Goal: Task Accomplishment & Management: Manage account settings

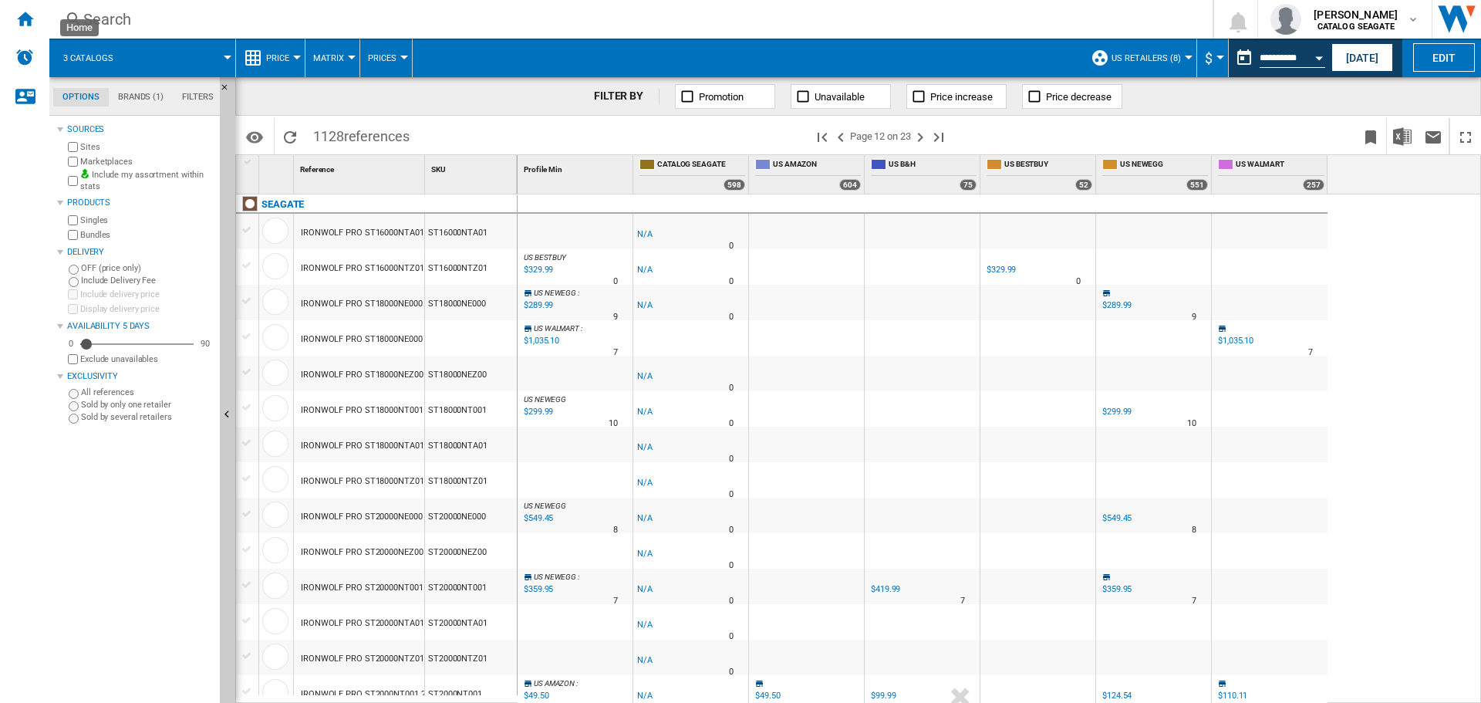
drag, startPoint x: 25, startPoint y: 27, endPoint x: 486, endPoint y: 0, distance: 461.3
click at [486, 0] on div "Search Search 0 ryan coffey CATALOG SEAGATE CATALOG SEAGATE My settings Logout" at bounding box center [765, 19] width 1432 height 39
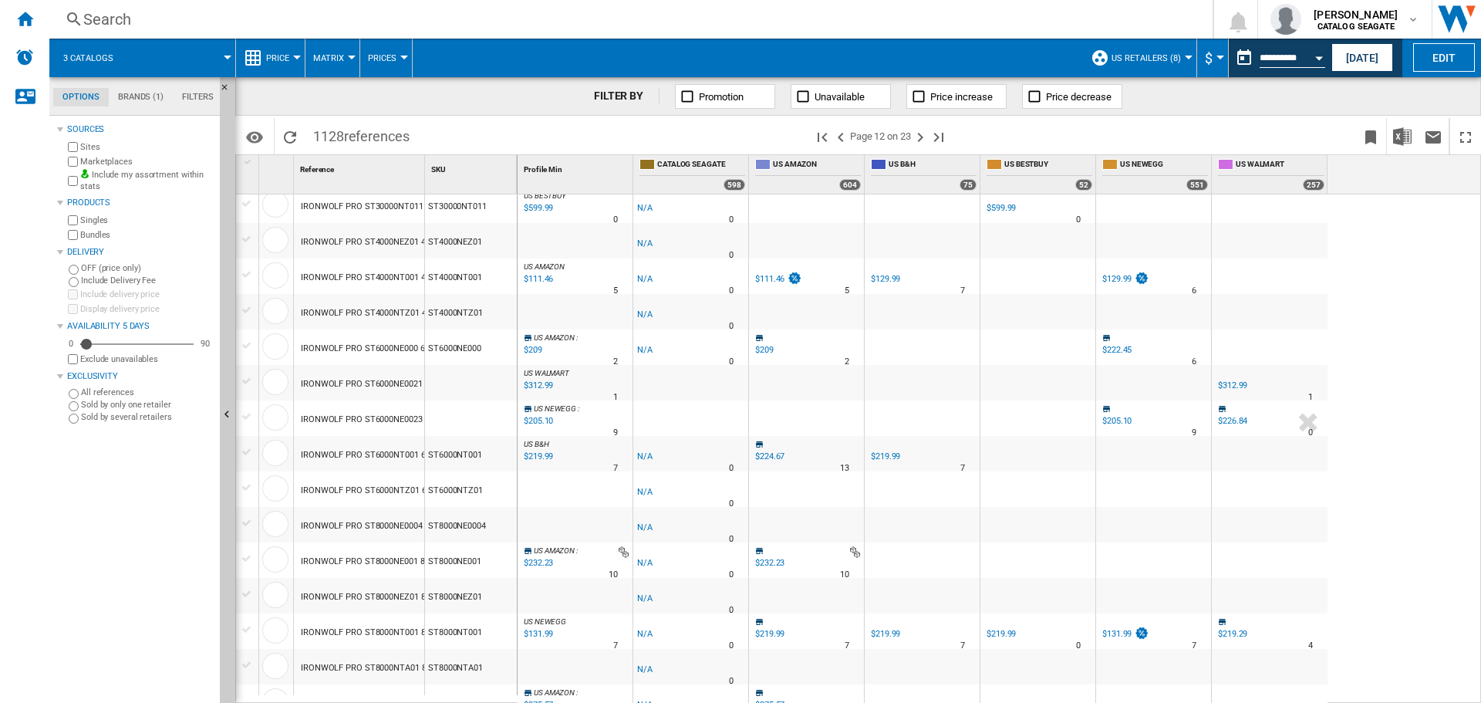
scroll to position [1234, 0]
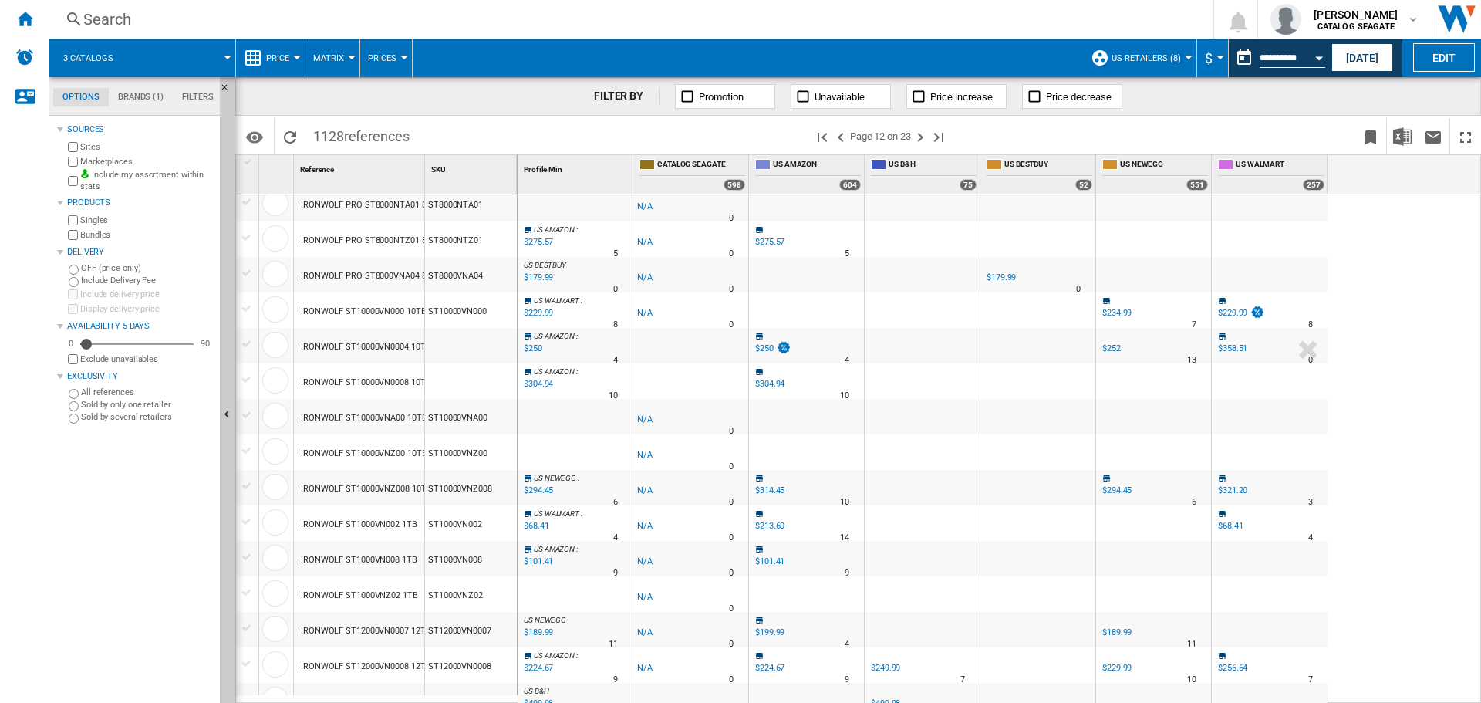
click at [528, 107] on div "FILTER BY Promotion Unavailable Price increase Price decrease" at bounding box center [858, 96] width 1246 height 39
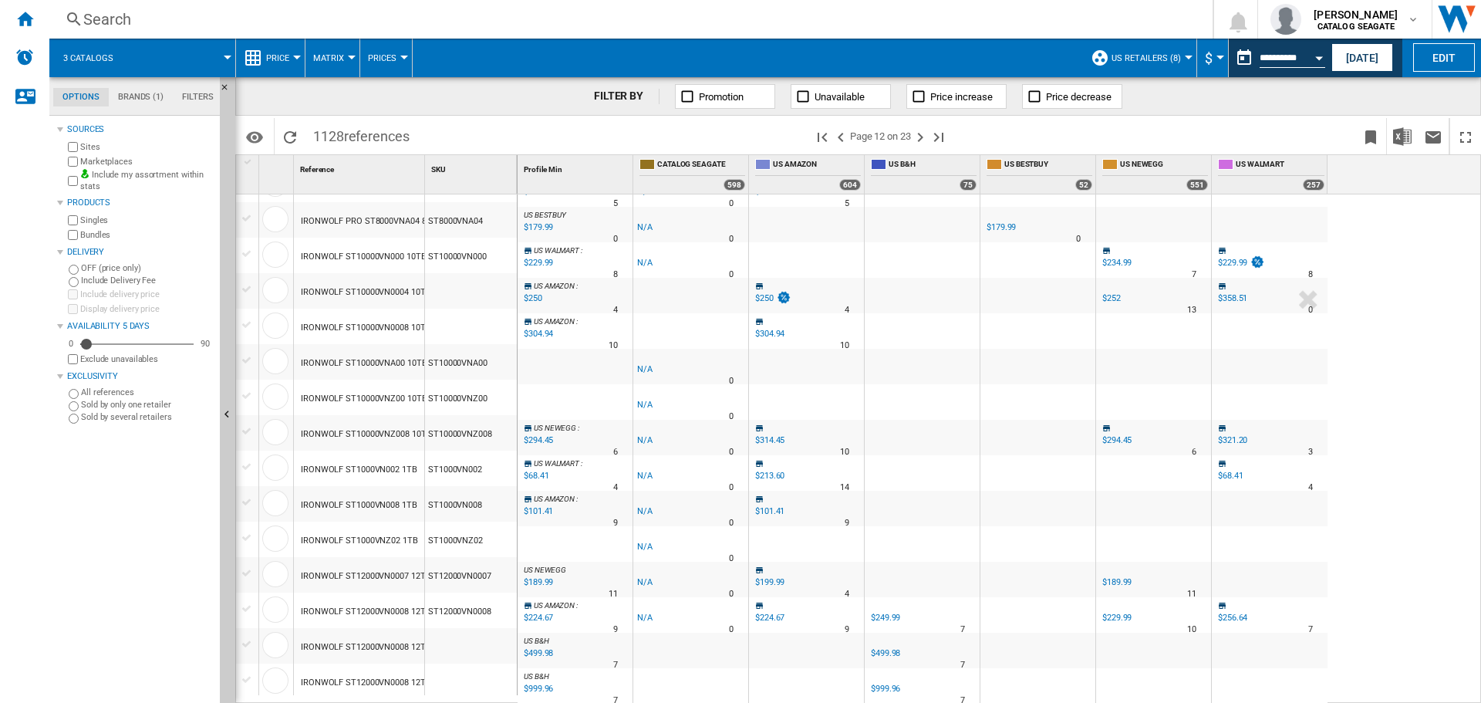
click at [842, 41] on span at bounding box center [748, 58] width 670 height 39
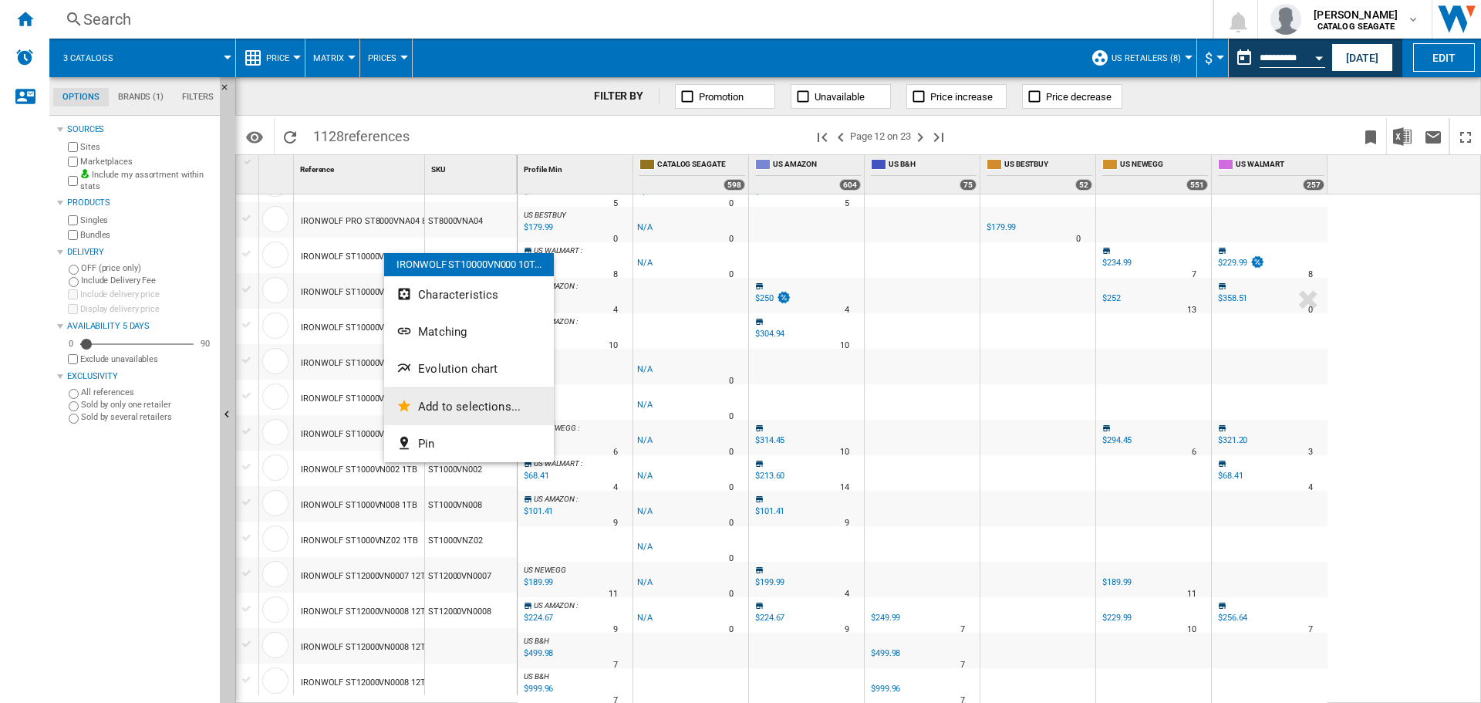
click at [456, 395] on button "Add to selections..." at bounding box center [469, 406] width 170 height 37
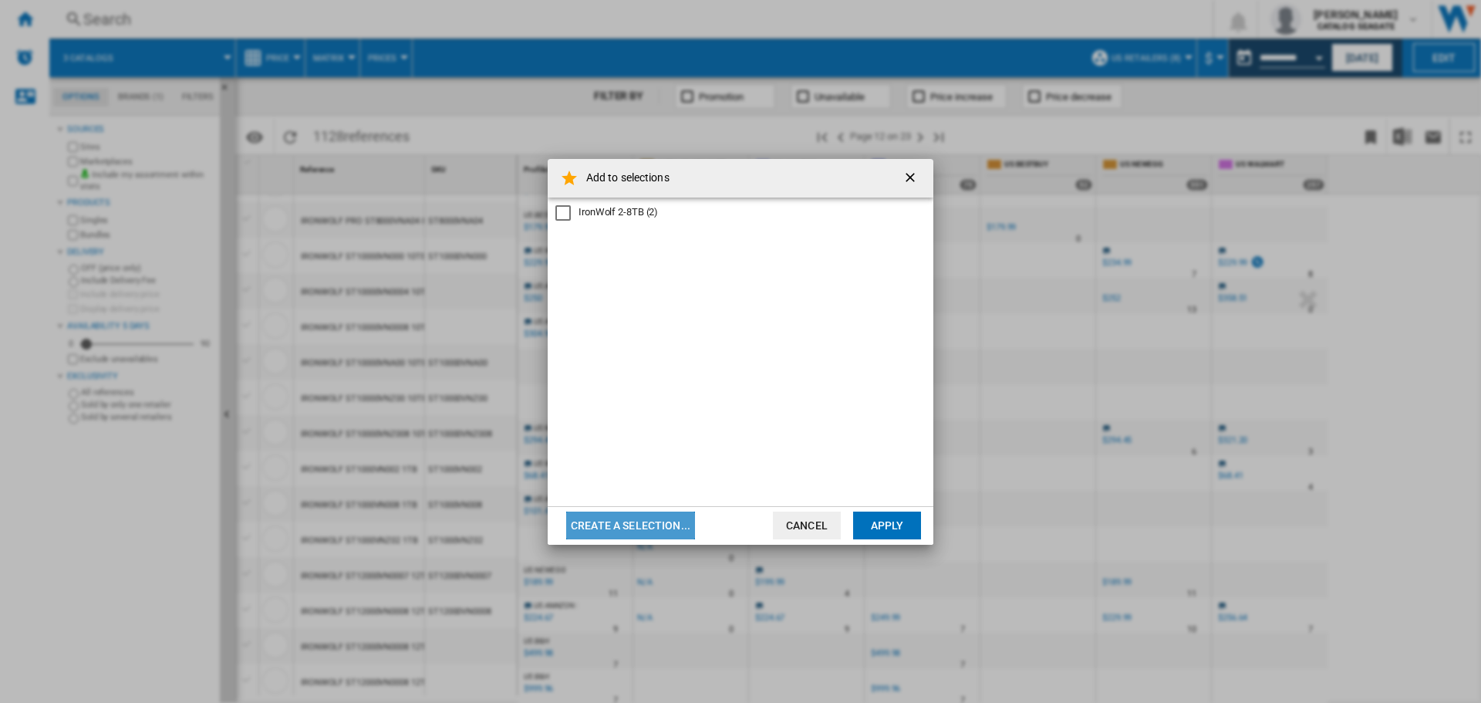
click at [667, 519] on button "Create a selection..." at bounding box center [630, 525] width 129 height 28
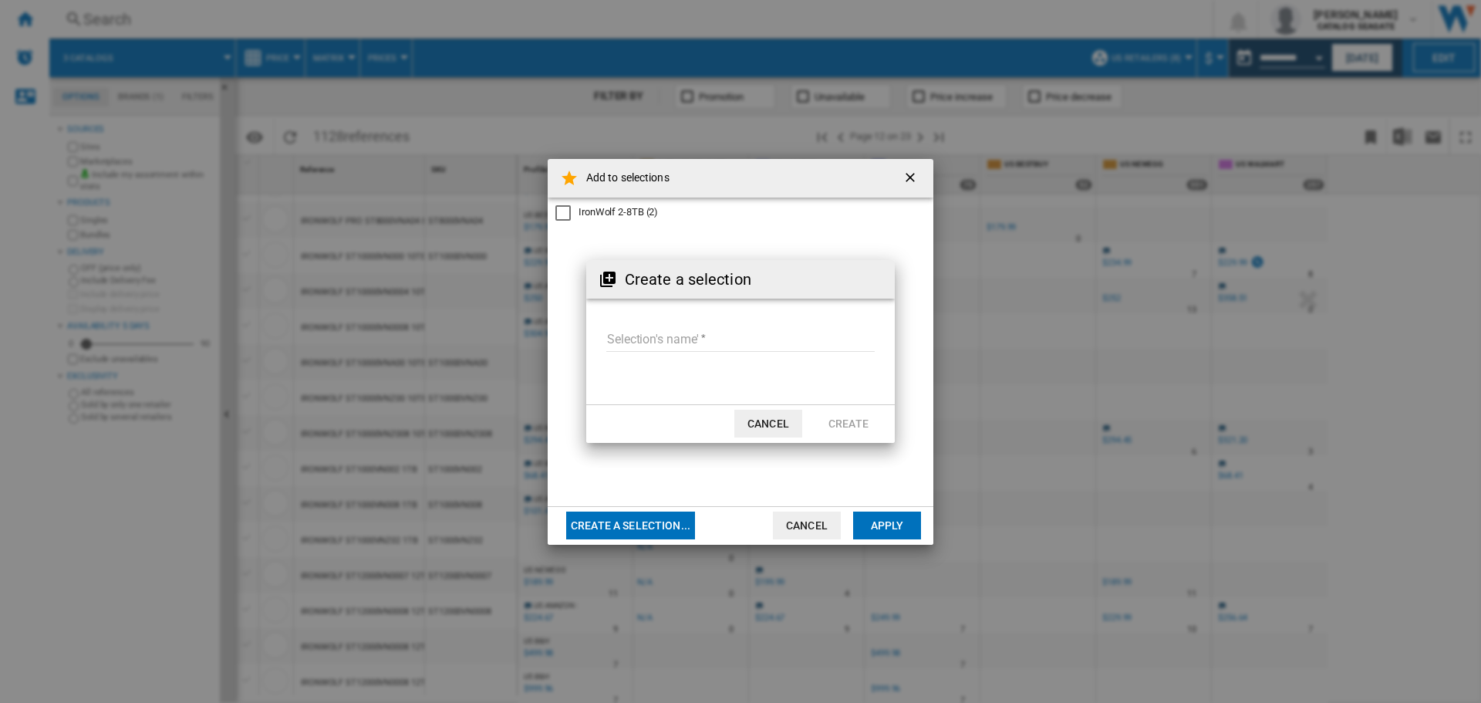
click at [665, 337] on input "Selection's name'" at bounding box center [740, 340] width 268 height 23
type input "**********"
click at [858, 419] on button "Create" at bounding box center [849, 424] width 68 height 28
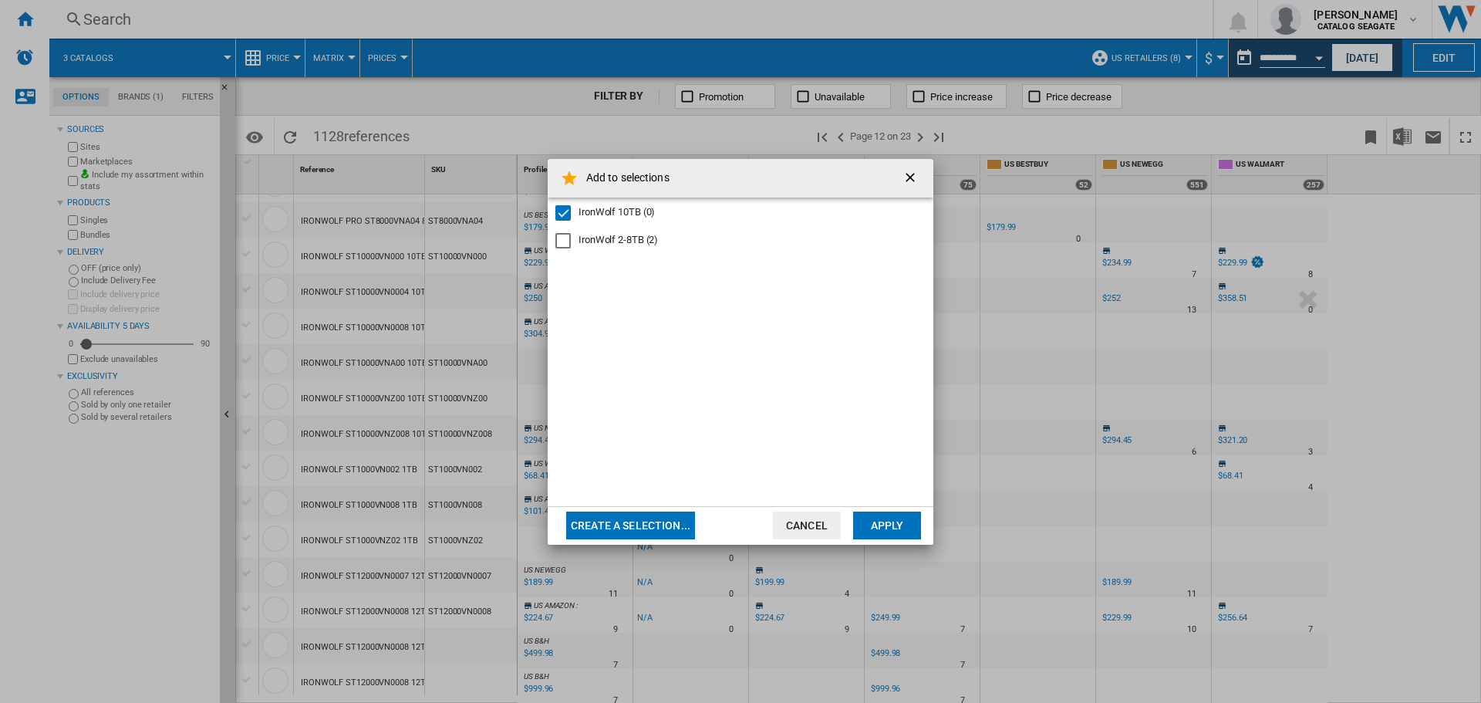
click at [889, 517] on button "Apply" at bounding box center [887, 525] width 68 height 28
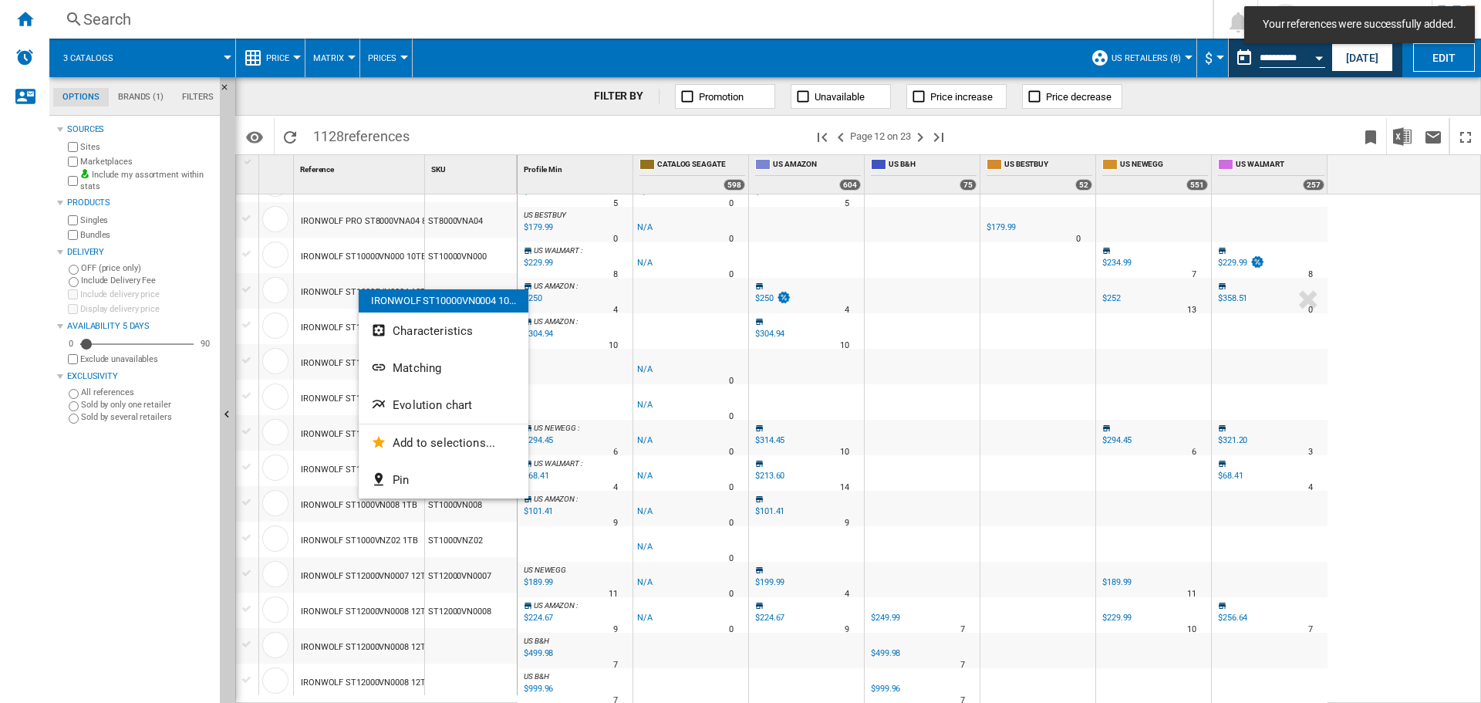
click at [341, 295] on div at bounding box center [740, 351] width 1481 height 703
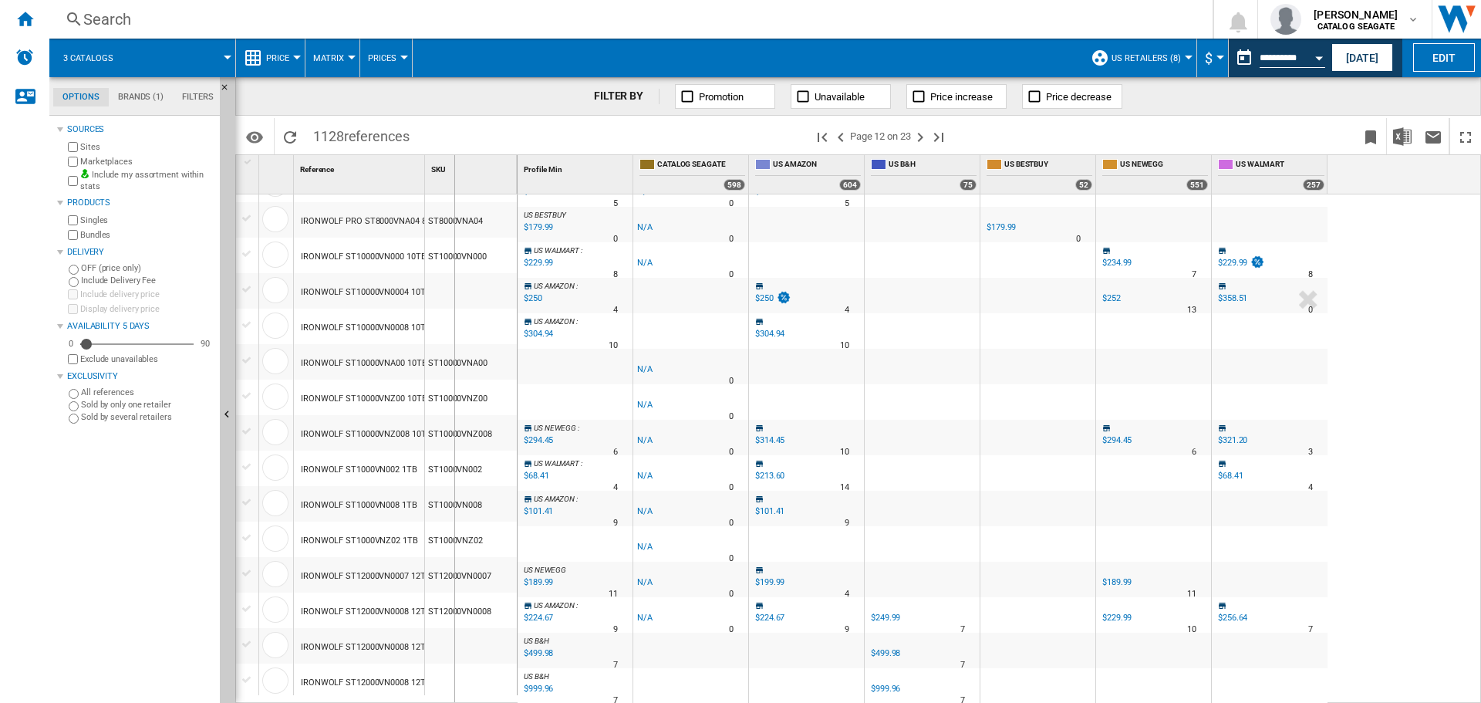
drag, startPoint x: 426, startPoint y: 180, endPoint x: 463, endPoint y: 185, distance: 37.4
click at [463, 185] on div "SKU 1" at bounding box center [471, 174] width 93 height 39
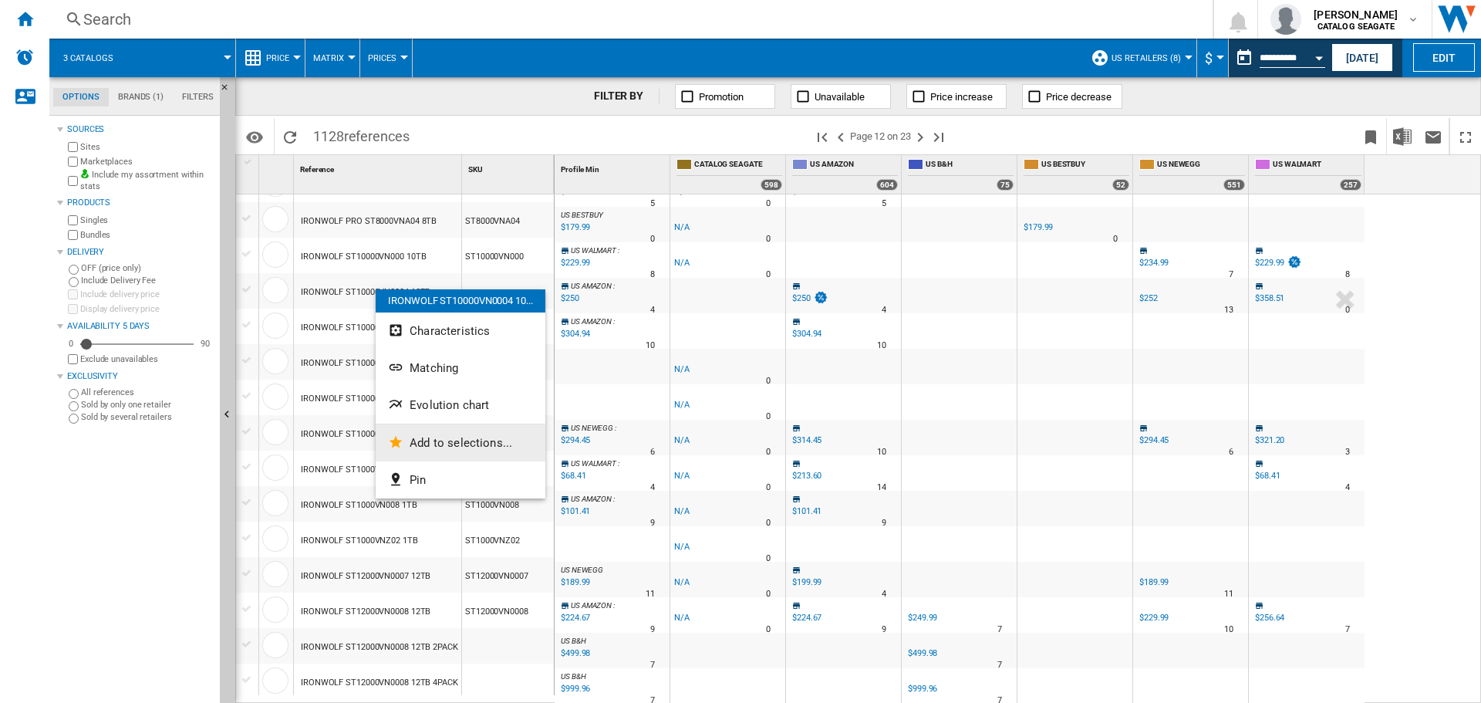
click at [419, 437] on span "Add to selections..." at bounding box center [461, 443] width 103 height 14
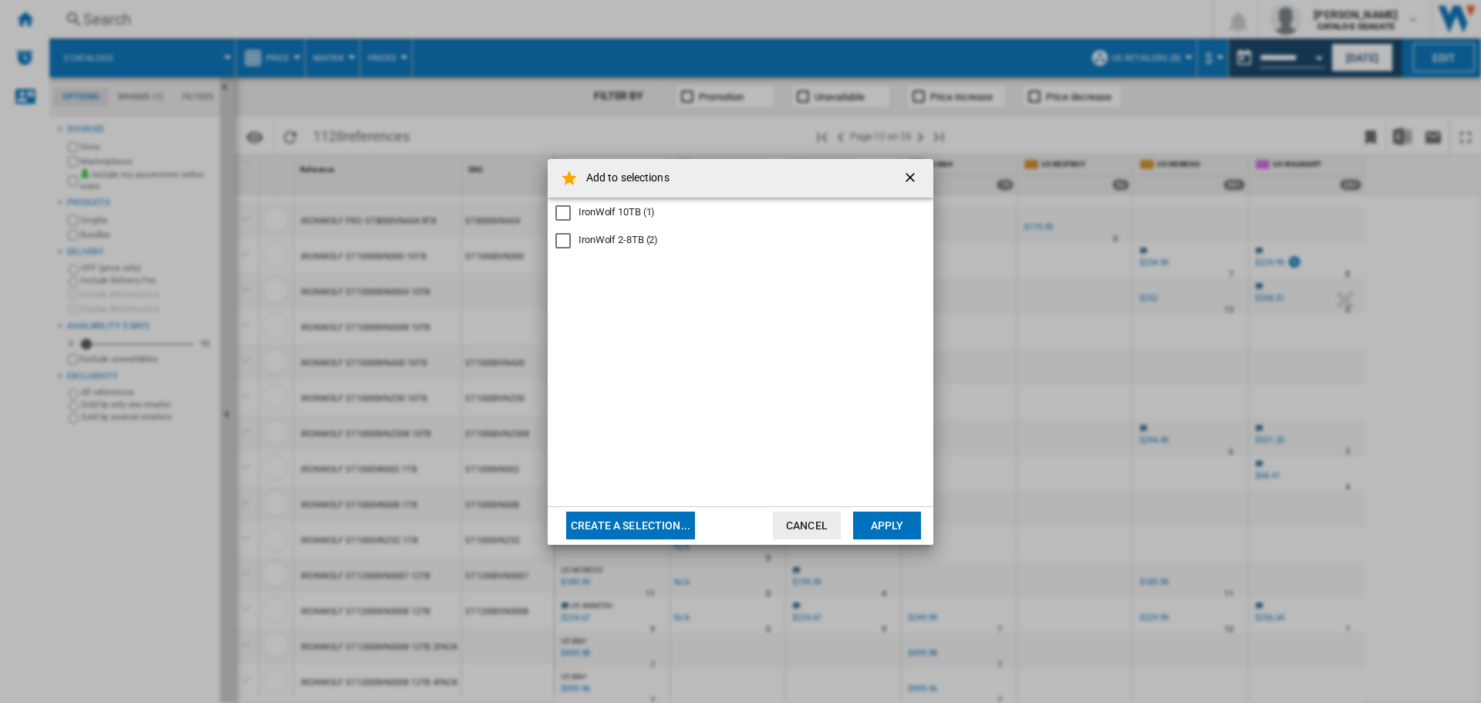
click at [602, 219] on div "IronWolf 10TB (1)" at bounding box center [617, 212] width 76 height 14
click at [872, 514] on button "Apply" at bounding box center [887, 525] width 68 height 28
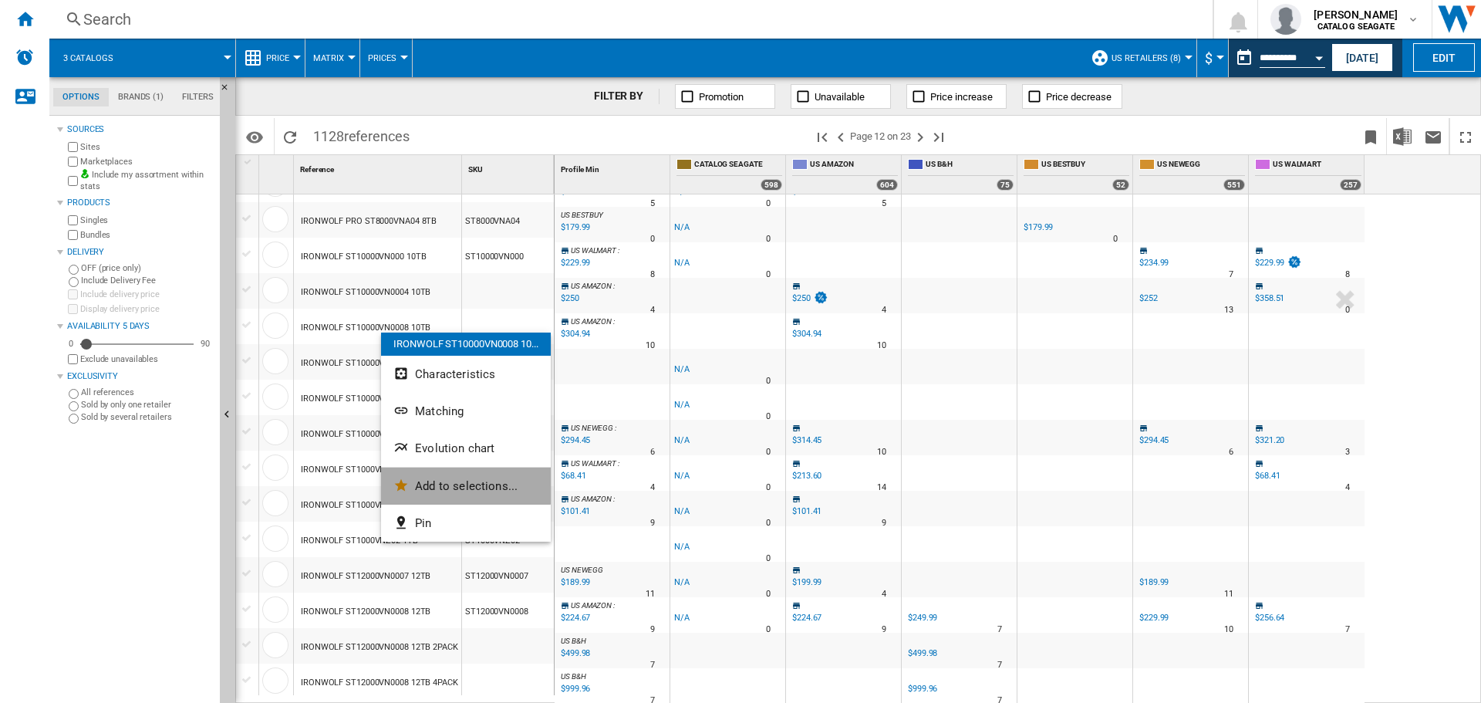
click at [440, 474] on button "Add to selections..." at bounding box center [466, 485] width 170 height 37
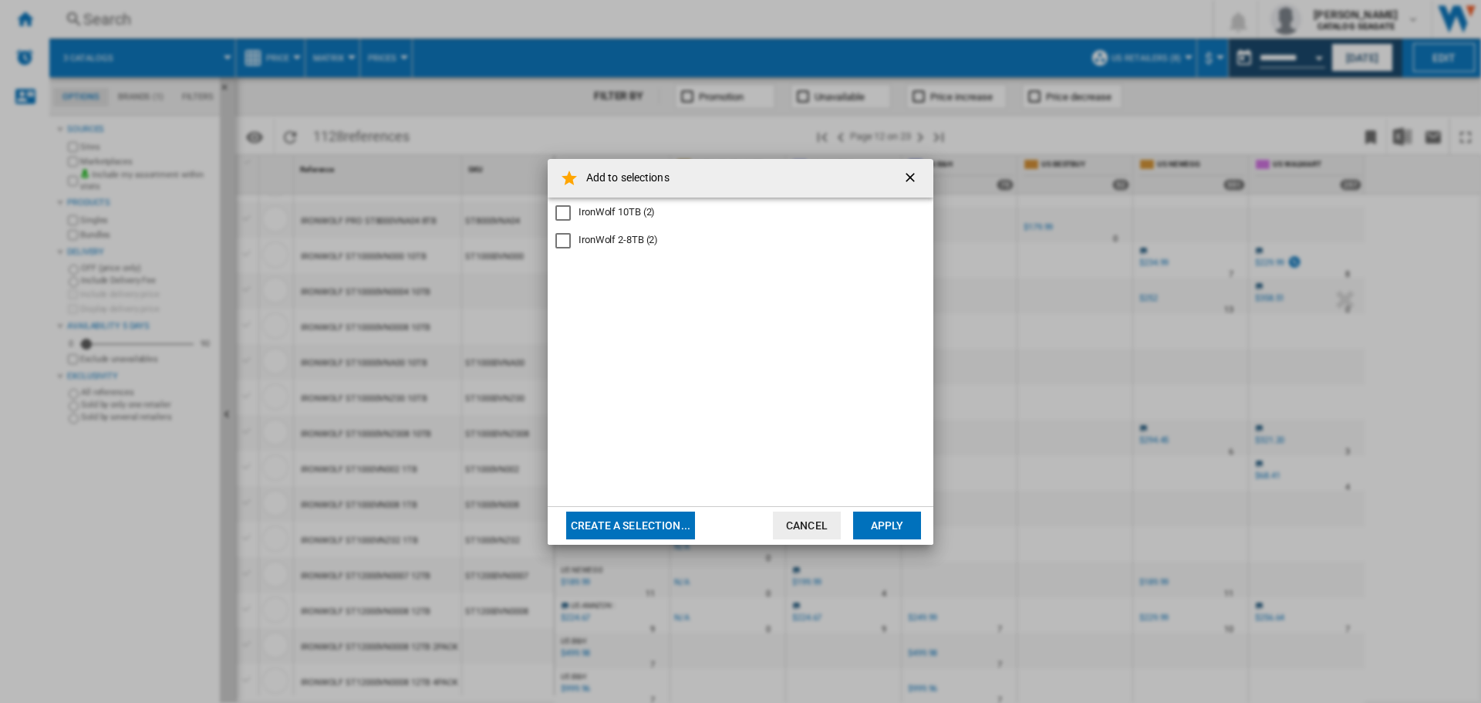
click at [609, 215] on div "IronWolf 10TB (2)" at bounding box center [617, 212] width 76 height 14
click at [870, 532] on button "Apply" at bounding box center [887, 525] width 68 height 28
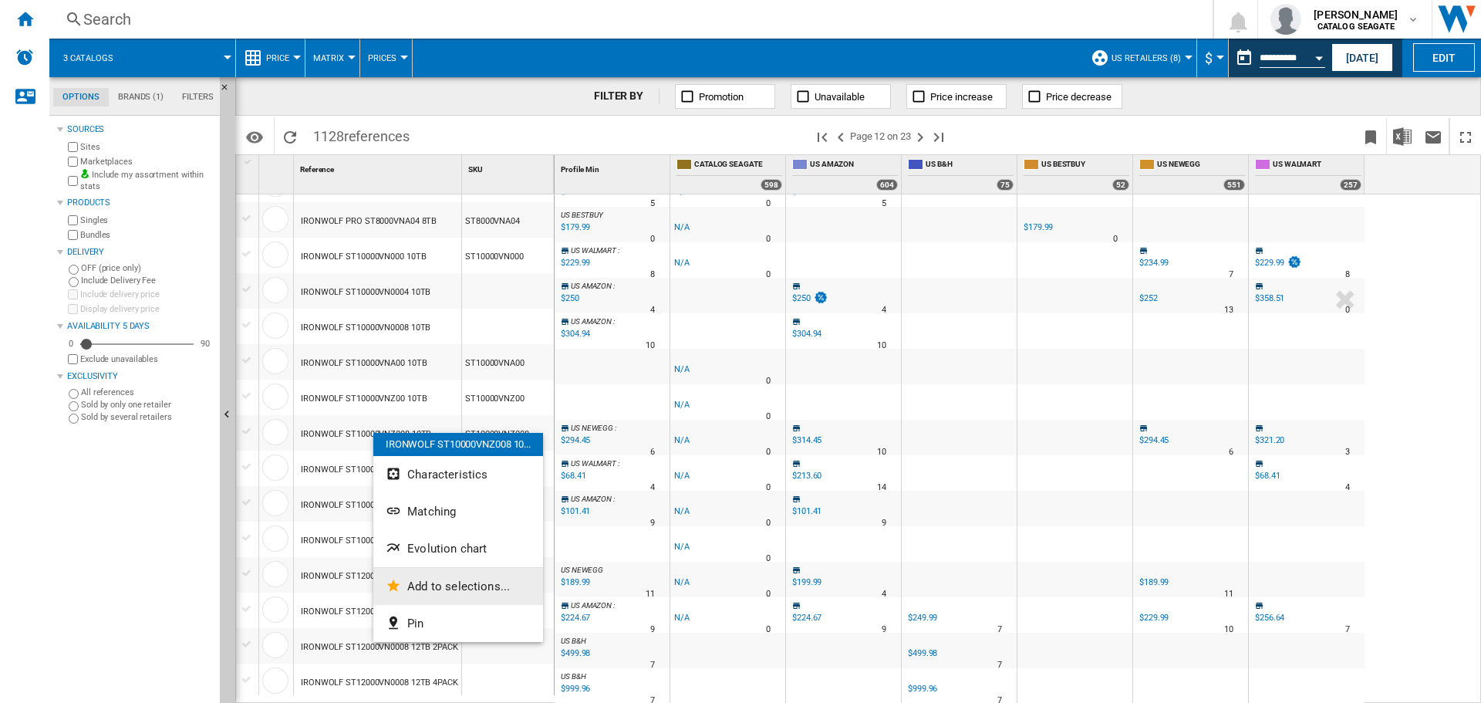
click at [448, 585] on span "Add to selections..." at bounding box center [458, 586] width 103 height 14
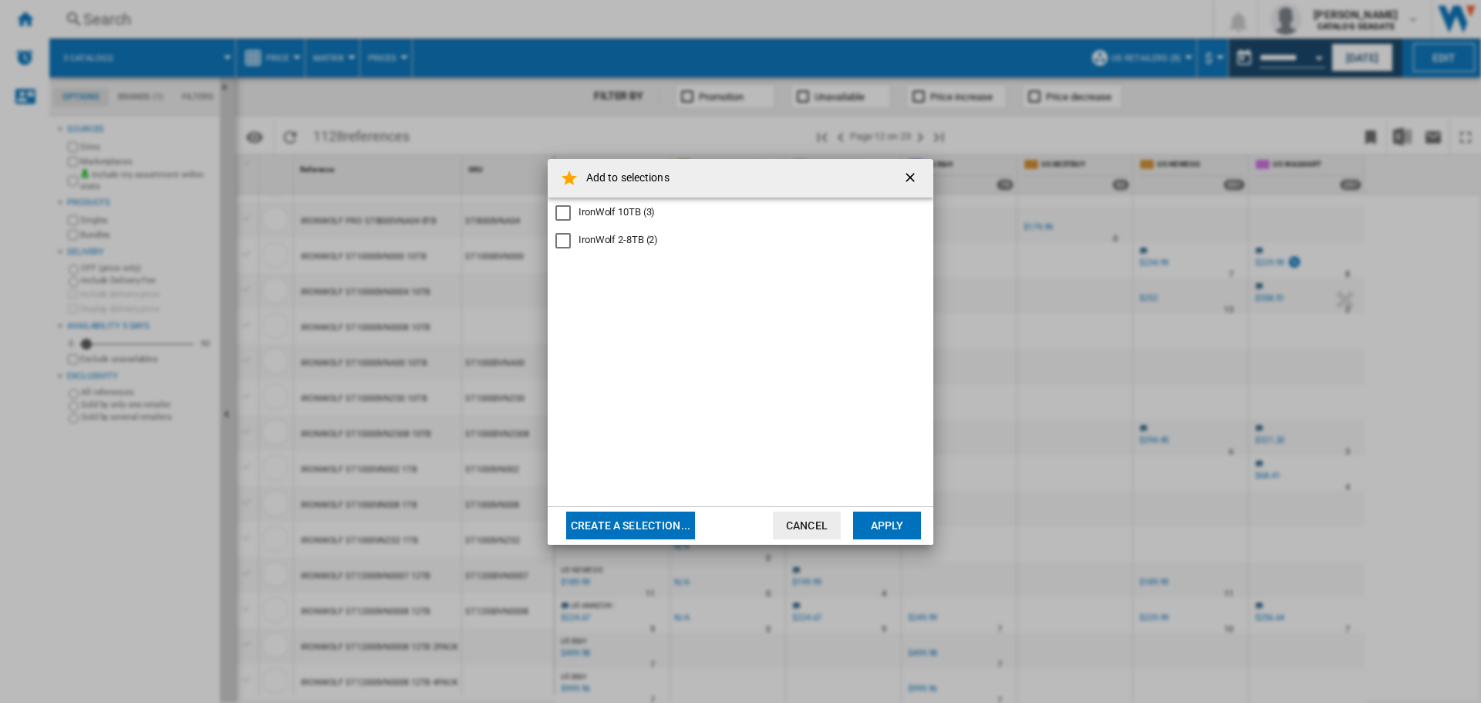
click at [608, 214] on div "IronWolf 10TB (3)" at bounding box center [617, 212] width 76 height 14
click at [898, 537] on button "Apply" at bounding box center [887, 525] width 68 height 28
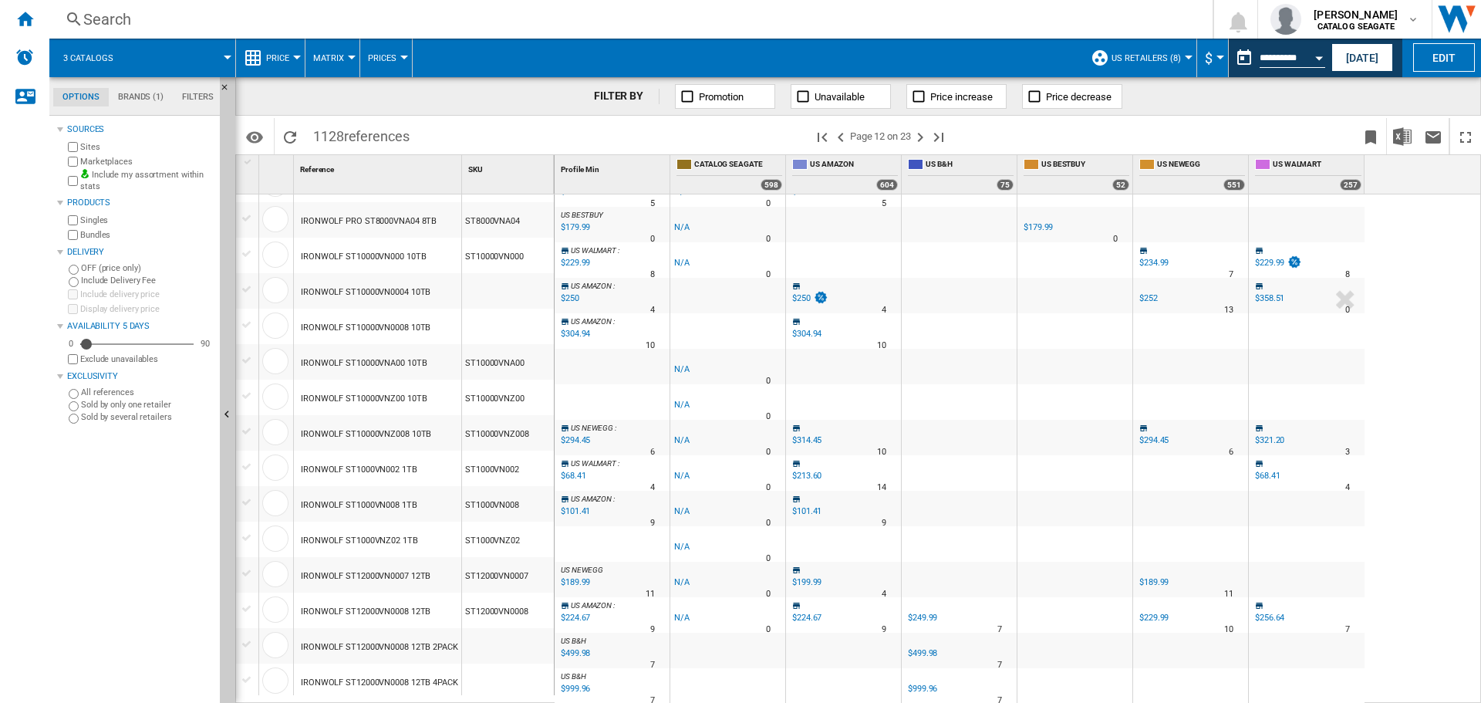
click at [521, 88] on div "FILTER BY Promotion Unavailable Price increase Price decrease" at bounding box center [858, 96] width 1246 height 39
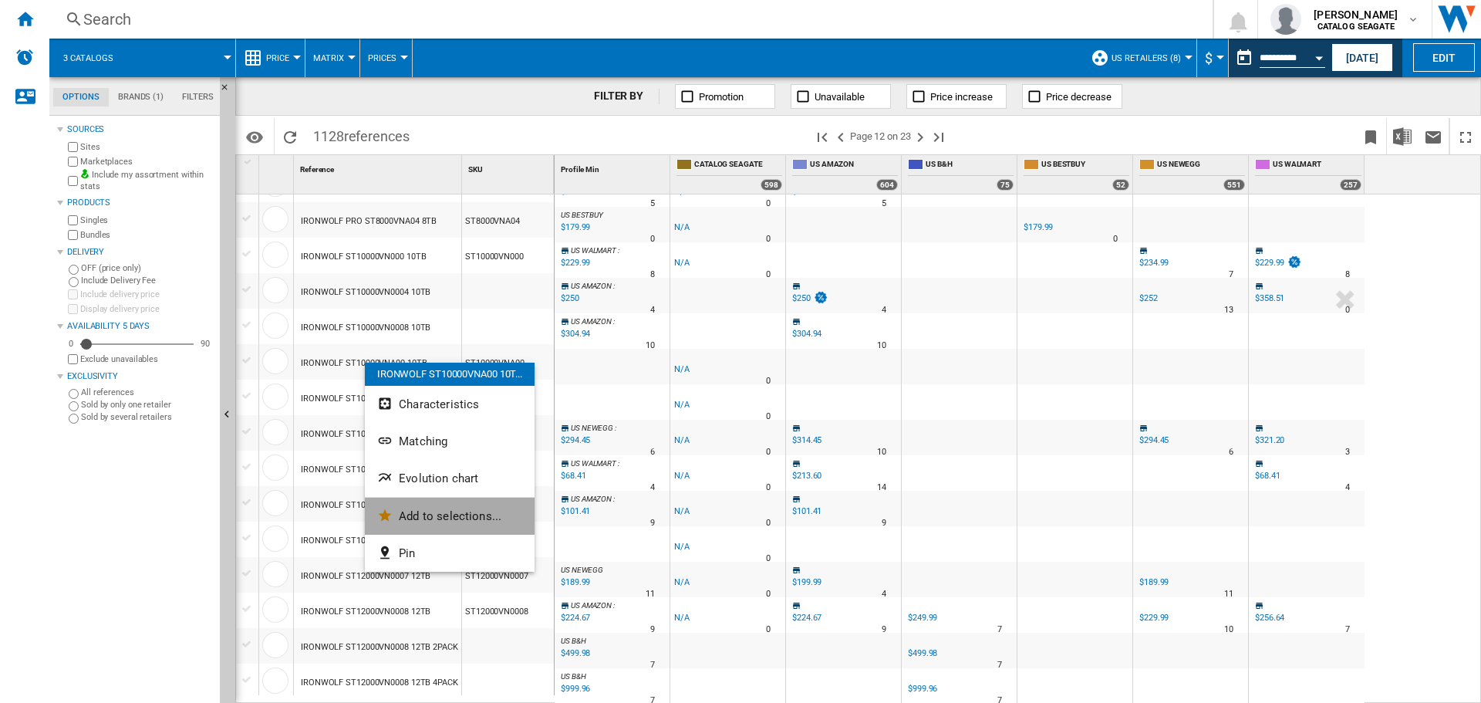
click at [454, 514] on span "Add to selections..." at bounding box center [450, 516] width 103 height 14
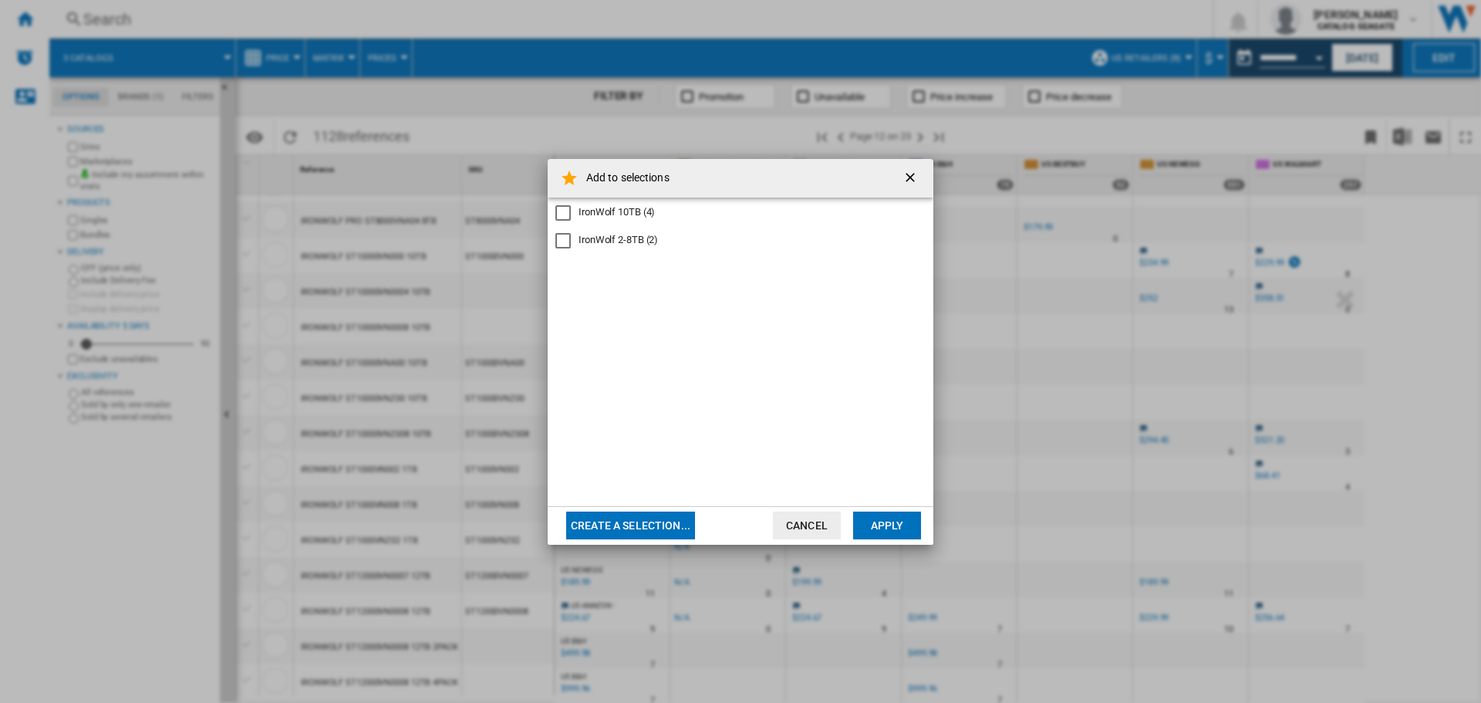
click at [627, 217] on div "IronWolf 10TB (4)" at bounding box center [617, 212] width 76 height 14
click at [900, 518] on button "Apply" at bounding box center [887, 525] width 68 height 28
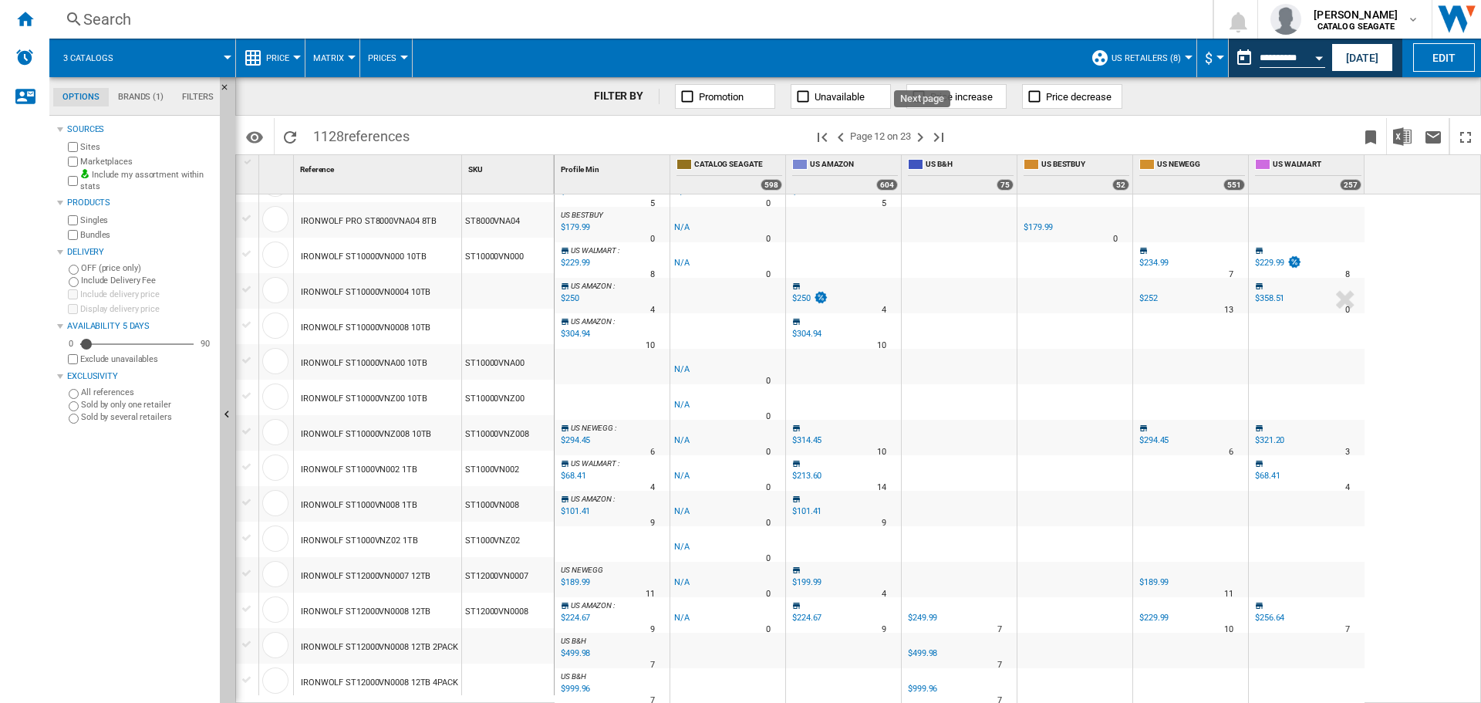
drag, startPoint x: 923, startPoint y: 141, endPoint x: 757, endPoint y: 431, distance: 334.1
click at [923, 141] on ng-md-icon "Next page" at bounding box center [920, 137] width 19 height 19
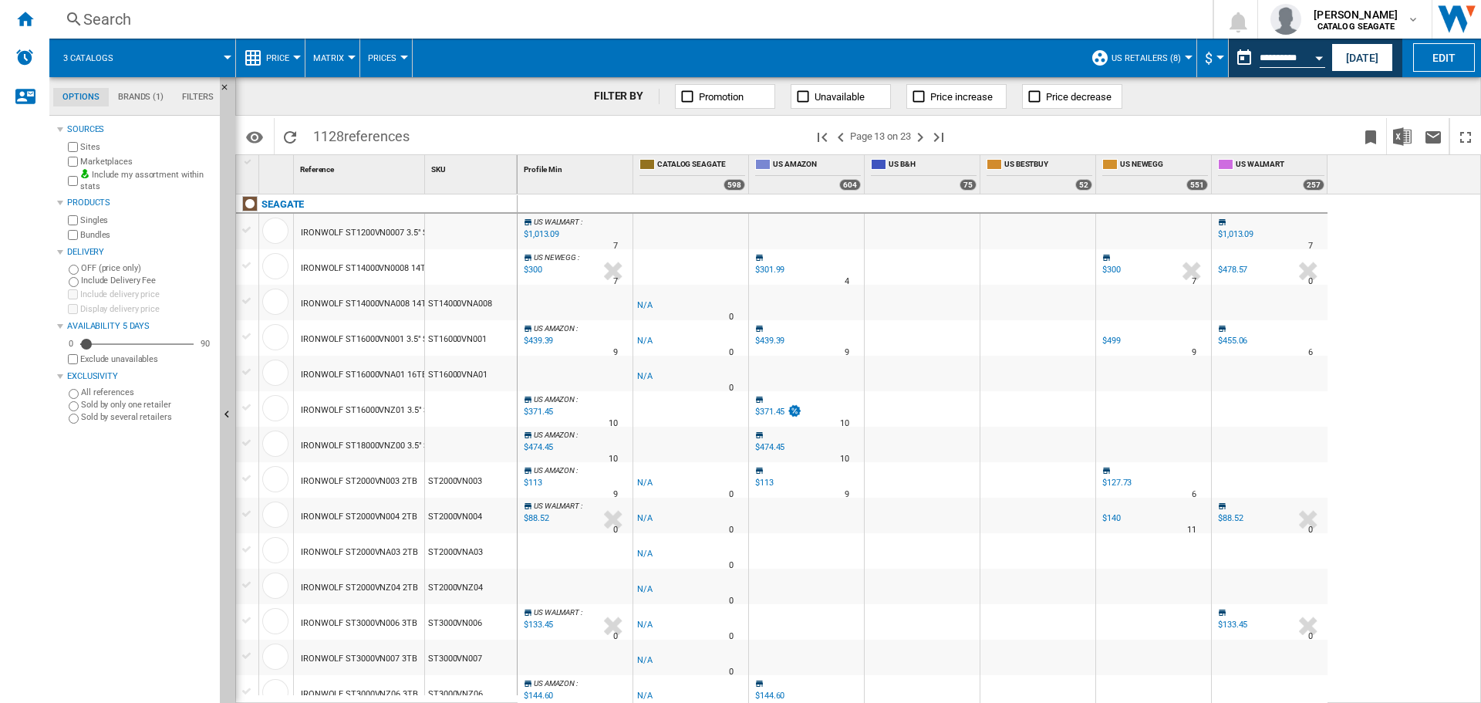
click at [360, 106] on div "FILTER BY Promotion Unavailable Price increase Price decrease" at bounding box center [858, 96] width 1246 height 39
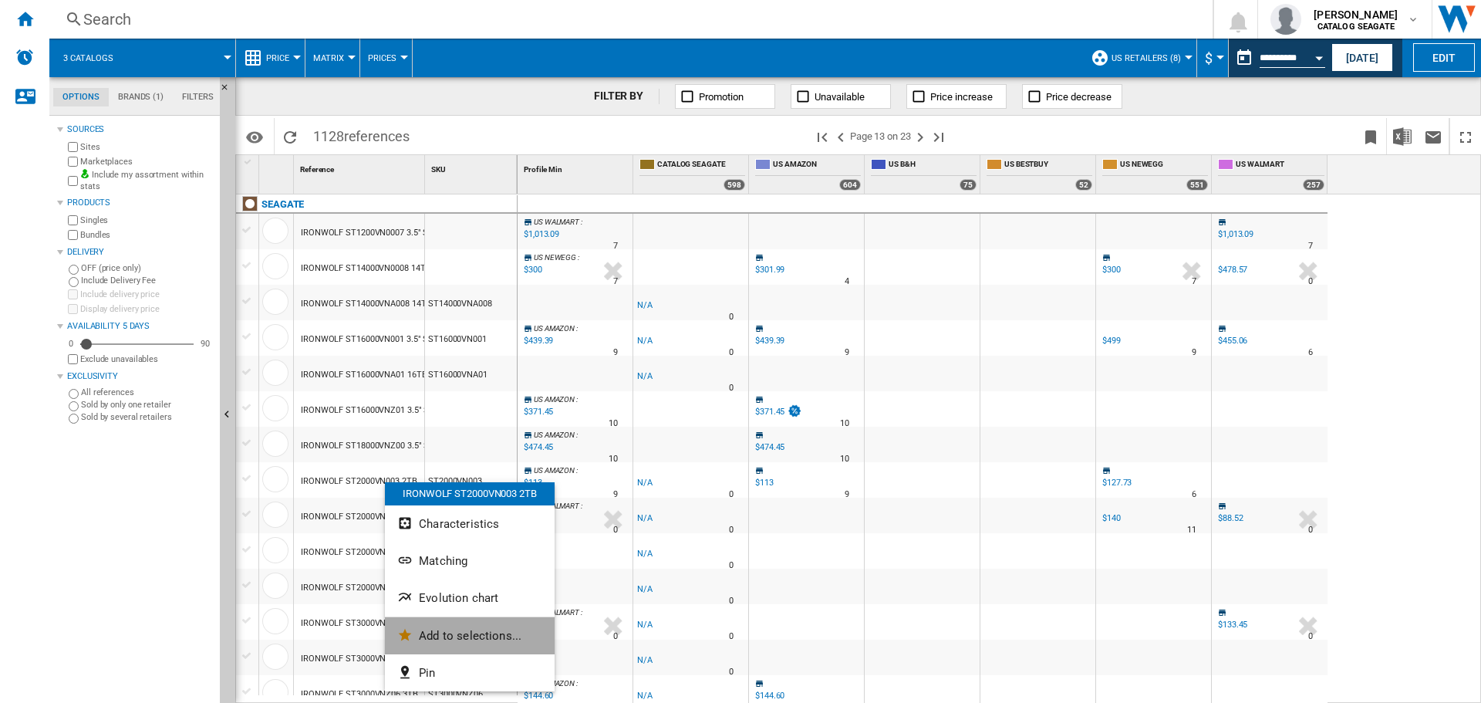
click at [451, 636] on span "Add to selections..." at bounding box center [470, 636] width 103 height 14
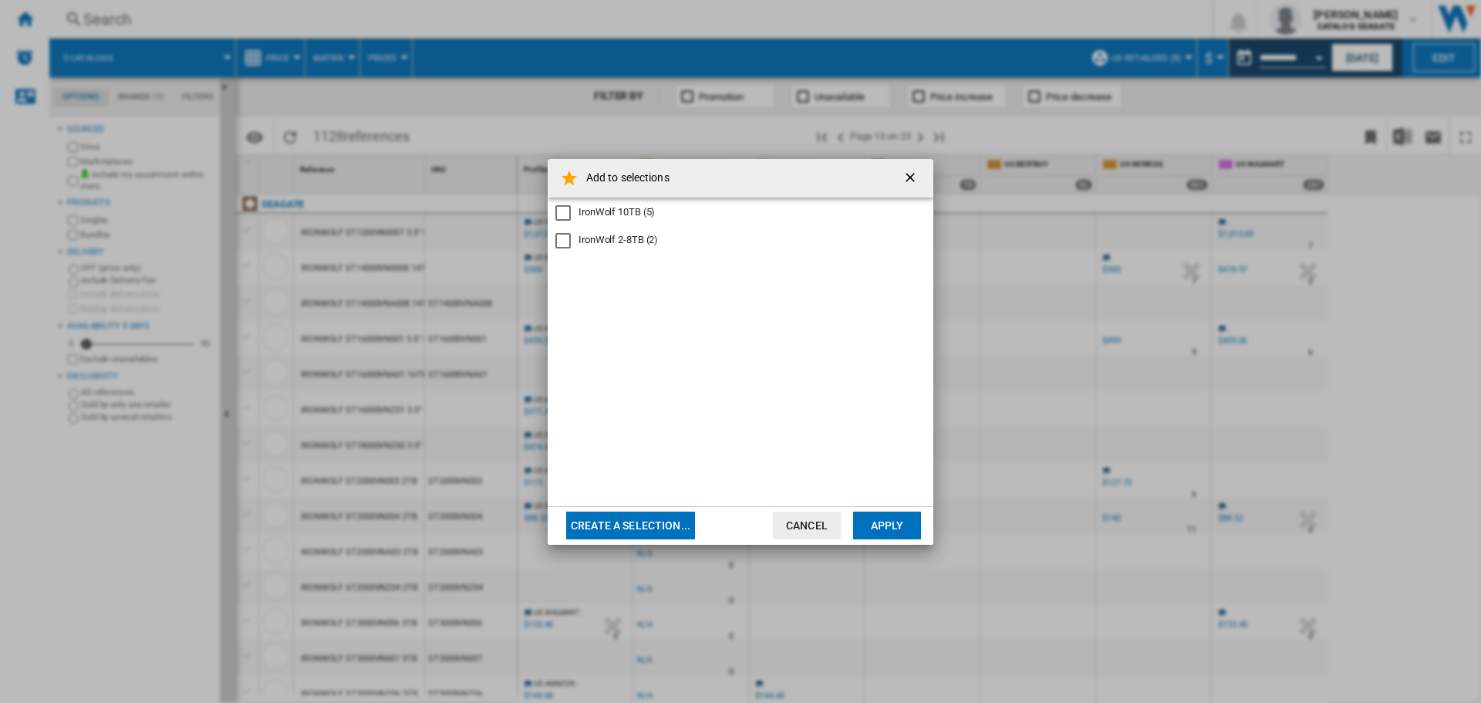
click at [607, 237] on div "IronWolf 2-8TB (2)" at bounding box center [618, 240] width 79 height 14
click at [866, 527] on button "Apply" at bounding box center [887, 525] width 68 height 28
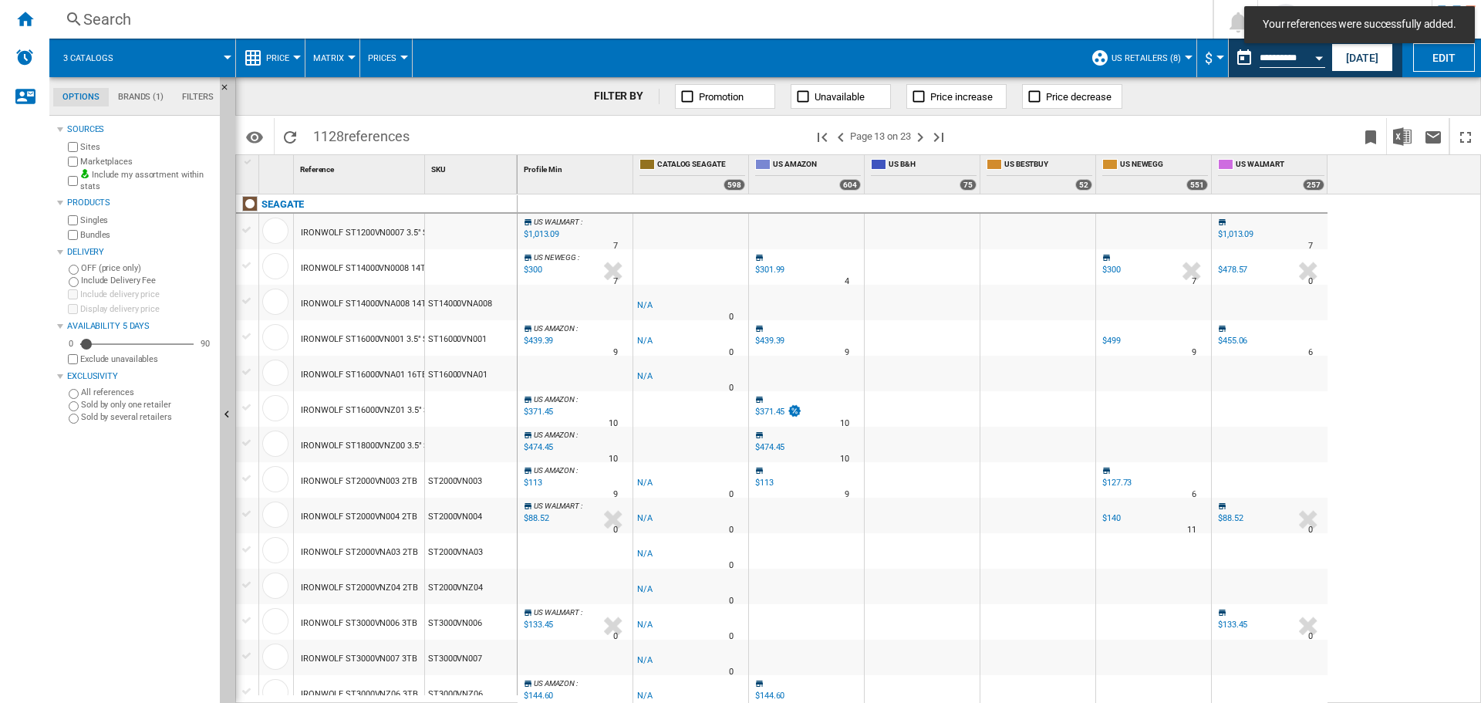
click at [350, 517] on div "IRONWOLF ST2000VN004 2TB" at bounding box center [359, 516] width 116 height 35
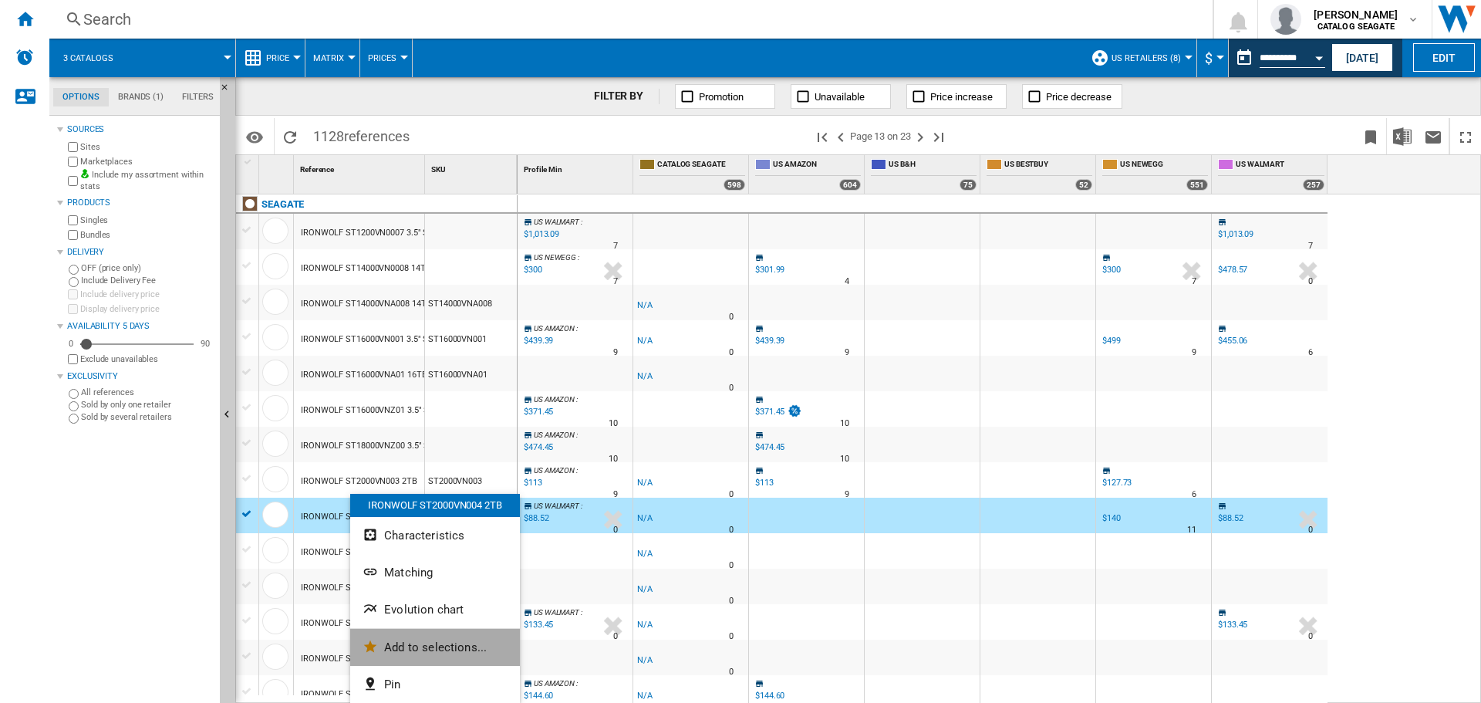
click at [430, 643] on span "Add to selections..." at bounding box center [435, 647] width 103 height 14
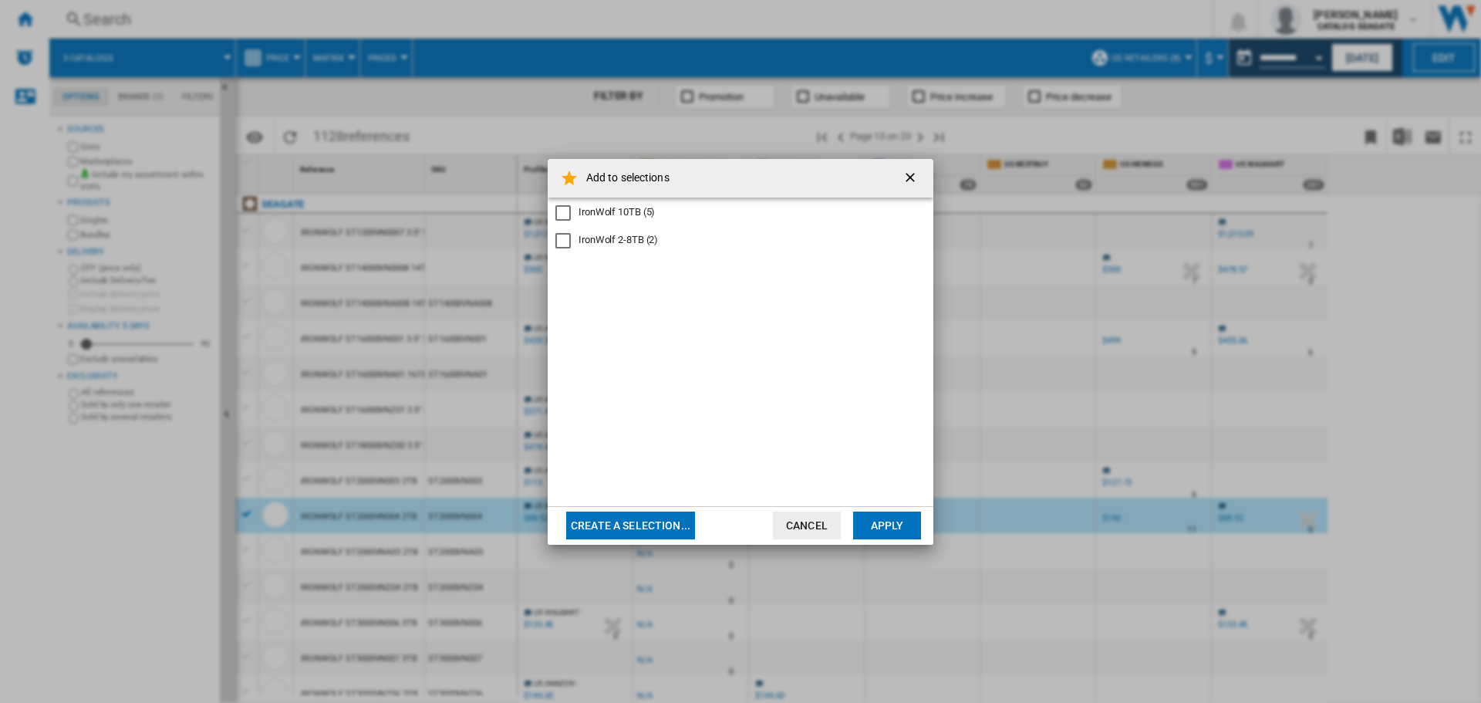
click at [638, 243] on div "IronWolf 2-8TB (2)" at bounding box center [618, 240] width 79 height 14
click at [909, 534] on button "Apply" at bounding box center [887, 525] width 68 height 28
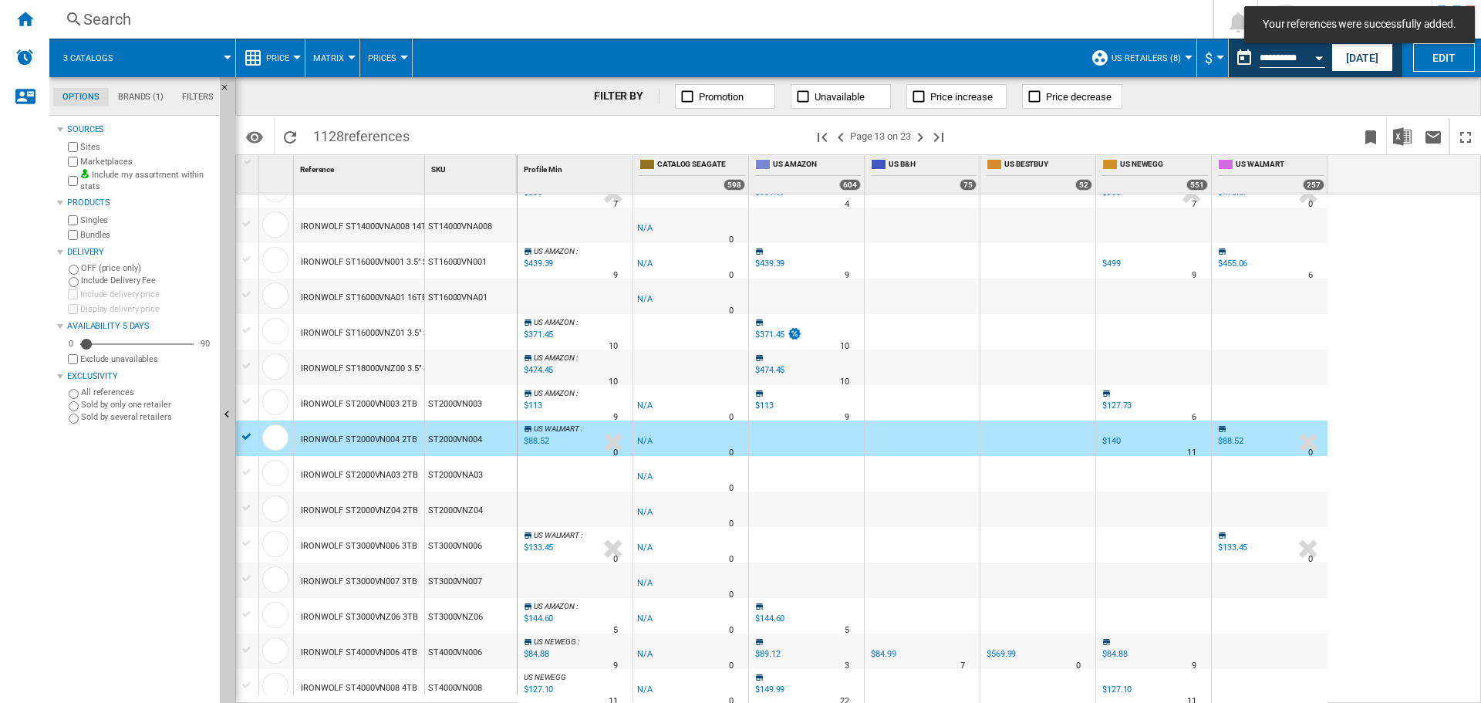
scroll to position [154, 0]
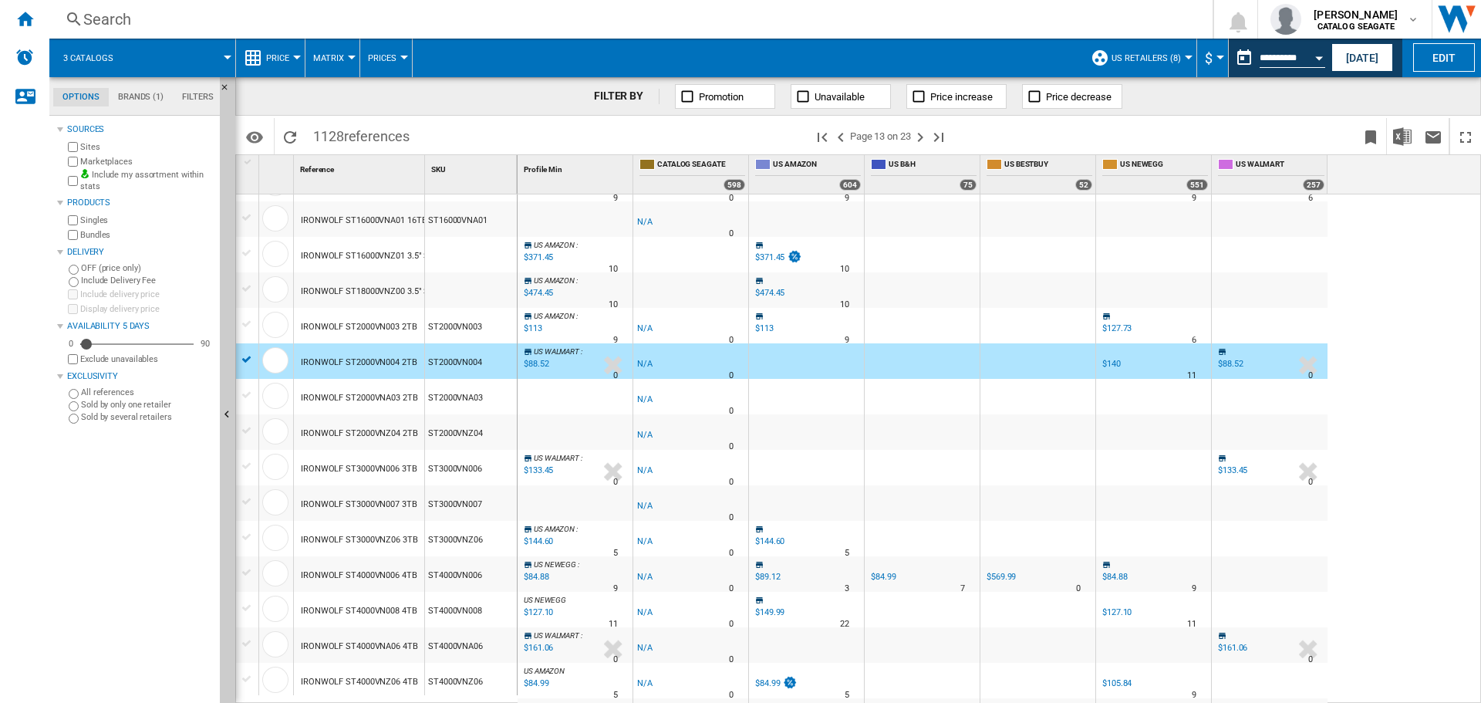
click at [383, 470] on div "IRONWOLF ST3000VN006 3TB" at bounding box center [359, 468] width 116 height 35
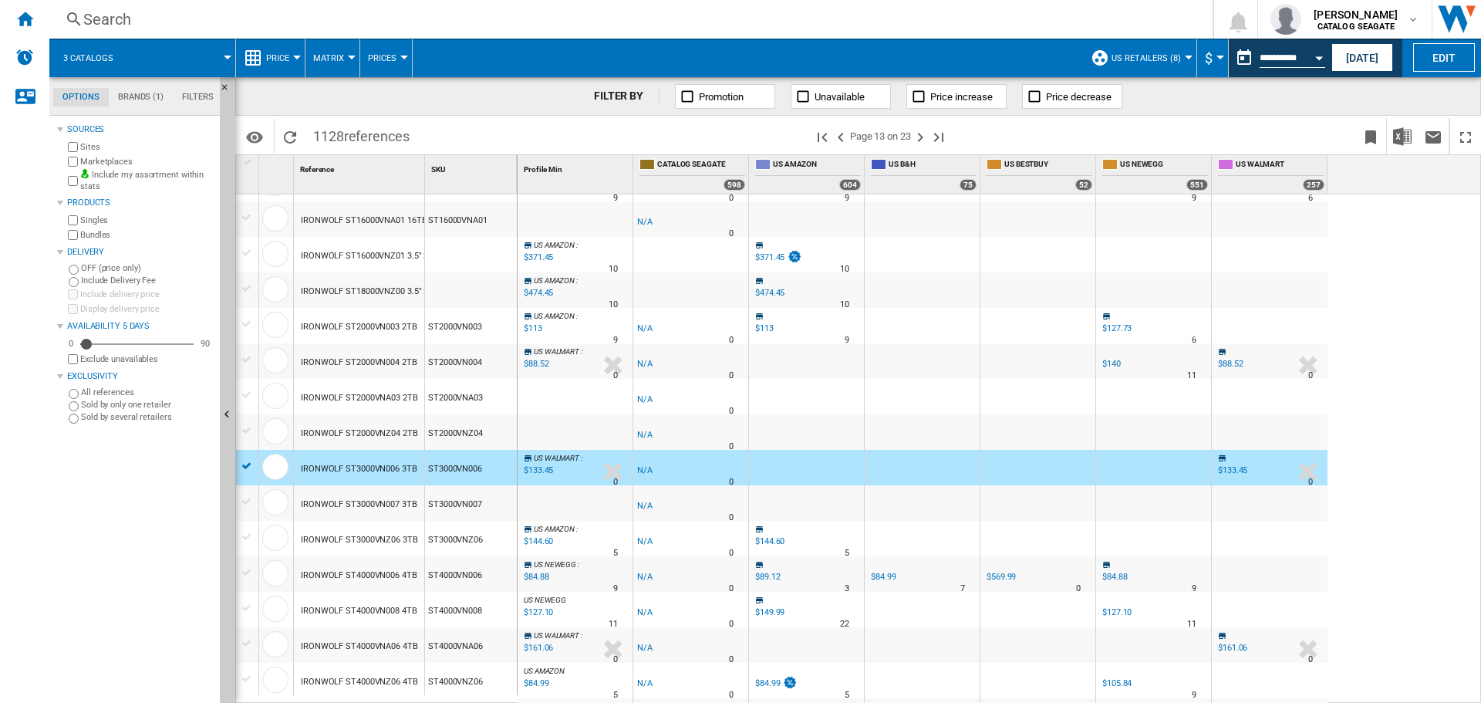
scroll to position [231, 0]
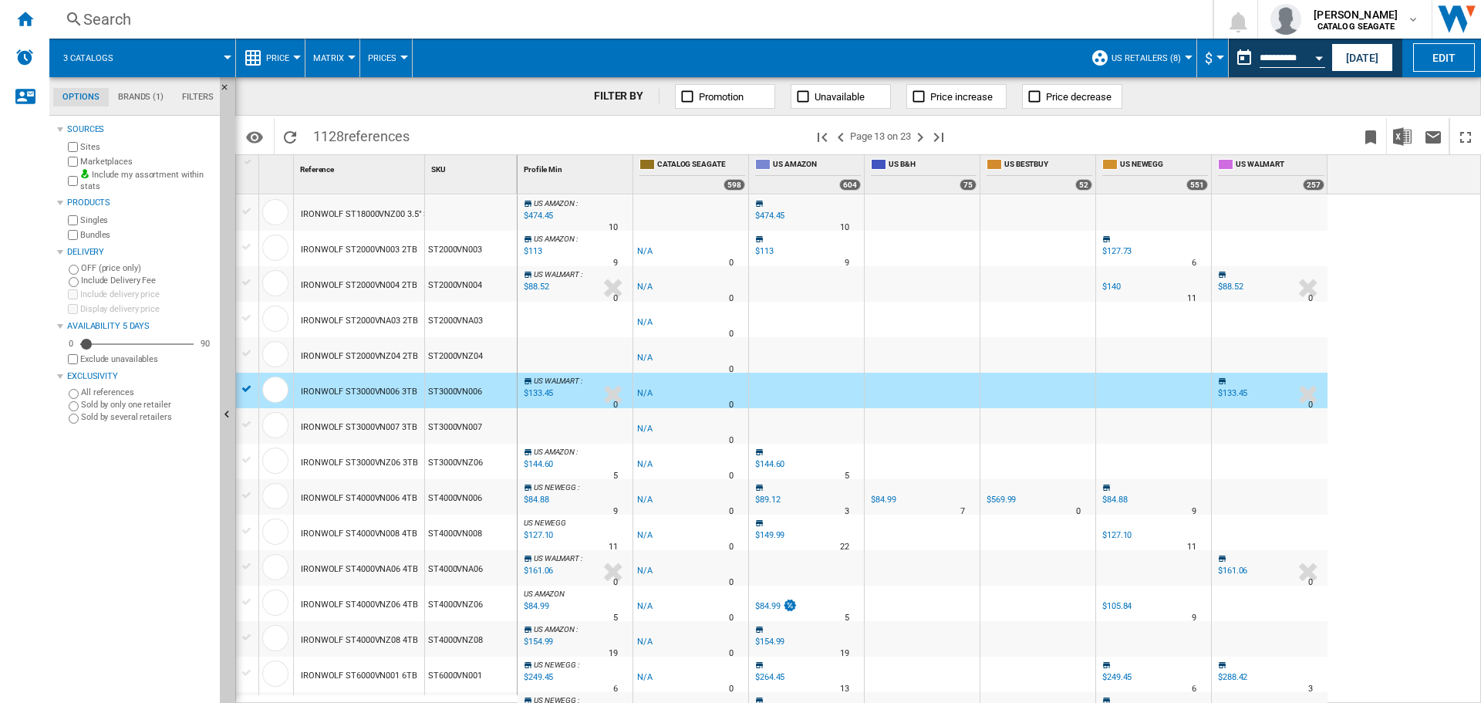
click at [380, 432] on div "IRONWOLF ST3000VN007 3TB" at bounding box center [359, 427] width 116 height 35
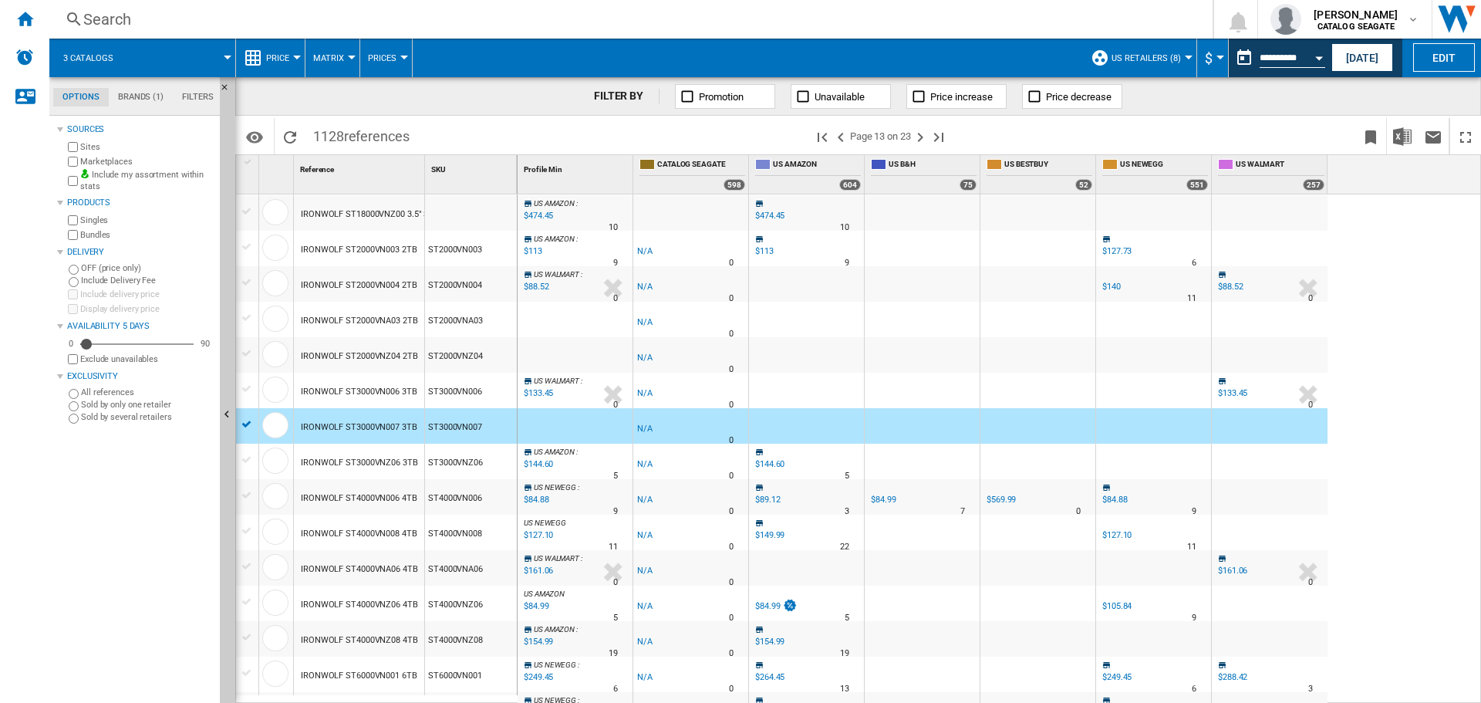
click at [380, 458] on div "IRONWOLF ST3000VNZ06 3TB" at bounding box center [359, 462] width 117 height 35
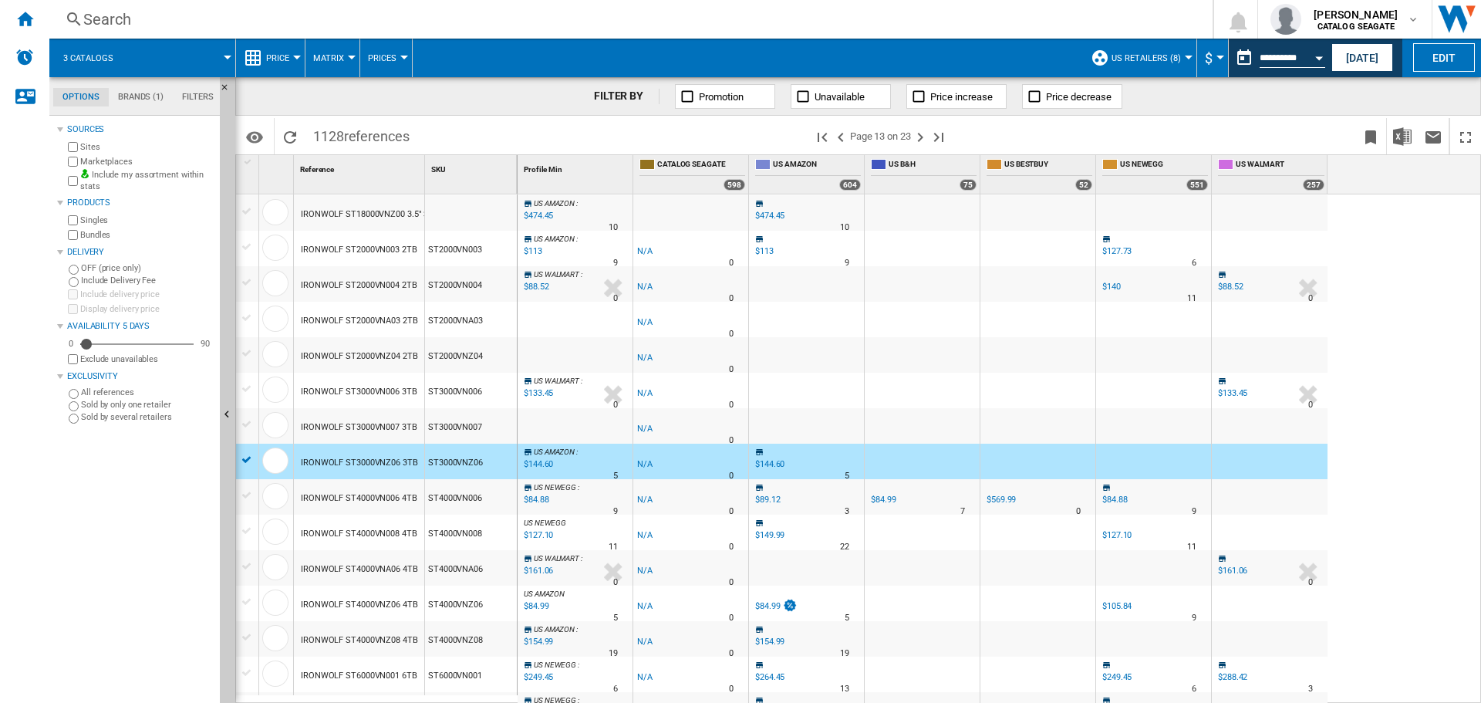
click at [373, 485] on div "IRONWOLF ST4000VN006 4TB" at bounding box center [359, 498] width 116 height 35
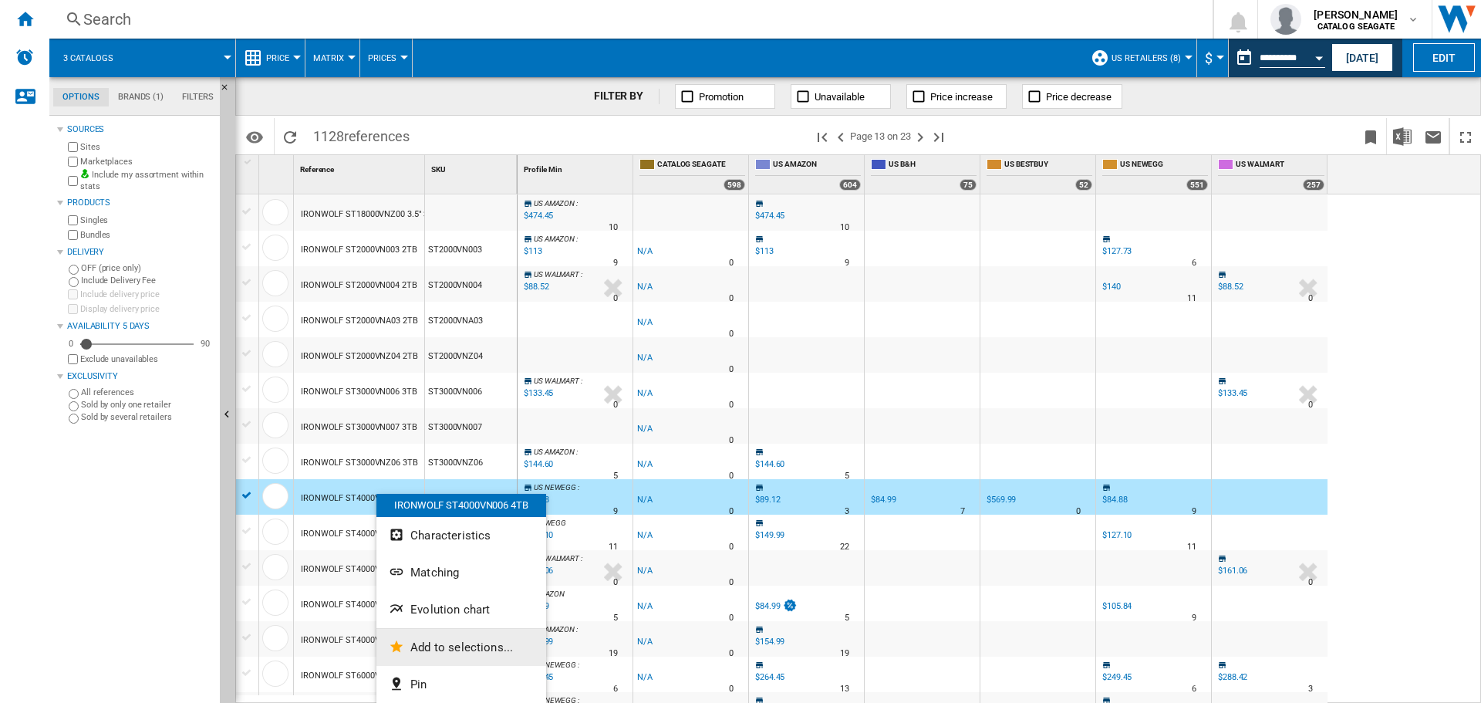
click at [466, 637] on button "Add to selections..." at bounding box center [461, 647] width 170 height 37
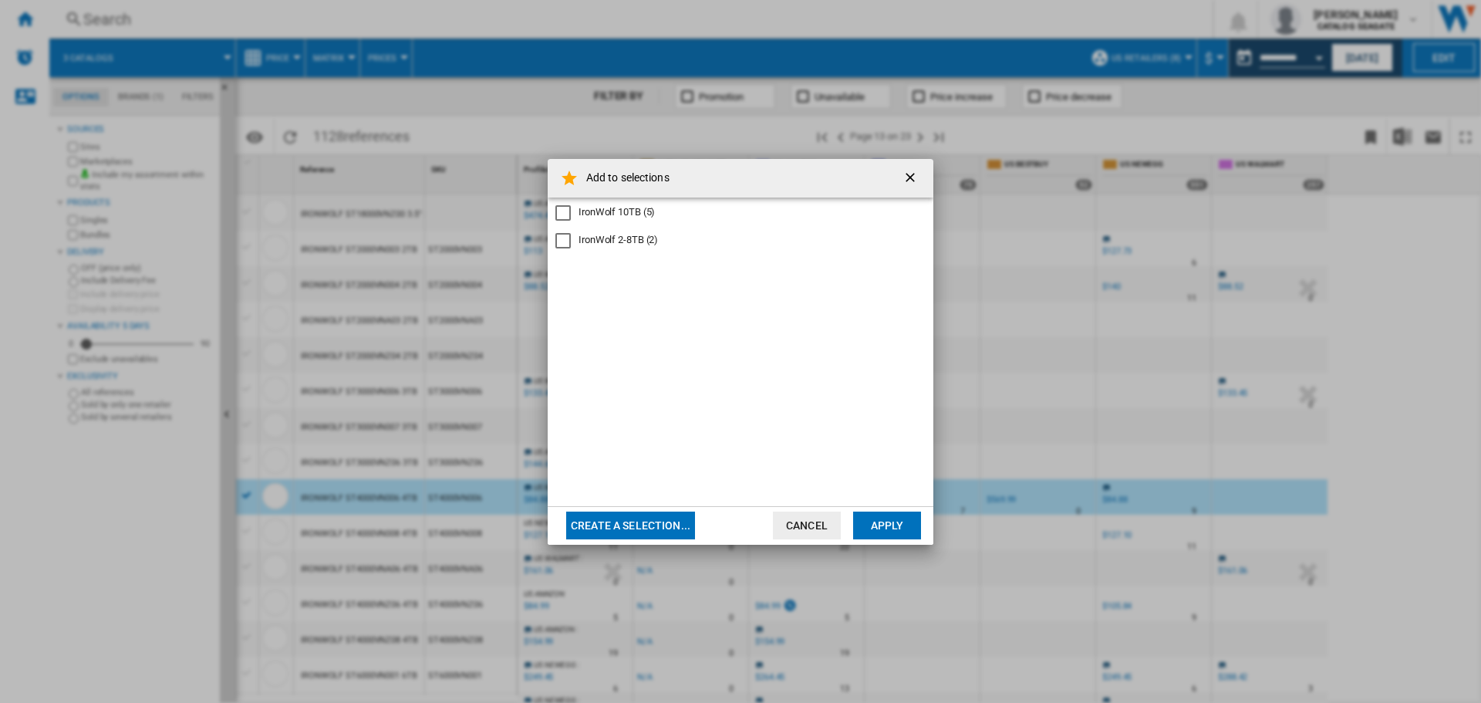
click at [589, 248] on div "IronWolf 10TB (5) IronWolf 2-8TB (2)" at bounding box center [741, 351] width 386 height 309
click at [589, 244] on div "IronWolf 2-8TB (2)" at bounding box center [618, 240] width 79 height 14
click at [896, 528] on button "Apply" at bounding box center [887, 525] width 68 height 28
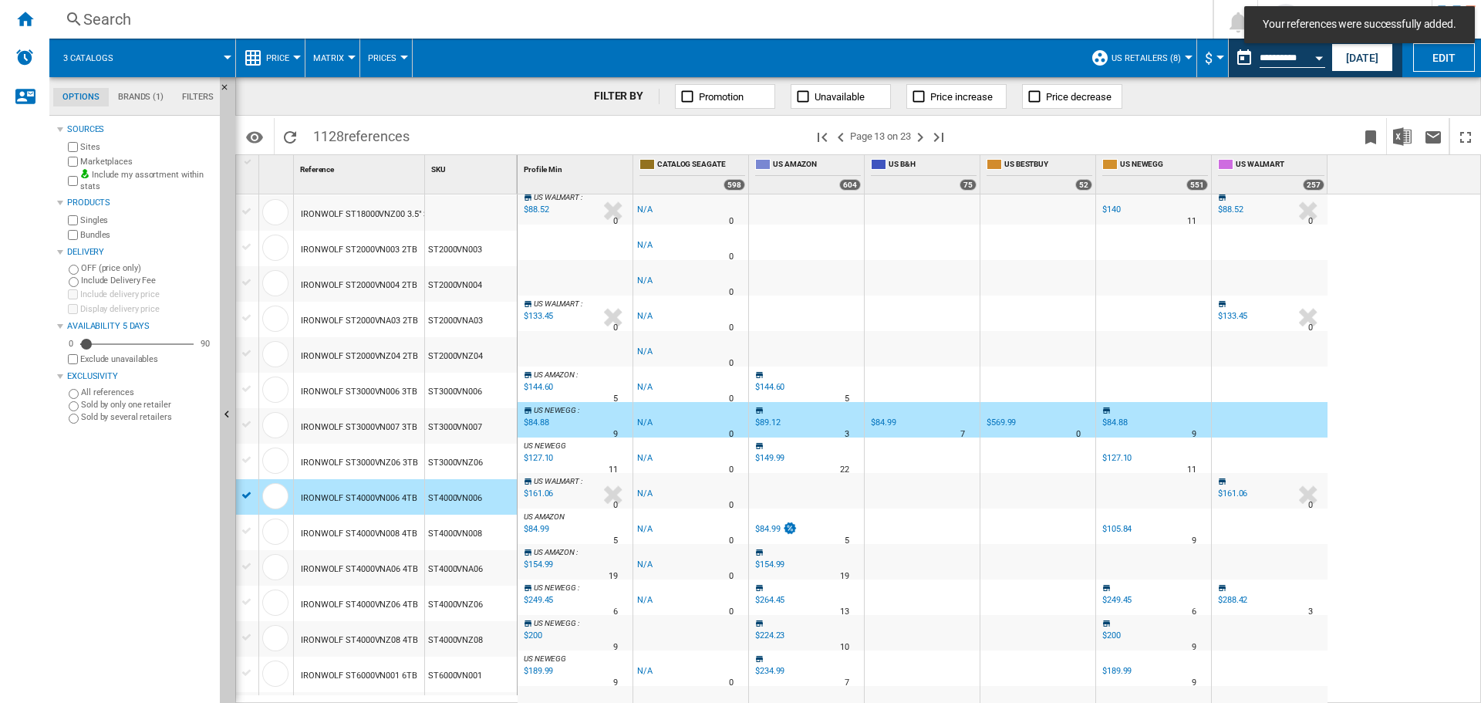
scroll to position [309, 0]
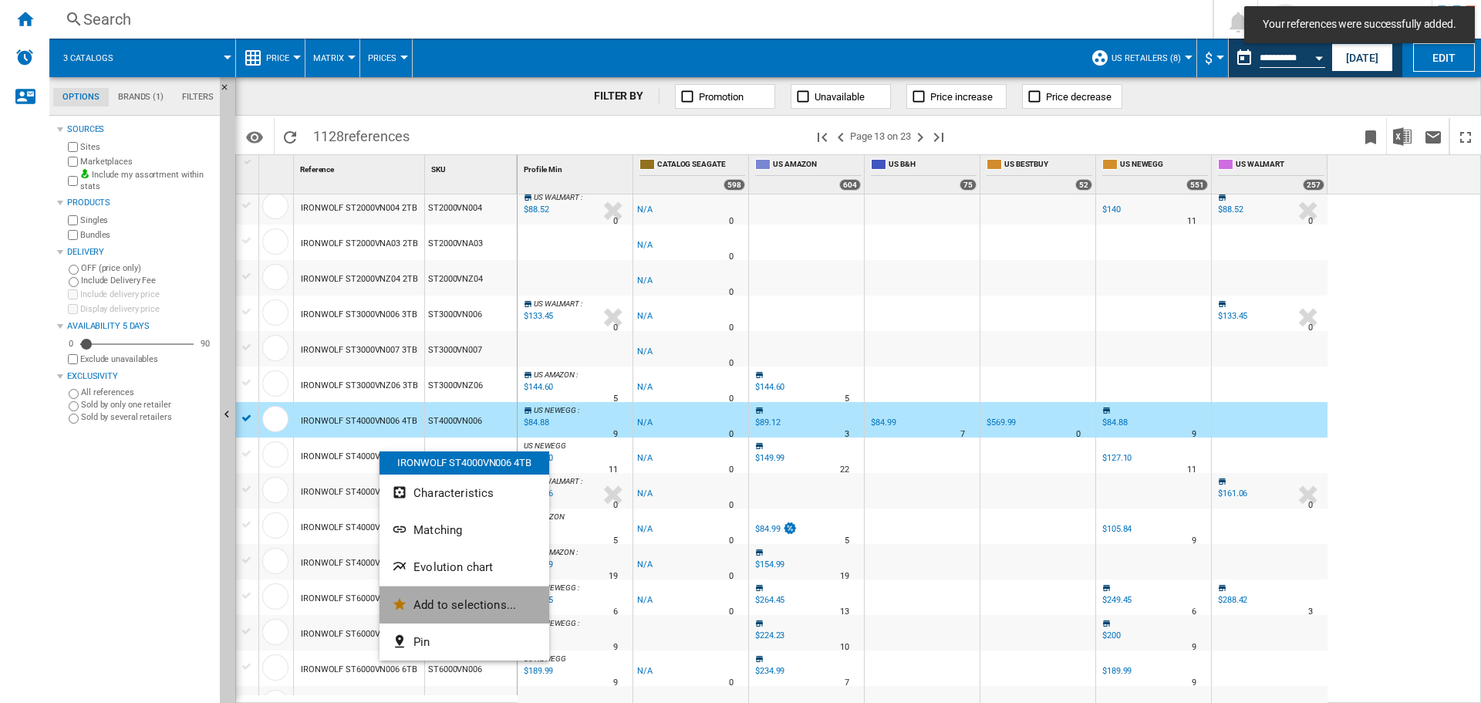
click at [451, 602] on span "Add to selections..." at bounding box center [464, 605] width 103 height 14
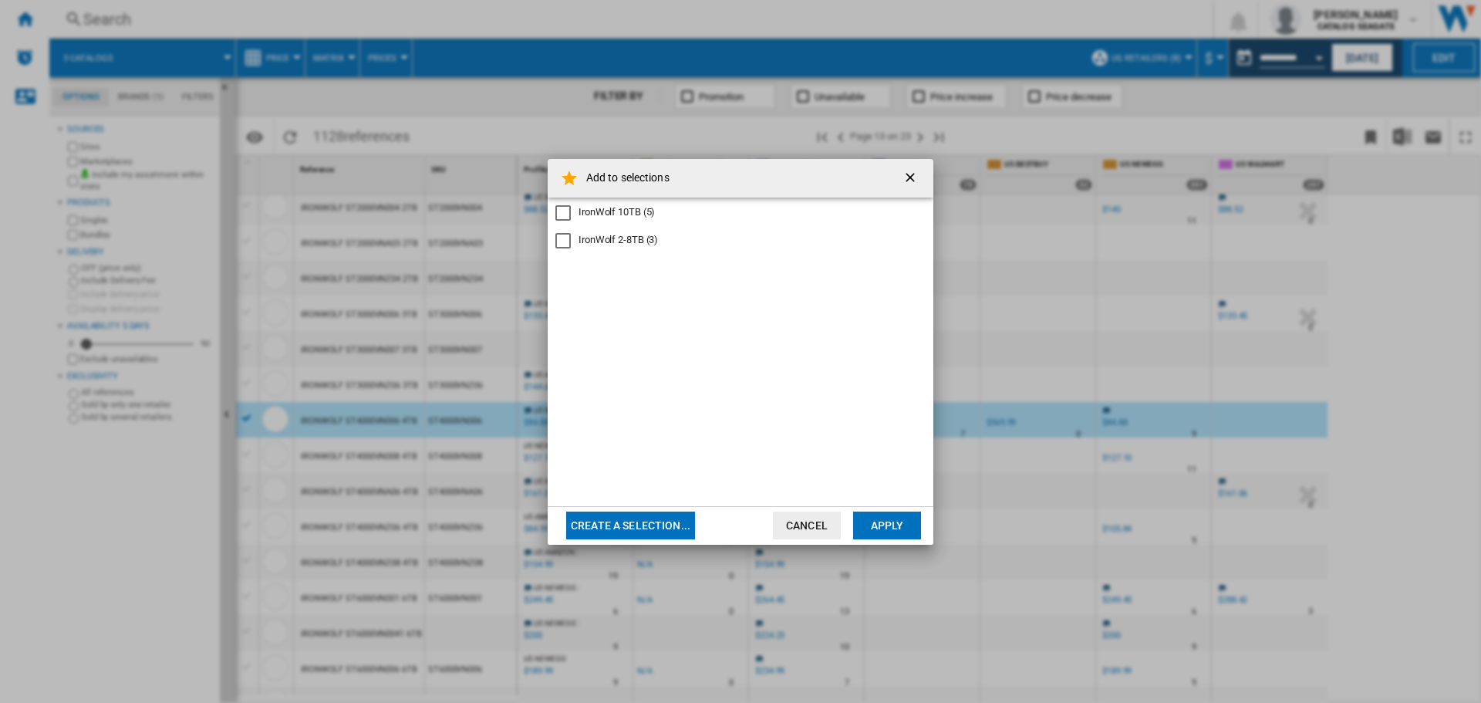
click at [632, 238] on div "IronWolf 2-8TB (3)" at bounding box center [618, 240] width 79 height 14
click at [891, 524] on button "Apply" at bounding box center [887, 525] width 68 height 28
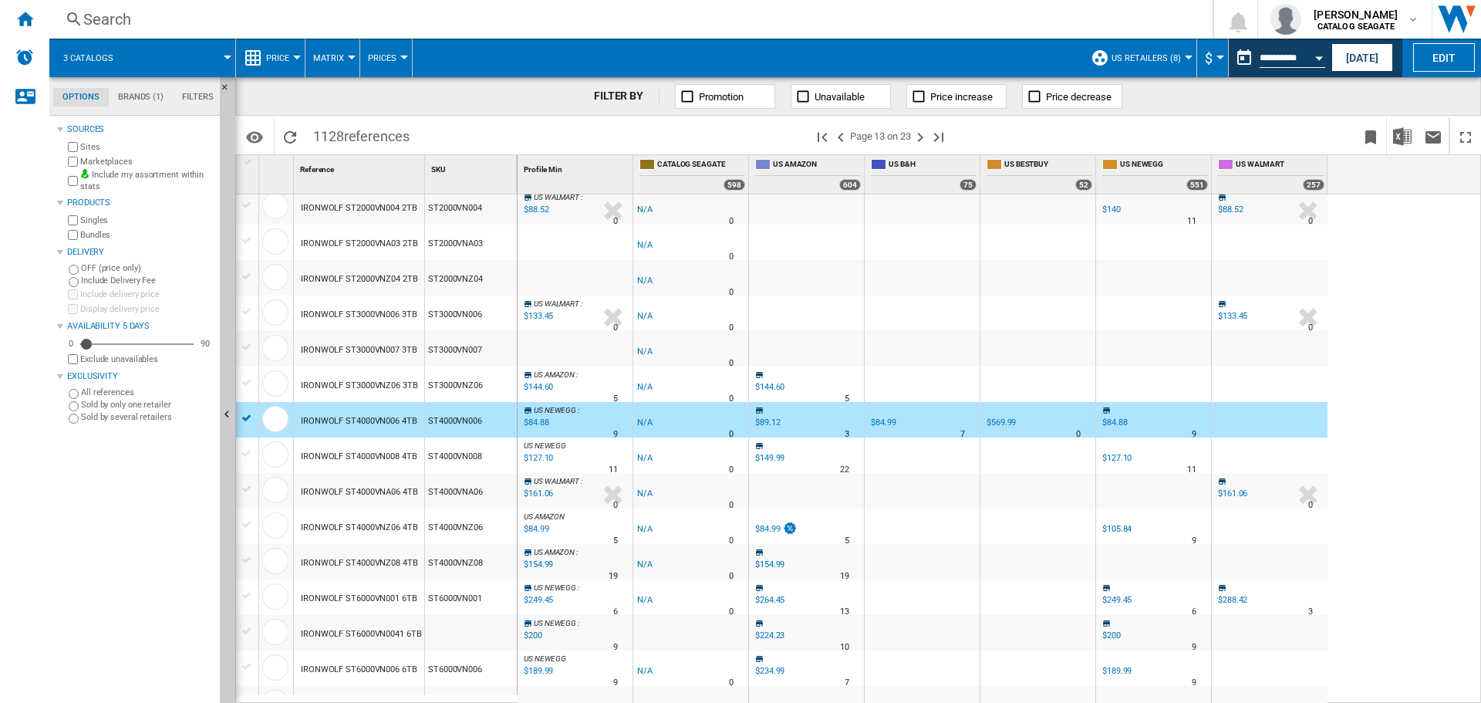
scroll to position [386, 0]
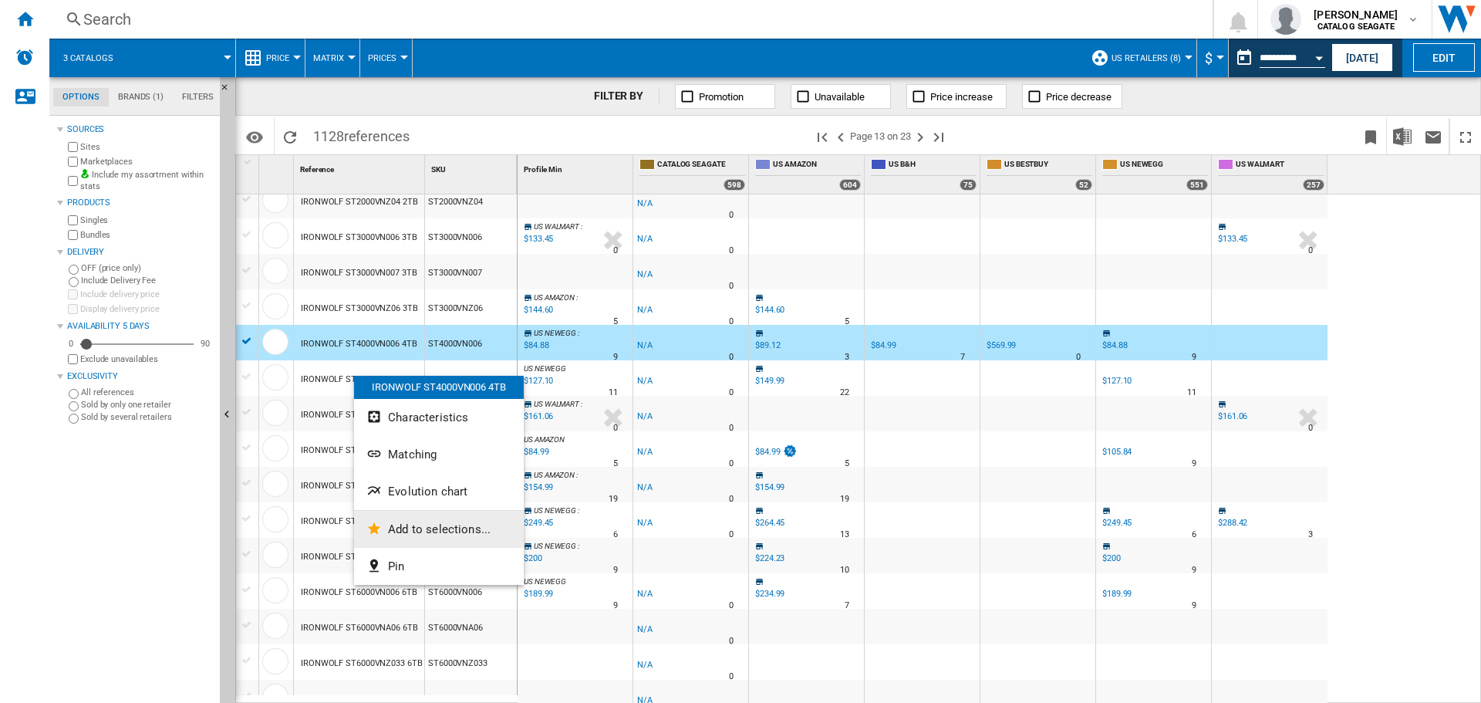
click at [421, 532] on span "Add to selections..." at bounding box center [439, 529] width 103 height 14
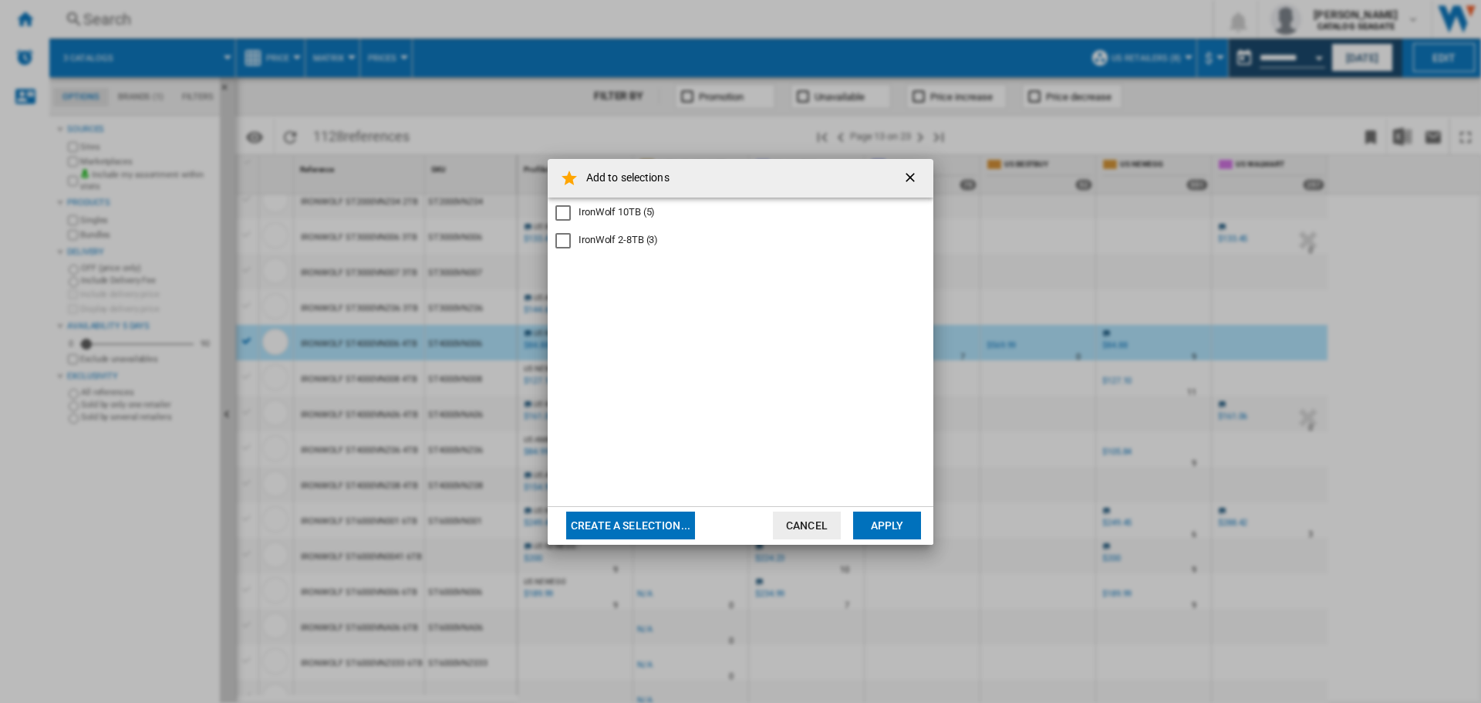
click at [609, 241] on div "IronWolf 2-8TB (3)" at bounding box center [618, 240] width 79 height 14
click at [870, 525] on button "Apply" at bounding box center [887, 525] width 68 height 28
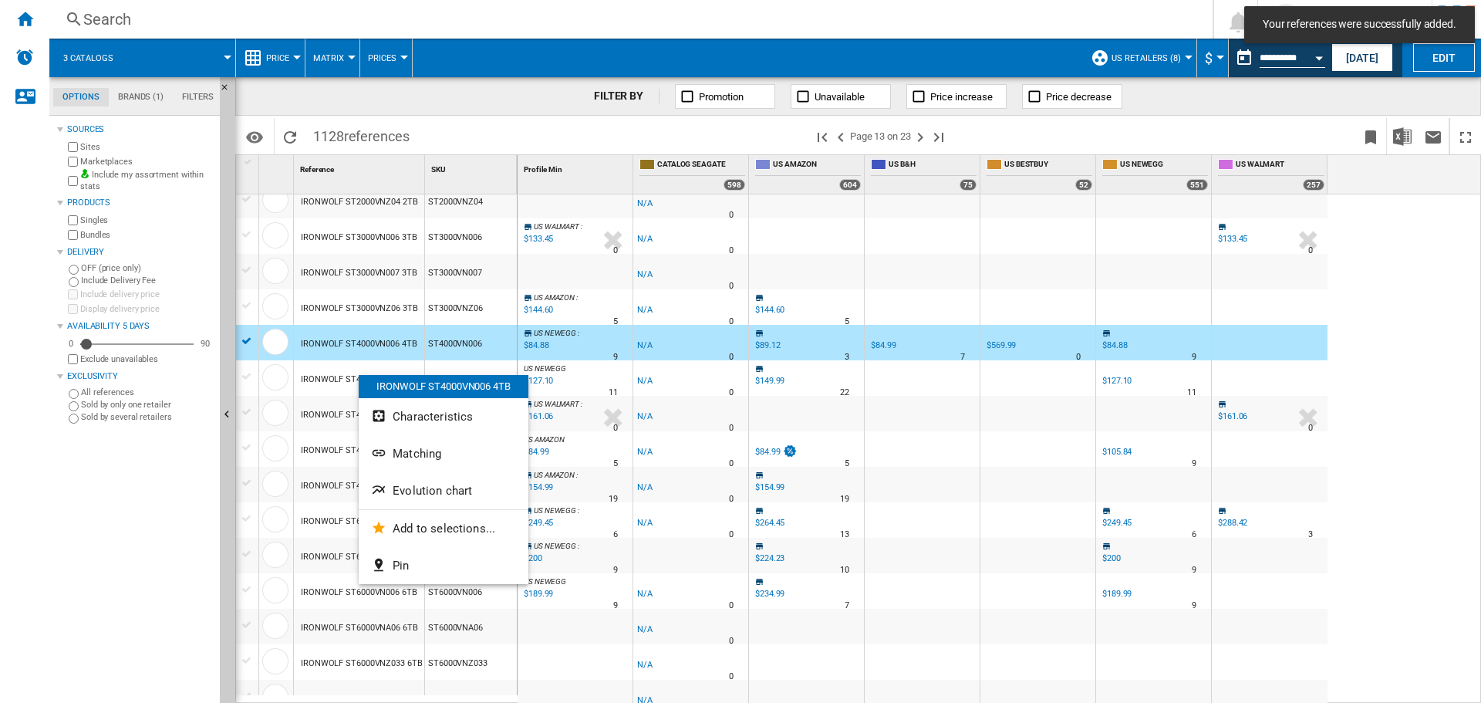
click at [334, 377] on div at bounding box center [740, 351] width 1481 height 703
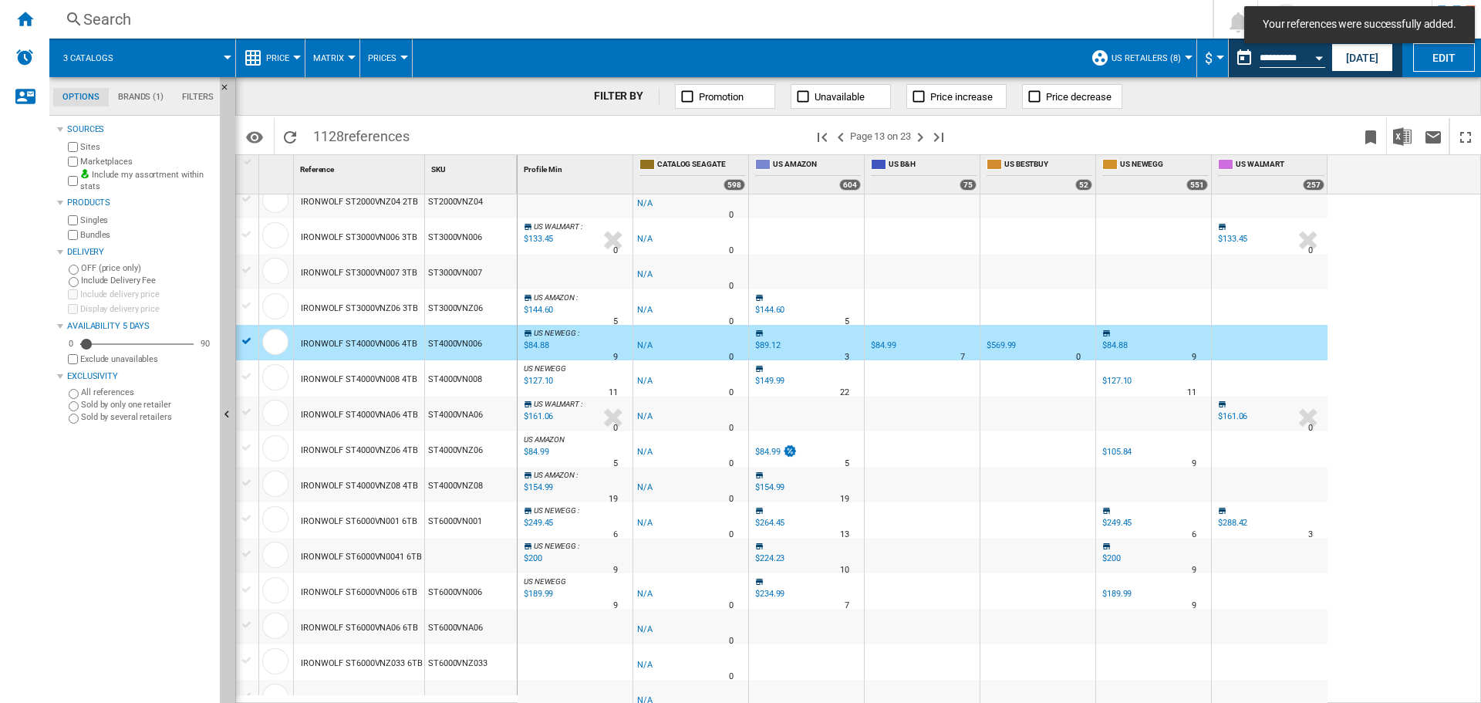
click at [339, 381] on div "IRONWOLF ST4000VN008 4TB" at bounding box center [359, 379] width 116 height 35
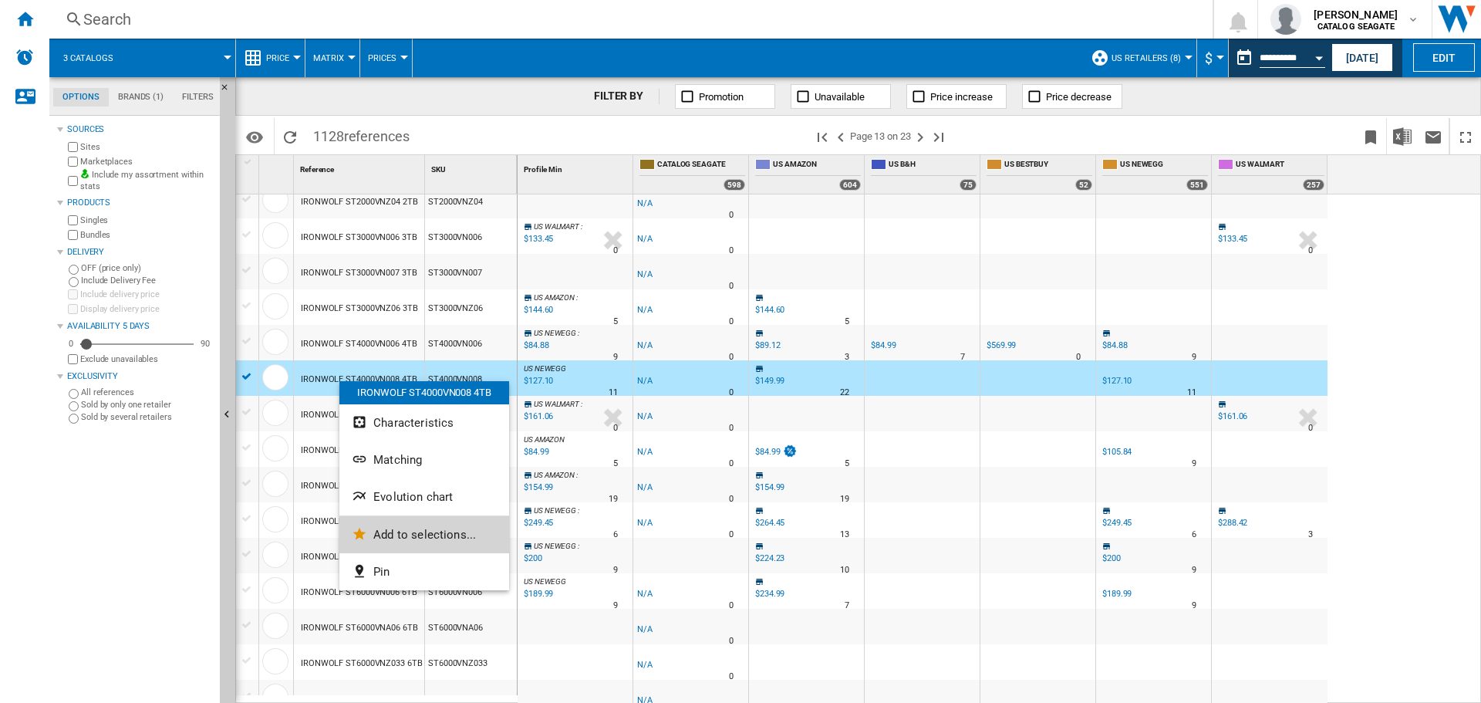
click at [437, 537] on span "Add to selections..." at bounding box center [424, 535] width 103 height 14
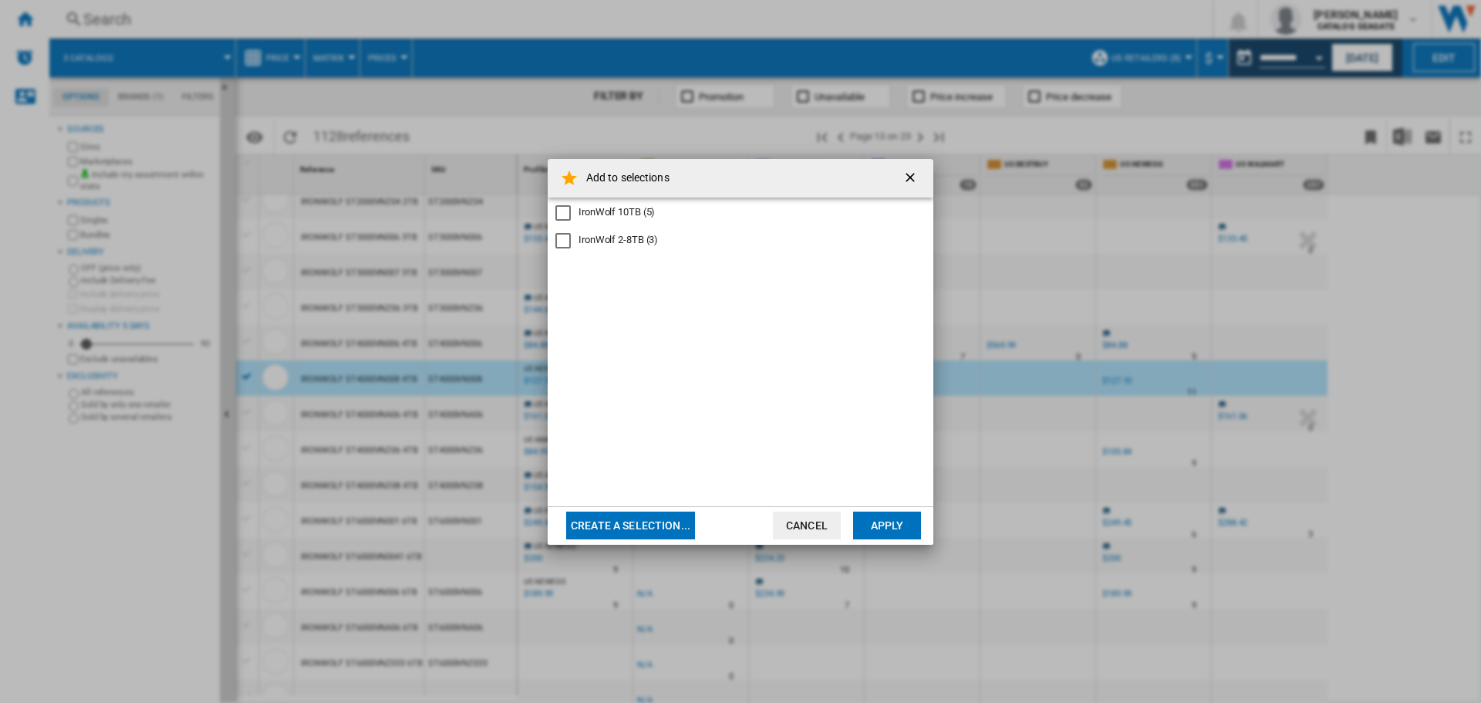
click at [614, 236] on div "IronWolf 2-8TB (3)" at bounding box center [618, 240] width 79 height 14
click at [899, 526] on button "Apply" at bounding box center [887, 525] width 68 height 28
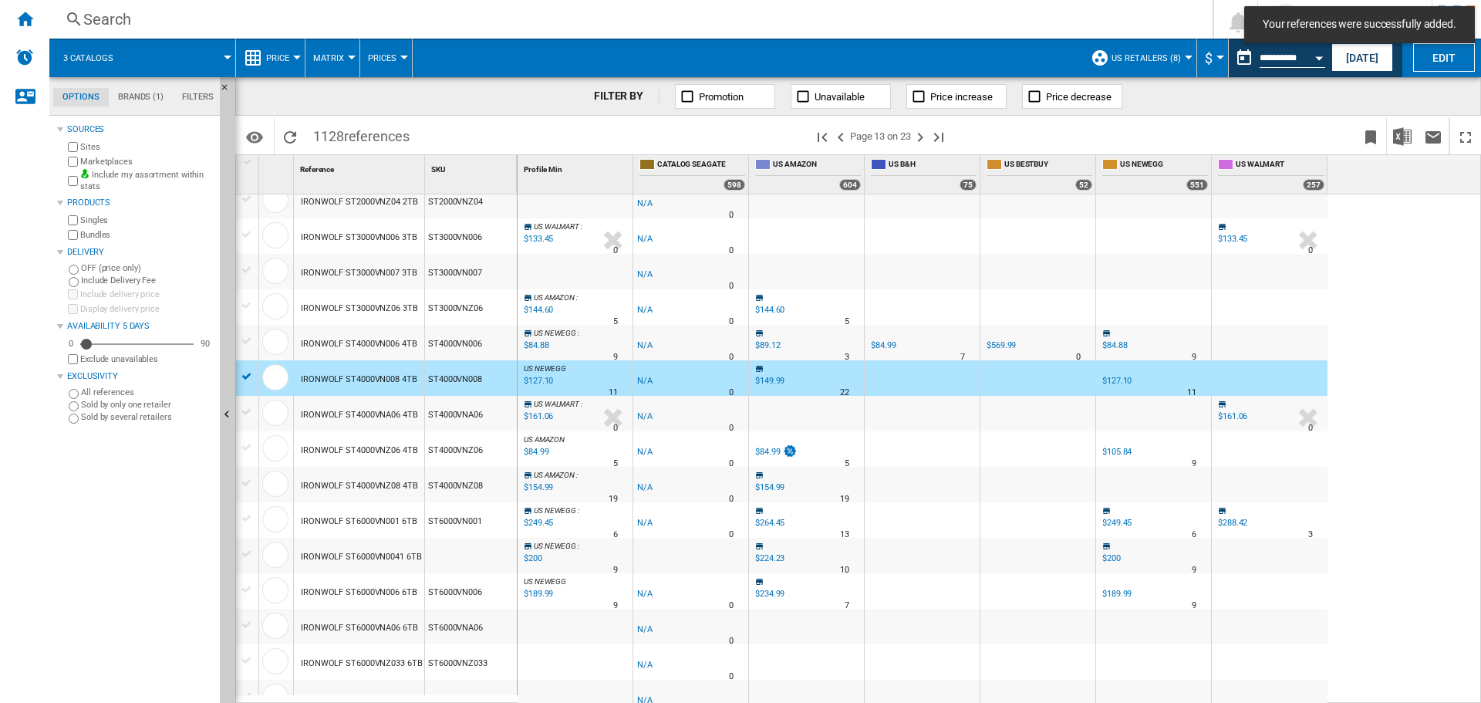
click at [342, 382] on div "IRONWOLF ST4000VN008 4TB" at bounding box center [359, 379] width 116 height 35
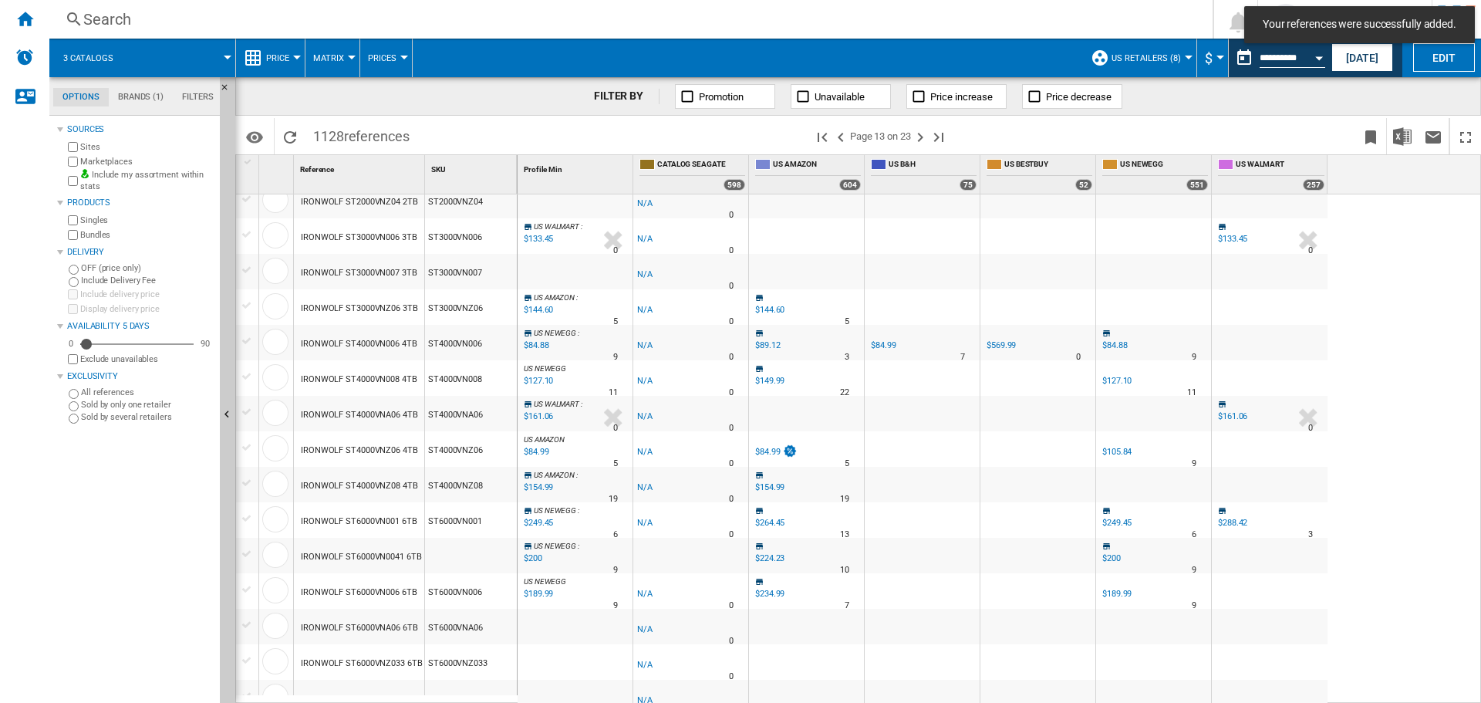
click at [348, 407] on div "IRONWOLF ST4000VNA06 4TB" at bounding box center [359, 414] width 117 height 35
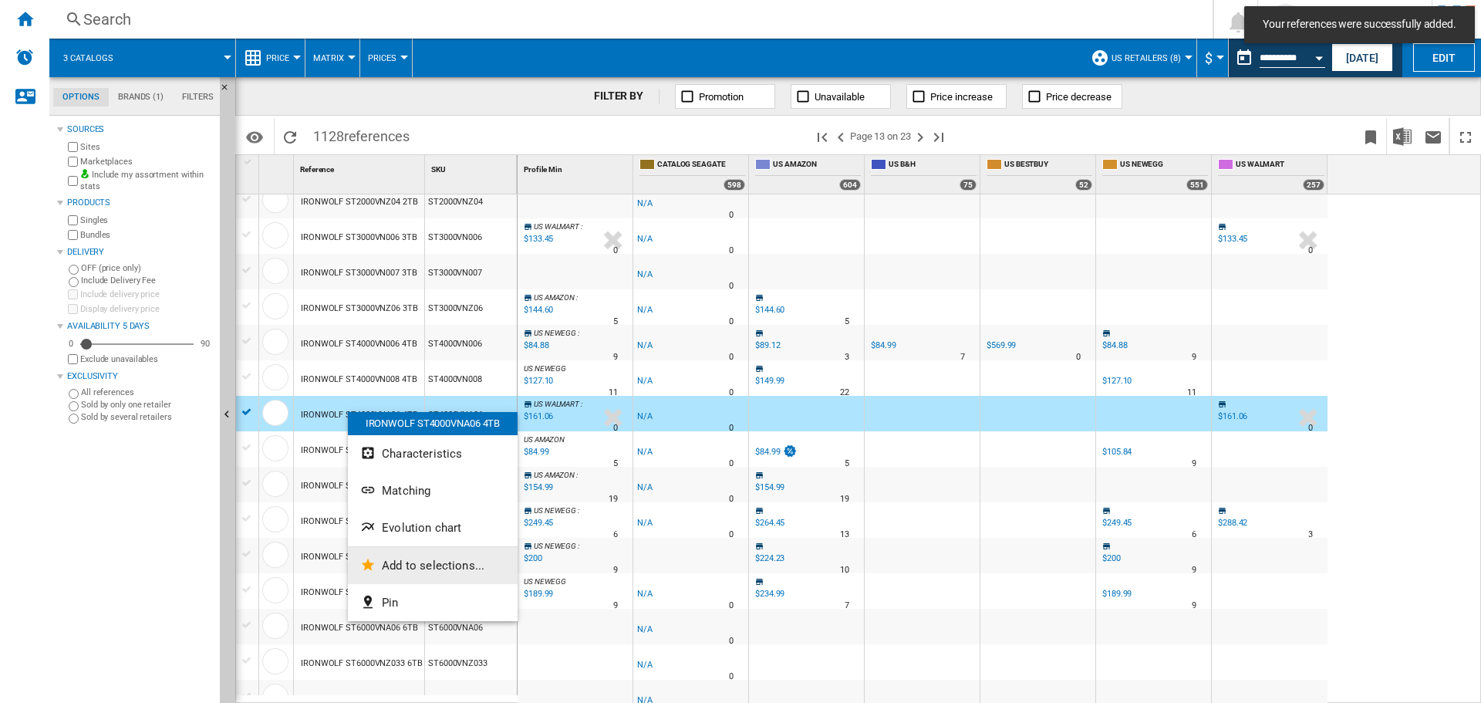
click at [418, 562] on span "Add to selections..." at bounding box center [433, 565] width 103 height 14
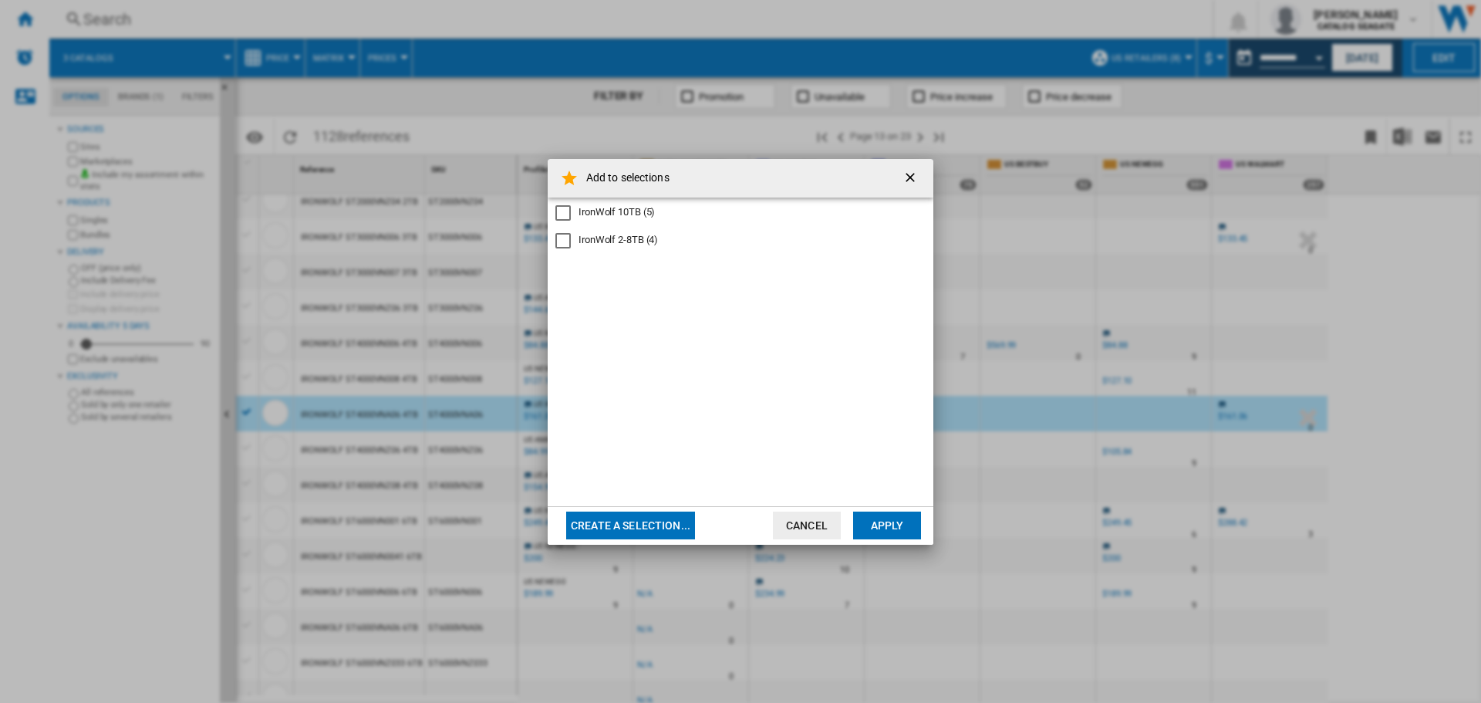
click at [623, 238] on div "IronWolf 2-8TB (4)" at bounding box center [618, 240] width 79 height 14
click at [884, 521] on button "Apply" at bounding box center [887, 525] width 68 height 28
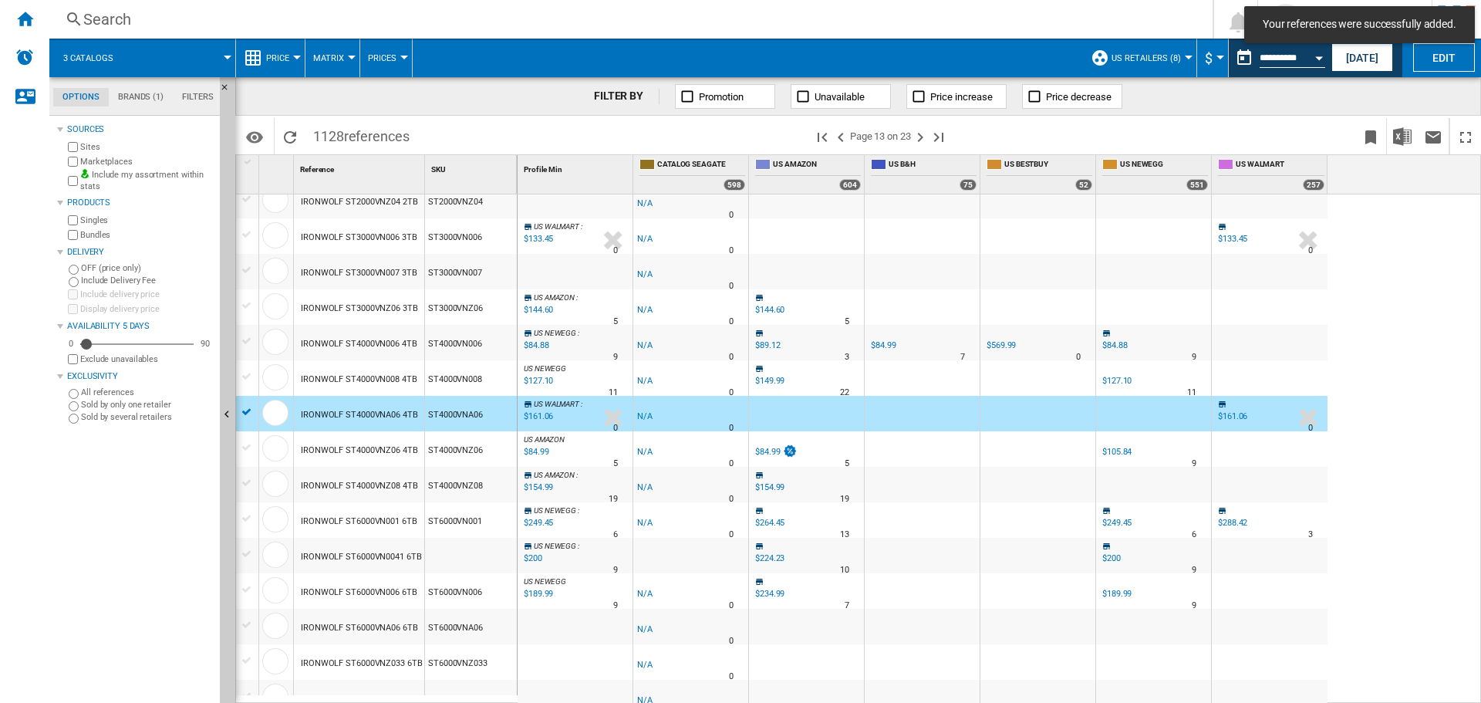
click at [326, 411] on div "IRONWOLF ST4000VNA06 4TB" at bounding box center [359, 414] width 117 height 35
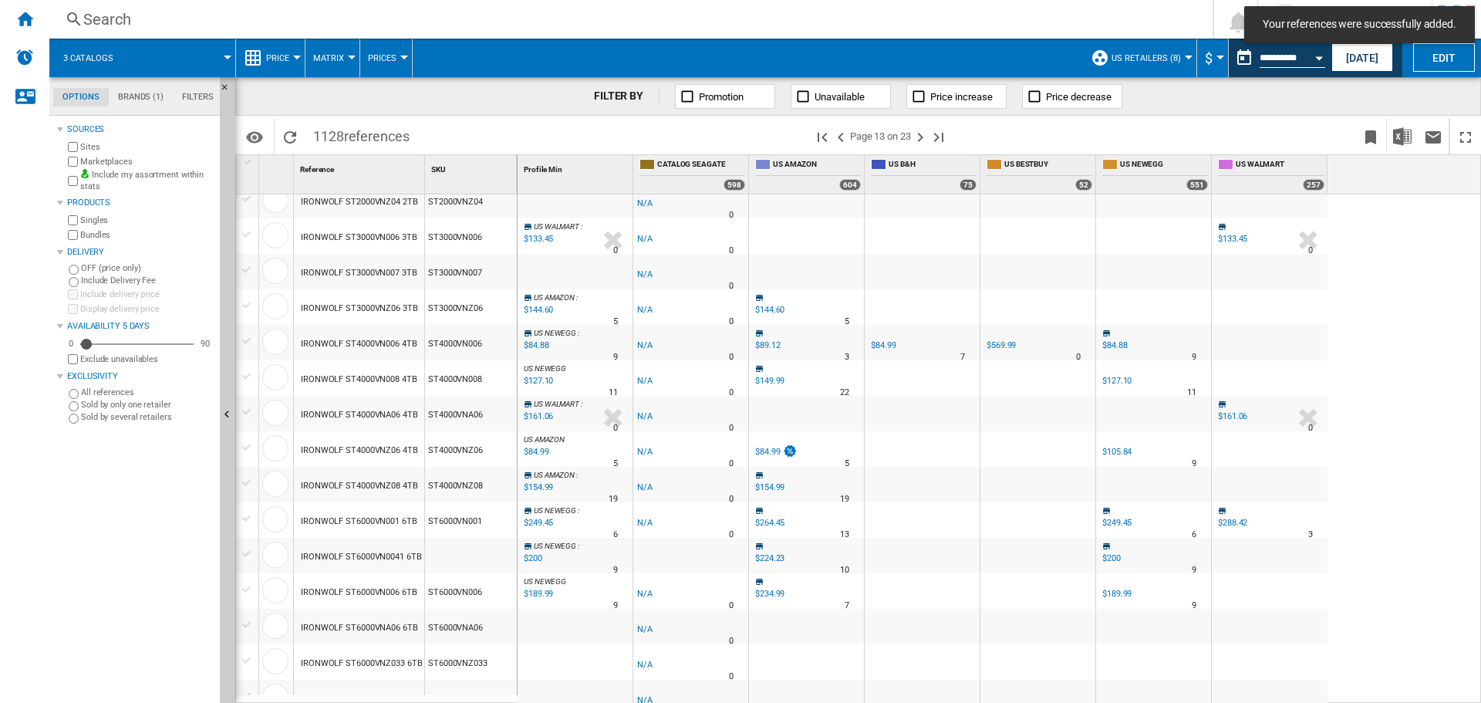
click at [350, 444] on div "IRONWOLF ST4000VNZ06 4TB" at bounding box center [359, 450] width 117 height 35
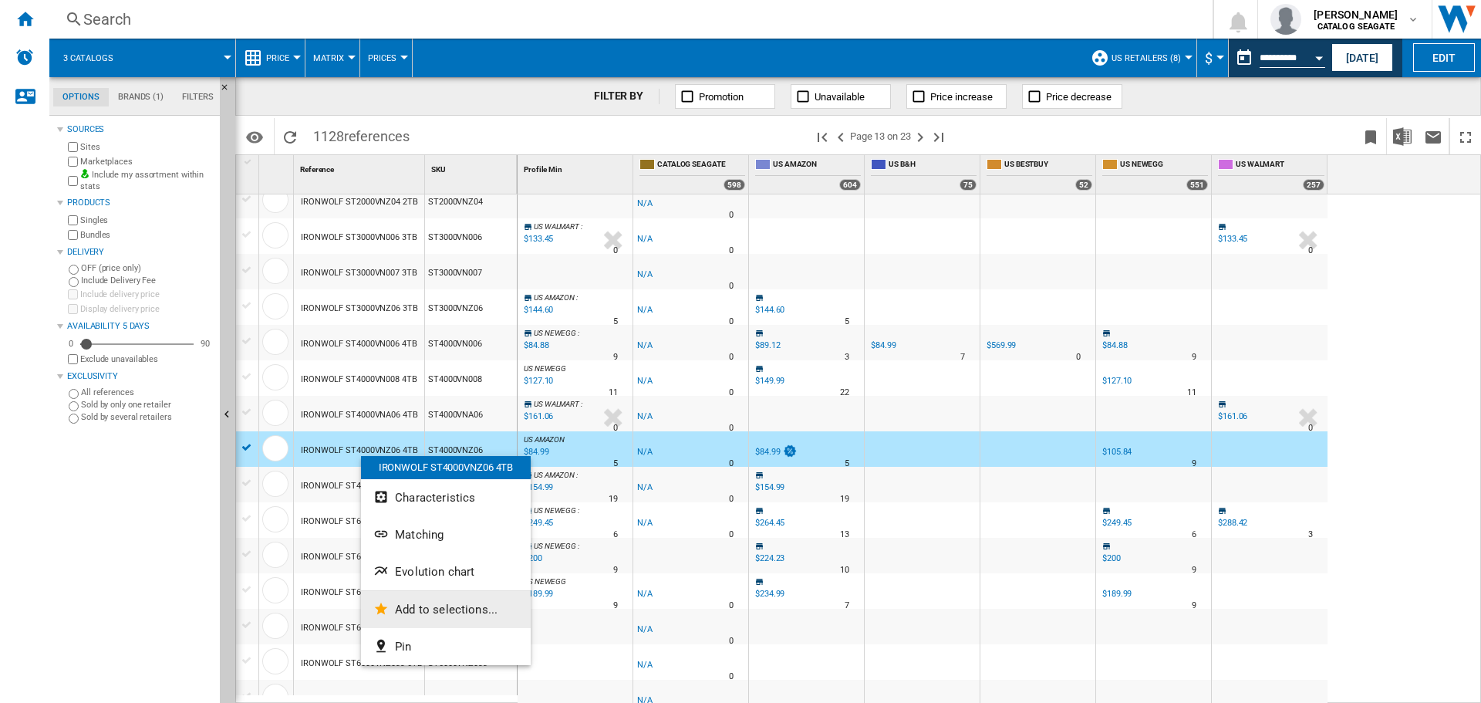
click at [419, 611] on span "Add to selections..." at bounding box center [446, 609] width 103 height 14
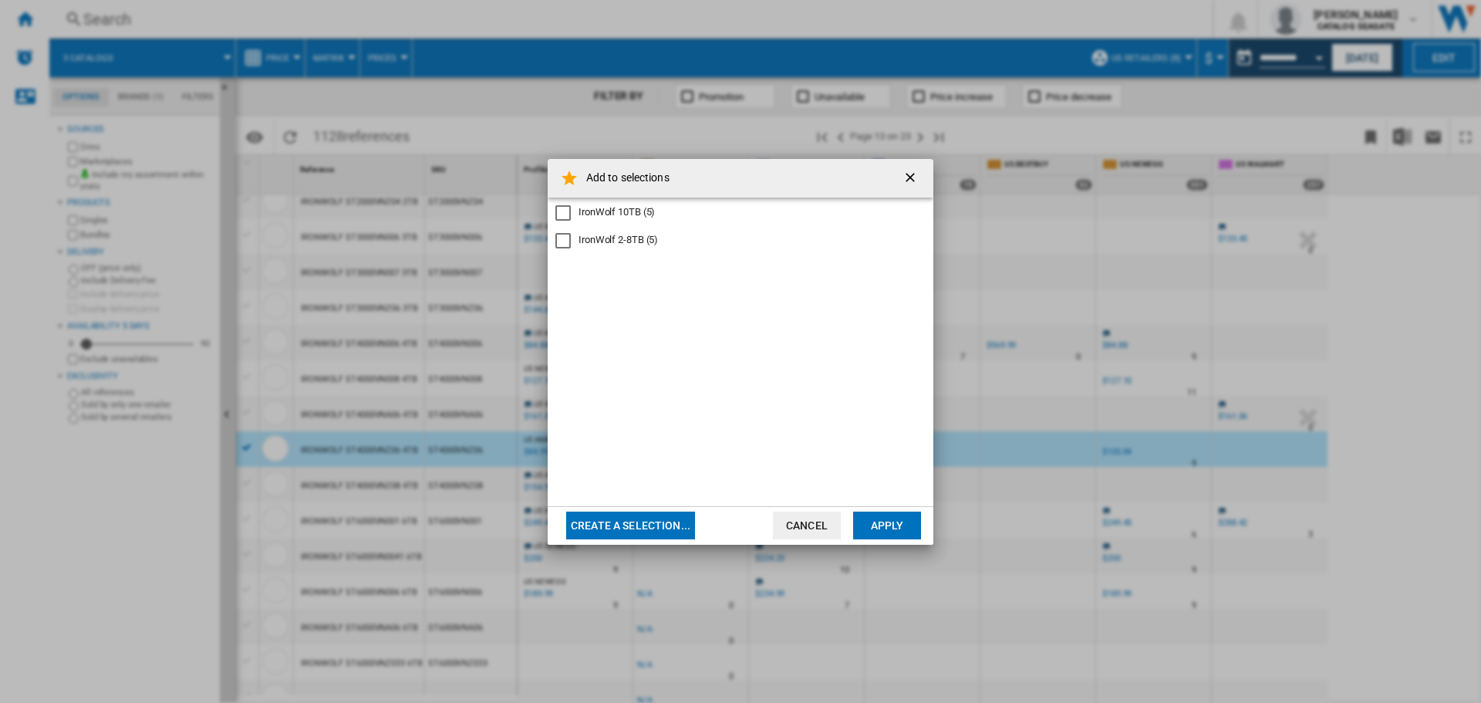
click at [617, 241] on div "IronWolf 2-8TB (5)" at bounding box center [618, 240] width 79 height 14
click at [888, 525] on button "Apply" at bounding box center [887, 525] width 68 height 28
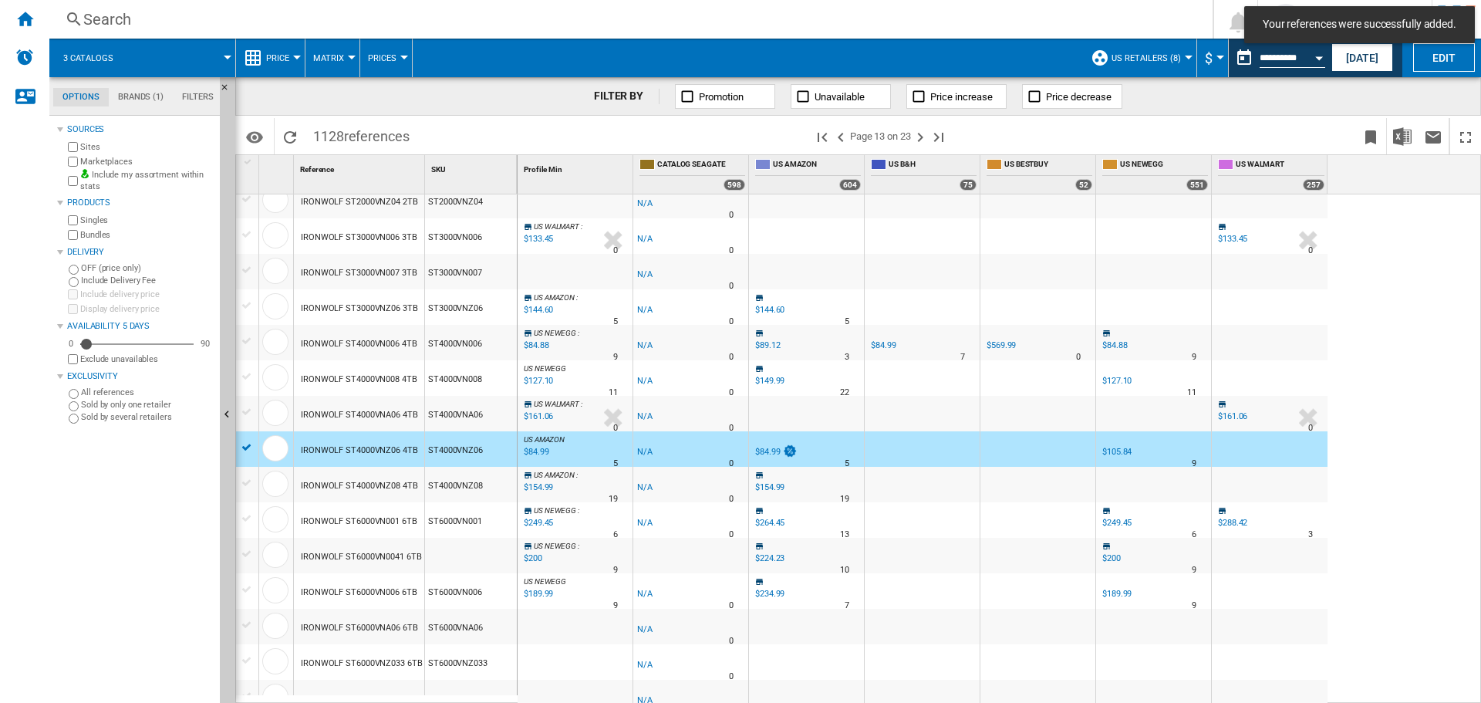
click at [339, 449] on div "IRONWOLF ST4000VNZ06 4TB" at bounding box center [359, 450] width 117 height 35
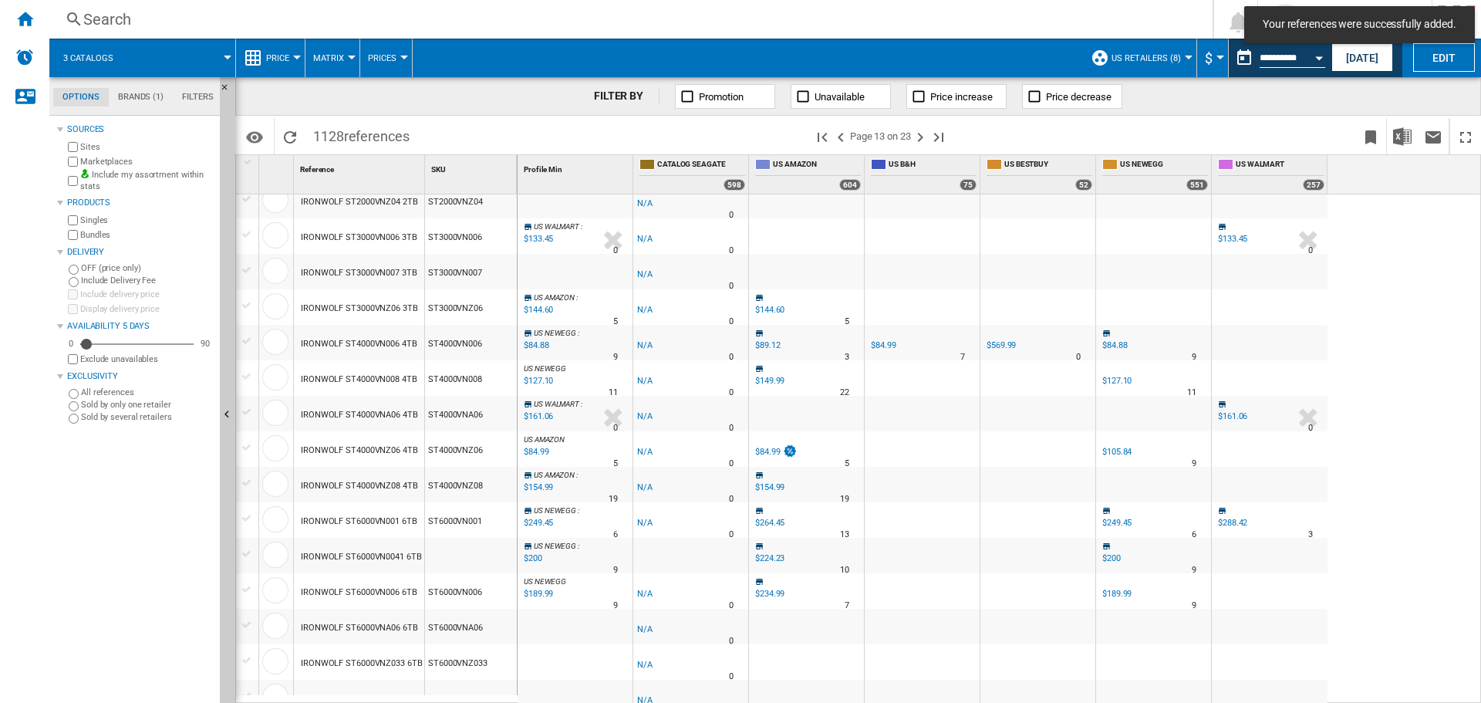
click at [357, 479] on div "IRONWOLF ST4000VNZ08 4TB" at bounding box center [359, 485] width 117 height 35
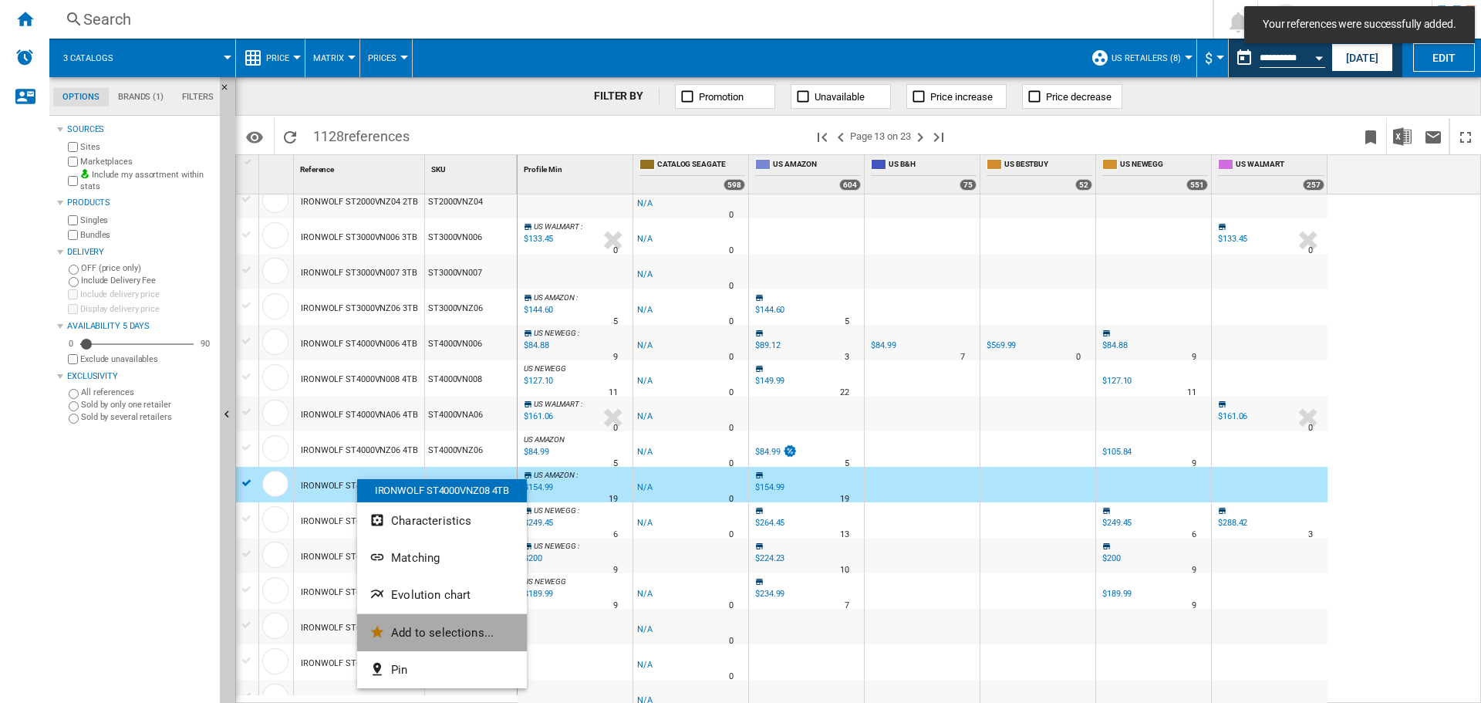
click at [439, 629] on span "Add to selections..." at bounding box center [442, 633] width 103 height 14
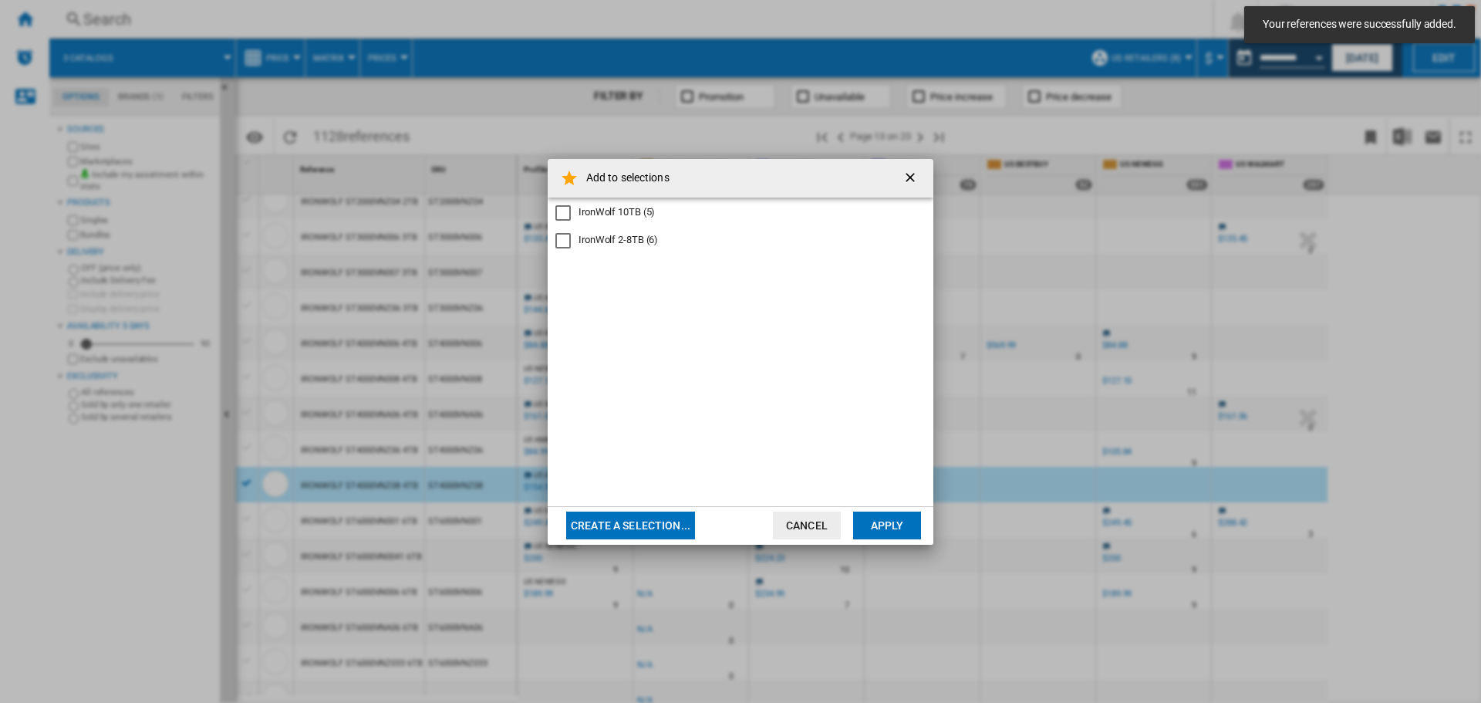
click at [633, 239] on div "IronWolf 2-8TB (6)" at bounding box center [618, 240] width 79 height 14
click at [884, 517] on button "Apply" at bounding box center [887, 525] width 68 height 28
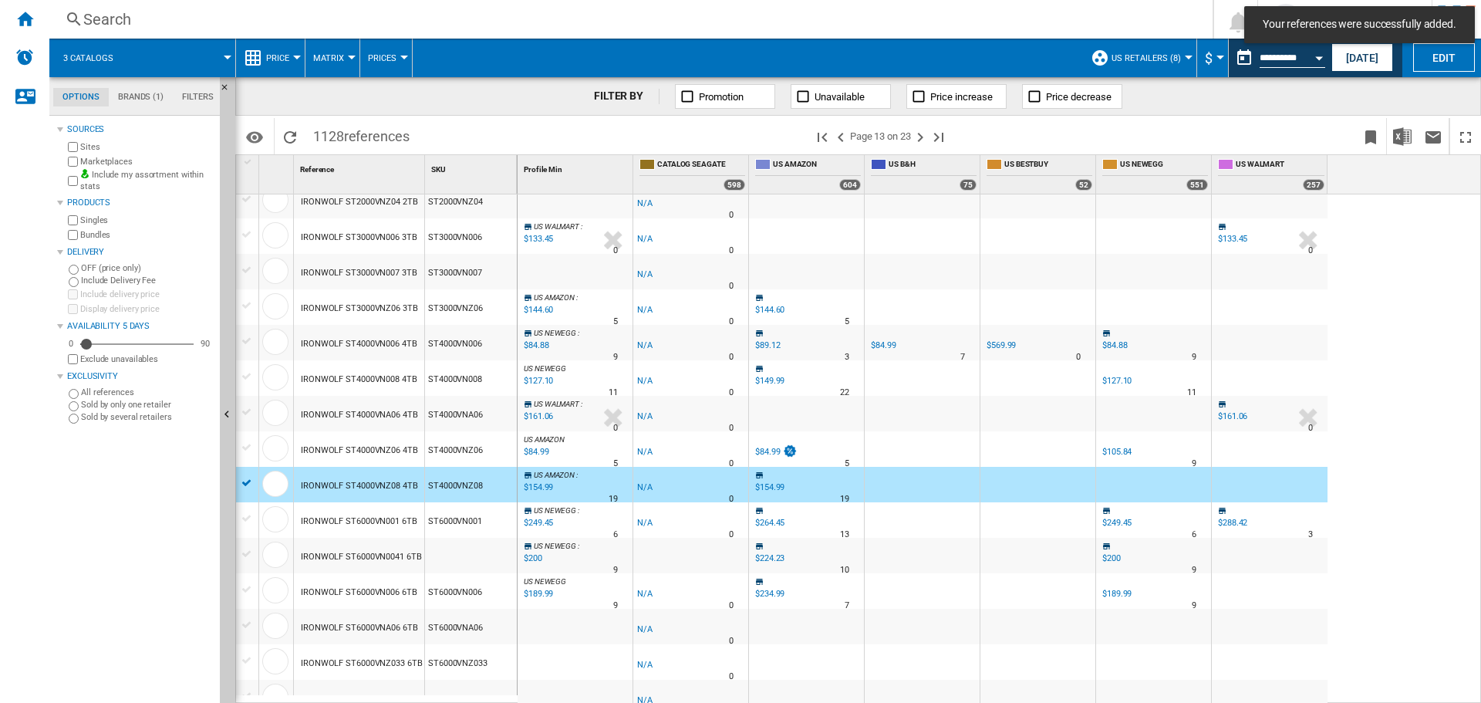
click at [346, 479] on div "IRONWOLF ST4000VNZ08 4TB" at bounding box center [359, 485] width 117 height 35
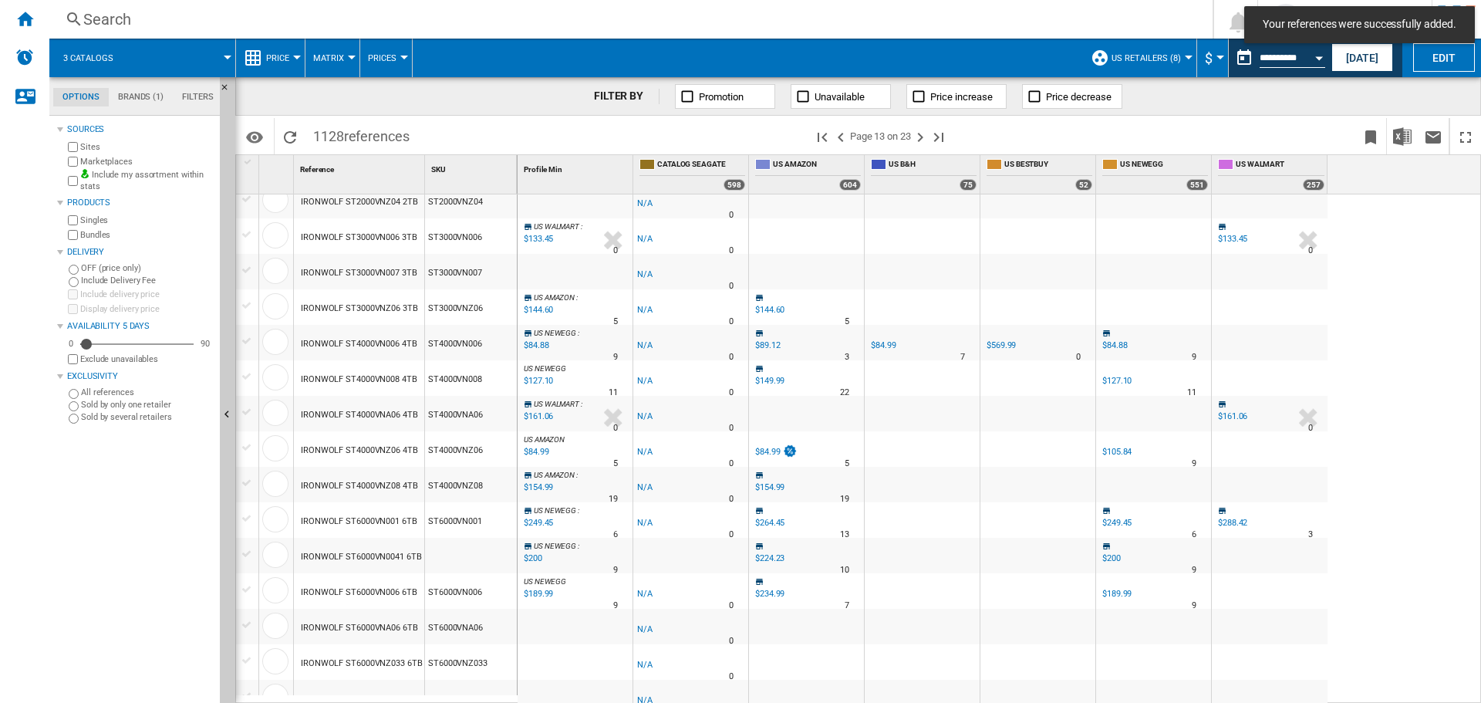
click at [376, 521] on div "IRONWOLF ST6000VN001 6TB" at bounding box center [359, 521] width 116 height 35
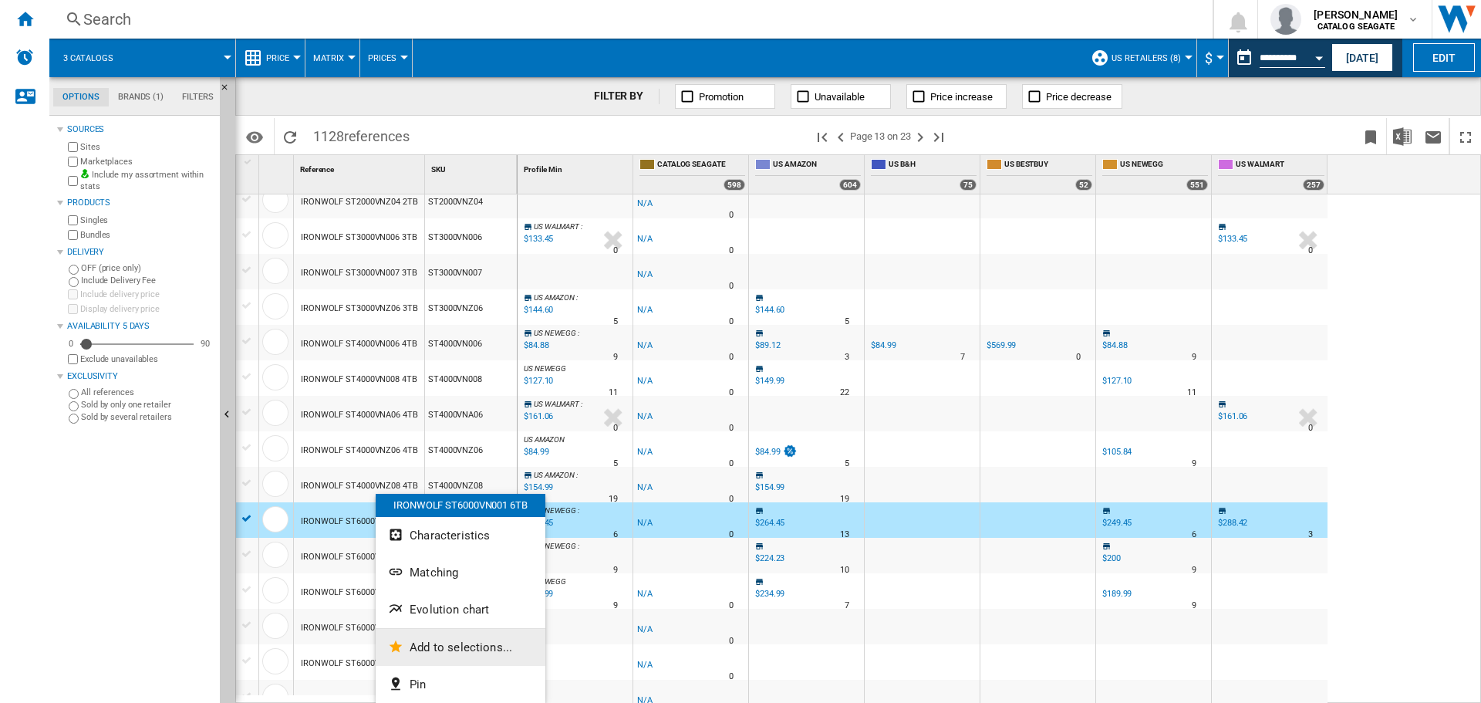
click at [452, 641] on span "Add to selections..." at bounding box center [461, 647] width 103 height 14
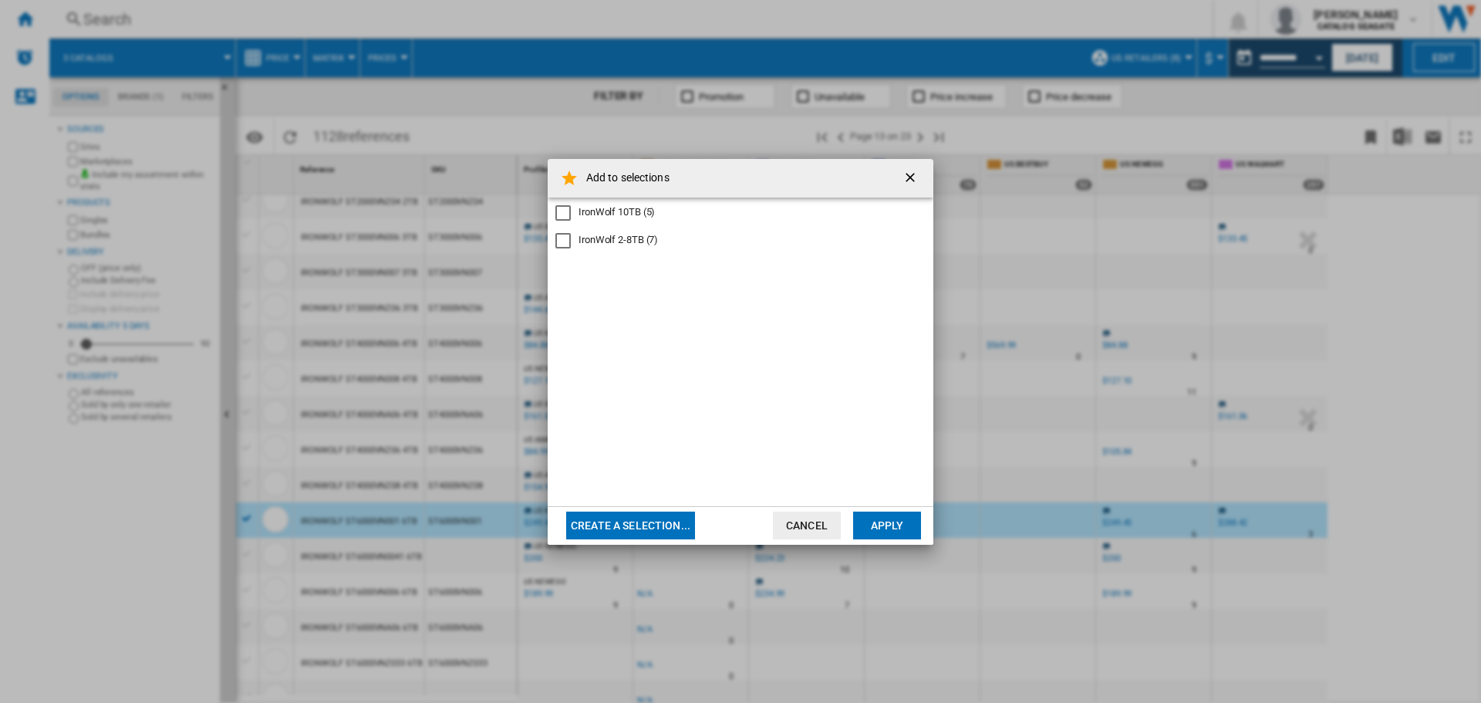
click at [593, 239] on div "IronWolf 2-8TB (7)" at bounding box center [618, 240] width 79 height 14
click at [892, 539] on md-dialog-actions "Create a selection... Cancel Apply" at bounding box center [741, 525] width 386 height 39
click at [906, 530] on button "Apply" at bounding box center [887, 525] width 68 height 28
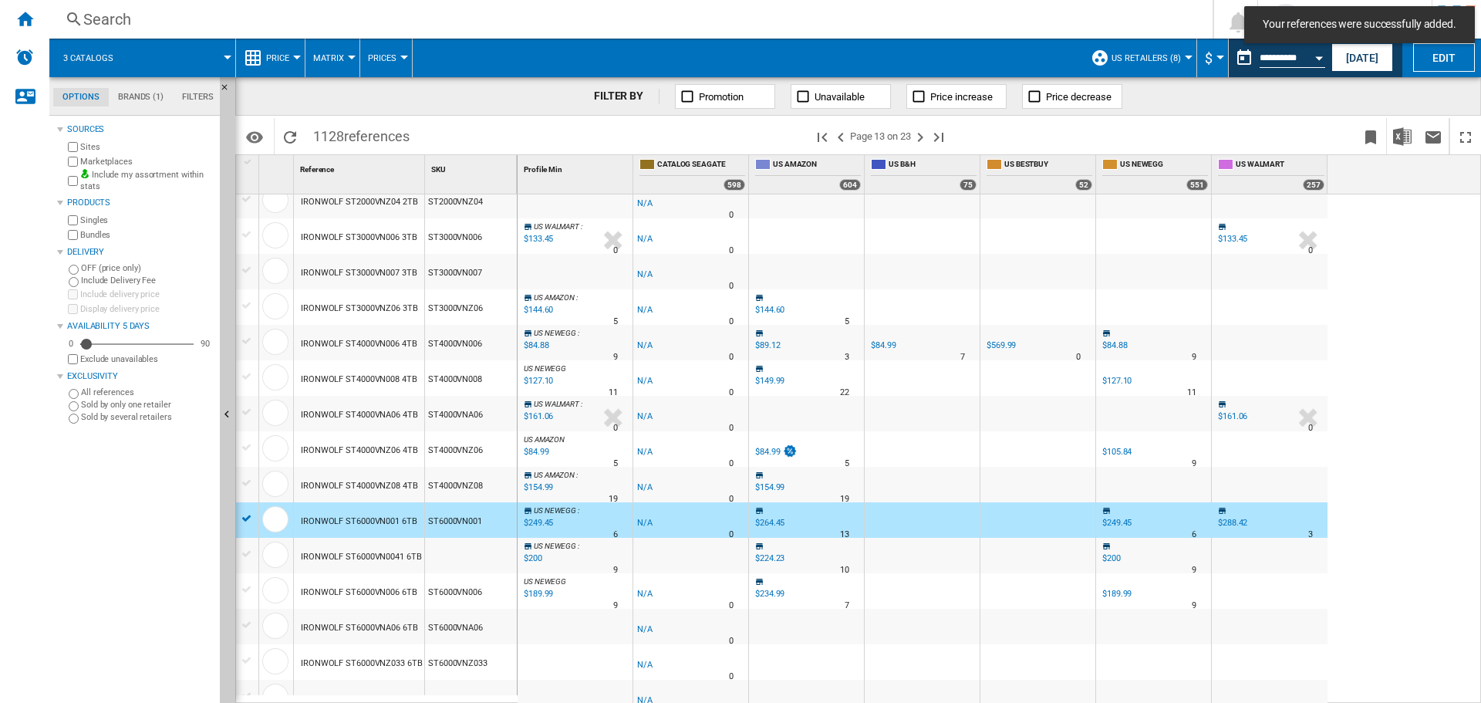
click at [369, 565] on div "IRONWOLF ST6000VN0041 6TB" at bounding box center [361, 556] width 121 height 35
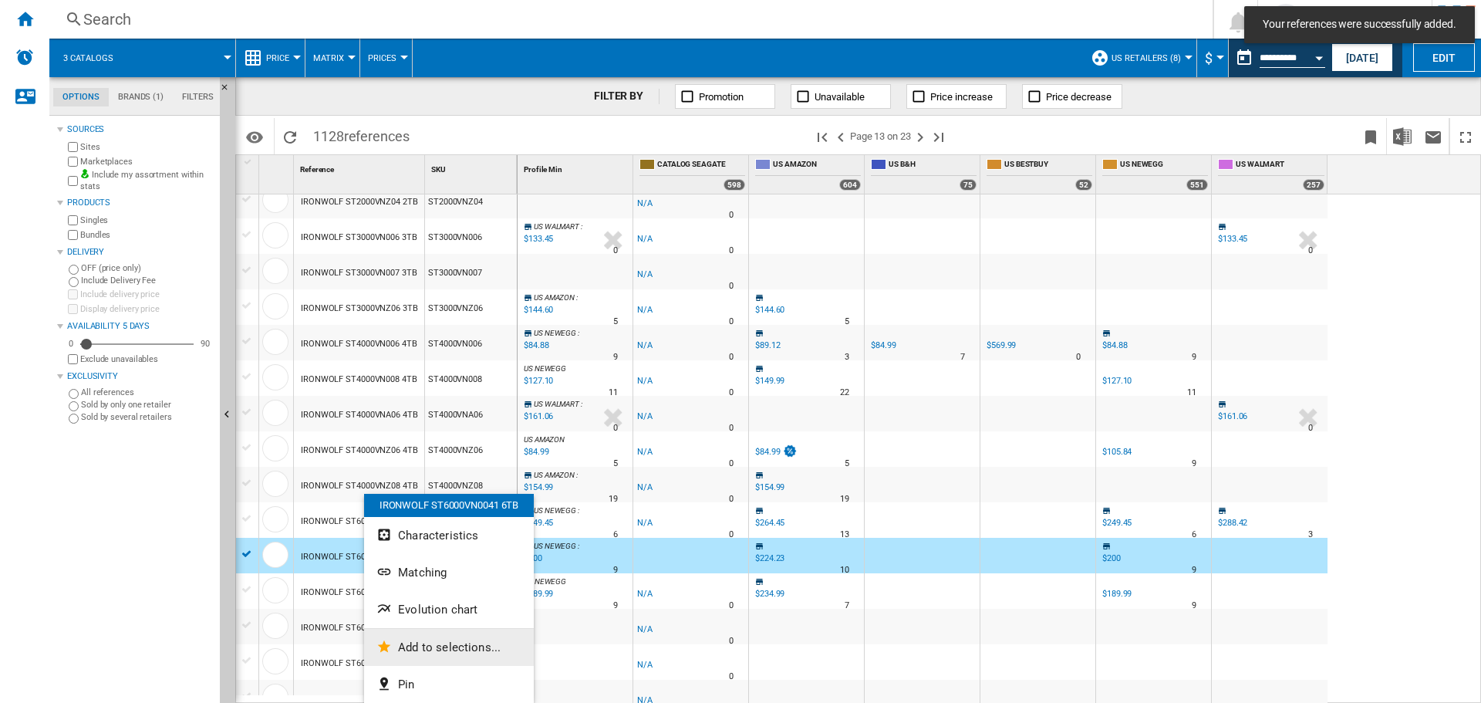
click at [443, 641] on span "Add to selections..." at bounding box center [449, 647] width 103 height 14
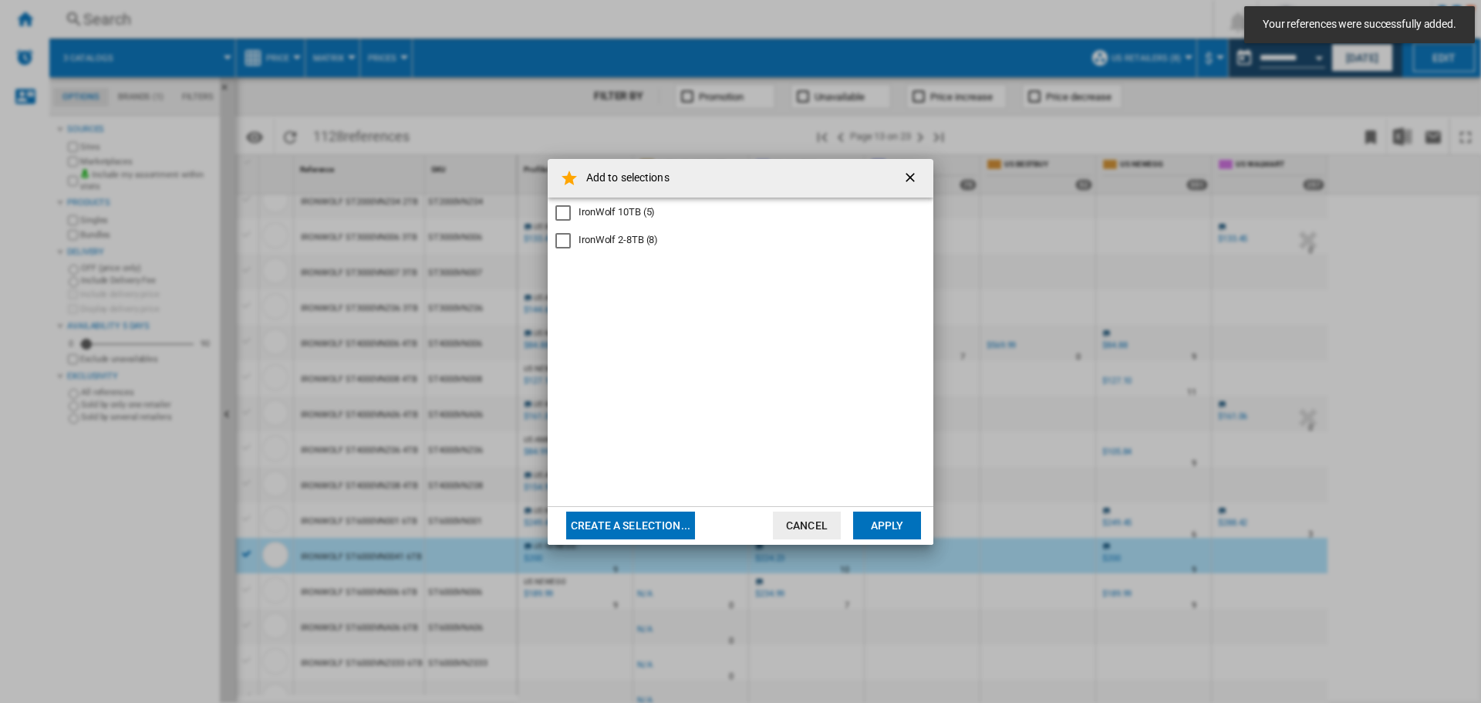
click at [620, 244] on div "IronWolf 2-8TB (8)" at bounding box center [618, 240] width 79 height 14
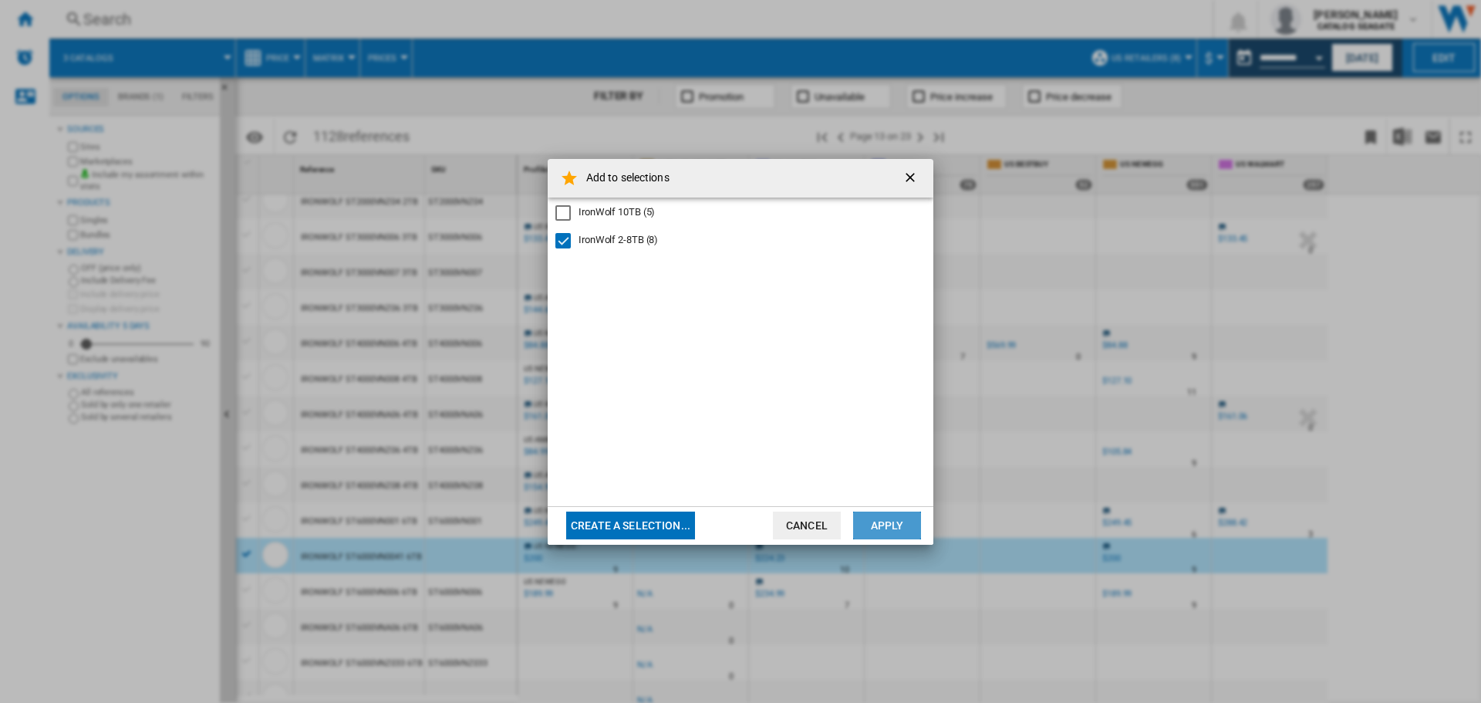
click at [902, 517] on button "Apply" at bounding box center [887, 525] width 68 height 28
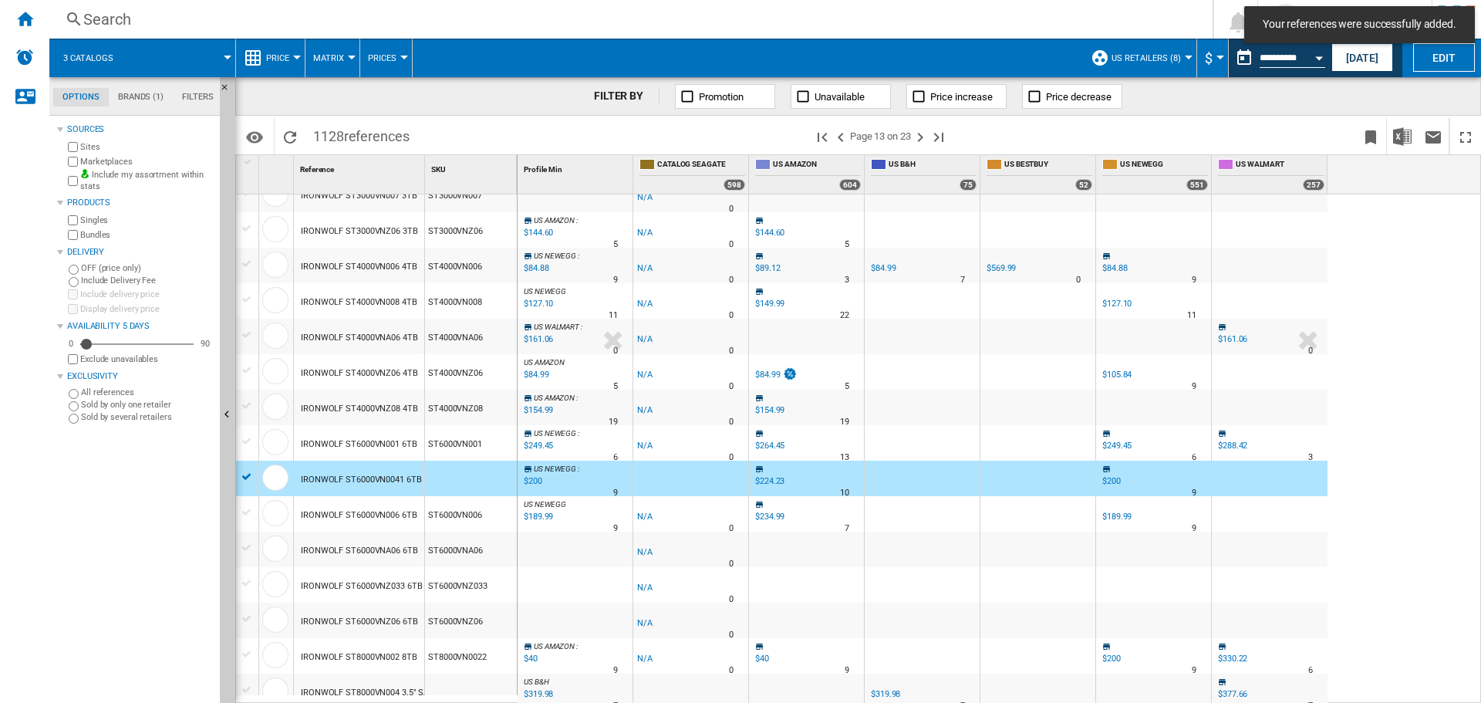
scroll to position [540, 0]
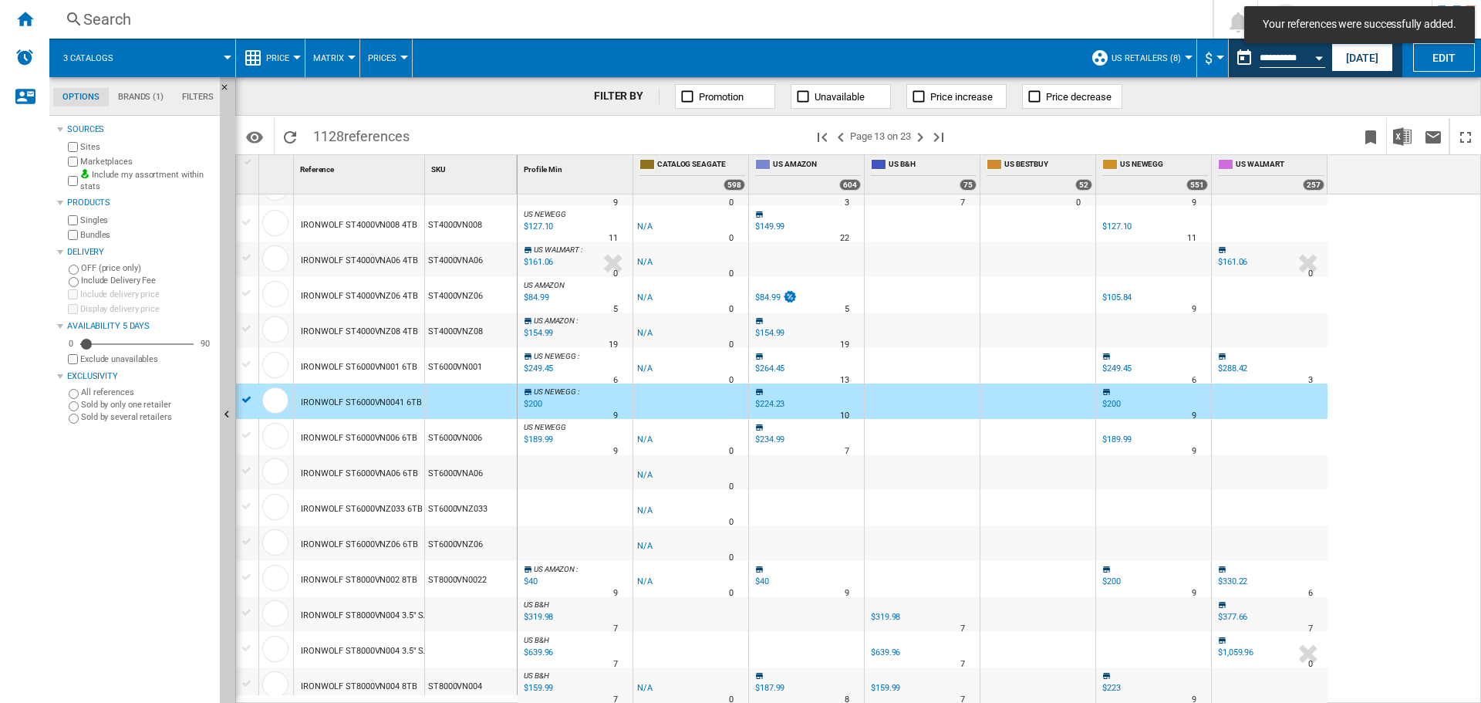
click at [389, 429] on div "IRONWOLF ST6000VN006 6TB" at bounding box center [359, 437] width 116 height 35
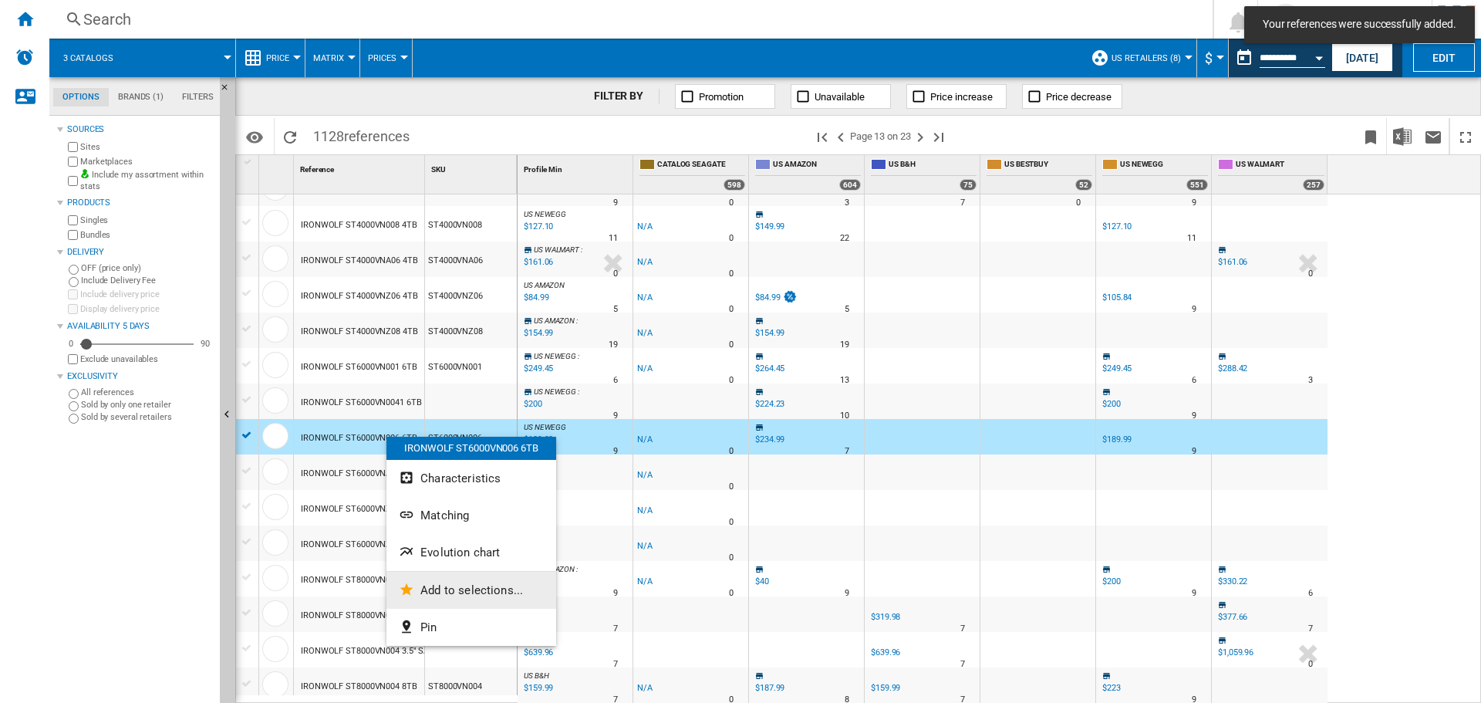
drag, startPoint x: 454, startPoint y: 549, endPoint x: 458, endPoint y: 585, distance: 36.5
click at [458, 585] on div "IRONWOLF ST6000VN006 6TB Characteristics Matching Evolution chart Add to select…" at bounding box center [471, 541] width 170 height 209
click at [458, 585] on div "ST8000VN0022" at bounding box center [471, 578] width 92 height 35
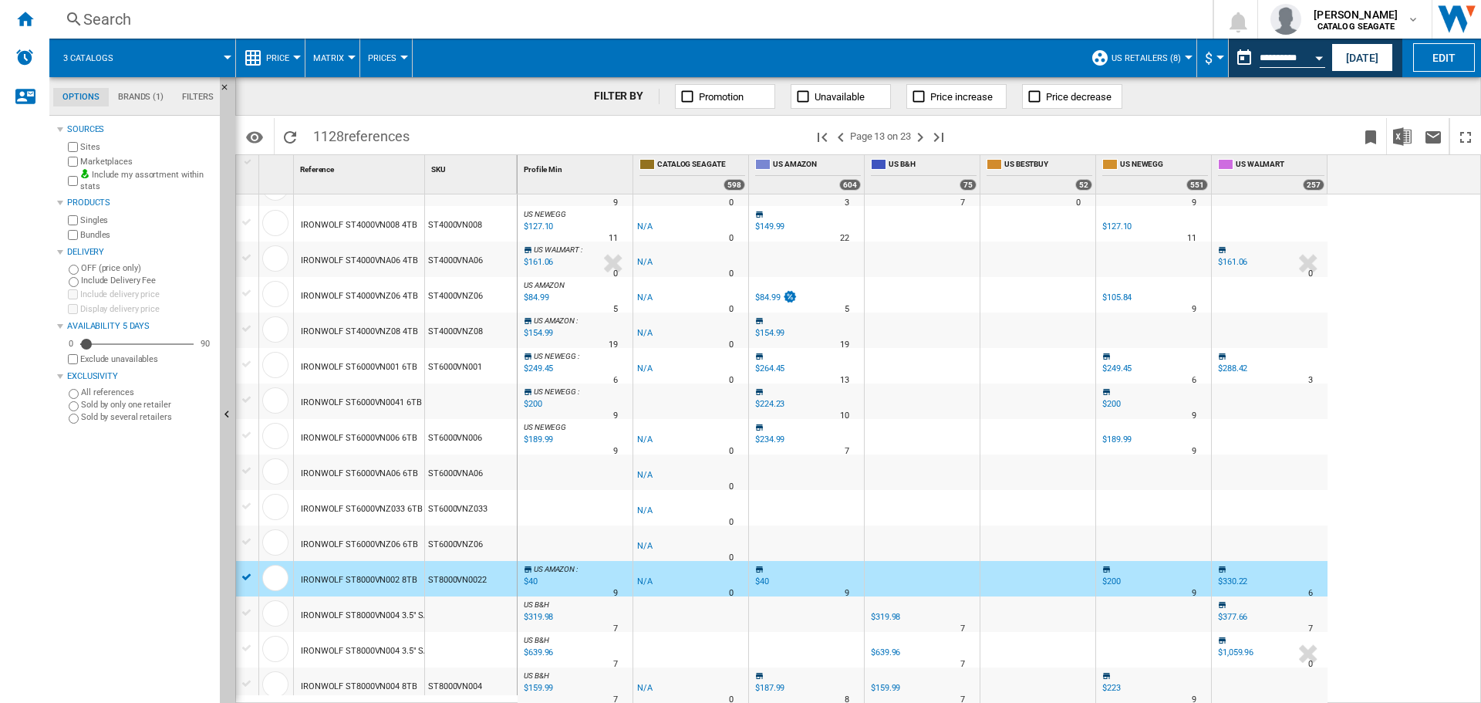
click at [393, 475] on div "IRONWOLF ST6000VNA06 6TB" at bounding box center [359, 473] width 117 height 35
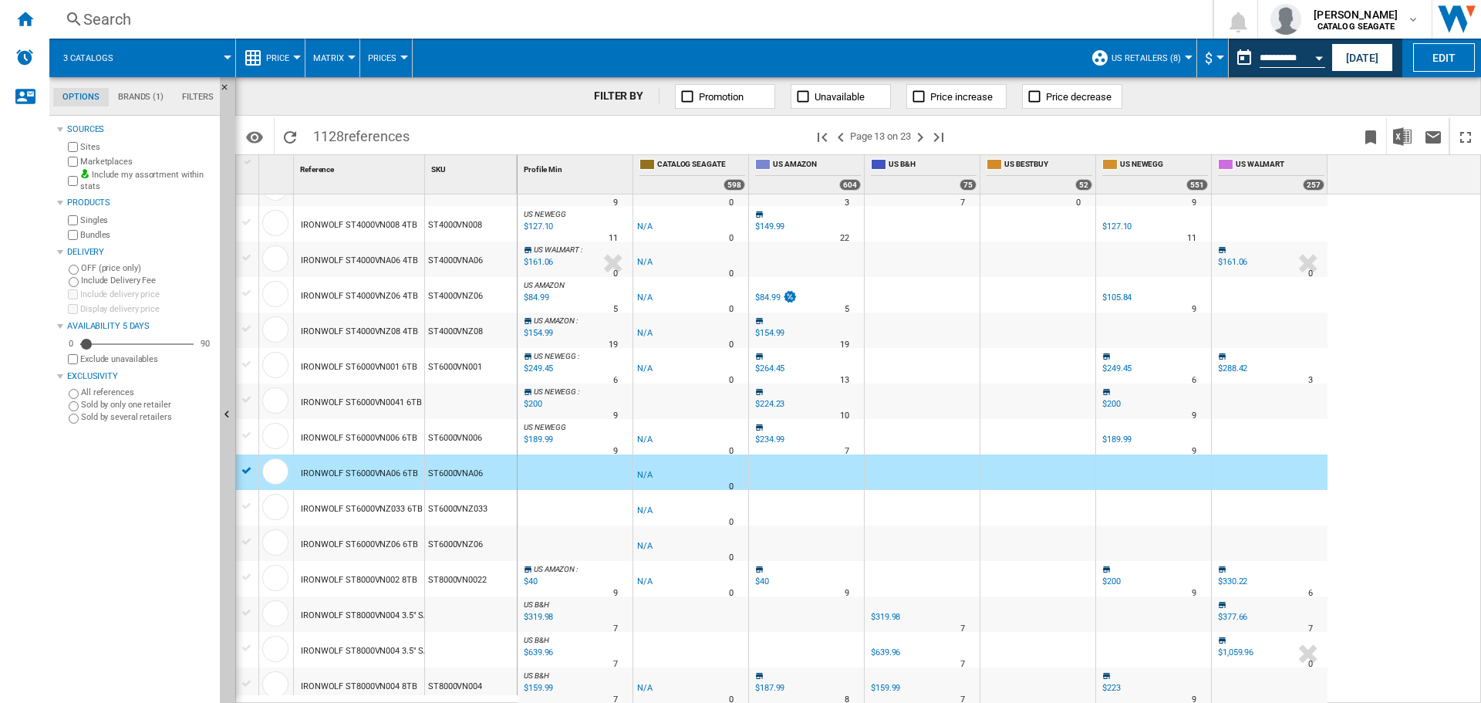
click at [382, 538] on div "IRONWOLF ST6000VNZ06 6TB" at bounding box center [359, 544] width 117 height 35
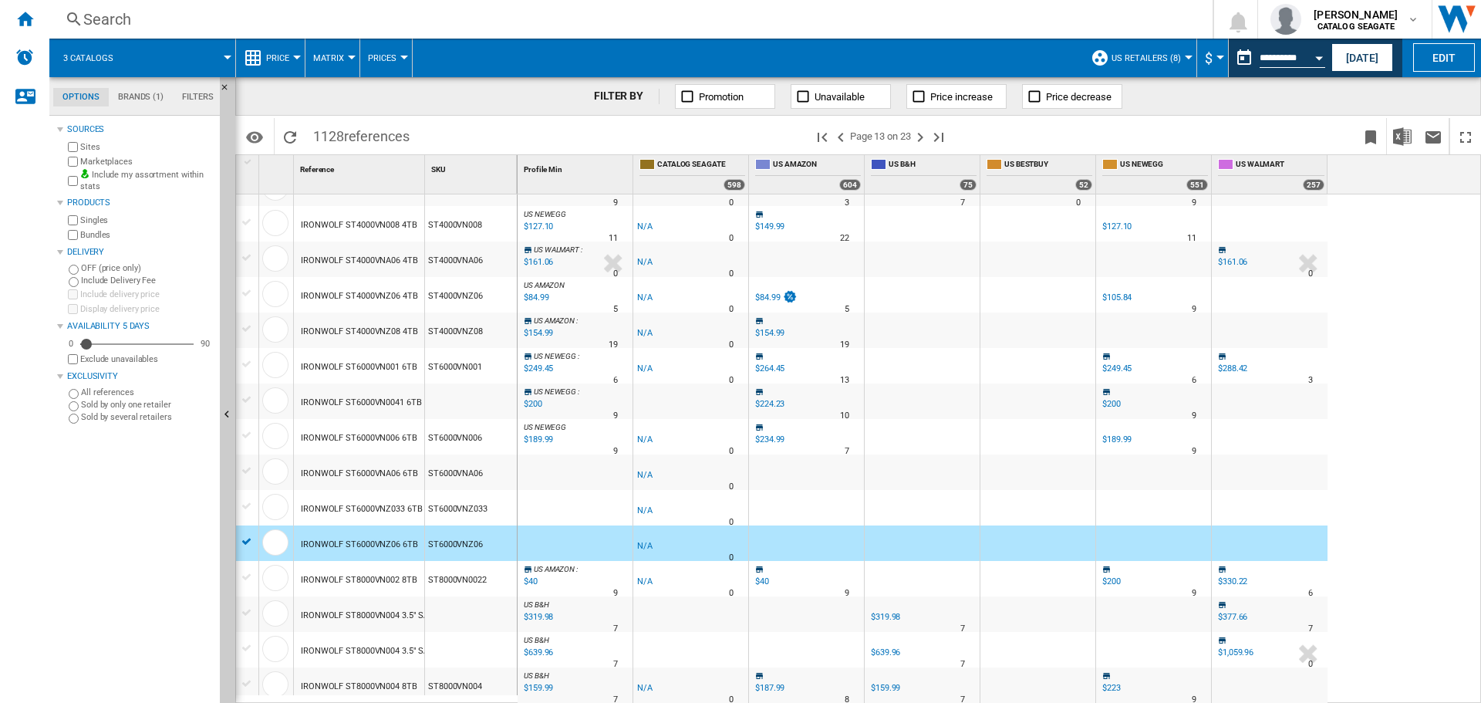
click at [362, 442] on div "IRONWOLF ST6000VN006 6TB" at bounding box center [359, 437] width 116 height 35
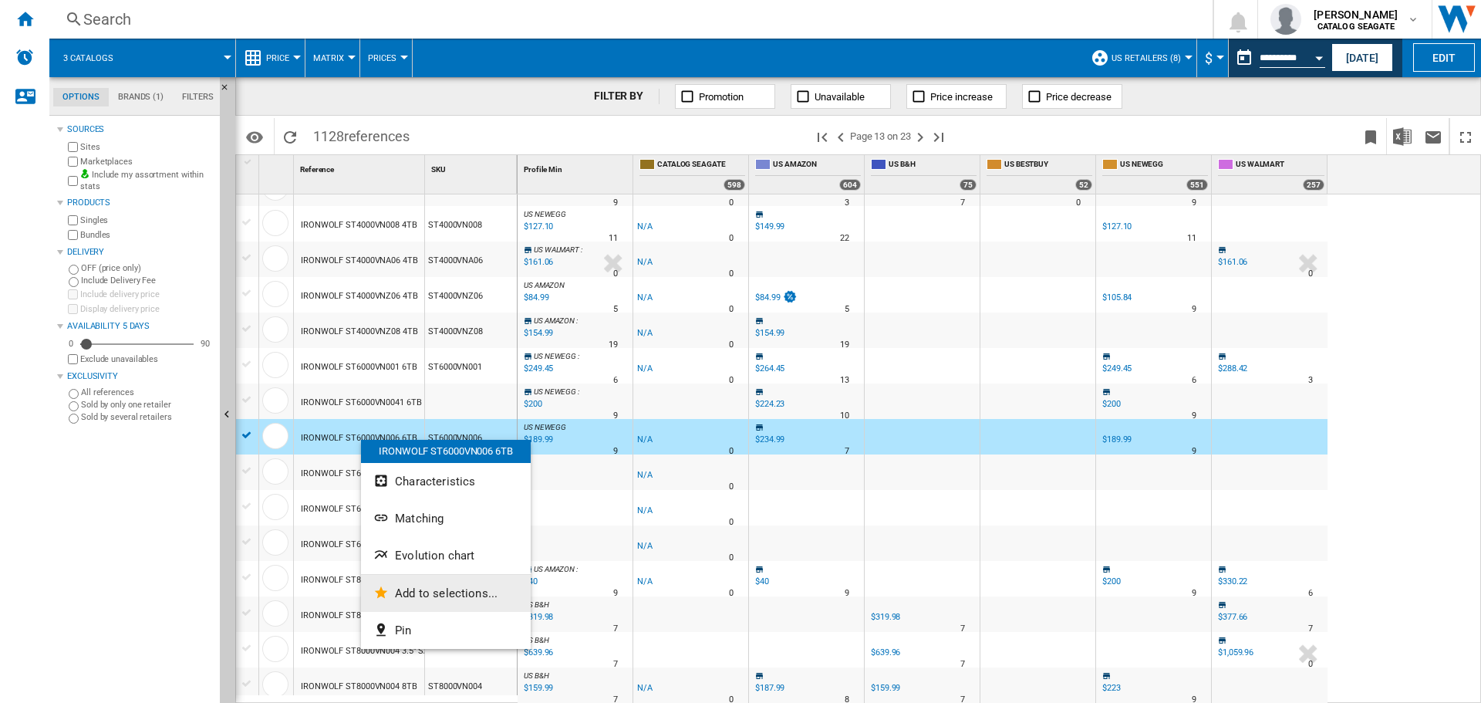
click at [432, 588] on span "Add to selections..." at bounding box center [446, 593] width 103 height 14
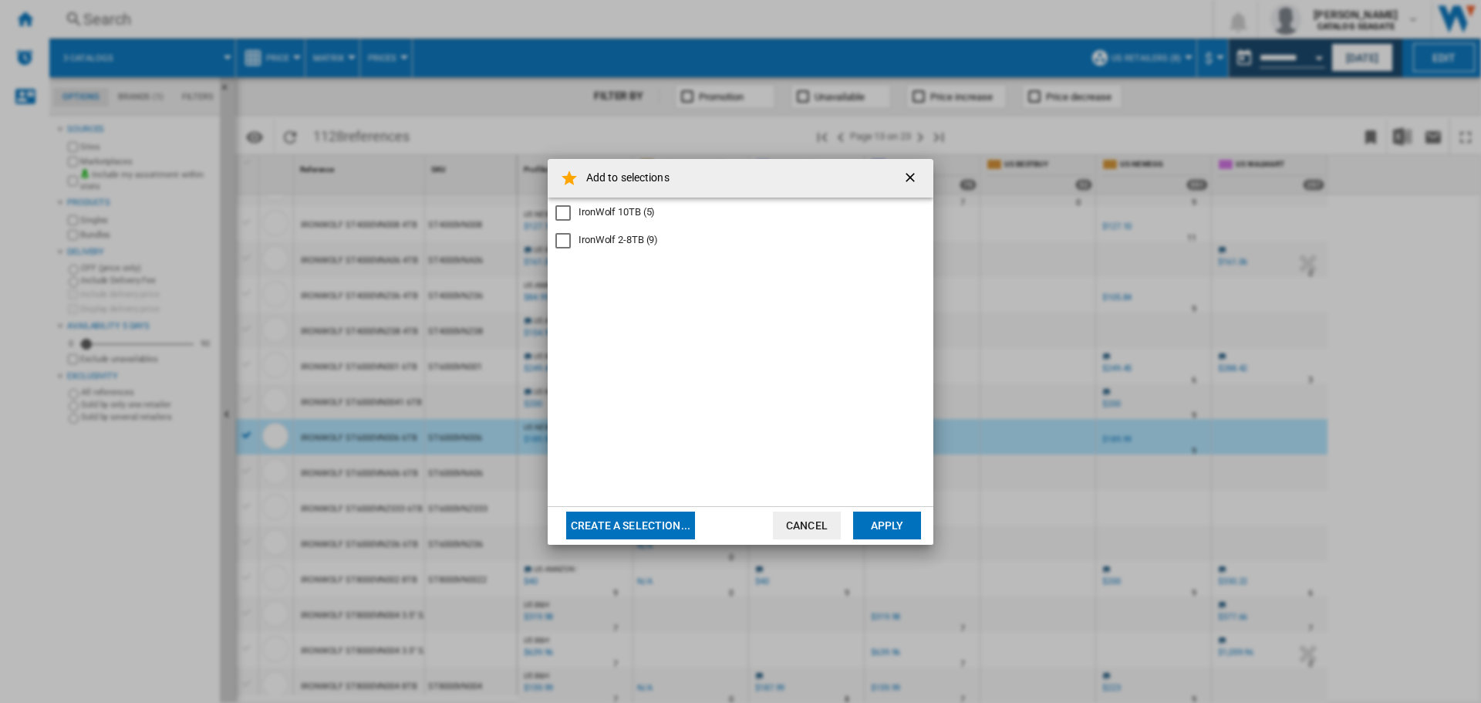
click at [626, 249] on div "IronWolf 10TB (5) IronWolf 2-8TB (9)" at bounding box center [741, 351] width 386 height 309
click at [622, 238] on div "IronWolf 2-8TB (9)" at bounding box center [618, 240] width 79 height 14
click at [893, 538] on button "Apply" at bounding box center [887, 525] width 68 height 28
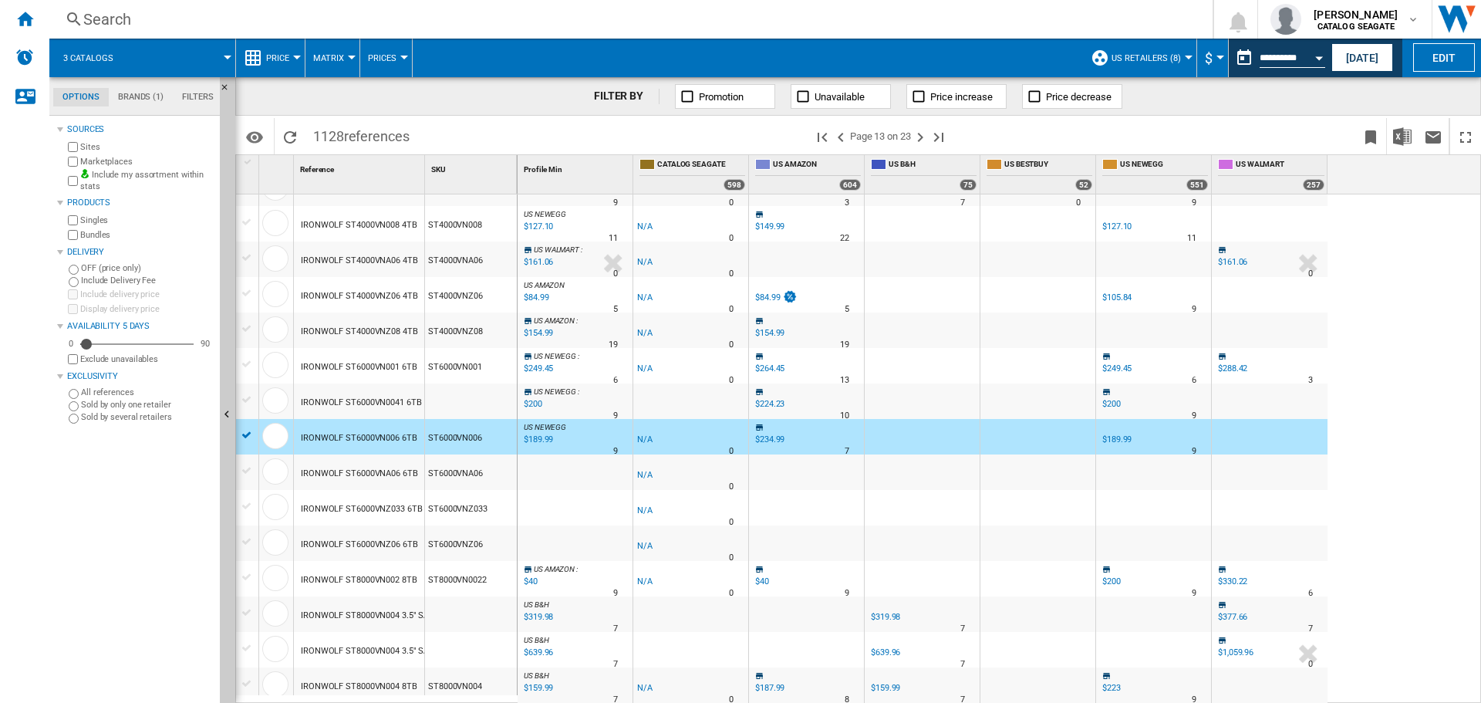
click at [385, 546] on div "IRONWOLF ST6000VNZ06 6TB" at bounding box center [359, 544] width 117 height 35
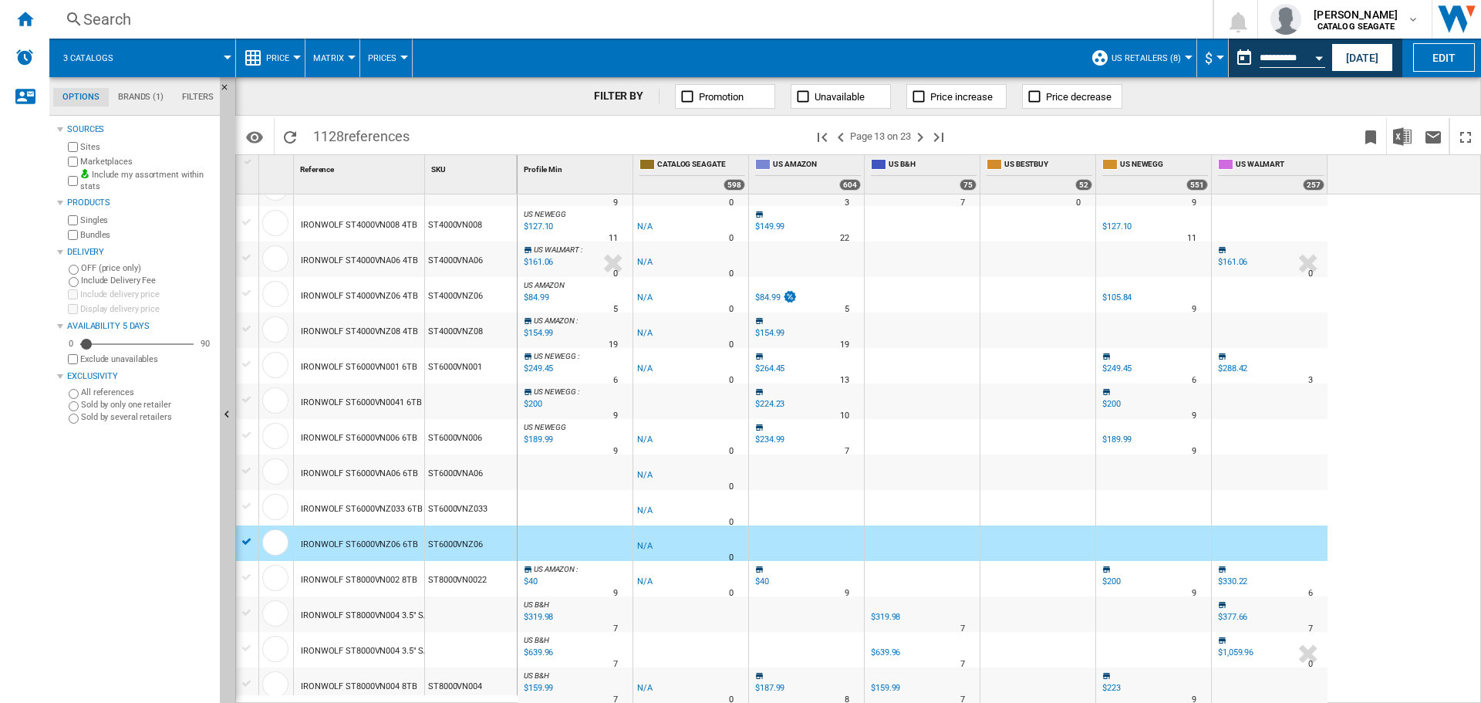
click at [379, 573] on div "IRONWOLF ST8000VN002 8TB" at bounding box center [359, 579] width 116 height 35
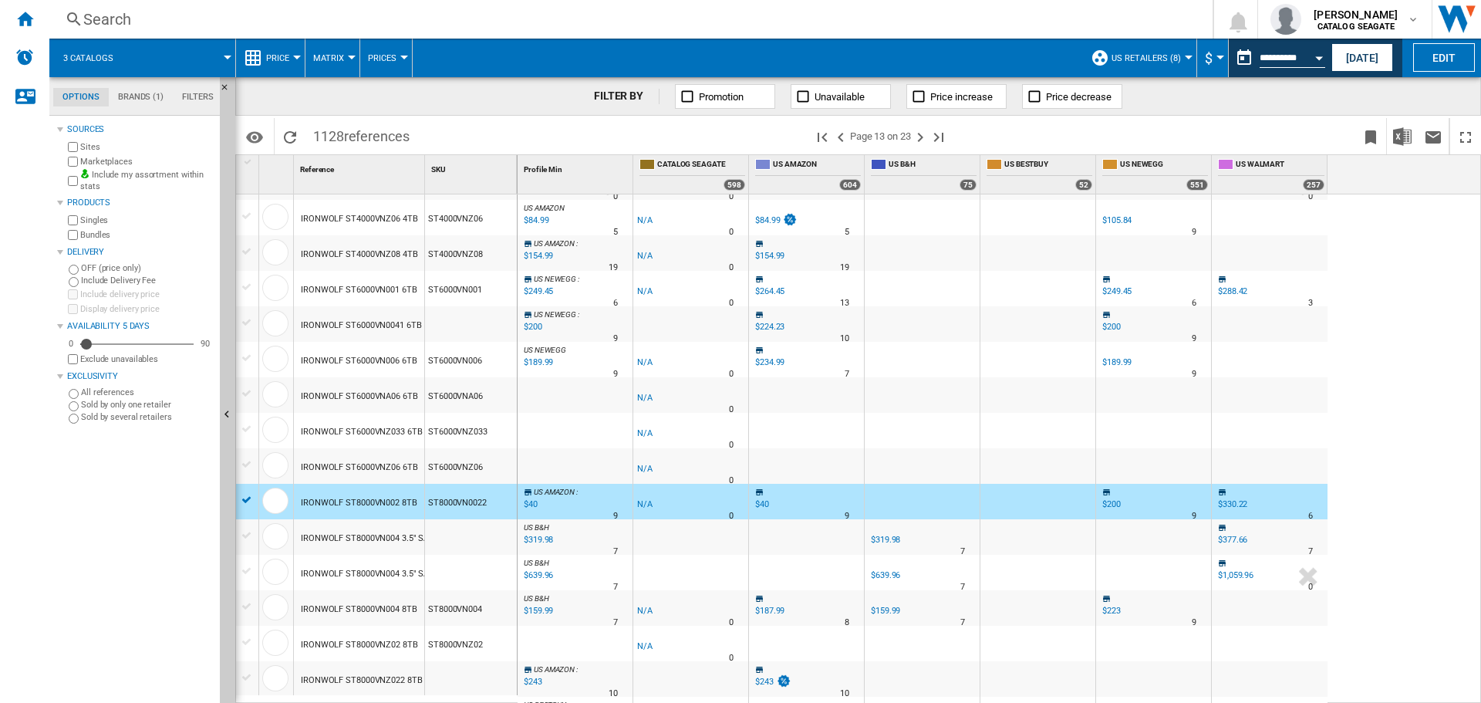
scroll to position [694, 0]
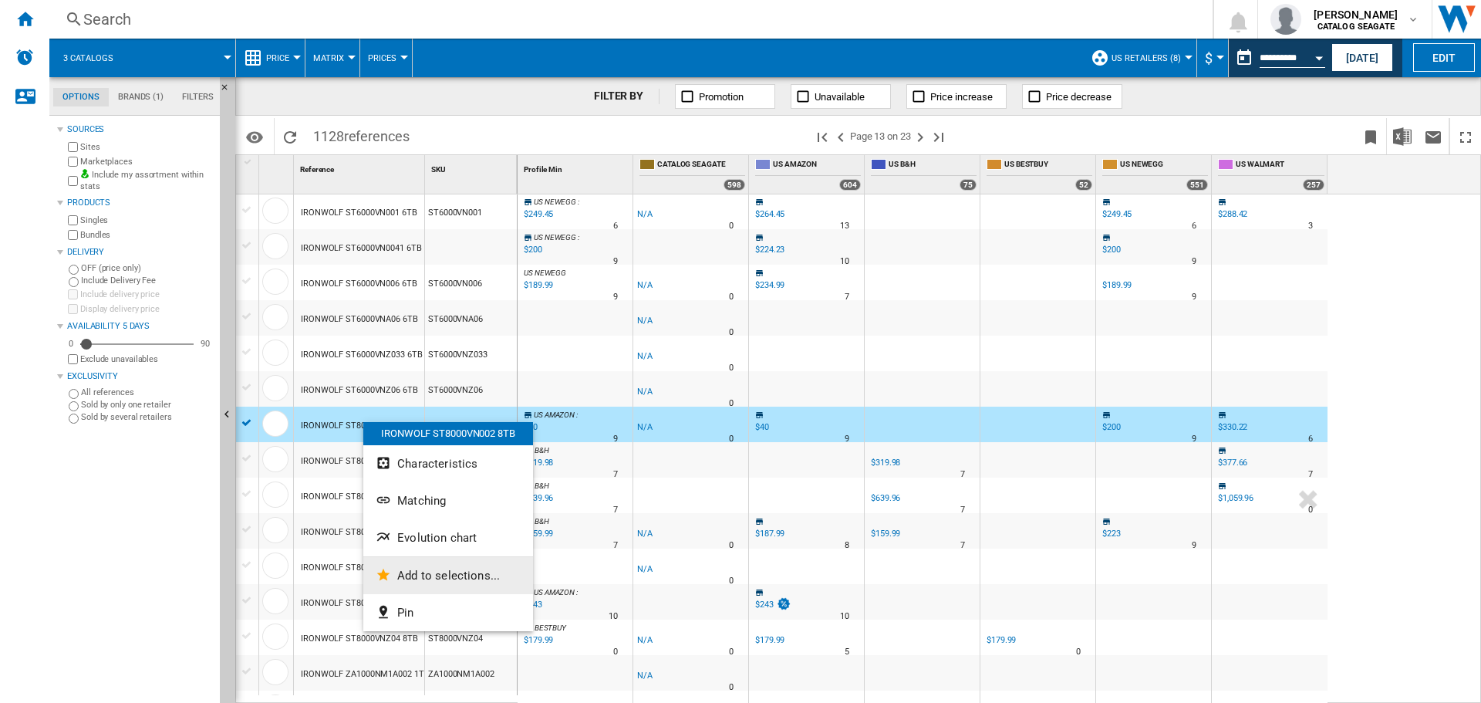
click at [435, 570] on span "Add to selections..." at bounding box center [448, 575] width 103 height 14
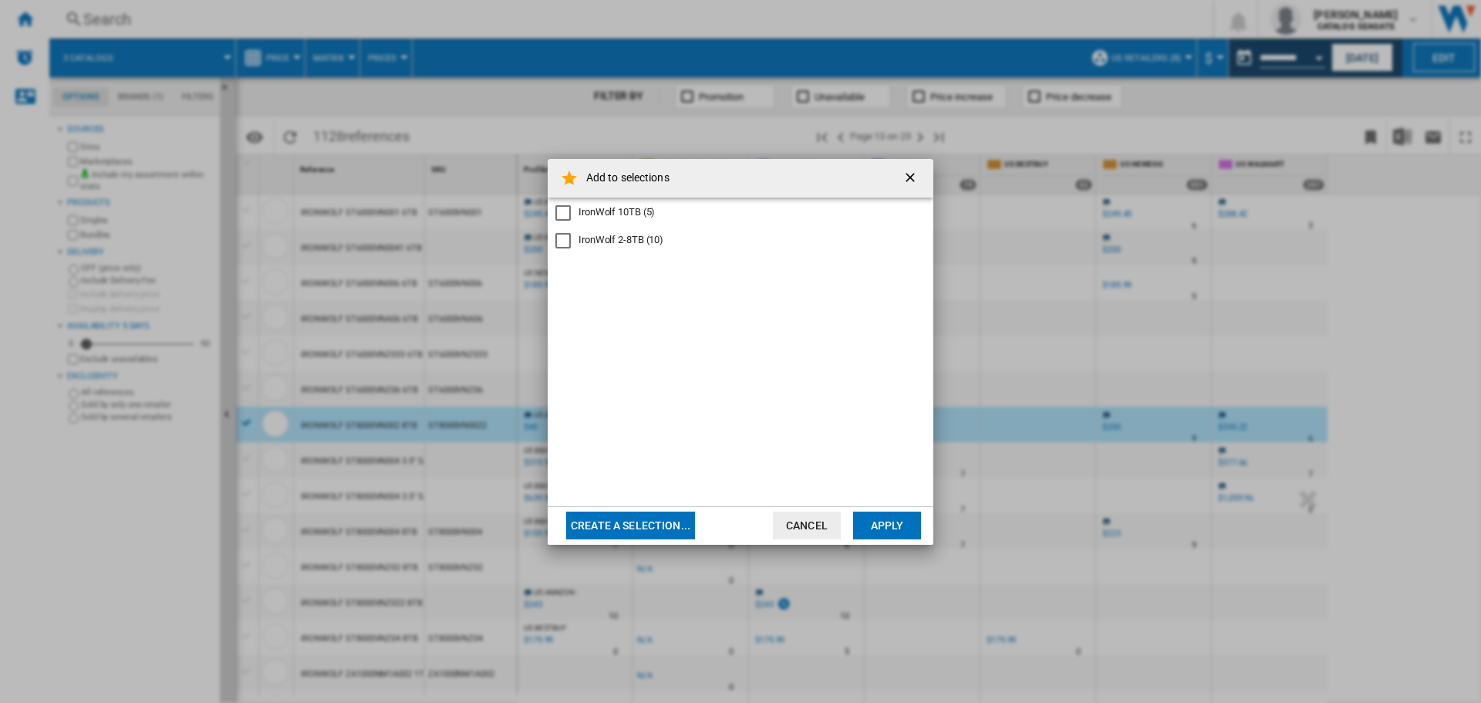
click at [637, 238] on div "IronWolf 2-8TB (10)" at bounding box center [621, 240] width 85 height 14
click at [900, 522] on button "Apply" at bounding box center [887, 525] width 68 height 28
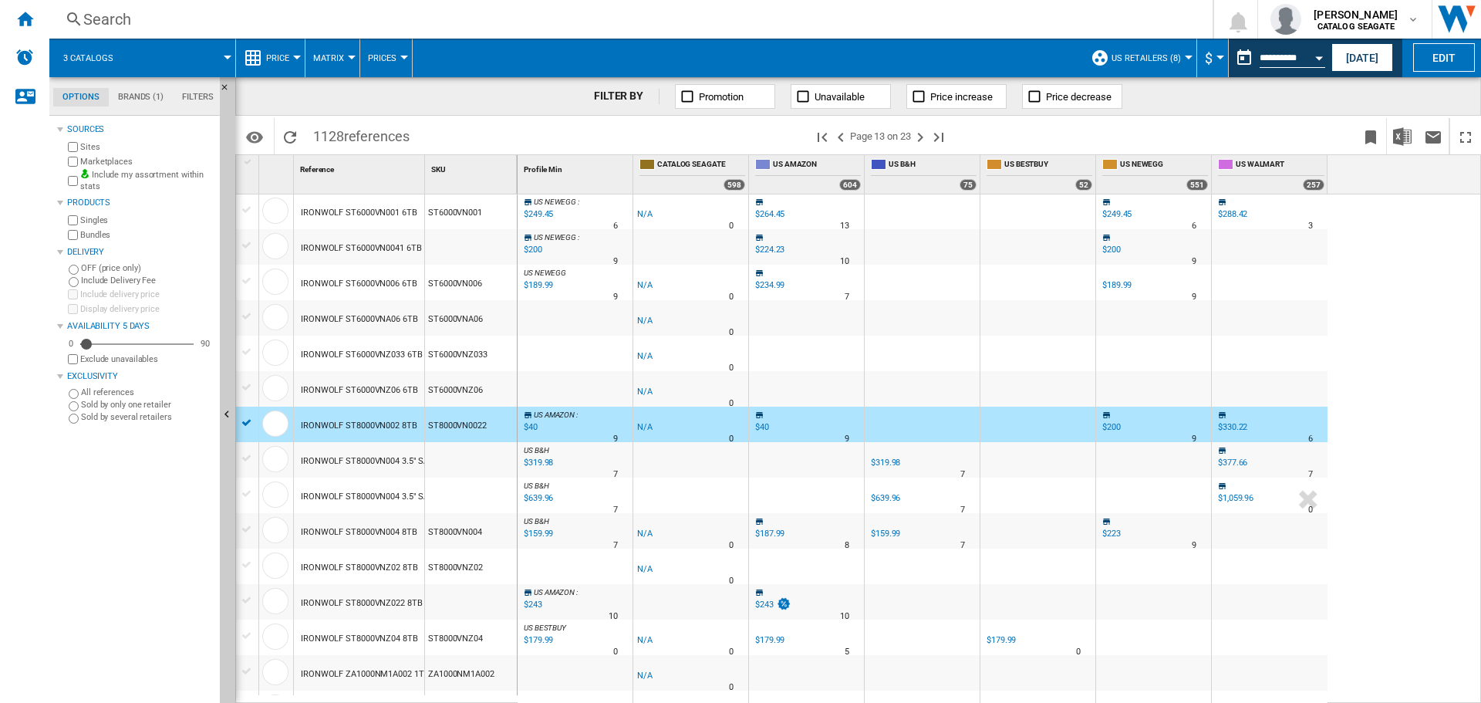
click at [394, 457] on div "IRONWOLF ST8000VN004 3.5" SATA III 8TB 7200 256MB 2PACK" at bounding box center [421, 461] width 241 height 35
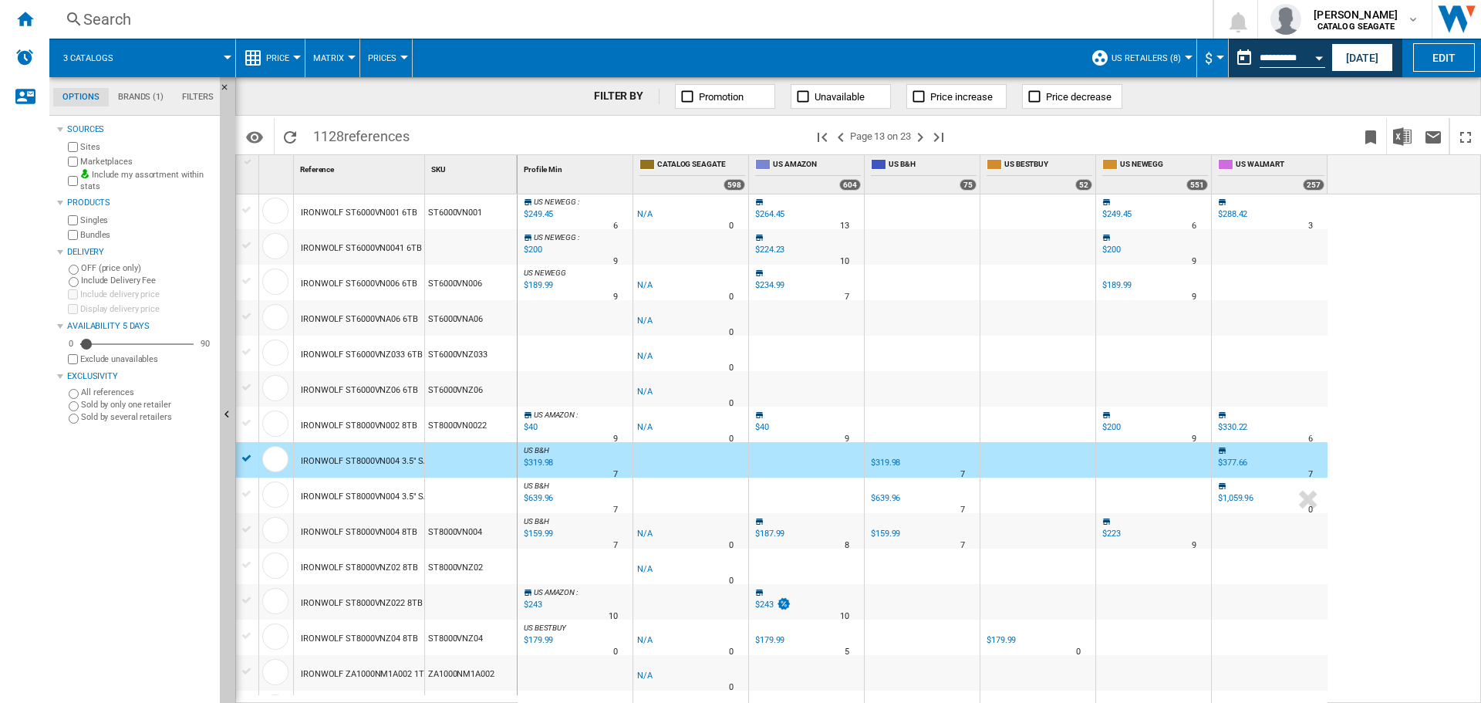
click at [397, 497] on div "IRONWOLF ST8000VN004 3.5" SATA III 8TB 7200 256MB 4PACK" at bounding box center [421, 496] width 241 height 35
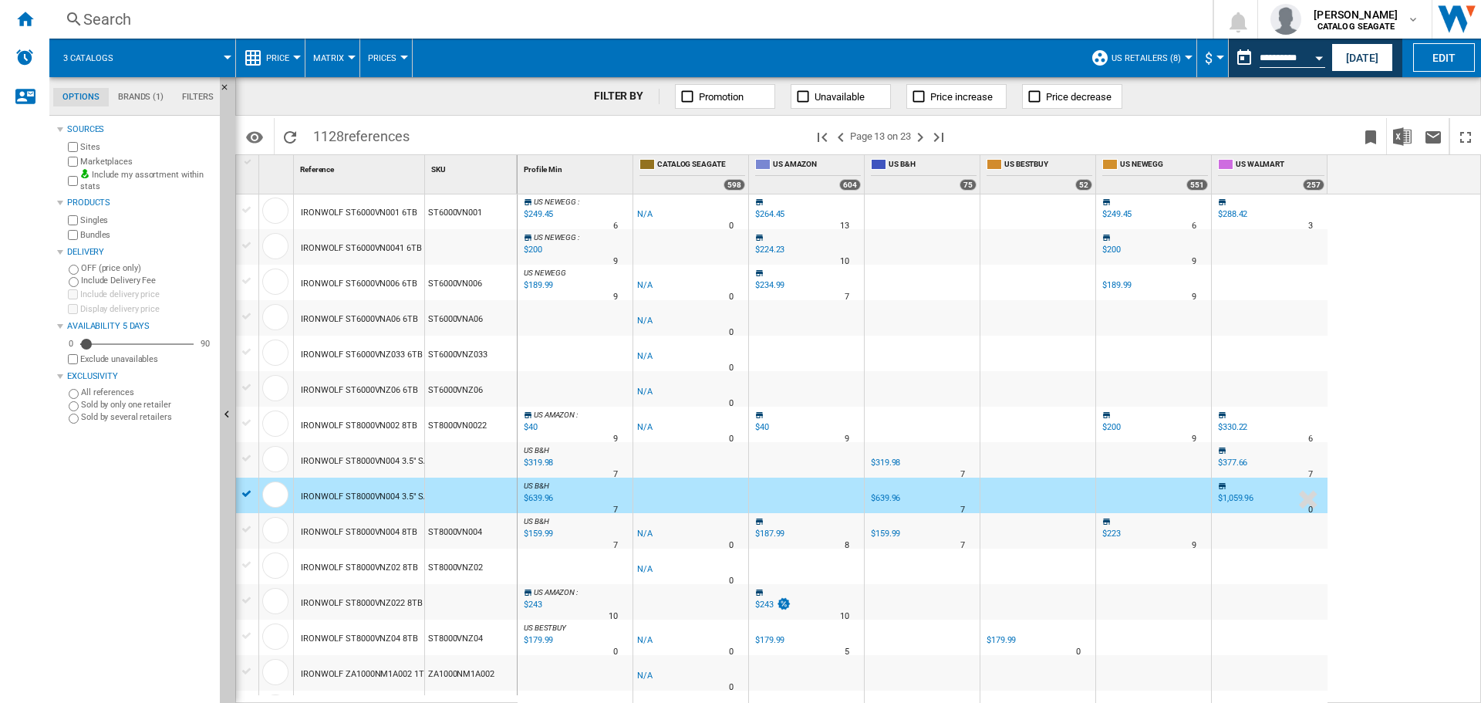
click at [366, 531] on div "IRONWOLF ST8000VN004 8TB" at bounding box center [359, 531] width 116 height 35
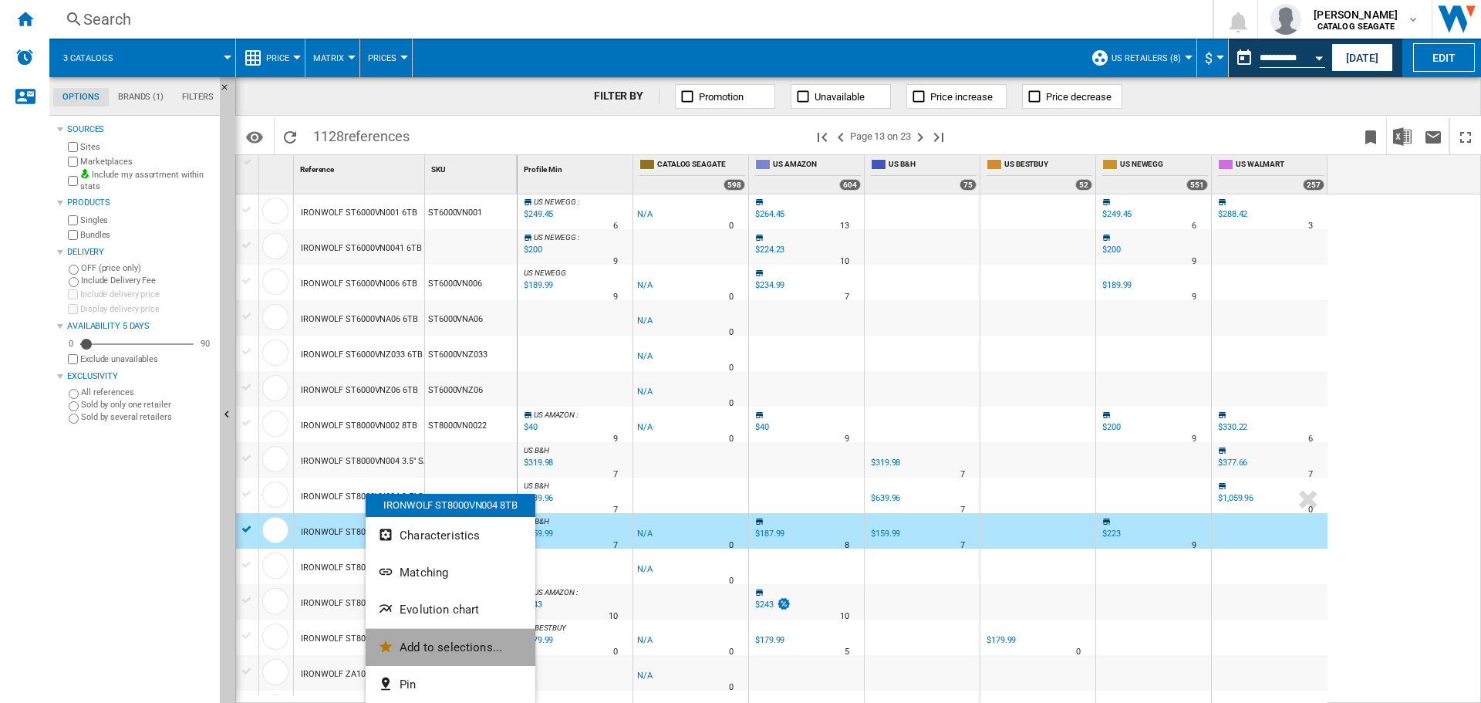
click at [426, 651] on span "Add to selections..." at bounding box center [451, 647] width 103 height 14
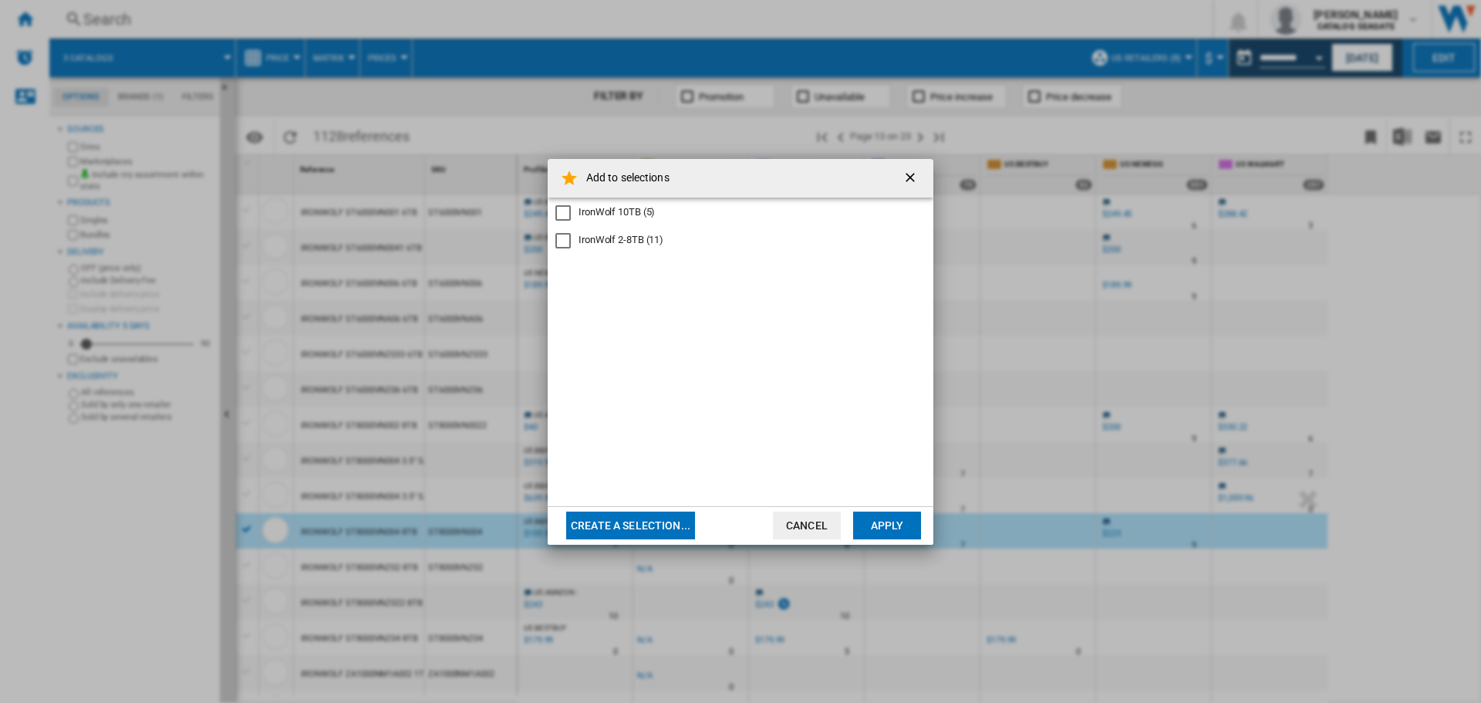
click at [636, 245] on div "IronWolf 2-8TB (11)" at bounding box center [621, 240] width 85 height 14
click at [873, 523] on button "Apply" at bounding box center [887, 525] width 68 height 28
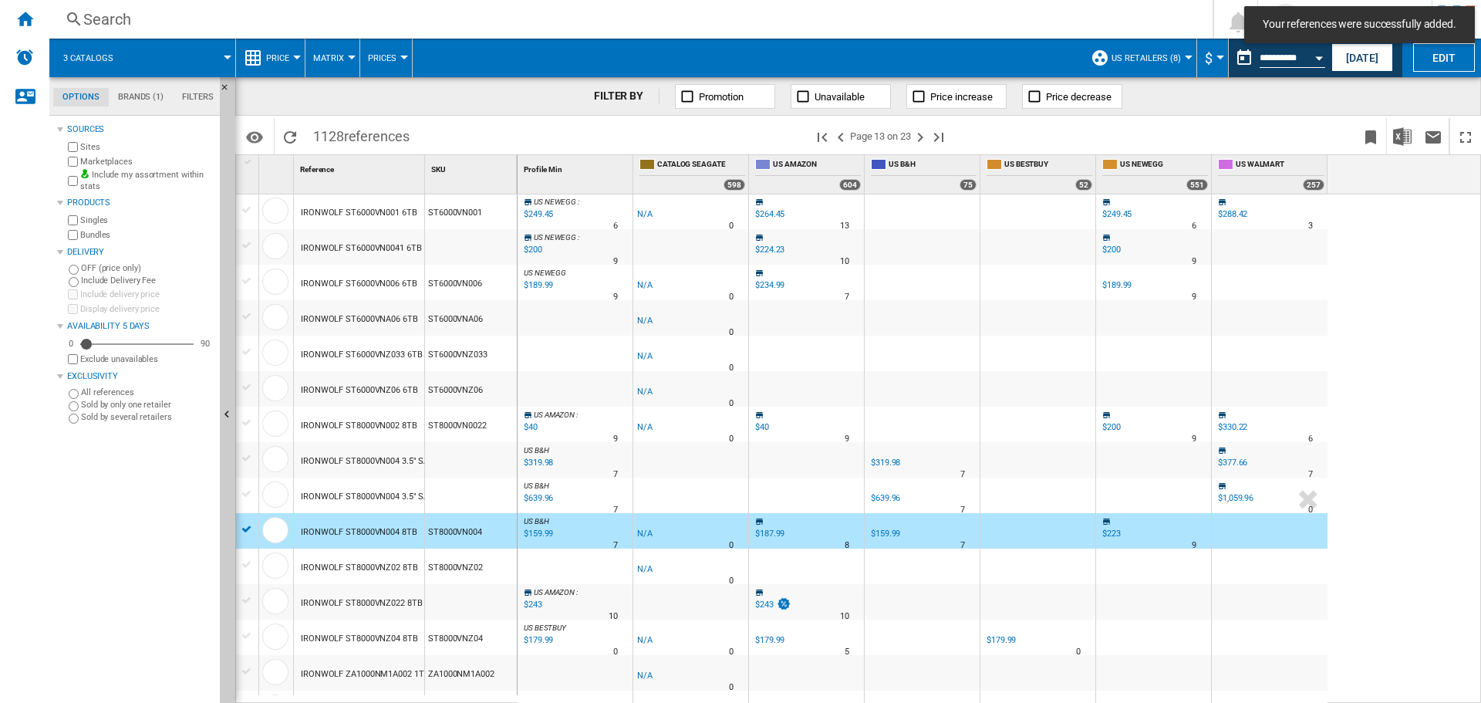
click at [385, 566] on div "IRONWOLF ST8000VNZ02 8TB" at bounding box center [359, 567] width 117 height 35
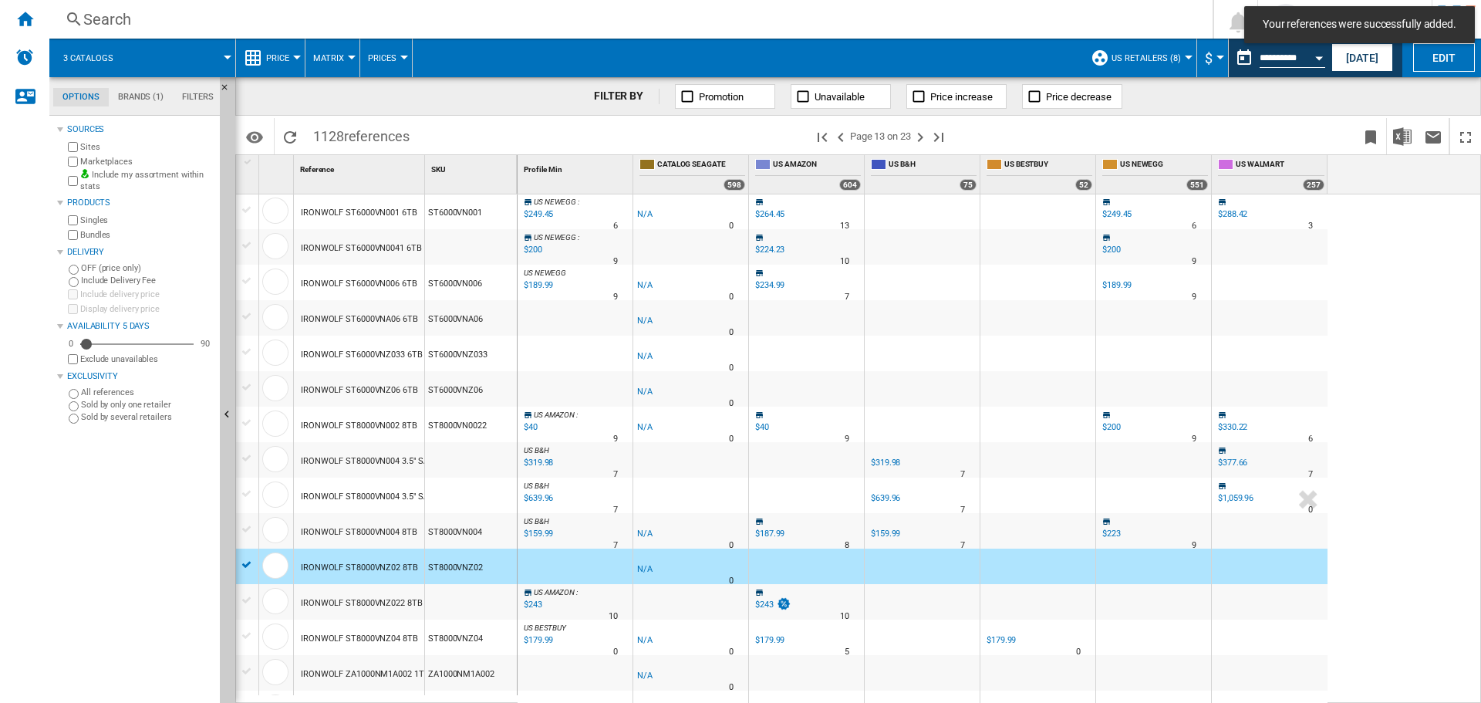
click at [385, 599] on div "IRONWOLF ST8000VNZ022 8TB" at bounding box center [362, 602] width 122 height 35
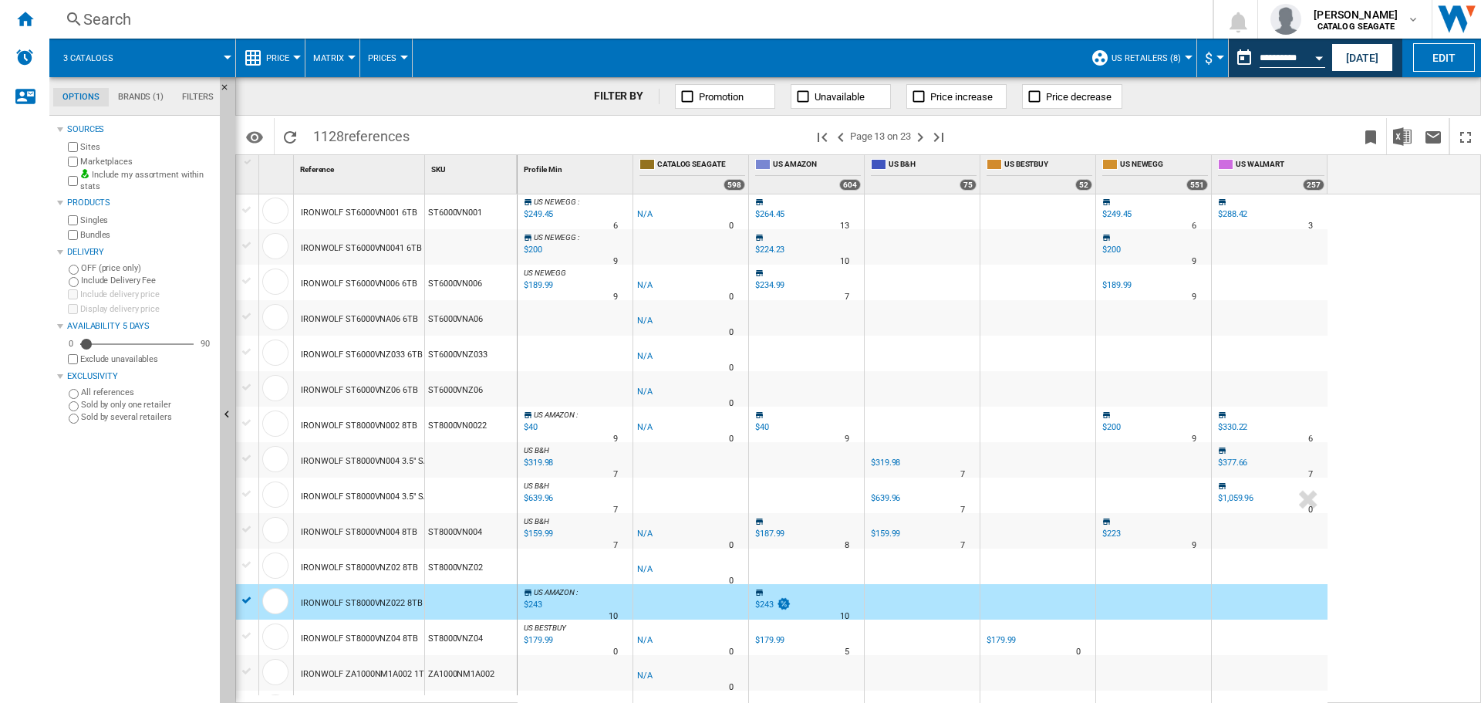
scroll to position [771, 0]
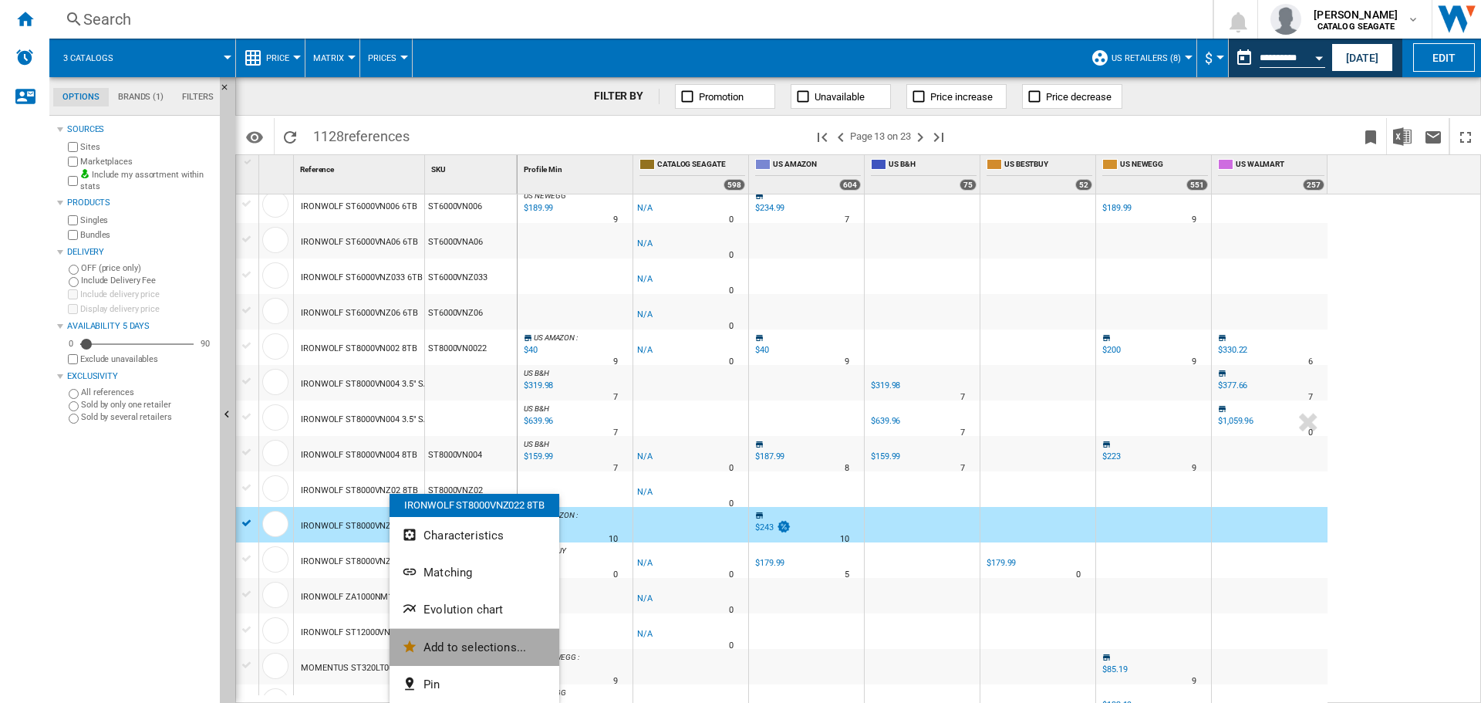
click at [467, 645] on span "Add to selections..." at bounding box center [474, 647] width 103 height 14
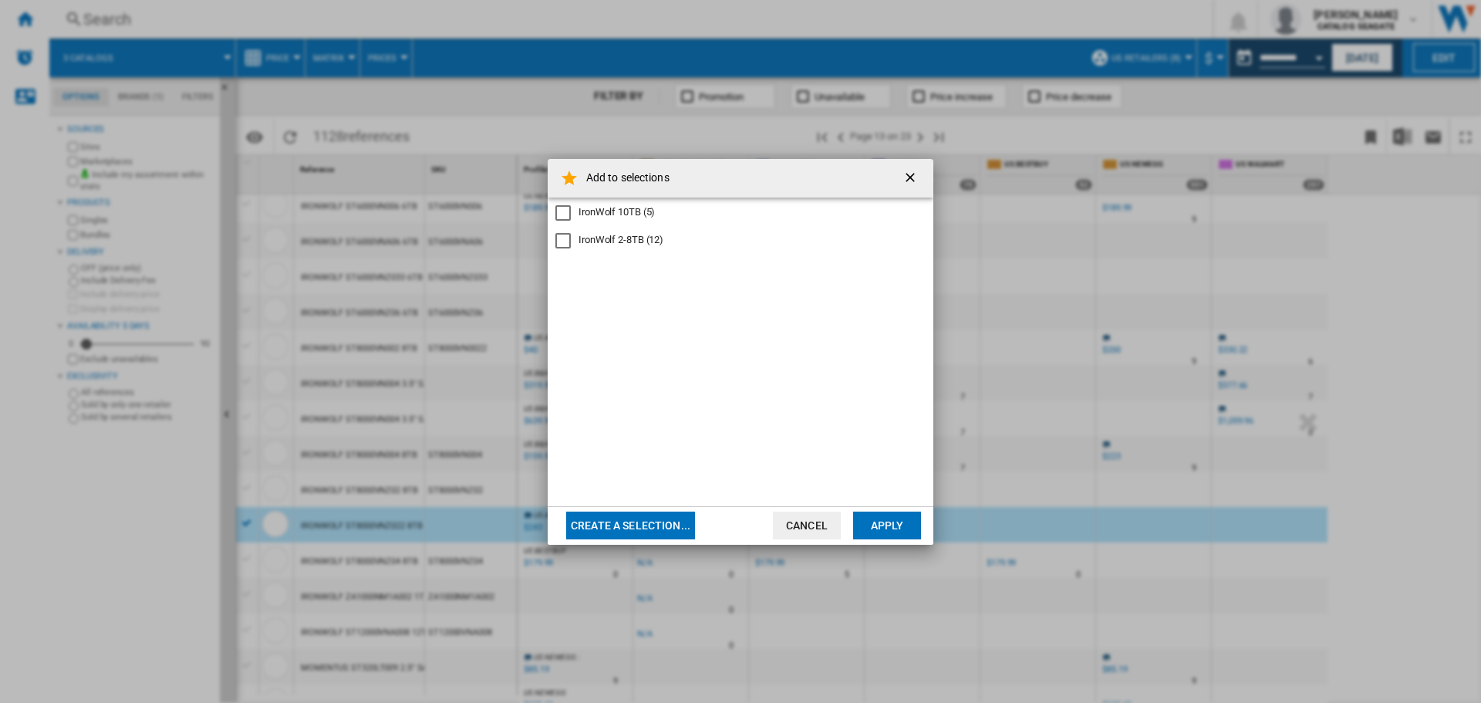
click at [643, 251] on div "IronWolf 10TB (5) IronWolf 2-8TB (12)" at bounding box center [741, 351] width 386 height 309
click at [639, 240] on div "IronWolf 2-8TB (12)" at bounding box center [621, 240] width 85 height 14
click at [885, 521] on button "Apply" at bounding box center [887, 525] width 68 height 28
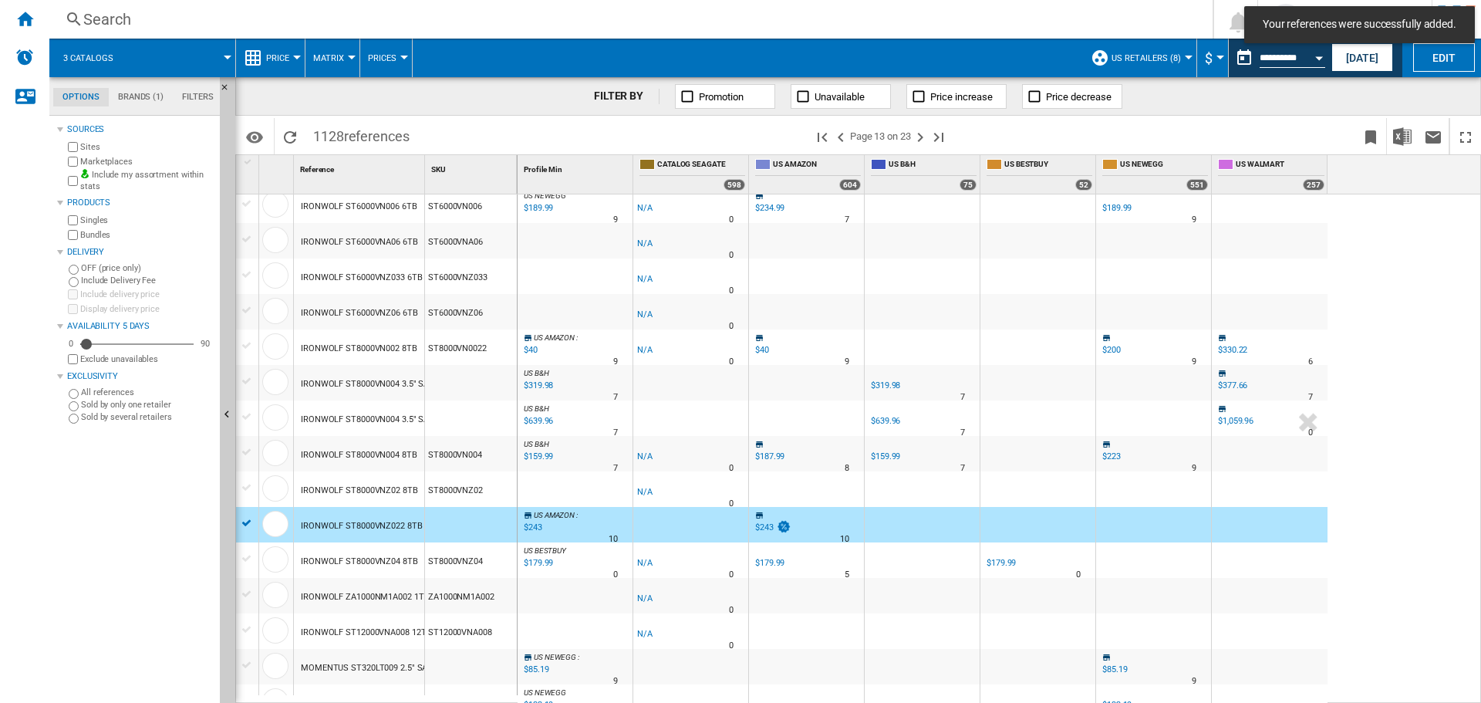
click at [369, 562] on div "IRONWOLF ST8000VNZ04 8TB" at bounding box center [359, 561] width 117 height 35
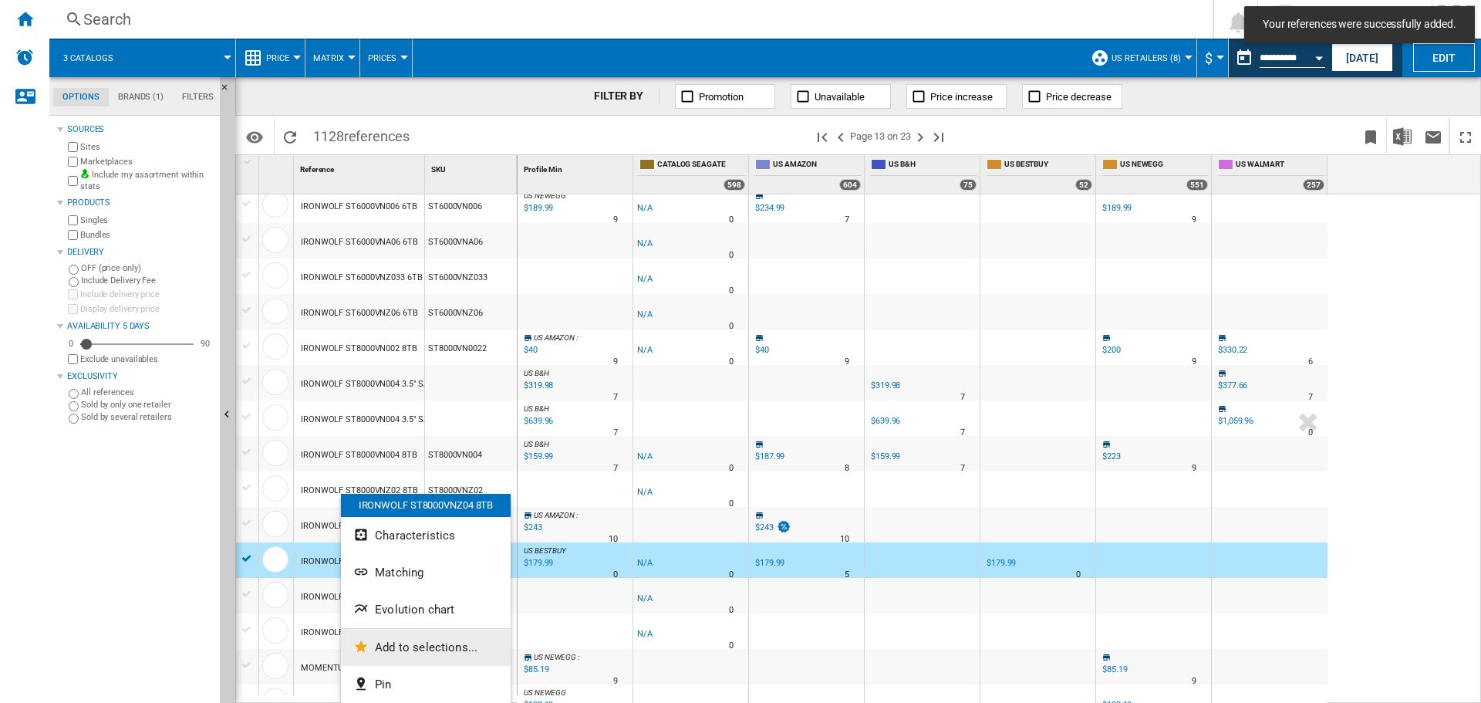
click at [446, 649] on span "Add to selections..." at bounding box center [426, 647] width 103 height 14
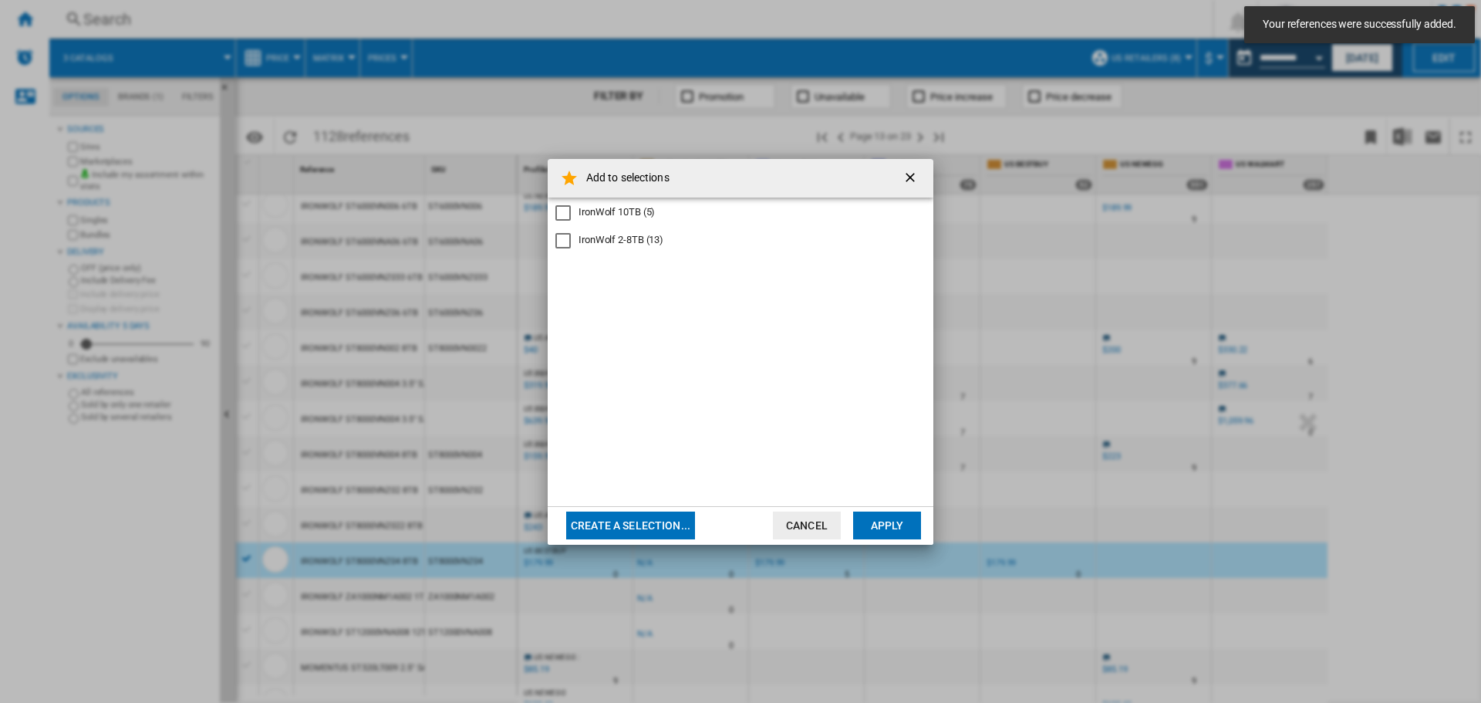
click at [603, 233] on div "IronWolf 2-8TB (13)" at bounding box center [621, 240] width 85 height 14
click at [872, 520] on button "Apply" at bounding box center [887, 525] width 68 height 28
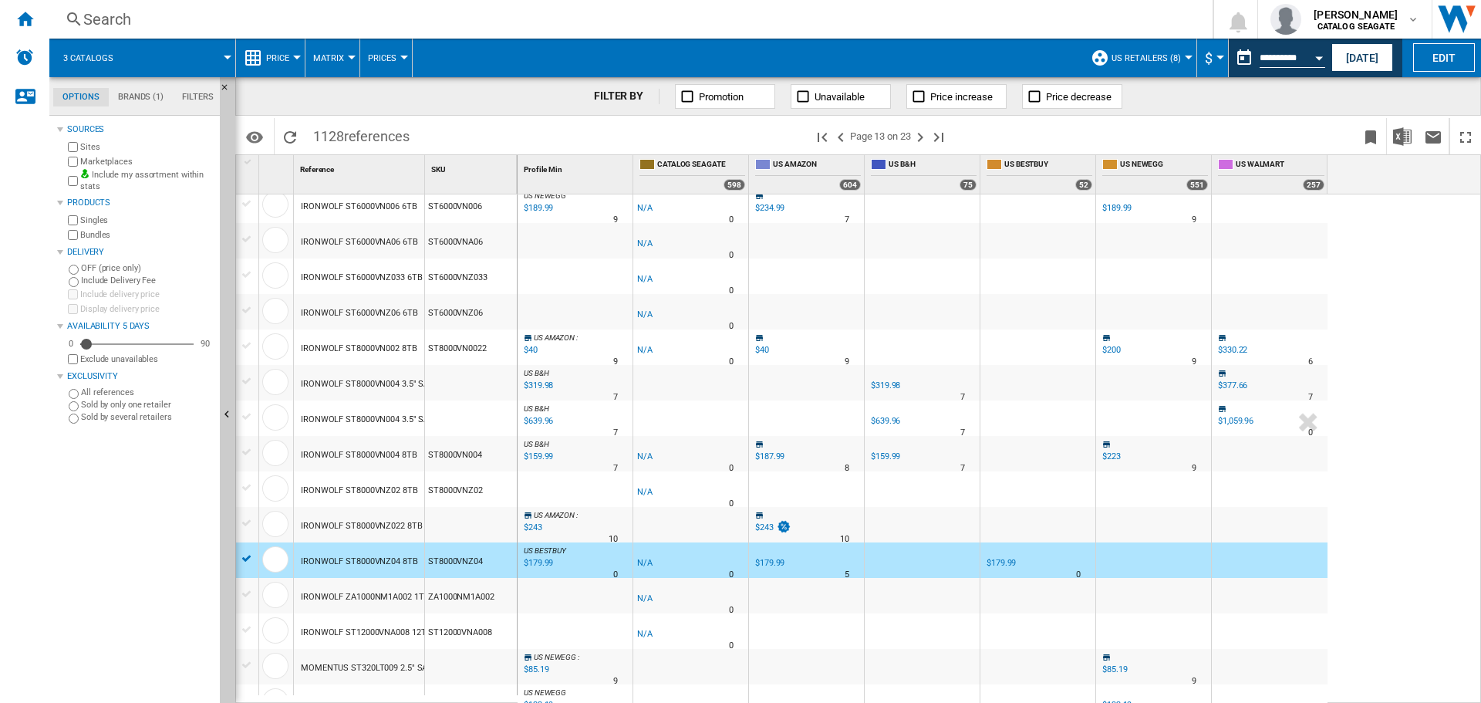
click at [766, 349] on div "$40" at bounding box center [762, 350] width 14 height 10
click at [763, 353] on div "$40" at bounding box center [762, 350] width 14 height 10
click at [532, 350] on div "$40" at bounding box center [529, 349] width 16 height 15
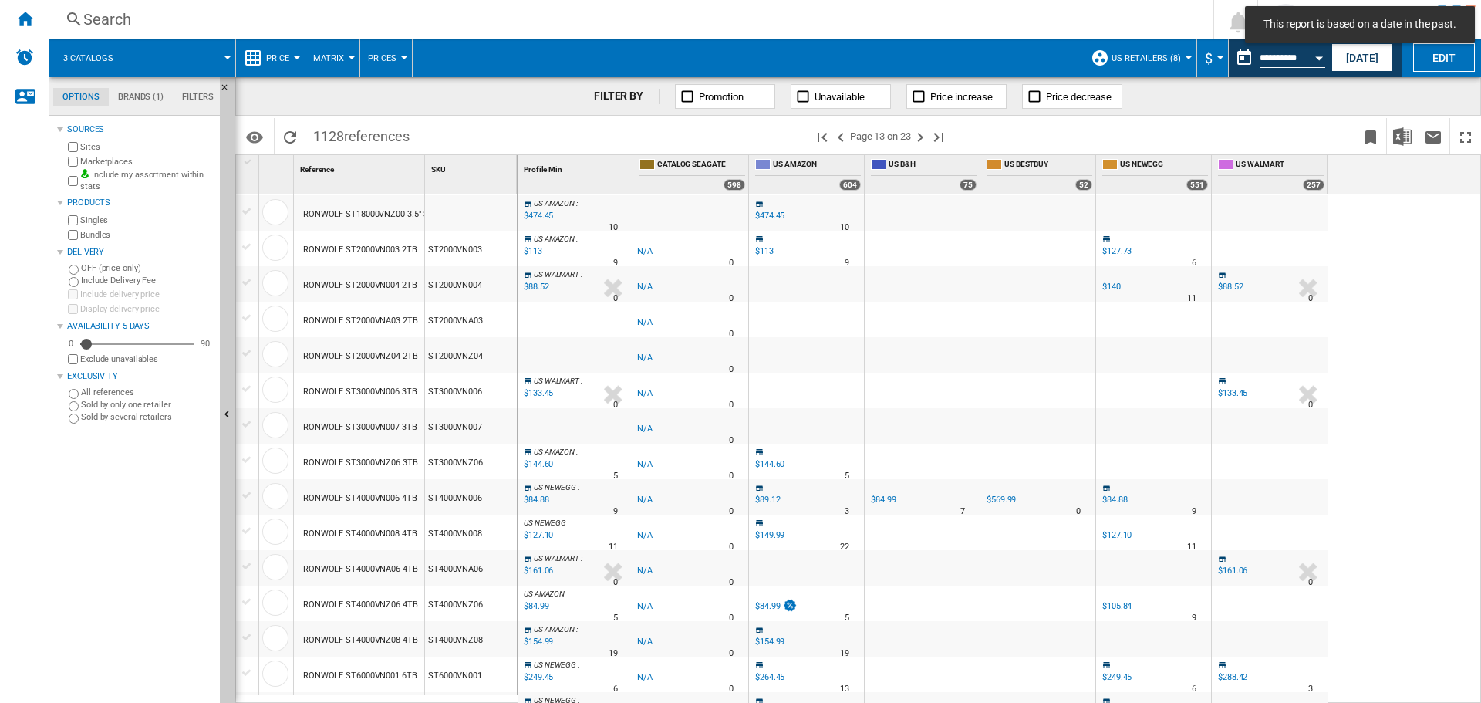
scroll to position [617, 0]
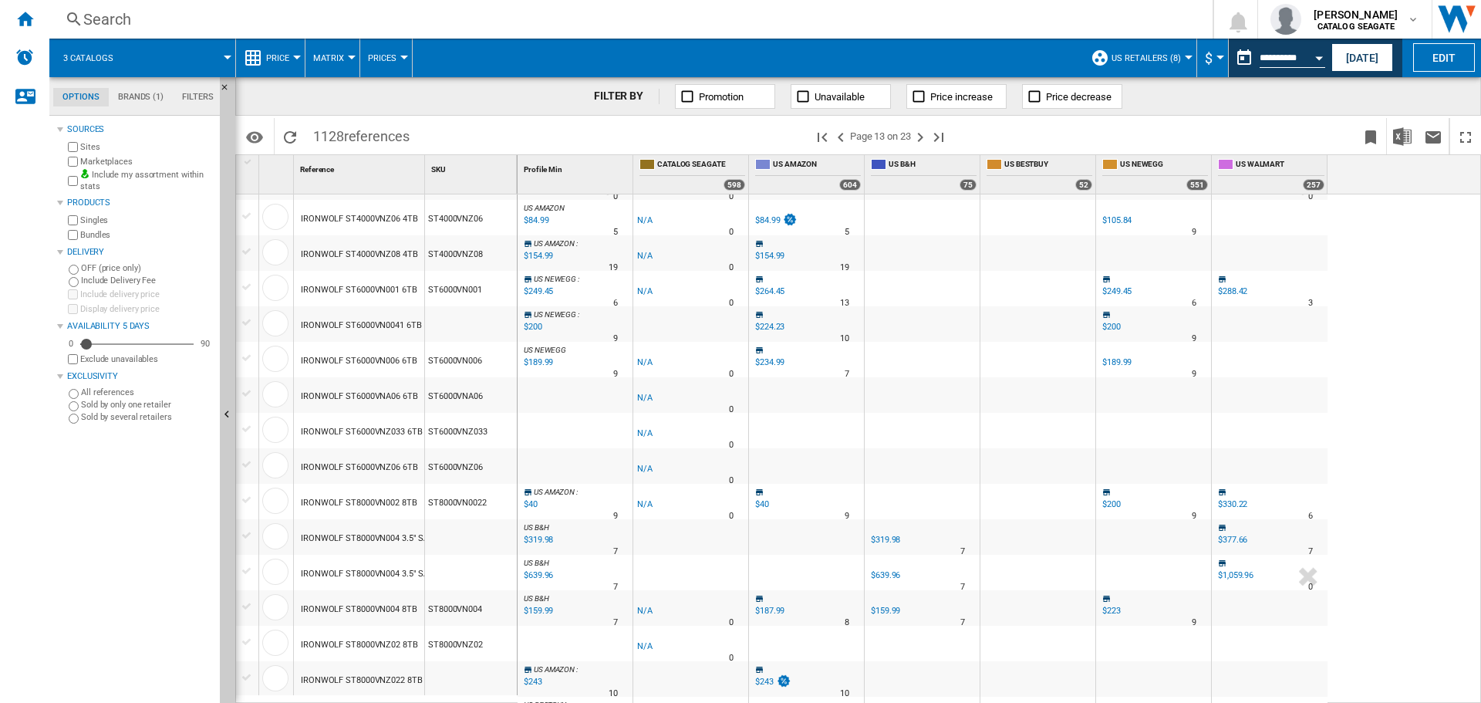
click at [533, 503] on div "$40" at bounding box center [529, 504] width 16 height 15
click at [764, 504] on div "$40" at bounding box center [762, 504] width 14 height 10
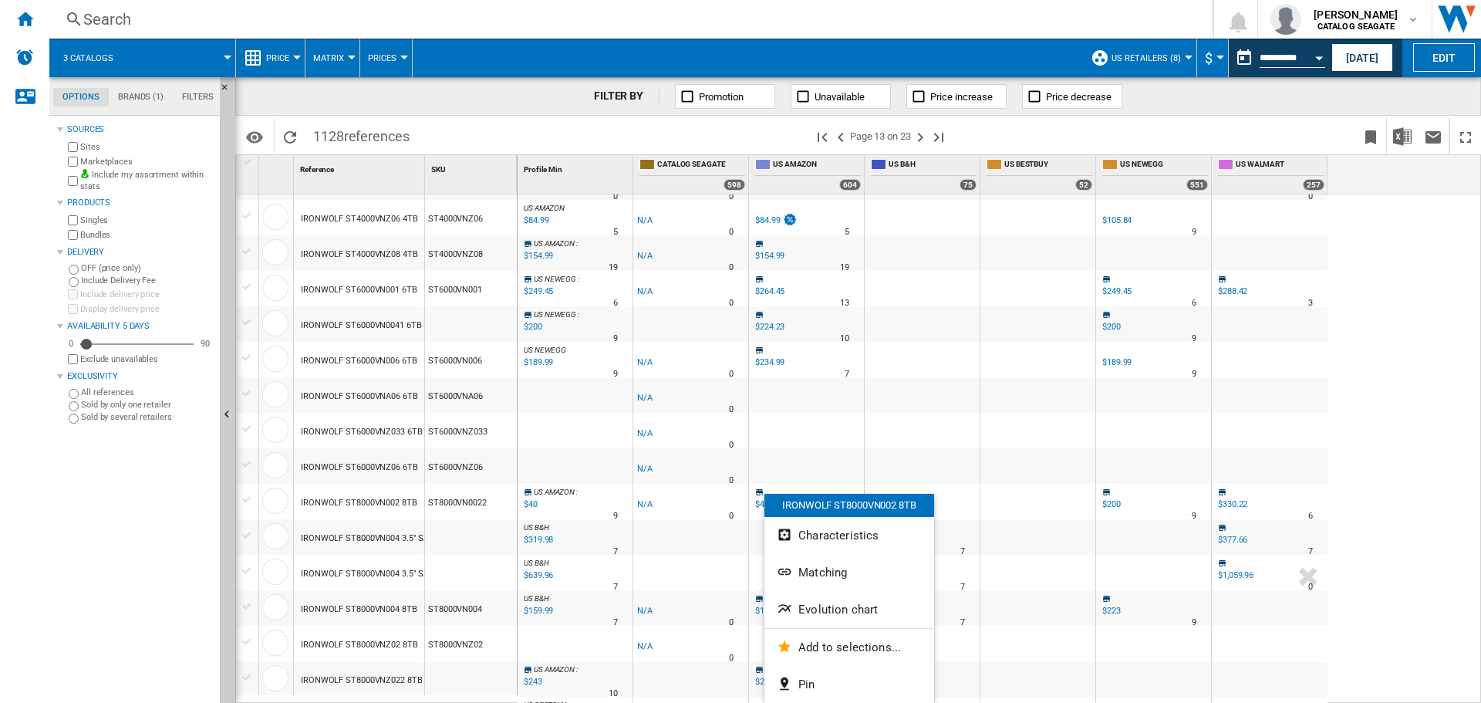
click at [757, 498] on div at bounding box center [740, 351] width 1481 height 703
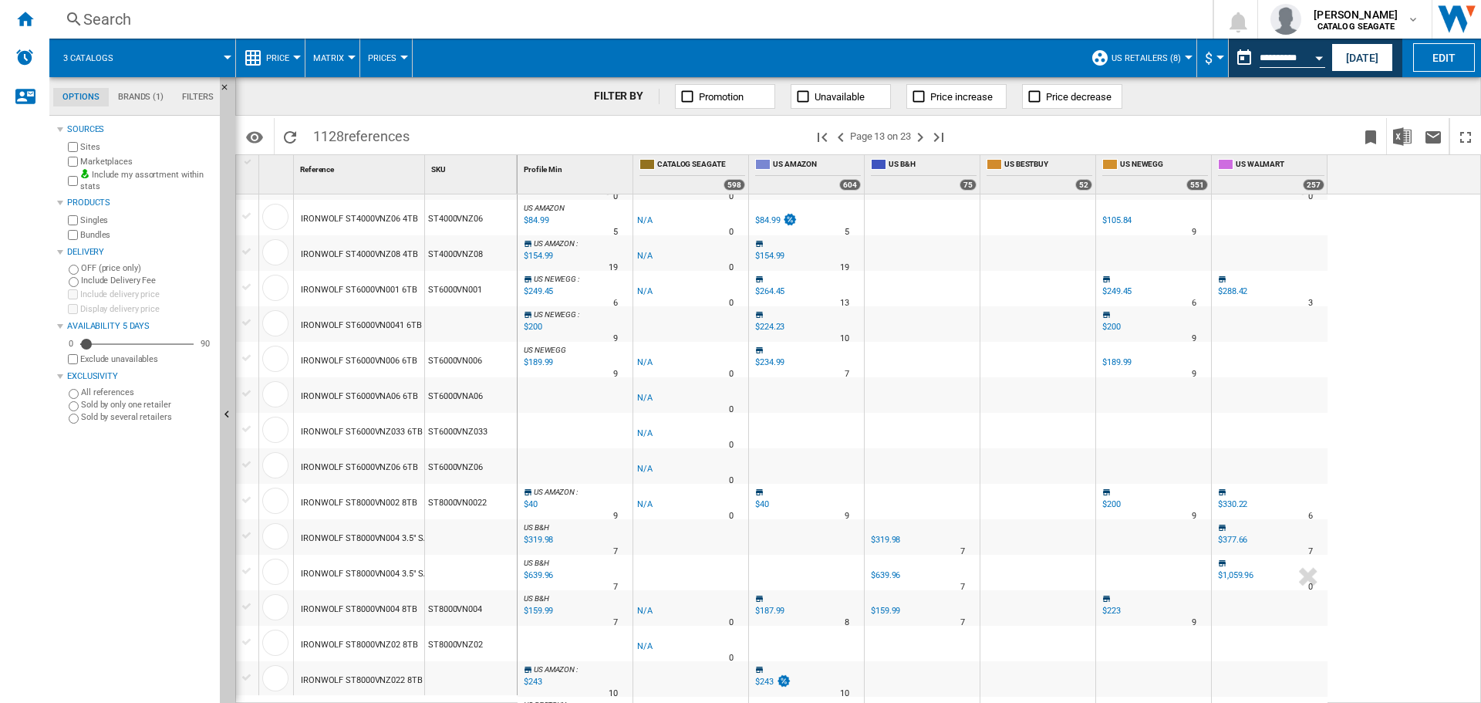
click at [758, 501] on div "$40" at bounding box center [762, 504] width 14 height 10
click at [759, 502] on div "$40" at bounding box center [762, 504] width 14 height 10
click at [760, 502] on div "$40" at bounding box center [762, 504] width 14 height 10
click at [532, 503] on div "$40" at bounding box center [529, 504] width 16 height 15
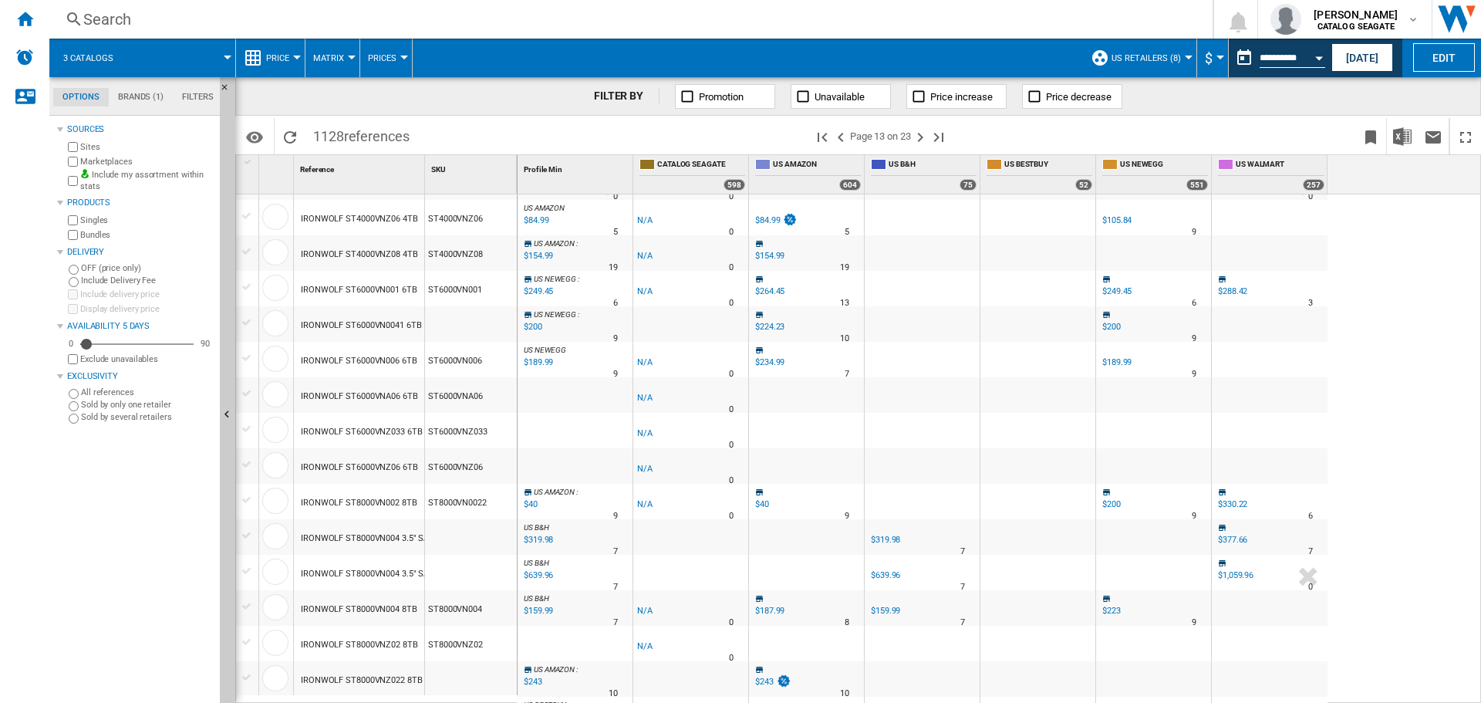
click at [532, 503] on div "$40" at bounding box center [529, 504] width 16 height 15
click at [391, 499] on div "IRONWOLF ST8000VN002 8TB" at bounding box center [359, 502] width 116 height 35
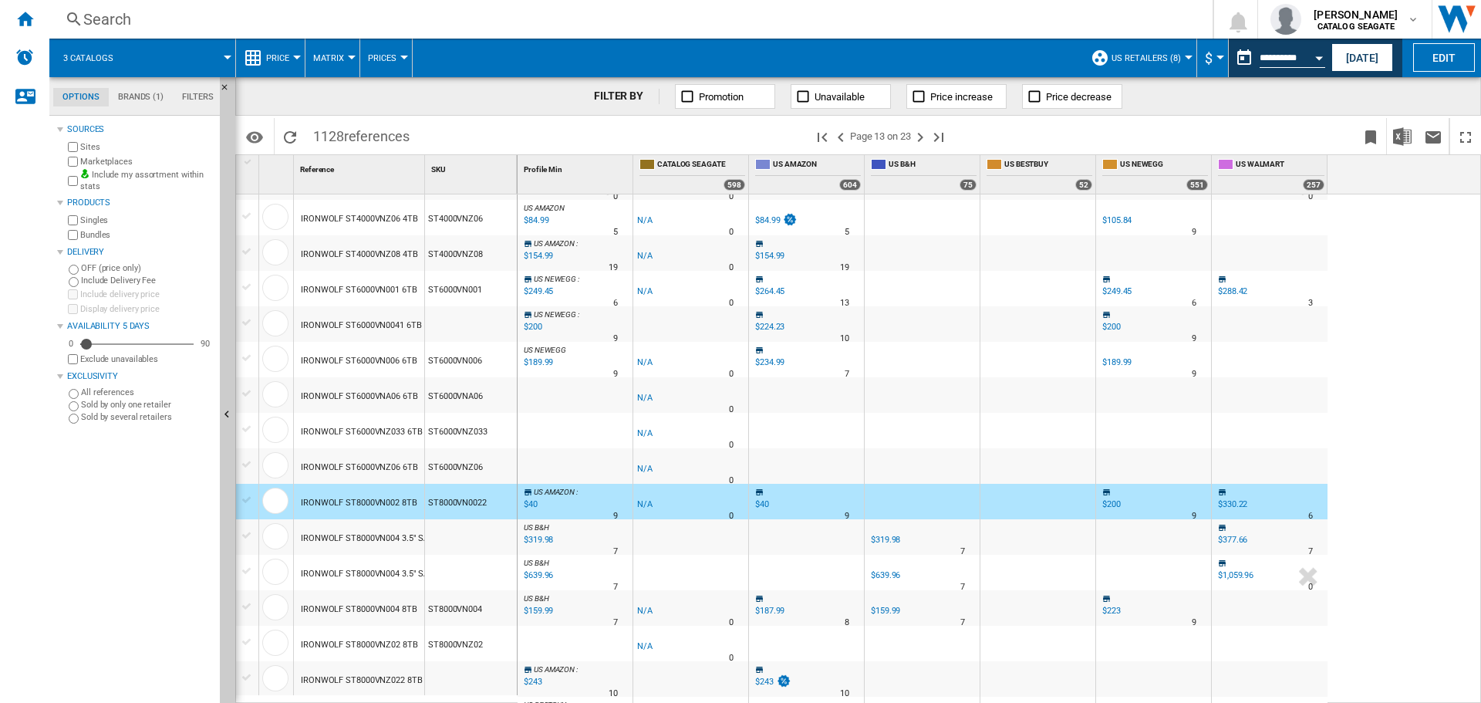
click at [391, 499] on div "IRONWOLF ST8000VN002 8TB" at bounding box center [359, 502] width 116 height 35
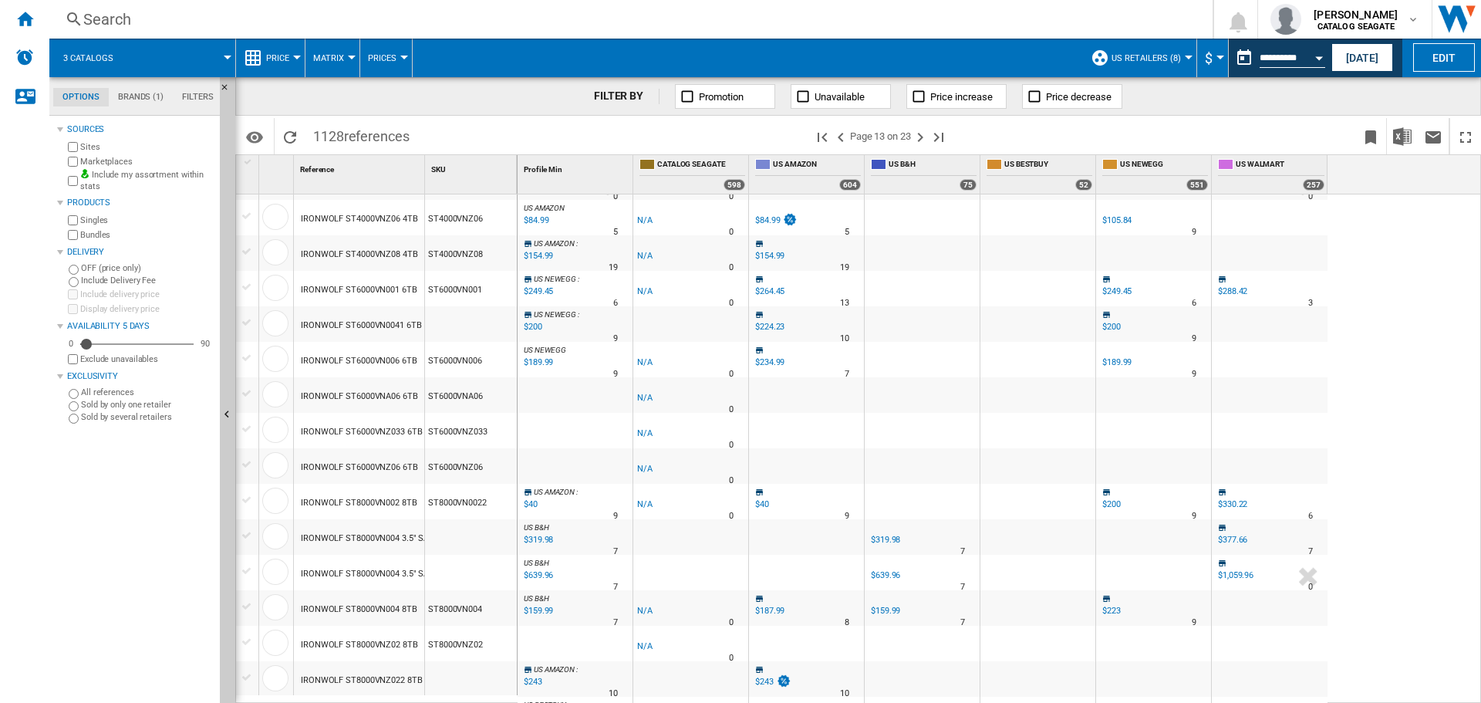
click at [368, 506] on div "IRONWOLF ST8000VN002 8TB" at bounding box center [359, 502] width 116 height 35
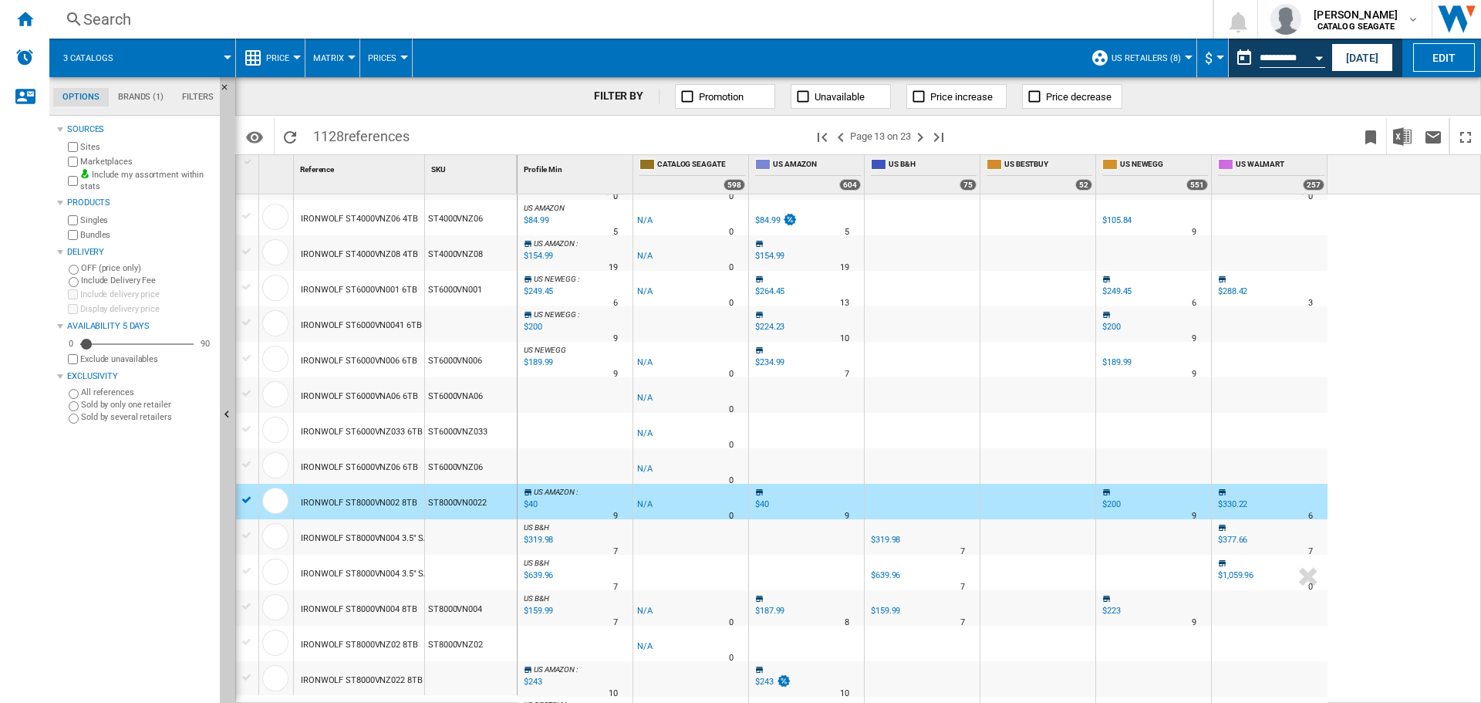
click at [368, 506] on div "IRONWOLF ST8000VN002 8TB" at bounding box center [359, 502] width 116 height 35
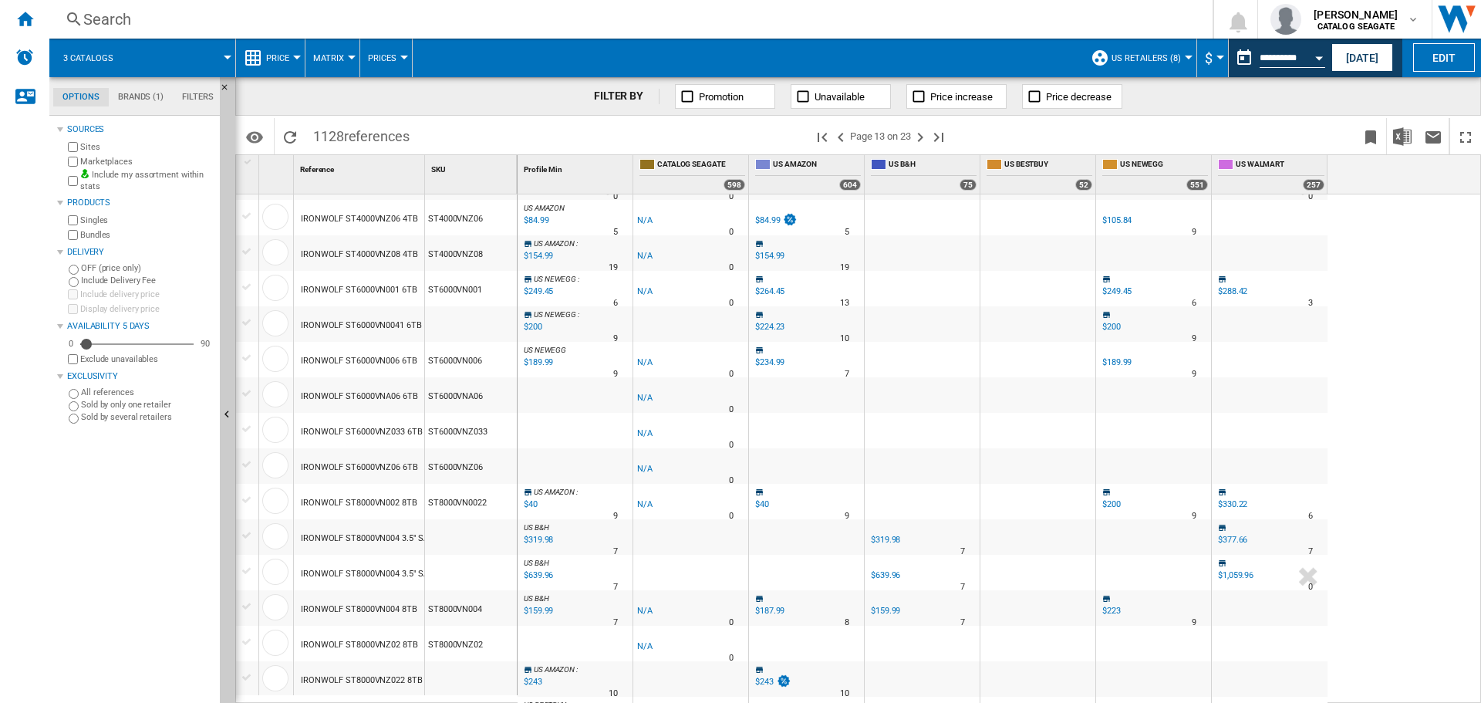
drag, startPoint x: 336, startPoint y: 503, endPoint x: 348, endPoint y: 502, distance: 12.4
click at [354, 508] on div "IRONWOLF ST8000VN002 8TB" at bounding box center [359, 502] width 116 height 35
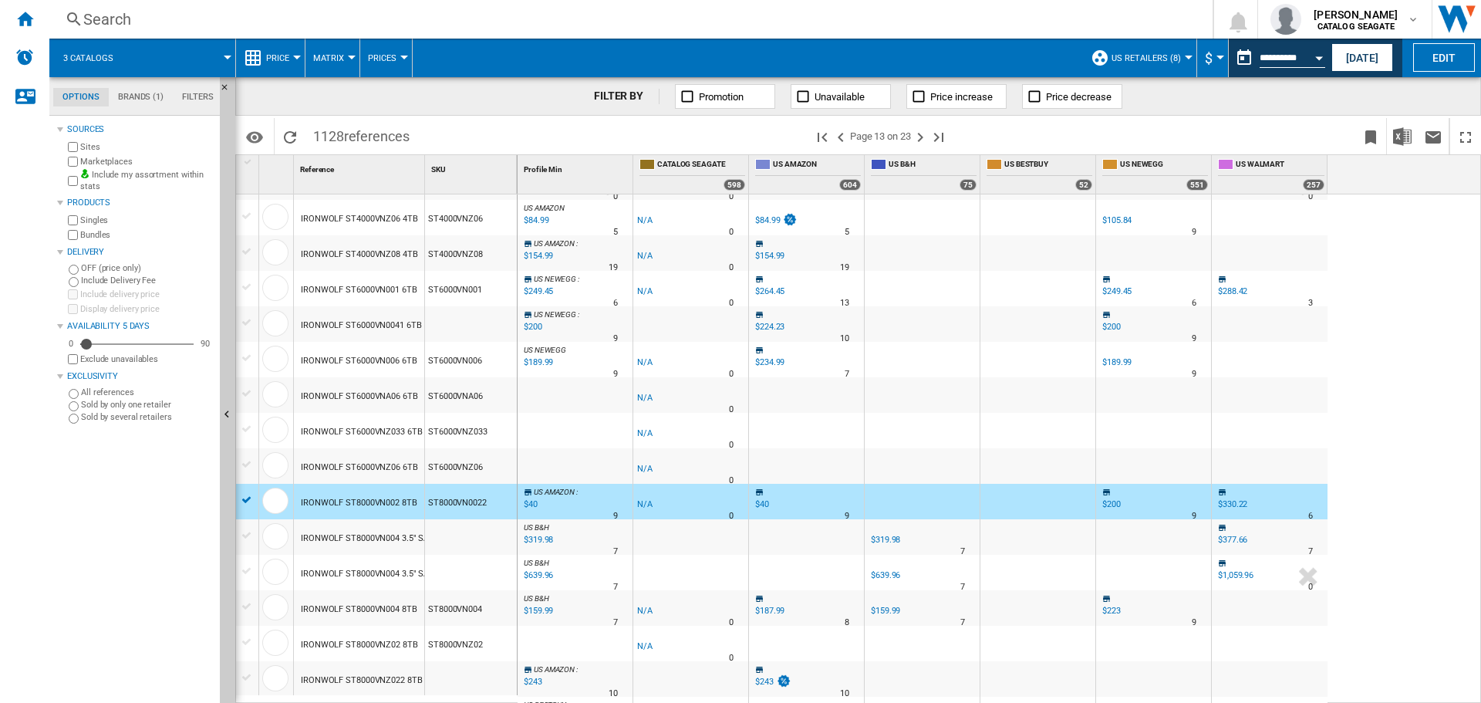
click at [348, 502] on div "IRONWOLF ST8000VN002 8TB" at bounding box center [359, 502] width 116 height 35
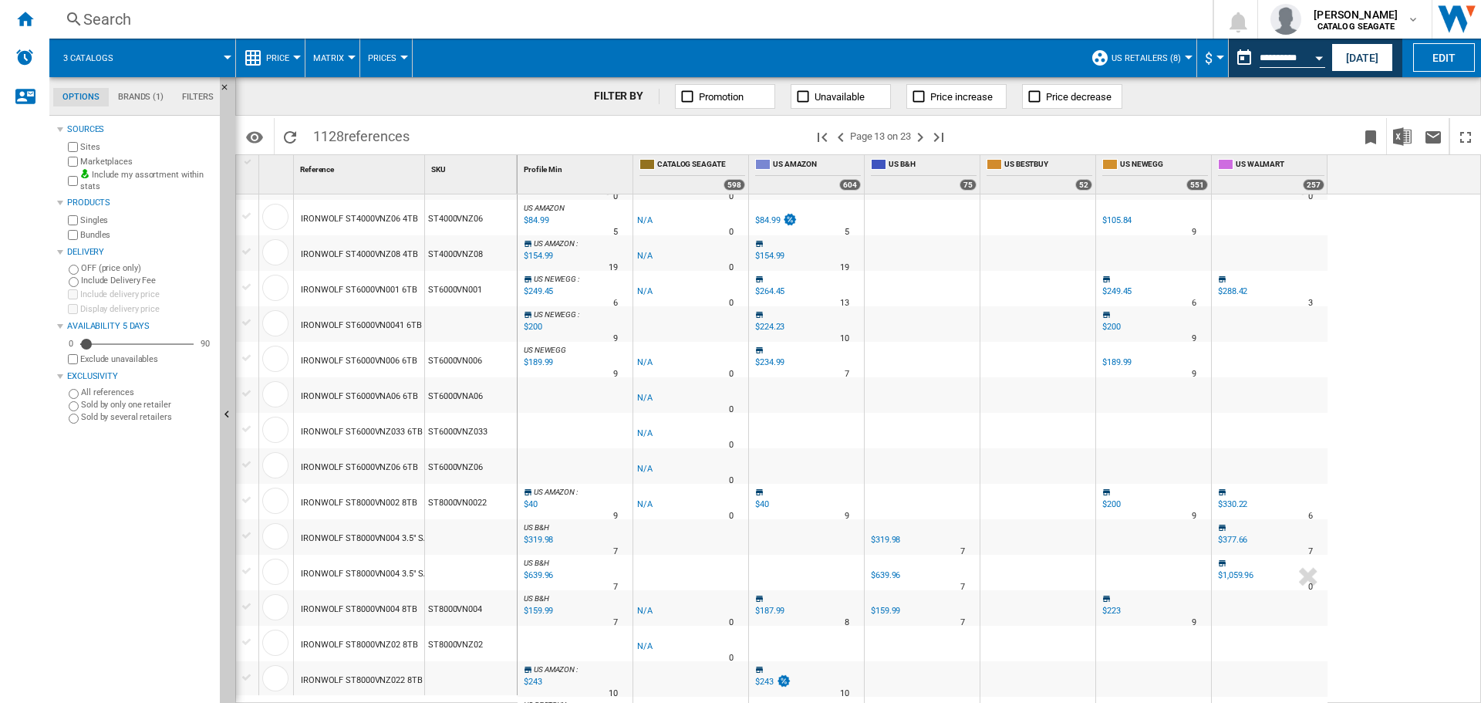
click at [357, 512] on div "IRONWOLF ST8000VN002 8TB" at bounding box center [359, 502] width 116 height 35
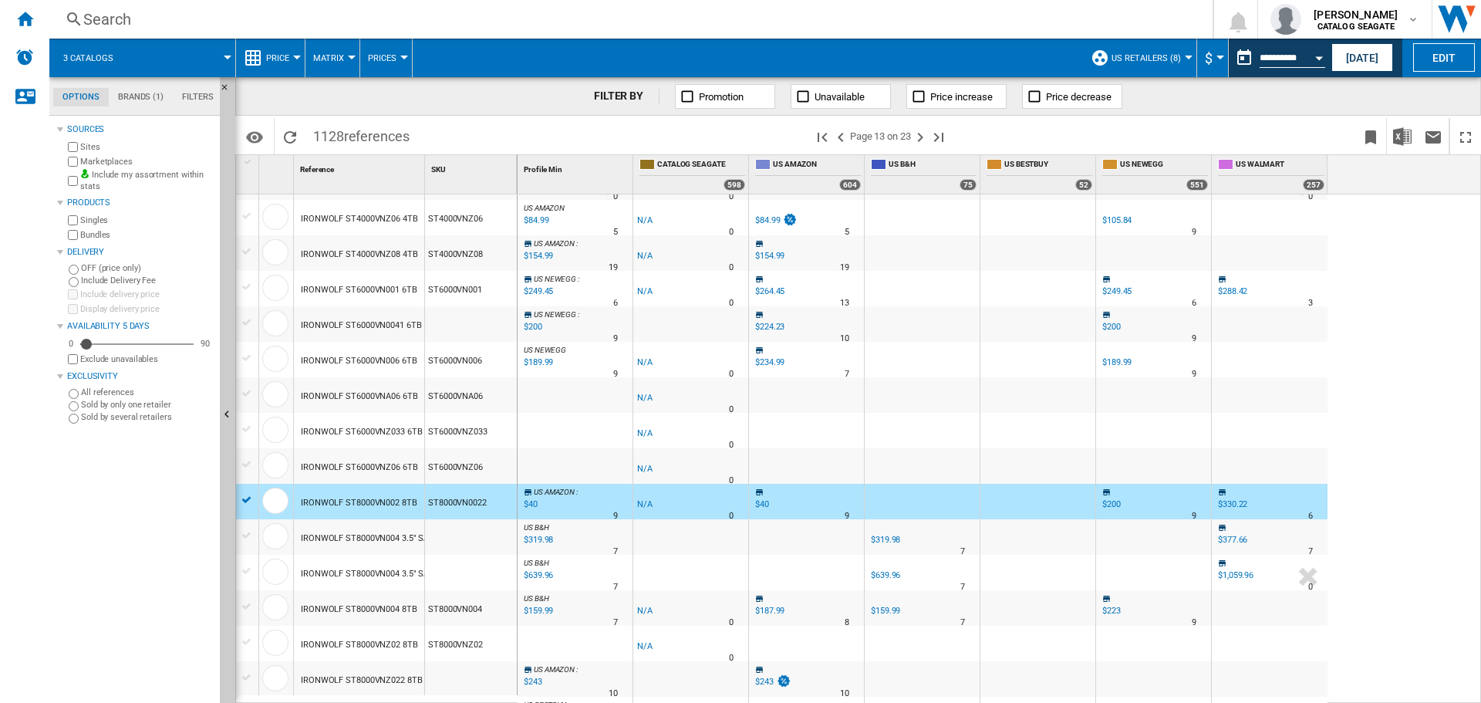
click at [1237, 501] on div "$330.22" at bounding box center [1232, 504] width 29 height 10
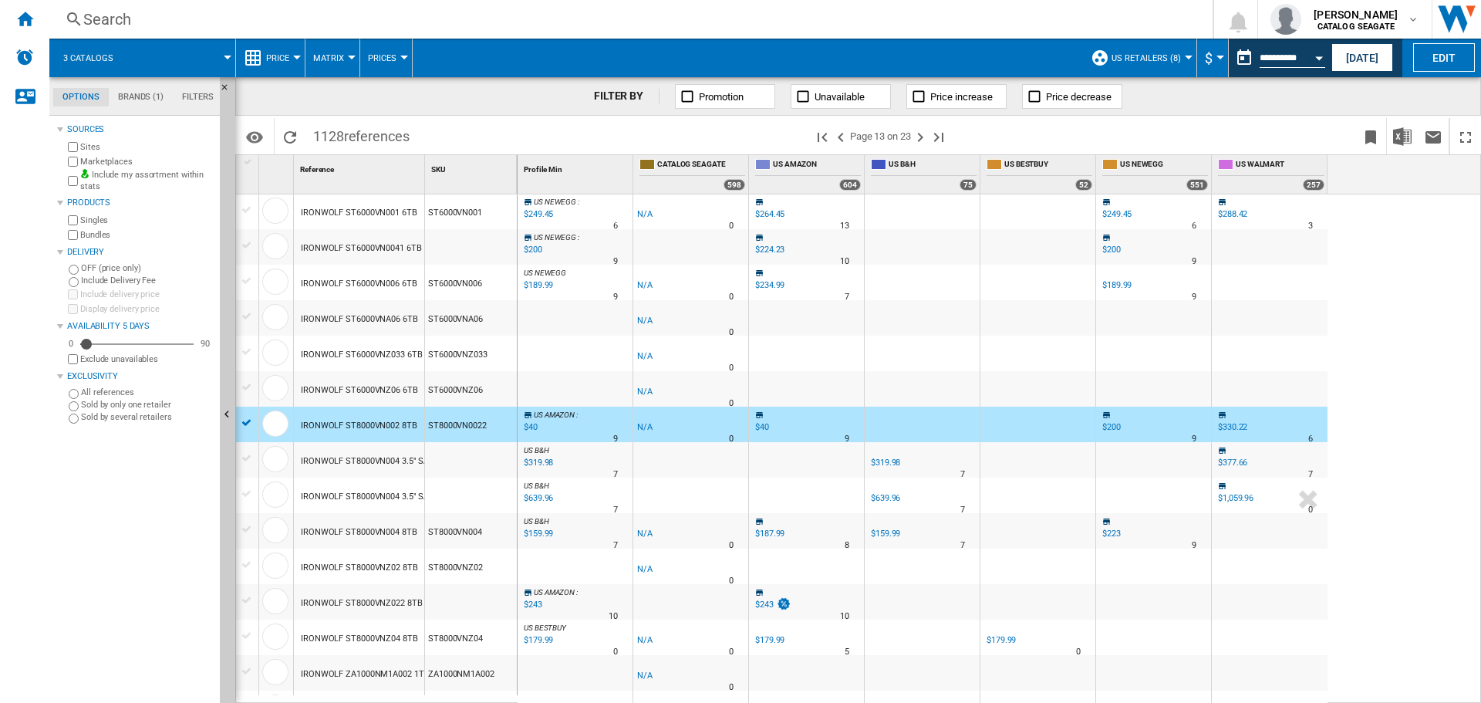
scroll to position [231, 0]
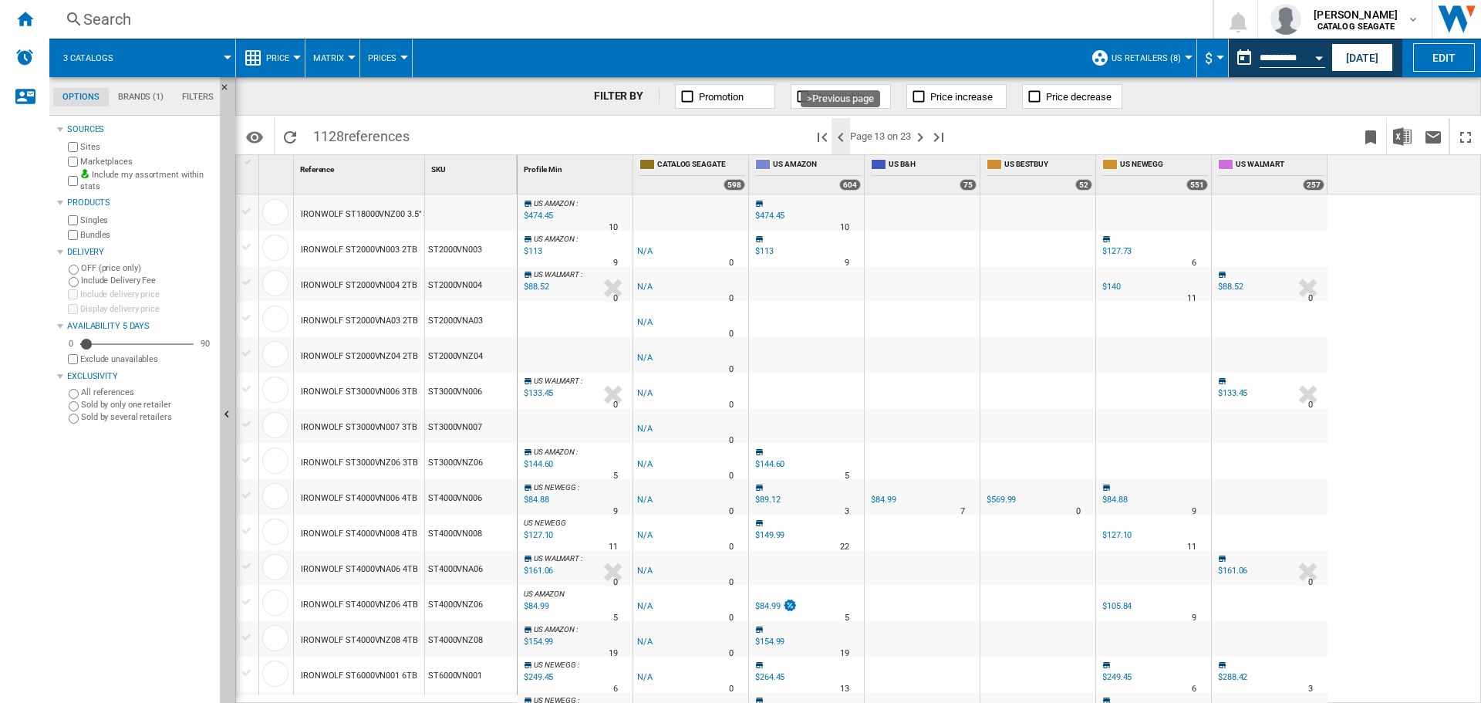
click at [845, 137] on ng-md-icon ">Previous page" at bounding box center [841, 137] width 19 height 19
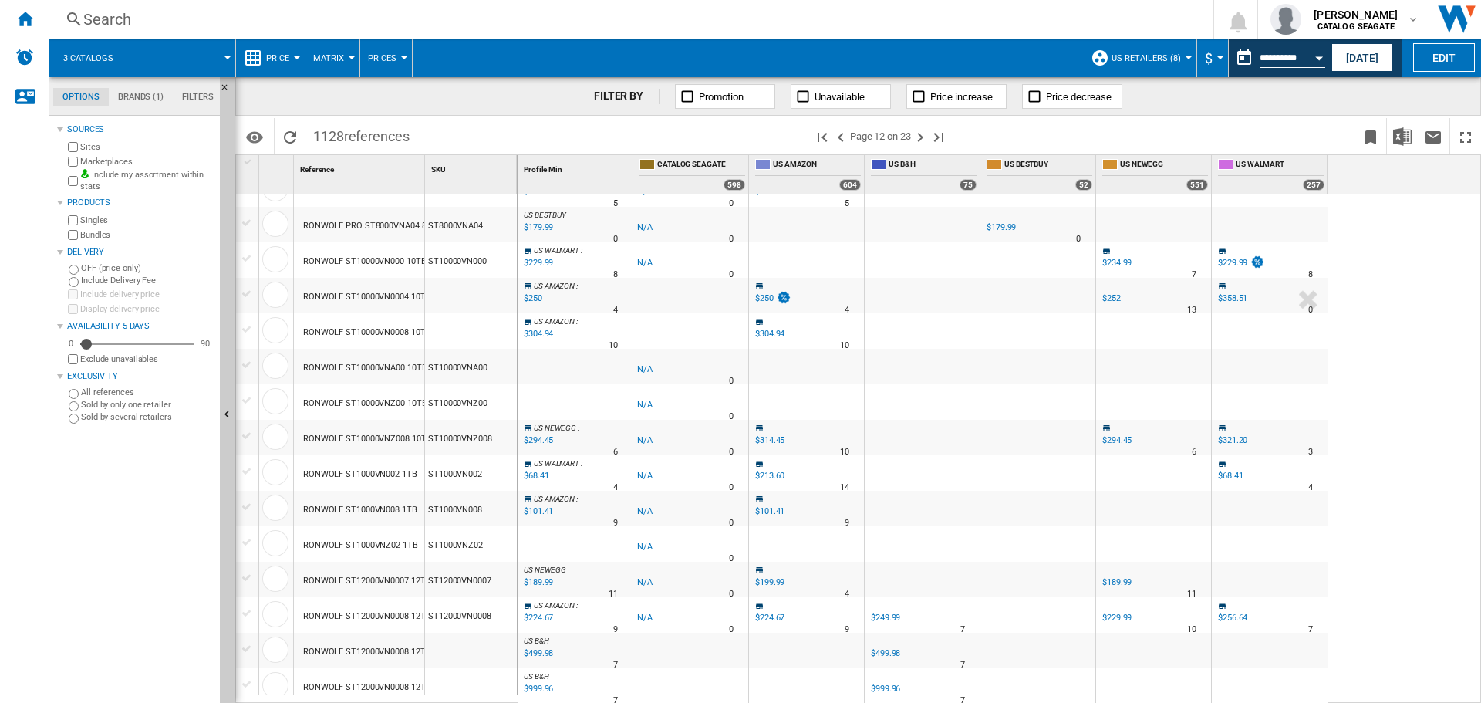
scroll to position [1289, 0]
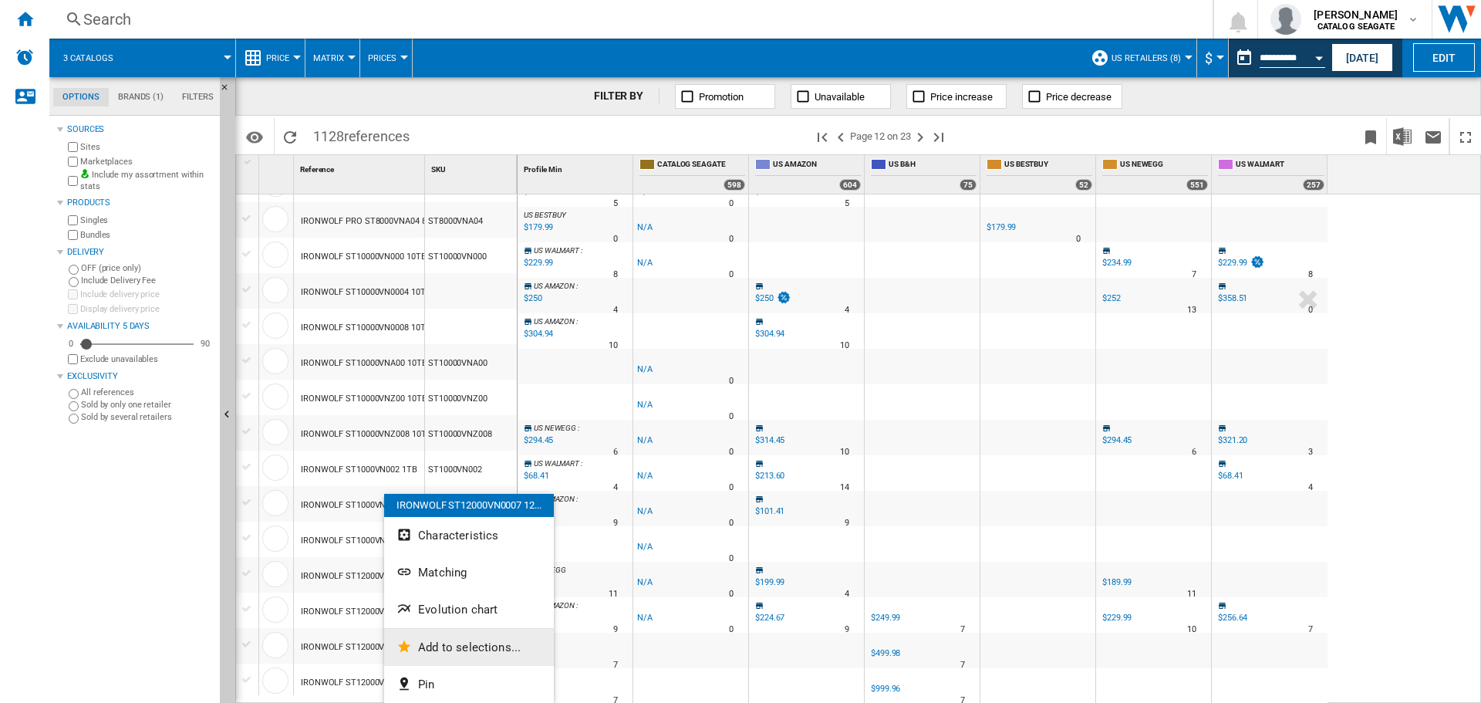
click at [449, 646] on span "Add to selections..." at bounding box center [469, 647] width 103 height 14
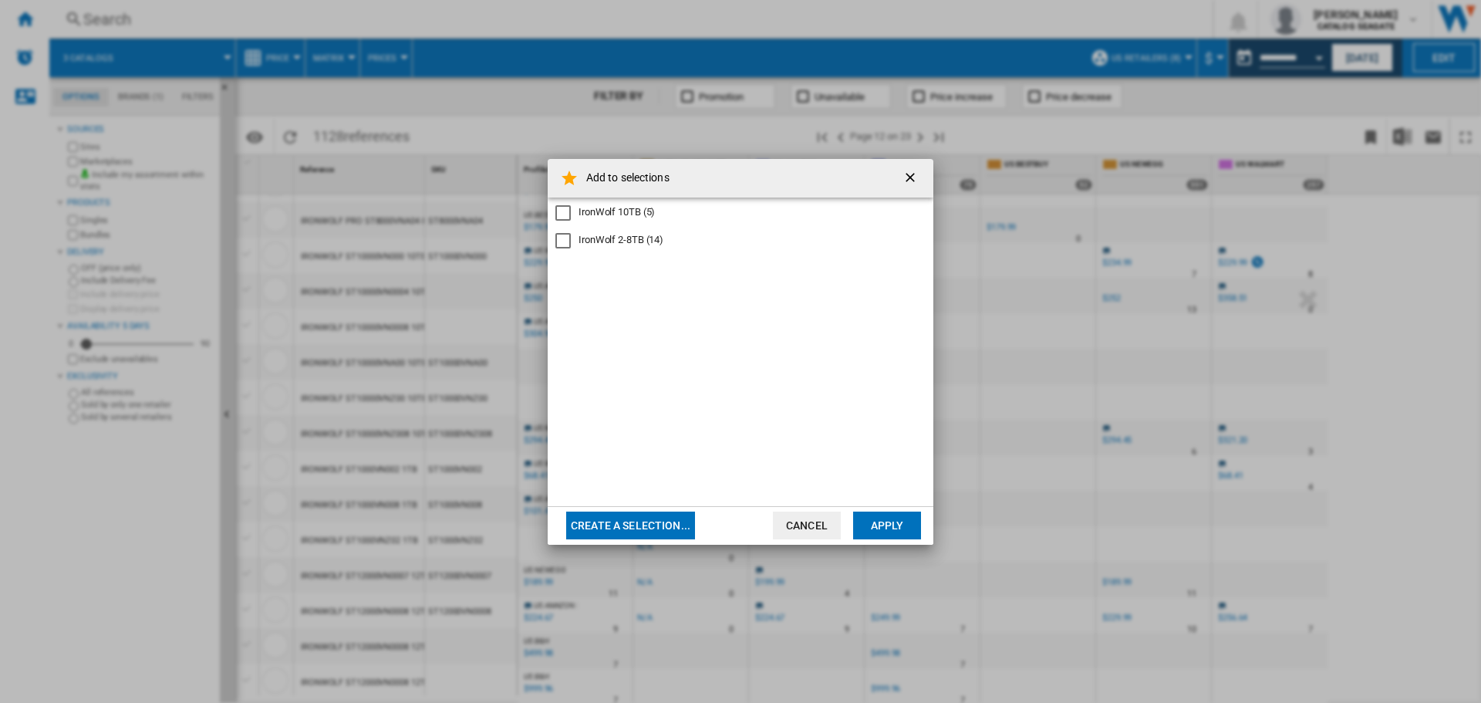
click at [624, 207] on div "IronWolf 10TB (5)" at bounding box center [617, 212] width 76 height 14
click at [907, 521] on button "Apply" at bounding box center [887, 525] width 68 height 28
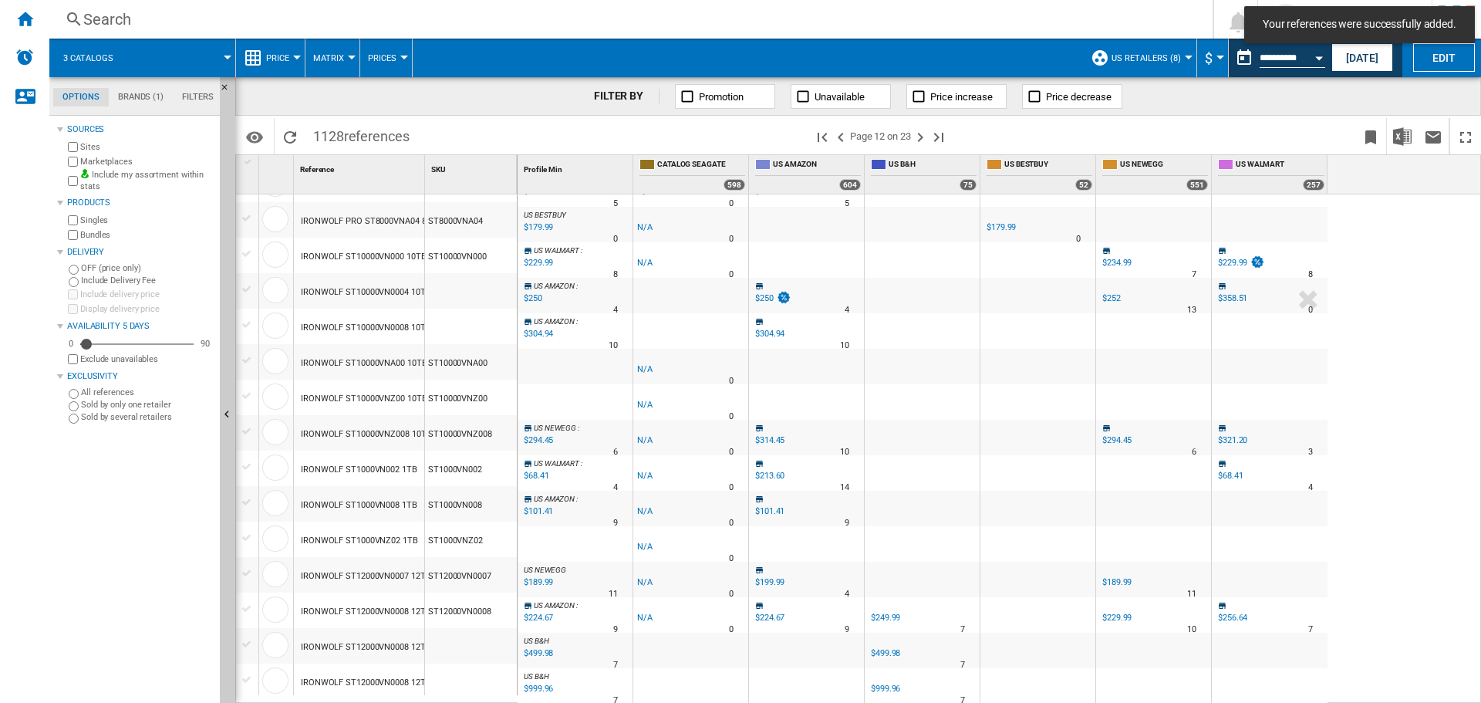
click at [385, 581] on div "IRONWOLF ST12000VN0007 12TB" at bounding box center [366, 575] width 130 height 35
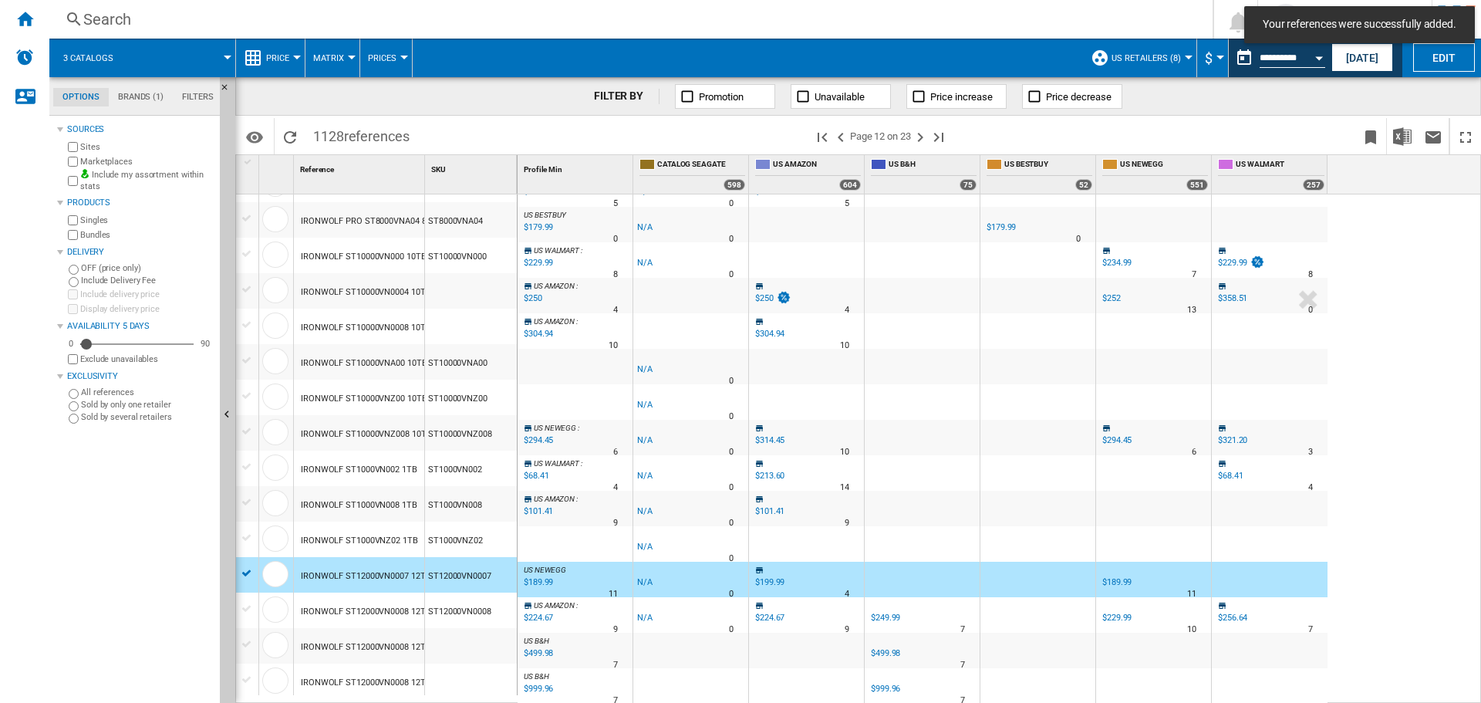
click at [381, 620] on div "IRONWOLF ST12000VN0008 12TB" at bounding box center [366, 611] width 130 height 35
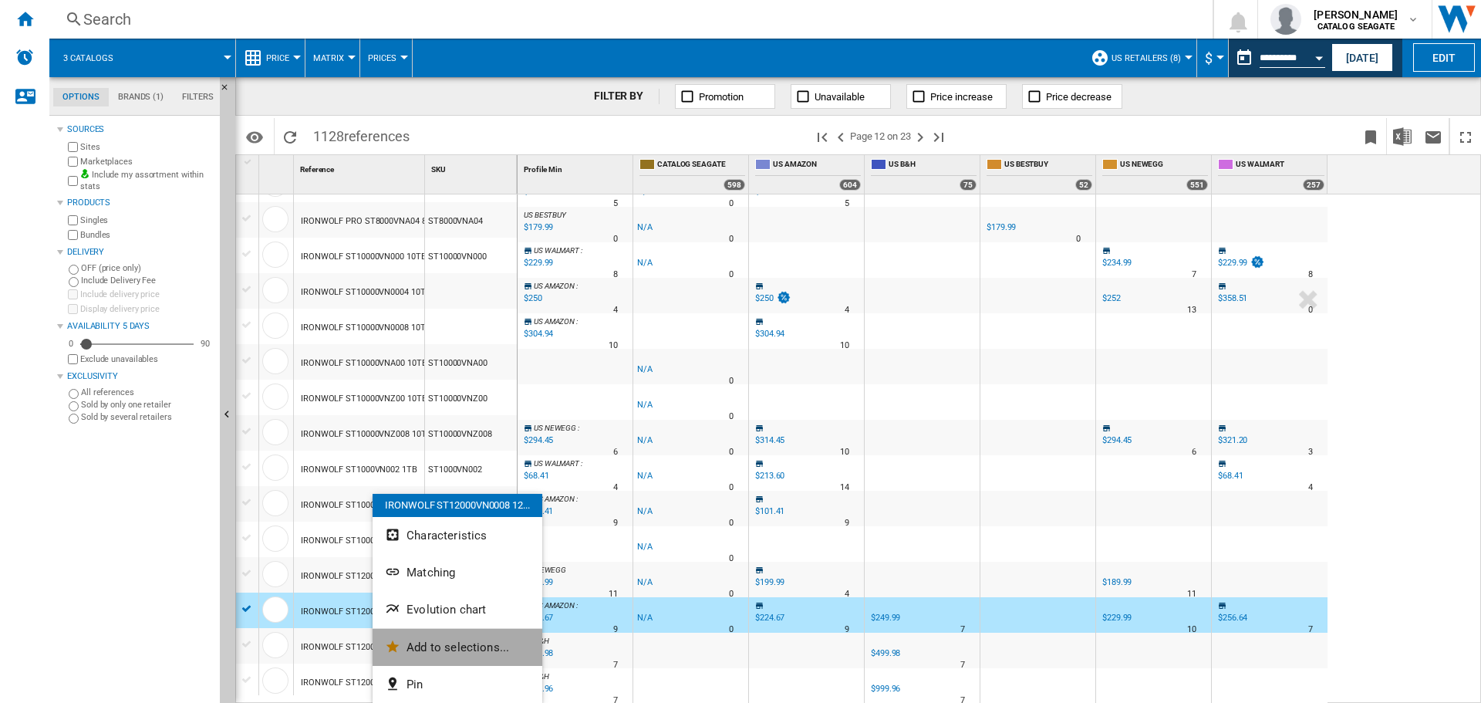
click at [428, 638] on button "Add to selections..." at bounding box center [458, 647] width 170 height 37
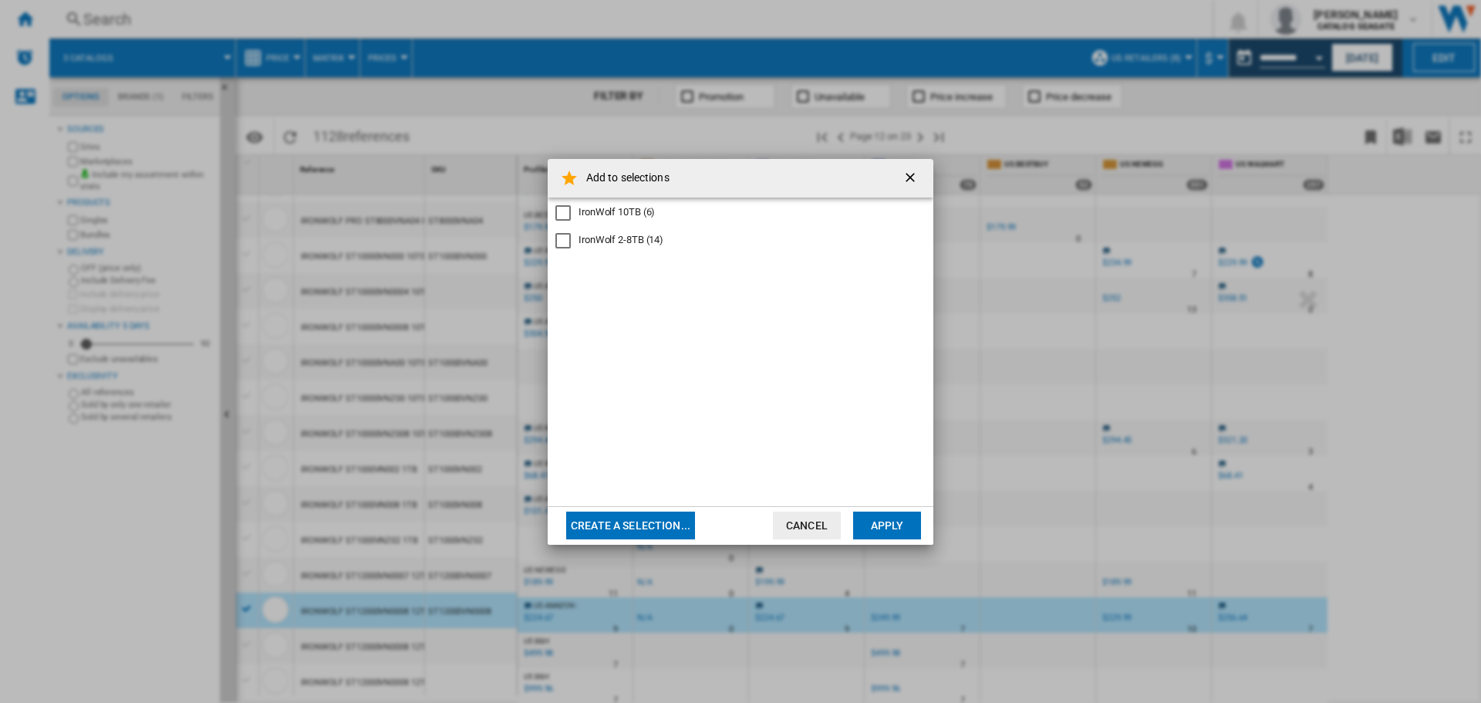
click at [627, 210] on div "IronWolf 10TB (6)" at bounding box center [617, 212] width 76 height 14
click at [895, 520] on button "Apply" at bounding box center [887, 525] width 68 height 28
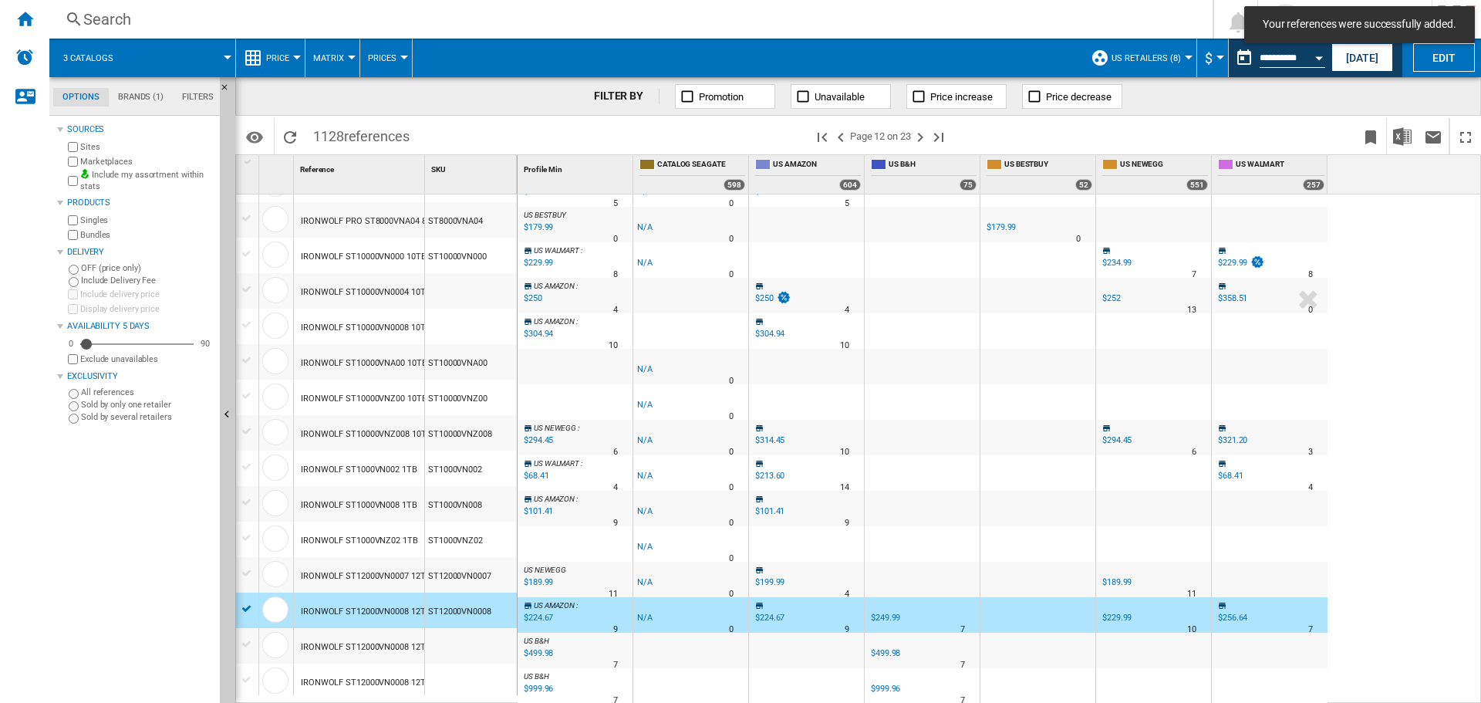
click at [330, 606] on div "IRONWOLF ST12000VN0008 12TB" at bounding box center [366, 611] width 130 height 35
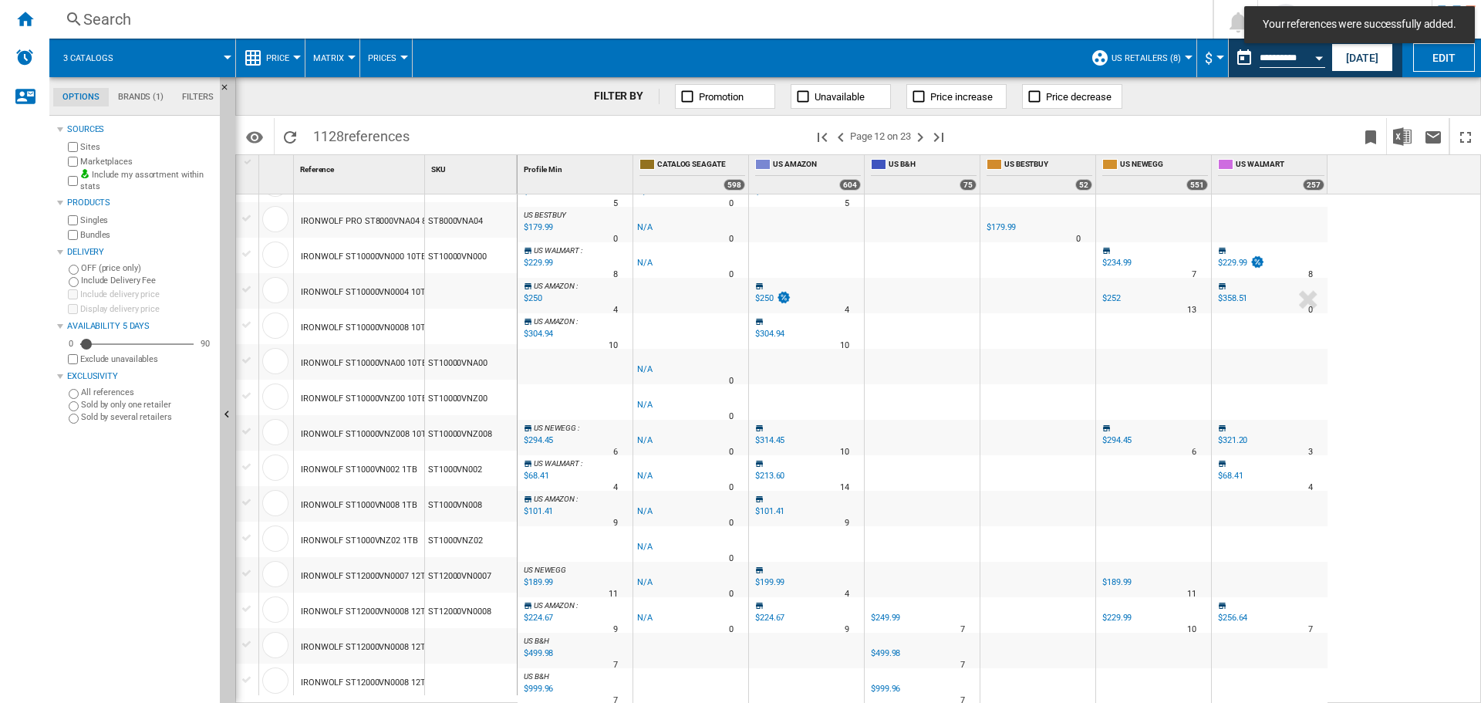
click at [349, 639] on div "IRONWOLF ST12000VN0008 12TB 2PACK" at bounding box center [379, 646] width 157 height 35
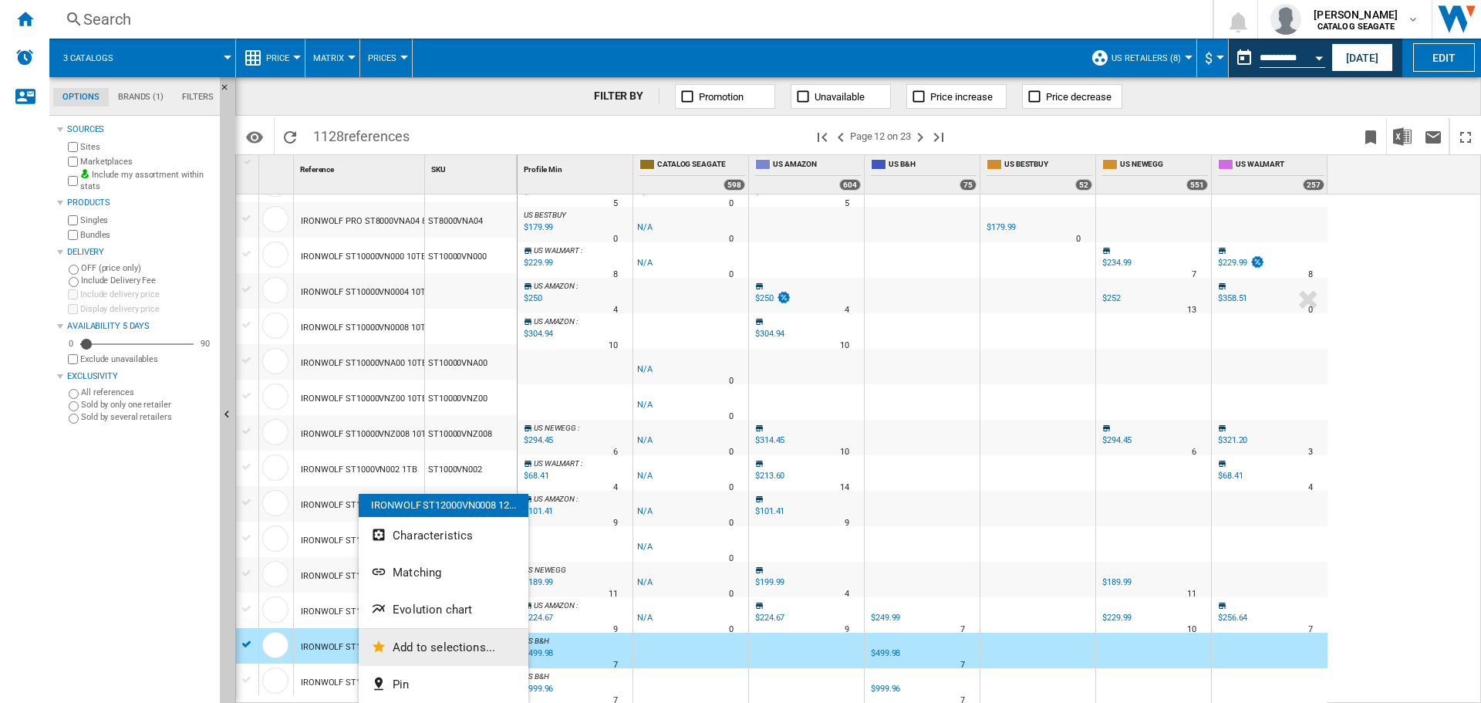
click at [440, 640] on span "Add to selections..." at bounding box center [444, 647] width 103 height 14
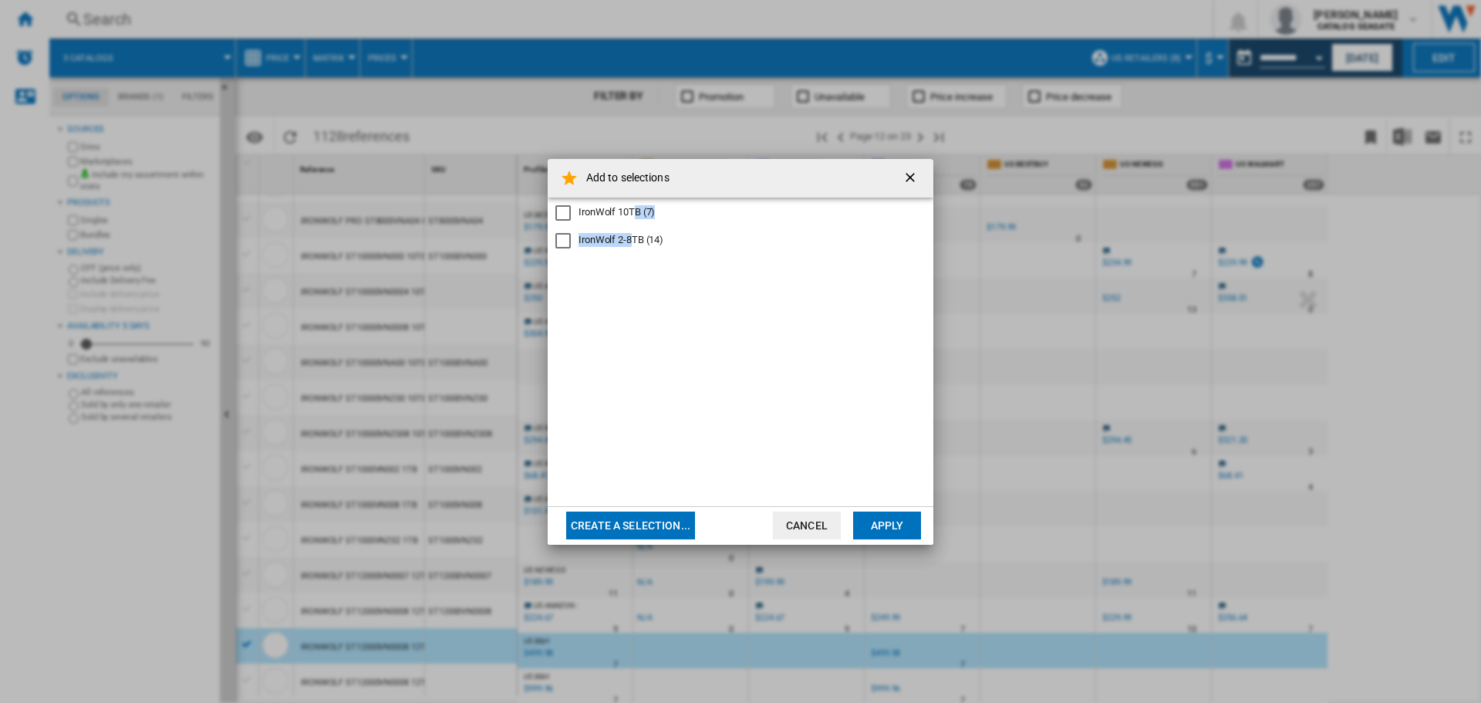
drag, startPoint x: 634, startPoint y: 236, endPoint x: 636, endPoint y: 208, distance: 27.8
click at [636, 208] on div "IronWolf 10TB (7) IronWolf 2-8TB (14)" at bounding box center [741, 351] width 386 height 309
click at [636, 208] on div "IronWolf 10TB (7)" at bounding box center [617, 212] width 76 height 14
click at [911, 529] on button "Apply" at bounding box center [887, 525] width 68 height 28
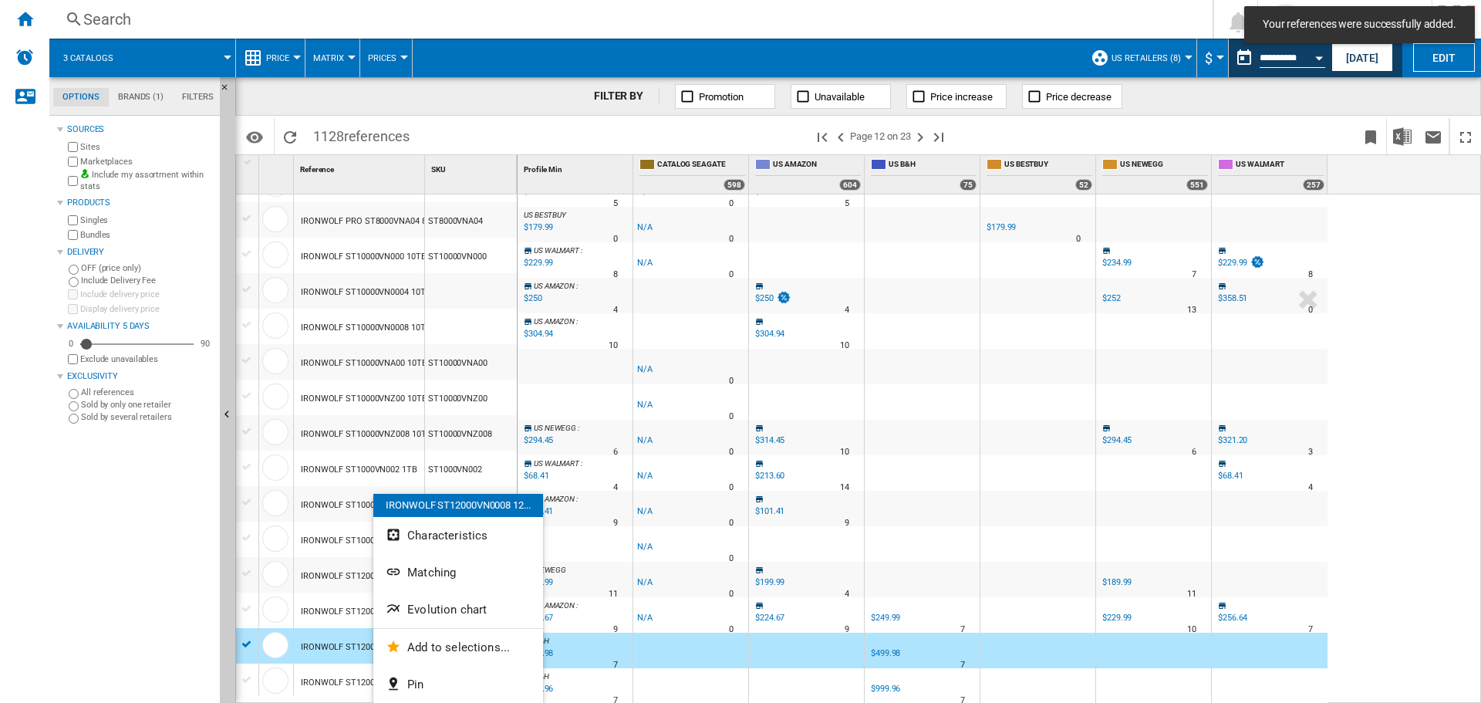
click at [315, 687] on div at bounding box center [740, 351] width 1481 height 703
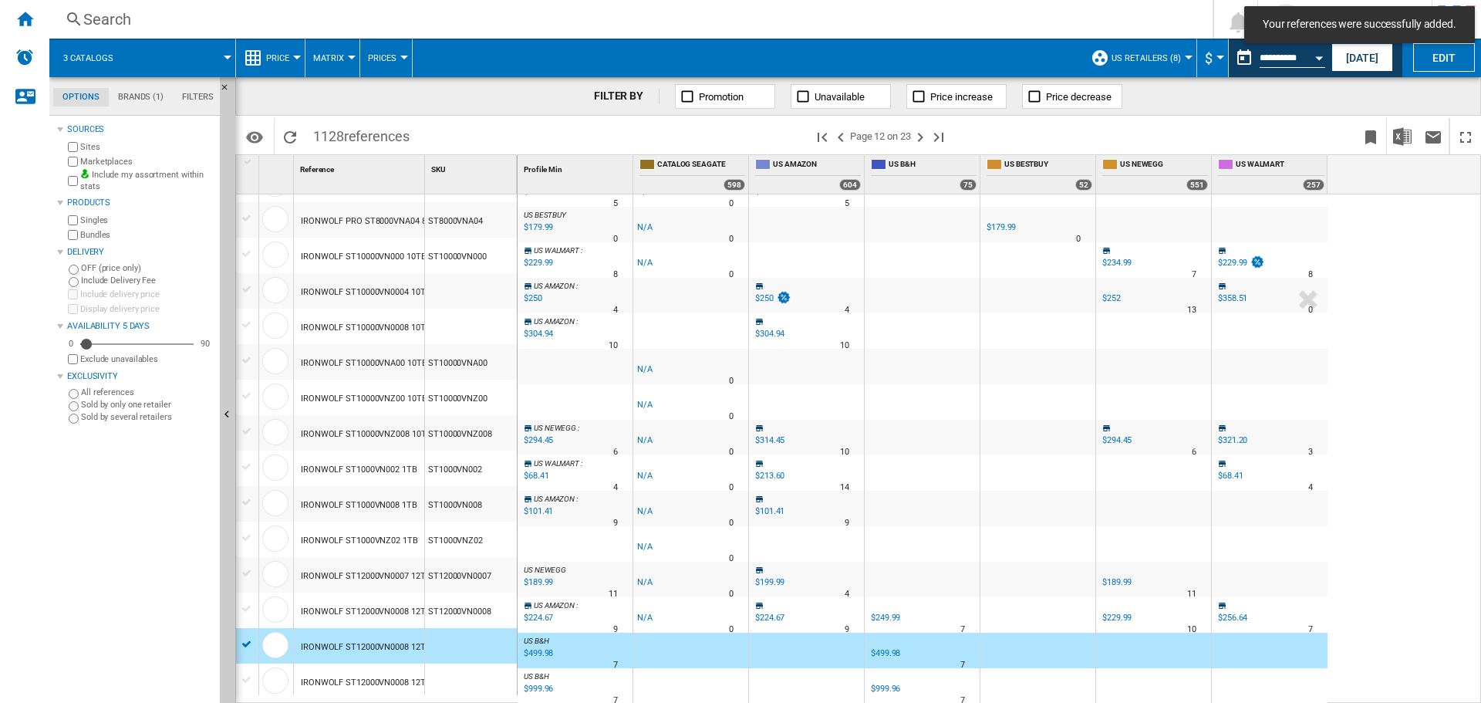
click at [329, 683] on div "IRONWOLF ST12000VN0008 12TB 4PACK" at bounding box center [379, 682] width 157 height 35
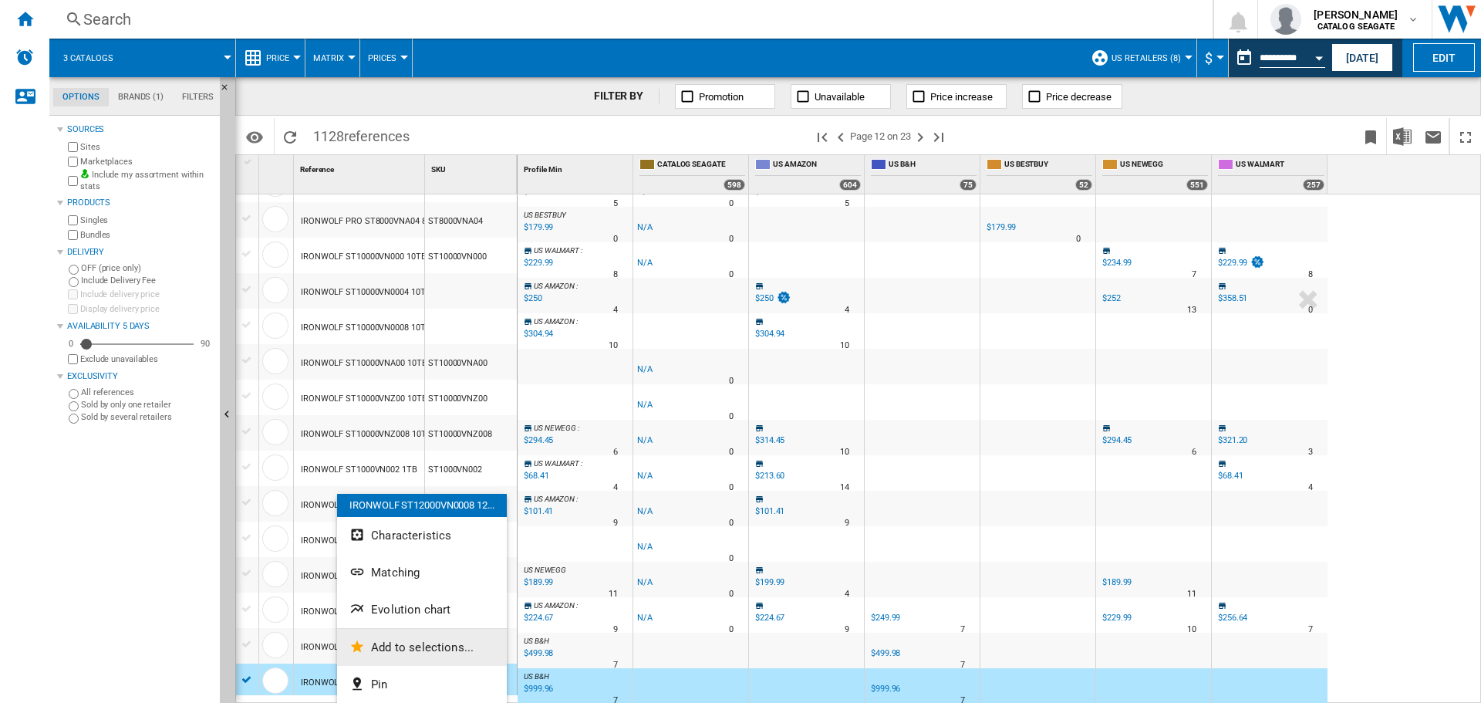
click at [413, 642] on span "Add to selections..." at bounding box center [422, 647] width 103 height 14
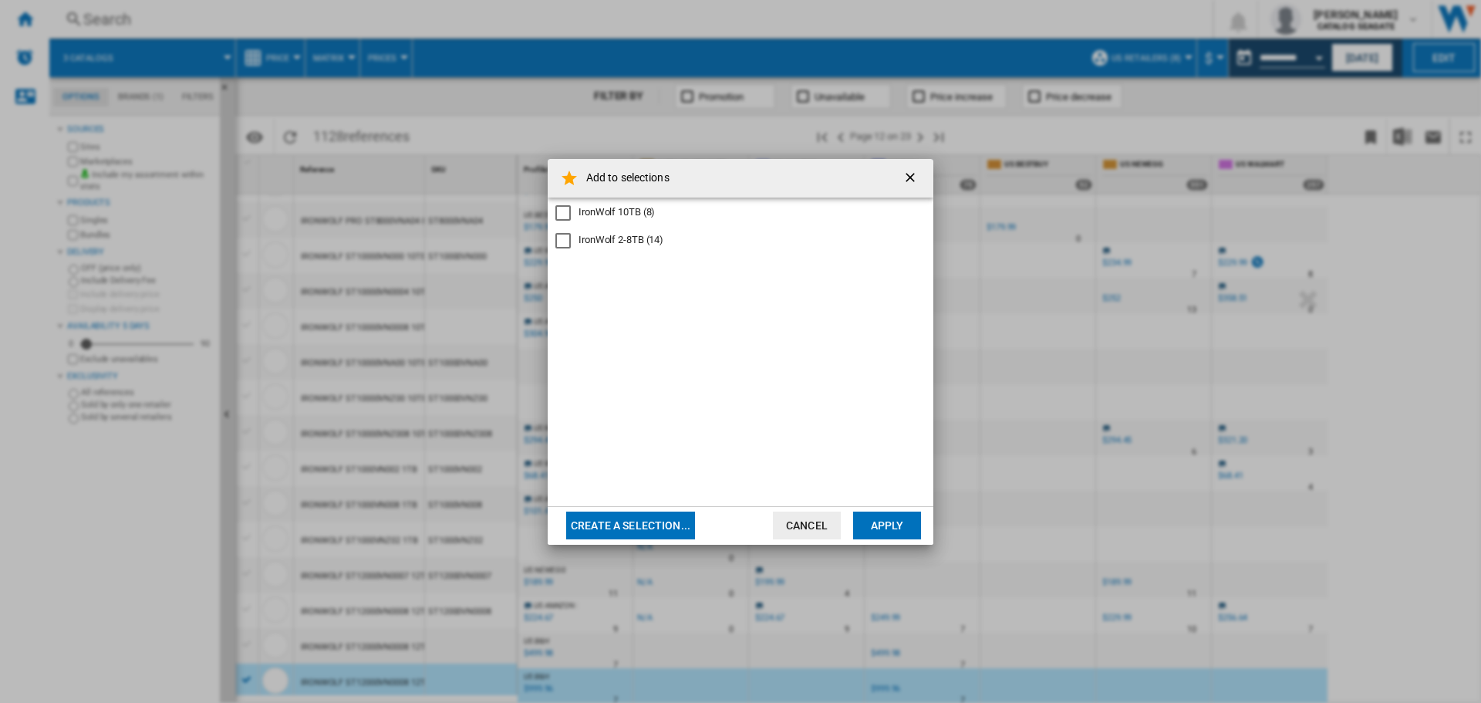
click at [613, 211] on div "IronWolf 10TB (8)" at bounding box center [617, 212] width 76 height 14
click at [889, 520] on button "Apply" at bounding box center [887, 525] width 68 height 28
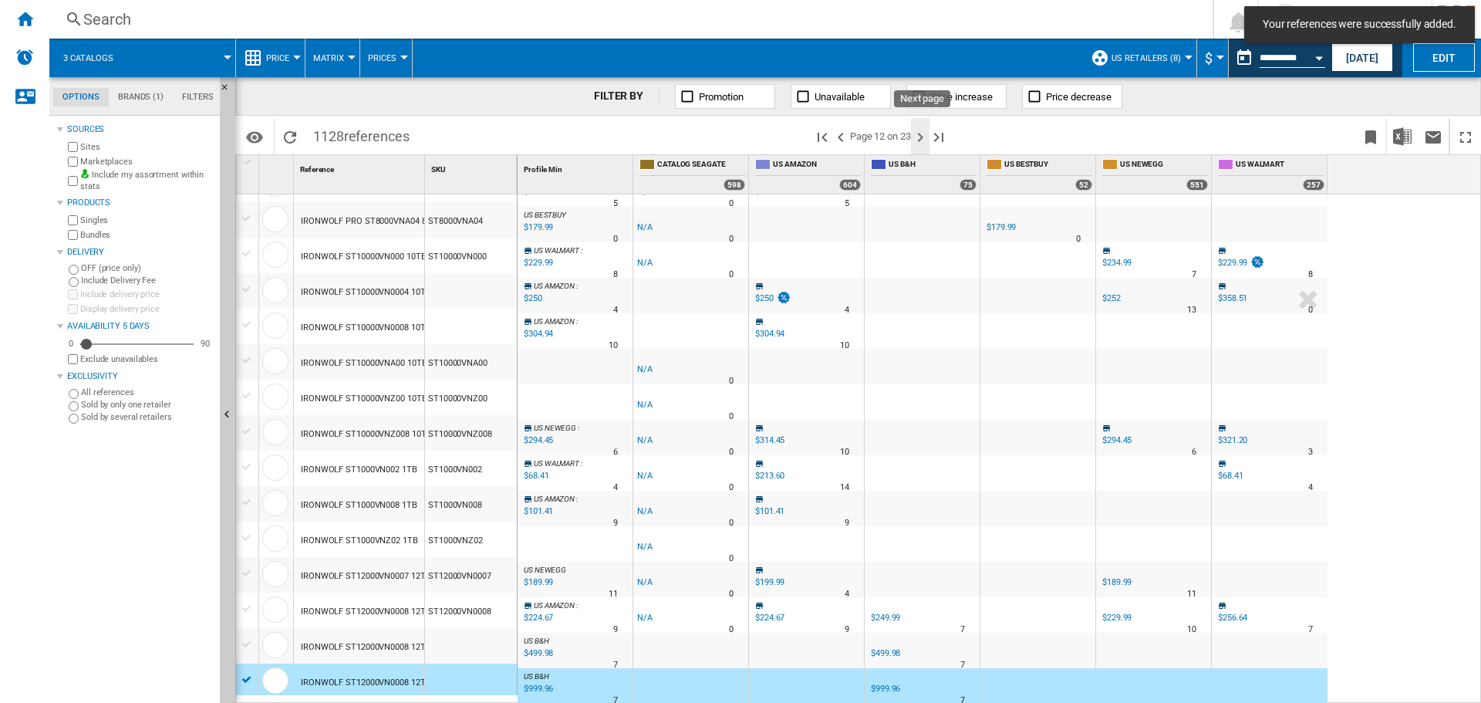
click at [921, 137] on ng-md-icon "Next page" at bounding box center [920, 137] width 19 height 19
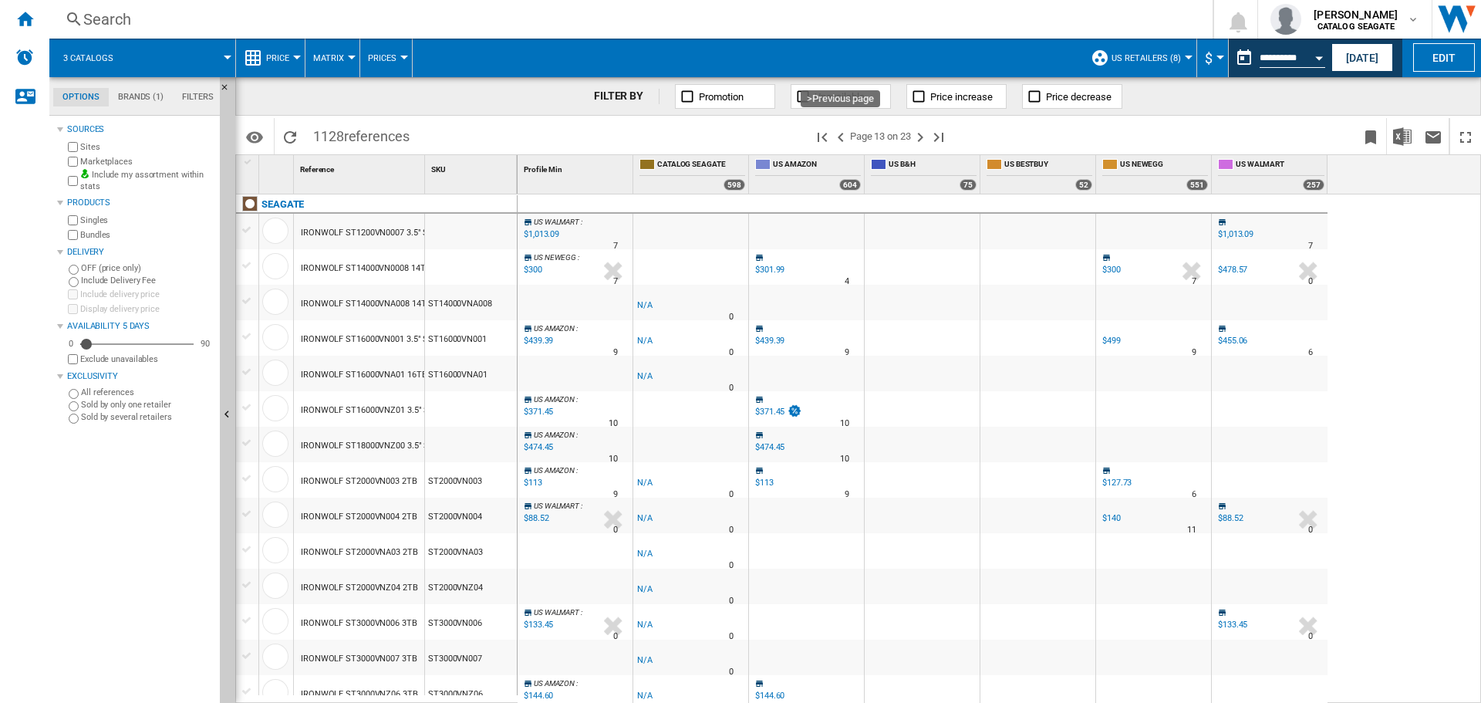
drag, startPoint x: 838, startPoint y: 138, endPoint x: 529, endPoint y: 518, distance: 490.2
click at [838, 138] on ng-md-icon ">Previous page" at bounding box center [841, 137] width 19 height 19
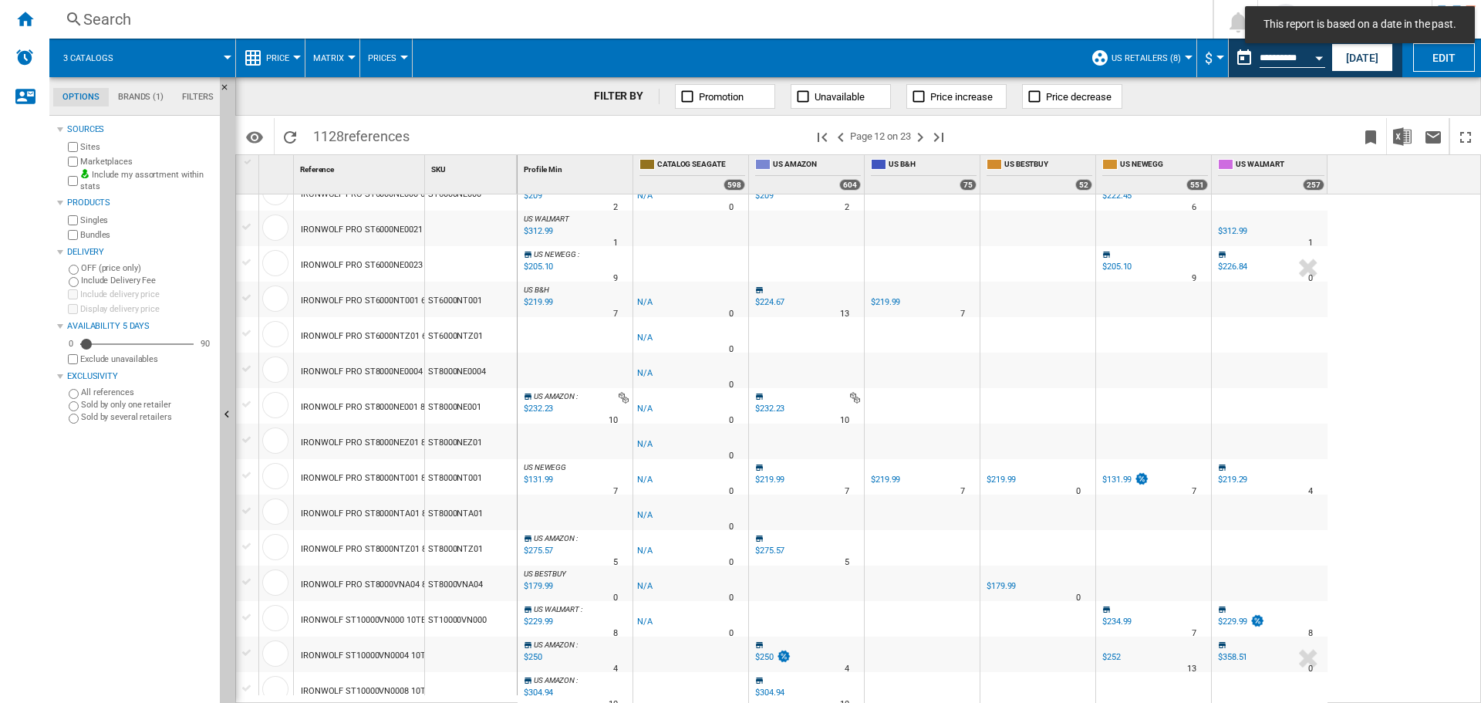
scroll to position [1289, 0]
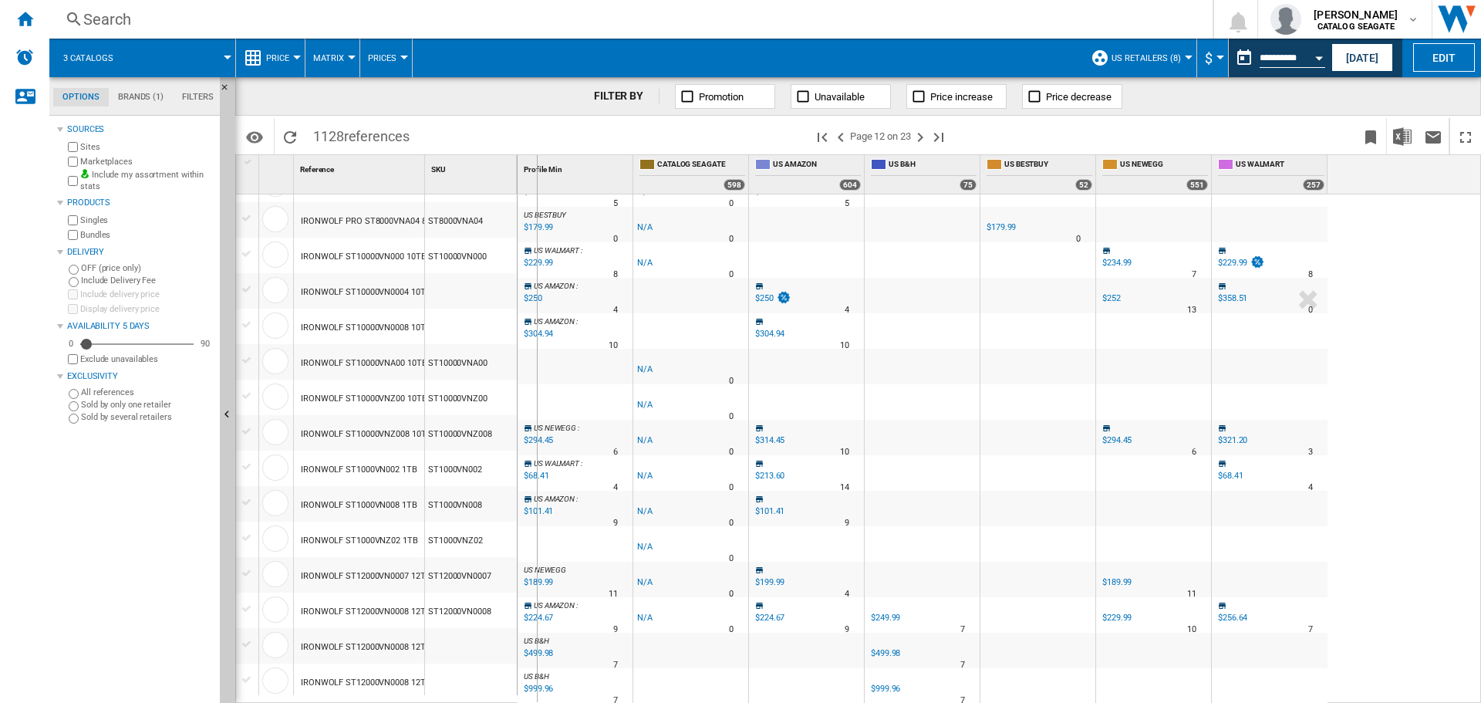
drag, startPoint x: 423, startPoint y: 180, endPoint x: 536, endPoint y: 194, distance: 113.6
click at [536, 194] on div "1 Reference 1 SKU 1 SEAGATE IRONWOLF PRO ST16000NTA01 16TB ST16000NTA01 IRONWOL…" at bounding box center [858, 428] width 1244 height 547
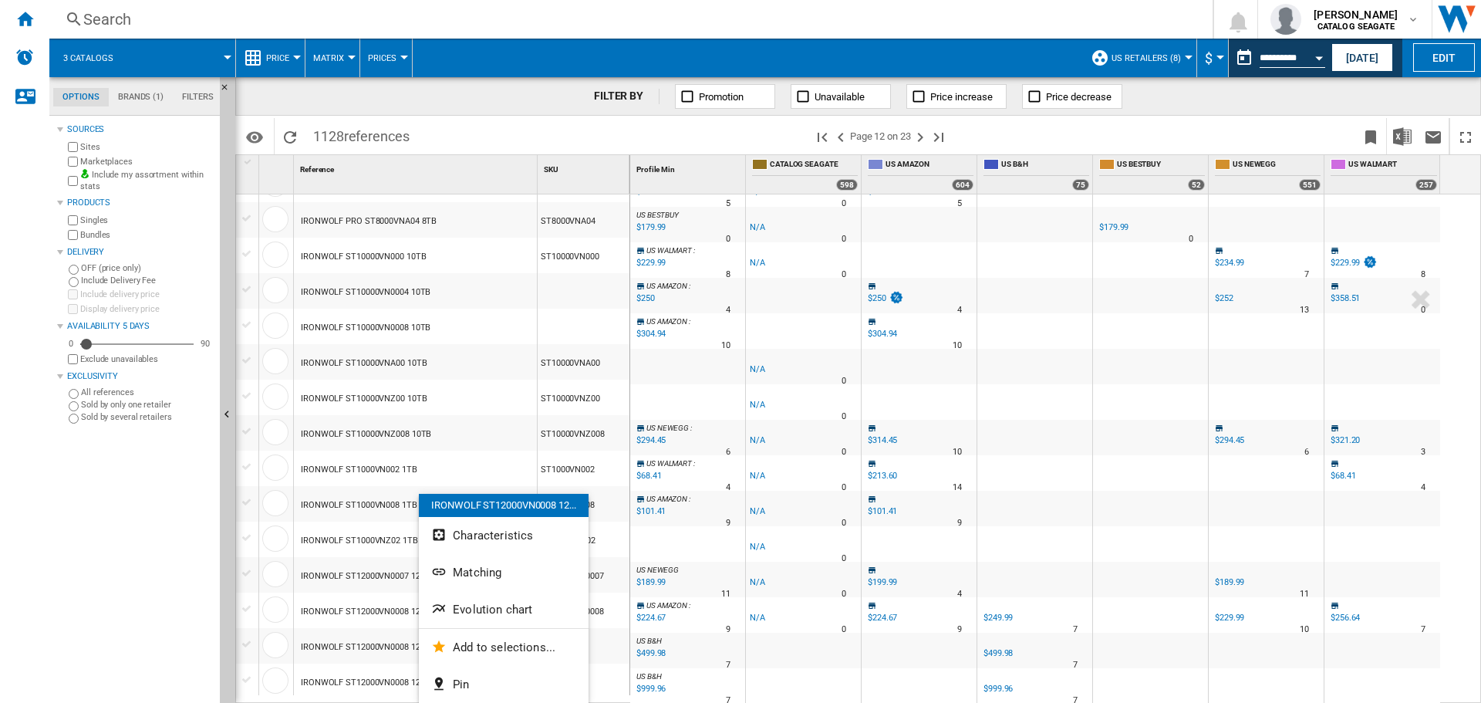
click at [394, 644] on div at bounding box center [740, 351] width 1481 height 703
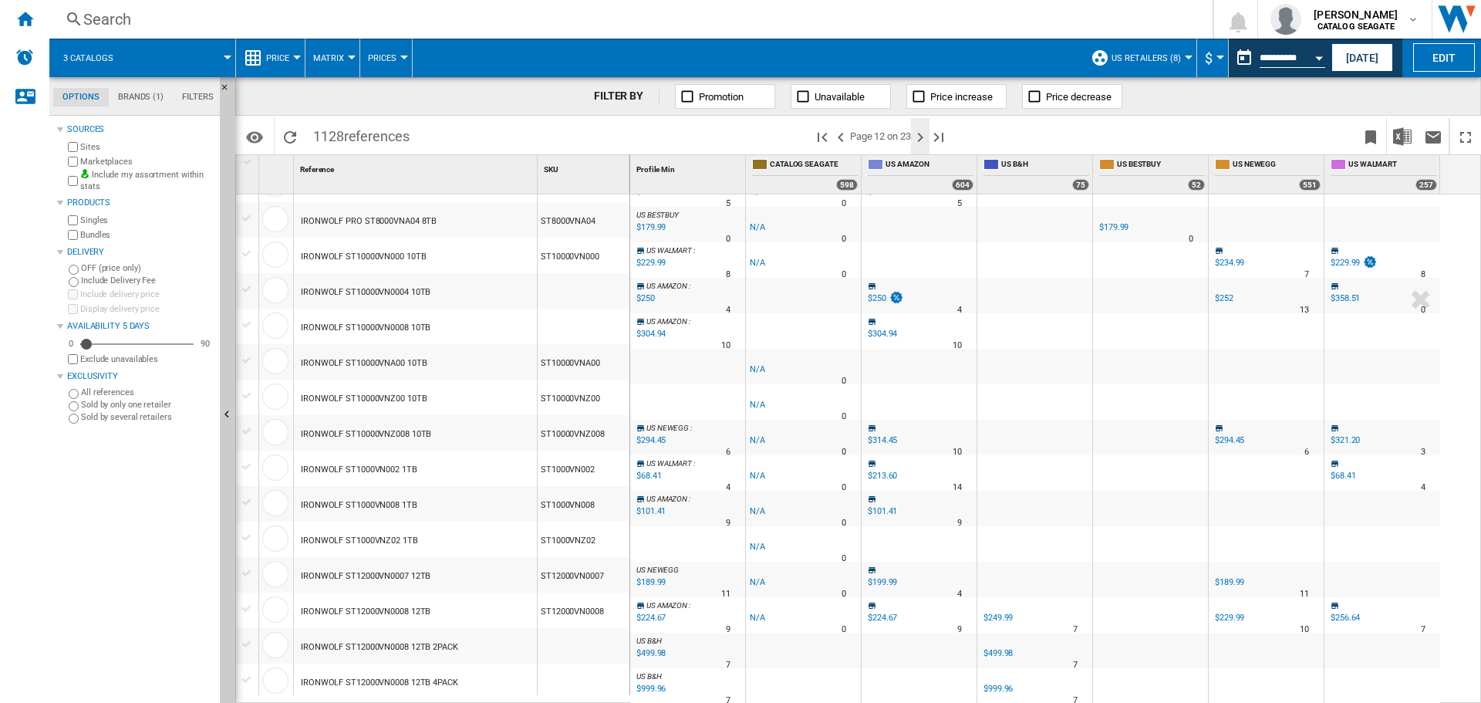
scroll to position [821, 0]
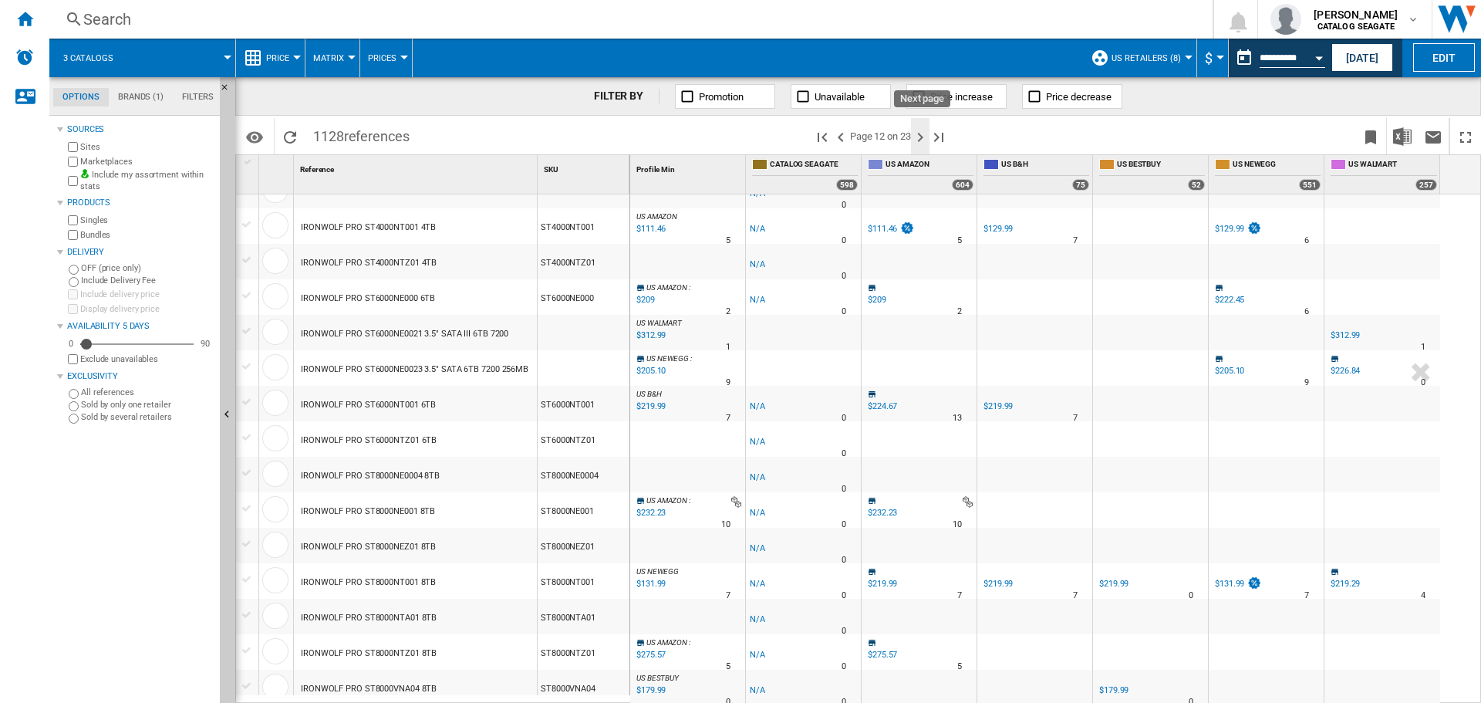
click at [916, 135] on ng-md-icon "Next page" at bounding box center [920, 137] width 19 height 19
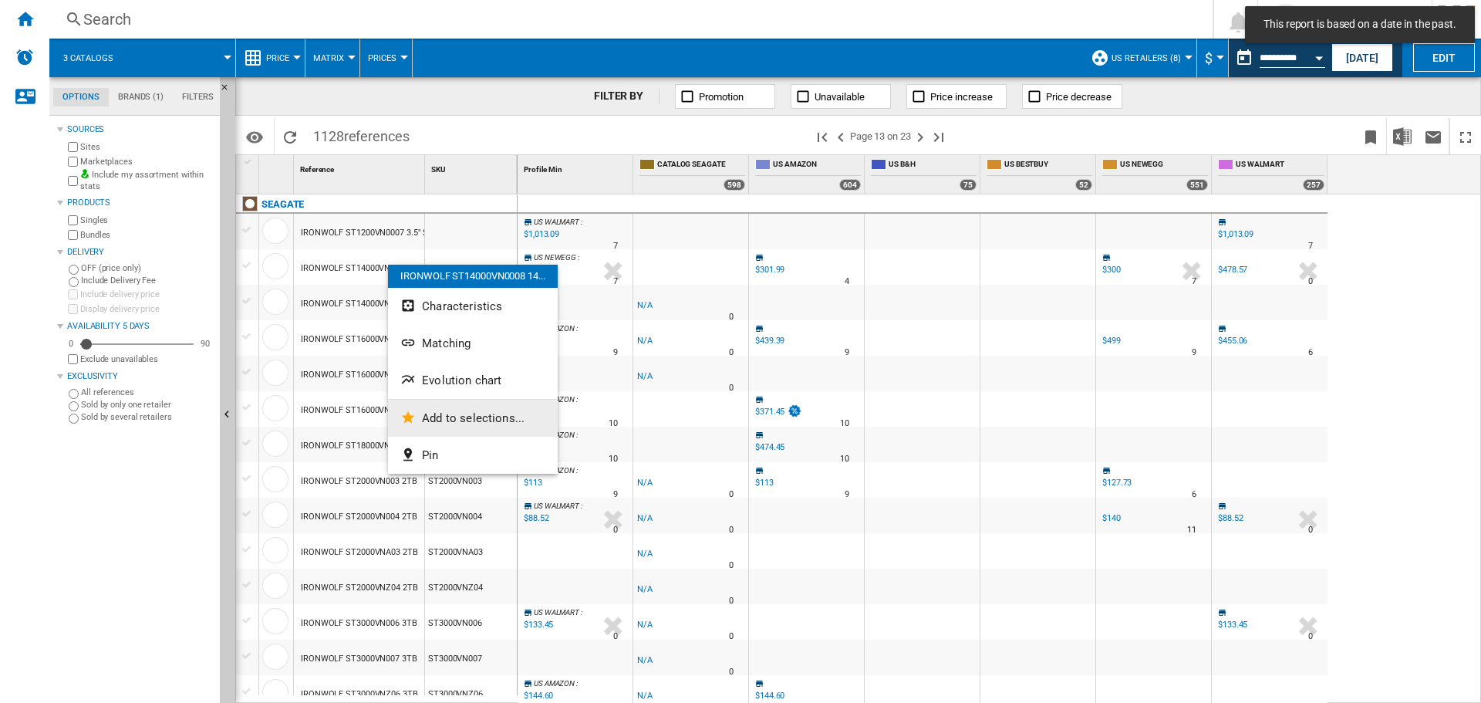
click at [460, 407] on button "Add to selections..." at bounding box center [473, 418] width 170 height 37
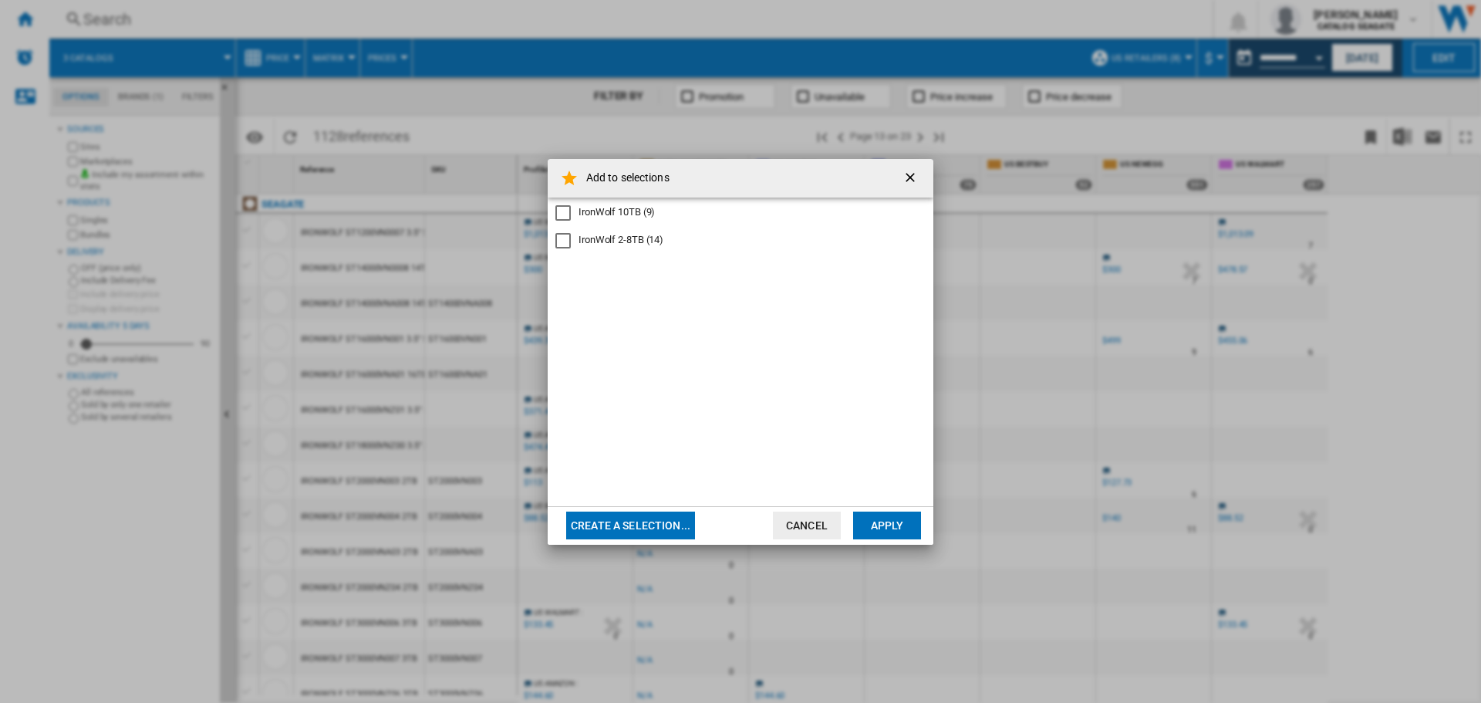
click at [646, 209] on div "IronWolf 10TB (9)" at bounding box center [617, 212] width 76 height 14
click at [899, 525] on button "Apply" at bounding box center [887, 525] width 68 height 28
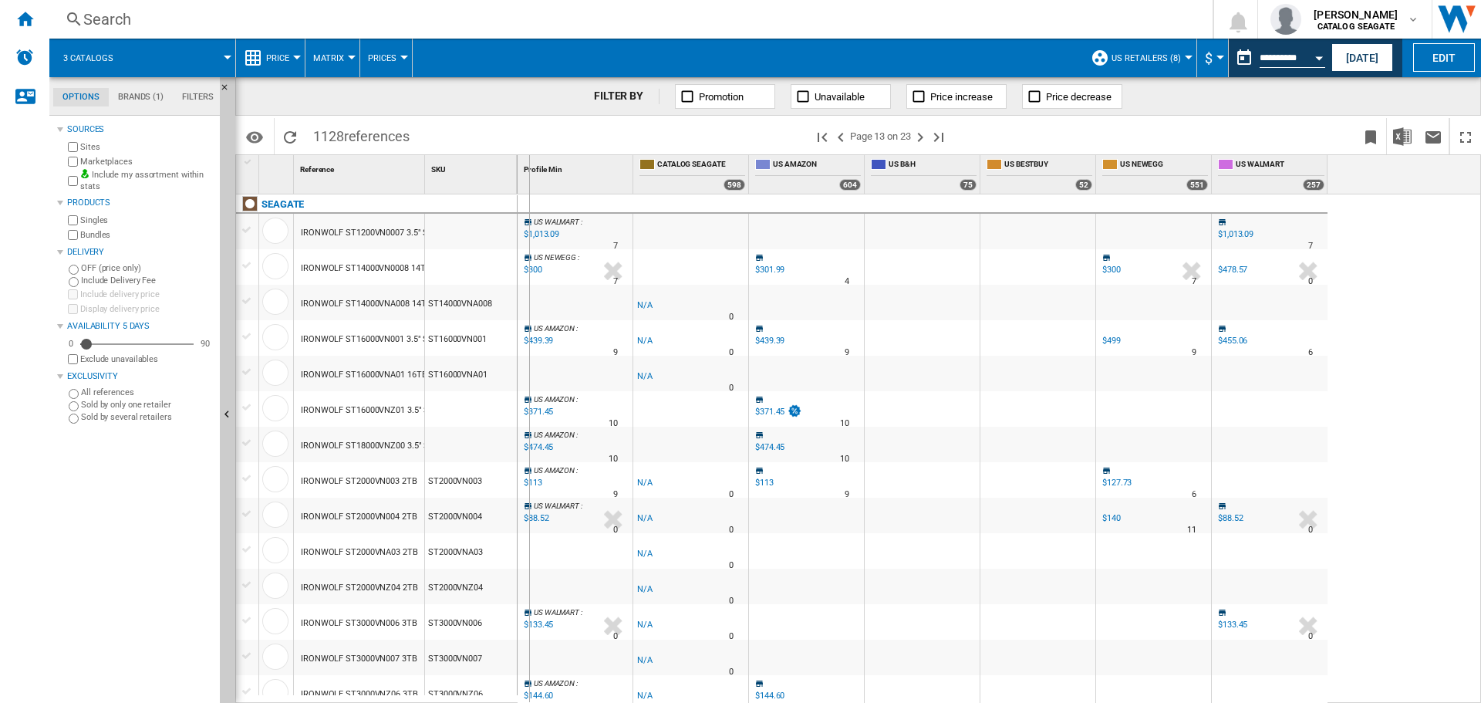
drag, startPoint x: 425, startPoint y: 179, endPoint x: 528, endPoint y: 184, distance: 103.5
click at [528, 184] on div "1 Reference 1 SKU 1 SEAGATE IRONWOLF ST1200VN0007 3.5" SATA III 12TB 7200 256MB…" at bounding box center [858, 428] width 1244 height 547
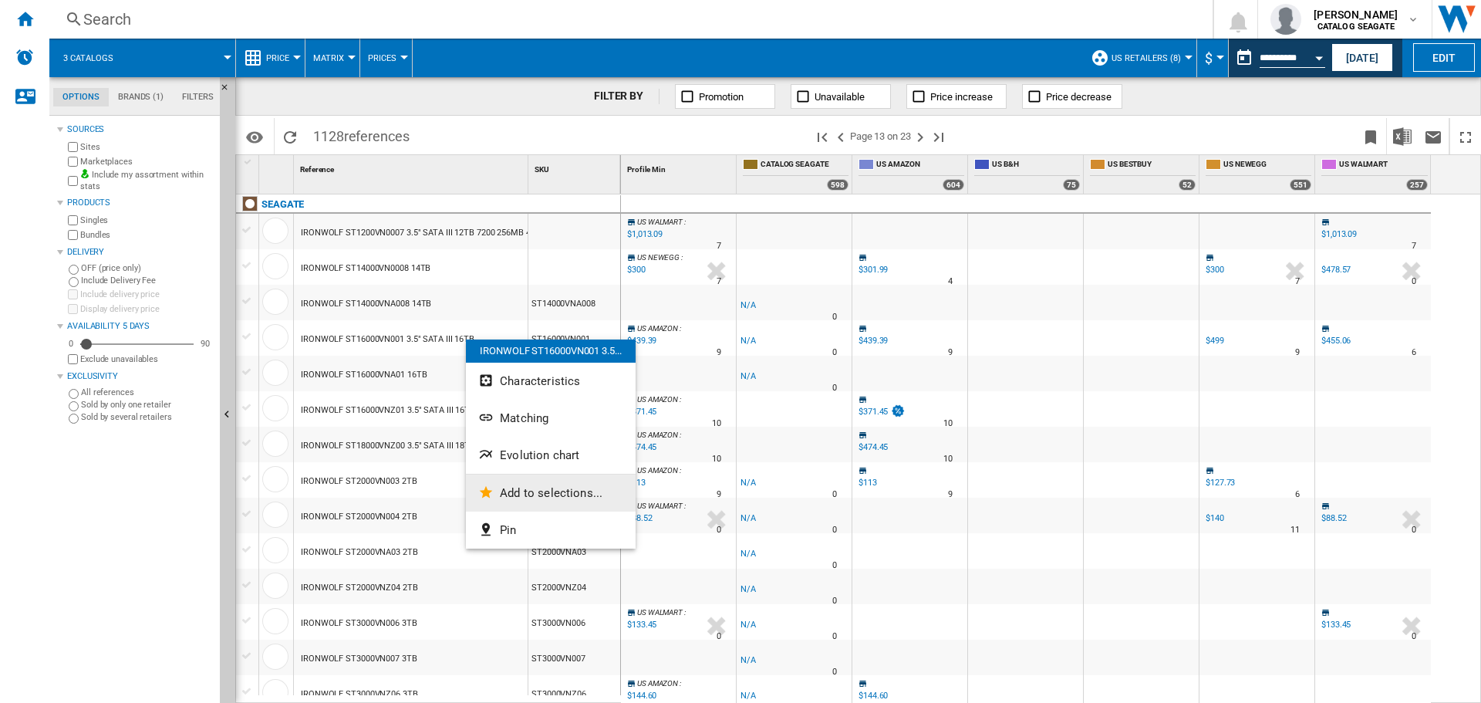
click at [535, 496] on span "Add to selections..." at bounding box center [551, 493] width 103 height 14
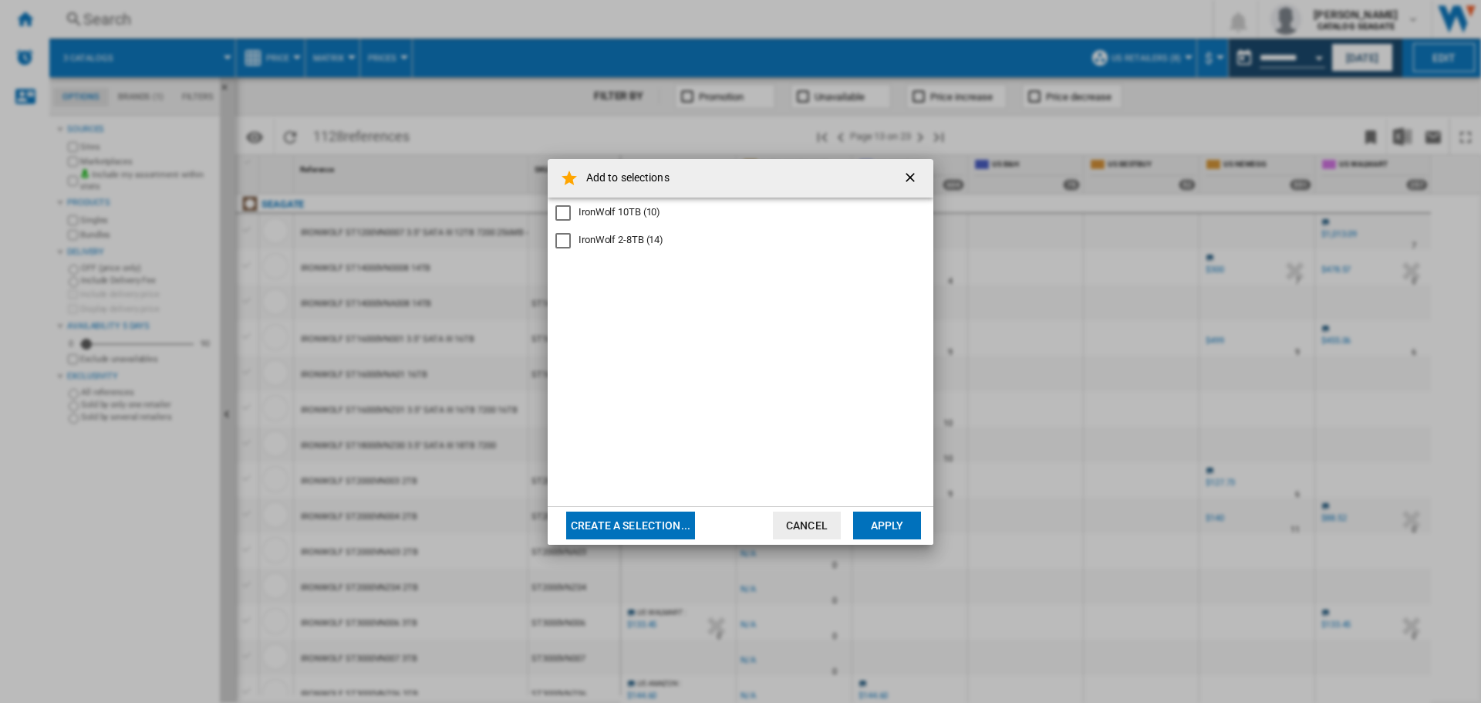
click at [648, 215] on div "IronWolf 10TB (10)" at bounding box center [620, 212] width 82 height 14
click at [896, 528] on button "Apply" at bounding box center [887, 525] width 68 height 28
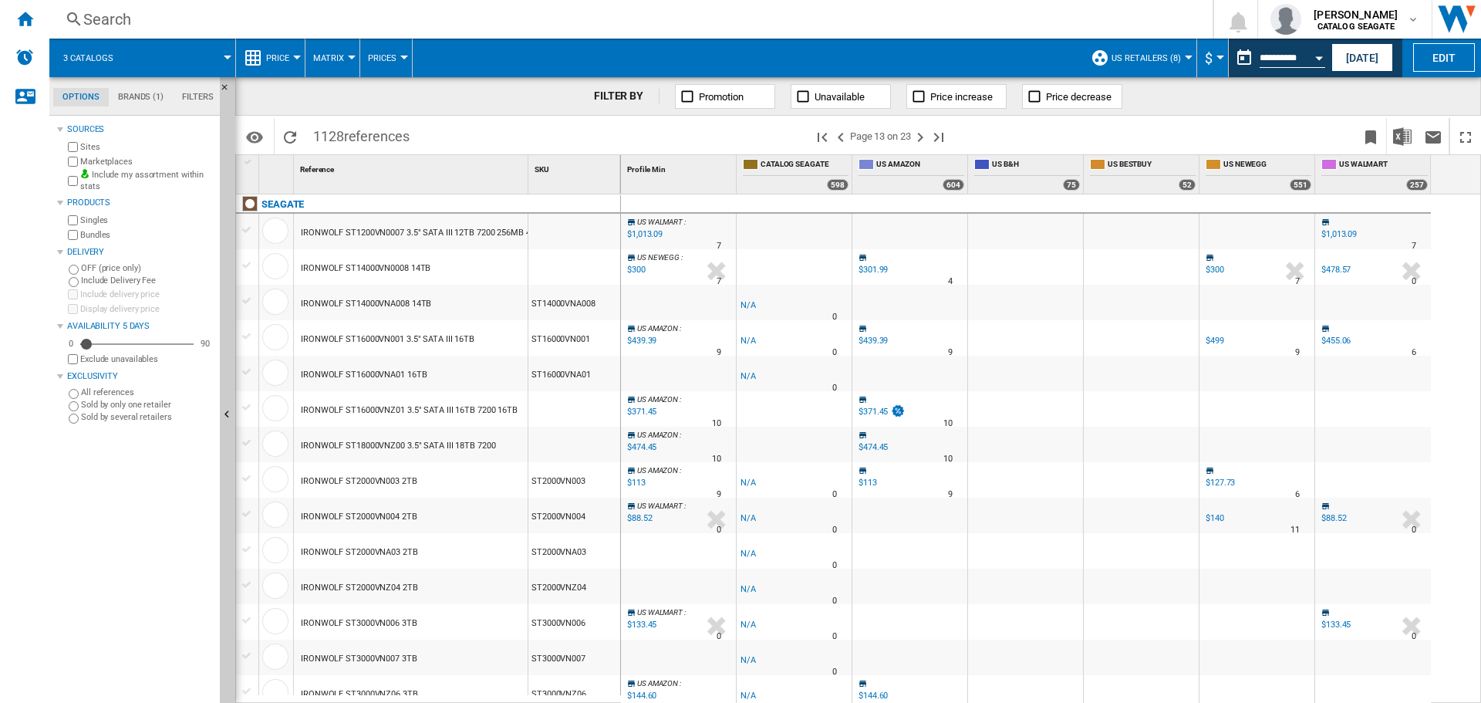
click at [423, 408] on div "IRONWOLF ST16000VNZ01 3.5" SATA III 16TB 7200 16TB" at bounding box center [409, 410] width 217 height 35
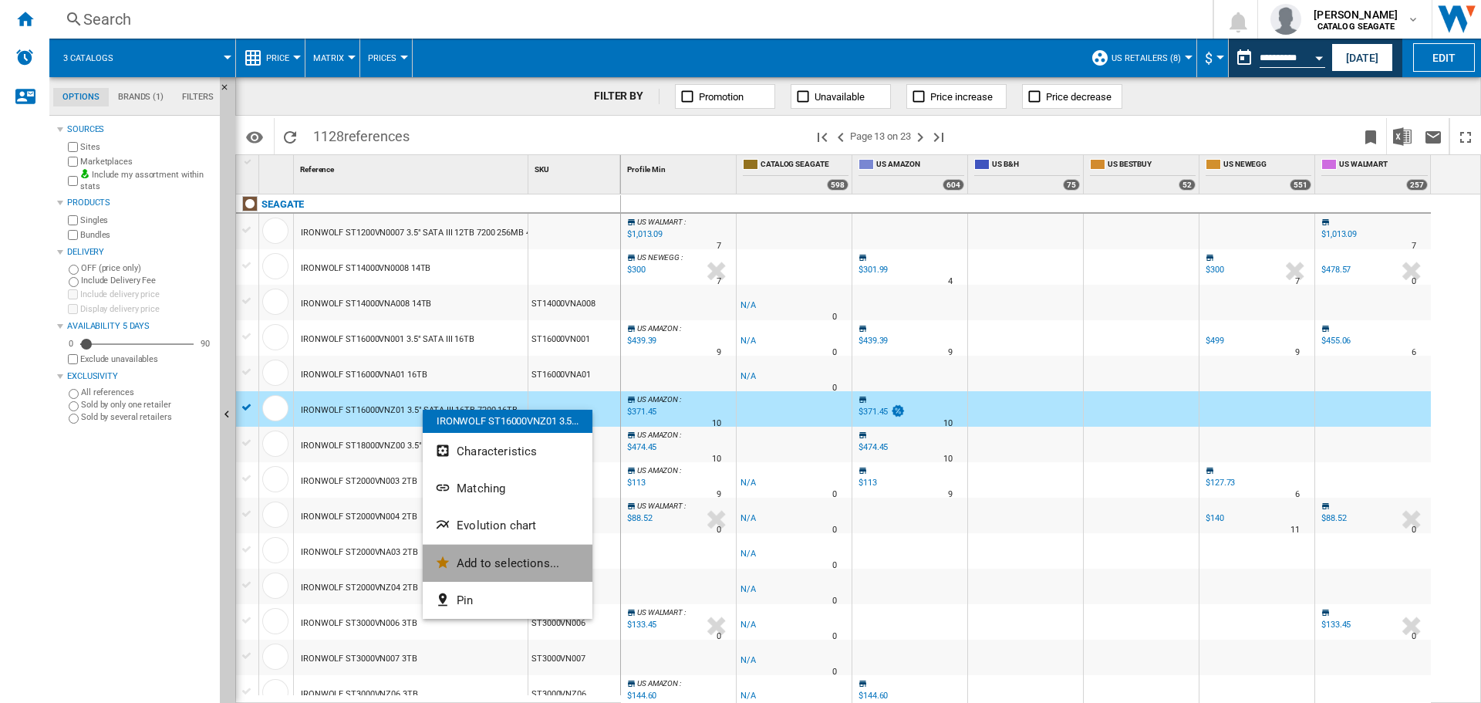
click at [514, 562] on span "Add to selections..." at bounding box center [508, 563] width 103 height 14
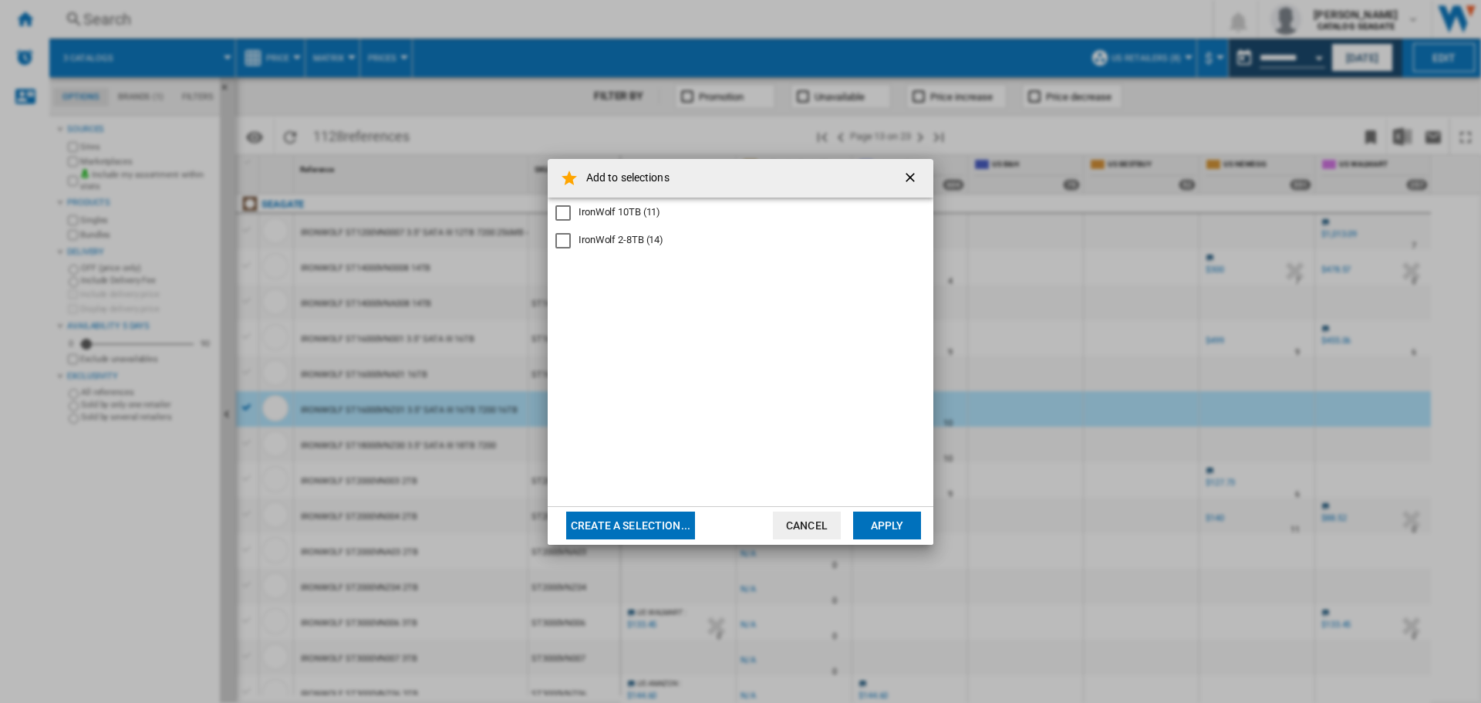
click at [623, 211] on div "IronWolf 10TB (11)" at bounding box center [620, 212] width 82 height 14
click at [896, 519] on button "Apply" at bounding box center [887, 525] width 68 height 28
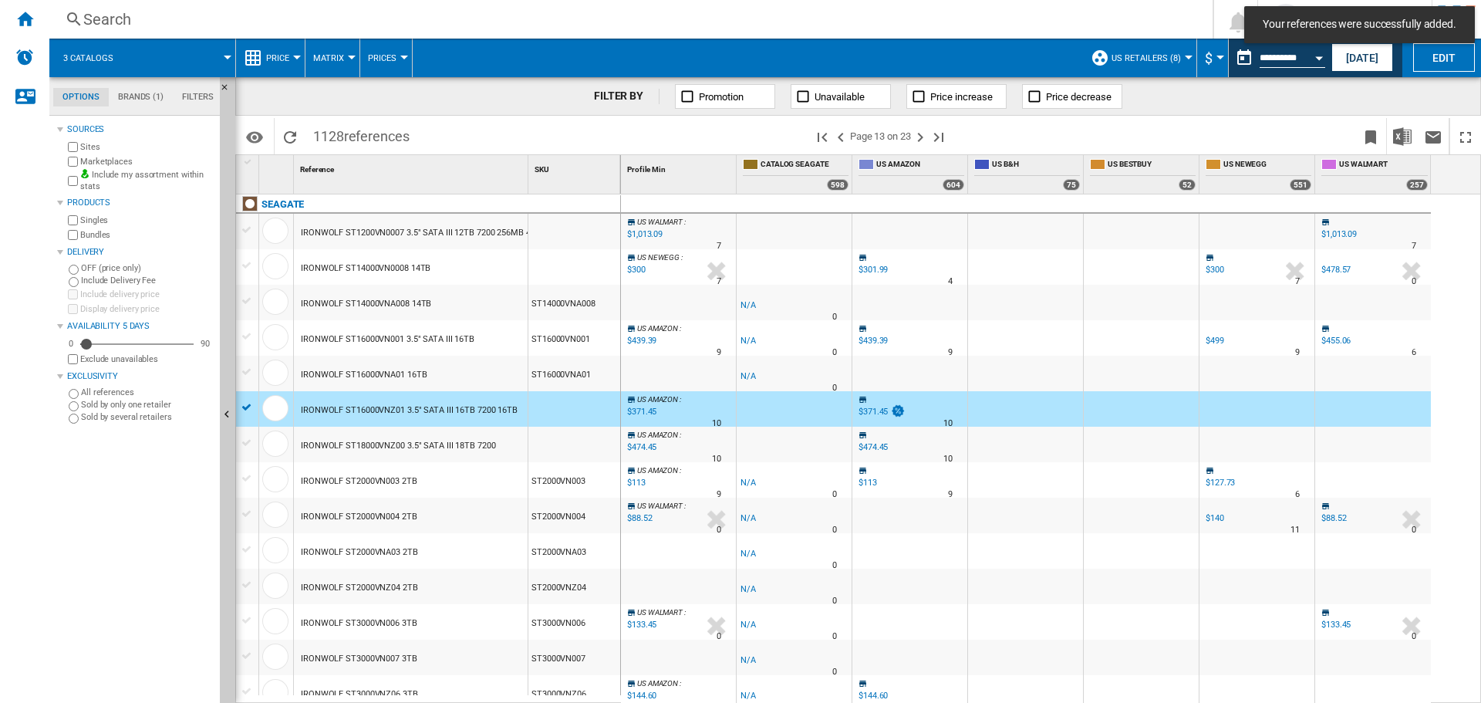
click at [355, 408] on div "IRONWOLF ST16000VNZ01 3.5" SATA III 16TB 7200 16TB" at bounding box center [409, 410] width 217 height 35
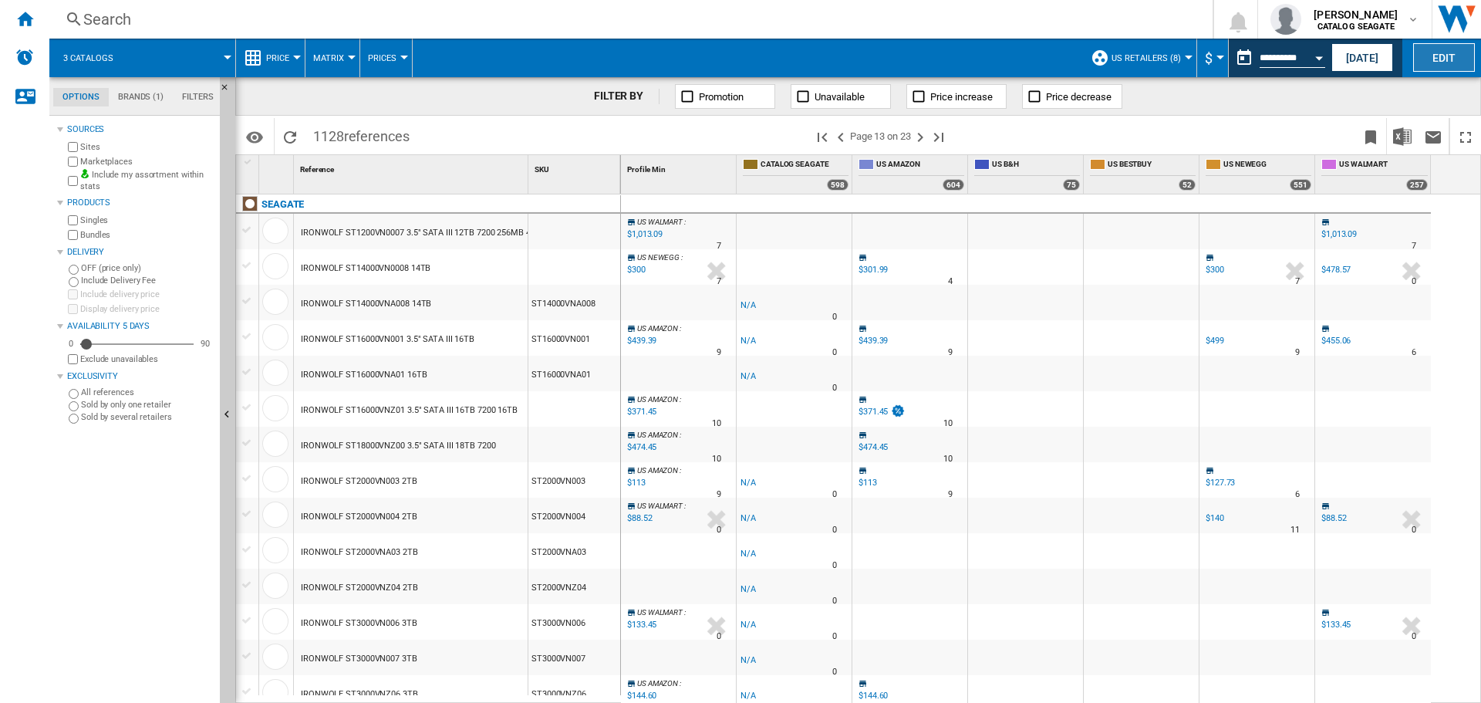
click at [1427, 64] on button "Edit" at bounding box center [1444, 57] width 62 height 29
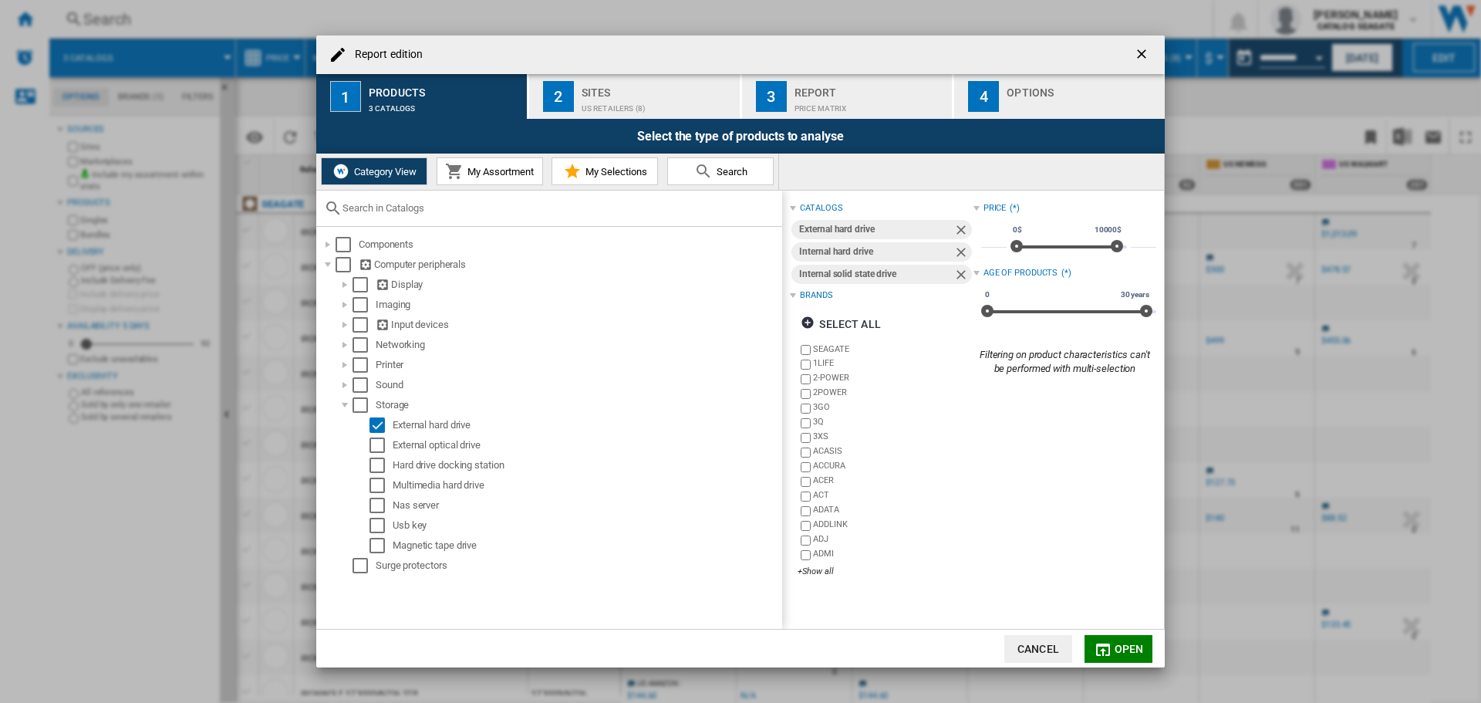
click at [1146, 57] on ng-md-icon "getI18NText('BUTTONS.CLOSE_DIALOG')" at bounding box center [1143, 55] width 19 height 19
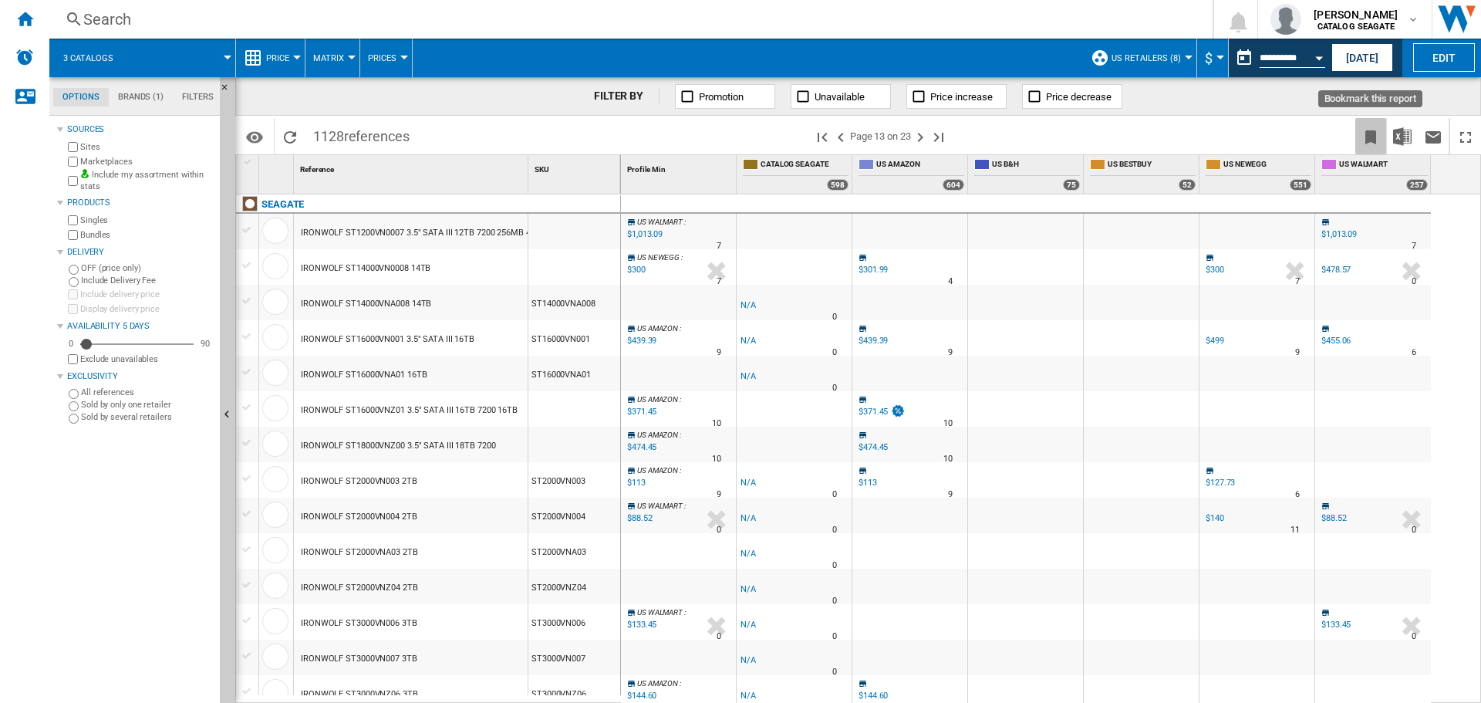
click at [1368, 137] on ng-md-icon "Bookmark this report" at bounding box center [1370, 137] width 19 height 19
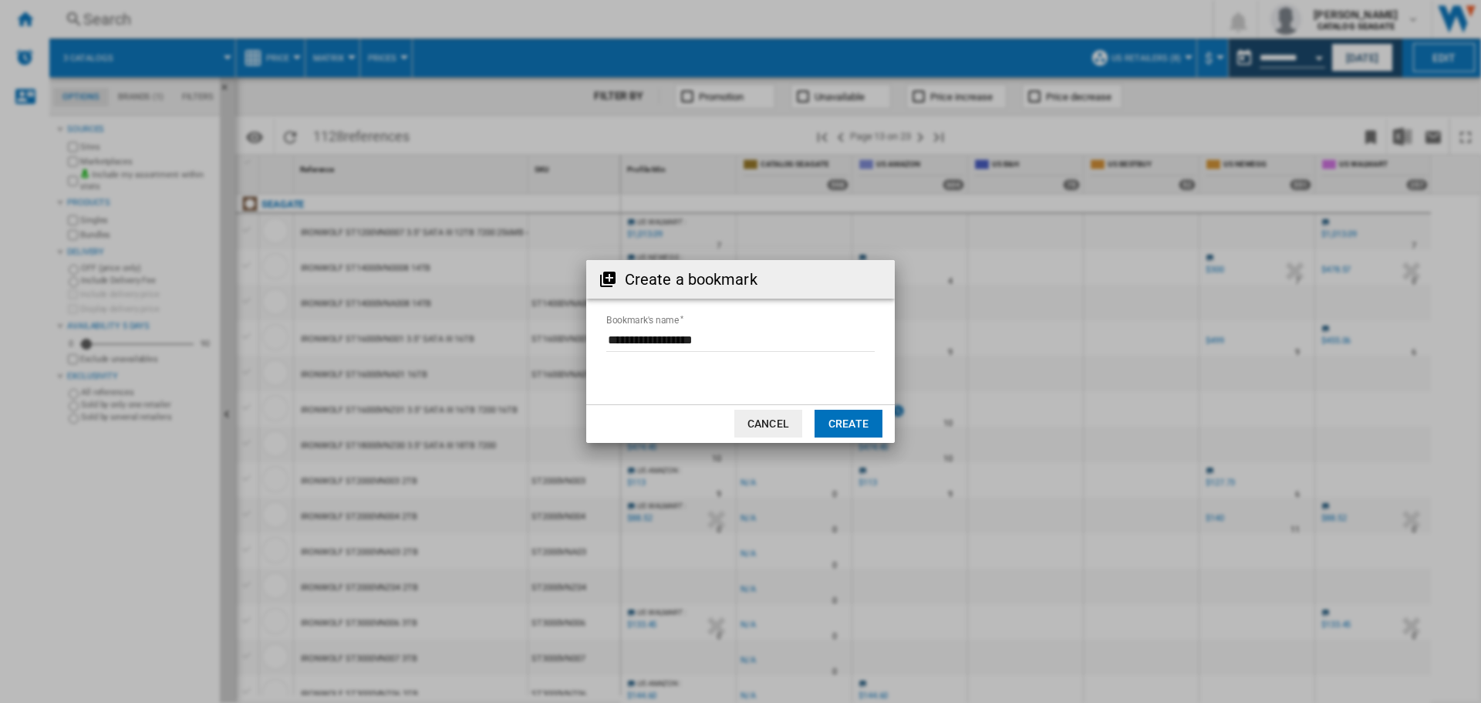
click at [670, 342] on input "Bookmark's name" at bounding box center [740, 340] width 268 height 23
click at [756, 337] on input "Bookmark's name" at bounding box center [740, 340] width 268 height 23
click at [766, 426] on button "Cancel" at bounding box center [768, 424] width 68 height 28
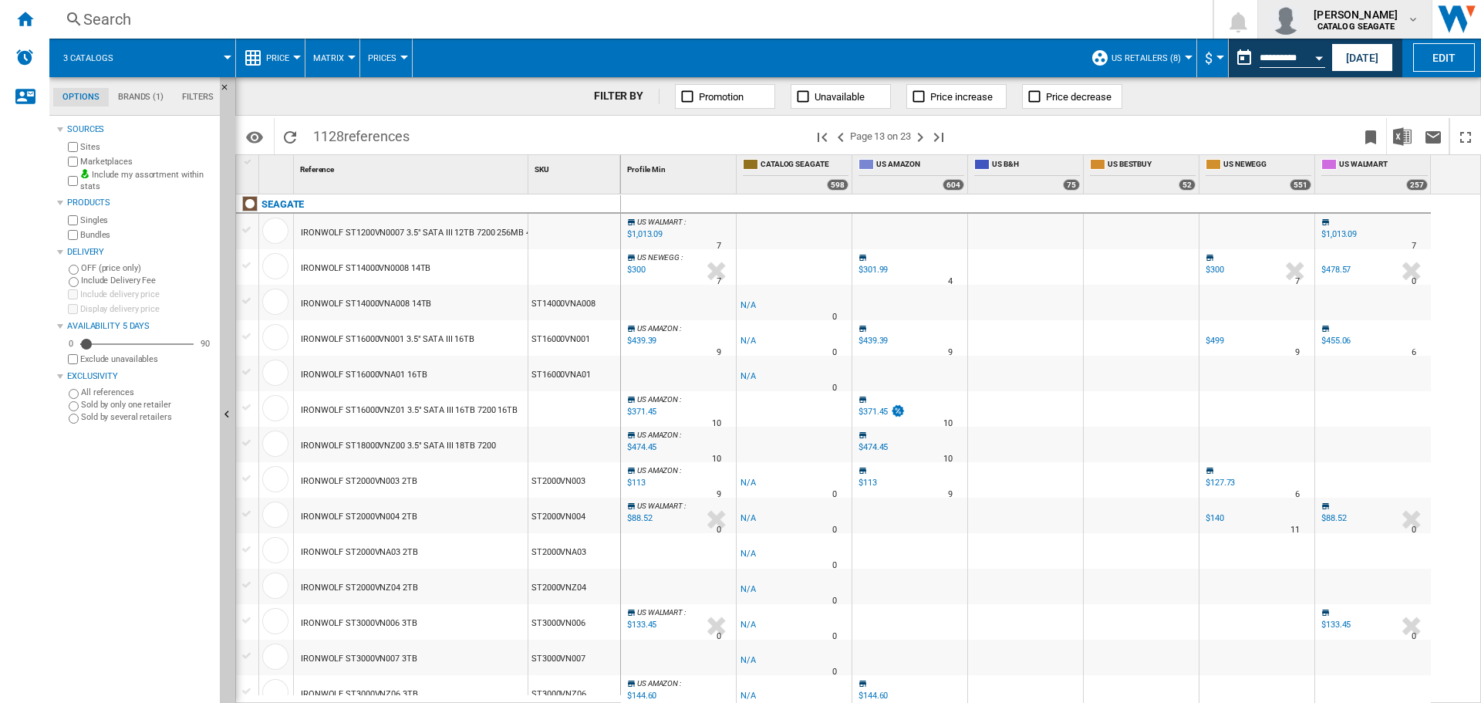
click at [1395, 28] on b "CATALOG SEAGATE" at bounding box center [1355, 27] width 77 height 10
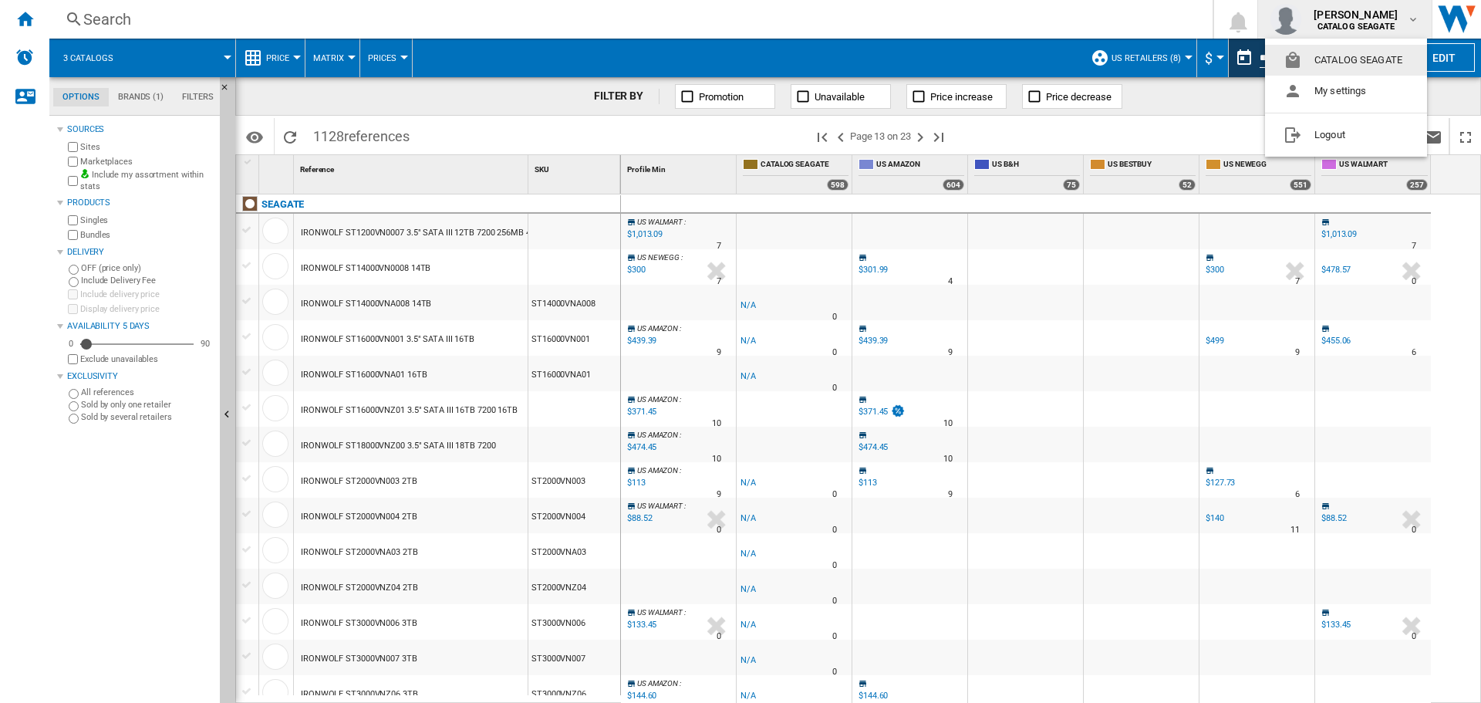
click at [1099, 9] on md-backdrop at bounding box center [740, 351] width 1481 height 703
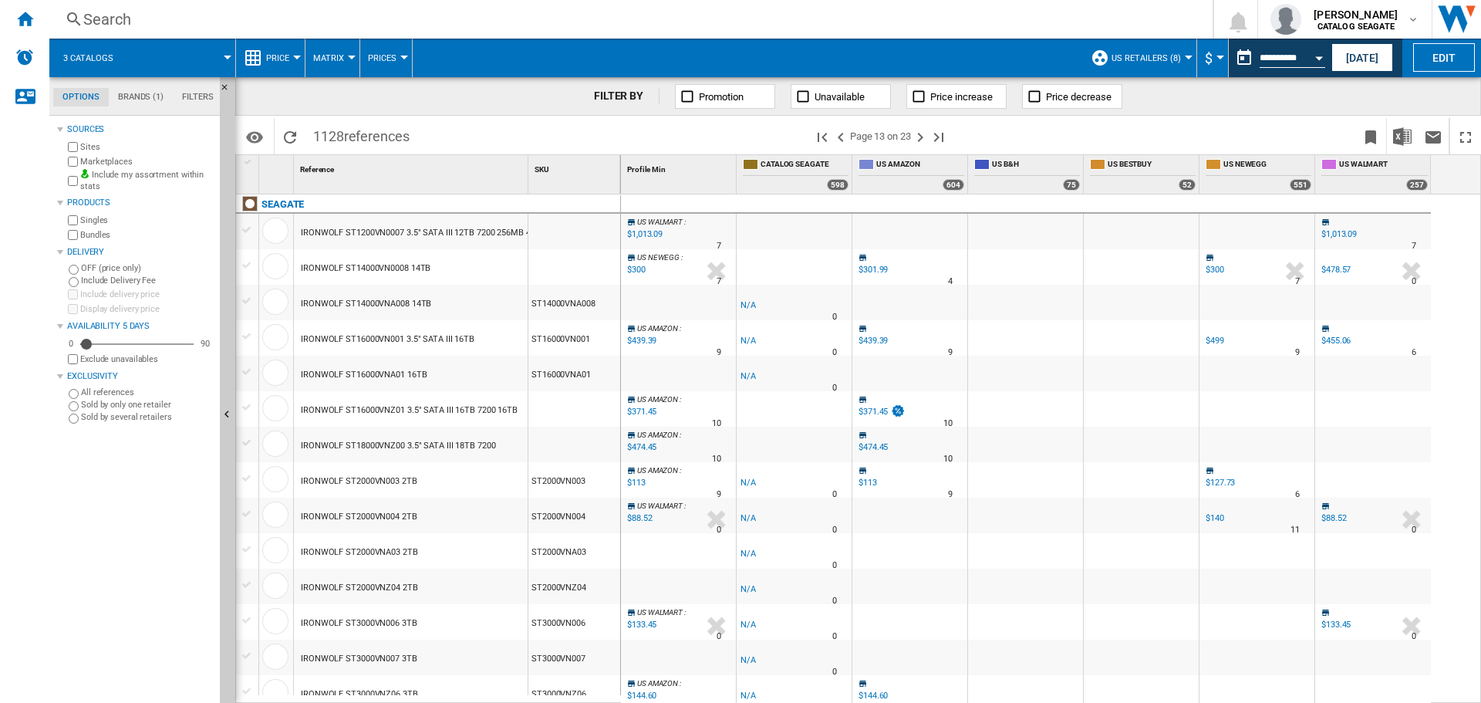
click at [145, 100] on md-tab-item "Brands (1)" at bounding box center [141, 97] width 64 height 19
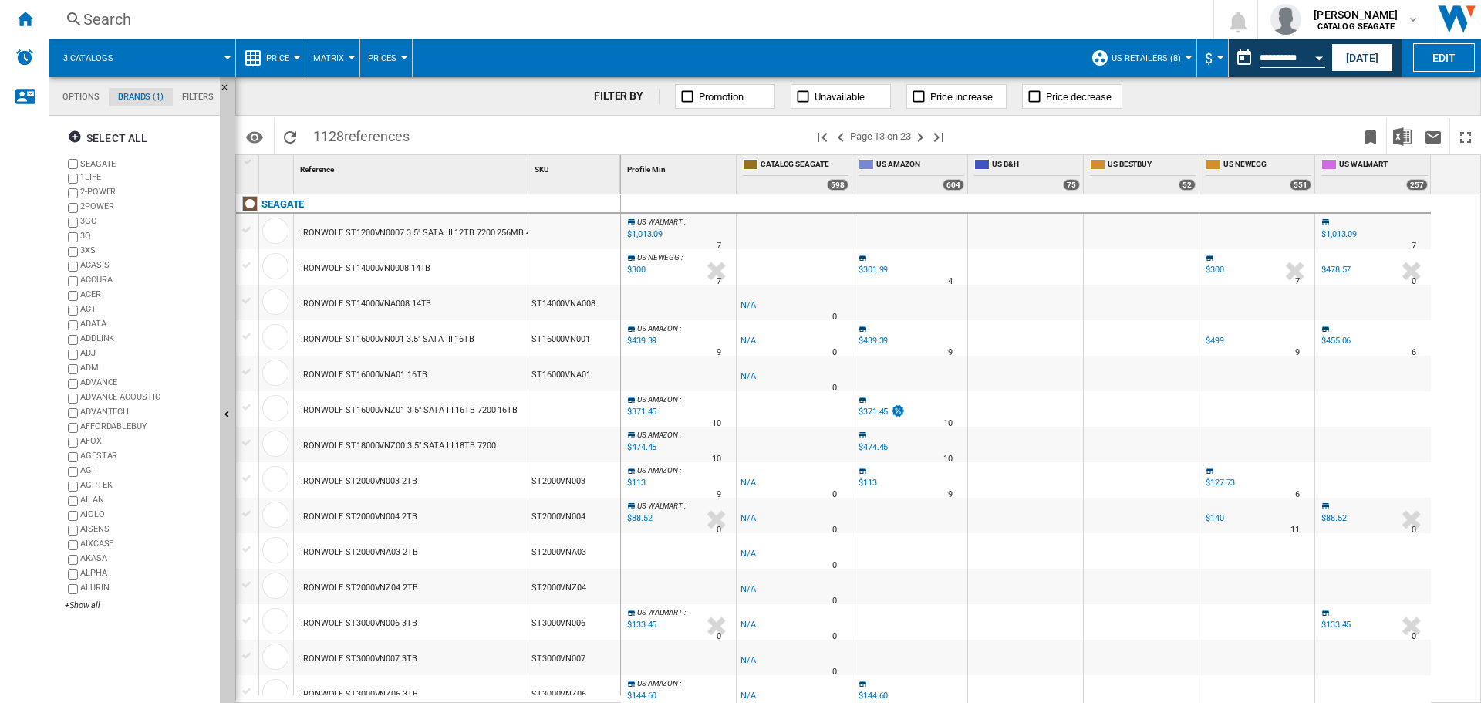
scroll to position [59, 0]
click at [73, 98] on md-tab-item "Options" at bounding box center [81, 97] width 56 height 19
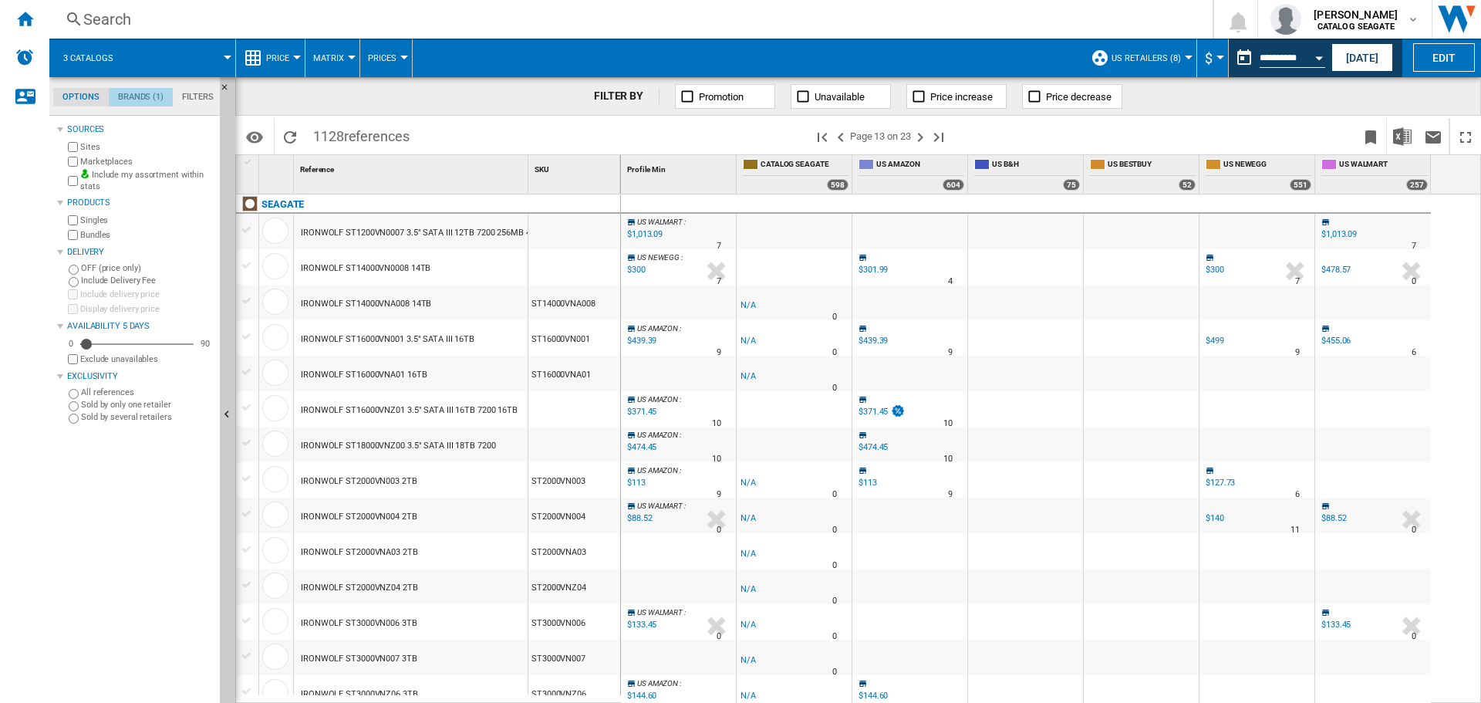
click at [160, 94] on md-tab-item "Brands (1)" at bounding box center [141, 97] width 64 height 19
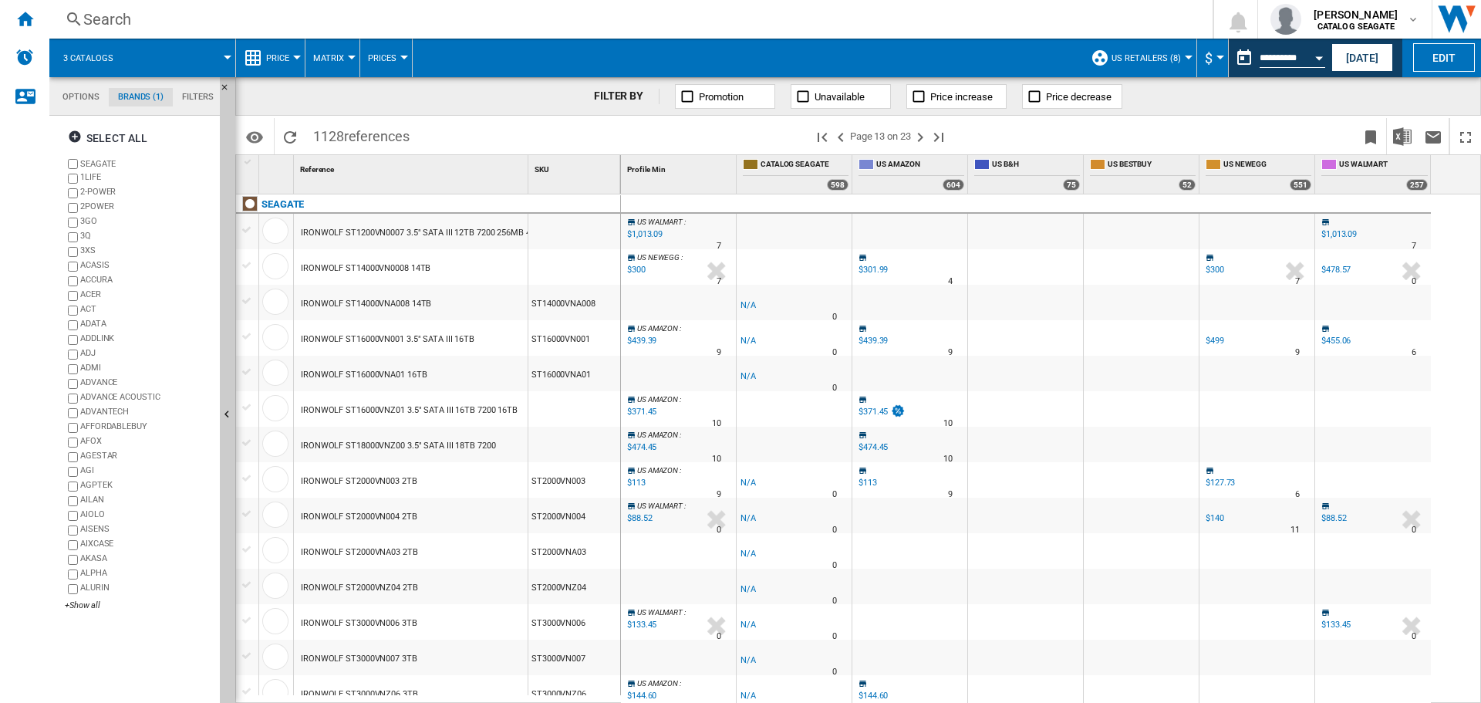
click at [74, 105] on md-tab-item "Options" at bounding box center [81, 97] width 56 height 19
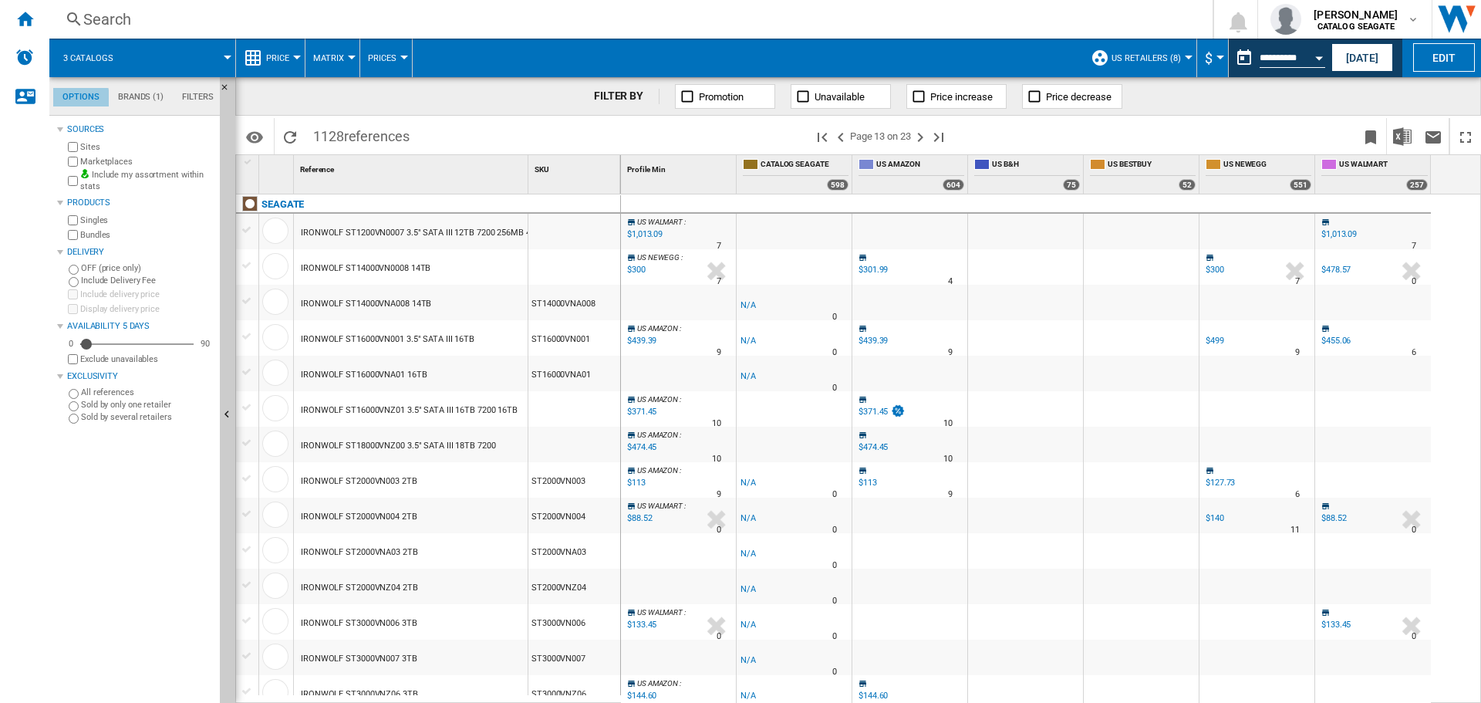
scroll to position [19, 0]
click at [23, 15] on ng-md-icon "Home" at bounding box center [24, 18] width 19 height 19
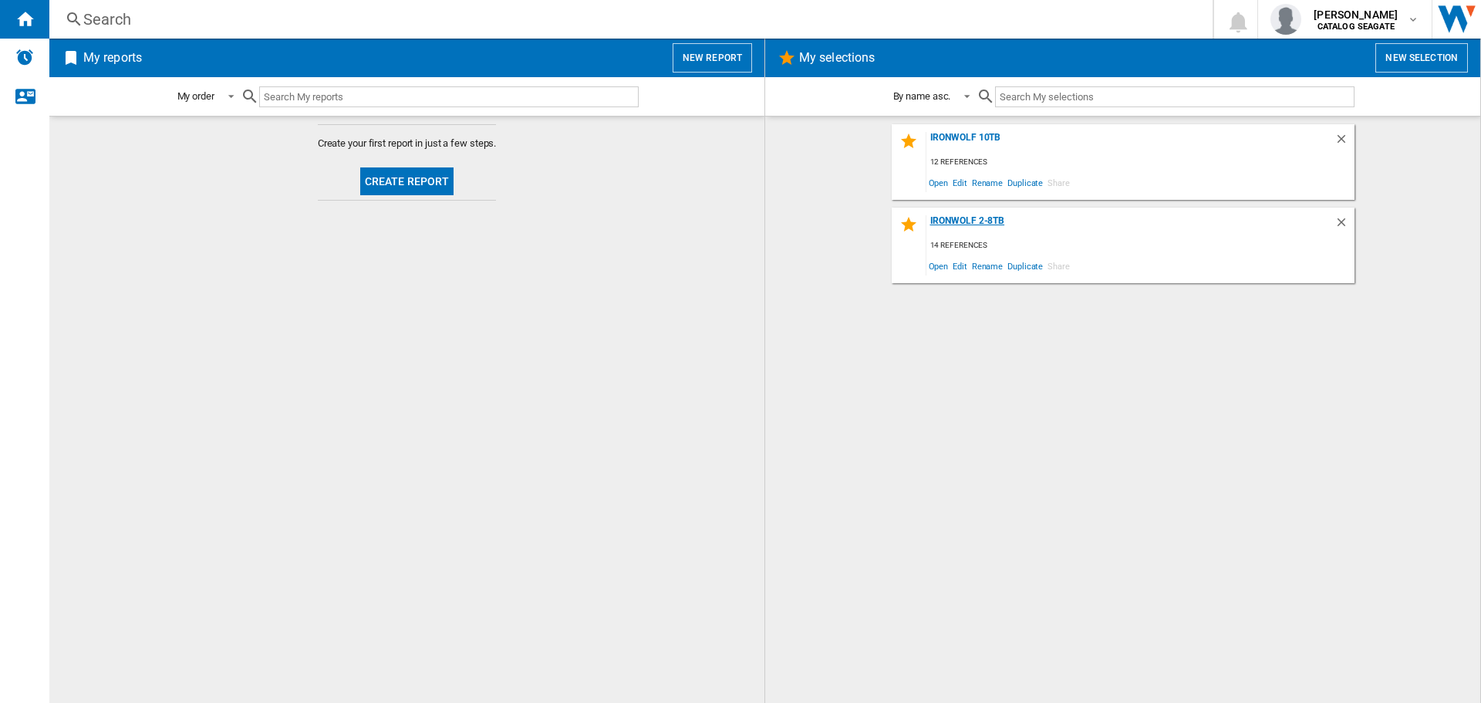
click at [993, 217] on div "IronWolf 2-8TB" at bounding box center [1130, 225] width 408 height 21
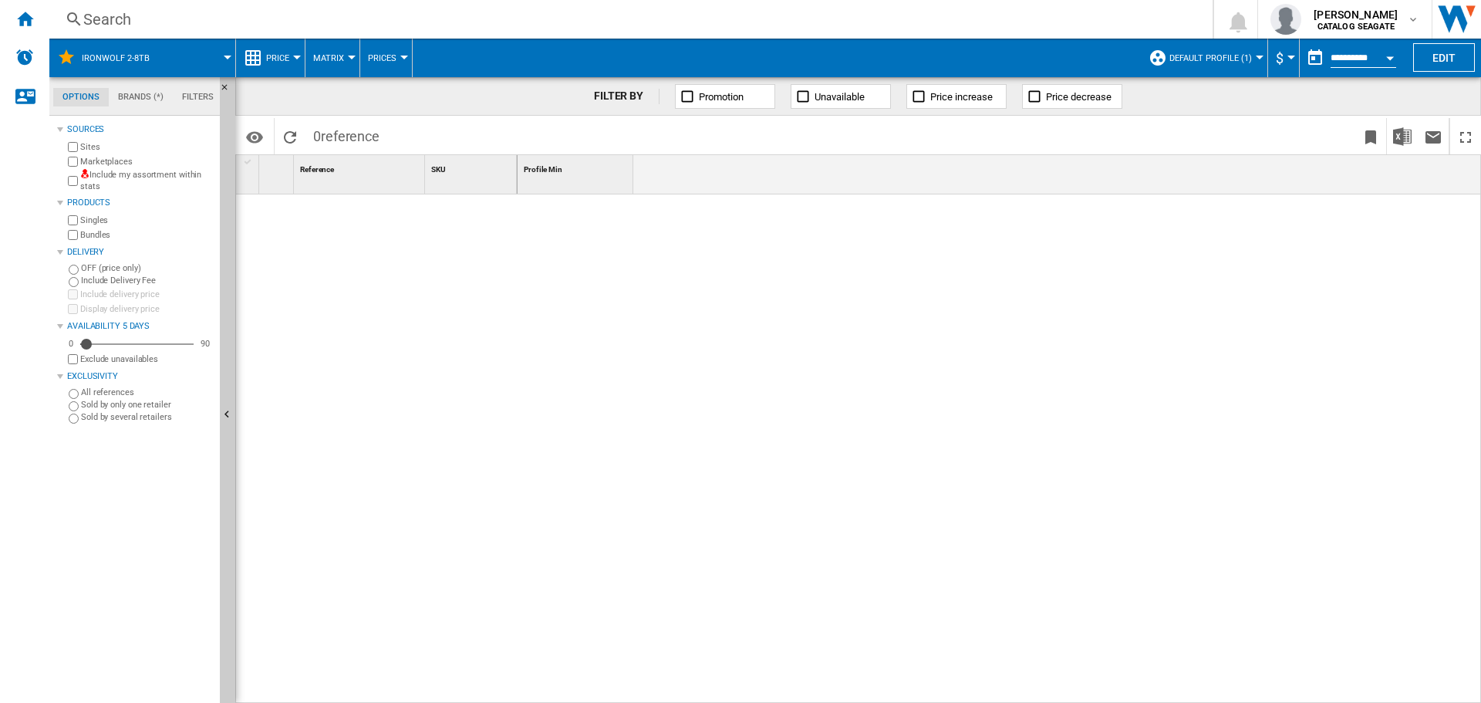
click at [138, 102] on md-tab-item "Brands (*)" at bounding box center [141, 97] width 64 height 19
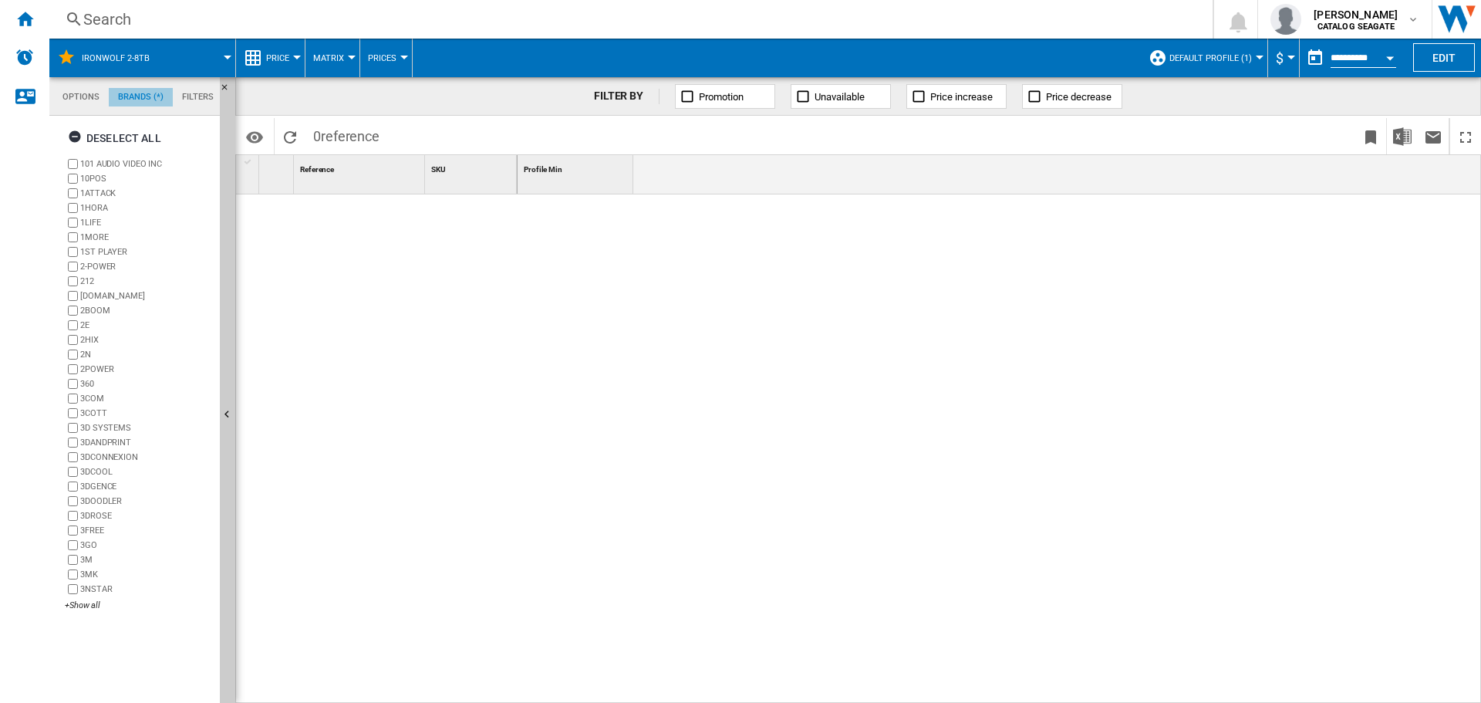
scroll to position [59, 0]
click at [69, 95] on md-tab-item "Options" at bounding box center [81, 97] width 56 height 19
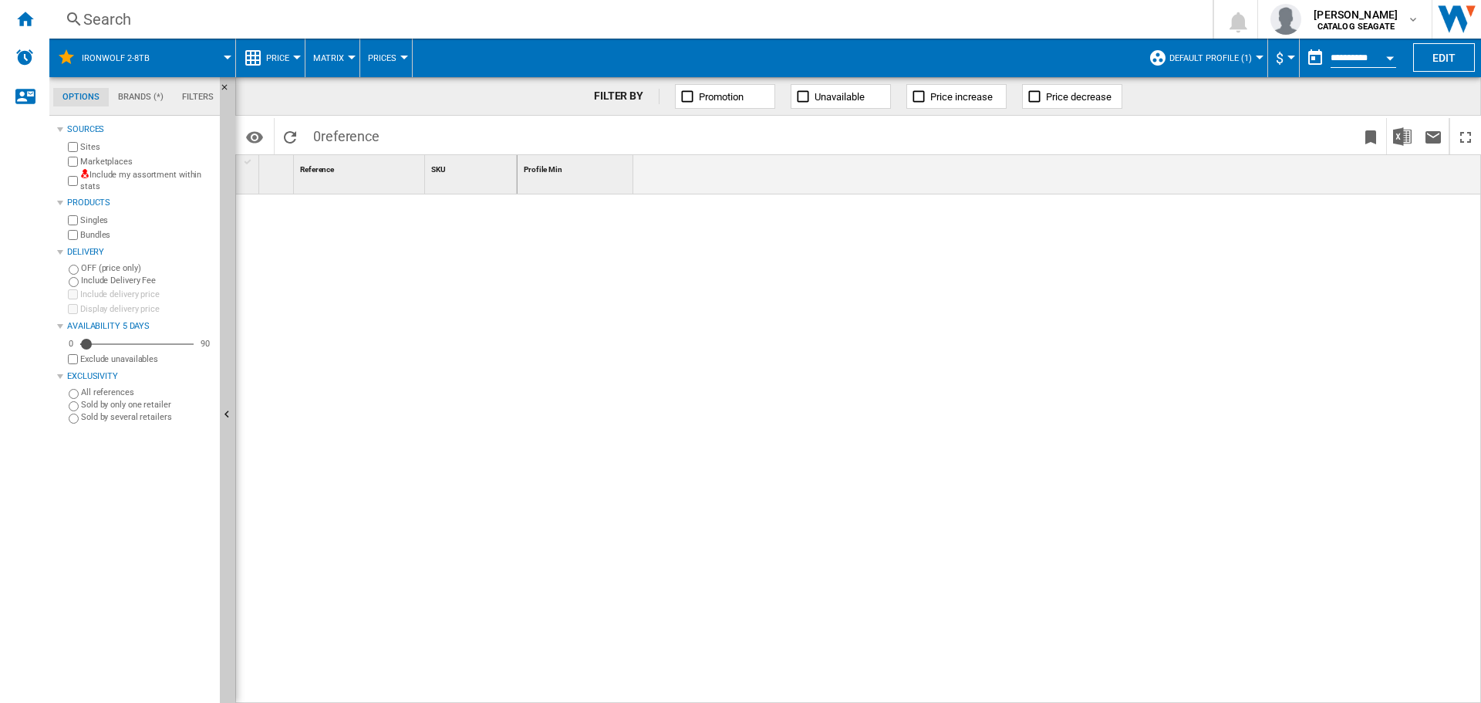
scroll to position [19, 0]
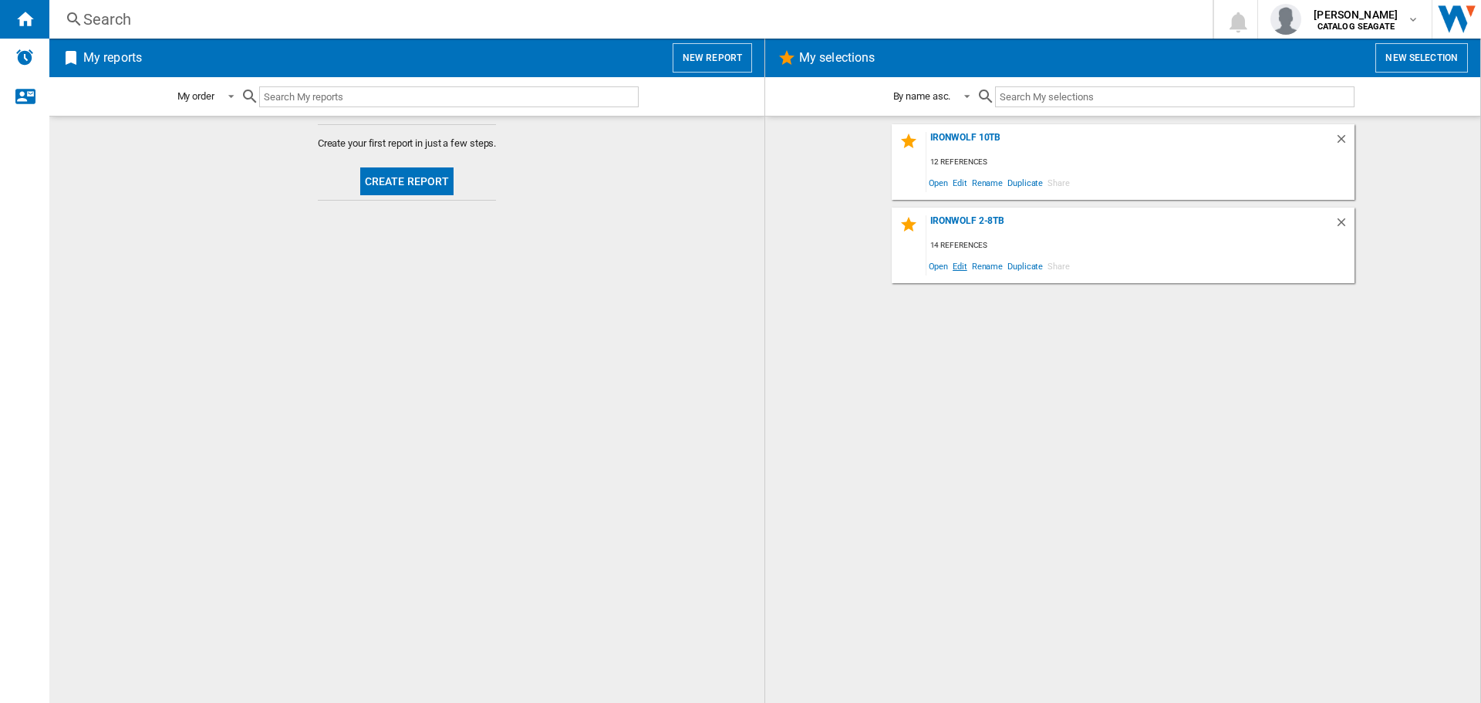
click at [956, 269] on span "Edit" at bounding box center [959, 265] width 19 height 21
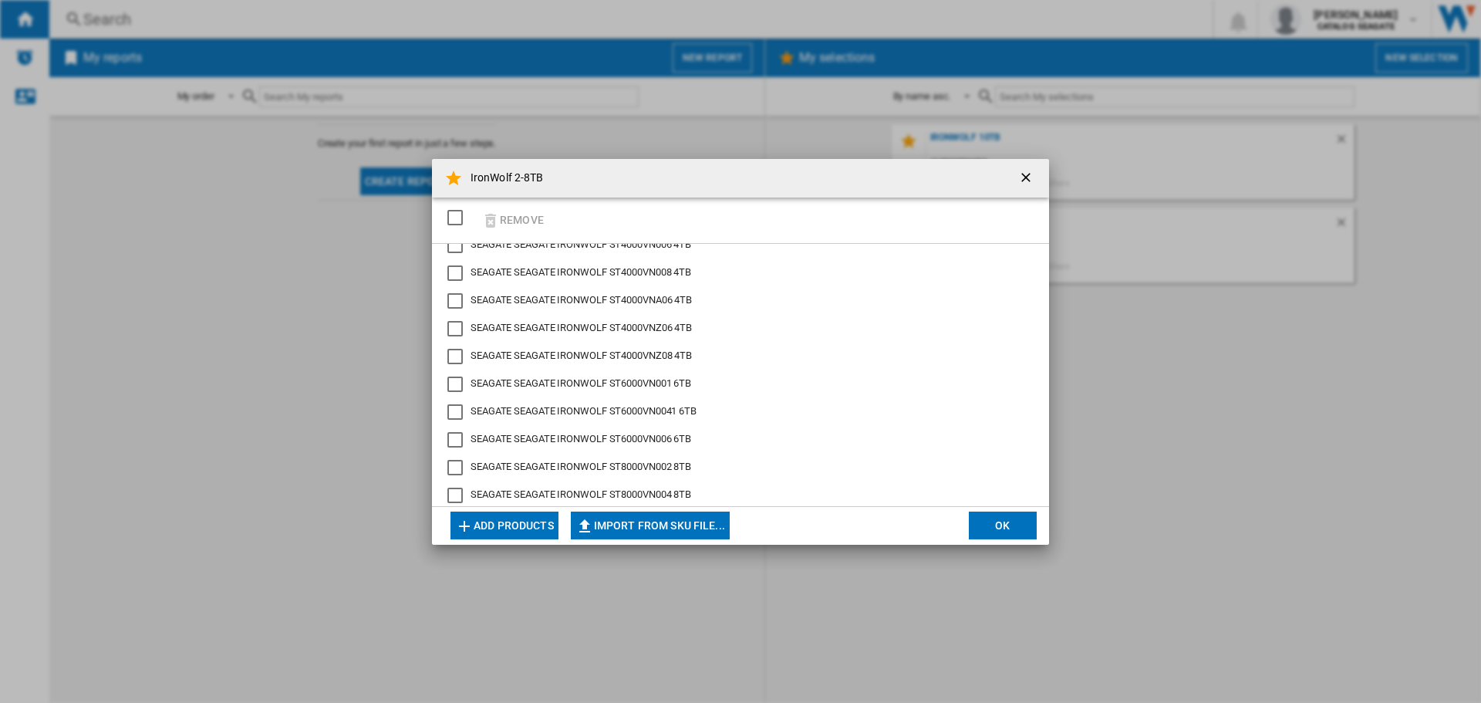
scroll to position [142, 0]
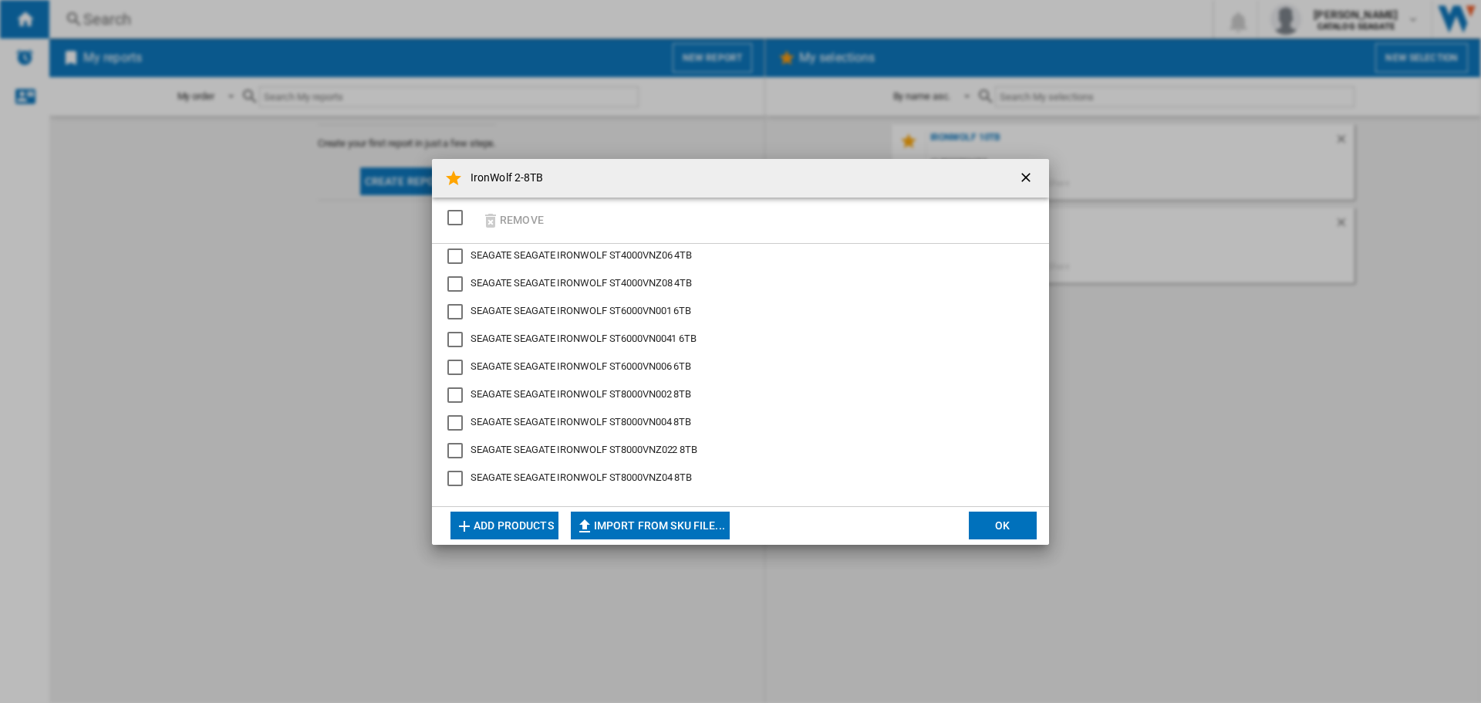
click at [984, 519] on button "OK" at bounding box center [1003, 525] width 68 height 28
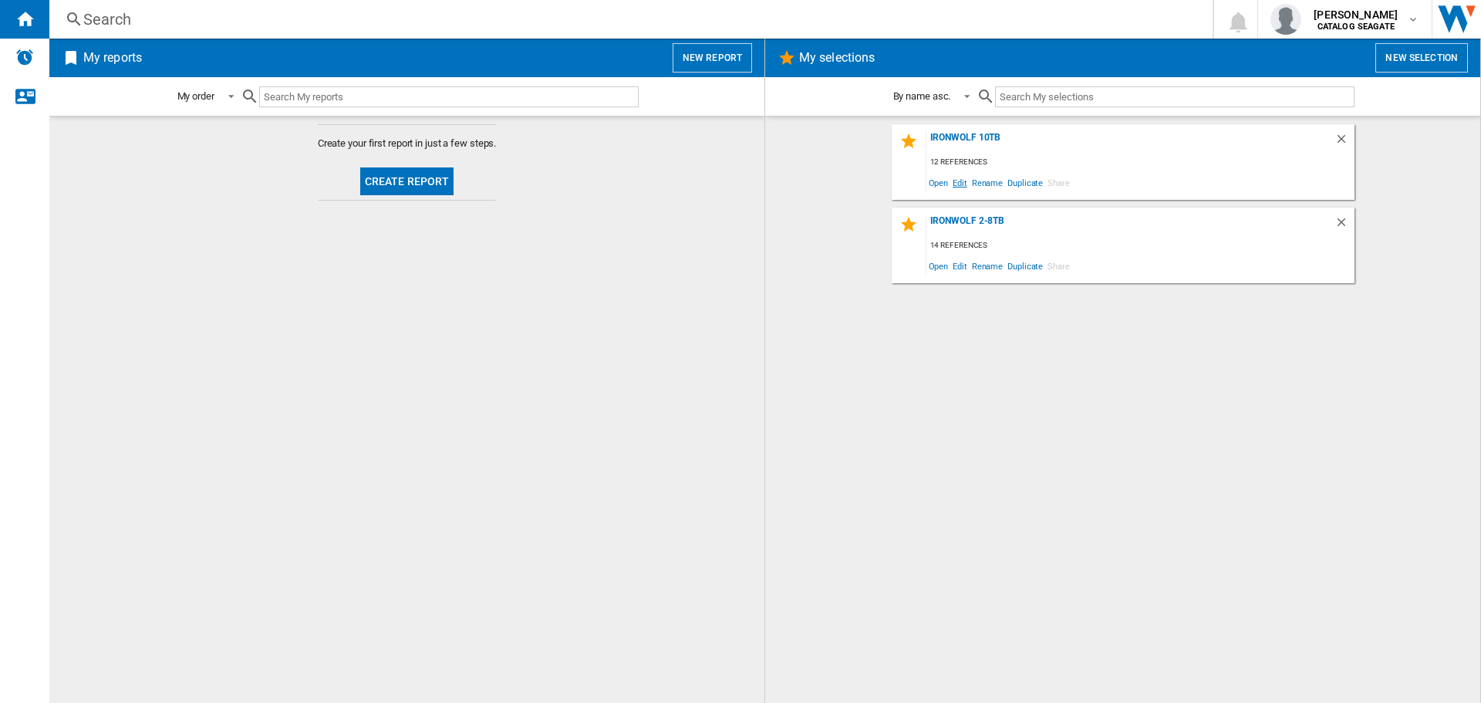
click at [960, 184] on span "Edit" at bounding box center [959, 182] width 19 height 21
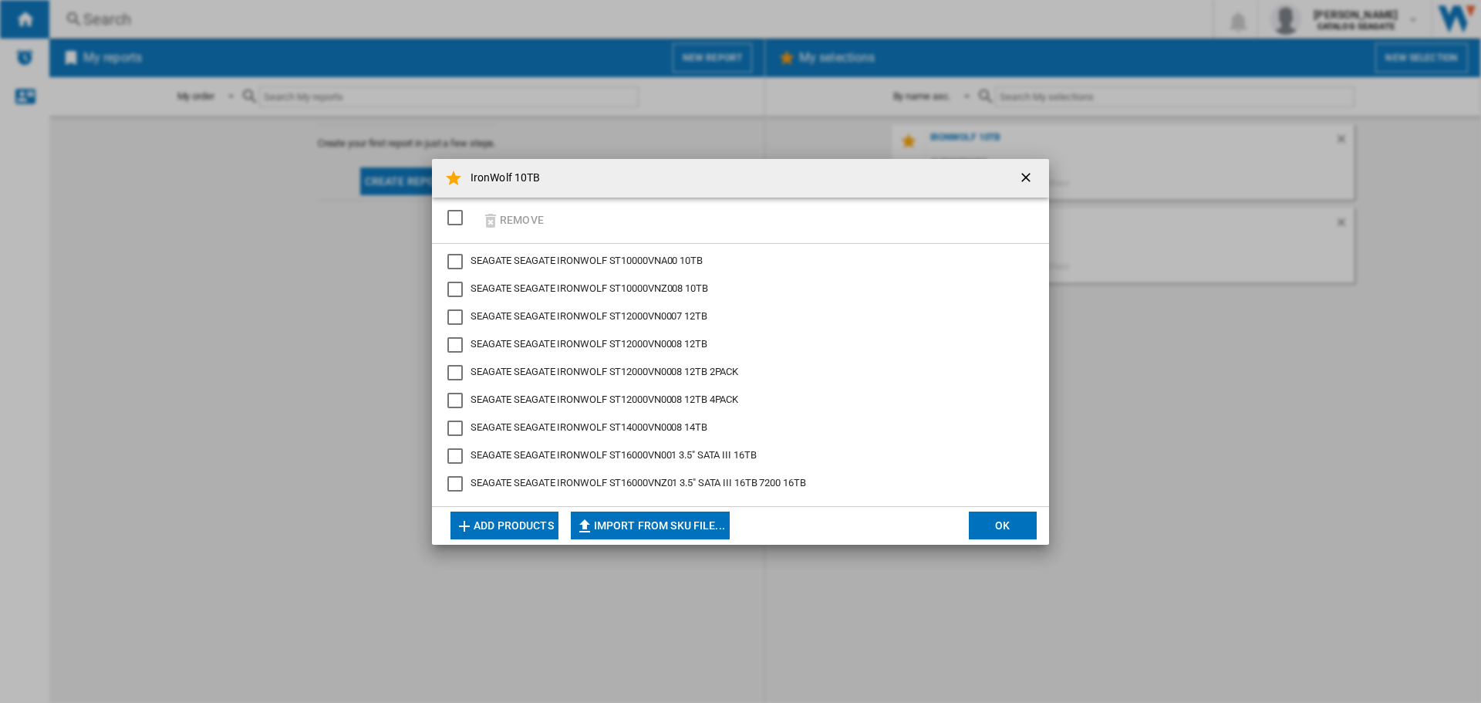
scroll to position [86, 0]
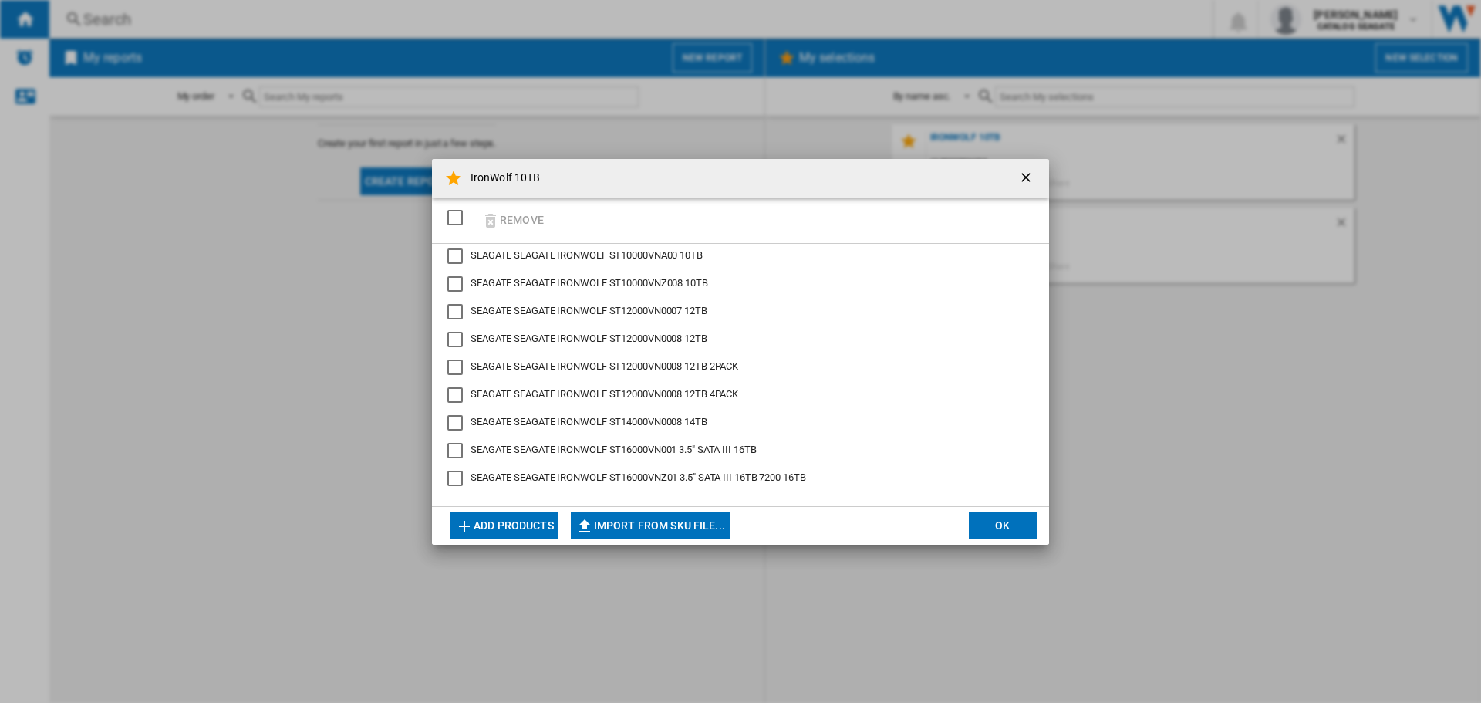
click at [456, 362] on div "SEAGATE IRONWOLF ST12000VN0008 12TB 2PACK" at bounding box center [454, 366] width 15 height 15
click at [459, 394] on div "SEAGATE IRONWOLF ST12000VN0008 12TB 4PACK" at bounding box center [454, 394] width 15 height 15
click at [457, 387] on div "SEAGATE IRONWOLF ST12000VN0008 12TB 4PACK" at bounding box center [454, 394] width 15 height 15
click at [452, 364] on div "SEAGATE IRONWOLF ST12000VN0008 12TB 2PACK" at bounding box center [454, 366] width 15 height 15
click at [487, 362] on span "SEAGATE SEAGATE IRONWOLF ST12000VN0008 12TB 2PACK" at bounding box center [605, 366] width 268 height 12
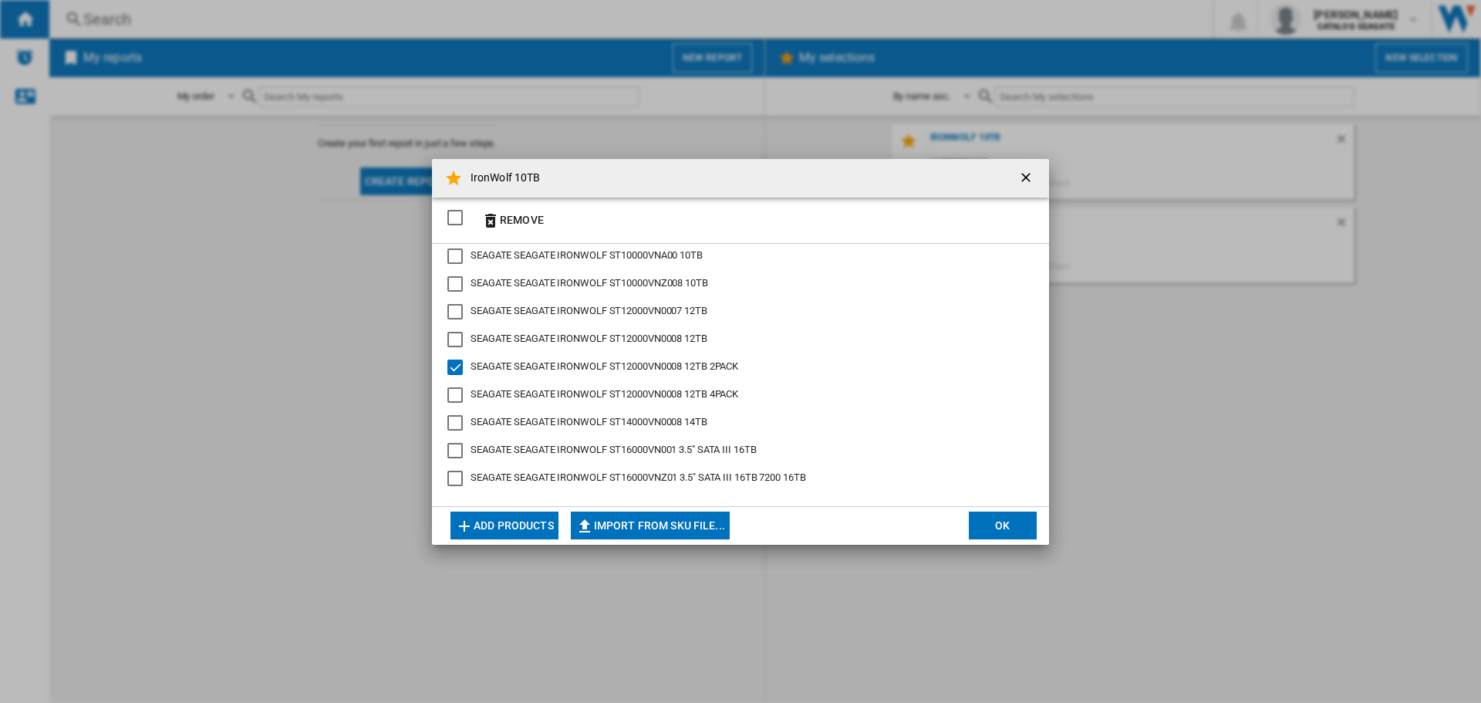
click at [490, 396] on span "SEAGATE SEAGATE IRONWOLF ST12000VN0008 12TB 4PACK" at bounding box center [605, 394] width 268 height 12
click at [535, 218] on button "Remove" at bounding box center [513, 220] width 72 height 36
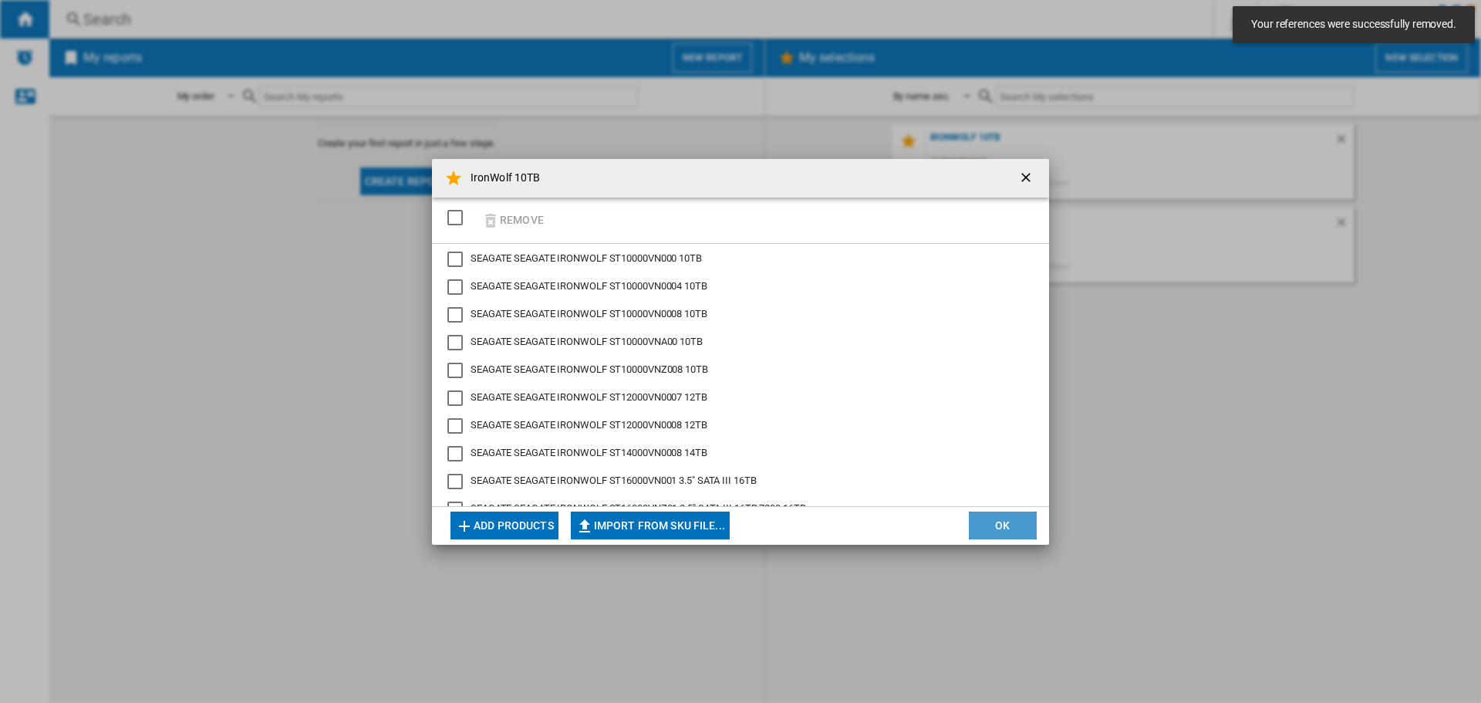
click at [982, 522] on button "OK" at bounding box center [1003, 525] width 68 height 28
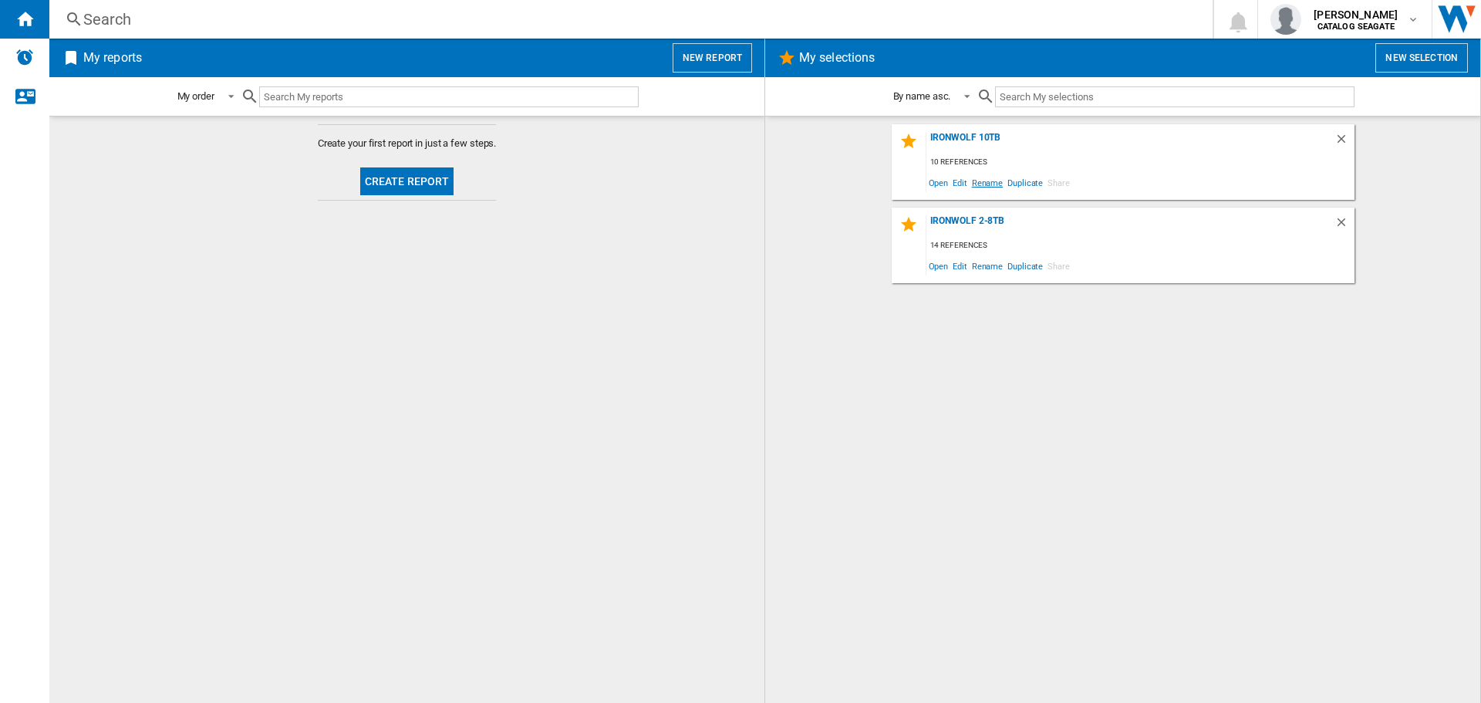
click at [983, 183] on span "Rename" at bounding box center [987, 182] width 35 height 21
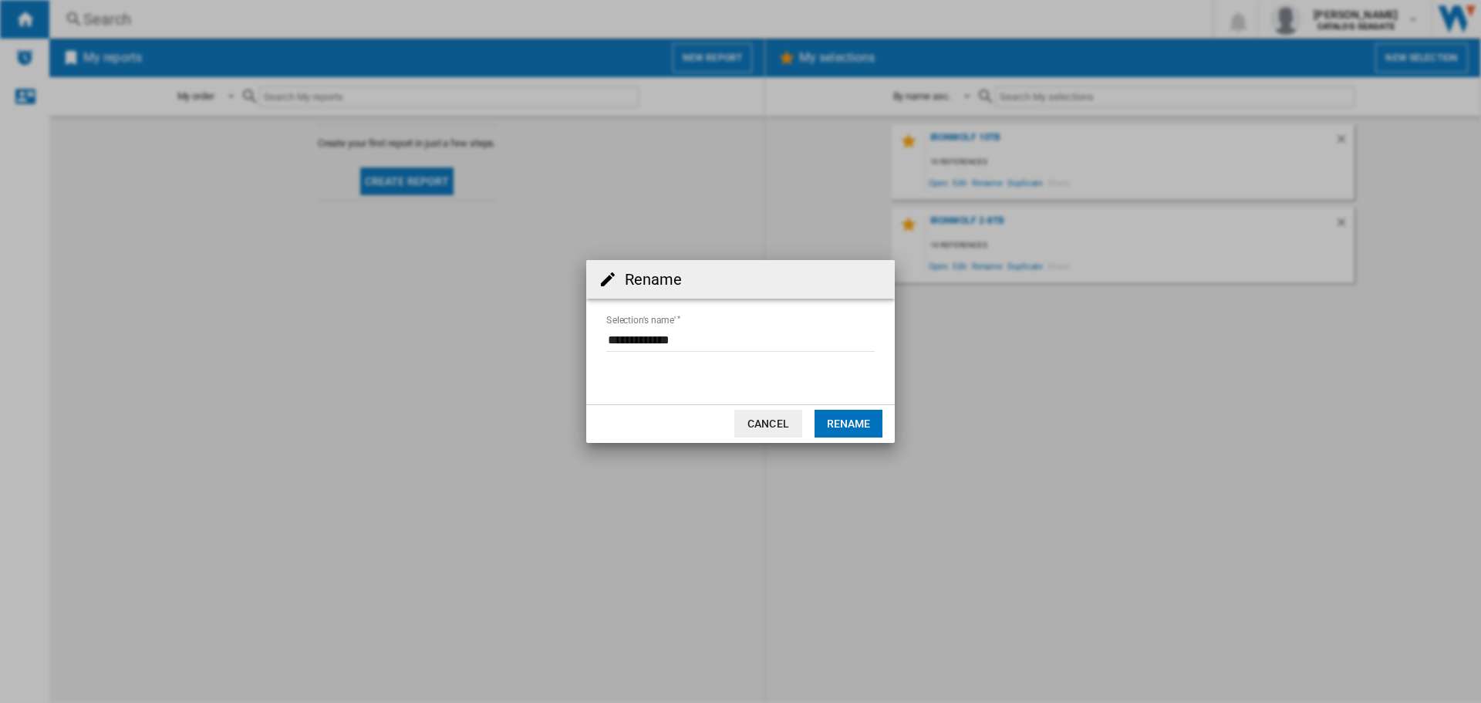
click at [701, 336] on input "Selection's name'" at bounding box center [740, 340] width 268 height 23
type input "**********"
click at [902, 417] on div "Rename Selection's name' Cancel Rename" at bounding box center [740, 351] width 1481 height 703
click at [854, 425] on button "Rename" at bounding box center [849, 424] width 68 height 28
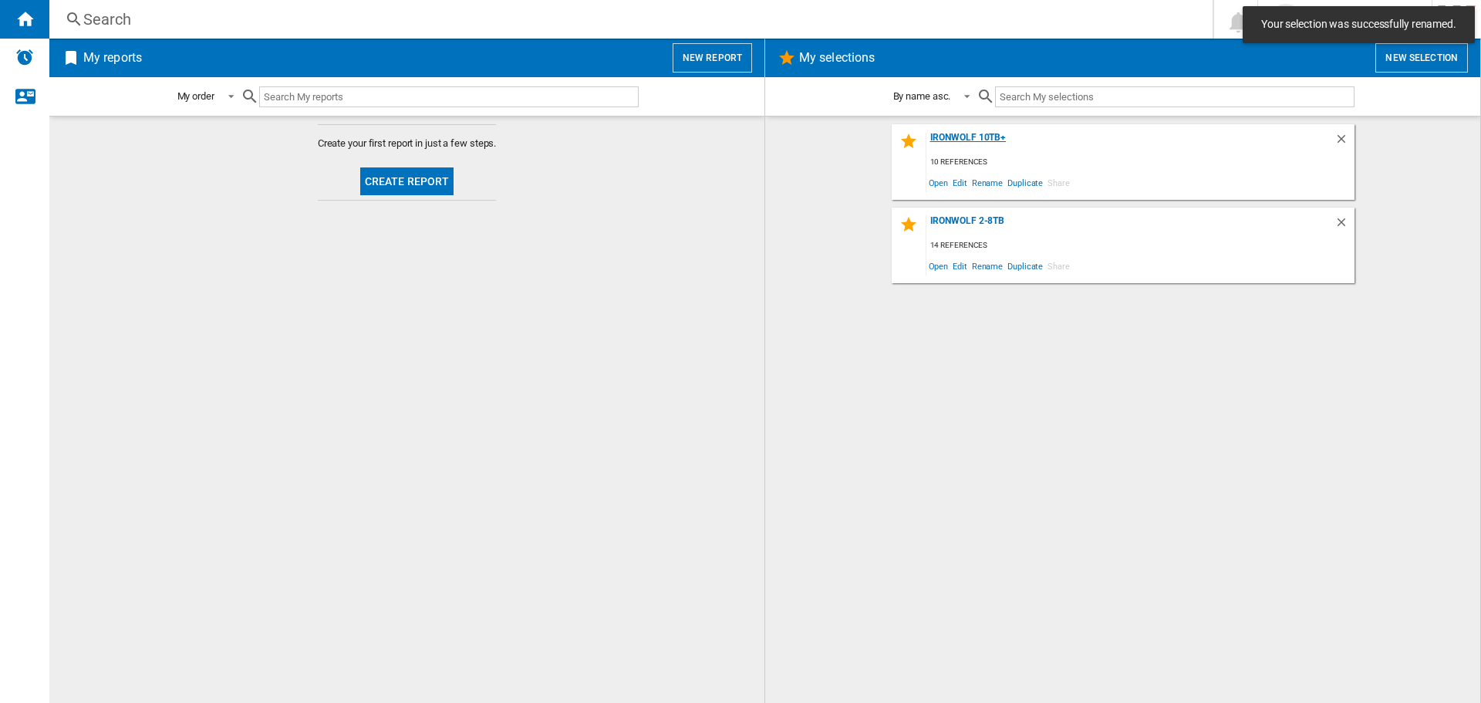
click at [943, 132] on div "IronWolf 10TB+" at bounding box center [1130, 142] width 408 height 21
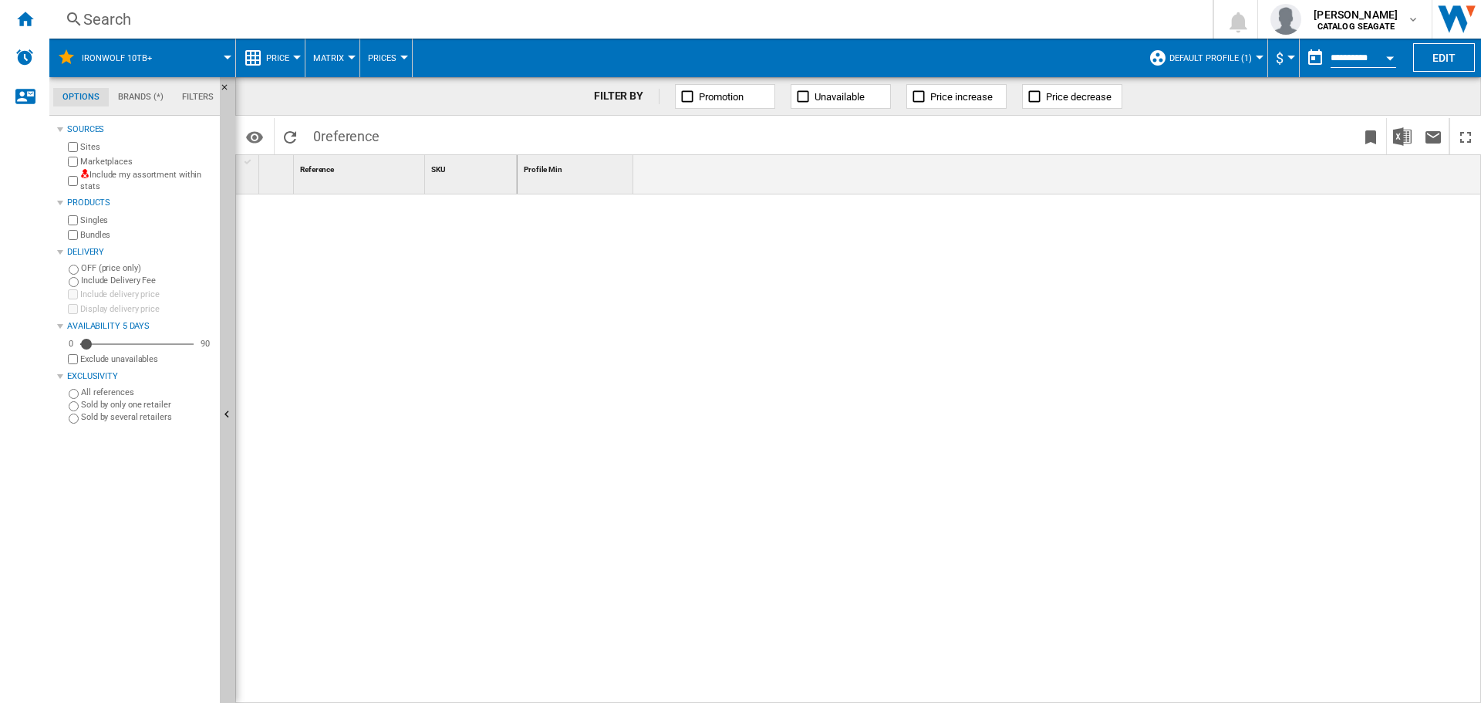
click at [121, 59] on span "IronWolf 10TB+" at bounding box center [117, 58] width 70 height 10
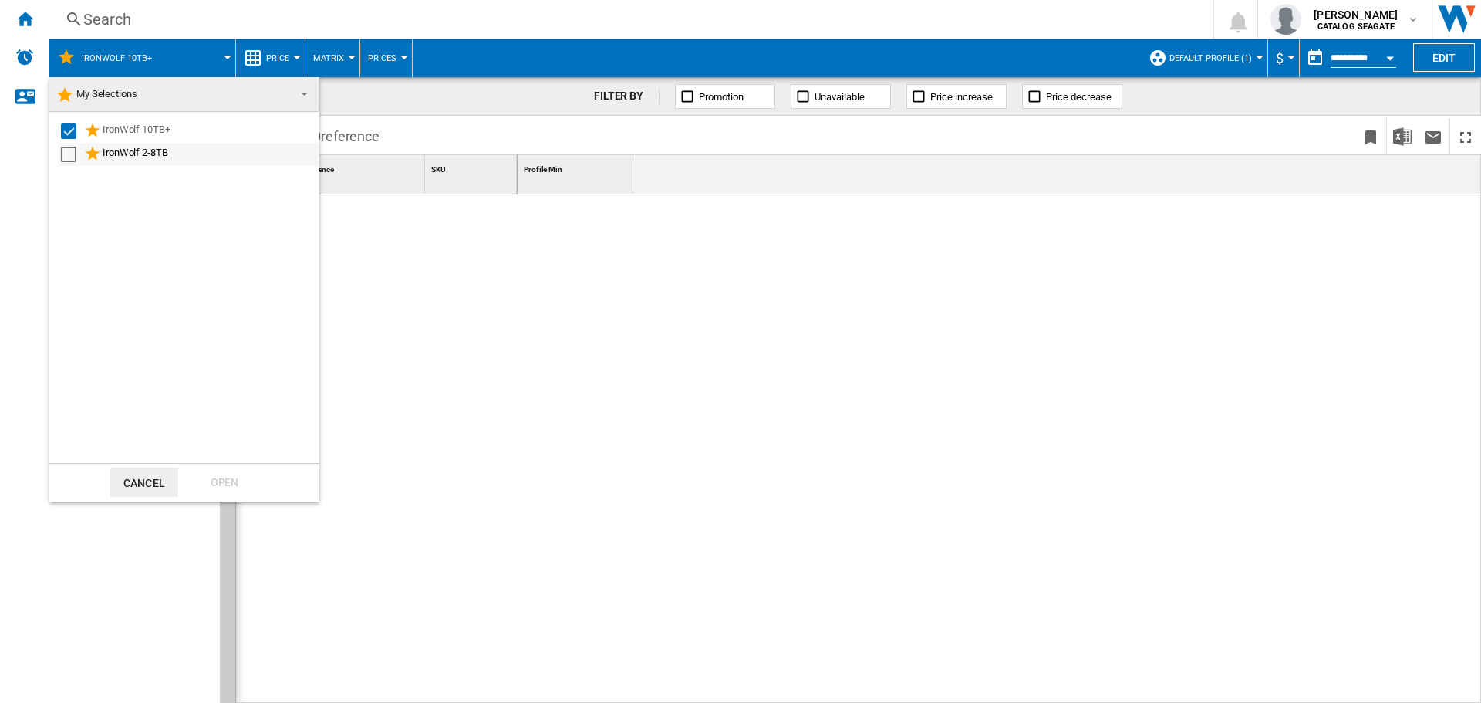
click at [82, 149] on md-checkbox "Select" at bounding box center [72, 154] width 23 height 19
click at [218, 481] on div "Open" at bounding box center [225, 482] width 68 height 29
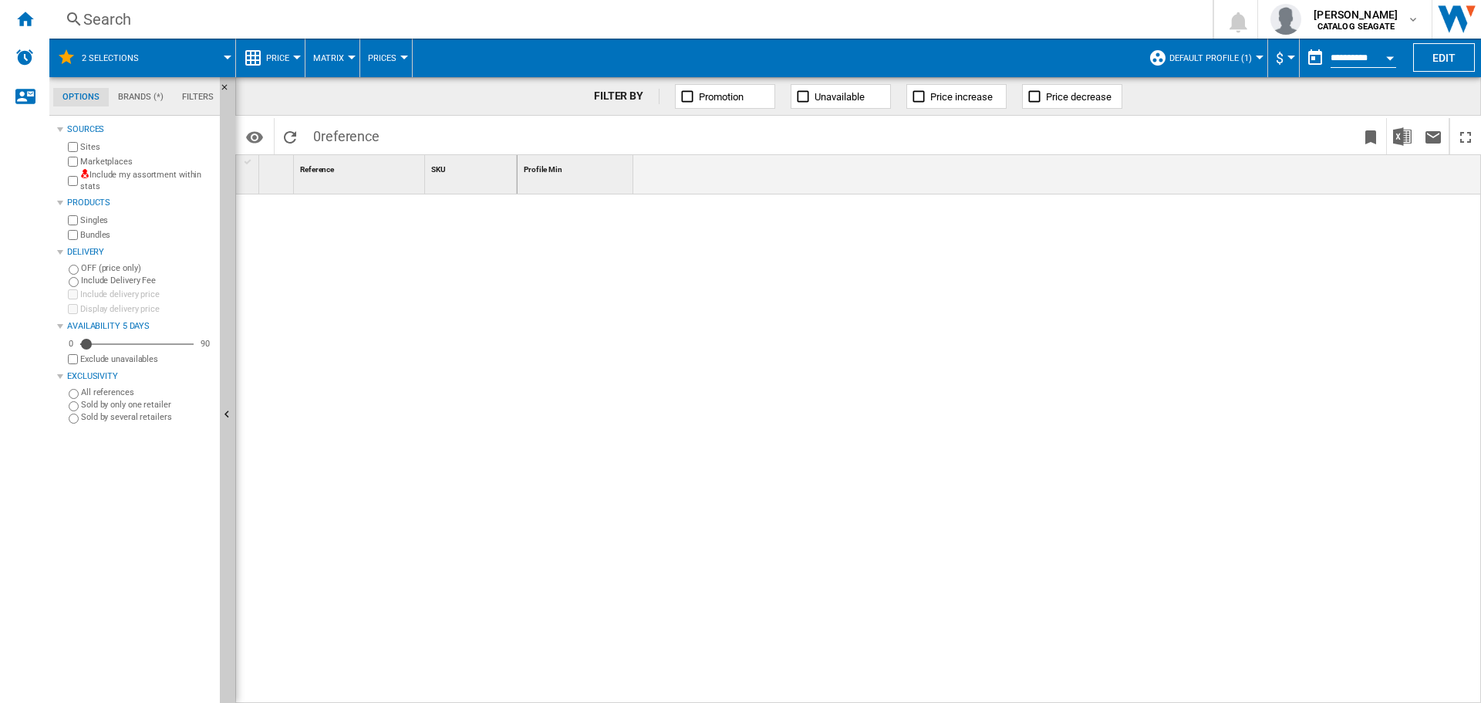
click at [205, 92] on md-tab-item "Filters" at bounding box center [198, 97] width 50 height 19
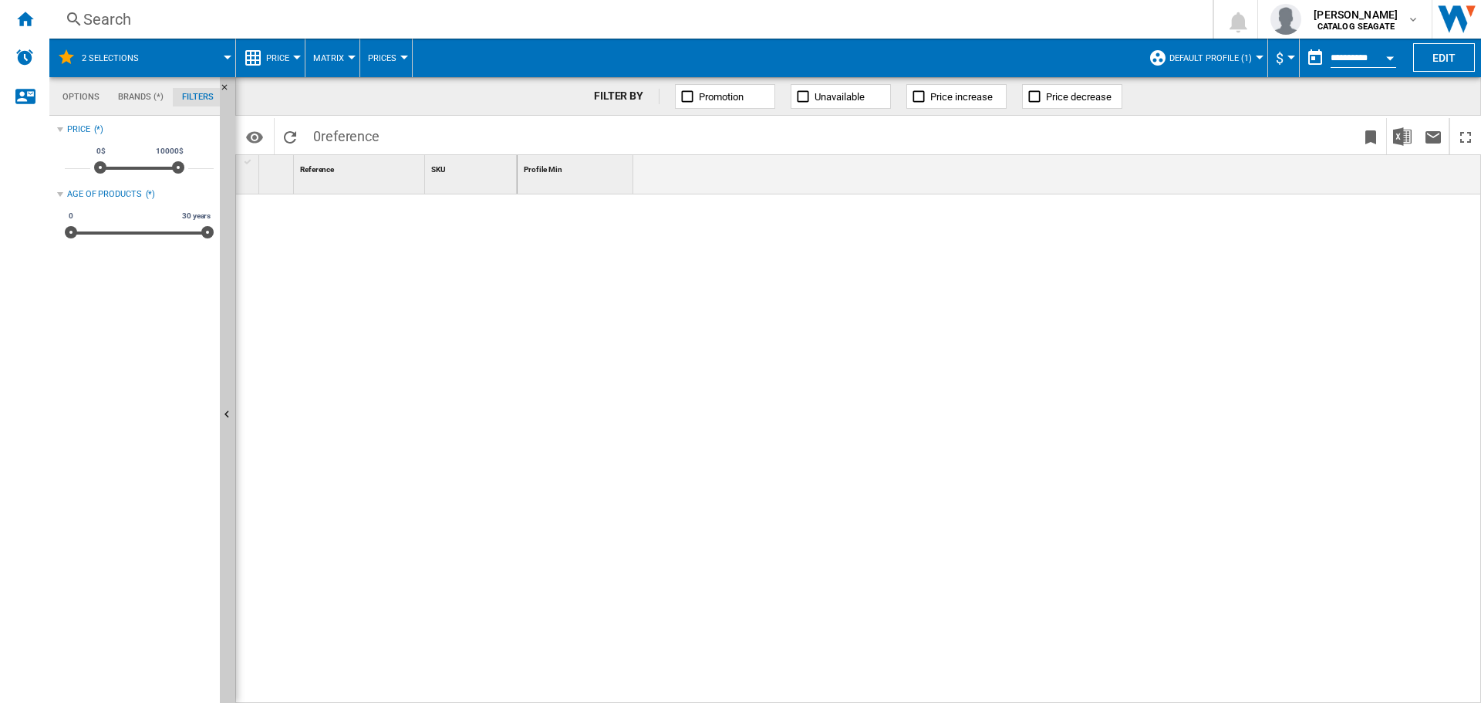
click at [167, 96] on md-tab-item "Brands (*)" at bounding box center [141, 97] width 64 height 19
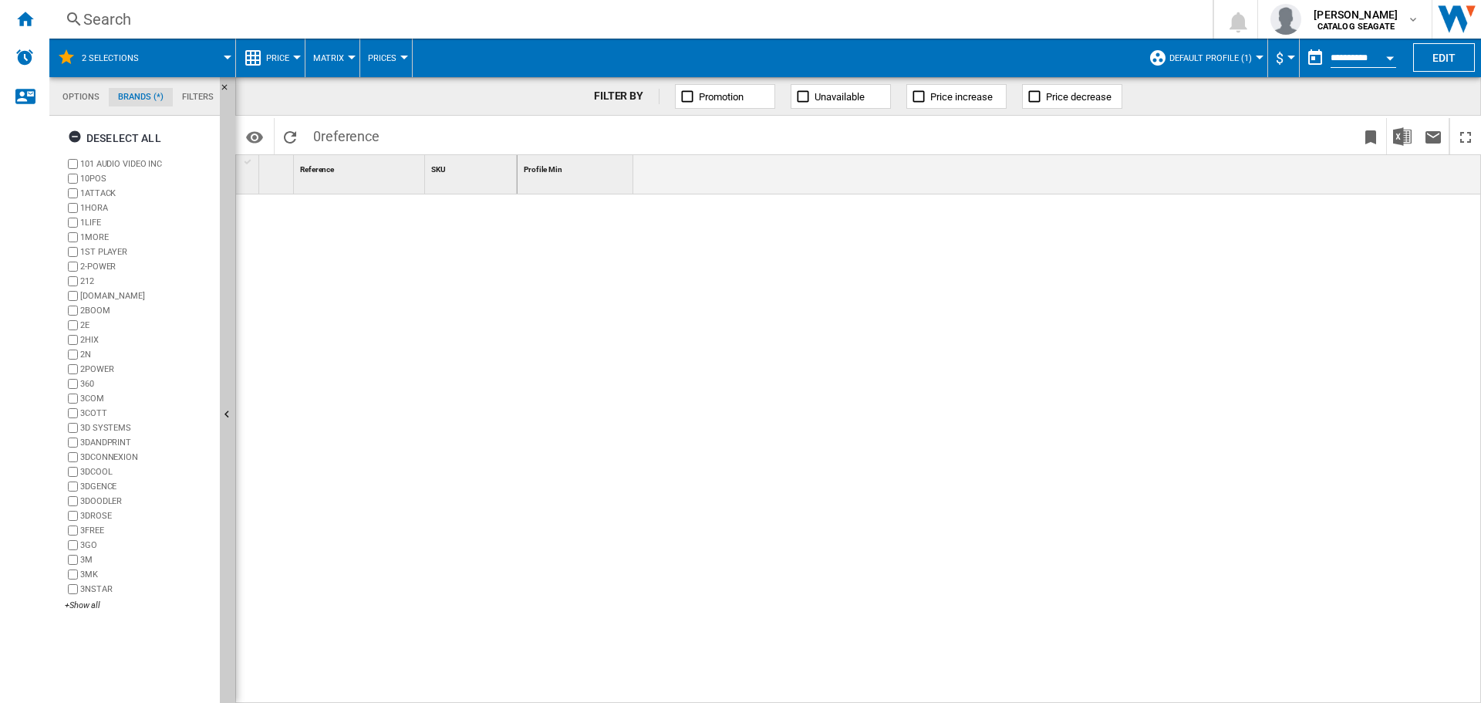
scroll to position [59, 0]
click at [77, 97] on md-tab-item "Options" at bounding box center [81, 97] width 56 height 19
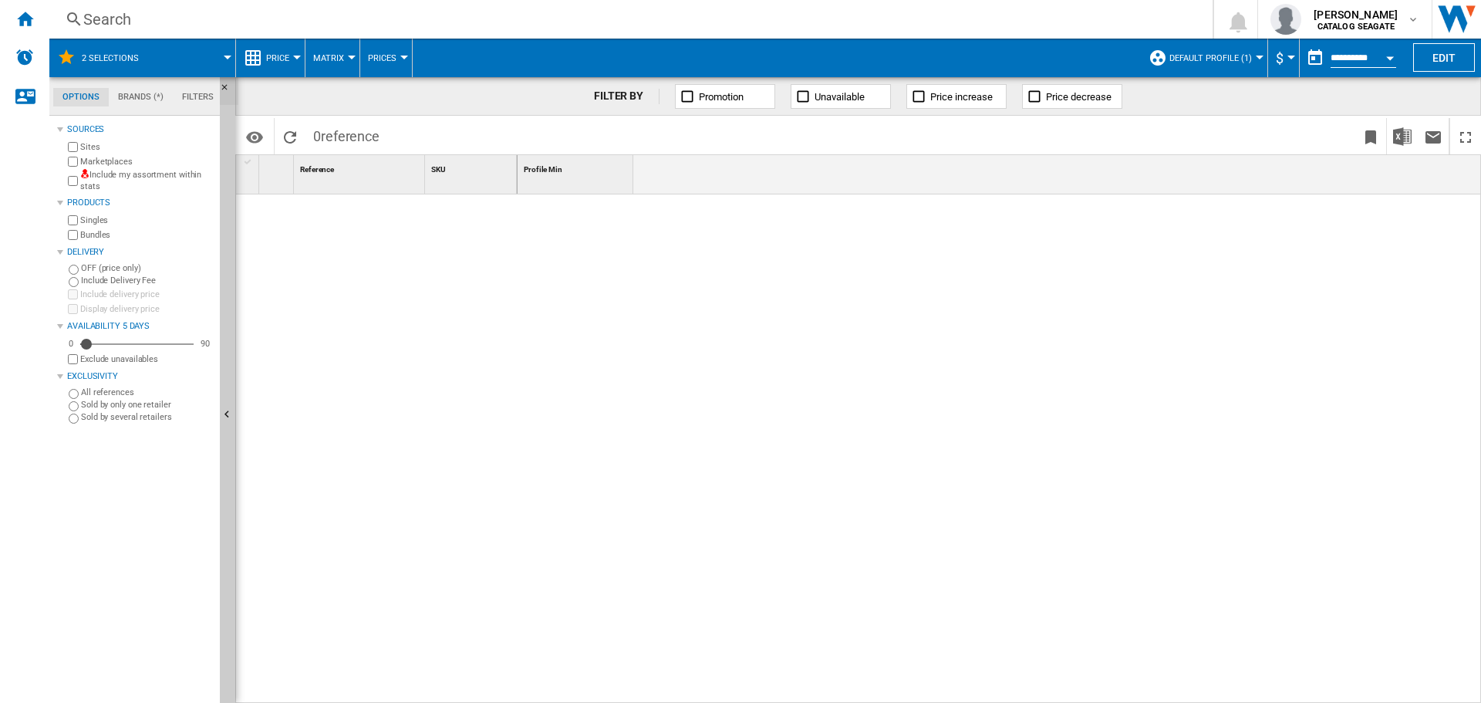
click at [224, 83] on ng-md-icon "Hide" at bounding box center [229, 92] width 19 height 19
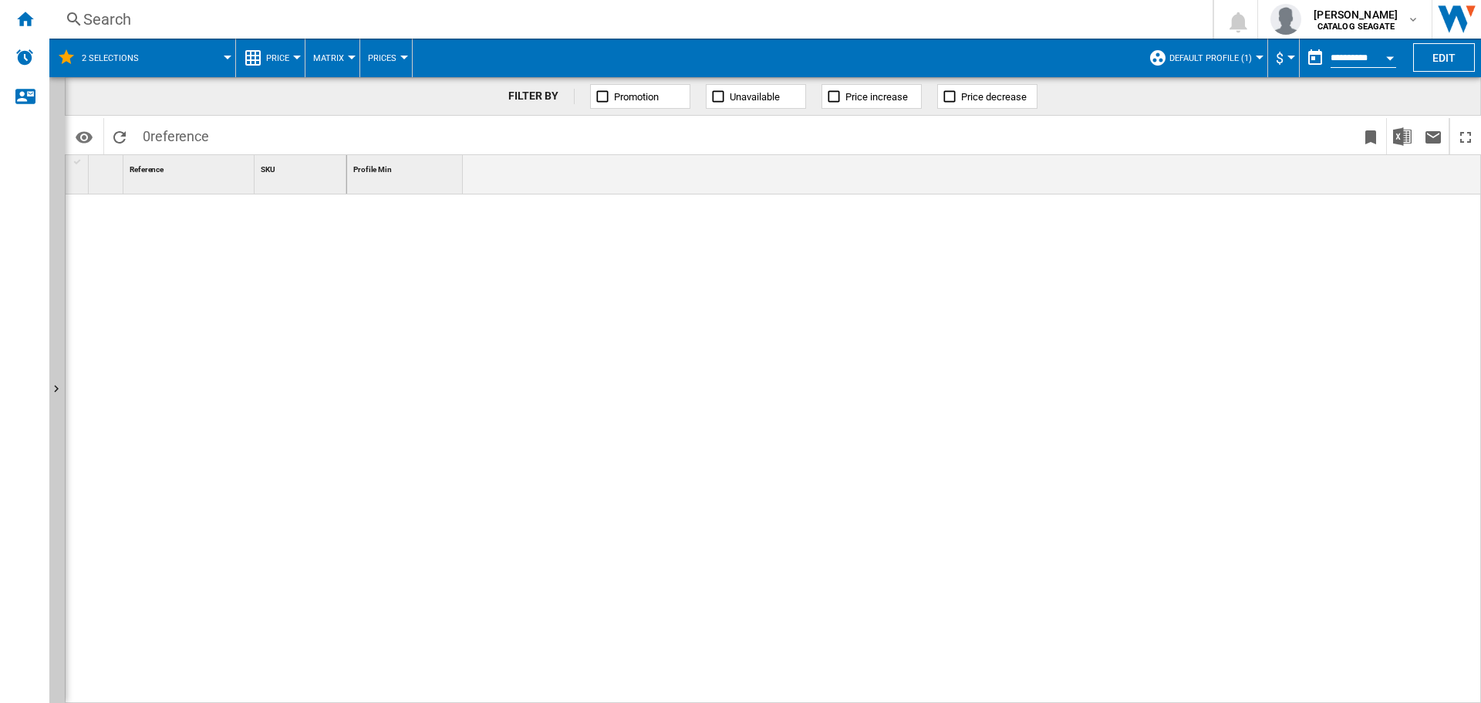
click at [65, 96] on div "FILTER BY Promotion Unavailable Price increase Price decrease" at bounding box center [773, 96] width 1416 height 39
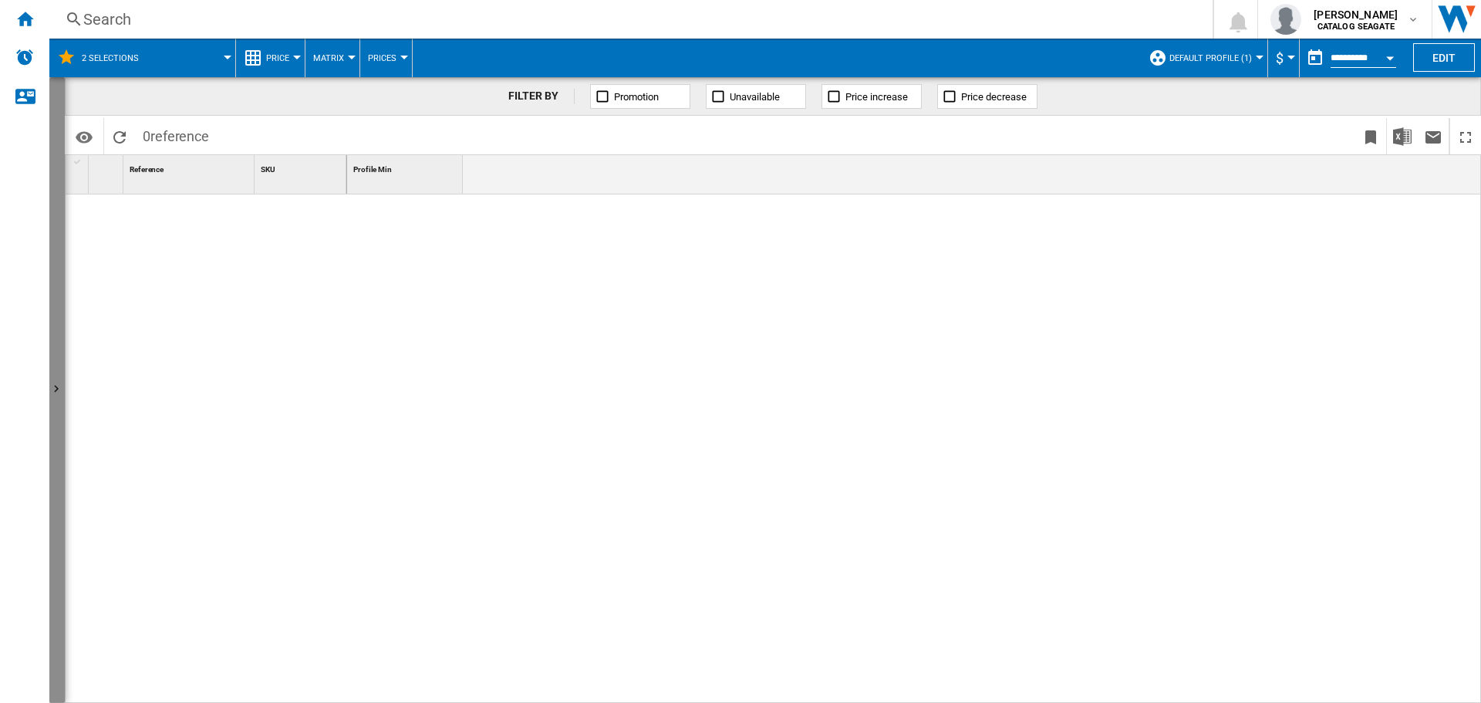
click at [61, 96] on button "Show" at bounding box center [56, 390] width 15 height 626
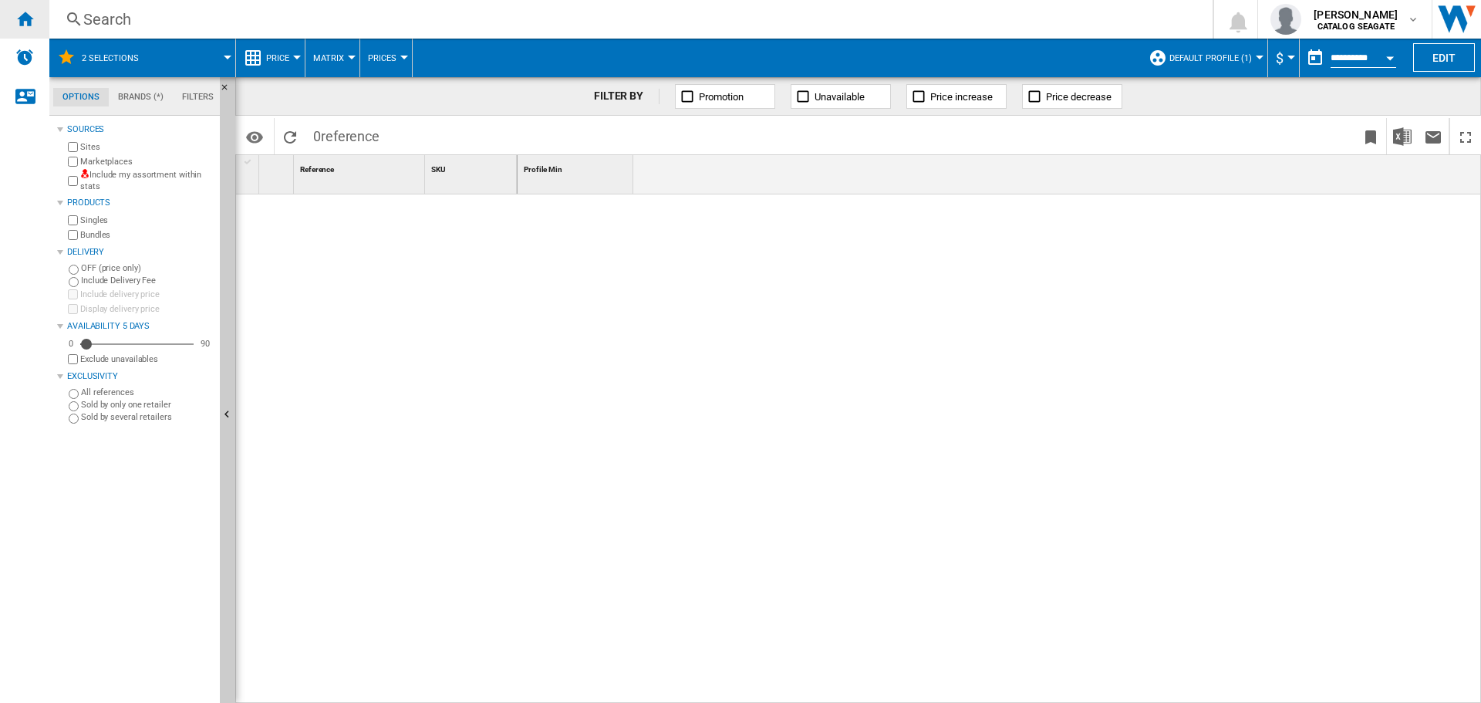
click at [21, 25] on ng-md-icon "Home" at bounding box center [24, 18] width 19 height 19
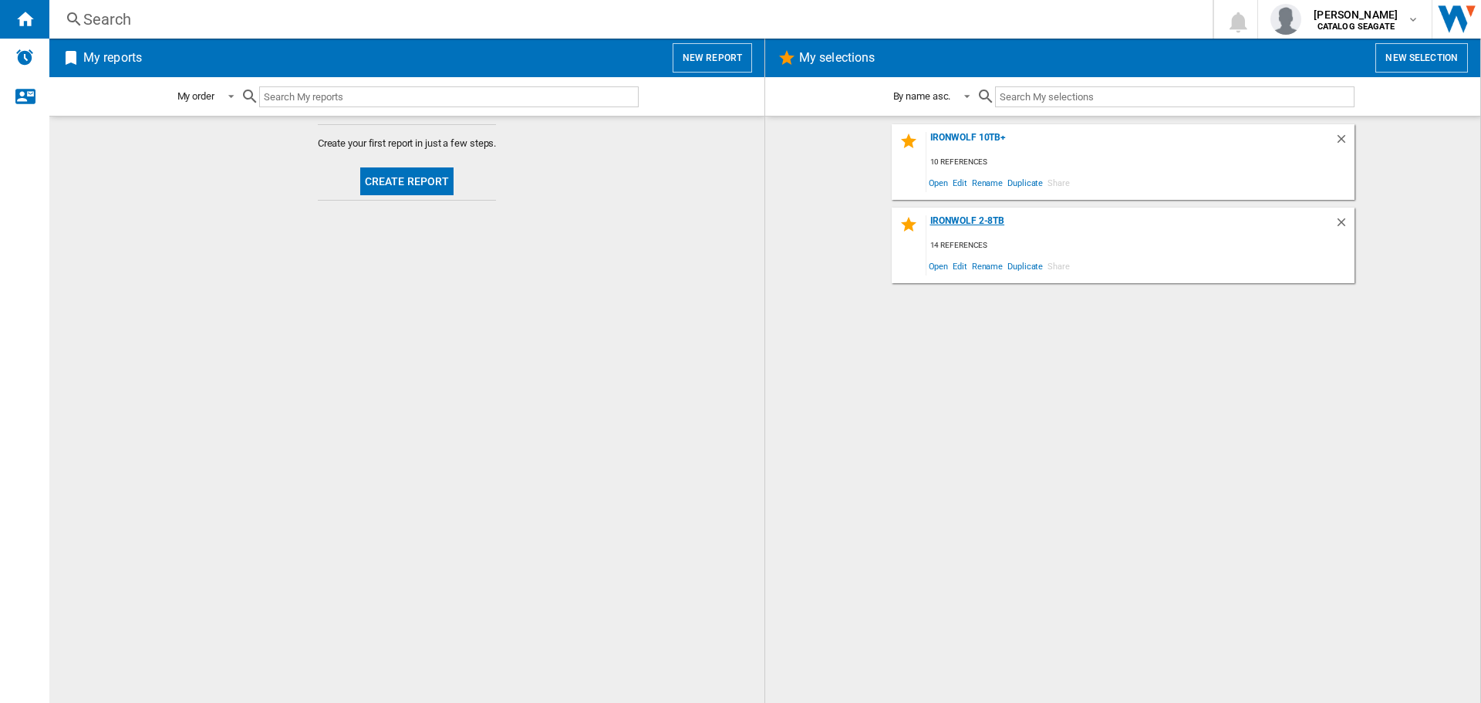
click at [950, 224] on div "IronWolf 2-8TB" at bounding box center [1130, 225] width 408 height 21
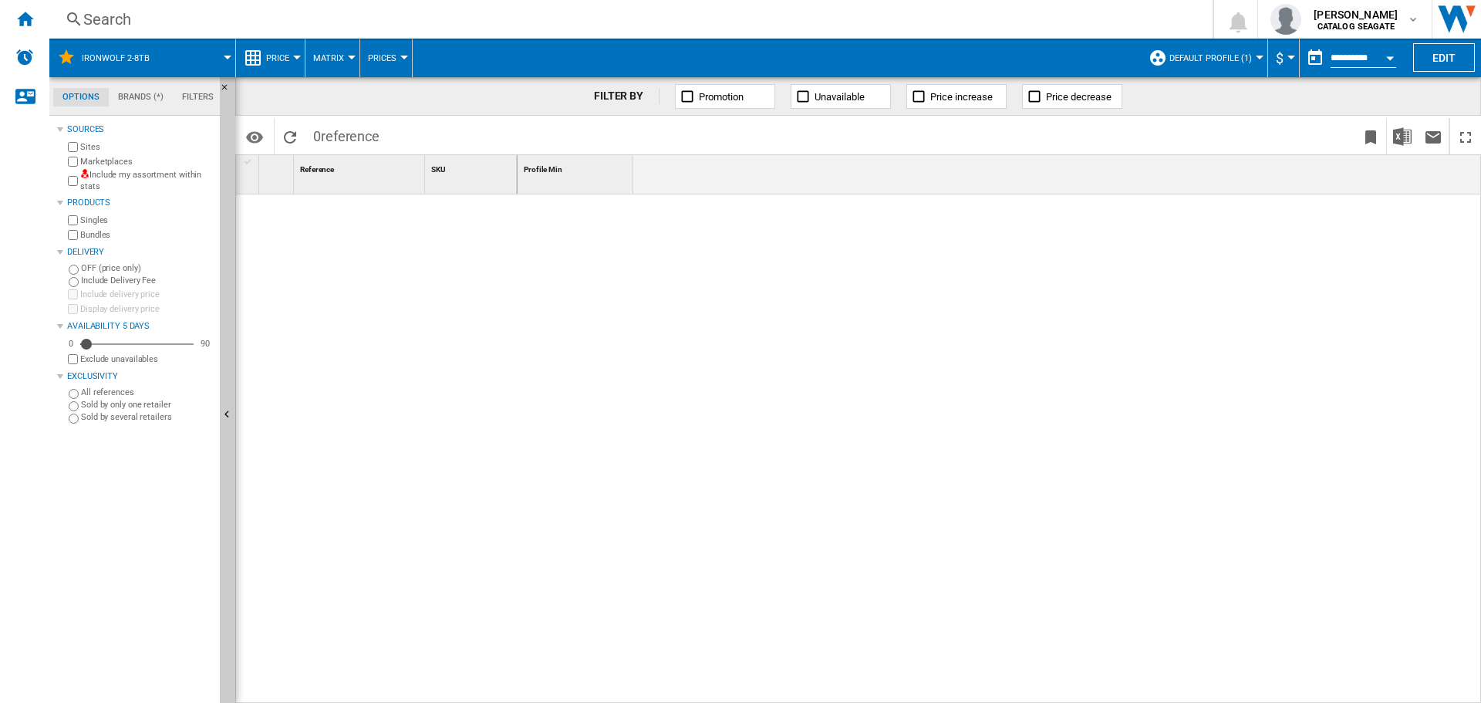
click at [701, 100] on span "Promotion" at bounding box center [721, 97] width 45 height 12
click at [295, 140] on ng-md-icon "Reload" at bounding box center [290, 137] width 19 height 19
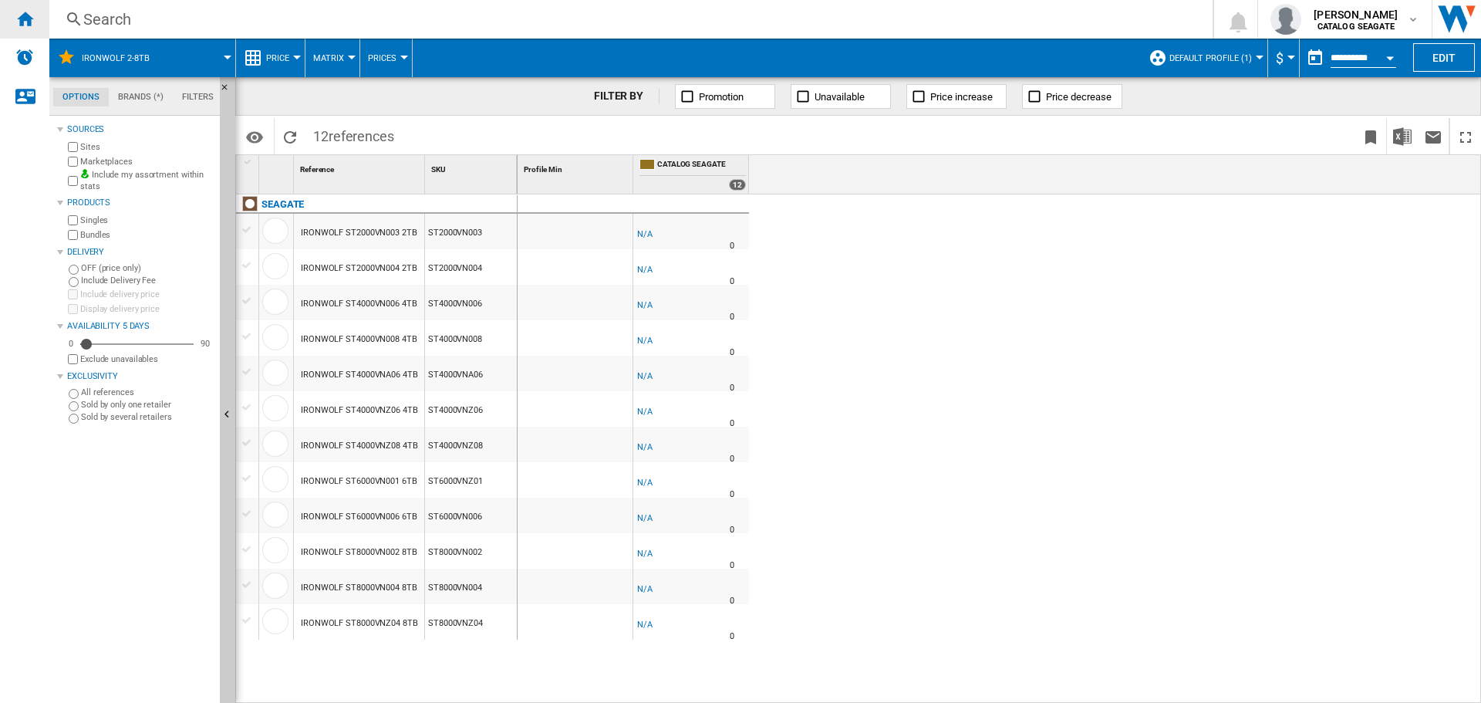
click at [29, 29] on div "Home" at bounding box center [24, 19] width 49 height 39
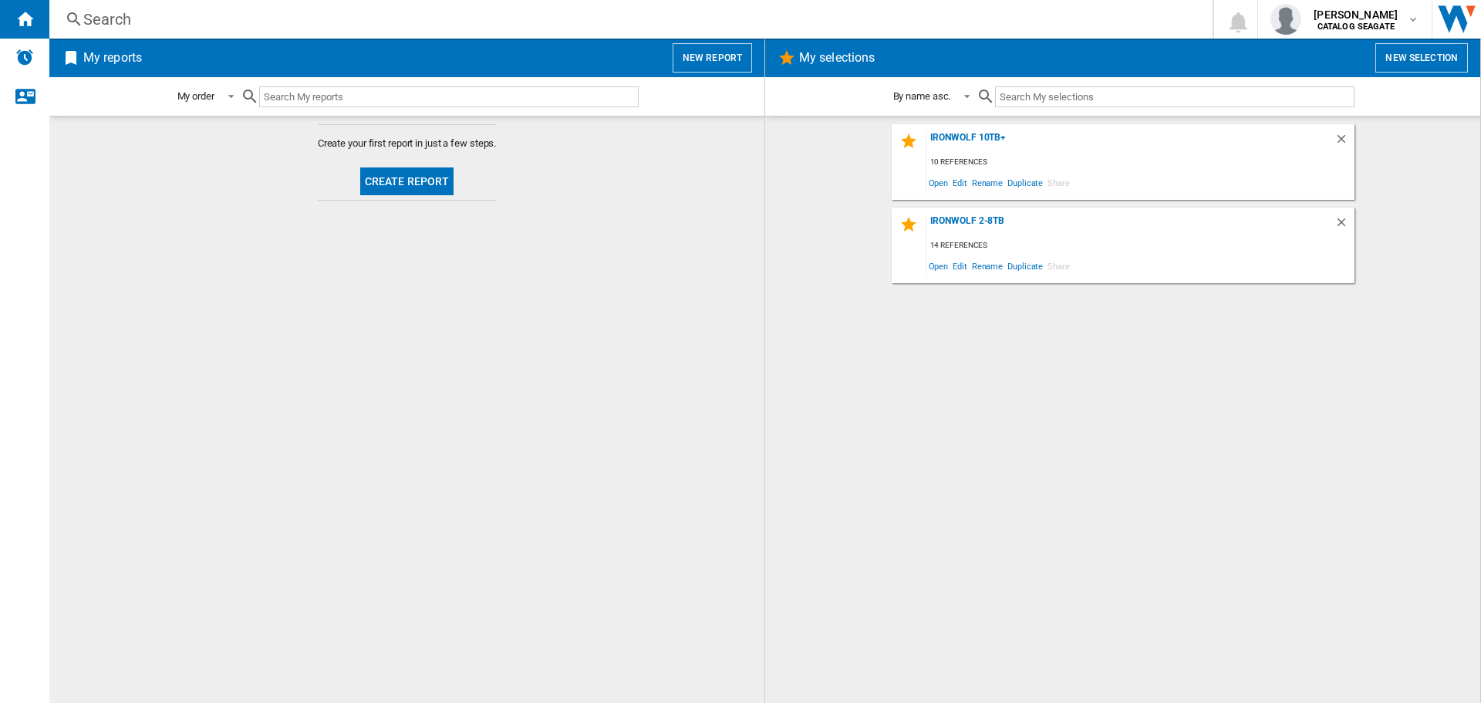
click at [964, 143] on div "IronWolf 10TB+" at bounding box center [1130, 142] width 408 height 21
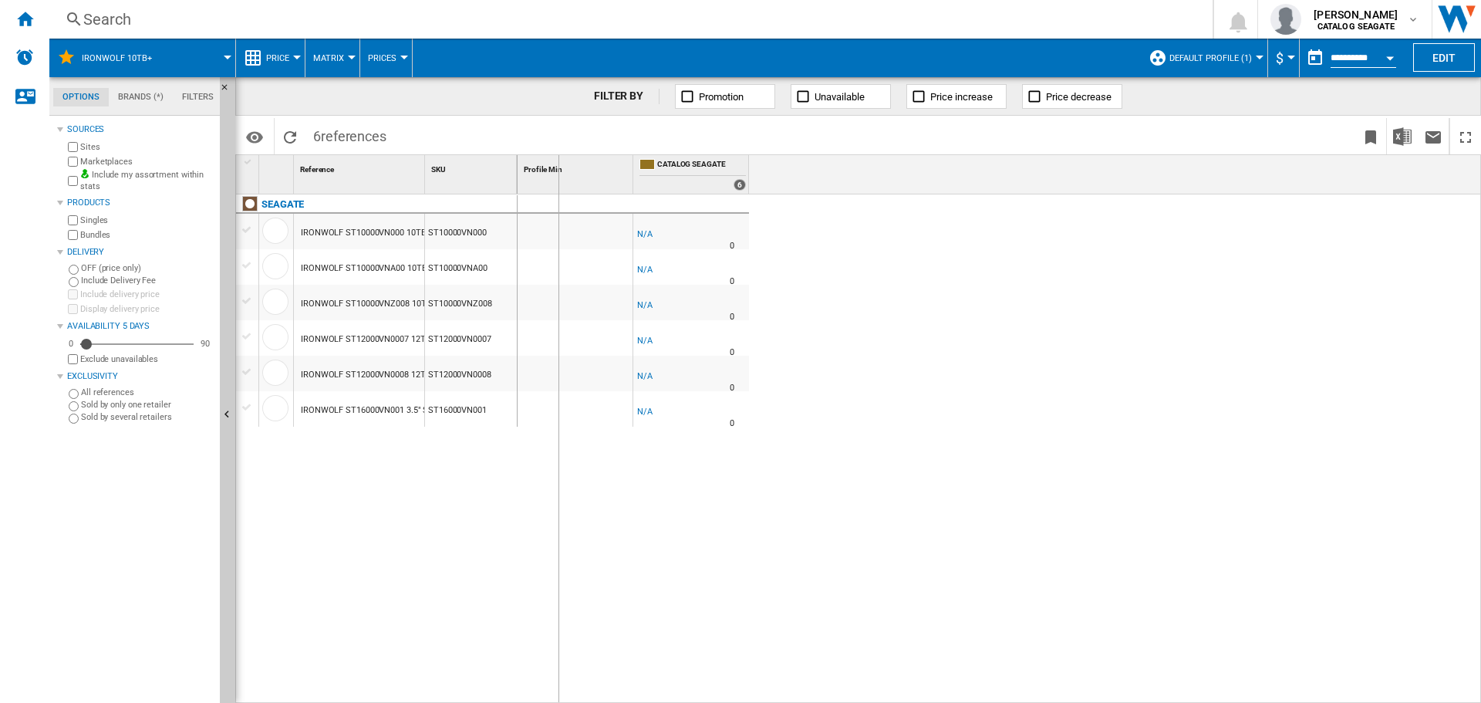
drag, startPoint x: 425, startPoint y: 172, endPoint x: 558, endPoint y: 188, distance: 133.7
click at [558, 188] on div "1 Reference 1 SKU 1 SEAGATE IRONWOLF ST10000VN000 10TB ST10000VN000 IRONWOLF ST…" at bounding box center [858, 428] width 1244 height 547
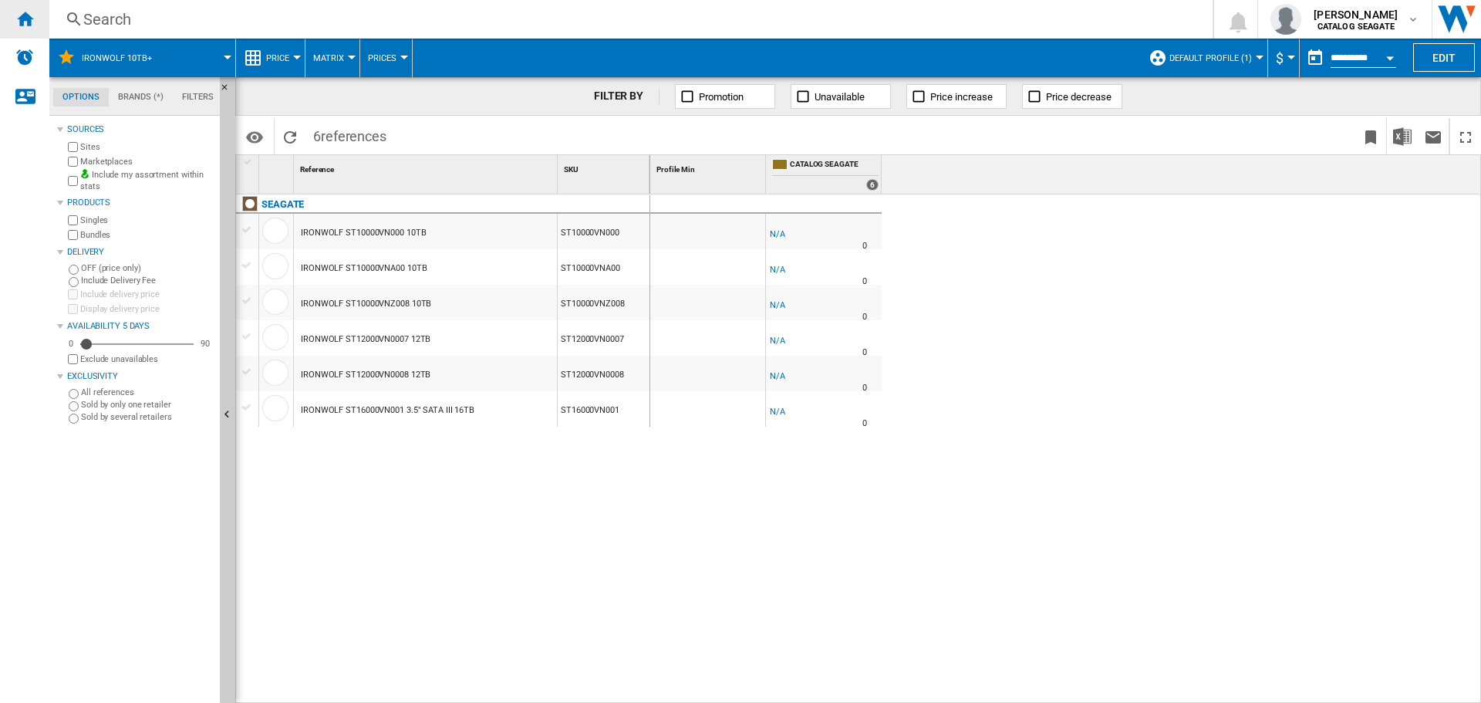
click at [25, 15] on ng-md-icon "Home" at bounding box center [24, 18] width 19 height 19
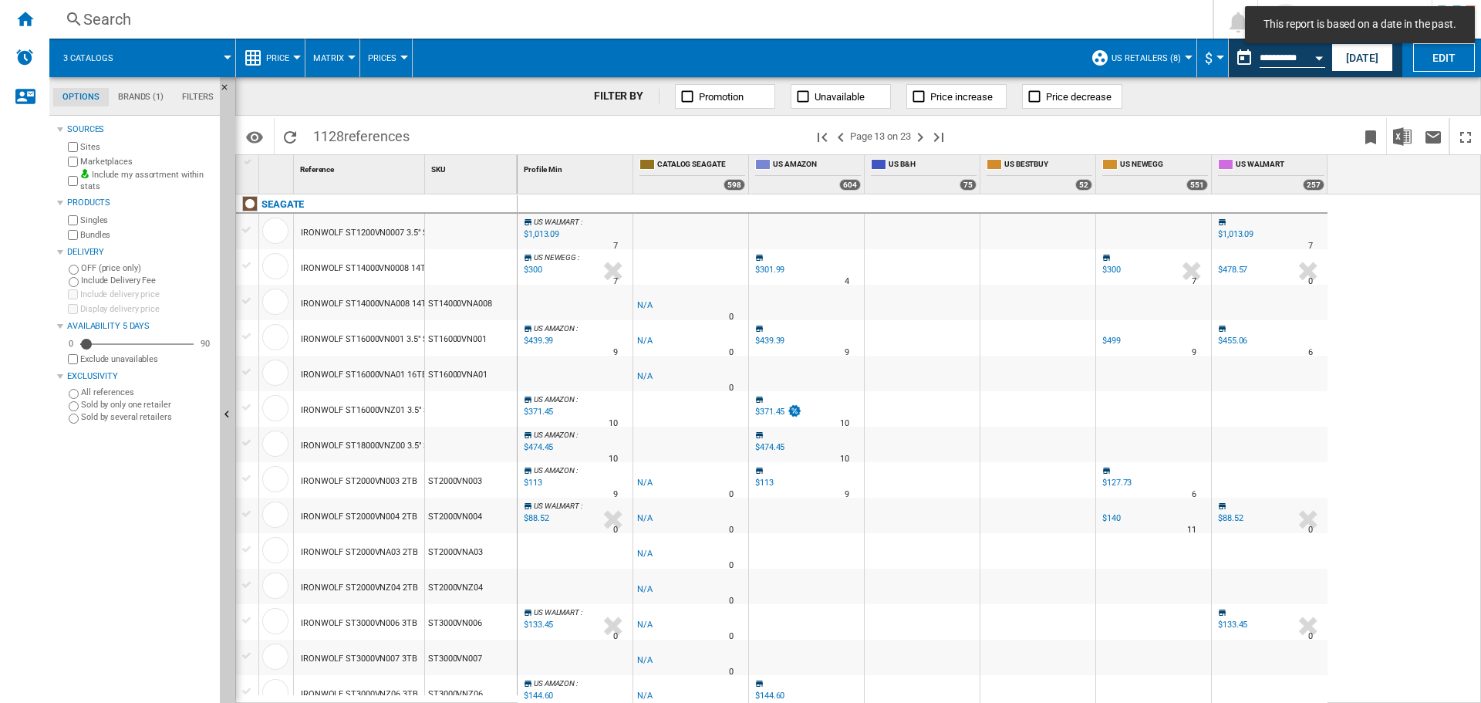
drag, startPoint x: 424, startPoint y: 180, endPoint x: 456, endPoint y: 179, distance: 31.6
click at [456, 179] on div "1 Reference 1 SKU 1" at bounding box center [377, 174] width 282 height 39
drag, startPoint x: 425, startPoint y: 175, endPoint x: 597, endPoint y: 186, distance: 172.4
click at [594, 186] on div "1 Reference 1 SKU 1 SEAGATE IRONWOLF ST1200VN0007 3.5" SATA III 12TB 7200 256MB…" at bounding box center [858, 428] width 1244 height 547
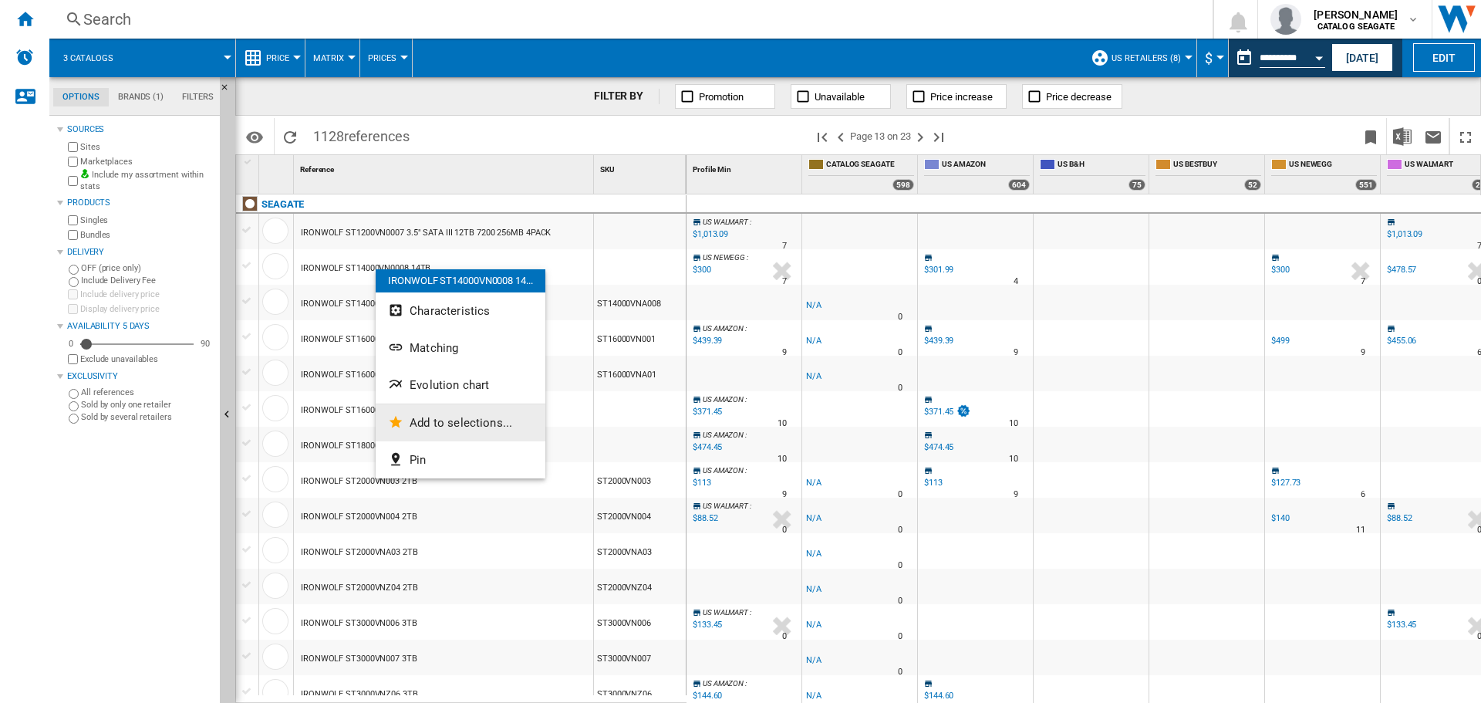
click at [428, 420] on span "Add to selections..." at bounding box center [461, 423] width 103 height 14
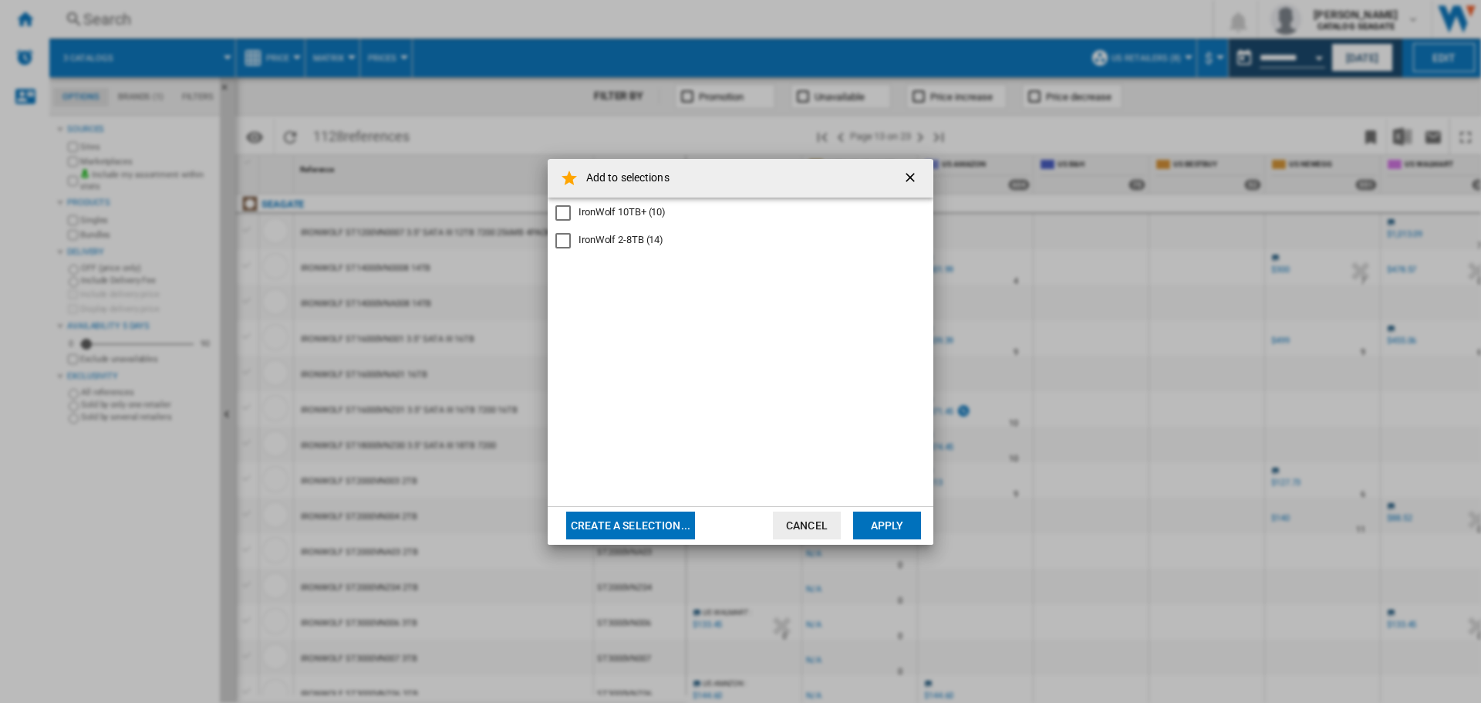
click at [612, 216] on div "IronWolf 10TB+ (10)" at bounding box center [622, 212] width 87 height 14
click at [882, 516] on button "Apply" at bounding box center [887, 525] width 68 height 28
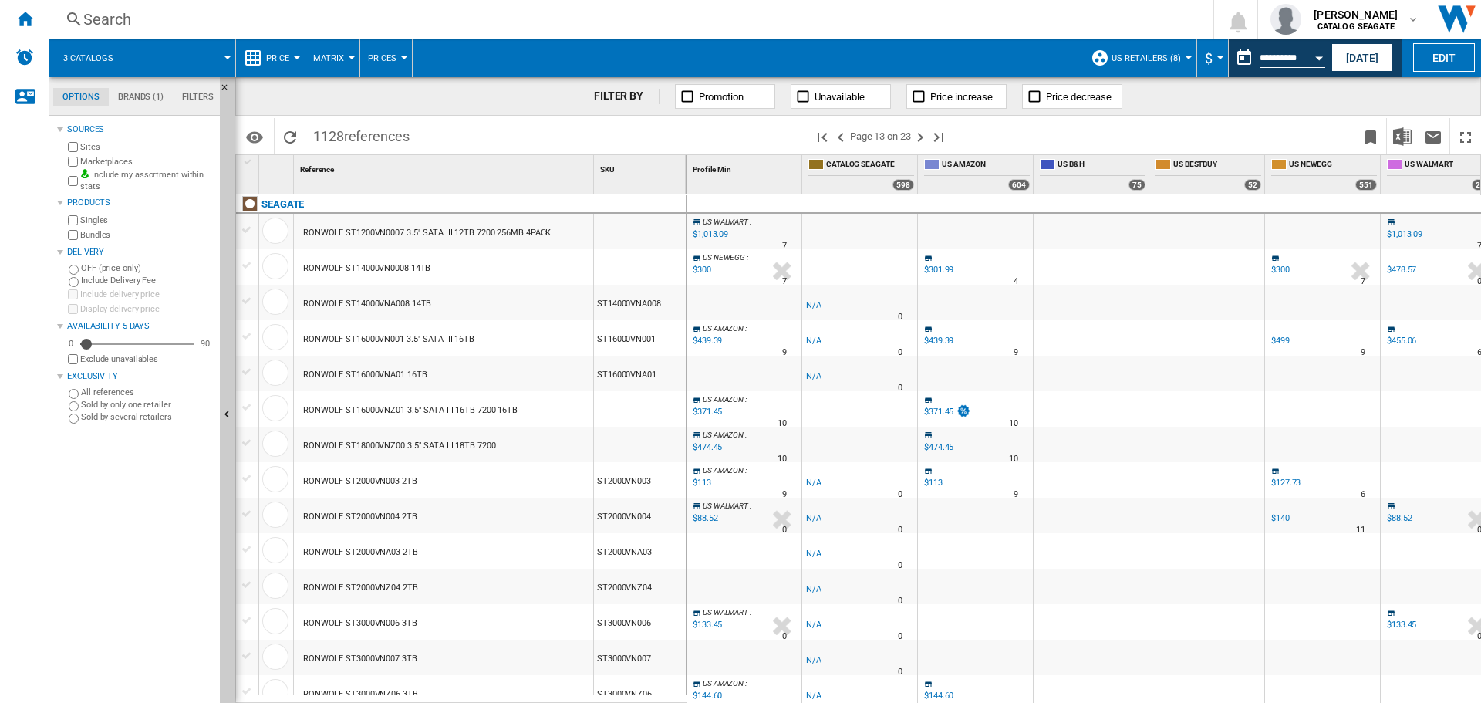
click at [462, 93] on div "FILTER BY Promotion Unavailable Price increase Price decrease" at bounding box center [858, 96] width 1246 height 39
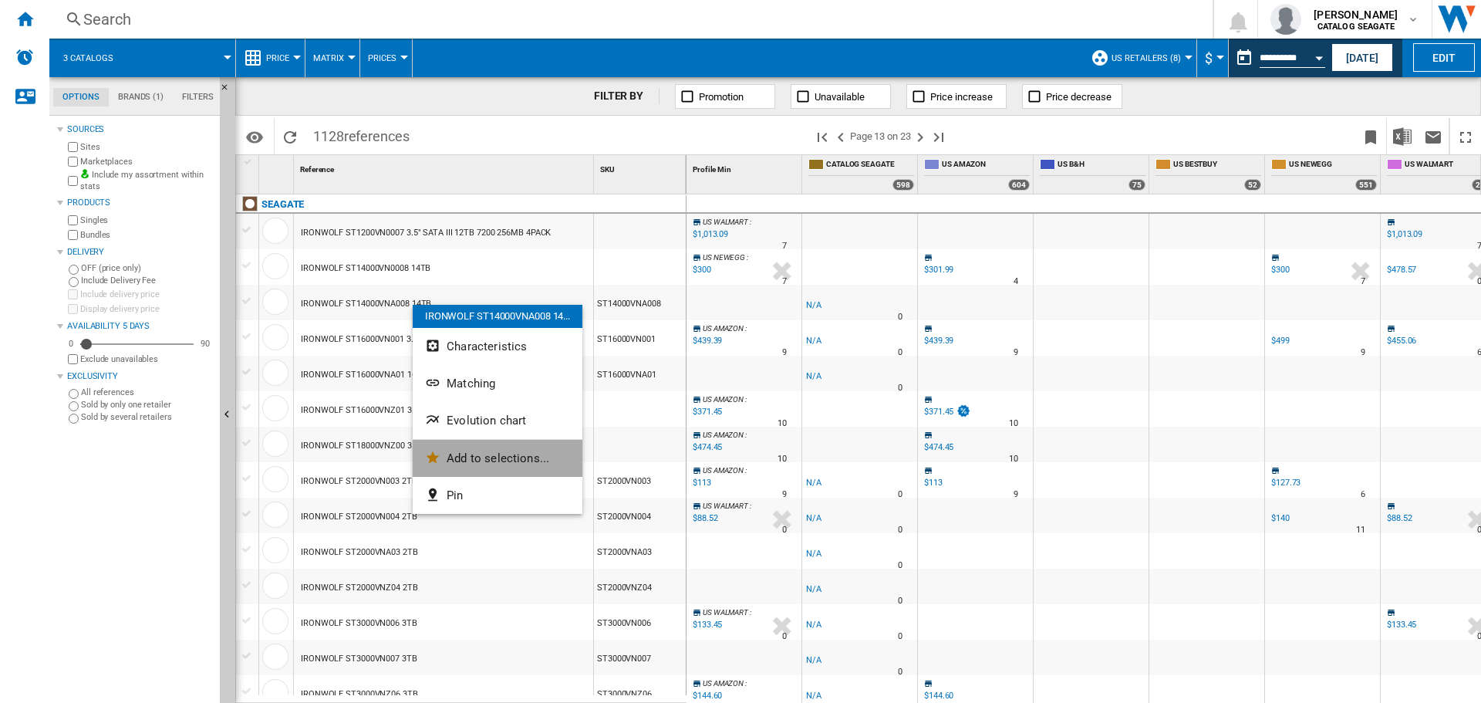
click at [518, 452] on span "Add to selections..." at bounding box center [498, 458] width 103 height 14
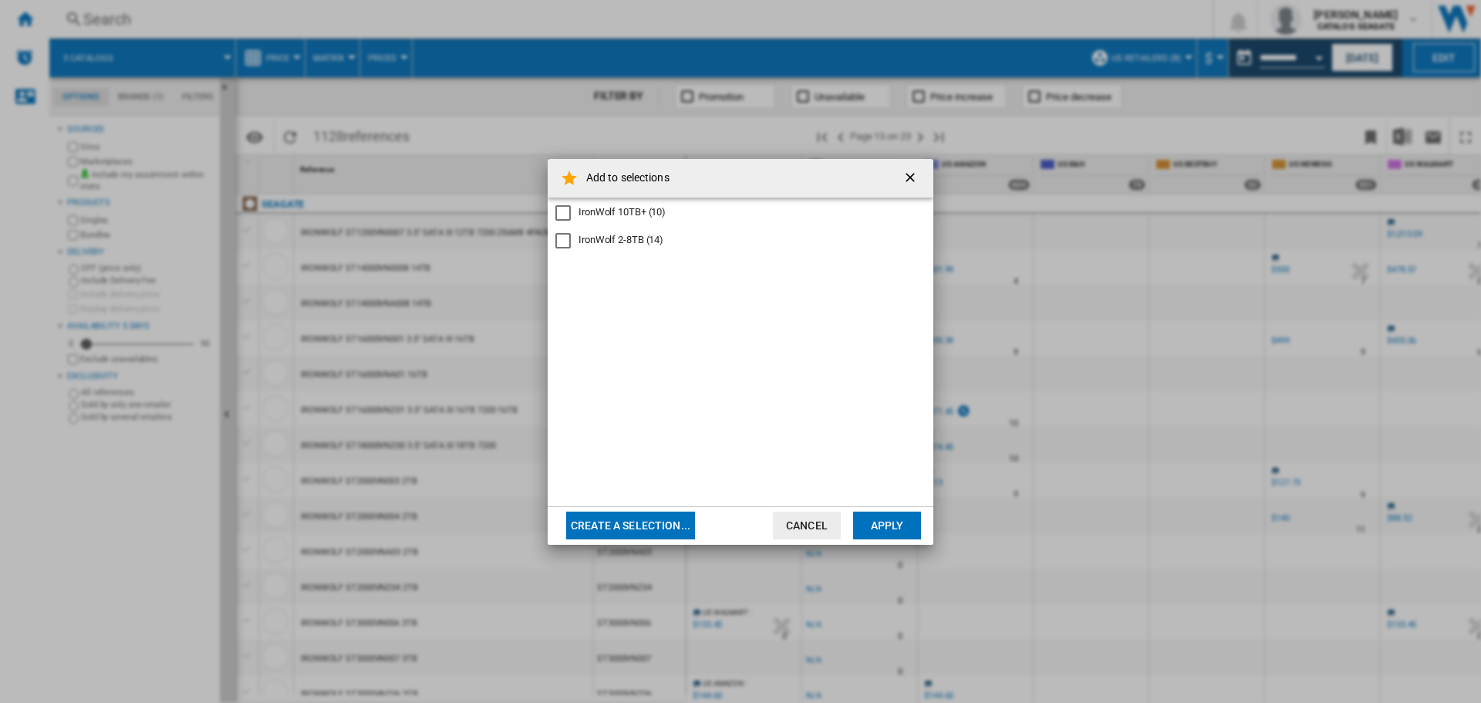
click at [632, 211] on div "IronWolf 10TB+ (10)" at bounding box center [622, 212] width 87 height 14
click at [872, 525] on button "Apply" at bounding box center [887, 525] width 68 height 28
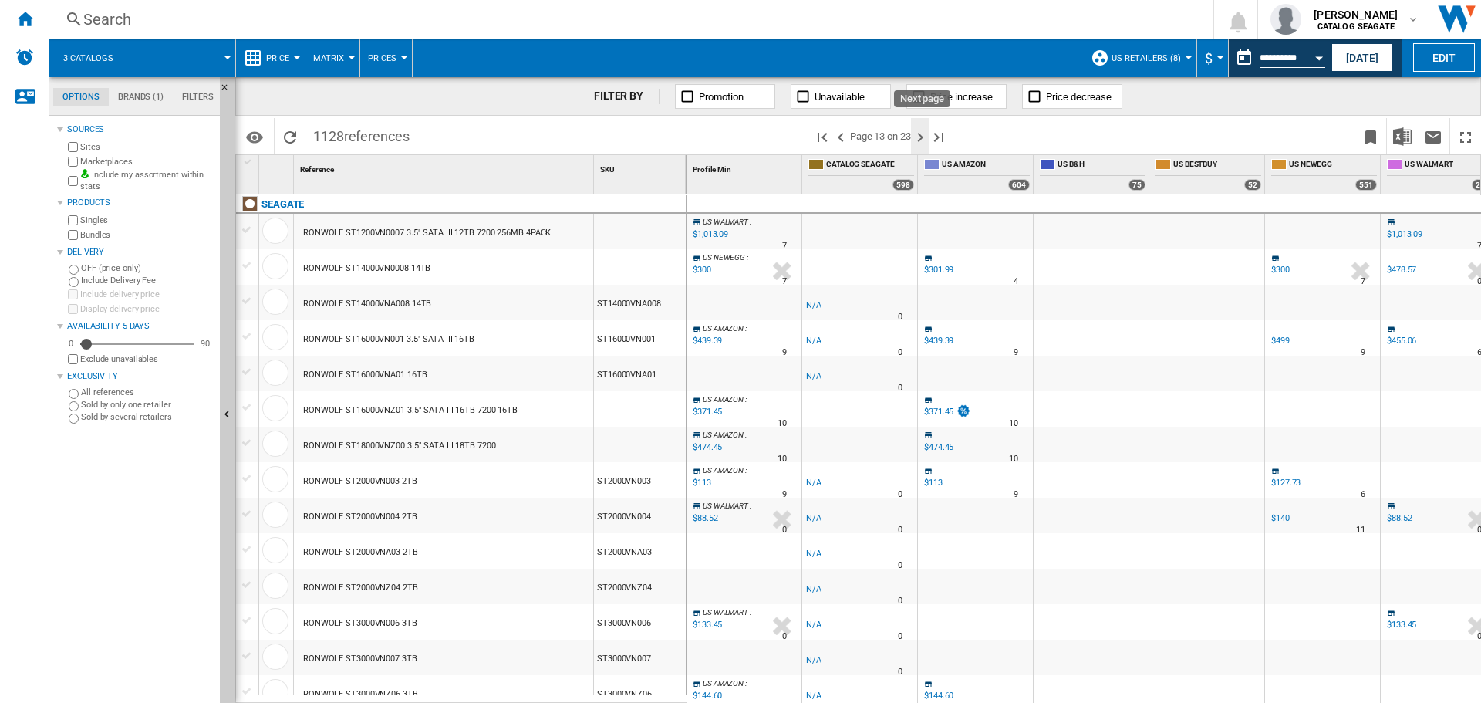
click at [925, 140] on ng-md-icon "Next page" at bounding box center [920, 137] width 19 height 19
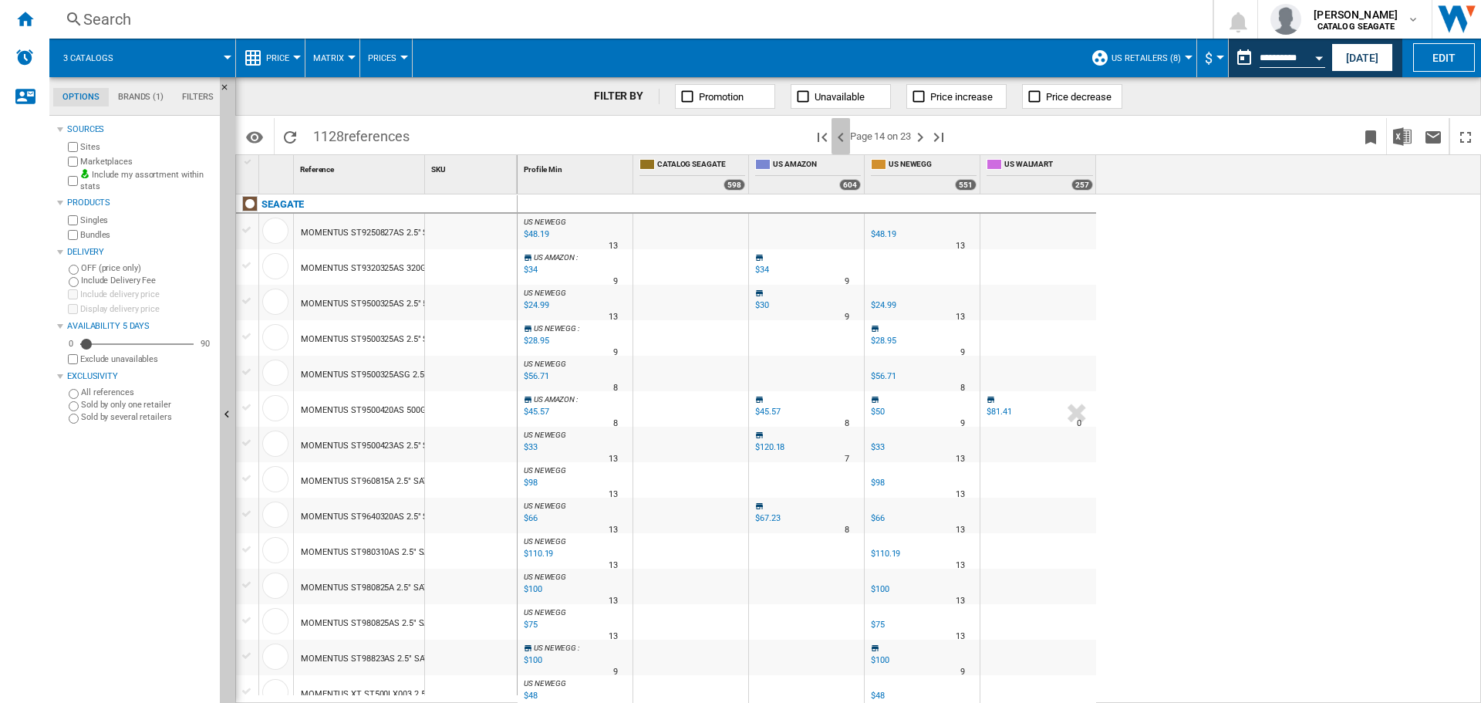
click at [833, 140] on ng-md-icon ">Previous page" at bounding box center [841, 137] width 19 height 19
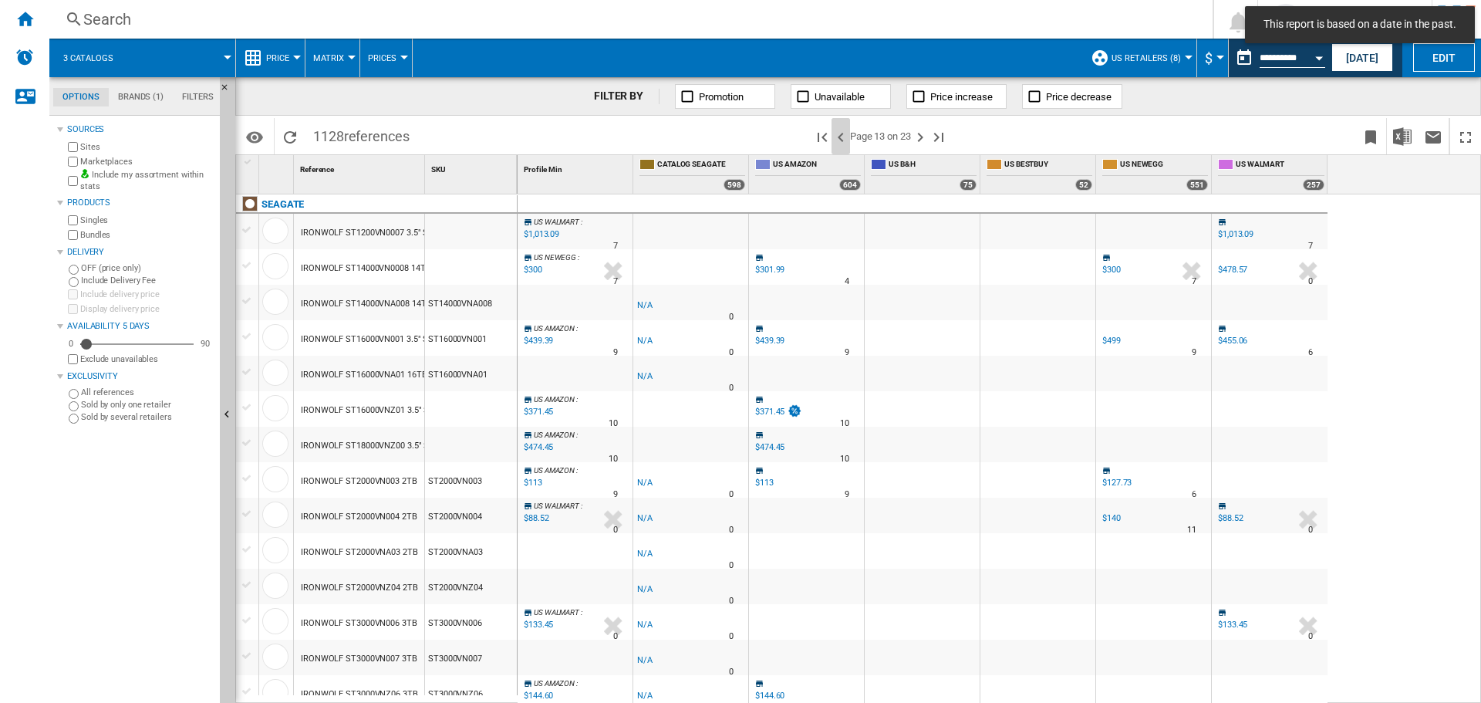
click at [836, 140] on ng-md-icon ">Previous page" at bounding box center [841, 137] width 19 height 19
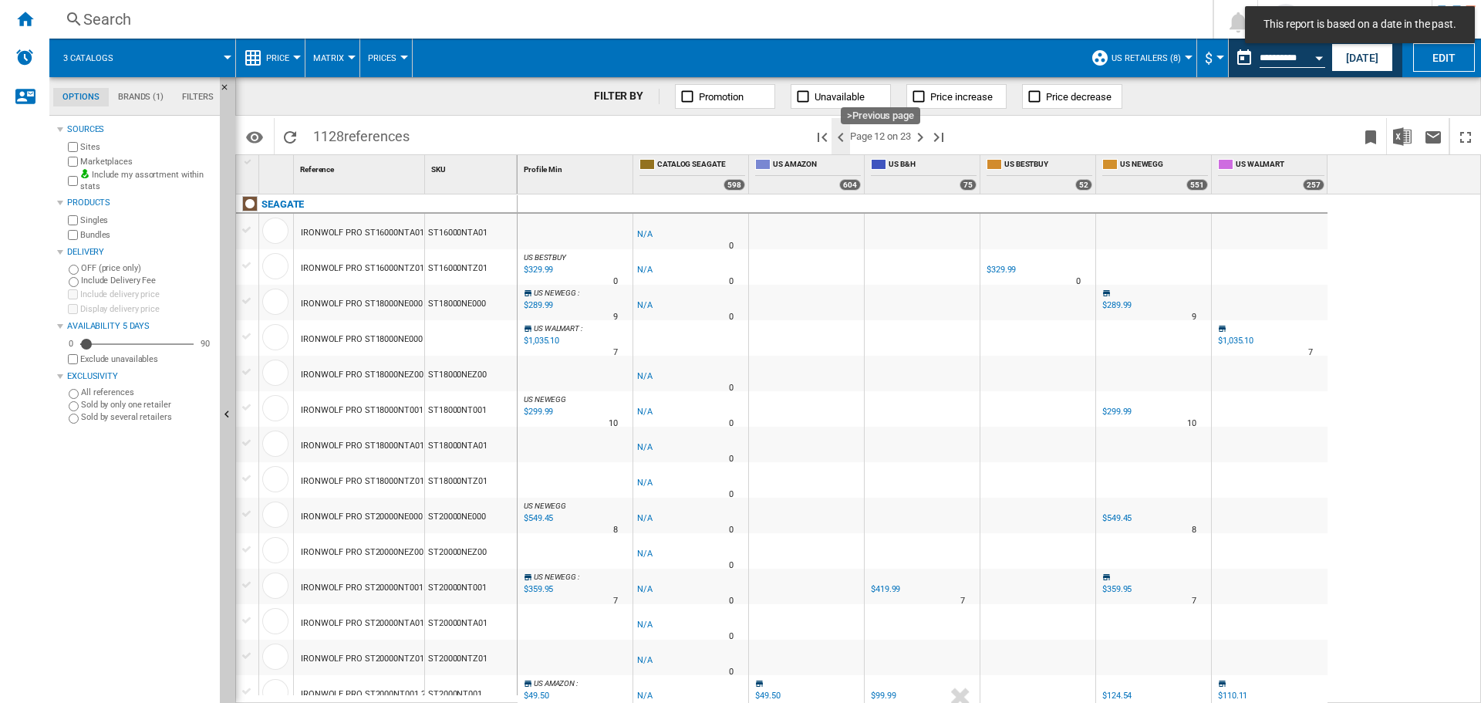
click at [839, 138] on ng-md-icon ">Previous page" at bounding box center [841, 137] width 19 height 19
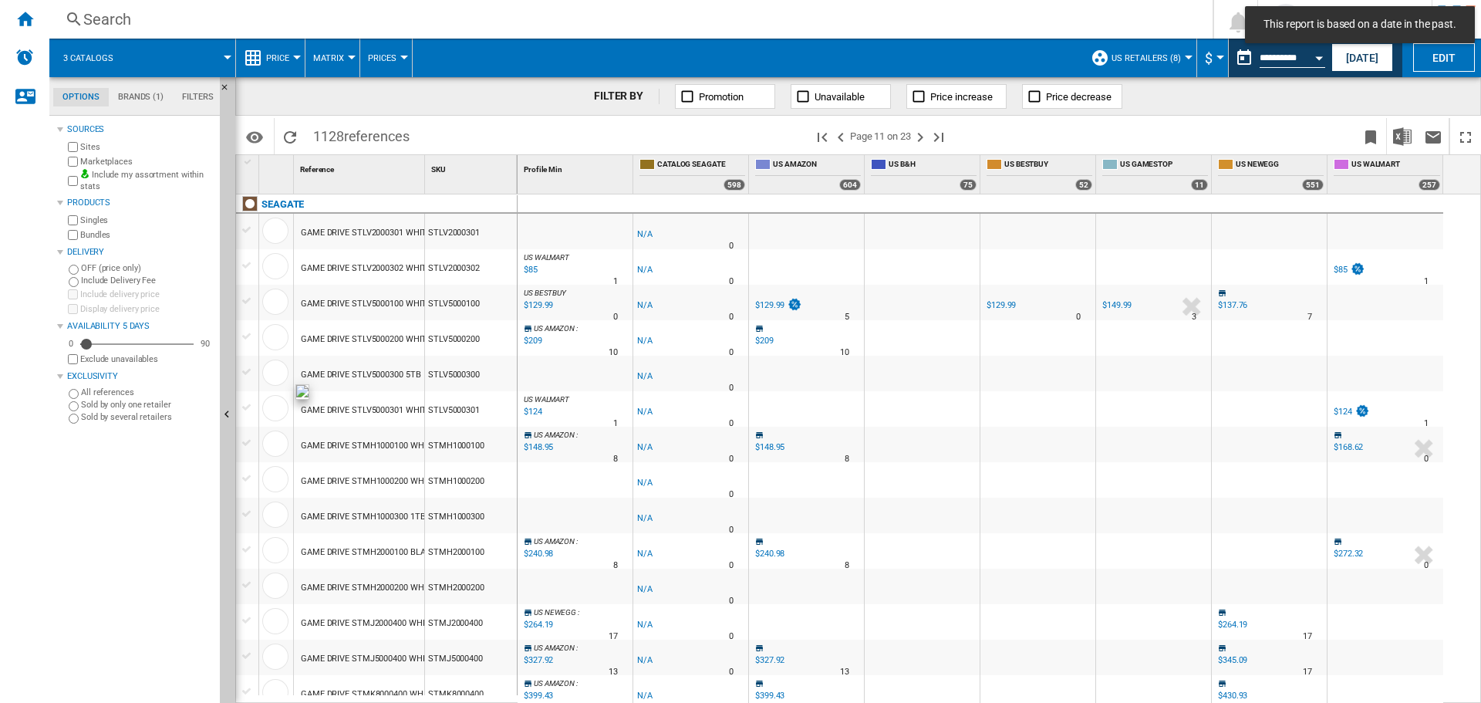
scroll to position [154, 0]
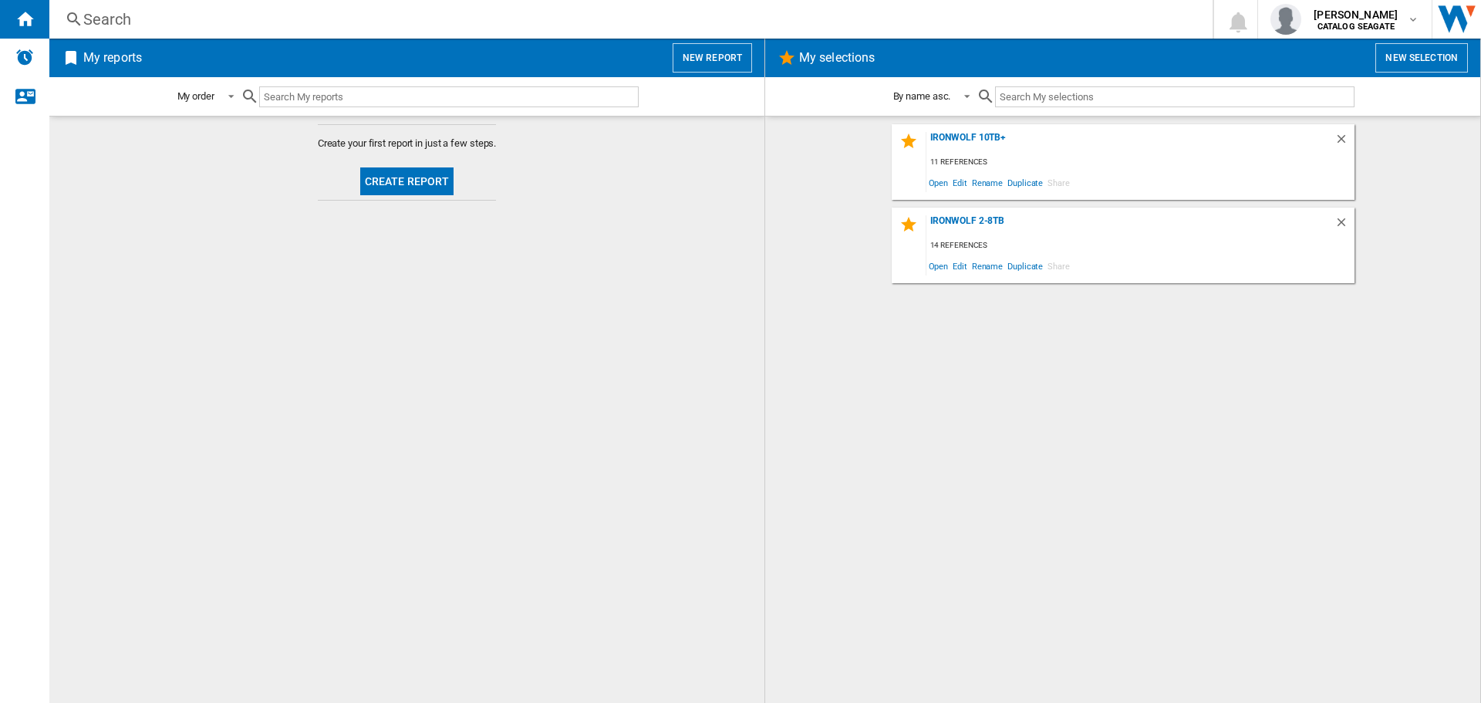
click at [425, 179] on button "Create report" at bounding box center [407, 181] width 94 height 28
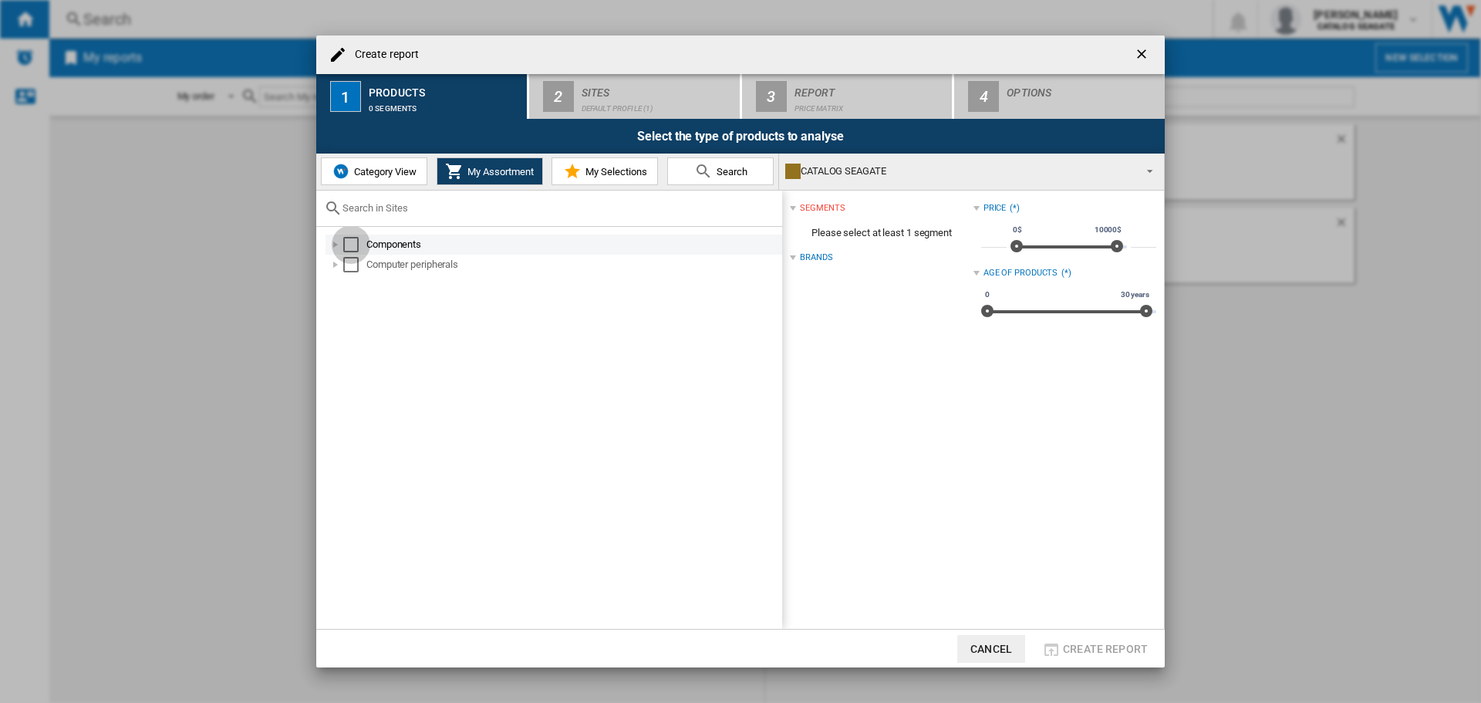
click at [352, 246] on div "Select" at bounding box center [350, 244] width 15 height 15
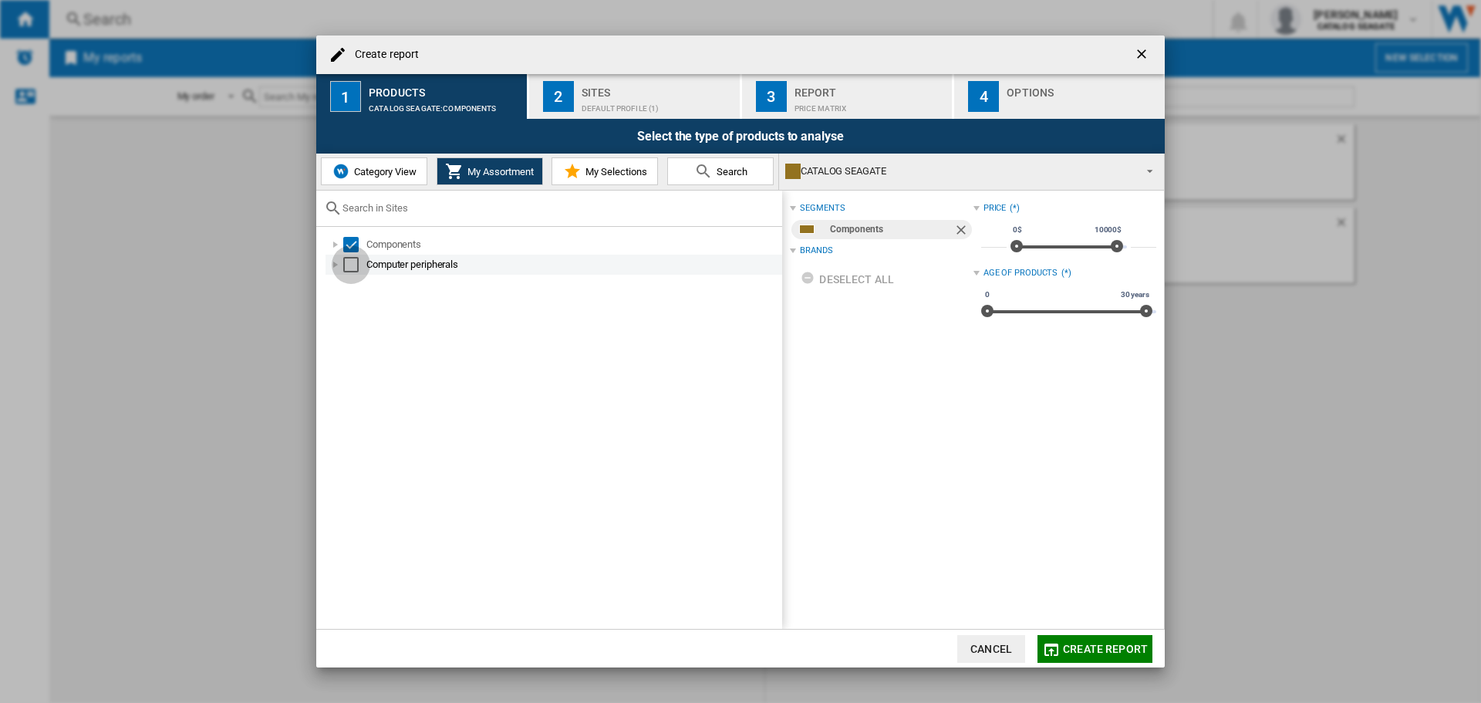
click at [349, 270] on div "Select" at bounding box center [350, 264] width 15 height 15
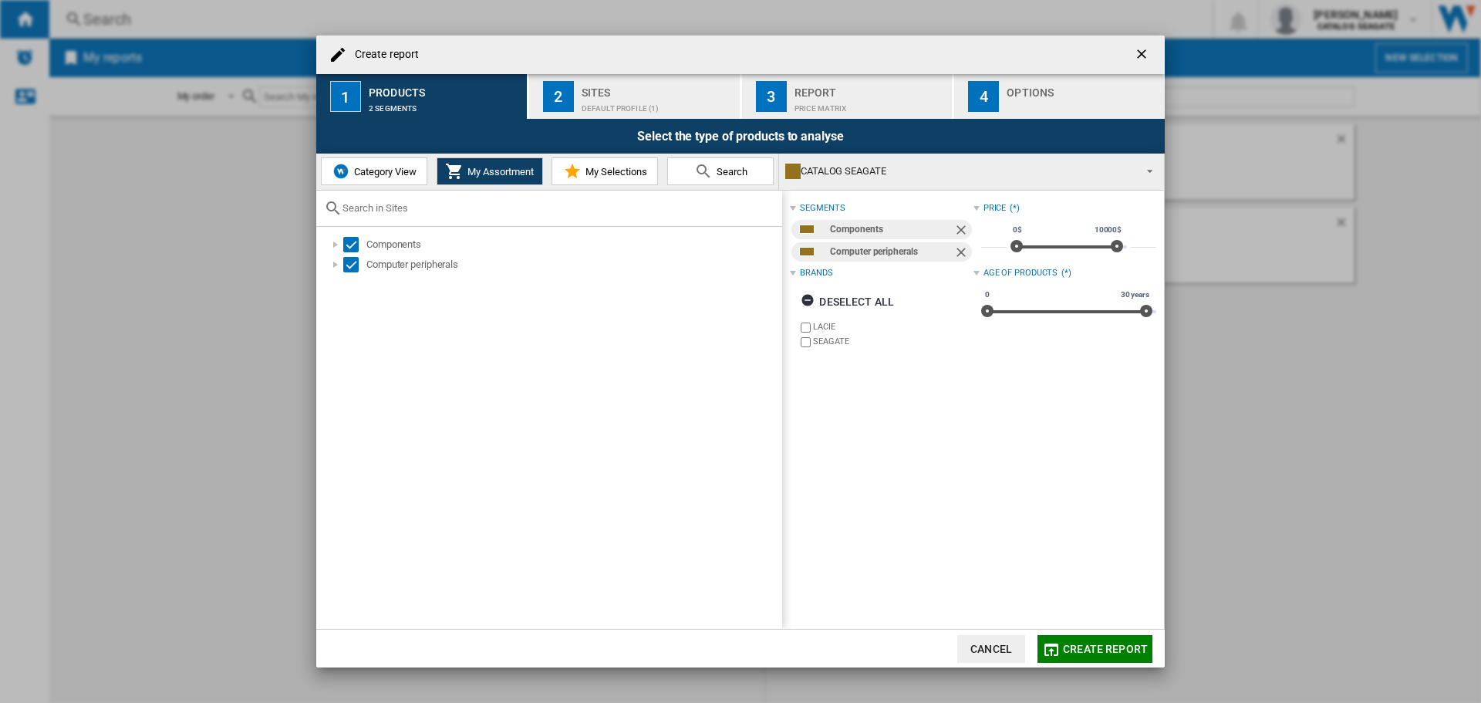
click at [637, 105] on div "Default profile (1)" at bounding box center [658, 104] width 152 height 16
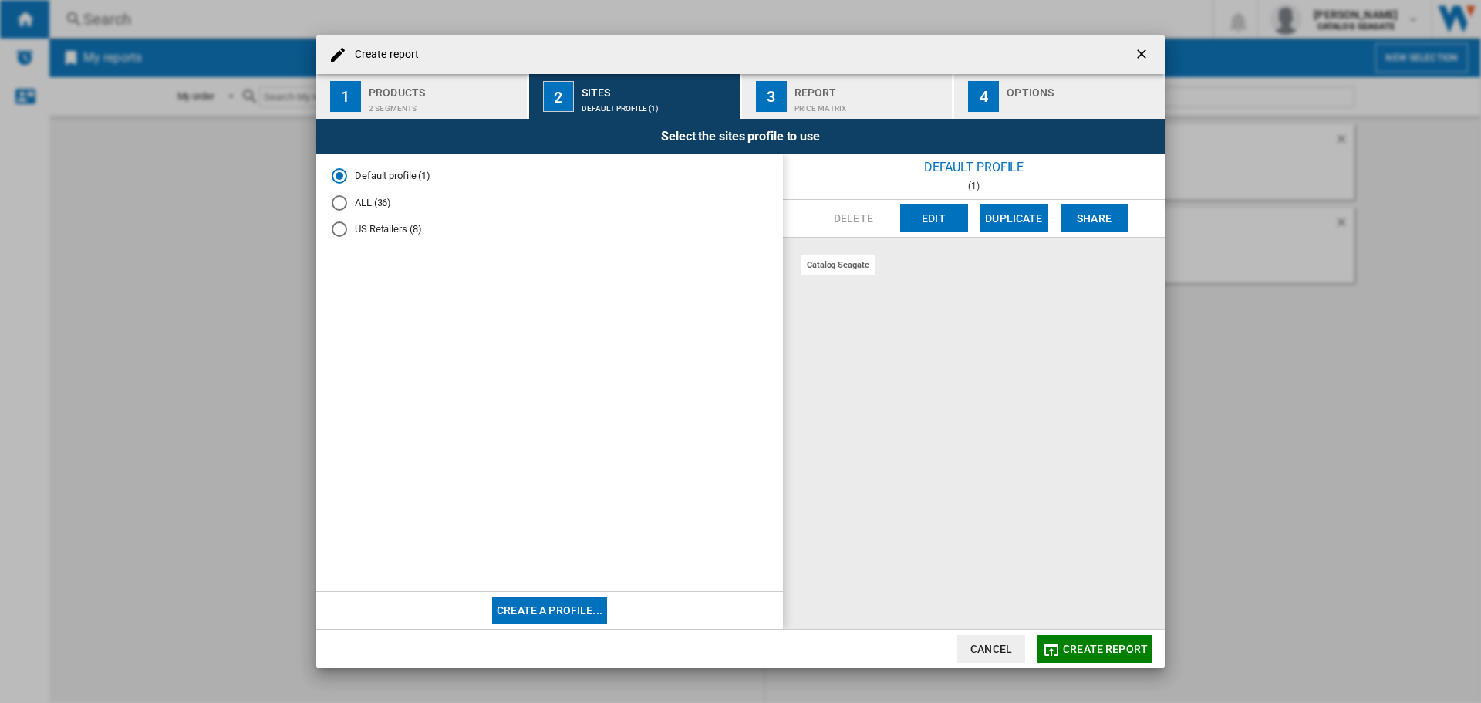
click at [331, 228] on div "Default profile (1) ALL (36) US Retailers (8)" at bounding box center [549, 373] width 467 height 439
click at [340, 235] on div "US Retailers (8)" at bounding box center [339, 228] width 15 height 15
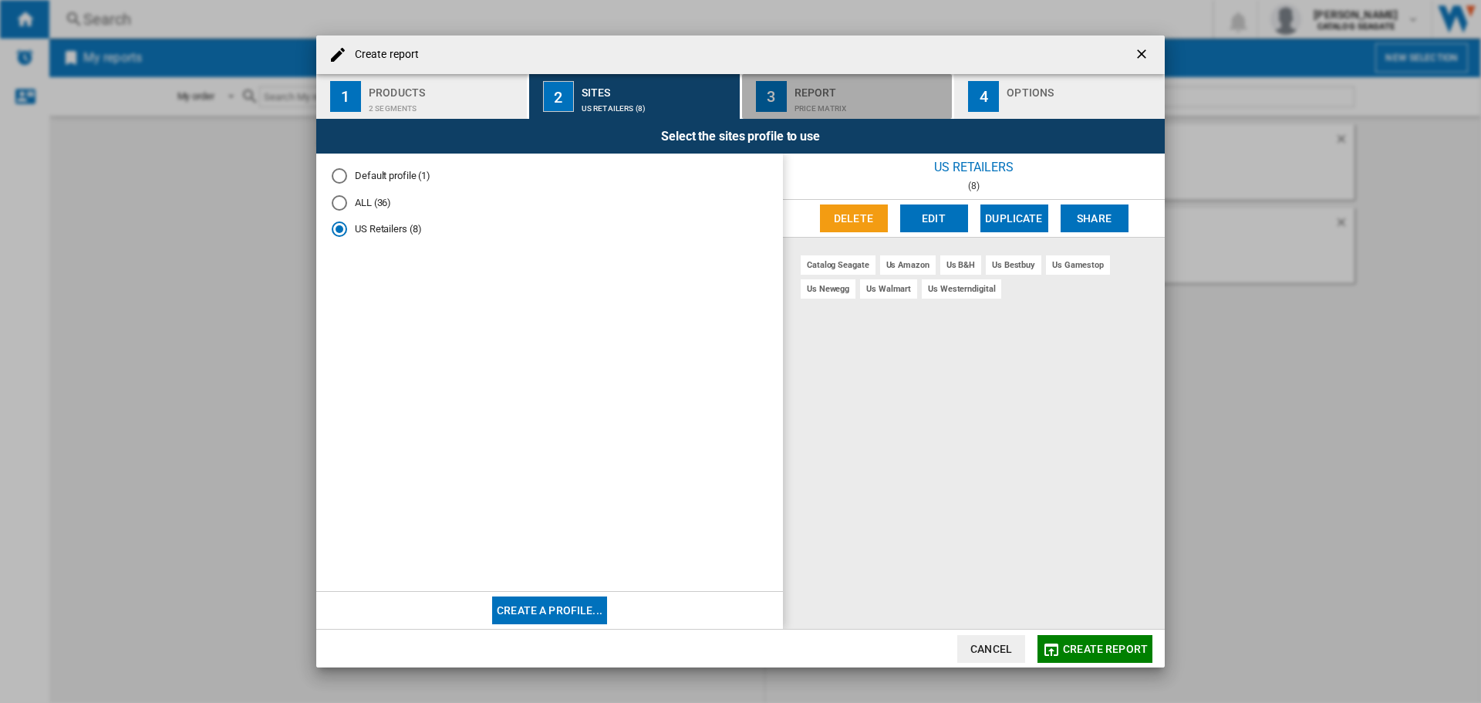
click at [855, 88] on div "Report" at bounding box center [871, 88] width 152 height 16
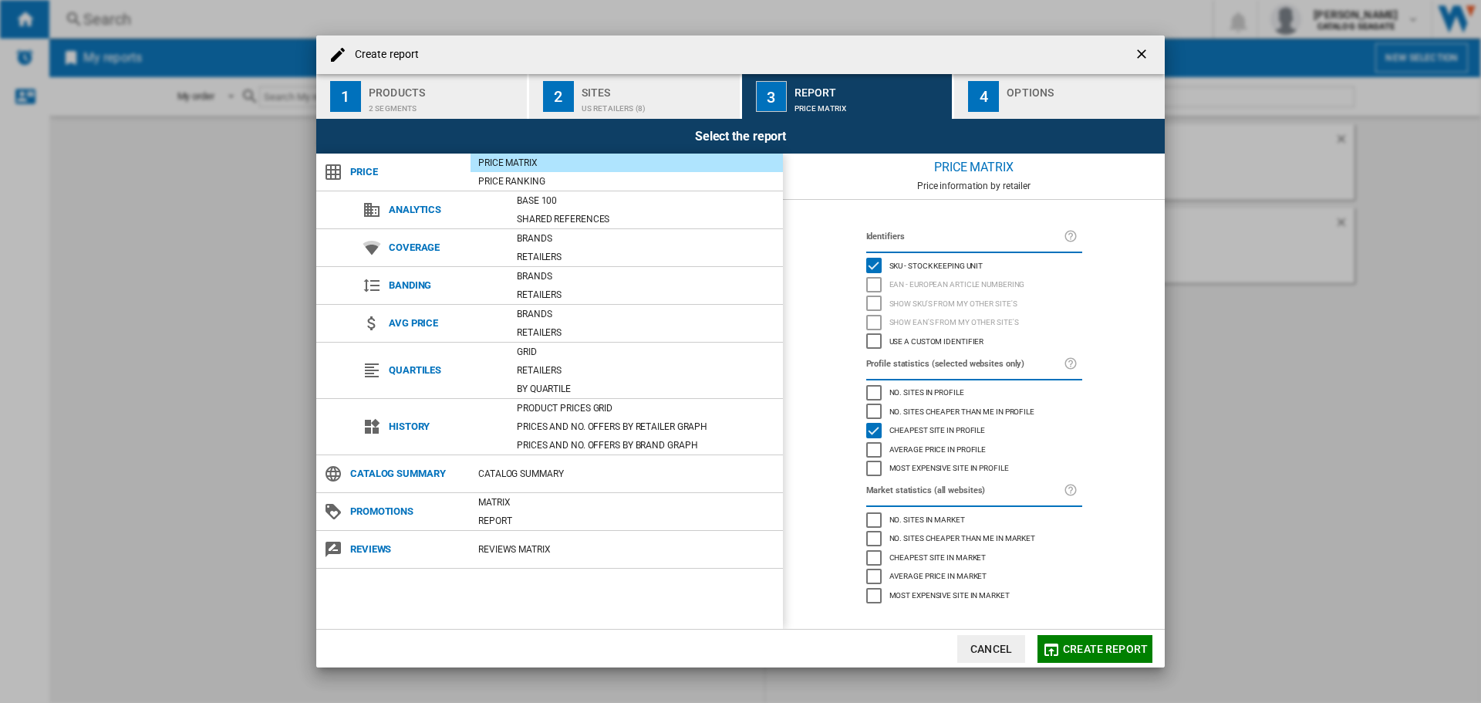
click at [1007, 98] on div "button" at bounding box center [1083, 104] width 152 height 16
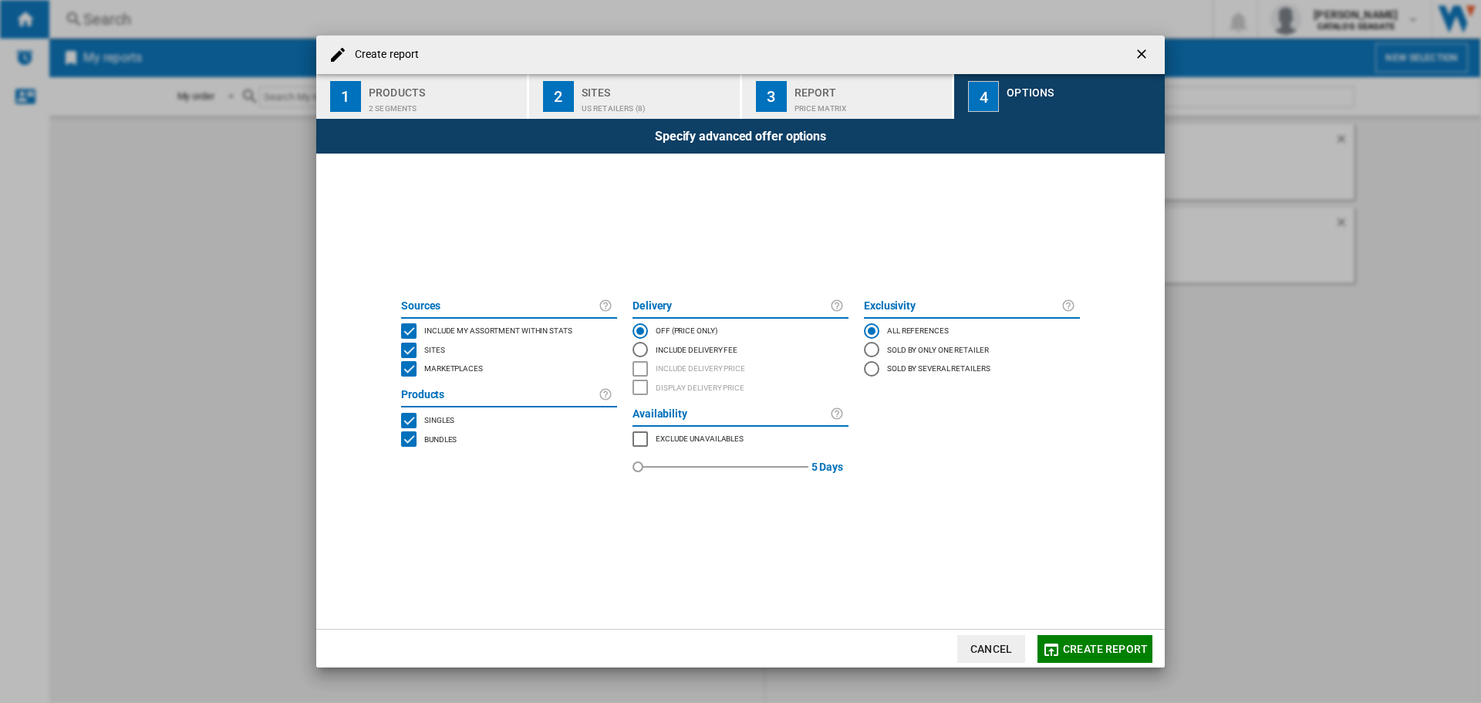
click at [903, 103] on div "Price Matrix" at bounding box center [871, 104] width 152 height 16
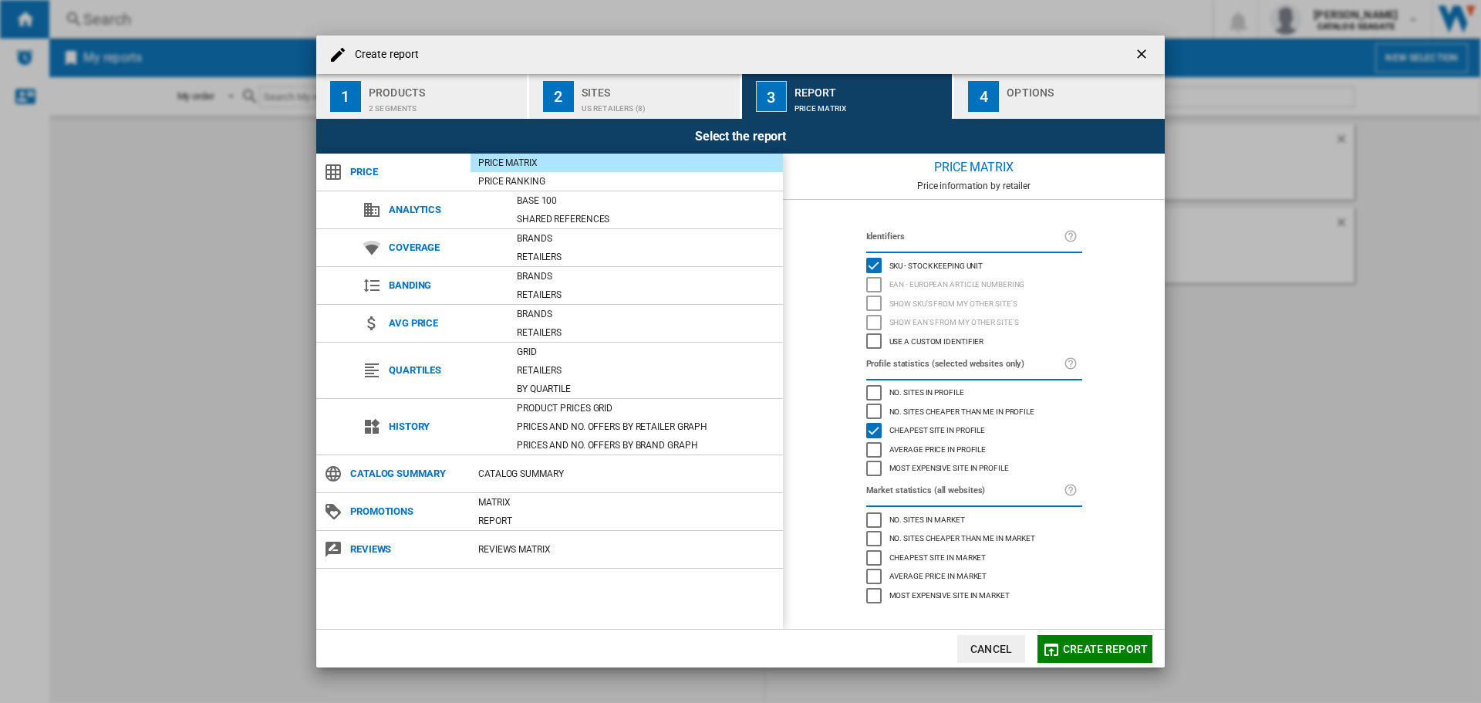
click at [724, 98] on div "US Retailers (8)" at bounding box center [658, 104] width 152 height 16
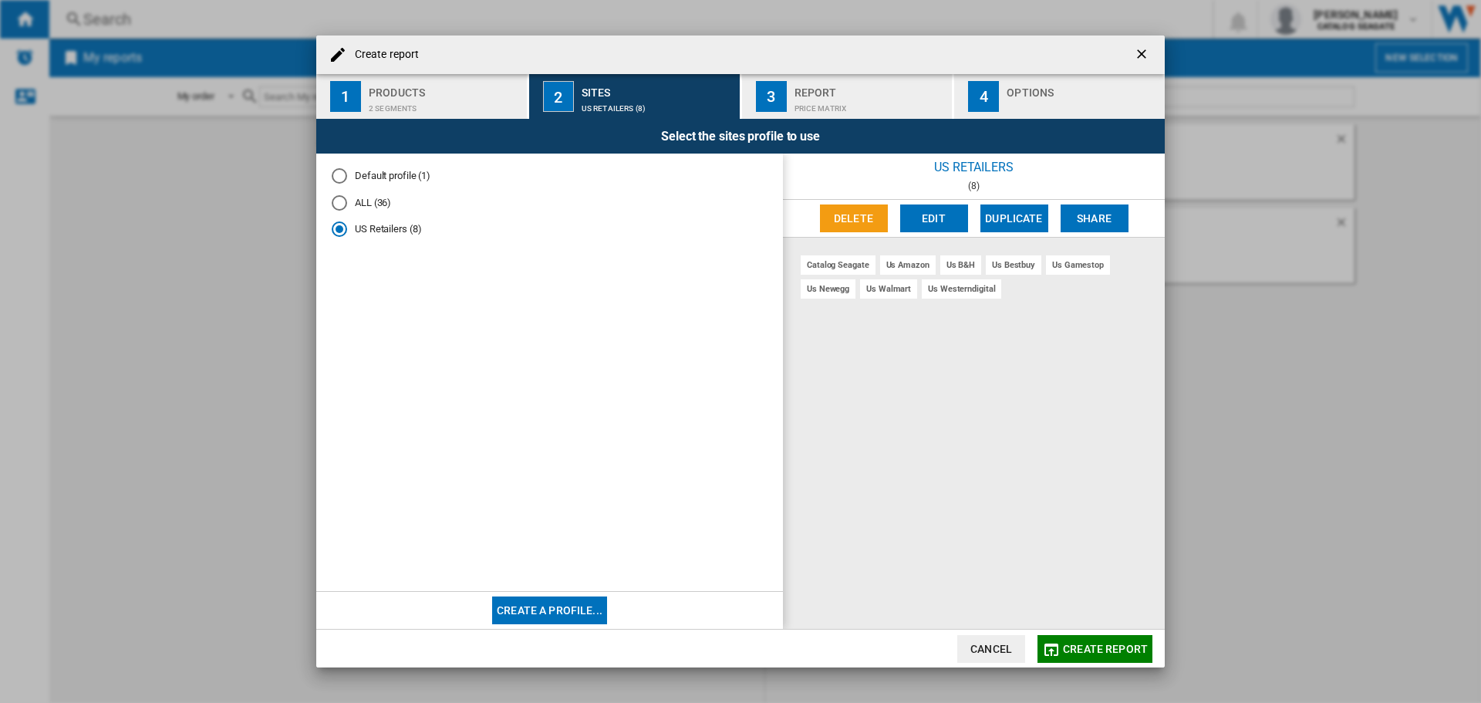
click at [845, 89] on div "Report" at bounding box center [871, 88] width 152 height 16
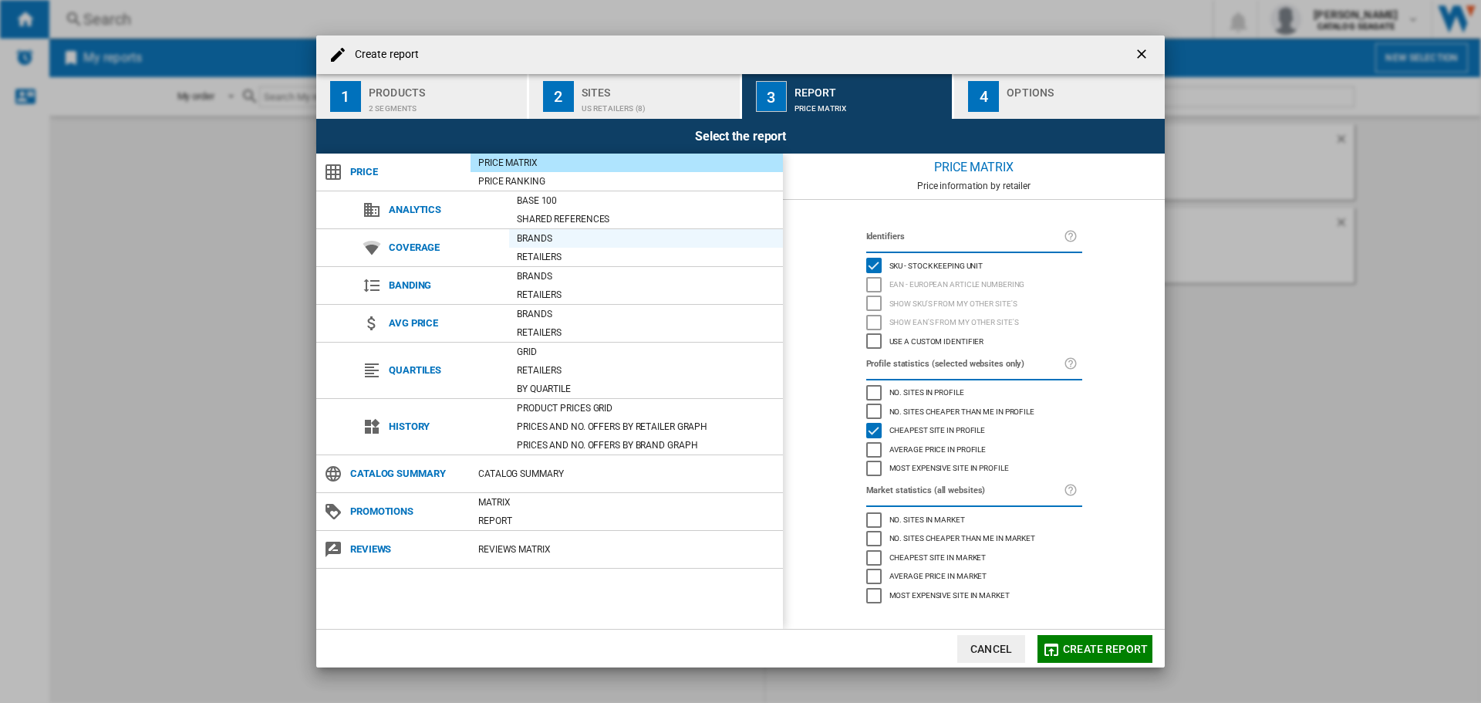
click at [549, 236] on div "Brands" at bounding box center [646, 238] width 274 height 15
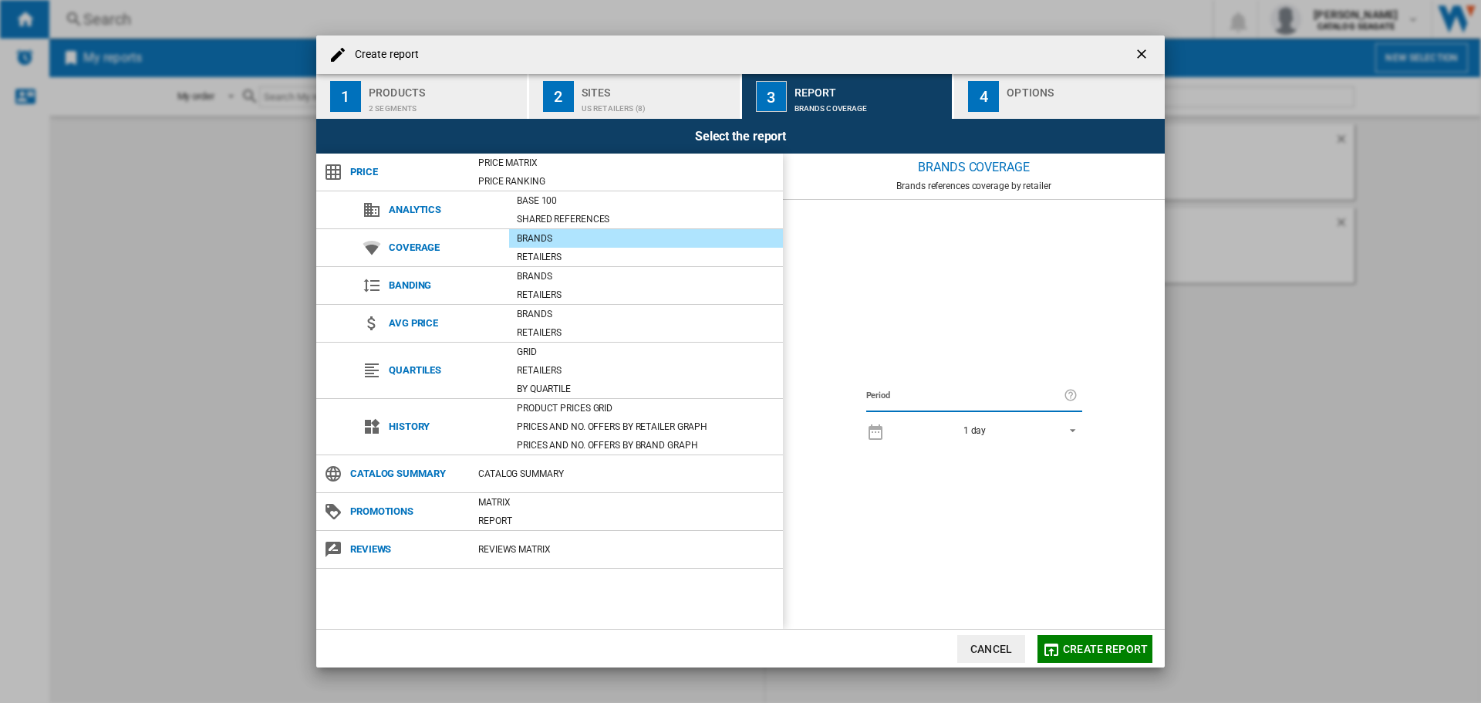
click at [592, 240] on div "Brands" at bounding box center [646, 238] width 274 height 15
drag, startPoint x: 543, startPoint y: 238, endPoint x: 479, endPoint y: 218, distance: 67.3
click at [539, 238] on div "Brands" at bounding box center [646, 238] width 274 height 15
click at [642, 108] on div "US Retailers (8)" at bounding box center [658, 104] width 152 height 16
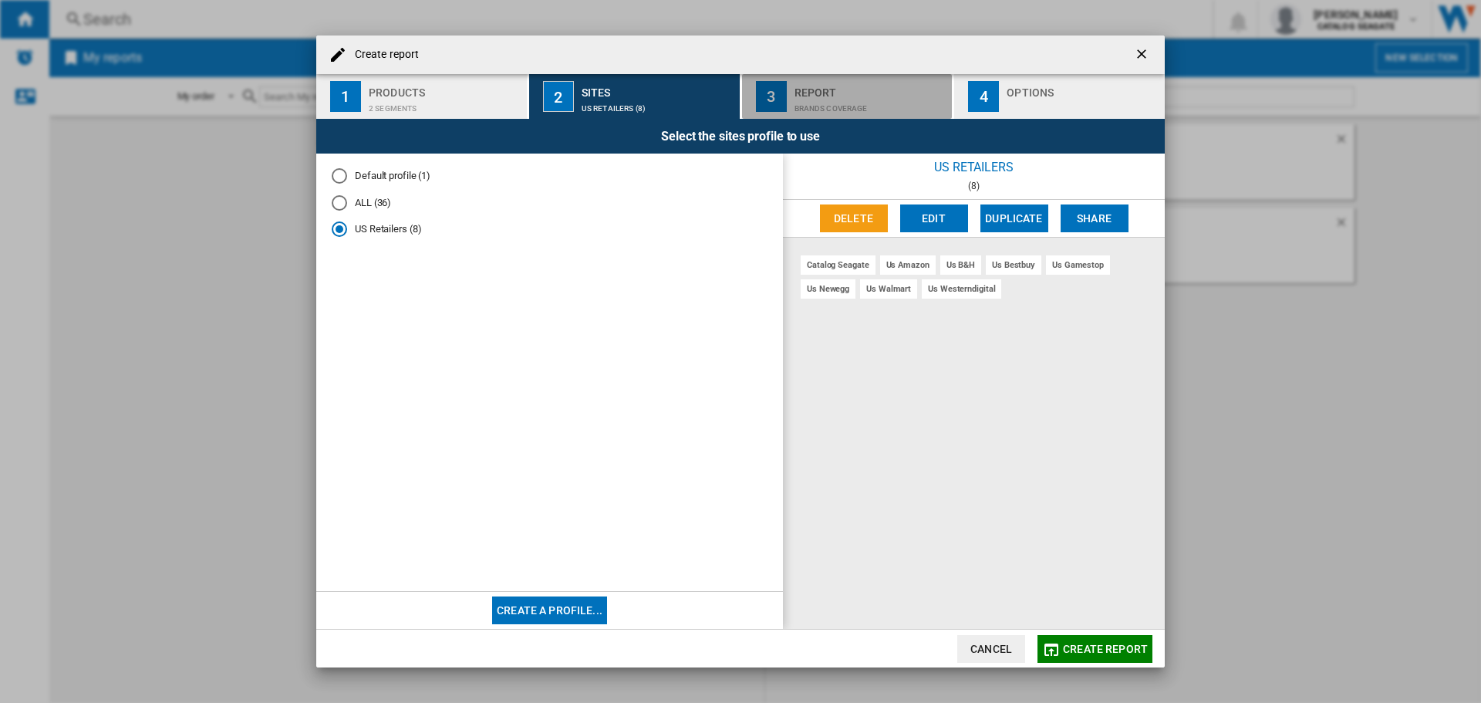
click at [810, 96] on div "Brands coverage" at bounding box center [871, 104] width 152 height 16
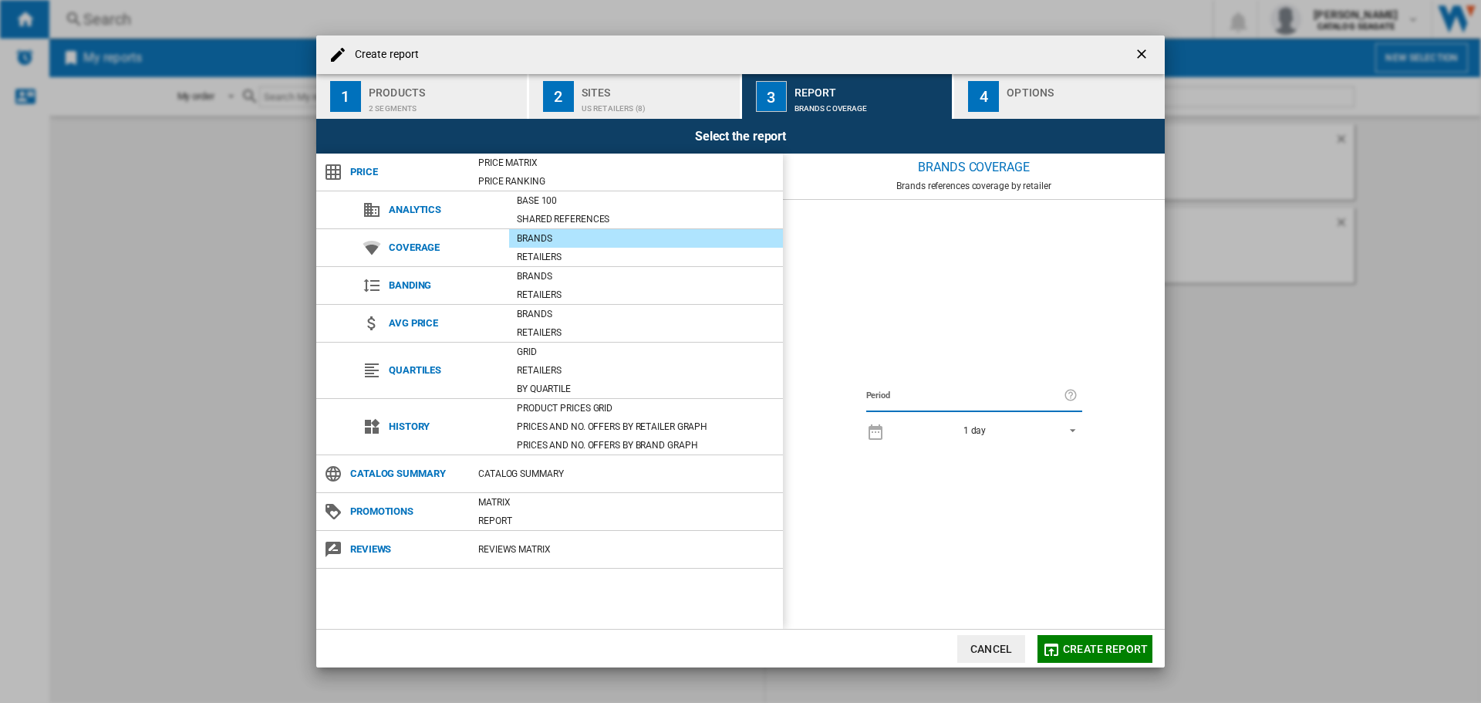
click at [413, 248] on span "Coverage" at bounding box center [445, 248] width 128 height 22
click at [980, 653] on button "Cancel" at bounding box center [991, 649] width 68 height 28
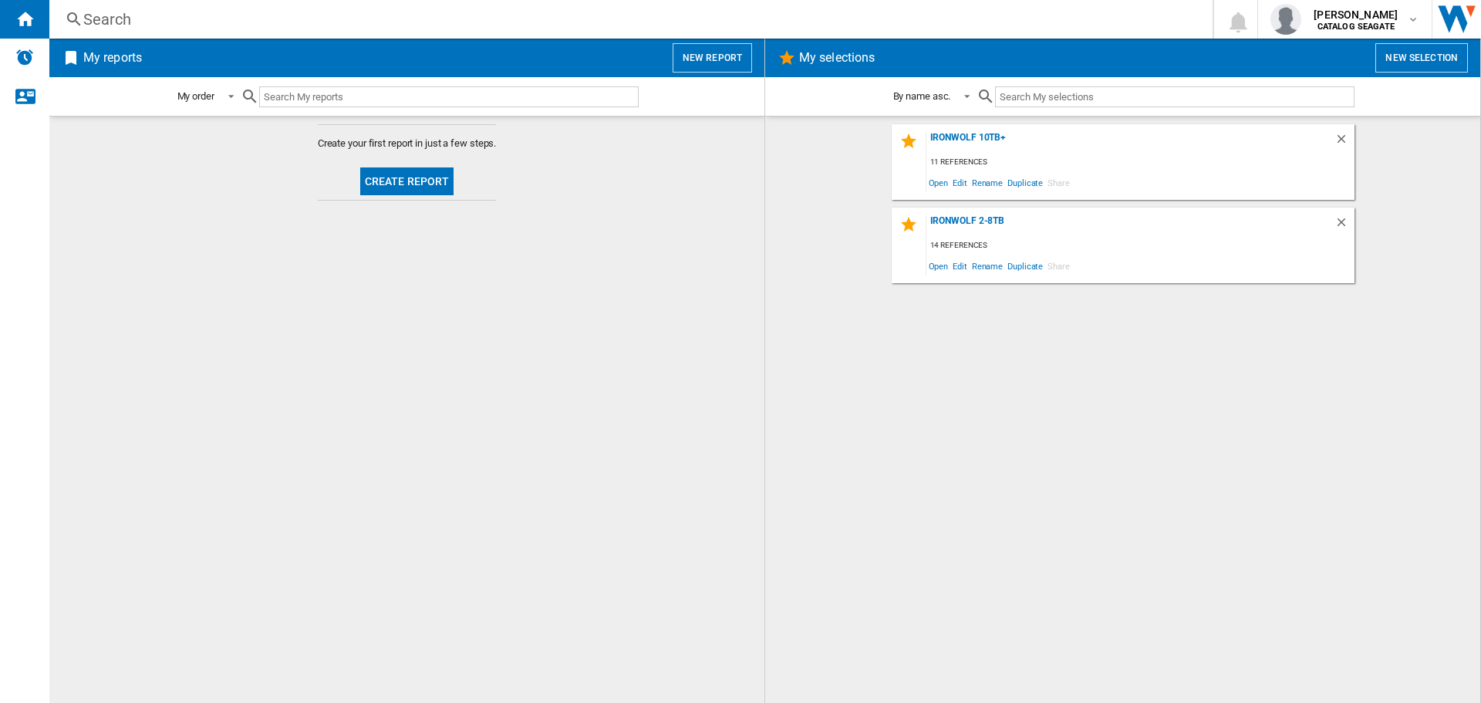
click at [410, 195] on span "Create report" at bounding box center [407, 182] width 106 height 38
click at [421, 176] on button "Create report" at bounding box center [407, 181] width 94 height 28
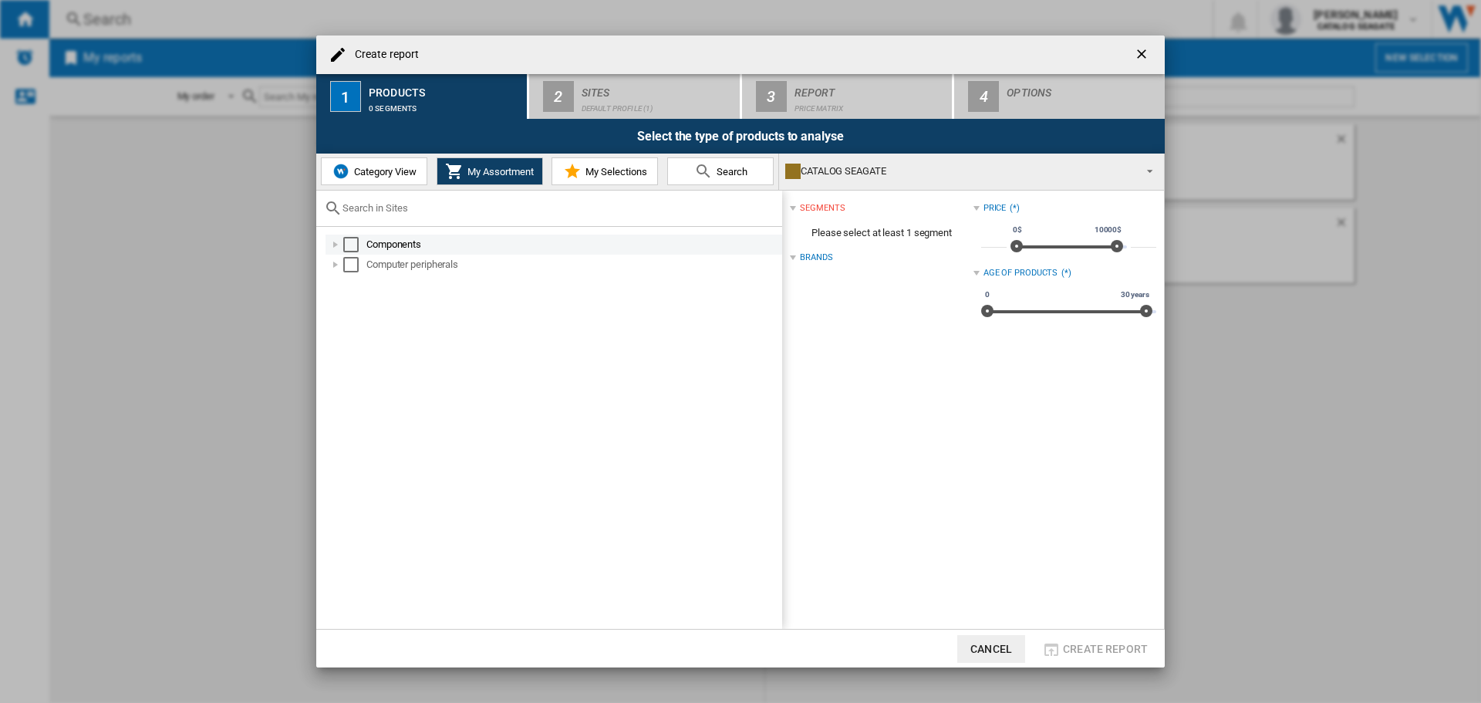
click at [346, 235] on div "Components" at bounding box center [554, 244] width 457 height 20
click at [349, 266] on div "Select" at bounding box center [350, 264] width 15 height 15
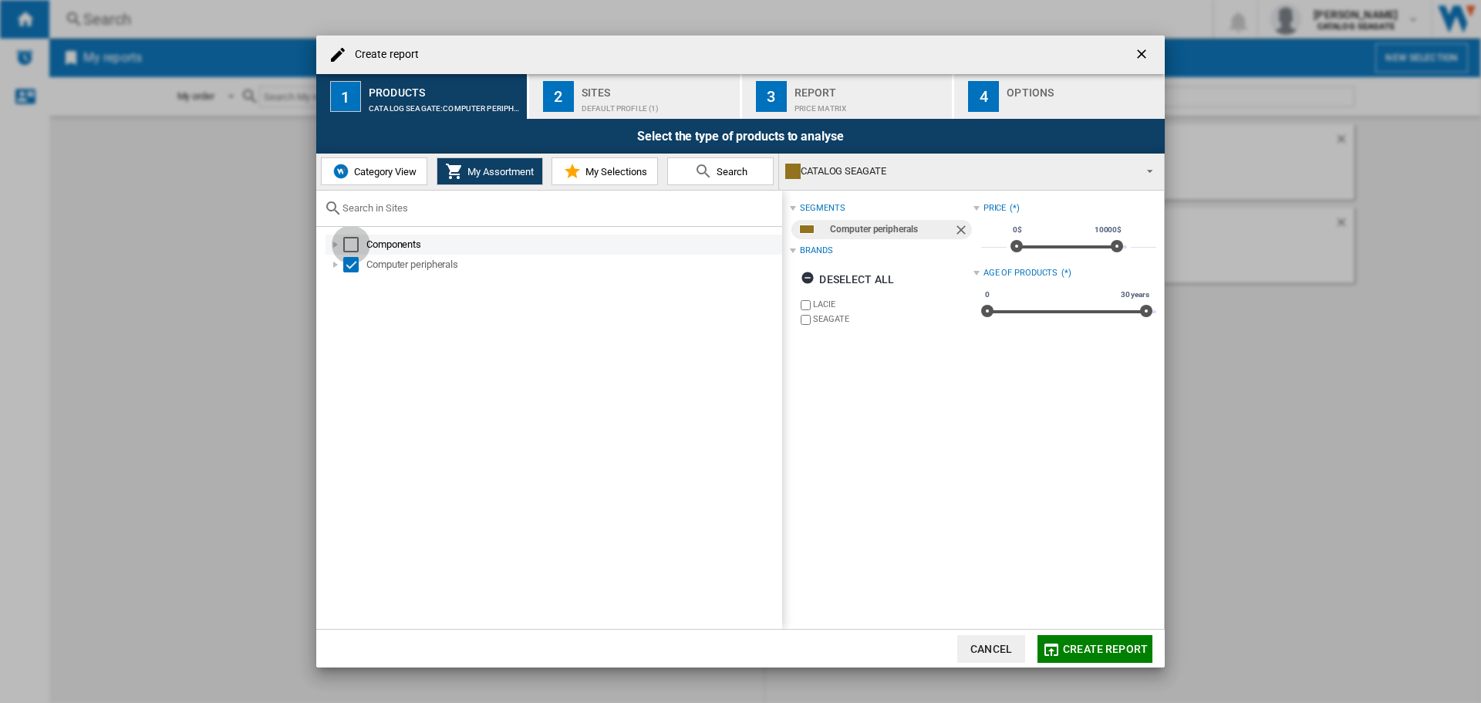
click at [347, 245] on div "Select" at bounding box center [350, 244] width 15 height 15
click at [633, 113] on button "2 Sites Default profile (1)" at bounding box center [635, 96] width 212 height 45
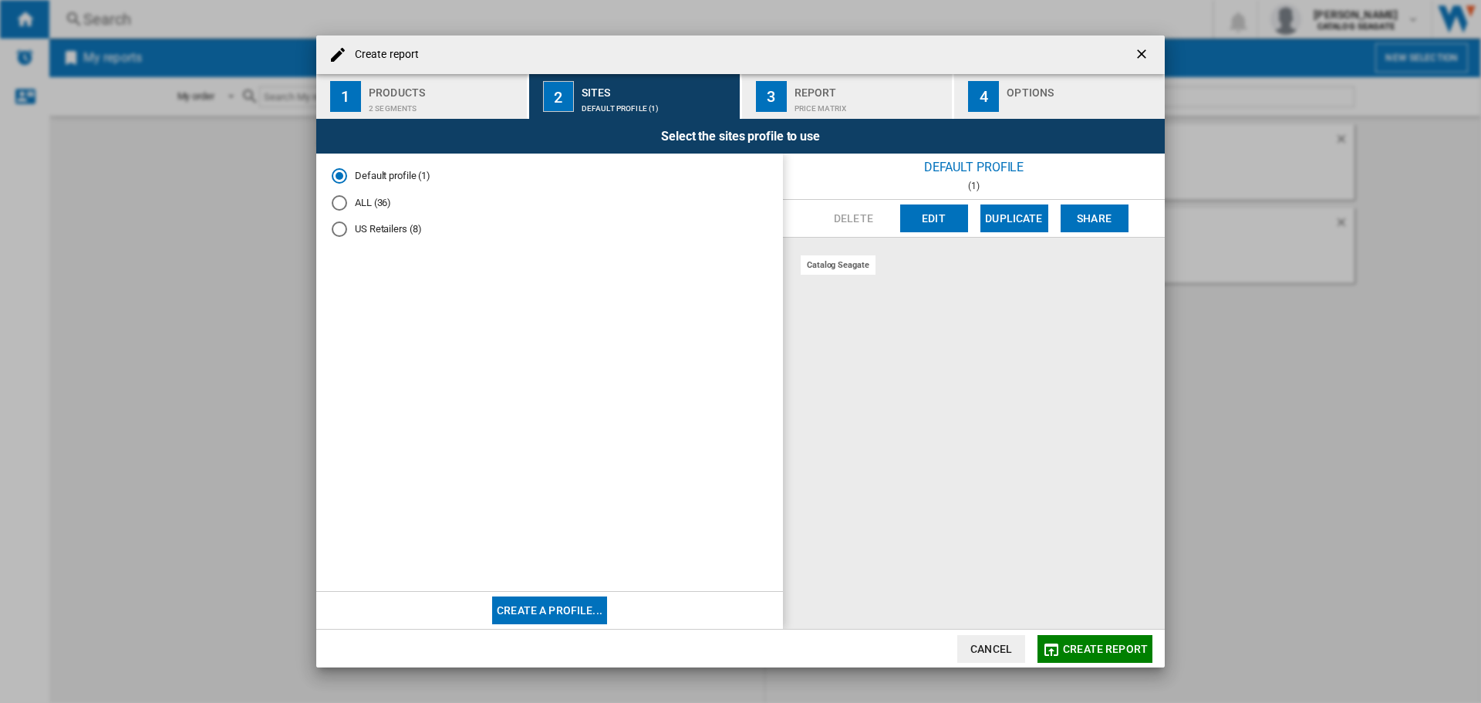
click at [377, 224] on md-radio-button "US Retailers (8)" at bounding box center [550, 229] width 436 height 15
click at [1104, 656] on button "Create report" at bounding box center [1094, 649] width 115 height 28
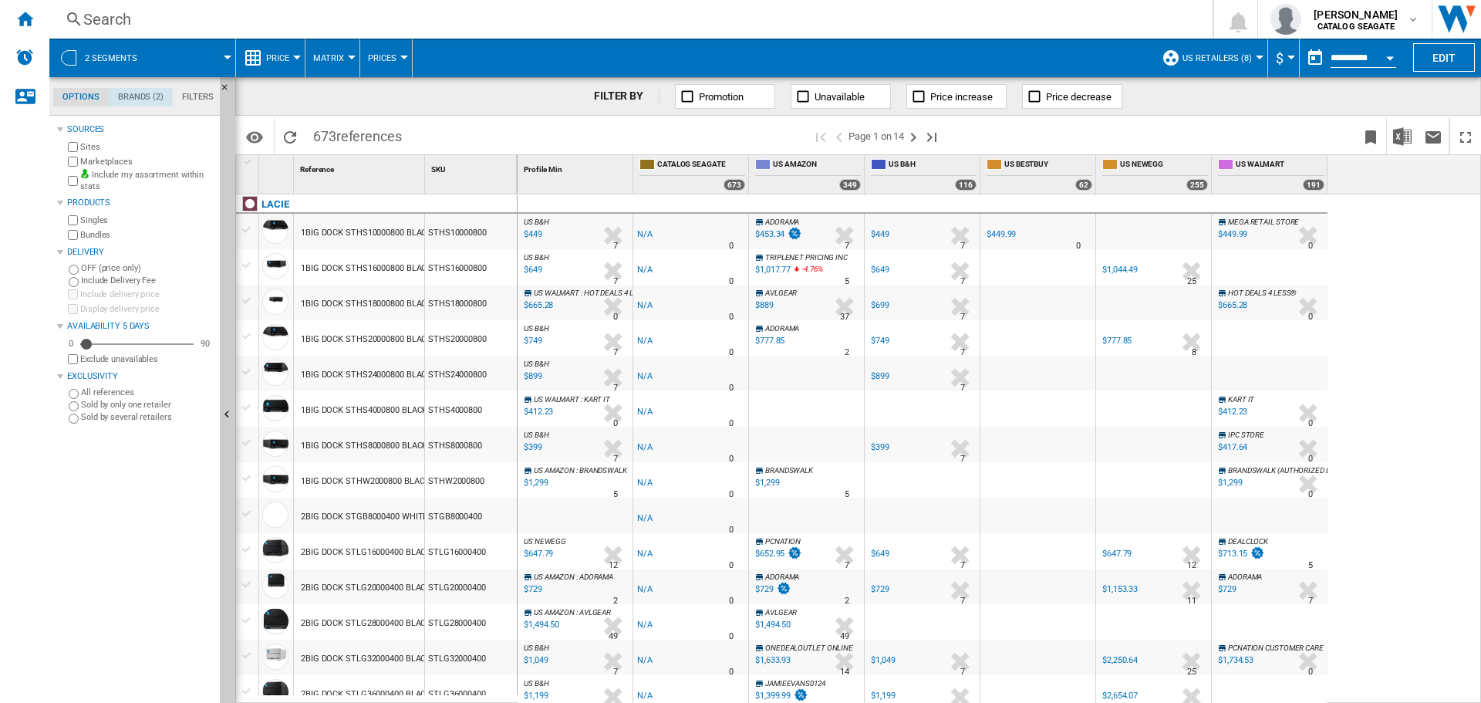
click at [137, 100] on md-tab-item "Brands (2)" at bounding box center [141, 97] width 64 height 19
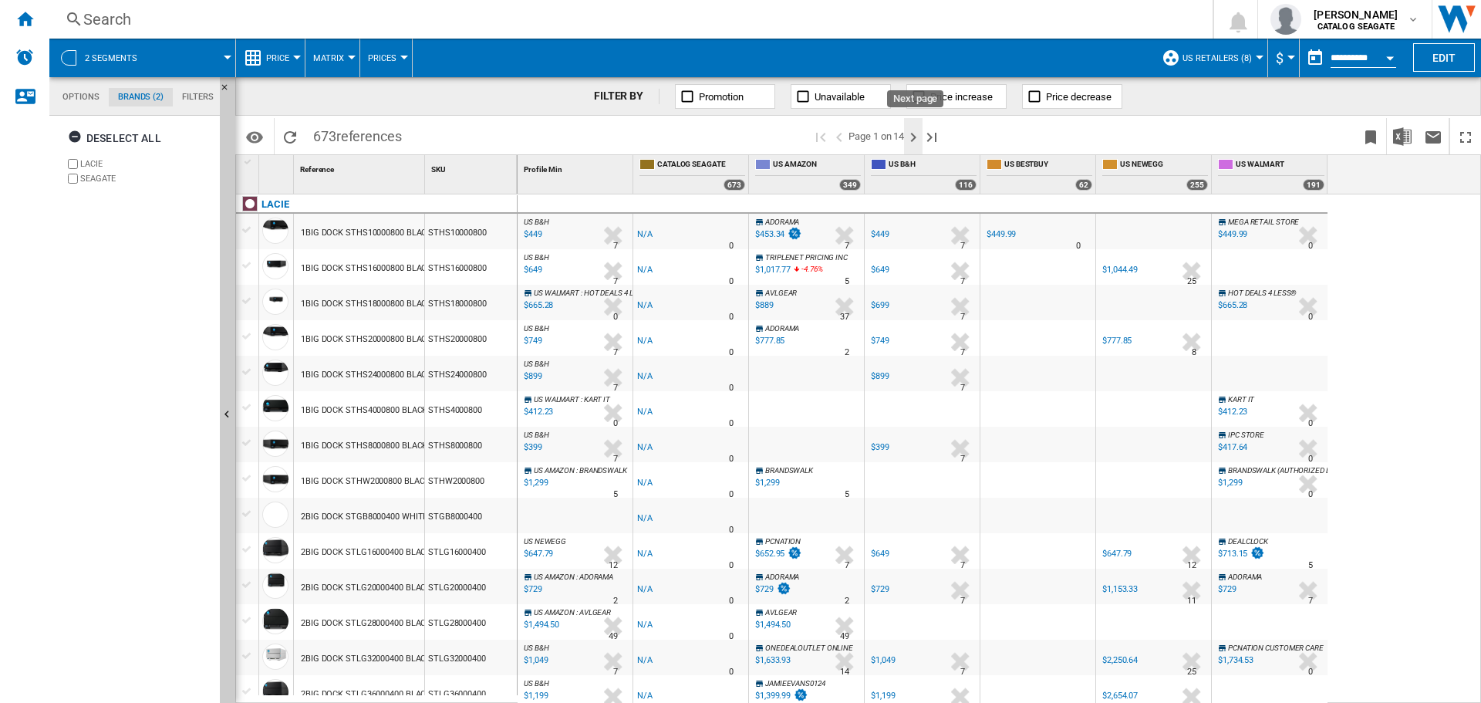
click at [921, 133] on ng-md-icon "Next page" at bounding box center [913, 137] width 19 height 19
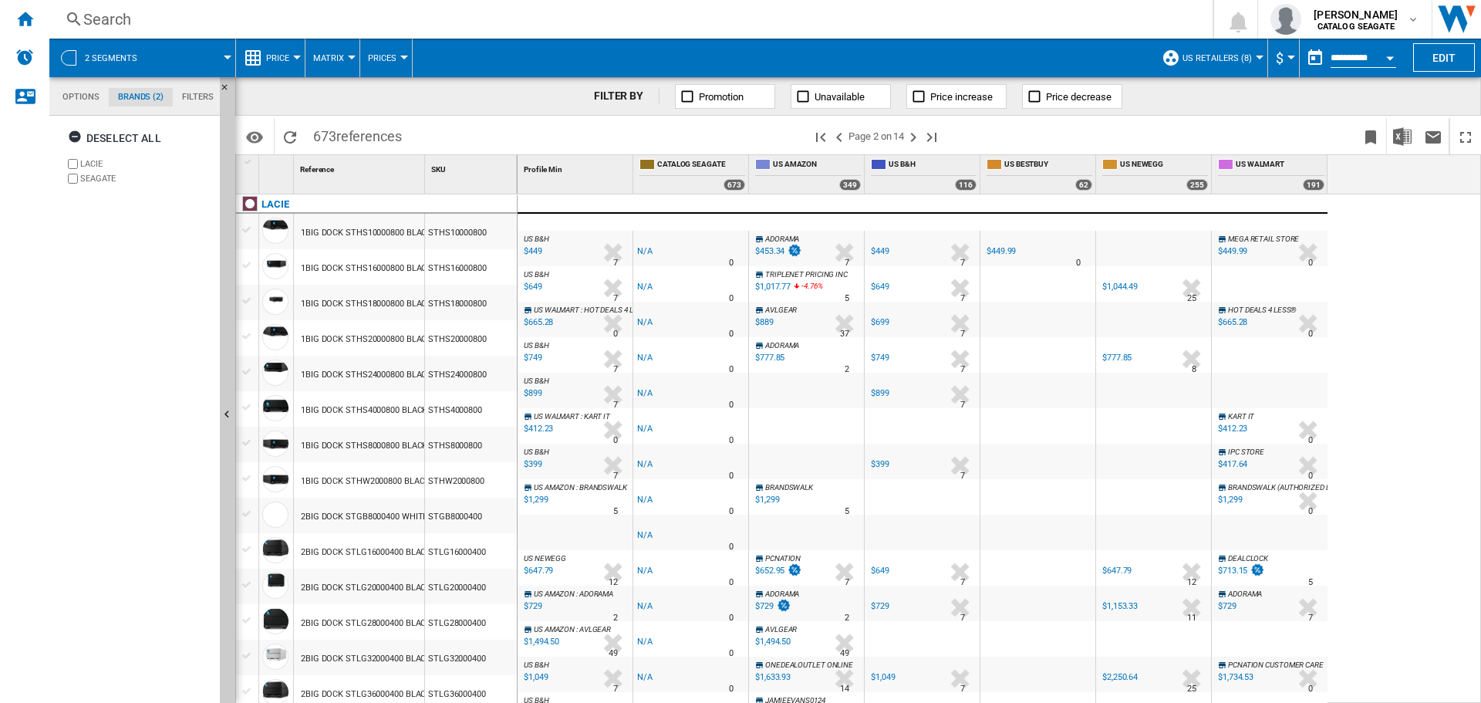
click at [917, 138] on ng-md-icon "Next page" at bounding box center [913, 137] width 19 height 19
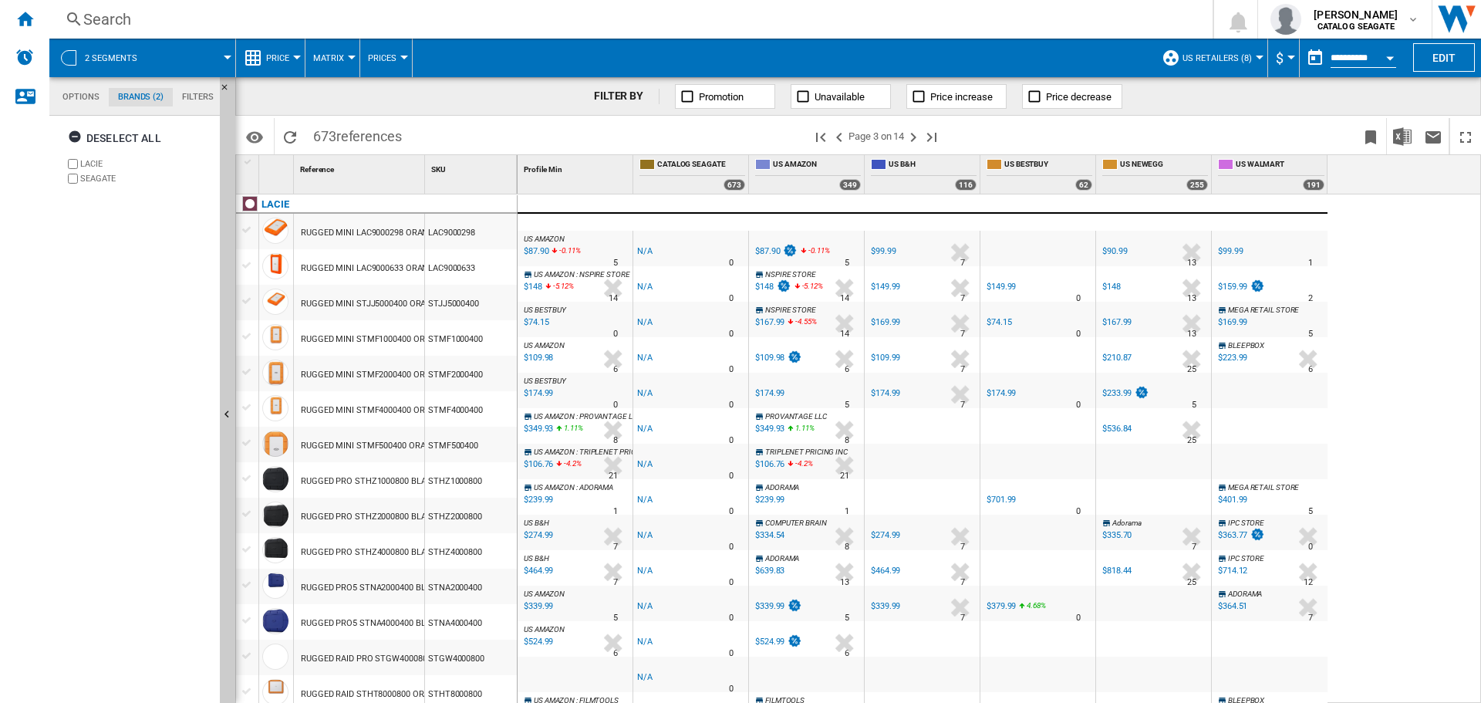
click at [917, 138] on ng-md-icon "Next page" at bounding box center [913, 137] width 19 height 19
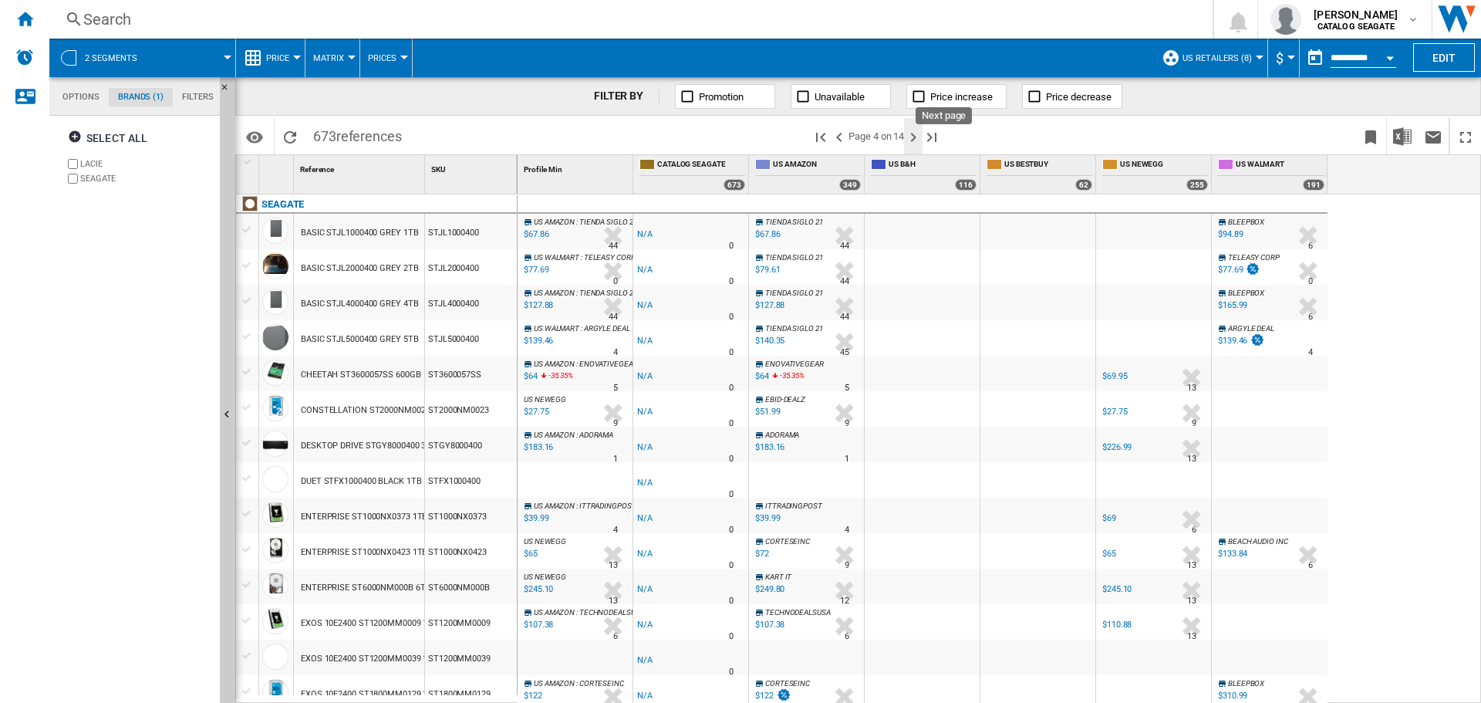
click at [919, 141] on ng-md-icon "Next page" at bounding box center [913, 137] width 19 height 19
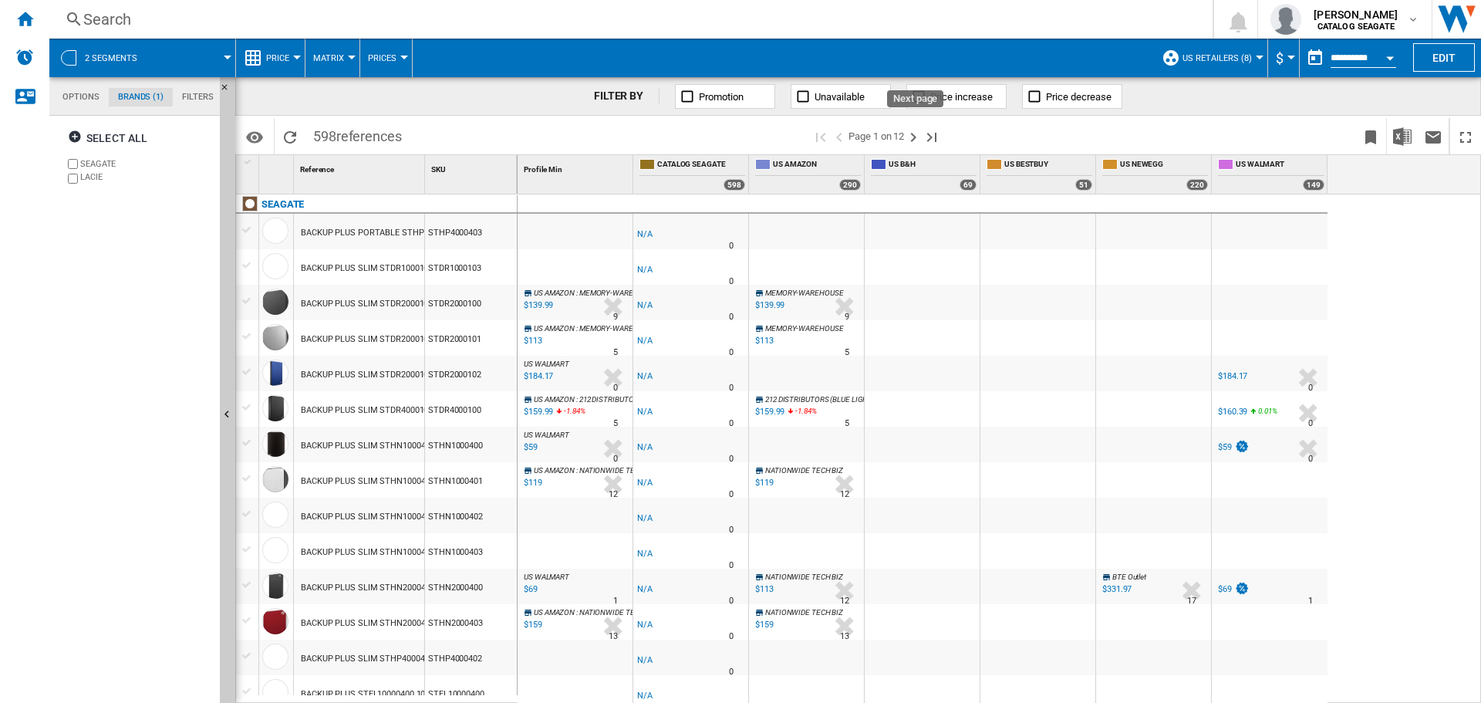
click at [919, 141] on ng-md-icon "Next page" at bounding box center [913, 137] width 19 height 19
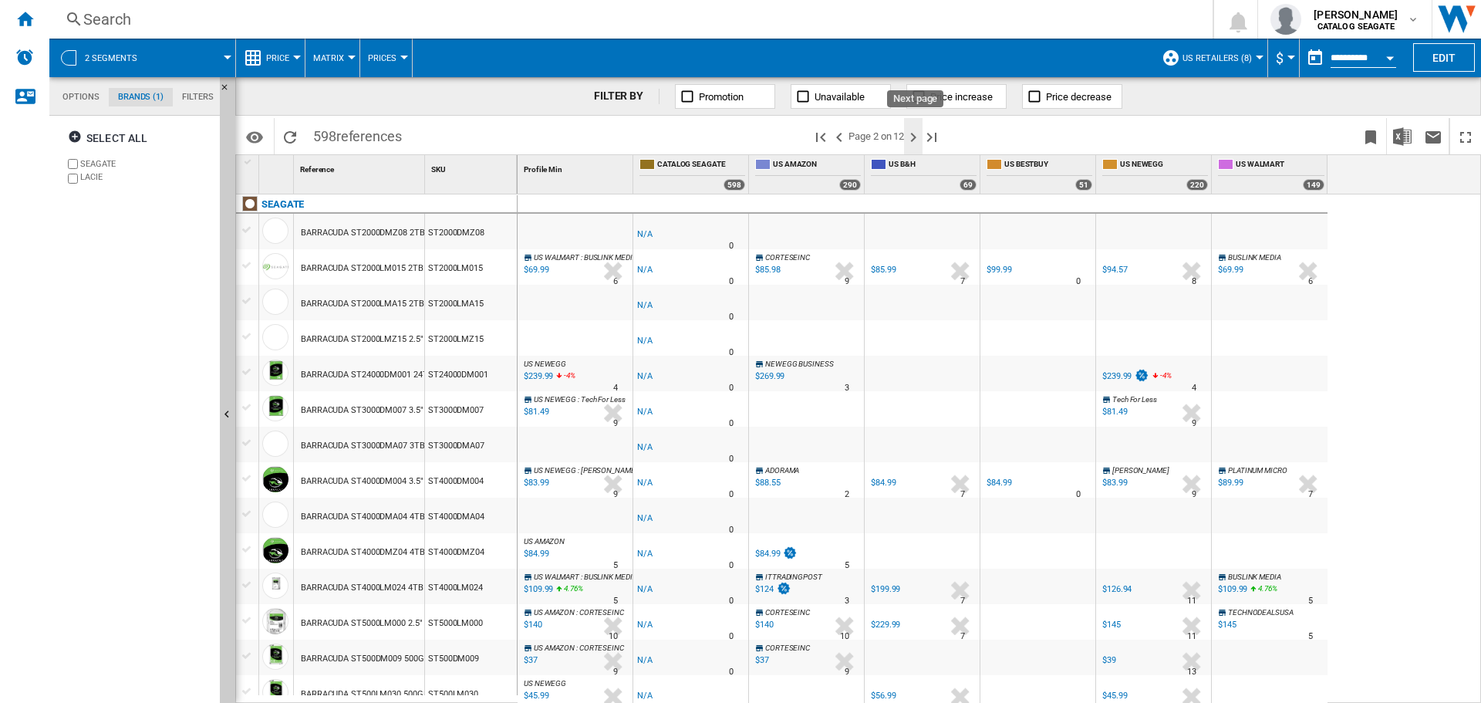
click at [917, 141] on ng-md-icon "Next page" at bounding box center [913, 137] width 19 height 19
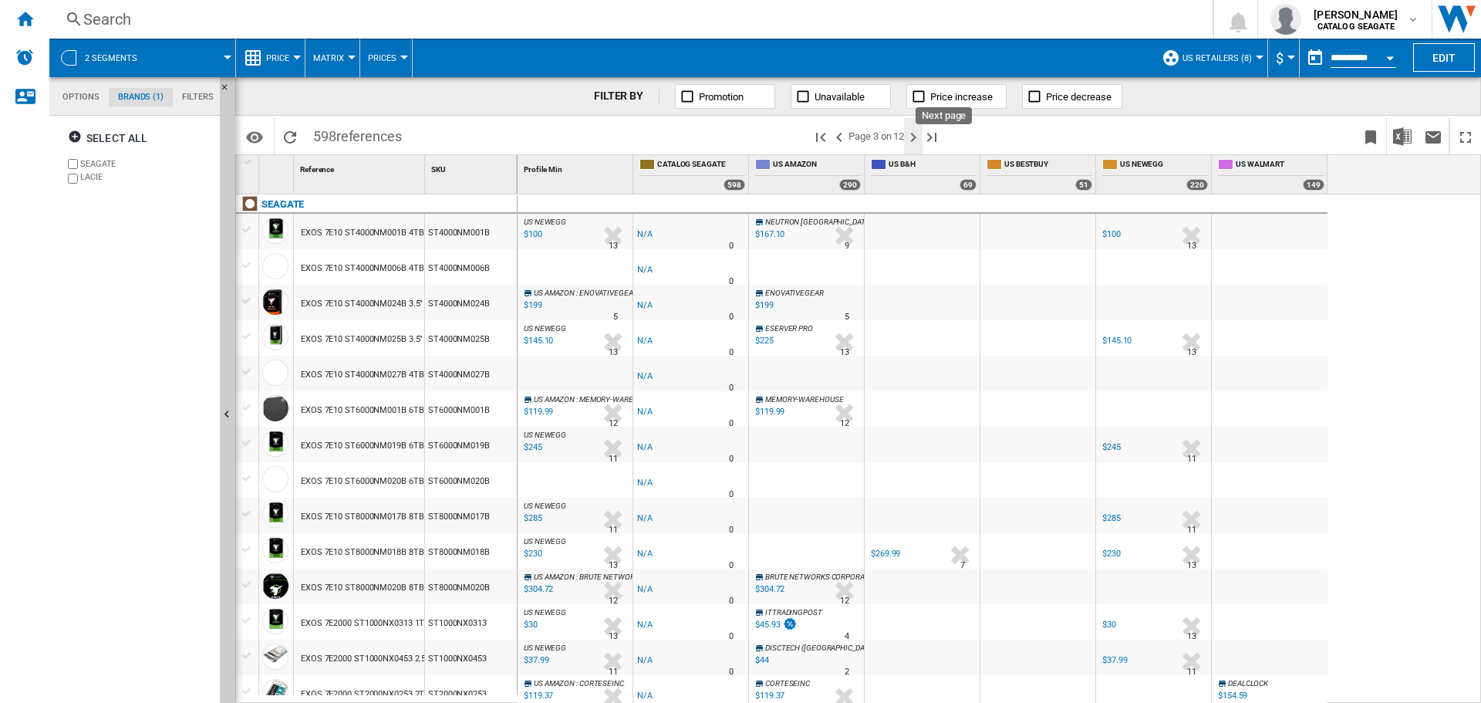
click at [912, 137] on ng-md-icon "Next page" at bounding box center [913, 137] width 19 height 19
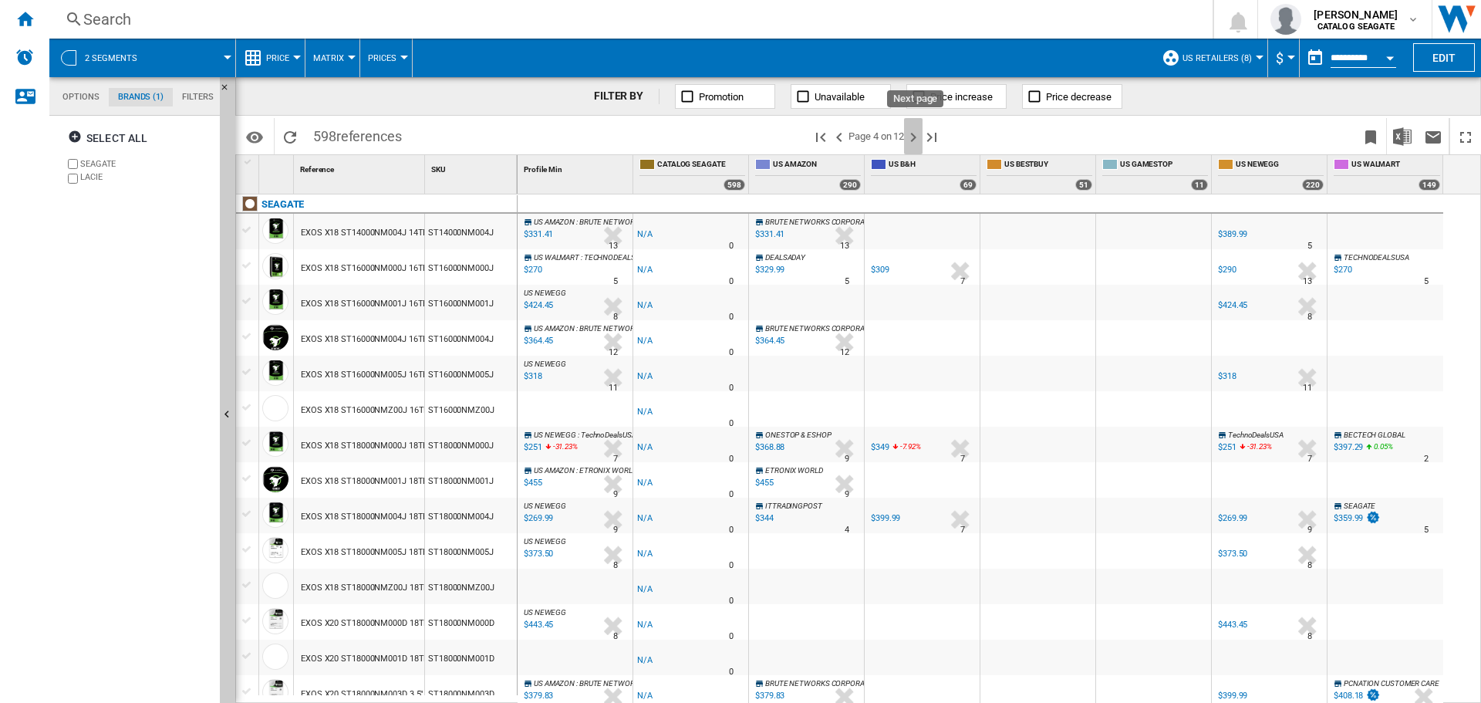
click at [910, 136] on ng-md-icon "Next page" at bounding box center [913, 137] width 19 height 19
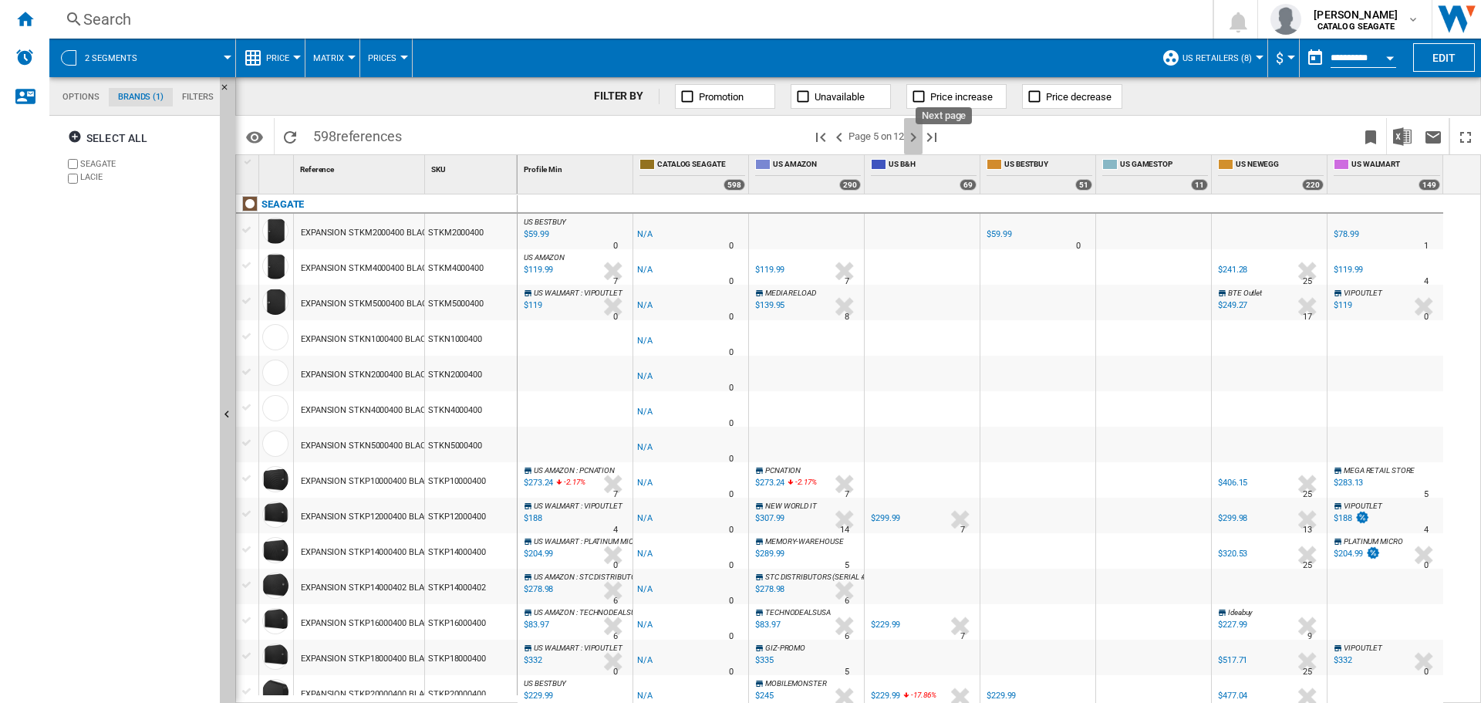
click at [916, 138] on ng-md-icon "Next page" at bounding box center [913, 137] width 19 height 19
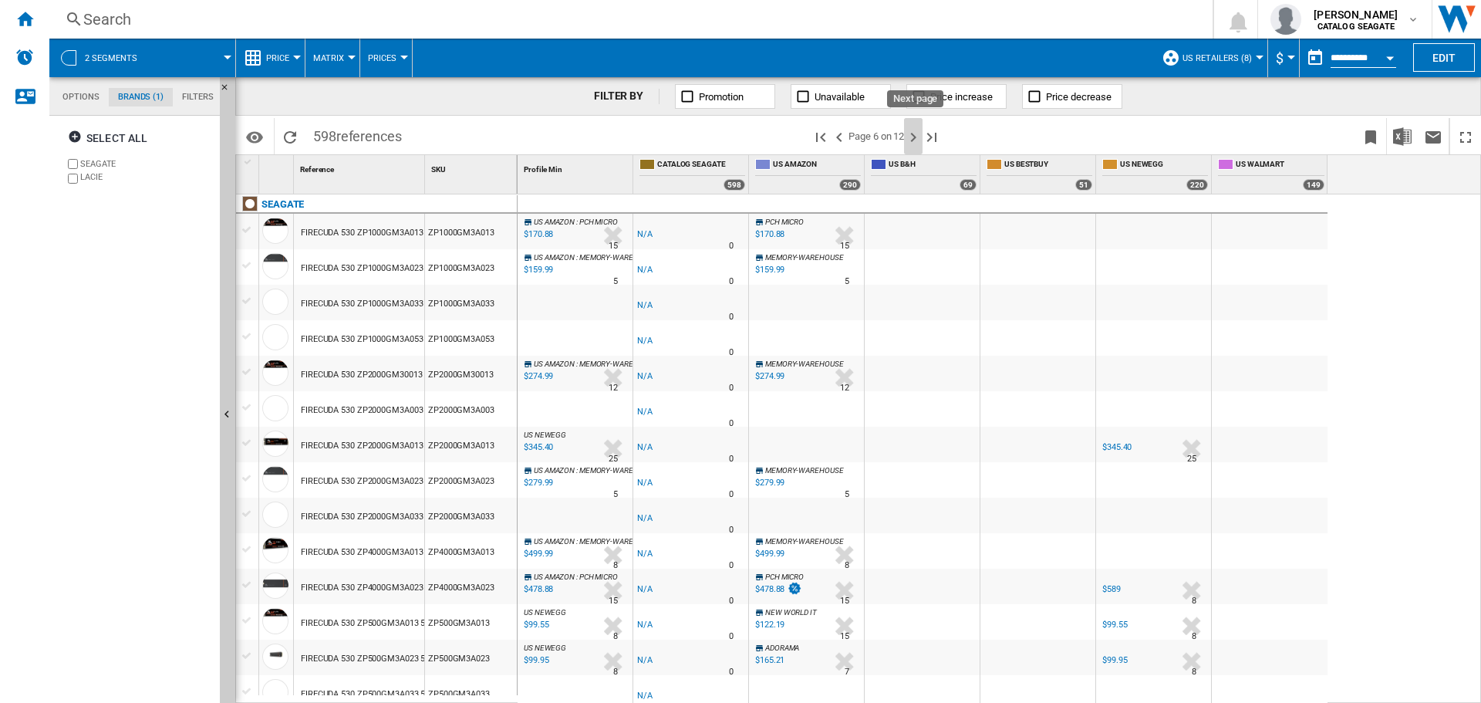
click at [916, 138] on ng-md-icon "Next page" at bounding box center [913, 137] width 19 height 19
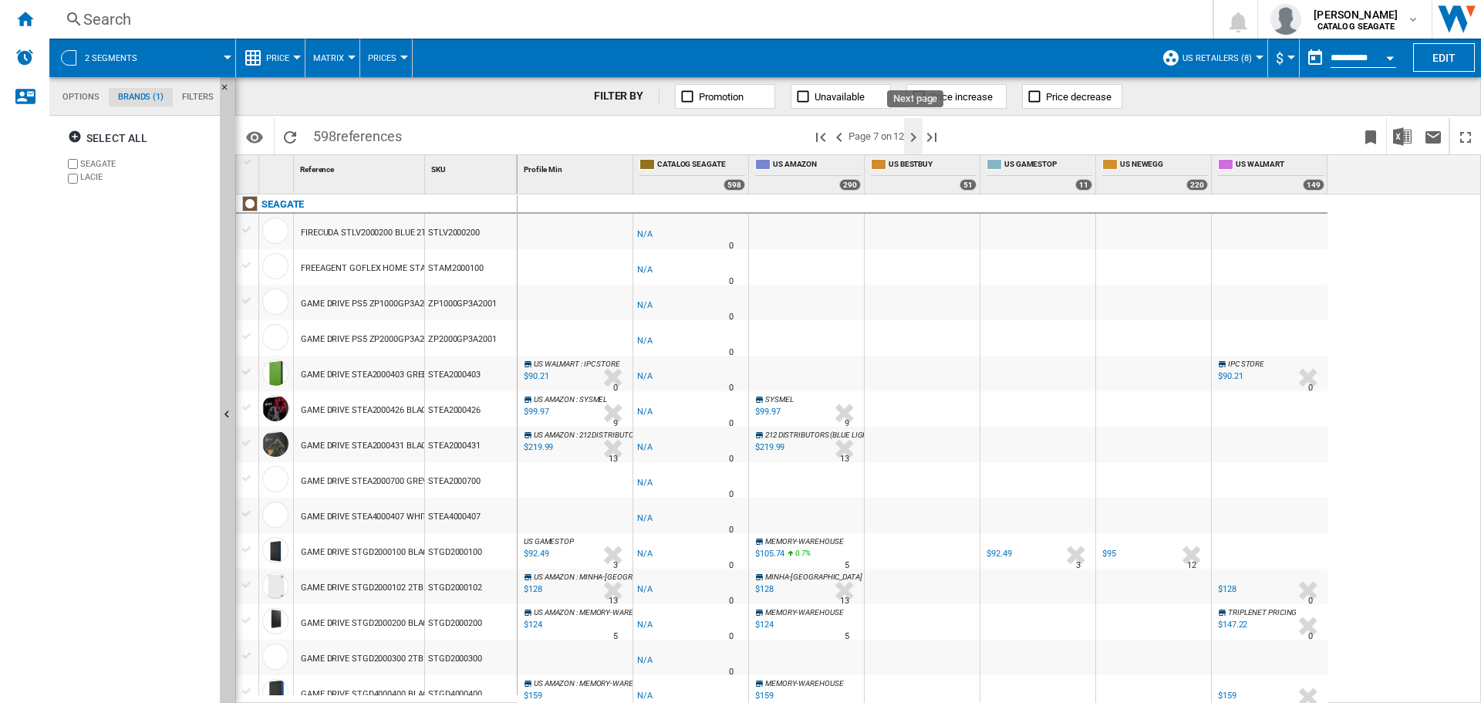
click at [916, 137] on ng-md-icon "Next page" at bounding box center [913, 137] width 19 height 19
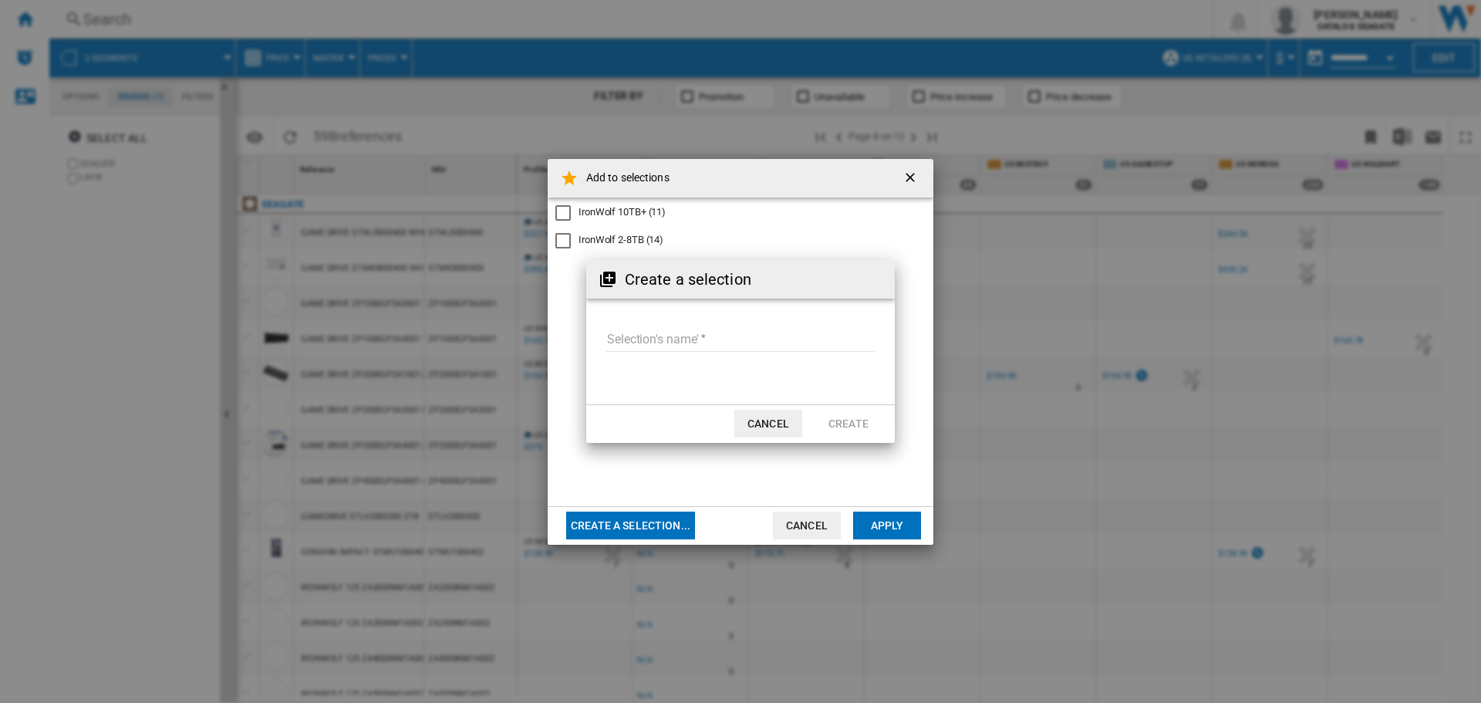
scroll to position [1284, 0]
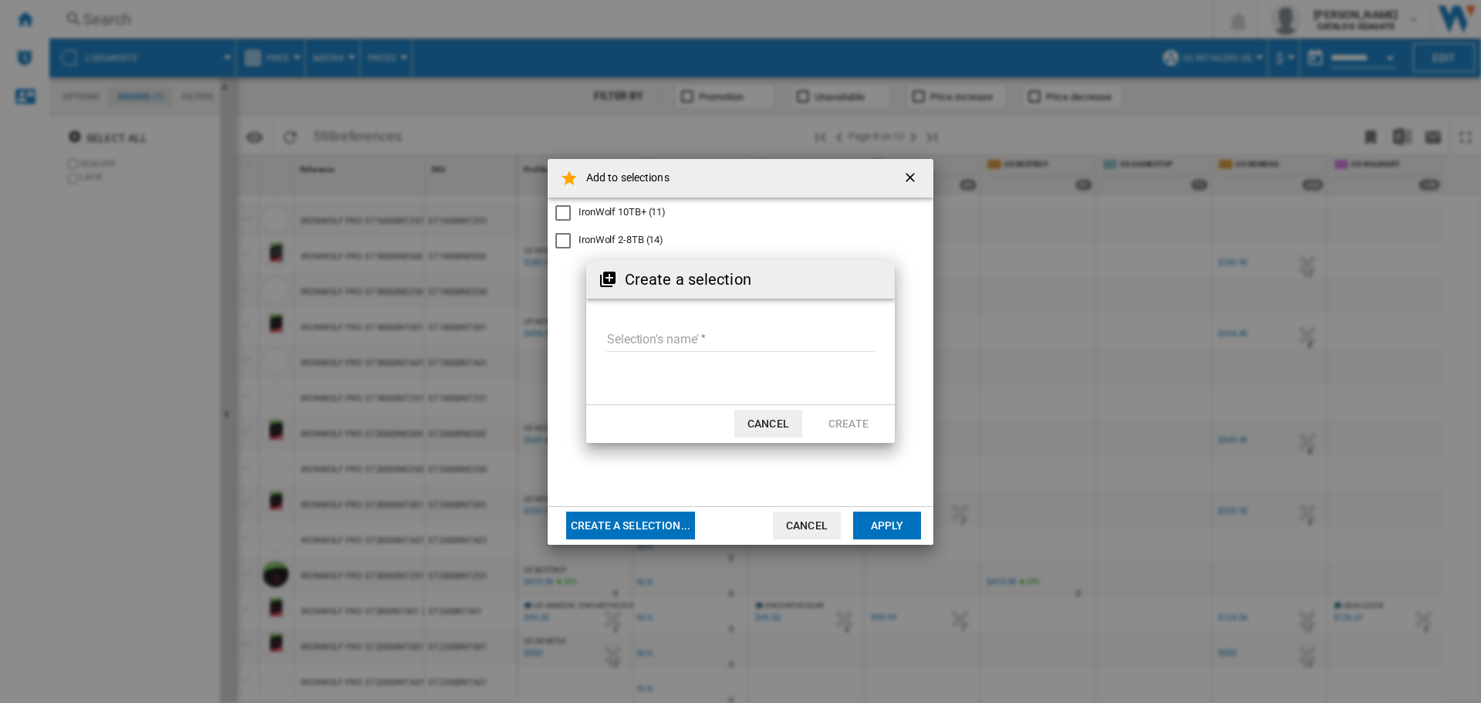
click at [670, 335] on input "Selection's name'" at bounding box center [740, 340] width 268 height 23
paste input "**********"
click at [633, 342] on input "Selection's name'" at bounding box center [740, 340] width 268 height 23
click at [737, 339] on input "Selection's name'" at bounding box center [740, 340] width 268 height 23
type input "**********"
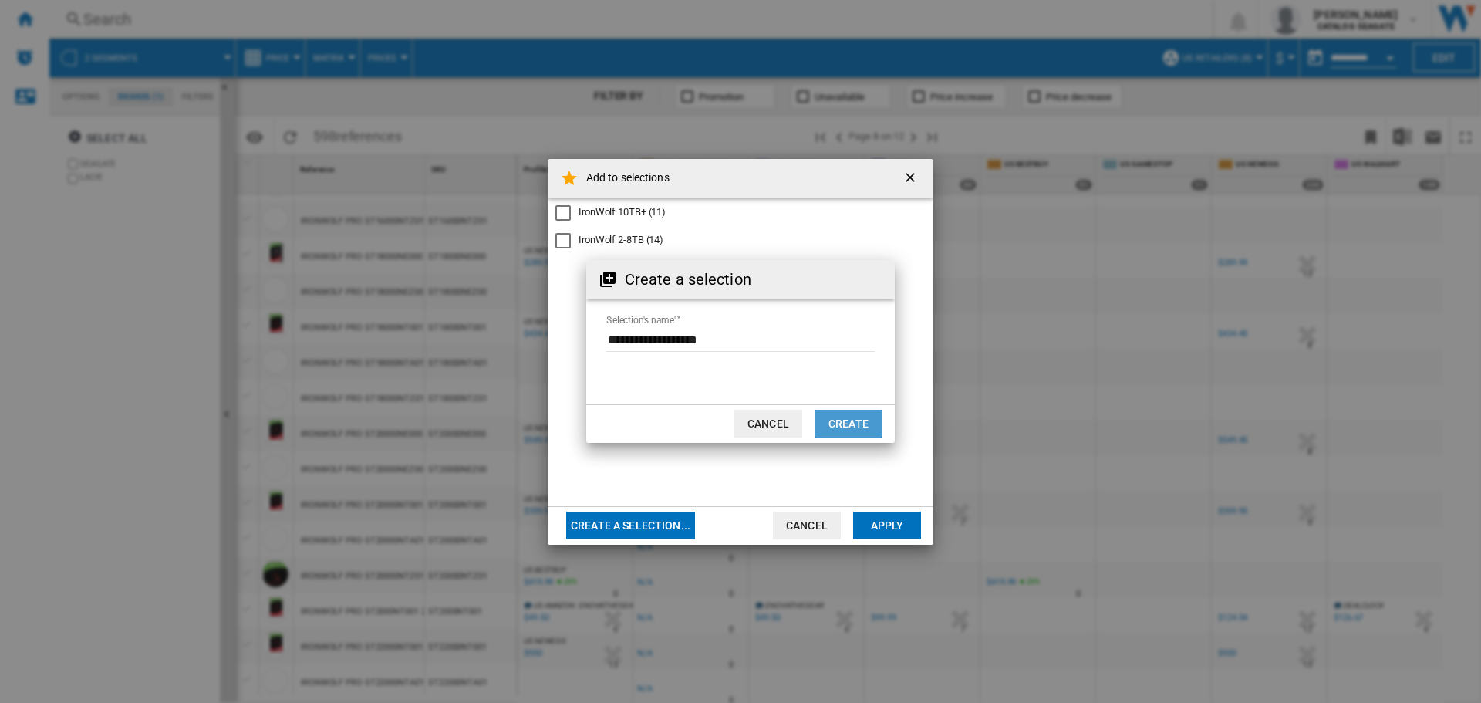
click at [841, 416] on button "Create" at bounding box center [849, 424] width 68 height 28
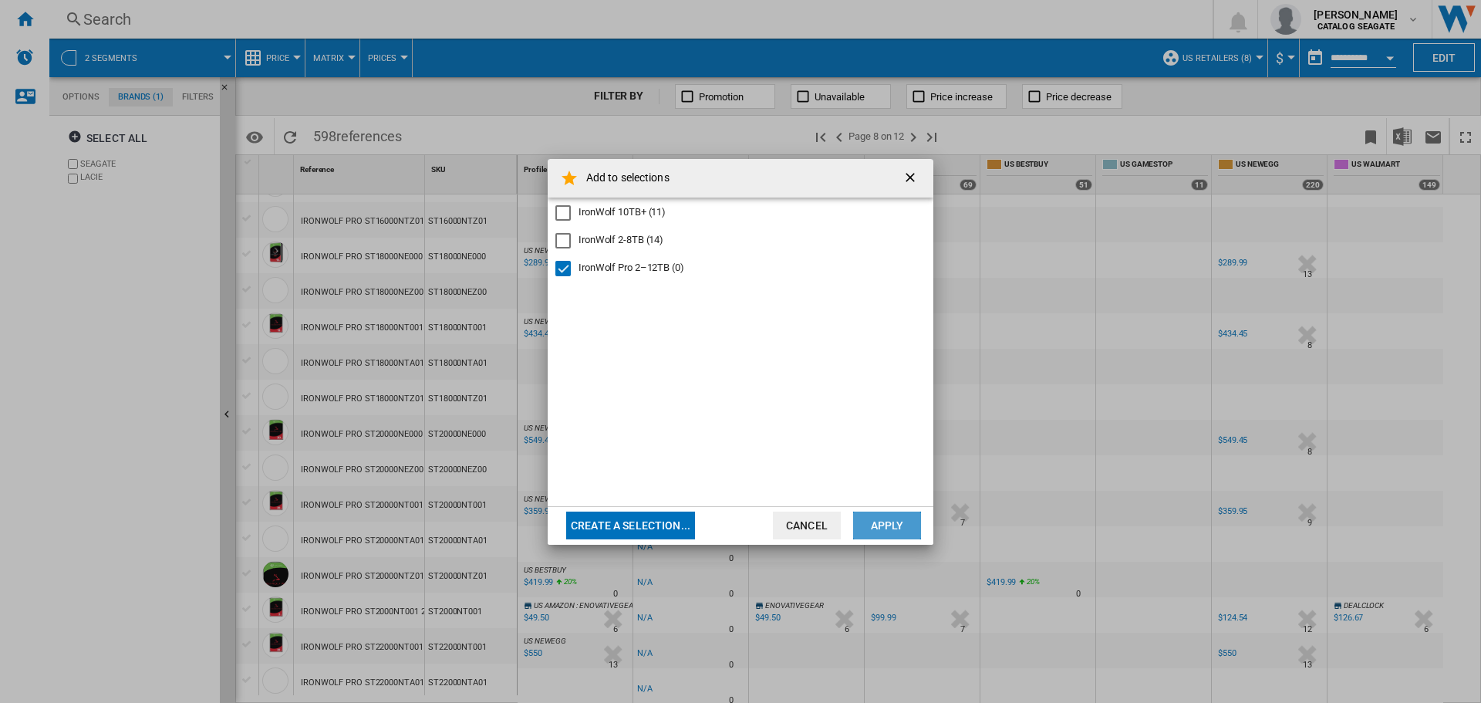
click at [892, 528] on button "Apply" at bounding box center [887, 525] width 68 height 28
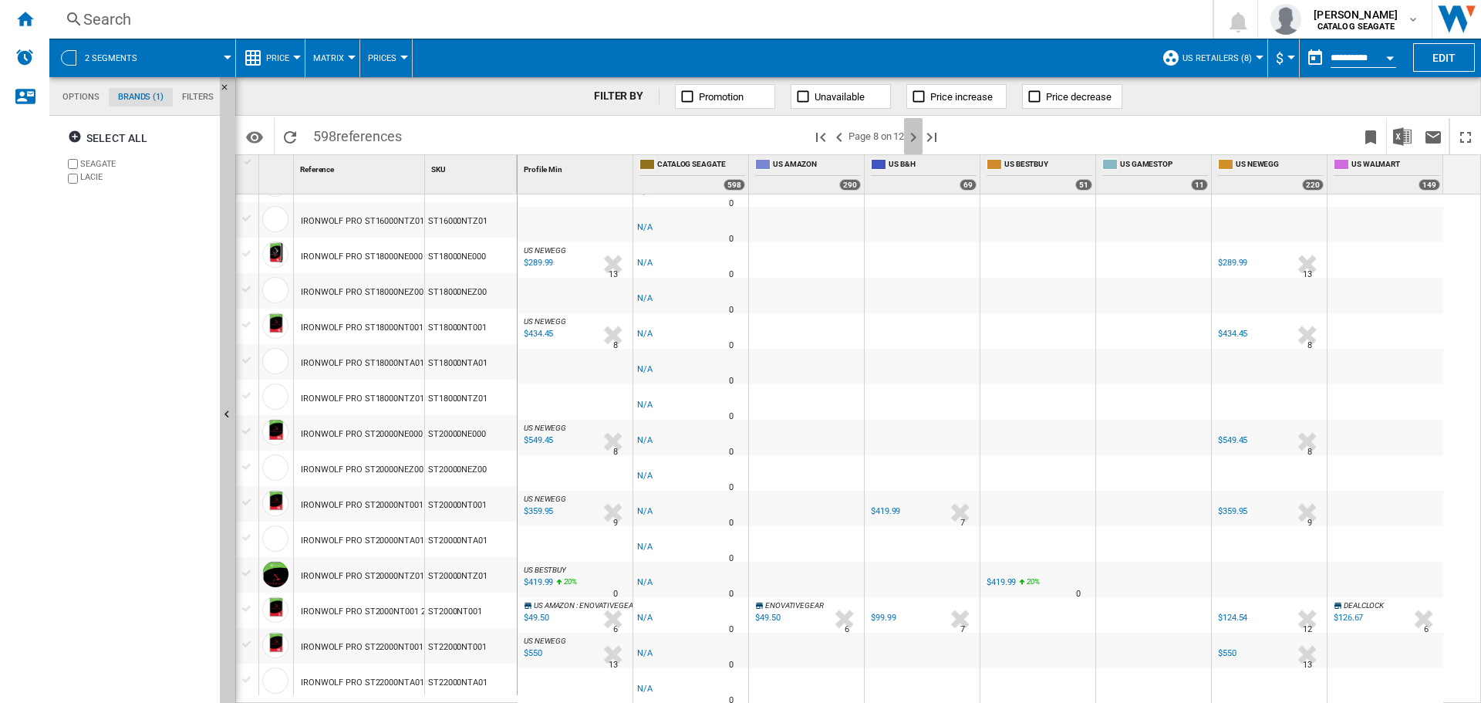
click at [915, 131] on ng-md-icon "Next page" at bounding box center [913, 137] width 19 height 19
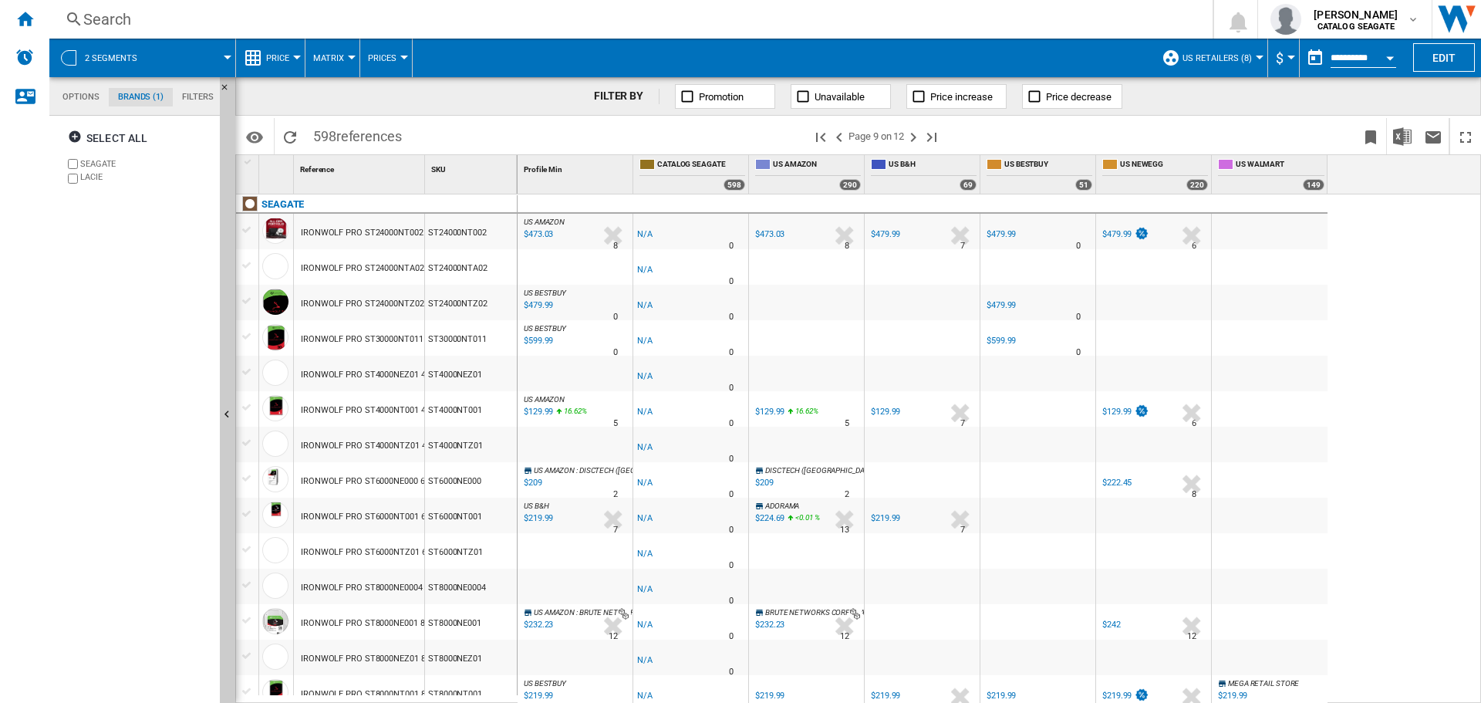
click at [128, 295] on div "Select all [GEOGRAPHIC_DATA] LACIE" at bounding box center [135, 411] width 157 height 583
click at [497, 102] on div "FILTER BY Promotion Unavailable Price increase Price decrease" at bounding box center [858, 96] width 1246 height 39
drag, startPoint x: 425, startPoint y: 180, endPoint x: 478, endPoint y: 186, distance: 53.5
click at [478, 186] on div "SKU 1" at bounding box center [471, 174] width 93 height 39
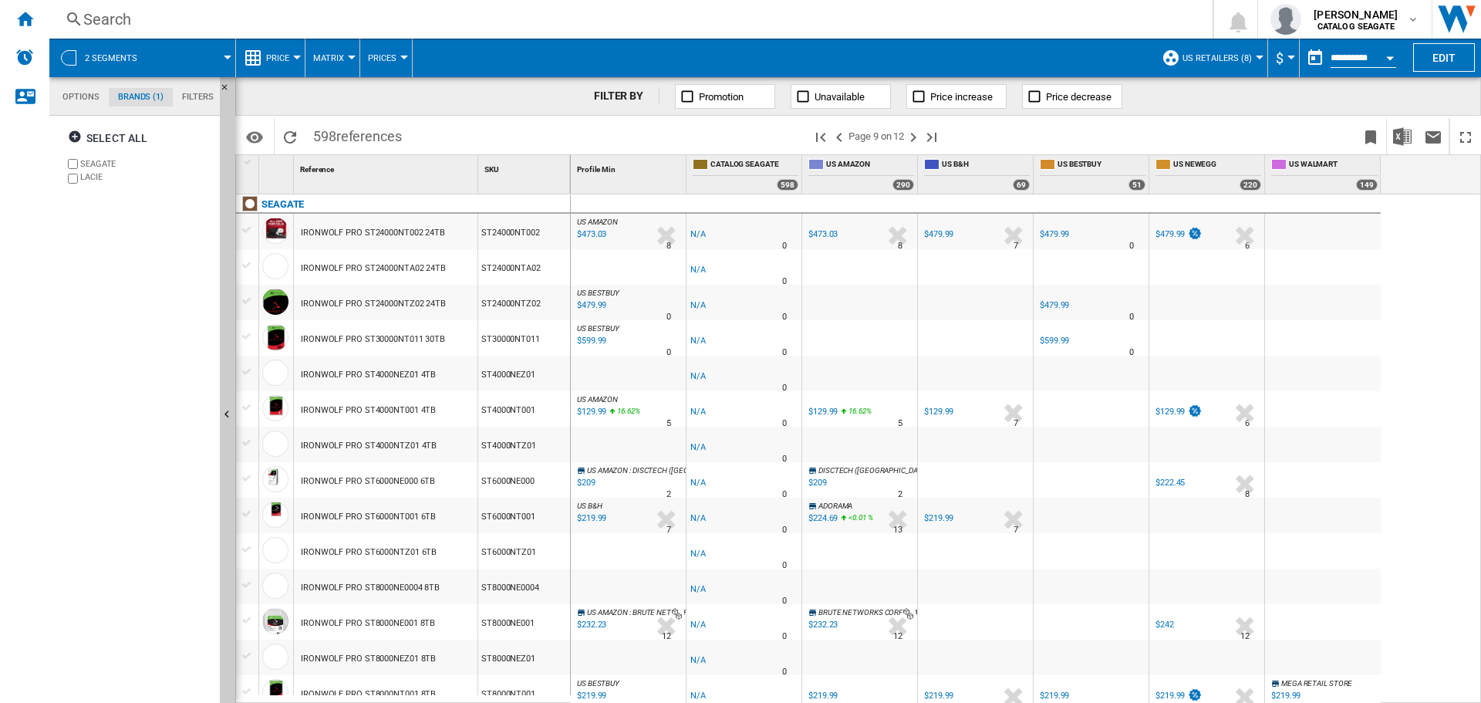
click at [147, 239] on div "Select all [GEOGRAPHIC_DATA] LACIE" at bounding box center [135, 411] width 157 height 583
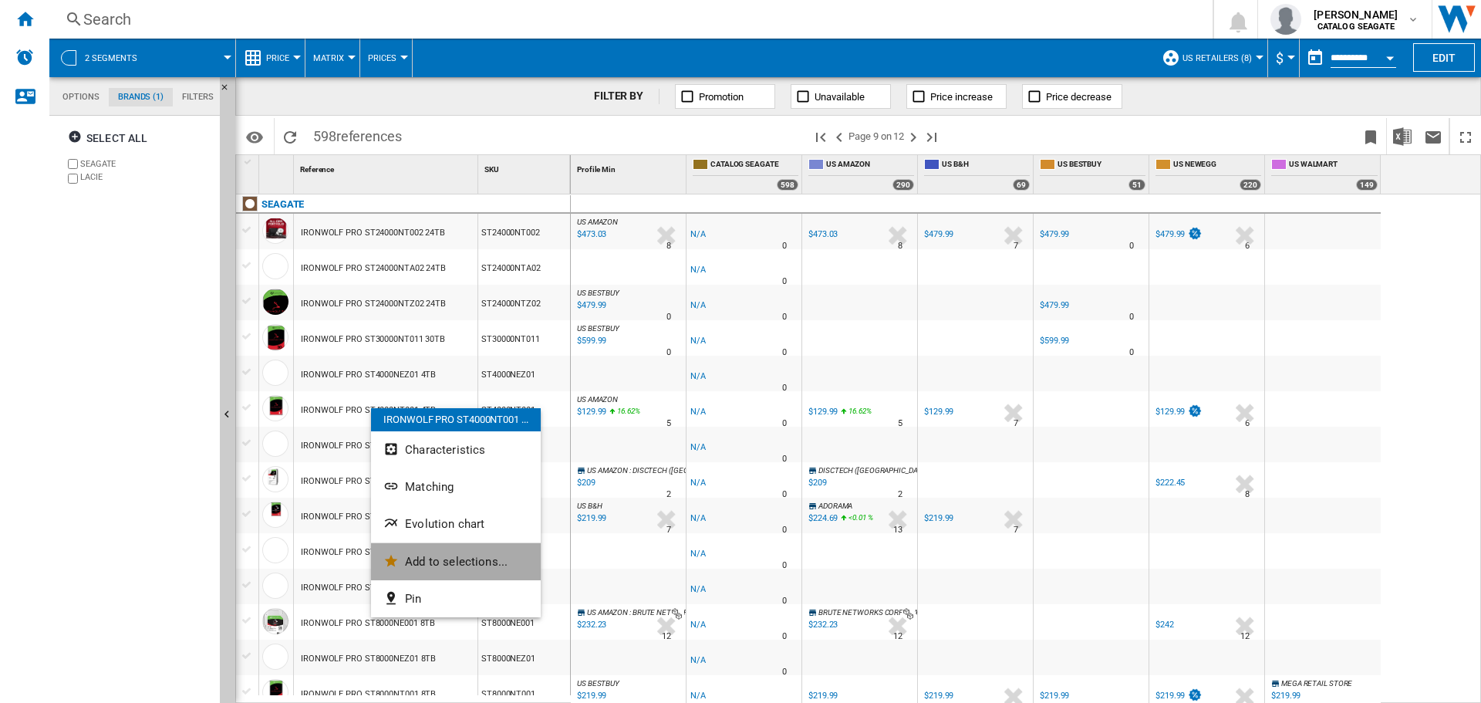
click at [430, 559] on span "Add to selections..." at bounding box center [456, 562] width 103 height 14
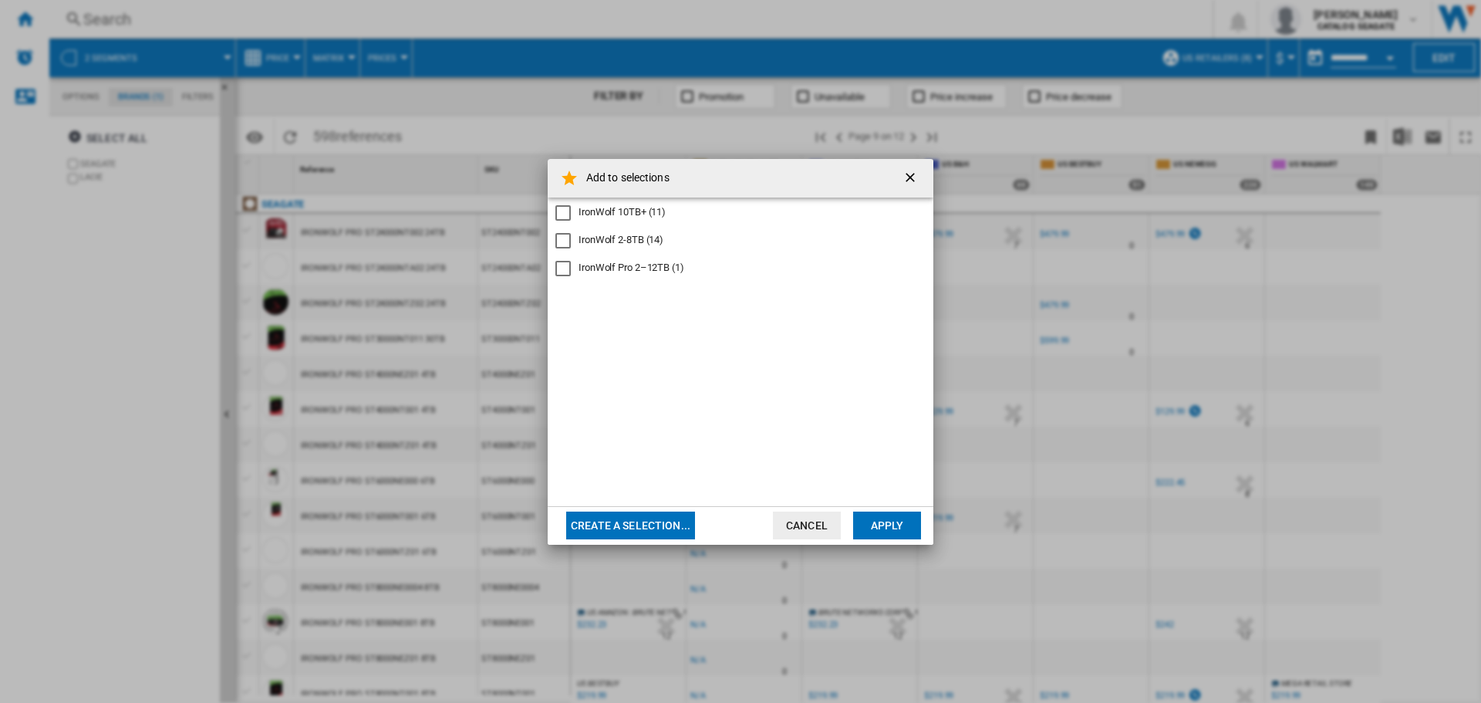
click at [646, 268] on div "IronWolf Pro 2–12TB (1)" at bounding box center [632, 268] width 106 height 14
click at [910, 519] on button "Apply" at bounding box center [887, 525] width 68 height 28
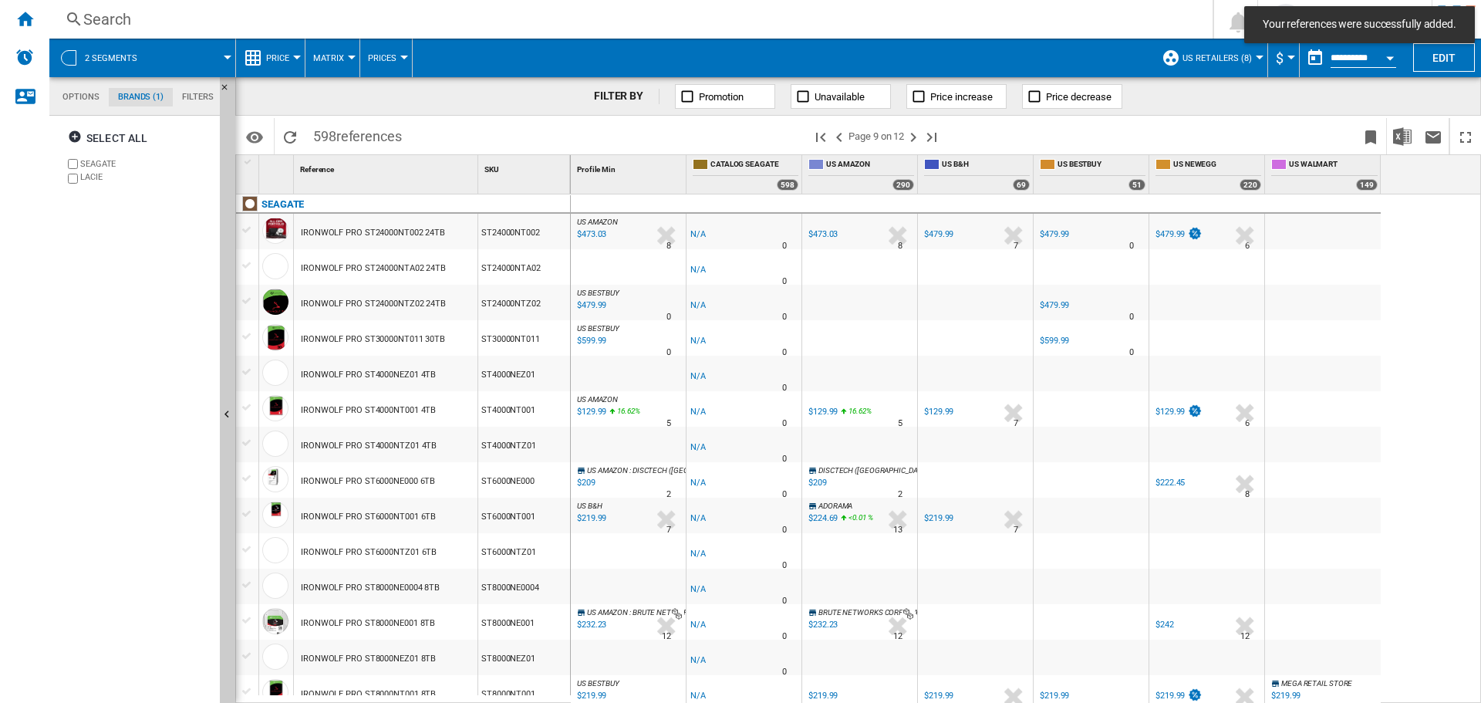
click at [504, 110] on div "FILTER BY Promotion Unavailable Price increase Price decrease" at bounding box center [858, 96] width 1246 height 39
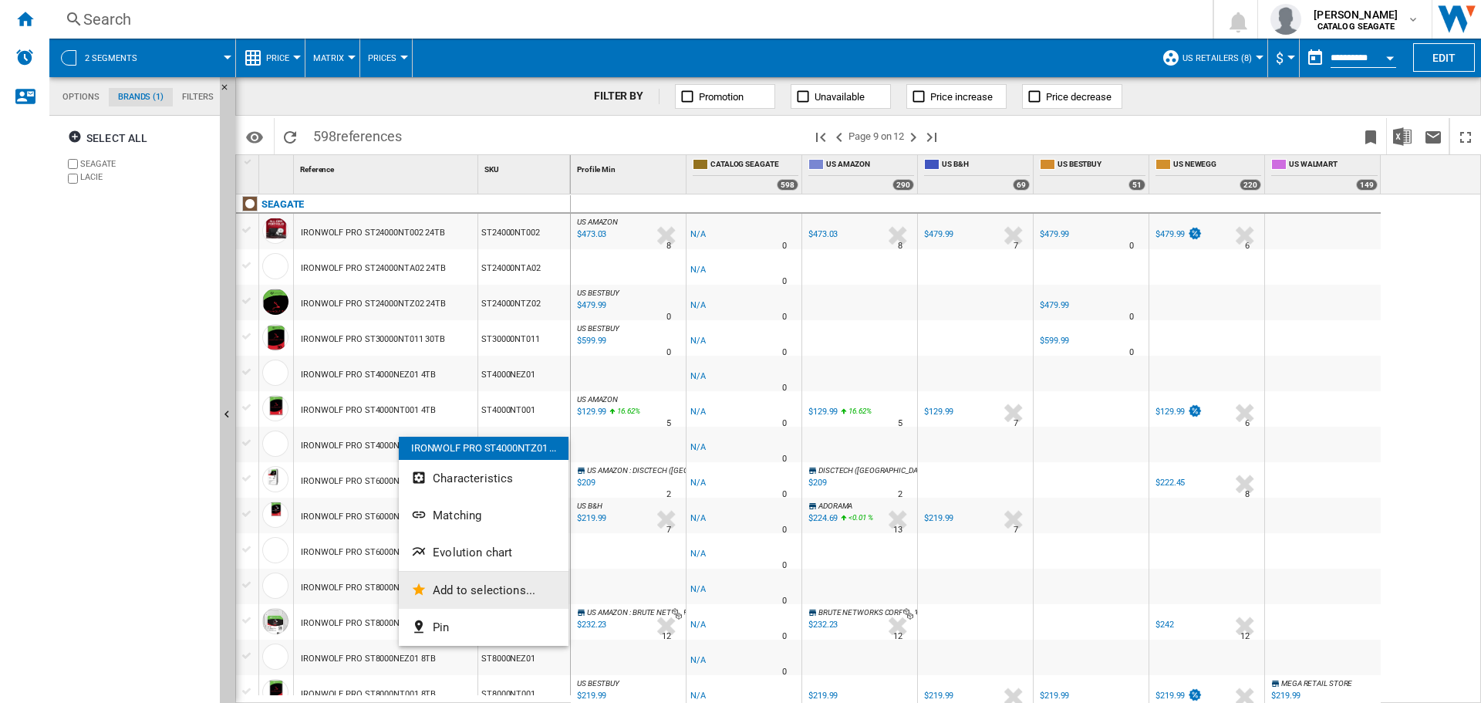
click at [441, 600] on button "Add to selections..." at bounding box center [484, 590] width 170 height 37
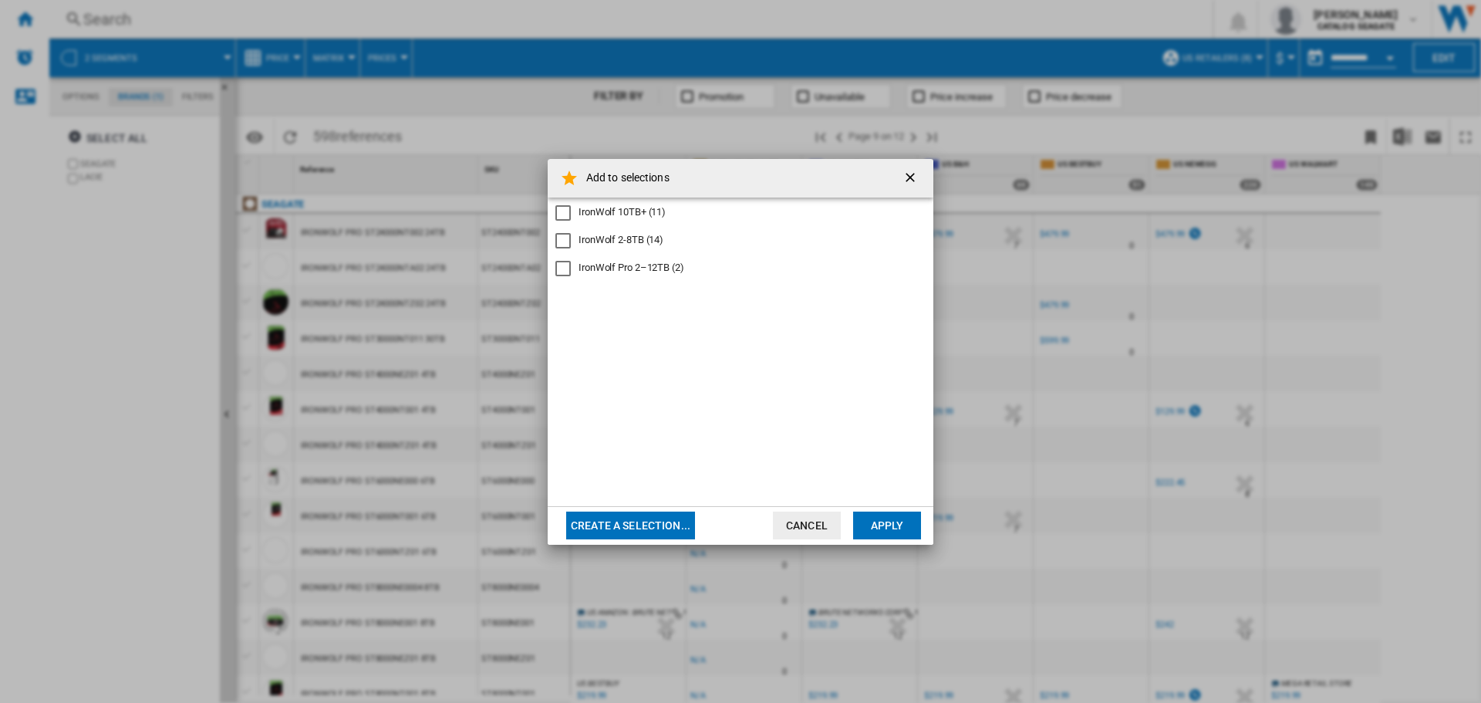
click at [633, 268] on div "IronWolf Pro 2–12TB (2)" at bounding box center [632, 268] width 106 height 14
click at [910, 518] on button "Apply" at bounding box center [887, 525] width 68 height 28
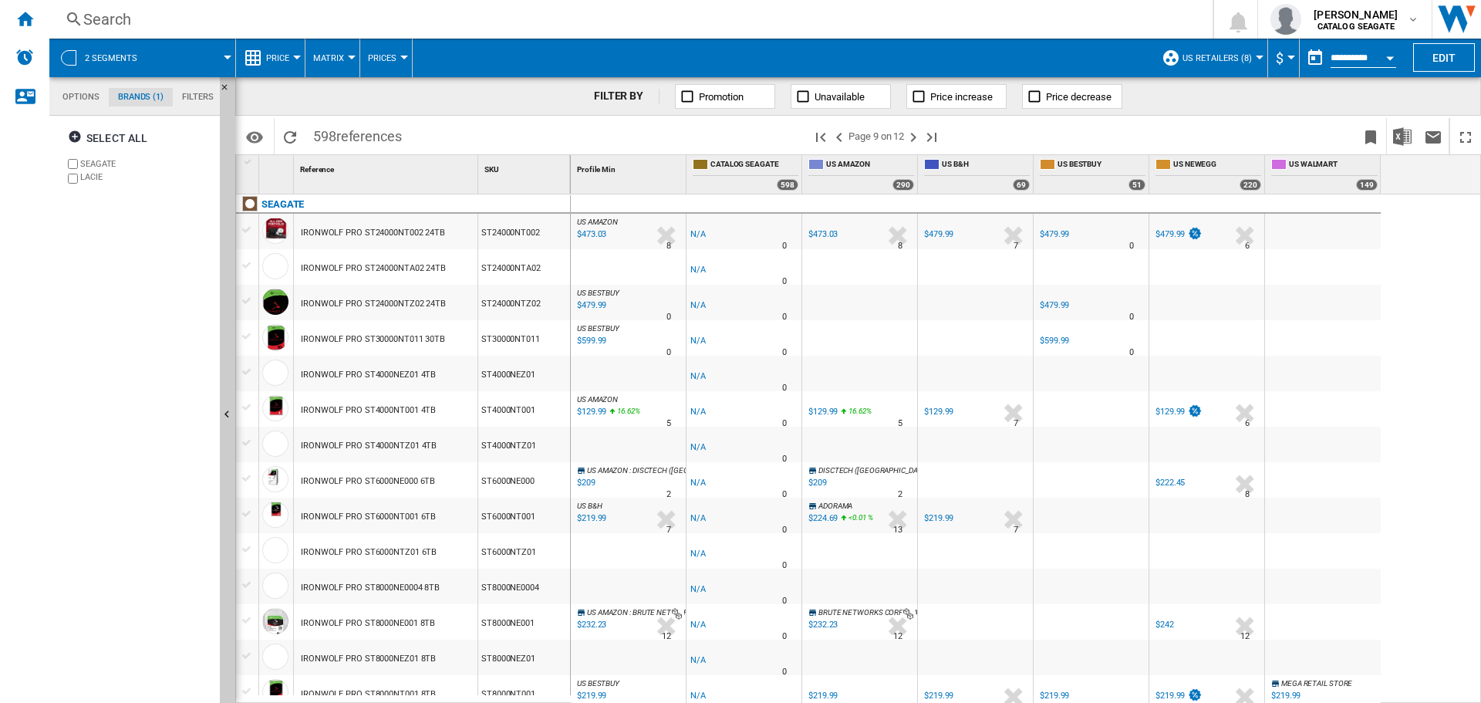
click at [447, 103] on div "FILTER BY Promotion Unavailable Price increase Price decrease" at bounding box center [858, 96] width 1246 height 39
drag, startPoint x: 420, startPoint y: 483, endPoint x: 372, endPoint y: 486, distance: 47.9
click at [372, 486] on div "IRONWOLF PRO ST6000NE000 6TB" at bounding box center [368, 481] width 134 height 35
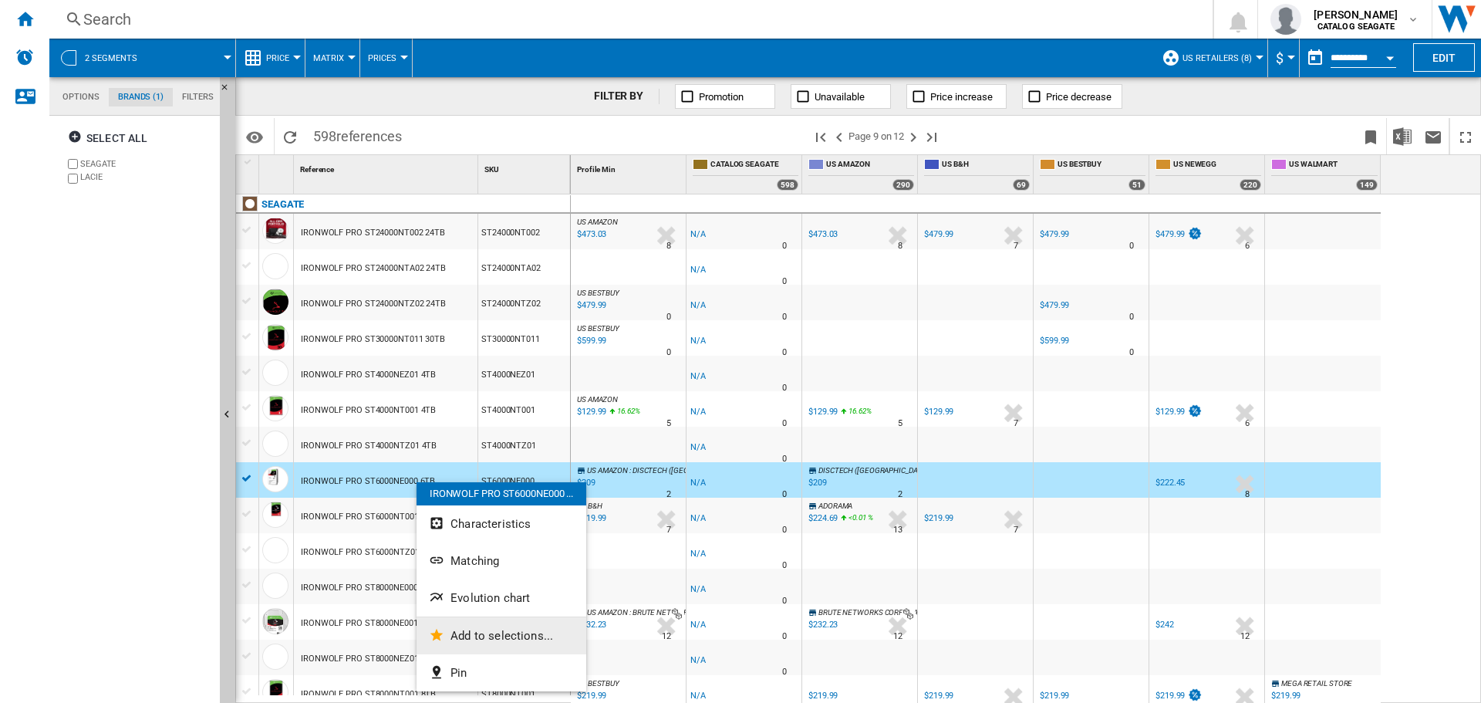
click at [476, 634] on span "Add to selections..." at bounding box center [501, 636] width 103 height 14
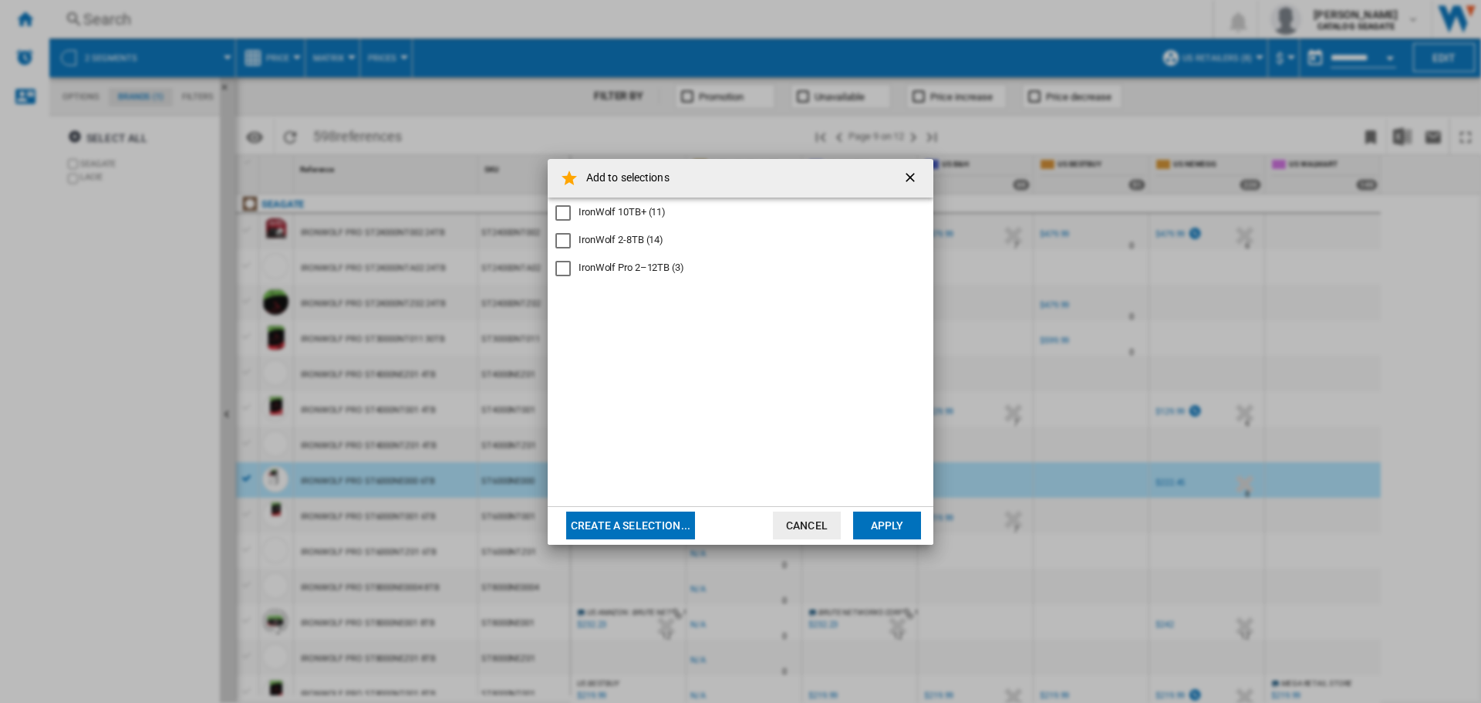
click at [587, 275] on md-checkbox "IronWolf Pro 2–12TB (3)" at bounding box center [740, 268] width 370 height 15
click at [905, 531] on button "Apply" at bounding box center [887, 525] width 68 height 28
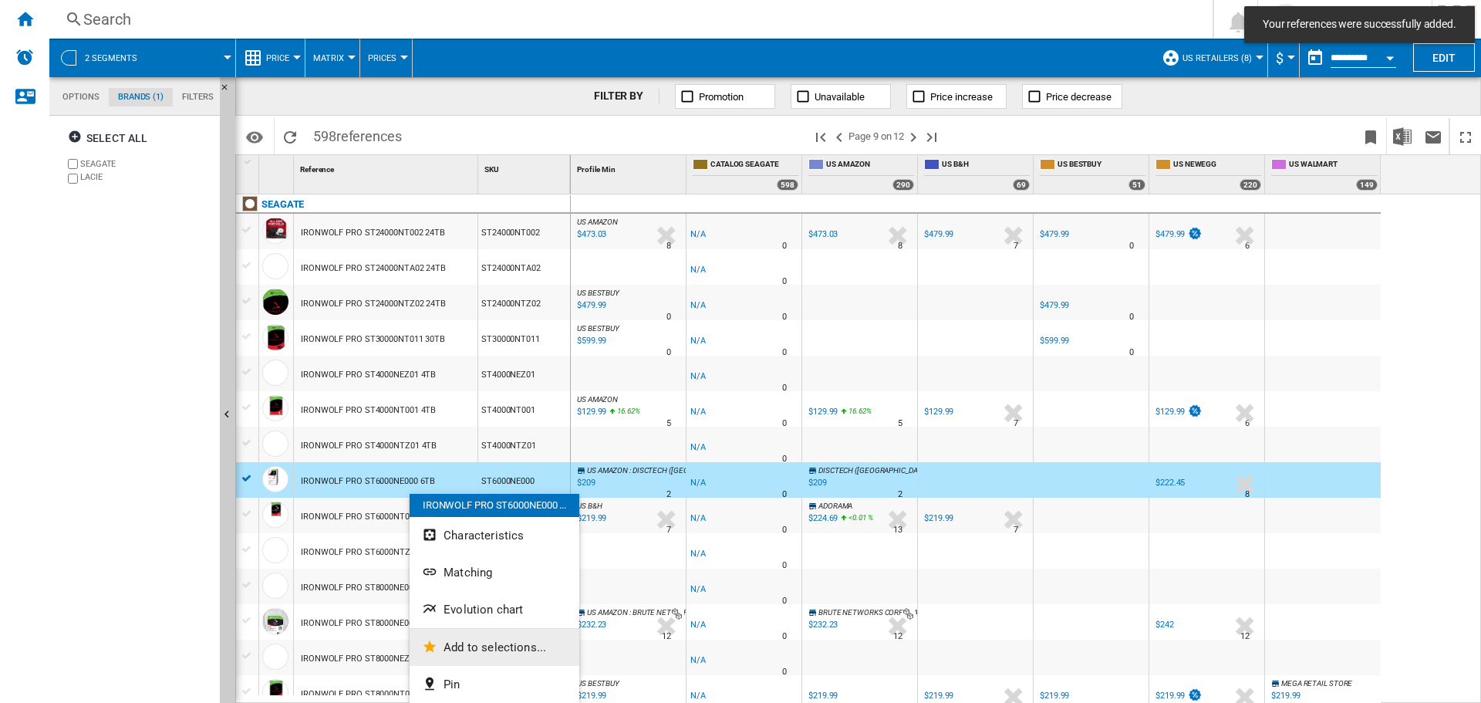
click at [486, 636] on button "Add to selections..." at bounding box center [495, 647] width 170 height 37
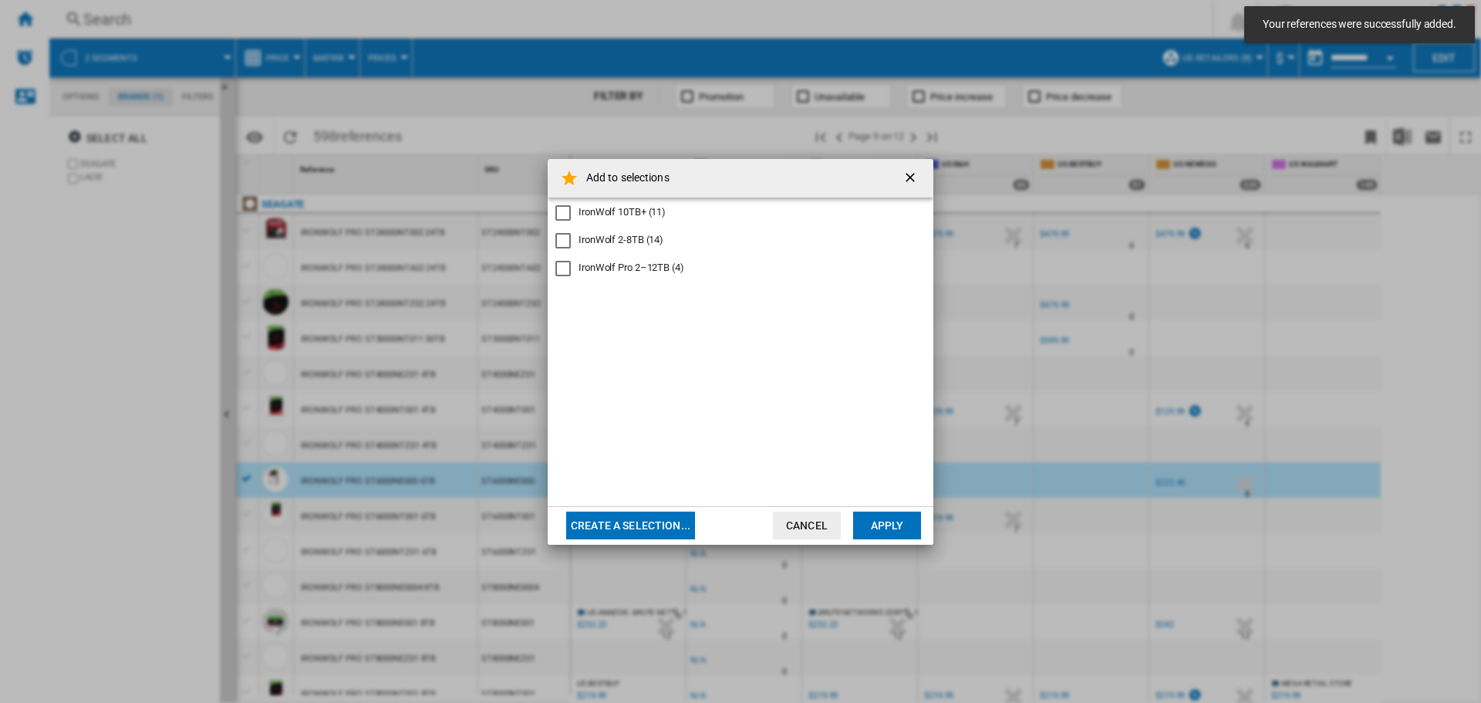
click at [616, 272] on div "IronWolf Pro 2–12TB (4)" at bounding box center [632, 268] width 106 height 14
click at [879, 517] on button "Apply" at bounding box center [887, 525] width 68 height 28
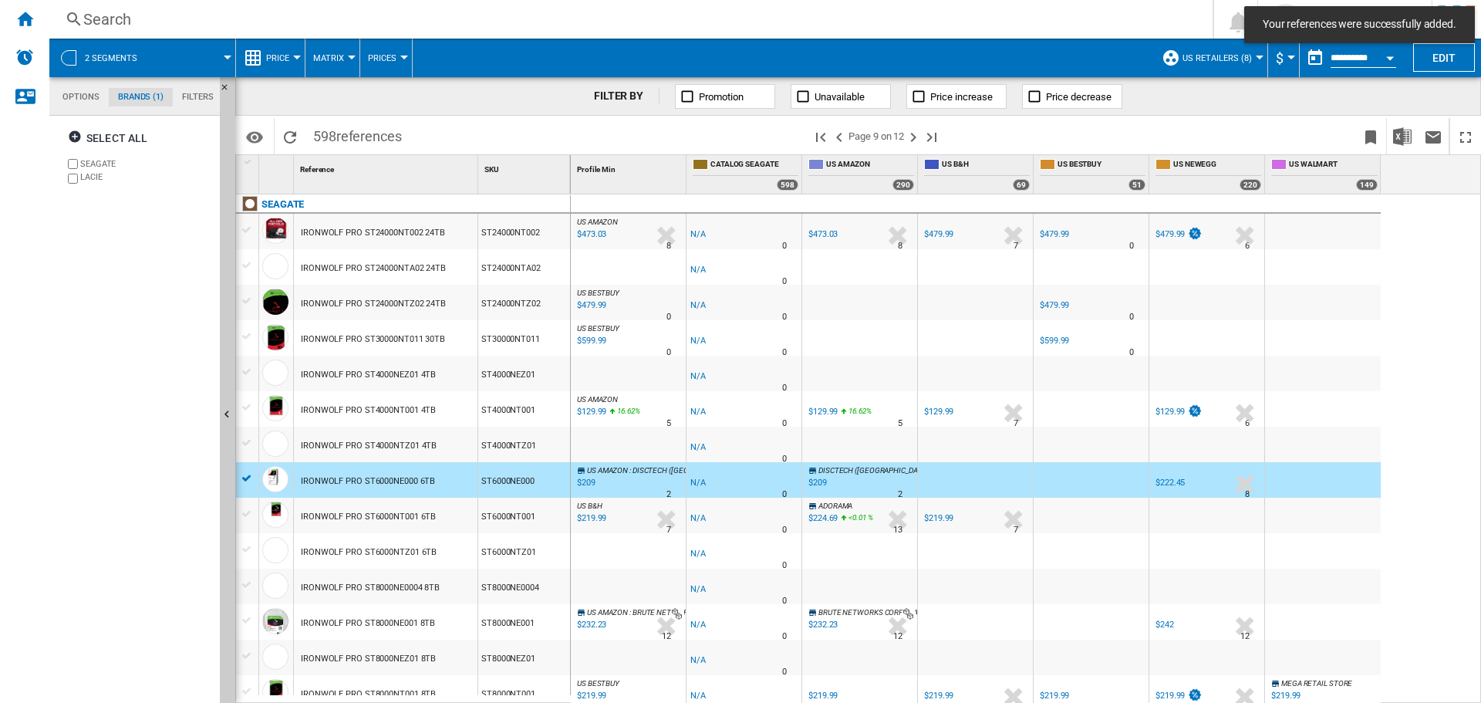
click at [247, 481] on div at bounding box center [247, 478] width 16 height 14
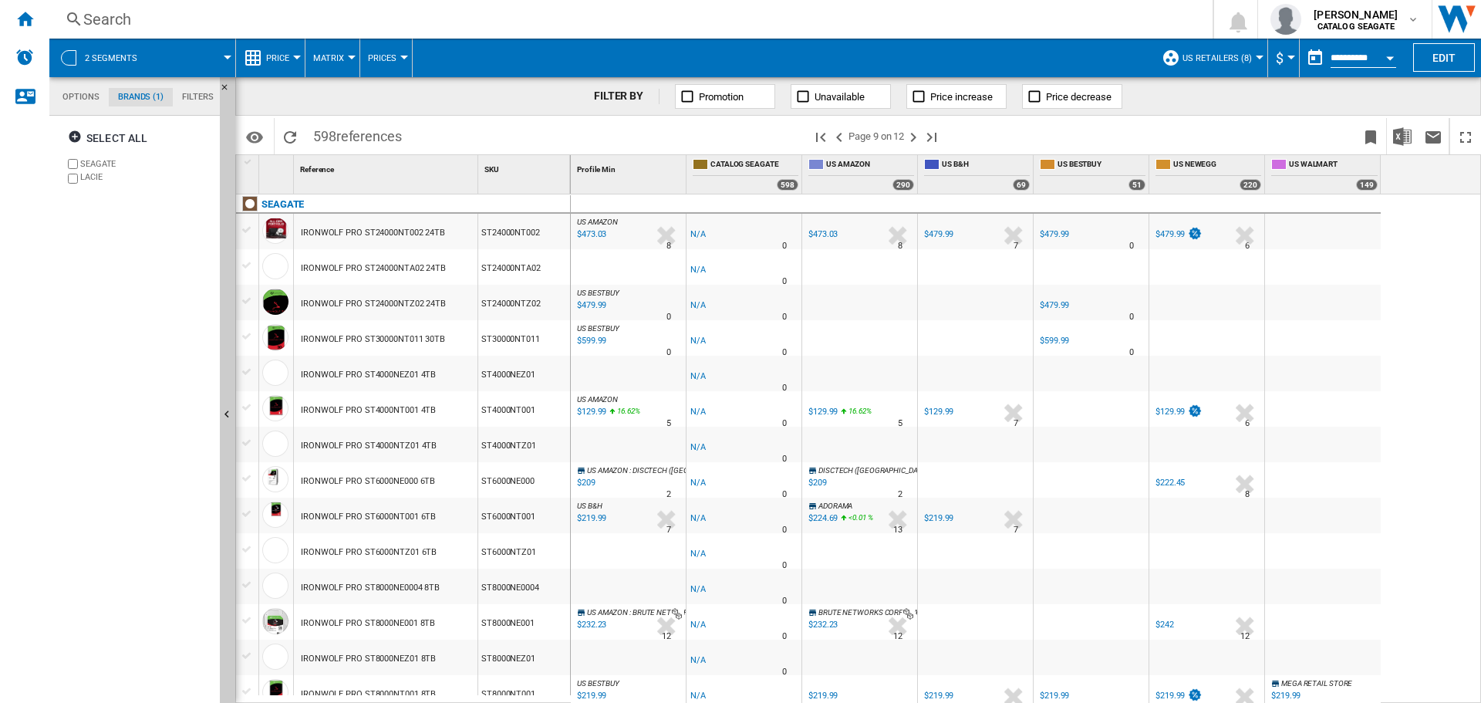
click at [515, 110] on div "FILTER BY Promotion Unavailable Price increase Price decrease" at bounding box center [858, 96] width 1246 height 39
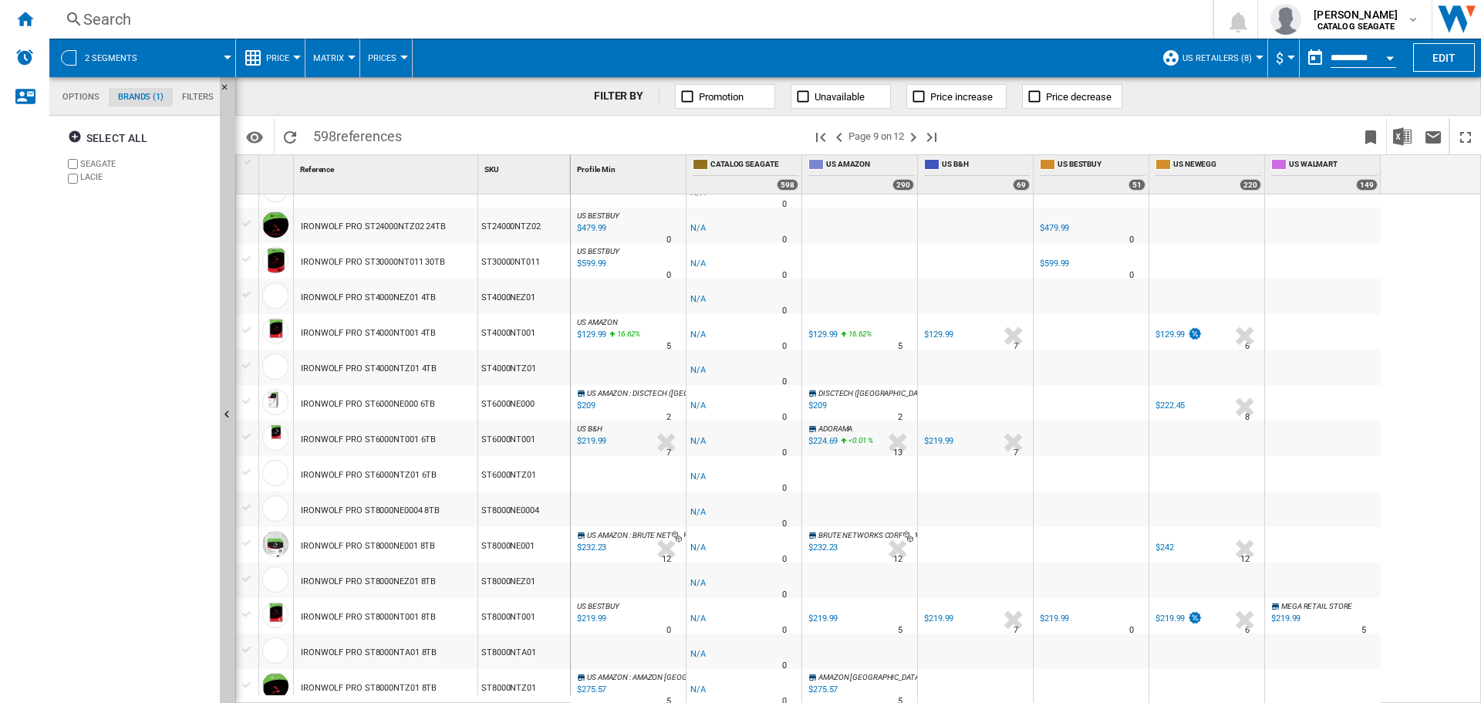
click at [370, 619] on div "IRONWOLF PRO ST8000NT001 8TB" at bounding box center [368, 616] width 135 height 35
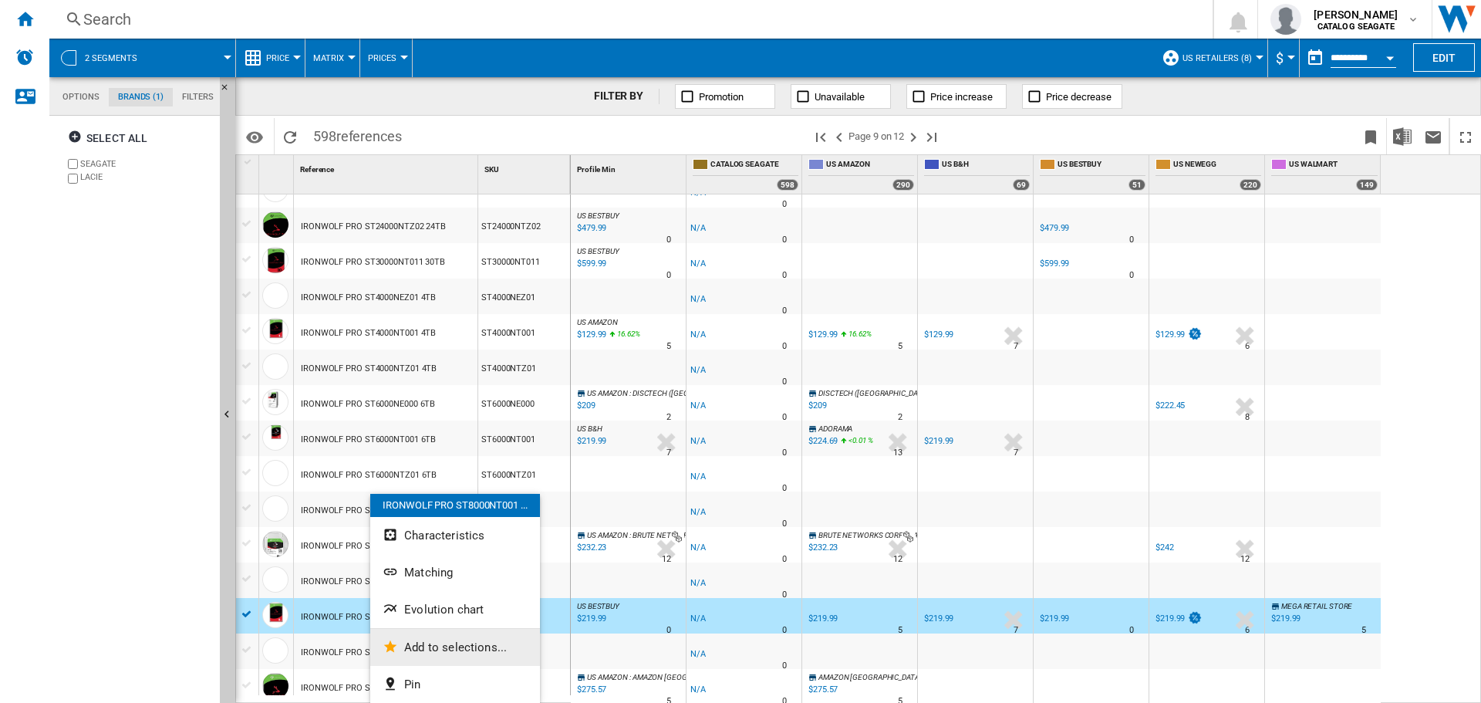
click at [424, 649] on span "Add to selections..." at bounding box center [455, 647] width 103 height 14
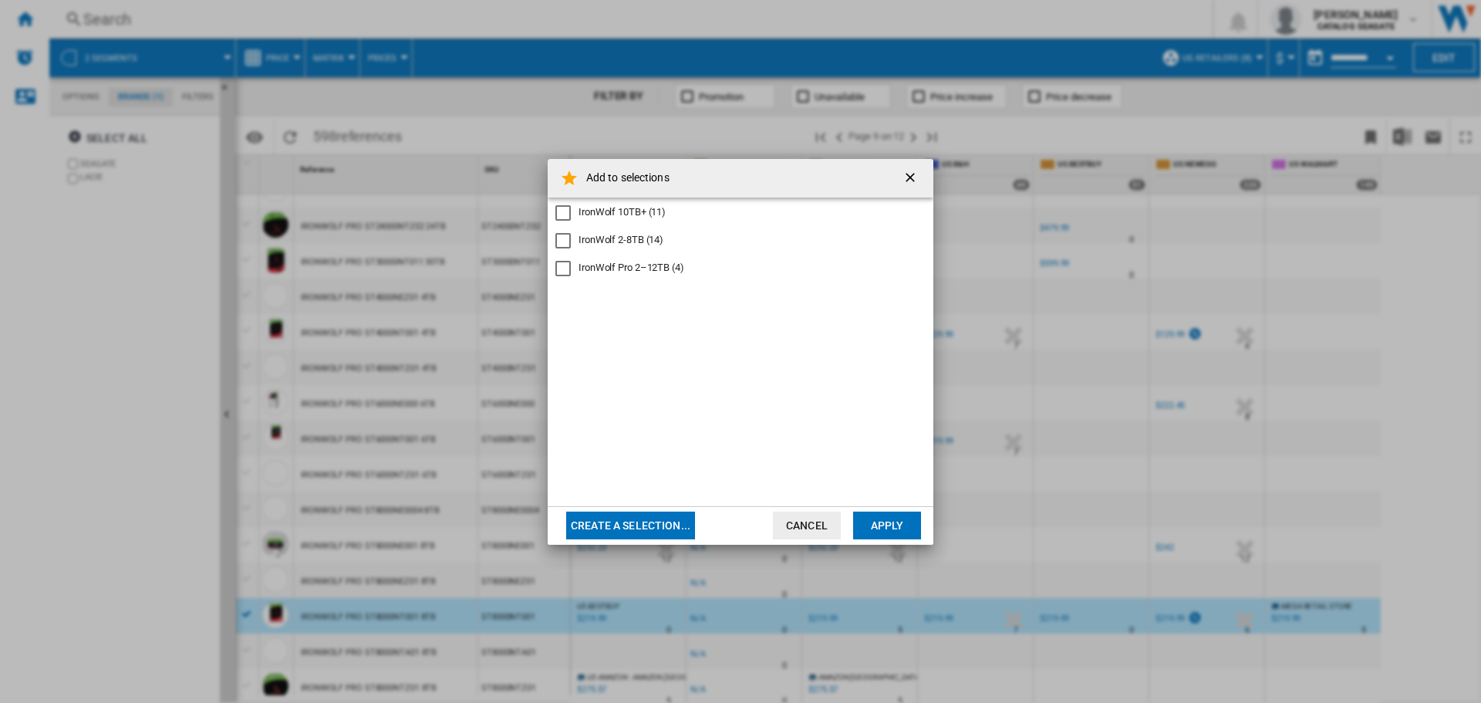
click at [649, 269] on div "IronWolf Pro 2–12TB (4)" at bounding box center [632, 268] width 106 height 14
click at [890, 525] on button "Apply" at bounding box center [887, 525] width 68 height 28
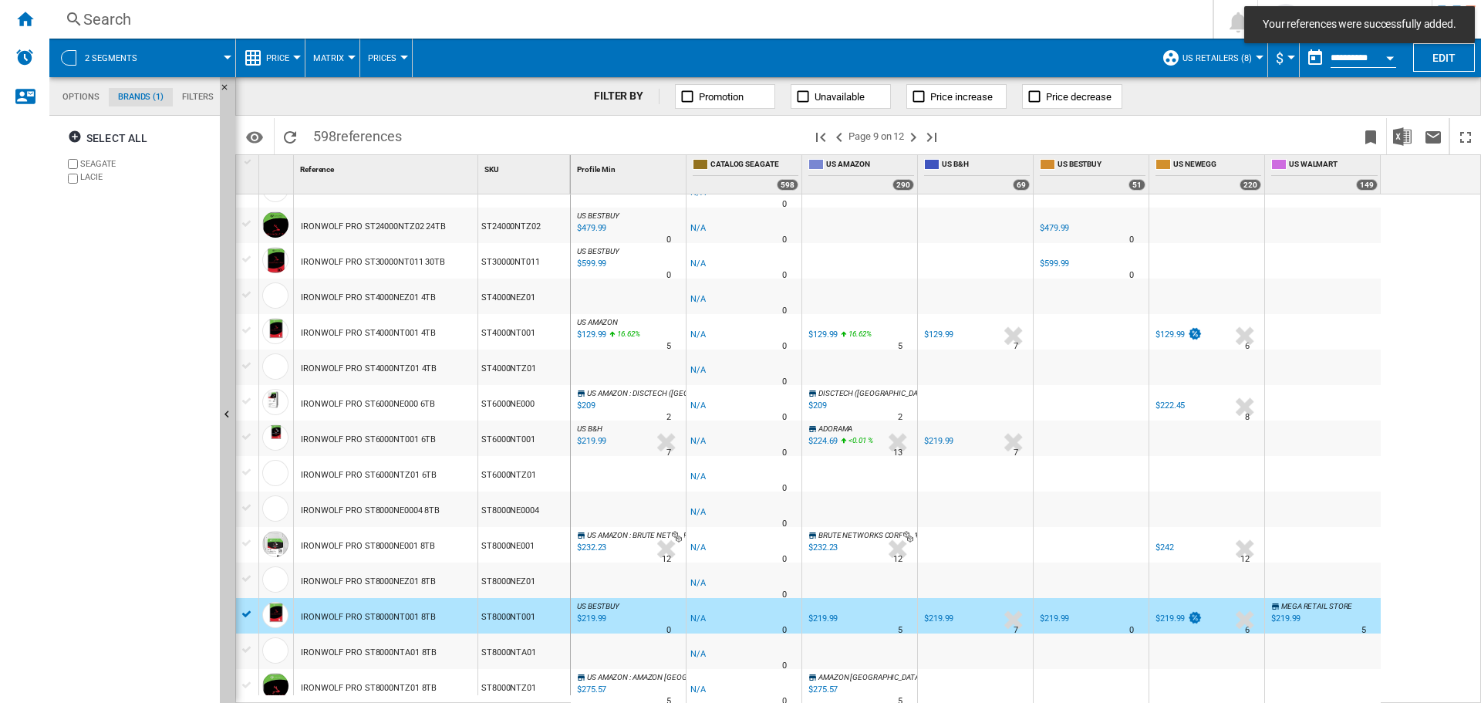
click at [447, 96] on div "FILTER BY Promotion Unavailable Price increase Price decrease" at bounding box center [858, 96] width 1246 height 39
click at [384, 650] on div "IRONWOLF PRO ST8000NTA01 8TB" at bounding box center [369, 652] width 136 height 35
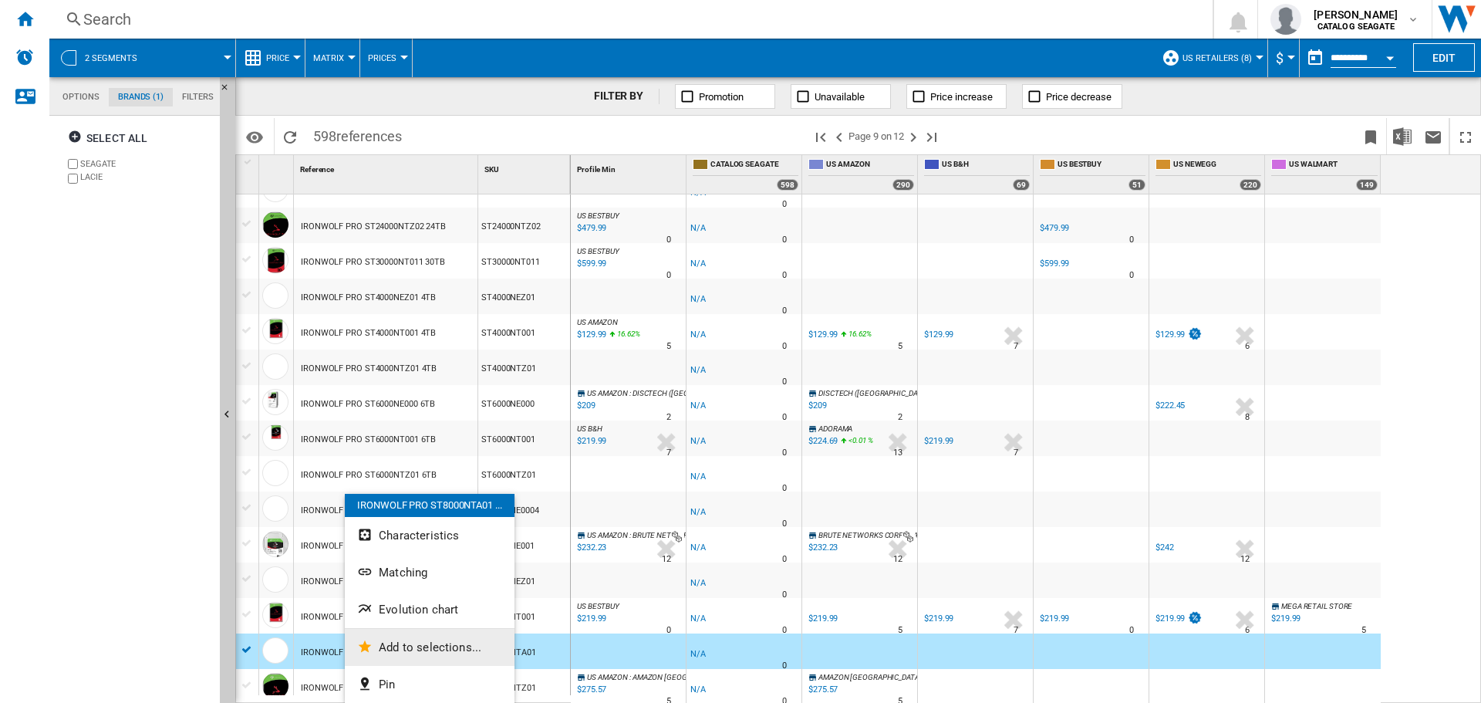
click at [398, 643] on span "Add to selections..." at bounding box center [430, 647] width 103 height 14
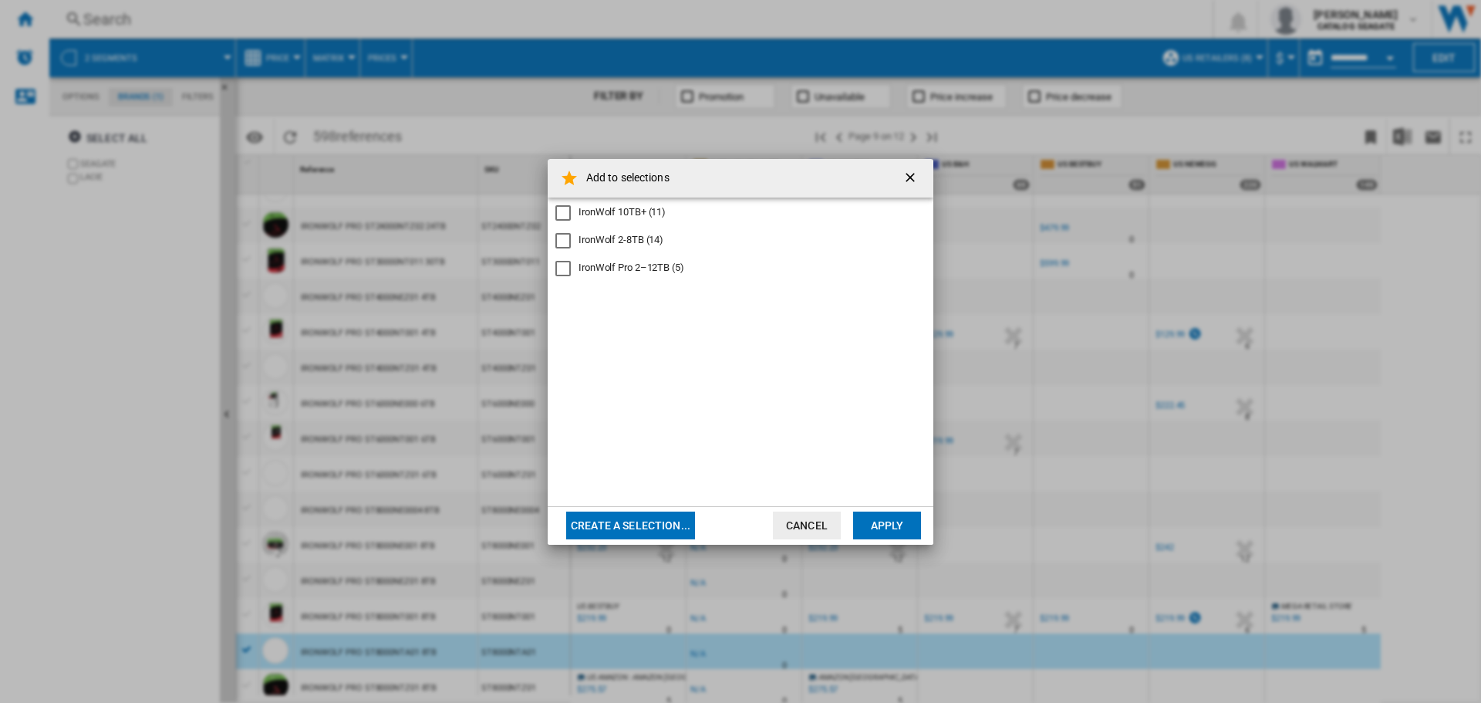
click at [629, 276] on div "IronWolf 10TB+ (11) IronWolf 2-8TB (14) IronWolf Pro 2–12TB (5)" at bounding box center [741, 351] width 386 height 309
click at [628, 265] on div "IronWolf Pro 2–12TB (5)" at bounding box center [632, 268] width 106 height 14
click at [866, 526] on button "Apply" at bounding box center [887, 525] width 68 height 28
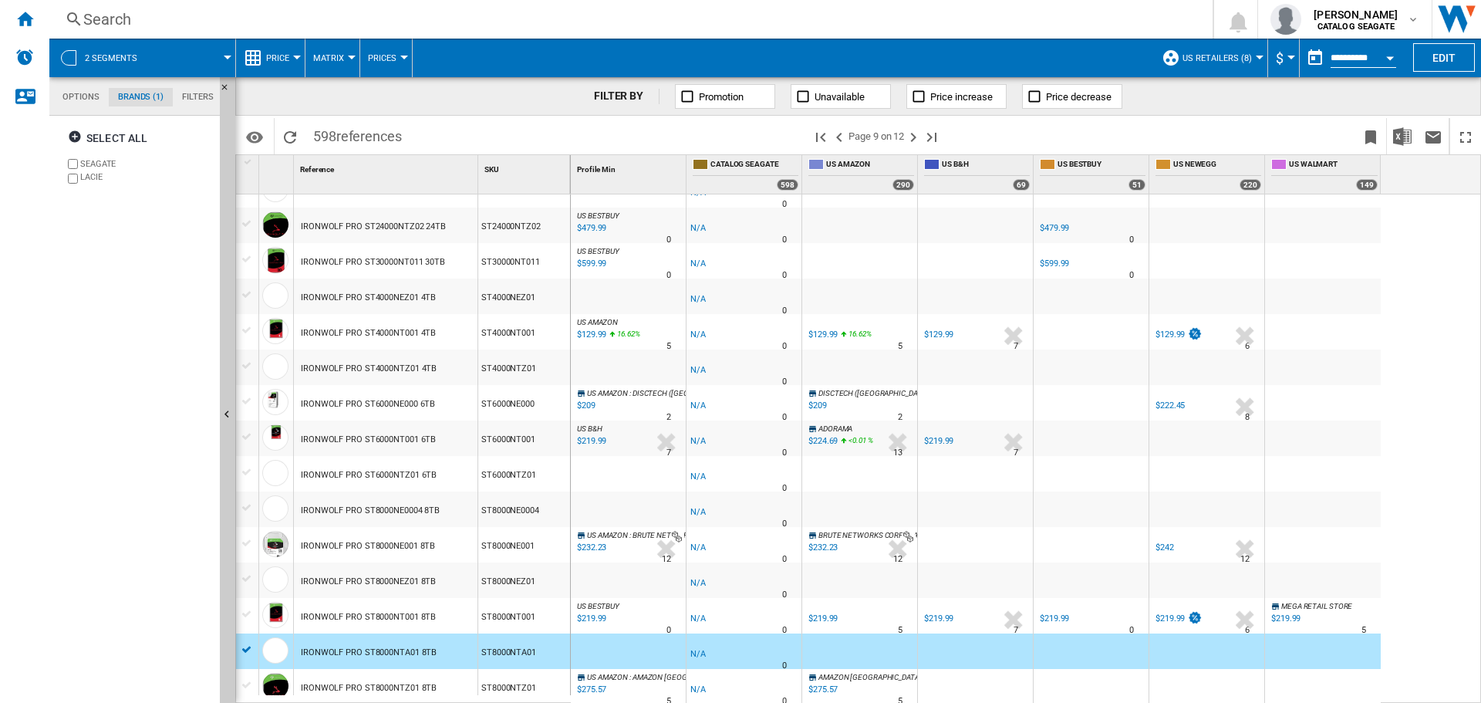
click at [448, 109] on div "FILTER BY Promotion Unavailable Price increase Price decrease" at bounding box center [858, 96] width 1246 height 39
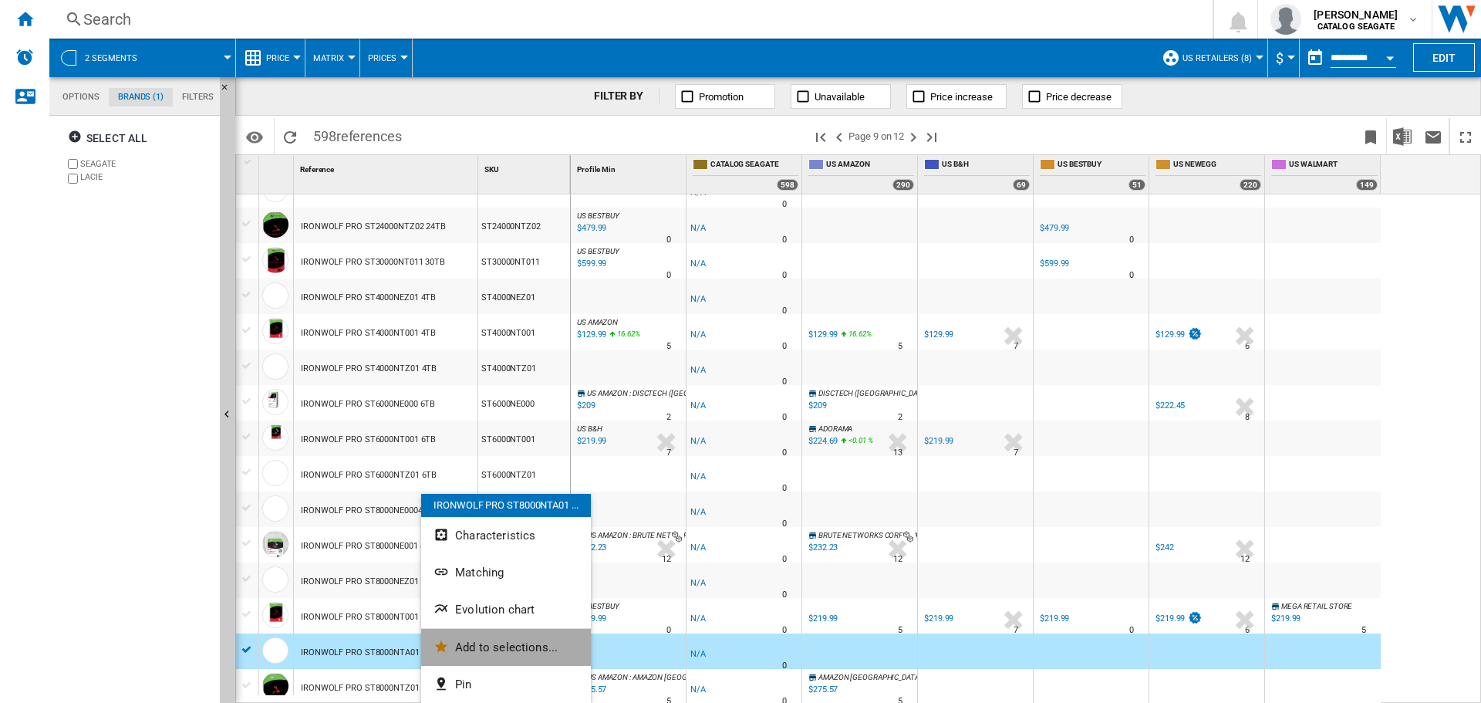
click at [457, 655] on button "Add to selections..." at bounding box center [506, 647] width 170 height 37
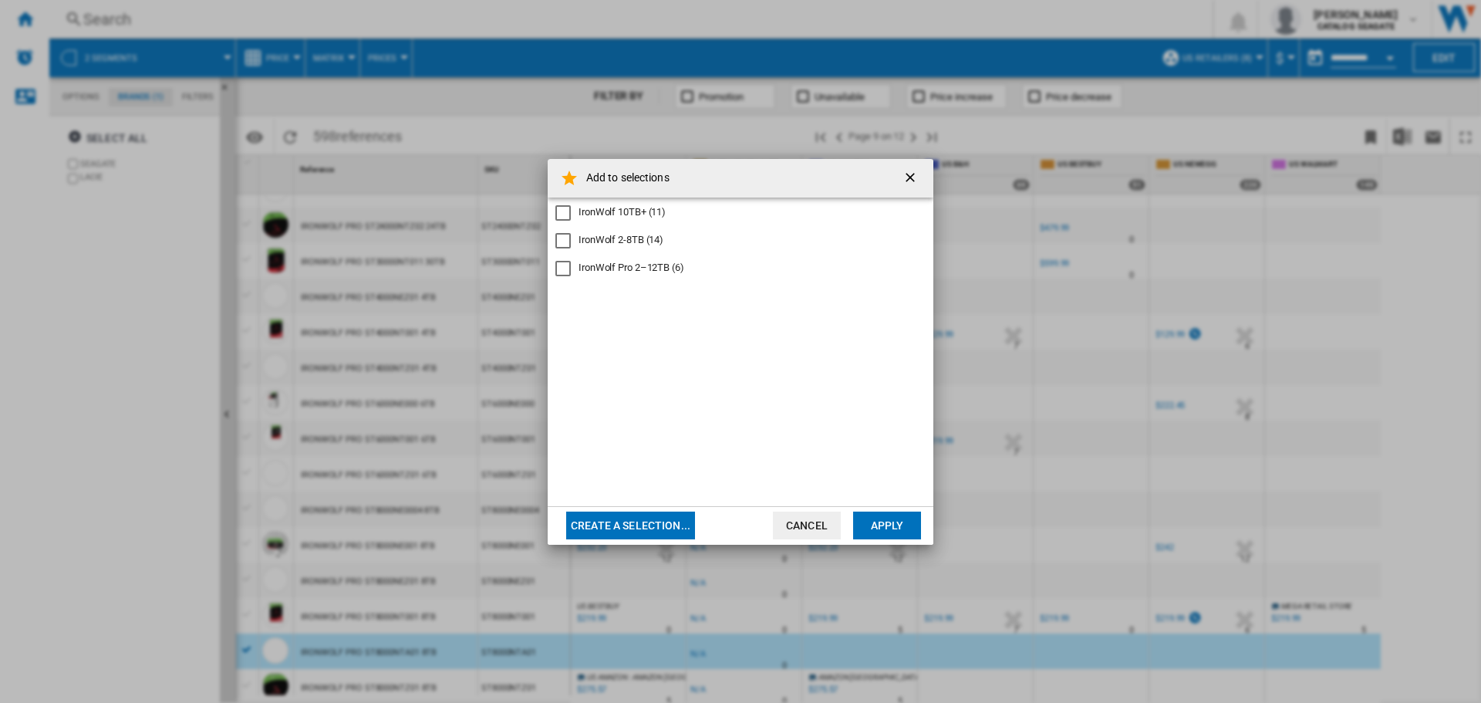
click at [598, 266] on div "IronWolf Pro 2–12TB (6)" at bounding box center [632, 268] width 106 height 14
click at [881, 538] on button "Apply" at bounding box center [887, 525] width 68 height 28
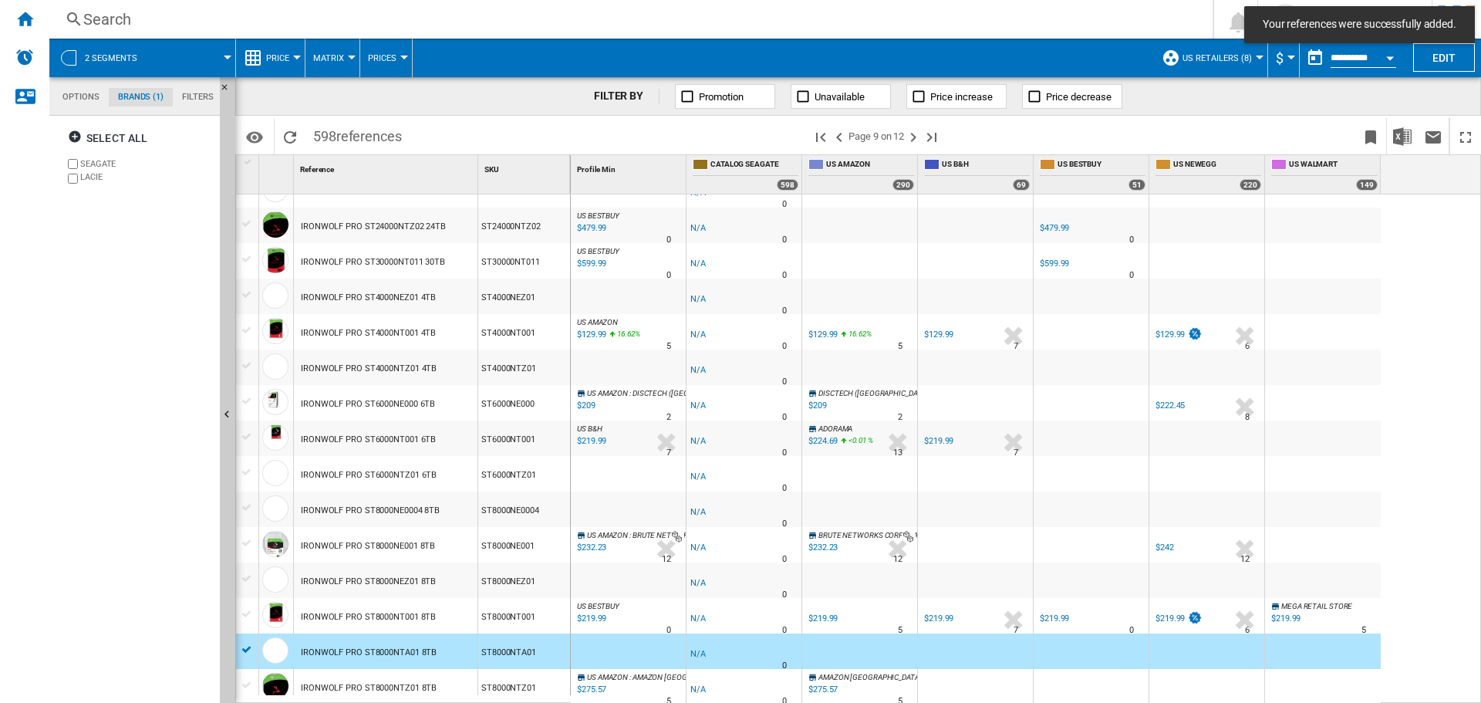
click at [345, 571] on div "IRONWOLF PRO ST8000NEZ01 8TB" at bounding box center [368, 581] width 135 height 35
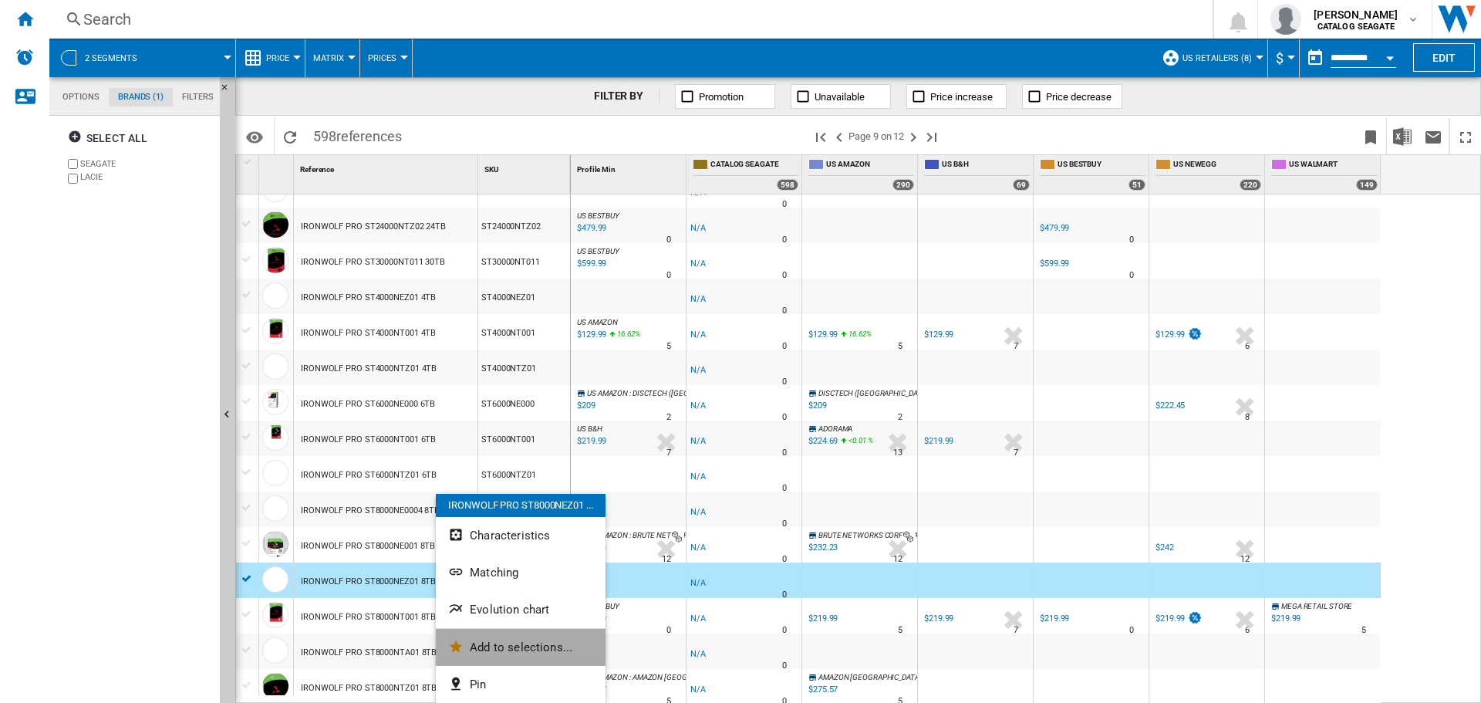
click at [496, 649] on span "Add to selections..." at bounding box center [521, 647] width 103 height 14
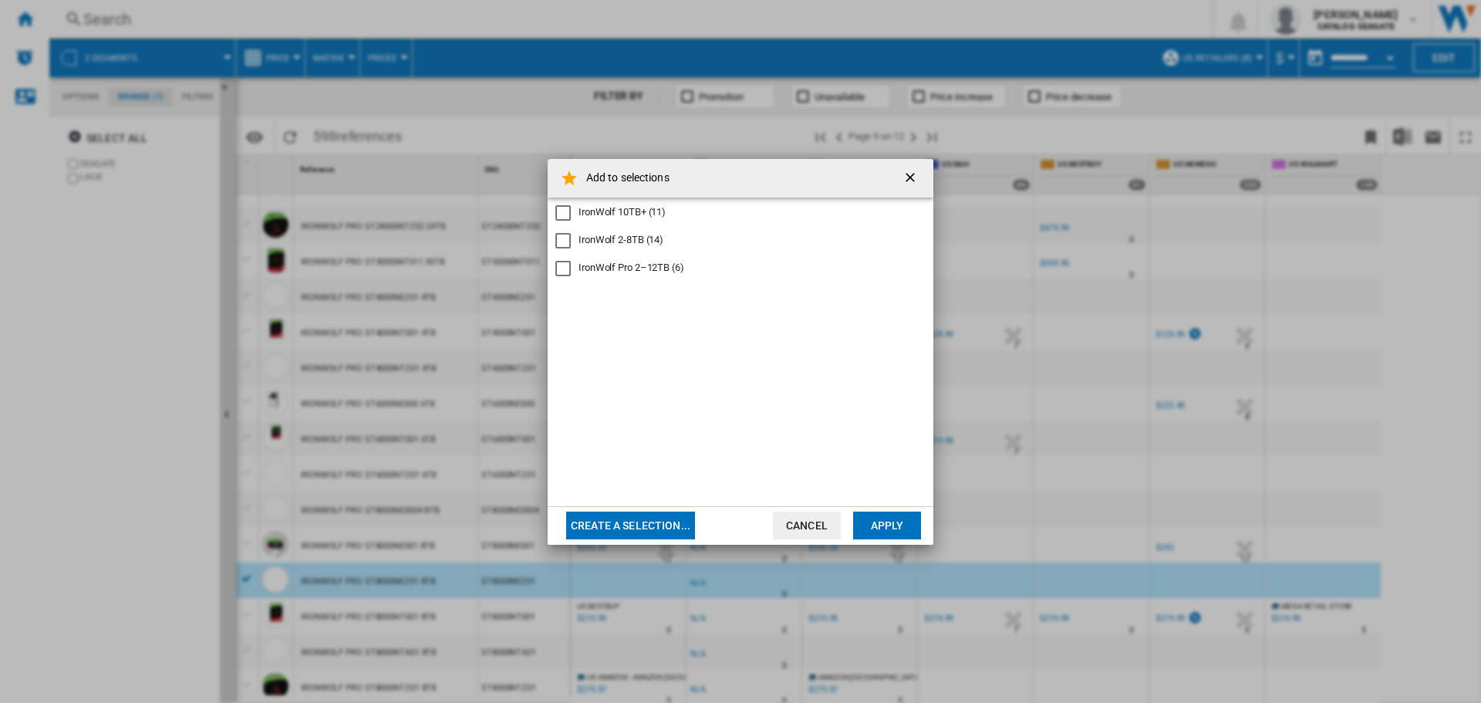
click at [633, 267] on div "IronWolf Pro 2–12TB (6)" at bounding box center [632, 268] width 106 height 14
click at [879, 518] on button "Apply" at bounding box center [887, 525] width 68 height 28
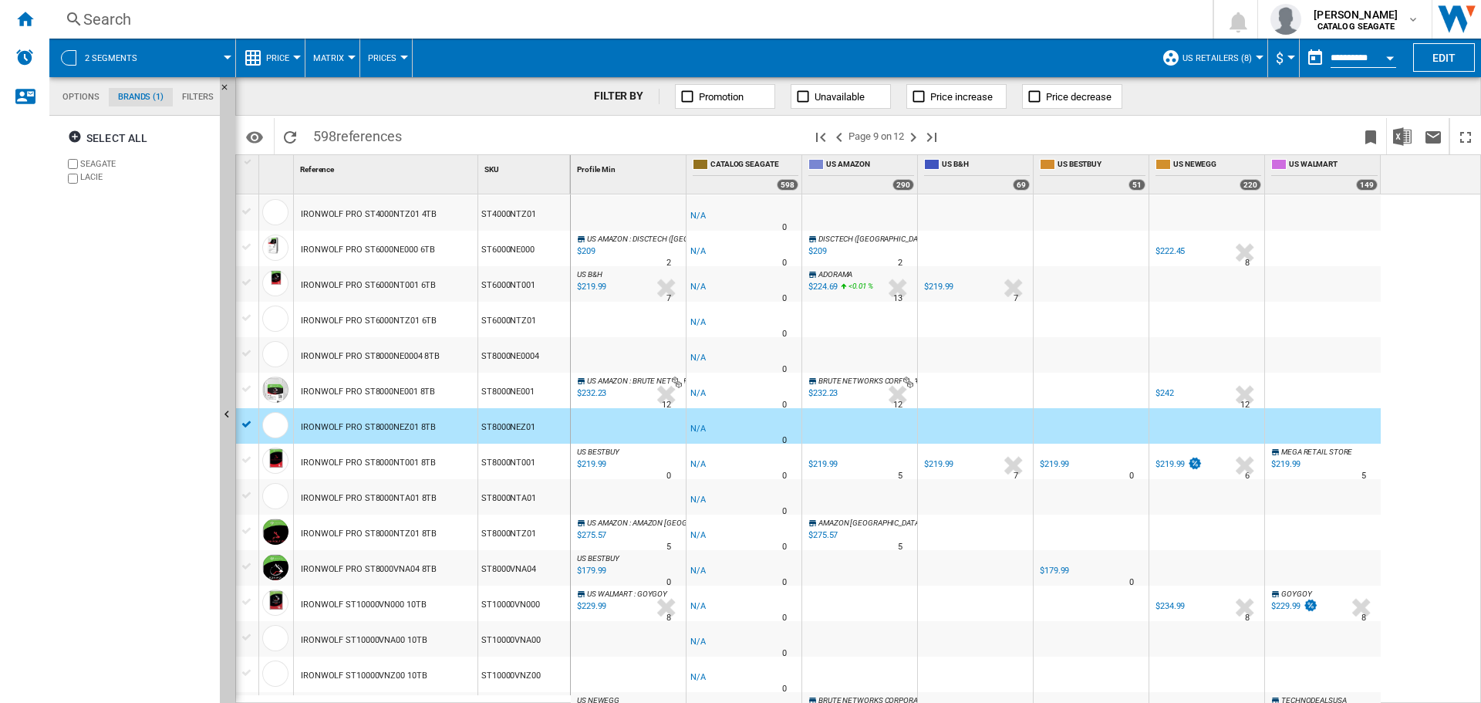
scroll to position [309, 0]
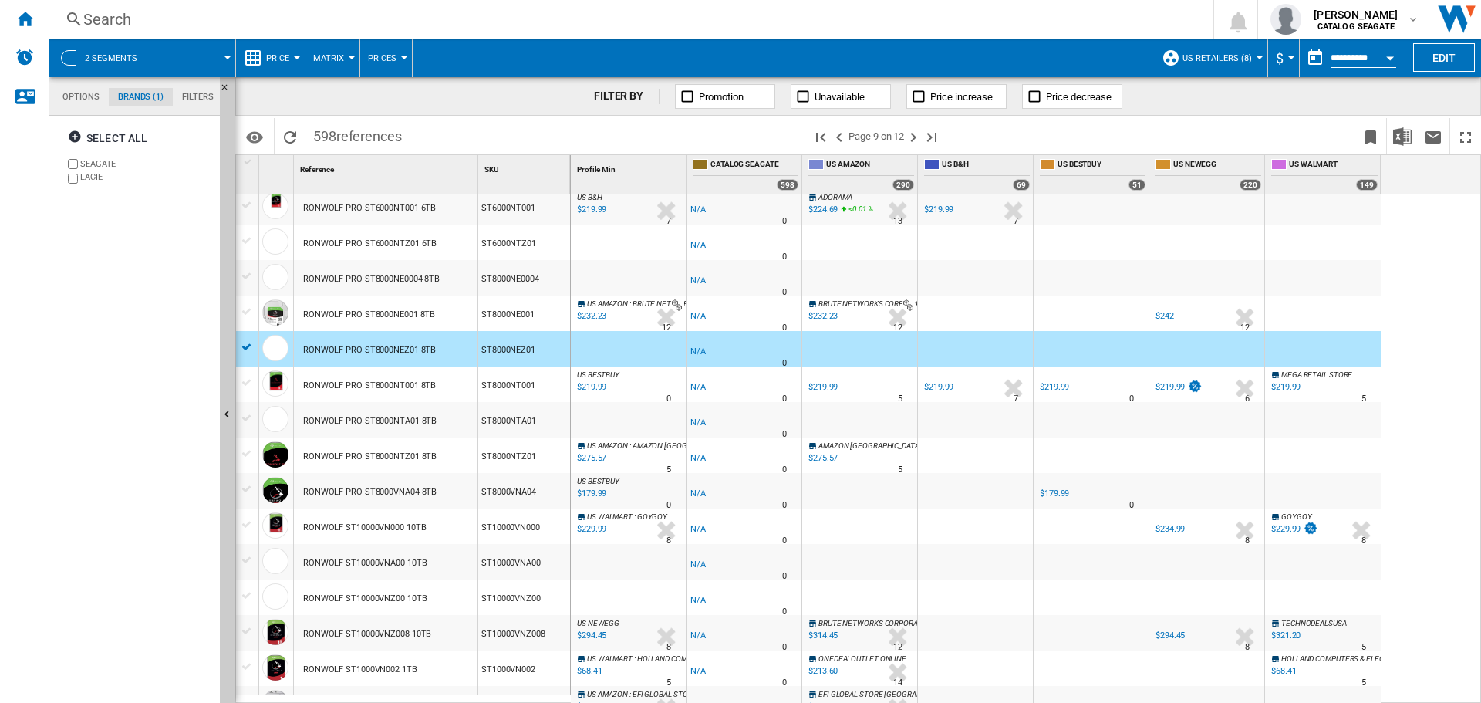
click at [400, 493] on div "IRONWOLF PRO ST8000VNA04 8TB" at bounding box center [369, 491] width 136 height 35
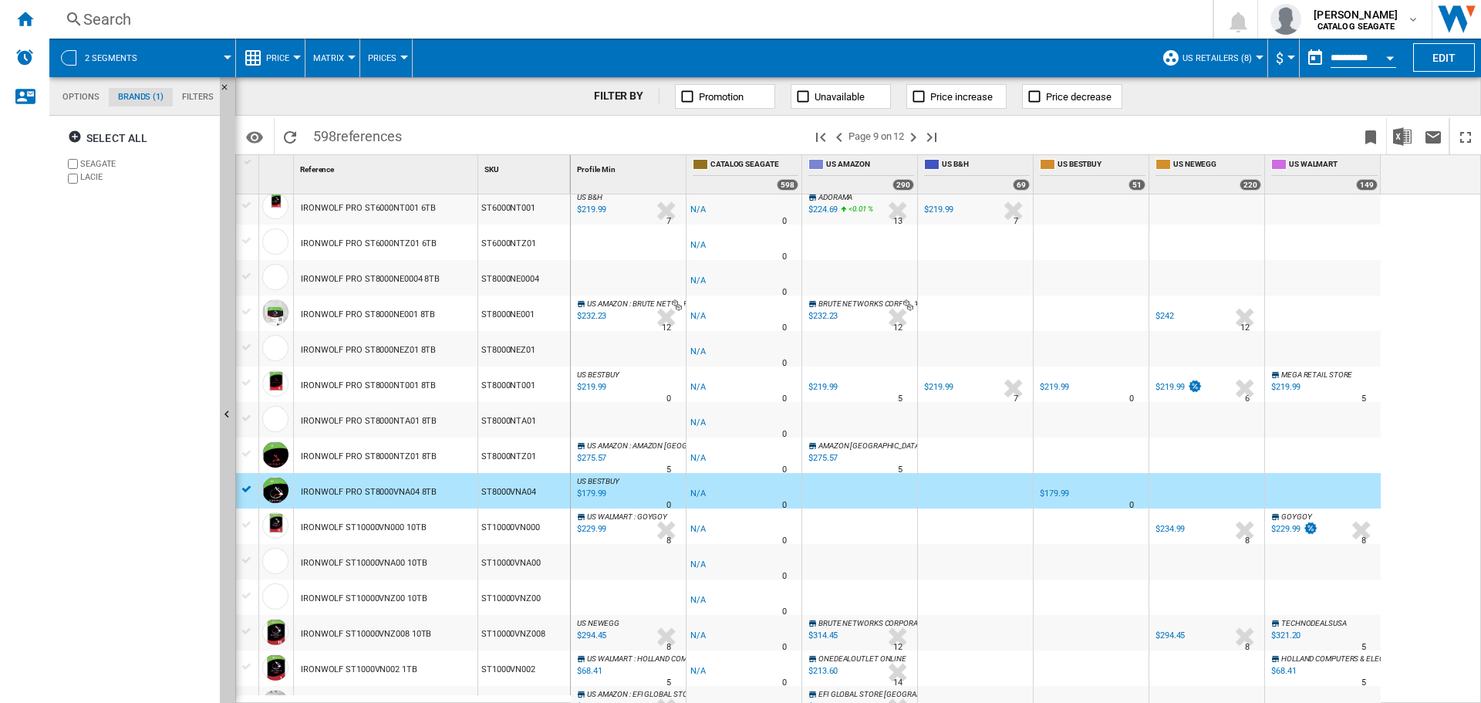
click at [386, 530] on div "IRONWOLF ST10000VN000 10TB" at bounding box center [363, 527] width 125 height 35
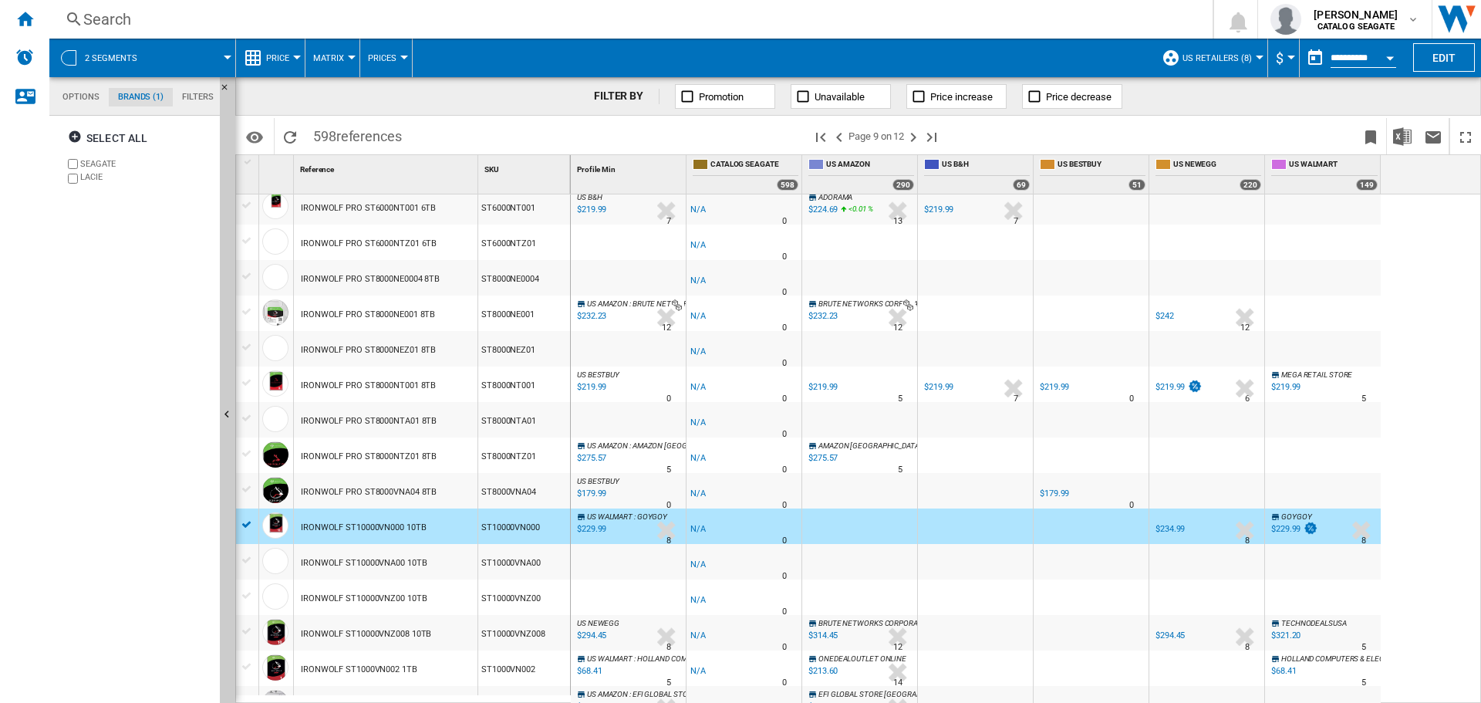
click at [167, 322] on div "Select all [GEOGRAPHIC_DATA] LACIE" at bounding box center [135, 411] width 157 height 583
click at [840, 140] on ng-md-icon ">Previous page" at bounding box center [839, 137] width 19 height 19
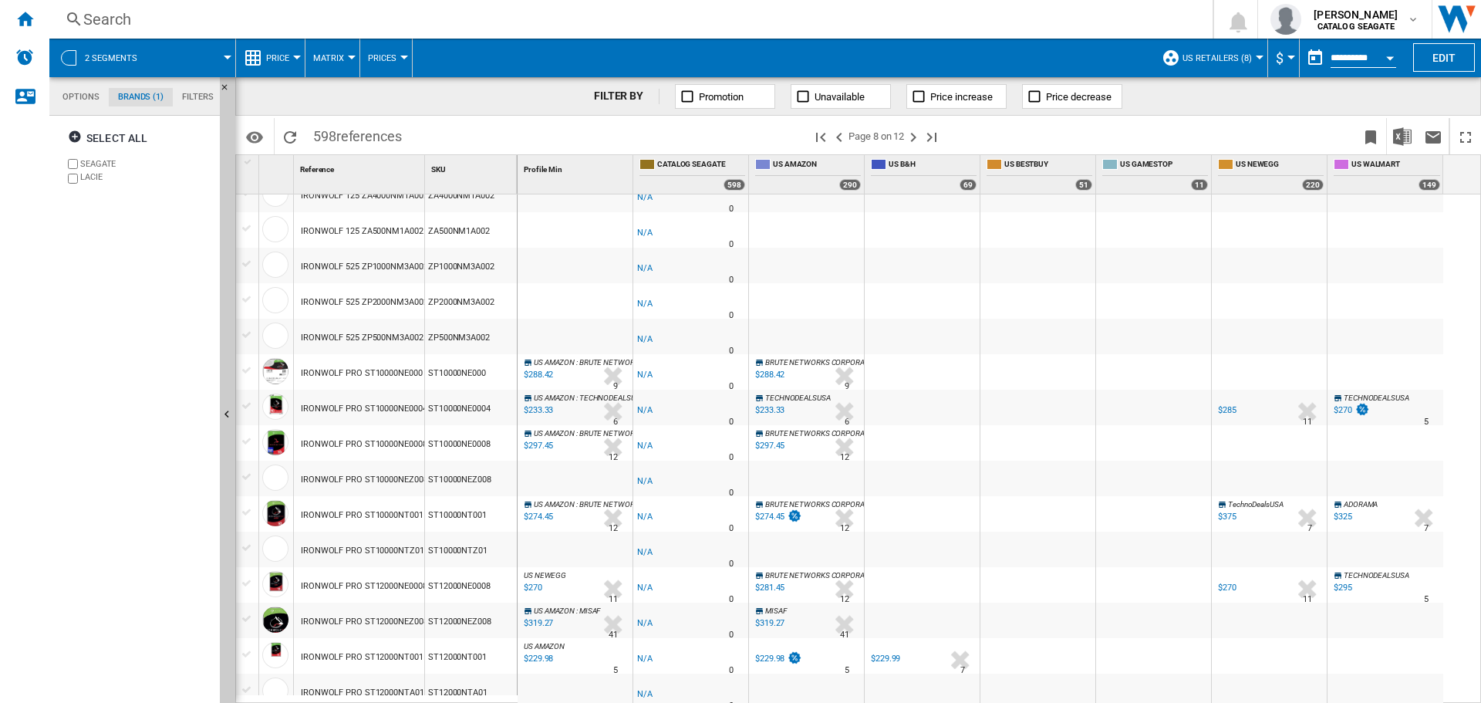
scroll to position [617, 0]
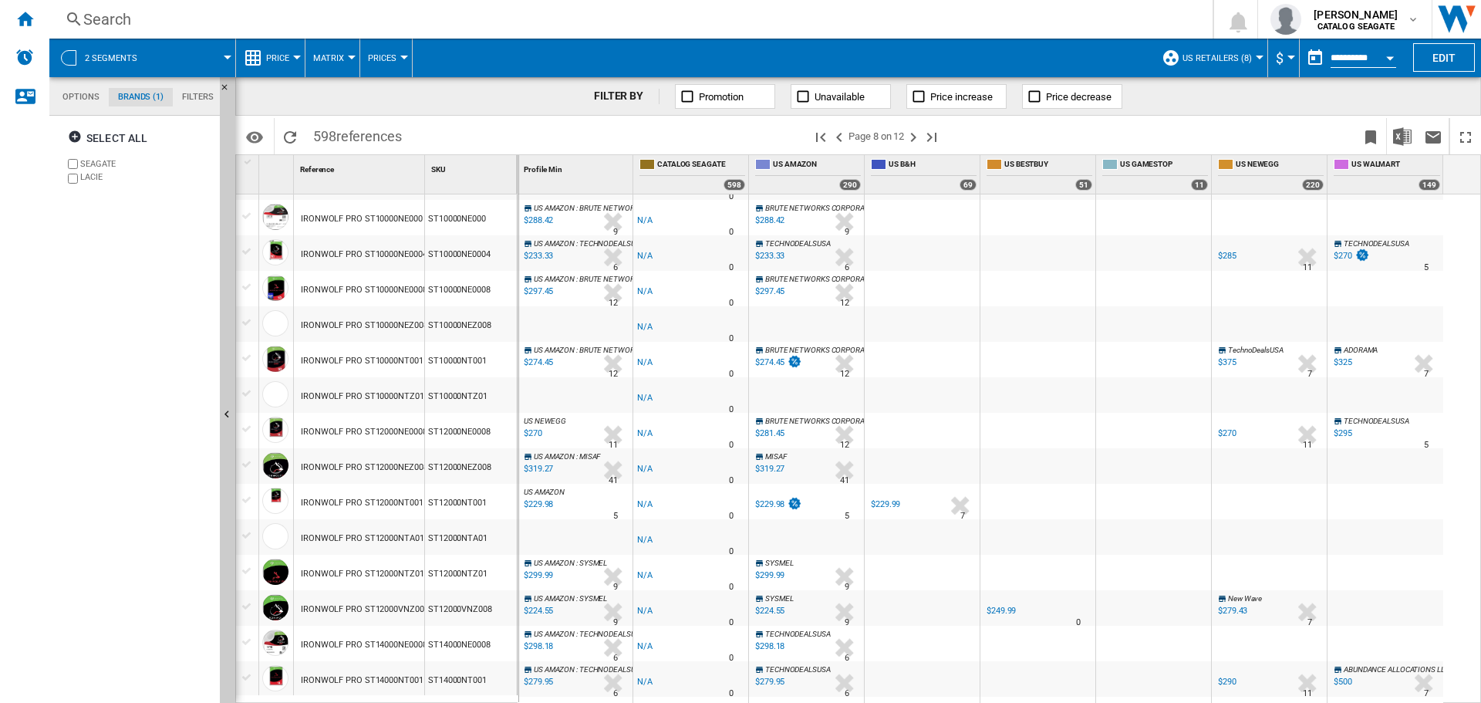
drag, startPoint x: 427, startPoint y: 174, endPoint x: 526, endPoint y: 173, distance: 99.5
click at [522, 173] on div "1 Reference 1 SKU 1 [GEOGRAPHIC_DATA] GAME DRIVE STMJ5000400 WHITE 5TB STMJ5000…" at bounding box center [858, 428] width 1244 height 547
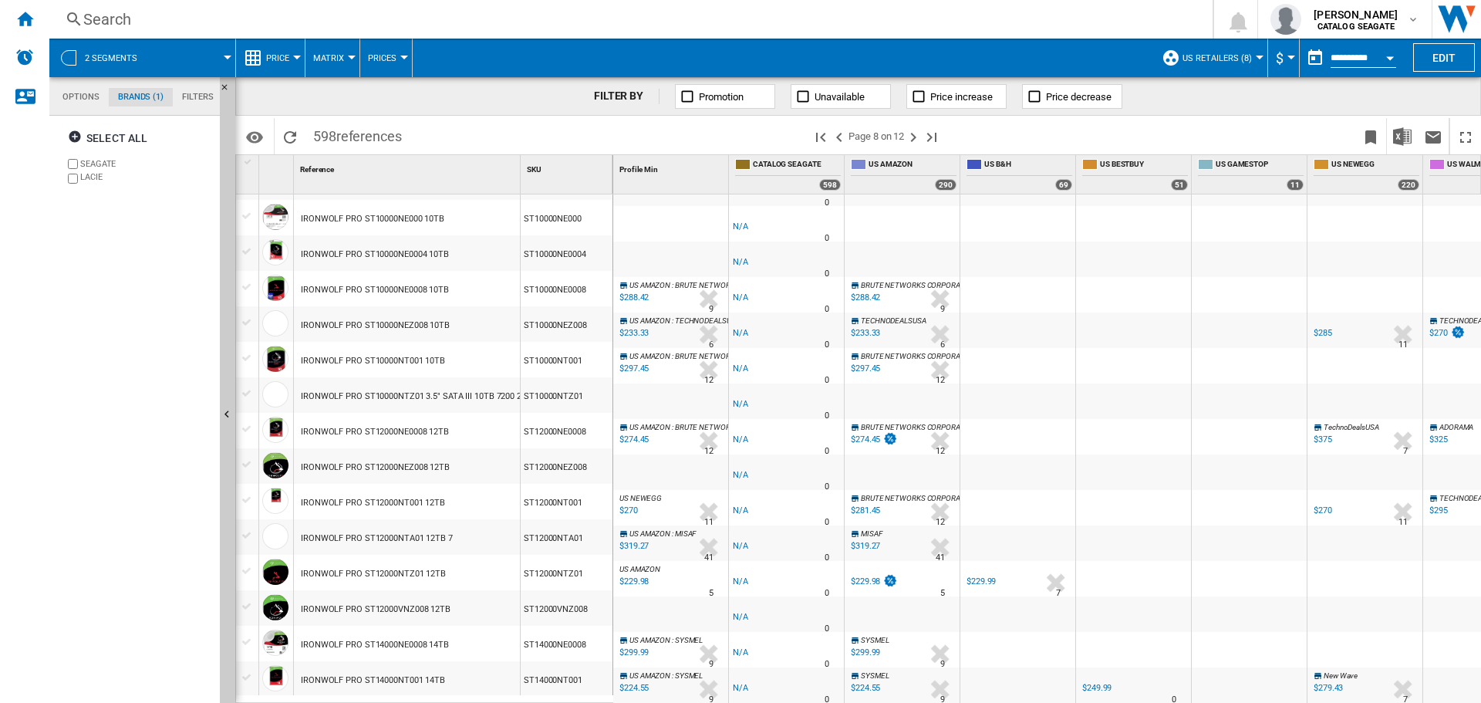
scroll to position [540, 0]
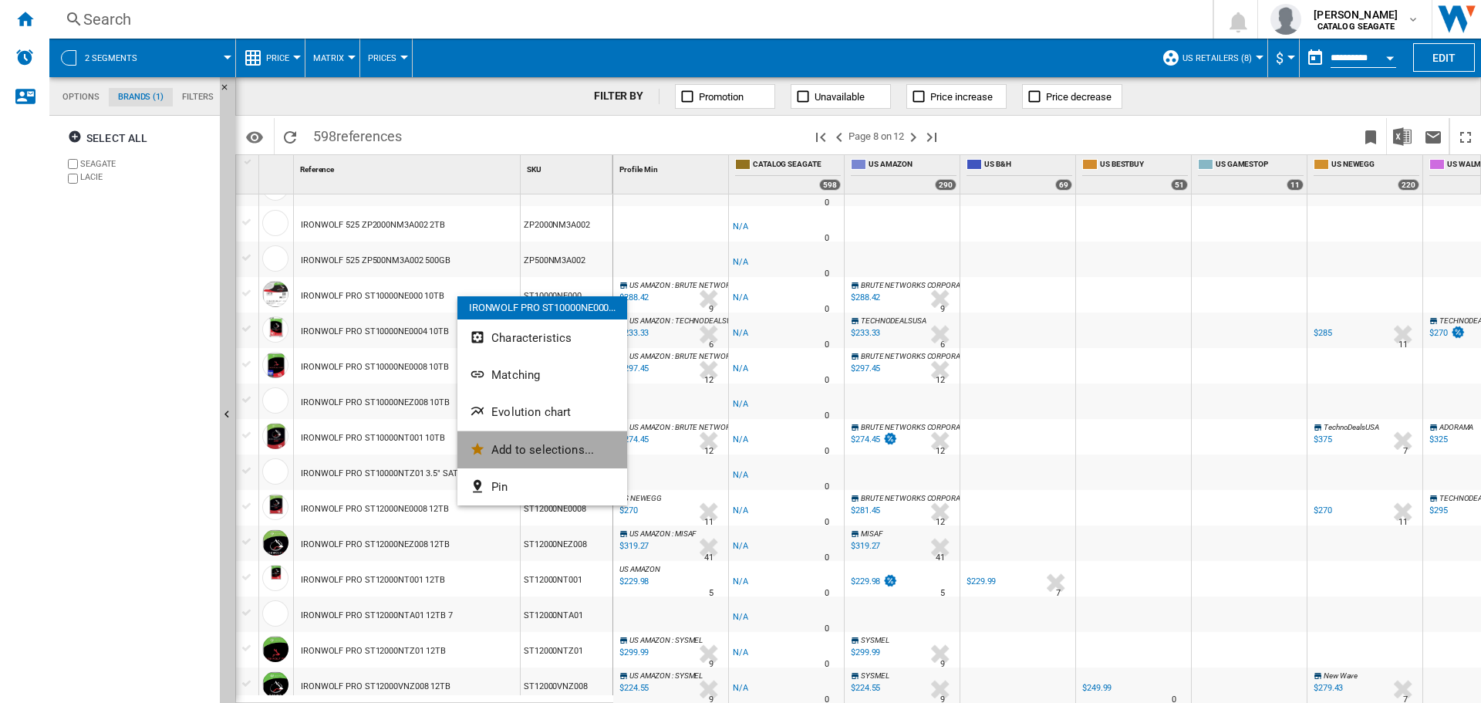
click at [514, 436] on button "Add to selections..." at bounding box center [542, 449] width 170 height 37
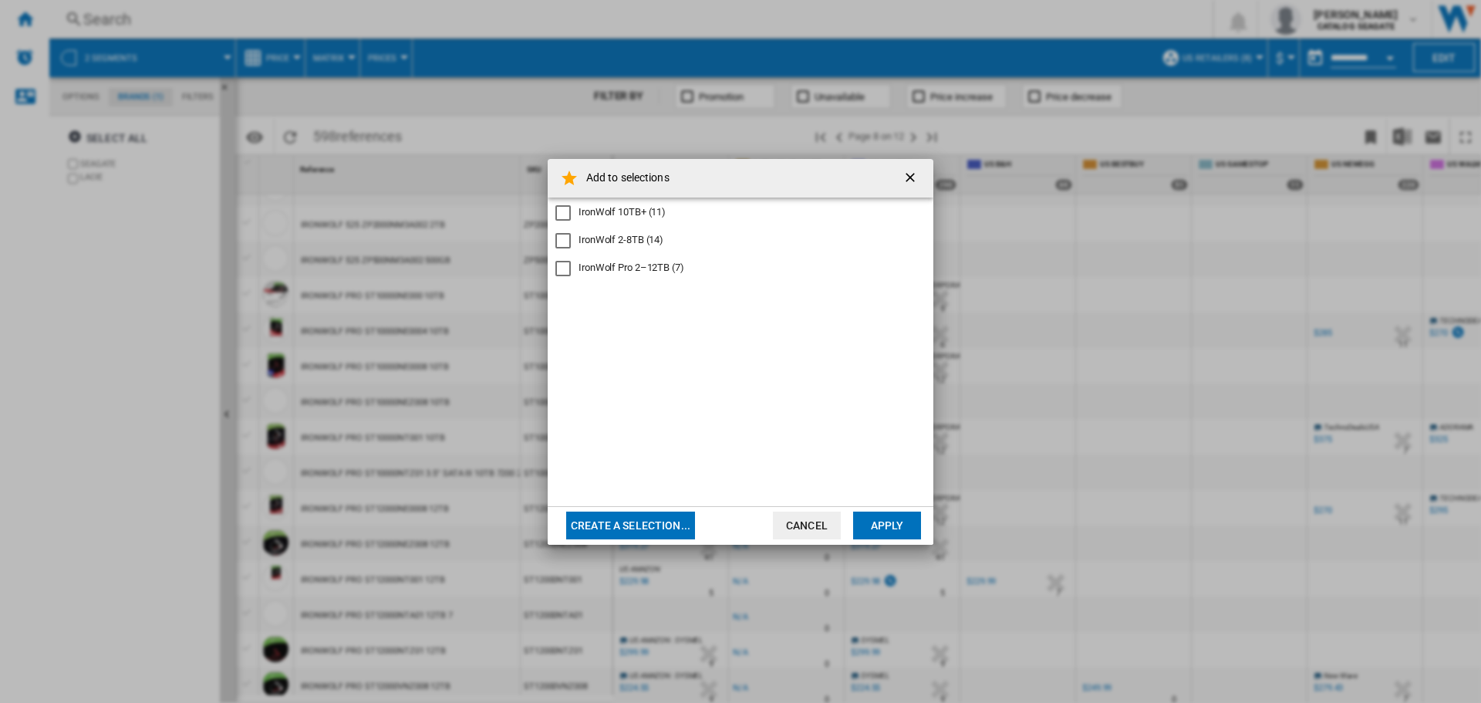
click at [606, 261] on div "IronWolf Pro 2–12TB (7)" at bounding box center [632, 268] width 106 height 14
click at [872, 531] on button "Apply" at bounding box center [887, 525] width 68 height 28
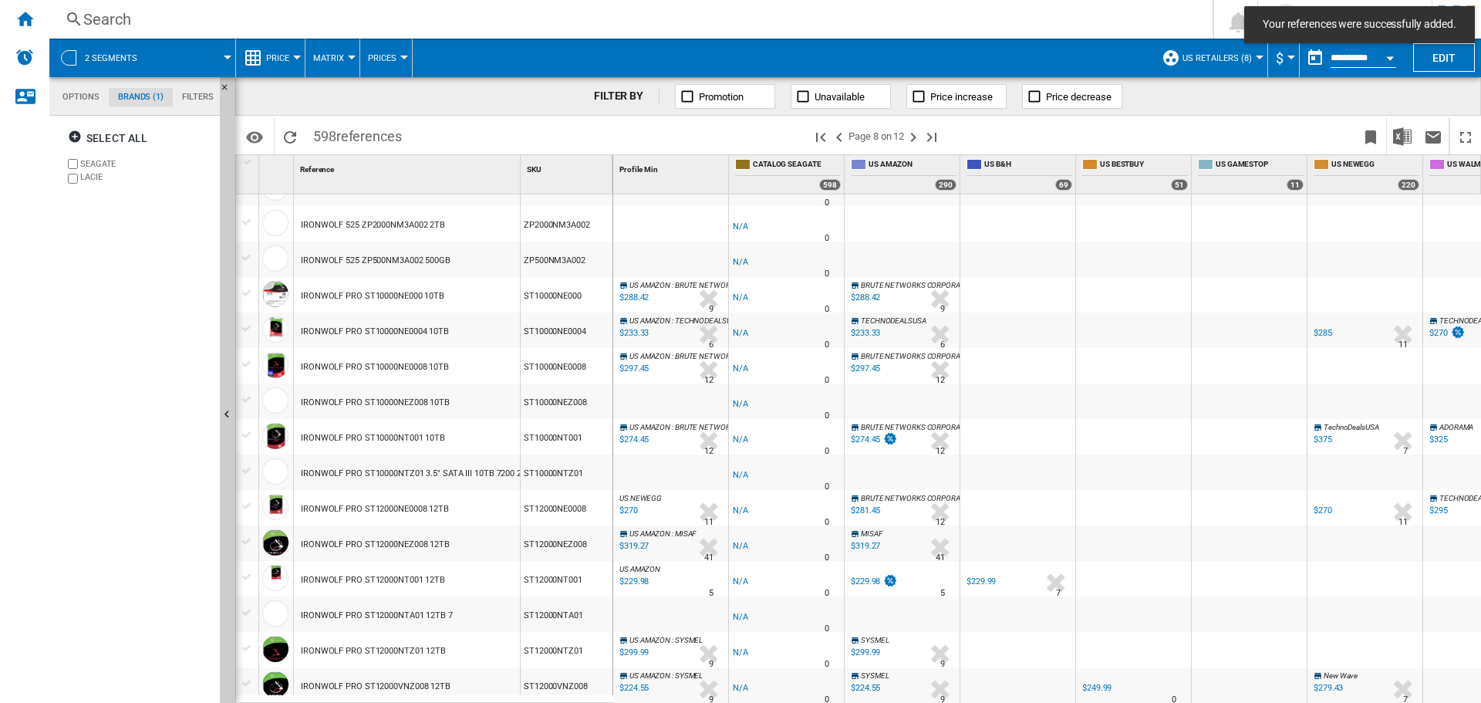
click at [420, 297] on div "IRONWOLF PRO ST10000NE000 10TB" at bounding box center [372, 295] width 143 height 35
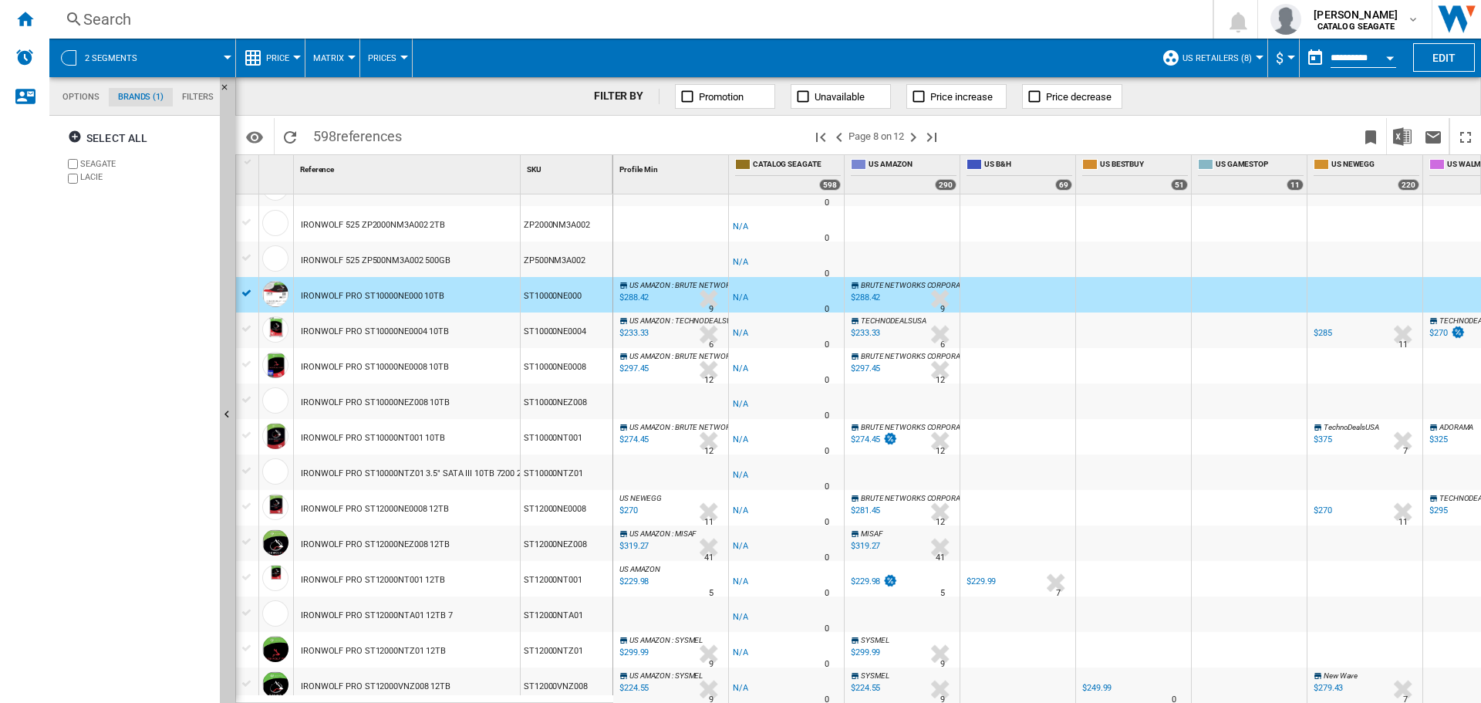
click at [405, 329] on div "IRONWOLF PRO ST10000NE0004 10TB" at bounding box center [375, 331] width 148 height 35
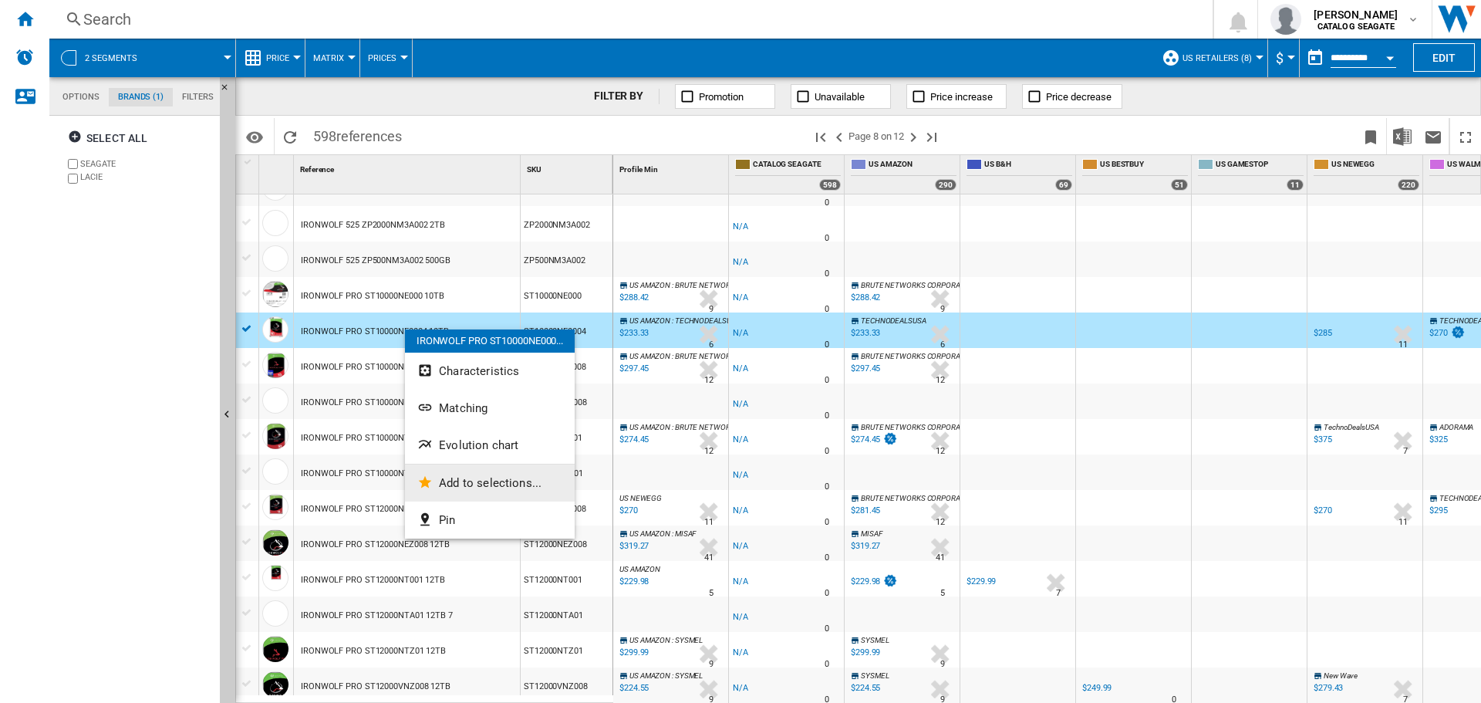
click at [509, 475] on button "Add to selections..." at bounding box center [490, 482] width 170 height 37
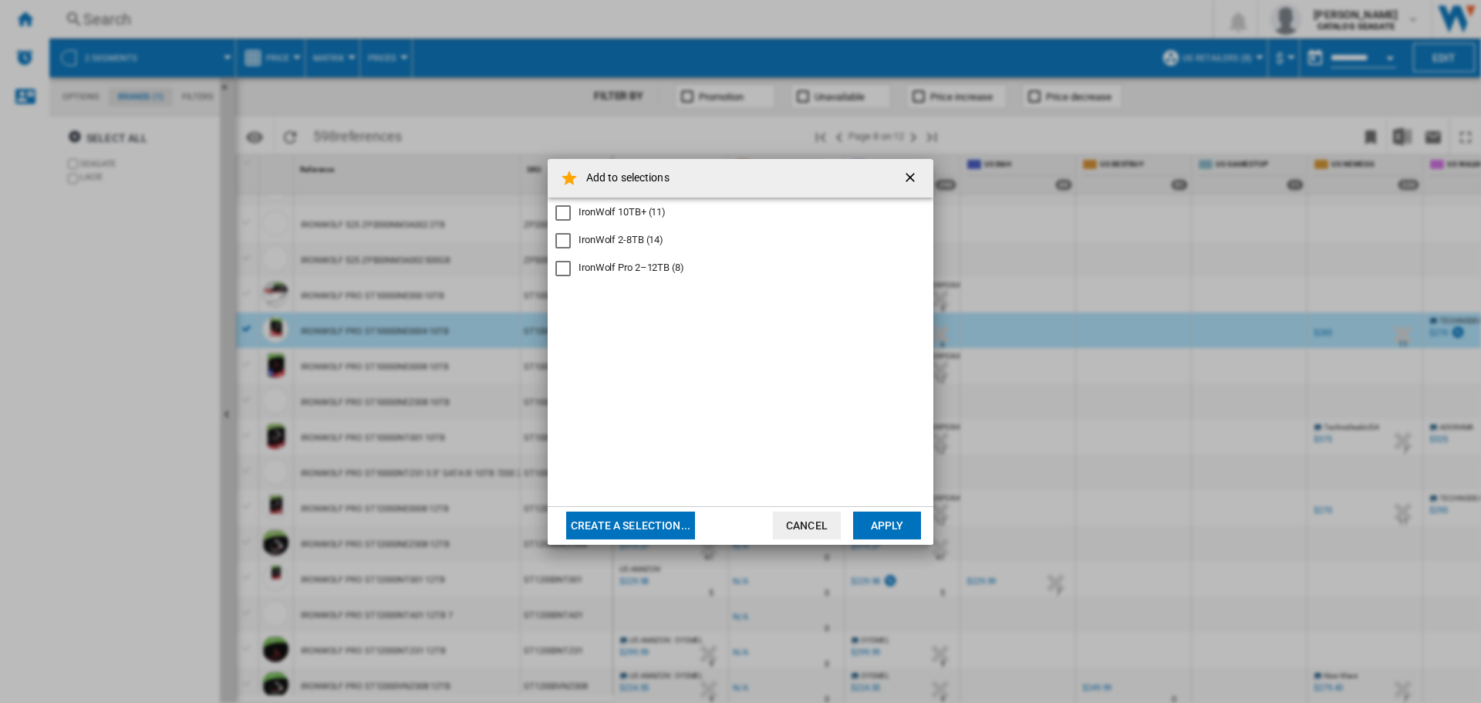
click at [671, 275] on div "IronWolf Pro 2–12TB (8)" at bounding box center [632, 268] width 106 height 14
click at [879, 533] on button "Apply" at bounding box center [887, 525] width 68 height 28
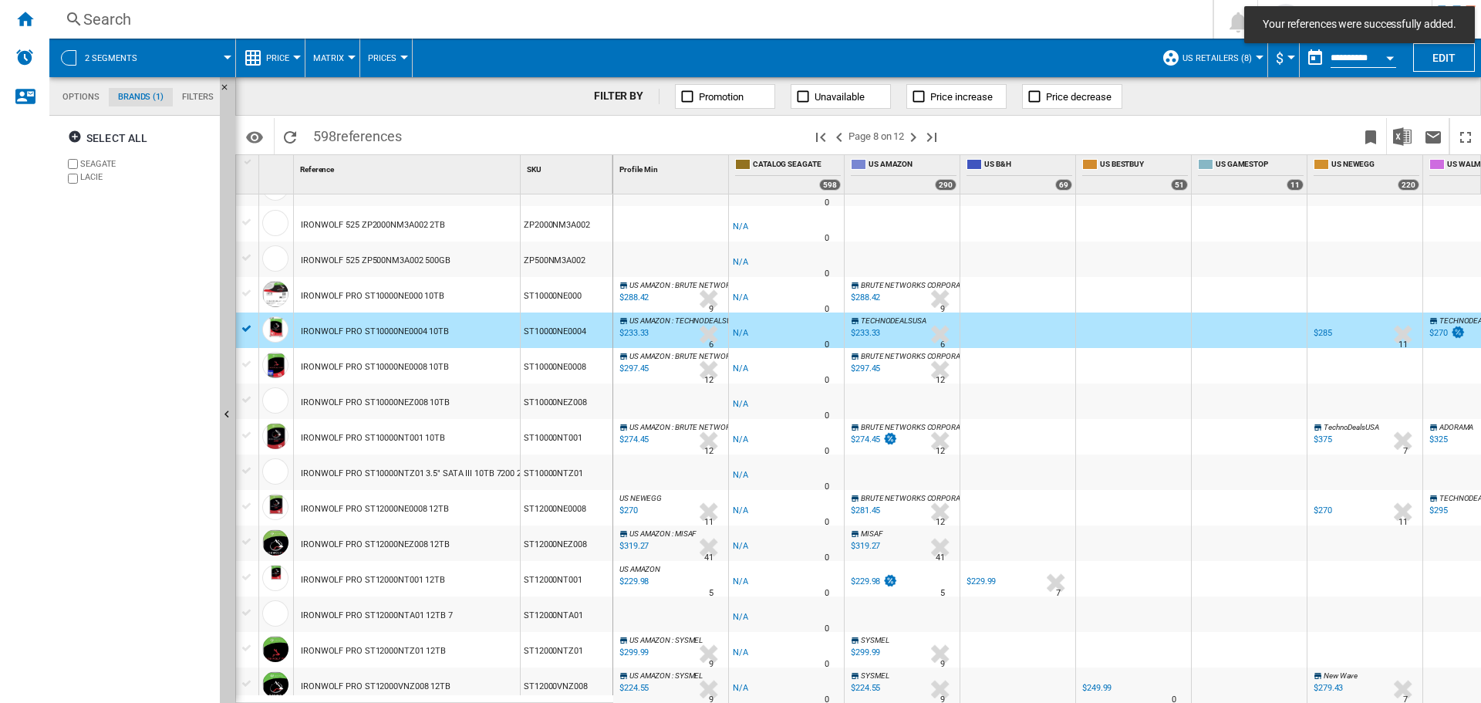
click at [319, 326] on div "IRONWOLF PRO ST10000NE0004 10TB" at bounding box center [375, 331] width 148 height 35
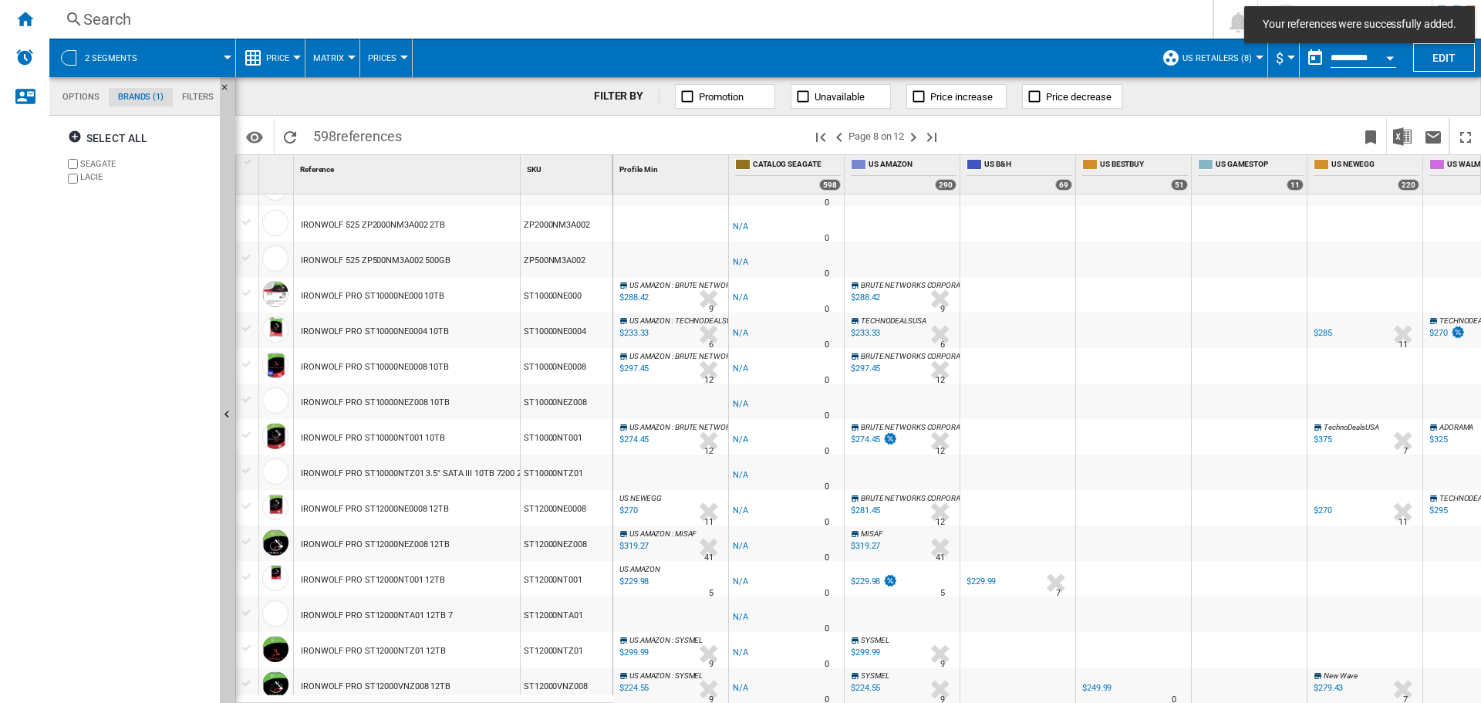
click at [383, 373] on div "IRONWOLF PRO ST10000NE0008 10TB" at bounding box center [375, 366] width 148 height 35
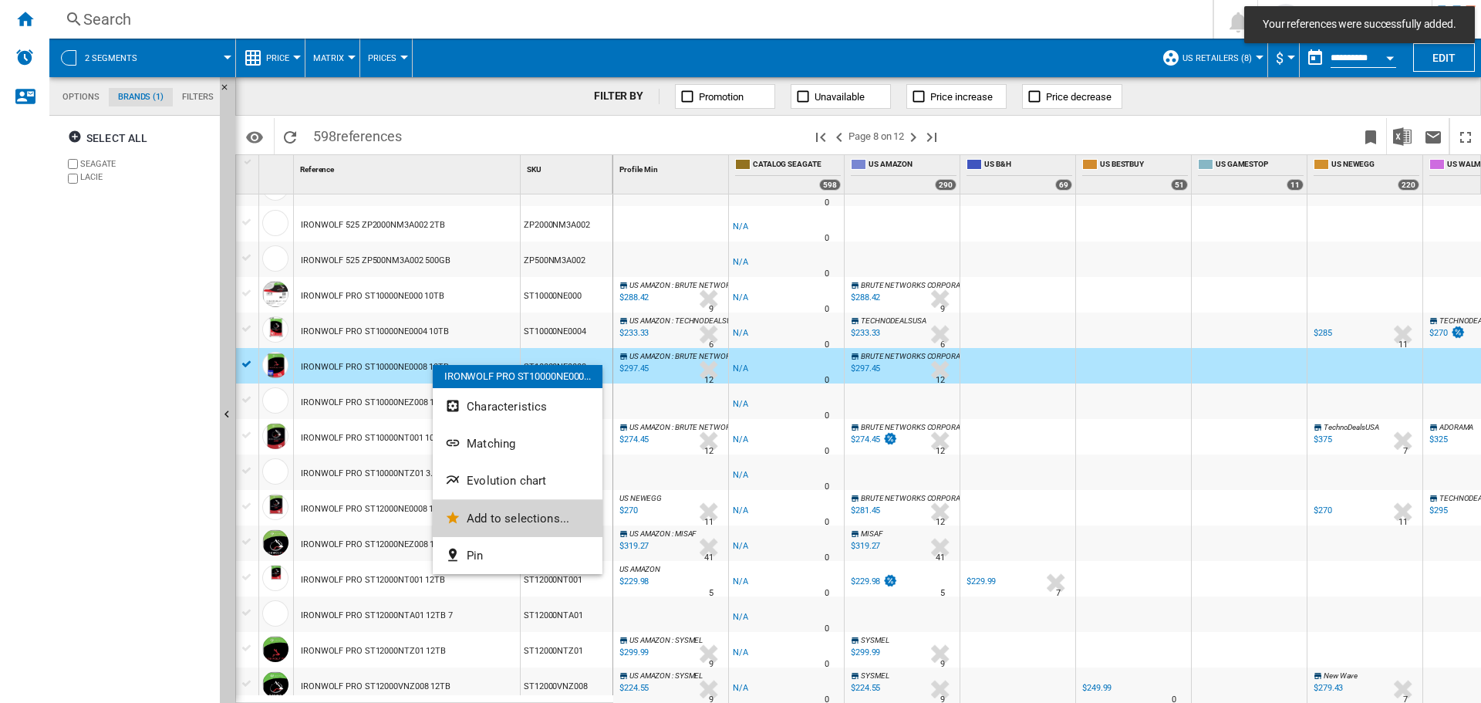
click at [505, 522] on span "Add to selections..." at bounding box center [518, 518] width 103 height 14
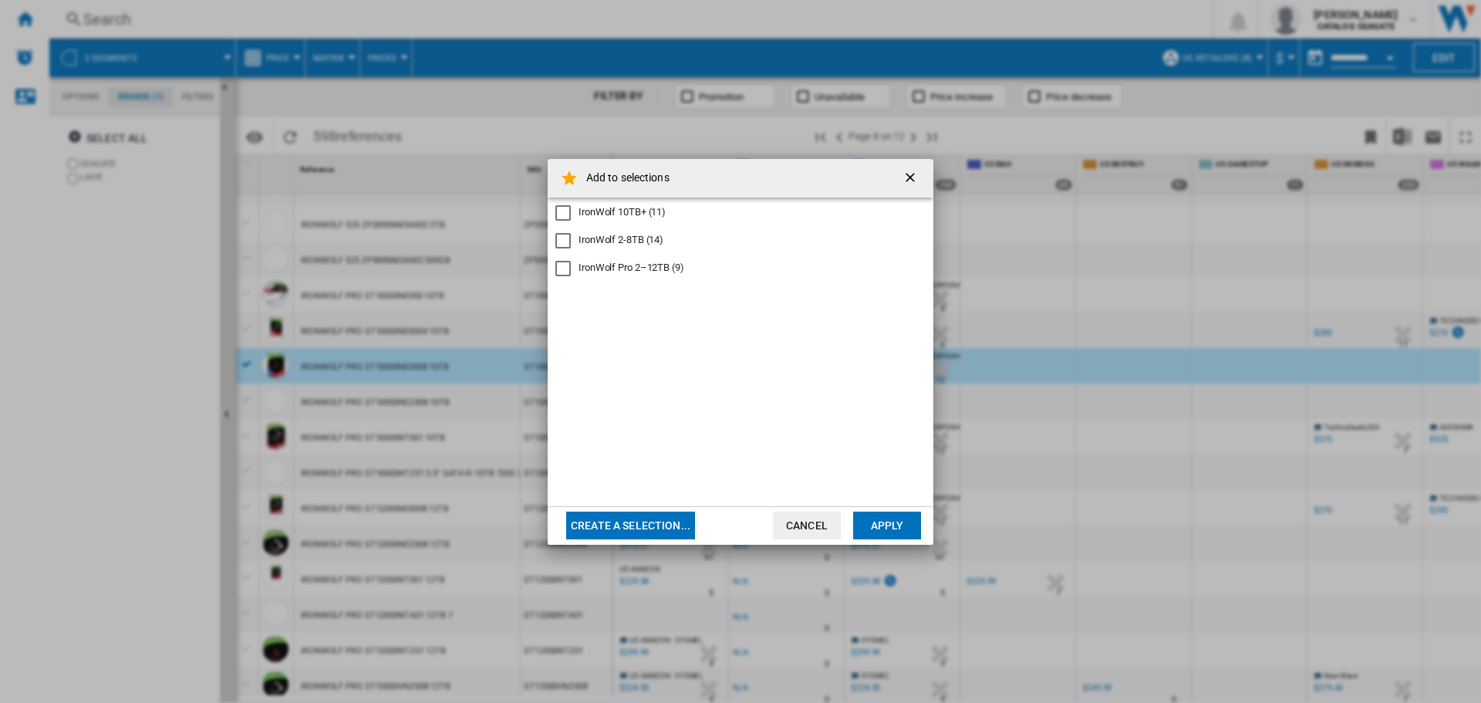
click at [665, 277] on div "IronWolf 10TB+ (11) IronWolf 2-8TB (14) IronWolf Pro 2–12TB (9)" at bounding box center [741, 351] width 386 height 309
click at [663, 272] on div "IronWolf Pro 2–12TB (9)" at bounding box center [632, 268] width 106 height 14
click at [890, 525] on button "Apply" at bounding box center [887, 525] width 68 height 28
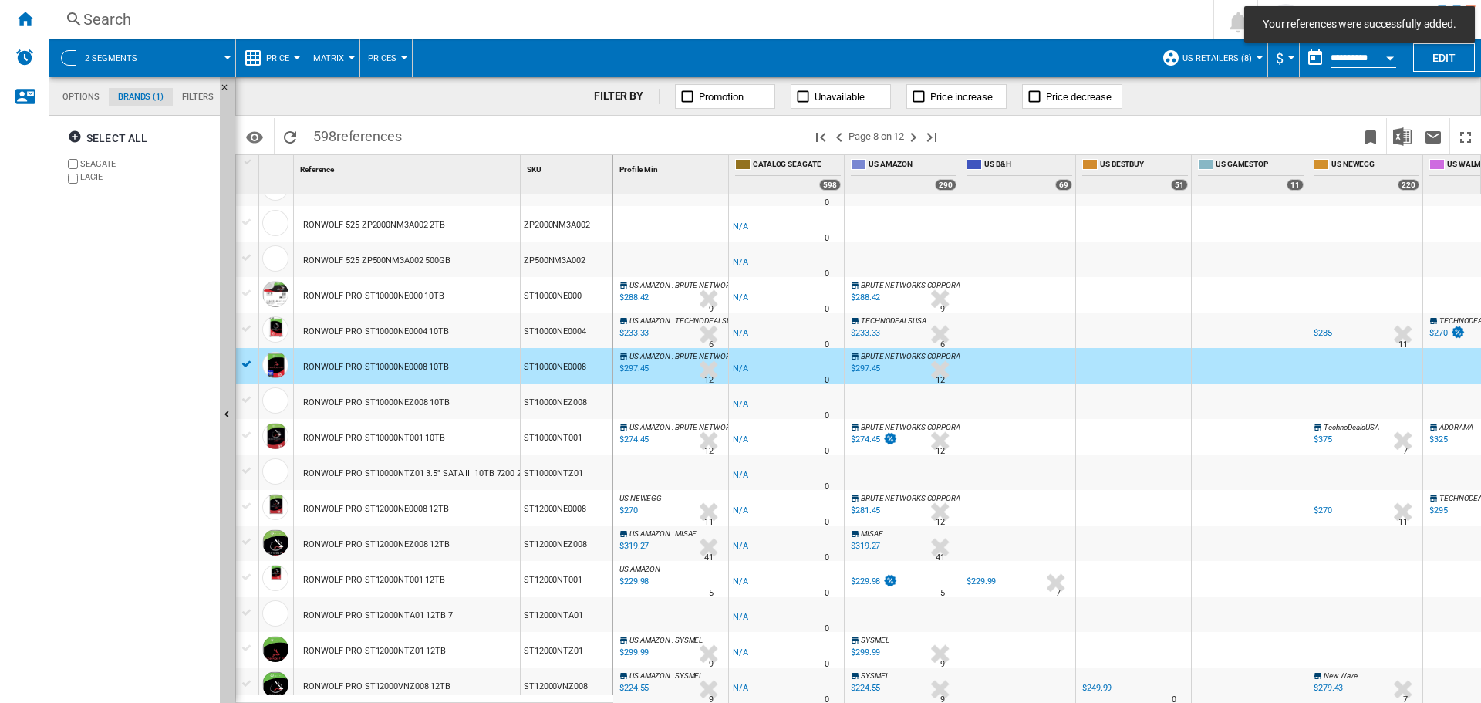
click at [367, 397] on div "IRONWOLF PRO ST10000NEZ008 10TB" at bounding box center [375, 402] width 149 height 35
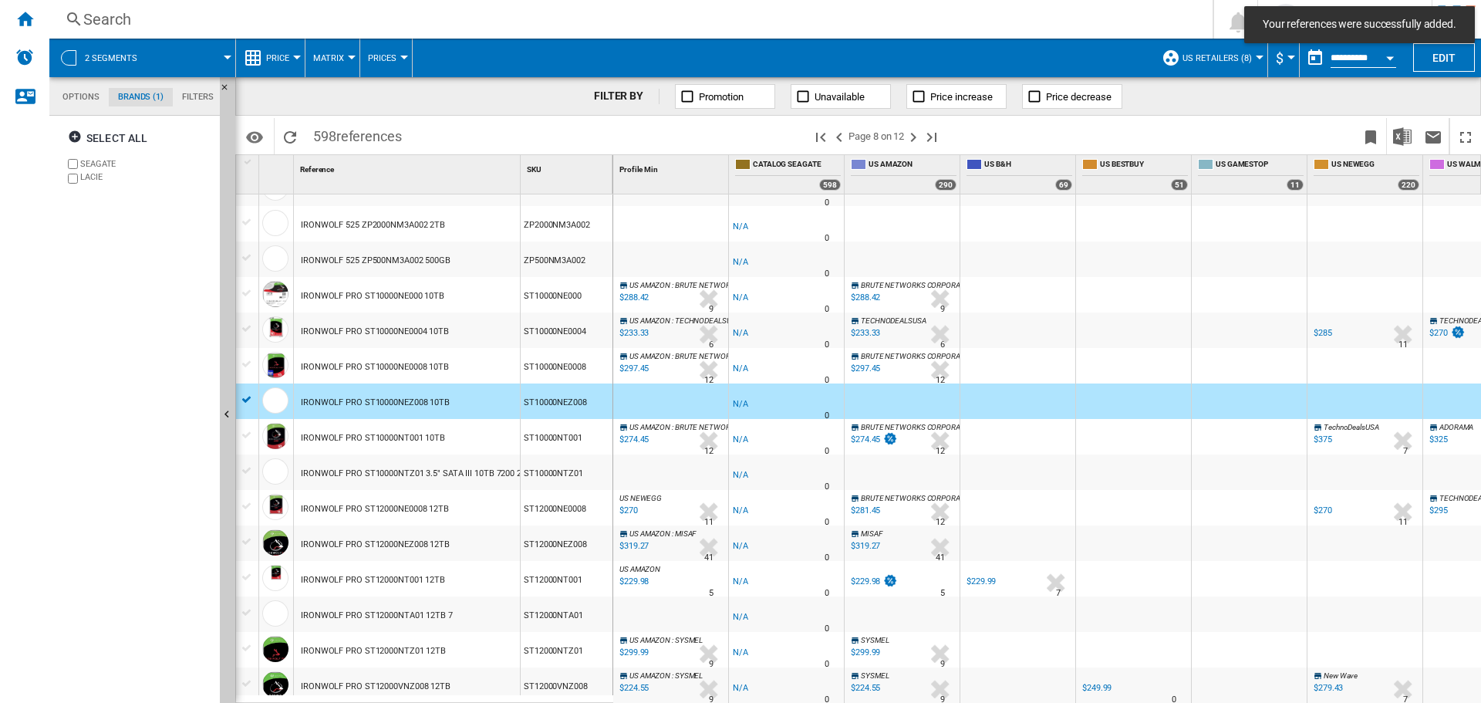
click at [382, 436] on div "IRONWOLF PRO ST10000NT001 10TB" at bounding box center [373, 437] width 144 height 35
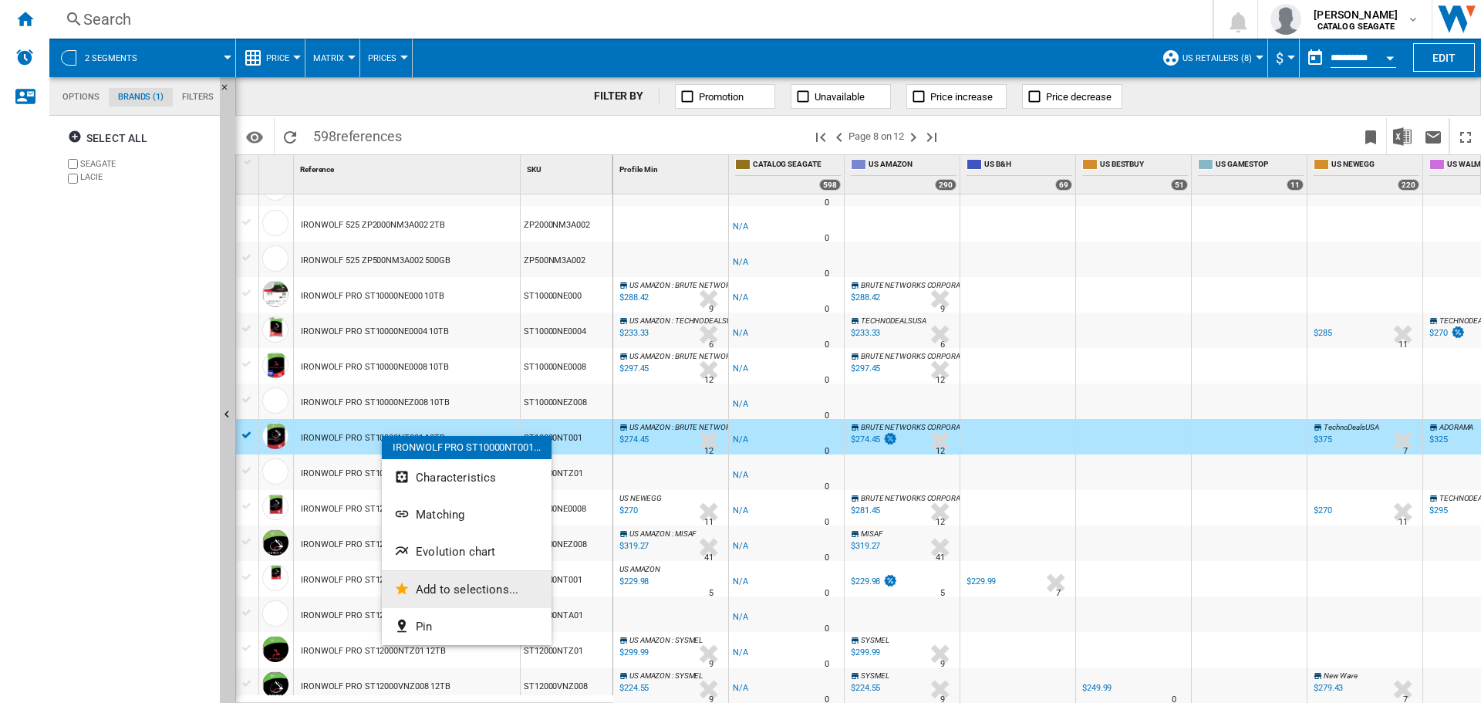
click at [481, 585] on span "Add to selections..." at bounding box center [467, 589] width 103 height 14
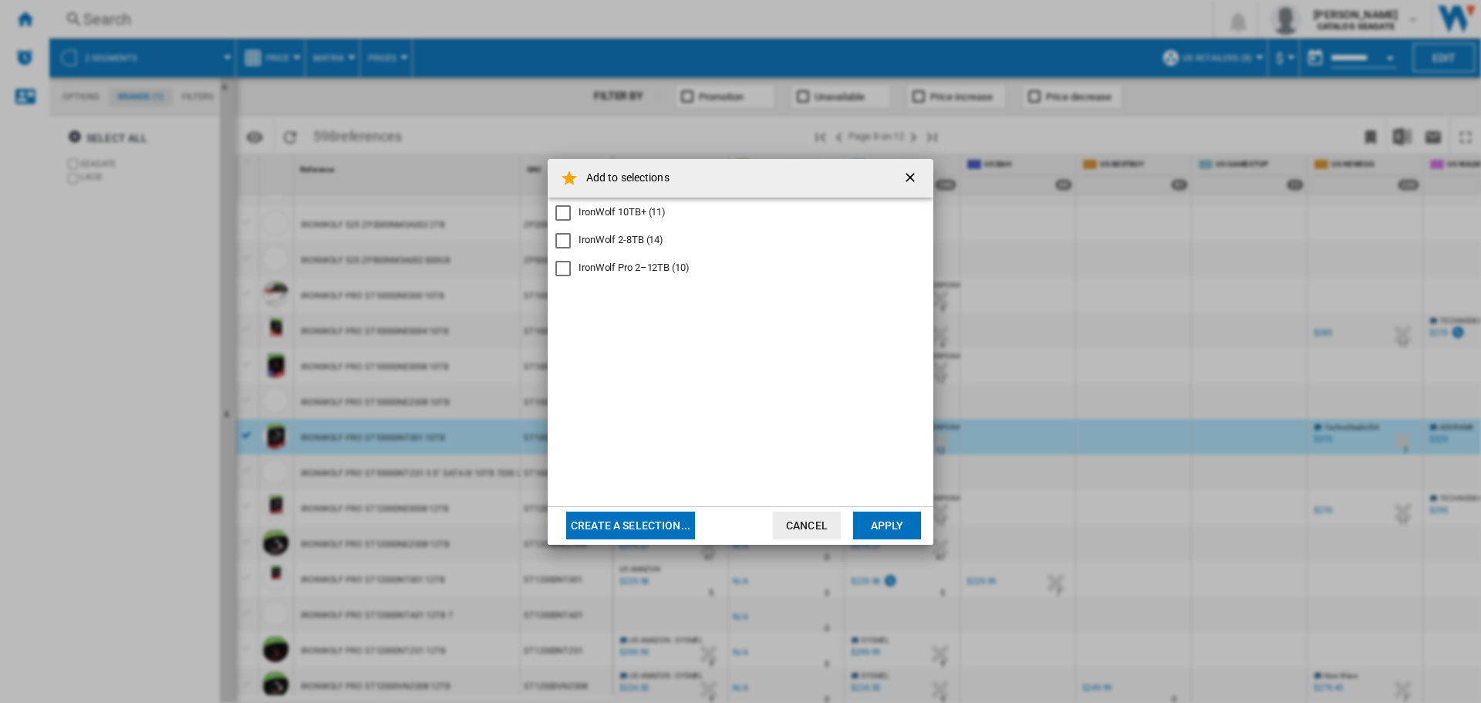
click at [673, 268] on div "IronWolf Pro 2–12TB (10)" at bounding box center [634, 268] width 111 height 14
click at [888, 521] on button "Apply" at bounding box center [887, 525] width 68 height 28
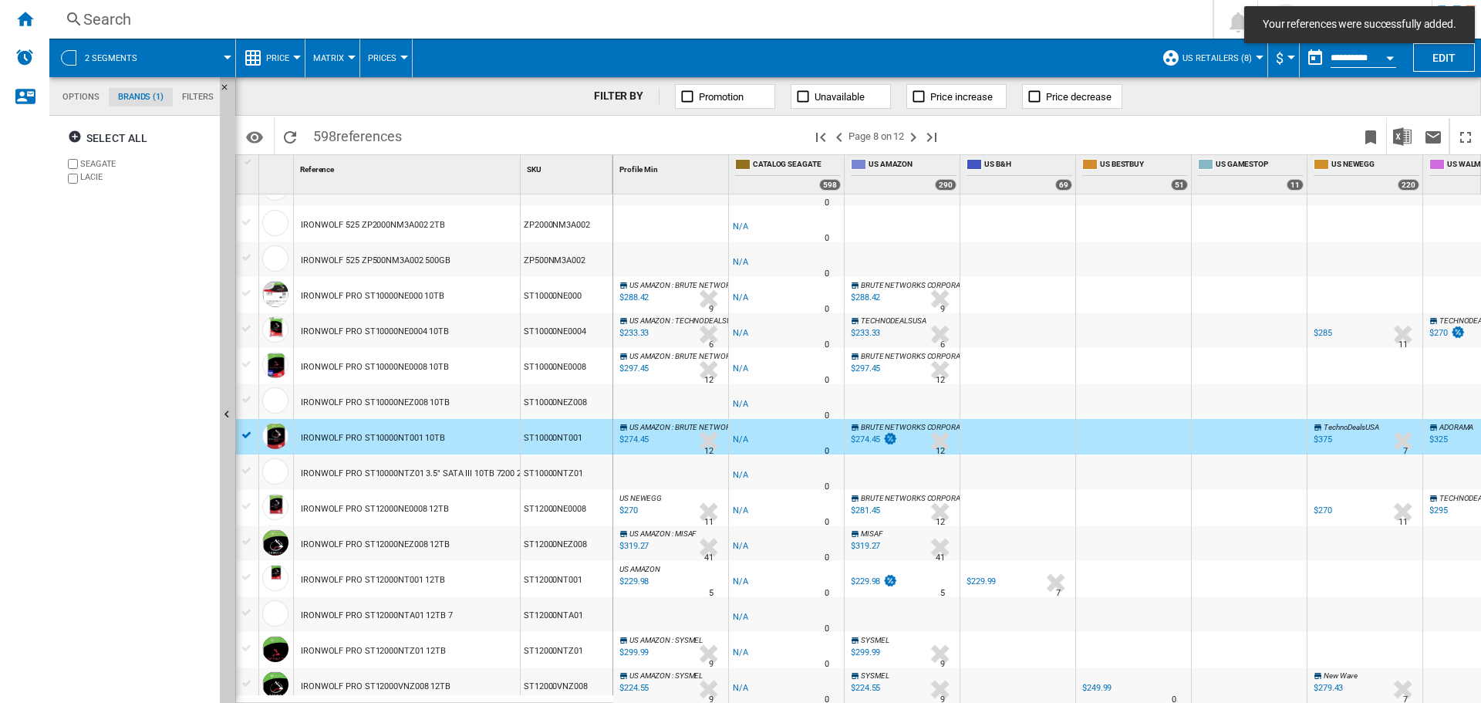
click at [466, 478] on div "IRONWOLF PRO ST10000NTZ01 3.5" SATA III 10TB 7200 256MB" at bounding box center [422, 473] width 243 height 35
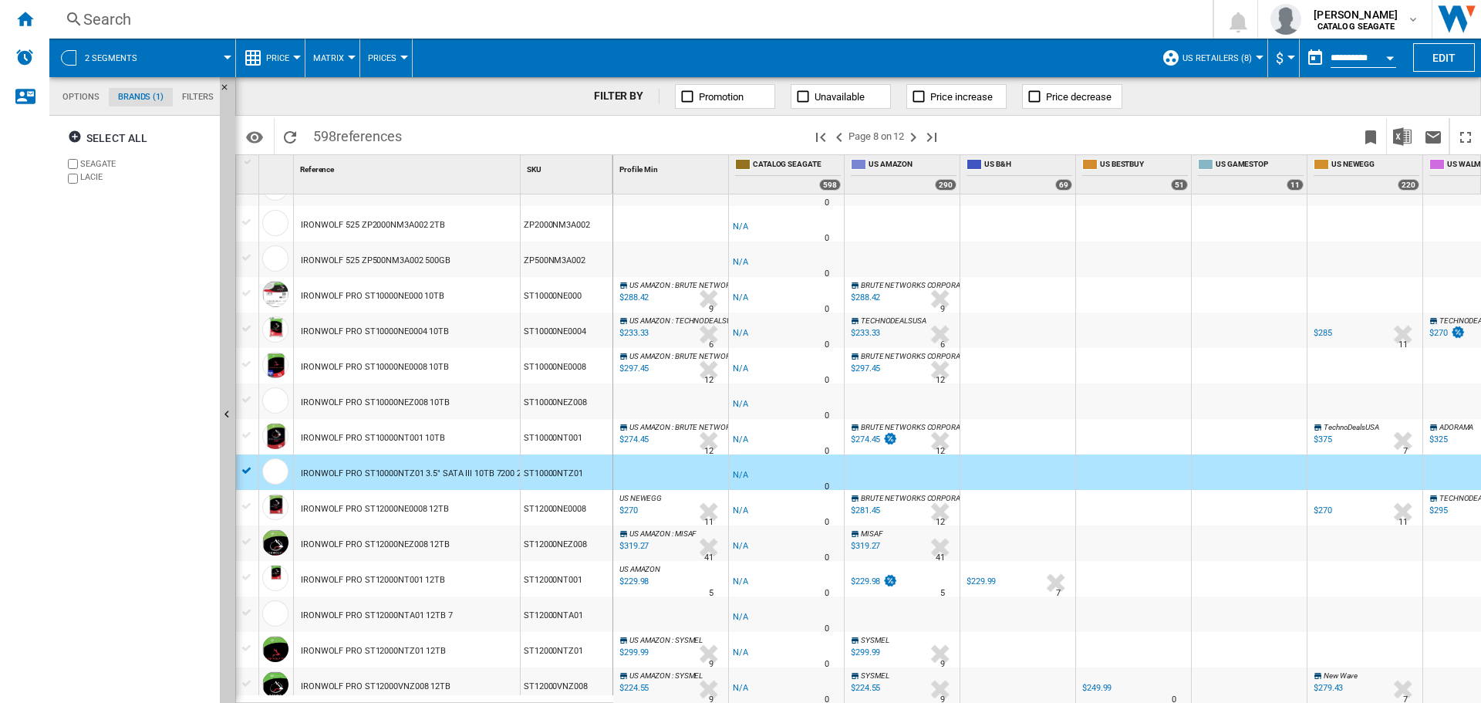
click at [457, 104] on div "FILTER BY Promotion Unavailable Price increase Price decrease" at bounding box center [858, 96] width 1246 height 39
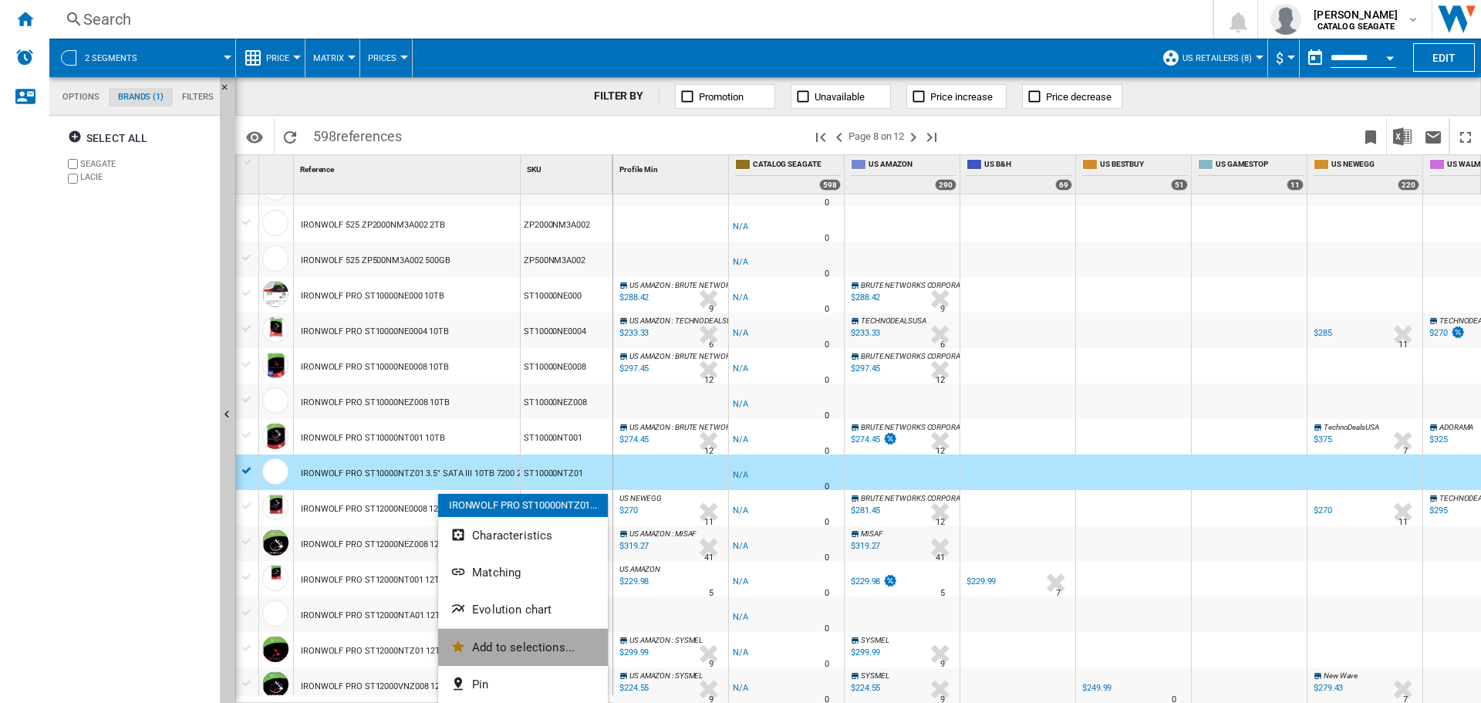
click at [500, 645] on span "Add to selections..." at bounding box center [523, 647] width 103 height 14
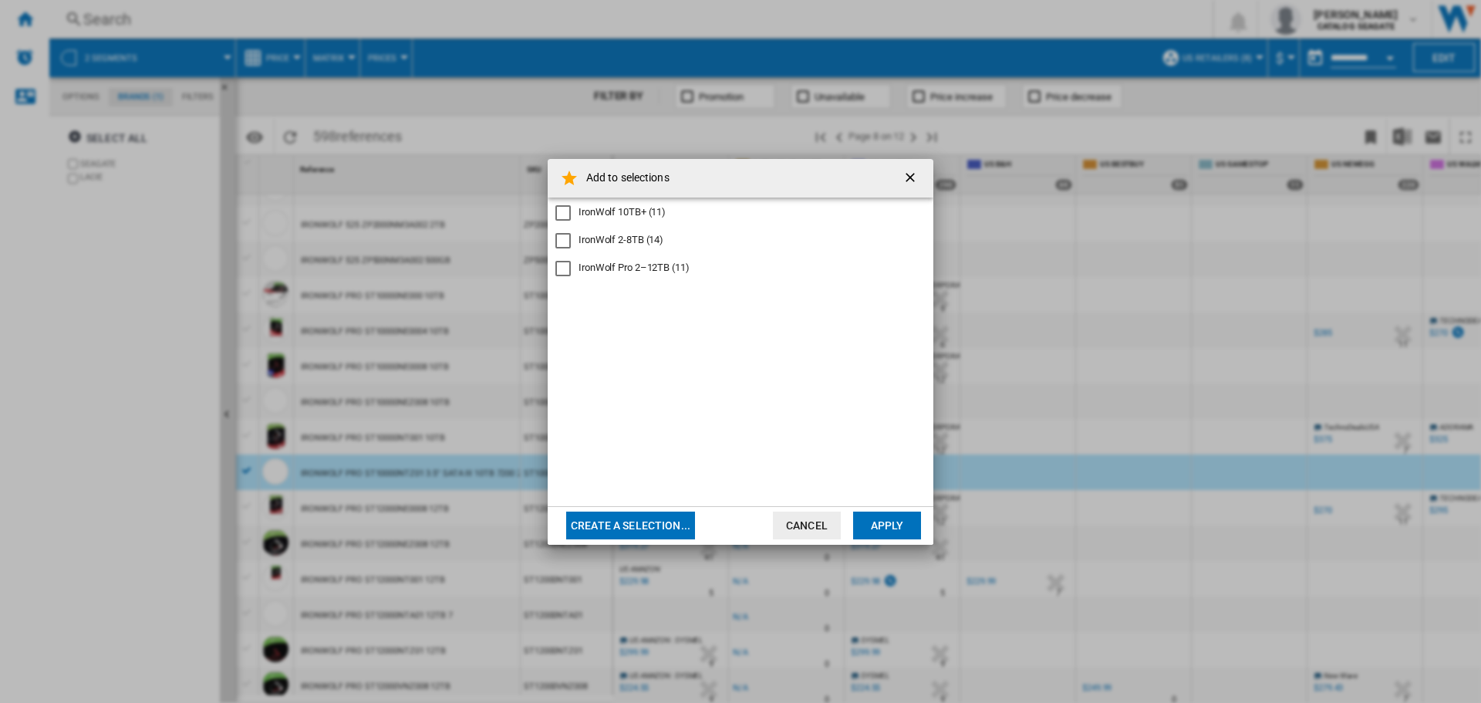
click at [638, 274] on div "IronWolf Pro 2–12TB (11)" at bounding box center [634, 268] width 111 height 14
click at [899, 519] on button "Apply" at bounding box center [887, 525] width 68 height 28
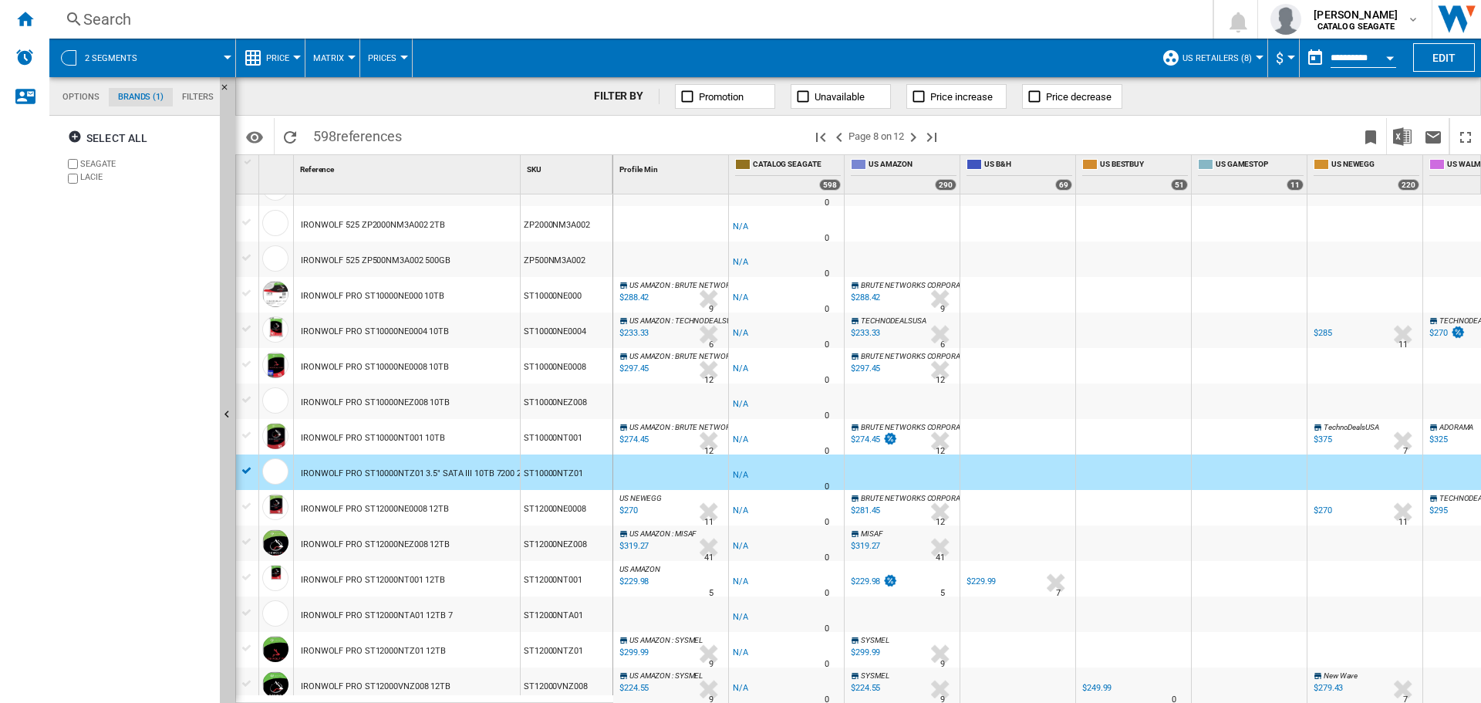
click at [383, 471] on div "IRONWOLF PRO ST10000NTZ01 3.5" SATA III 10TB 7200 256MB" at bounding box center [422, 473] width 243 height 35
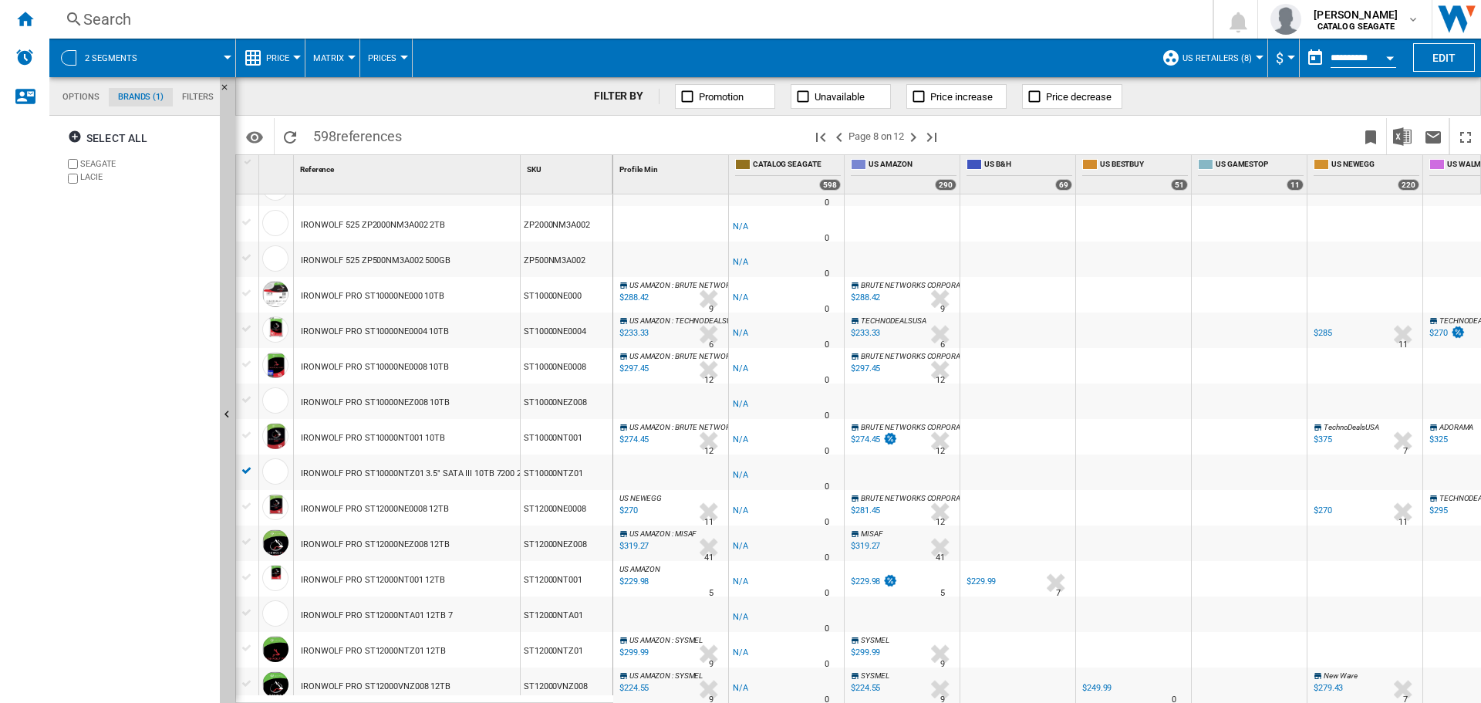
click at [400, 504] on div "IRONWOLF PRO ST12000NE0008 12TB" at bounding box center [375, 508] width 148 height 35
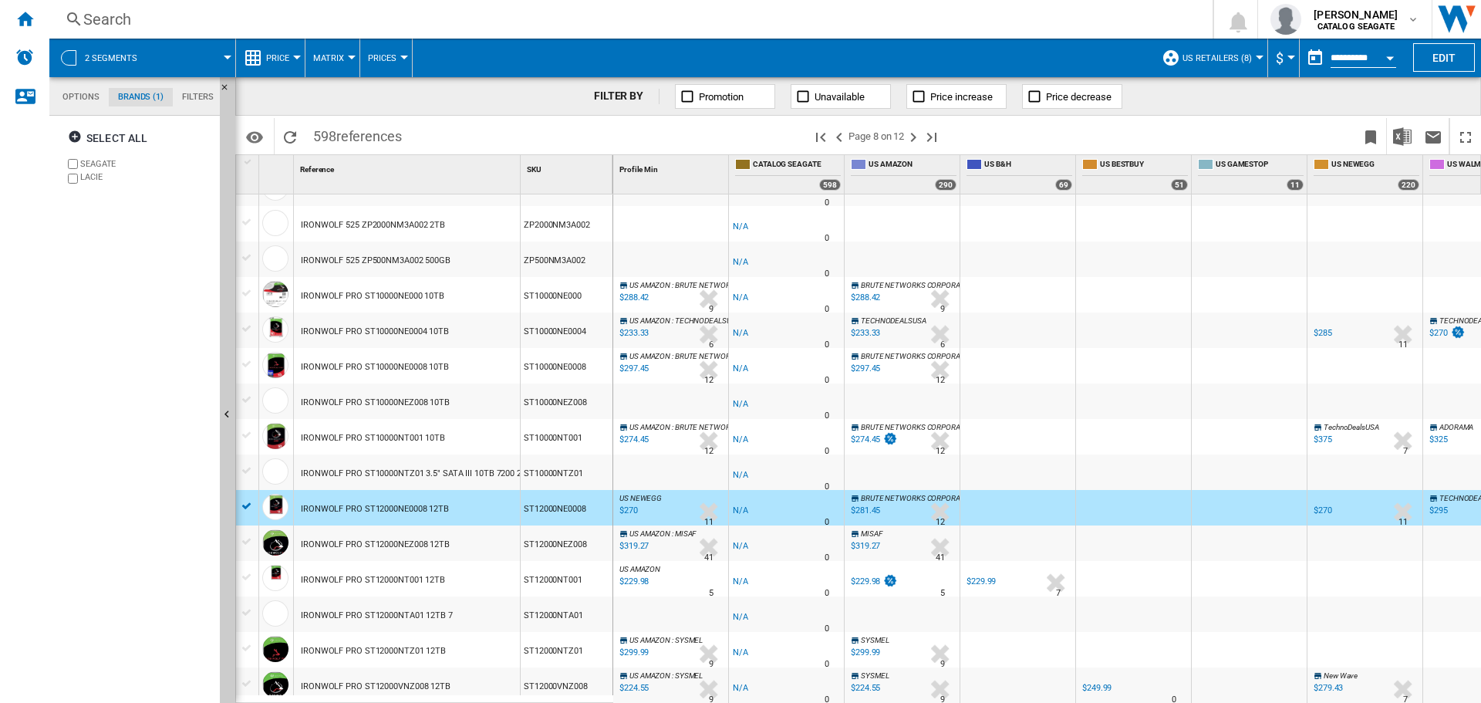
click at [431, 579] on div "IRONWOLF PRO ST12000NT001 12TB" at bounding box center [373, 579] width 144 height 35
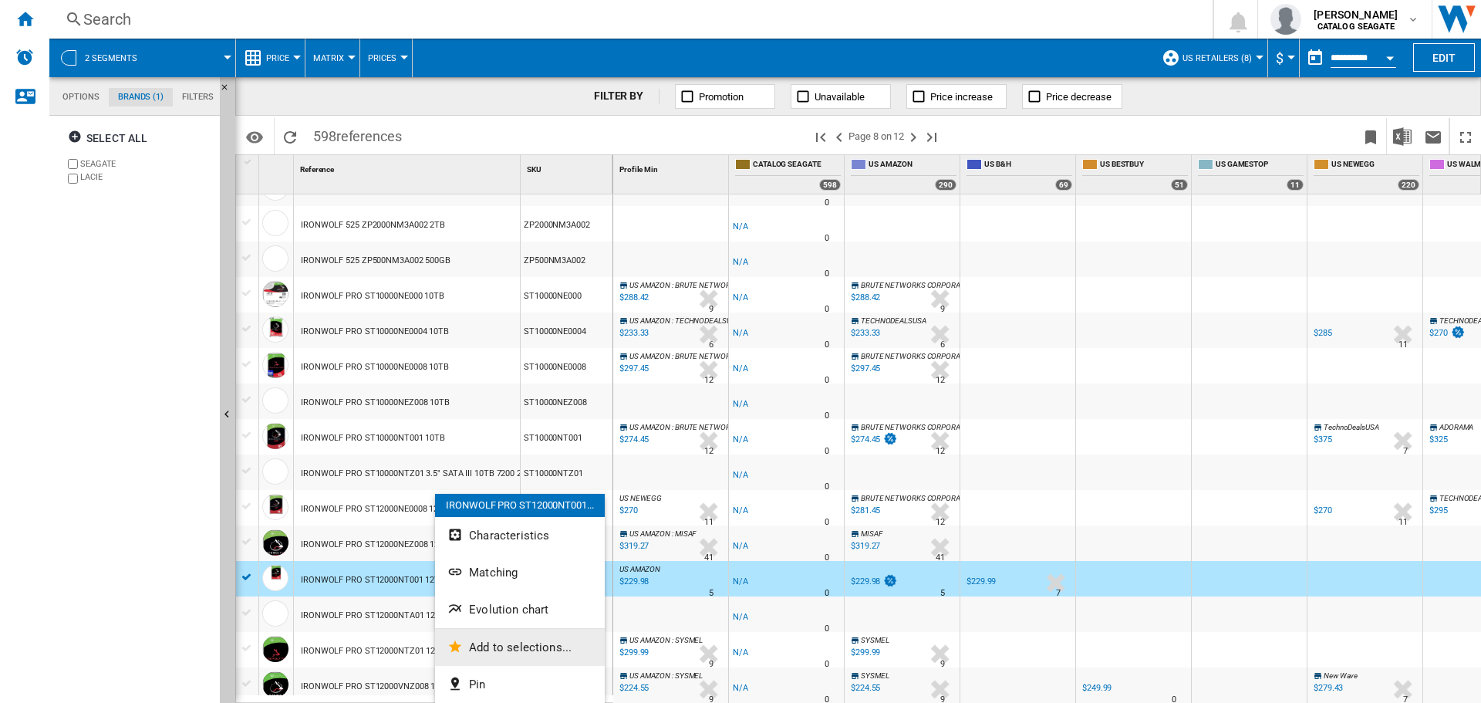
click at [495, 643] on span "Add to selections..." at bounding box center [520, 647] width 103 height 14
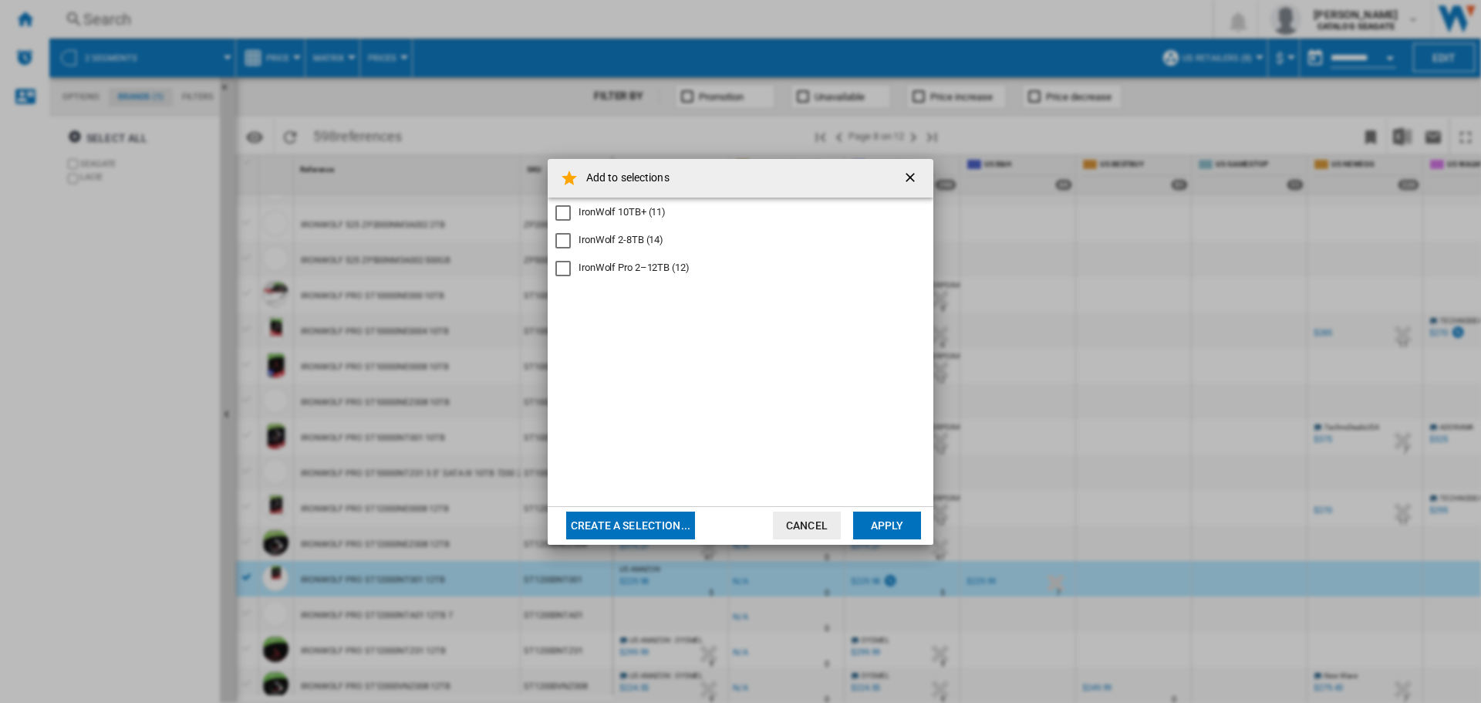
click at [637, 261] on div "IronWolf Pro 2–12TB (12)" at bounding box center [634, 268] width 111 height 14
click at [910, 528] on button "Apply" at bounding box center [887, 525] width 68 height 28
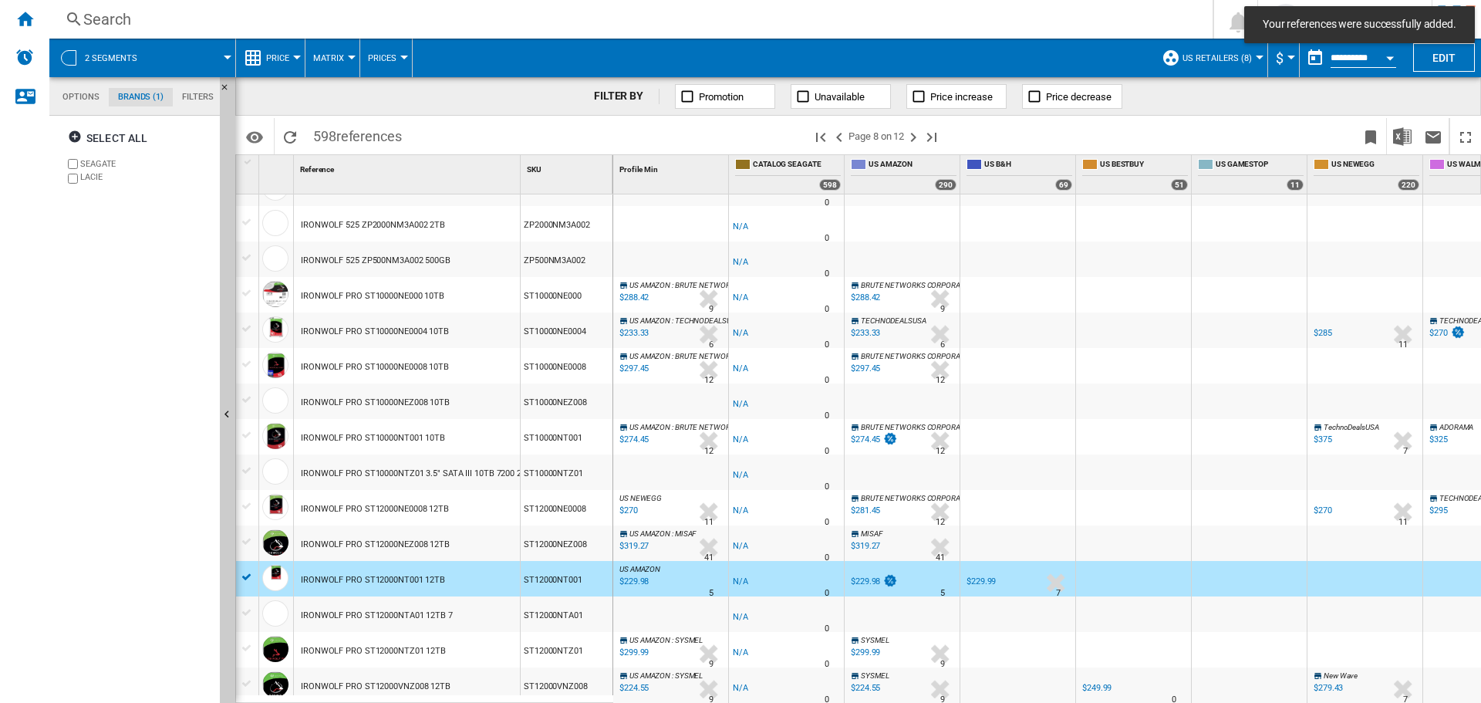
click at [320, 93] on div "FILTER BY Promotion Unavailable Price increase Price decrease" at bounding box center [858, 96] width 1246 height 39
click at [401, 544] on div "IRONWOLF PRO ST12000NEZ008 12TB" at bounding box center [375, 544] width 149 height 35
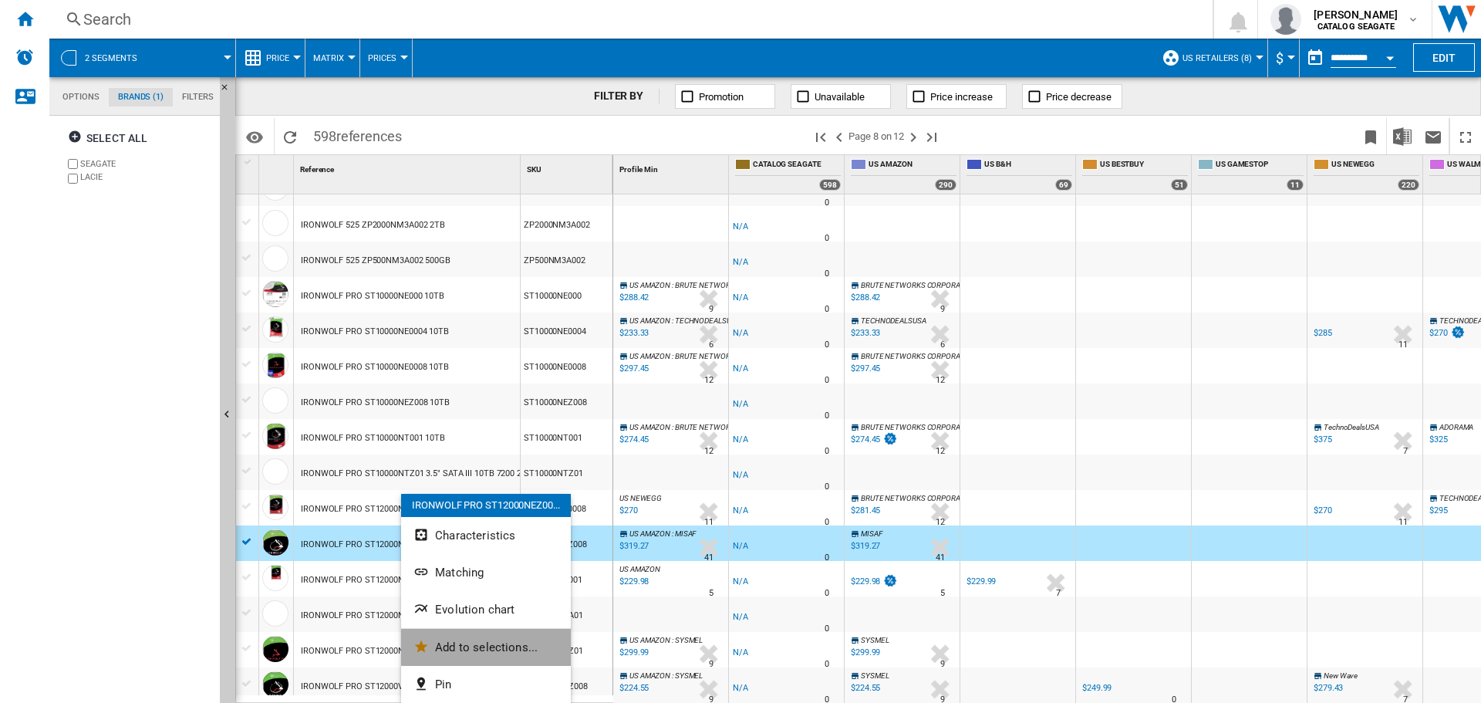
click at [466, 661] on button "Add to selections..." at bounding box center [486, 647] width 170 height 37
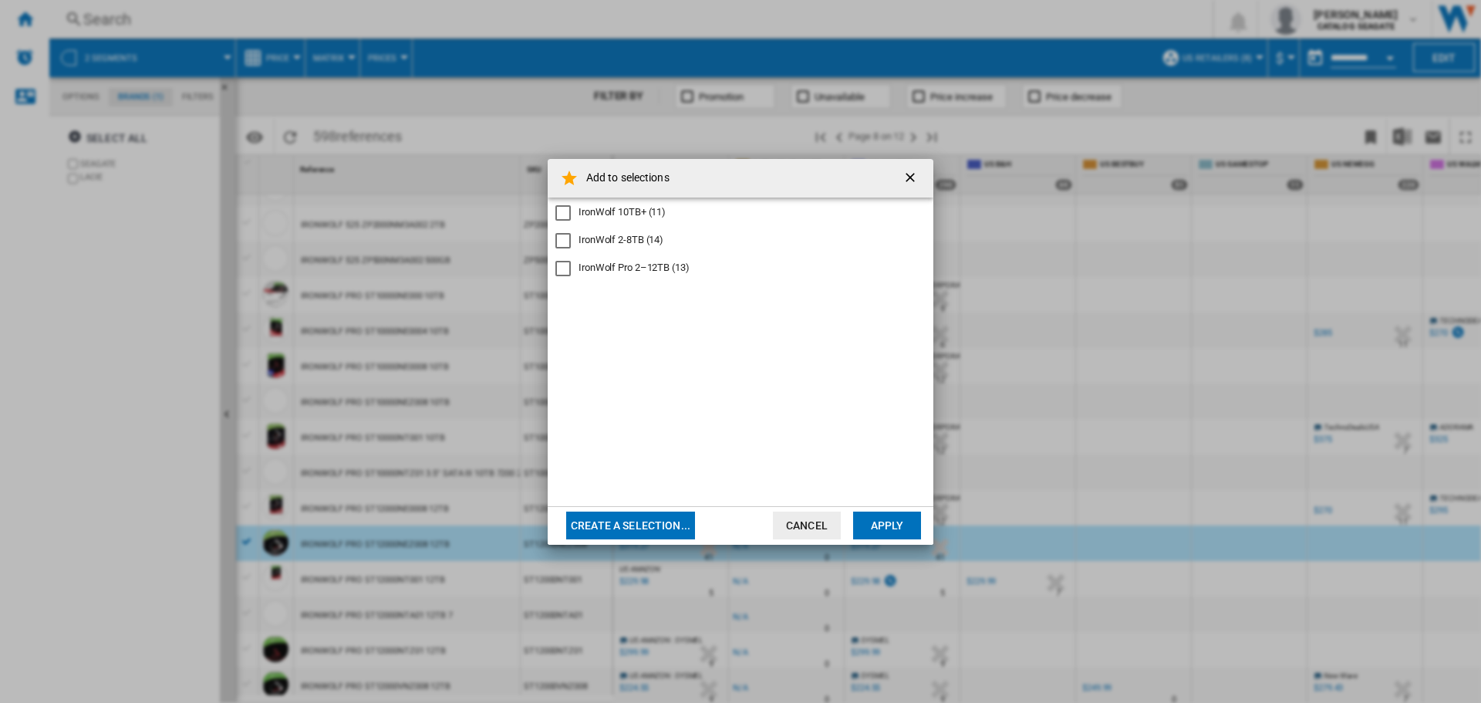
click at [643, 271] on div "IronWolf Pro 2–12TB (13)" at bounding box center [634, 268] width 111 height 14
click at [899, 518] on button "Apply" at bounding box center [887, 525] width 68 height 28
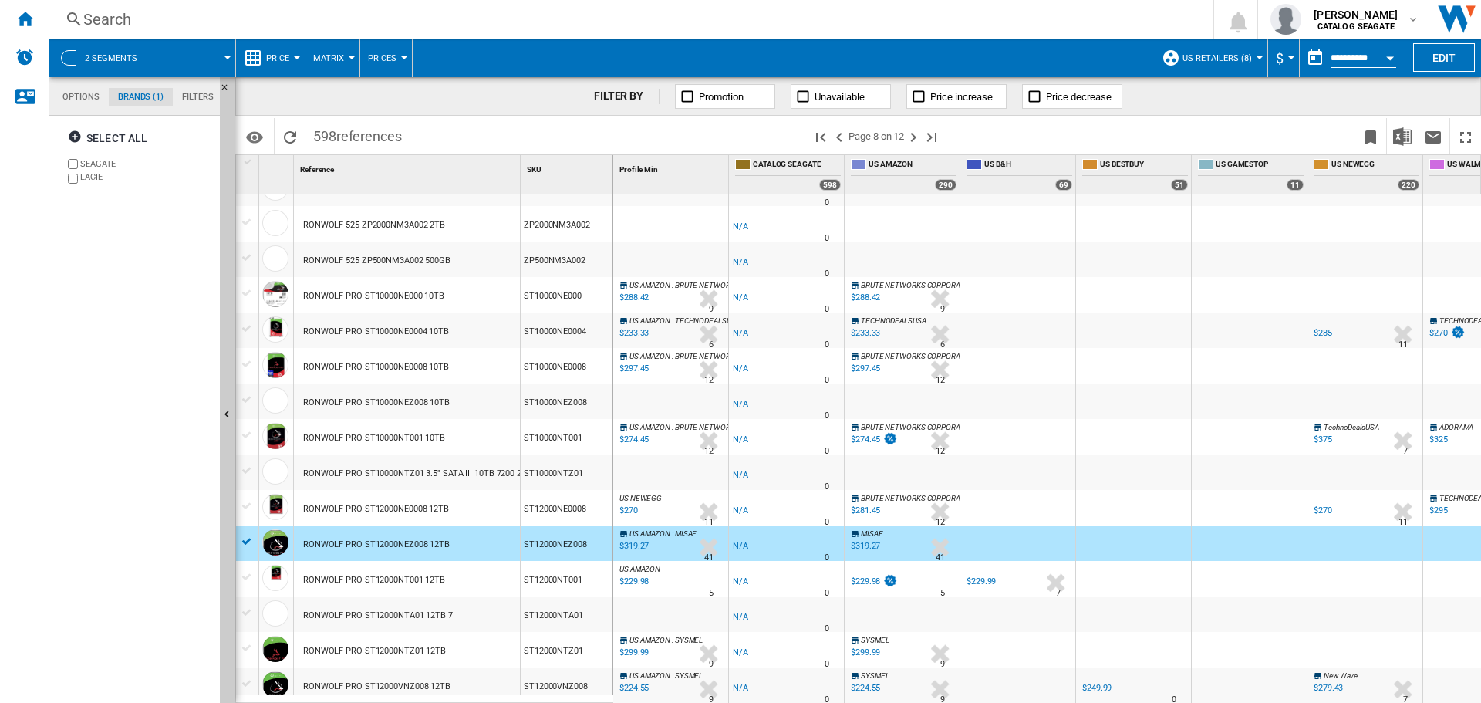
click at [394, 106] on div "FILTER BY Promotion Unavailable Price increase Price decrease" at bounding box center [858, 96] width 1246 height 39
click at [395, 623] on div "IRONWOLF PRO ST12000NTA01 12TB 7" at bounding box center [377, 615] width 152 height 35
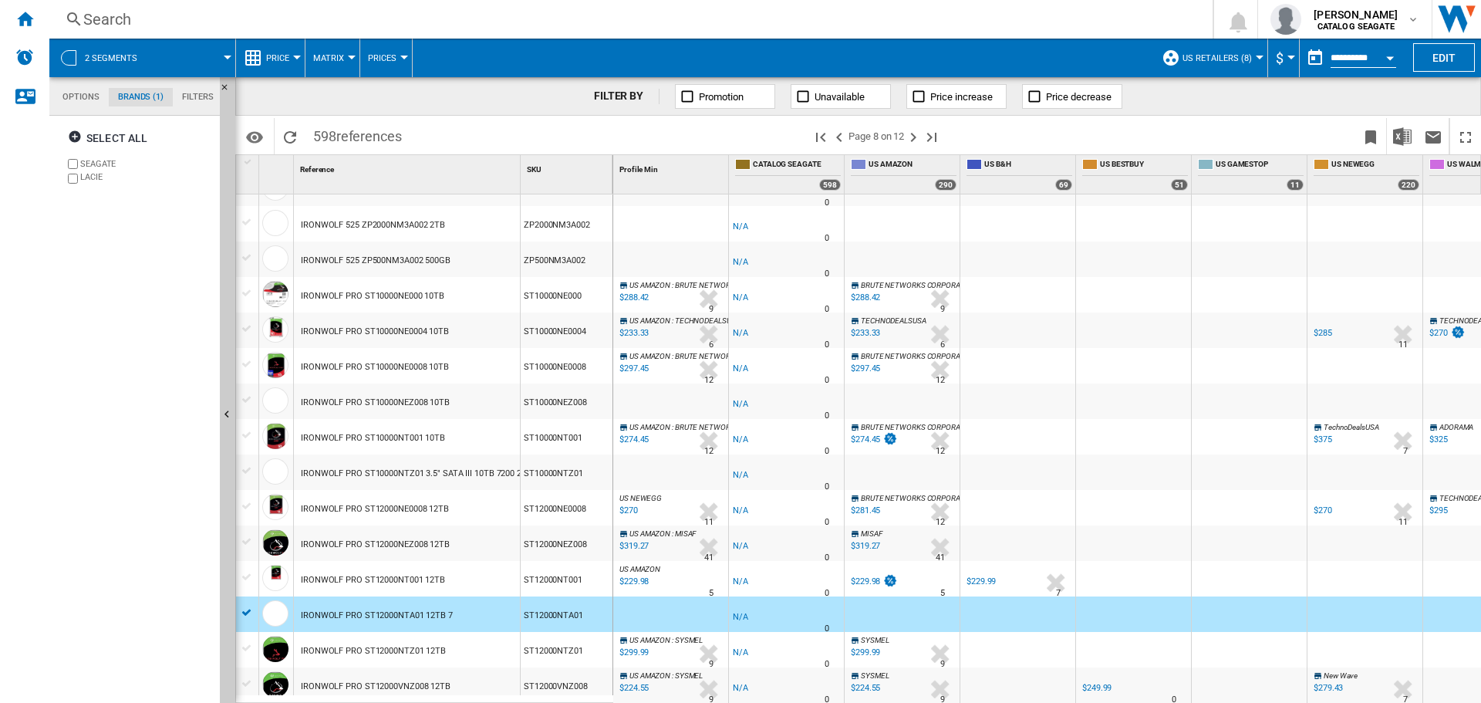
click at [484, 101] on div "FILTER BY Promotion Unavailable Price increase Price decrease" at bounding box center [858, 96] width 1246 height 39
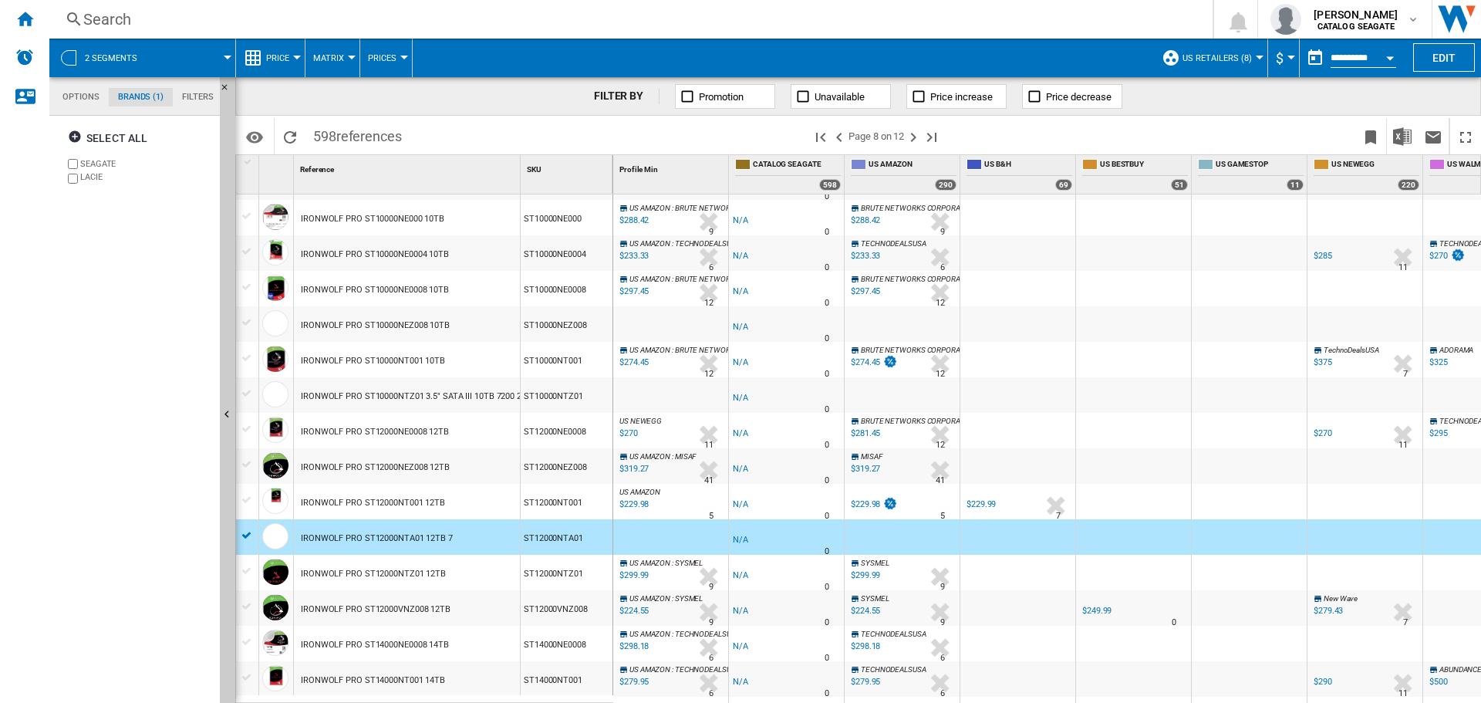
scroll to position [694, 0]
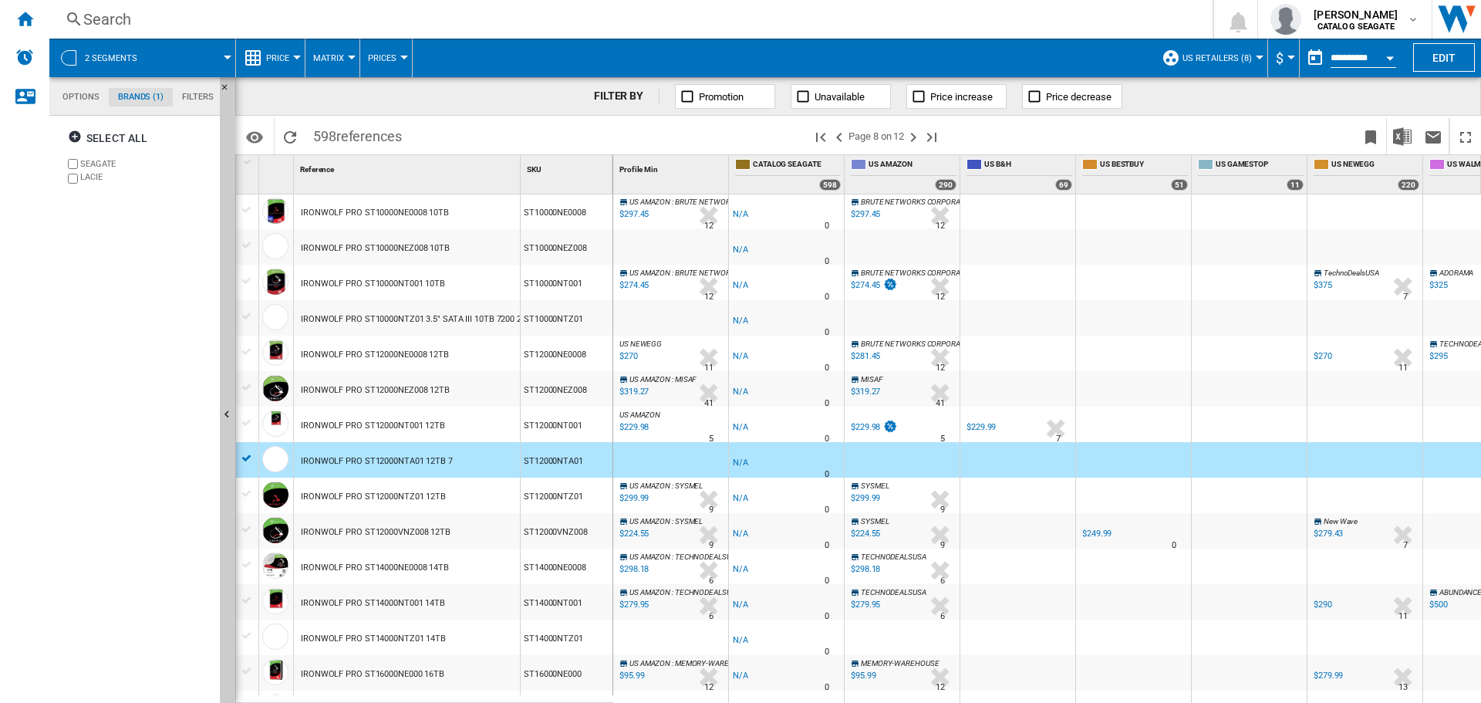
click at [410, 486] on div "IRONWOLF PRO ST12000NTZ01 12TB" at bounding box center [373, 496] width 145 height 35
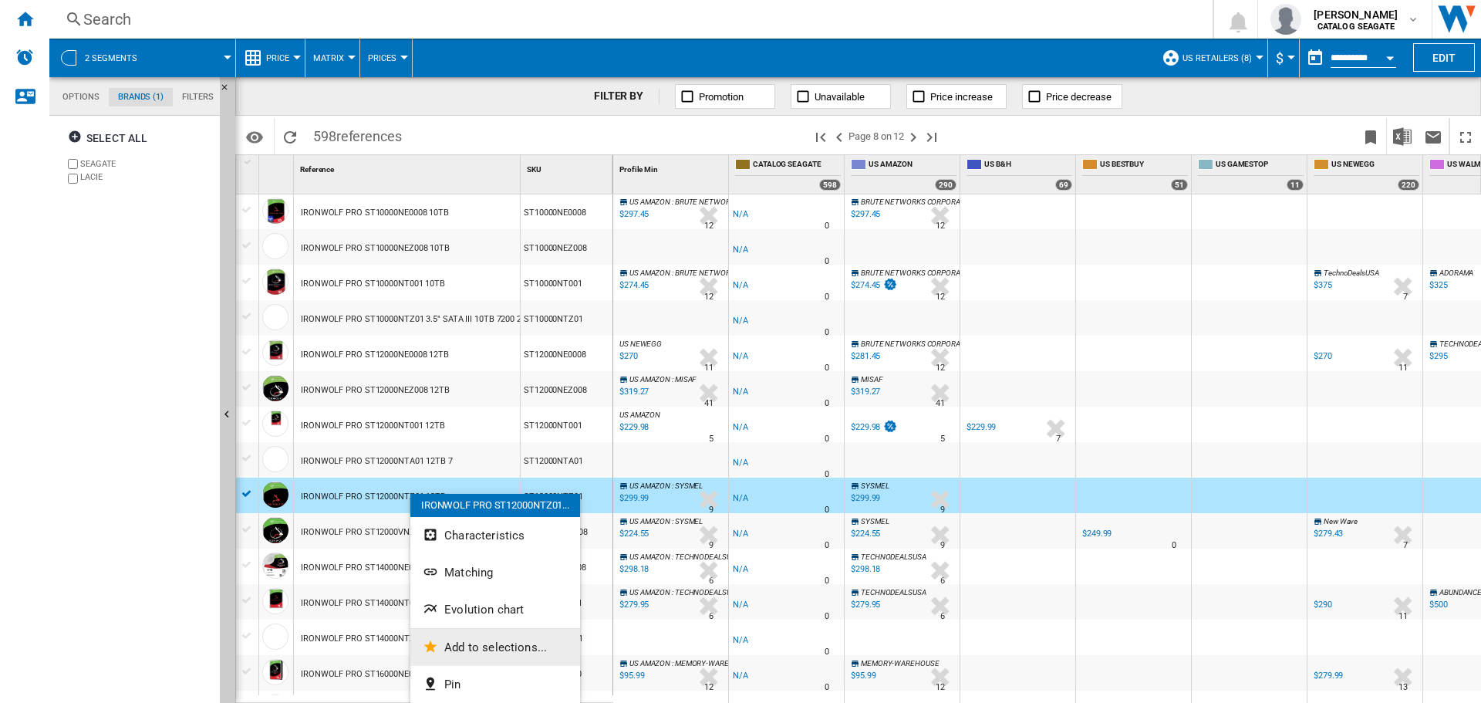
click at [512, 645] on span "Add to selections..." at bounding box center [495, 647] width 103 height 14
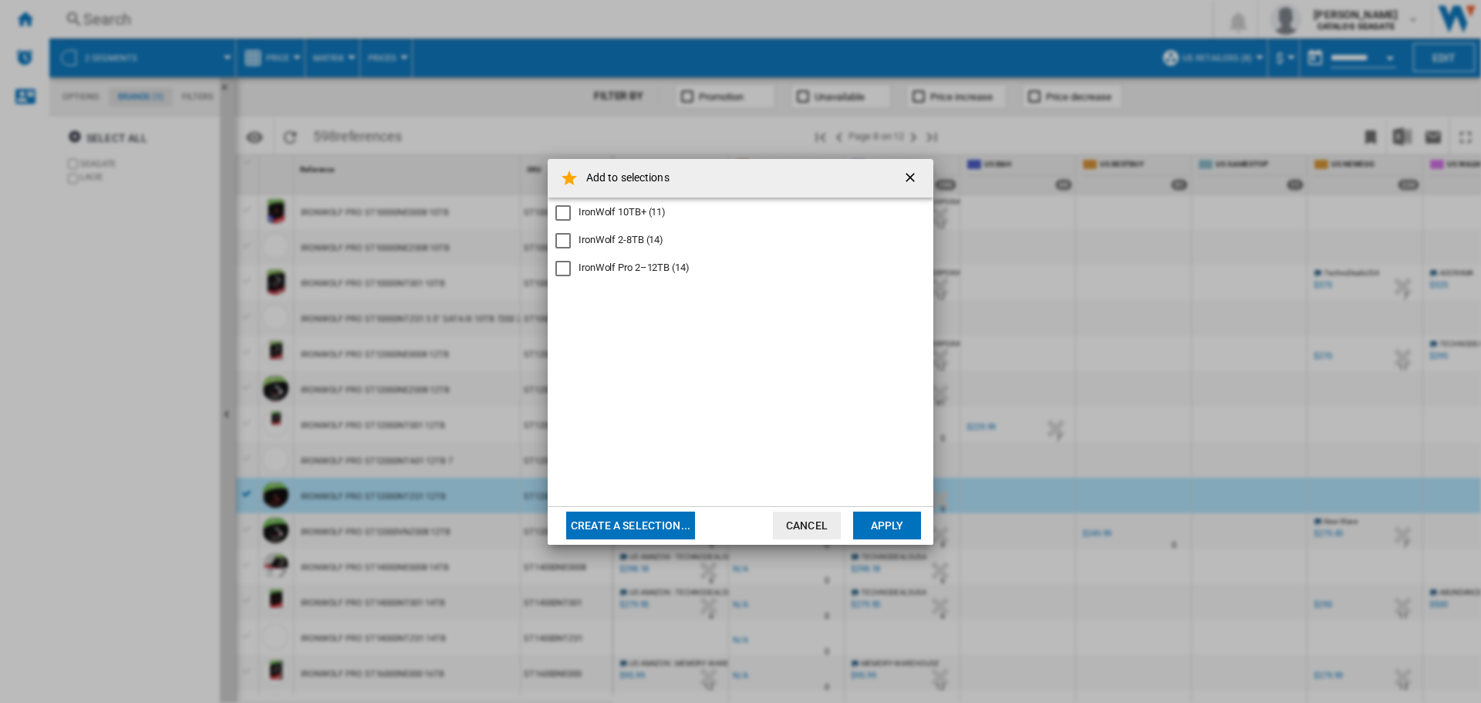
click at [636, 270] on div "IronWolf Pro 2–12TB (14)" at bounding box center [634, 268] width 111 height 14
click at [899, 526] on button "Apply" at bounding box center [887, 525] width 68 height 28
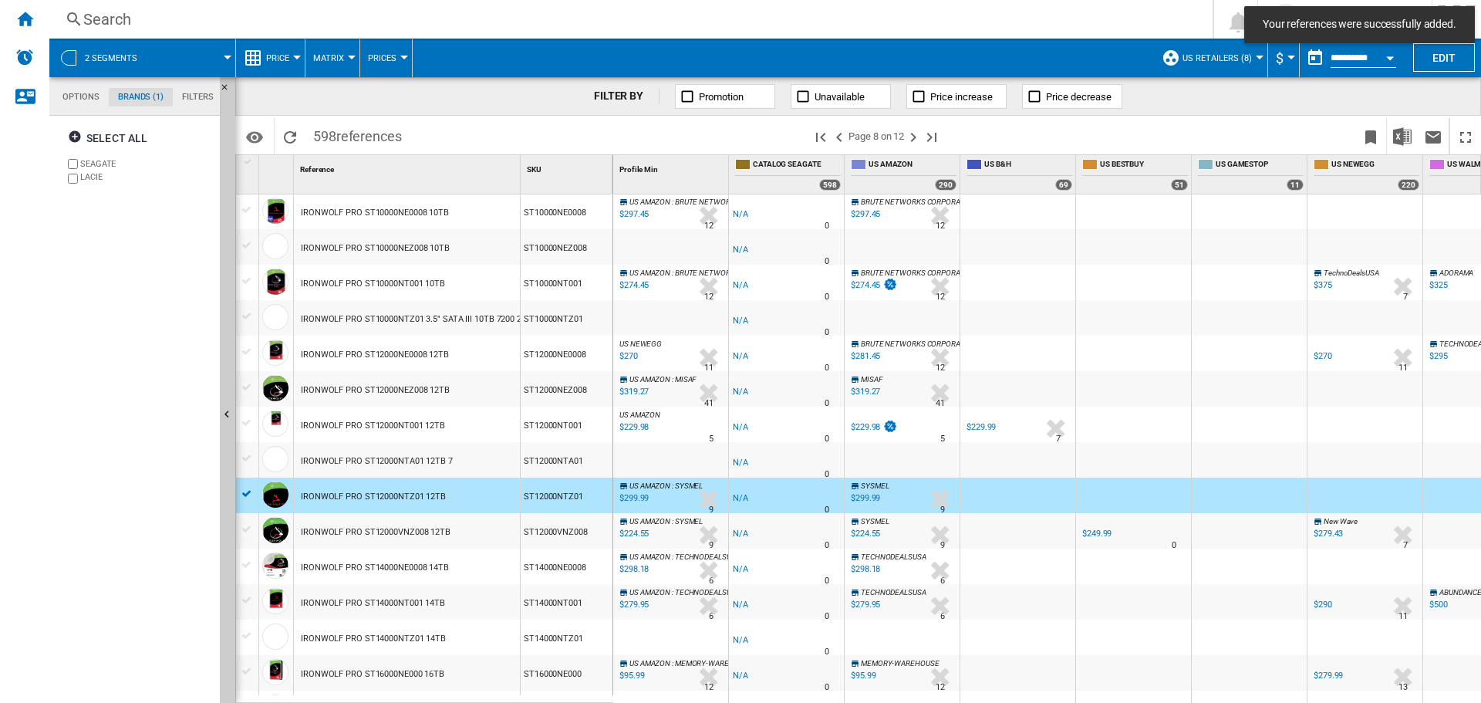
click at [404, 542] on div "IRONWOLF PRO ST12000VNZ008 12TB" at bounding box center [376, 531] width 150 height 35
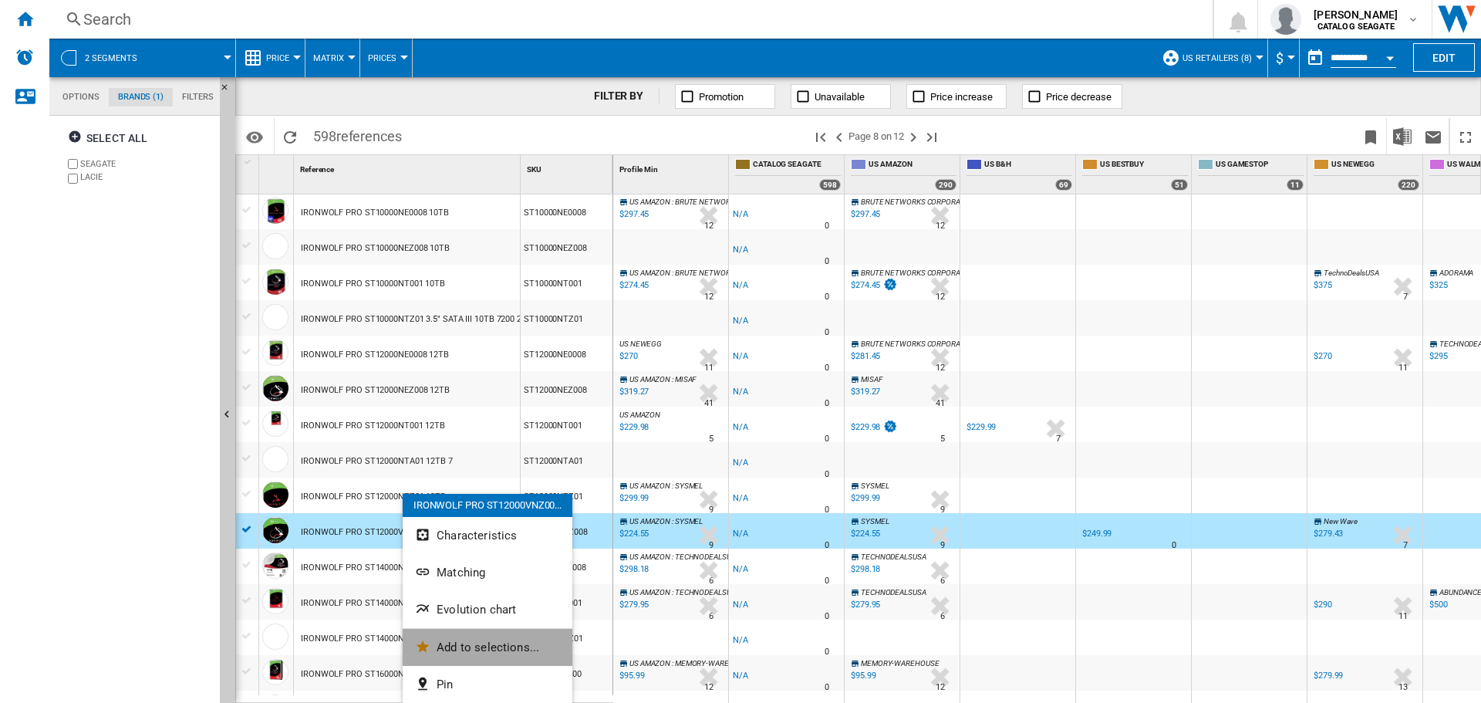
click at [495, 657] on button "Add to selections..." at bounding box center [488, 647] width 170 height 37
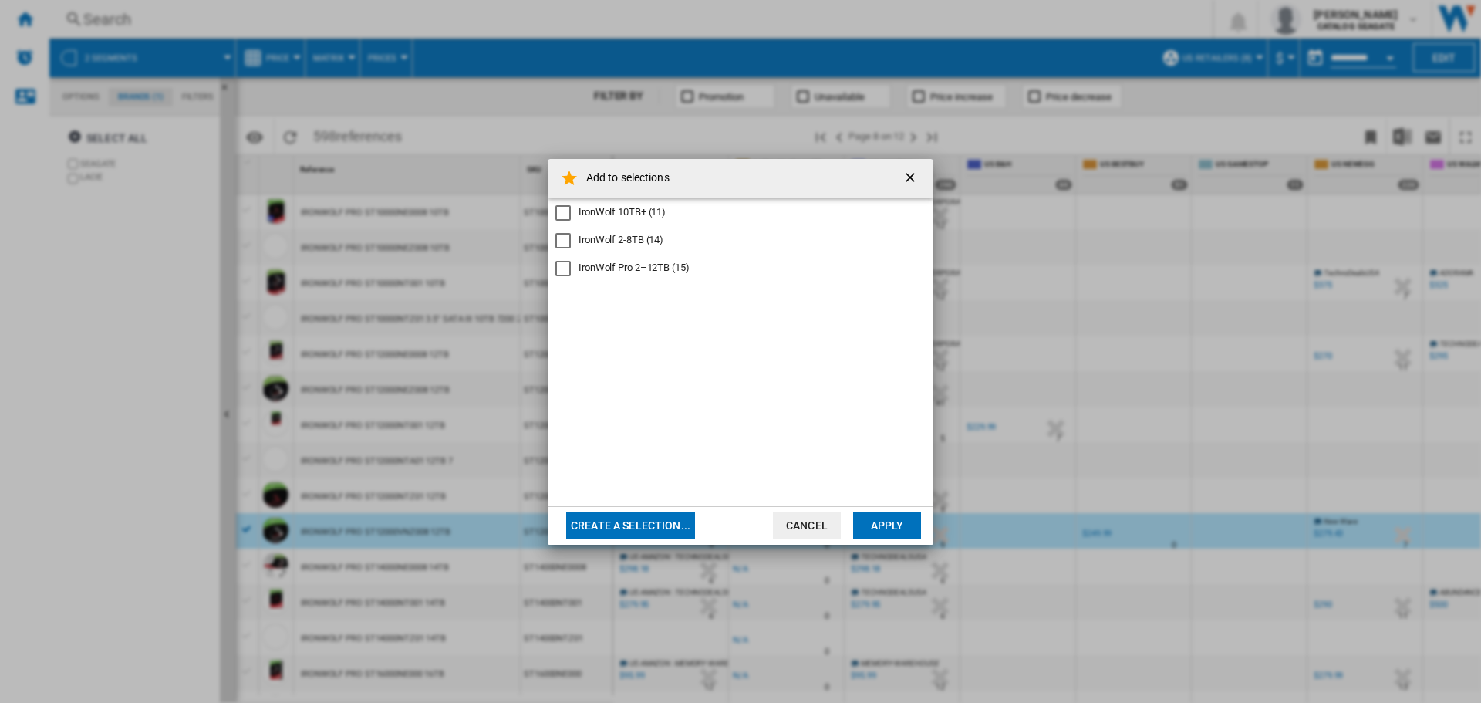
click at [669, 269] on div "IronWolf Pro 2–12TB (15)" at bounding box center [634, 268] width 111 height 14
click at [898, 521] on button "Apply" at bounding box center [887, 525] width 68 height 28
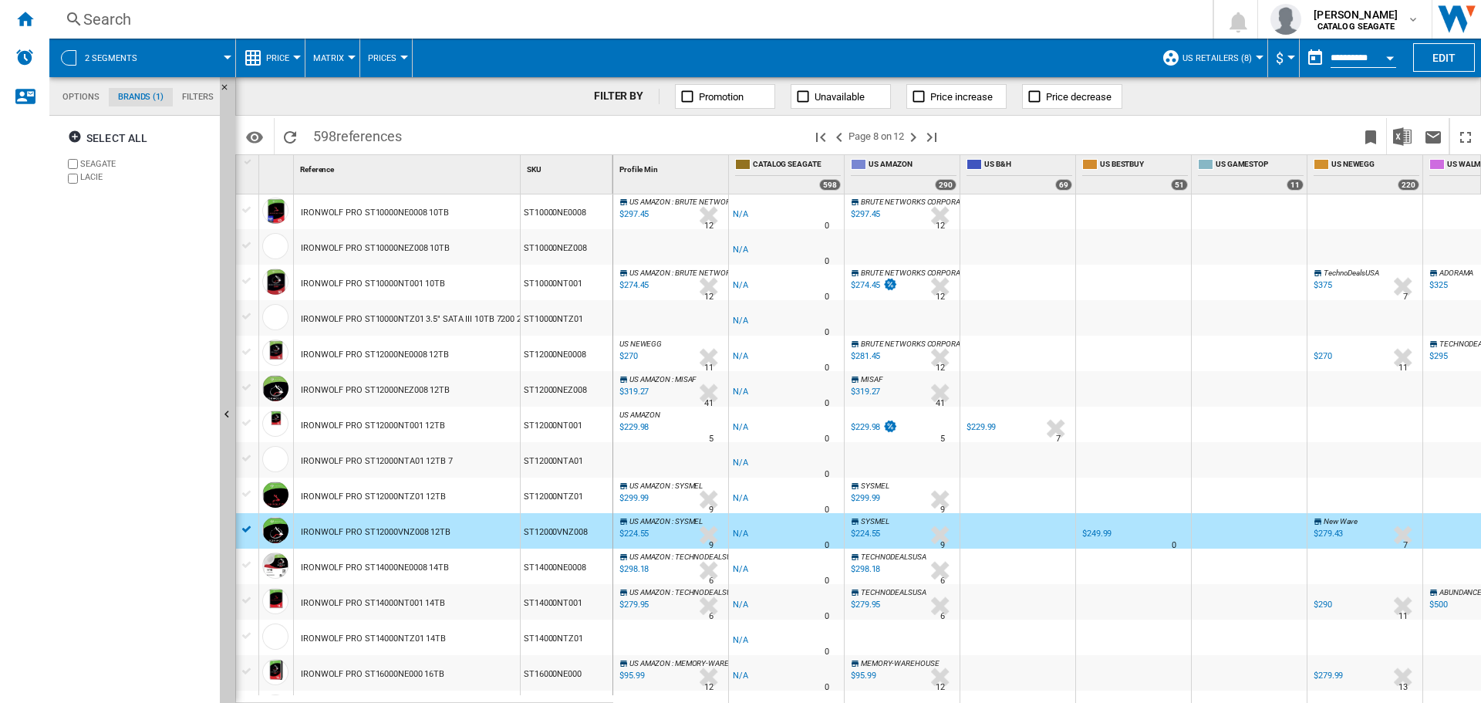
click at [147, 491] on div "Select all SEAGATE LACIE" at bounding box center [135, 411] width 157 height 583
click at [324, 534] on div "IRONWOLF PRO ST12000VNZ008 12TB" at bounding box center [376, 531] width 150 height 35
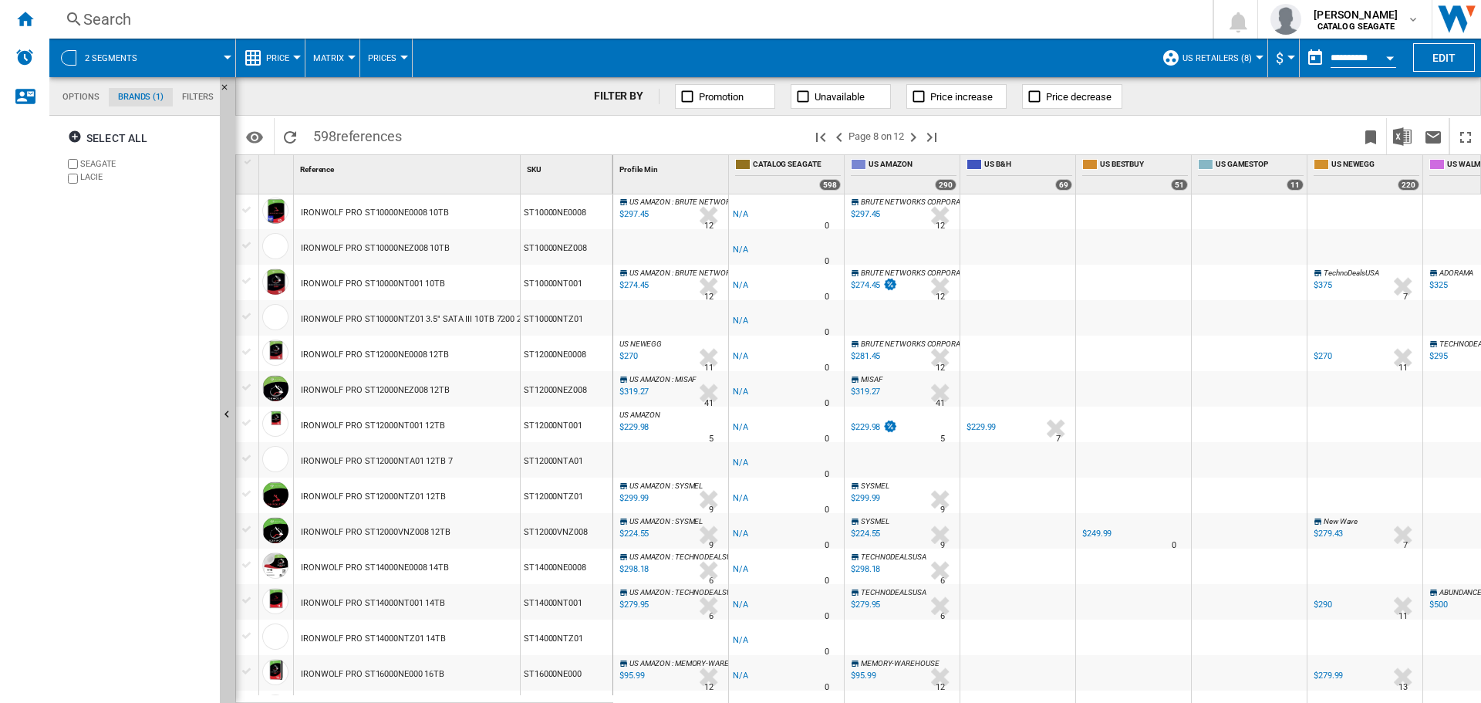
click at [359, 562] on div "IRONWOLF PRO ST14000NE0008 14TB" at bounding box center [375, 567] width 148 height 35
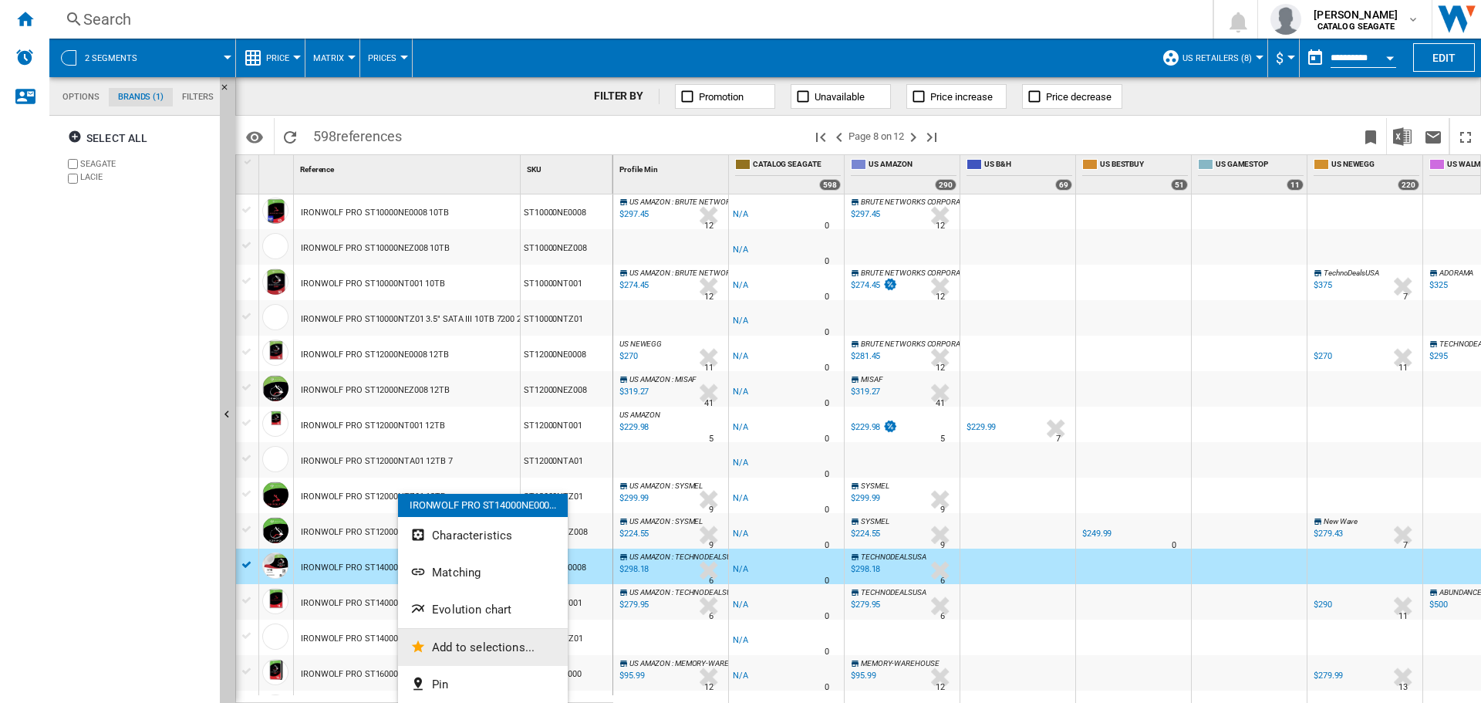
click at [451, 643] on span "Add to selections..." at bounding box center [483, 647] width 103 height 14
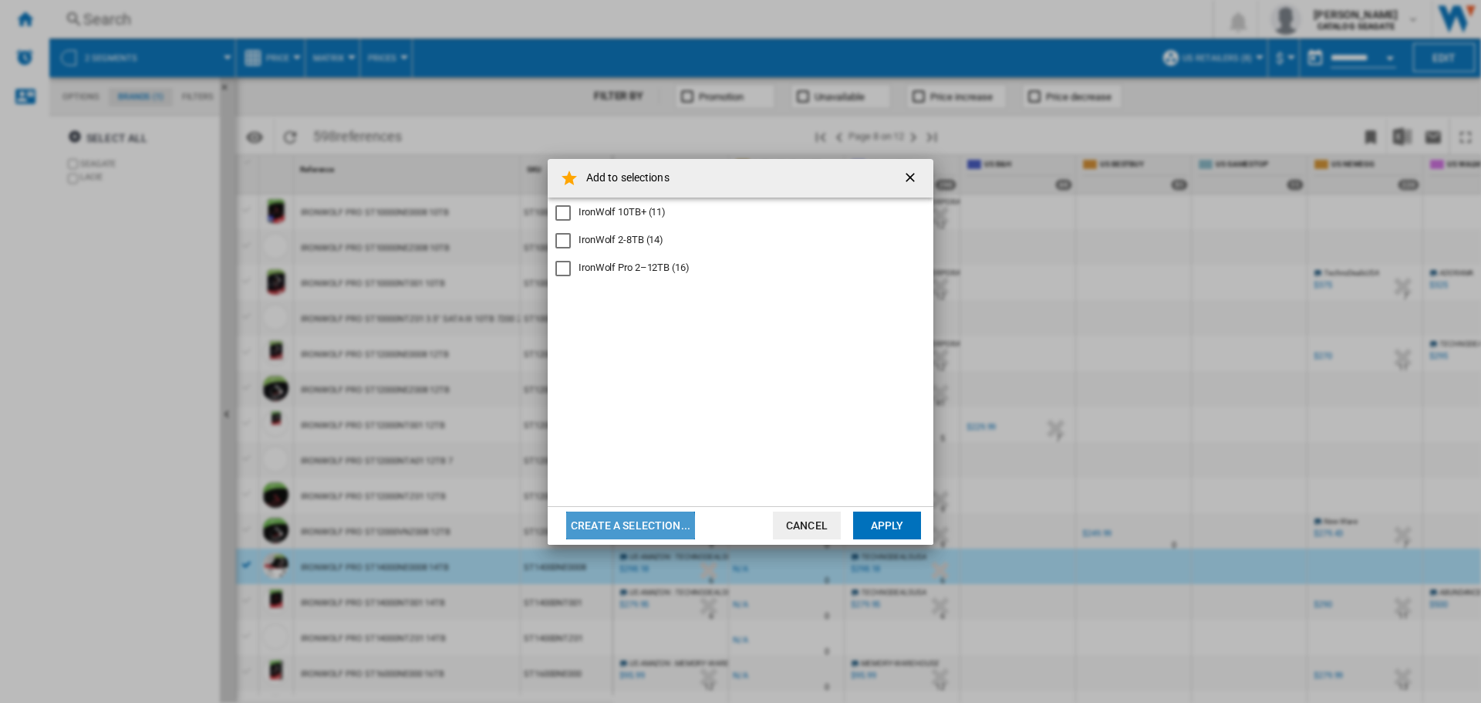
click at [614, 528] on button "Create a selection..." at bounding box center [630, 525] width 129 height 28
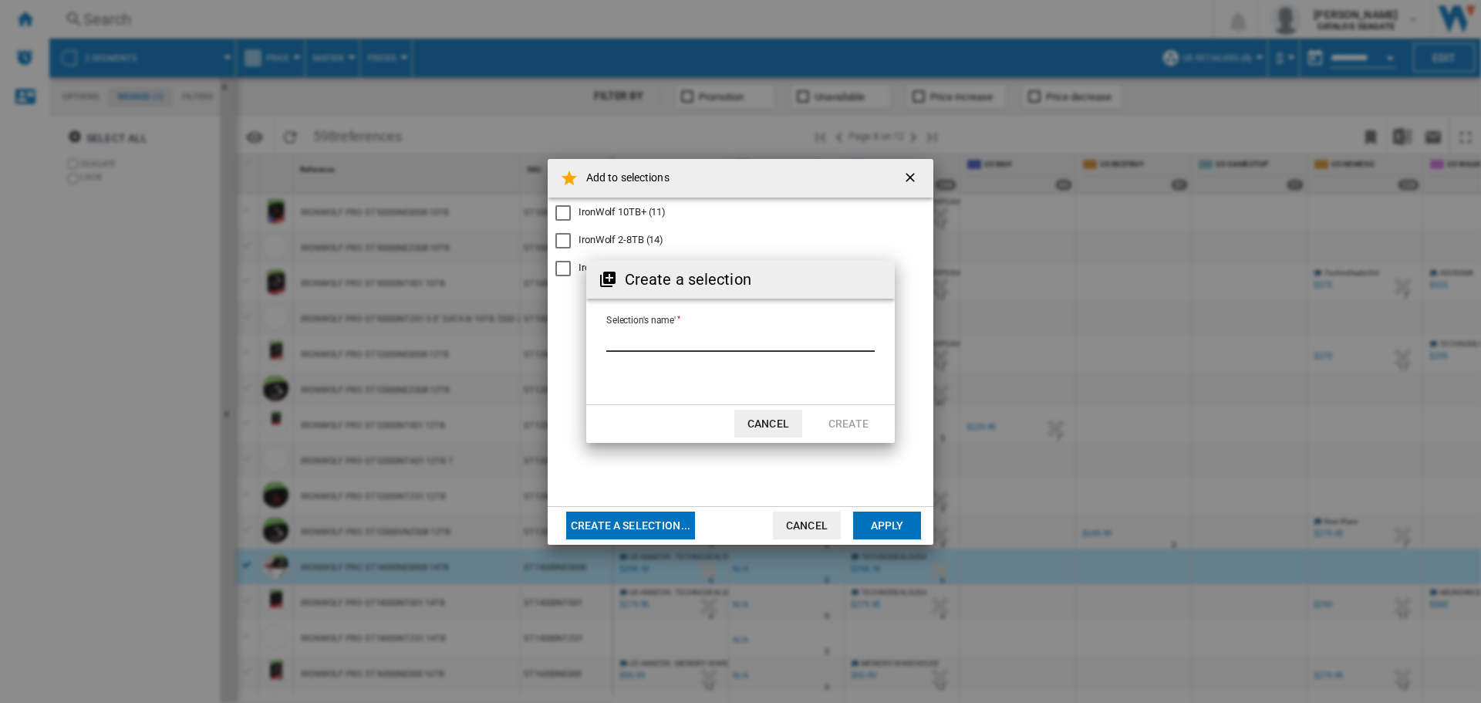
click at [667, 341] on input "Selection's name'" at bounding box center [740, 340] width 268 height 23
click at [656, 339] on input "Selection's name'" at bounding box center [740, 340] width 268 height 23
paste input "**********"
type input "**********"
click at [852, 428] on button "Create" at bounding box center [849, 424] width 68 height 28
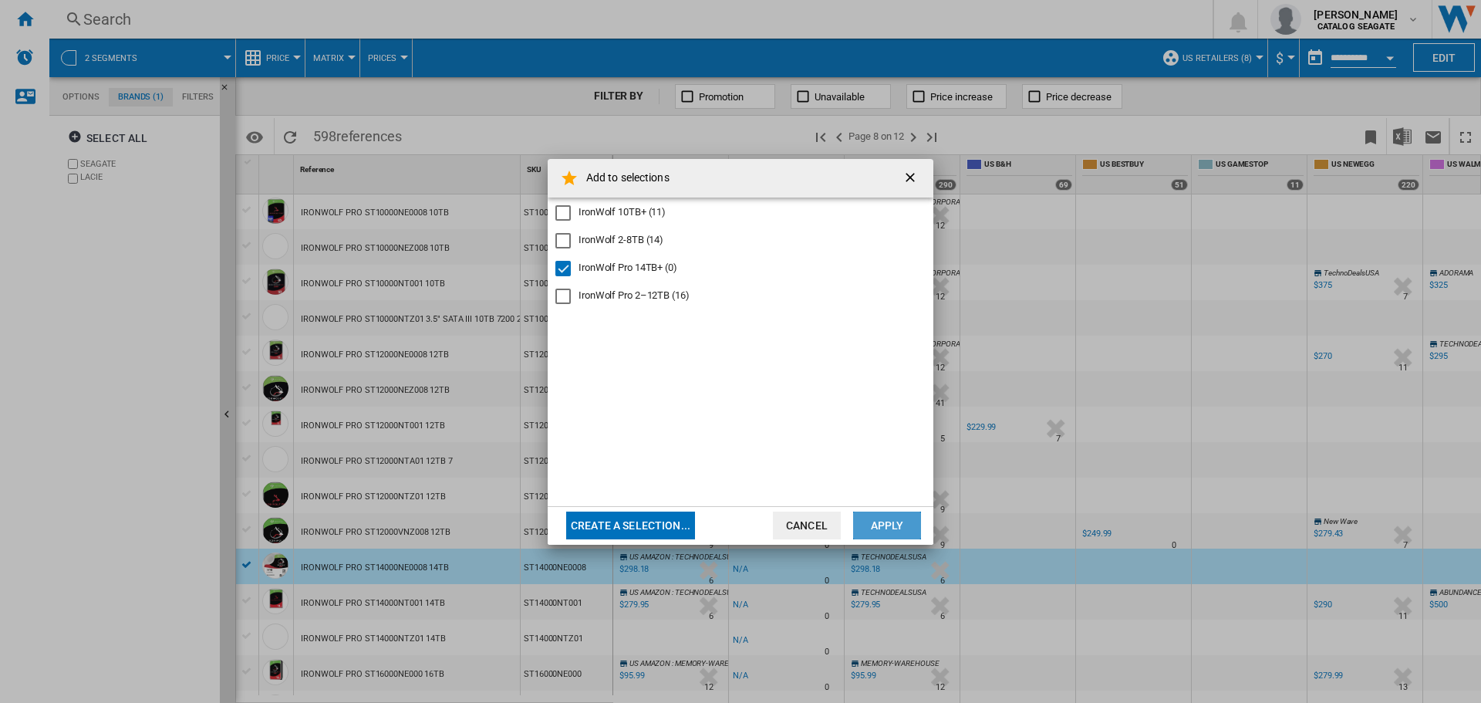
click at [889, 526] on button "Apply" at bounding box center [887, 525] width 68 height 28
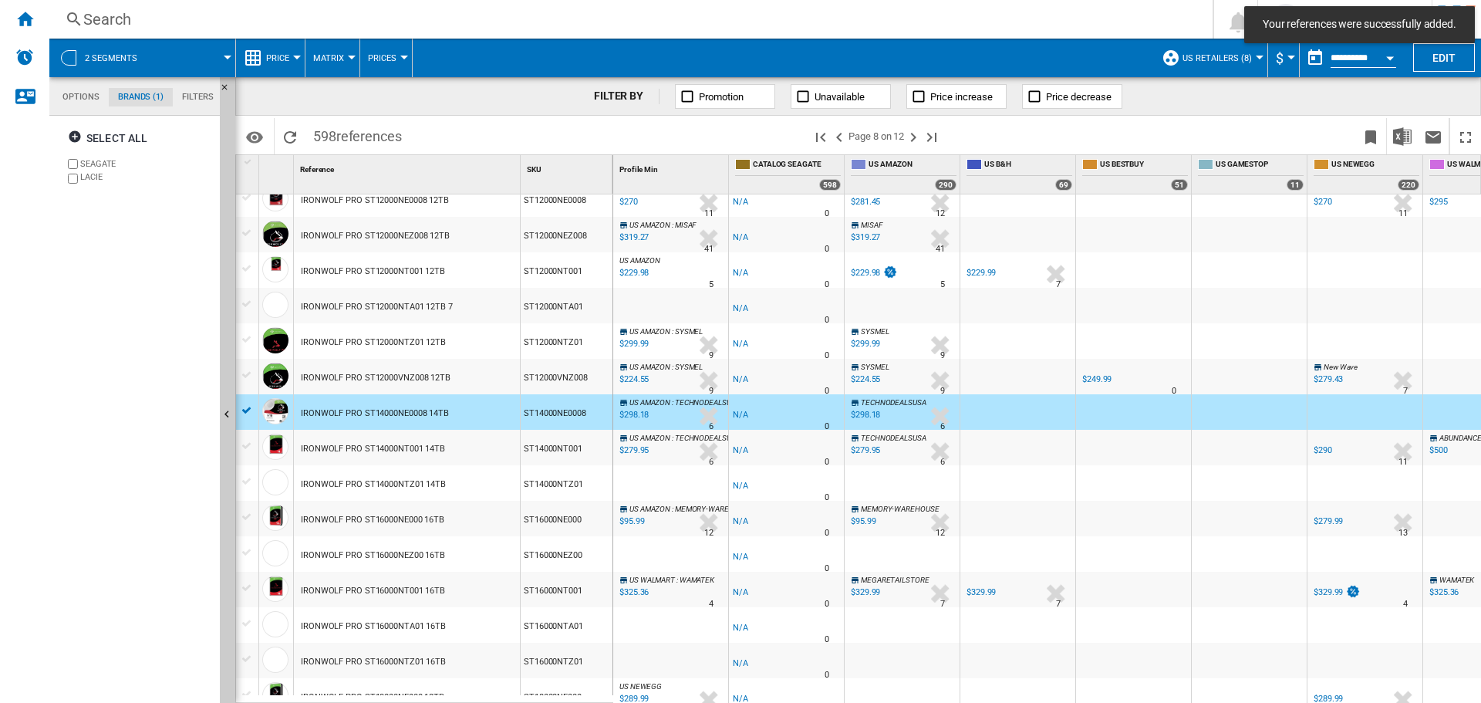
scroll to position [926, 0]
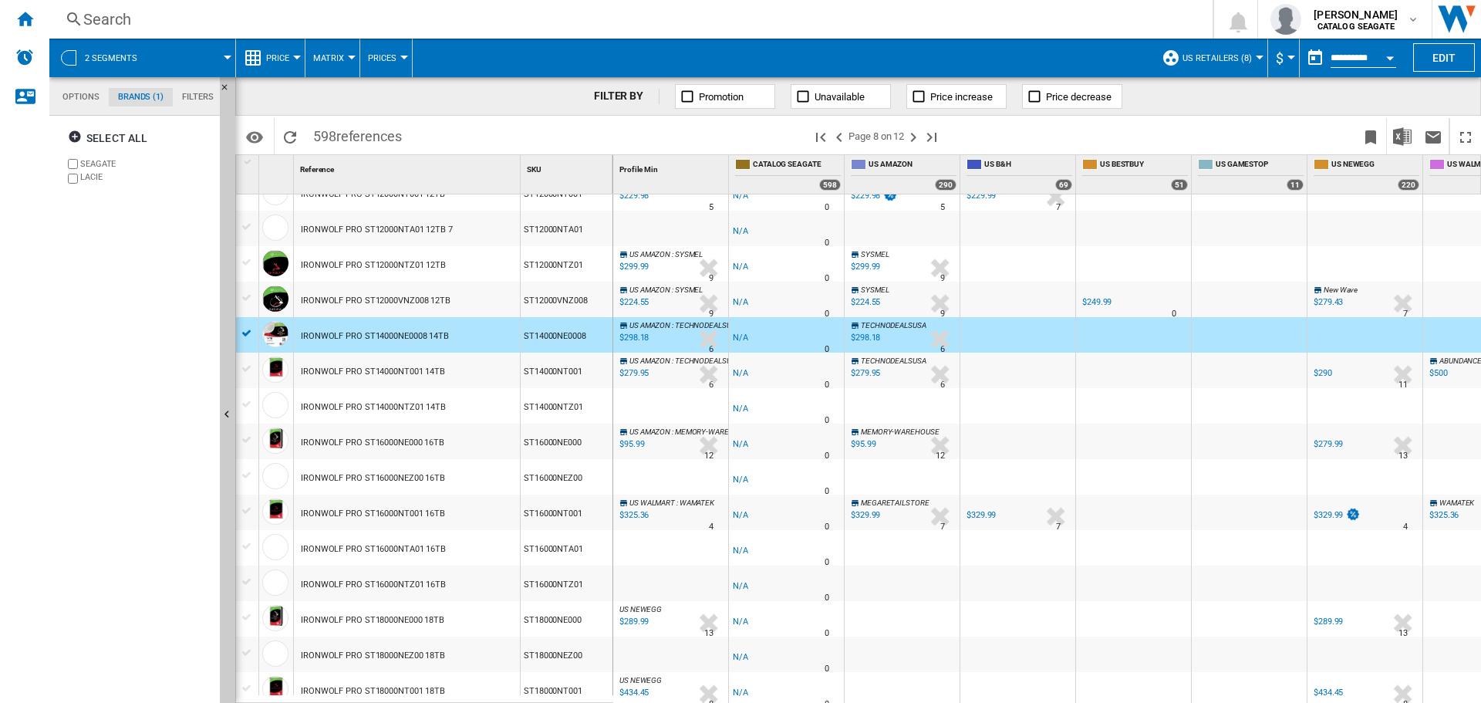
click at [443, 366] on div "IRONWOLF PRO ST14000NT001 14TB" at bounding box center [407, 370] width 226 height 35
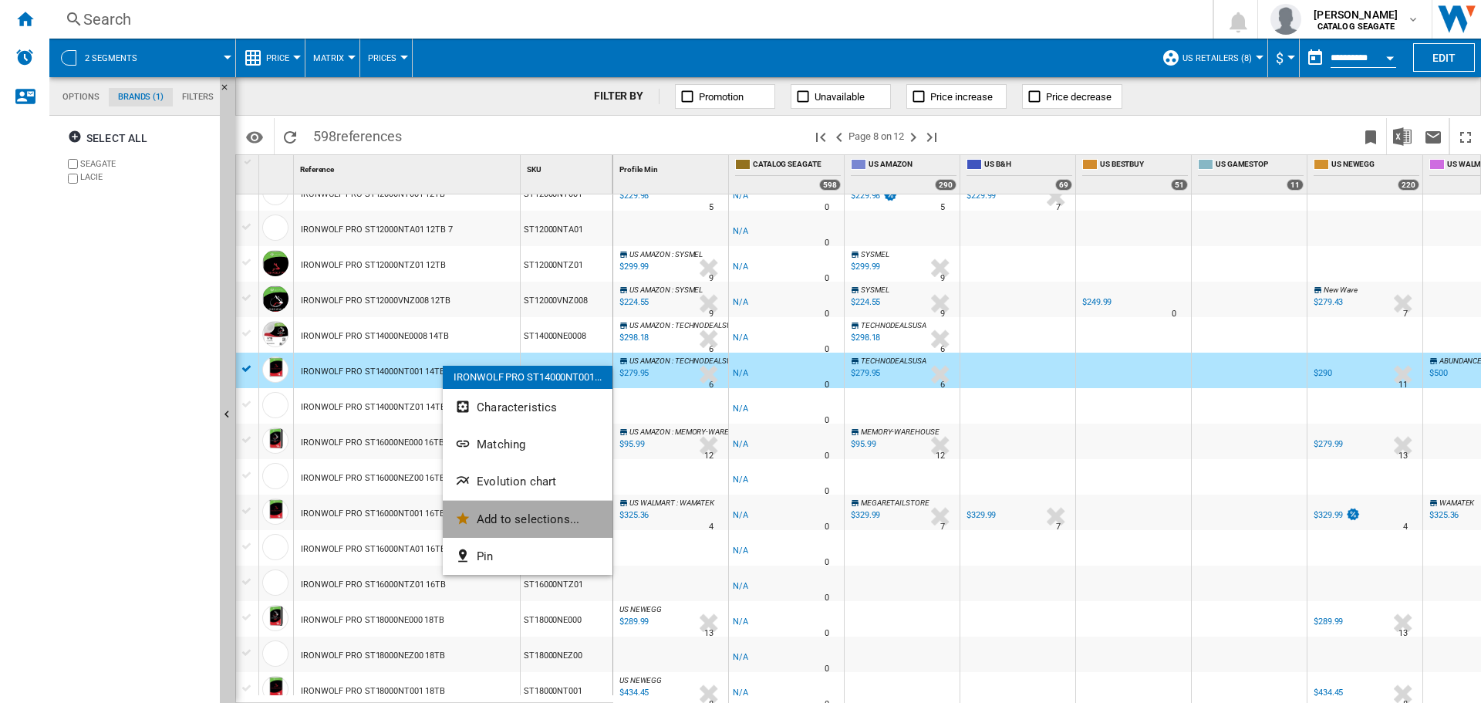
click at [514, 525] on span "Add to selections..." at bounding box center [528, 519] width 103 height 14
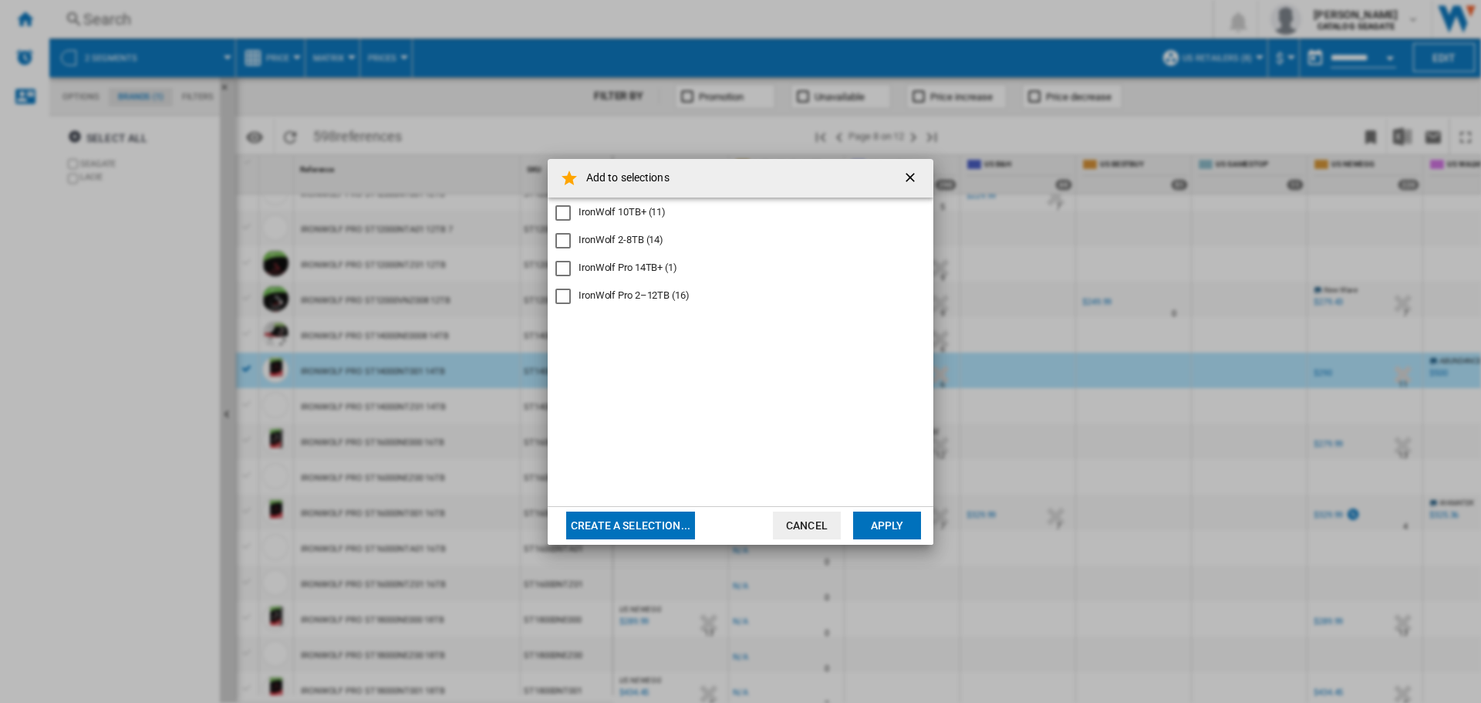
click at [663, 292] on div "IronWolf Pro 2–12TB (16)" at bounding box center [634, 295] width 111 height 14
click at [656, 299] on div "IronWolf Pro 2–12TB (16)" at bounding box center [634, 295] width 111 height 14
click at [646, 269] on div "IronWolf Pro 14TB+ (1)" at bounding box center [628, 268] width 99 height 14
click at [884, 526] on button "Apply" at bounding box center [887, 525] width 68 height 28
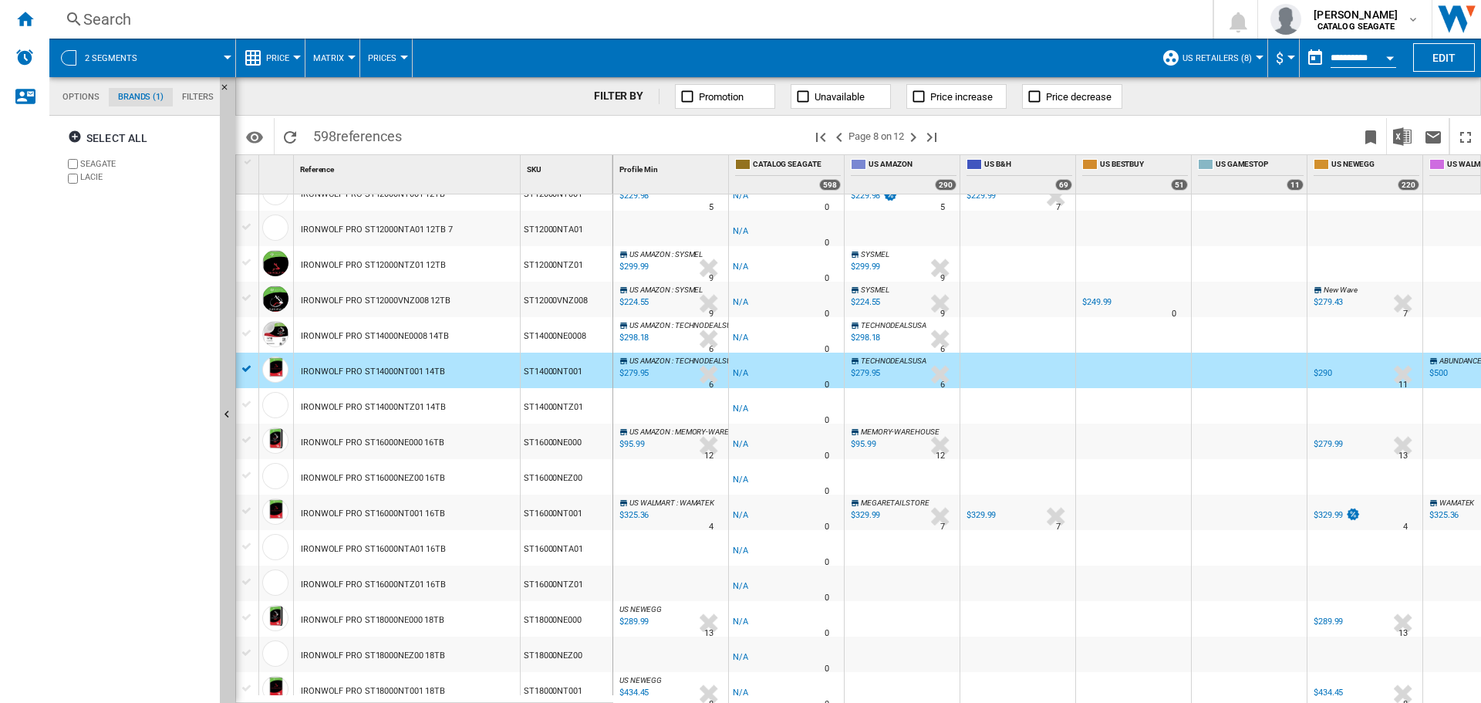
click at [417, 406] on div "IRONWOLF PRO ST14000NTZ01 14TB" at bounding box center [373, 407] width 145 height 35
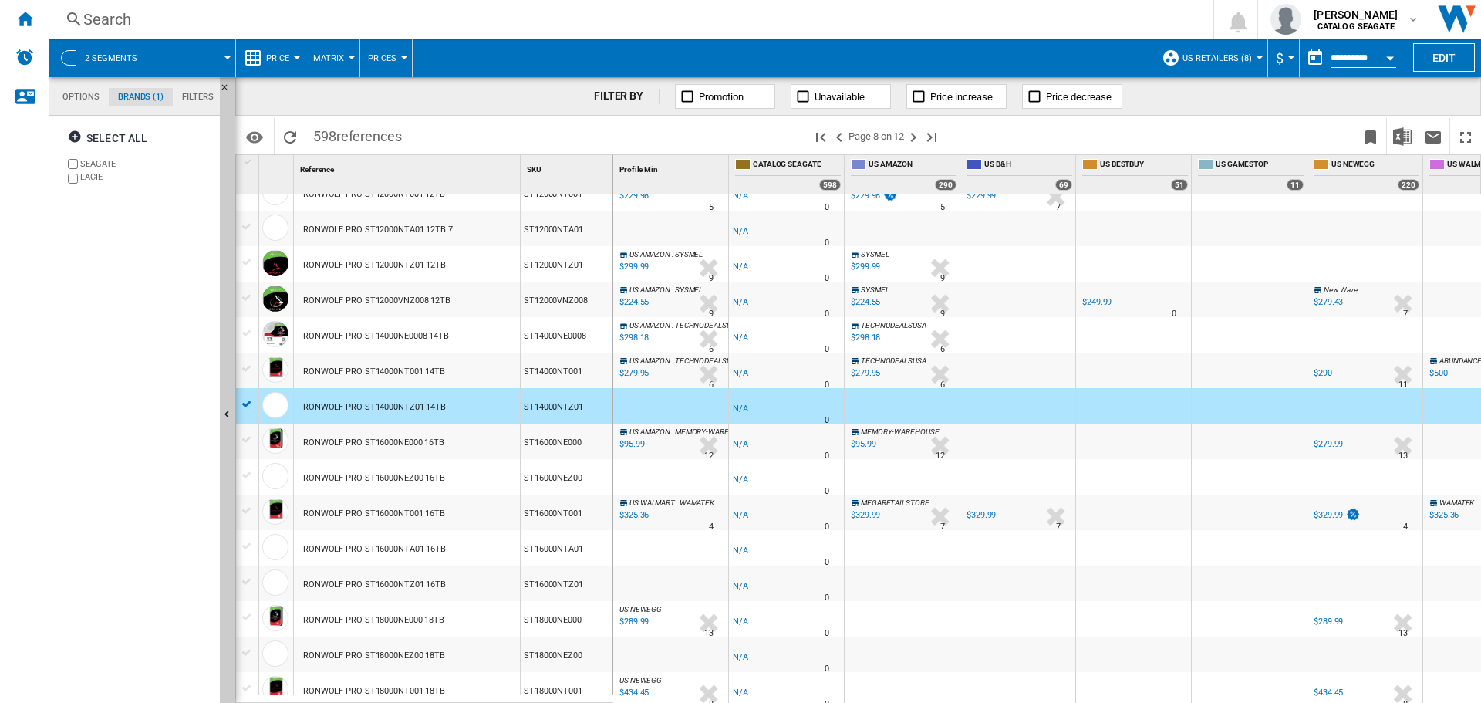
click at [471, 110] on div "FILTER BY Promotion Unavailable Price increase Price decrease" at bounding box center [858, 96] width 1246 height 39
click at [413, 511] on div "IRONWOLF PRO ST16000NT001 16TB" at bounding box center [373, 513] width 144 height 35
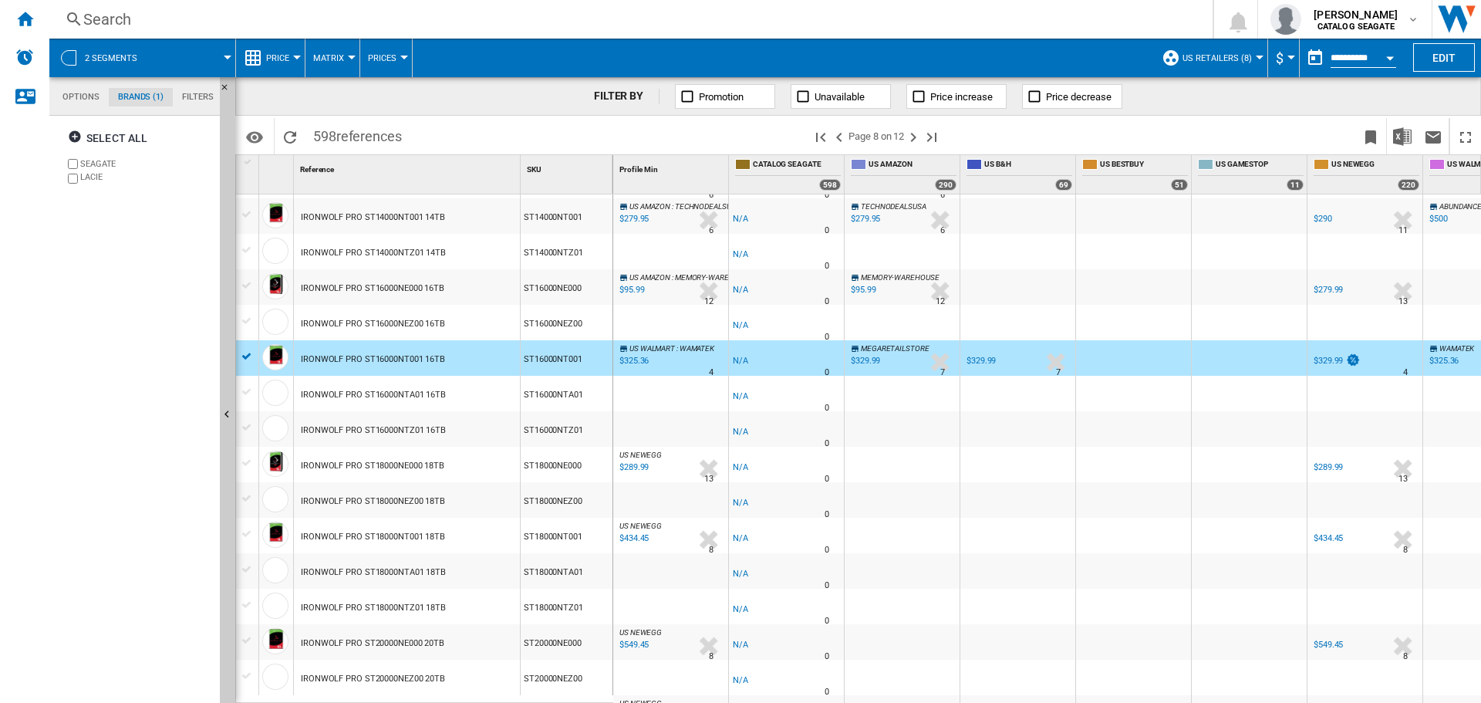
scroll to position [1003, 0]
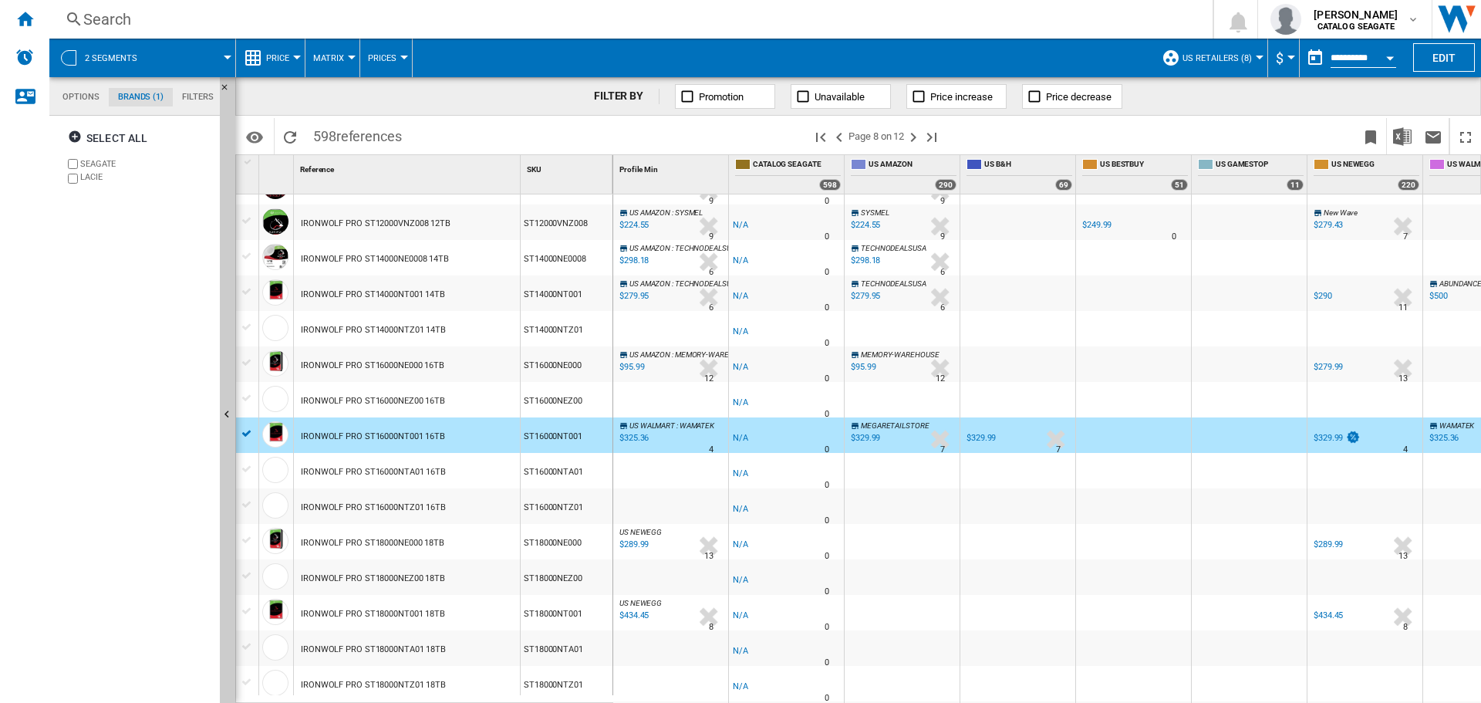
click at [380, 369] on div "IRONWOLF PRO ST16000NE000 16TB" at bounding box center [372, 365] width 143 height 35
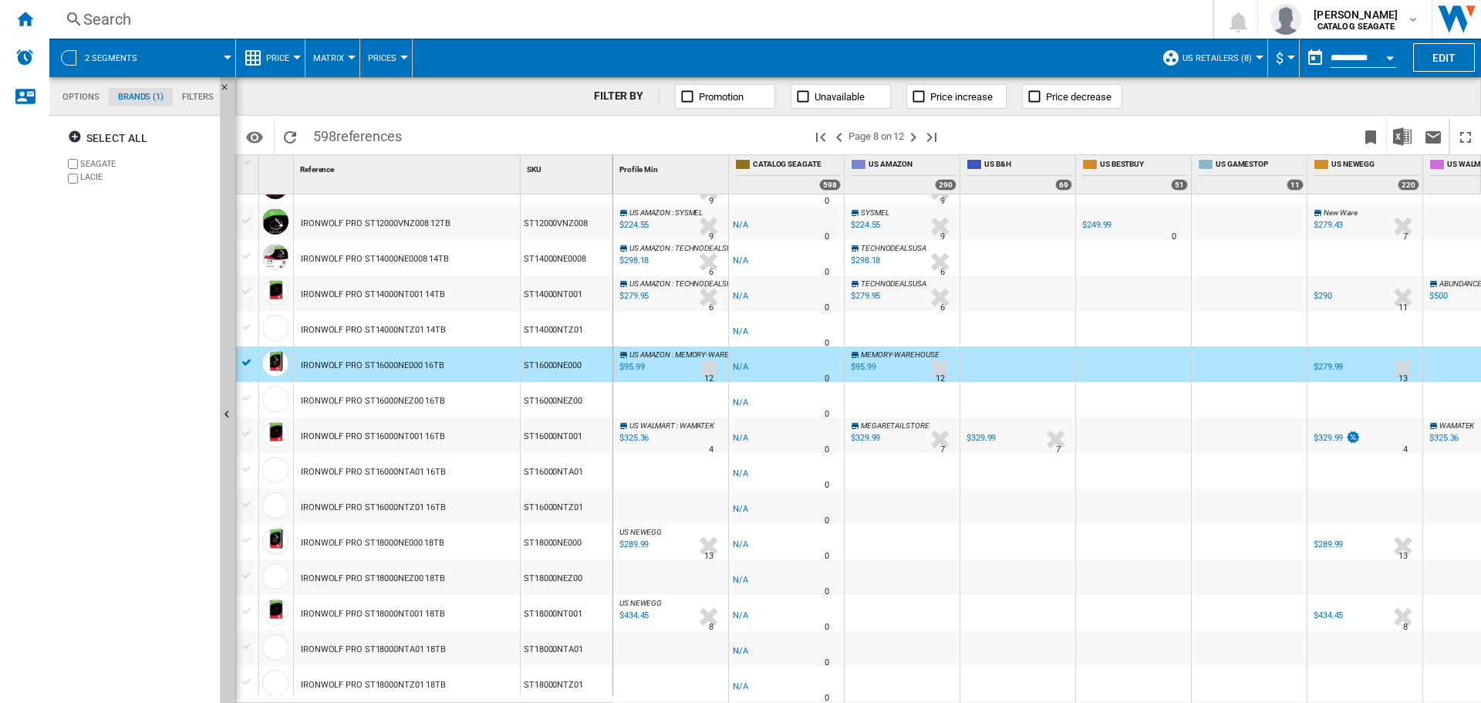
click at [631, 361] on div "$95.99" at bounding box center [630, 366] width 27 height 15
click at [241, 362] on div at bounding box center [247, 363] width 16 height 14
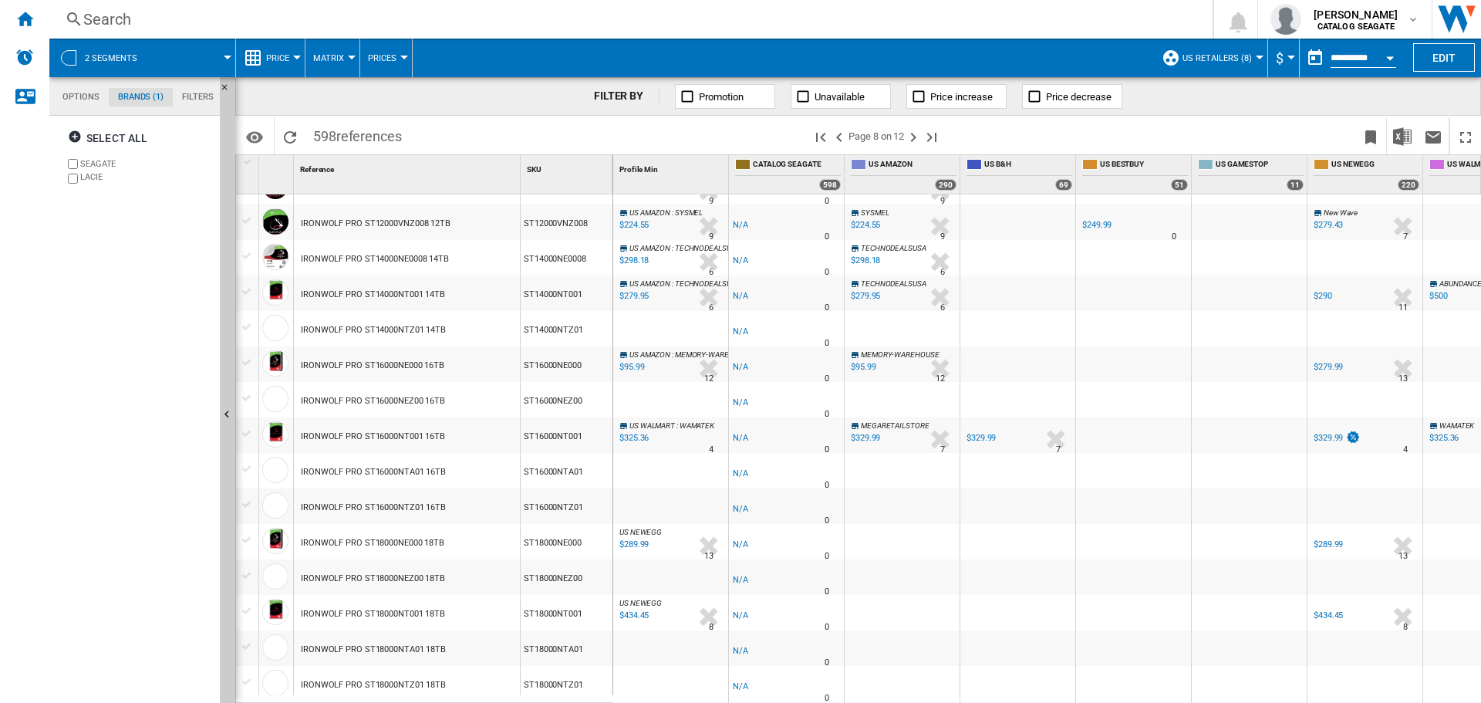
click at [333, 435] on div "IRONWOLF PRO ST16000NT001 16TB" at bounding box center [373, 436] width 144 height 35
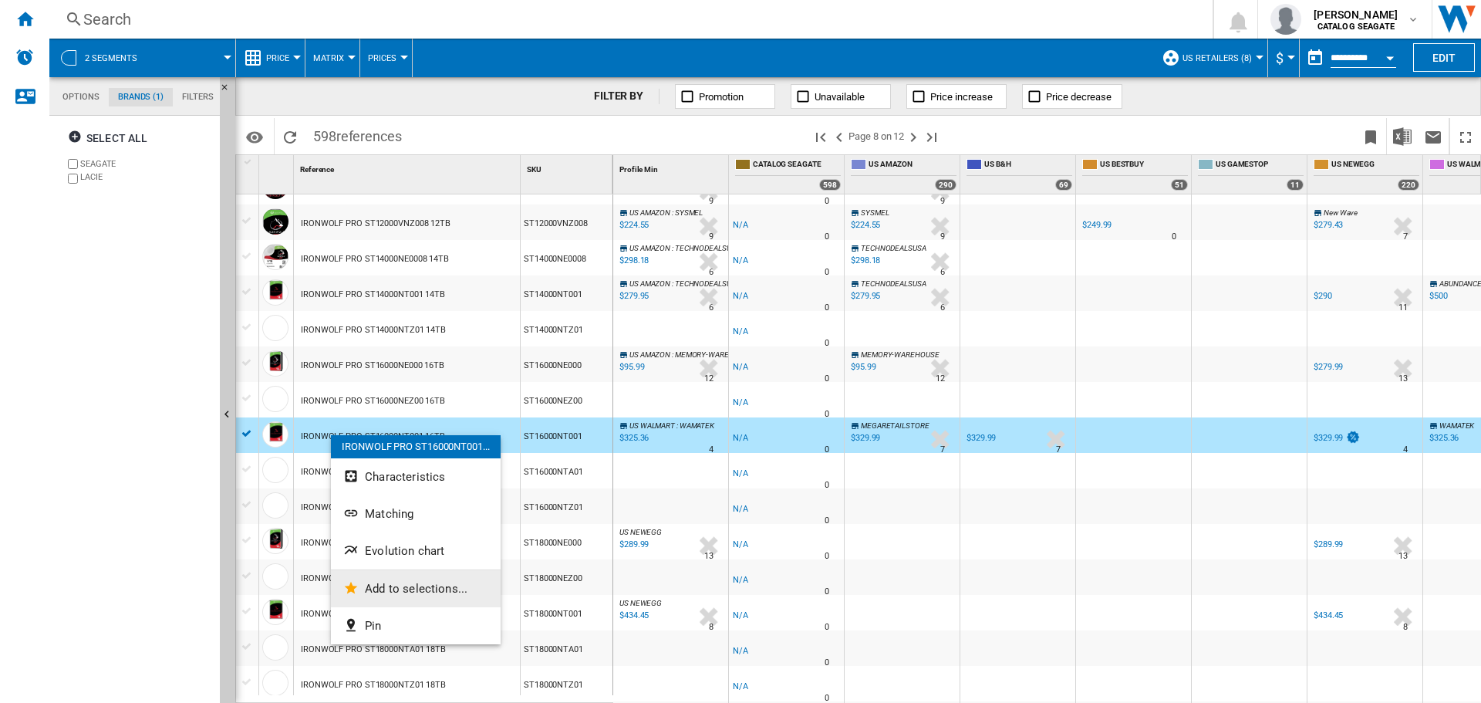
click at [401, 582] on span "Add to selections..." at bounding box center [416, 589] width 103 height 14
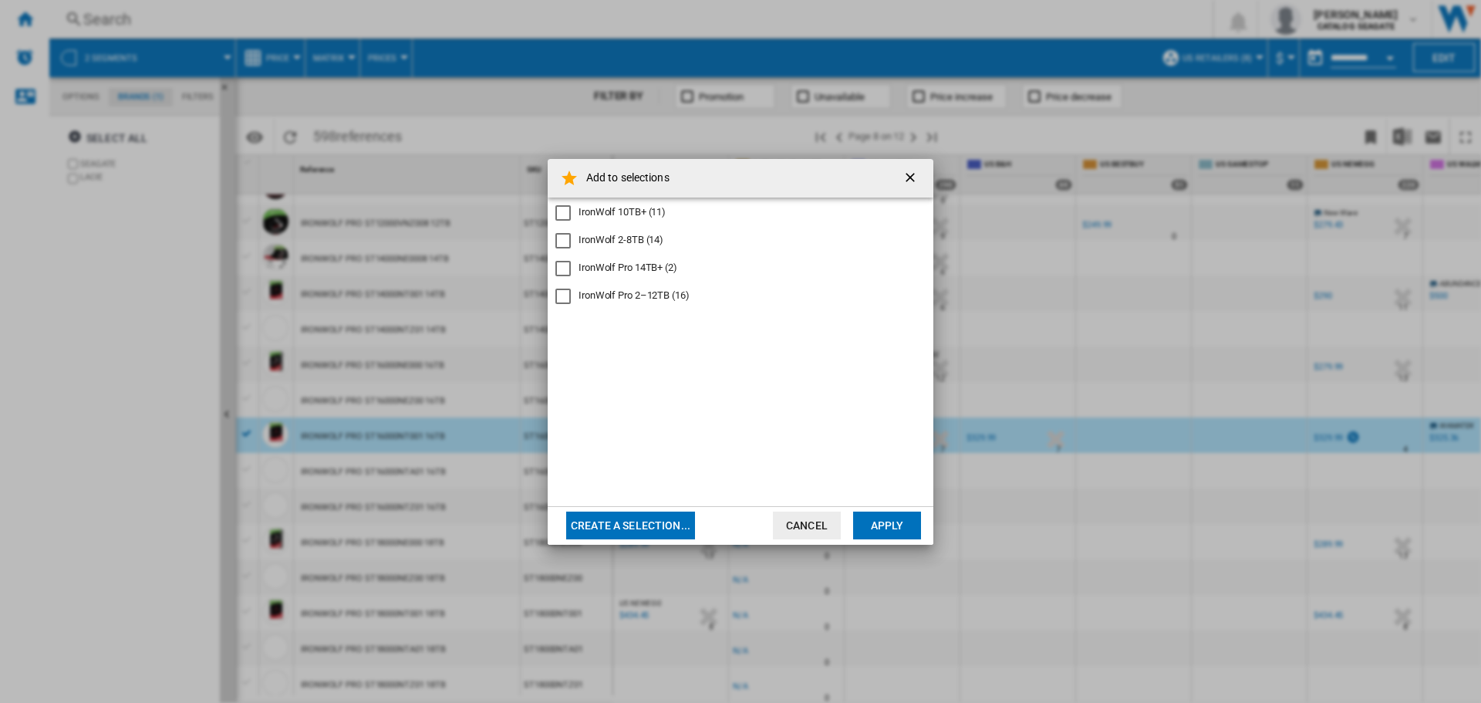
click at [636, 265] on div "IronWolf Pro 14TB+ (2)" at bounding box center [628, 268] width 99 height 14
click at [889, 525] on button "Apply" at bounding box center [887, 525] width 68 height 28
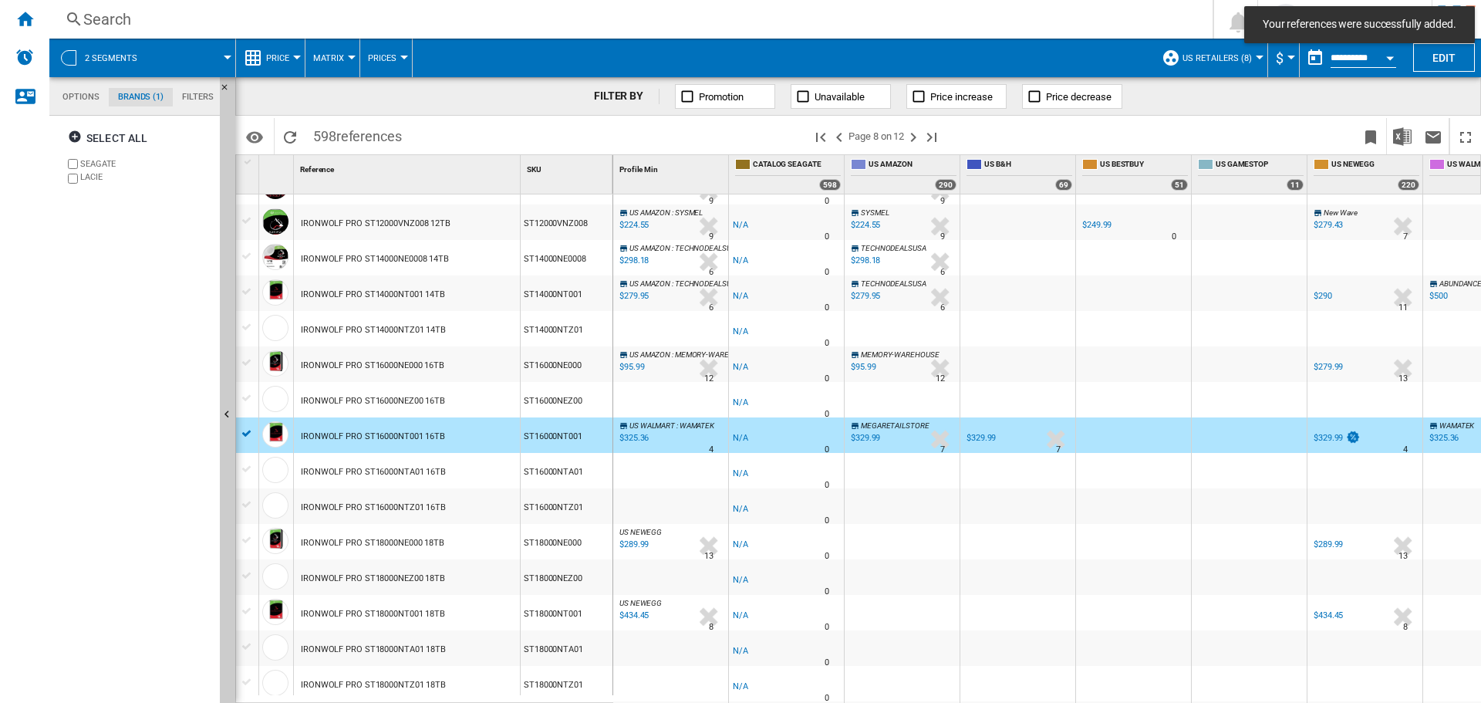
click at [248, 434] on div at bounding box center [247, 434] width 16 height 14
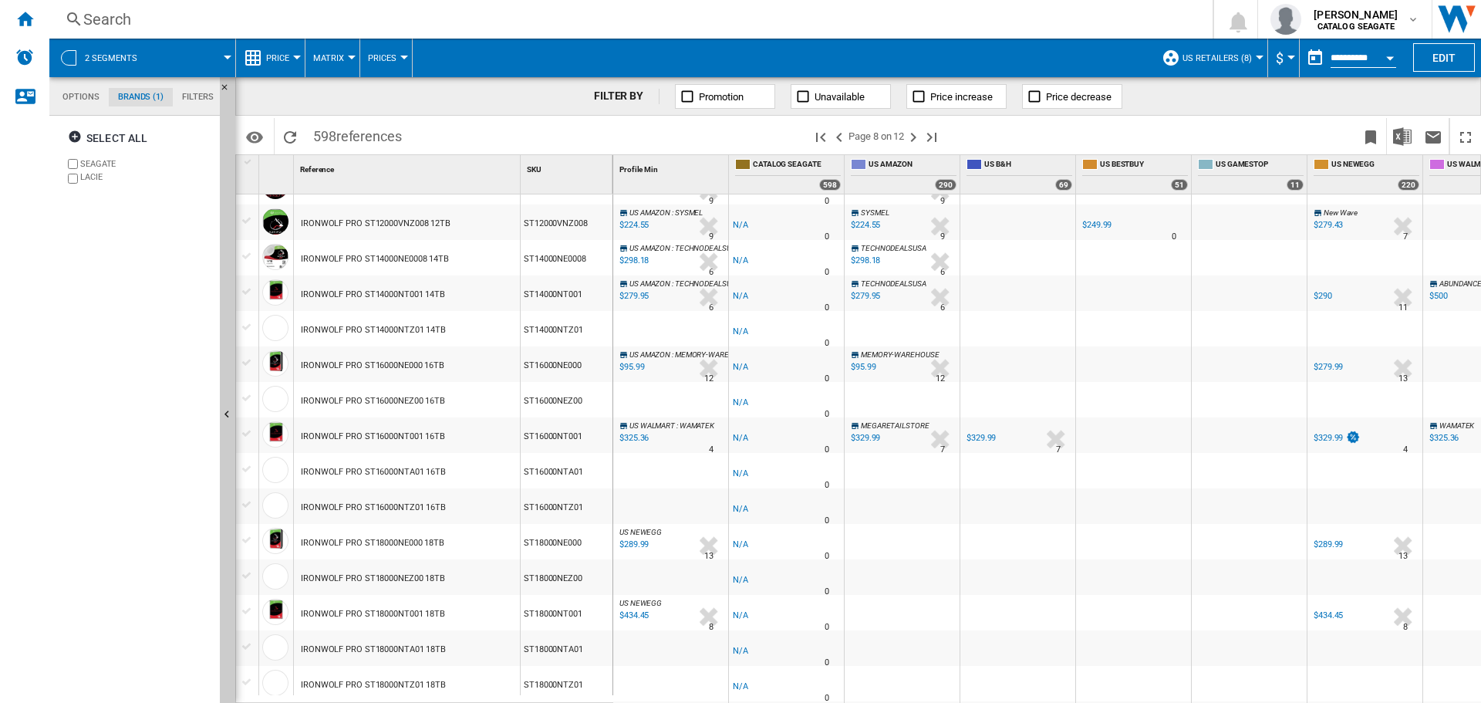
drag, startPoint x: 58, startPoint y: 401, endPoint x: 95, endPoint y: 404, distance: 37.2
click at [60, 401] on div "Select all SEAGATE LACIE" at bounding box center [135, 411] width 157 height 583
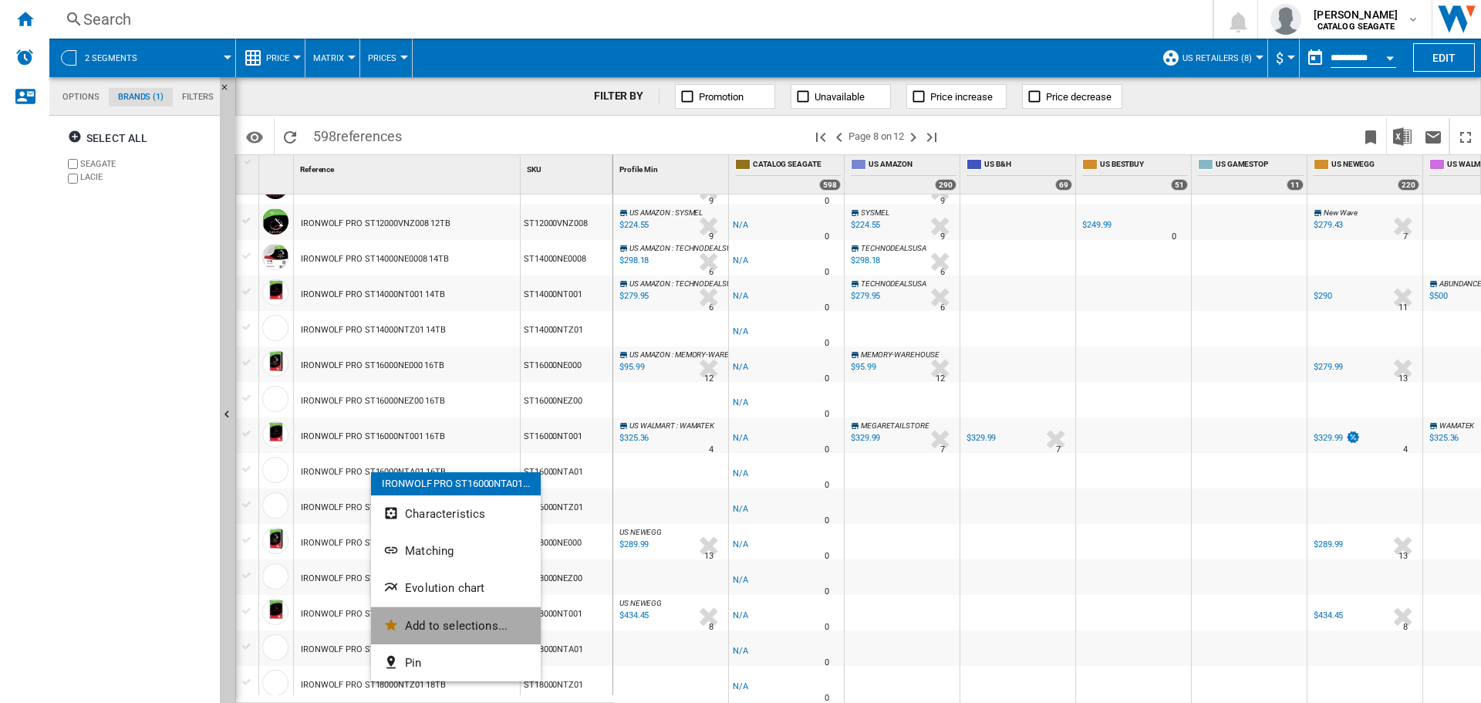
click at [462, 619] on span "Add to selections..." at bounding box center [456, 626] width 103 height 14
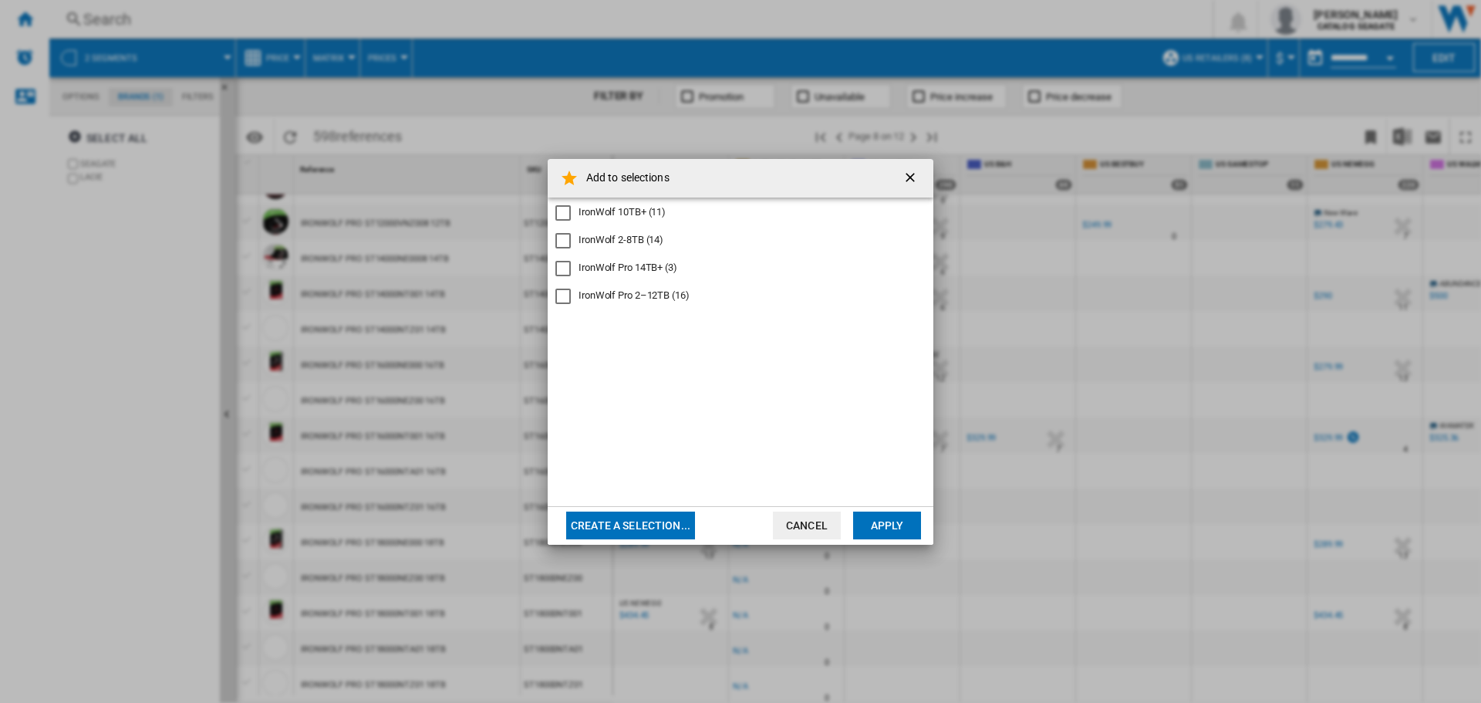
click at [666, 297] on div "IronWolf Pro 2–12TB (16)" at bounding box center [634, 295] width 111 height 14
click at [649, 296] on div "IronWolf Pro 2–12TB (16)" at bounding box center [634, 295] width 111 height 14
click at [648, 265] on div "IronWolf Pro 14TB+ (3)" at bounding box center [628, 268] width 99 height 14
click at [889, 518] on button "Apply" at bounding box center [887, 525] width 68 height 28
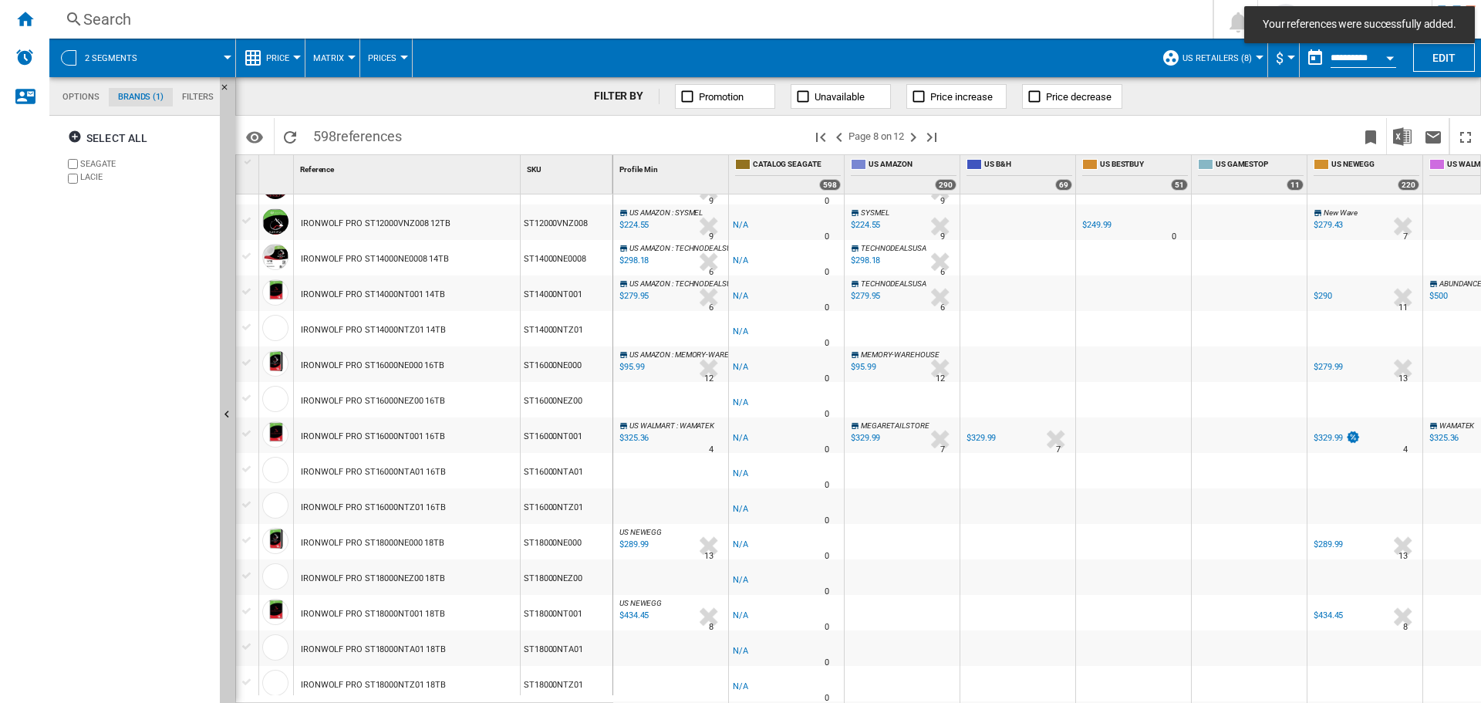
click at [192, 395] on div "Select all SEAGATE LACIE" at bounding box center [135, 411] width 157 height 583
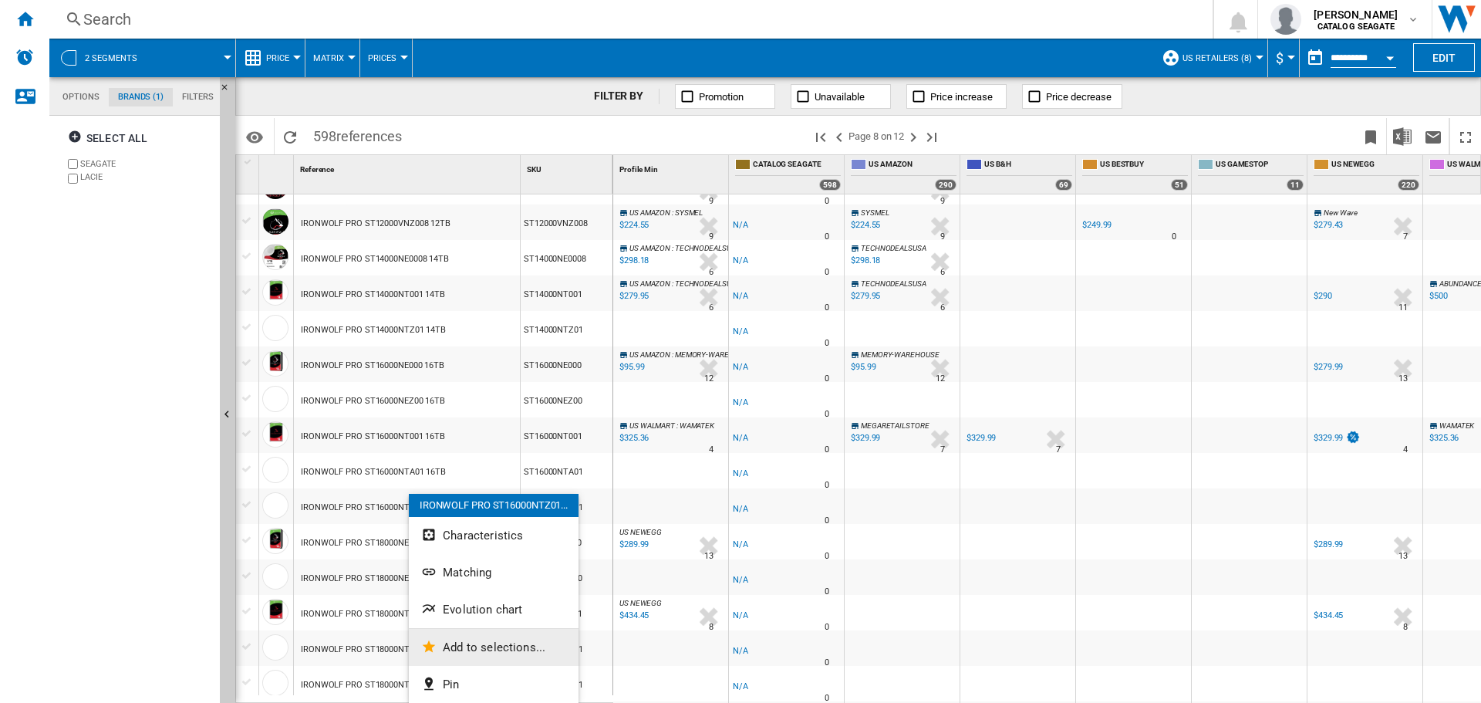
click at [498, 638] on button "Add to selections..." at bounding box center [494, 647] width 170 height 37
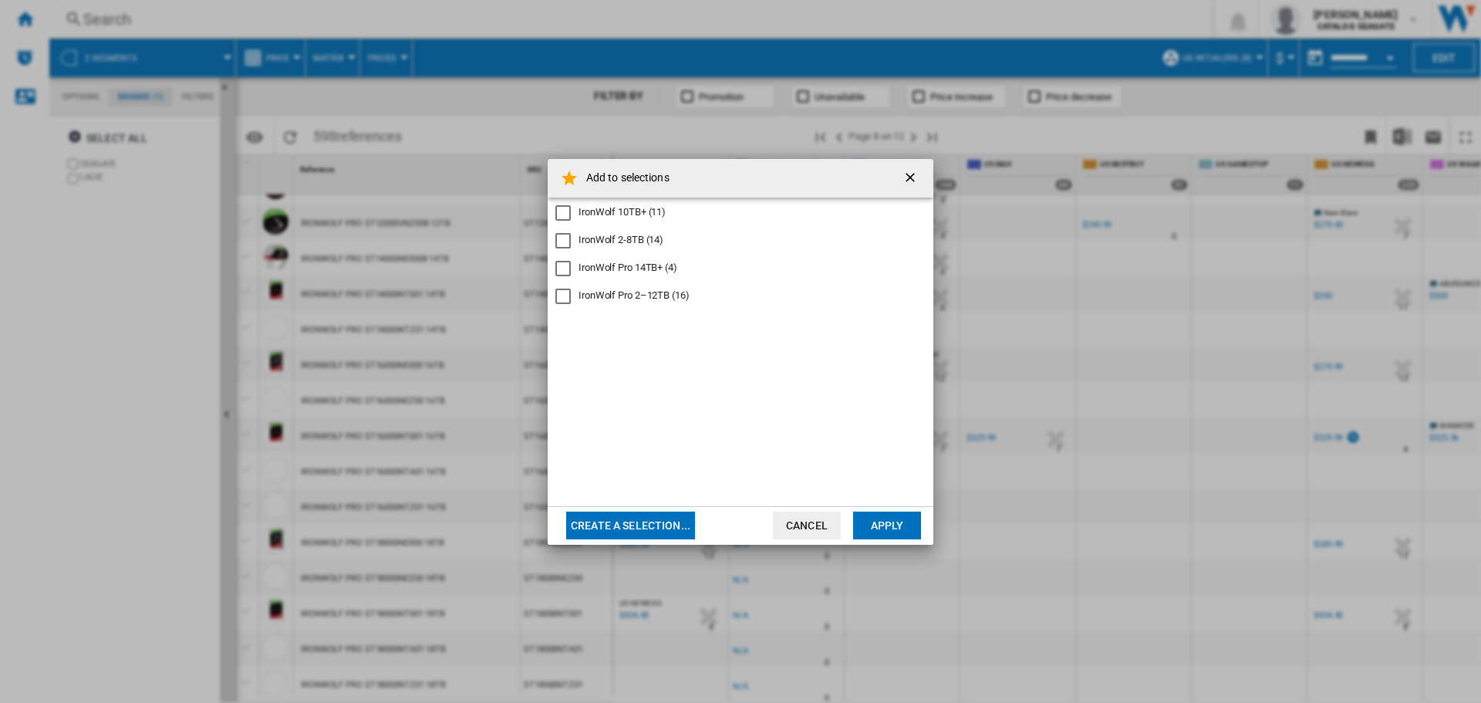
click at [652, 261] on div "IronWolf Pro 14TB+ (4)" at bounding box center [628, 268] width 99 height 14
click at [873, 533] on button "Apply" at bounding box center [887, 525] width 68 height 28
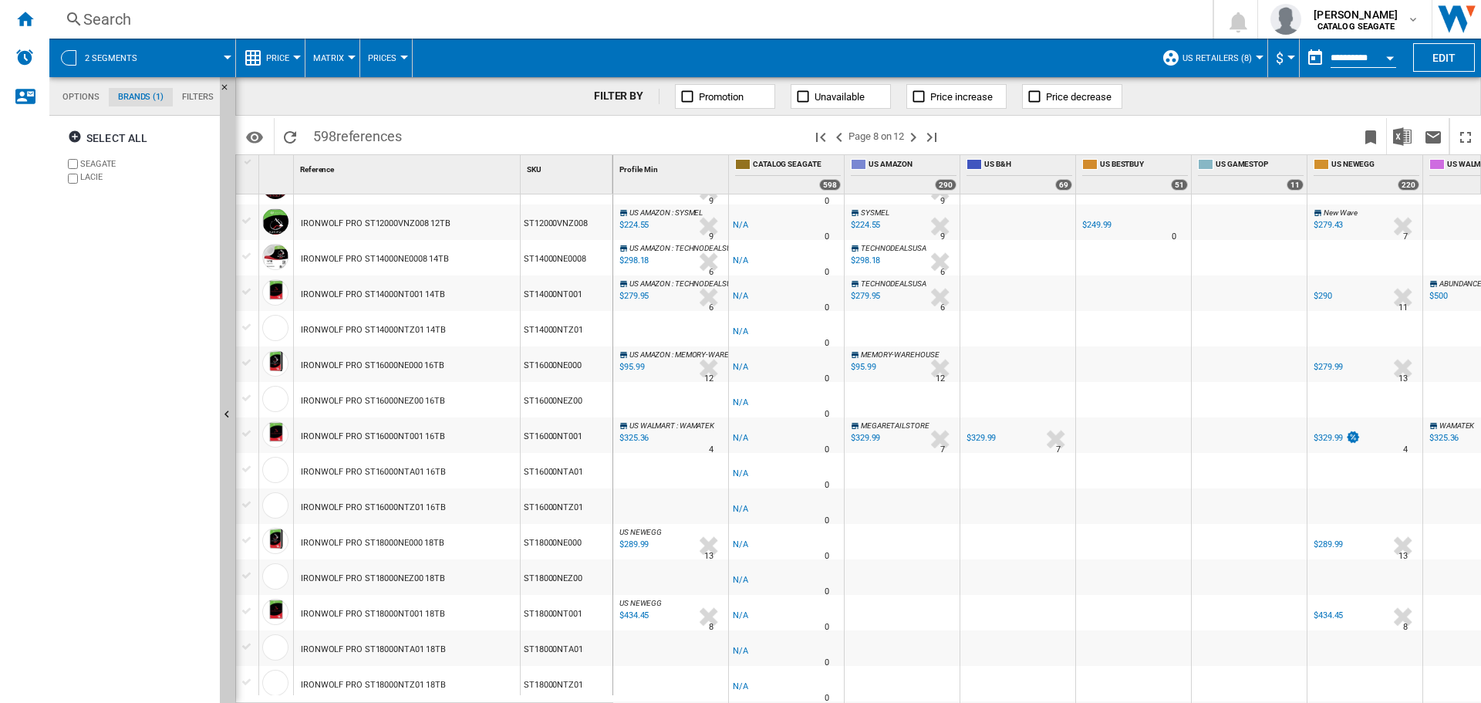
click at [138, 454] on div "Select all SEAGATE LACIE" at bounding box center [135, 411] width 157 height 583
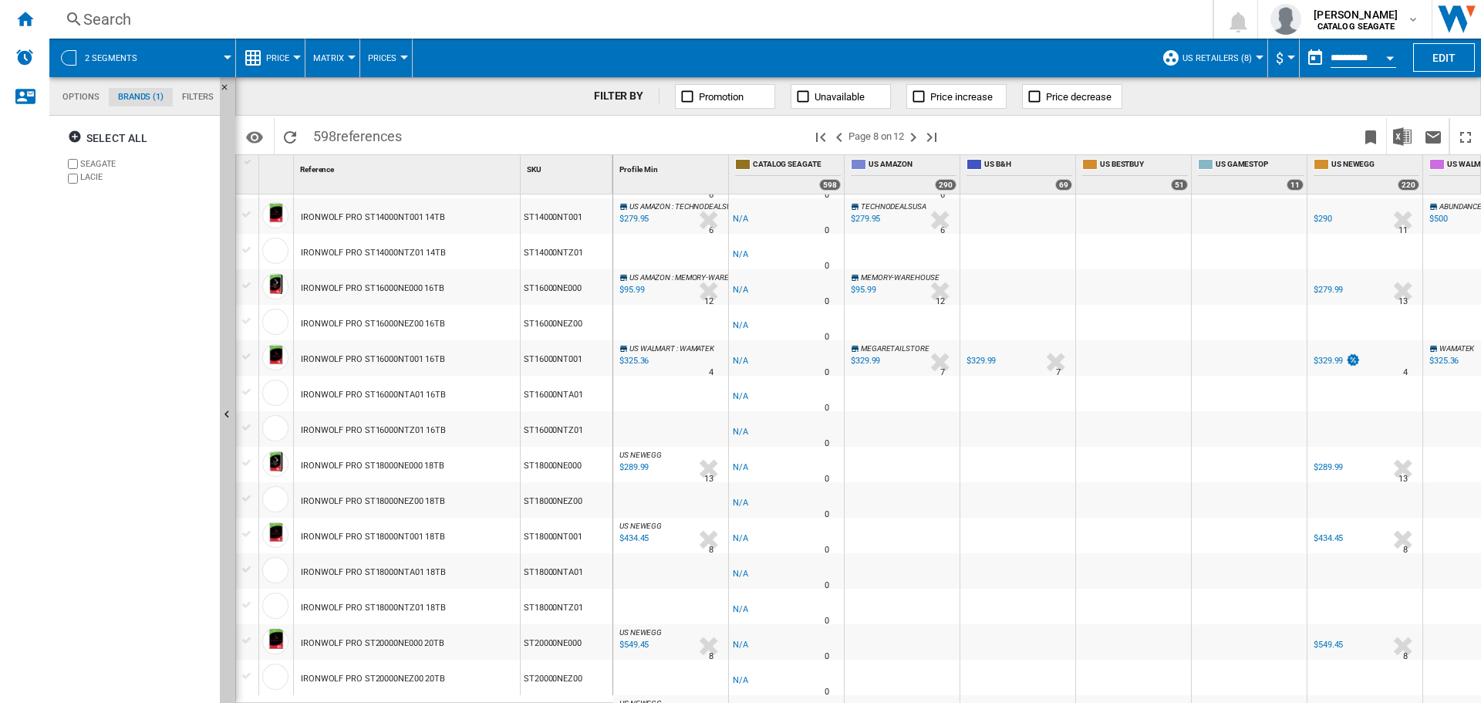
scroll to position [1157, 0]
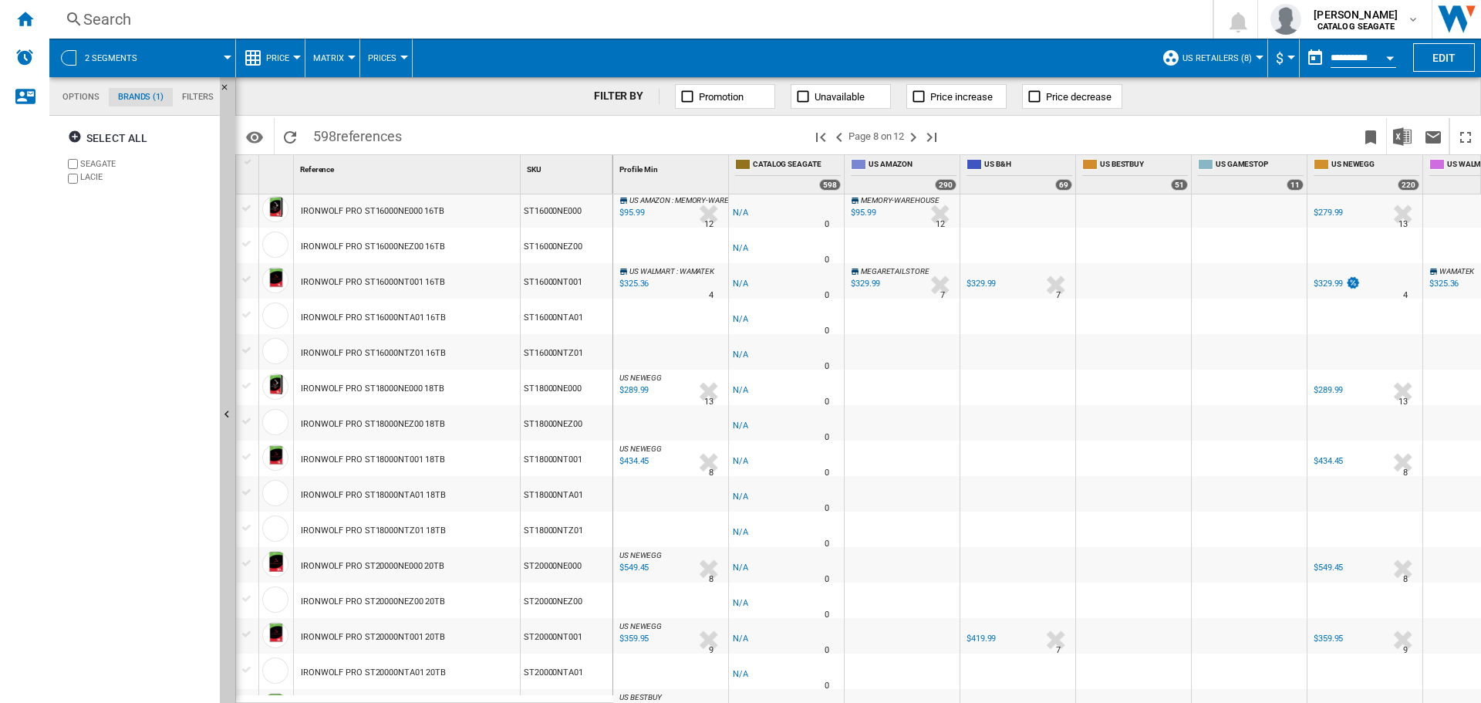
click at [144, 454] on div "Select all SEAGATE LACIE" at bounding box center [135, 411] width 157 height 583
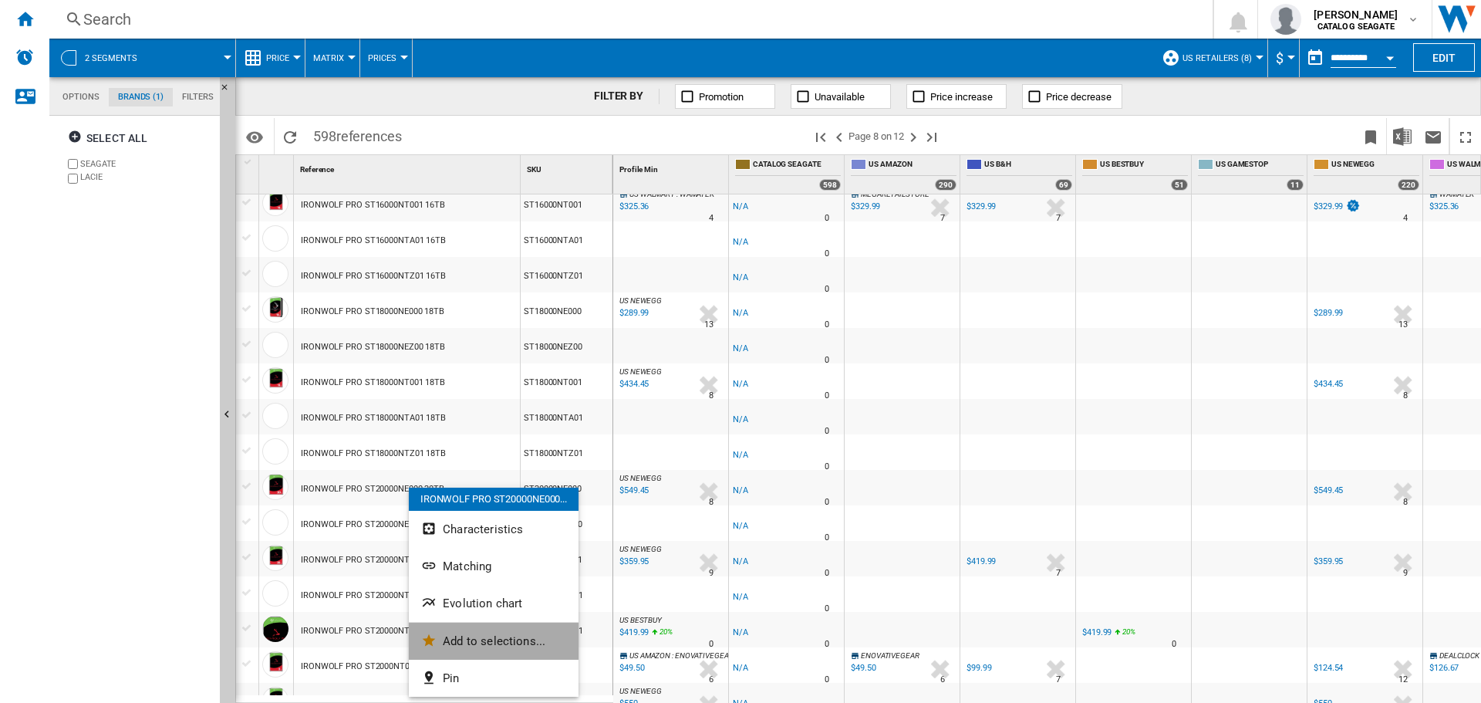
click at [501, 635] on span "Add to selections..." at bounding box center [494, 641] width 103 height 14
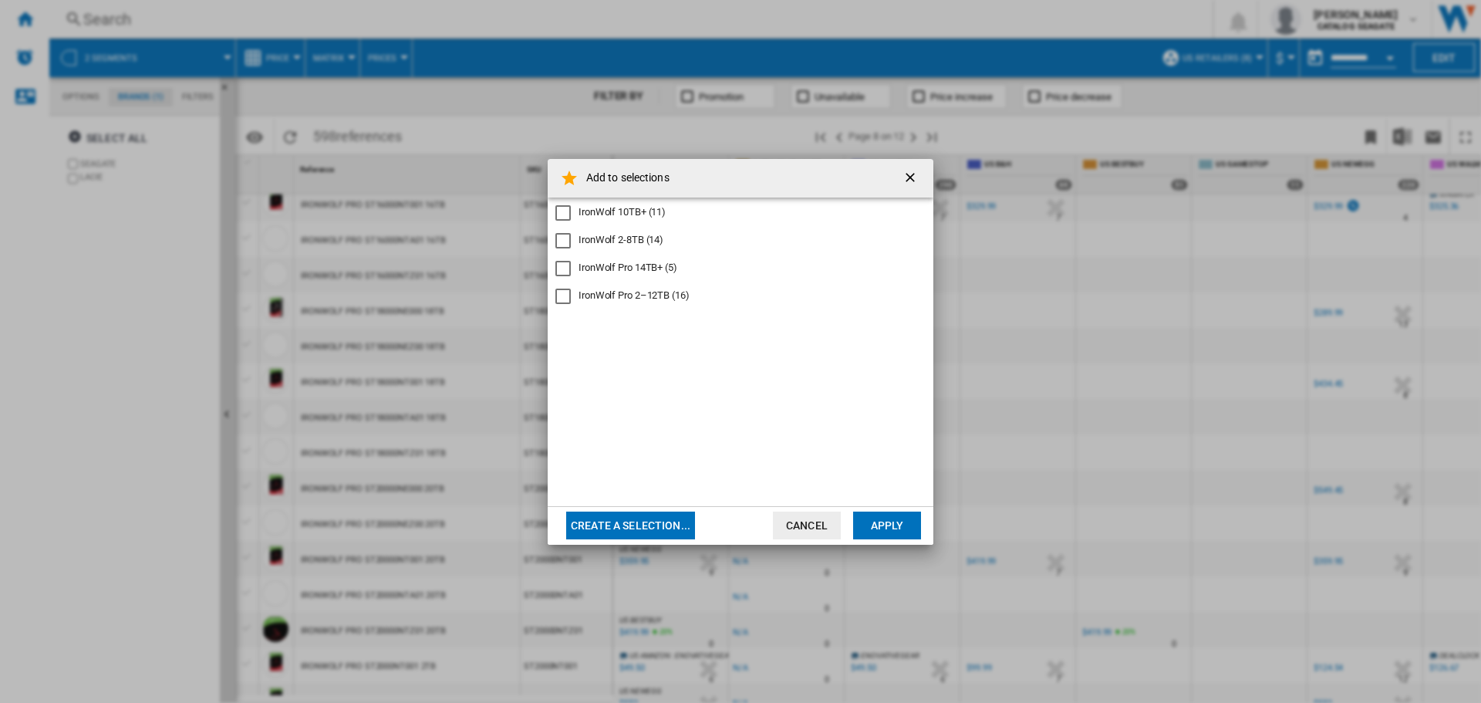
click at [634, 264] on div "IronWolf Pro 14TB+ (5)" at bounding box center [628, 268] width 99 height 14
click at [886, 538] on button "Apply" at bounding box center [887, 525] width 68 height 28
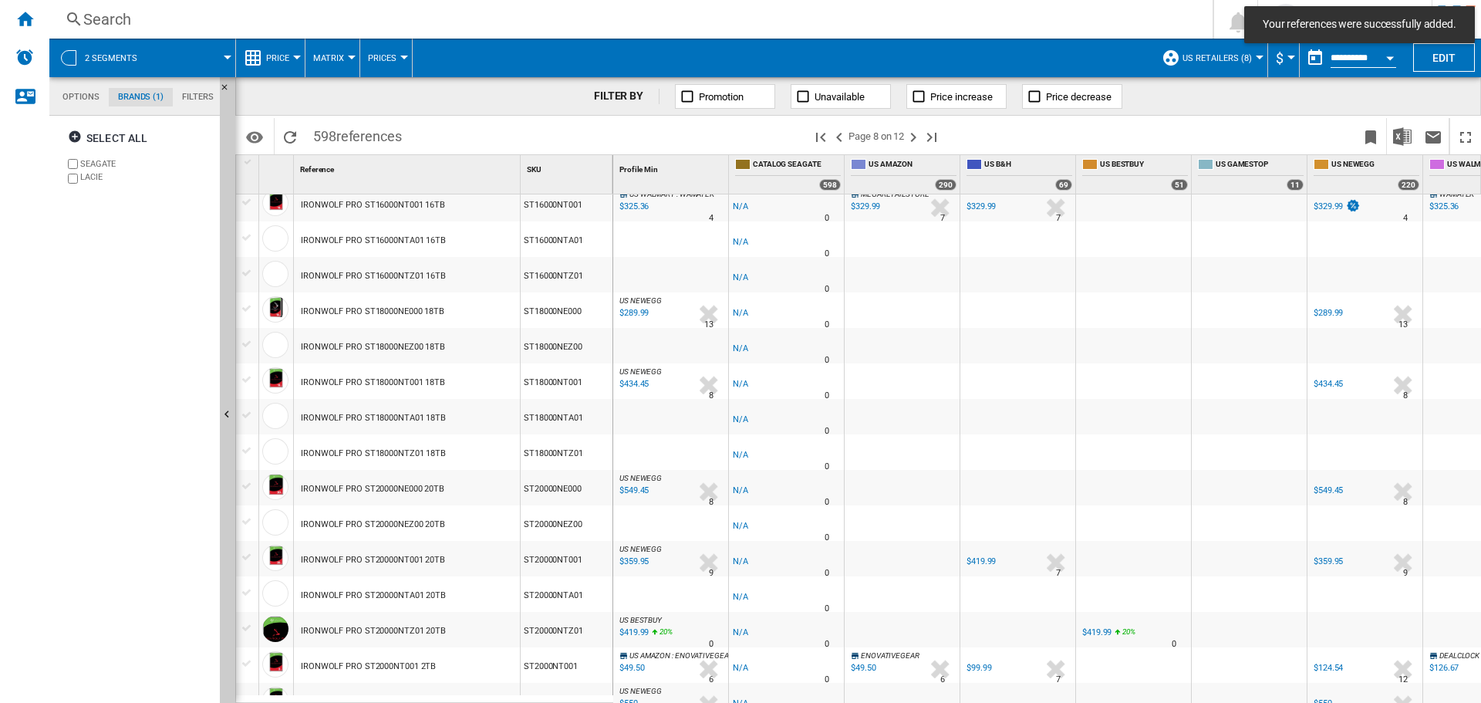
click at [177, 461] on div "Select all SEAGATE LACIE" at bounding box center [135, 411] width 157 height 583
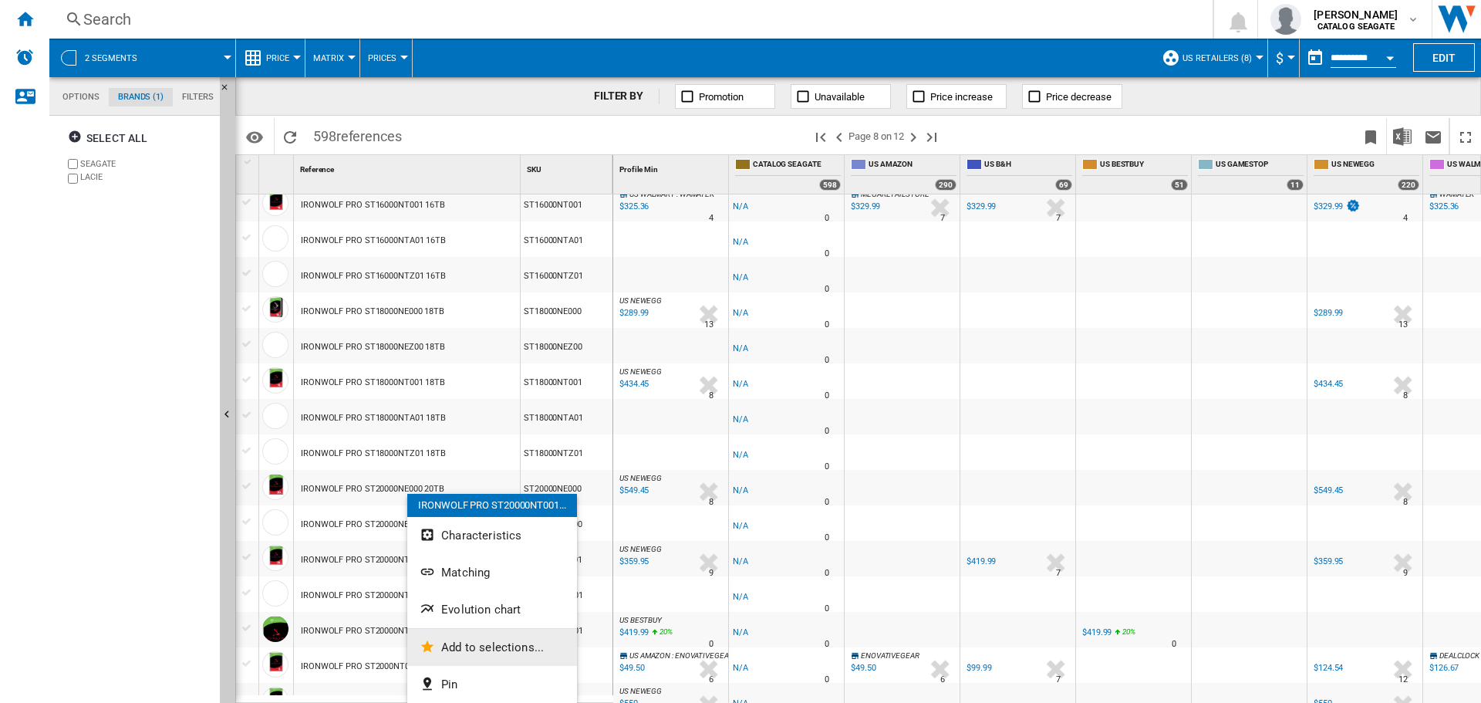
click at [491, 636] on button "Add to selections..." at bounding box center [492, 647] width 170 height 37
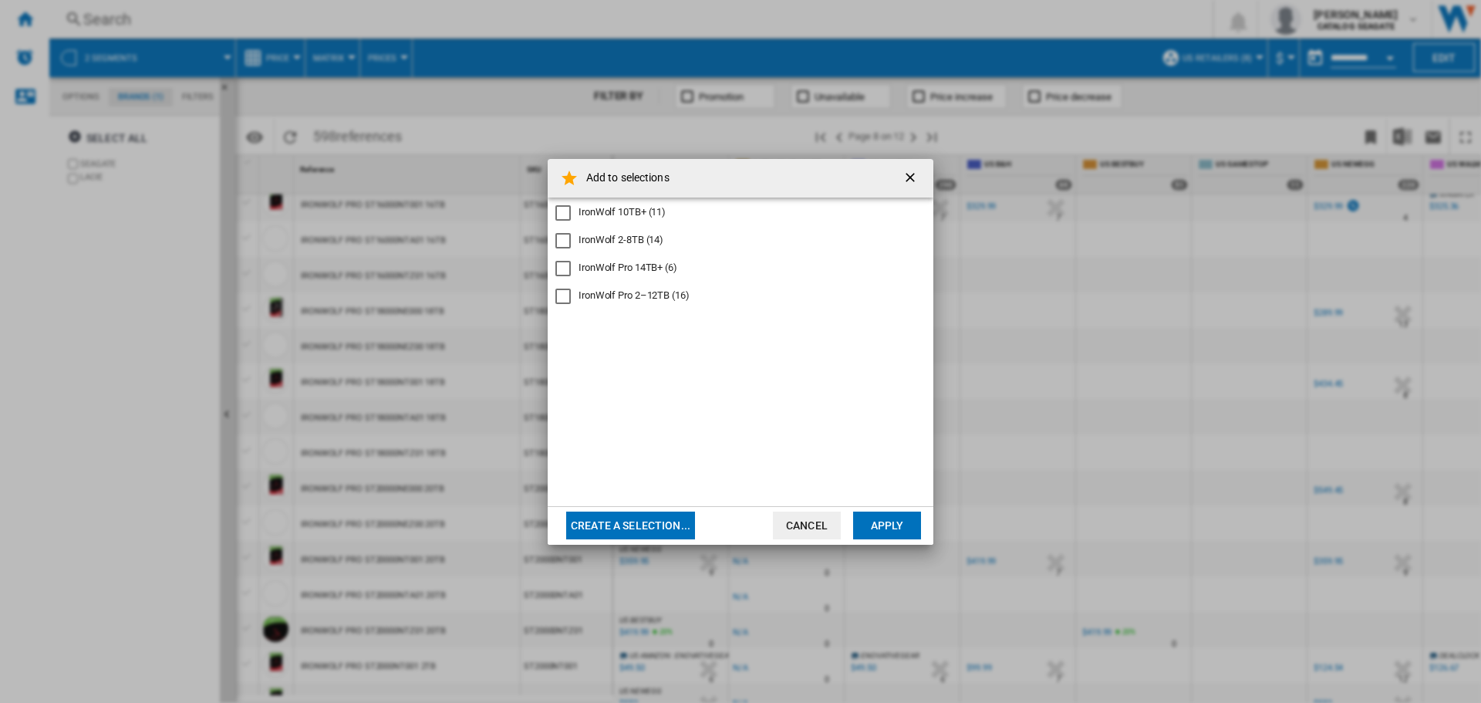
click at [636, 271] on div "IronWolf Pro 14TB+ (6)" at bounding box center [628, 268] width 99 height 14
click at [916, 532] on button "Apply" at bounding box center [887, 525] width 68 height 28
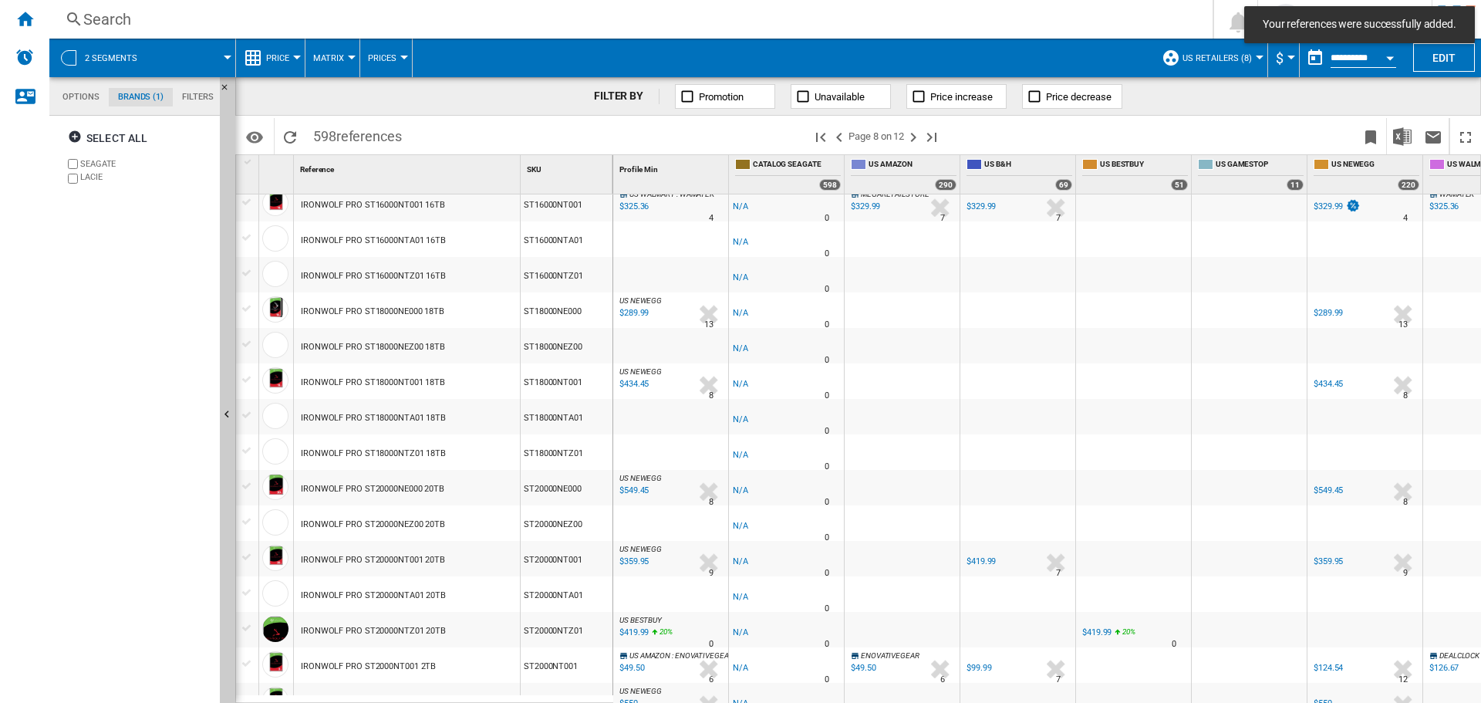
scroll to position [1289, 0]
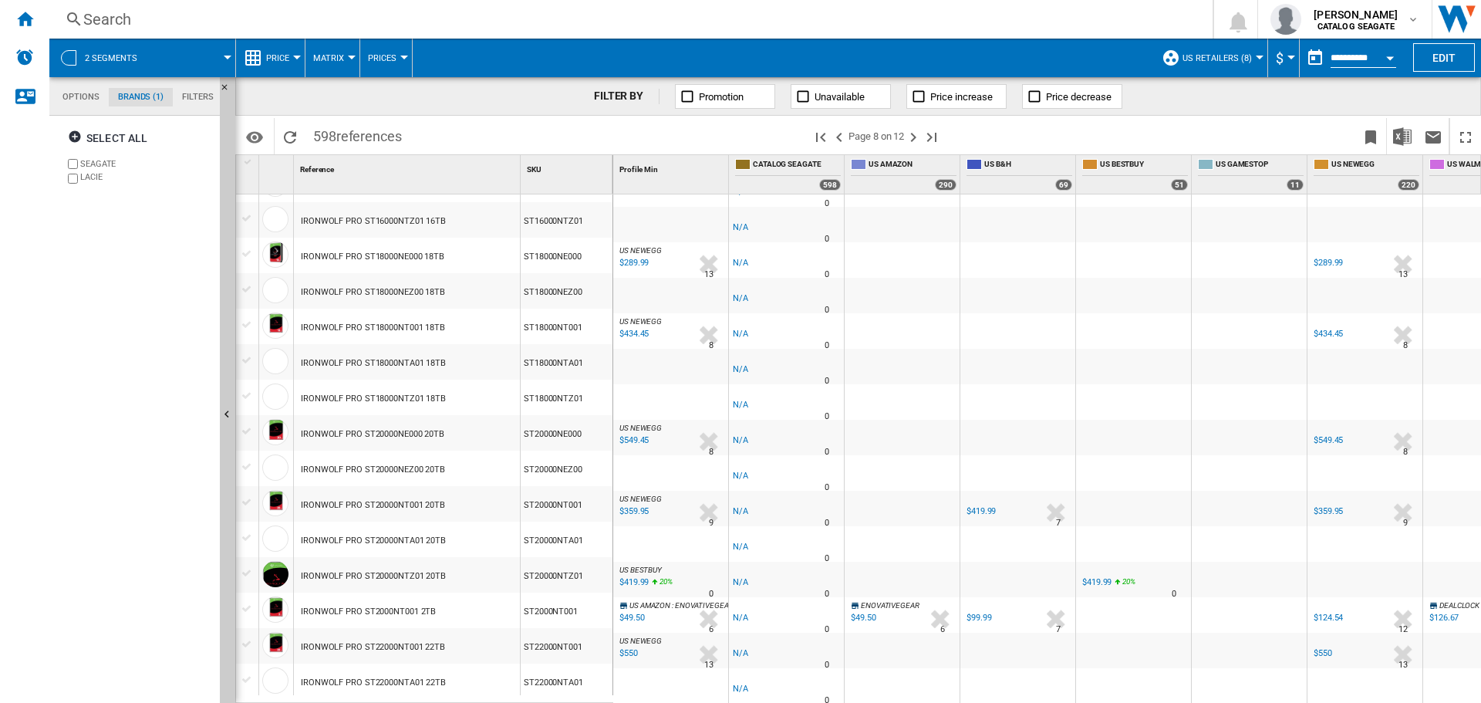
click at [133, 380] on div "Select all SEAGATE LACIE" at bounding box center [135, 411] width 157 height 583
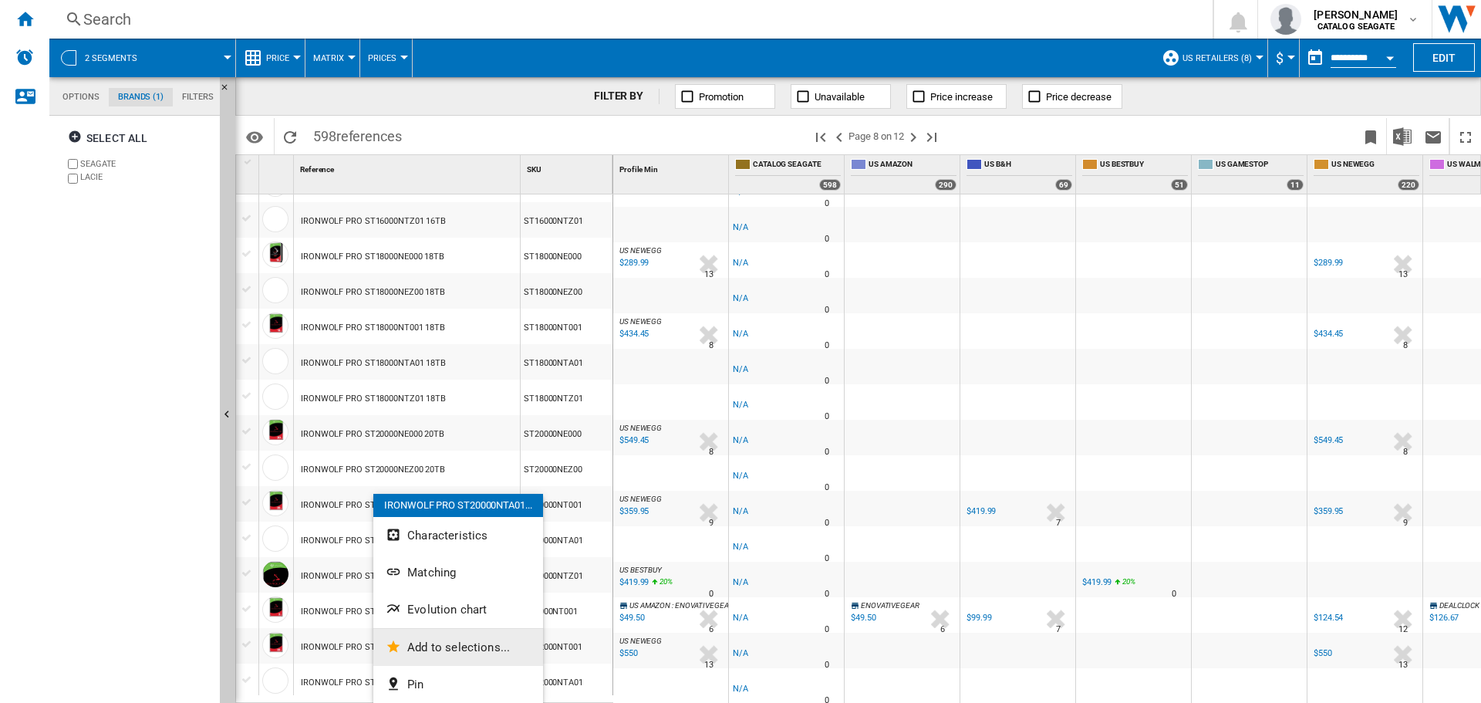
click at [456, 636] on button "Add to selections..." at bounding box center [458, 647] width 170 height 37
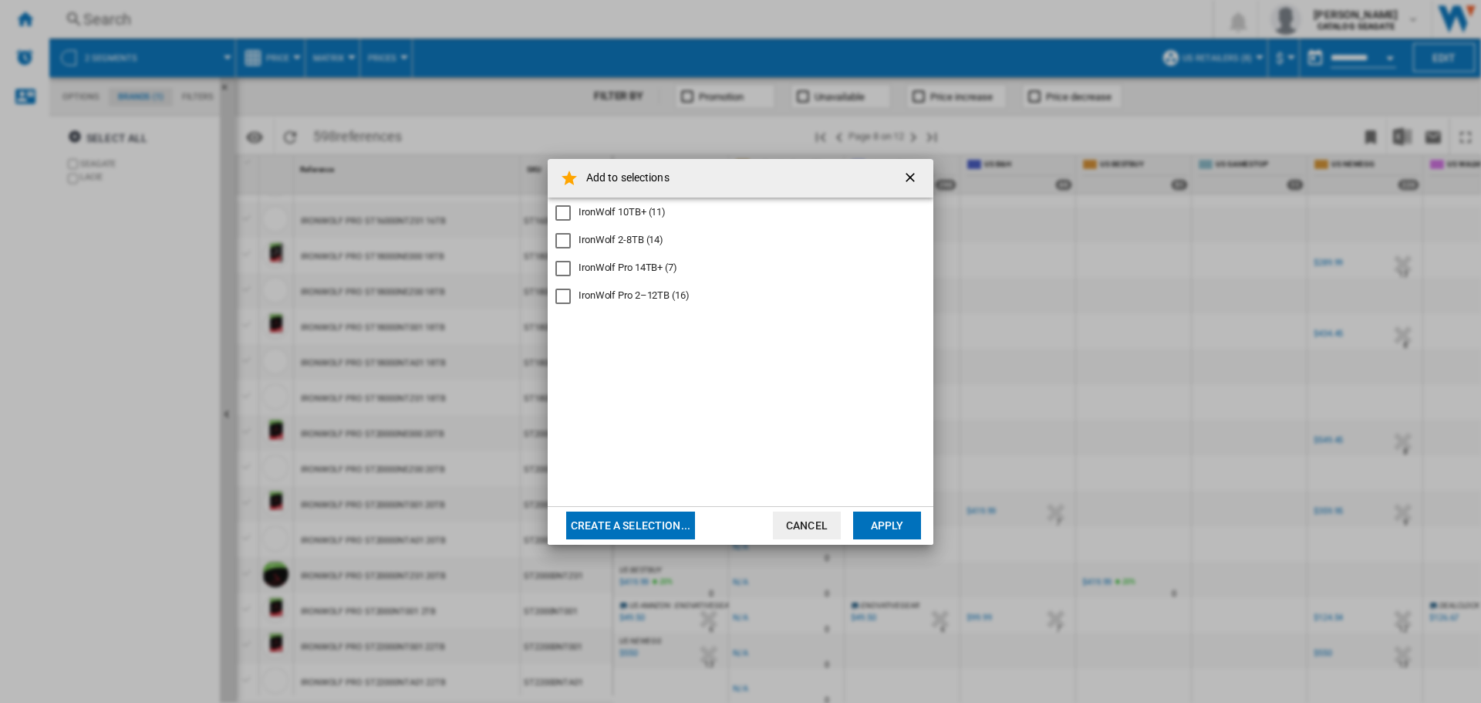
click at [626, 265] on div "IronWolf Pro 14TB+ (7)" at bounding box center [628, 268] width 99 height 14
click at [904, 515] on button "Apply" at bounding box center [887, 525] width 68 height 28
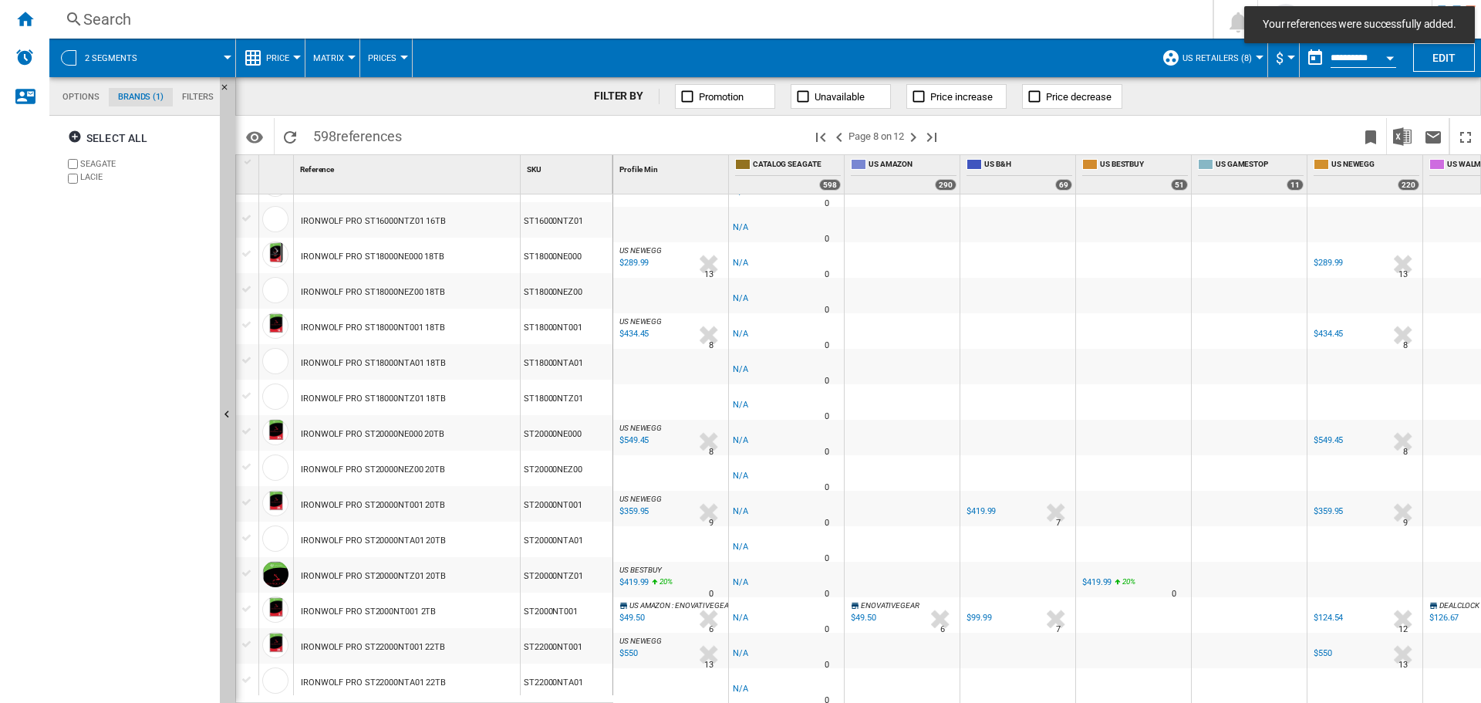
click at [120, 413] on div "Select all SEAGATE LACIE" at bounding box center [135, 411] width 157 height 583
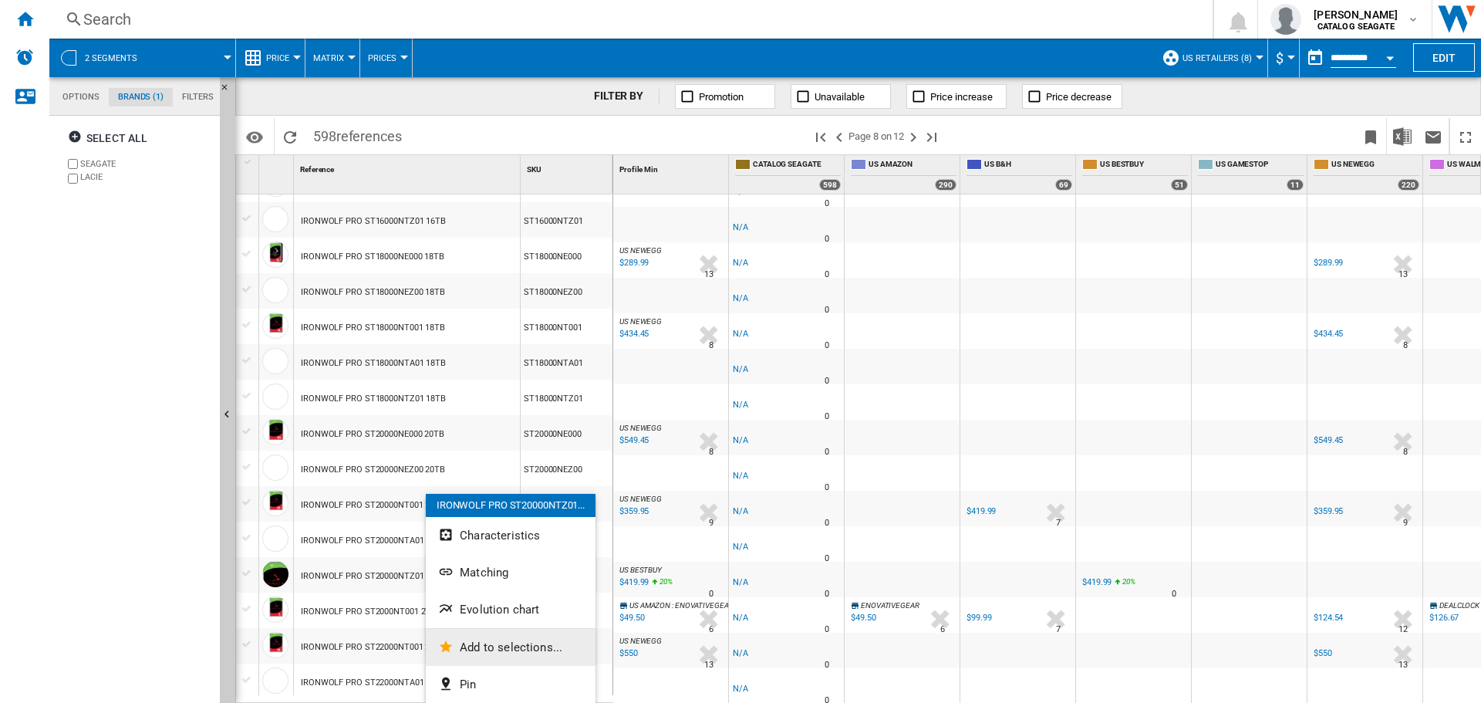
click at [475, 639] on button "Add to selections..." at bounding box center [511, 647] width 170 height 37
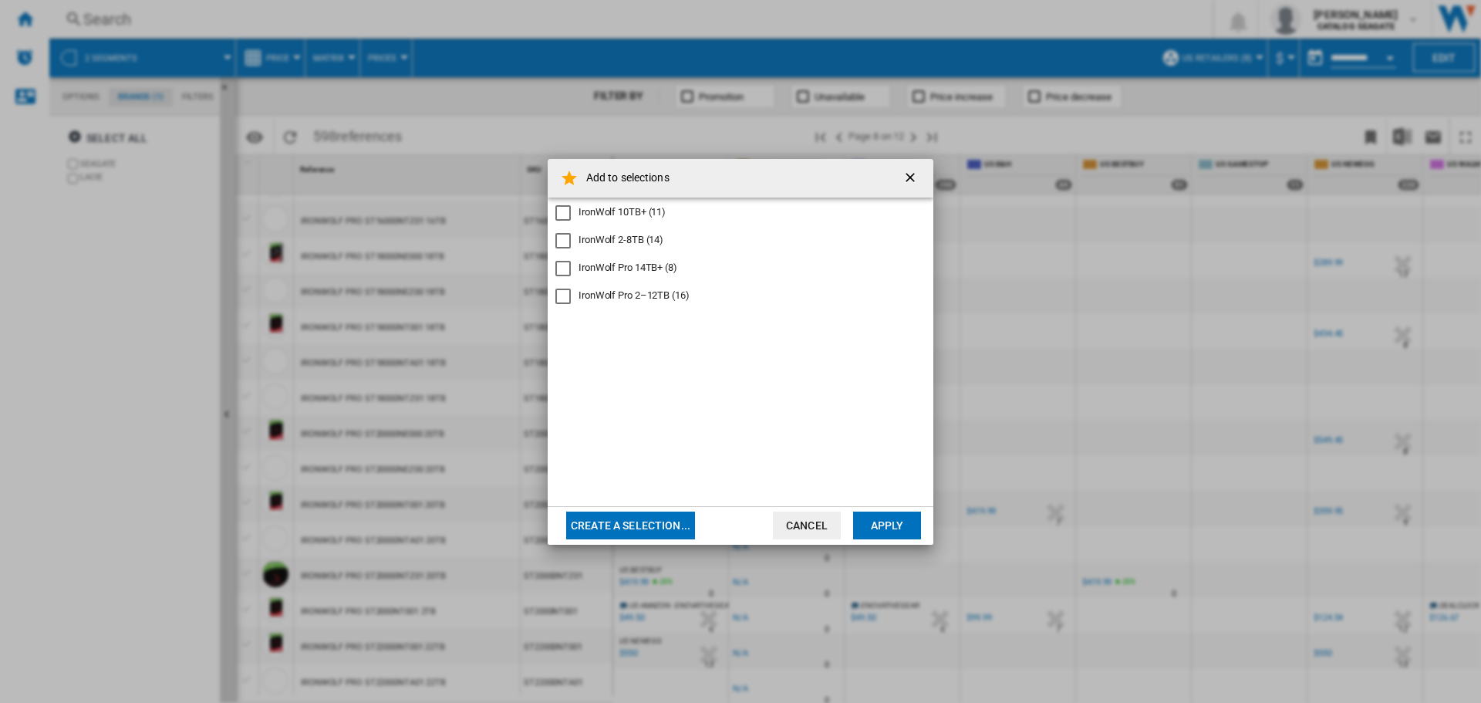
click at [626, 274] on div "IronWolf Pro 14TB+ (8)" at bounding box center [628, 268] width 99 height 14
click at [897, 529] on button "Apply" at bounding box center [887, 525] width 68 height 28
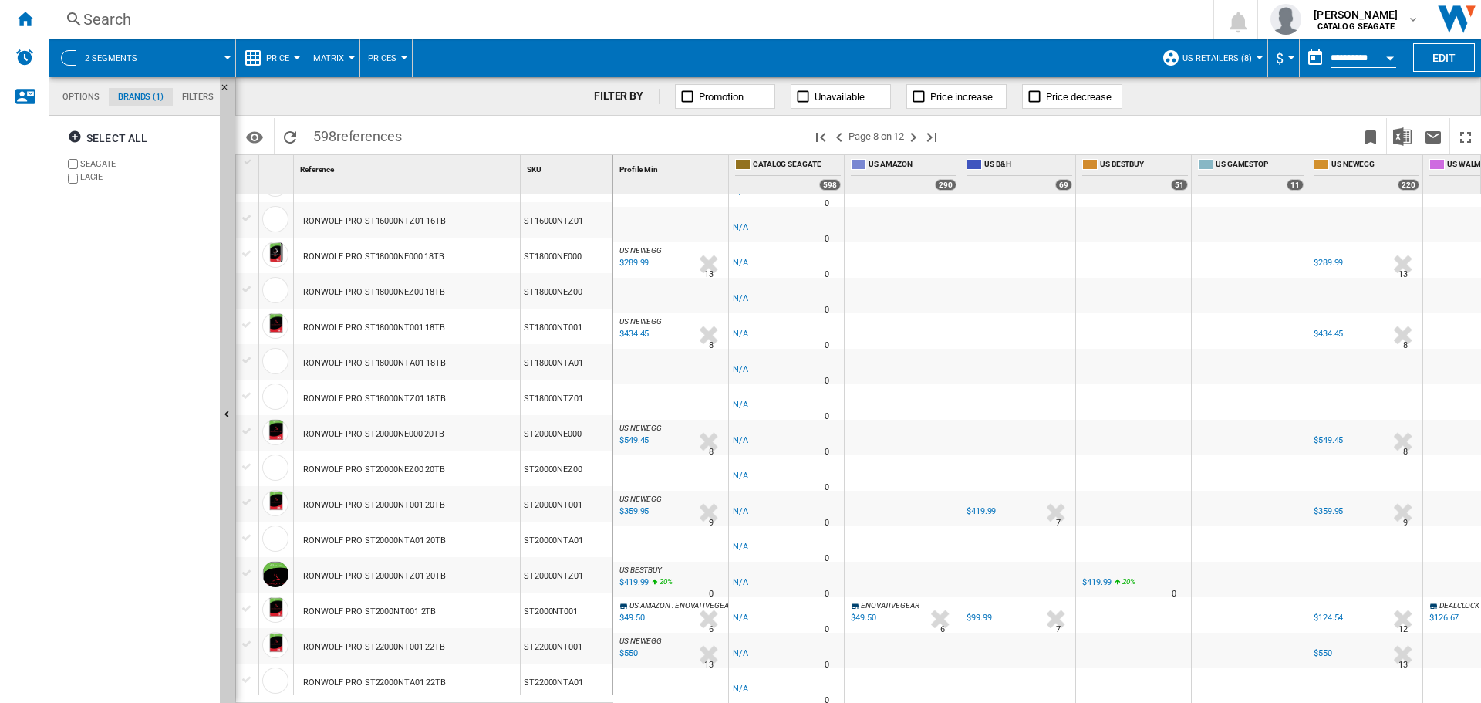
click at [109, 498] on div "Select all SEAGATE LACIE" at bounding box center [135, 411] width 157 height 583
click at [87, 389] on div "Select all SEAGATE LACIE" at bounding box center [135, 411] width 157 height 583
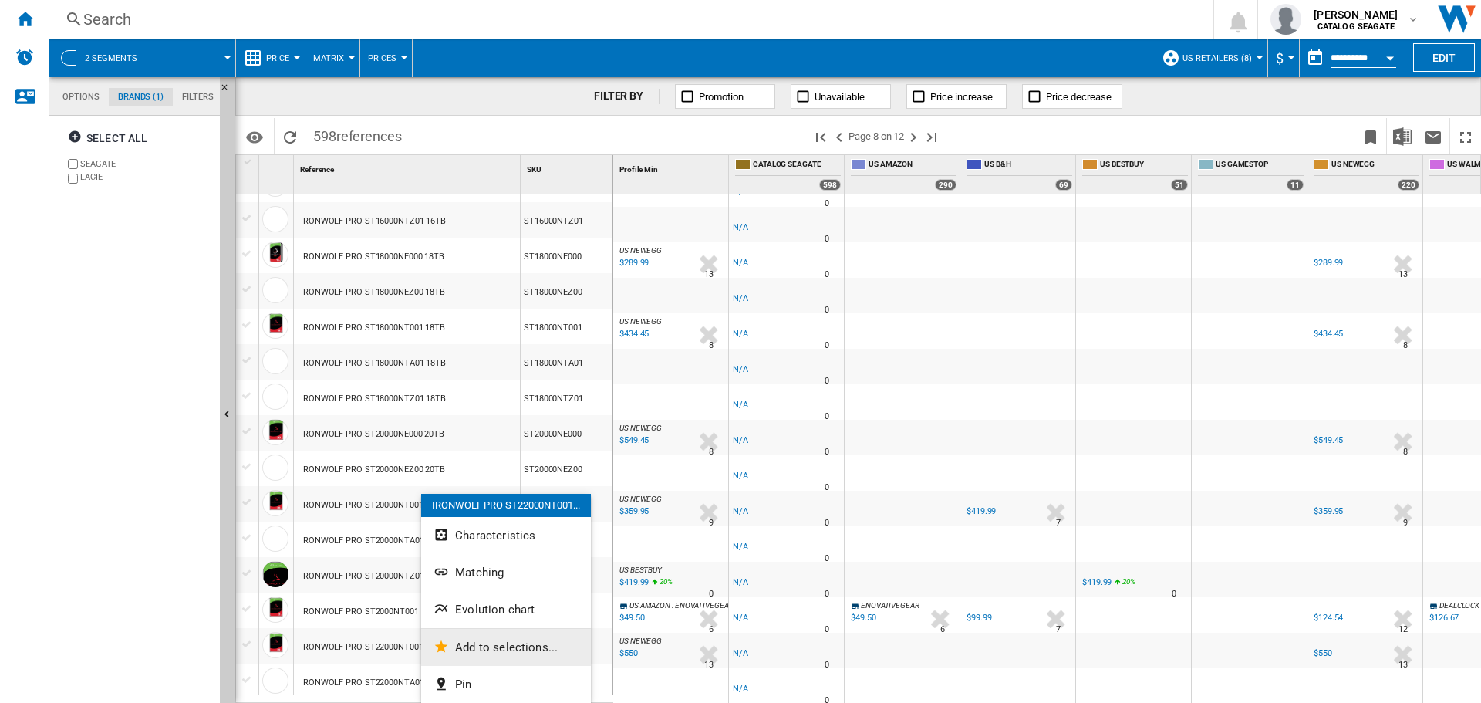
click at [505, 652] on span "Add to selections..." at bounding box center [506, 647] width 103 height 14
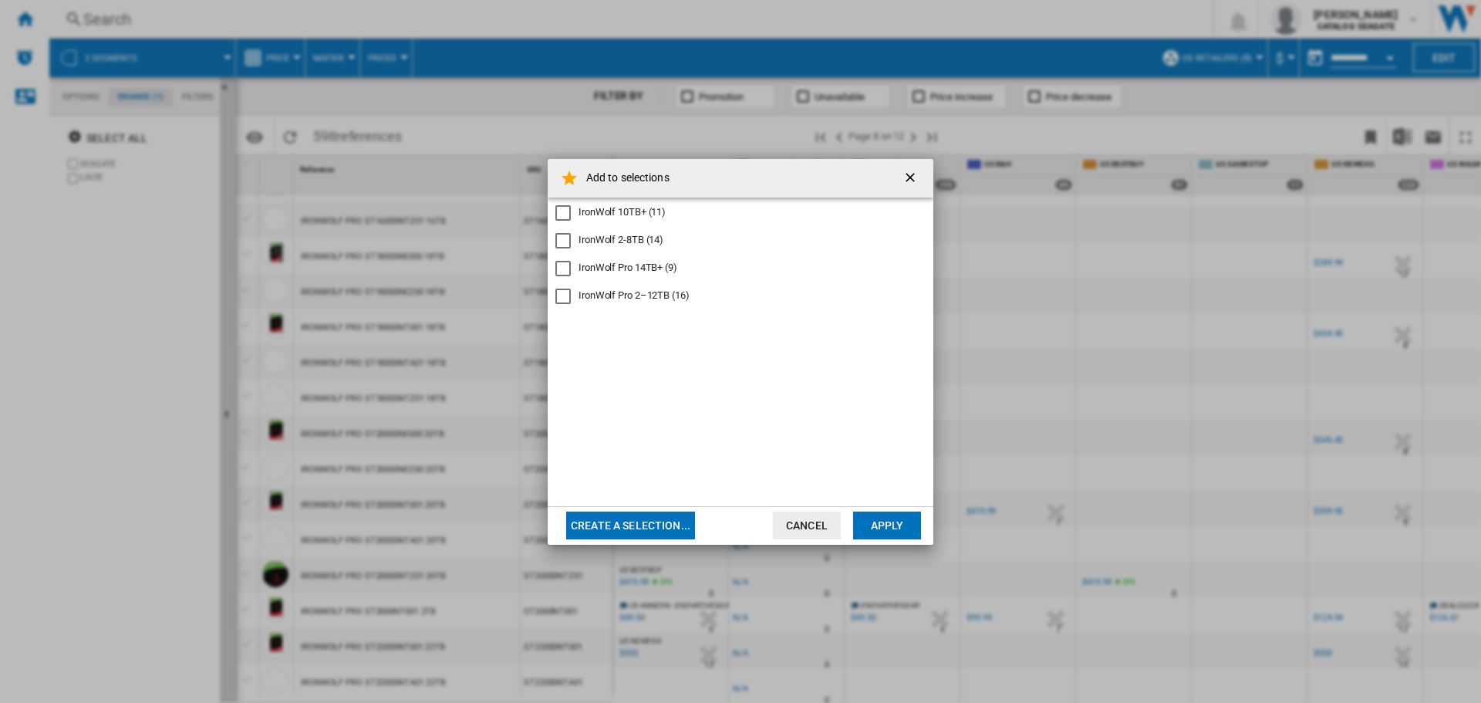
click at [642, 273] on div "IronWolf Pro 14TB+ (9)" at bounding box center [628, 268] width 99 height 14
click at [893, 521] on button "Apply" at bounding box center [887, 525] width 68 height 28
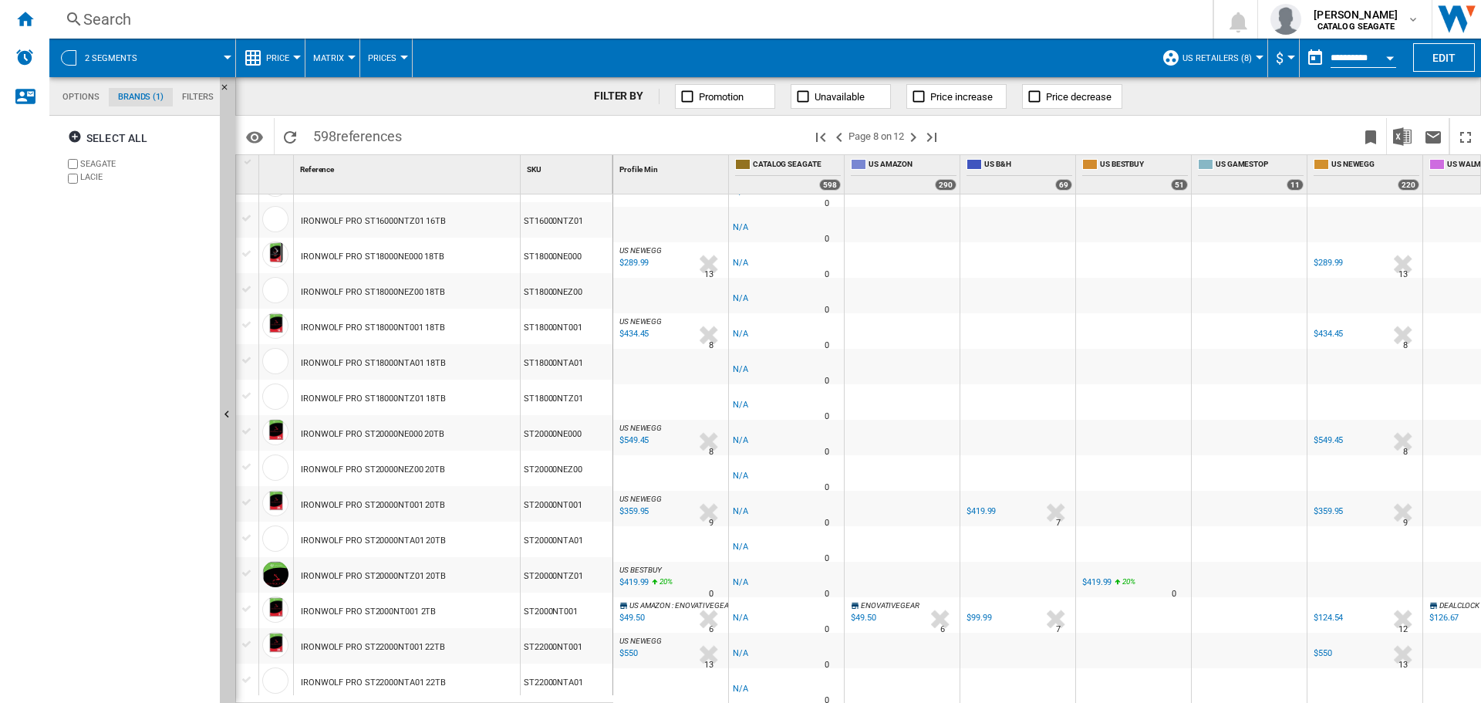
click at [66, 428] on div "Select all SEAGATE LACIE" at bounding box center [135, 411] width 157 height 583
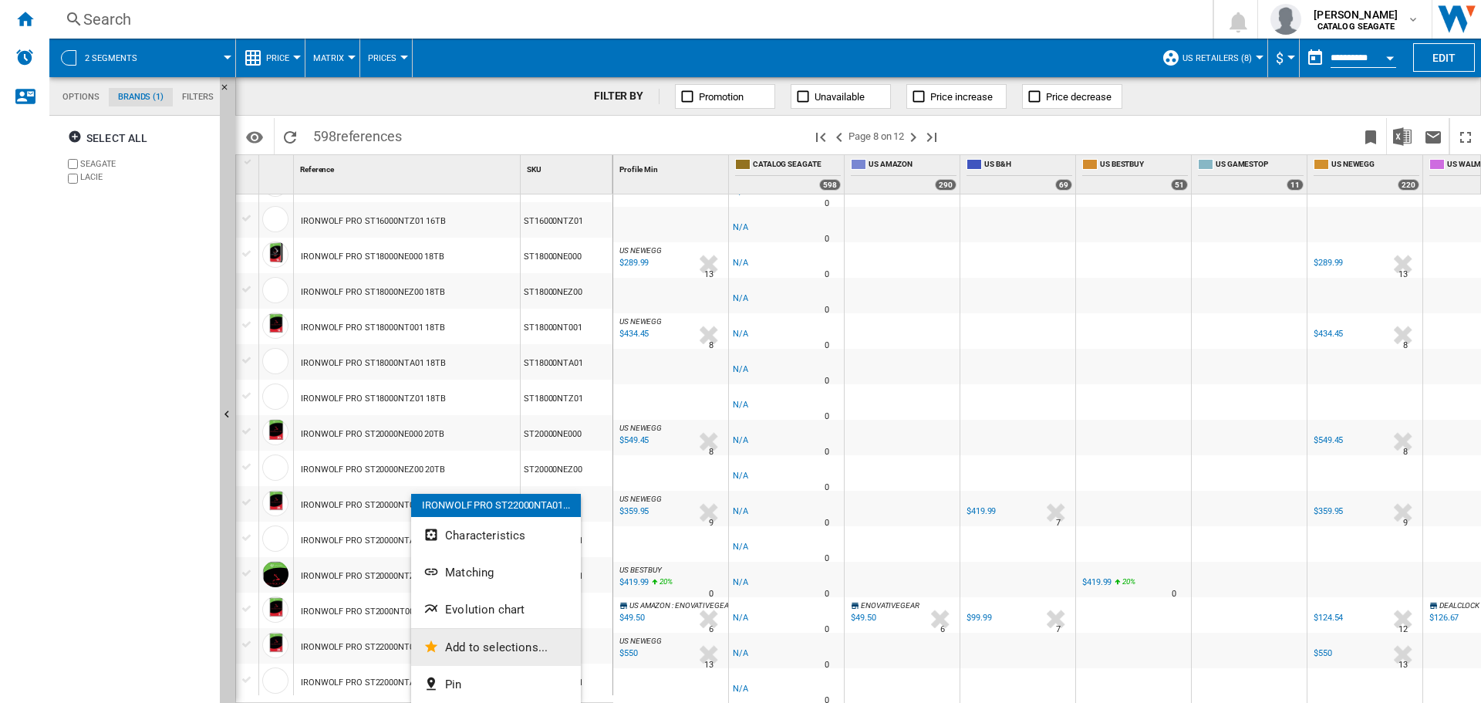
click at [484, 641] on span "Add to selections..." at bounding box center [496, 647] width 103 height 14
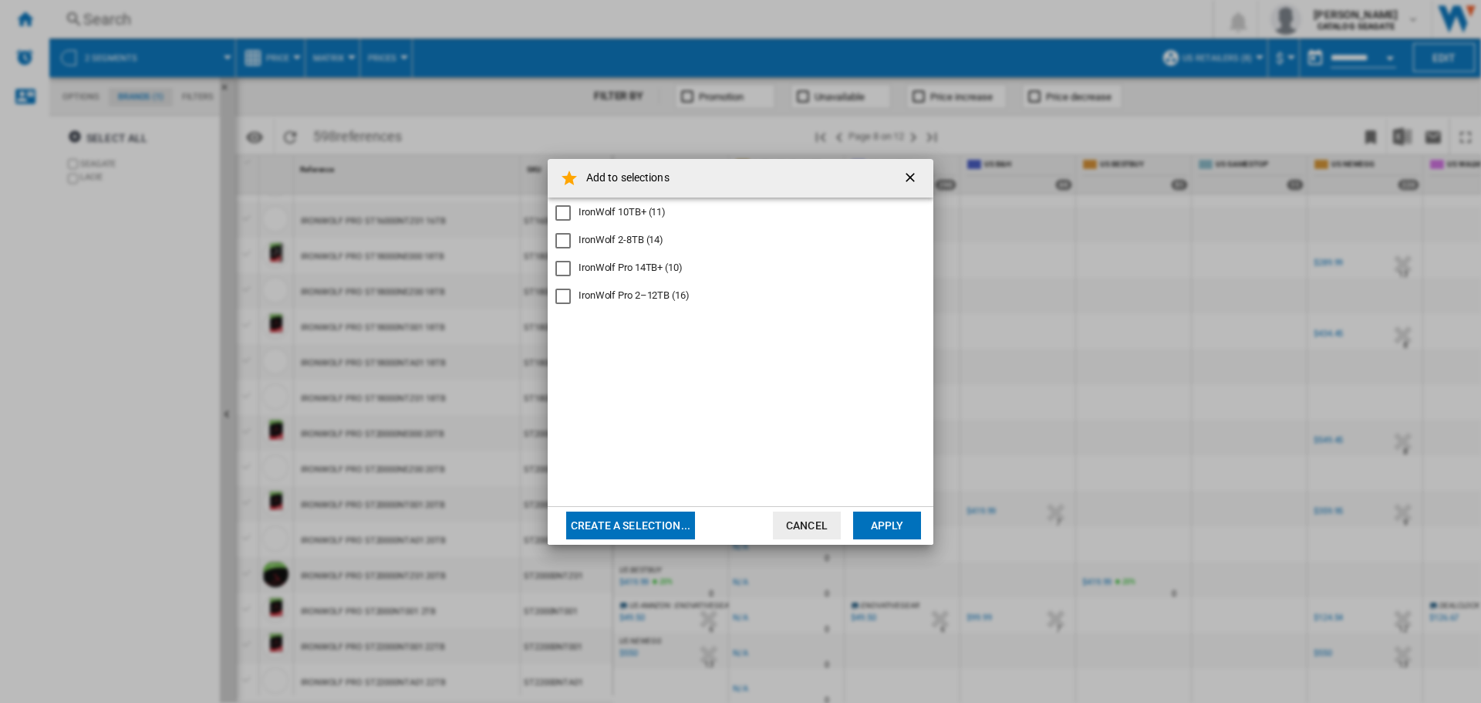
click at [625, 269] on div "IronWolf Pro 14TB+ (10)" at bounding box center [631, 268] width 104 height 14
click at [896, 529] on button "Apply" at bounding box center [887, 525] width 68 height 28
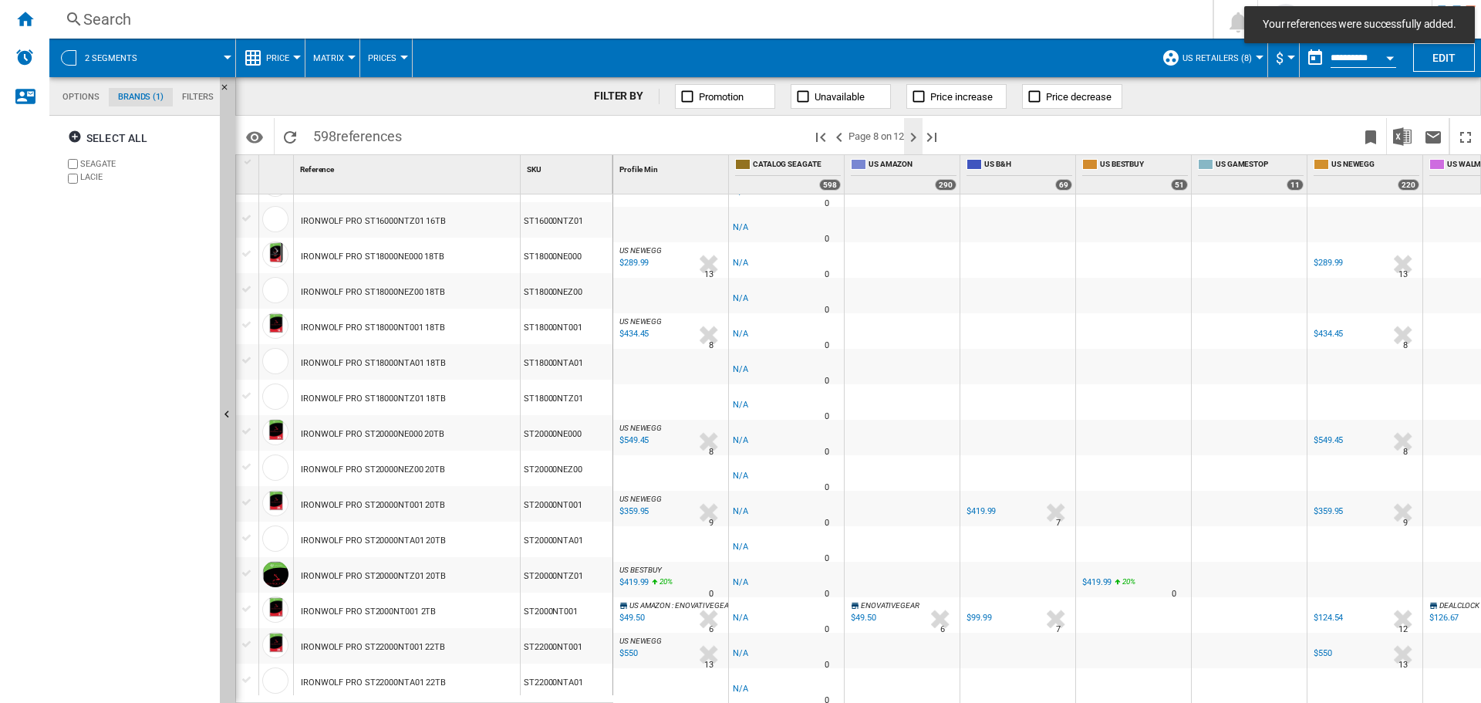
click at [917, 146] on button "Next page" at bounding box center [913, 136] width 19 height 36
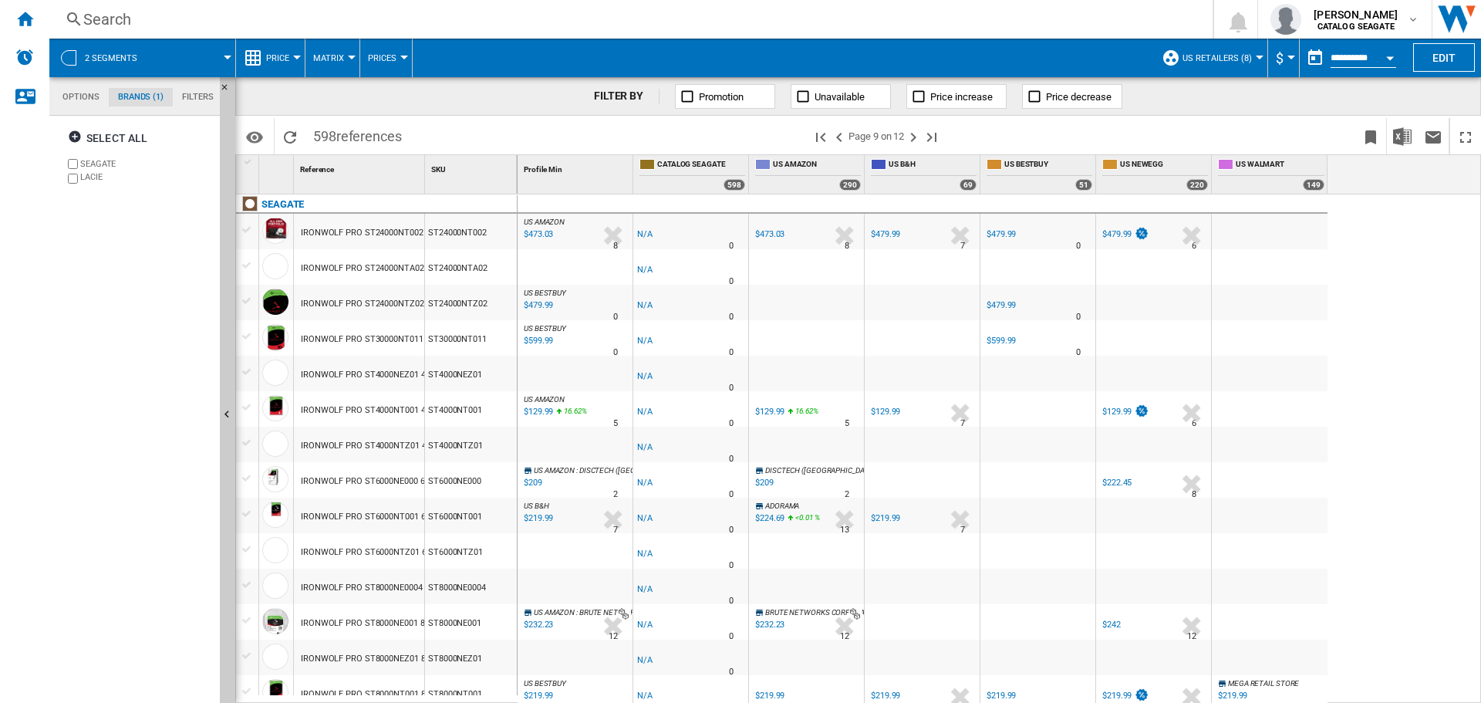
click at [110, 249] on div "Select all SEAGATE LACIE" at bounding box center [135, 411] width 157 height 583
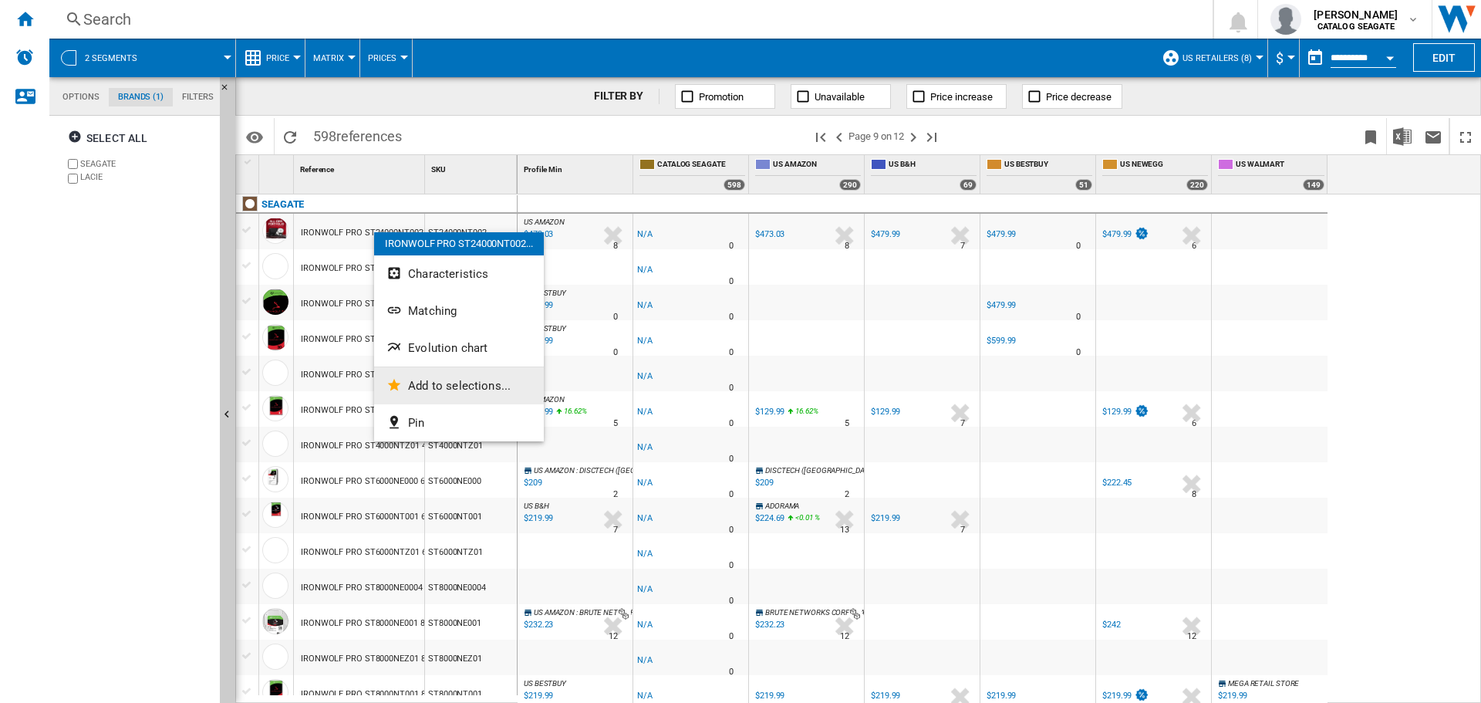
click at [464, 380] on span "Add to selections..." at bounding box center [459, 386] width 103 height 14
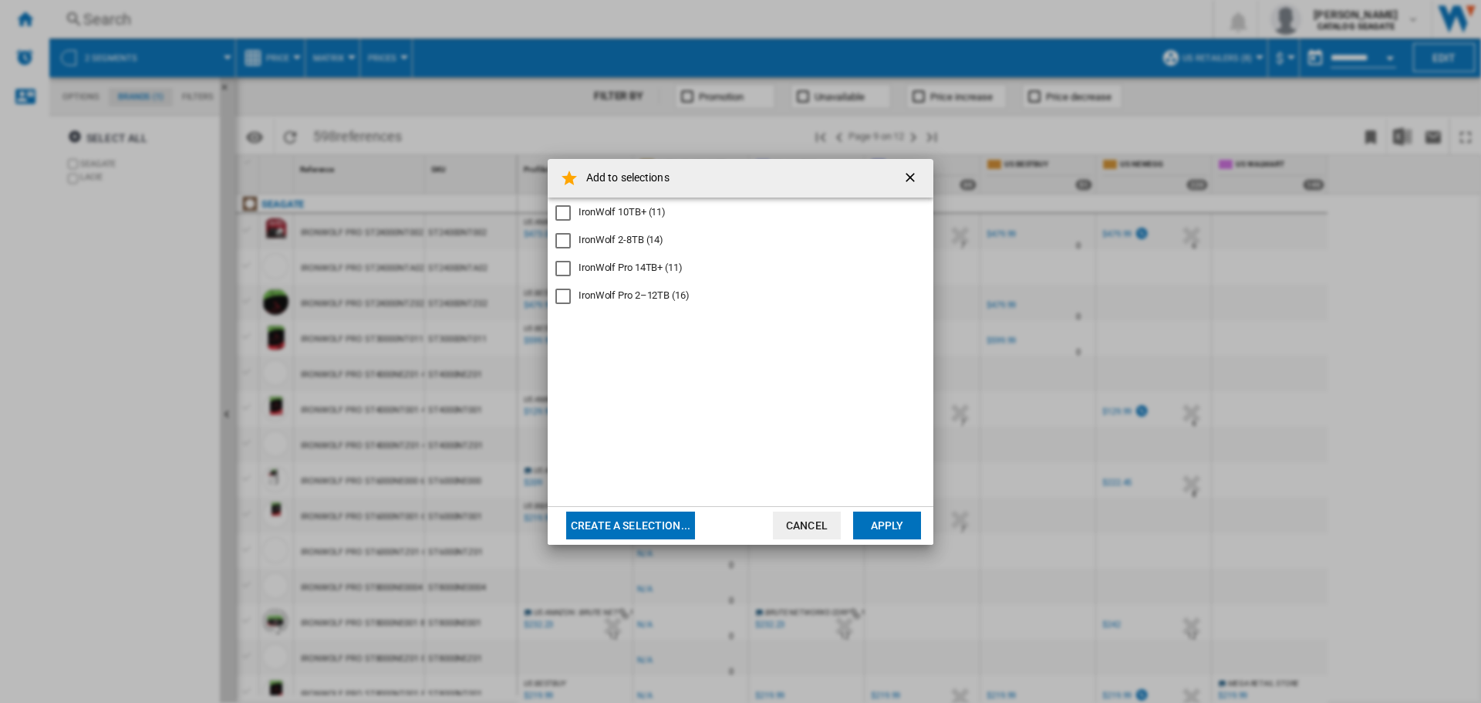
click at [615, 265] on div "IronWolf Pro 14TB+ (11)" at bounding box center [631, 268] width 104 height 14
click at [892, 520] on button "Apply" at bounding box center [887, 525] width 68 height 28
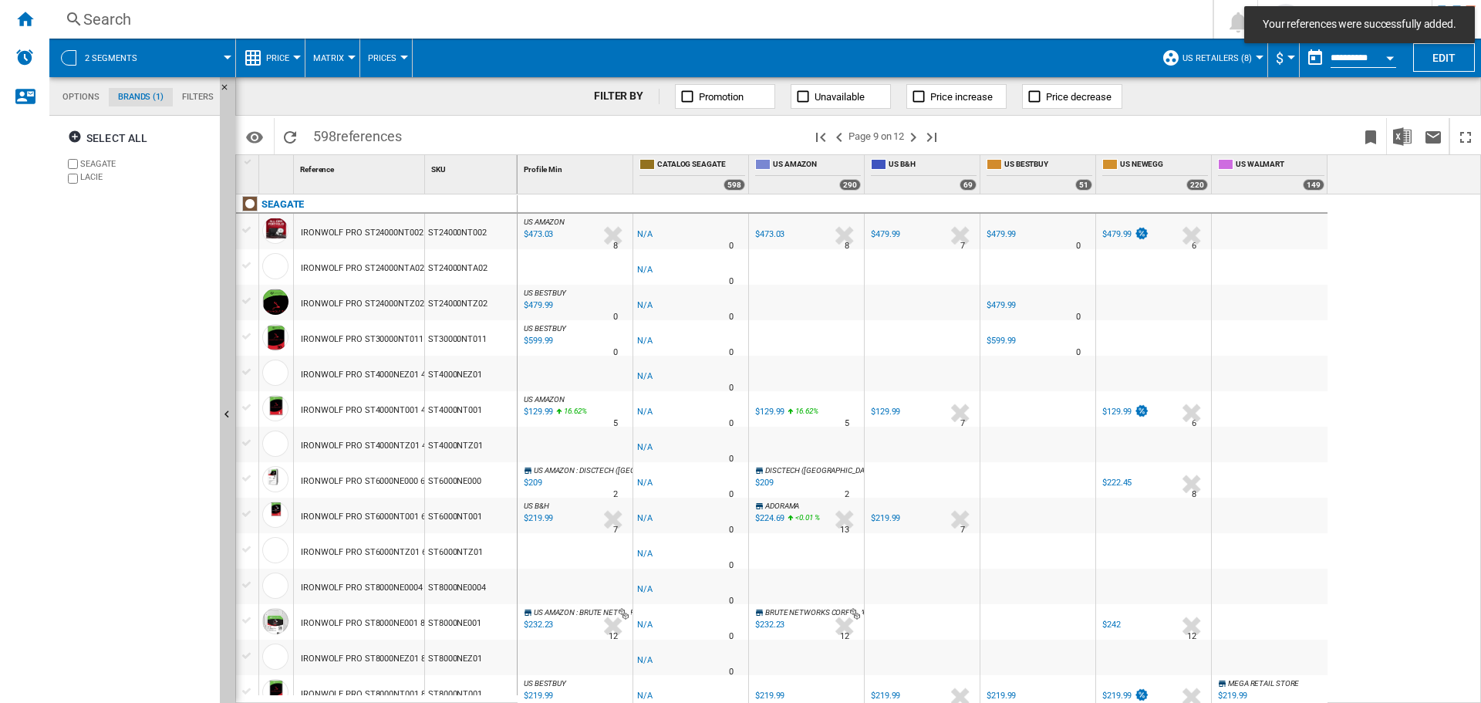
click at [117, 349] on div "Select all SEAGATE LACIE" at bounding box center [135, 411] width 157 height 583
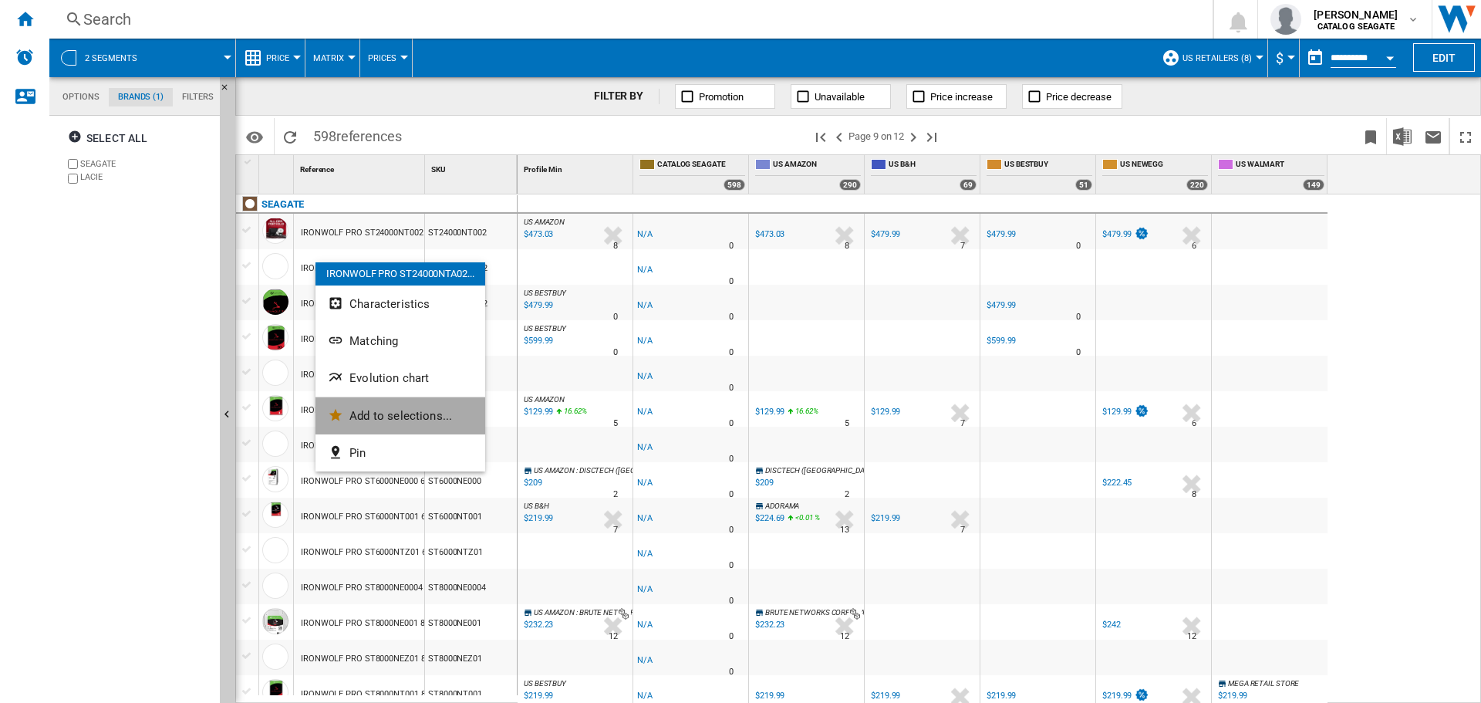
click at [439, 423] on button "Add to selections..." at bounding box center [400, 415] width 170 height 37
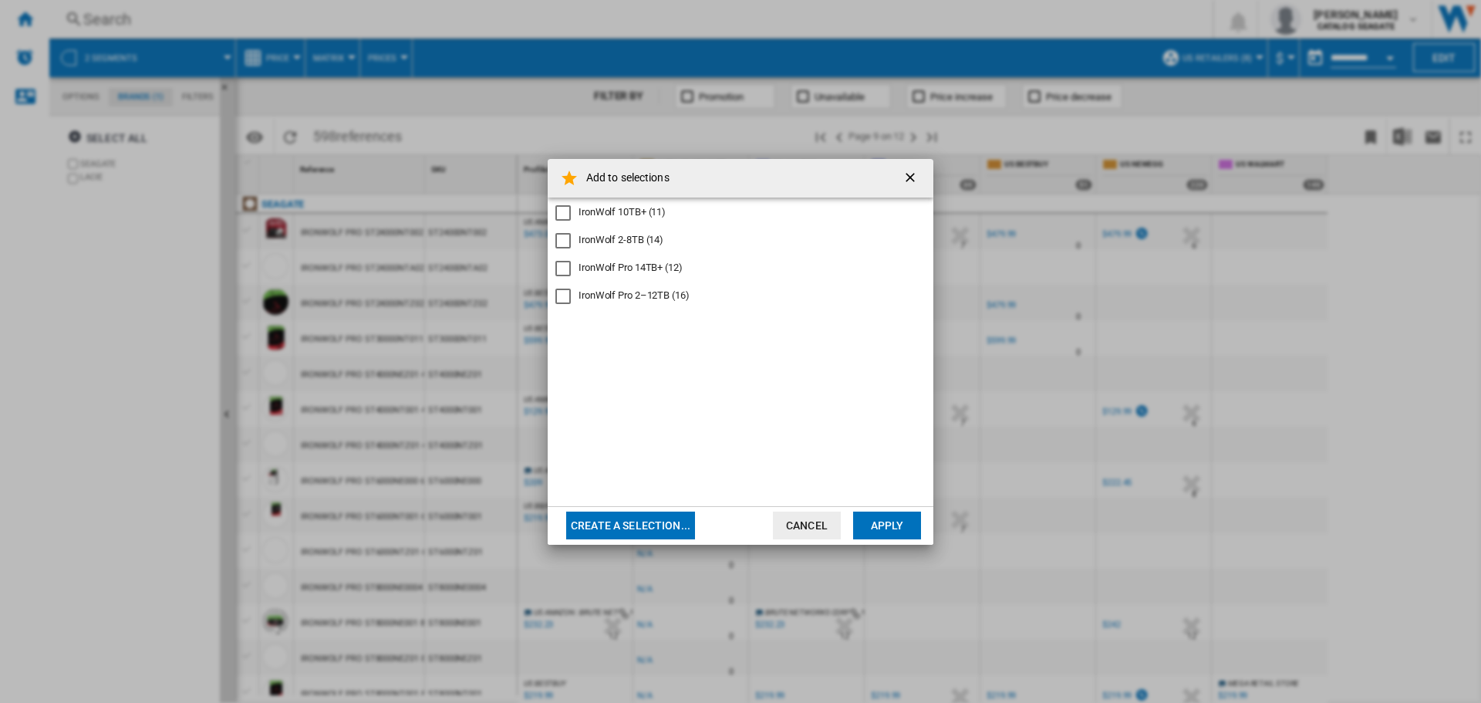
click at [656, 267] on div "IronWolf Pro 14TB+ (12)" at bounding box center [631, 268] width 104 height 14
click at [886, 514] on button "Apply" at bounding box center [887, 525] width 68 height 28
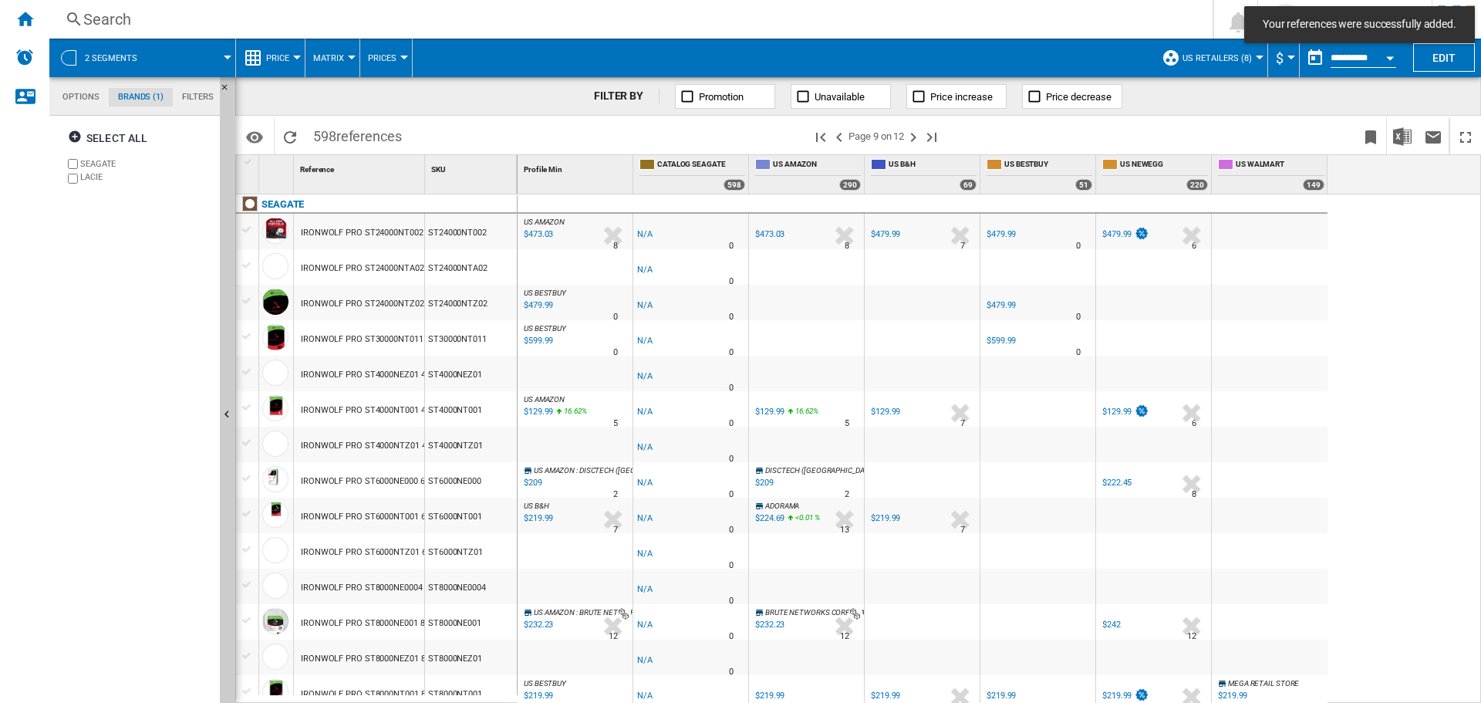
click at [114, 369] on div "Select all SEAGATE LACIE" at bounding box center [135, 411] width 157 height 583
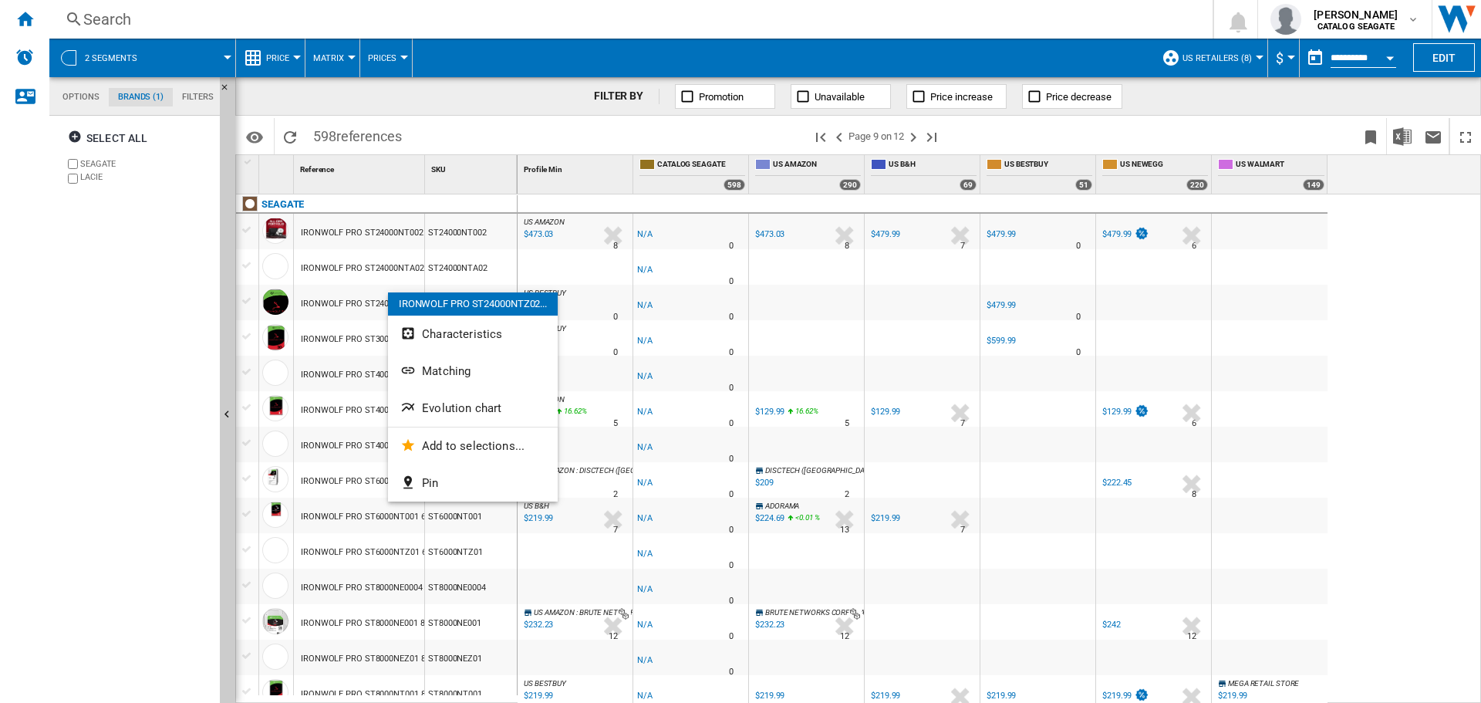
drag, startPoint x: 348, startPoint y: 301, endPoint x: 322, endPoint y: 297, distance: 25.7
click at [322, 297] on div at bounding box center [740, 351] width 1481 height 703
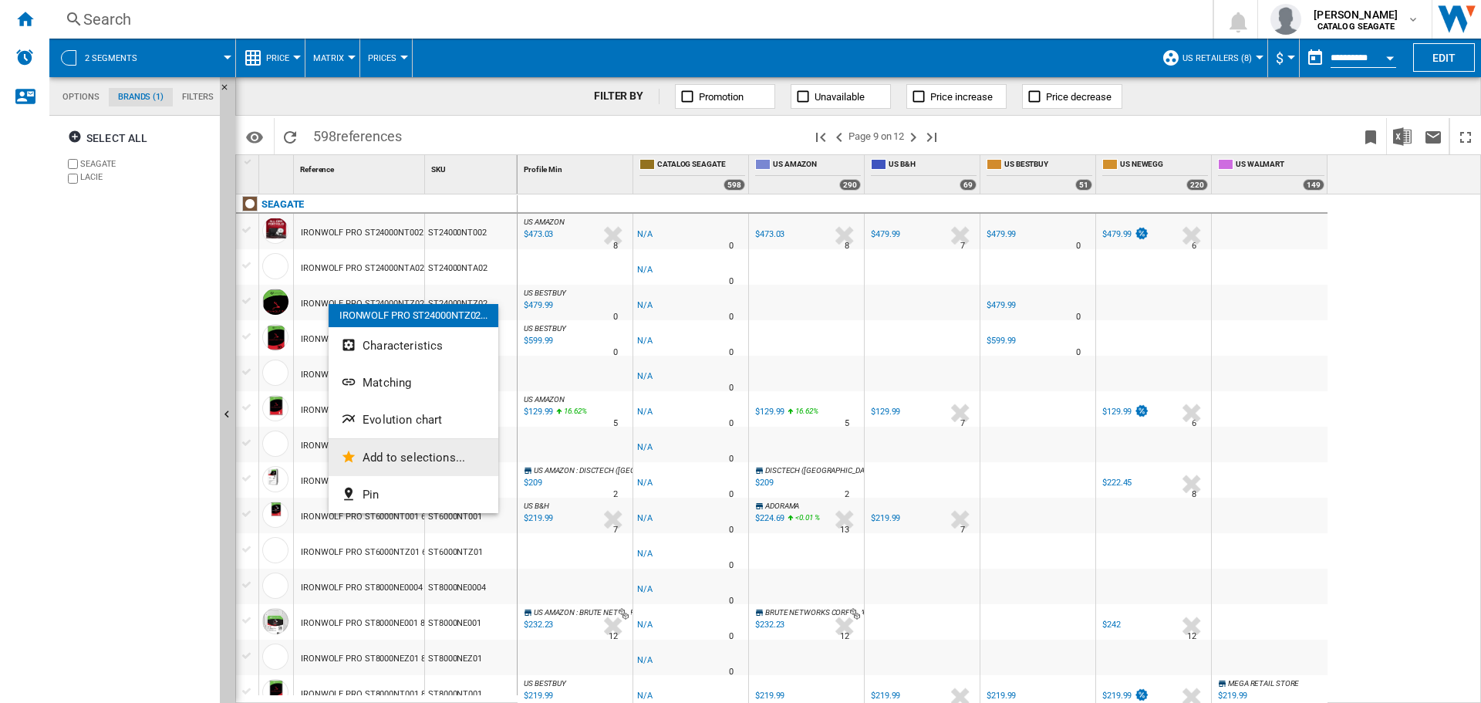
click at [401, 453] on span "Add to selections..." at bounding box center [414, 457] width 103 height 14
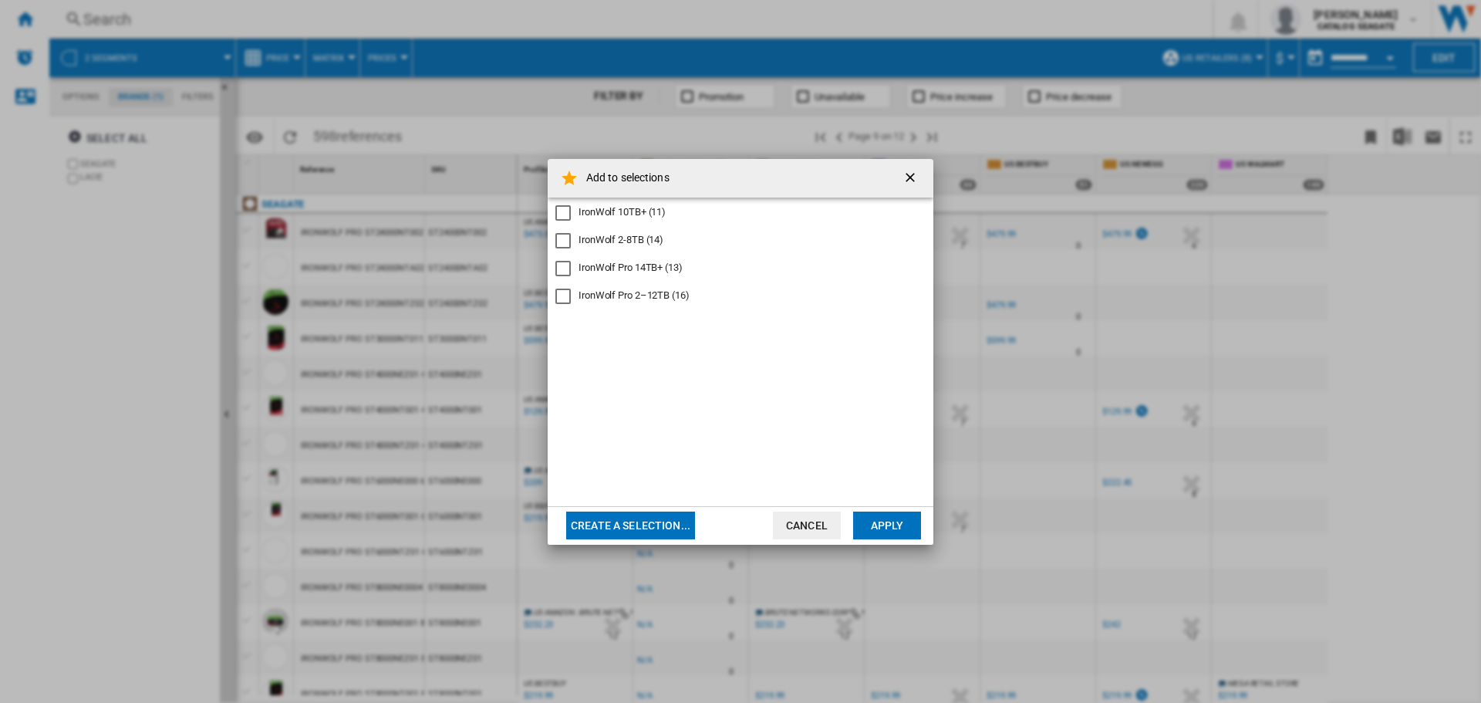
click at [659, 275] on md-checkbox "IronWolf Pro 14TB+ (13)" at bounding box center [734, 268] width 358 height 15
click at [879, 516] on button "Apply" at bounding box center [887, 525] width 68 height 28
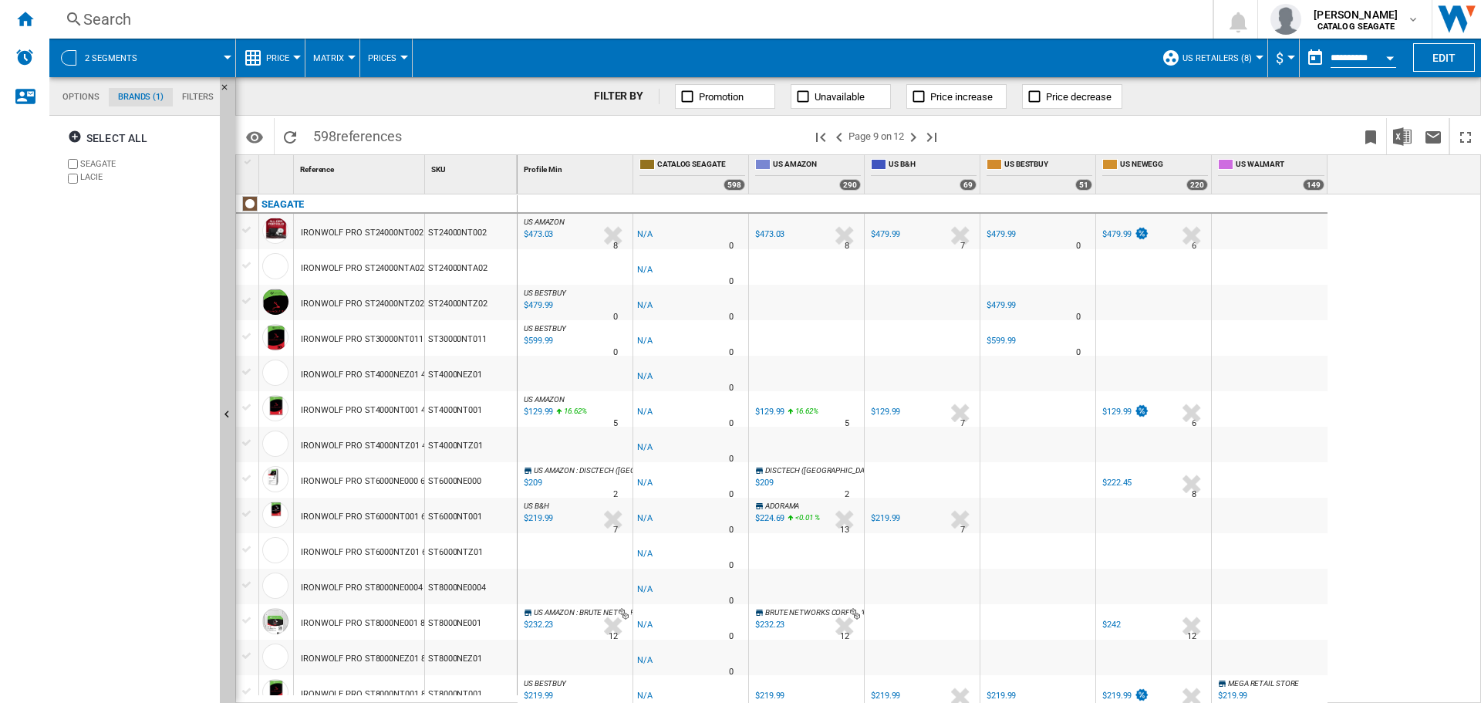
click at [170, 346] on div "Select all SEAGATE LACIE" at bounding box center [135, 411] width 157 height 583
click at [151, 339] on div "Select all SEAGATE LACIE" at bounding box center [135, 411] width 157 height 583
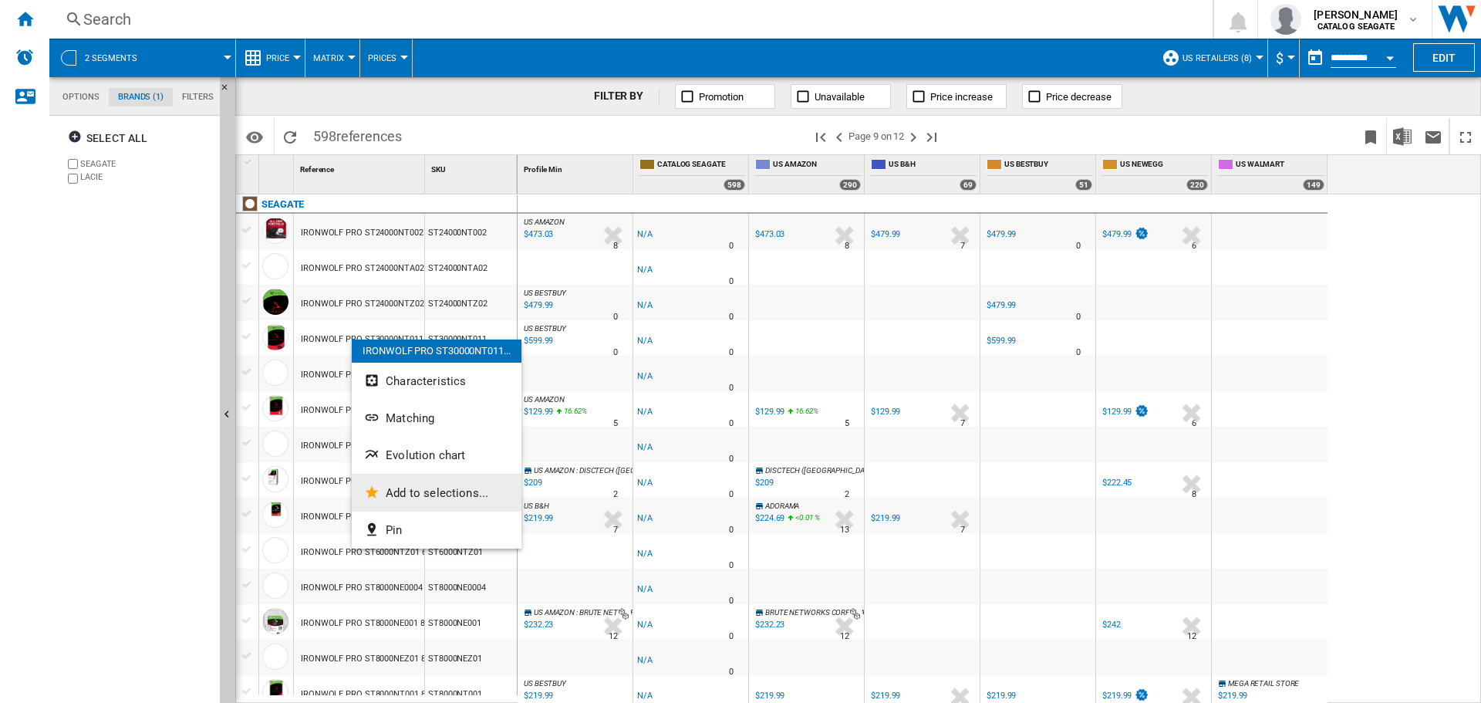
click at [396, 491] on span "Add to selections..." at bounding box center [437, 493] width 103 height 14
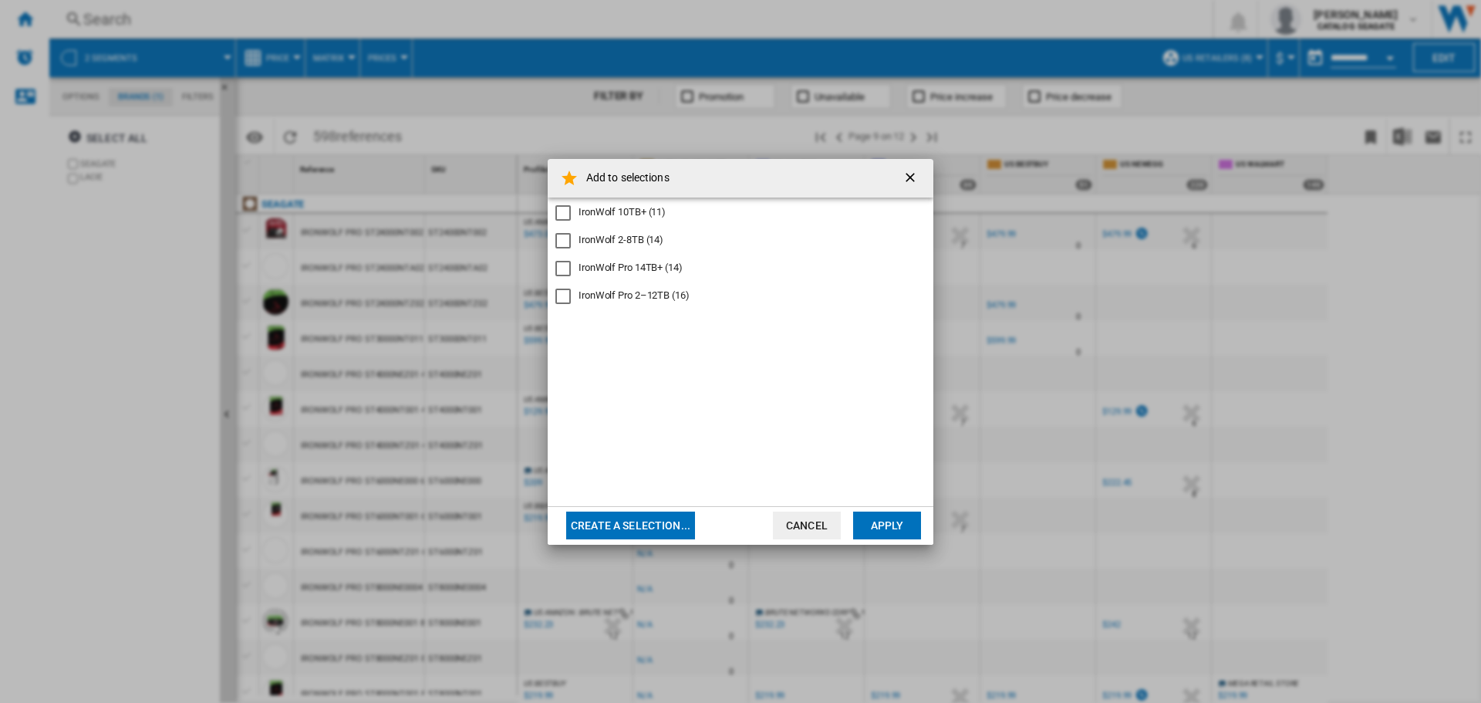
click at [636, 266] on div "IronWolf Pro 14TB+ (14)" at bounding box center [631, 268] width 104 height 14
click at [892, 521] on button "Apply" at bounding box center [887, 525] width 68 height 28
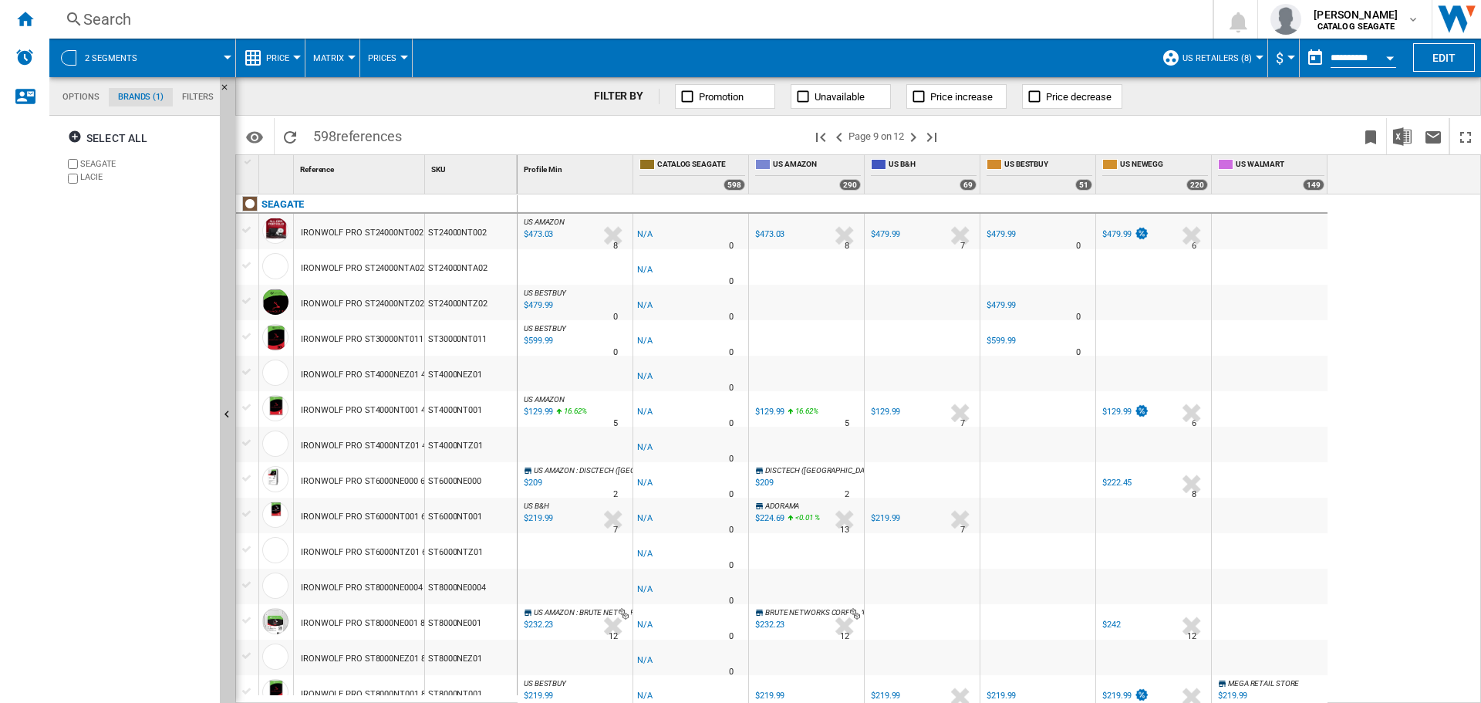
click at [137, 399] on div "Select all SEAGATE LACIE" at bounding box center [135, 411] width 157 height 583
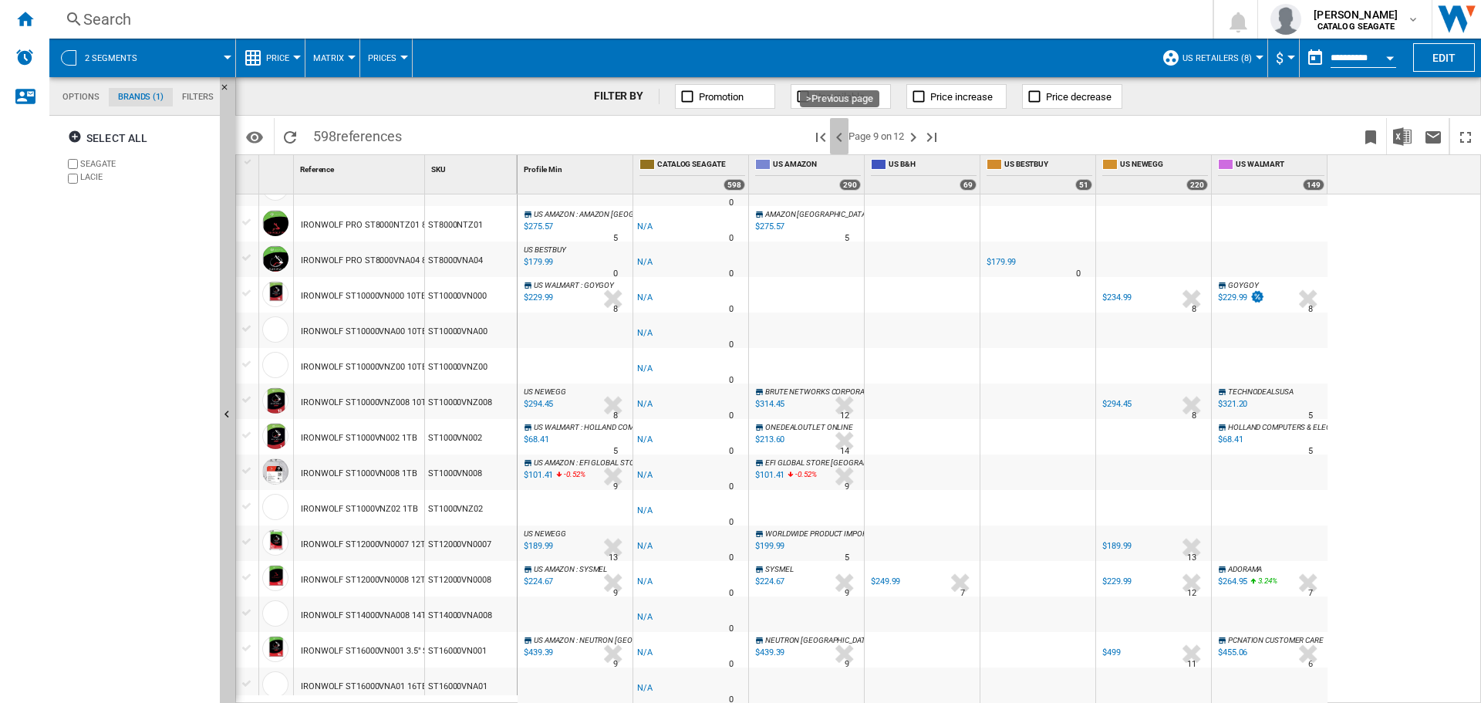
click at [838, 135] on ng-md-icon ">Previous page" at bounding box center [839, 137] width 19 height 19
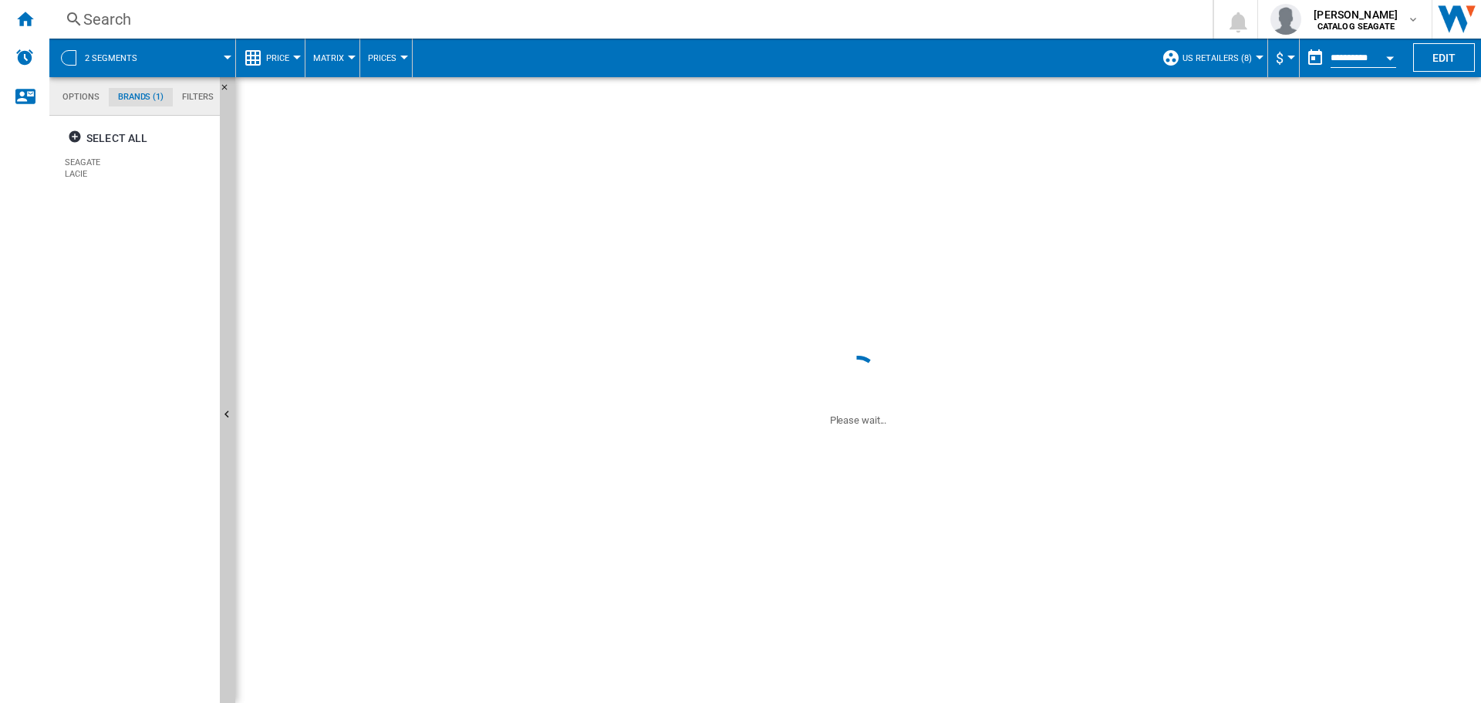
click at [99, 358] on div "Select all SEAGATE LACIE" at bounding box center [135, 411] width 157 height 583
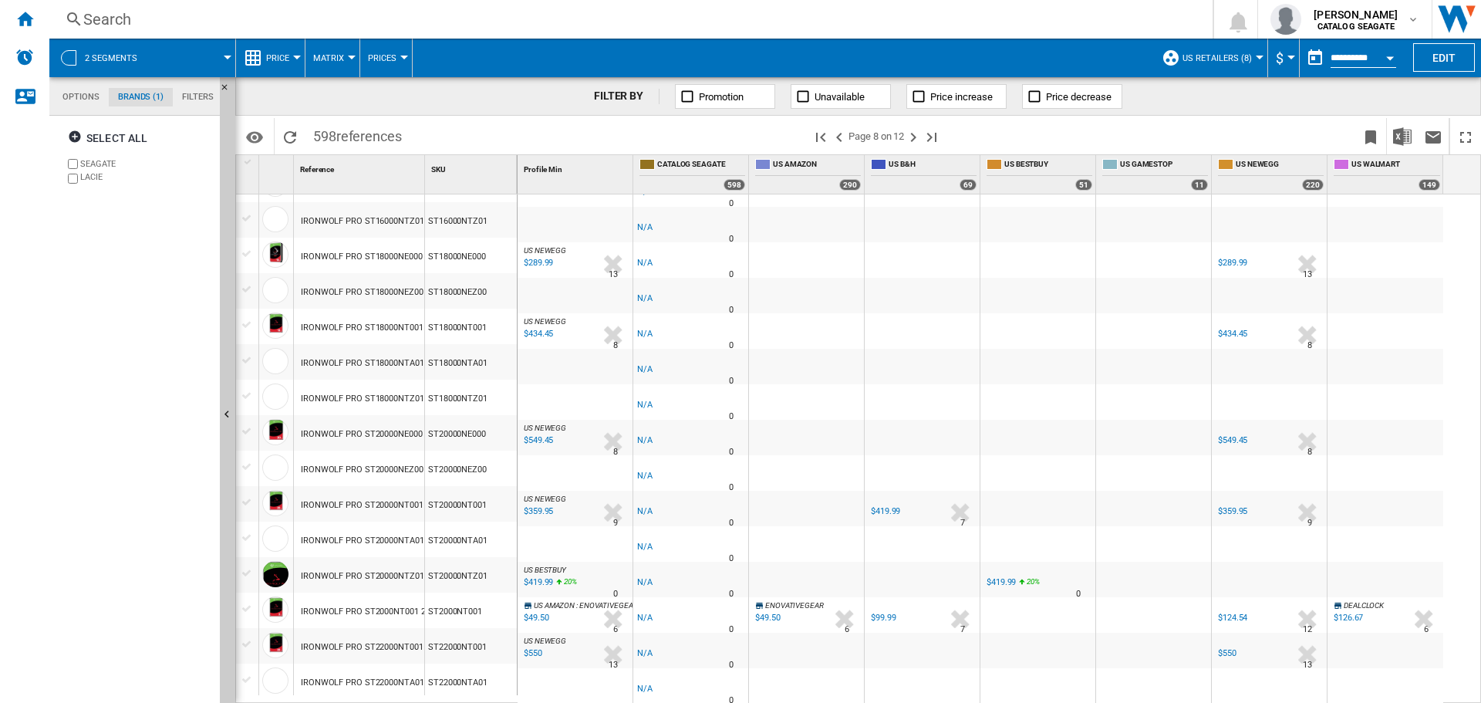
scroll to position [744, 0]
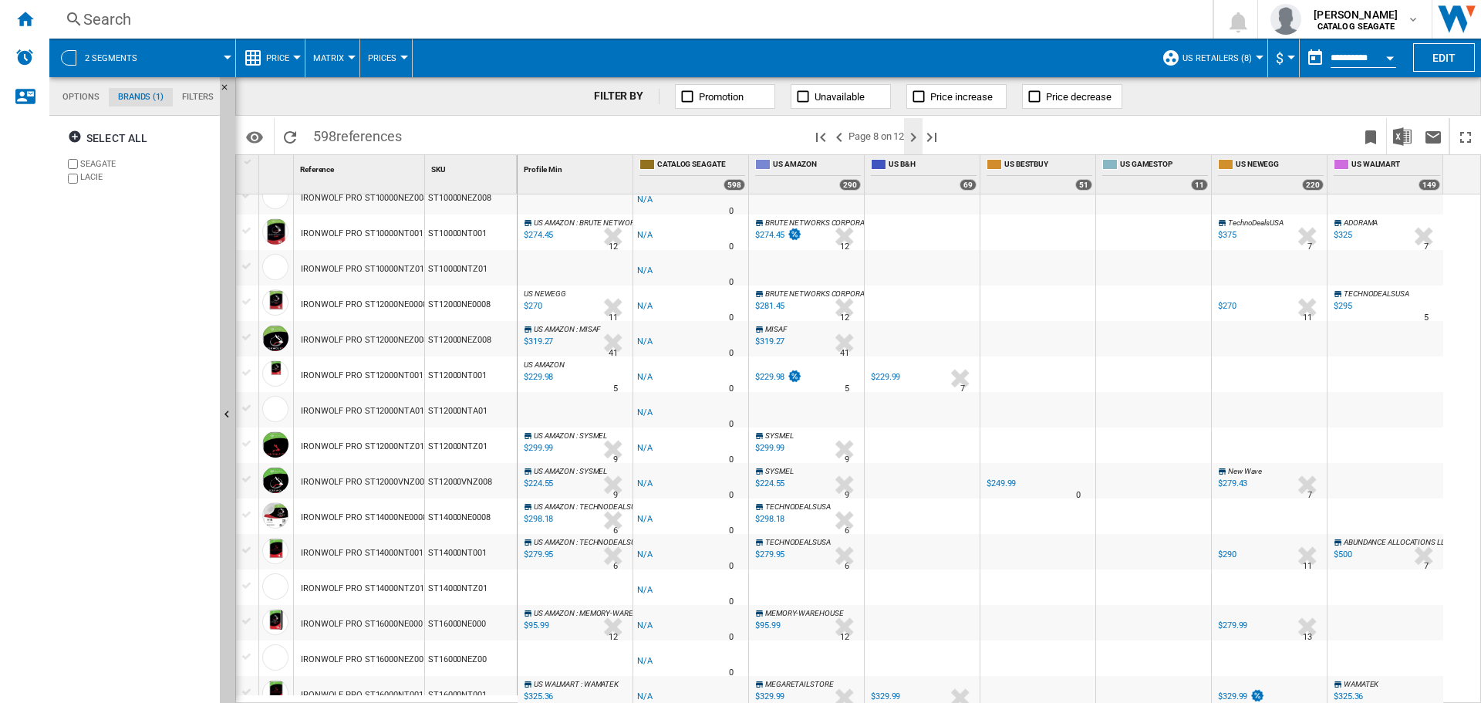
click at [915, 146] on button "Next page" at bounding box center [913, 136] width 19 height 36
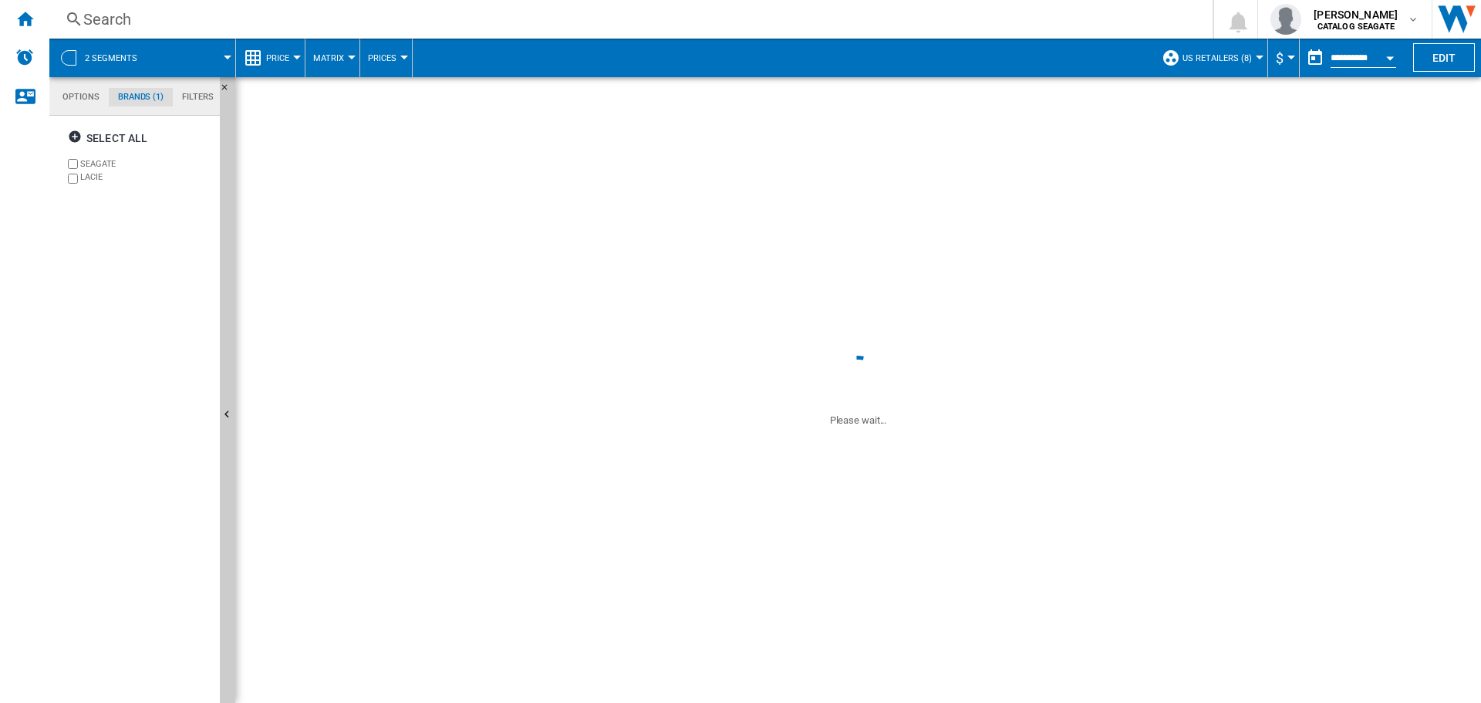
click at [108, 454] on div "Select all SEAGATE LACIE" at bounding box center [135, 411] width 157 height 583
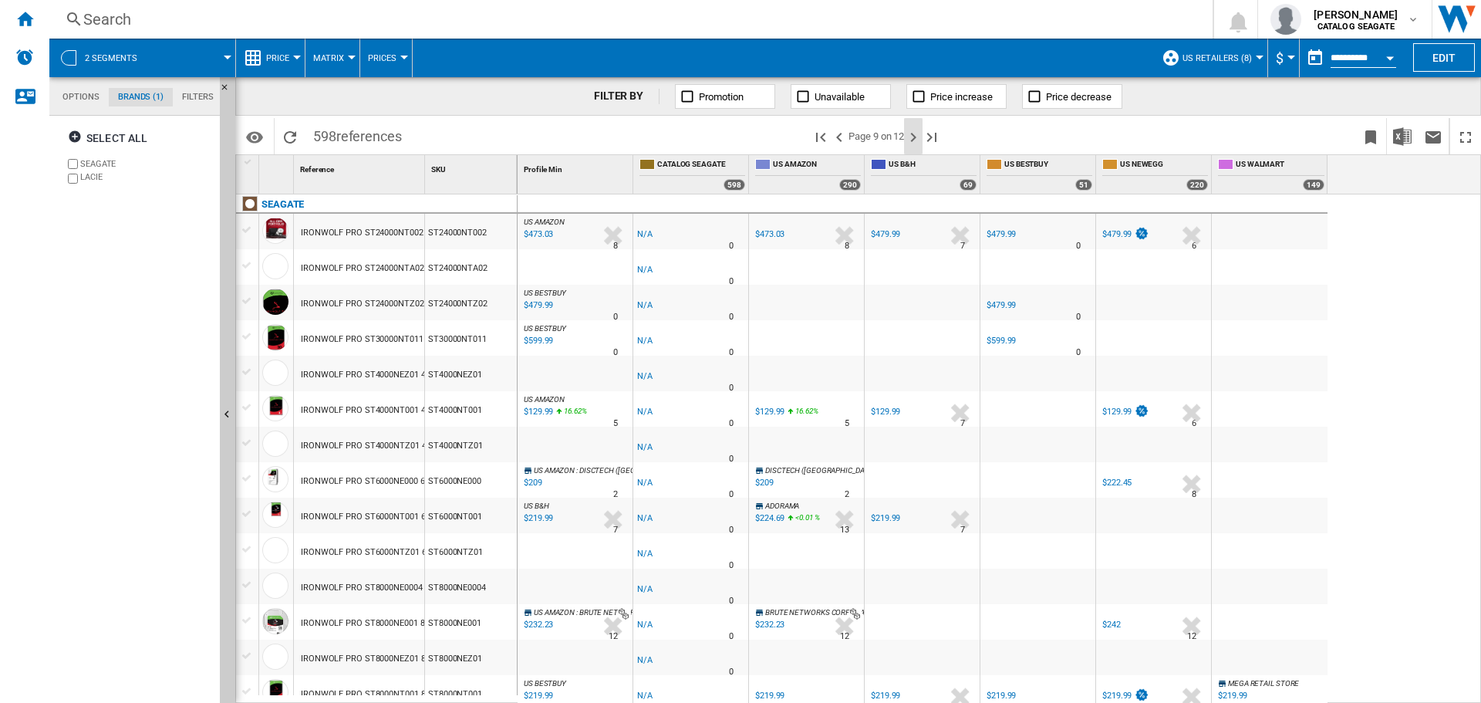
click at [913, 137] on ng-md-icon "Next page" at bounding box center [913, 137] width 19 height 19
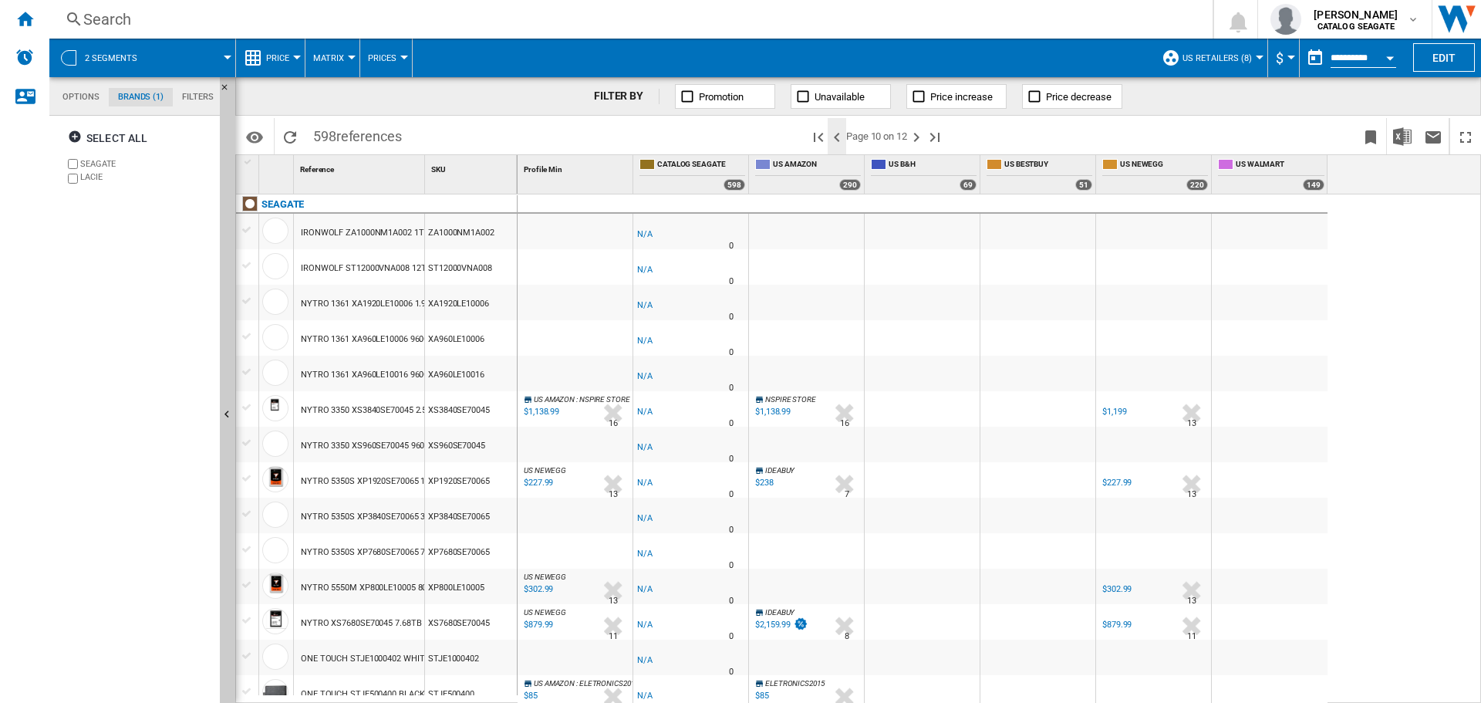
click at [832, 133] on ng-md-icon ">Previous page" at bounding box center [837, 137] width 19 height 19
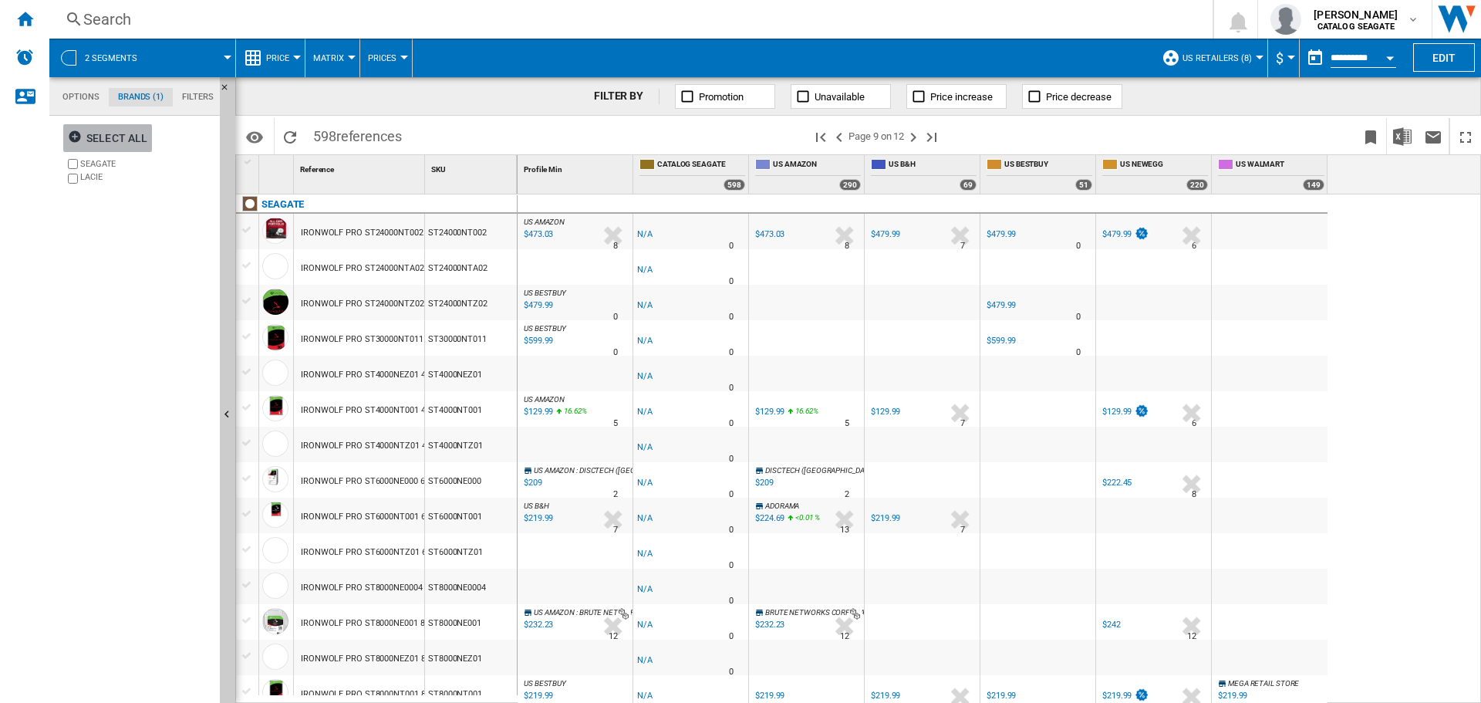
click at [80, 134] on ng-md-icon "button" at bounding box center [77, 139] width 19 height 19
click at [28, 19] on ng-md-icon "Home" at bounding box center [24, 18] width 19 height 19
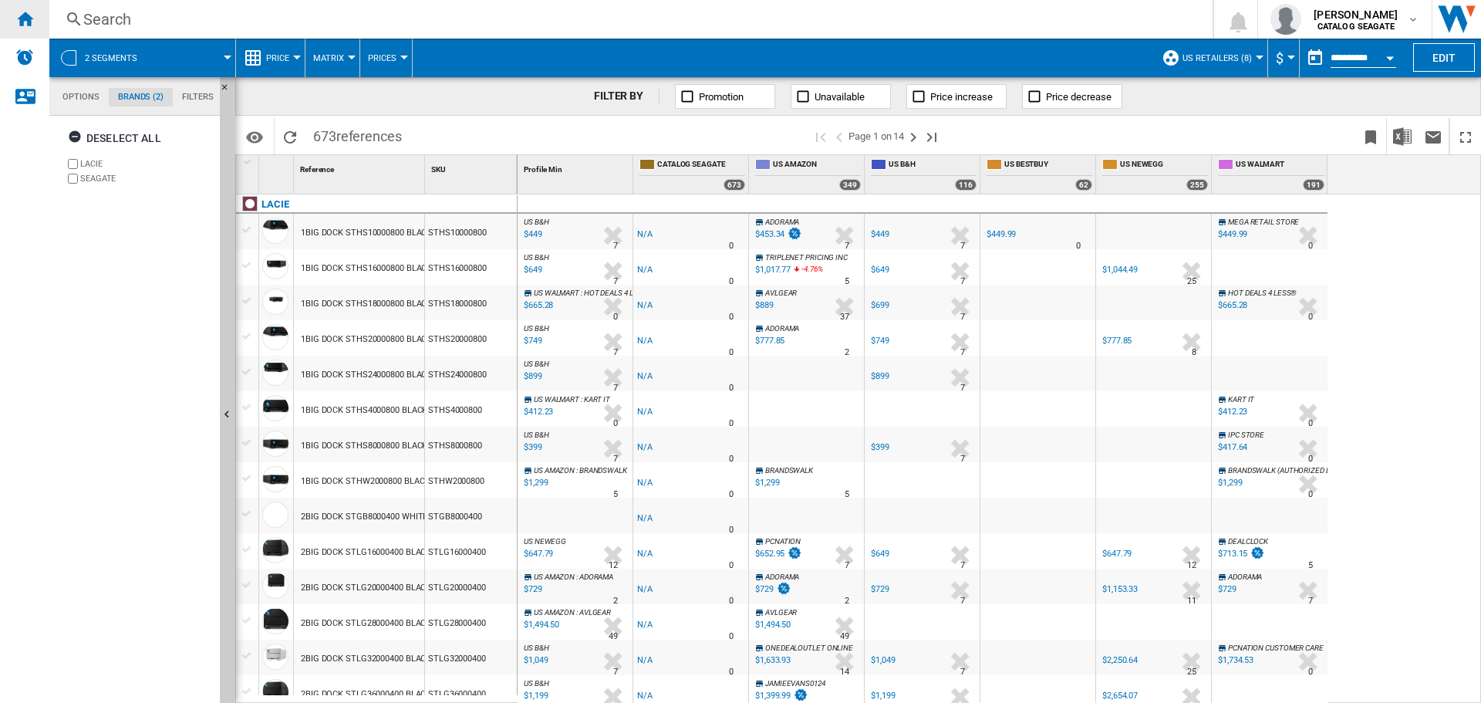
click at [7, 31] on div "Home" at bounding box center [24, 19] width 49 height 39
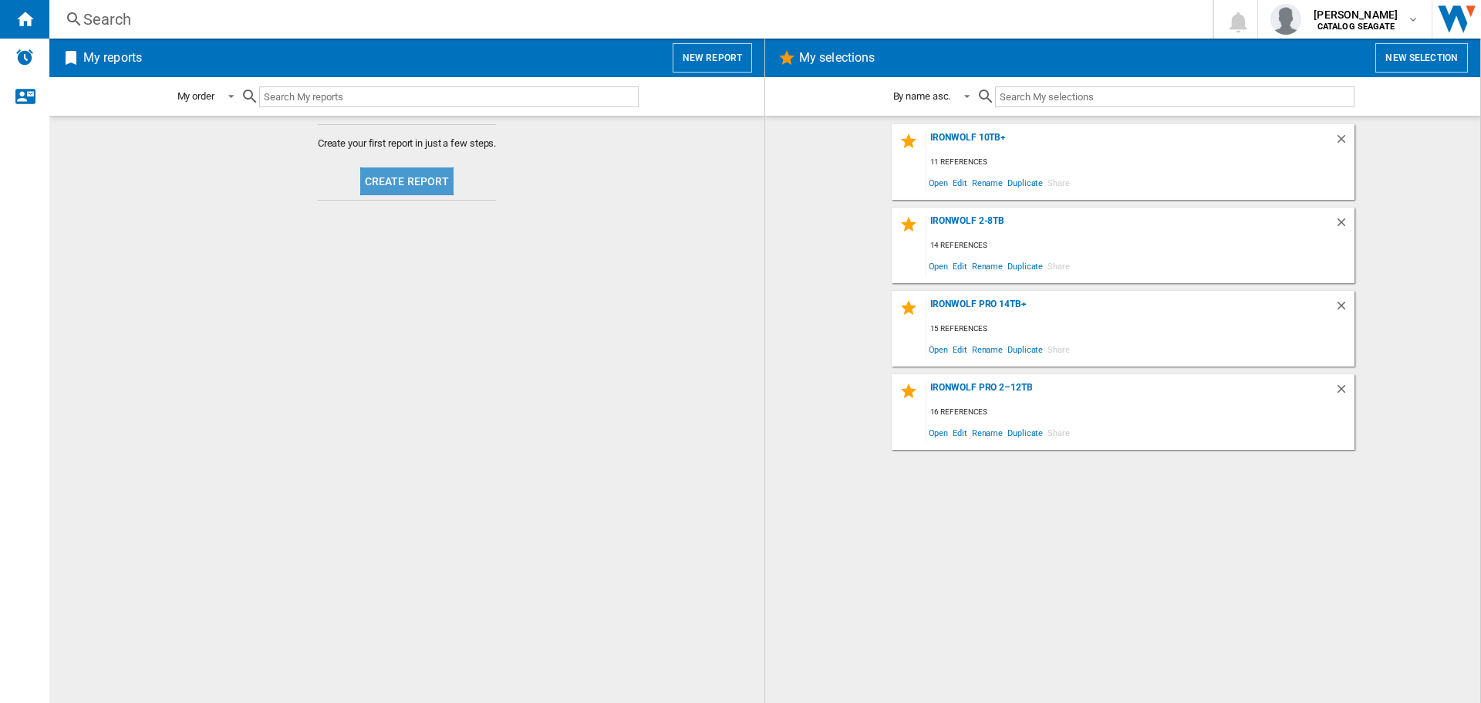
click at [426, 182] on button "Create report" at bounding box center [407, 181] width 94 height 28
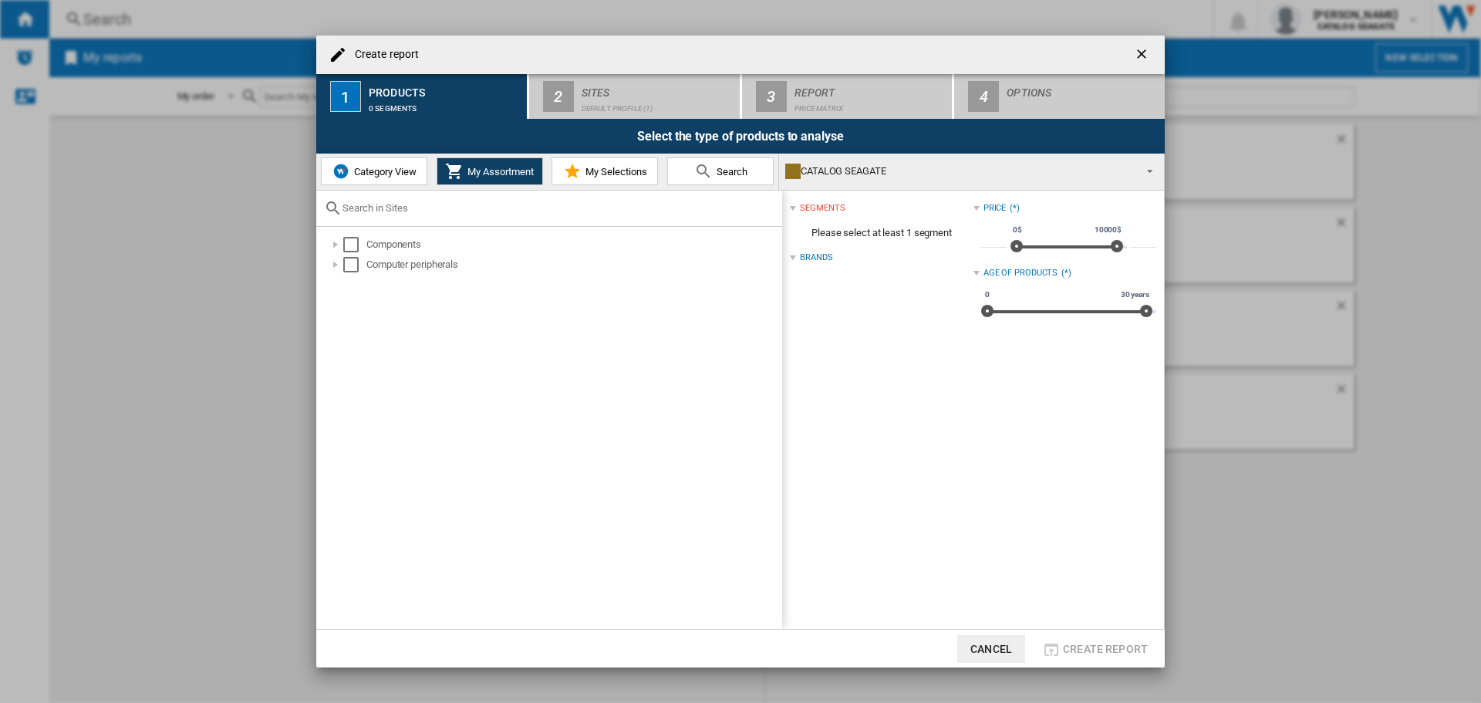
click at [382, 170] on span "Category View" at bounding box center [383, 172] width 66 height 12
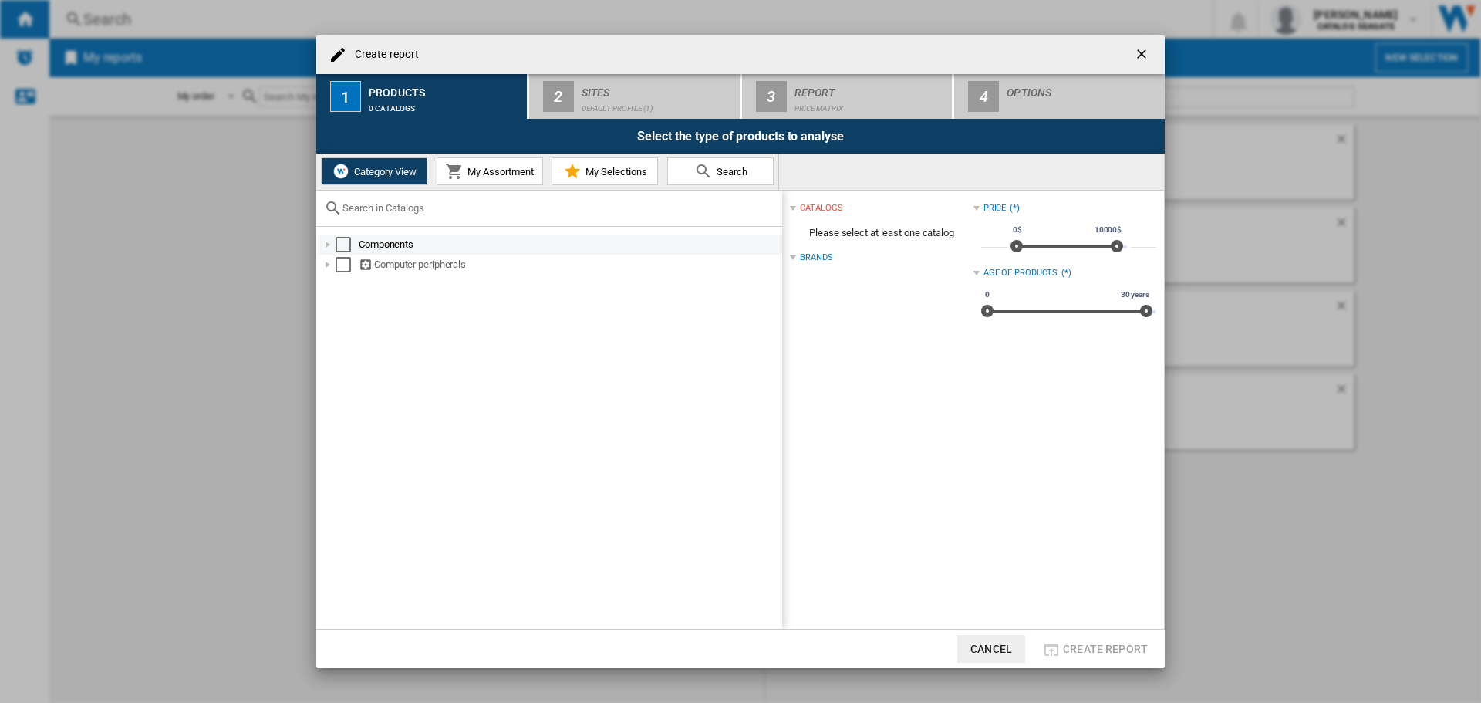
click at [337, 250] on div "Select" at bounding box center [343, 244] width 15 height 15
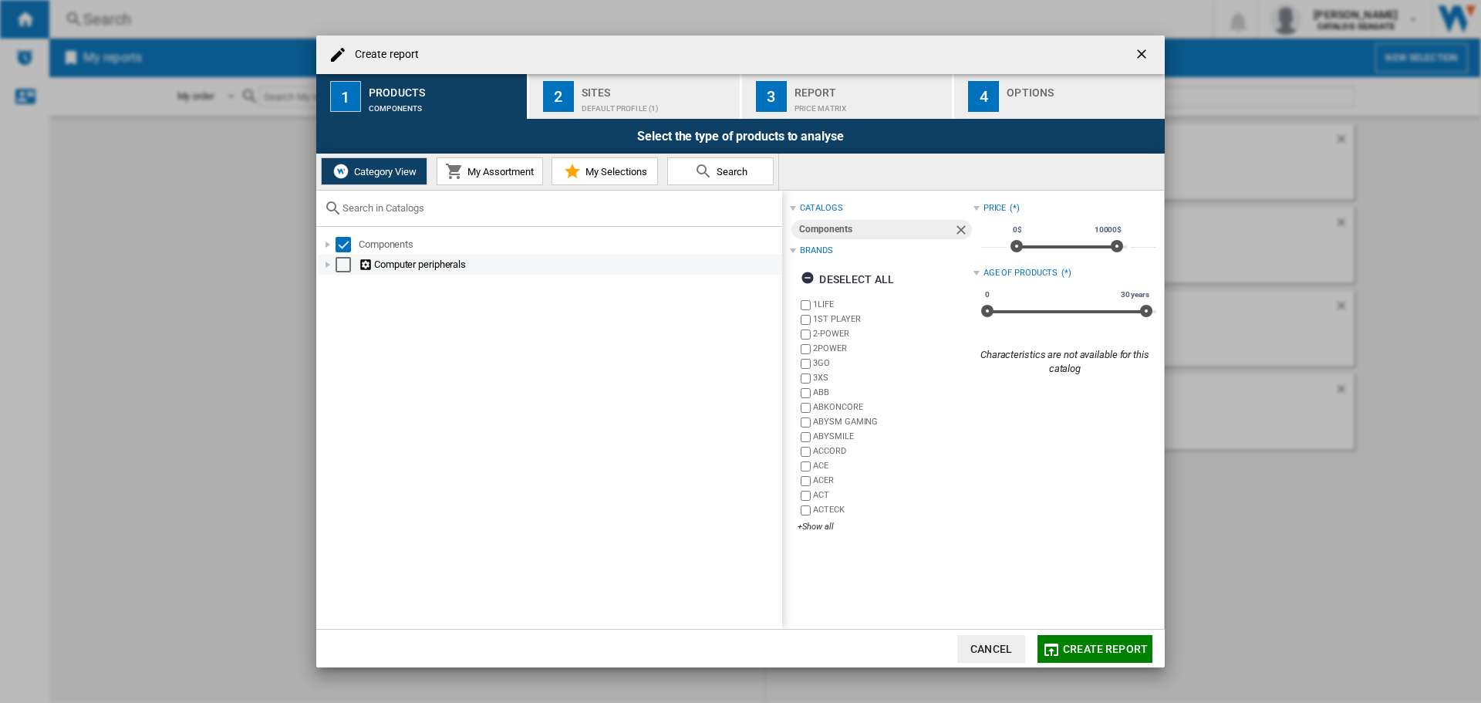
click at [338, 274] on div "Computer peripherals" at bounding box center [550, 265] width 464 height 20
click at [337, 267] on div "Select" at bounding box center [343, 264] width 15 height 15
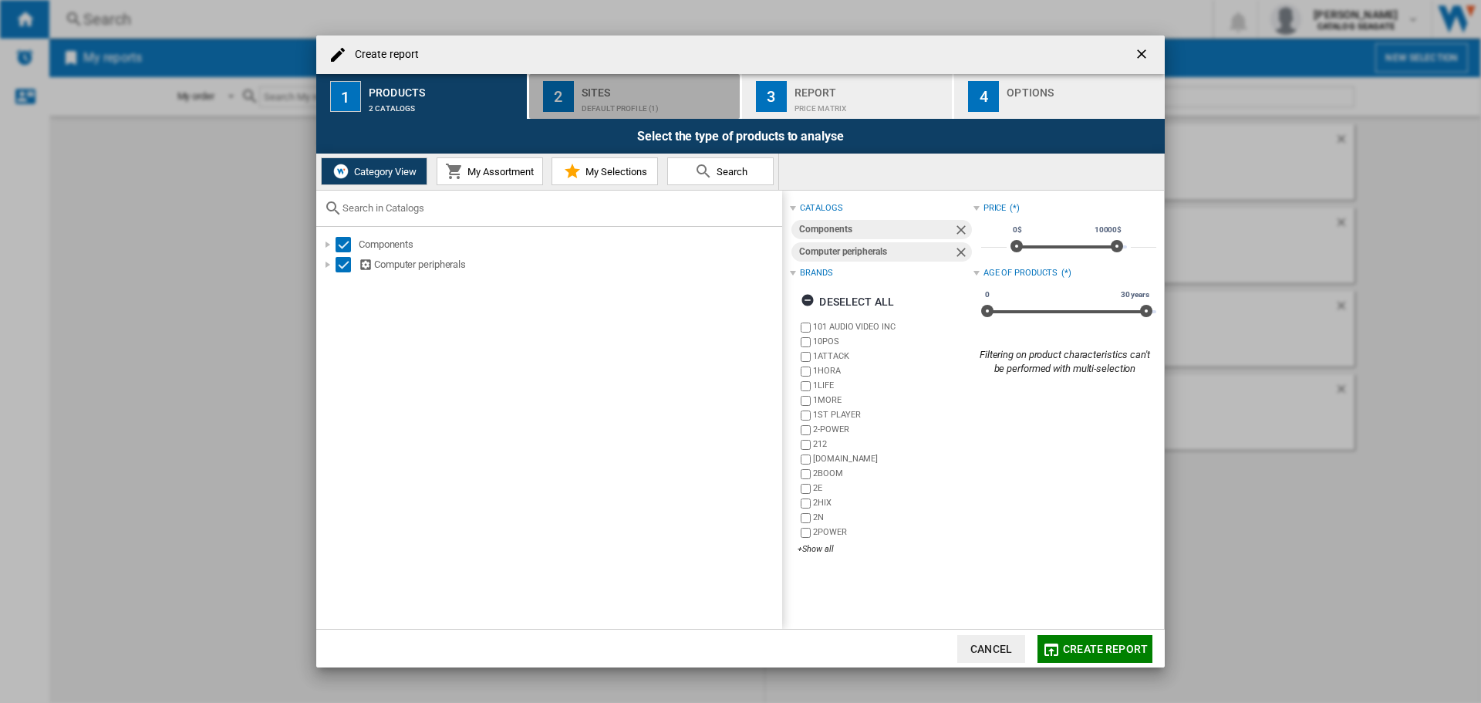
click at [643, 101] on div "Default profile (1)" at bounding box center [658, 104] width 152 height 16
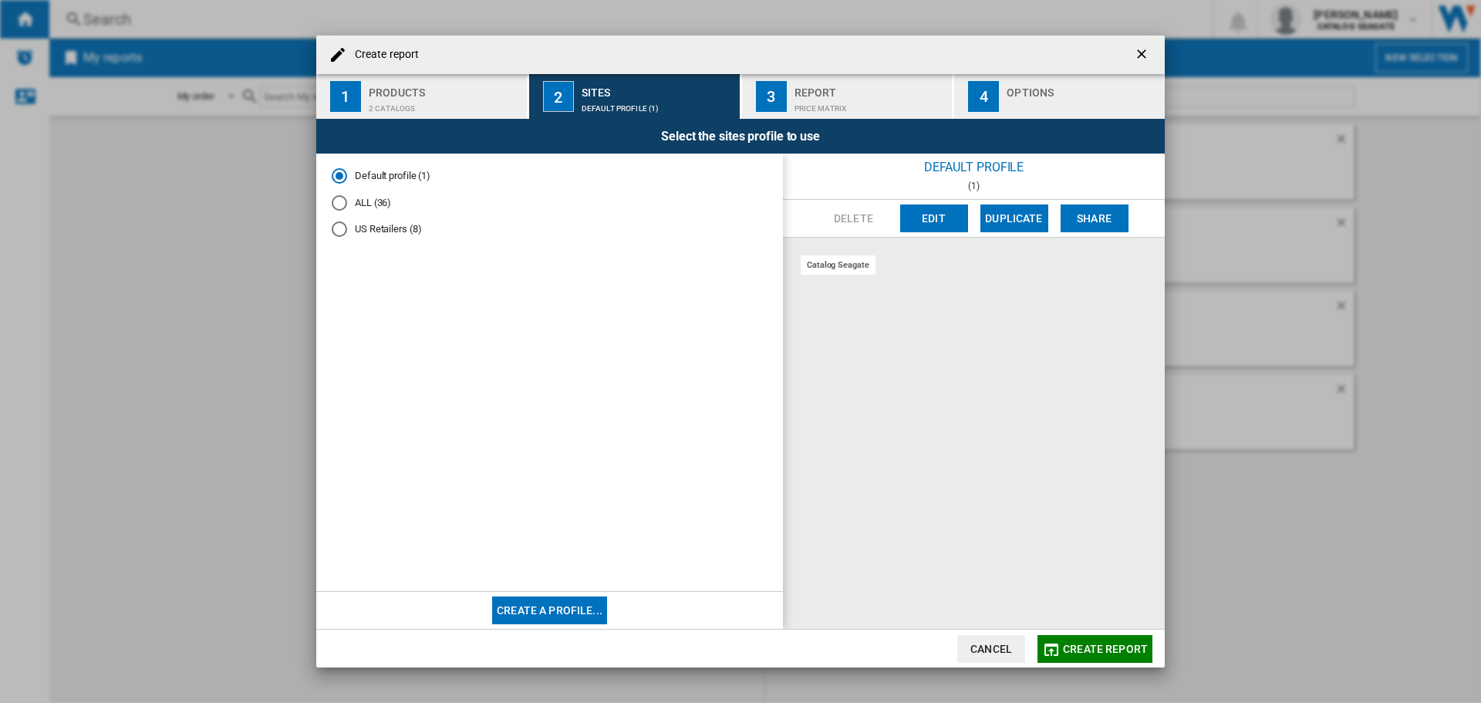
click at [387, 222] on md-radio-button "US Retailers (8)" at bounding box center [550, 229] width 436 height 15
click at [798, 91] on div "Report" at bounding box center [871, 88] width 152 height 16
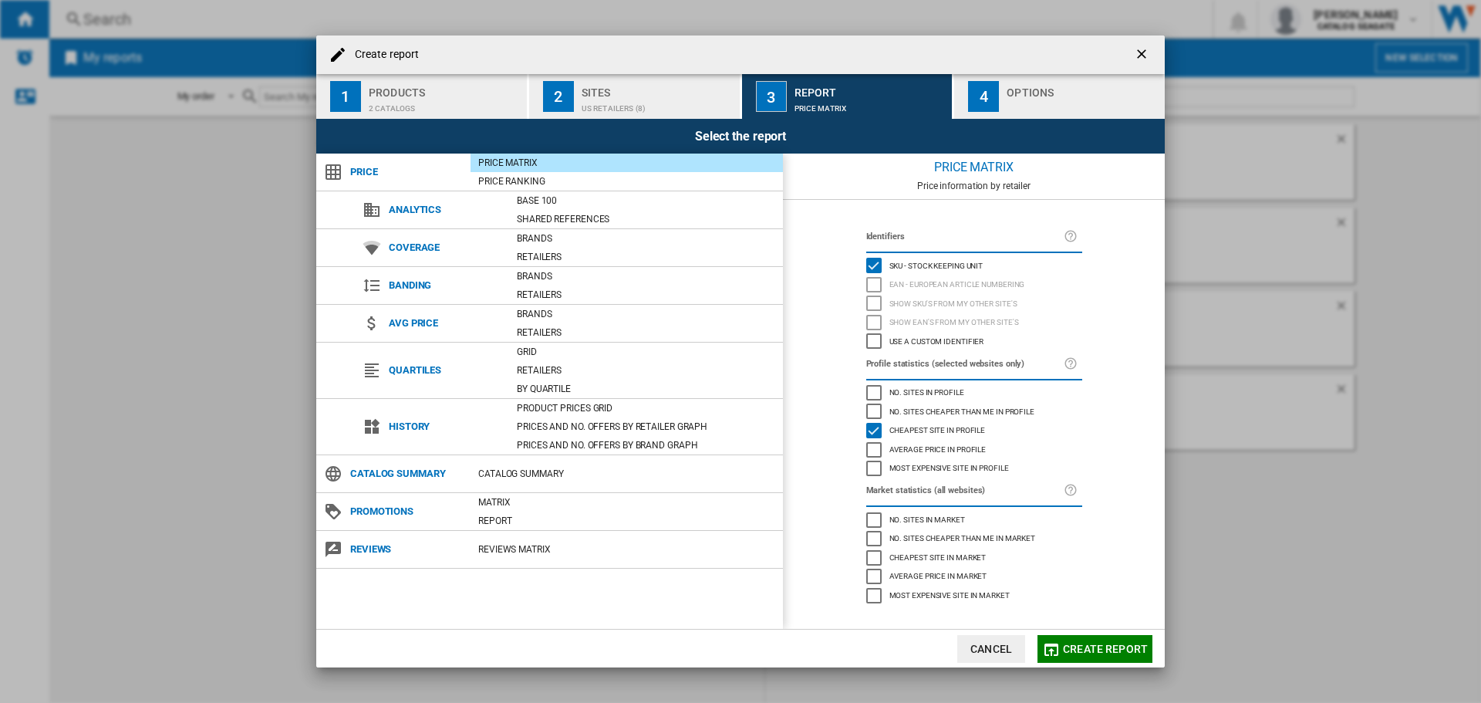
click at [971, 106] on div "4" at bounding box center [983, 96] width 31 height 31
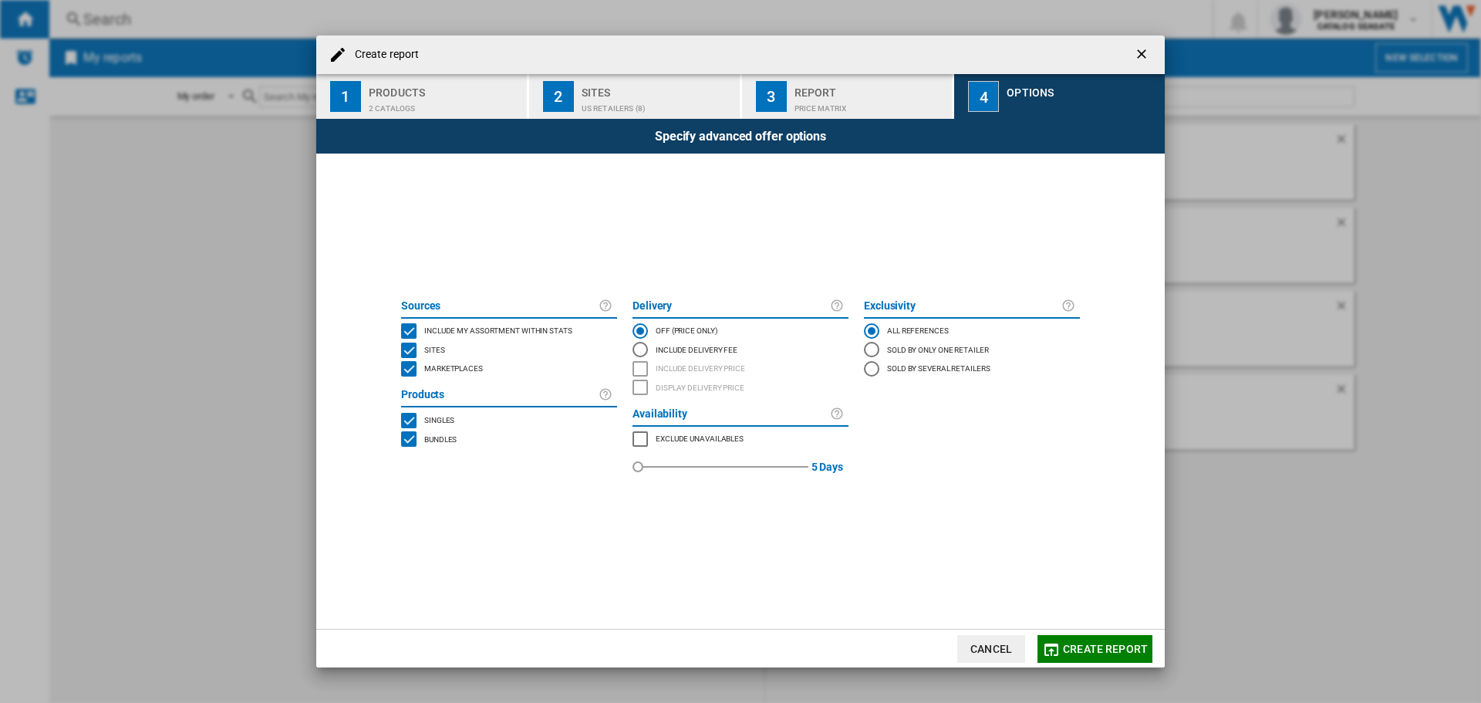
click at [630, 96] on div "US Retailers (8)" at bounding box center [658, 104] width 152 height 16
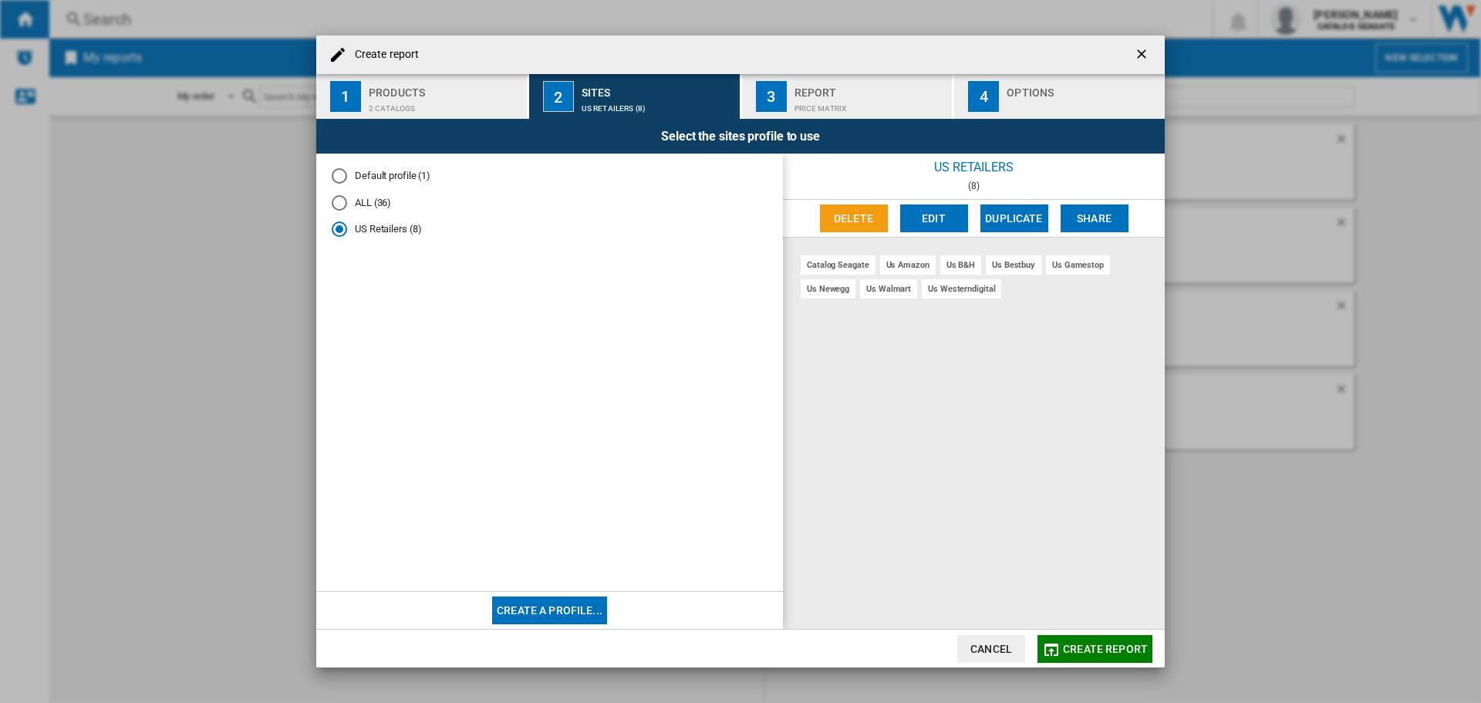
click at [450, 103] on div "2 catalogs" at bounding box center [445, 104] width 152 height 16
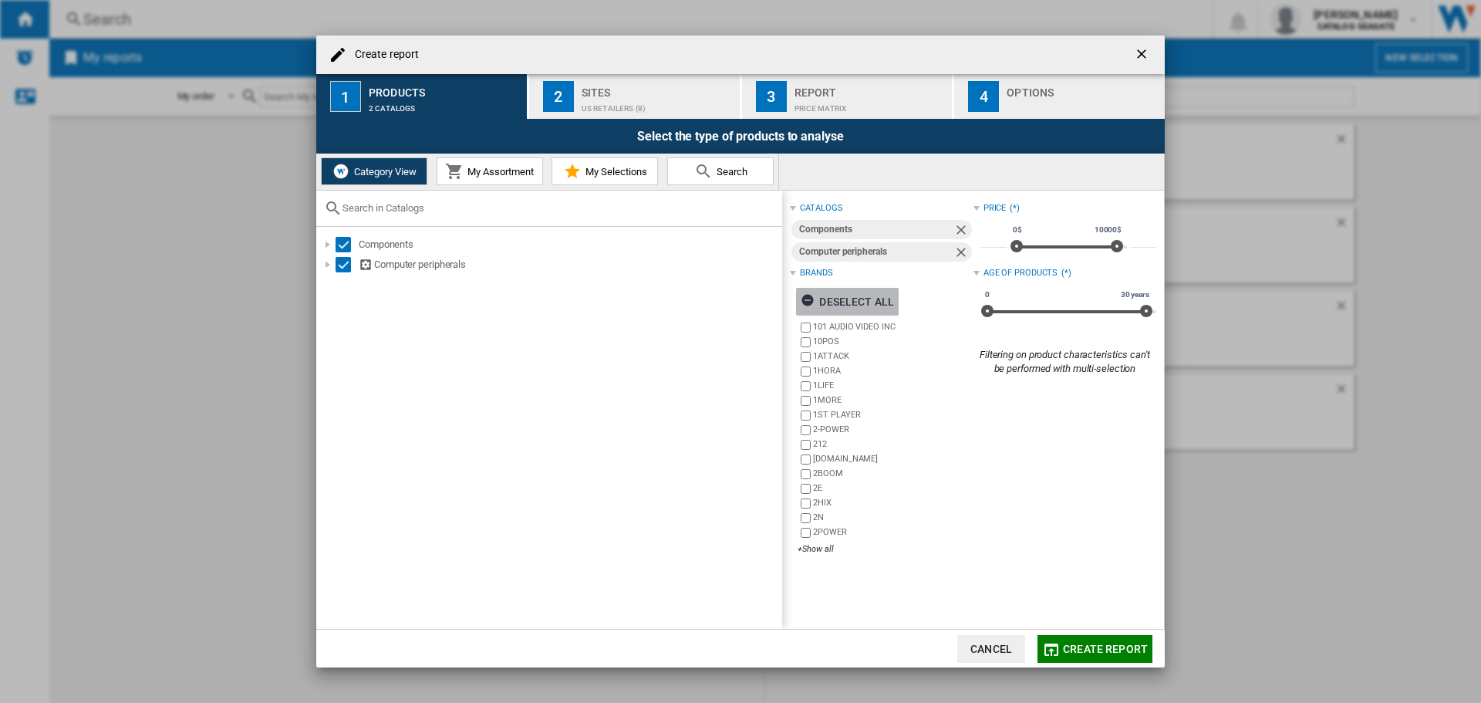
click at [830, 304] on div "Deselect all" at bounding box center [847, 302] width 93 height 28
click at [819, 548] on div "+Show all" at bounding box center [885, 549] width 175 height 12
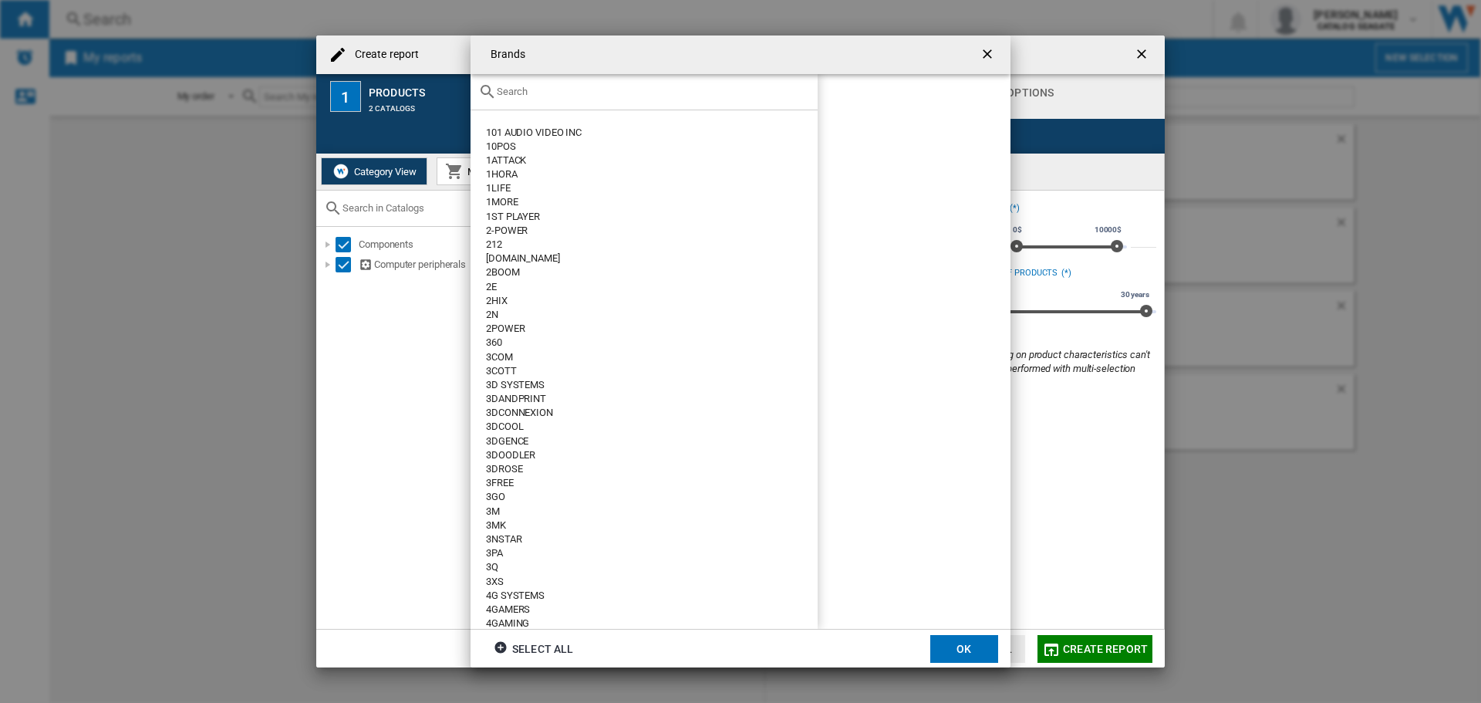
click at [568, 99] on div at bounding box center [644, 92] width 347 height 36
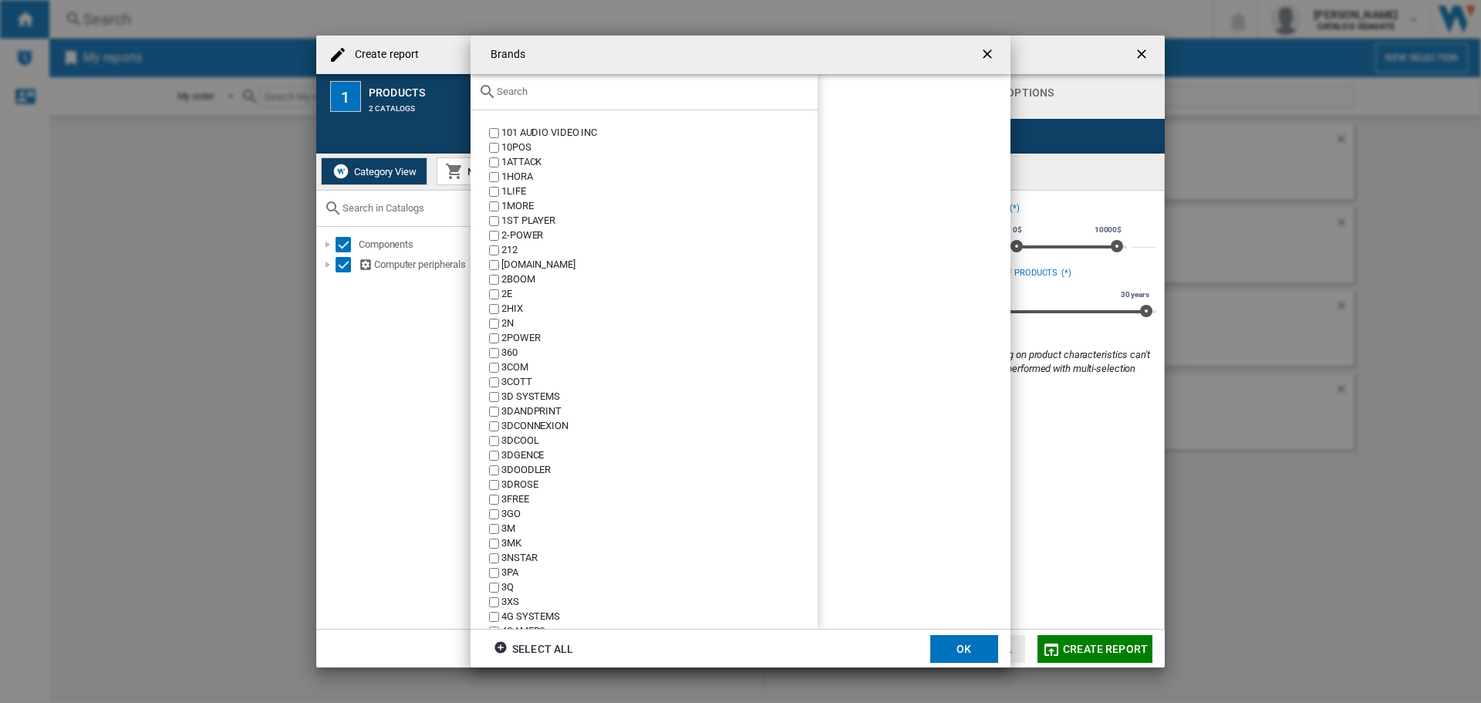
click at [568, 98] on div at bounding box center [644, 92] width 347 height 36
drag, startPoint x: 558, startPoint y: 93, endPoint x: 528, endPoint y: 91, distance: 29.4
click at [557, 93] on input "text" at bounding box center [653, 92] width 313 height 12
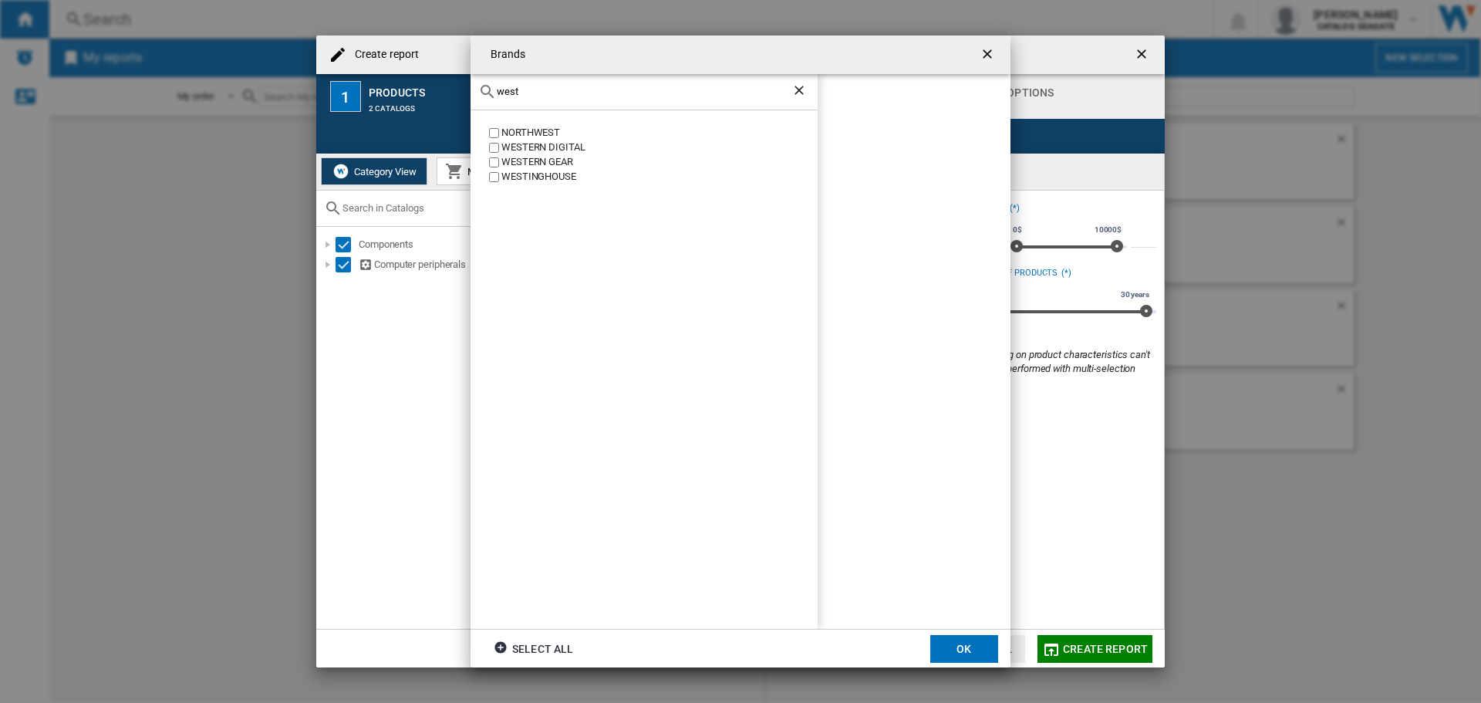
click at [531, 143] on div "WESTERN DIGITAL" at bounding box center [659, 147] width 316 height 15
click at [521, 90] on input "west" at bounding box center [644, 92] width 295 height 12
type input "tosh"
click at [515, 99] on div "tosh" at bounding box center [644, 92] width 347 height 36
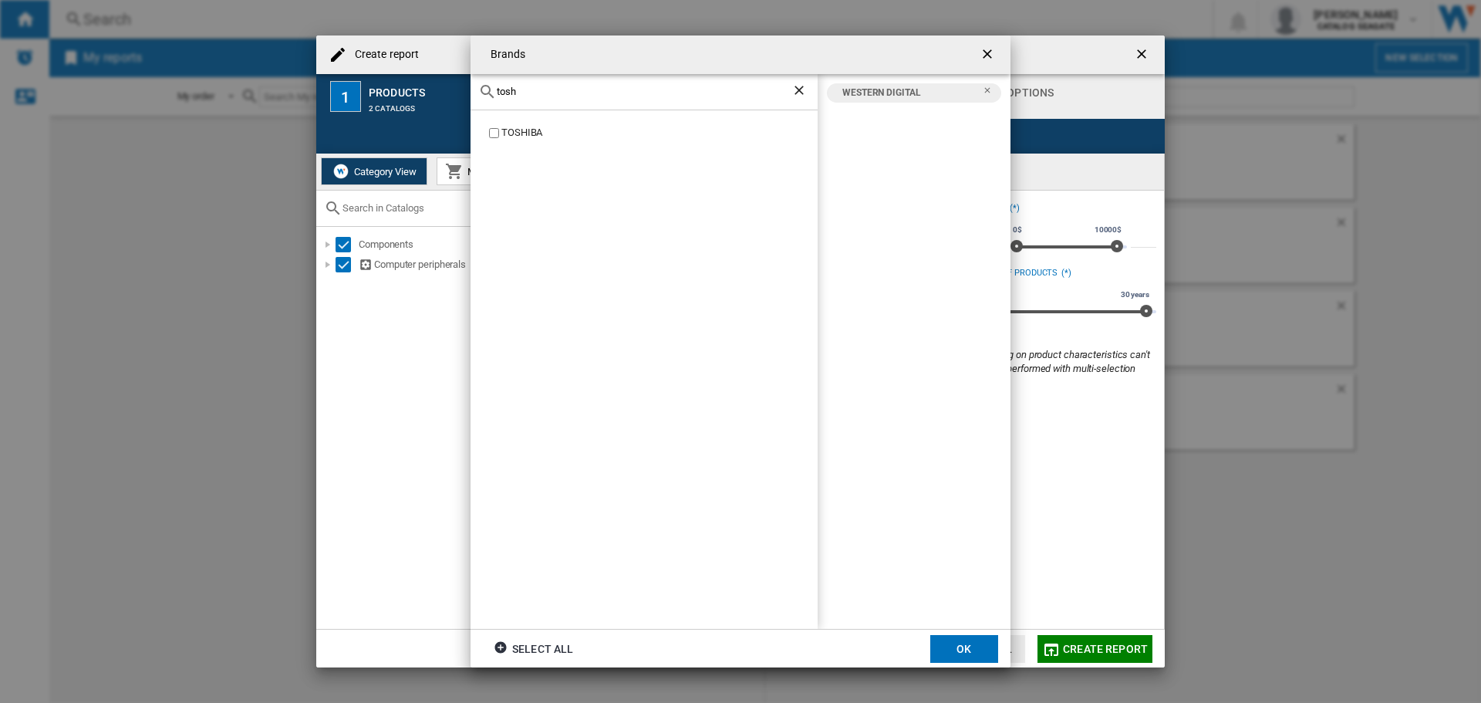
click at [582, 90] on input "tosh" at bounding box center [644, 92] width 295 height 12
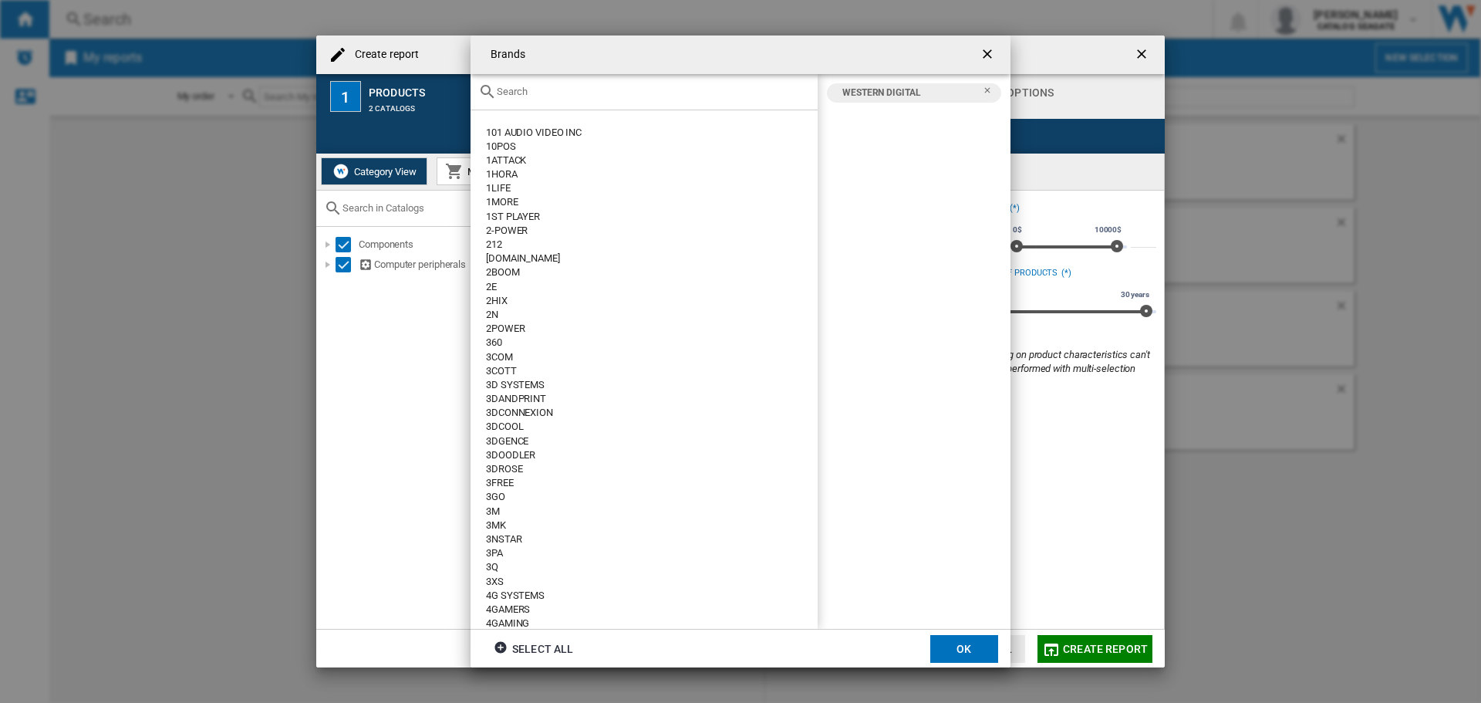
click at [971, 642] on button "OK" at bounding box center [964, 649] width 68 height 28
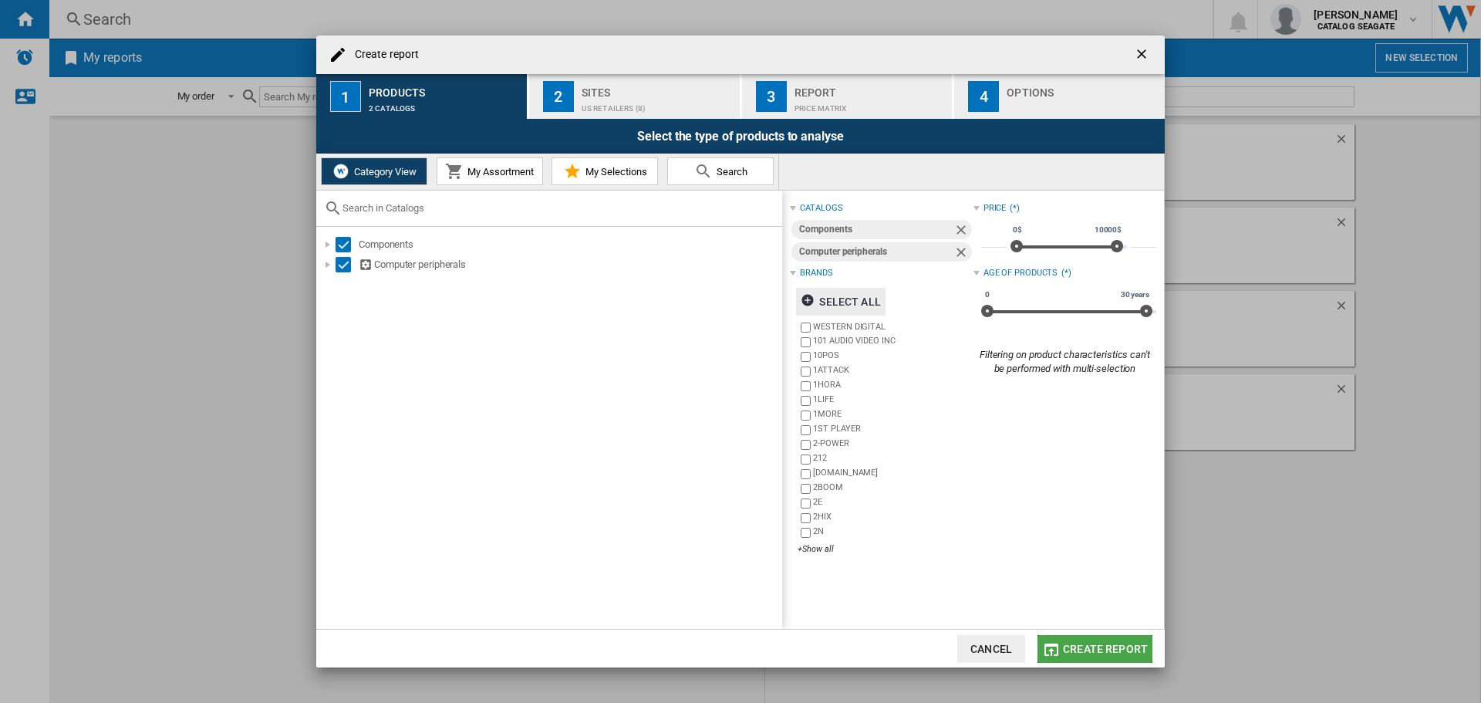
click at [1085, 646] on span "Create report" at bounding box center [1105, 649] width 85 height 12
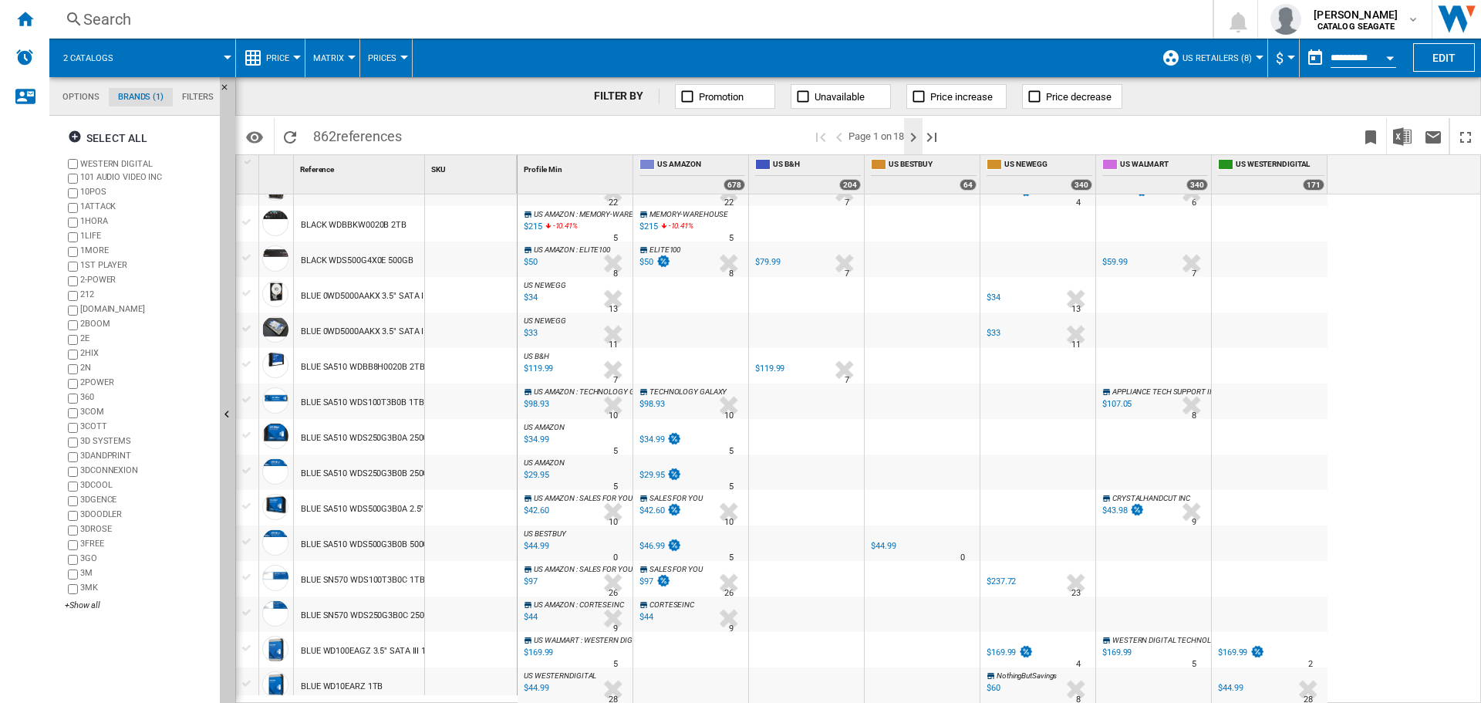
scroll to position [386, 0]
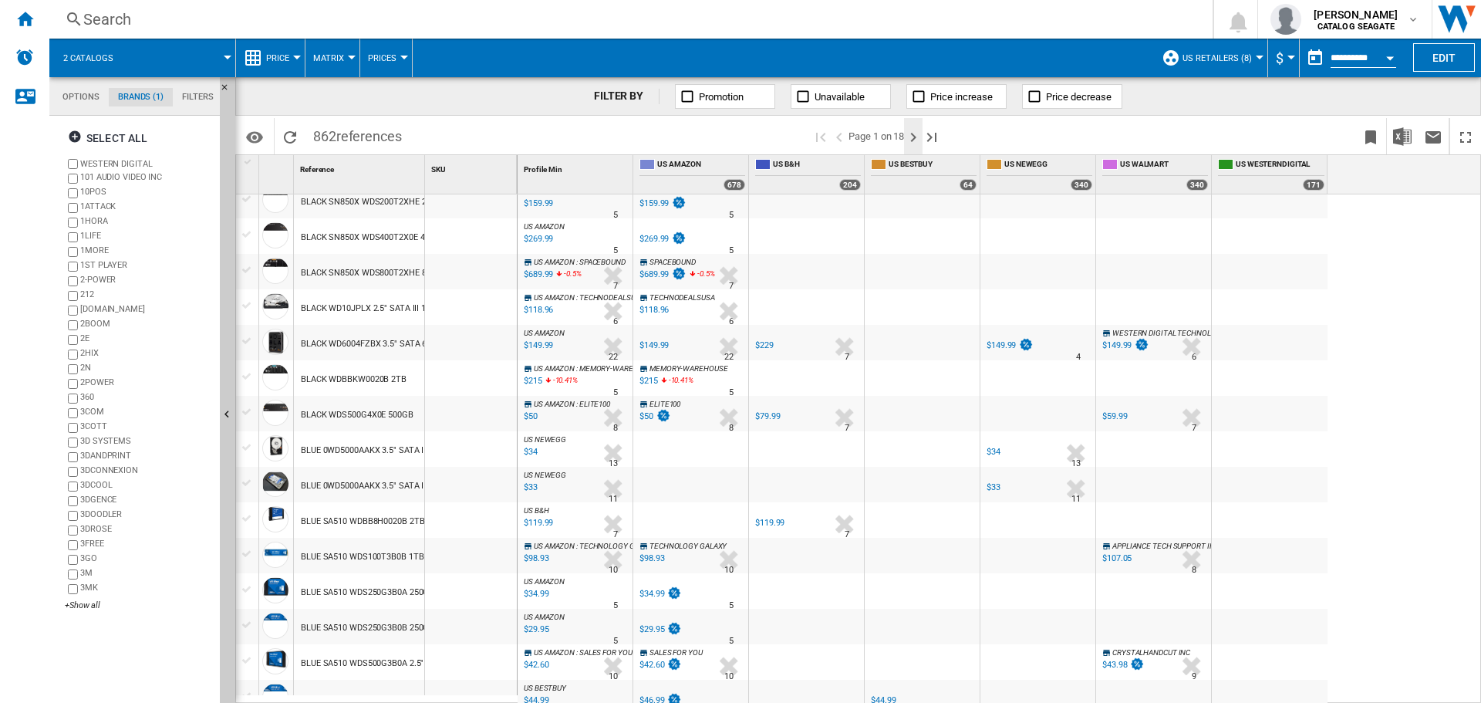
click at [915, 130] on ng-md-icon "Next page" at bounding box center [913, 137] width 19 height 19
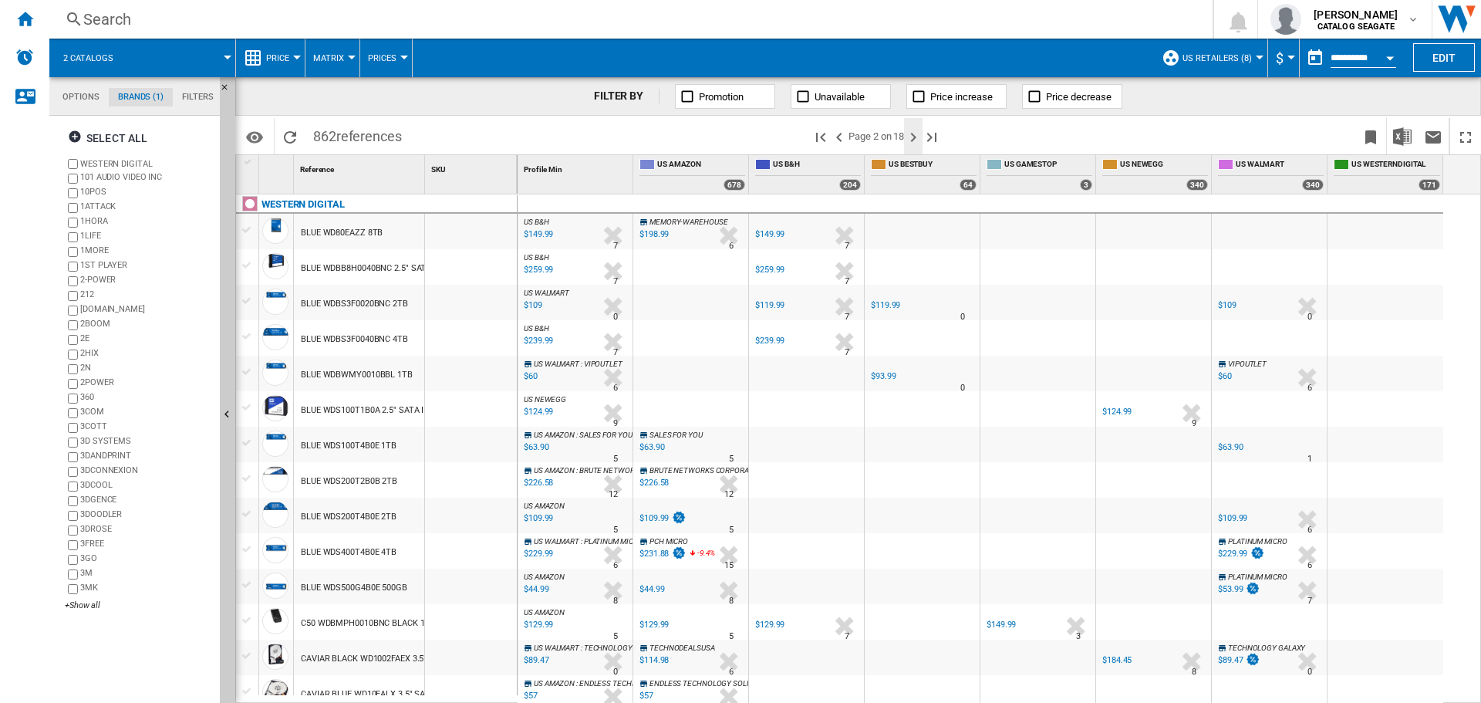
click at [916, 135] on ng-md-icon "Next page" at bounding box center [913, 137] width 19 height 19
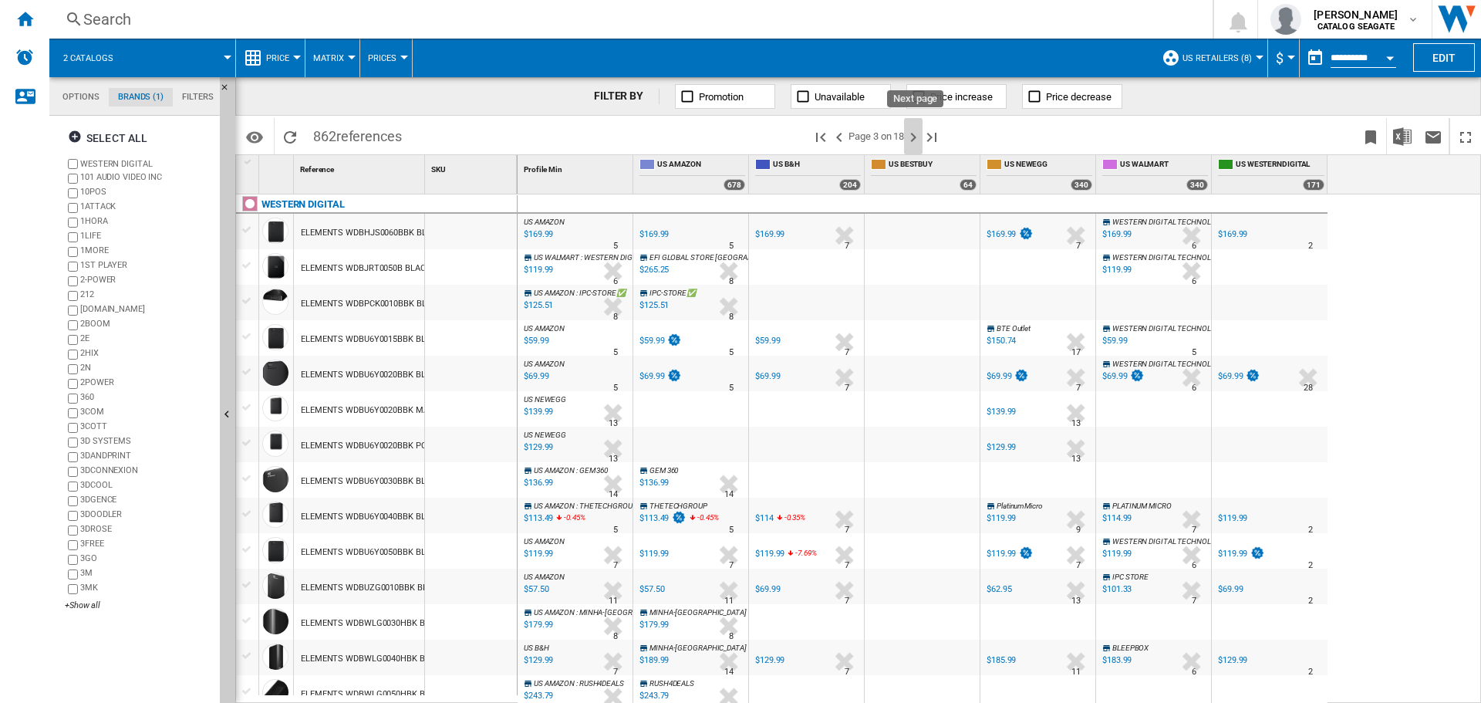
click at [916, 135] on ng-md-icon "Next page" at bounding box center [913, 137] width 19 height 19
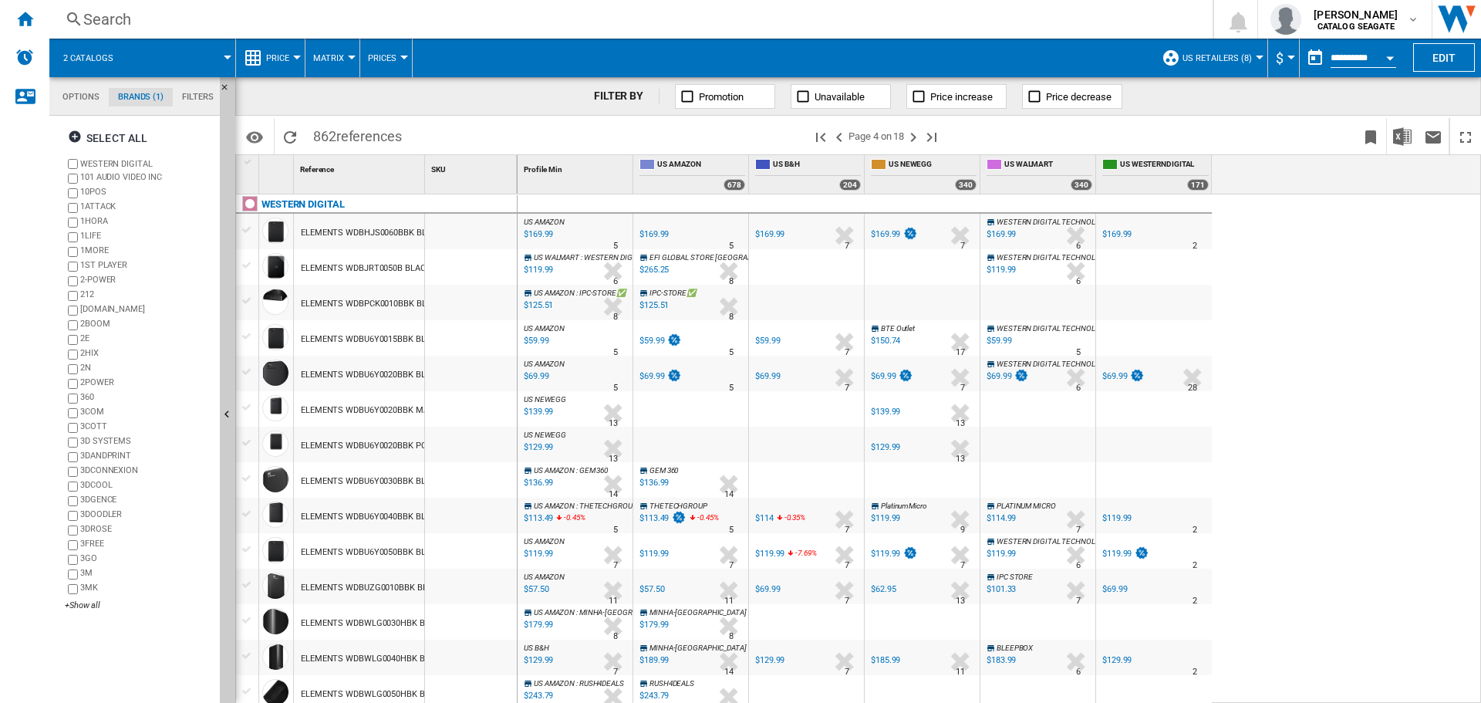
click at [916, 135] on ng-md-icon "Next page" at bounding box center [913, 137] width 19 height 19
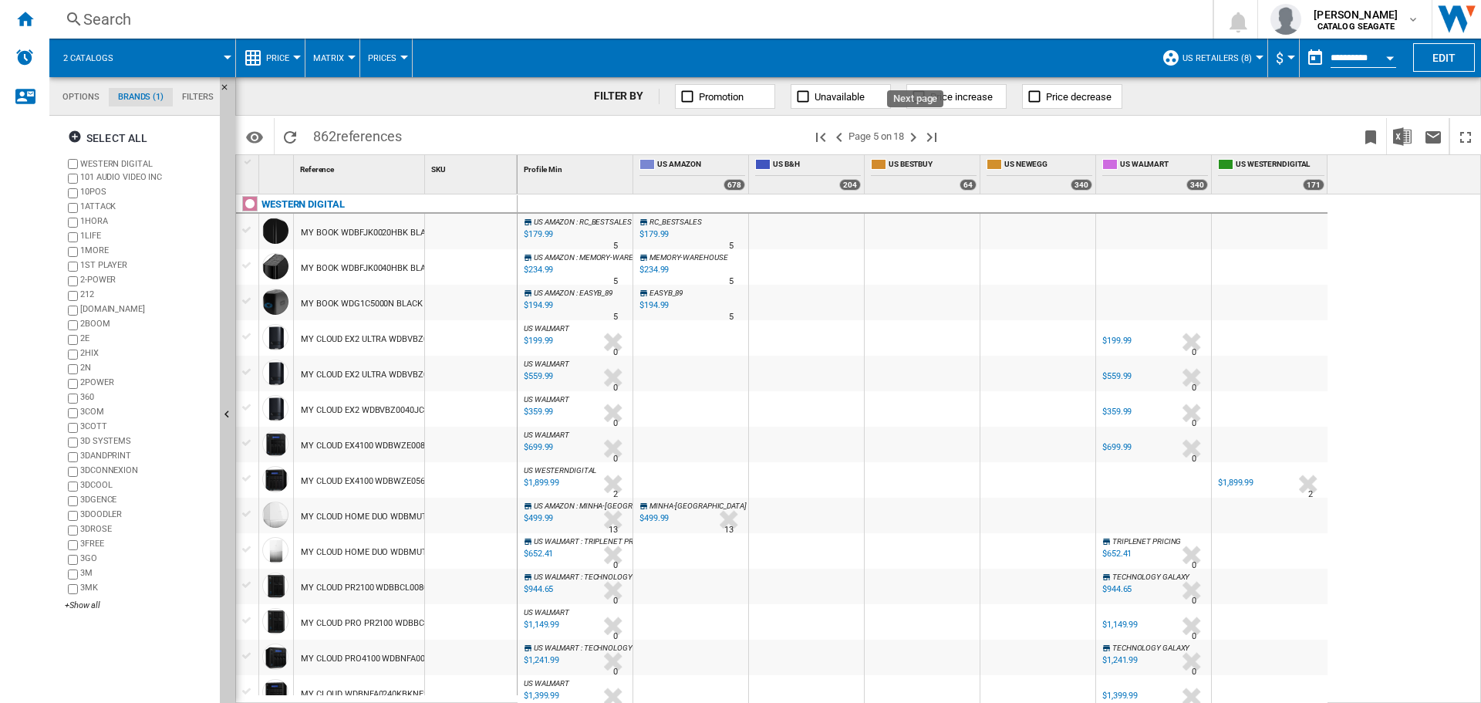
click at [916, 135] on ng-md-icon "Next page" at bounding box center [913, 137] width 19 height 19
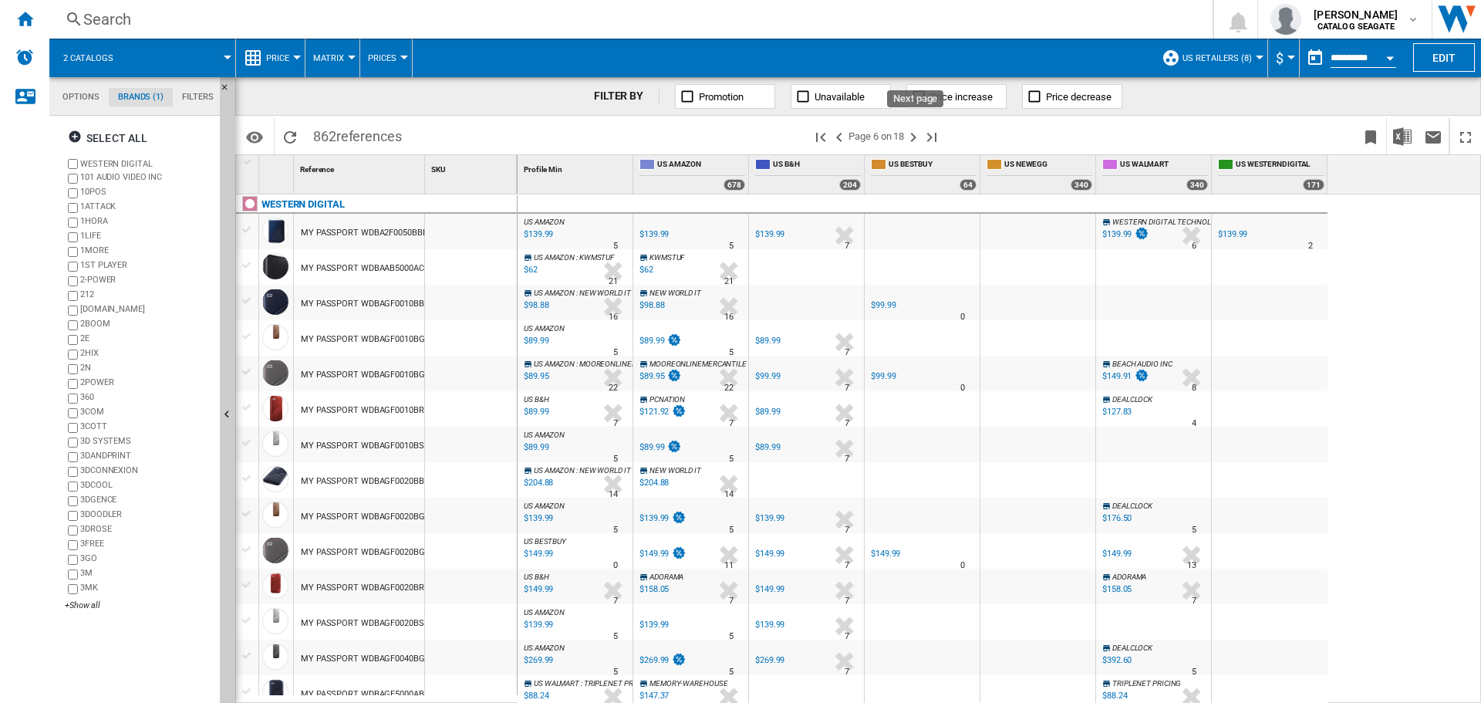
click at [916, 135] on ng-md-icon "Next page" at bounding box center [913, 137] width 19 height 19
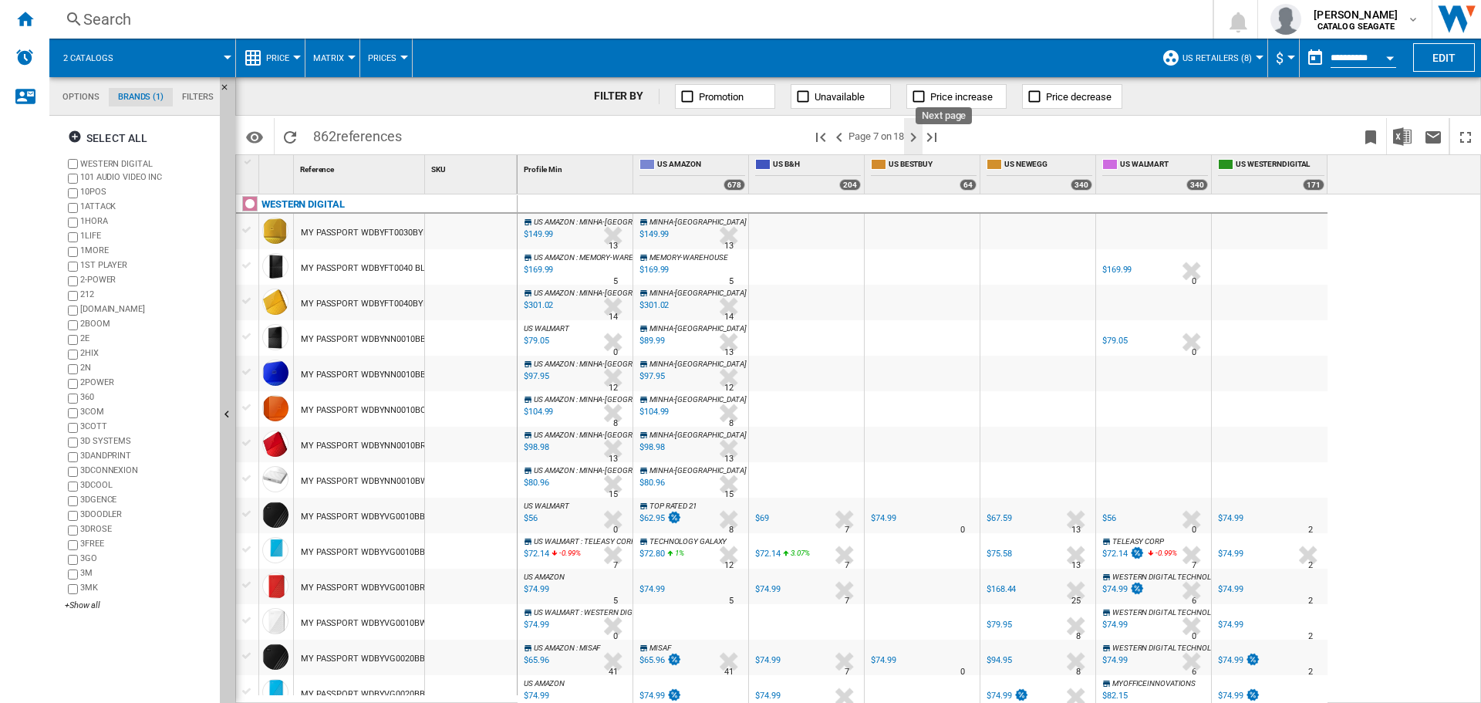
click at [915, 144] on ng-md-icon "Next page" at bounding box center [913, 137] width 19 height 19
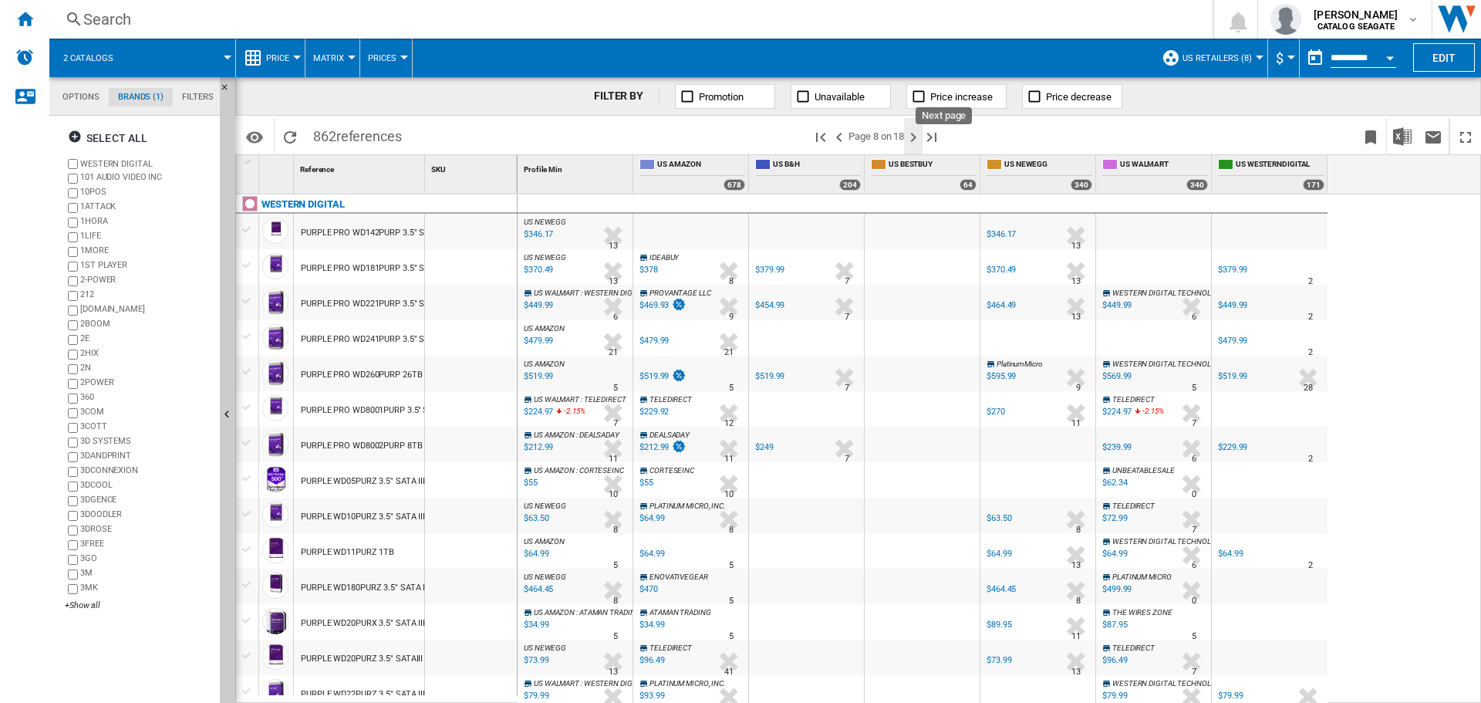
click at [916, 134] on ng-md-icon "Next page" at bounding box center [913, 137] width 19 height 19
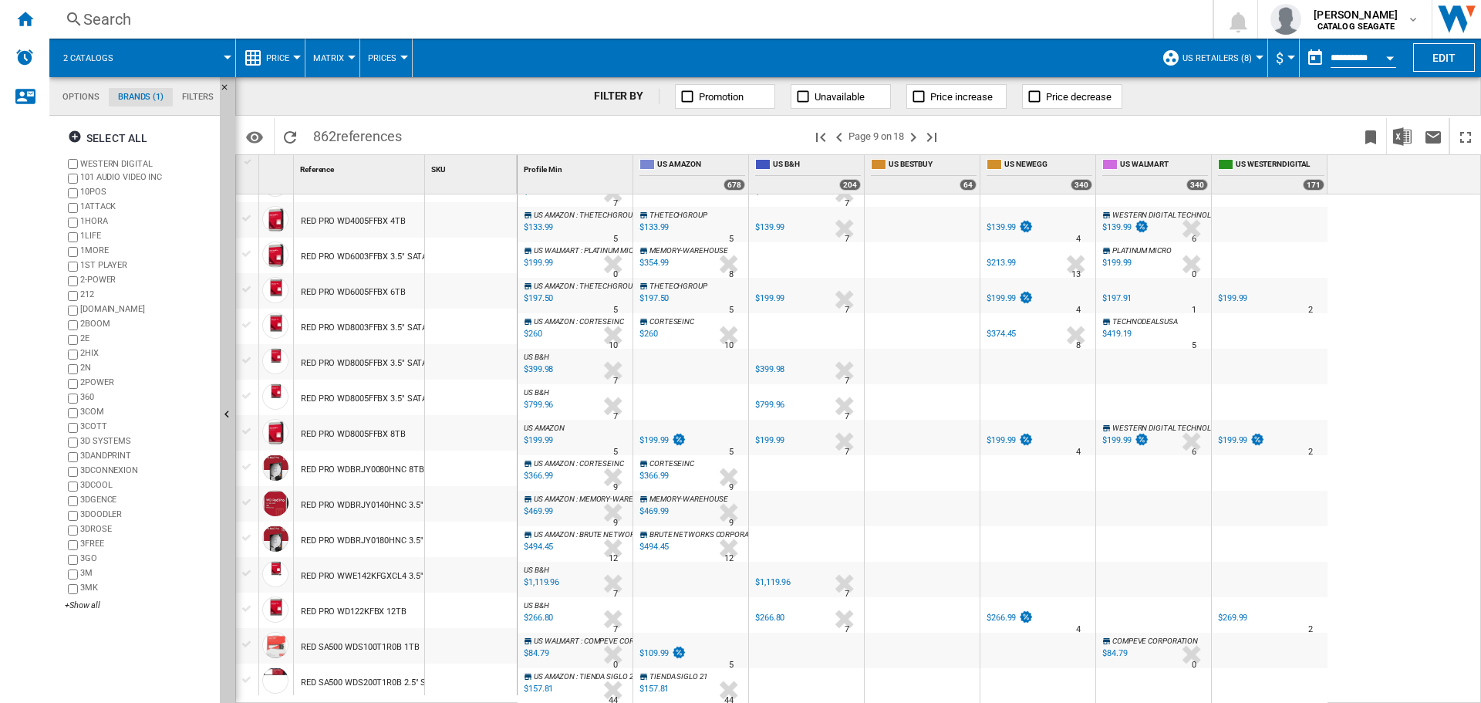
scroll to position [744, 0]
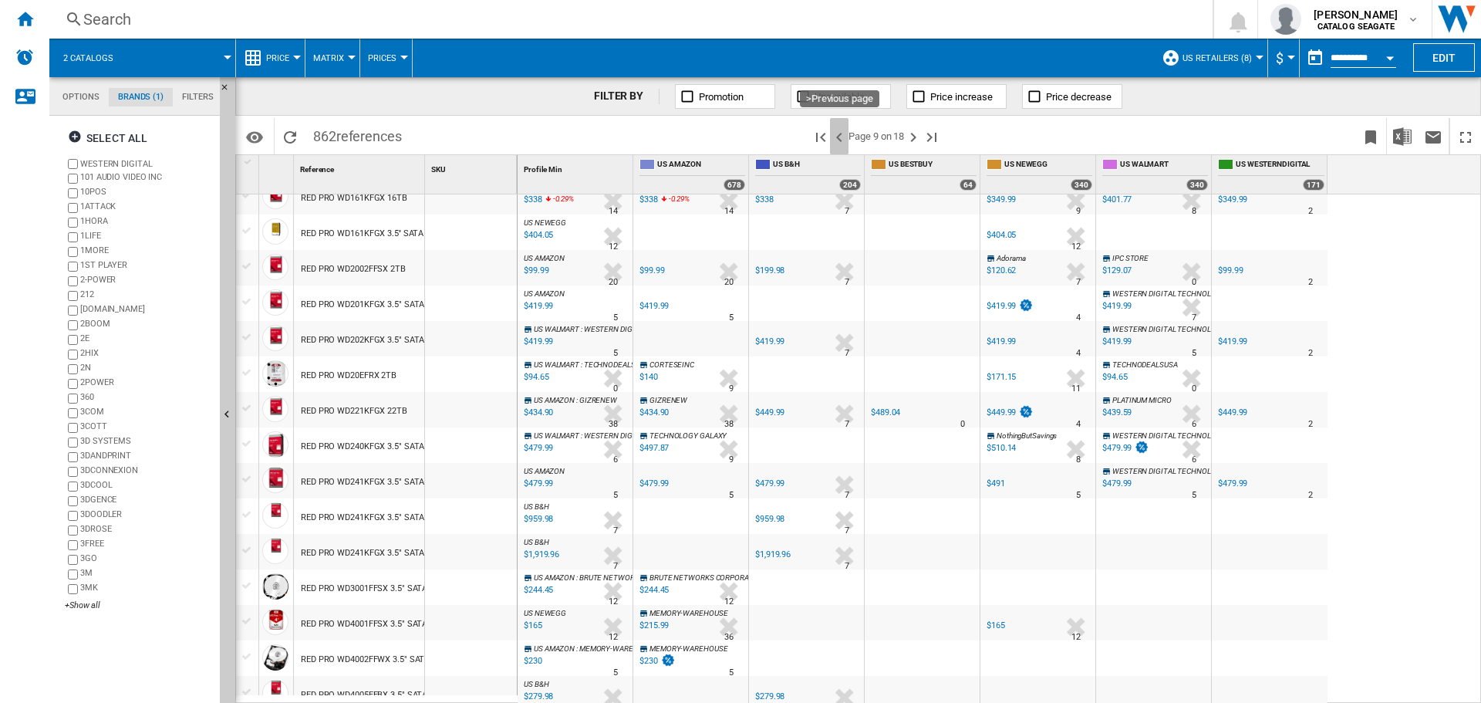
click at [842, 146] on button ">Previous page" at bounding box center [839, 136] width 19 height 36
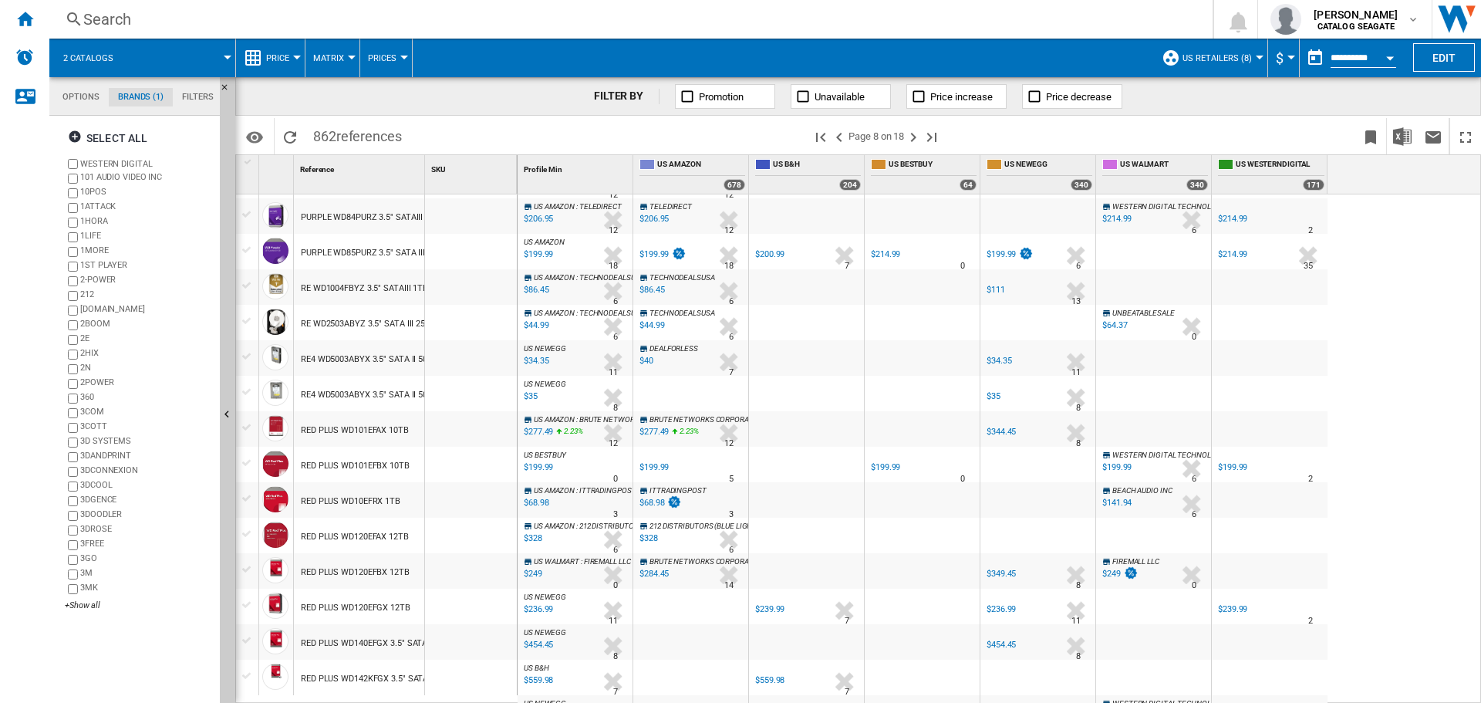
scroll to position [1289, 0]
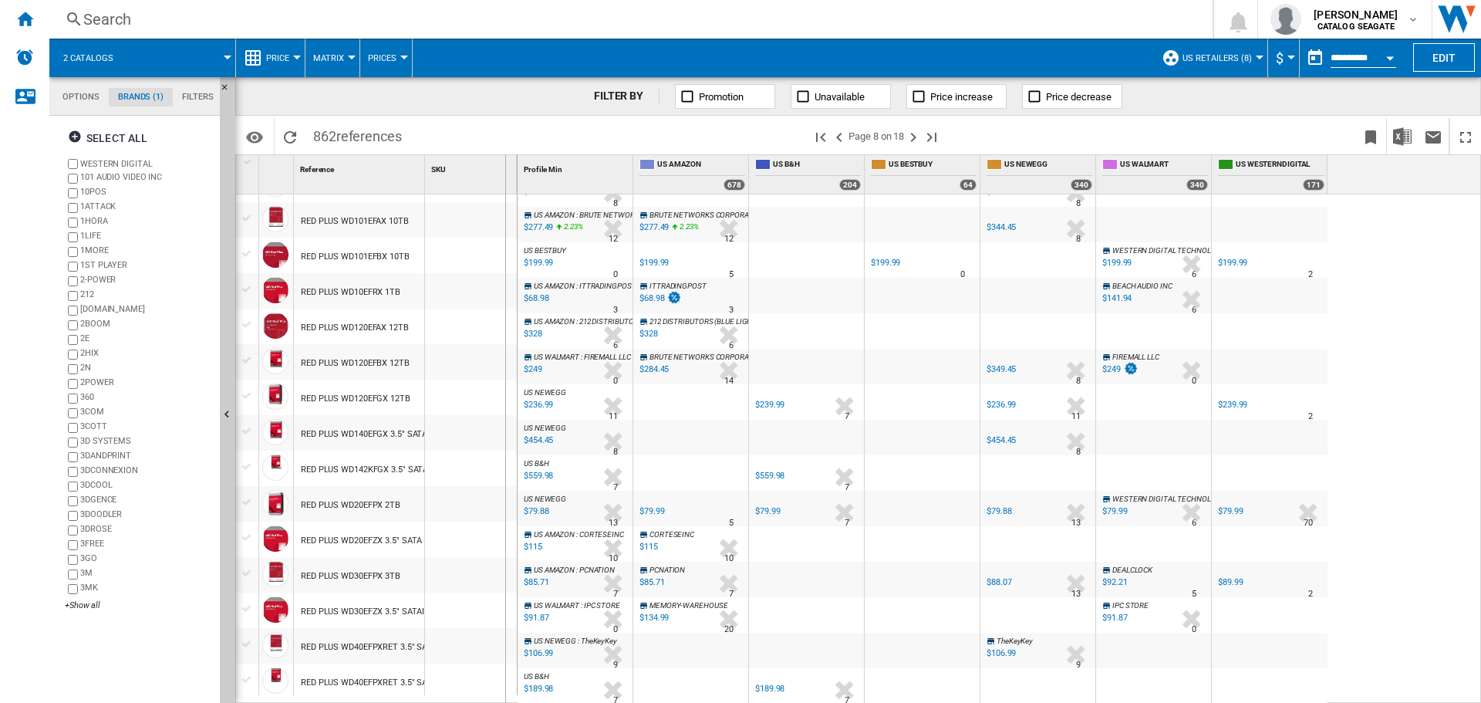
drag, startPoint x: 425, startPoint y: 179, endPoint x: 505, endPoint y: 184, distance: 80.4
click at [505, 184] on div "SKU 1" at bounding box center [471, 174] width 93 height 39
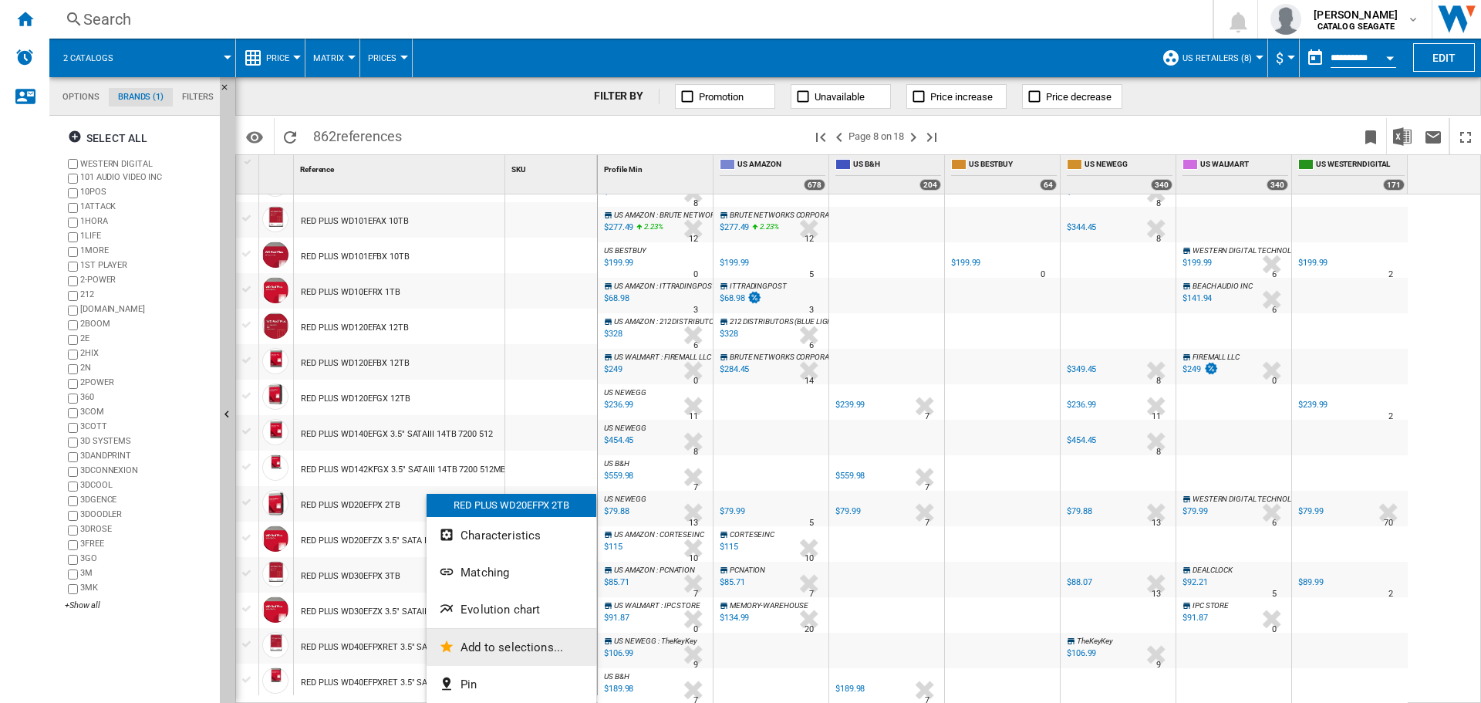
click at [497, 657] on button "Add to selections..." at bounding box center [512, 647] width 170 height 37
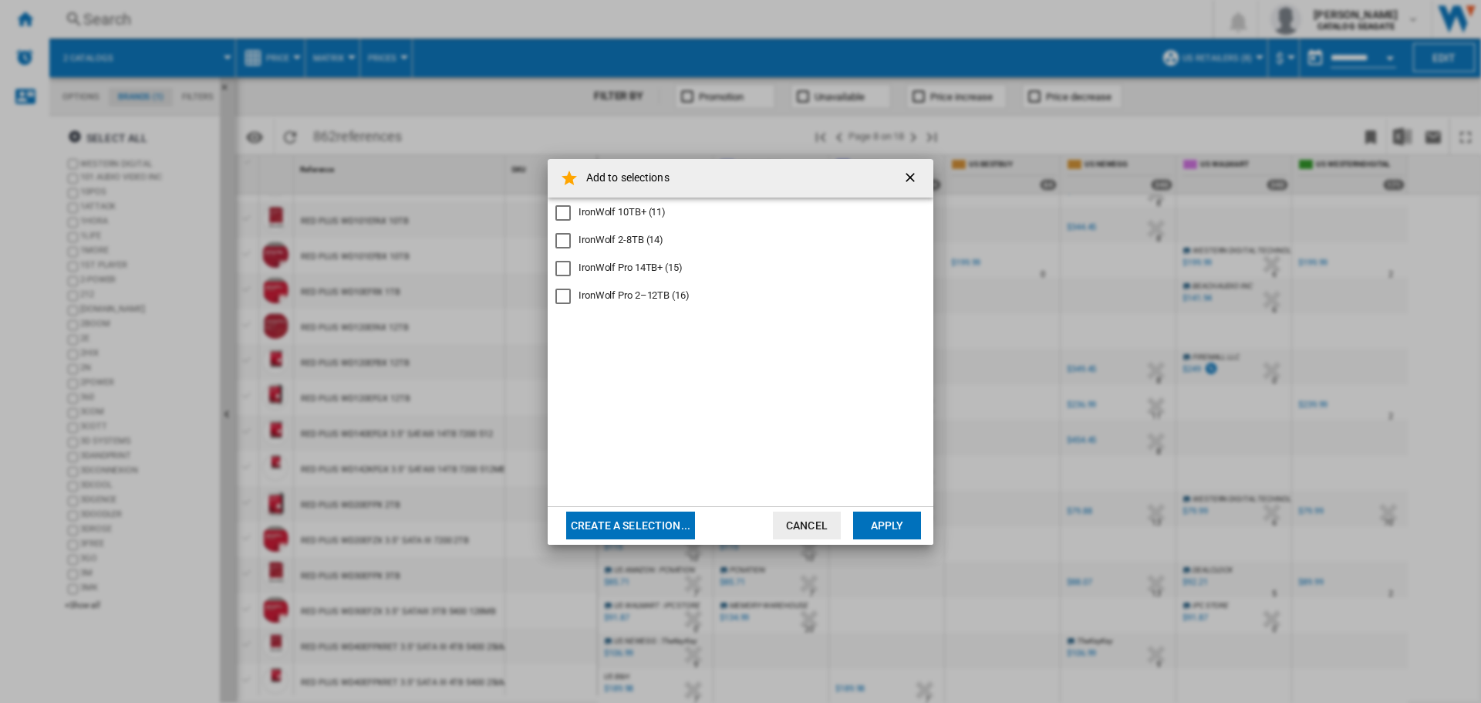
click at [627, 237] on div "IronWolf 2-8TB (14)" at bounding box center [621, 240] width 85 height 14
click at [882, 529] on button "Apply" at bounding box center [887, 525] width 68 height 28
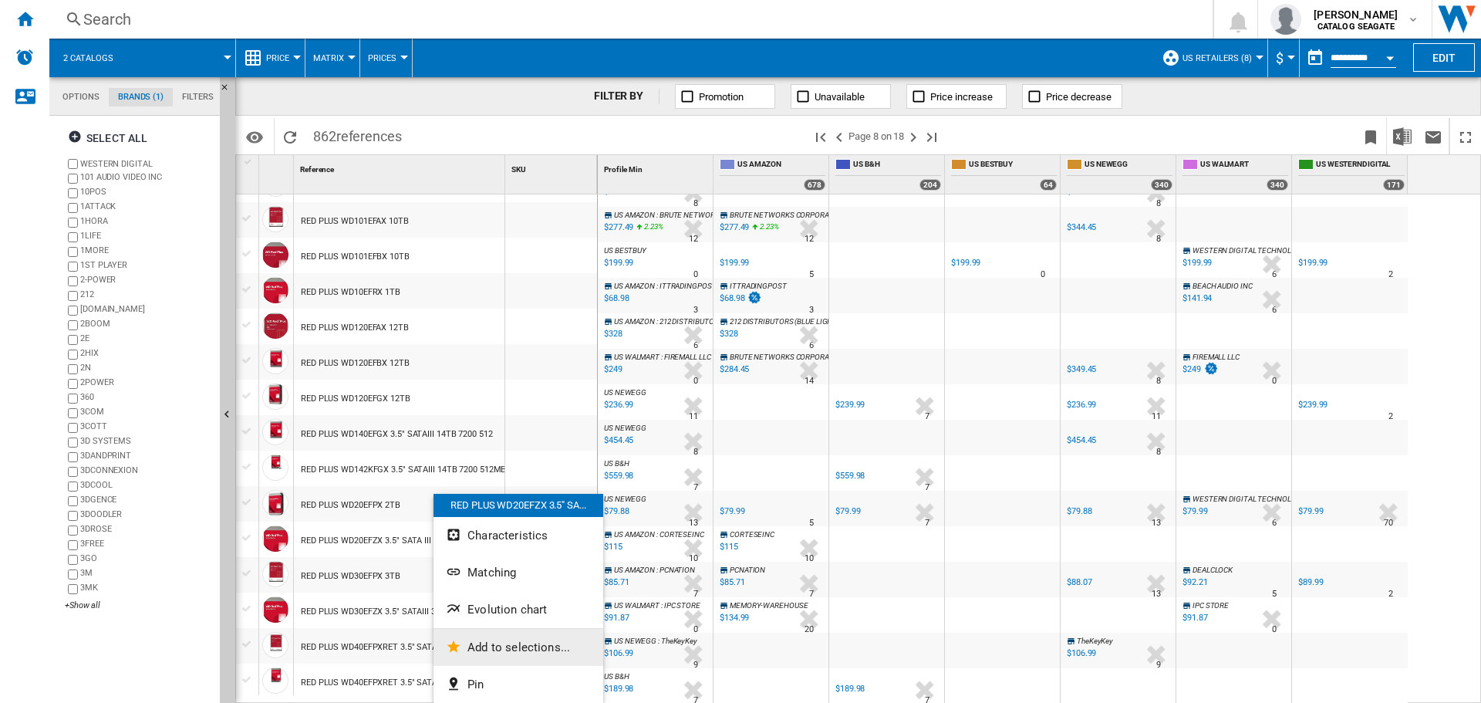
click at [500, 652] on span "Add to selections..." at bounding box center [518, 647] width 103 height 14
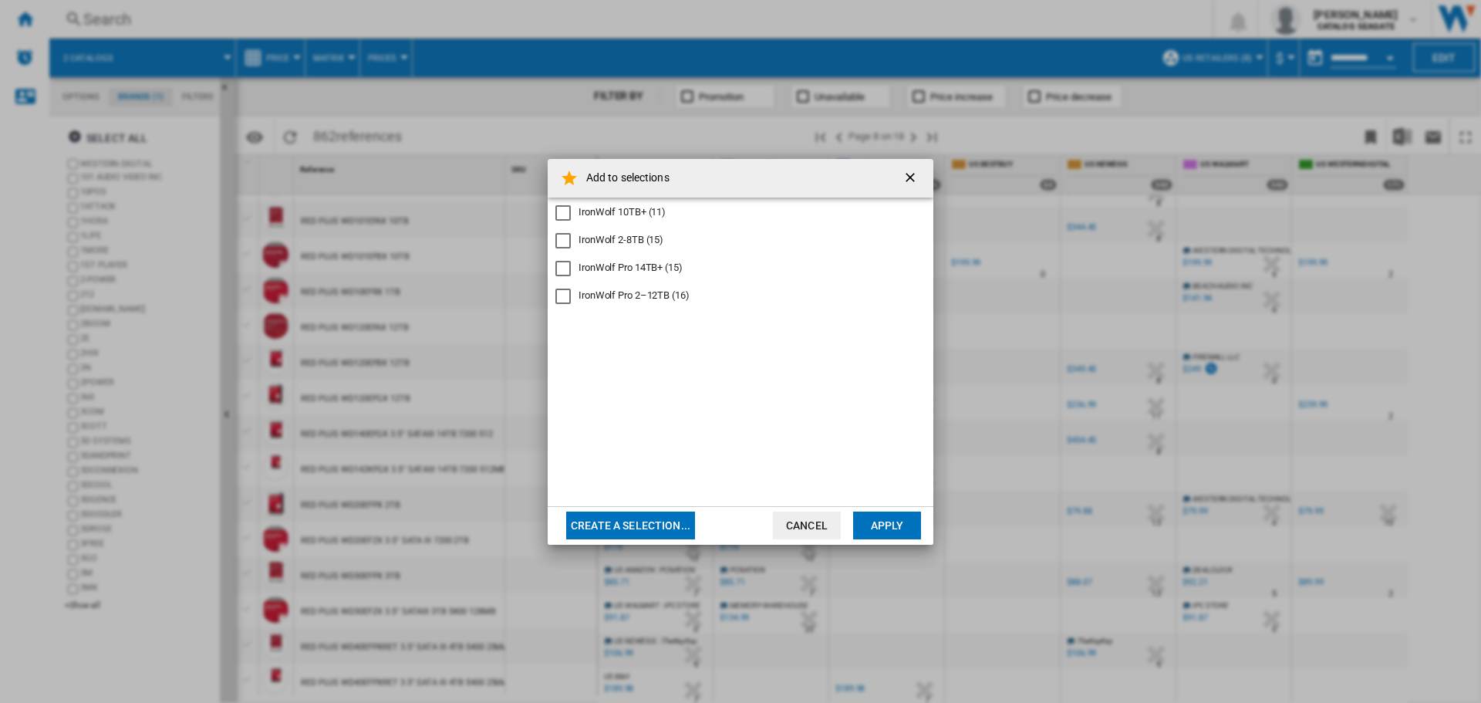
click at [639, 239] on div "IronWolf 2-8TB (15)" at bounding box center [621, 240] width 85 height 14
drag, startPoint x: 876, startPoint y: 528, endPoint x: 795, endPoint y: 538, distance: 81.6
click at [877, 528] on button "Apply" at bounding box center [887, 525] width 68 height 28
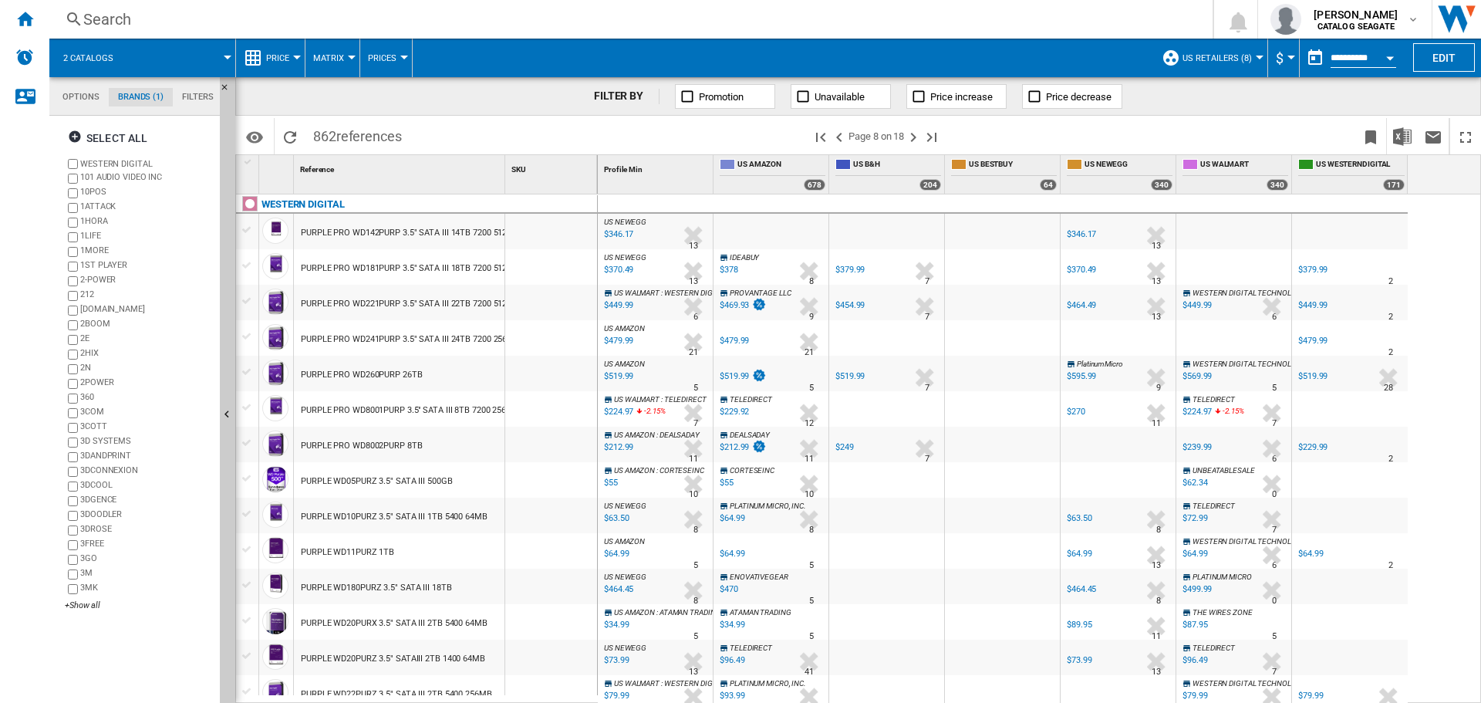
scroll to position [1284, 0]
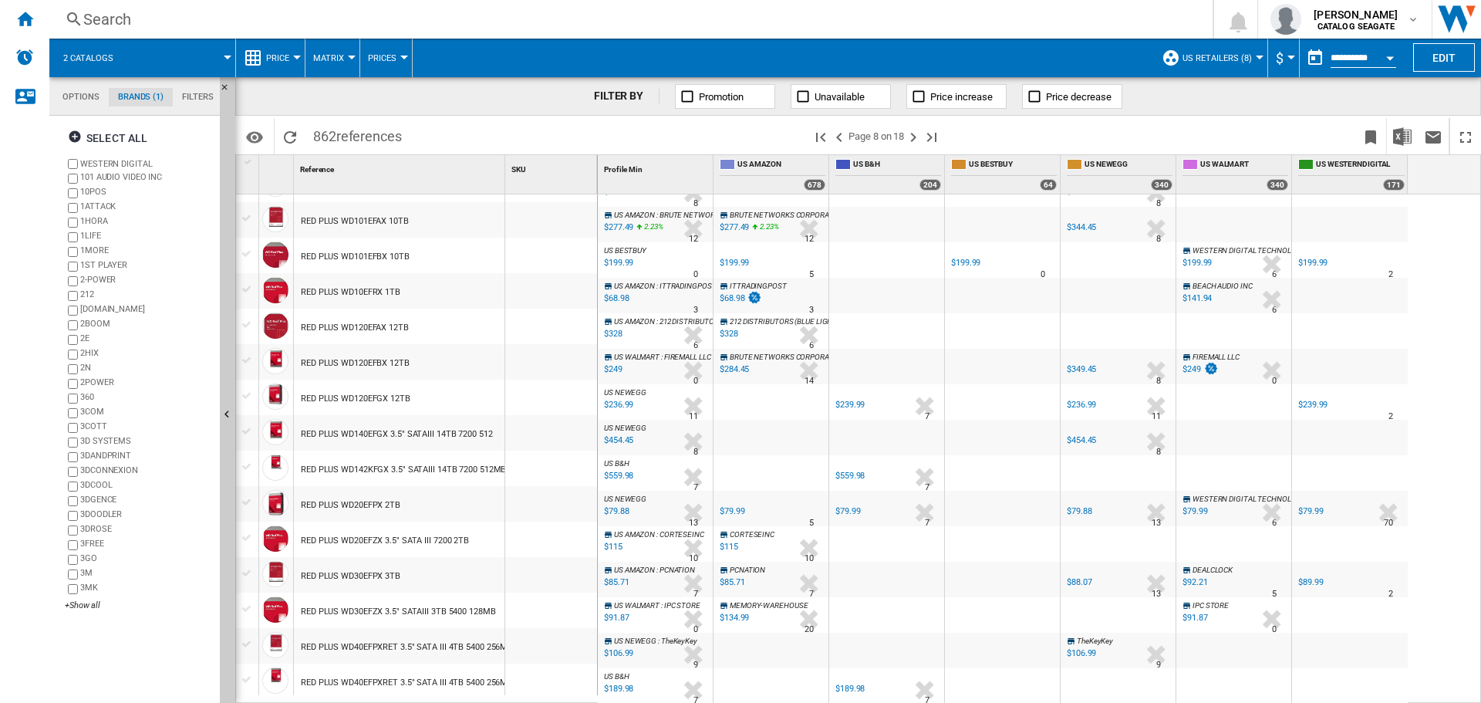
click at [437, 110] on div "FILTER BY Promotion Unavailable Price increase Price decrease" at bounding box center [858, 96] width 1246 height 39
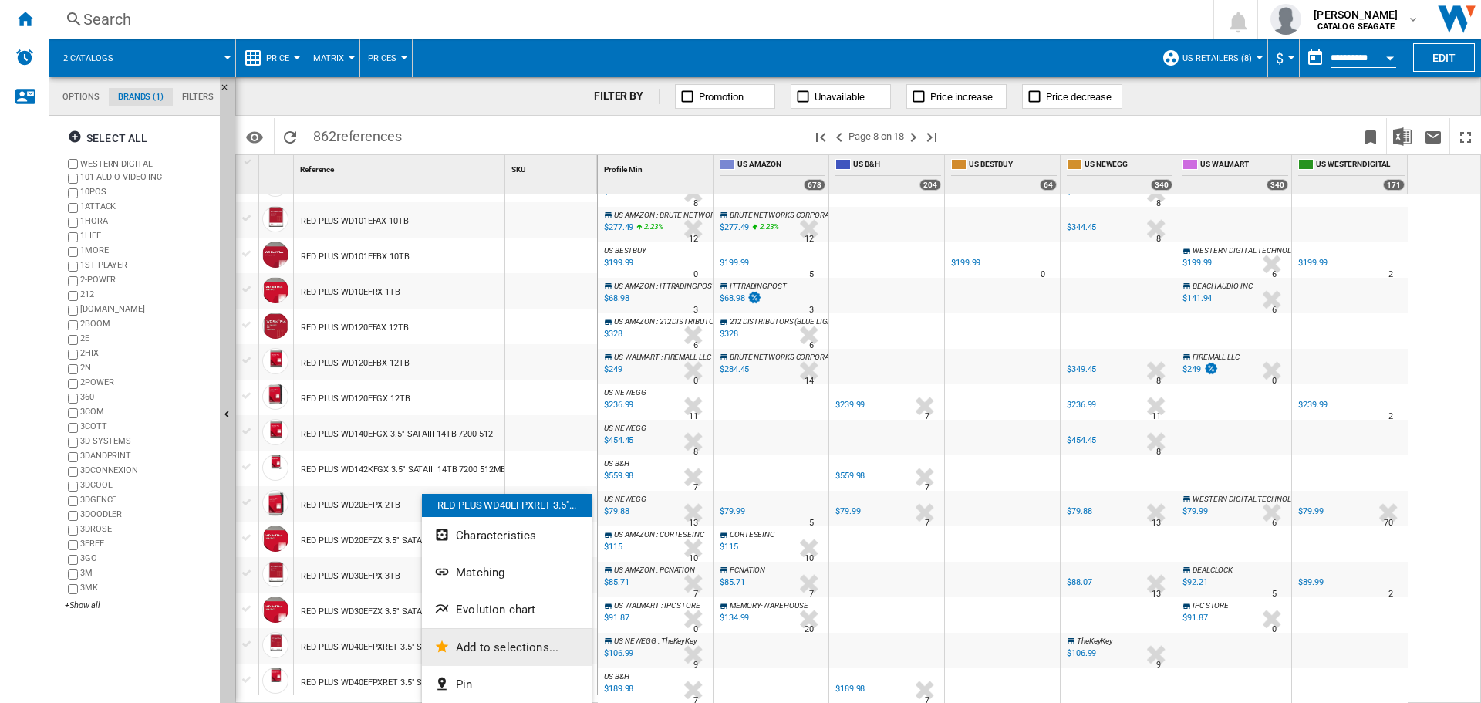
click at [444, 656] on ng-md-icon "Add to selections..." at bounding box center [443, 648] width 19 height 19
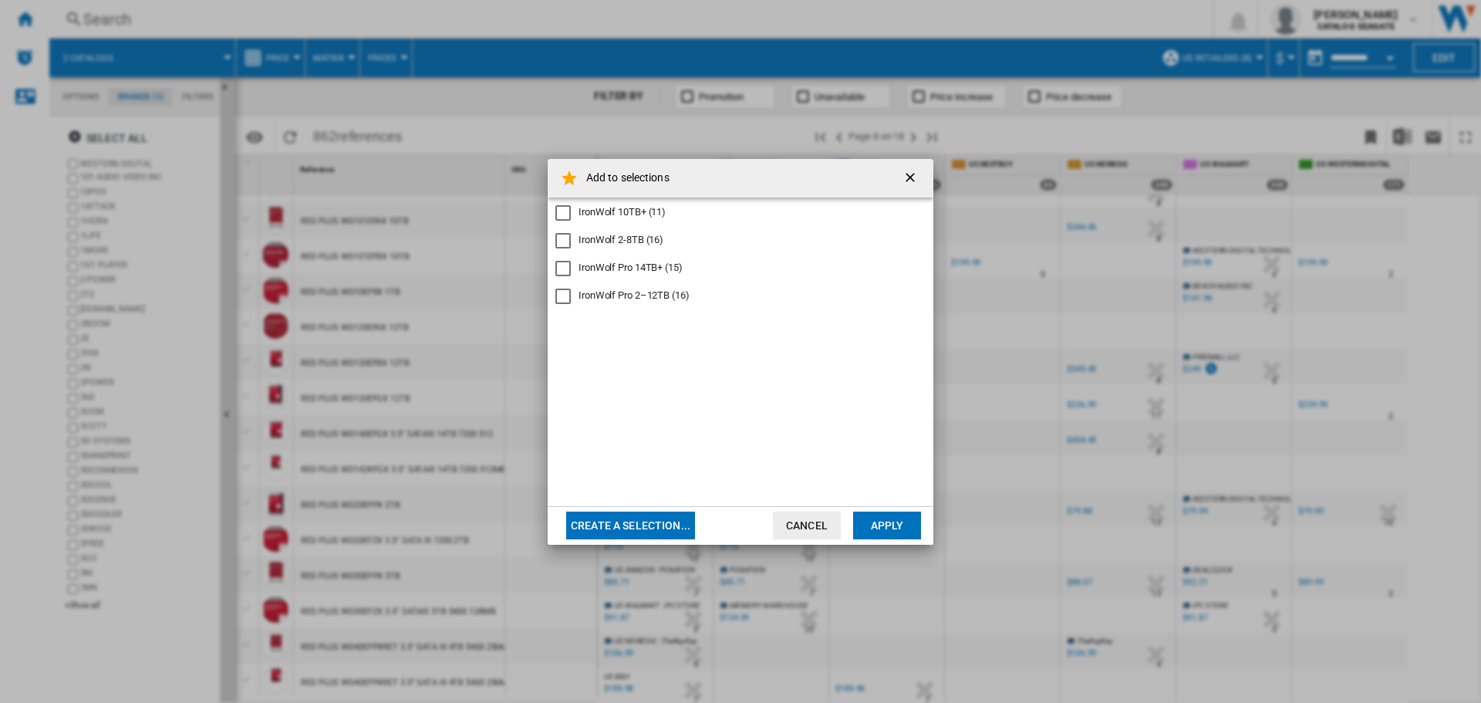
click at [648, 234] on div "IronWolf 2-8TB (16)" at bounding box center [621, 240] width 85 height 14
click at [888, 524] on button "Apply" at bounding box center [887, 525] width 68 height 28
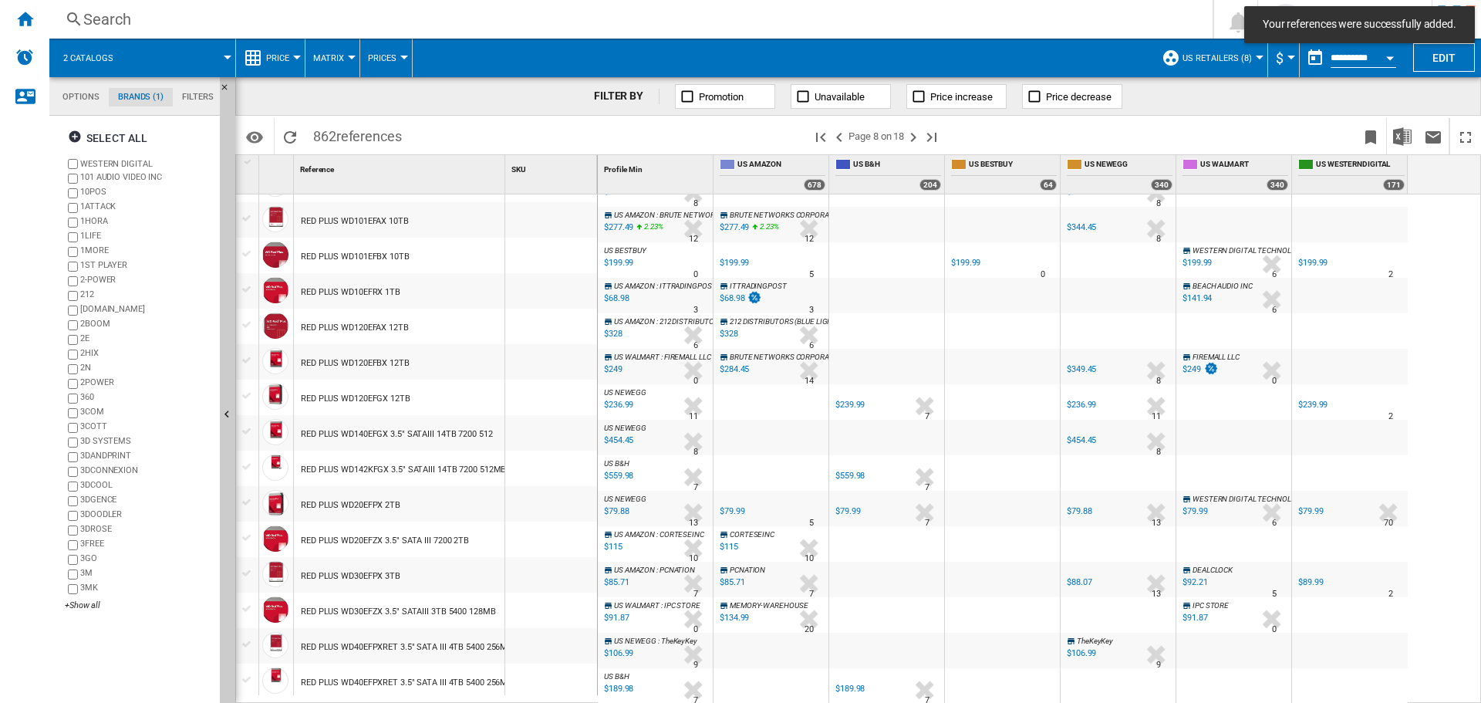
click at [428, 686] on div "RED PLUS WD40EFPXRET 3.5" SATA III 4TB 5400 256MB 2PACK" at bounding box center [421, 682] width 240 height 35
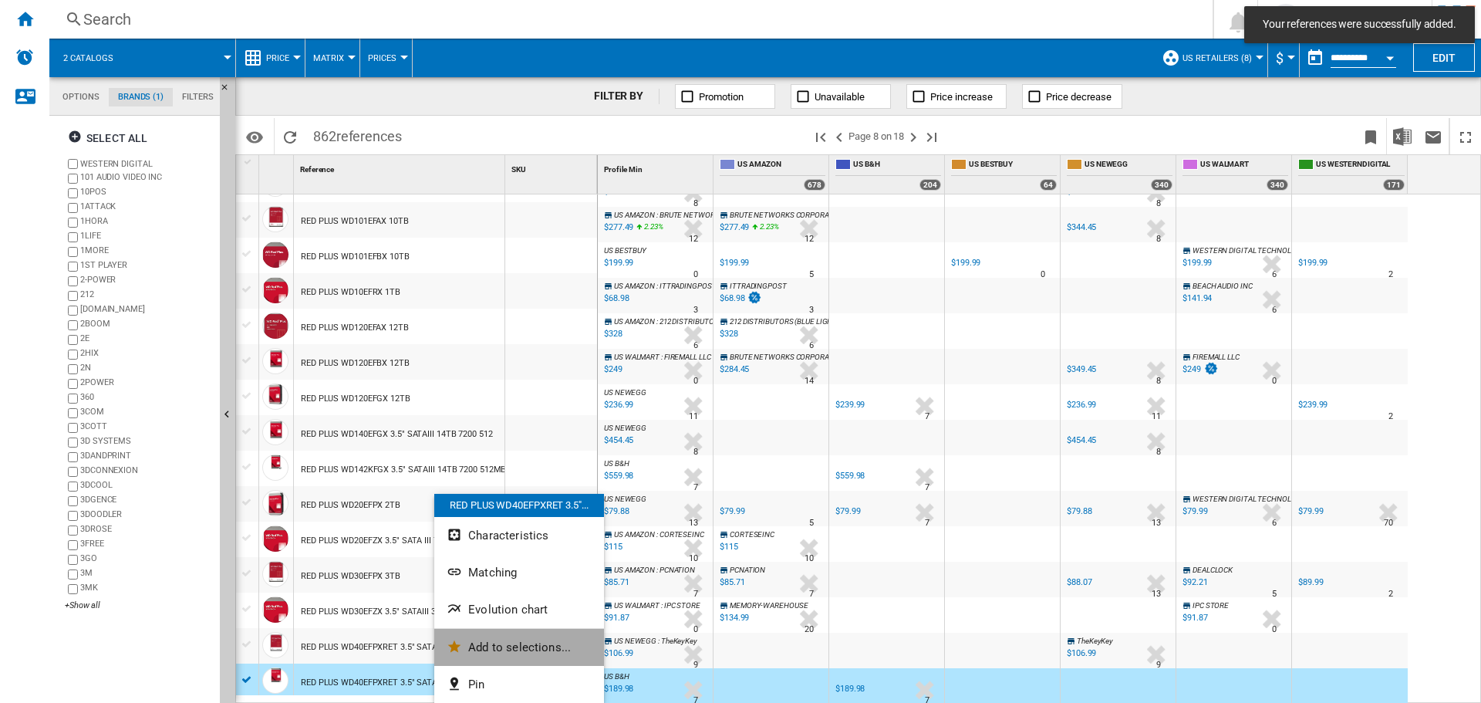
click at [504, 648] on span "Add to selections..." at bounding box center [519, 647] width 103 height 14
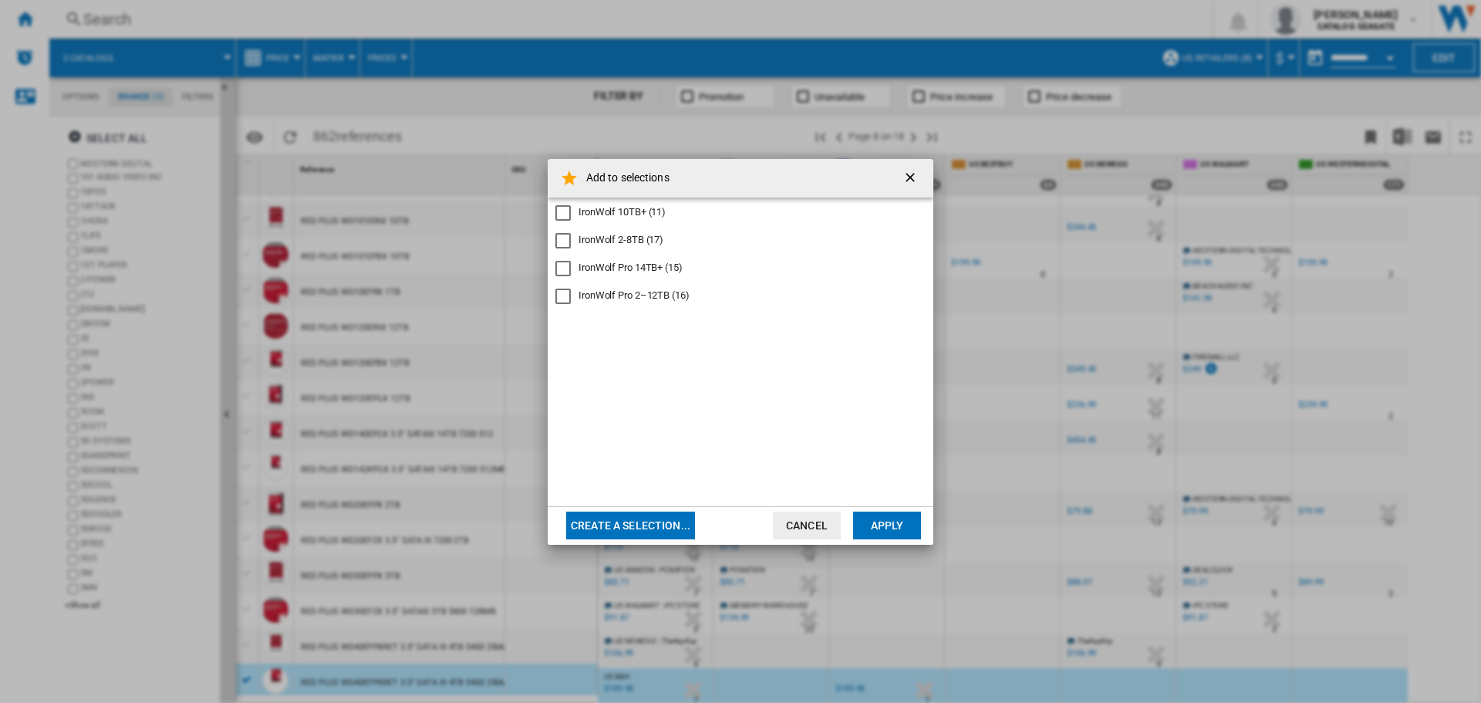
click at [623, 236] on div "IronWolf 2-8TB (17)" at bounding box center [621, 240] width 85 height 14
click at [875, 527] on button "Apply" at bounding box center [887, 525] width 68 height 28
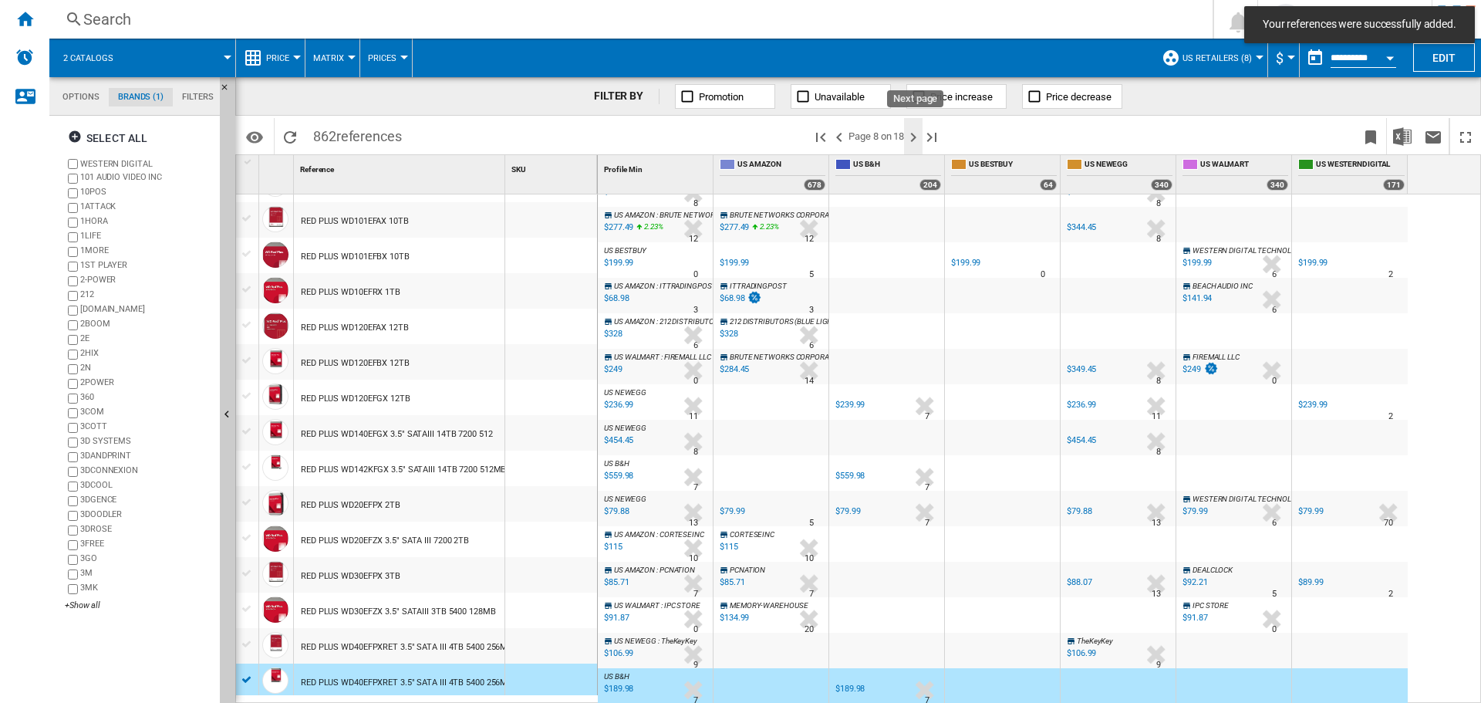
click at [916, 141] on ng-md-icon "Next page" at bounding box center [913, 137] width 19 height 19
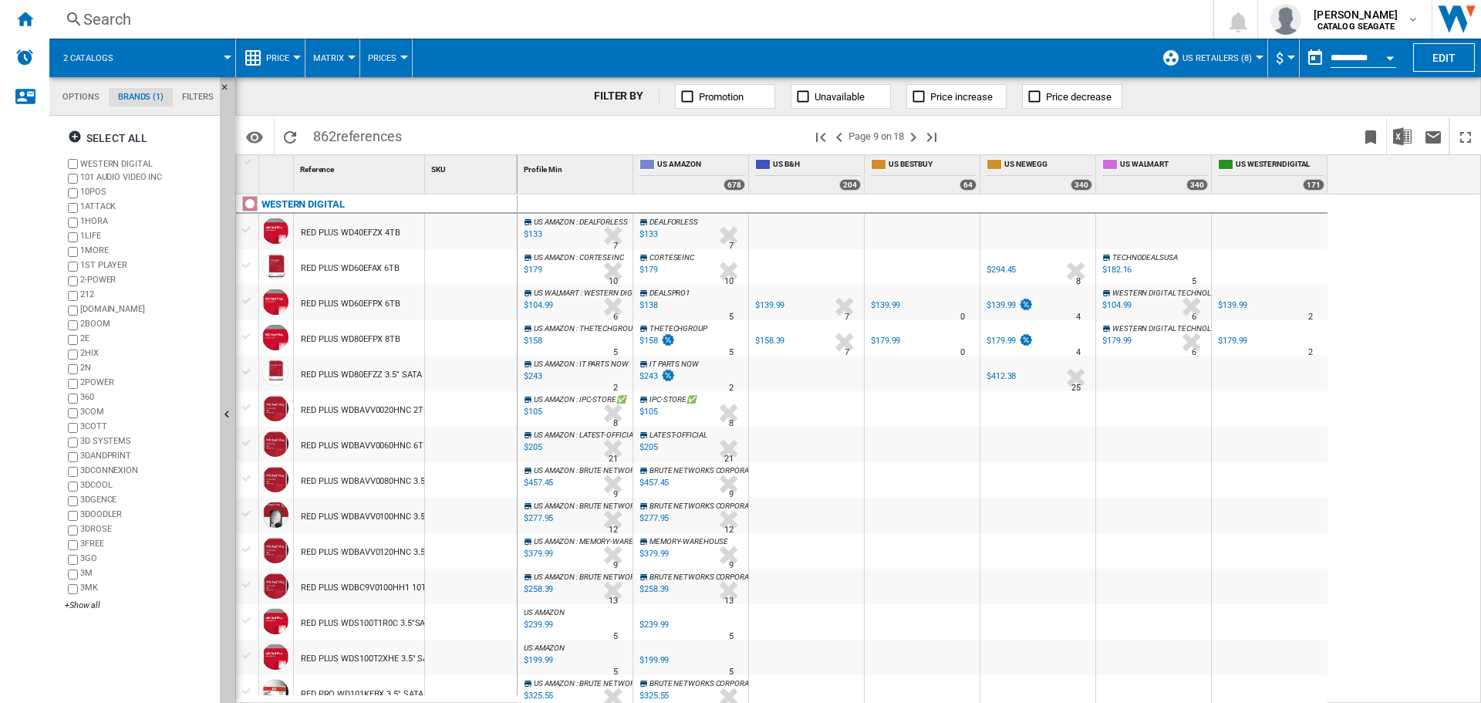
click at [361, 223] on div "RED PLUS WD40EFZX 4TB" at bounding box center [351, 232] width 100 height 35
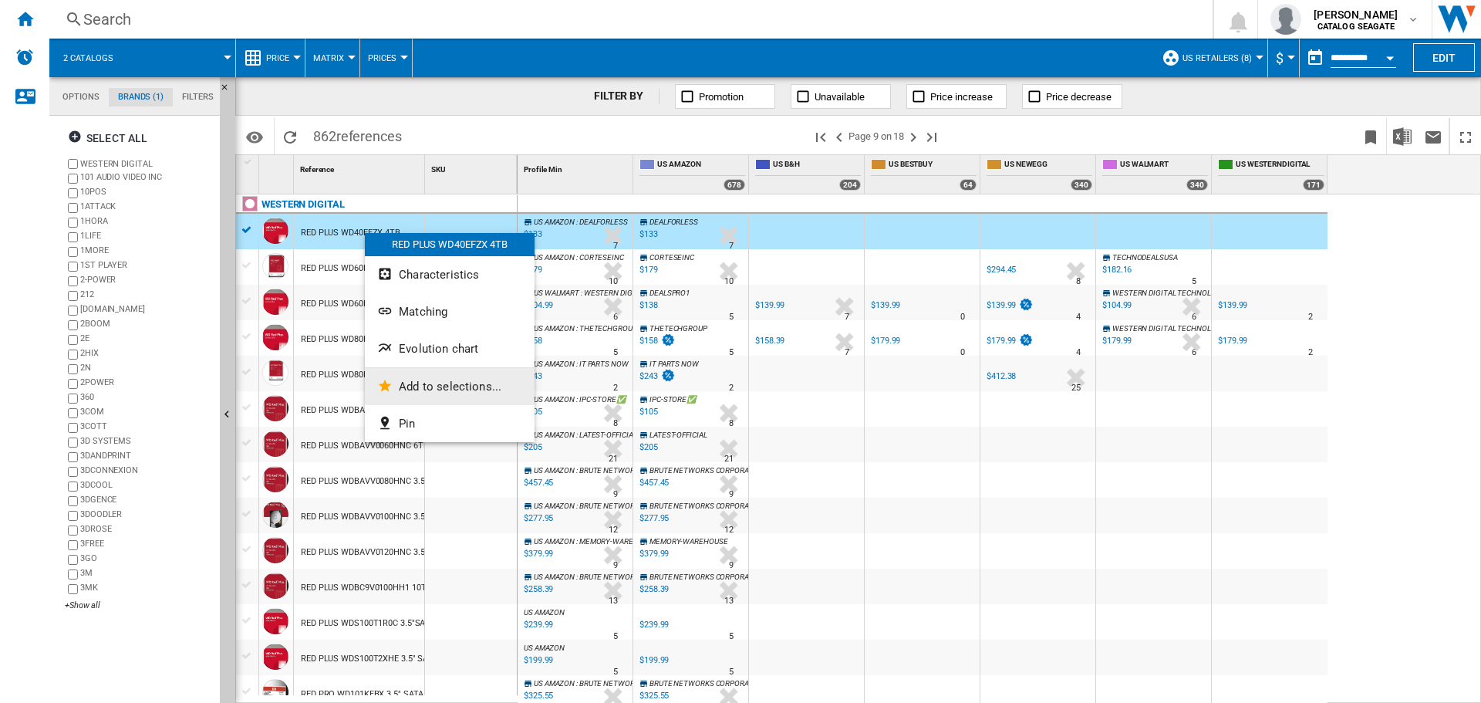
click at [441, 391] on span "Add to selections..." at bounding box center [450, 387] width 103 height 14
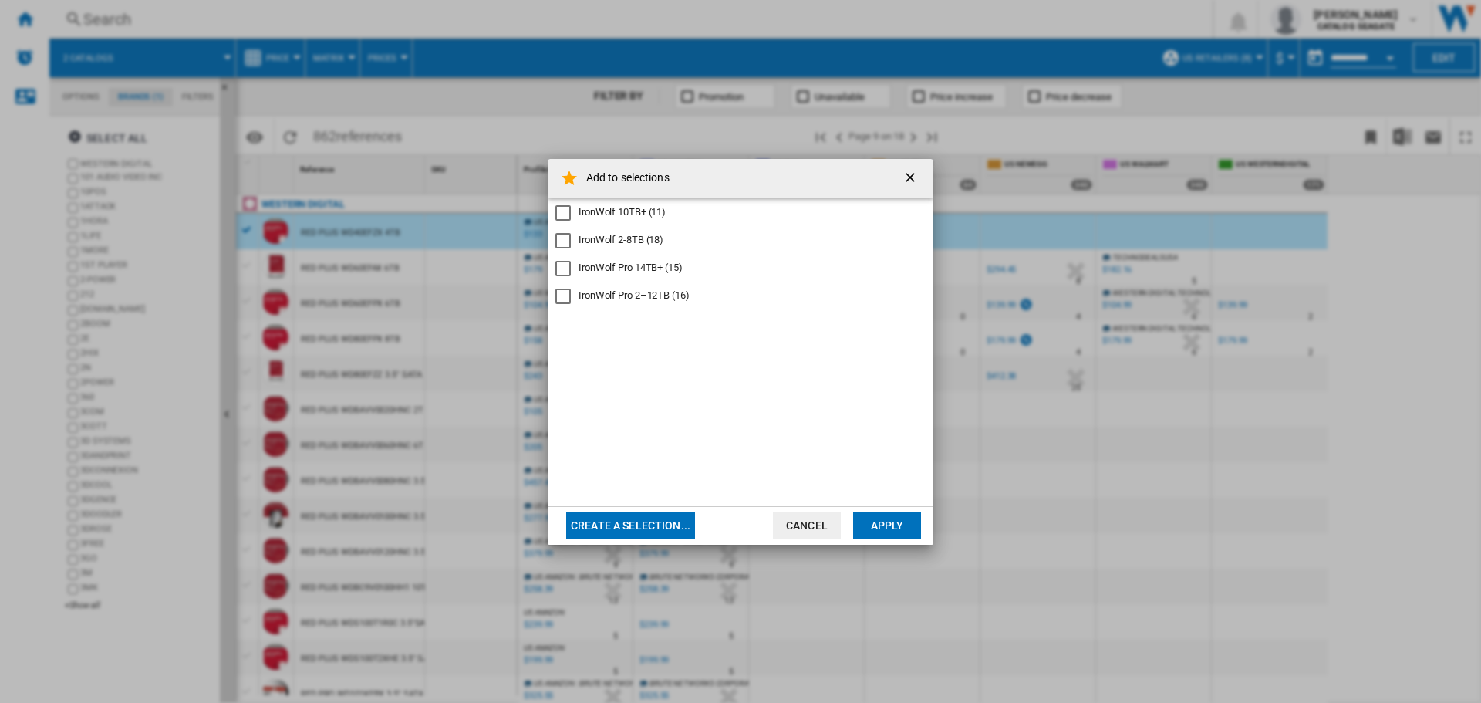
click at [646, 233] on div "IronWolf 2-8TB (18)" at bounding box center [621, 240] width 85 height 14
click at [912, 513] on button "Apply" at bounding box center [887, 525] width 68 height 28
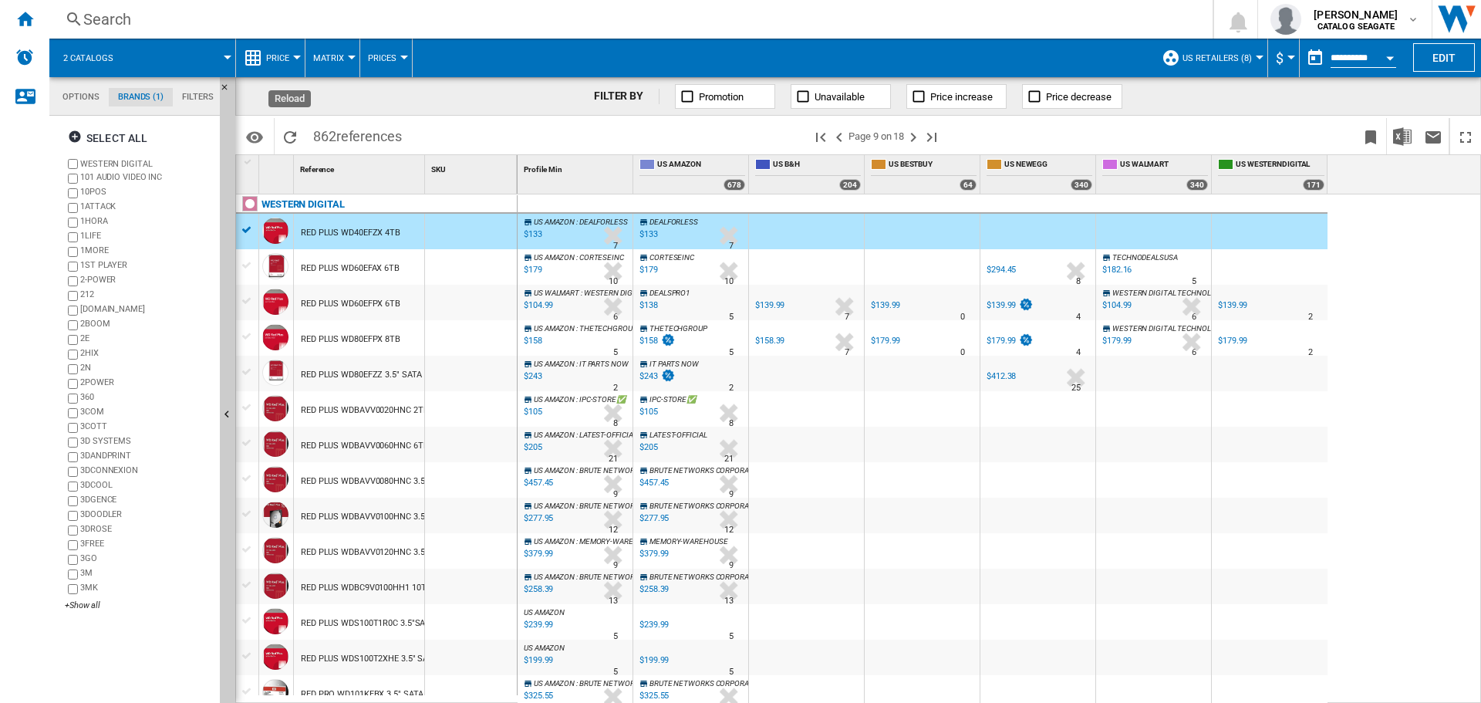
click at [369, 100] on div "FILTER BY Promotion Unavailable Price increase Price decrease" at bounding box center [858, 96] width 1246 height 39
click at [364, 302] on div "RED PLUS WD60EFPX 6TB" at bounding box center [351, 303] width 100 height 35
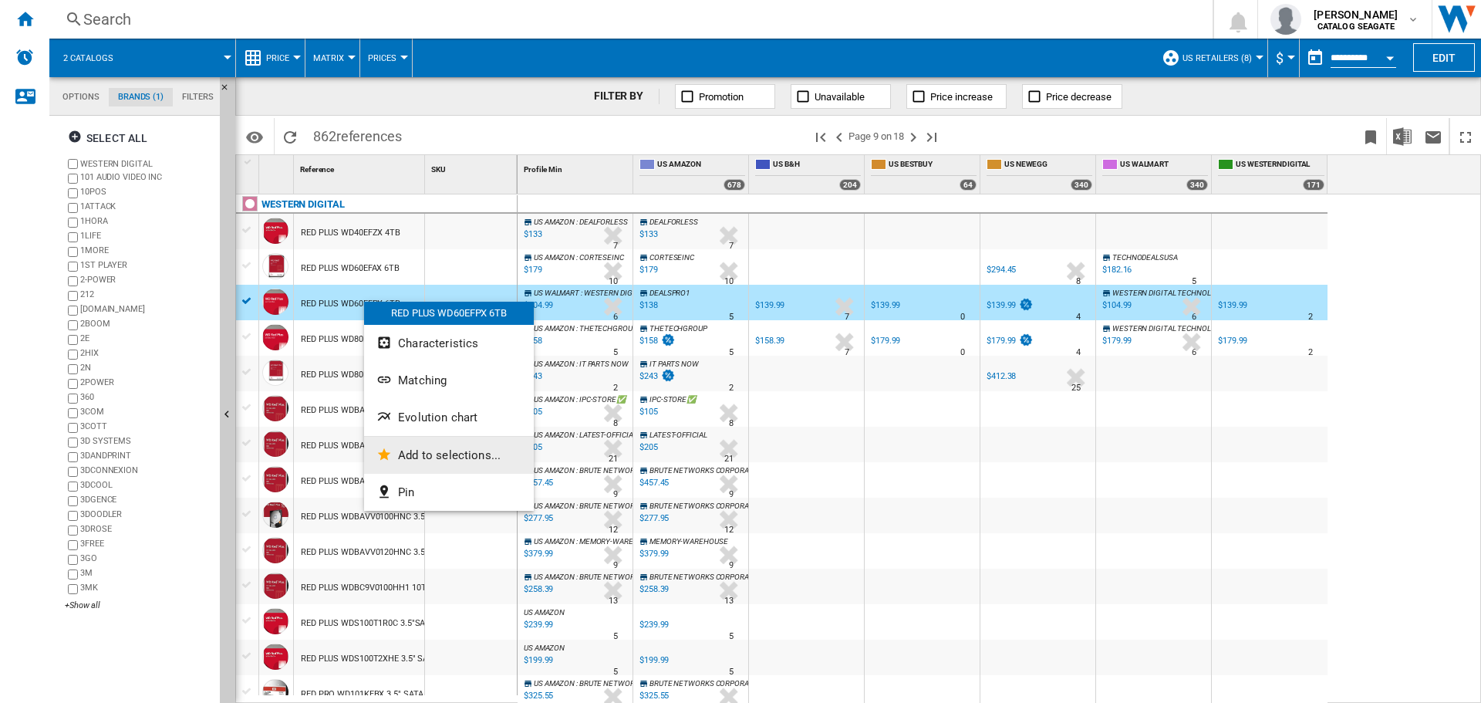
click at [428, 449] on span "Add to selections..." at bounding box center [449, 455] width 103 height 14
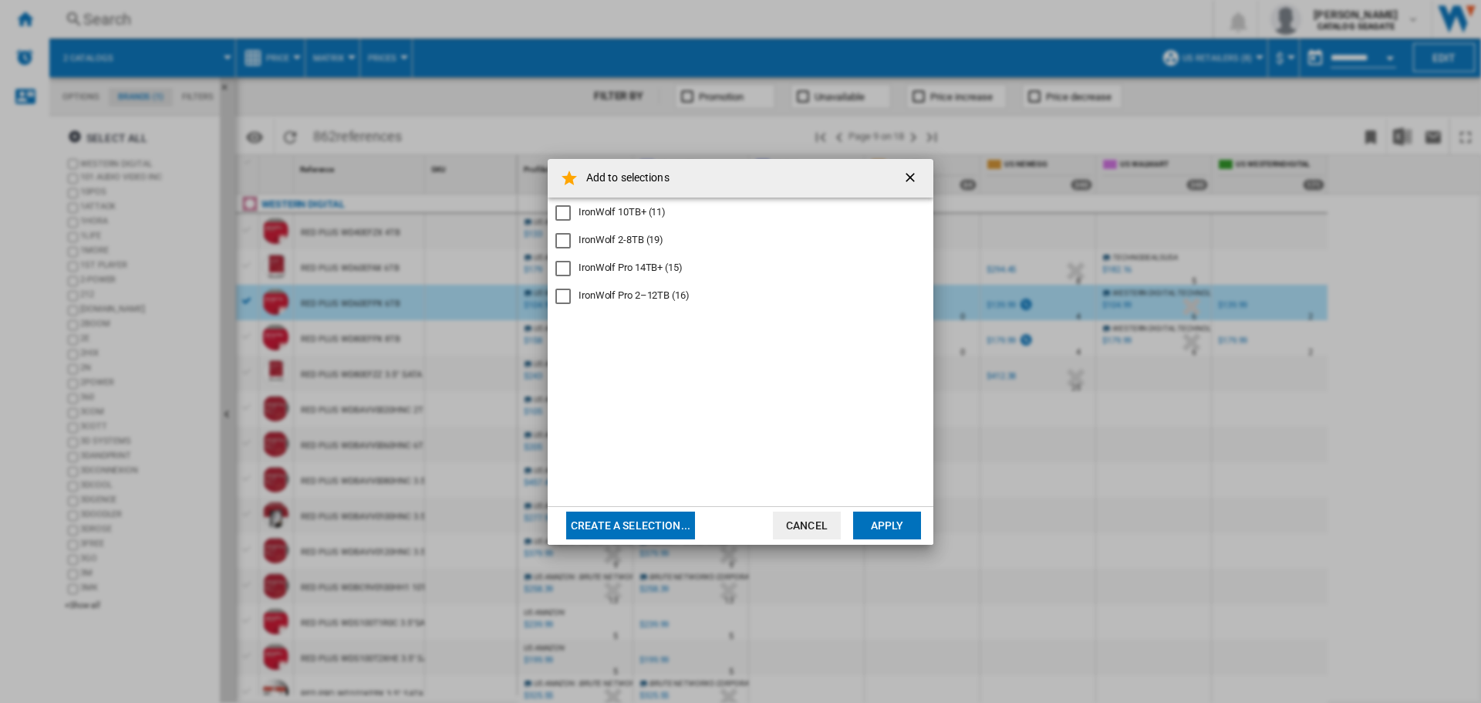
click at [646, 233] on div "IronWolf 2-8TB (19)" at bounding box center [621, 240] width 85 height 14
click at [880, 525] on button "Apply" at bounding box center [887, 525] width 68 height 28
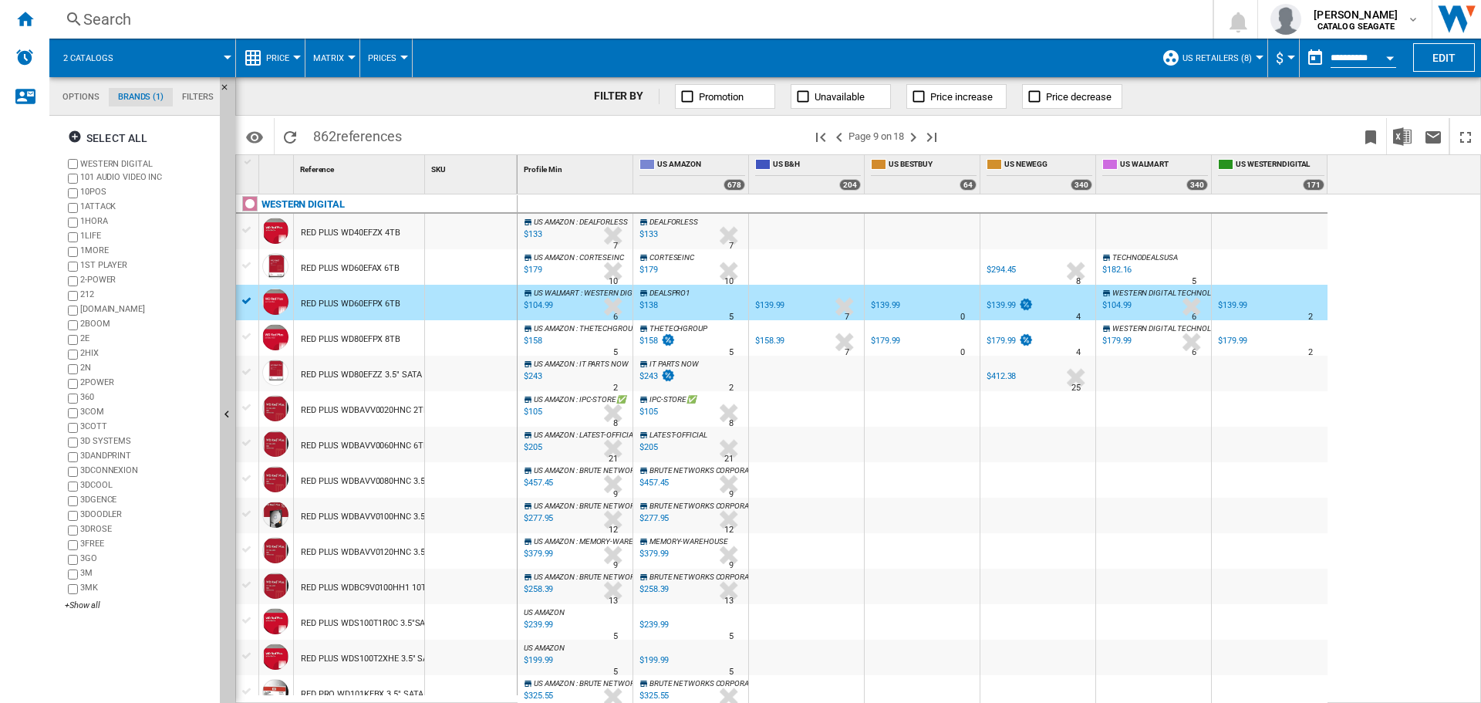
click at [372, 265] on div "RED PLUS WD60EFAX 6TB" at bounding box center [350, 268] width 99 height 35
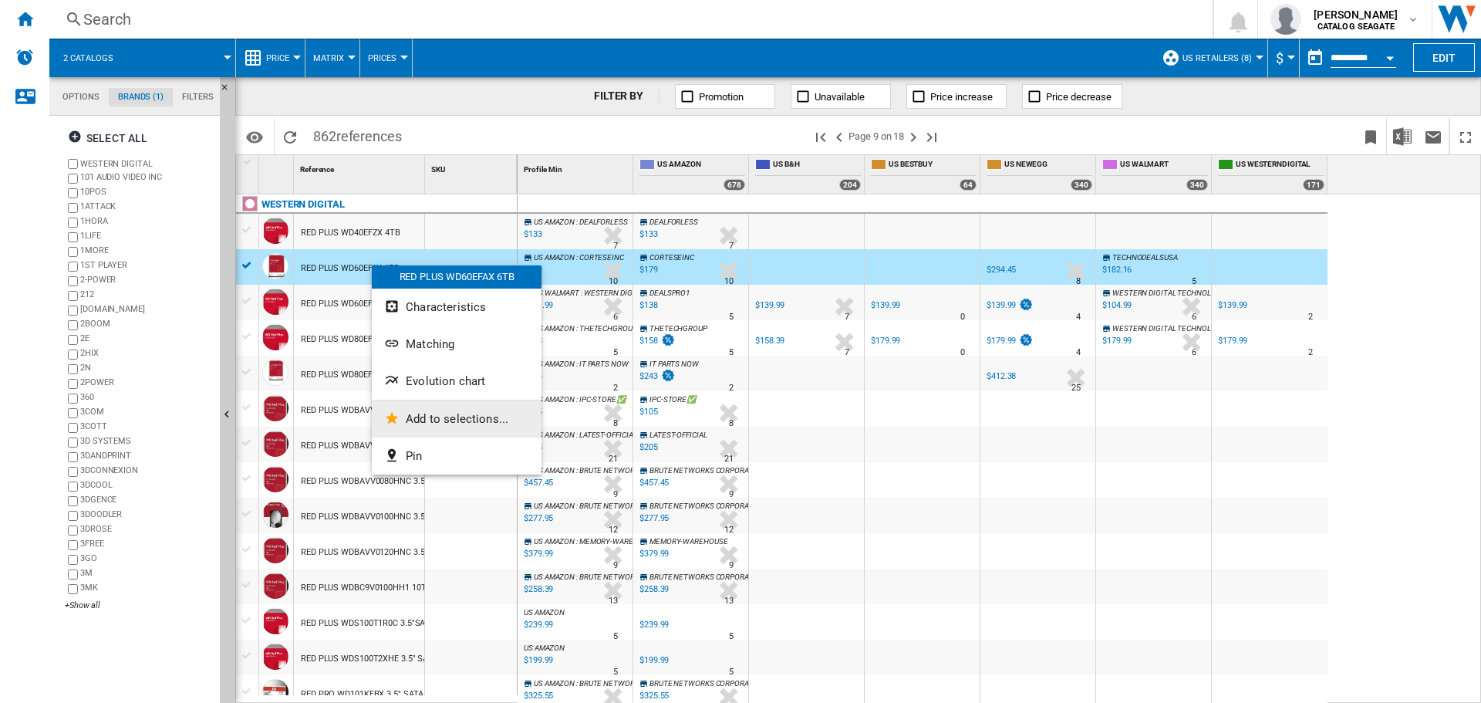
click at [468, 423] on span "Add to selections..." at bounding box center [457, 419] width 103 height 14
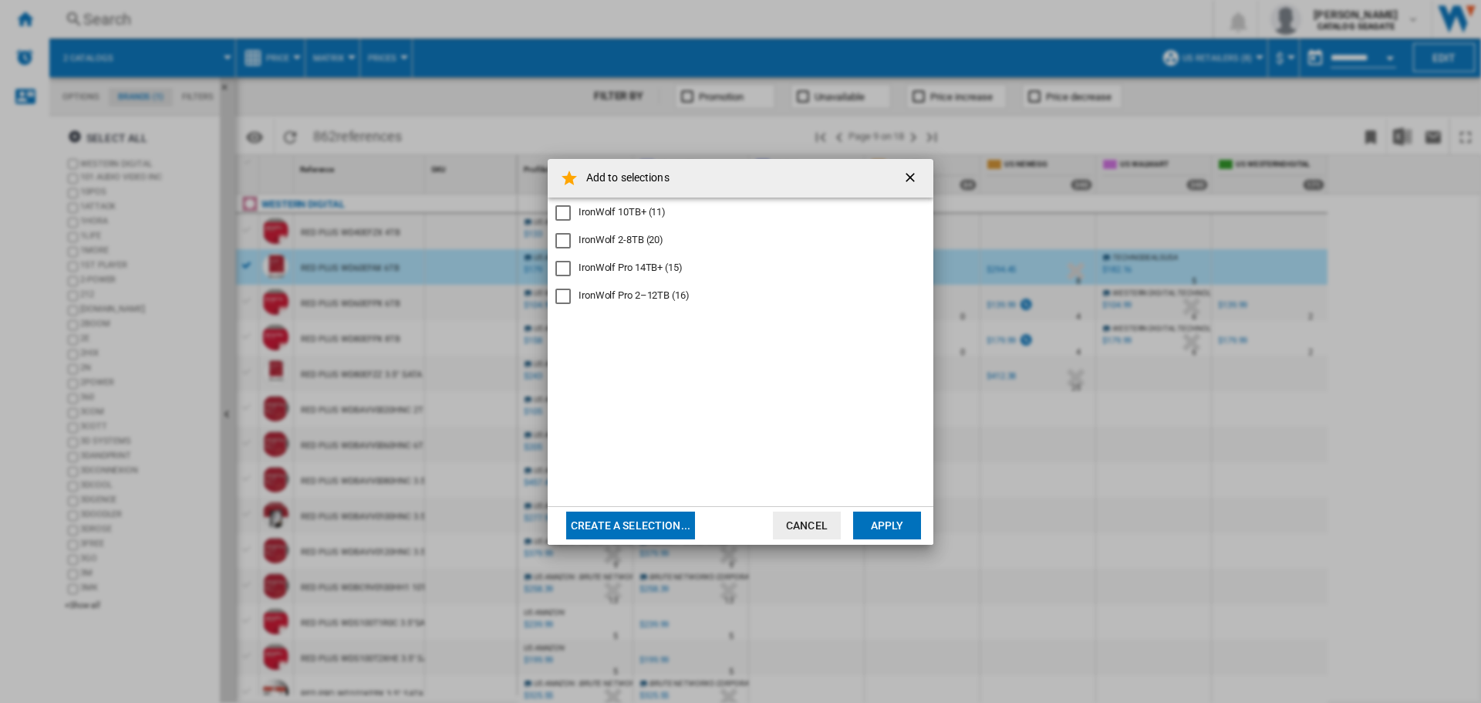
click at [632, 237] on div "IronWolf 2-8TB (20)" at bounding box center [621, 240] width 85 height 14
click at [893, 519] on button "Apply" at bounding box center [887, 525] width 68 height 28
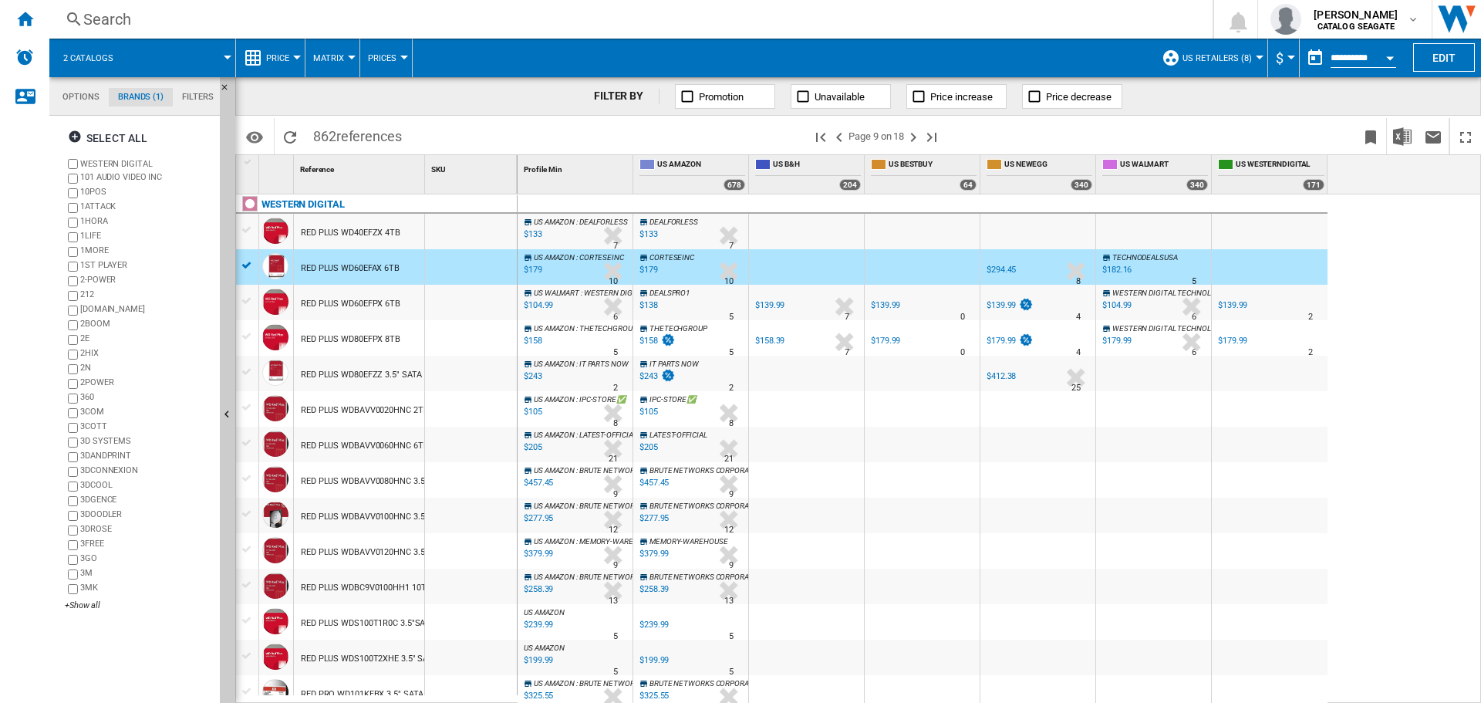
click at [336, 96] on div "FILTER BY Promotion Unavailable Price increase Price decrease" at bounding box center [858, 96] width 1246 height 39
click at [354, 333] on div "RED PLUS WD80EFPX 8TB" at bounding box center [351, 339] width 100 height 35
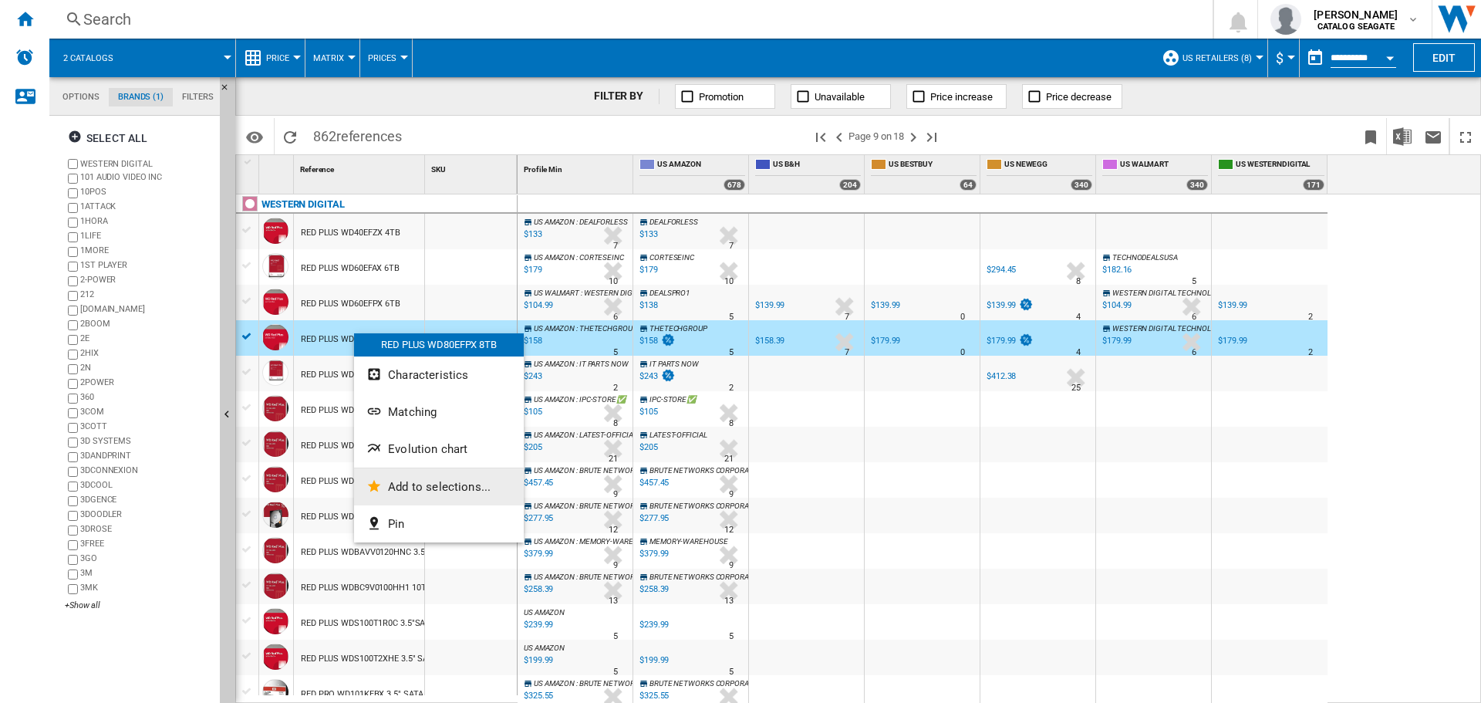
click at [446, 478] on button "Add to selections..." at bounding box center [439, 486] width 170 height 37
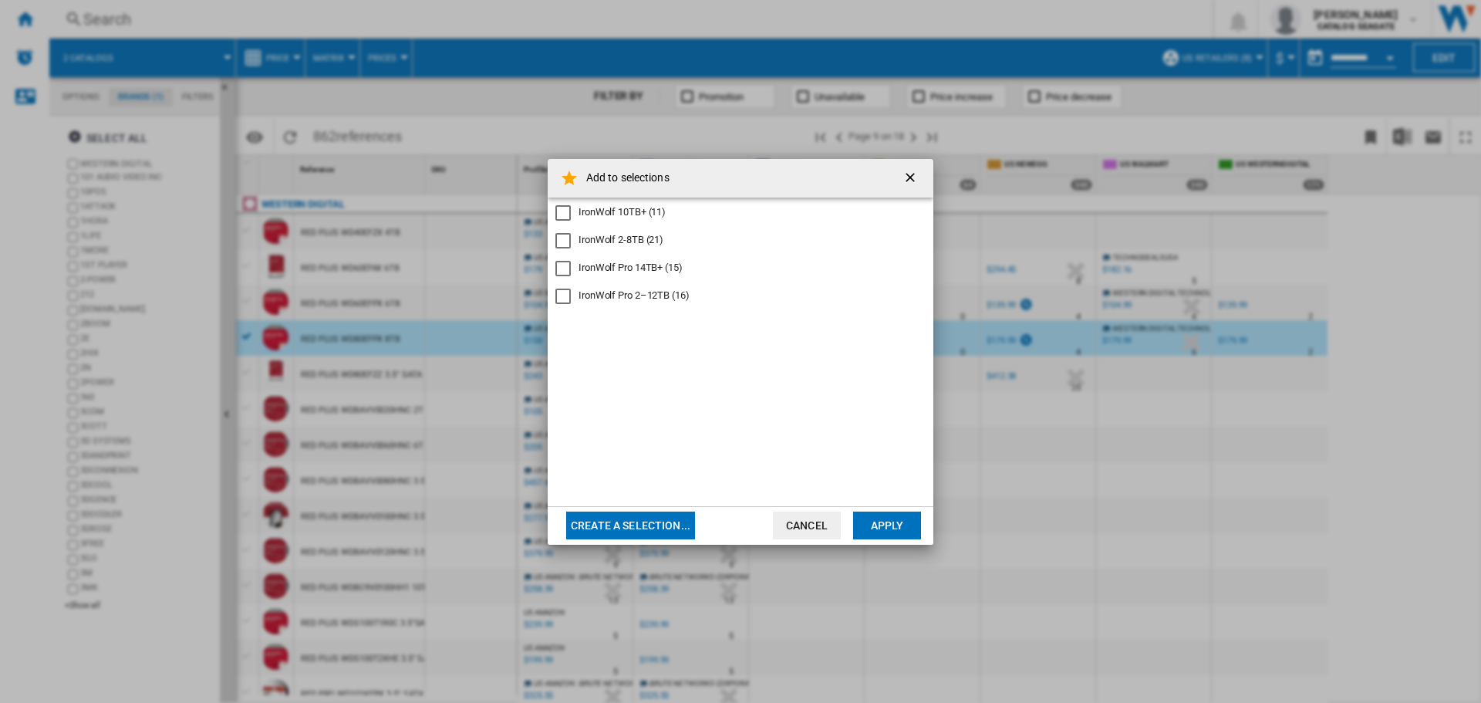
click at [619, 240] on div "IronWolf 2-8TB (21)" at bounding box center [621, 240] width 85 height 14
click at [880, 524] on button "Apply" at bounding box center [887, 525] width 68 height 28
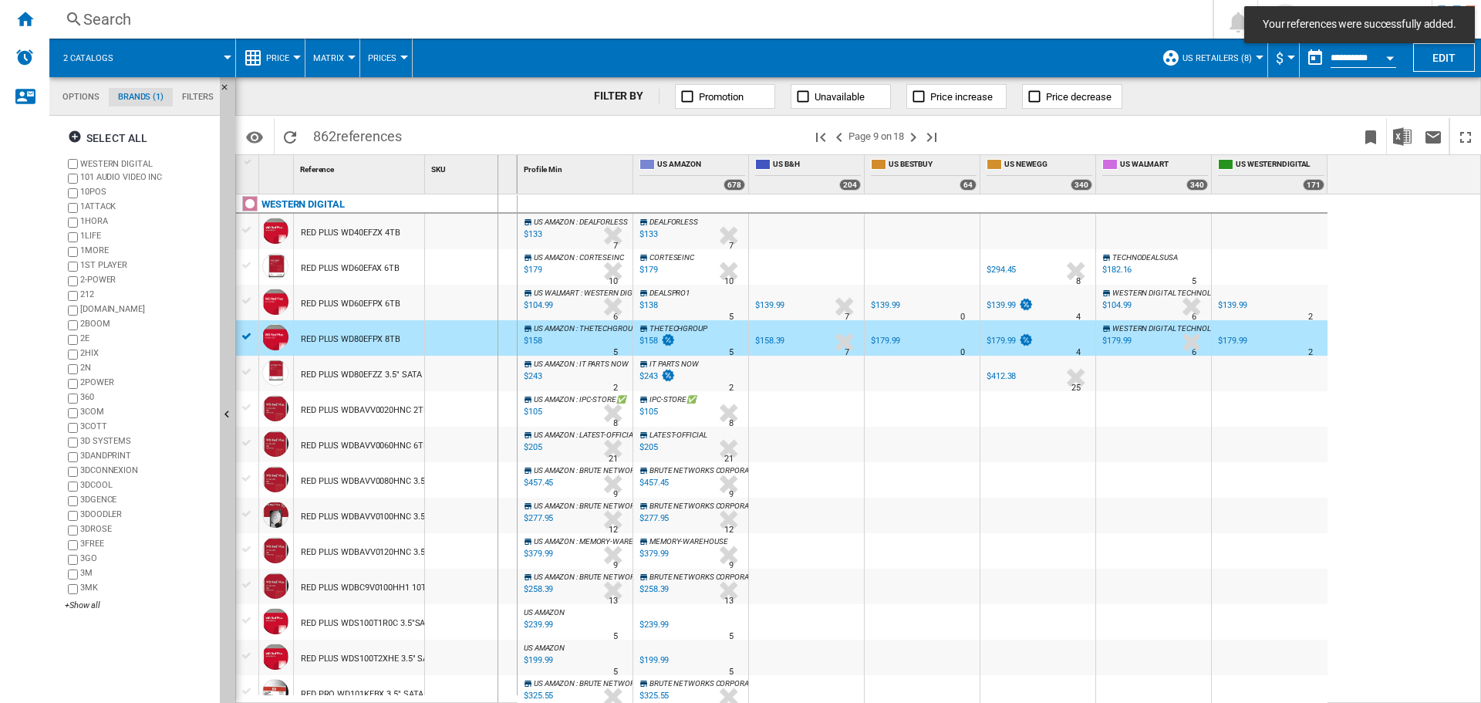
drag, startPoint x: 423, startPoint y: 166, endPoint x: 525, endPoint y: 177, distance: 102.5
click at [514, 175] on div "1 Reference 1 SKU 1" at bounding box center [377, 174] width 282 height 39
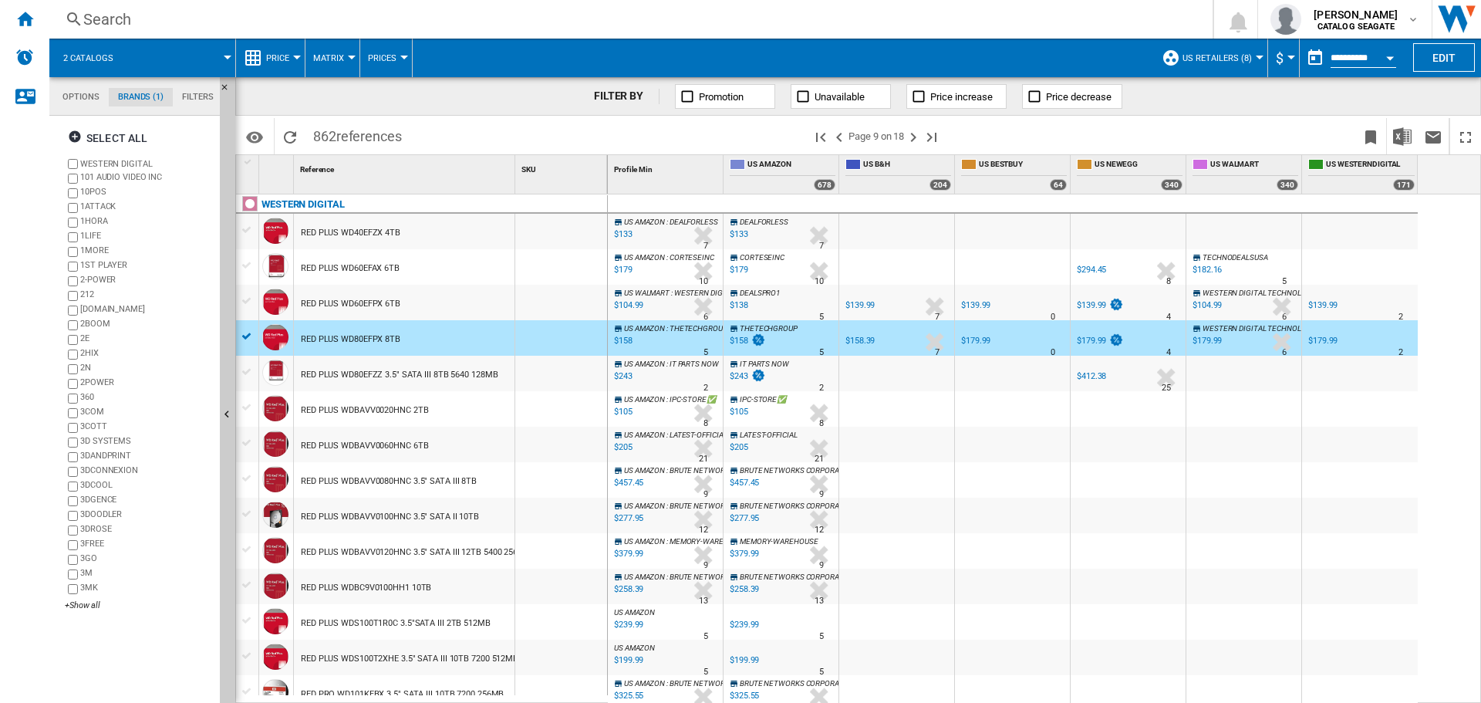
click at [463, 373] on div "RED PLUS WD80EFZZ 3.5" SATA III 8TB 5640 128MB" at bounding box center [399, 374] width 197 height 35
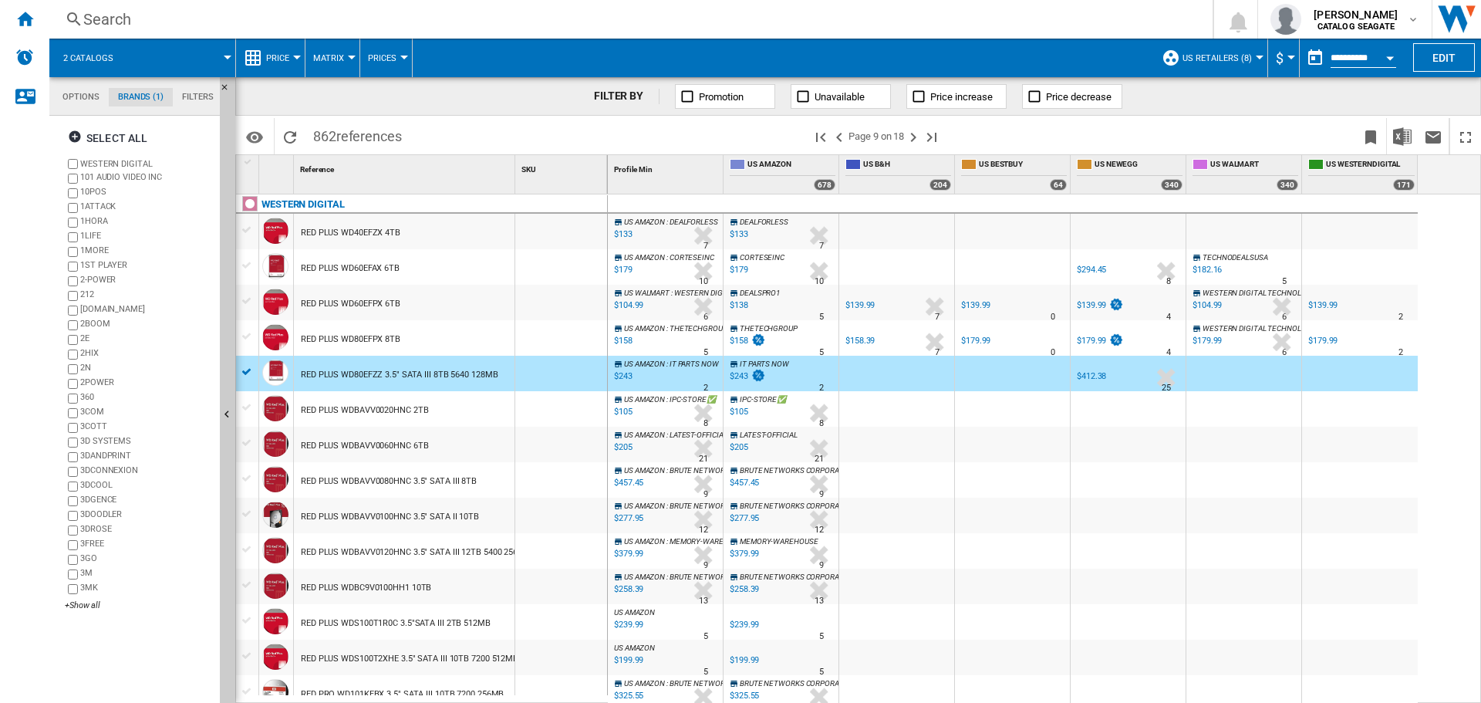
click at [457, 372] on div "RED PLUS WD80EFZZ 3.5" SATA III 8TB 5640 128MB" at bounding box center [399, 374] width 197 height 35
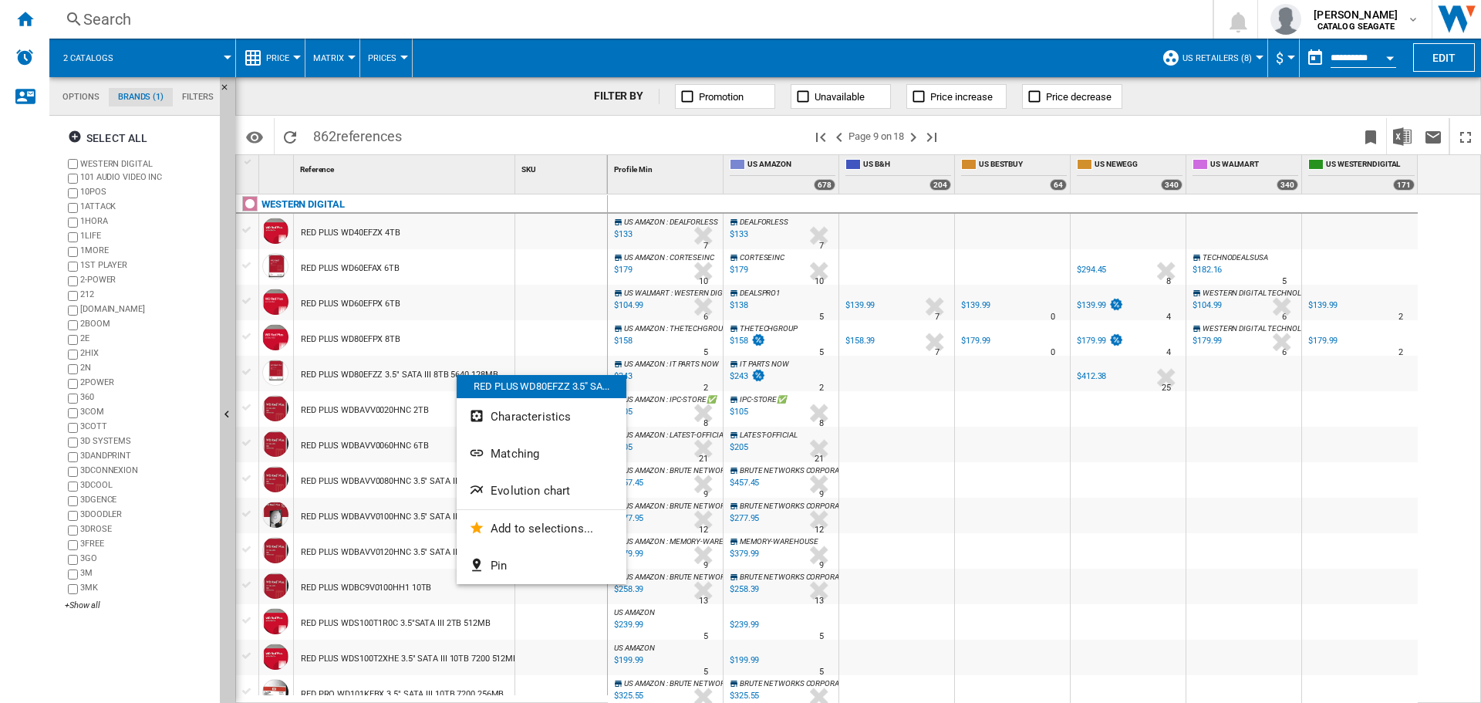
click at [436, 374] on div at bounding box center [740, 351] width 1481 height 703
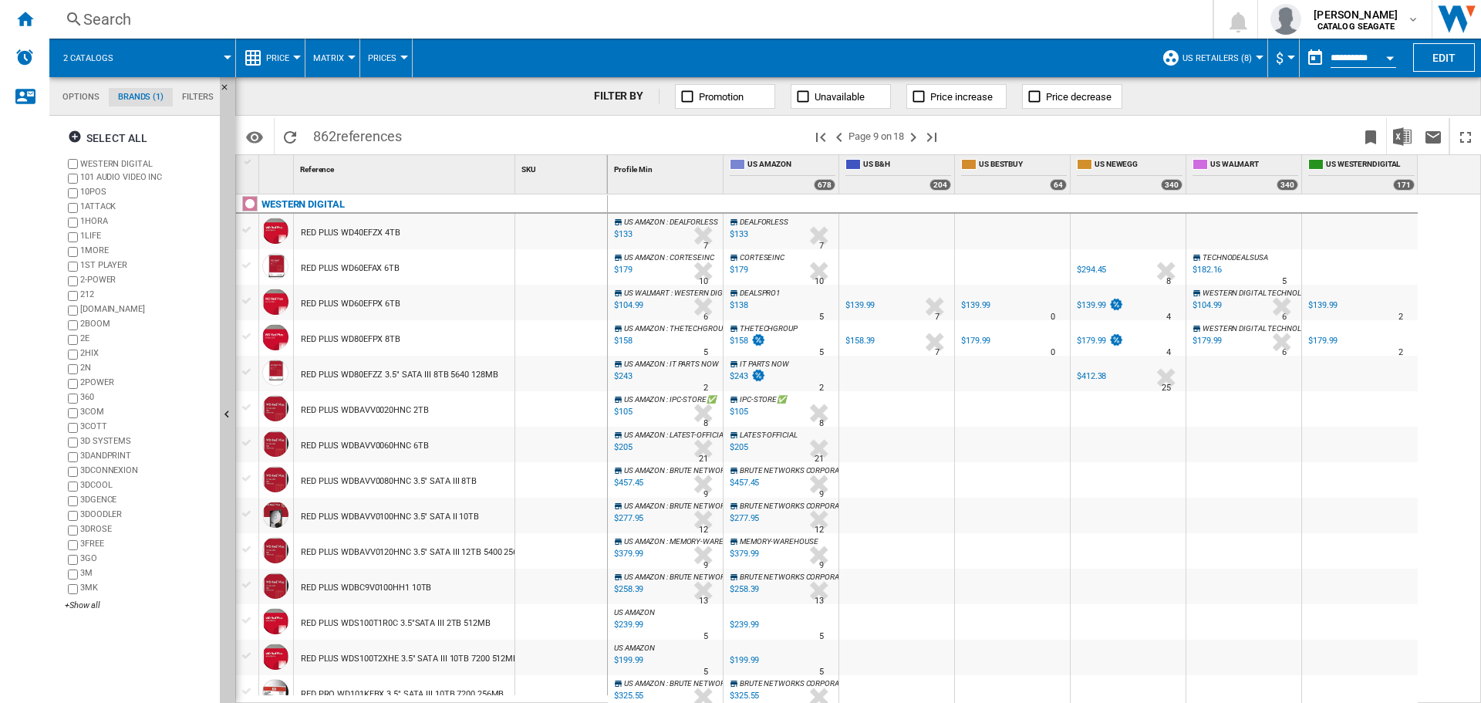
click at [436, 374] on div "RED PLUS WD80EFZZ 3.5" SATA III 8TB 5640 128MB" at bounding box center [399, 374] width 197 height 35
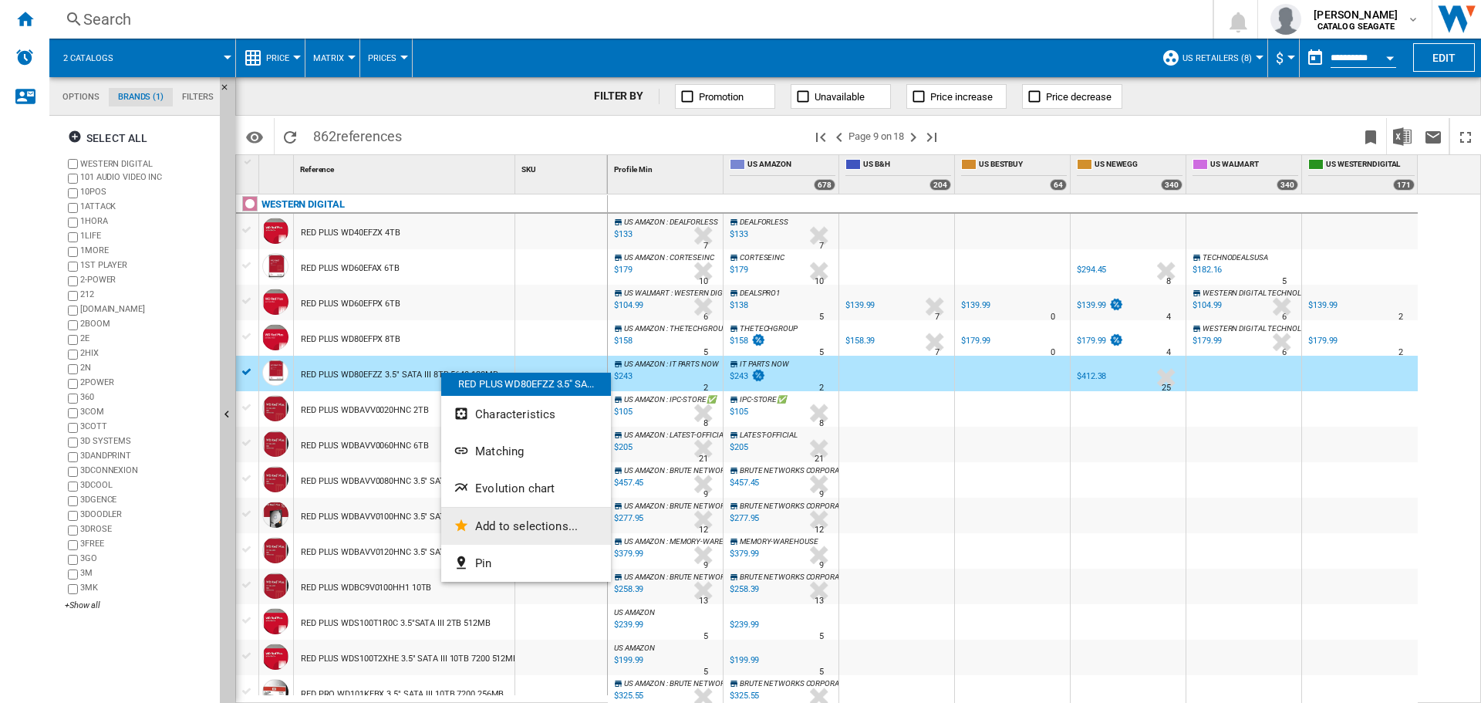
click at [498, 524] on span "Add to selections..." at bounding box center [526, 526] width 103 height 14
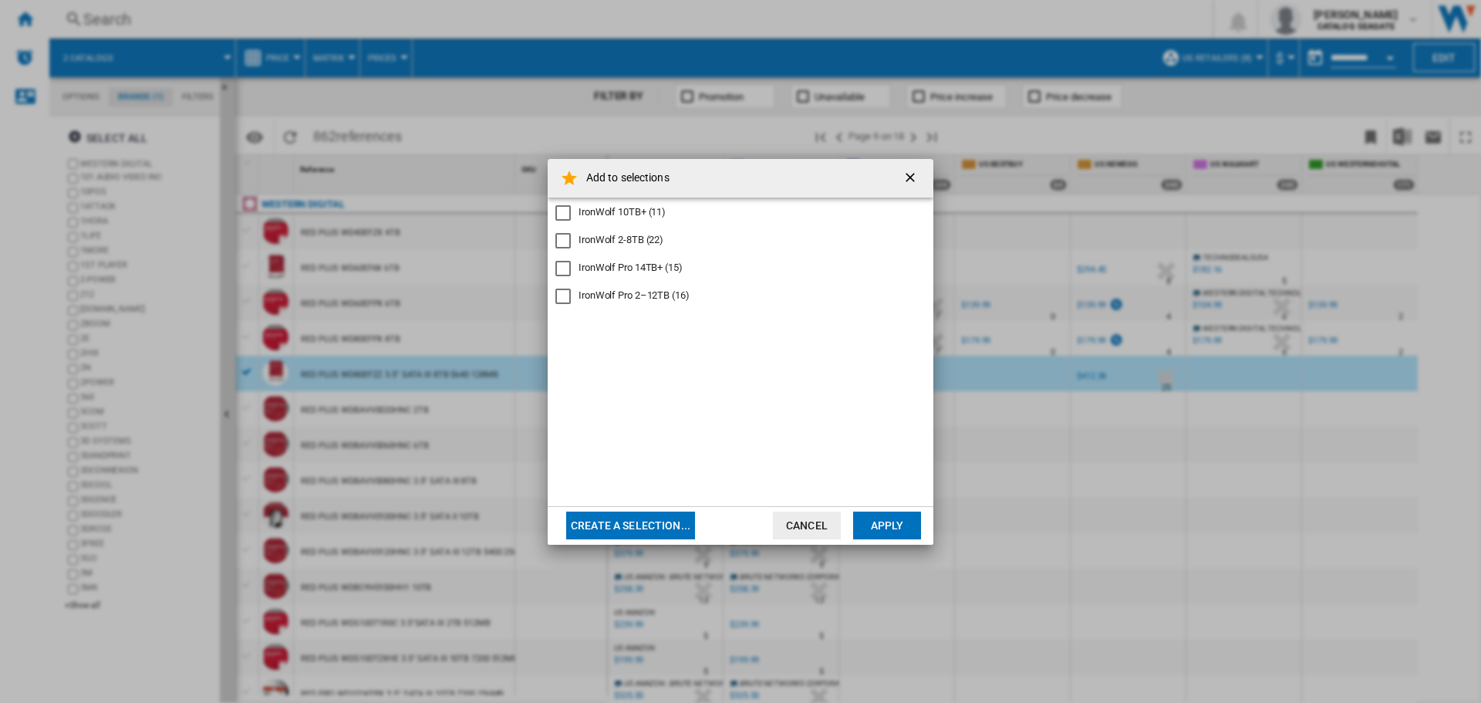
click at [643, 239] on div "IronWolf 2-8TB (22)" at bounding box center [621, 240] width 85 height 14
click at [886, 520] on button "Apply" at bounding box center [887, 525] width 68 height 28
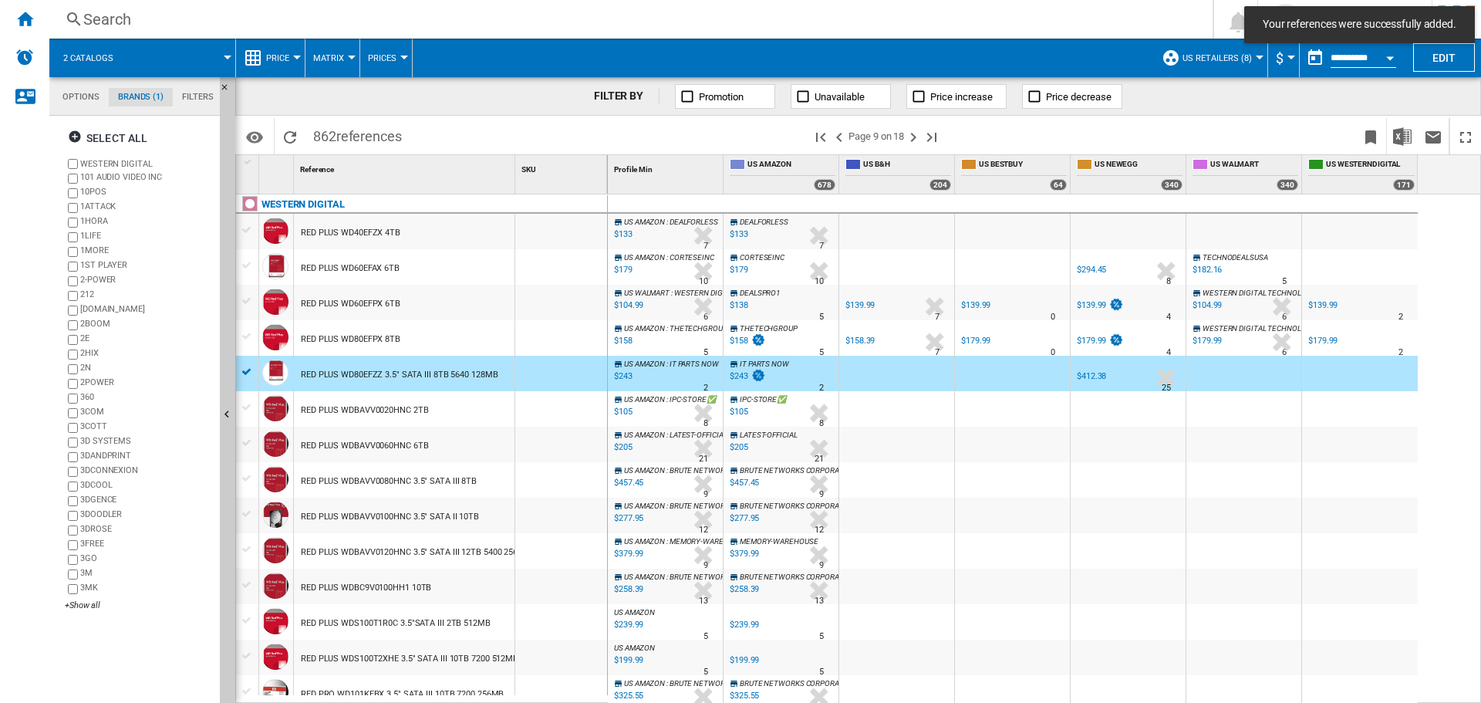
drag, startPoint x: 397, startPoint y: 406, endPoint x: 417, endPoint y: 448, distance: 46.9
click at [402, 417] on div "RED PLUS WDBAVV0020HNC 2TB" at bounding box center [364, 410] width 127 height 35
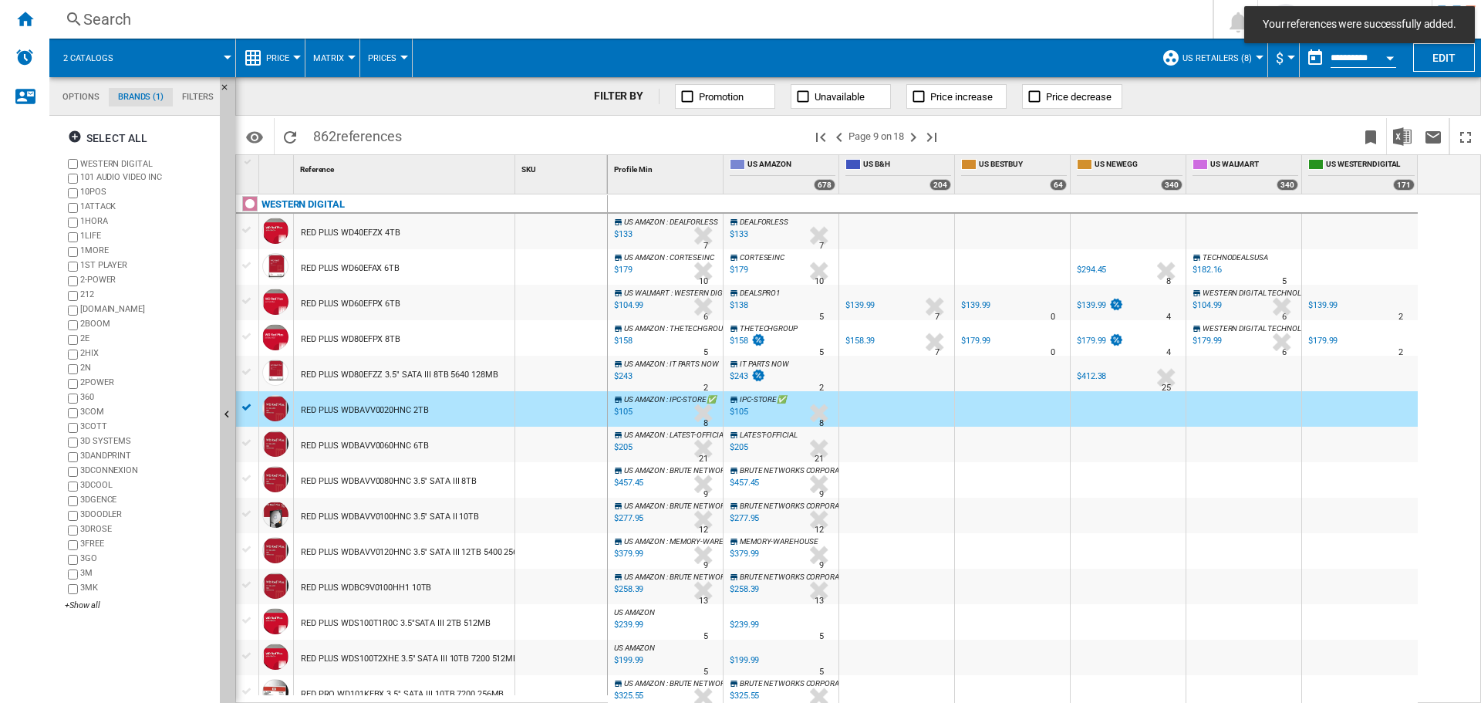
click at [461, 360] on div "RED PLUS WD80EFZZ 3.5" SATA III 8TB 5640 128MB" at bounding box center [399, 374] width 197 height 35
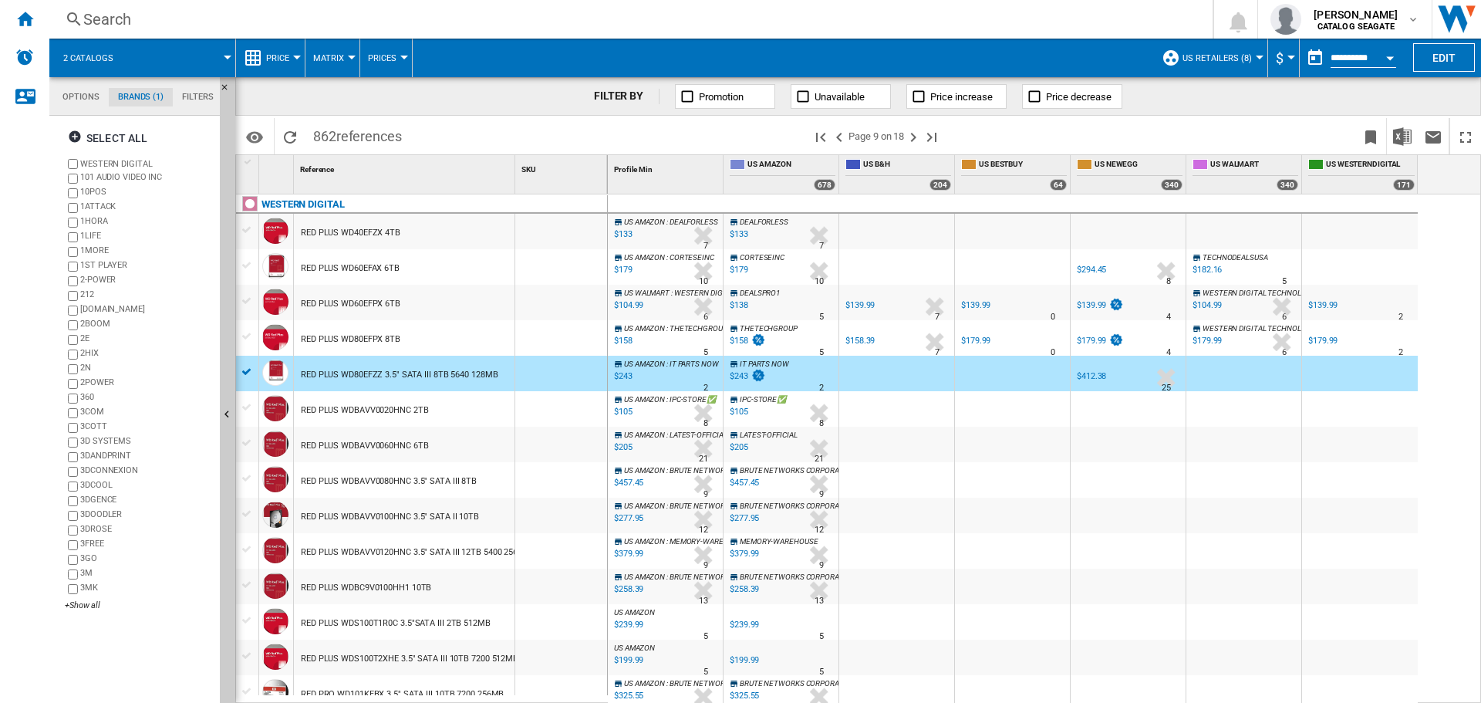
click at [246, 369] on div at bounding box center [247, 372] width 16 height 14
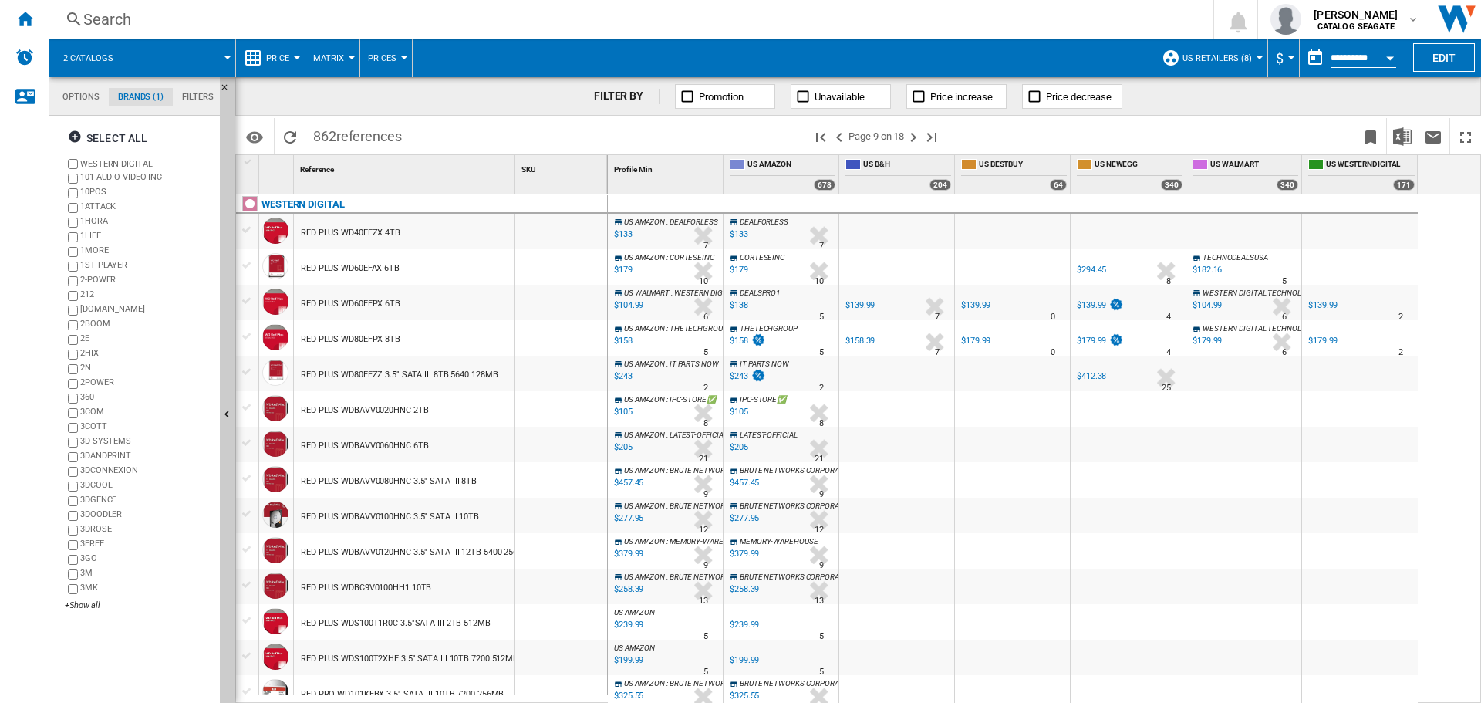
click at [464, 407] on div "RED PLUS WDBAVV0020HNC 2TB" at bounding box center [404, 408] width 221 height 35
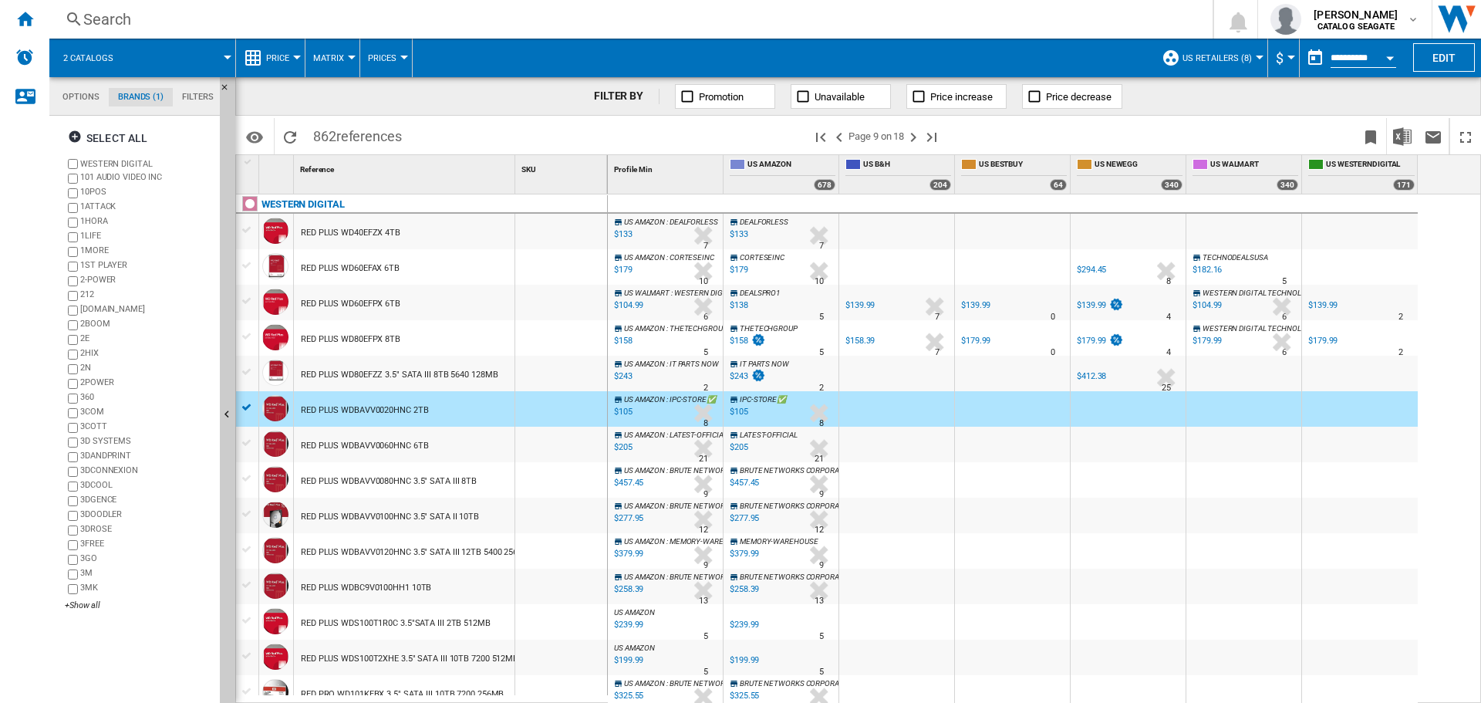
click at [464, 407] on div "RED PLUS WDBAVV0020HNC 2TB" at bounding box center [404, 408] width 221 height 35
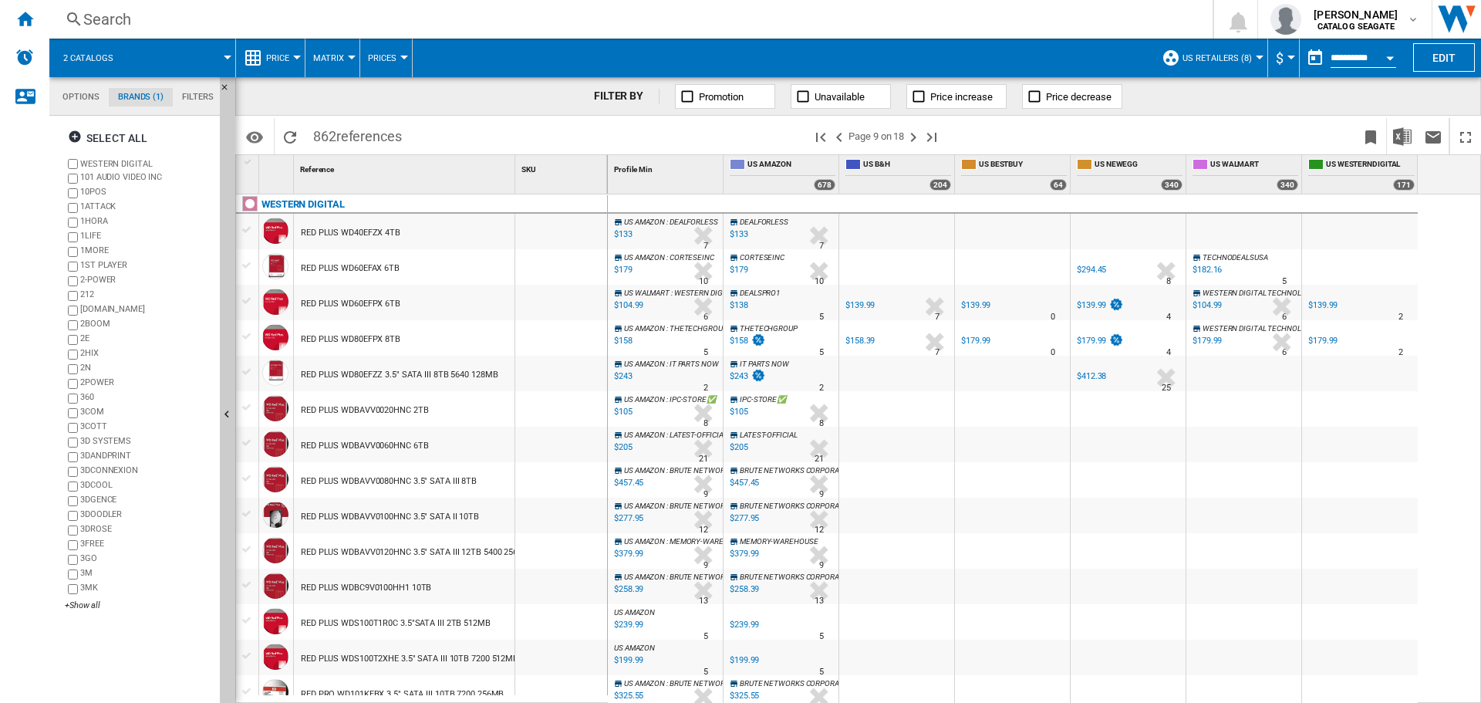
click at [485, 508] on div "RED PLUS WDBAVV0100HNC 3.5" SATA II 10TB" at bounding box center [404, 515] width 221 height 35
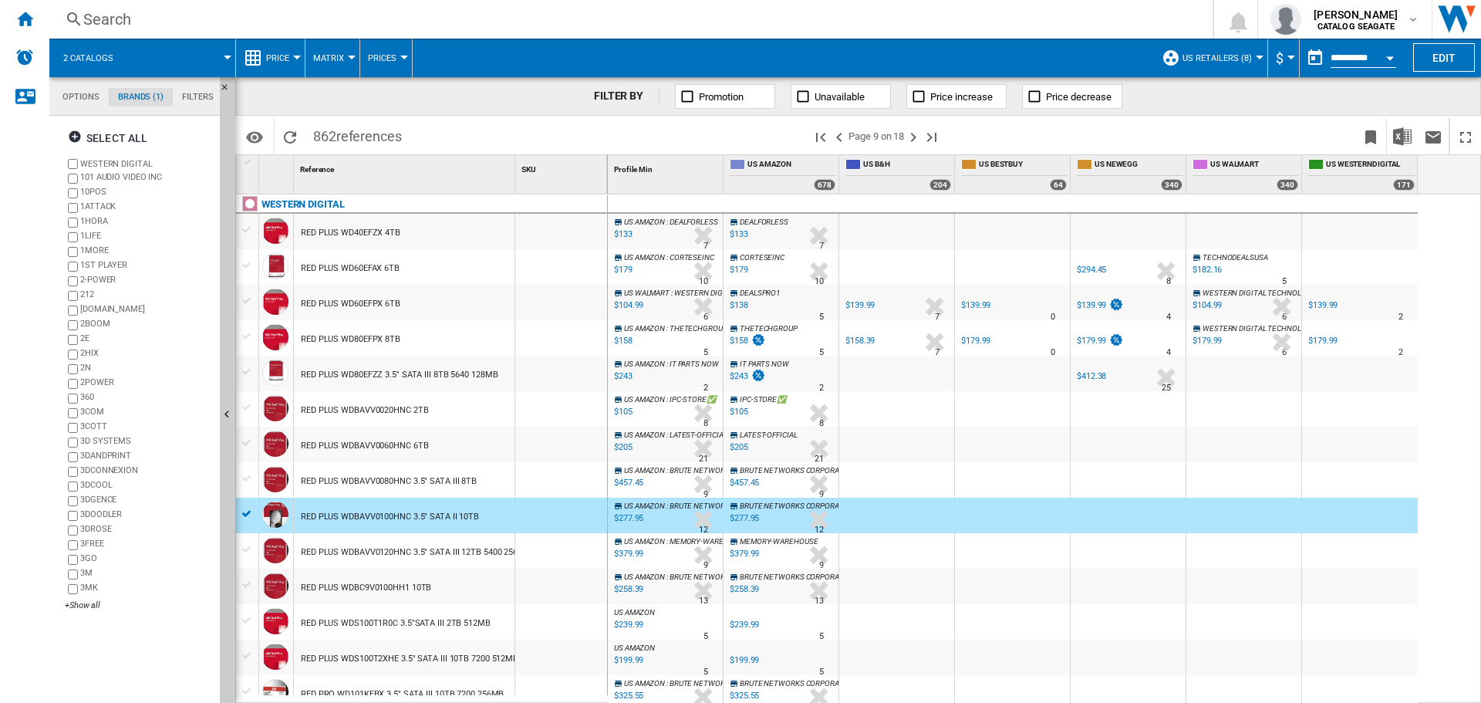
click at [445, 94] on div "FILTER BY Promotion Unavailable Price increase Price decrease" at bounding box center [858, 96] width 1246 height 39
click at [459, 158] on div "Reference 1" at bounding box center [406, 167] width 218 height 24
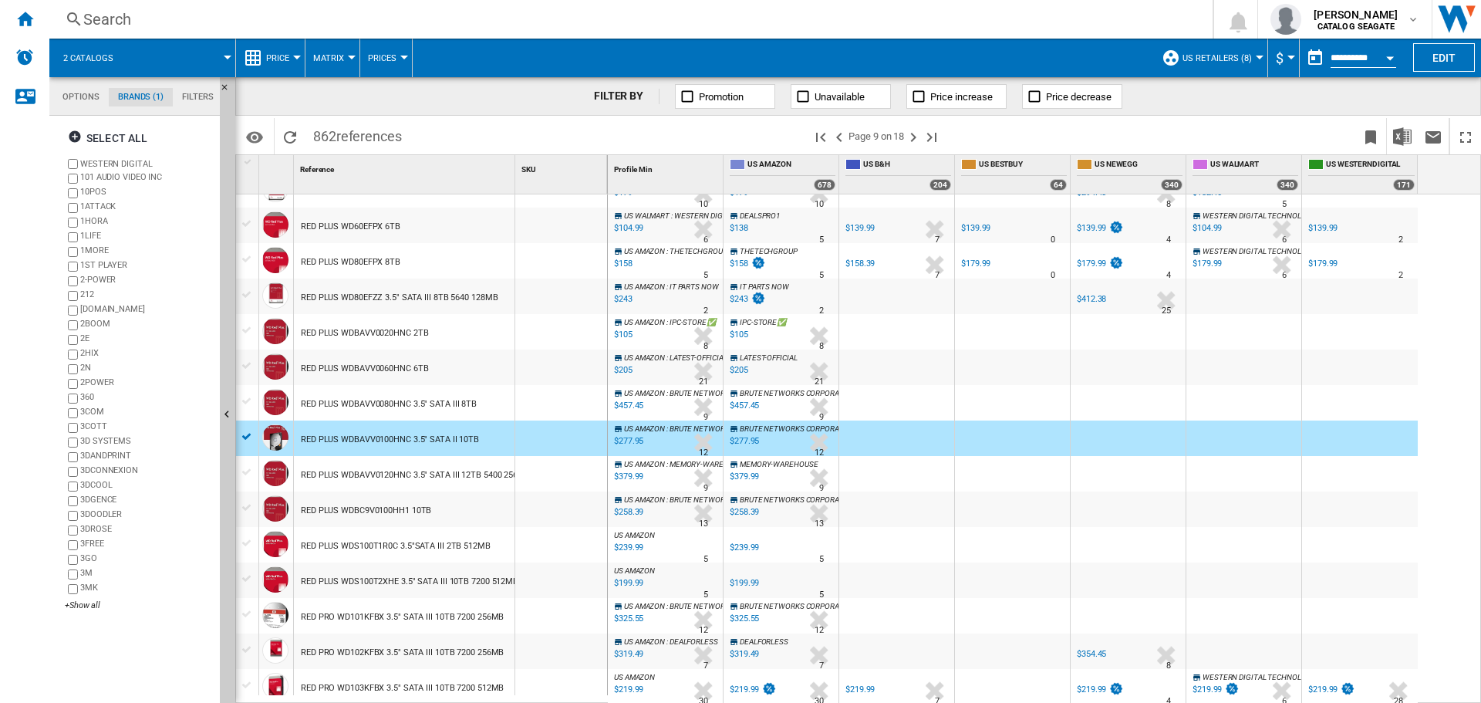
click at [193, 100] on md-tab-item "Filters" at bounding box center [198, 97] width 50 height 19
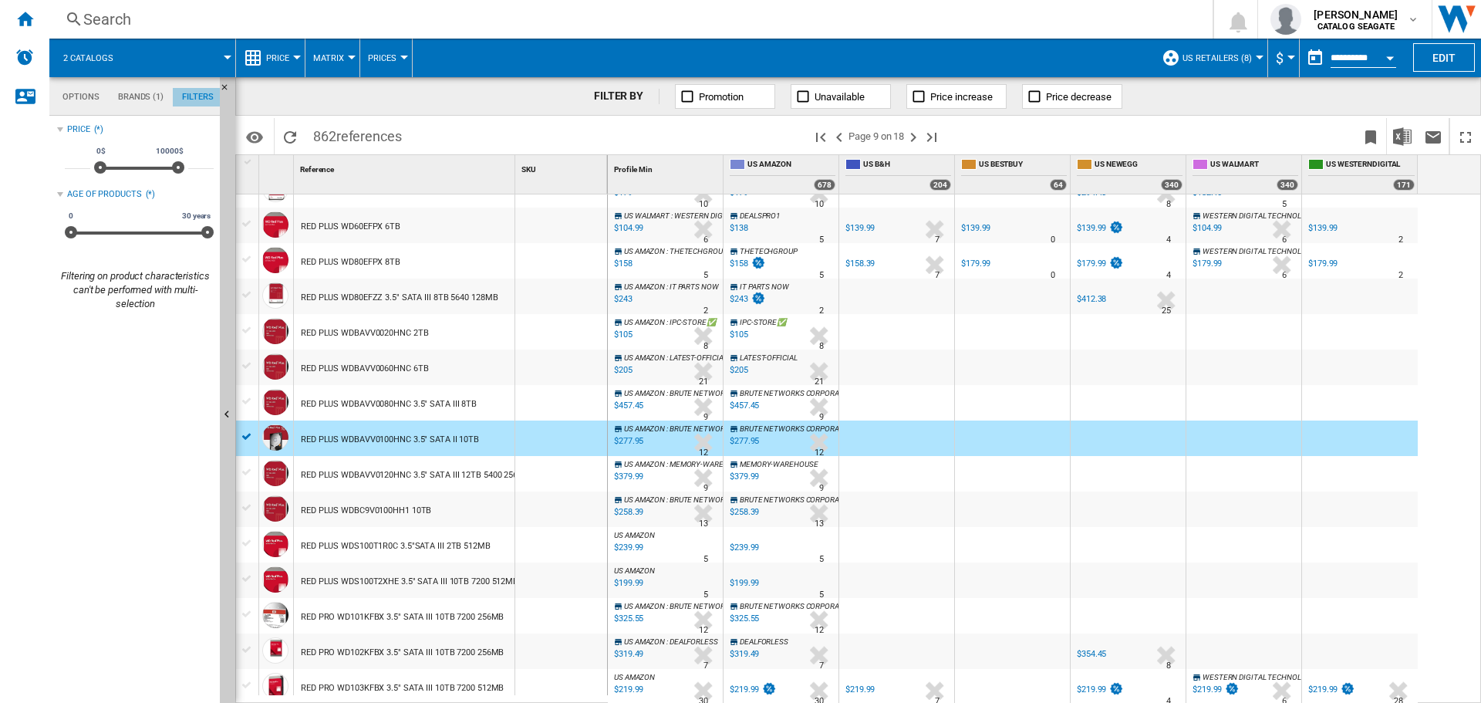
scroll to position [100, 0]
click at [124, 100] on md-tab-item "Brands (1)" at bounding box center [141, 97] width 64 height 19
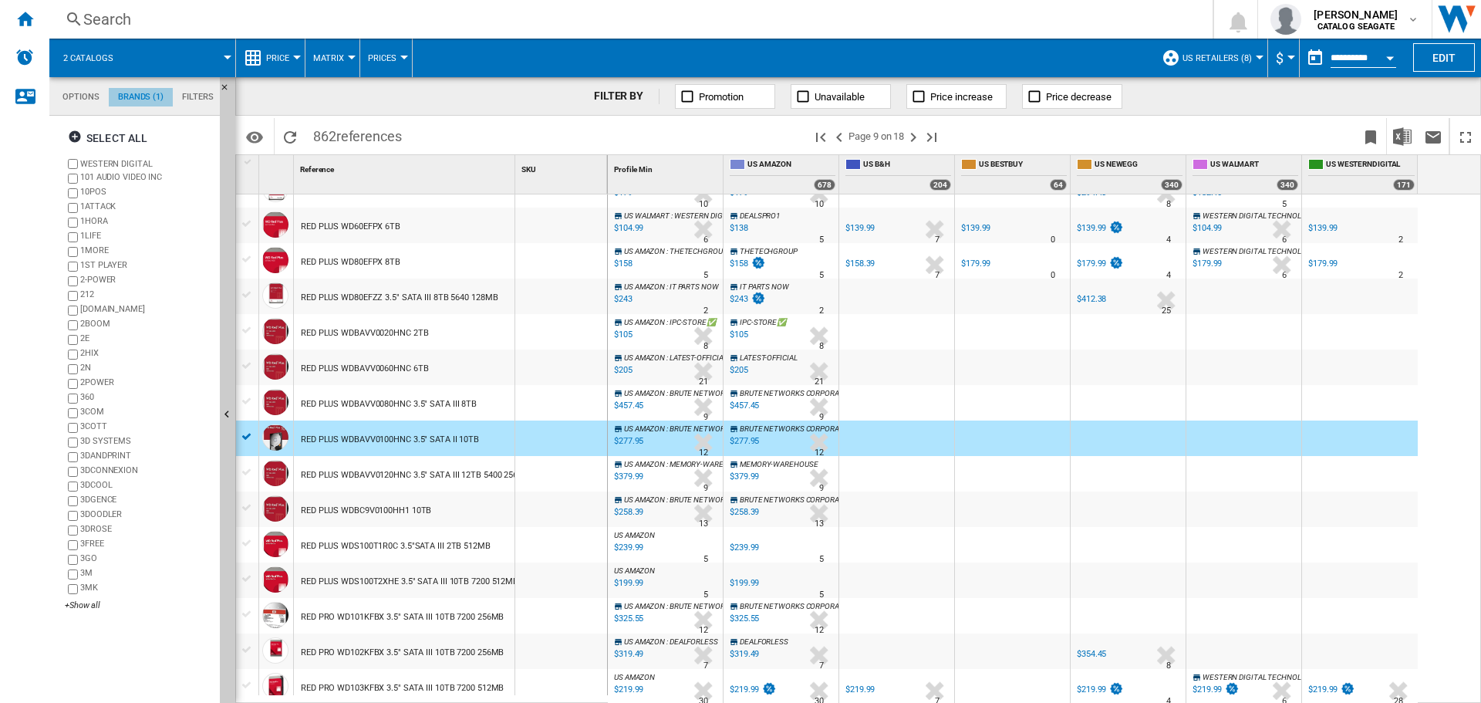
scroll to position [59, 0]
click at [331, 137] on span "862 references" at bounding box center [357, 134] width 104 height 32
click at [481, 140] on span at bounding box center [611, 136] width 403 height 36
click at [329, 133] on span "862 references" at bounding box center [357, 134] width 104 height 32
drag, startPoint x: 329, startPoint y: 133, endPoint x: 309, endPoint y: 134, distance: 20.8
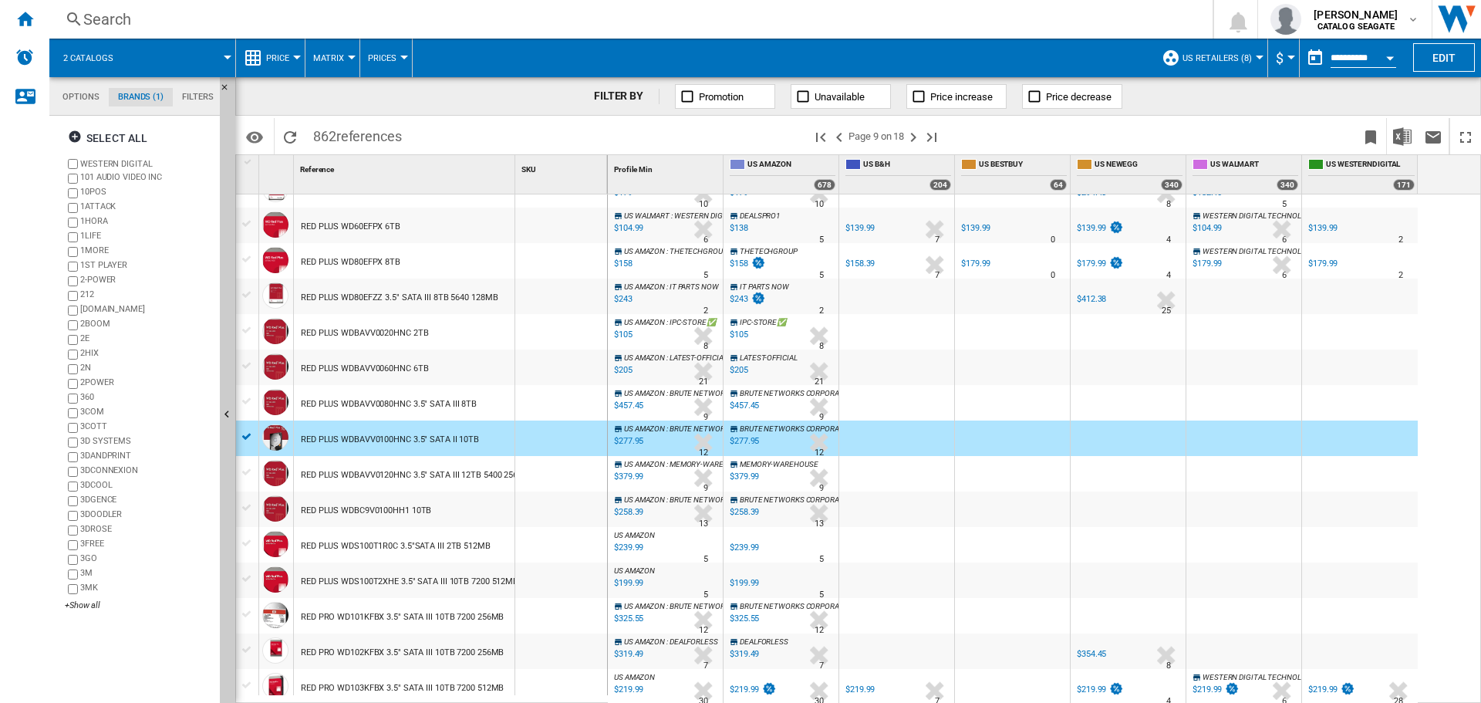
click at [329, 133] on span "862 references" at bounding box center [357, 134] width 104 height 32
click at [264, 134] on md-icon "Options" at bounding box center [254, 137] width 19 height 19
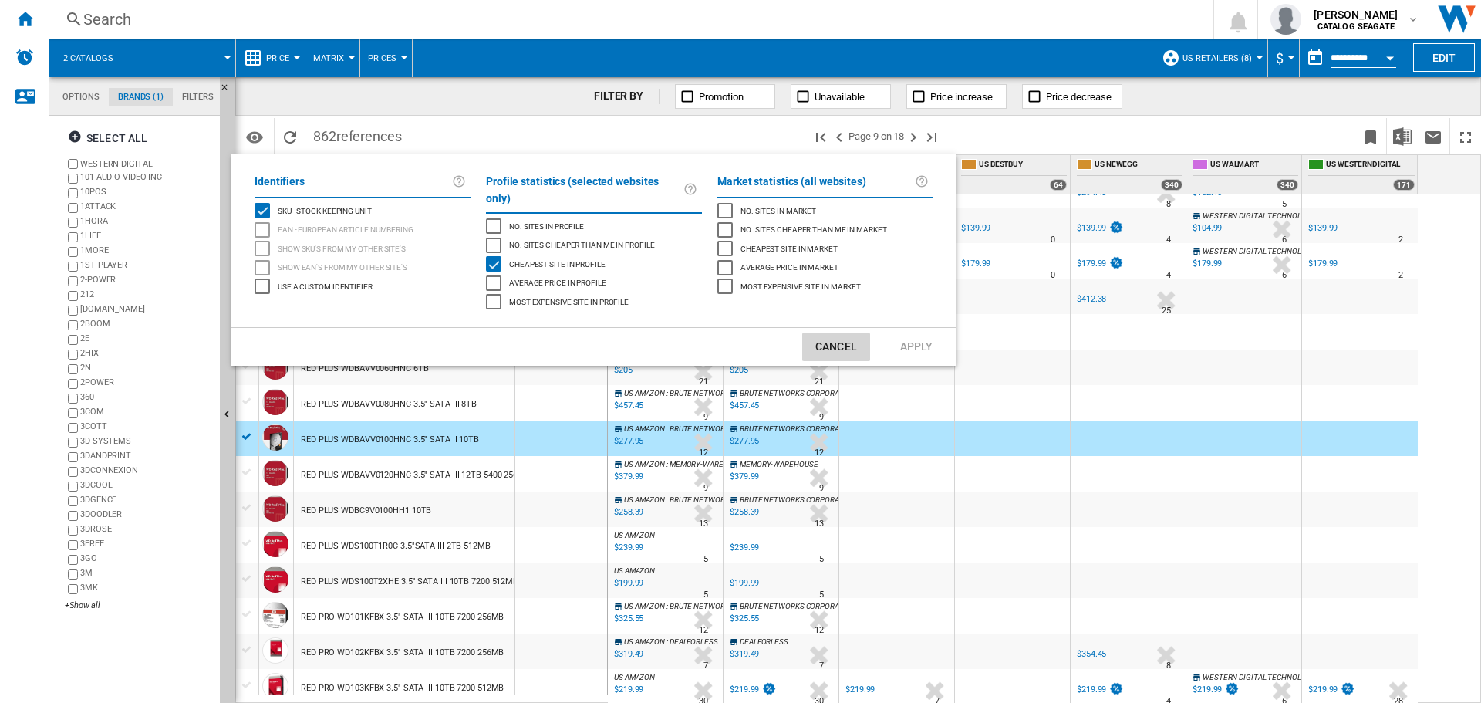
click at [861, 332] on button "Cancel" at bounding box center [836, 346] width 68 height 29
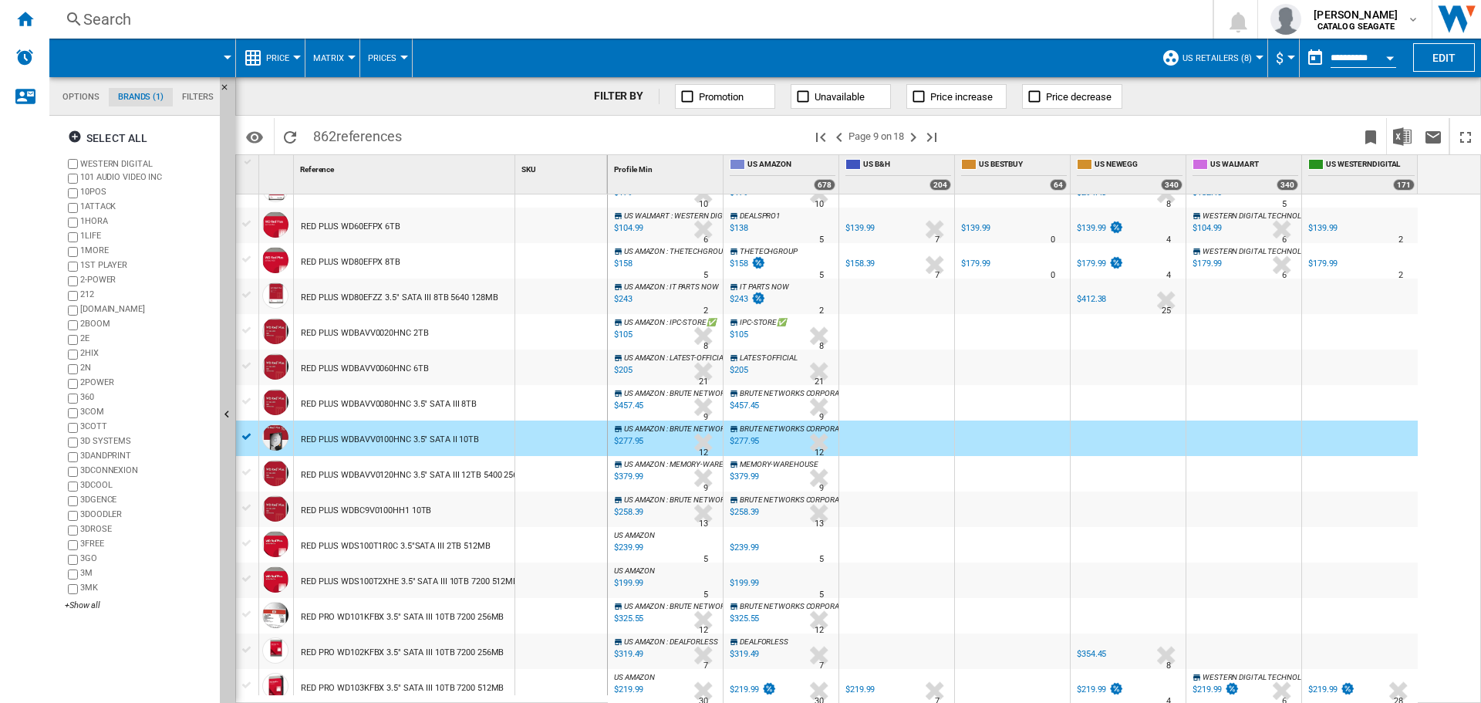
drag, startPoint x: 839, startPoint y: 133, endPoint x: 443, endPoint y: 390, distance: 472.4
click at [839, 133] on ng-md-icon ">Previous page" at bounding box center [839, 137] width 19 height 19
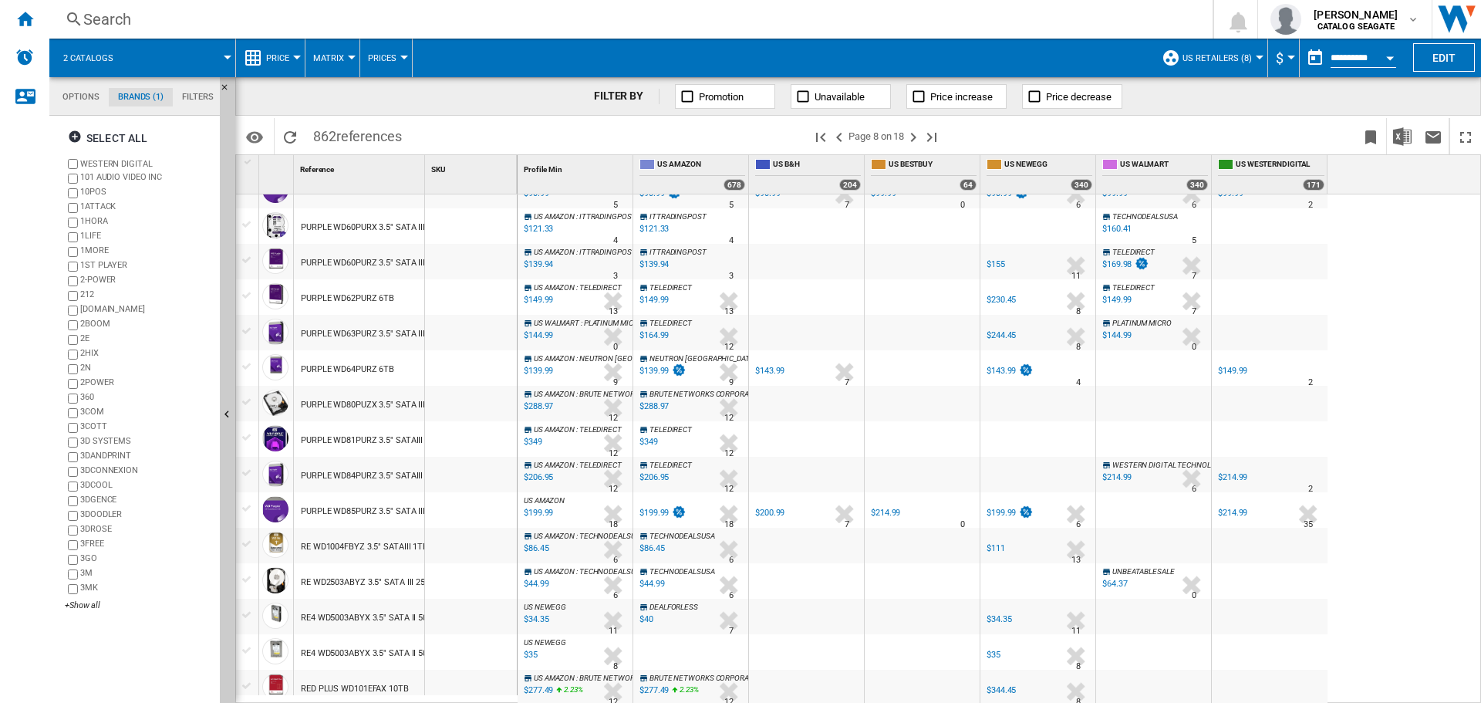
scroll to position [976, 0]
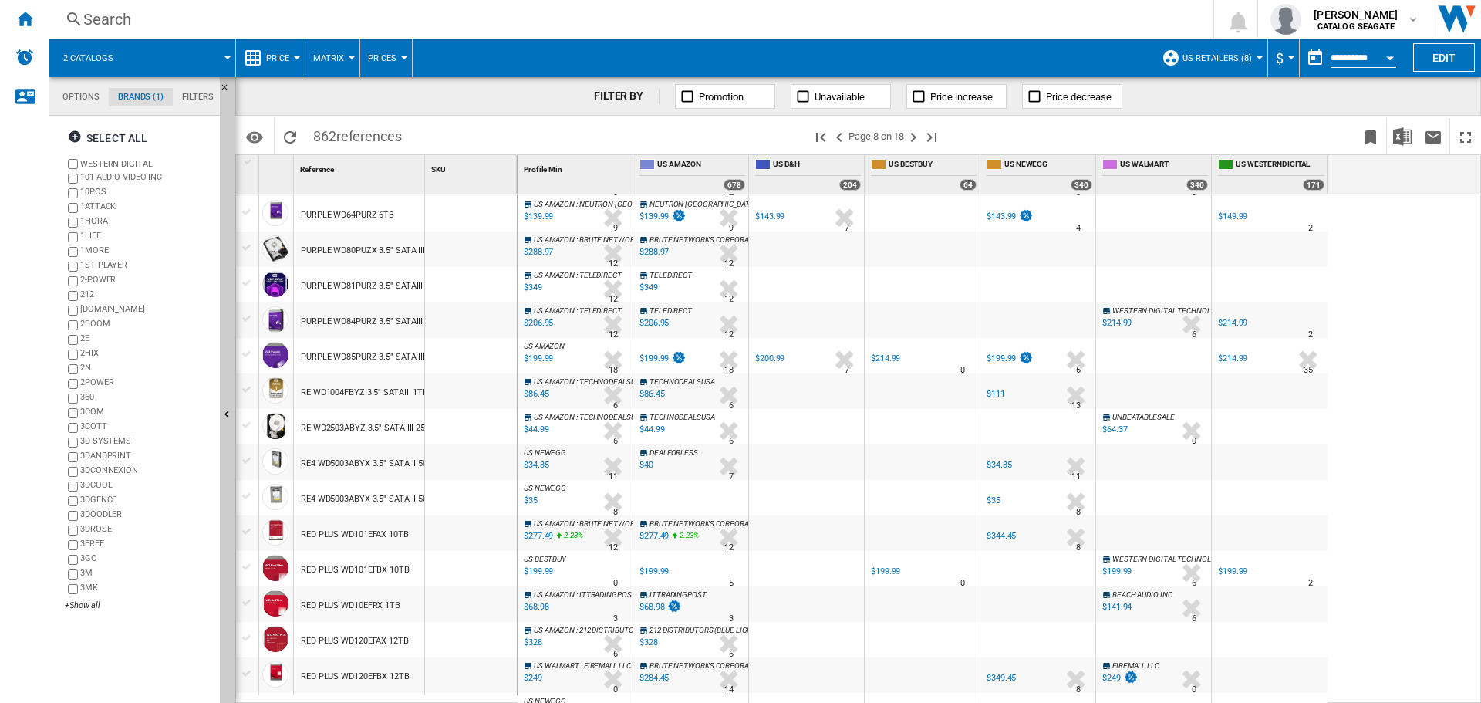
click at [548, 89] on div "FILTER BY Promotion Unavailable Price increase Price decrease" at bounding box center [858, 96] width 1246 height 39
click at [347, 539] on div "RED PLUS WD101EFAX 10TB" at bounding box center [355, 534] width 108 height 35
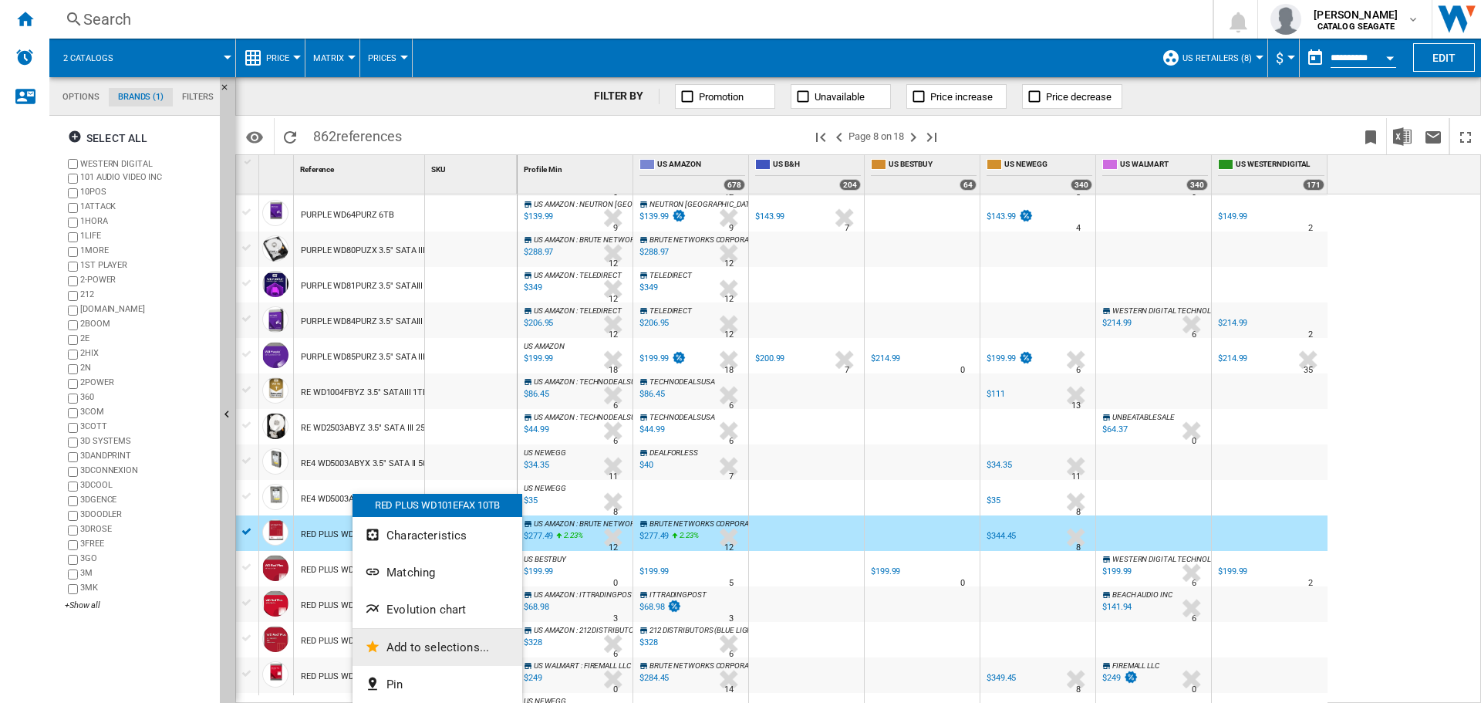
click at [414, 651] on span "Add to selections..." at bounding box center [437, 647] width 103 height 14
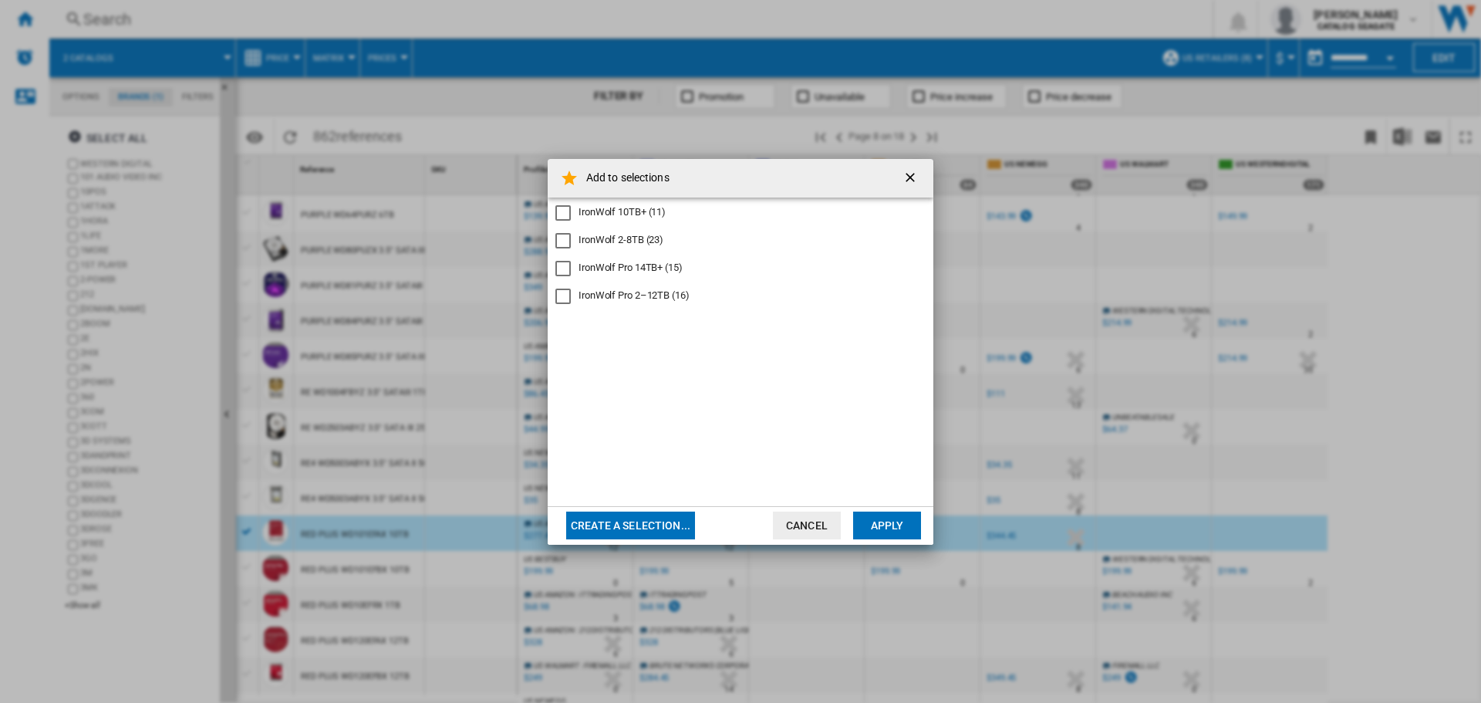
click at [626, 248] on md-checkbox "IronWolf 2-8TB (23)" at bounding box center [734, 240] width 358 height 15
click at [626, 243] on div "IronWolf 2-8TB (23)" at bounding box center [621, 240] width 85 height 14
click at [630, 210] on div "IronWolf 10TB+ (11)" at bounding box center [622, 212] width 87 height 14
click at [809, 513] on button "Cancel" at bounding box center [807, 525] width 68 height 28
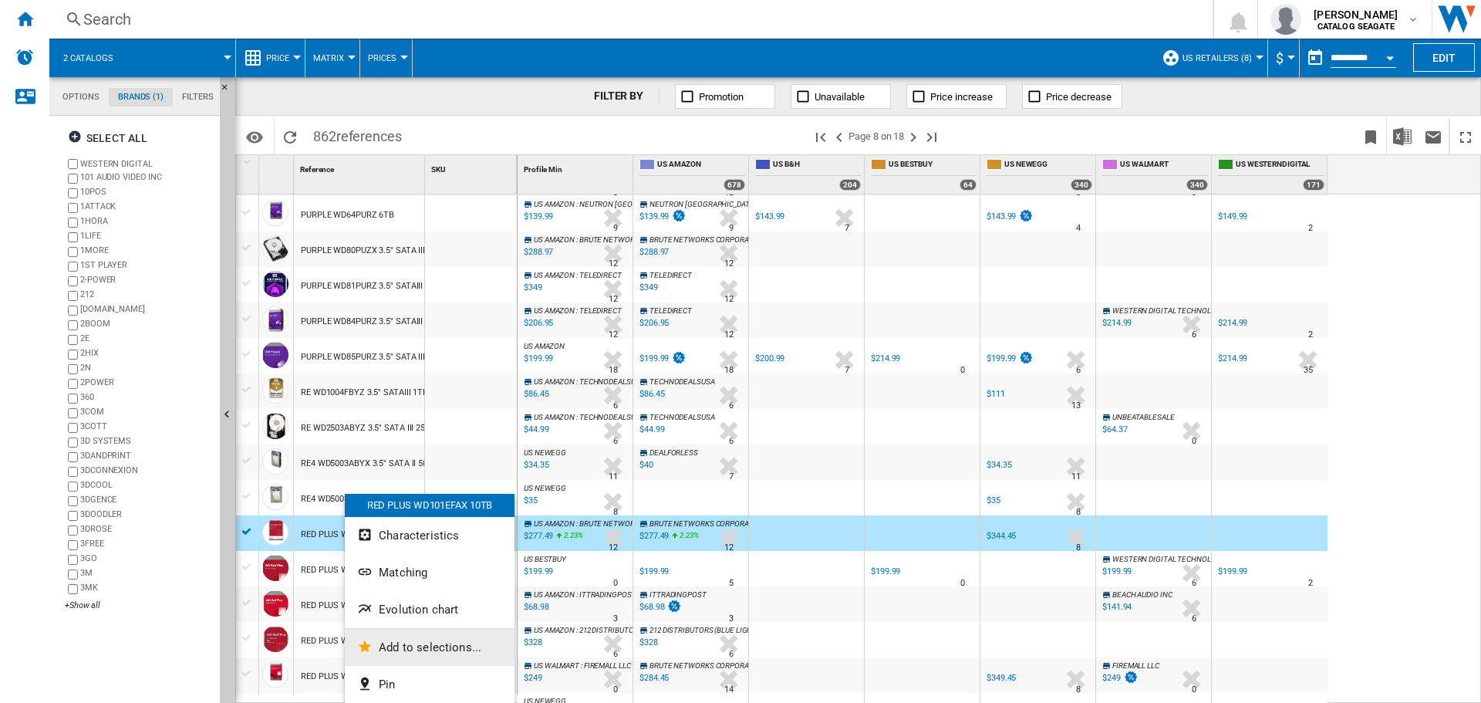
click at [450, 655] on button "Add to selections..." at bounding box center [430, 647] width 170 height 37
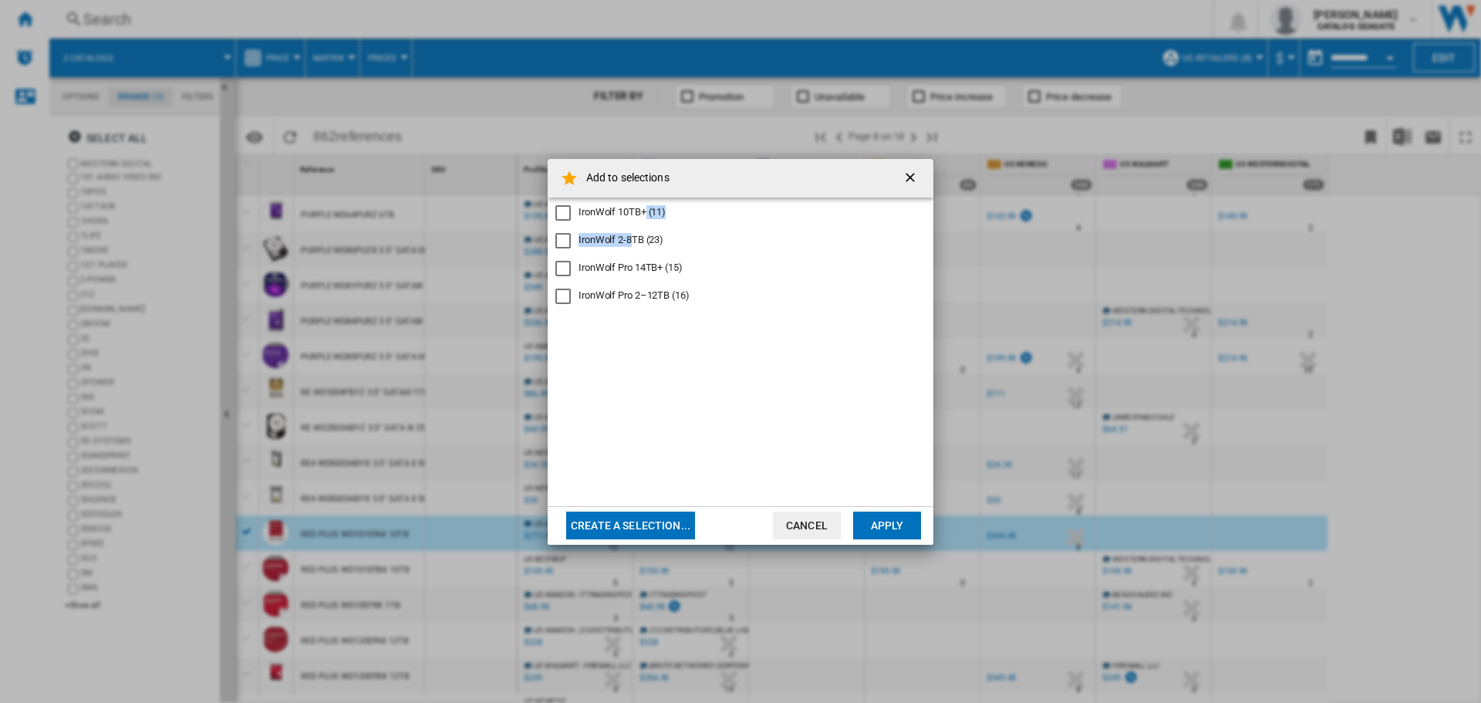
drag, startPoint x: 630, startPoint y: 241, endPoint x: 648, endPoint y: 210, distance: 36.3
click at [648, 211] on div "IronWolf 10TB+ (11) IronWolf 2-8TB (23) IronWolf Pro 14TB+ (15) IronWolf Pro 2–…" at bounding box center [741, 351] width 386 height 309
click at [648, 210] on div "IronWolf 10TB+ (11)" at bounding box center [622, 212] width 87 height 14
click at [885, 520] on button "Apply" at bounding box center [887, 525] width 68 height 28
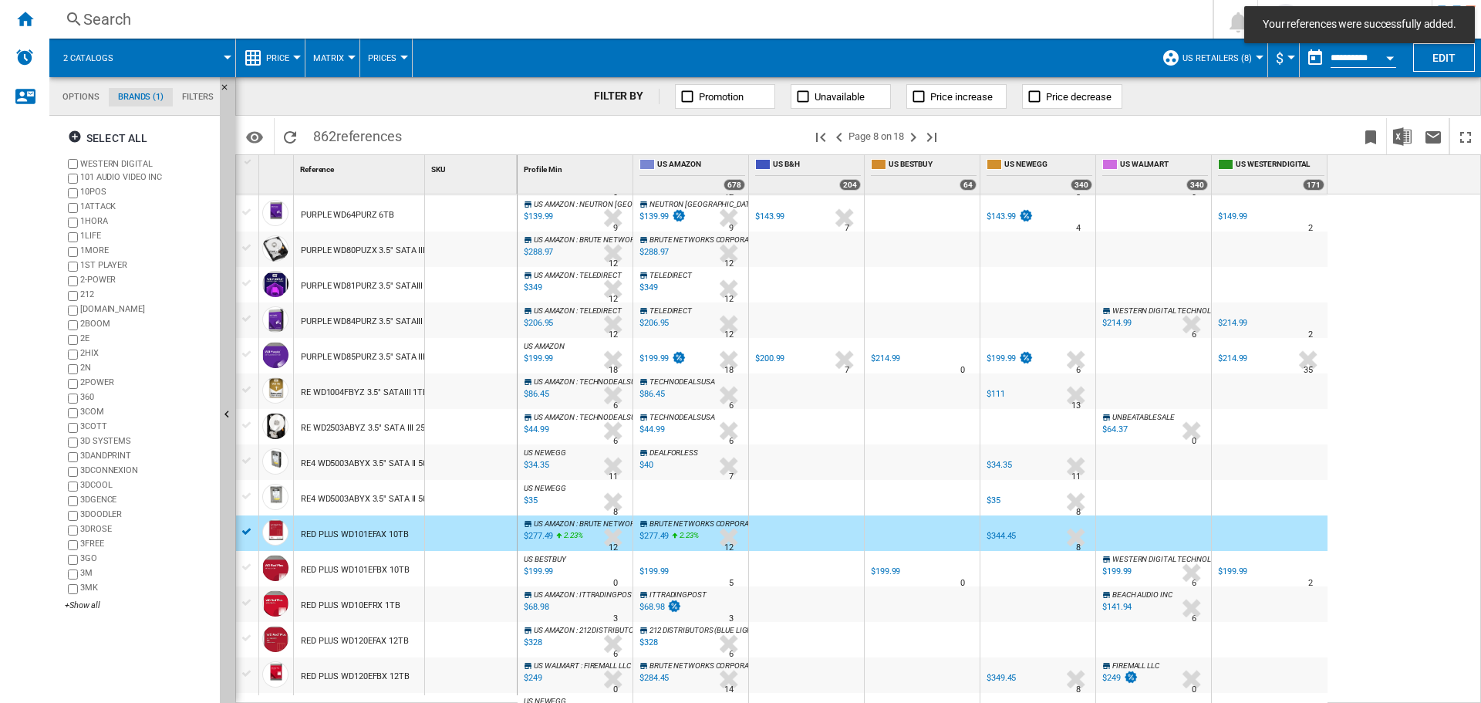
click at [356, 565] on div "RED PLUS WD101EFBX 10TB" at bounding box center [355, 569] width 109 height 35
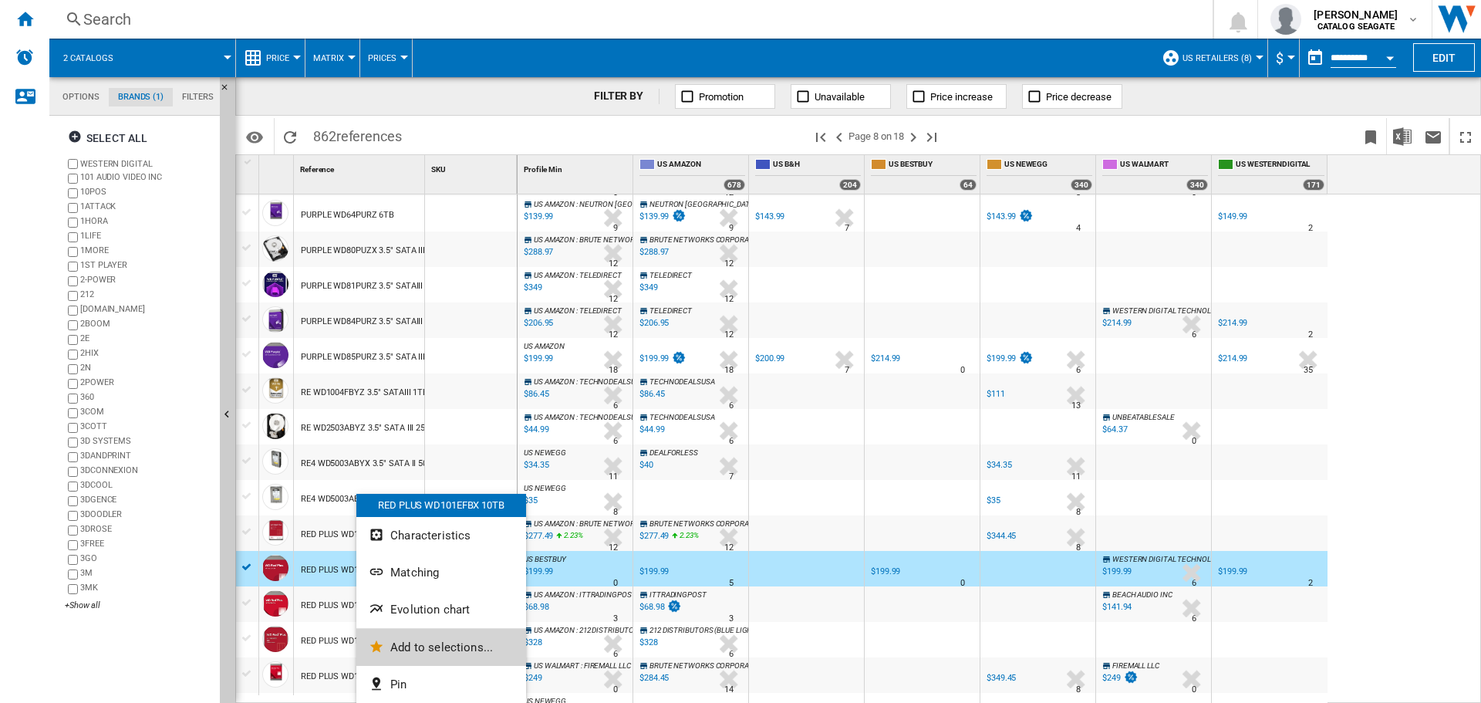
click at [427, 639] on button "Add to selections..." at bounding box center [441, 647] width 170 height 37
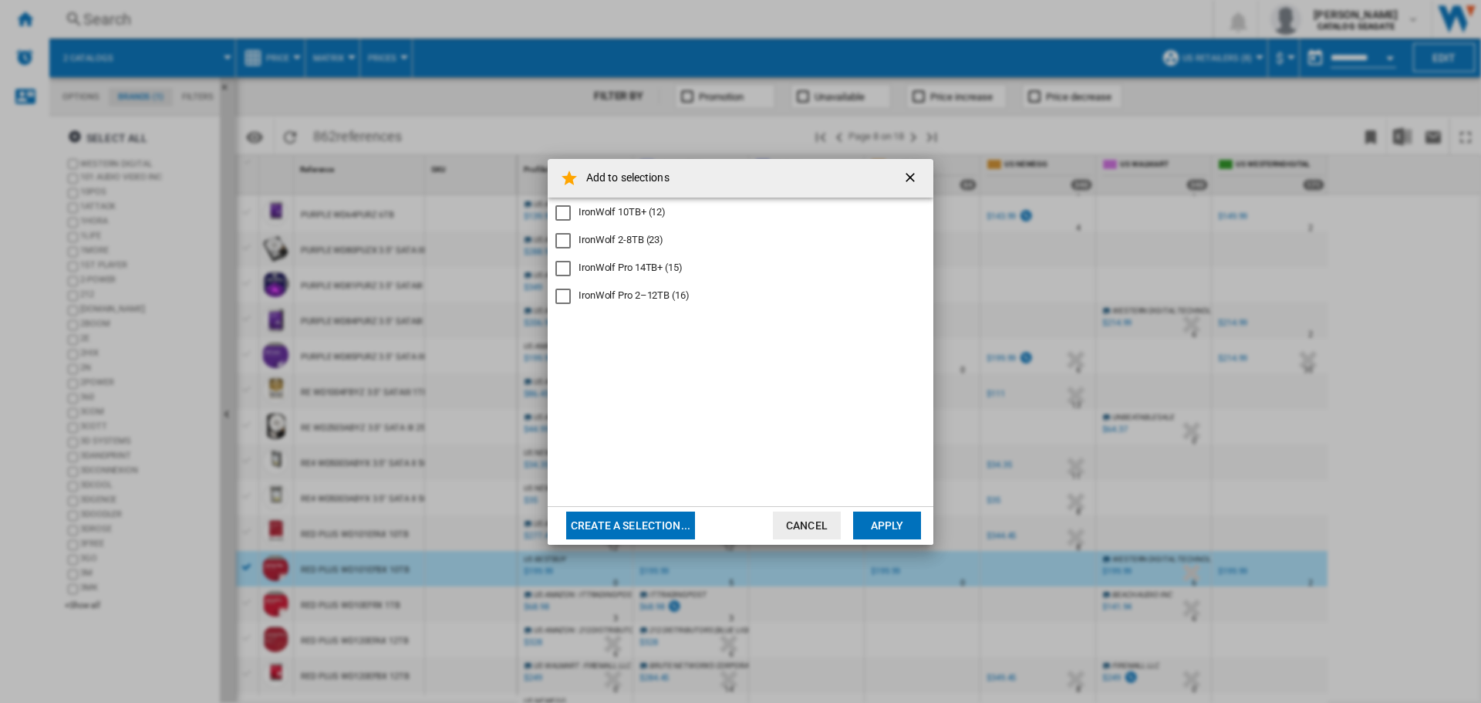
click at [630, 211] on div "IronWolf 10TB+ (12)" at bounding box center [622, 212] width 87 height 14
click at [899, 531] on button "Apply" at bounding box center [887, 525] width 68 height 28
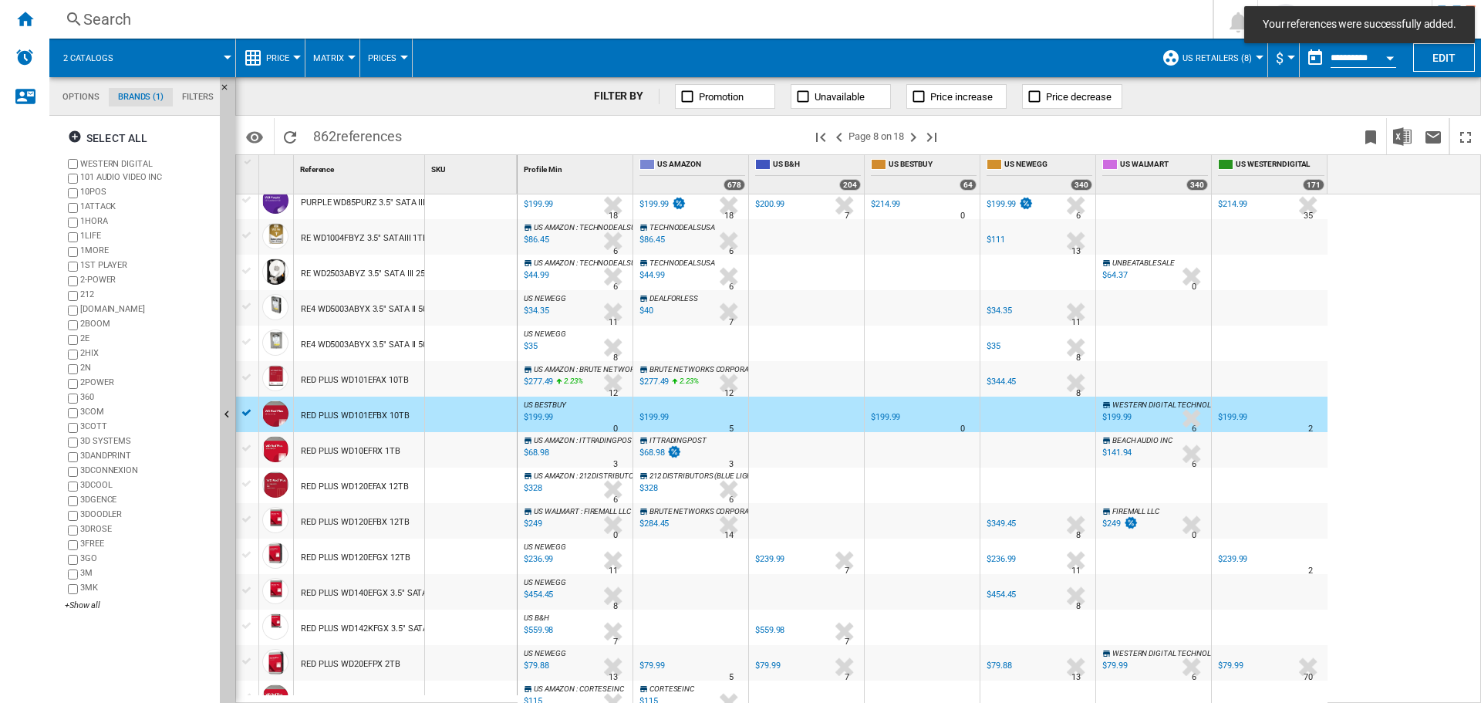
scroll to position [1207, 0]
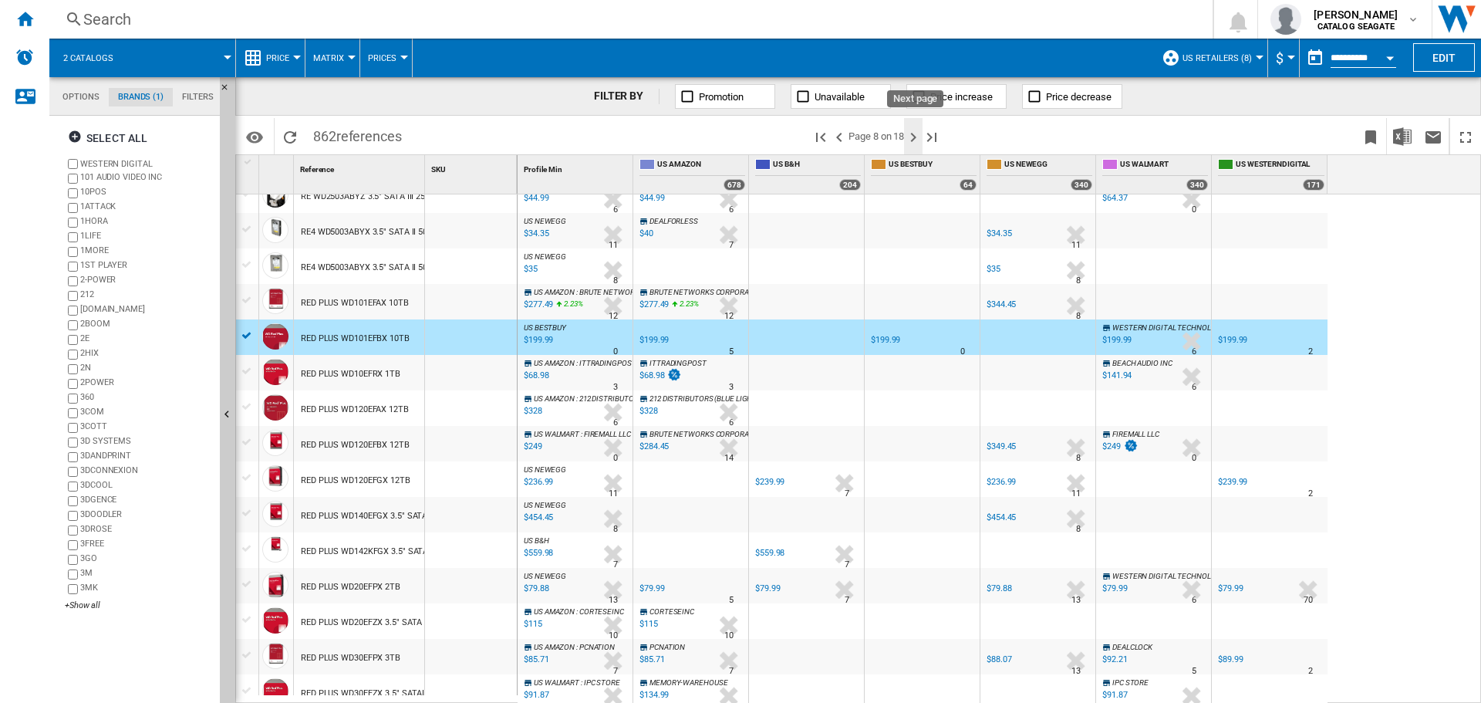
click at [913, 138] on ng-md-icon "Next page" at bounding box center [913, 137] width 19 height 19
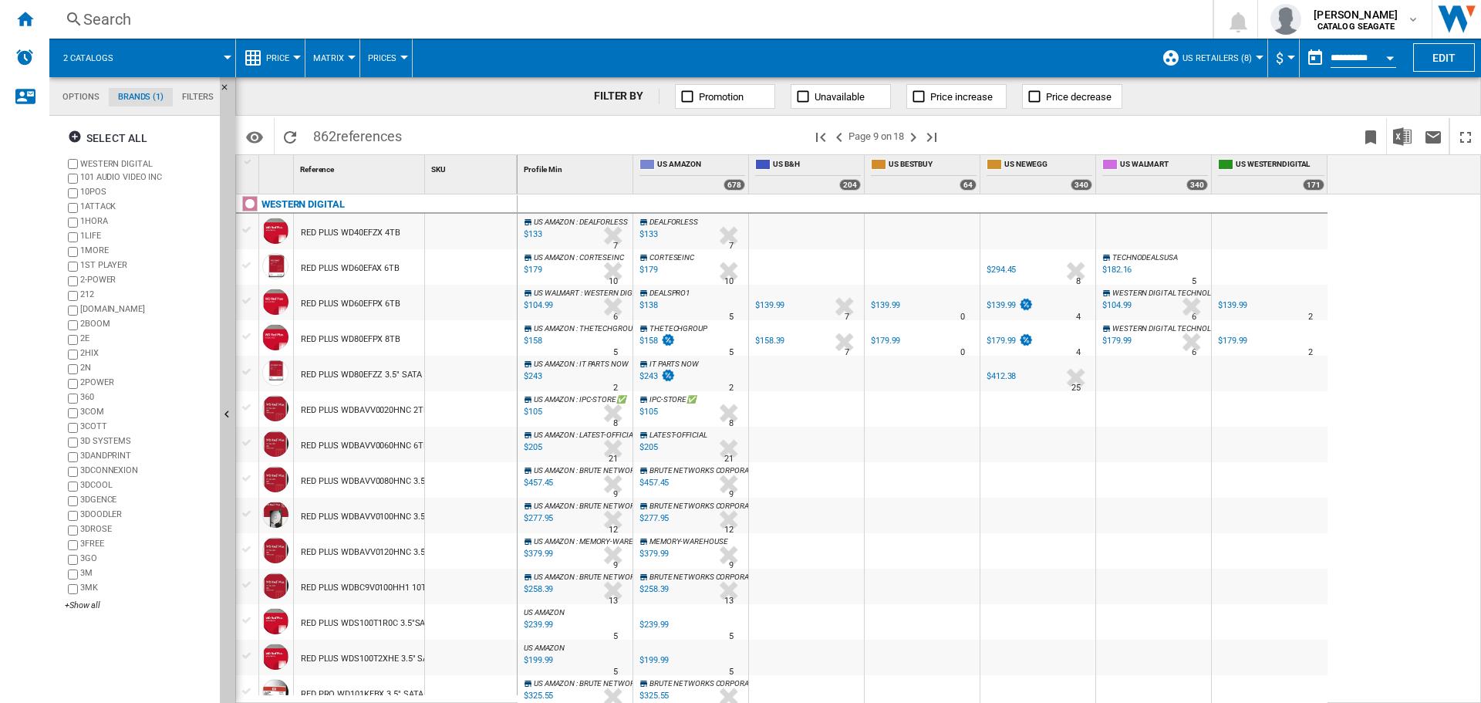
click at [535, 110] on div "FILTER BY Promotion Unavailable Price increase Price decrease" at bounding box center [858, 96] width 1246 height 39
drag, startPoint x: 425, startPoint y: 170, endPoint x: 589, endPoint y: 190, distance: 164.7
click at [589, 190] on div "1 Reference 1 SKU 1 WESTERN DIGITAL RED PLUS WD40EFZX 4TB RED PLUS WD60EFAX 6TB…" at bounding box center [858, 428] width 1244 height 547
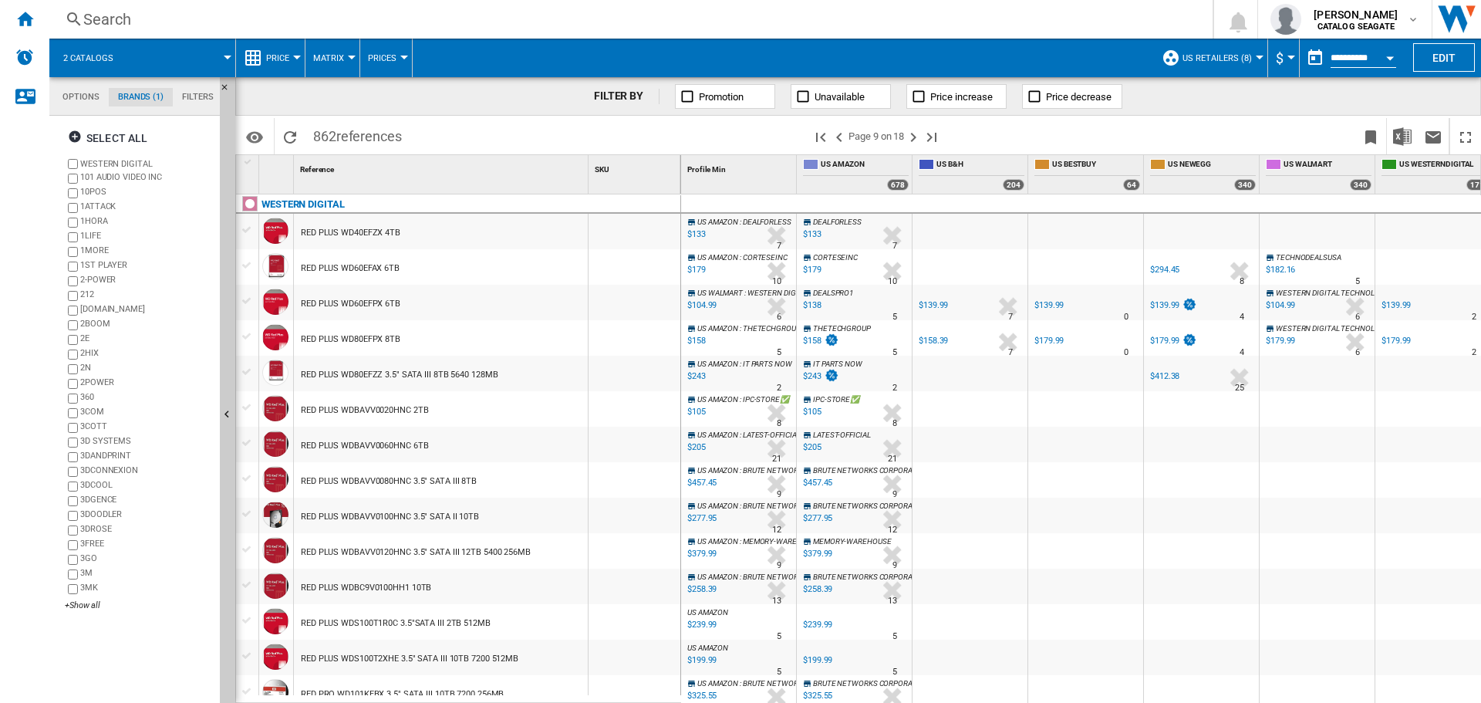
click at [423, 515] on div "RED PLUS WDBAVV0100HNC 3.5" SATA II 10TB" at bounding box center [390, 516] width 178 height 35
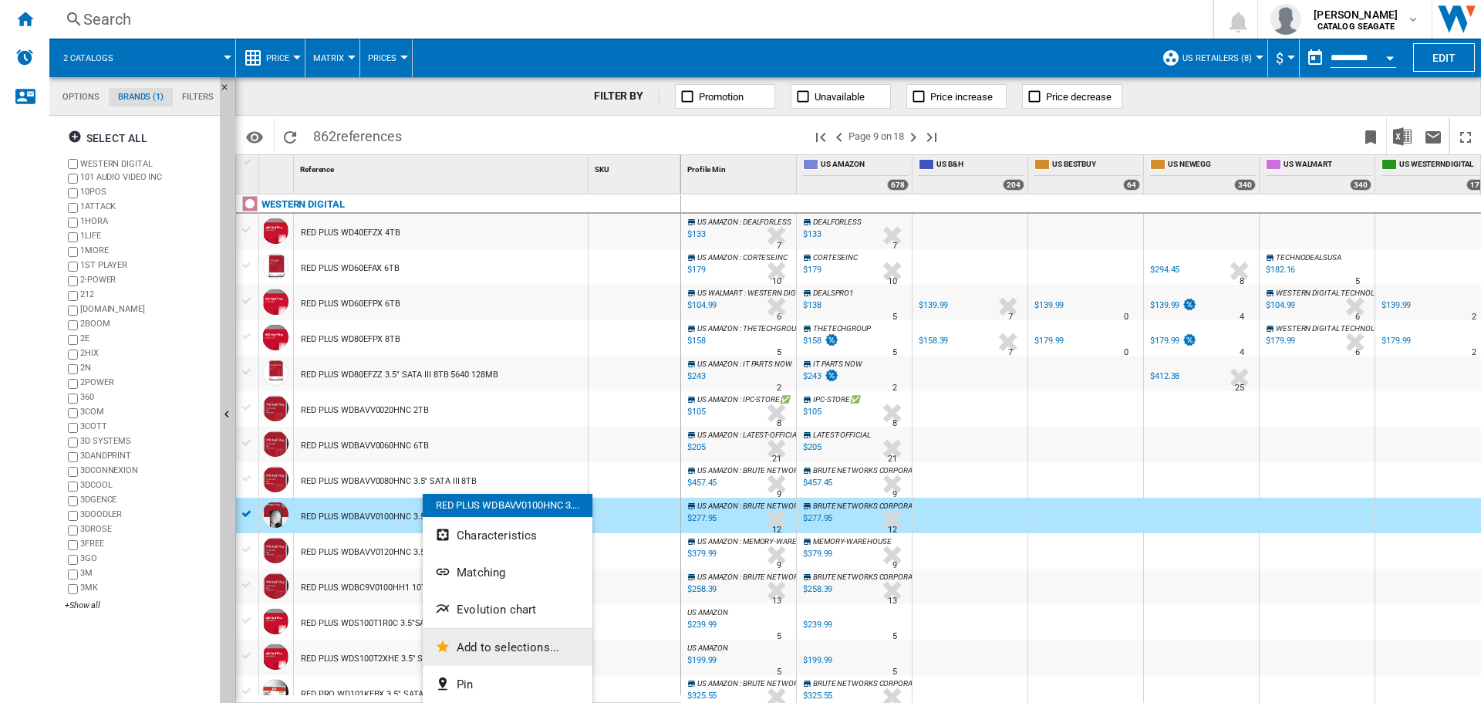
click at [494, 647] on span "Add to selections..." at bounding box center [508, 647] width 103 height 14
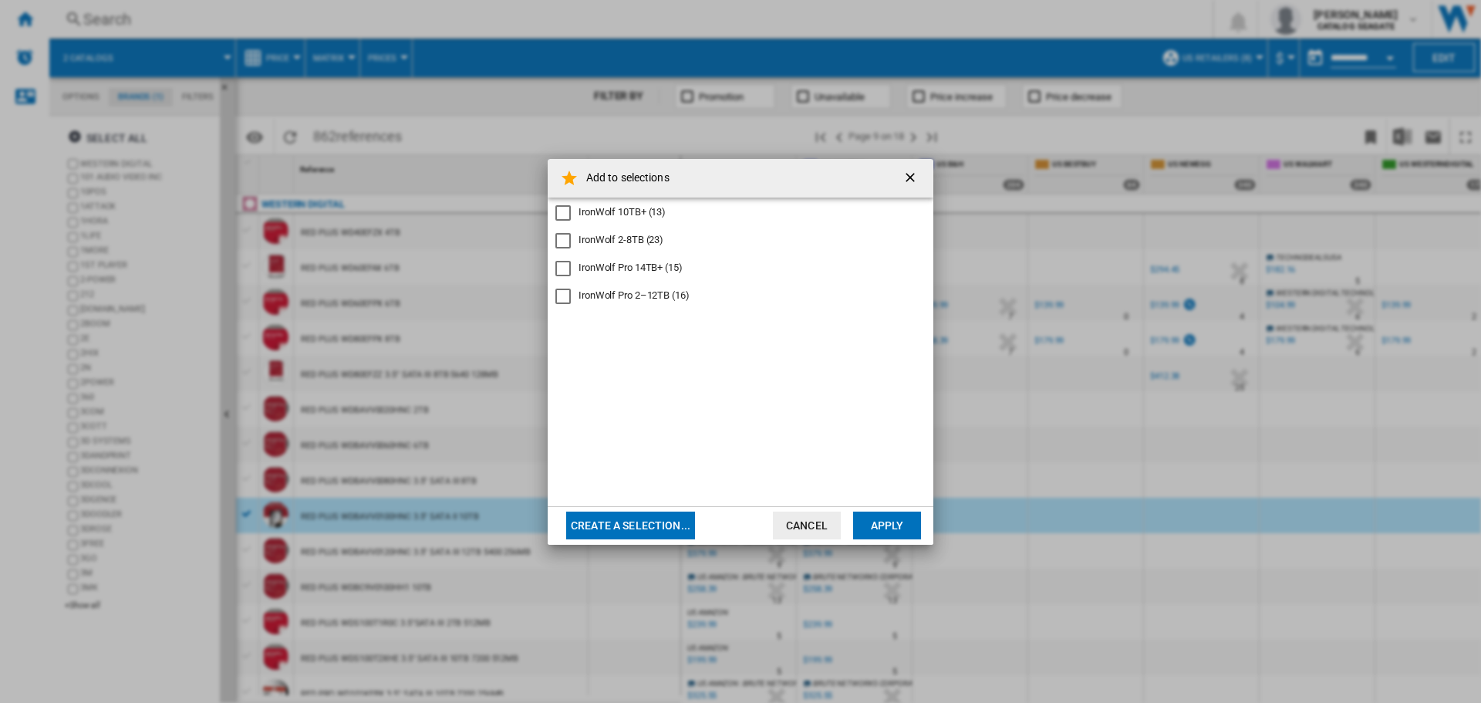
click at [653, 217] on div "IronWolf 10TB+ (13)" at bounding box center [622, 212] width 87 height 14
click at [906, 525] on button "Apply" at bounding box center [887, 525] width 68 height 28
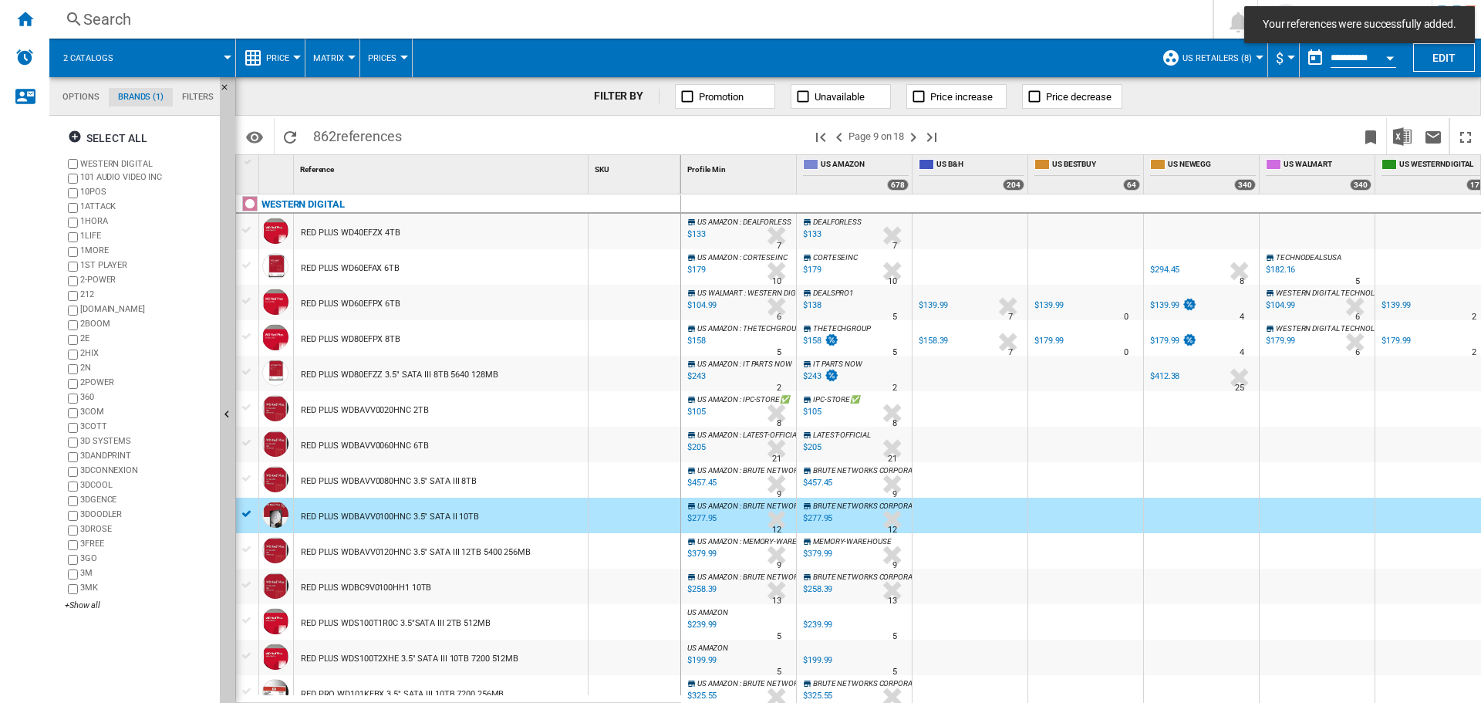
click at [381, 584] on div "RED PLUS WDBC9V0100HH1 10TB" at bounding box center [366, 587] width 130 height 35
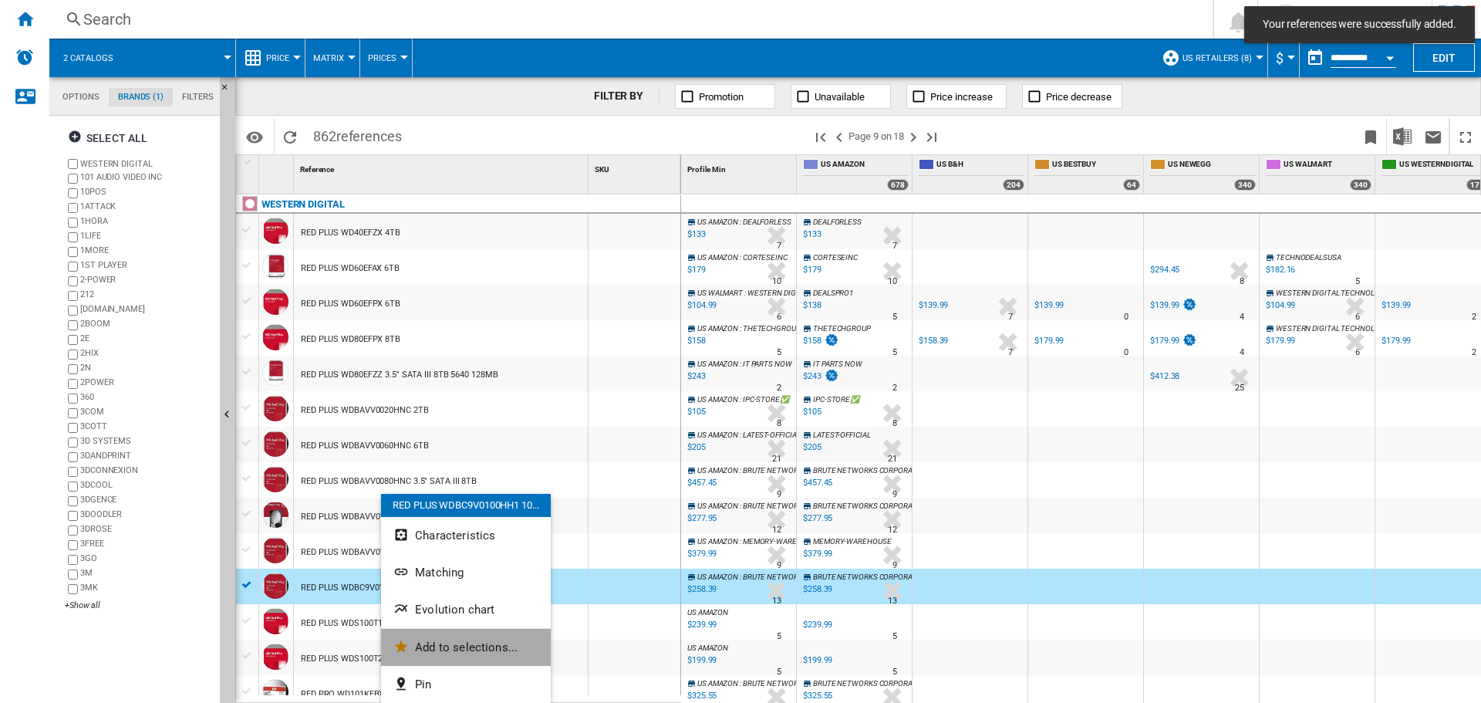
click at [459, 643] on span "Add to selections..." at bounding box center [466, 647] width 103 height 14
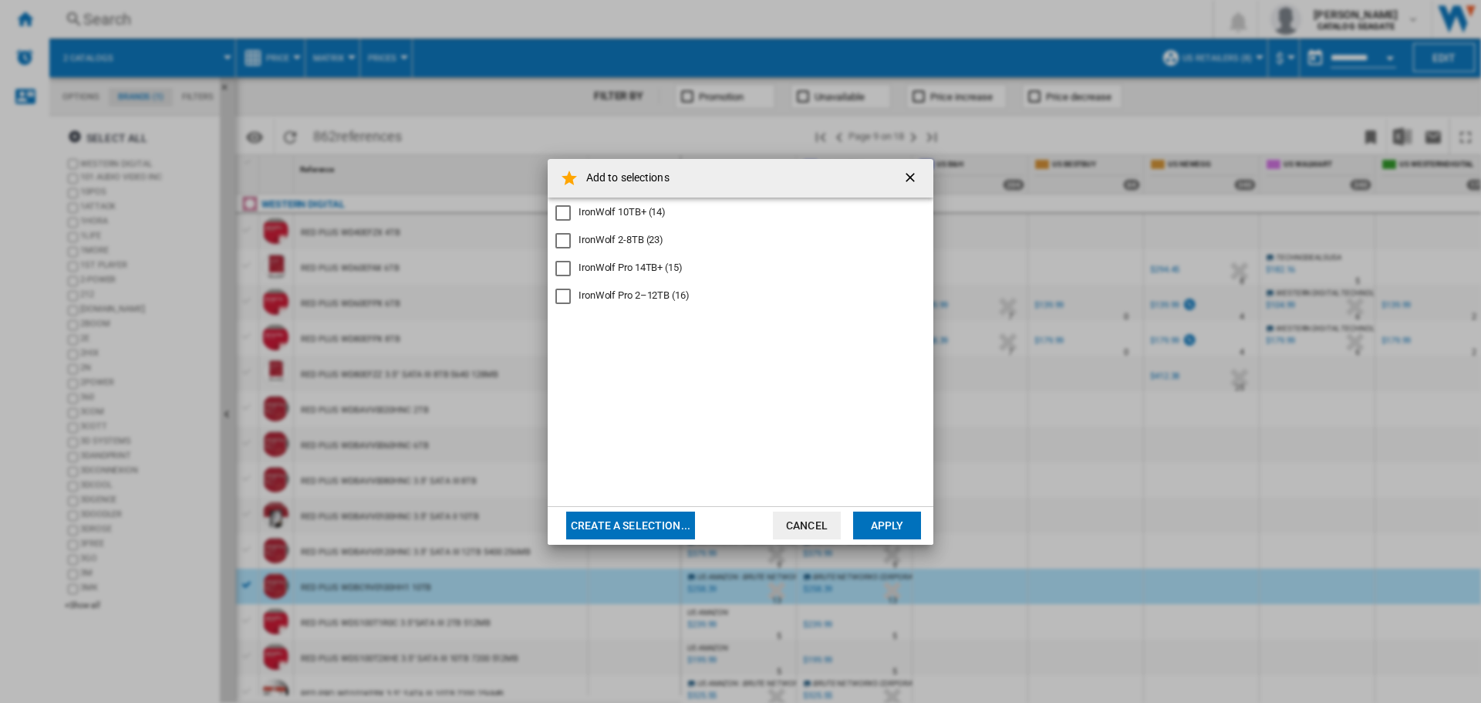
click at [596, 214] on div "IronWolf 10TB+ (14)" at bounding box center [622, 212] width 87 height 14
click at [875, 534] on button "Apply" at bounding box center [887, 525] width 68 height 28
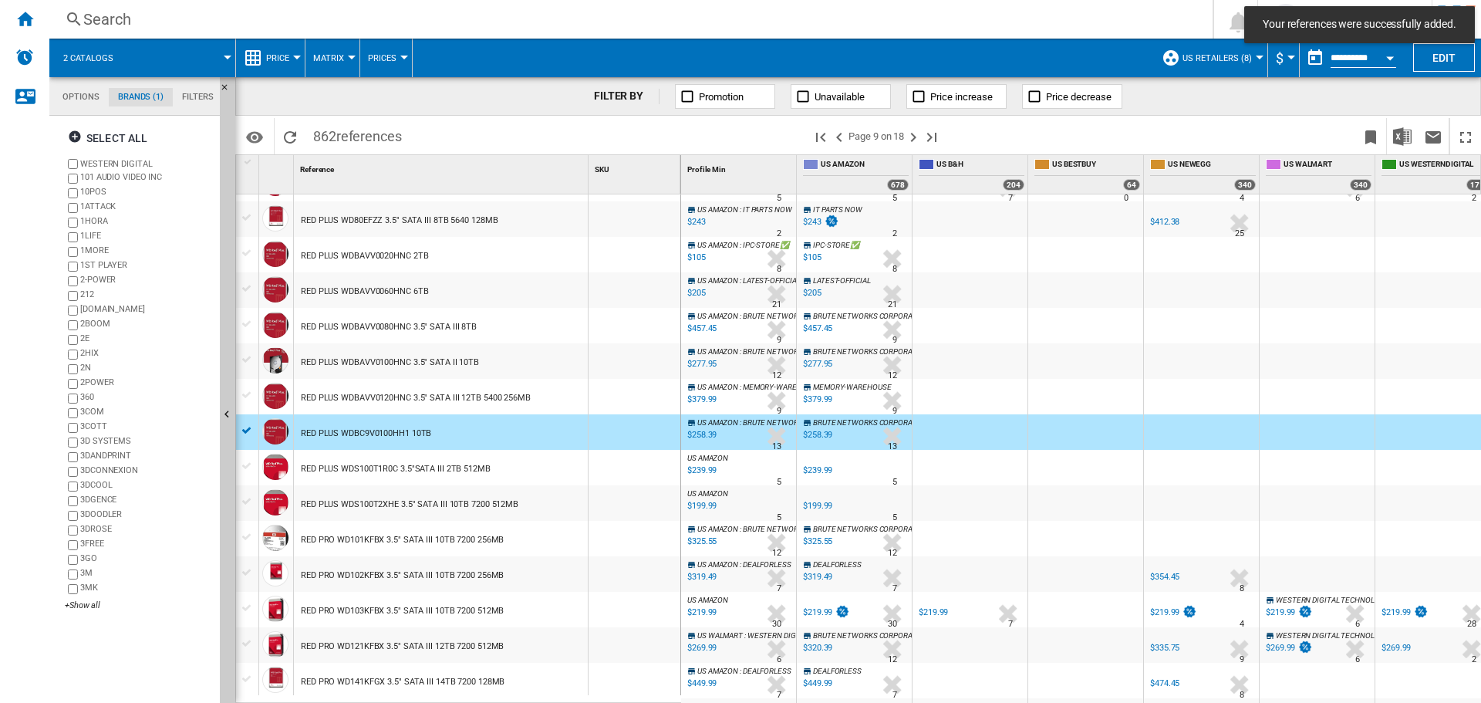
scroll to position [231, 0]
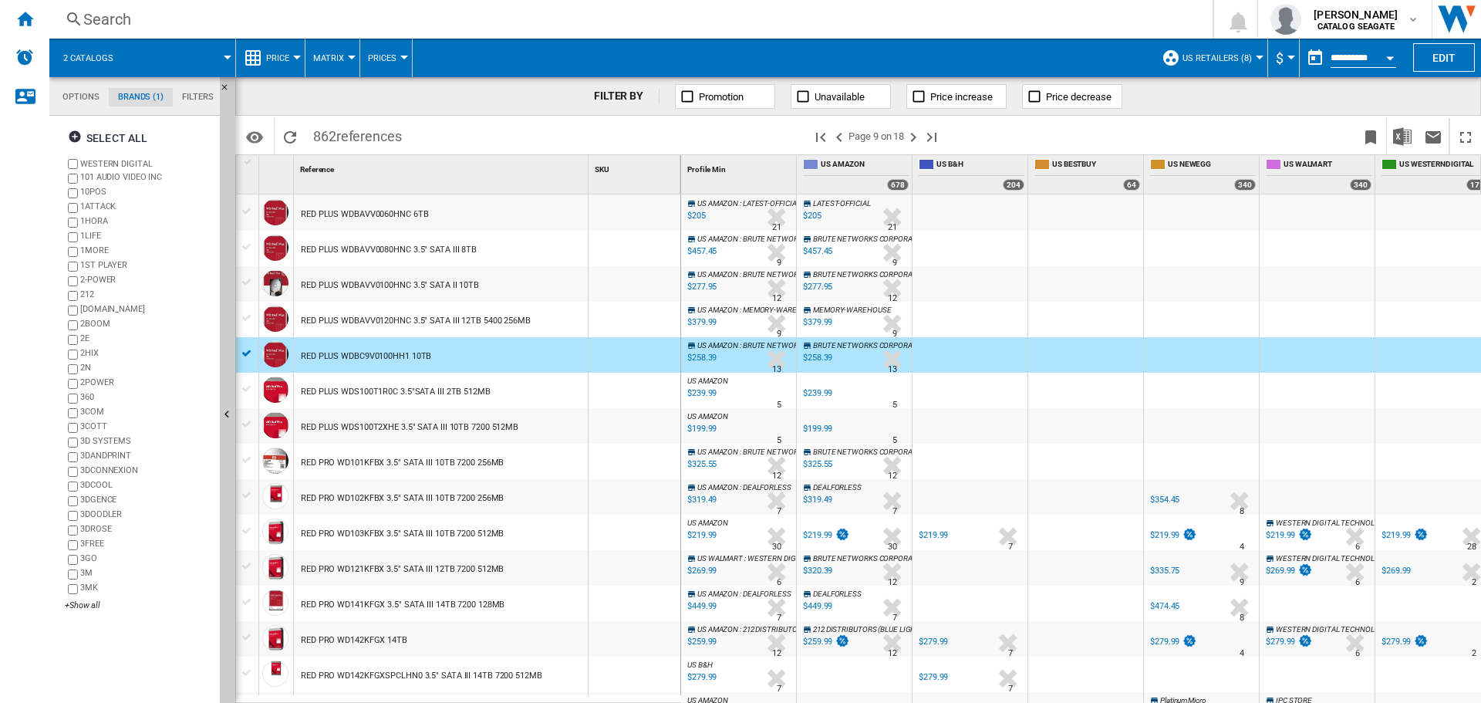
click at [491, 426] on div "RED PLUS WDS100T2XHE 3.5" SATA III 10TB 7200 512MB" at bounding box center [410, 427] width 218 height 35
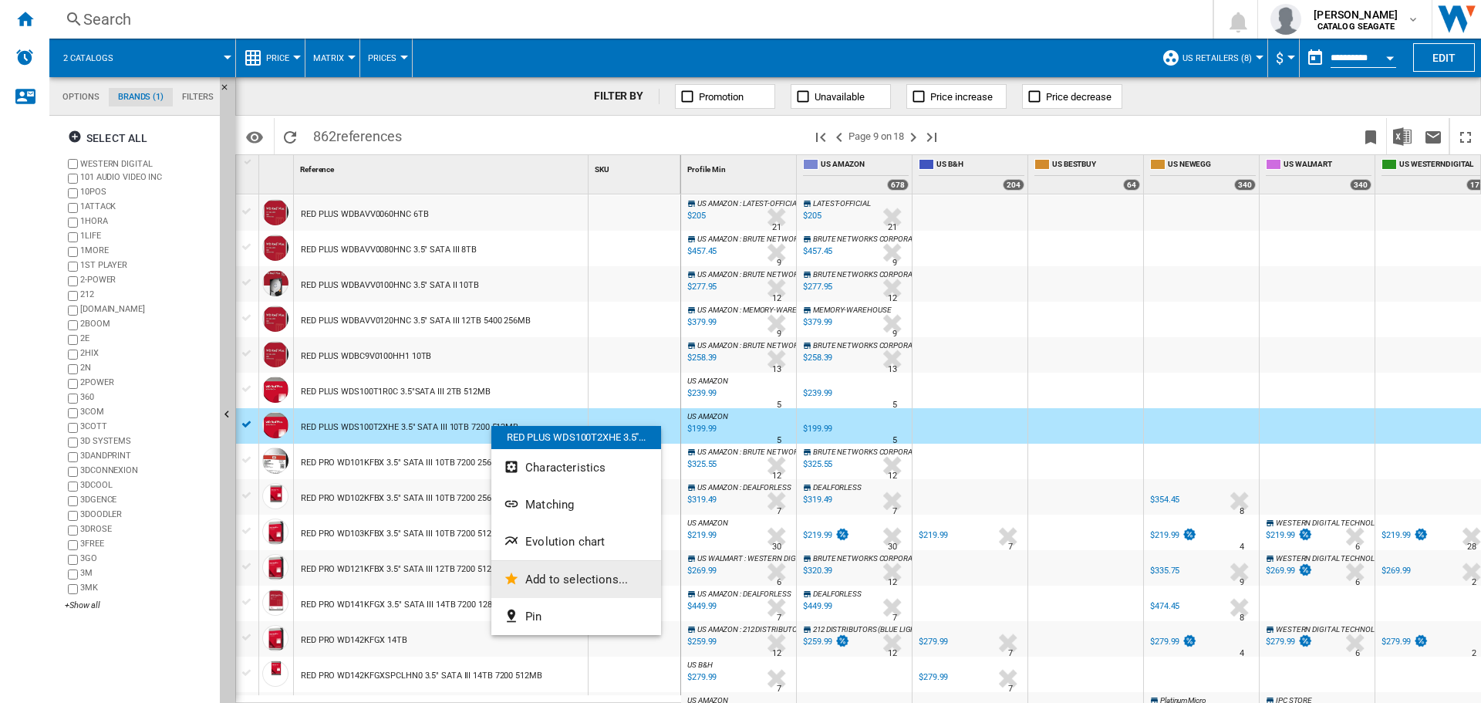
click at [557, 589] on button "Add to selections..." at bounding box center [576, 579] width 170 height 37
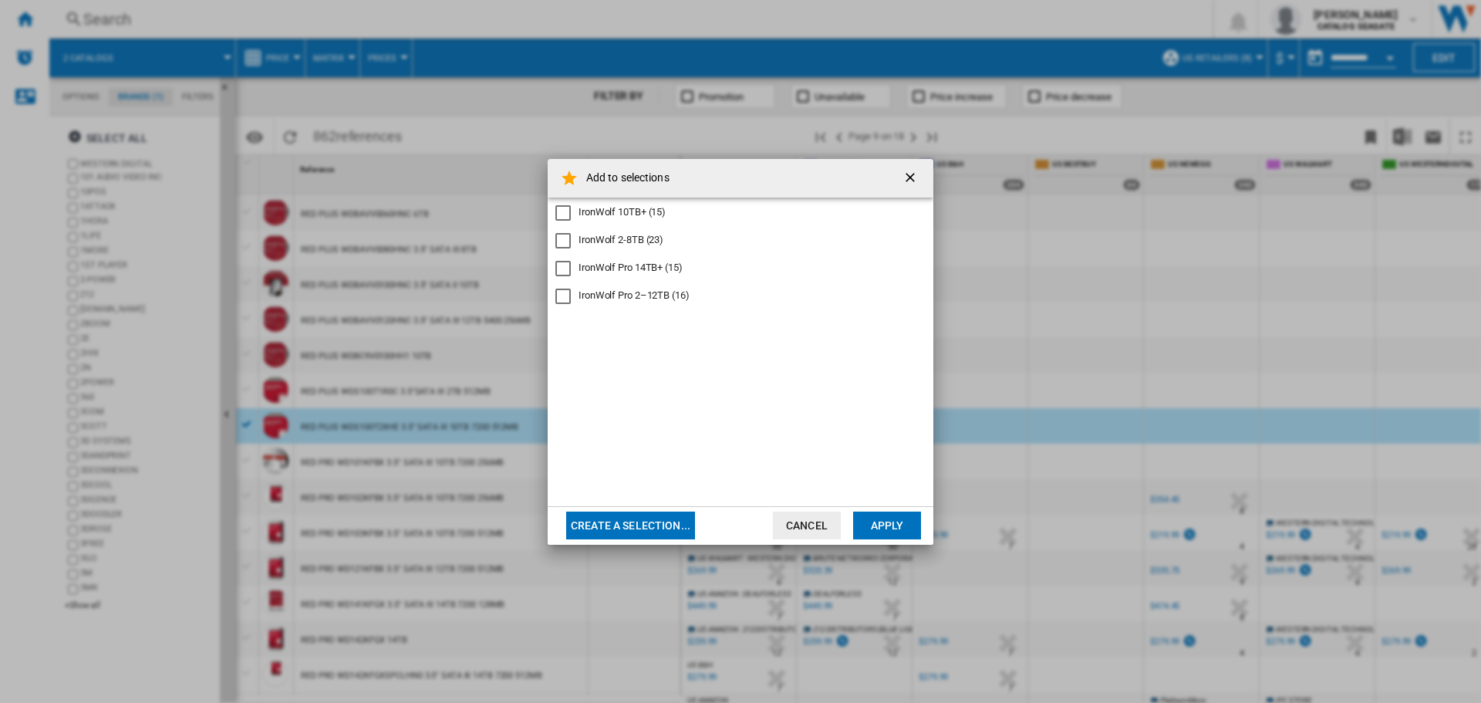
click at [629, 208] on div "IronWolf 10TB+ (15)" at bounding box center [622, 212] width 87 height 14
click at [892, 525] on button "Apply" at bounding box center [887, 525] width 68 height 28
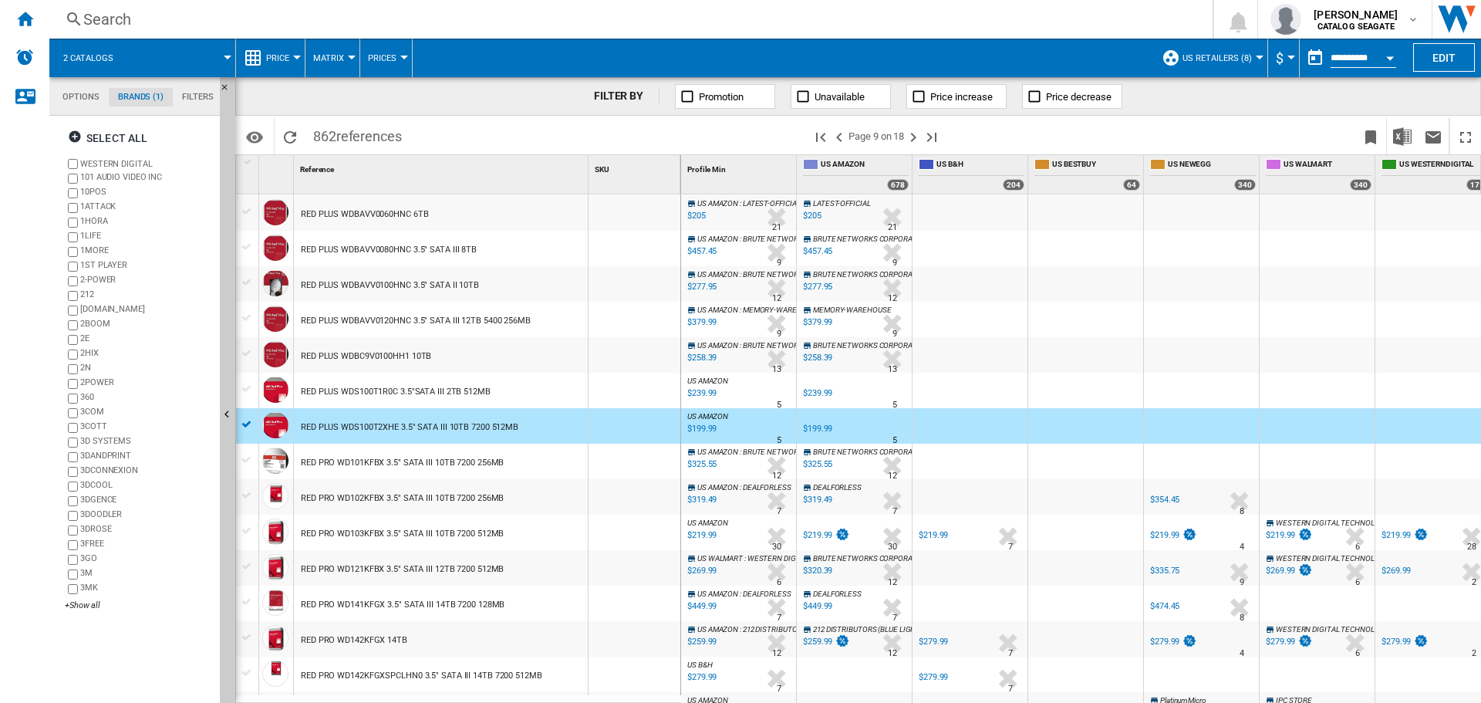
click at [540, 97] on div "FILTER BY Promotion Unavailable Price increase Price decrease" at bounding box center [858, 96] width 1246 height 39
click at [840, 131] on ng-md-icon ">Previous page" at bounding box center [839, 137] width 19 height 19
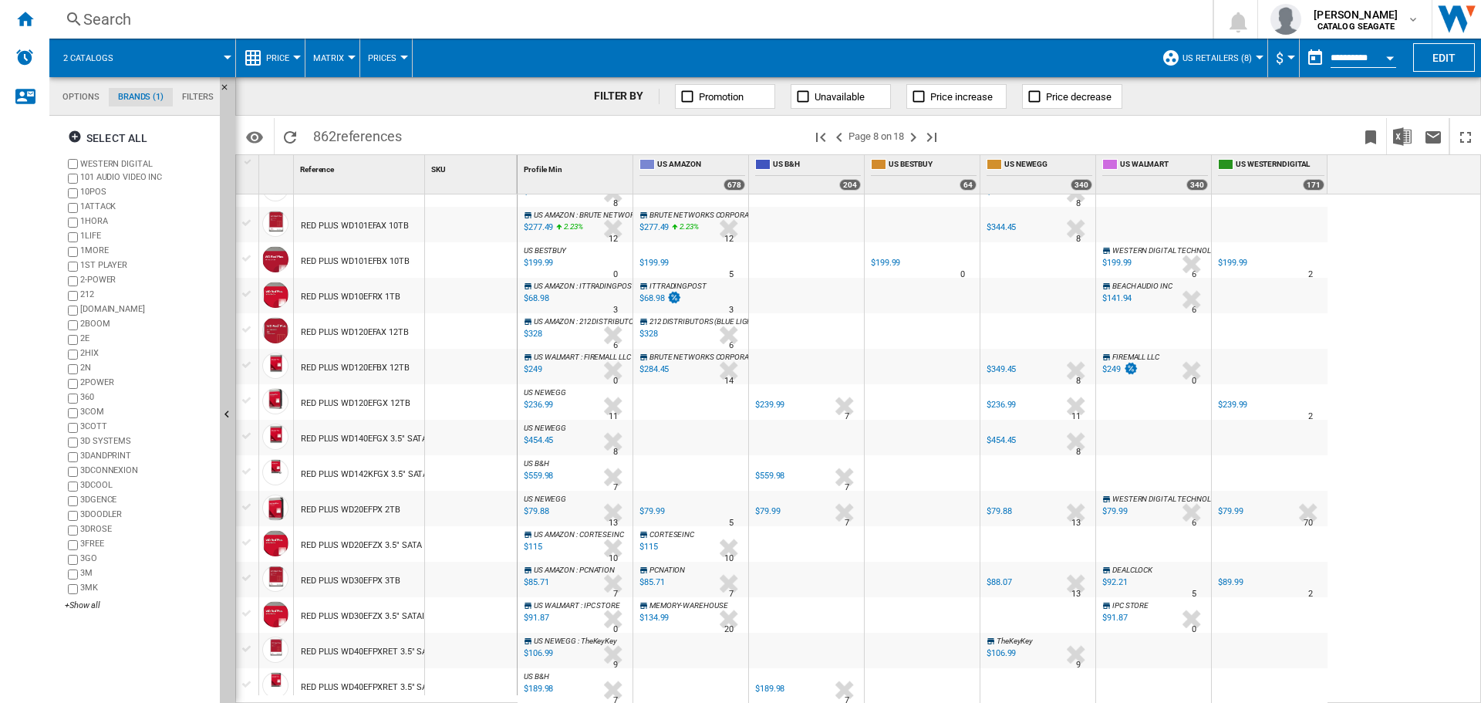
scroll to position [1130, 0]
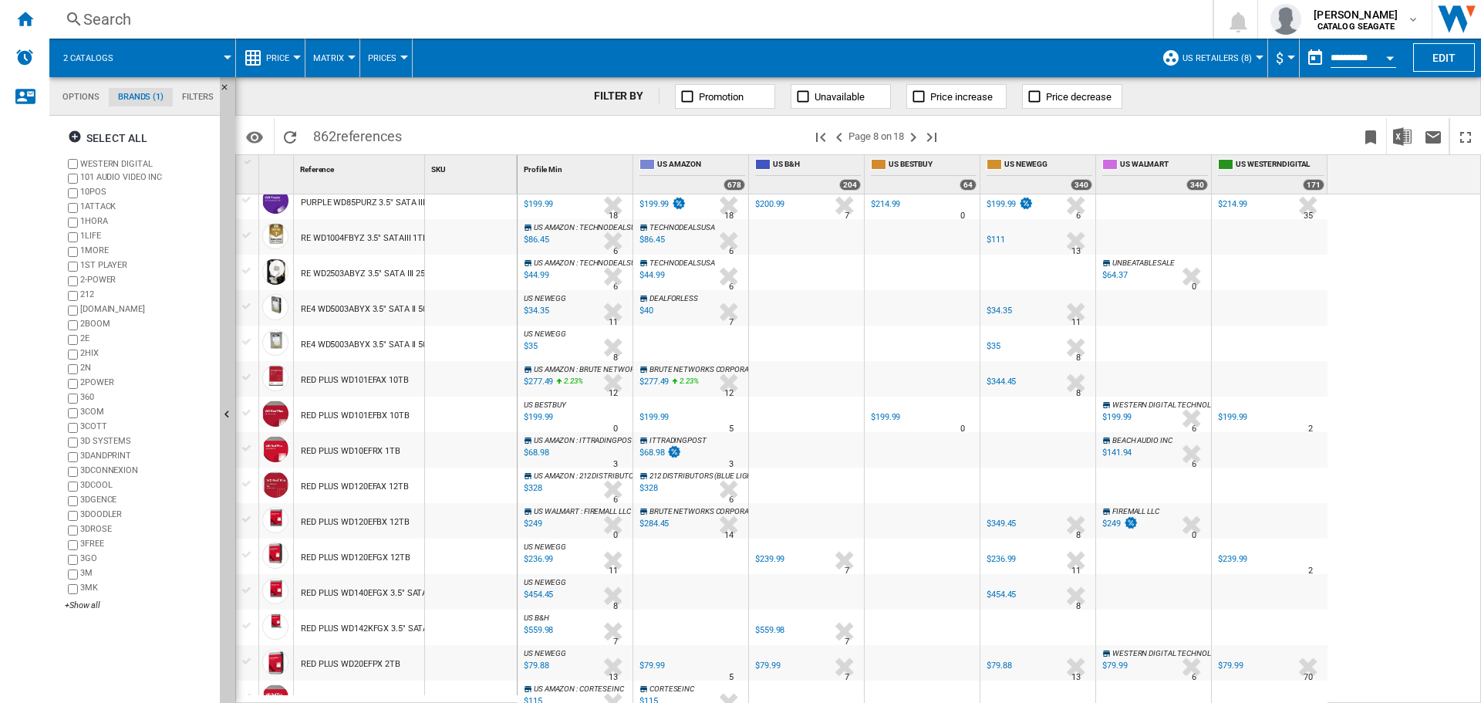
click at [409, 89] on div "FILTER BY Promotion Unavailable Price increase Price decrease" at bounding box center [858, 96] width 1246 height 39
click at [361, 484] on div "RED PLUS WD120EFAX 12TB" at bounding box center [355, 486] width 108 height 35
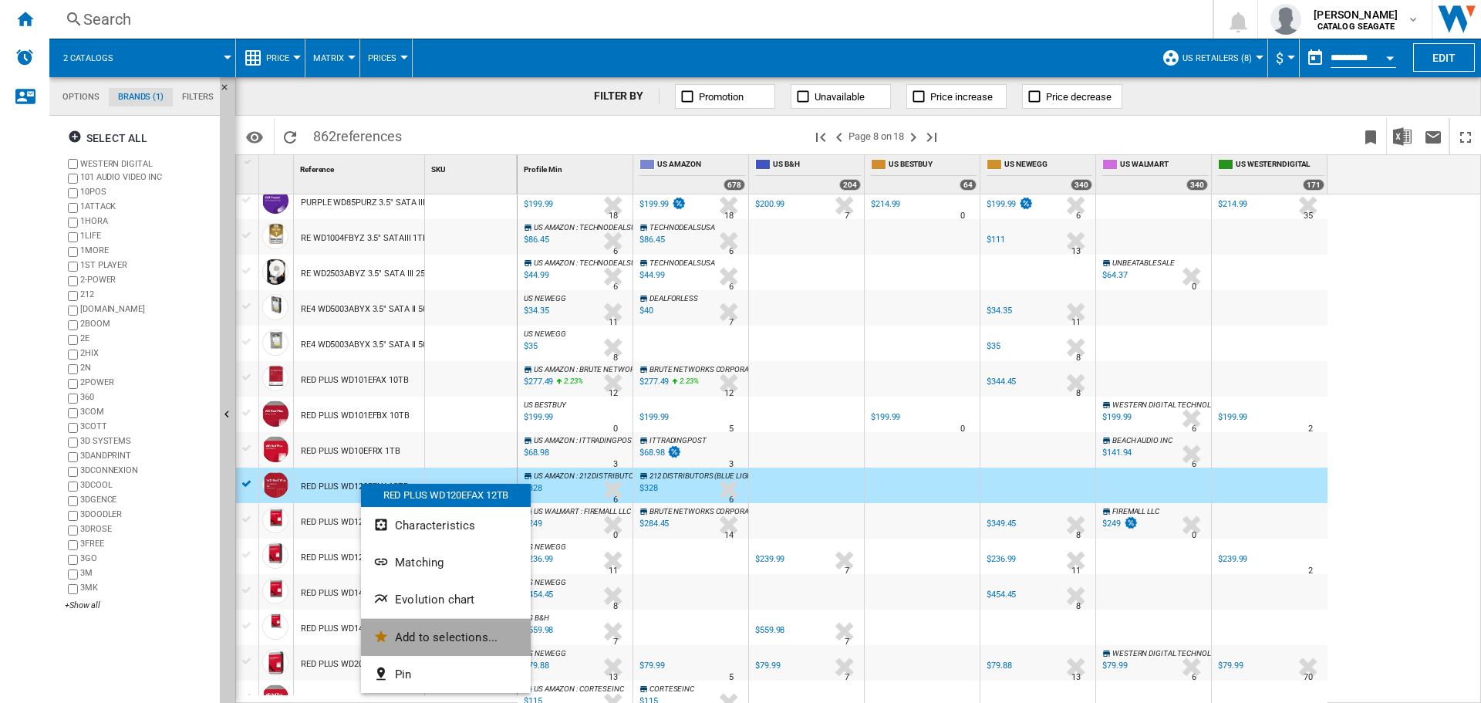
click at [458, 639] on span "Add to selections..." at bounding box center [446, 637] width 103 height 14
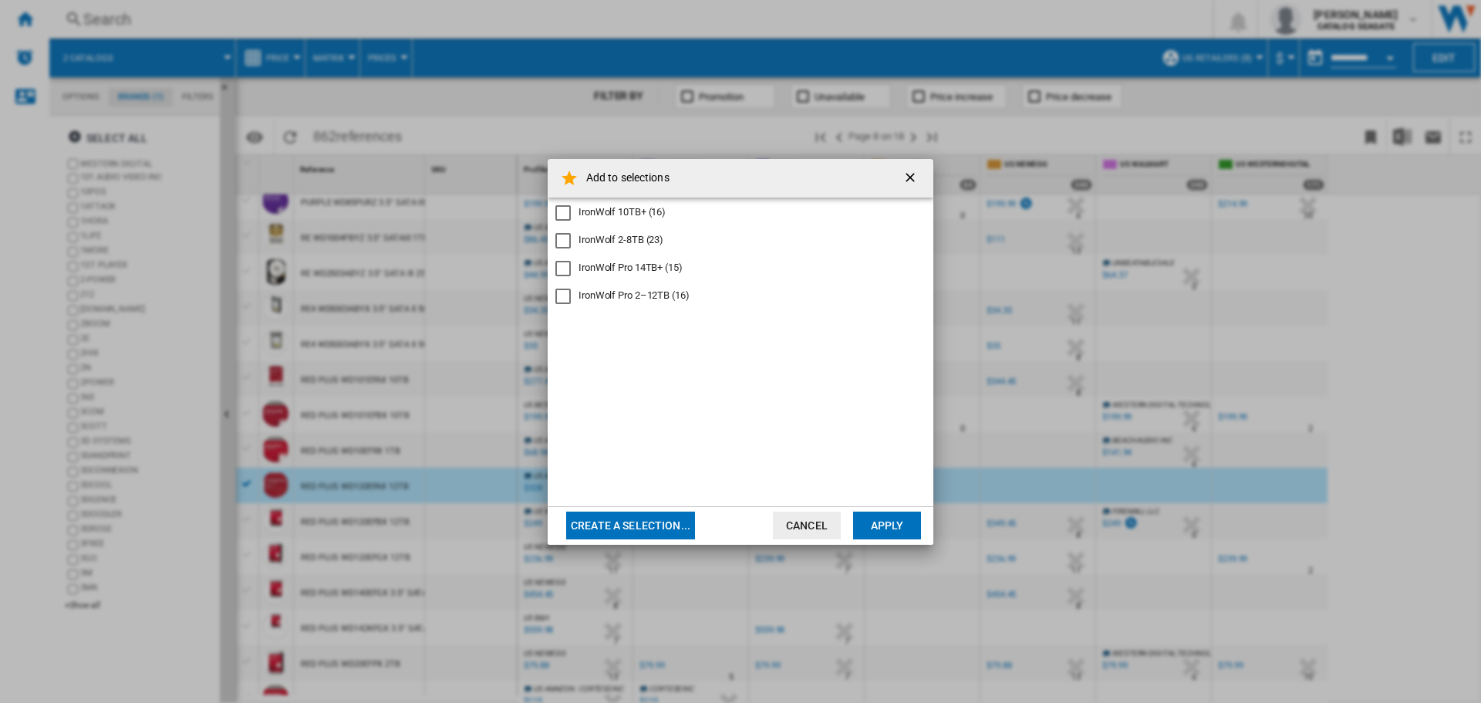
click at [637, 214] on div "IronWolf 10TB+ (16)" at bounding box center [622, 212] width 87 height 14
click at [899, 521] on button "Apply" at bounding box center [887, 525] width 68 height 28
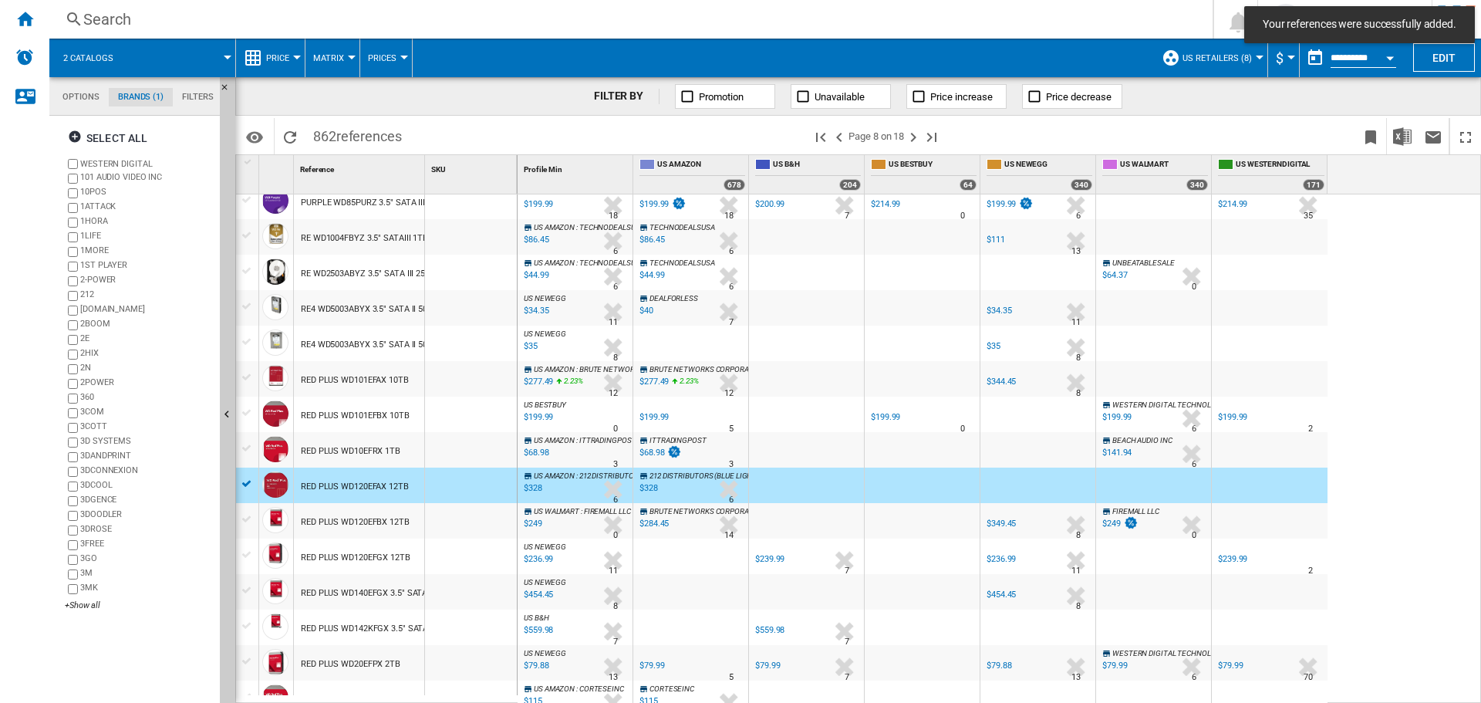
click at [369, 518] on div "RED PLUS WD120EFBX 12TB" at bounding box center [355, 521] width 109 height 35
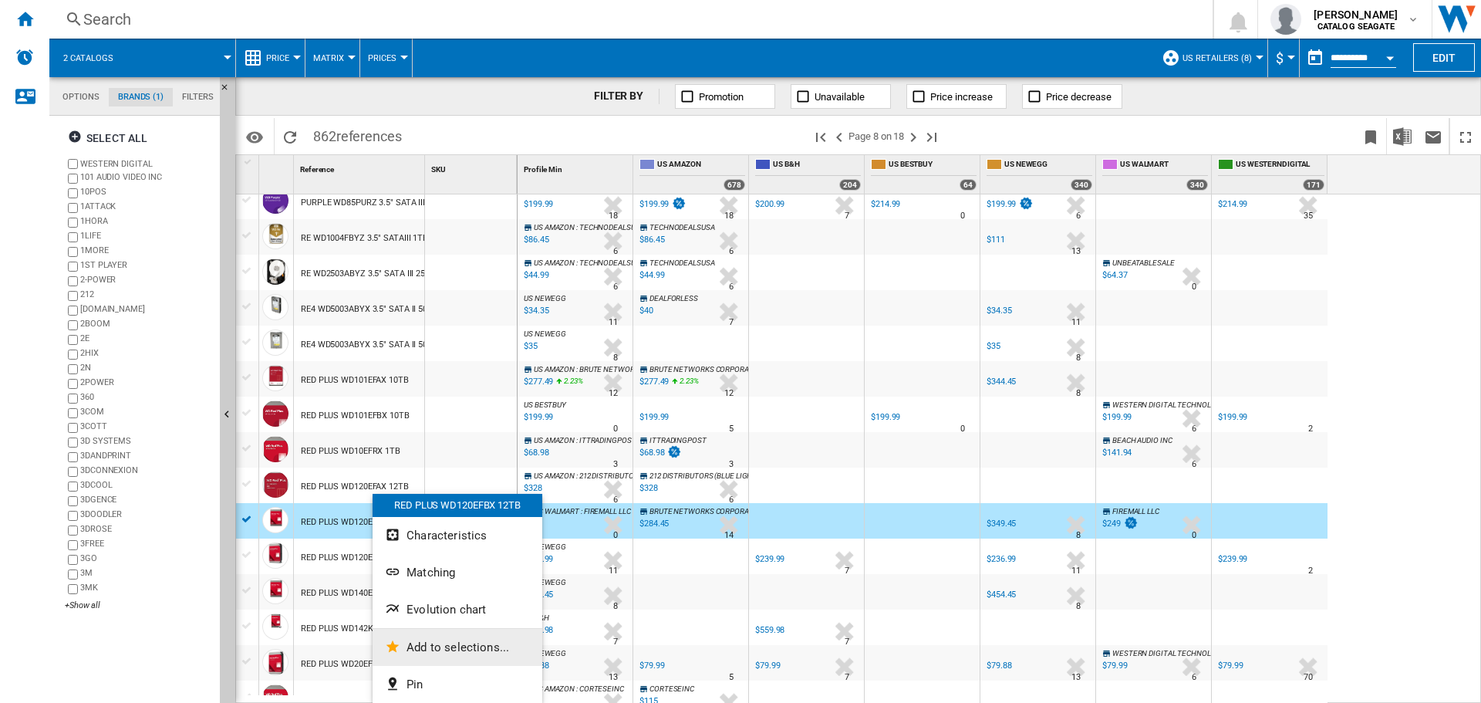
click at [465, 656] on button "Add to selections..." at bounding box center [458, 647] width 170 height 37
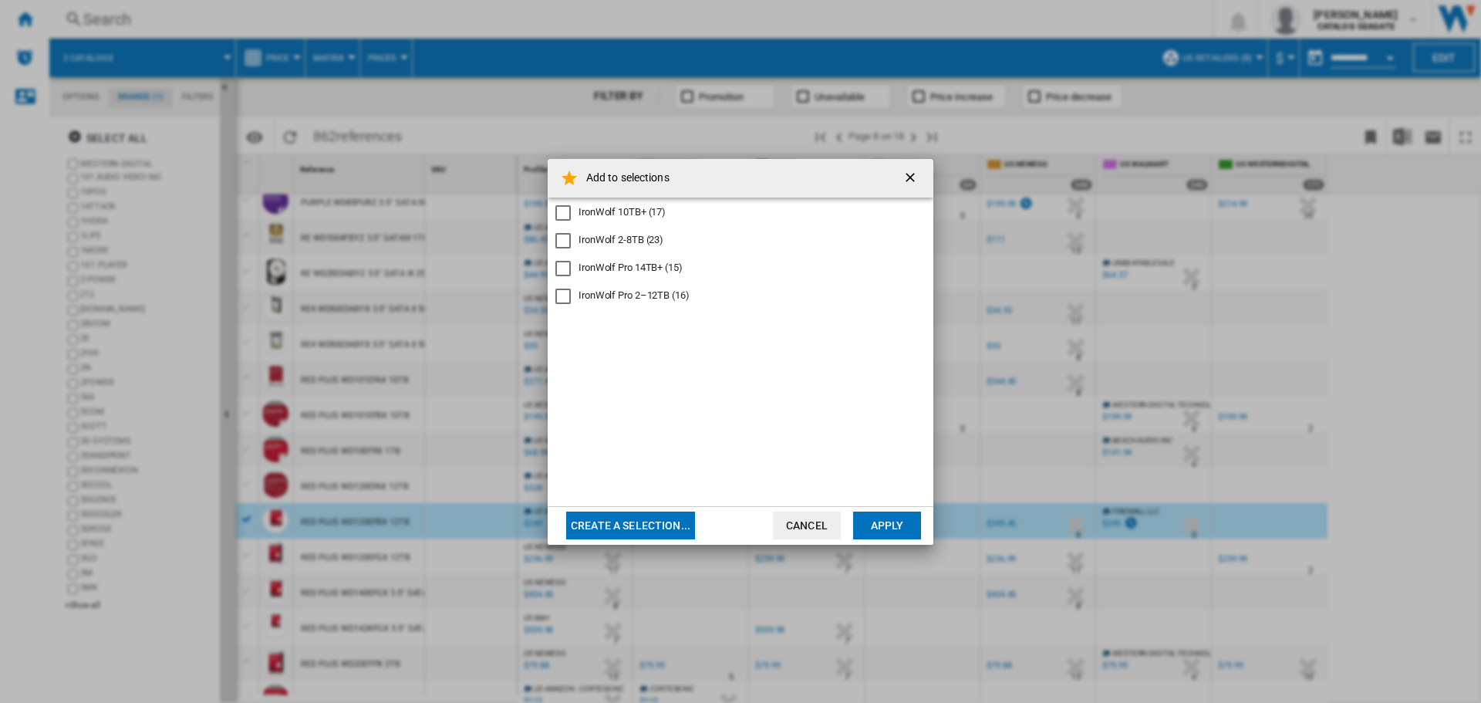
click at [610, 218] on div "IronWolf 10TB+ (17)" at bounding box center [622, 212] width 87 height 14
click at [866, 519] on button "Apply" at bounding box center [887, 525] width 68 height 28
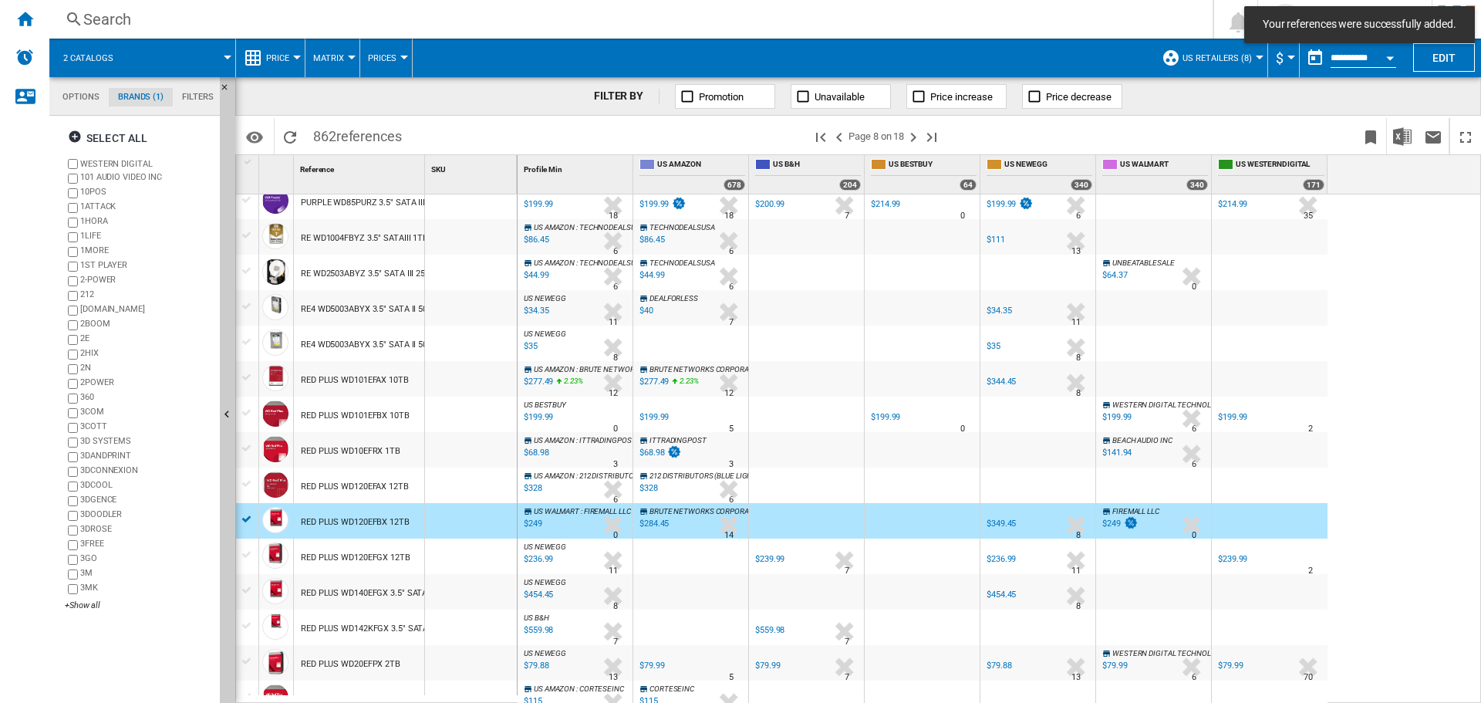
click at [353, 564] on div "RED PLUS WD120EFGX 12TB" at bounding box center [356, 557] width 110 height 35
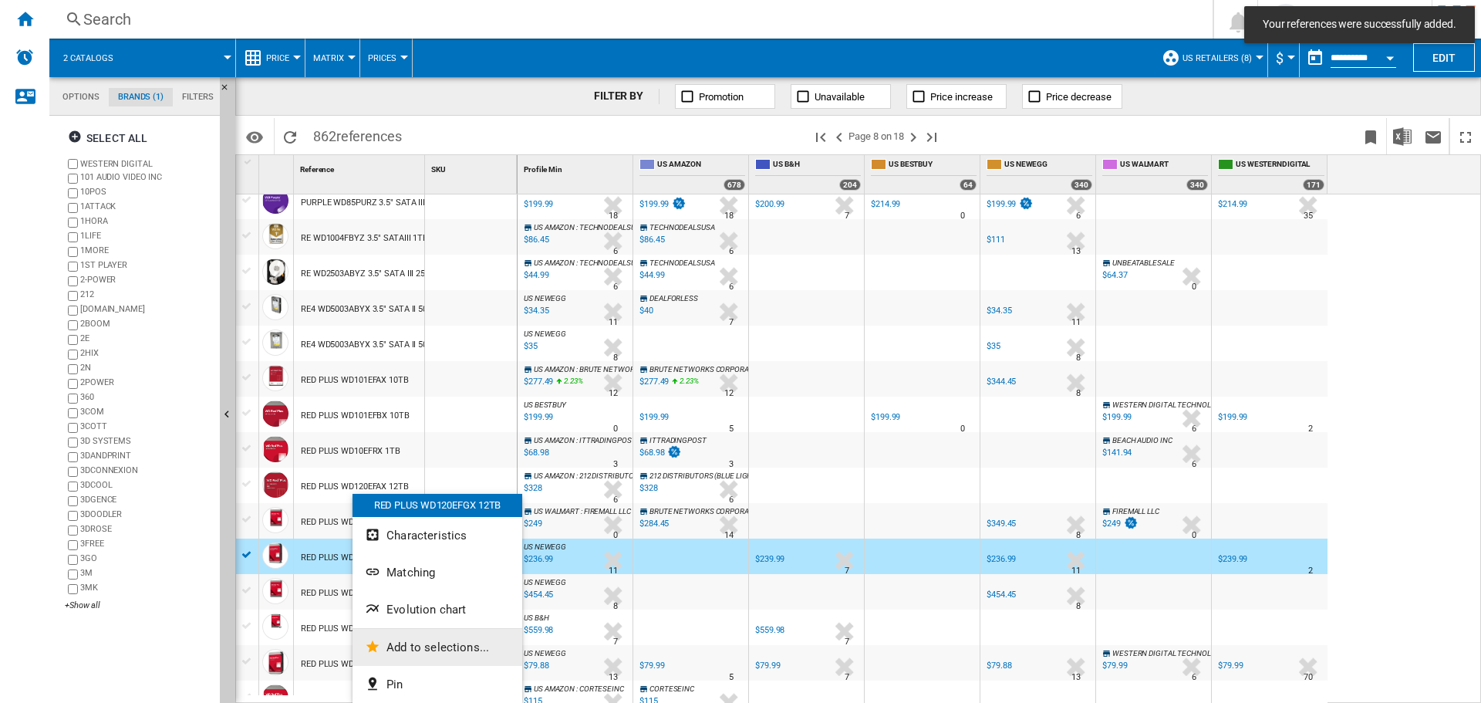
click at [451, 654] on button "Add to selections..." at bounding box center [438, 647] width 170 height 37
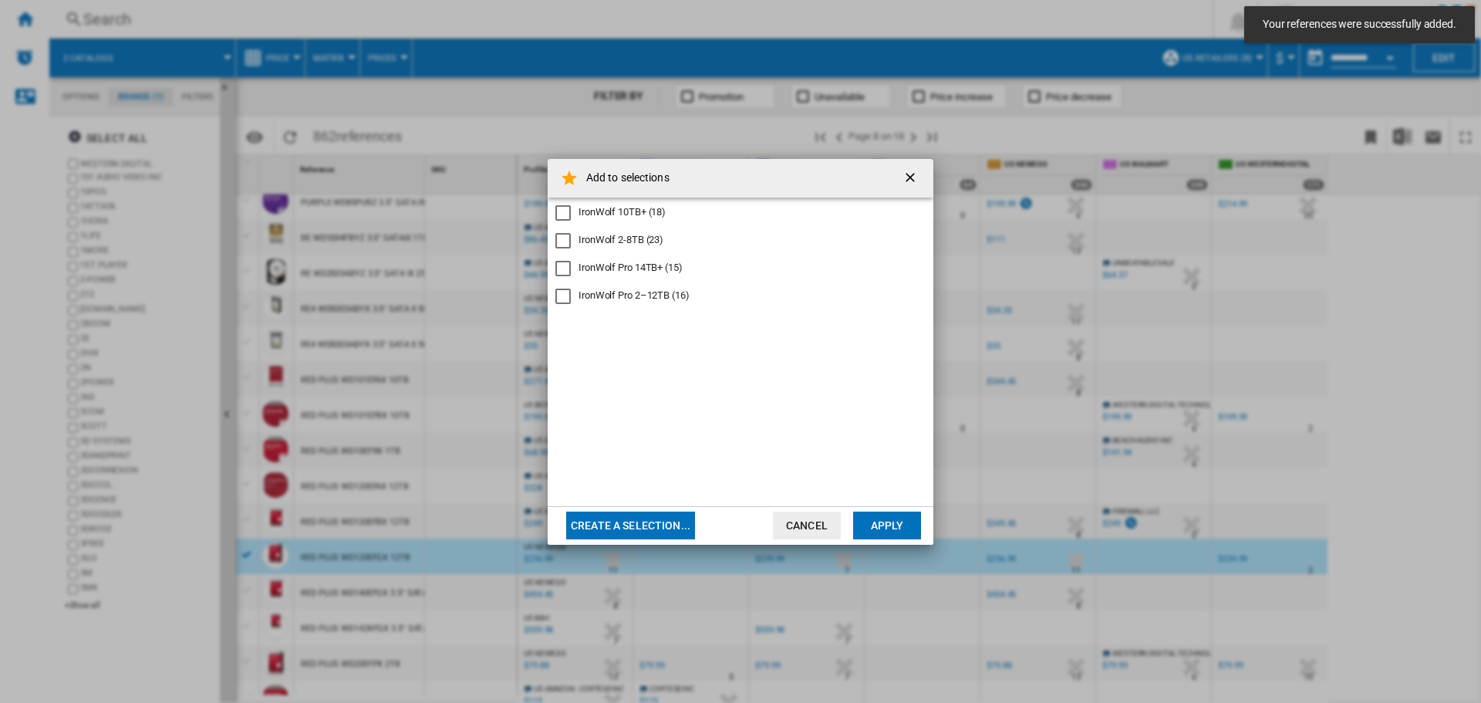
click at [627, 213] on div "IronWolf 10TB+ (18)" at bounding box center [622, 212] width 87 height 14
click at [912, 524] on button "Apply" at bounding box center [887, 525] width 68 height 28
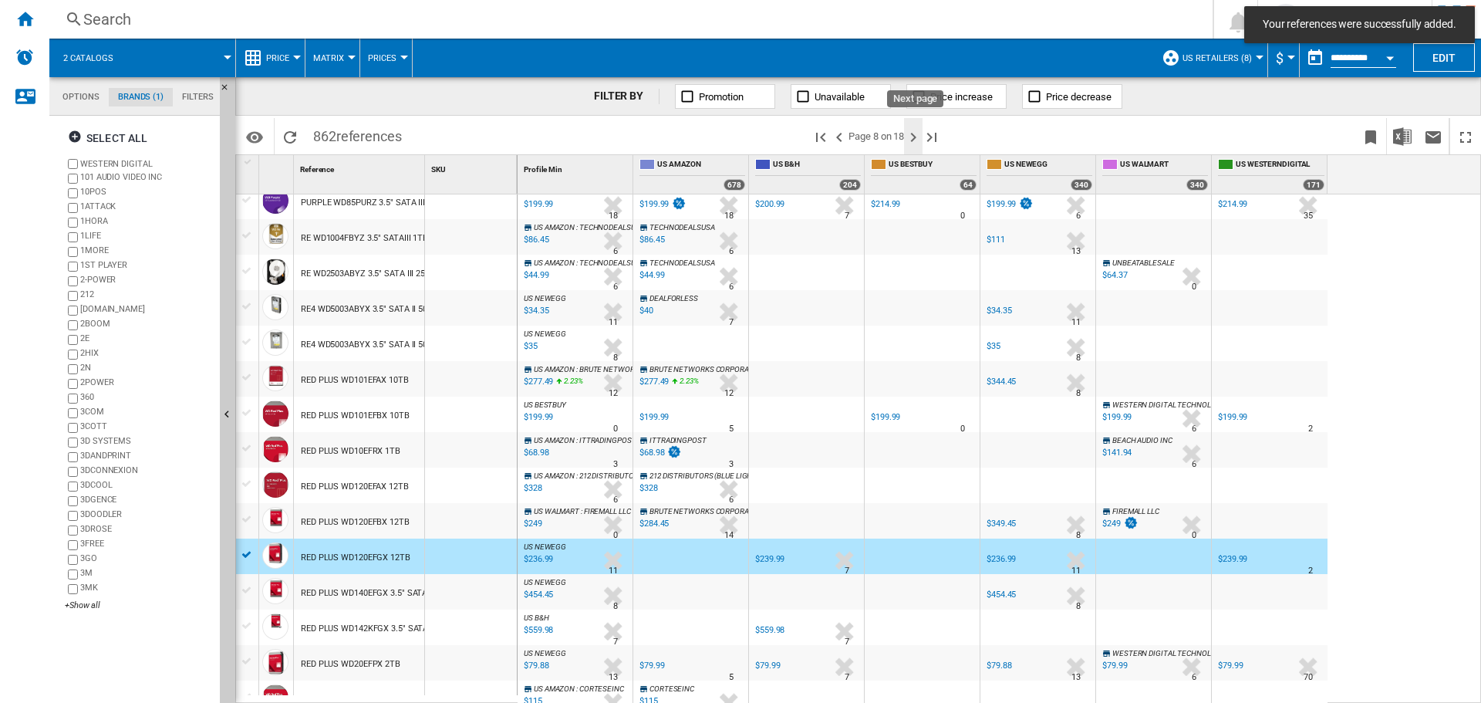
click at [916, 137] on ng-md-icon "Next page" at bounding box center [913, 137] width 19 height 19
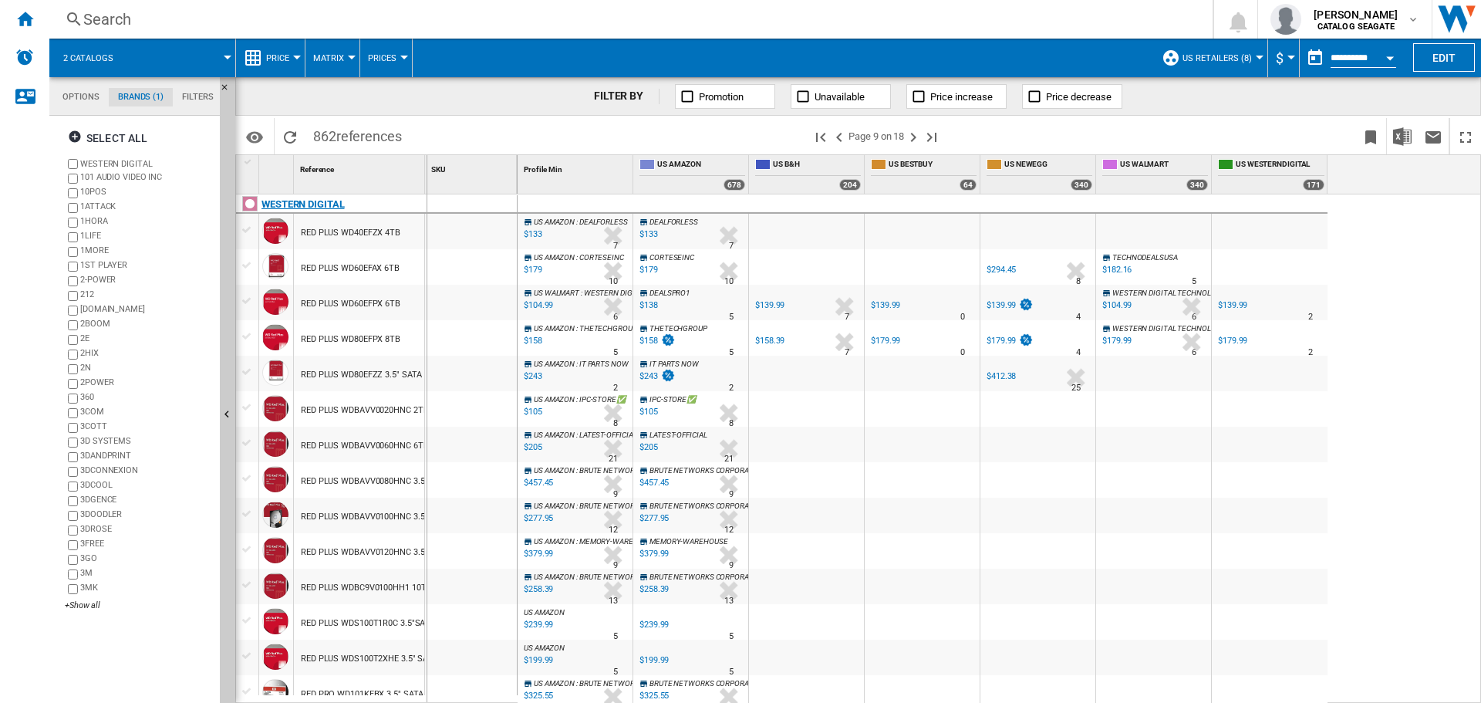
drag, startPoint x: 425, startPoint y: 182, endPoint x: 545, endPoint y: 197, distance: 121.2
click at [543, 197] on div "1 Reference 1 SKU 1 WESTERN DIGITAL RED PLUS WD40EFZX 4TB RED PLUS WD60EFAX 6TB…" at bounding box center [858, 428] width 1244 height 547
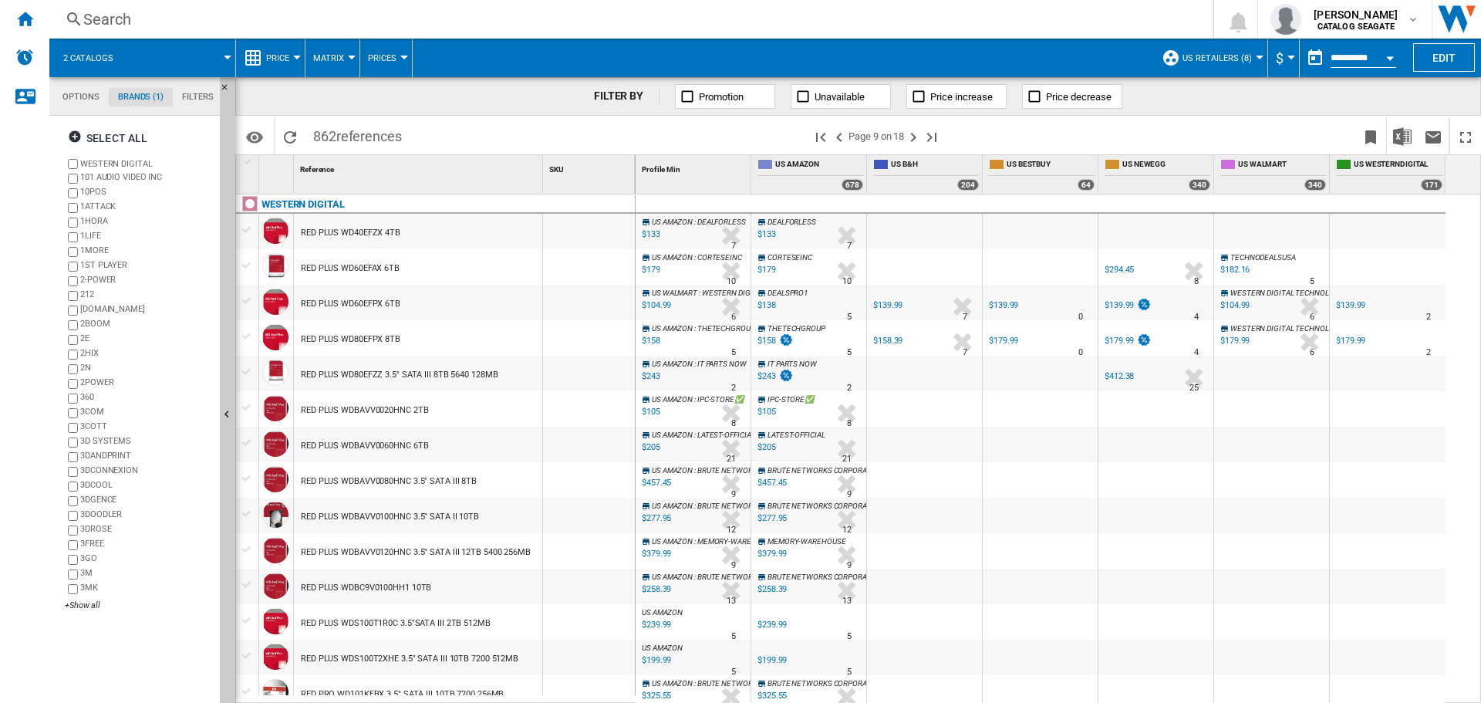
click at [415, 554] on div "RED PLUS WDBAVV0120HNC 3.5" SATA III 12TB 5400 256MB" at bounding box center [416, 552] width 230 height 35
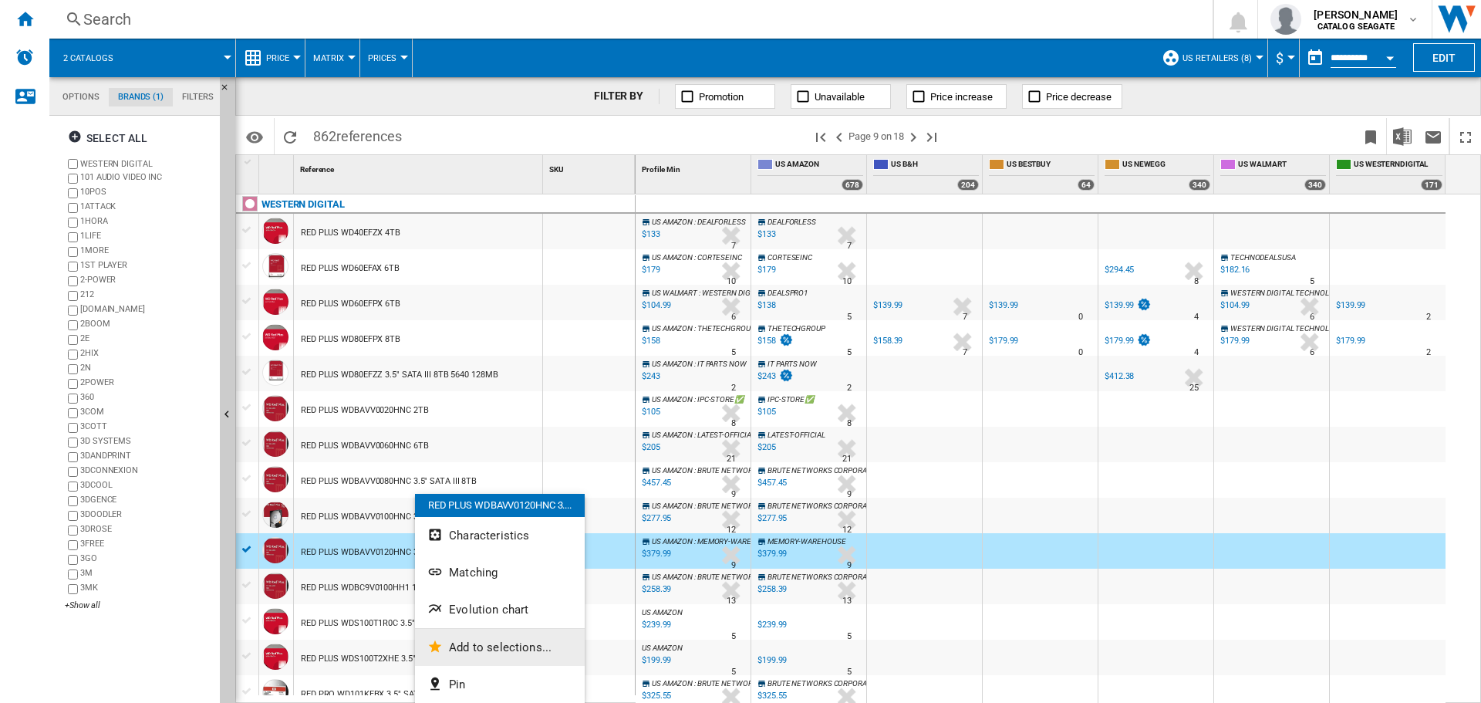
click at [491, 642] on span "Add to selections..." at bounding box center [500, 647] width 103 height 14
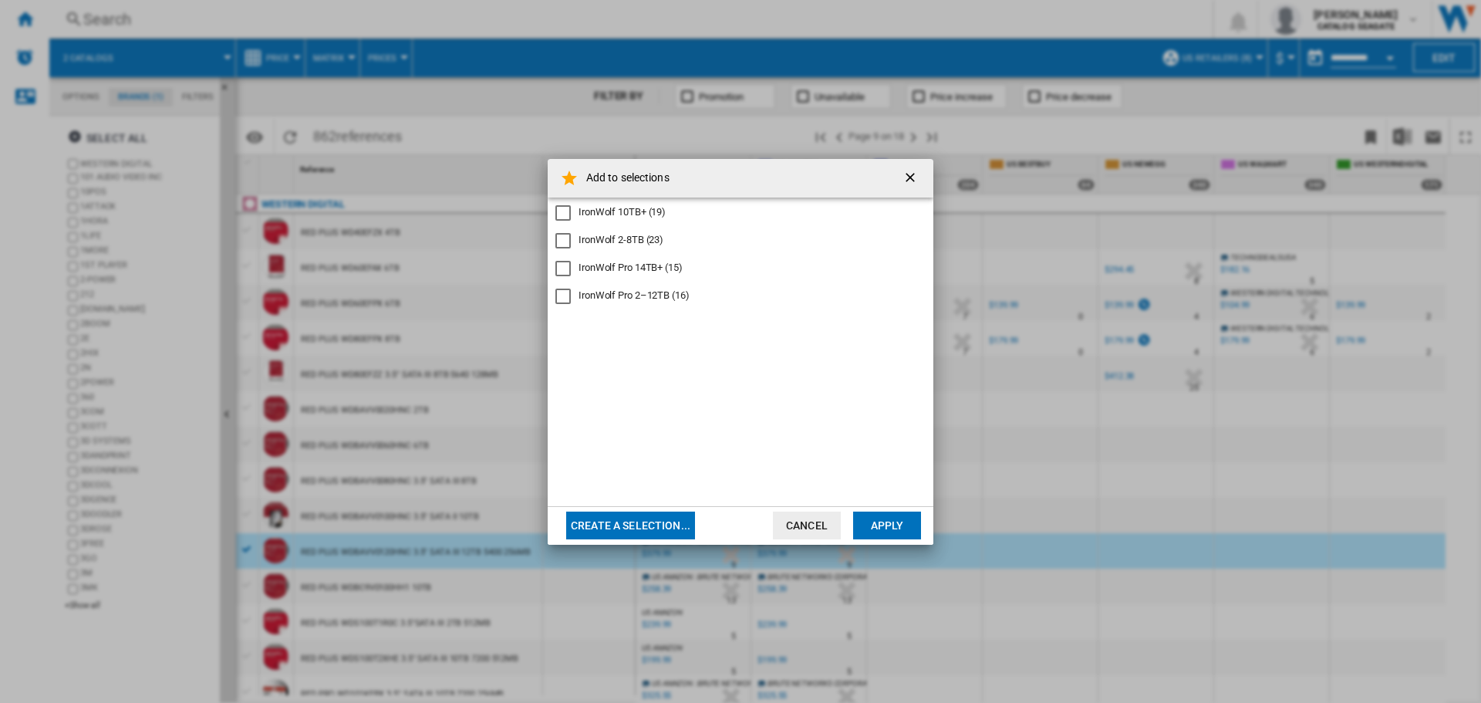
click at [630, 211] on div "IronWolf 10TB+ (19)" at bounding box center [622, 212] width 87 height 14
click at [889, 530] on button "Apply" at bounding box center [887, 525] width 68 height 28
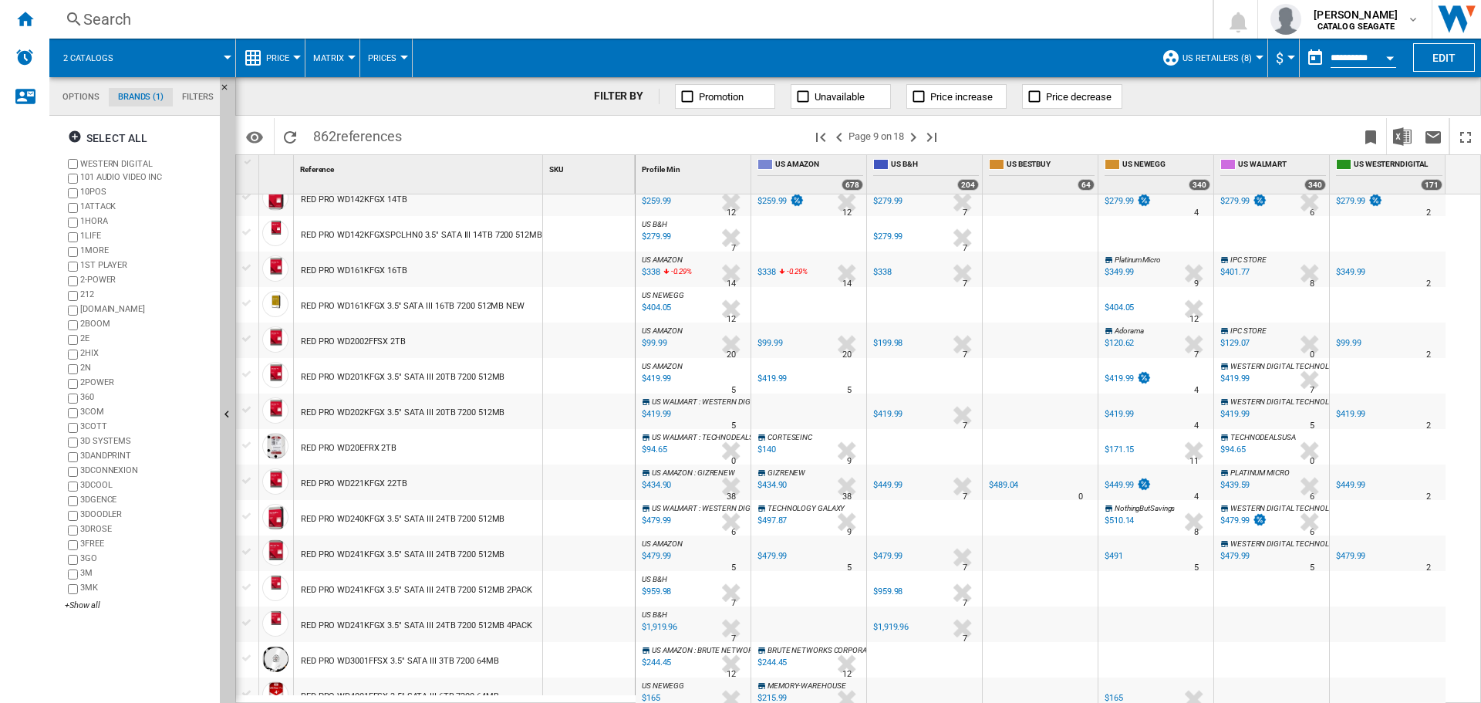
scroll to position [132, 0]
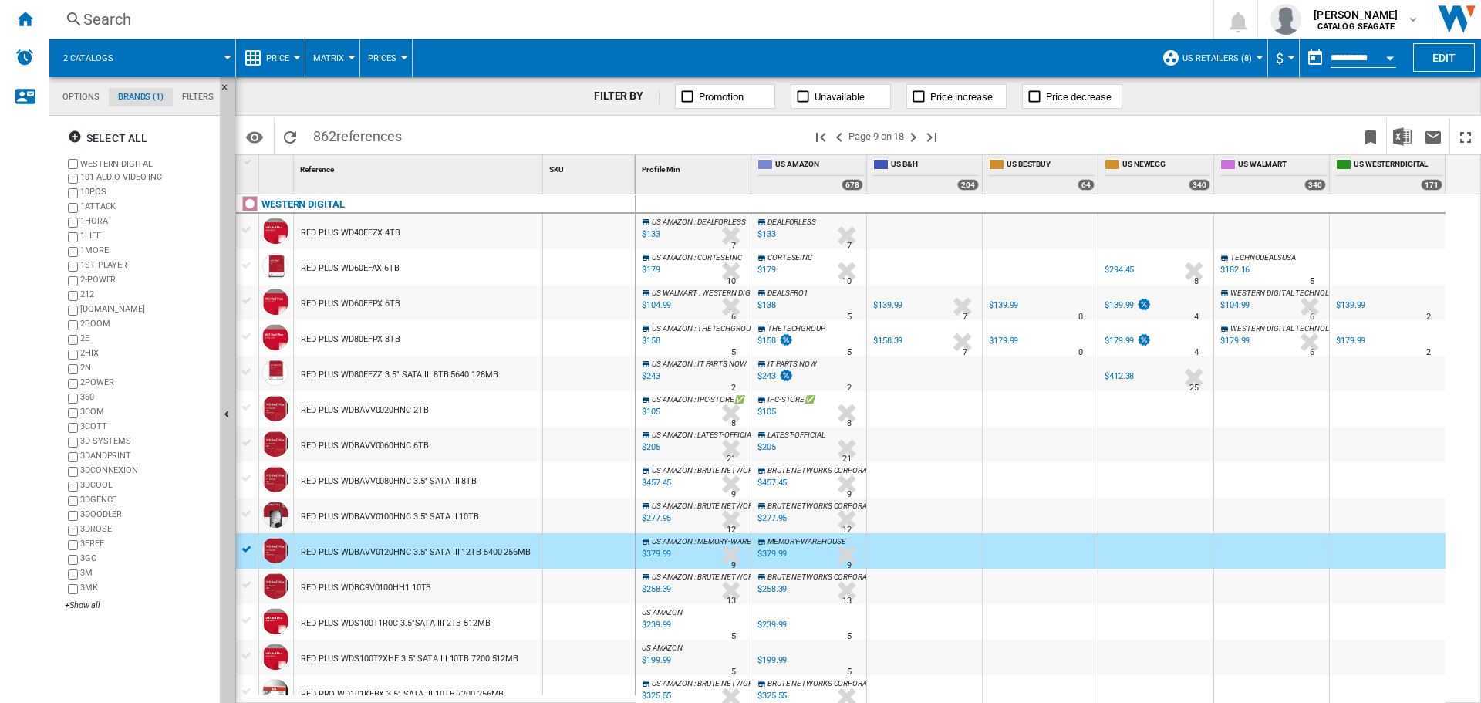
click at [448, 90] on div "FILTER BY Promotion Unavailable Price increase Price decrease" at bounding box center [858, 96] width 1246 height 39
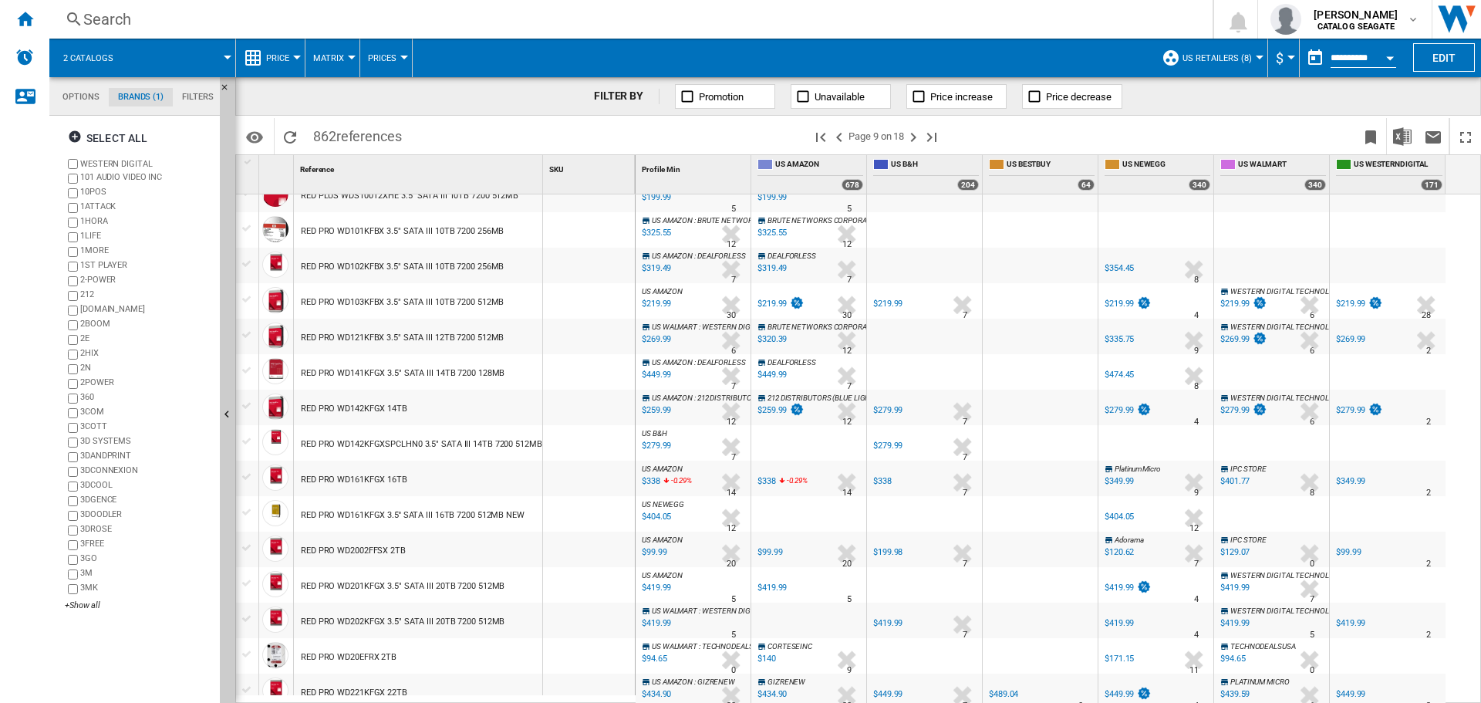
scroll to position [309, 0]
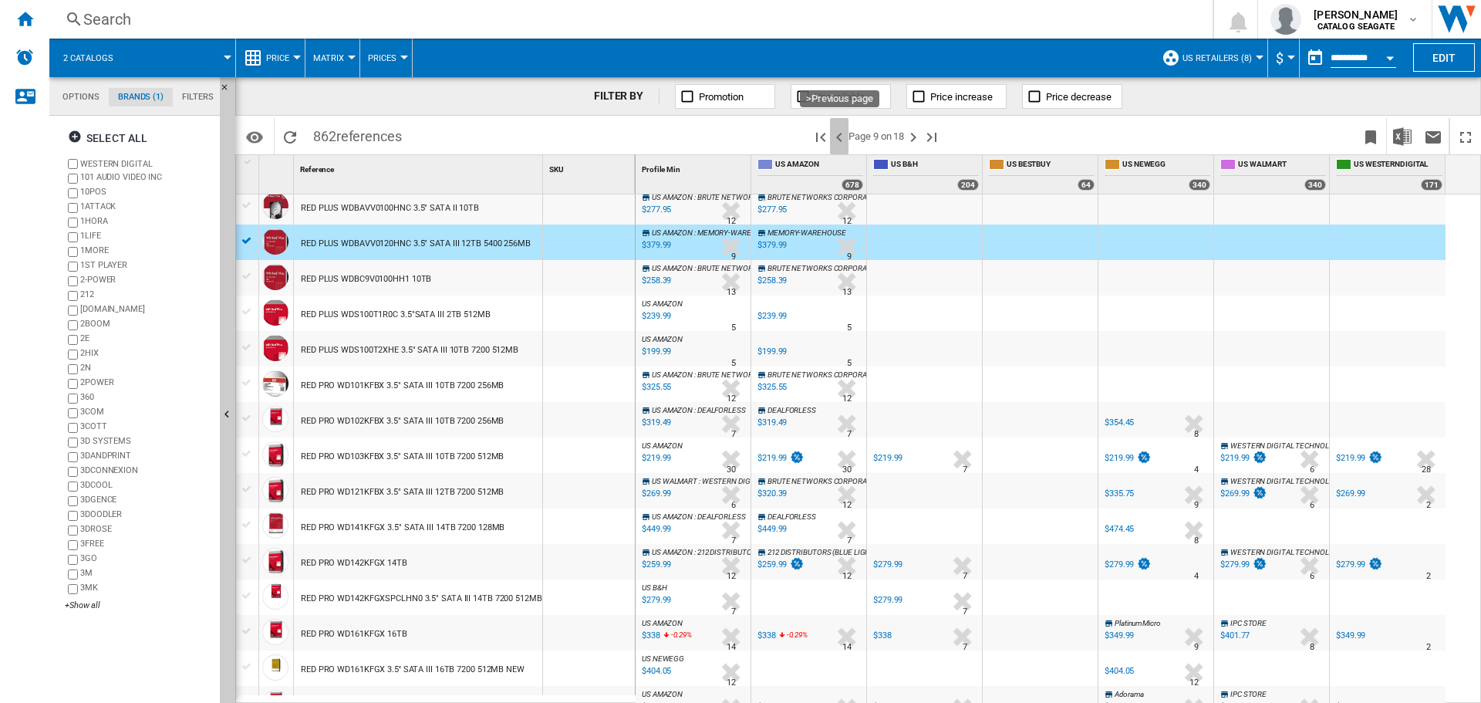
click at [838, 144] on ng-md-icon ">Previous page" at bounding box center [839, 137] width 19 height 19
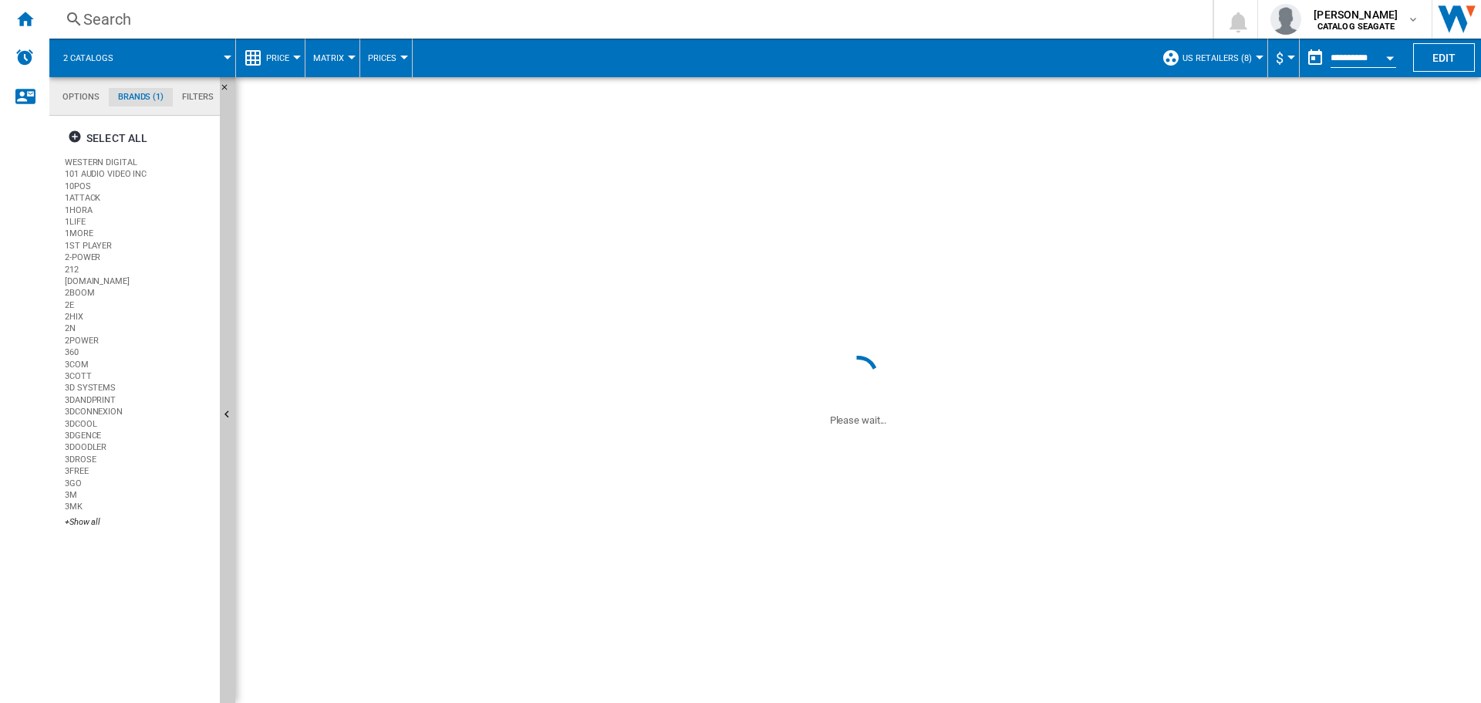
click at [572, 25] on div "Search" at bounding box center [627, 19] width 1089 height 22
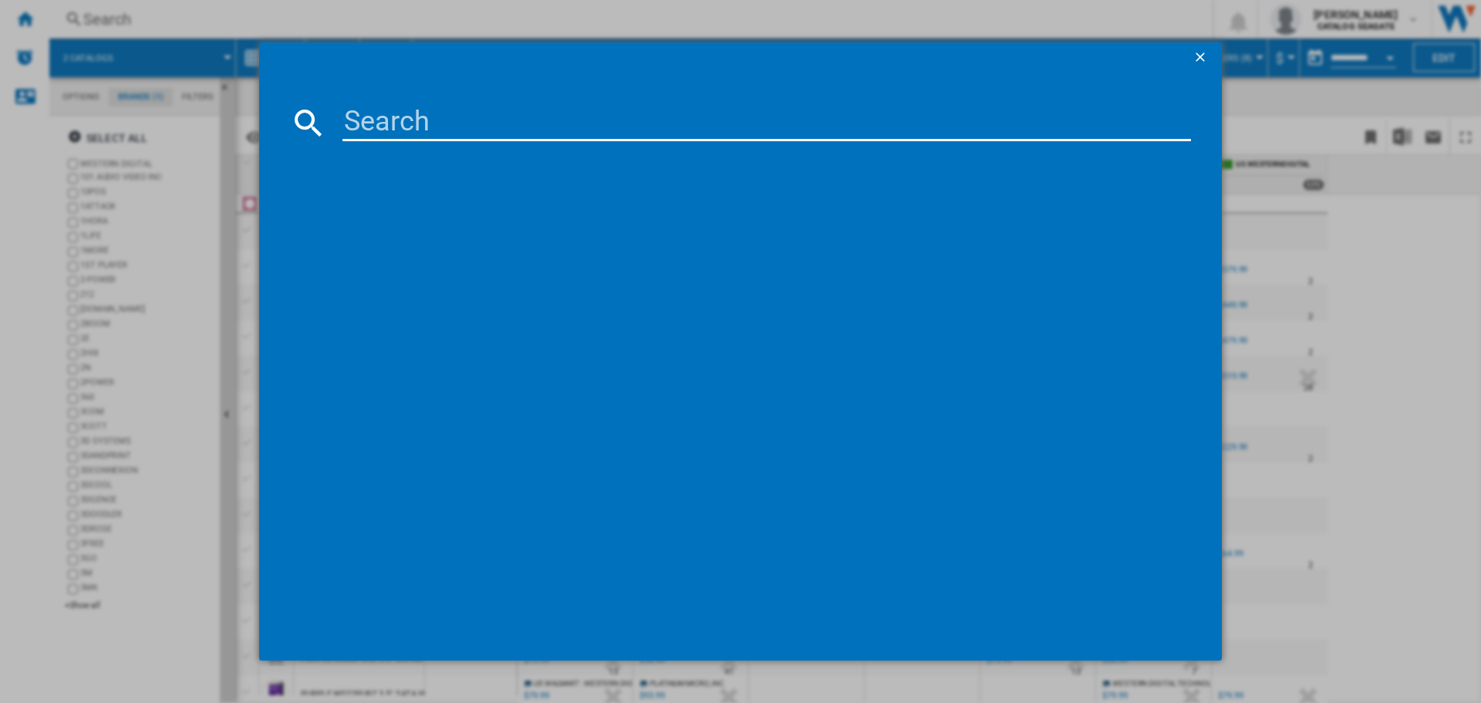
click at [1222, 52] on div at bounding box center [740, 351] width 1481 height 703
click at [1198, 58] on ng-md-icon "getI18NText('BUTTONS.CLOSE_DIALOG')" at bounding box center [1202, 58] width 19 height 19
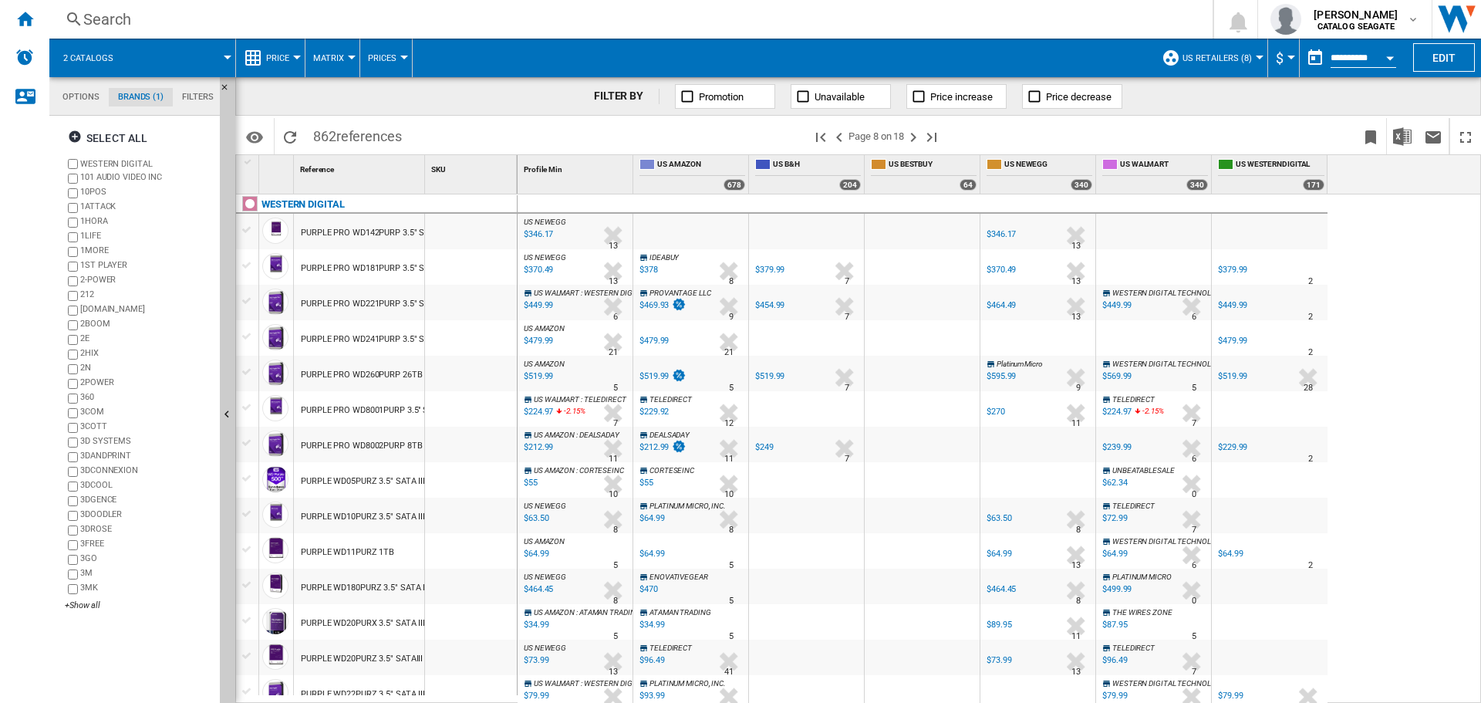
click at [815, 16] on div "Search" at bounding box center [627, 19] width 1089 height 22
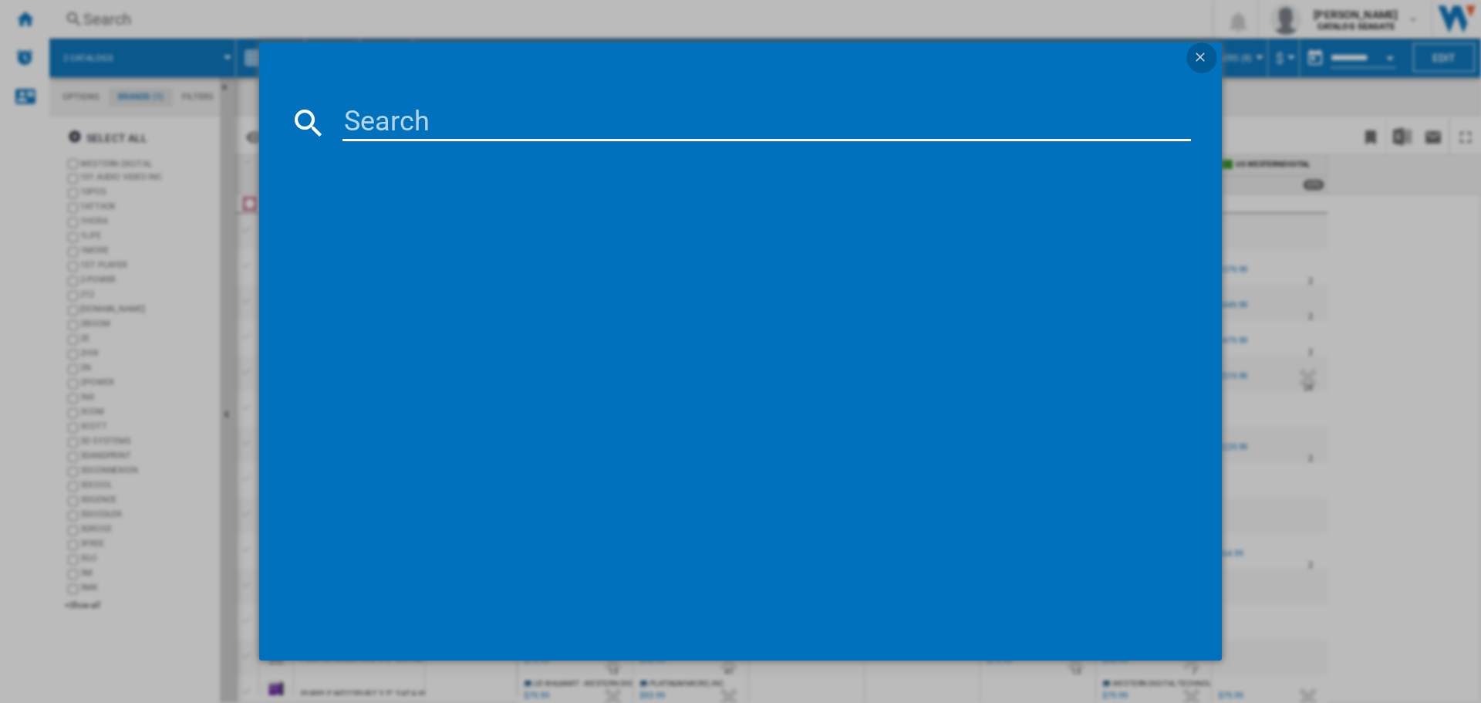
click at [1207, 65] on ng-md-icon "getI18NText('BUTTONS.CLOSE_DIALOG')" at bounding box center [1202, 58] width 19 height 19
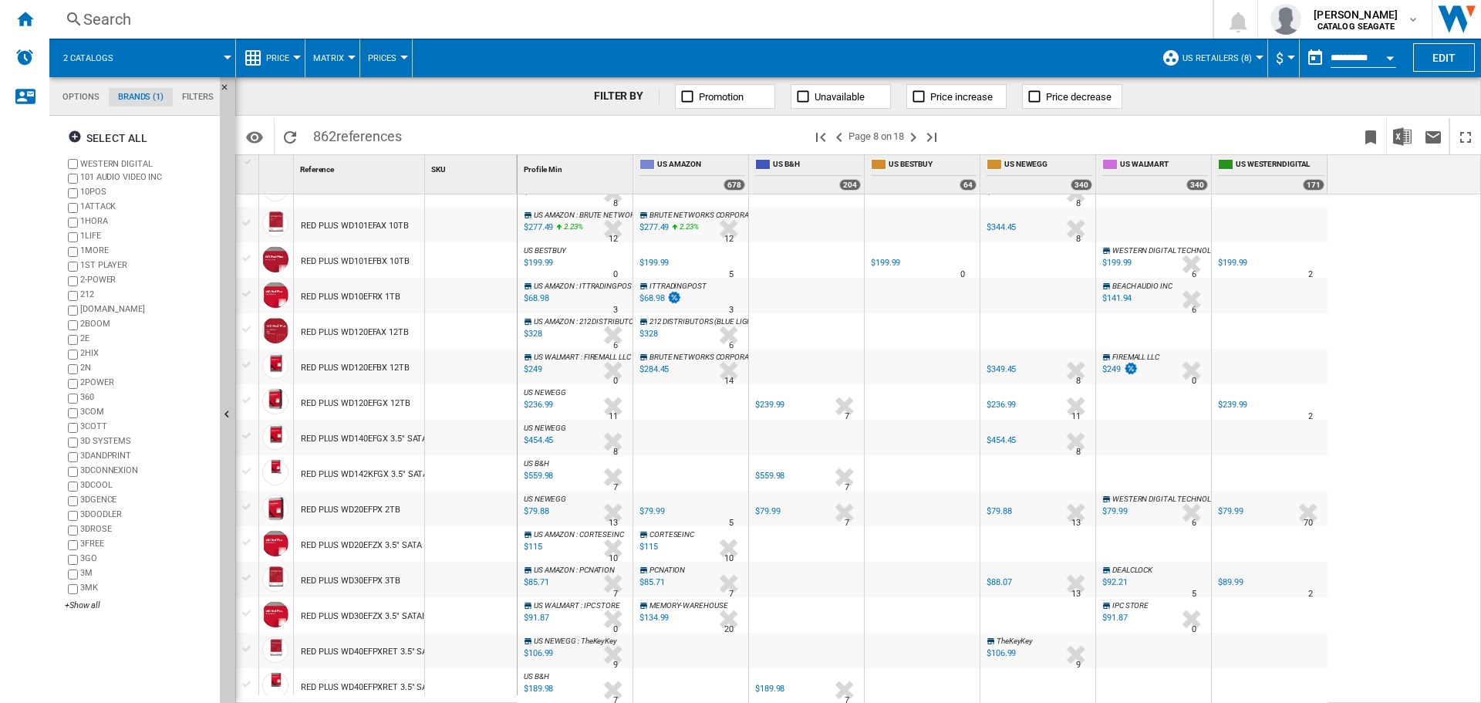
scroll to position [1289, 0]
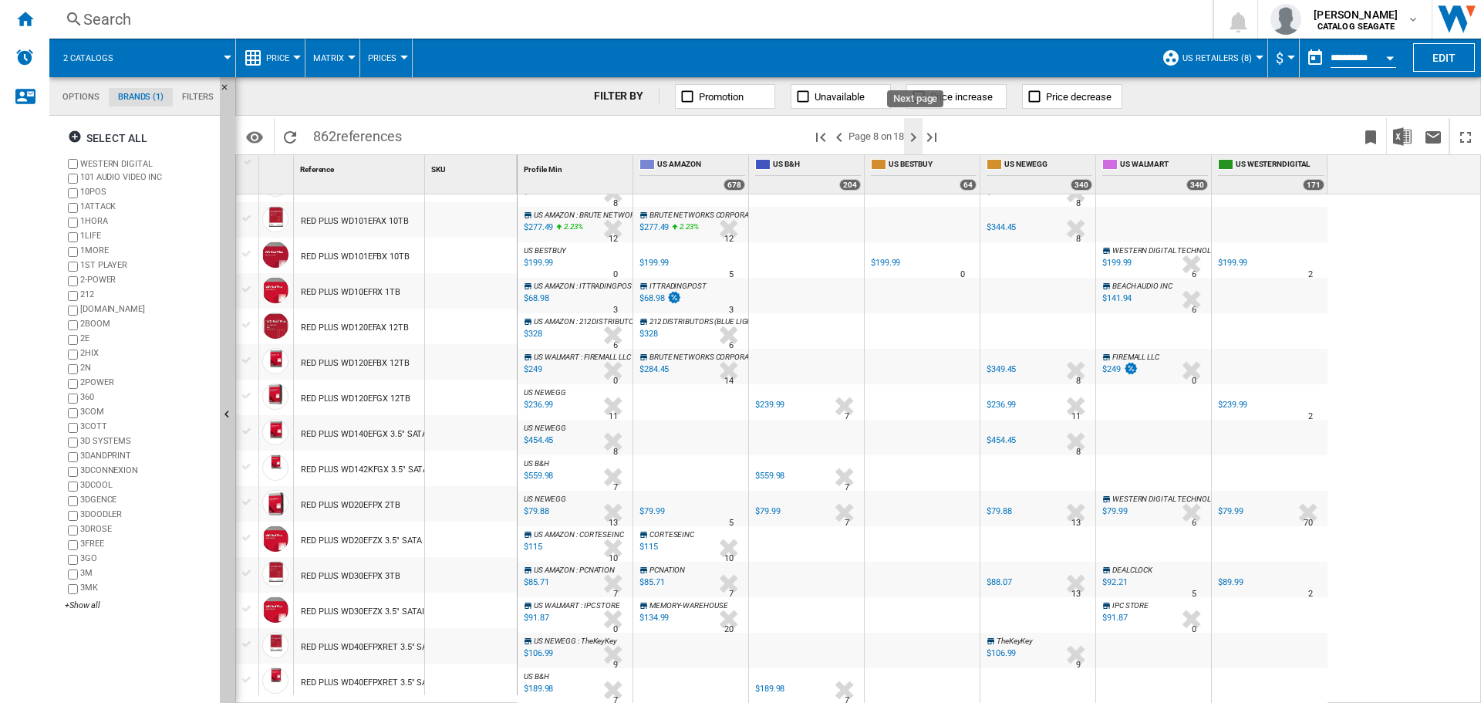
click at [916, 134] on ng-md-icon "Next page" at bounding box center [913, 137] width 19 height 19
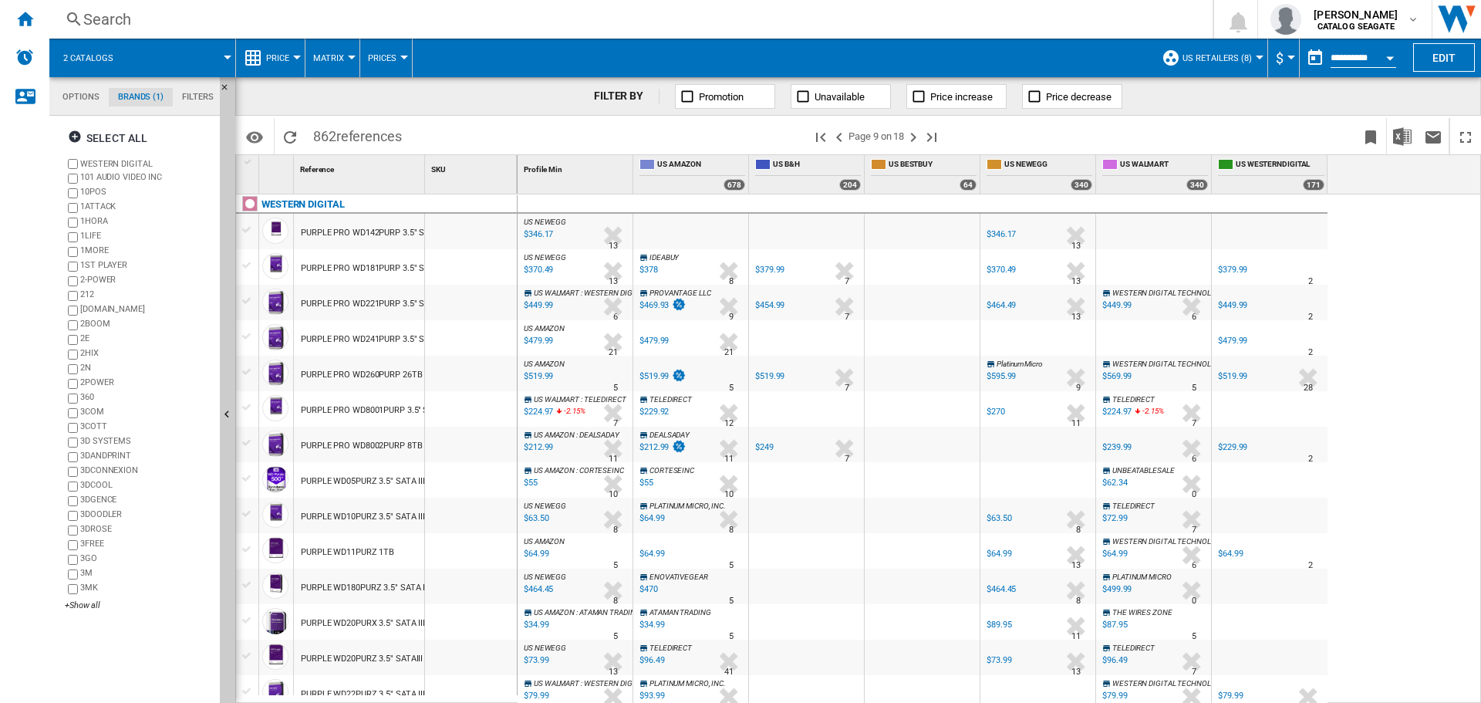
click at [545, 142] on span at bounding box center [611, 136] width 403 height 36
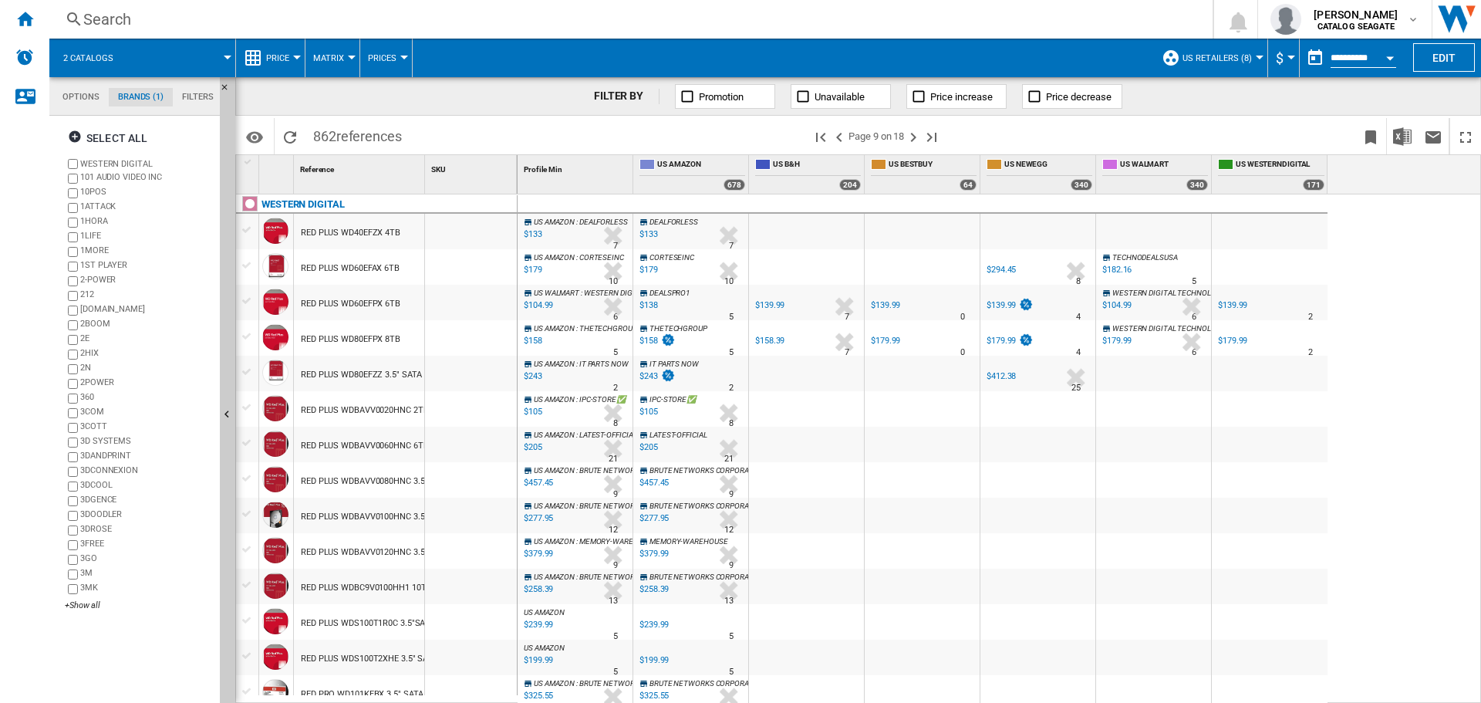
click at [527, 153] on span at bounding box center [611, 136] width 403 height 36
click at [471, 288] on div at bounding box center [471, 302] width 92 height 35
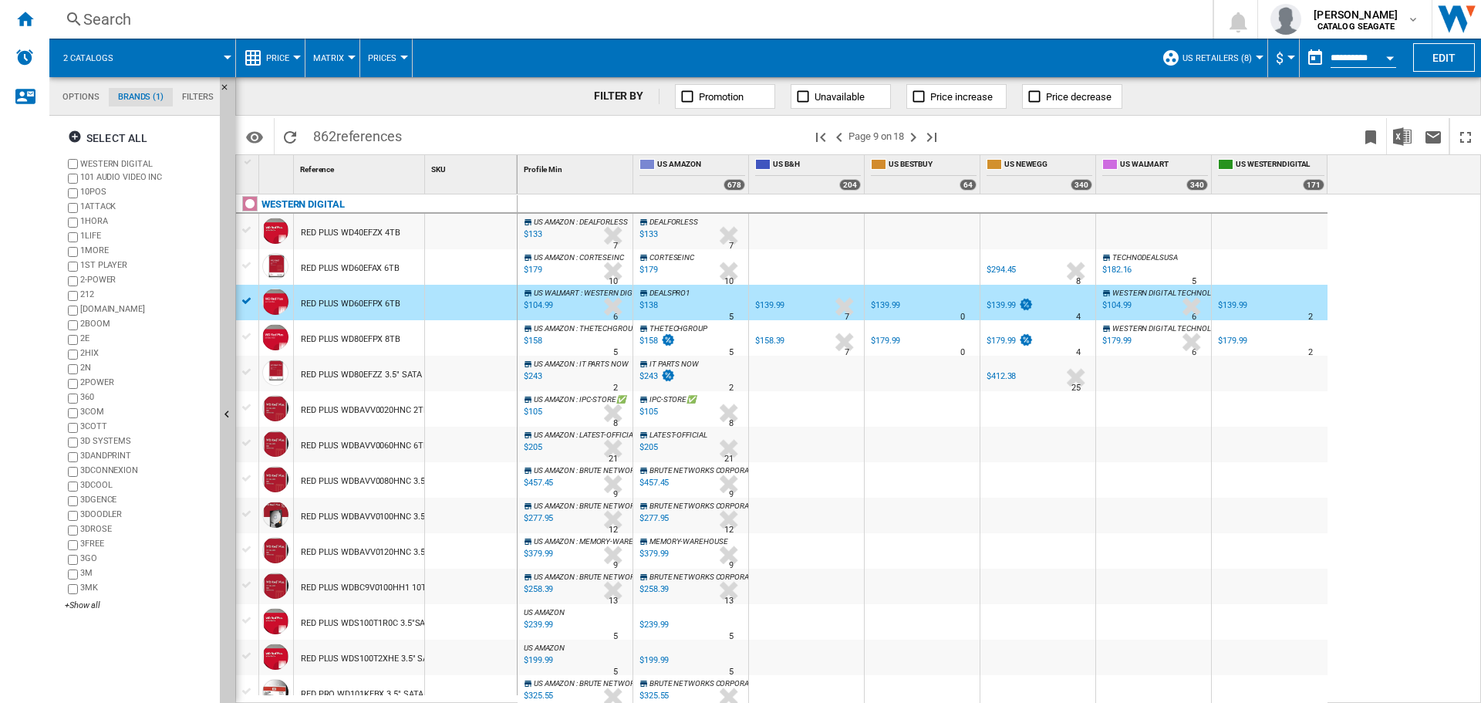
click at [588, 76] on span at bounding box center [783, 58] width 741 height 39
click at [568, 59] on span at bounding box center [783, 58] width 741 height 39
click at [510, 100] on div "FILTER BY Promotion Unavailable Price increase Price decrease" at bounding box center [858, 96] width 1246 height 39
click at [400, 140] on span "references" at bounding box center [369, 136] width 66 height 16
click at [458, 180] on div "SKU 1" at bounding box center [471, 174] width 93 height 39
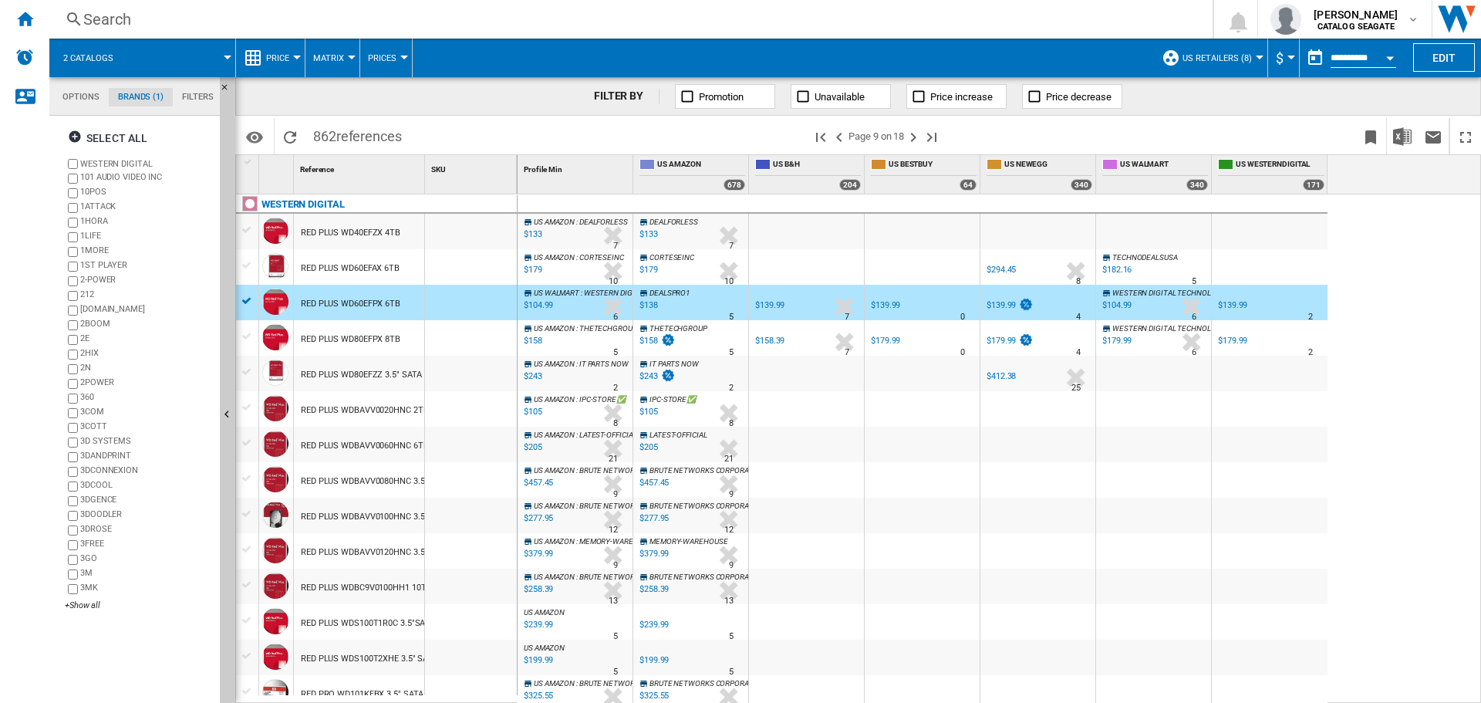
click at [458, 180] on div "SKU 1" at bounding box center [471, 174] width 93 height 39
click at [467, 273] on div at bounding box center [471, 266] width 92 height 35
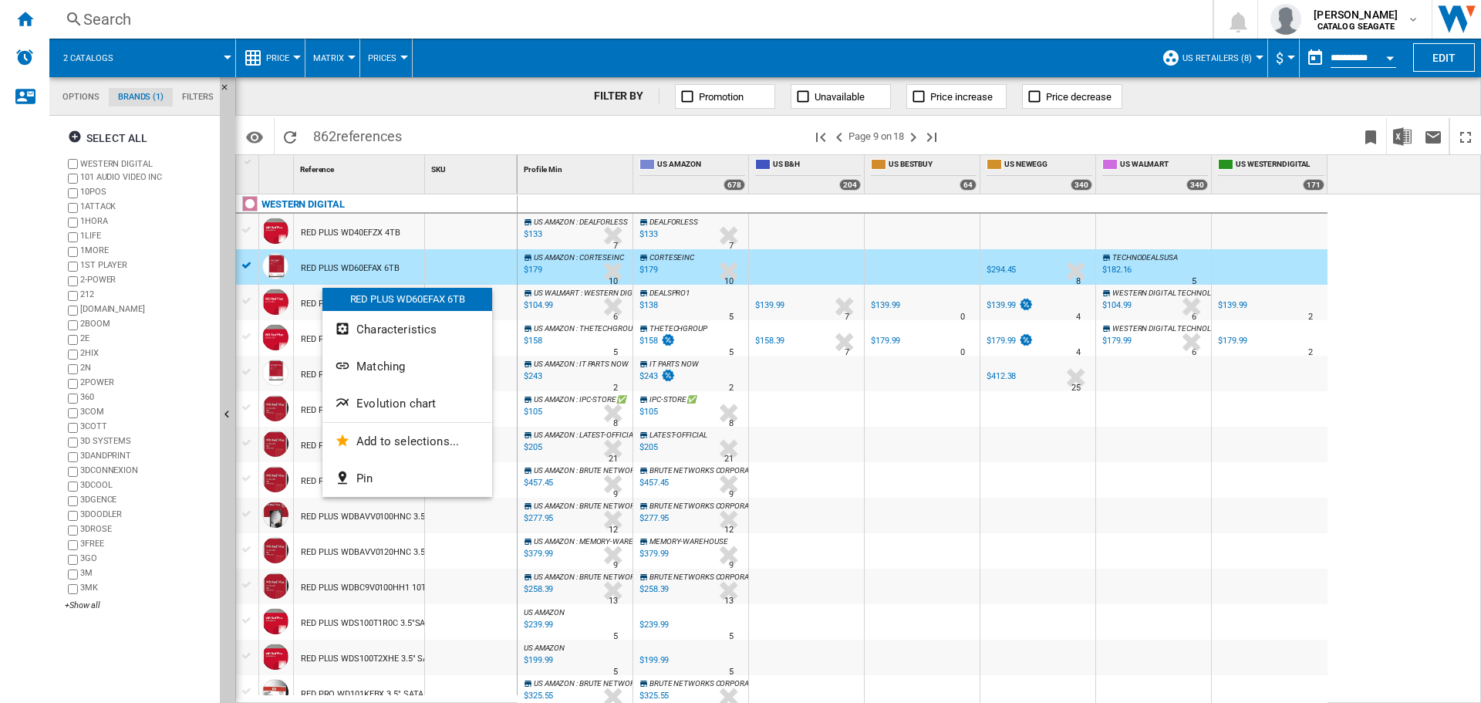
click at [528, 82] on div at bounding box center [740, 351] width 1481 height 703
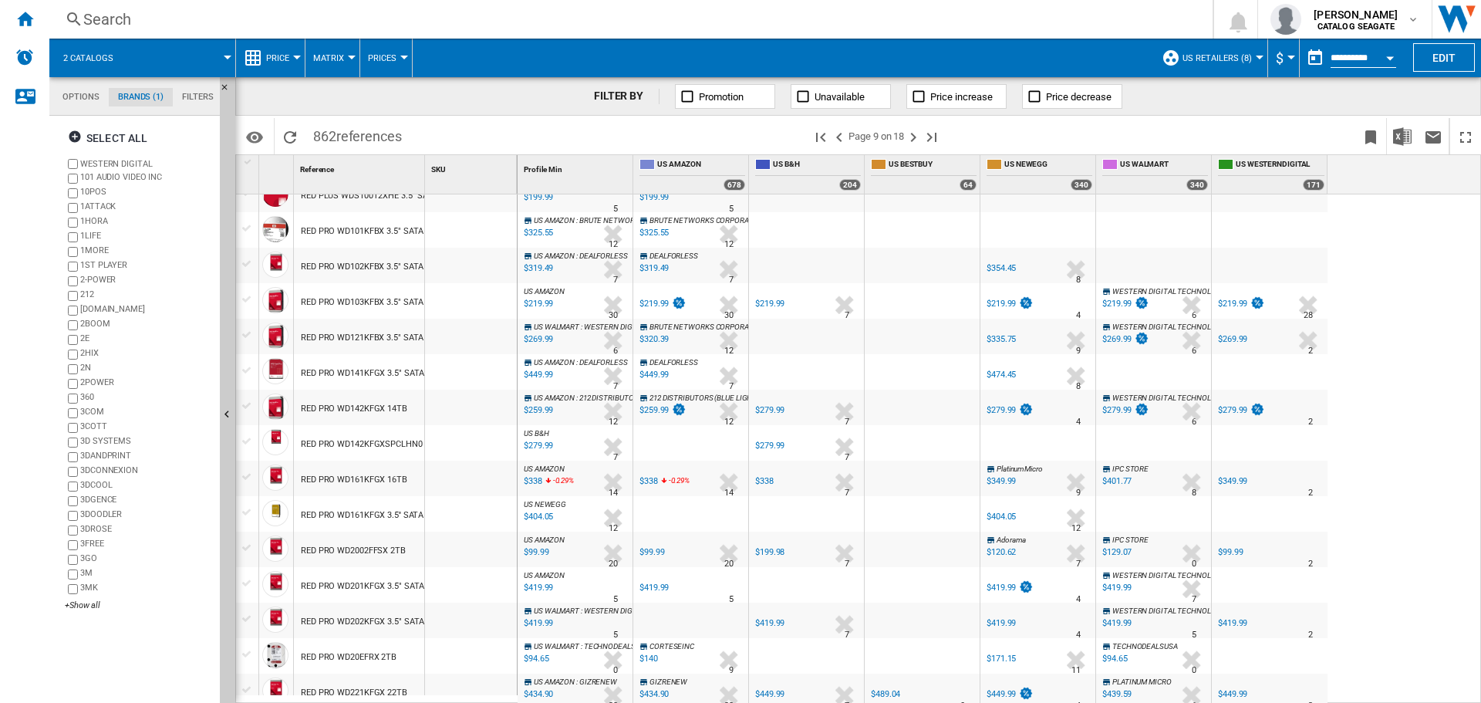
scroll to position [926, 0]
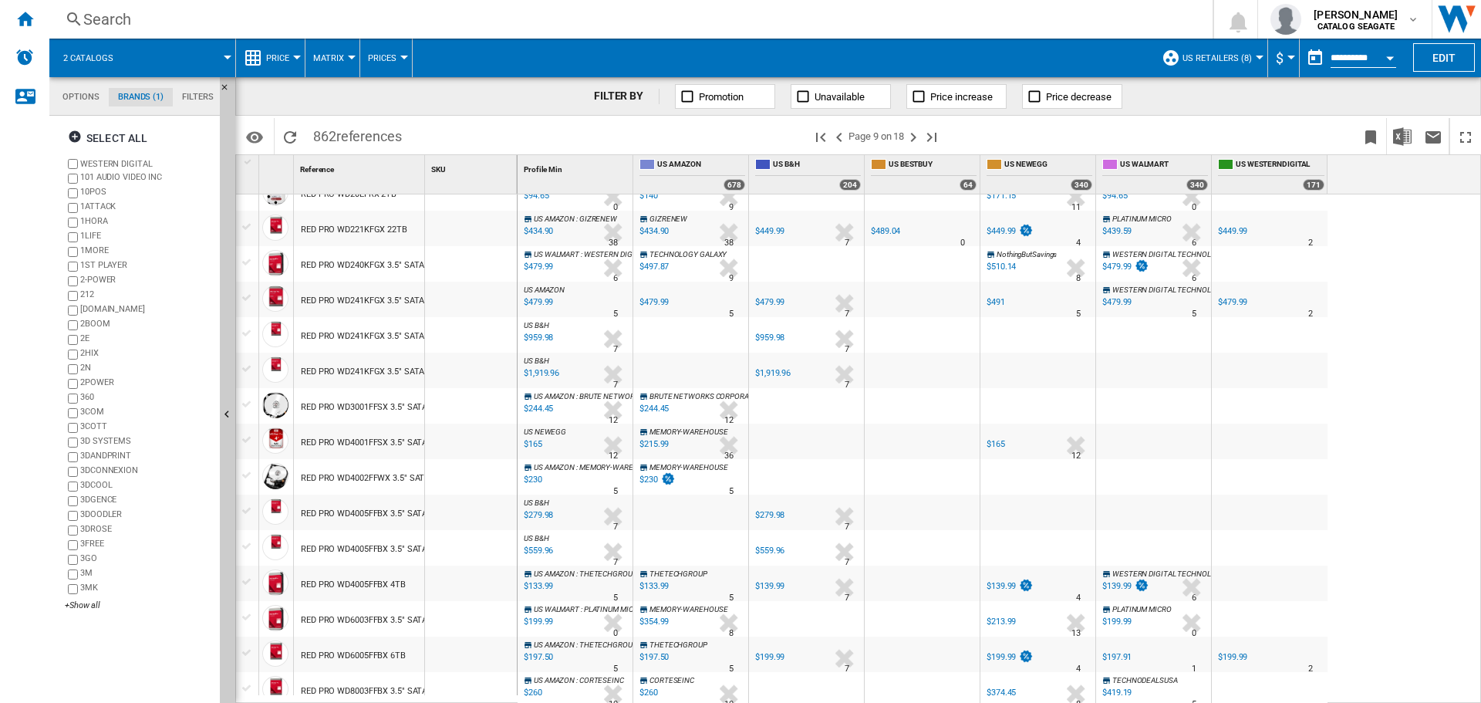
click at [425, 18] on div "Search" at bounding box center [627, 19] width 1089 height 22
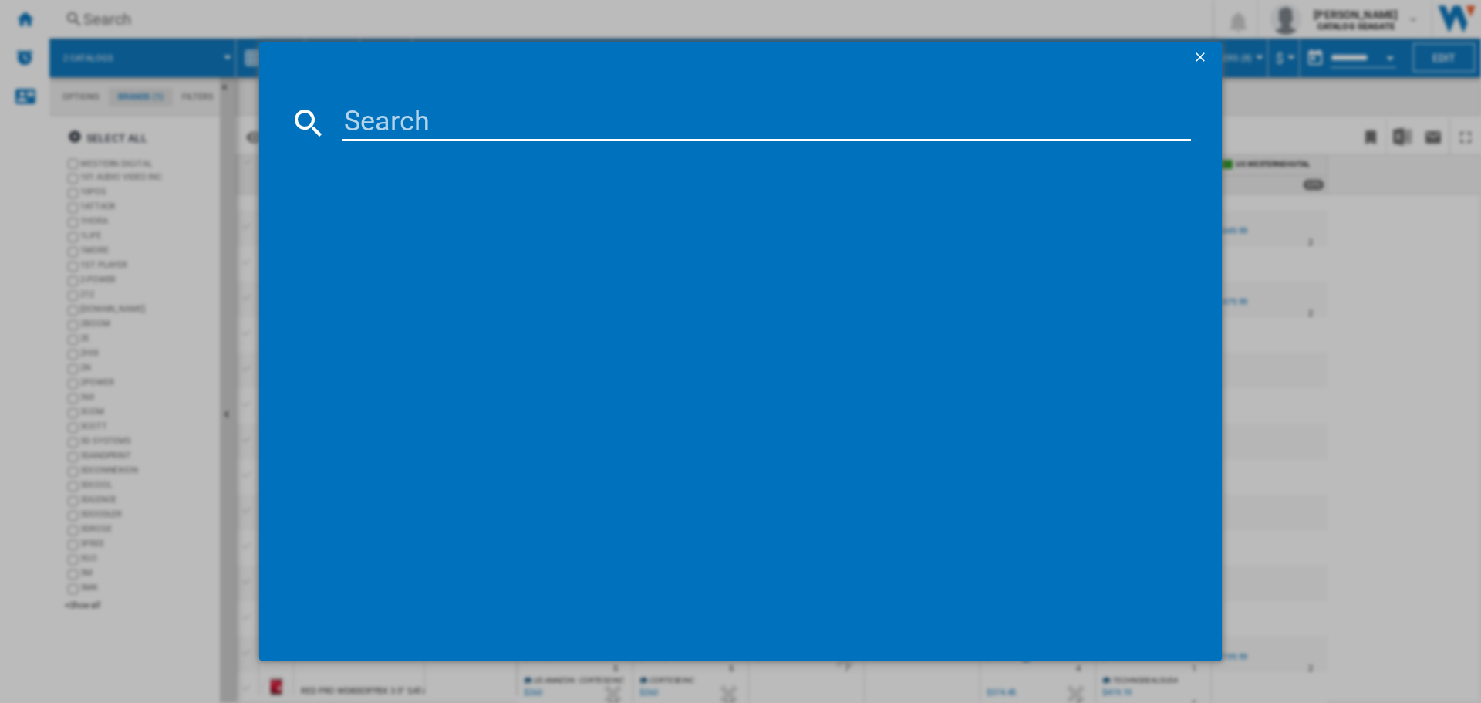
click at [559, 76] on md-dialog-content at bounding box center [740, 367] width 963 height 588
click at [451, 122] on input at bounding box center [766, 122] width 848 height 37
type input "pro"
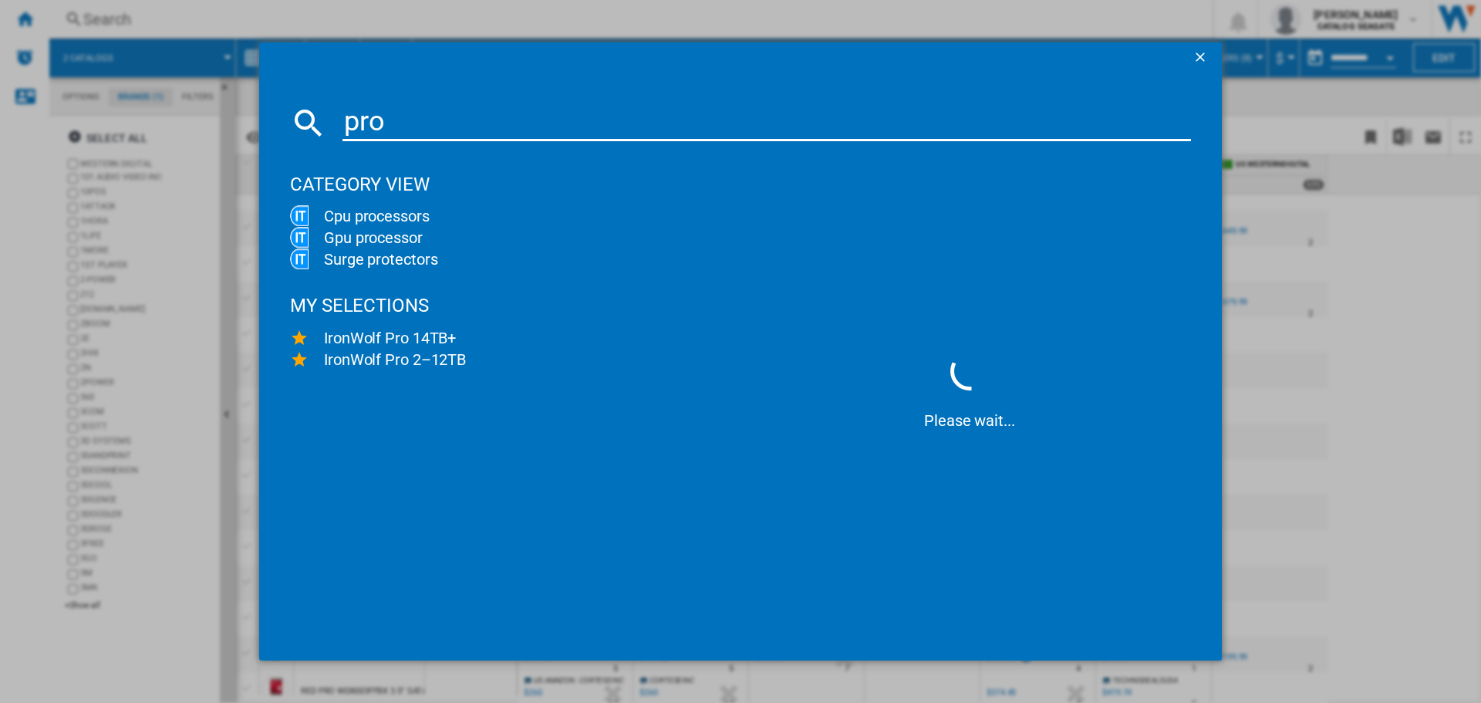
click at [1202, 53] on ng-md-icon "getI18NText('BUTTONS.CLOSE_DIALOG')" at bounding box center [1202, 58] width 19 height 19
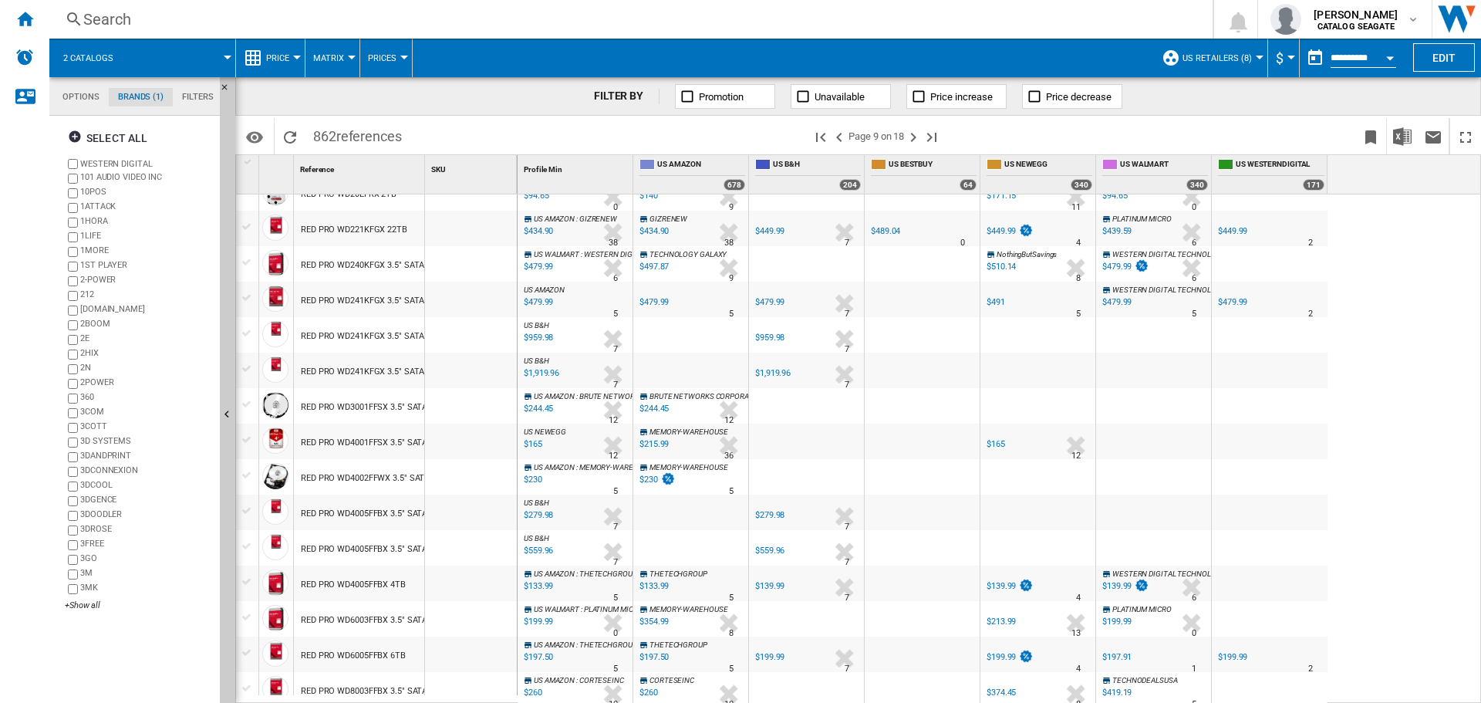
click at [419, 123] on span at bounding box center [611, 136] width 403 height 36
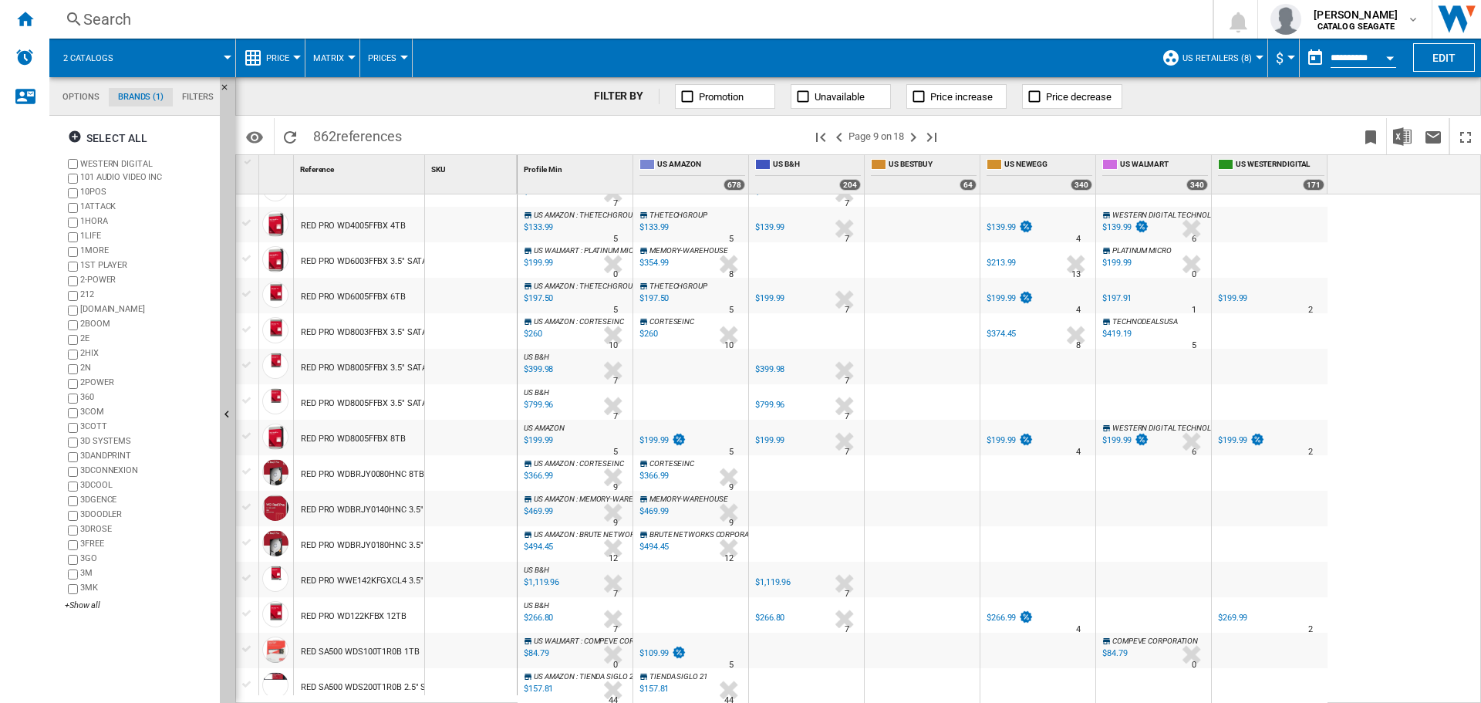
scroll to position [1289, 0]
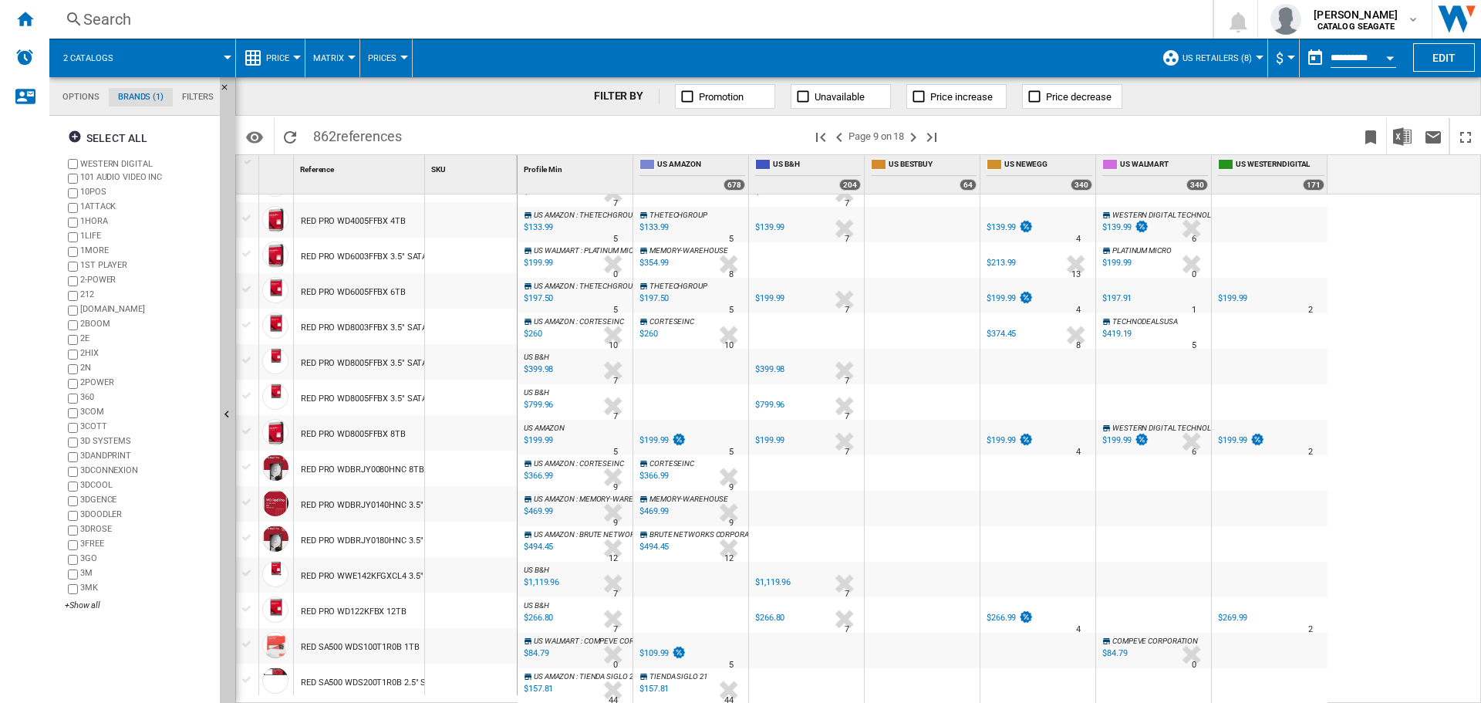
click at [424, 181] on div "Reference 1" at bounding box center [359, 174] width 131 height 39
drag, startPoint x: 423, startPoint y: 180, endPoint x: 680, endPoint y: 192, distance: 257.9
click at [676, 192] on div "1 Reference 1 SKU 1 WESTERN DIGITAL RED PLUS WD40EFZX 4TB RED PLUS WD60EFAX 6TB…" at bounding box center [858, 428] width 1244 height 547
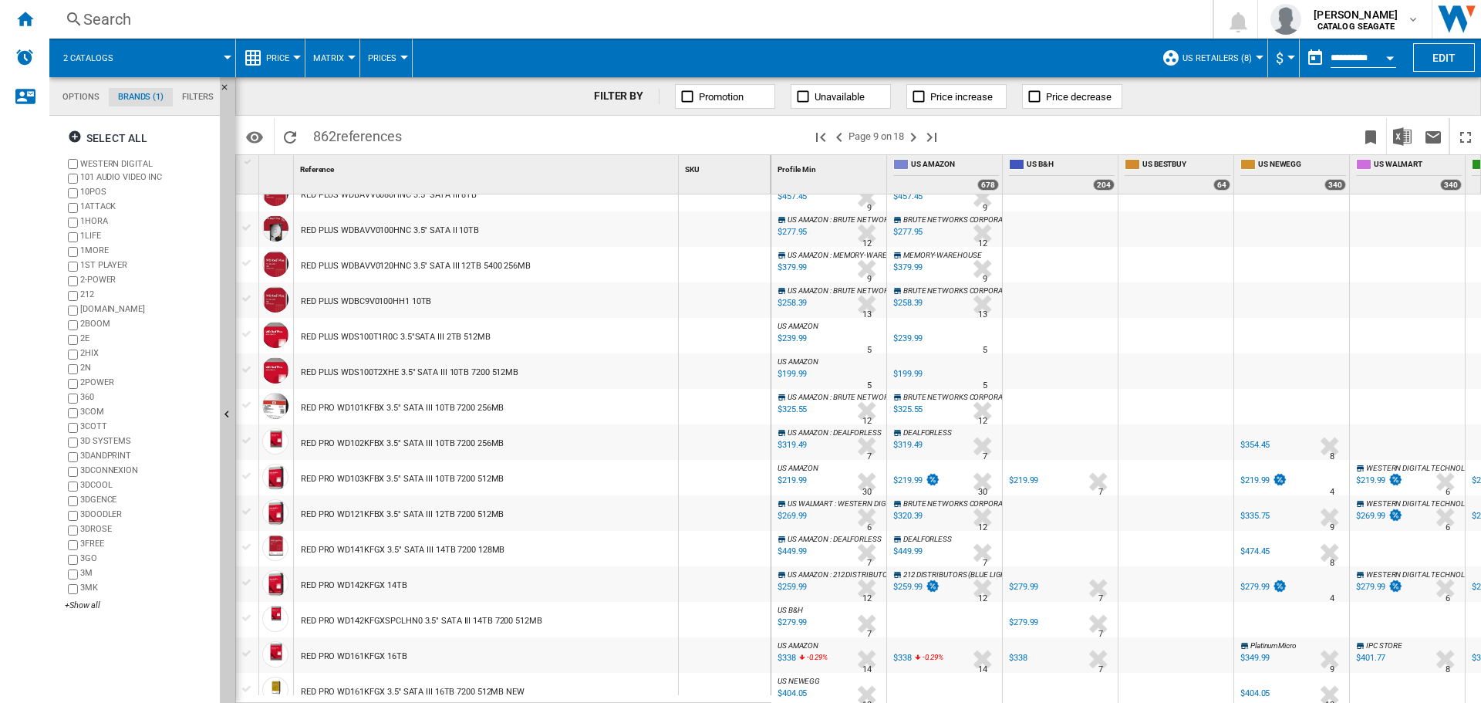
scroll to position [518, 0]
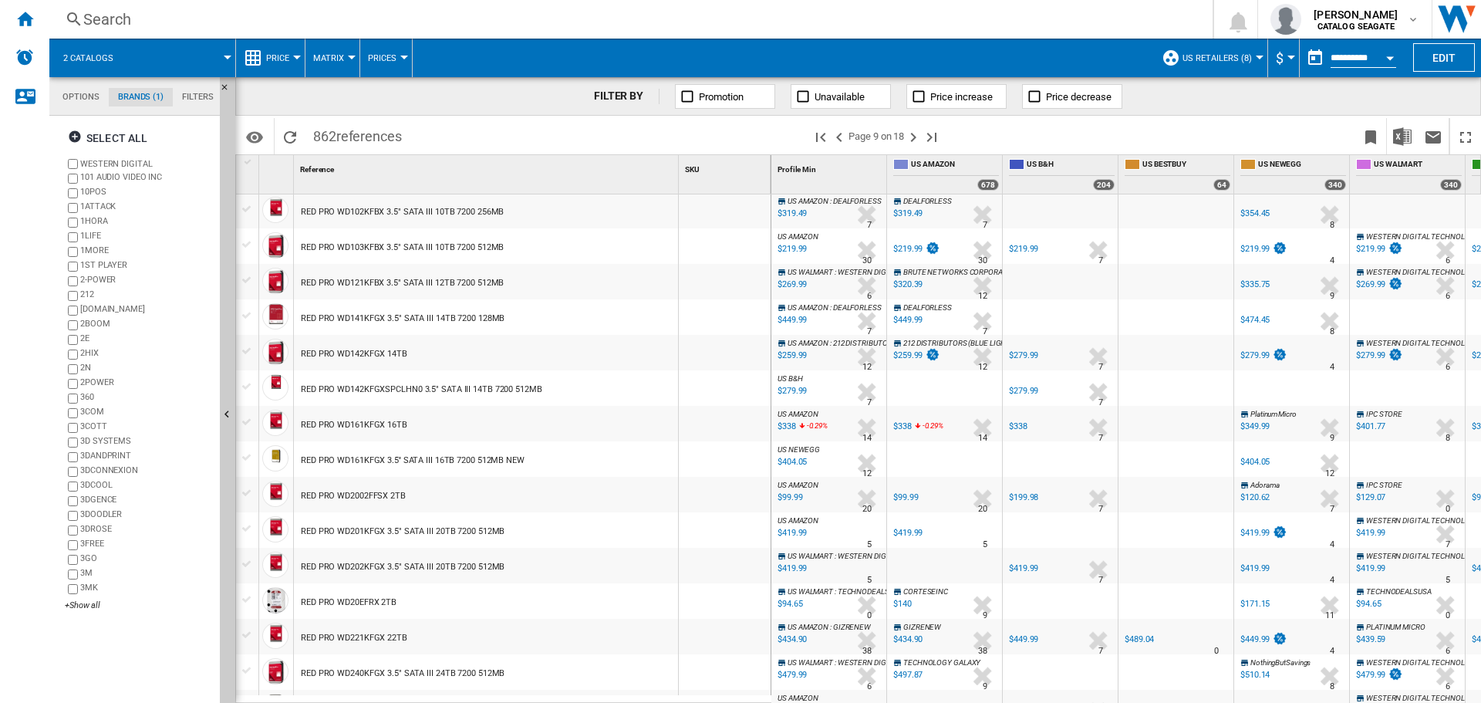
click at [391, 500] on div "RED PRO WD2002FFSX 2TB" at bounding box center [353, 495] width 105 height 35
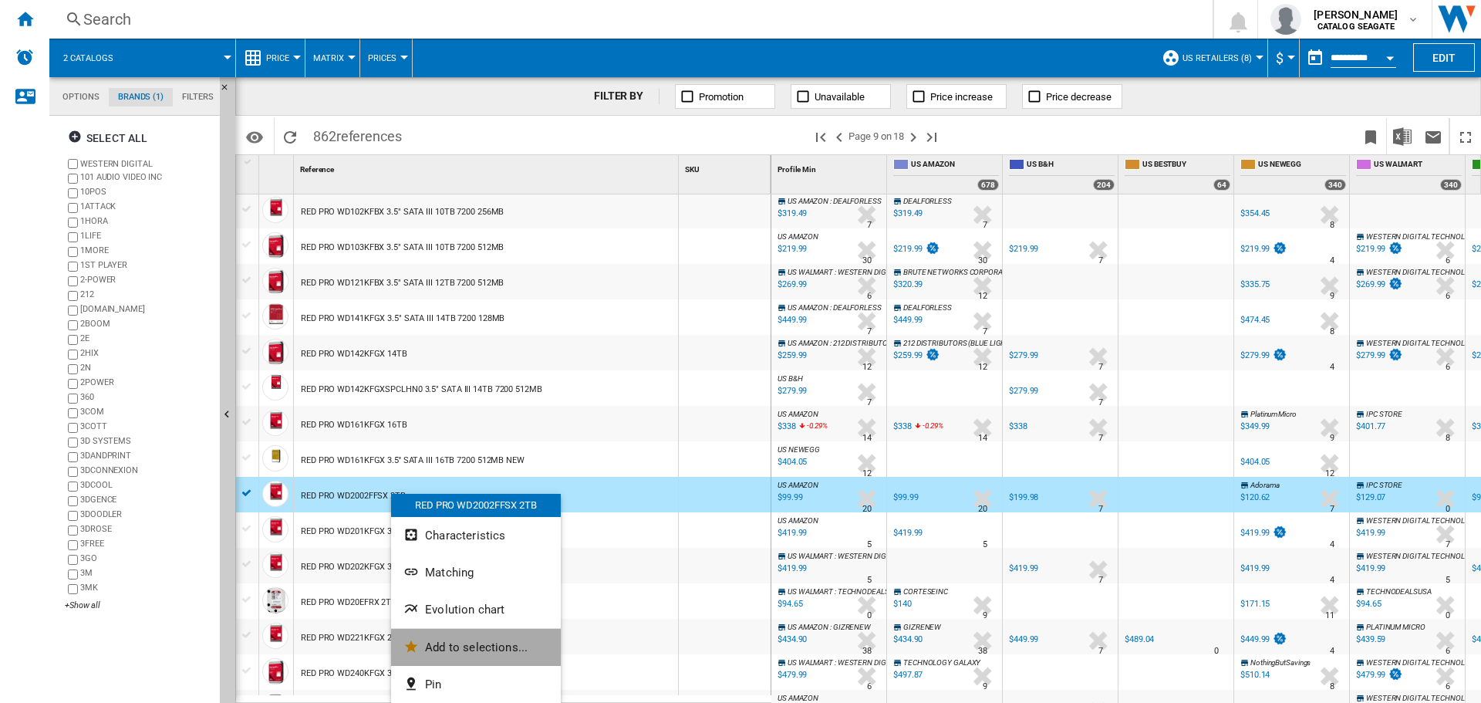
click at [466, 648] on span "Add to selections..." at bounding box center [476, 647] width 103 height 14
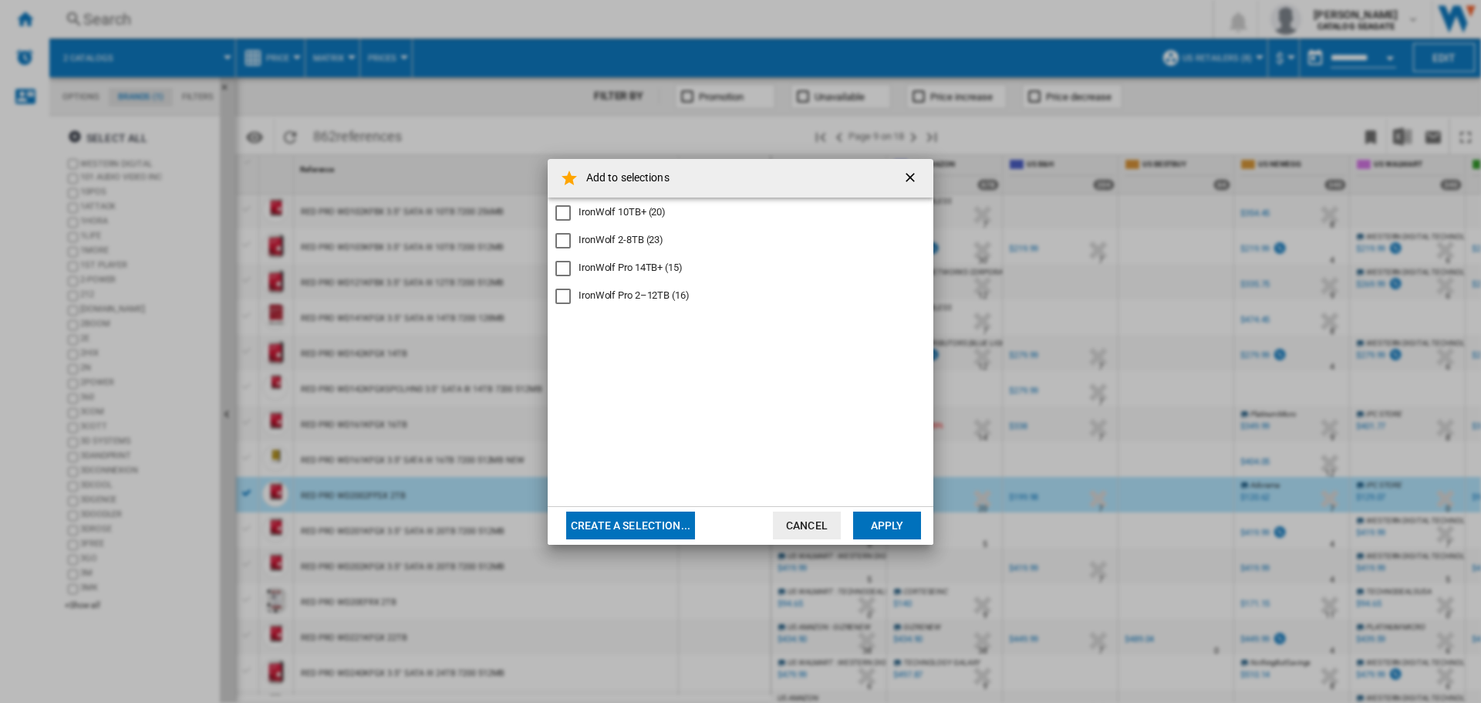
click at [644, 299] on div "IronWolf Pro 2–12TB (16)" at bounding box center [634, 295] width 111 height 14
click at [879, 521] on button "Apply" at bounding box center [887, 525] width 68 height 28
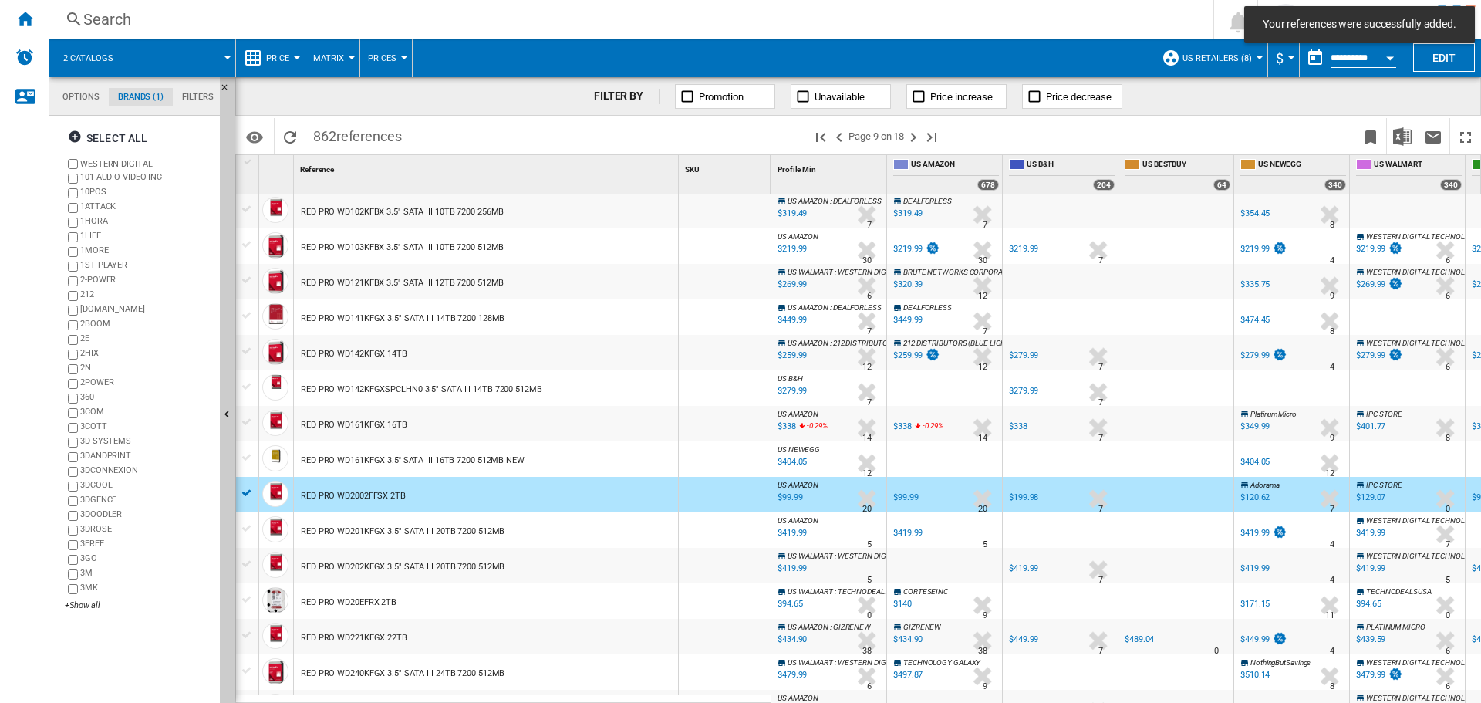
click at [322, 535] on div "RED PRO WD201KFGX 3.5" SATA III 20TB 7200 512MB" at bounding box center [403, 531] width 204 height 35
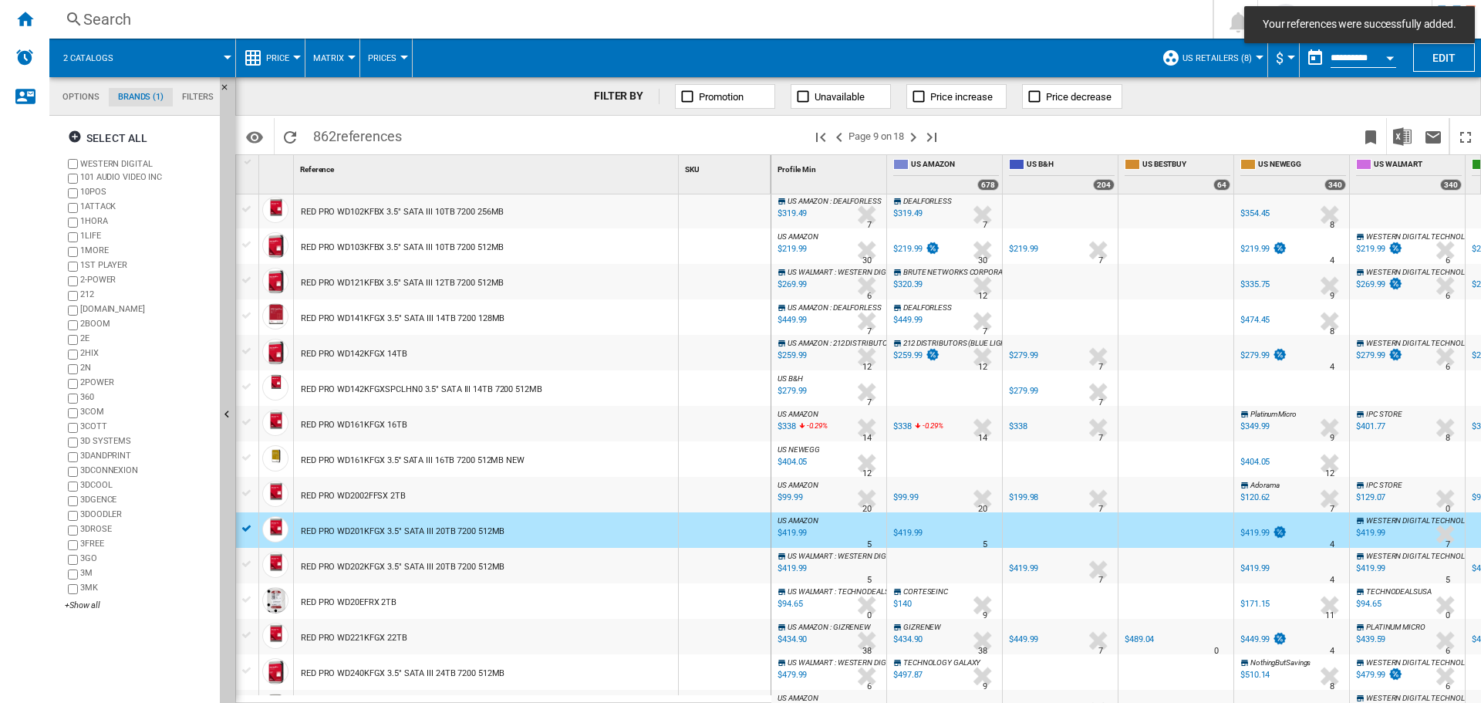
click at [243, 496] on div at bounding box center [247, 493] width 16 height 14
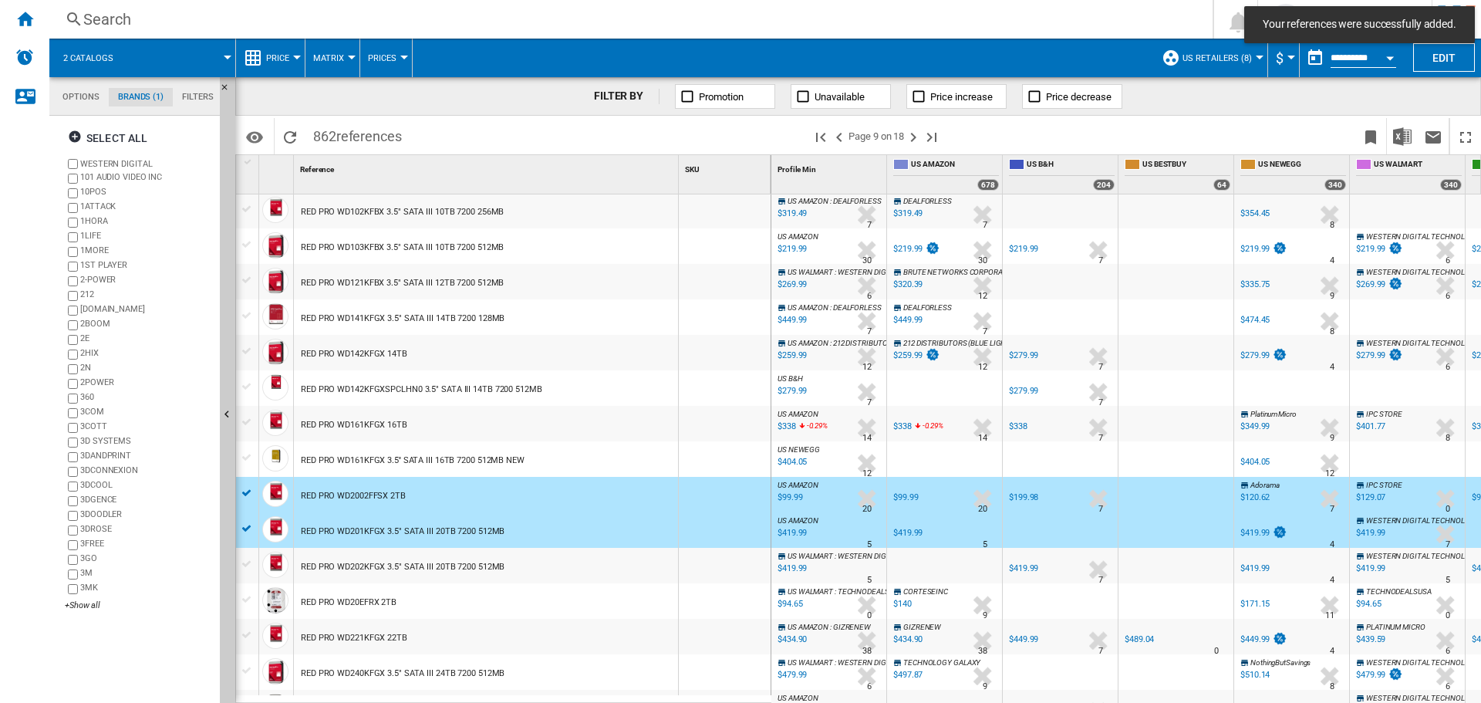
click at [249, 522] on div at bounding box center [247, 528] width 16 height 14
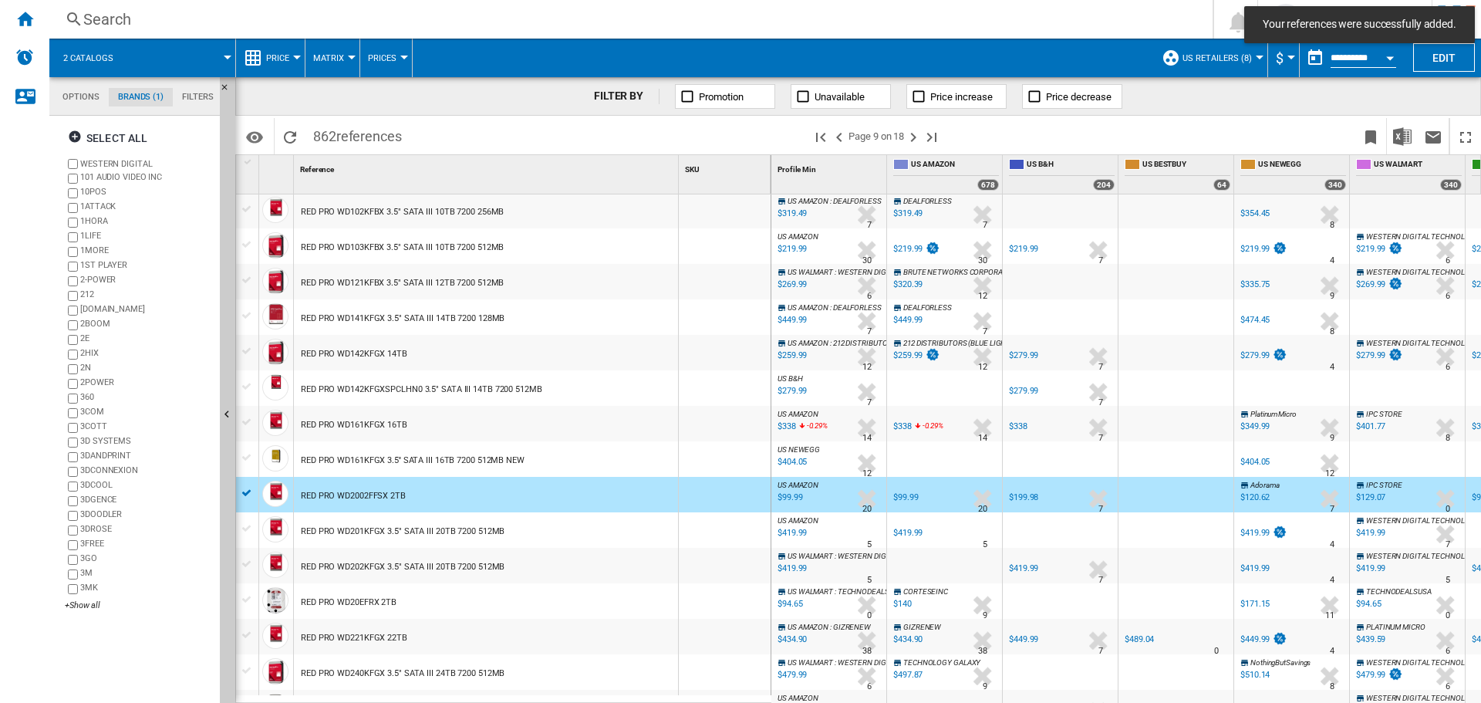
click at [246, 498] on div at bounding box center [247, 493] width 16 height 14
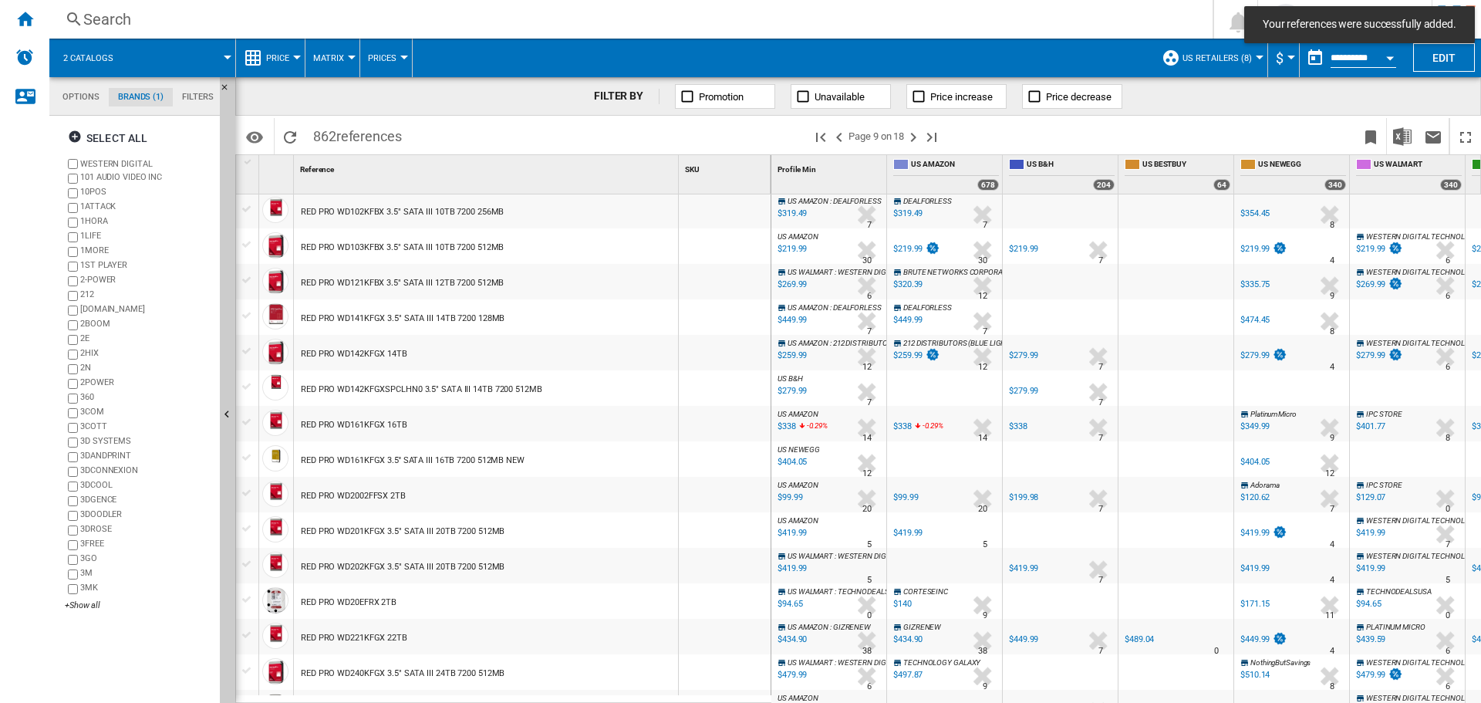
click at [243, 526] on div at bounding box center [247, 528] width 16 height 14
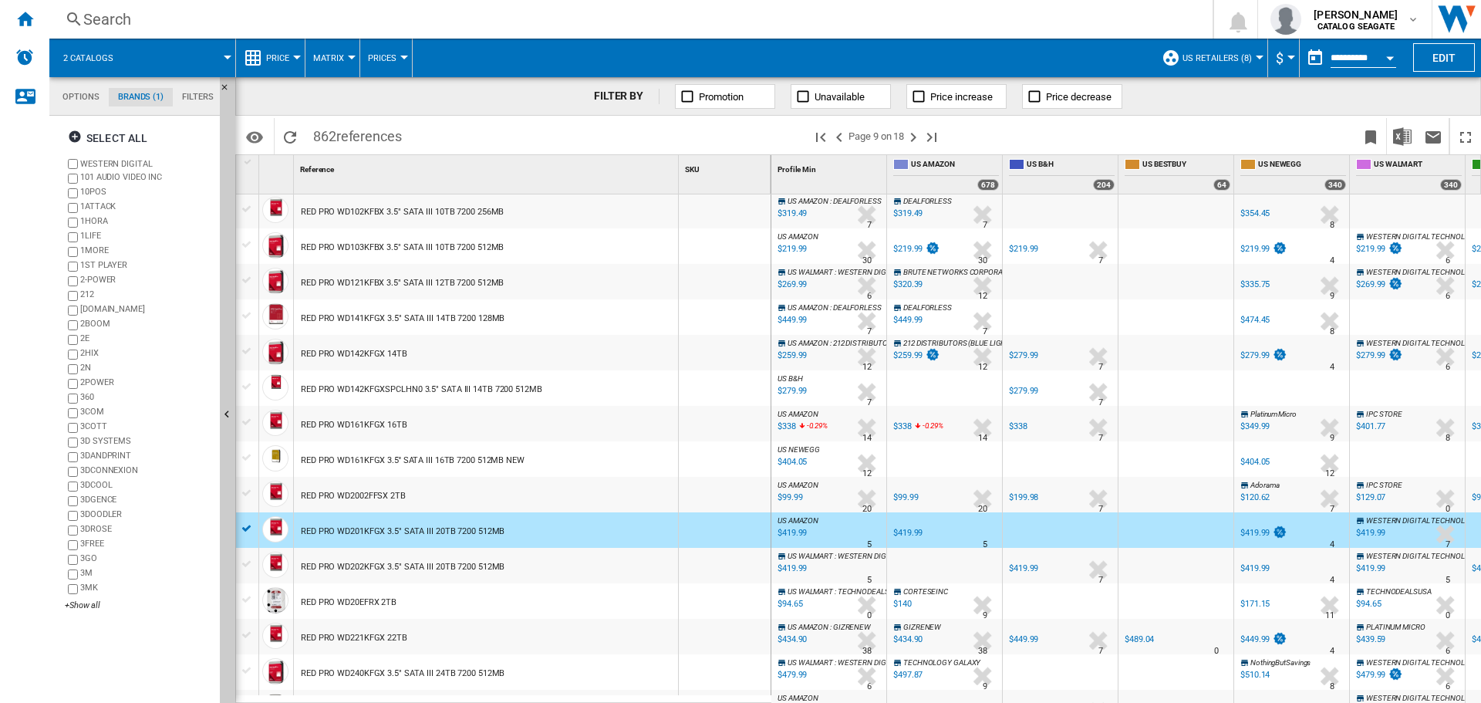
click at [246, 497] on div at bounding box center [247, 493] width 16 height 14
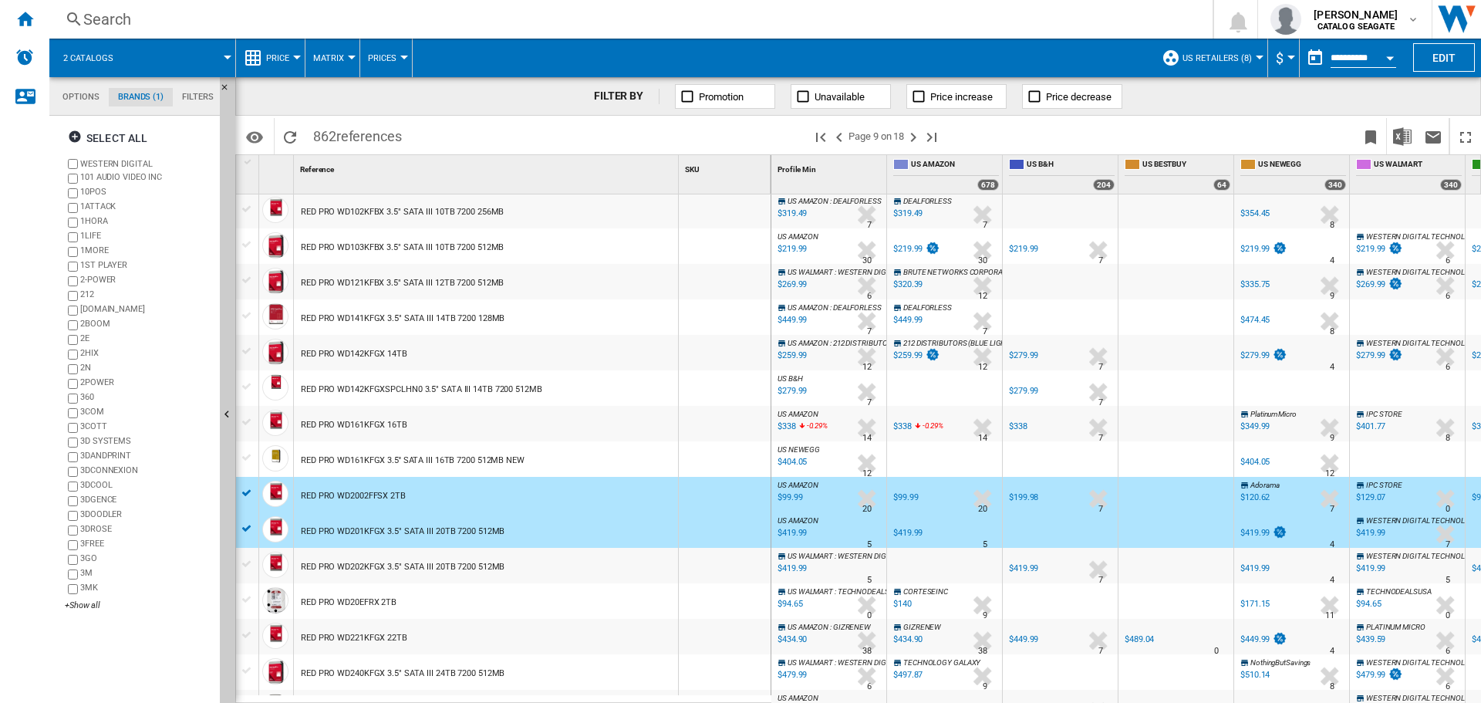
click at [251, 528] on div at bounding box center [247, 528] width 16 height 14
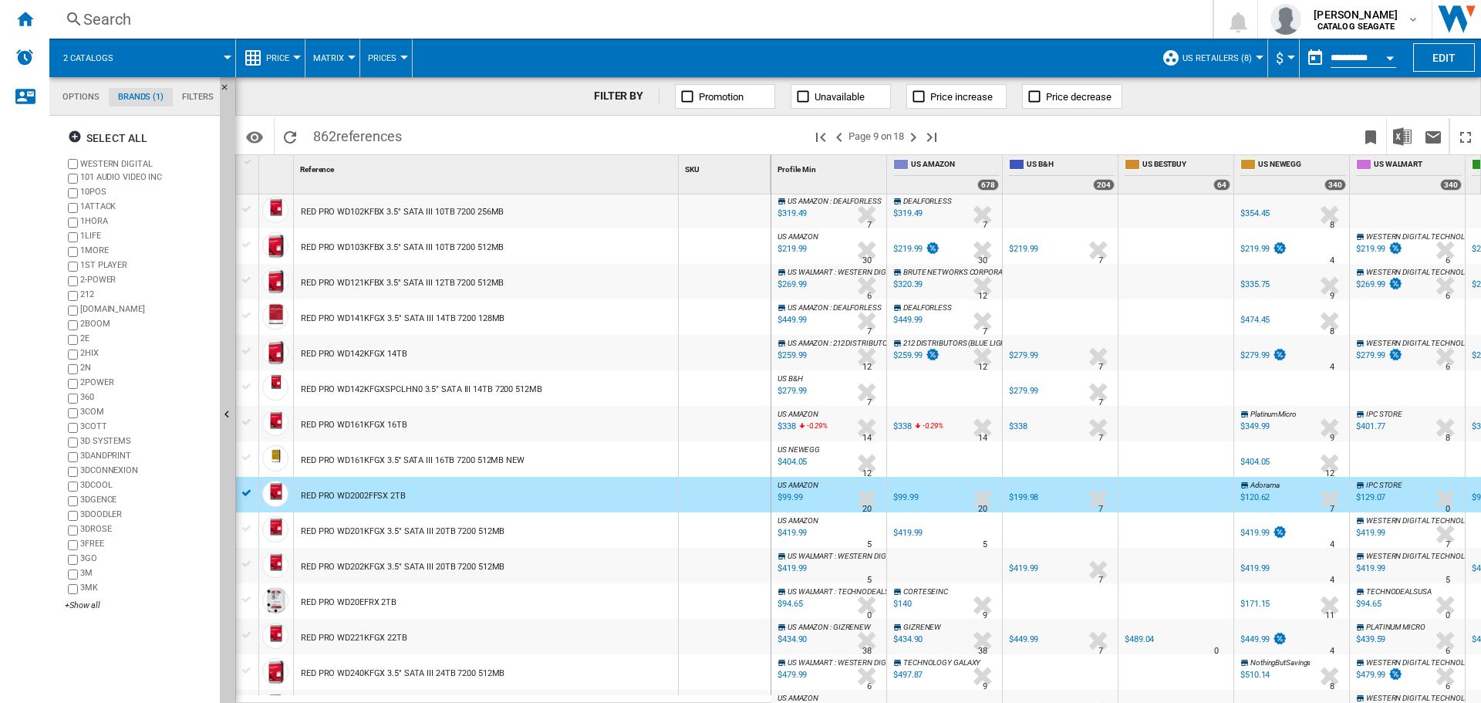
click at [247, 492] on div at bounding box center [247, 493] width 16 height 14
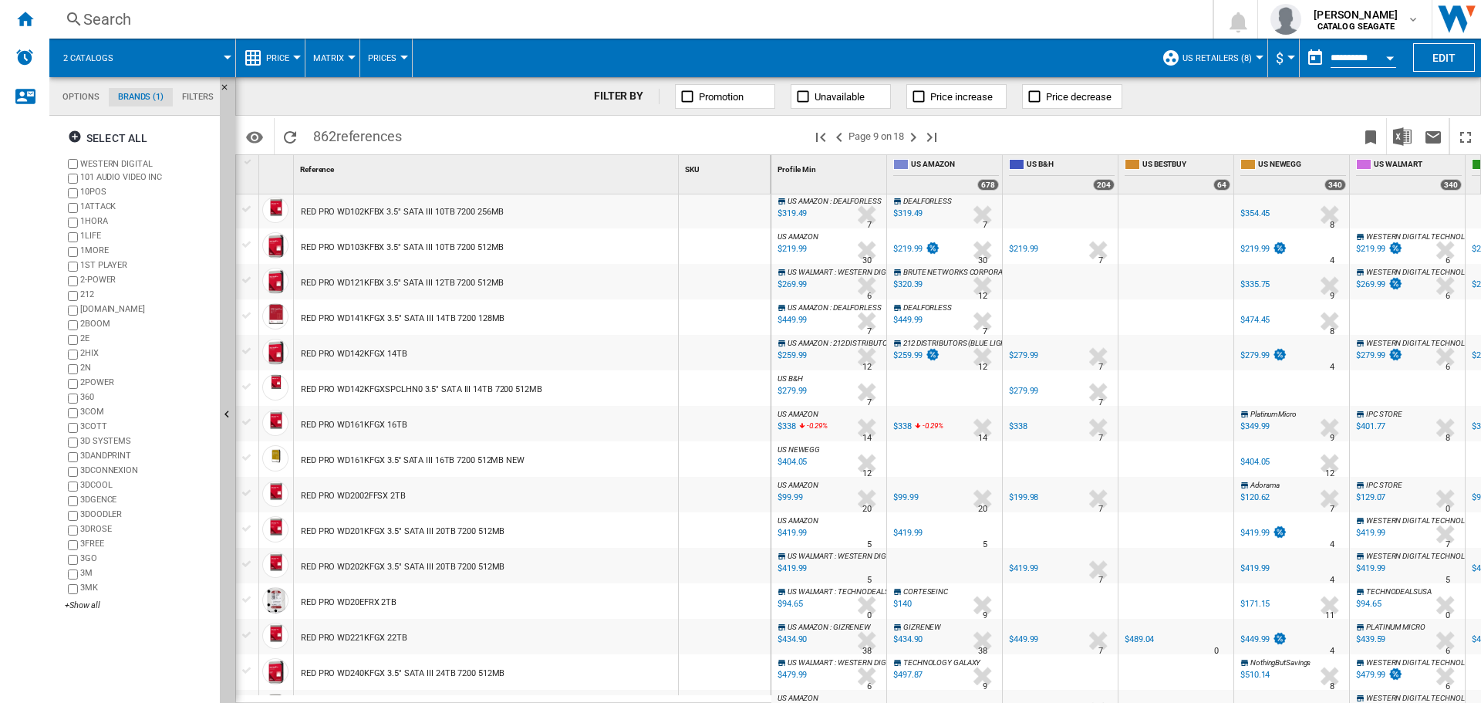
click at [246, 497] on div at bounding box center [247, 493] width 16 height 14
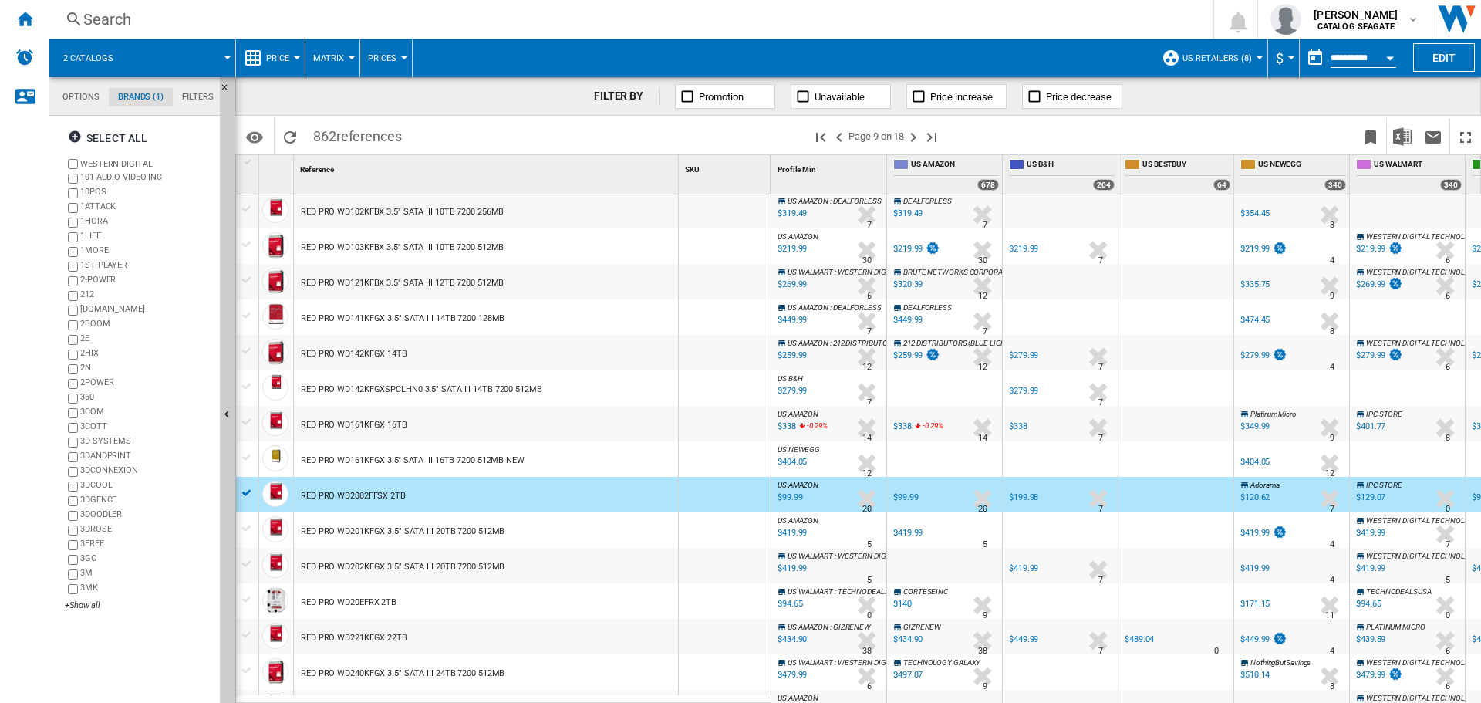
click at [248, 526] on div at bounding box center [247, 528] width 16 height 14
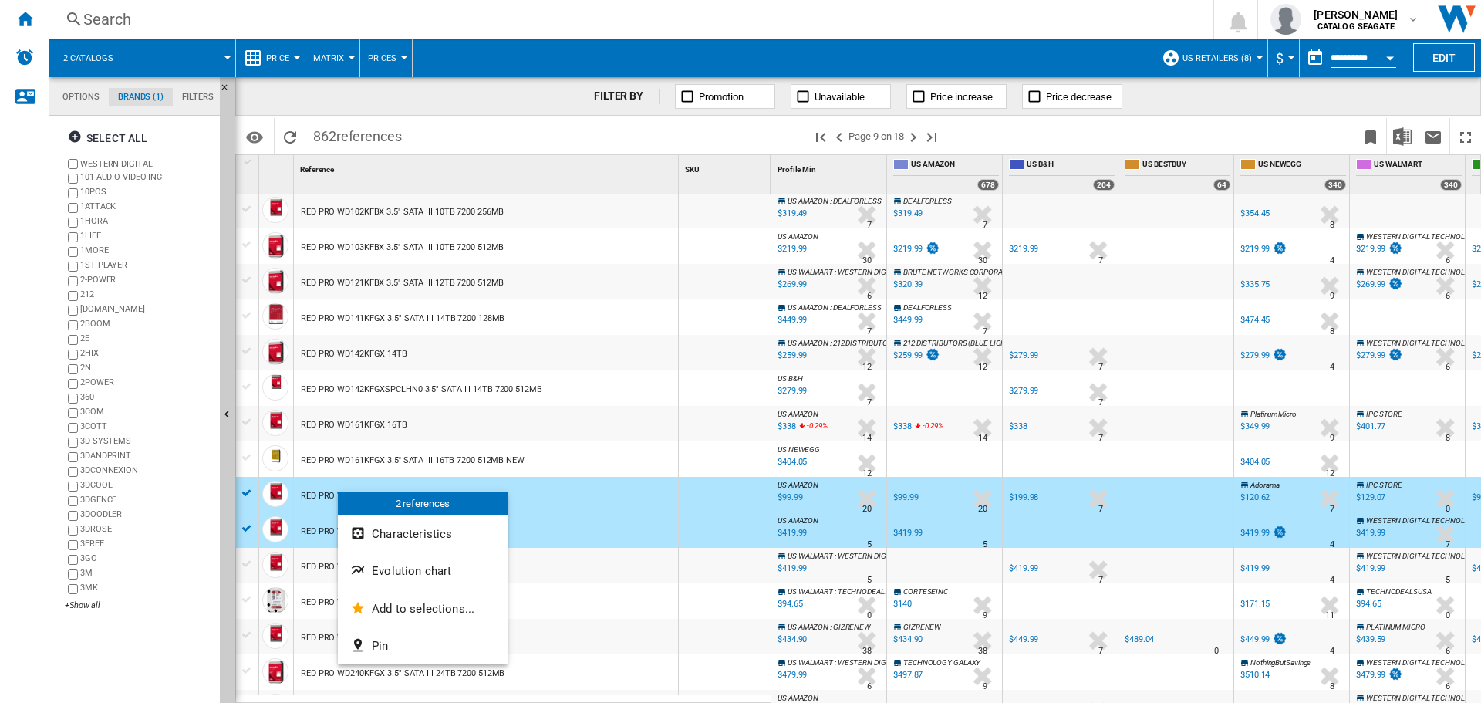
click at [302, 493] on div at bounding box center [740, 351] width 1481 height 703
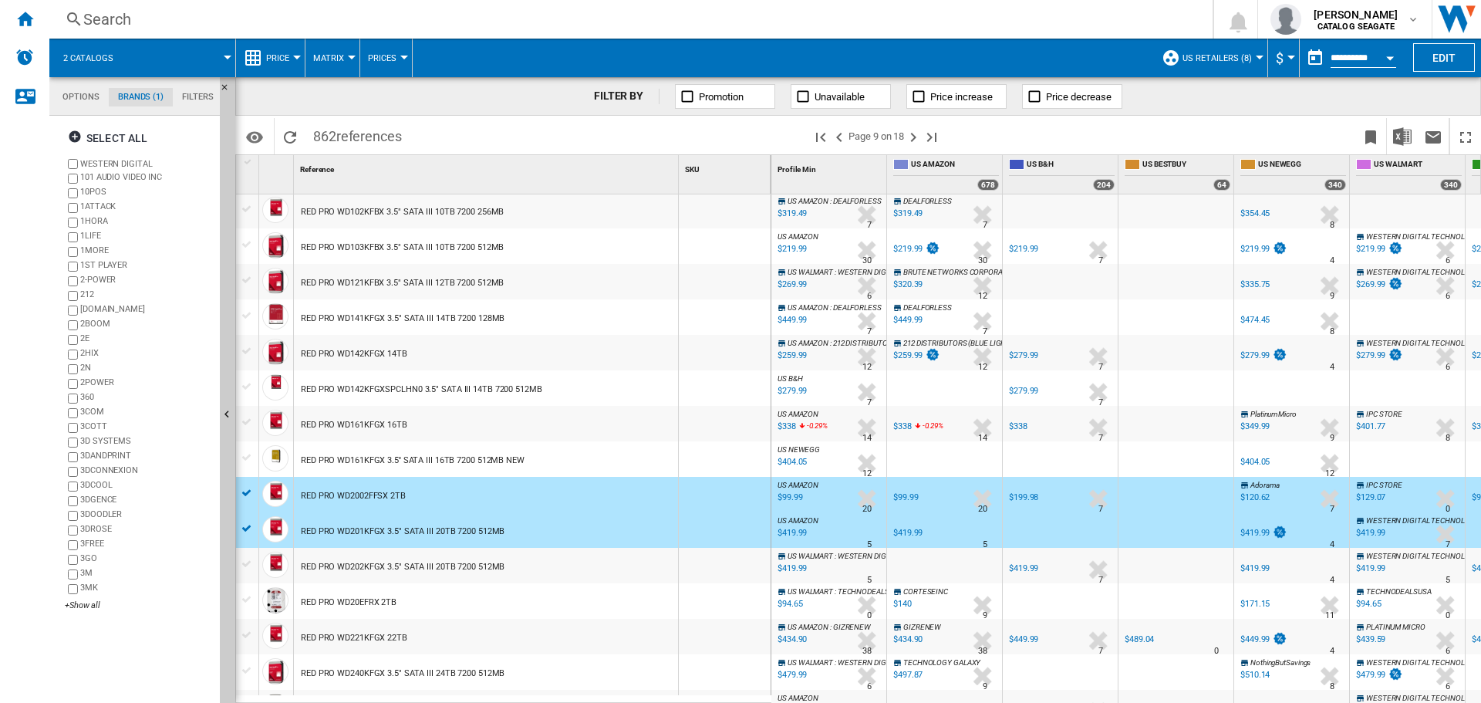
click at [248, 494] on div at bounding box center [247, 493] width 16 height 14
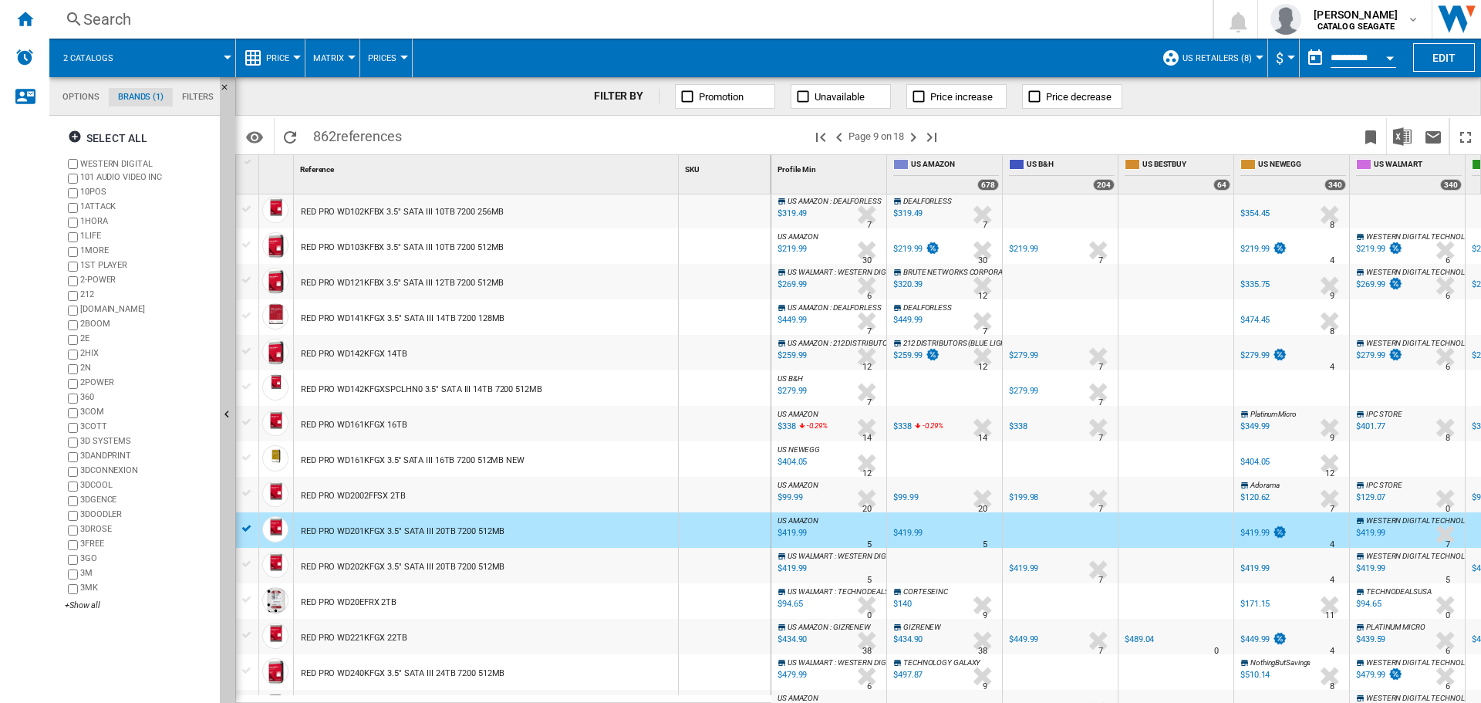
click at [247, 525] on div at bounding box center [247, 528] width 16 height 14
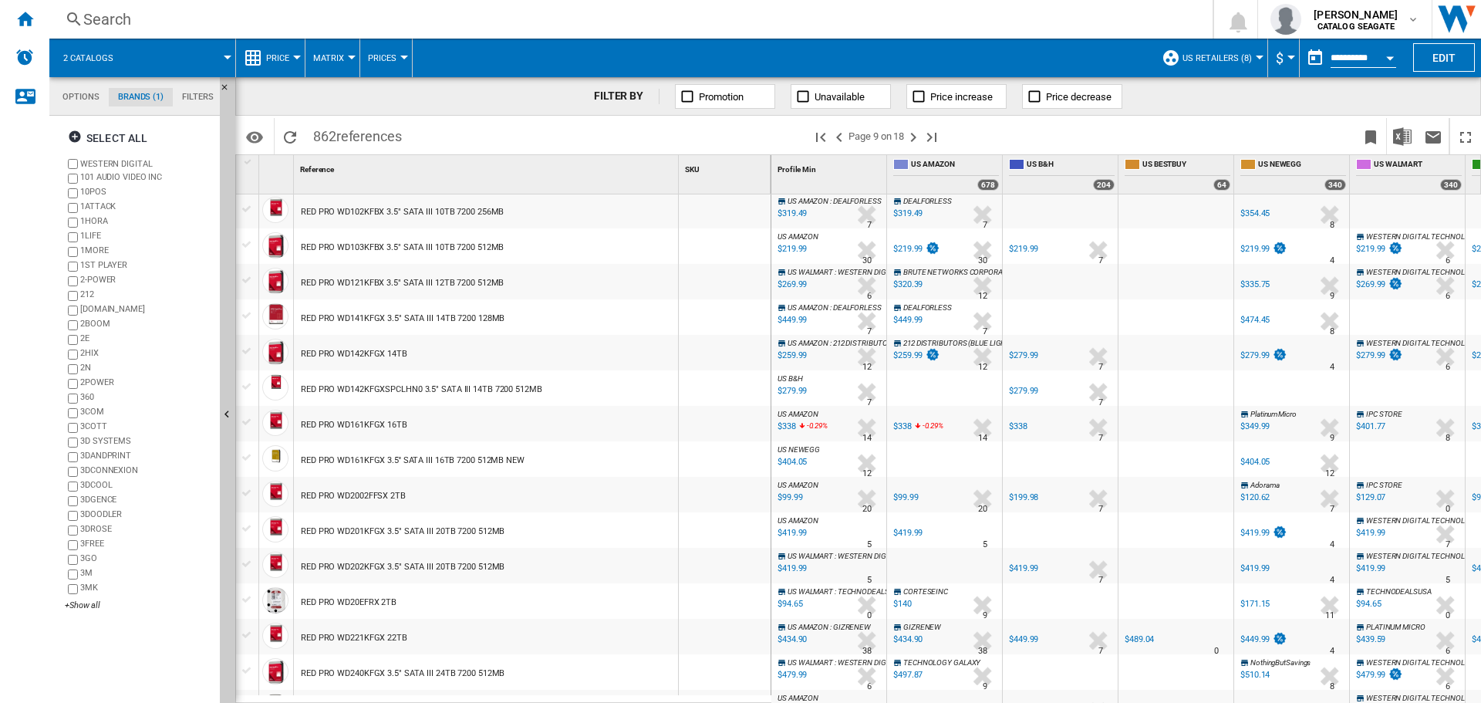
click at [407, 602] on div "RED PRO WD20EFRX 2TB" at bounding box center [486, 600] width 384 height 35
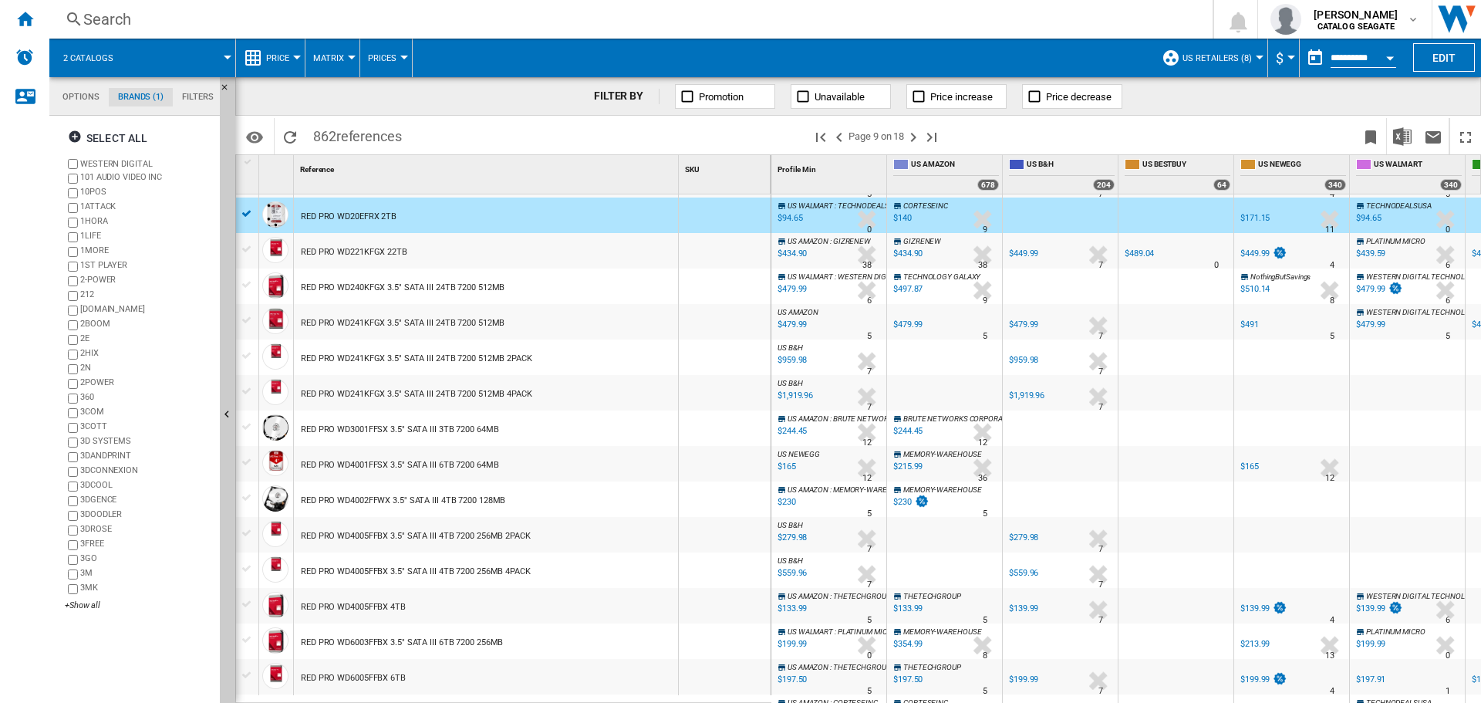
scroll to position [749, 0]
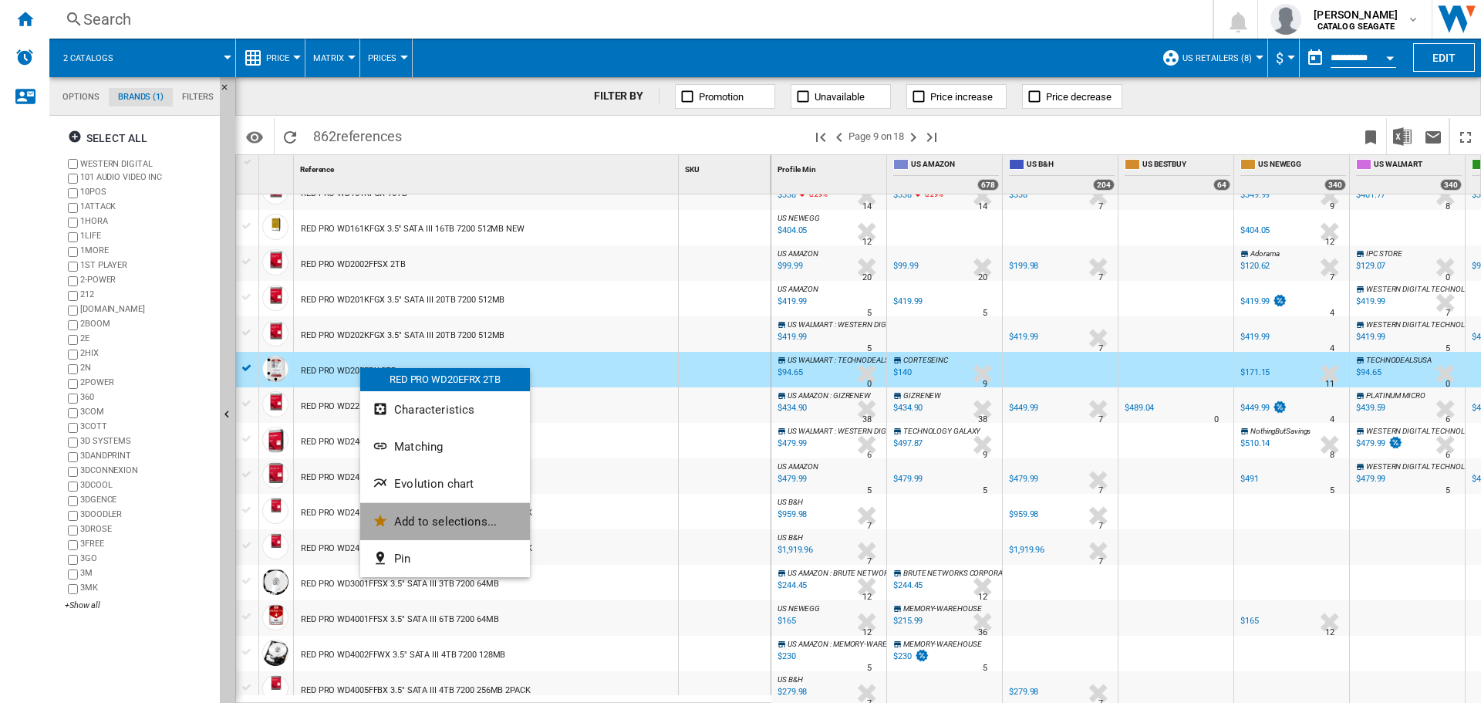
click at [450, 514] on span "Add to selections..." at bounding box center [445, 521] width 103 height 14
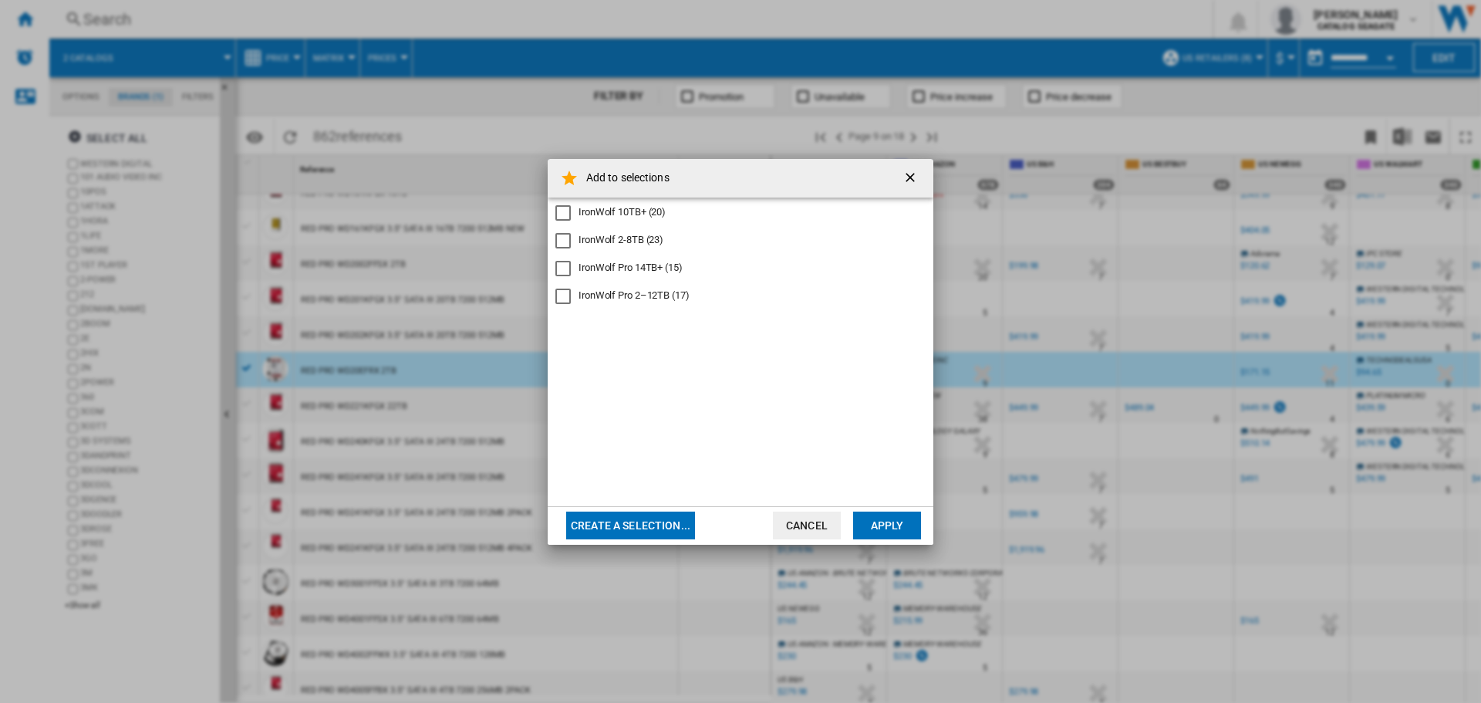
click at [615, 300] on div "IronWolf Pro 2–12TB (17)" at bounding box center [634, 295] width 111 height 14
click at [906, 532] on button "Apply" at bounding box center [887, 525] width 68 height 28
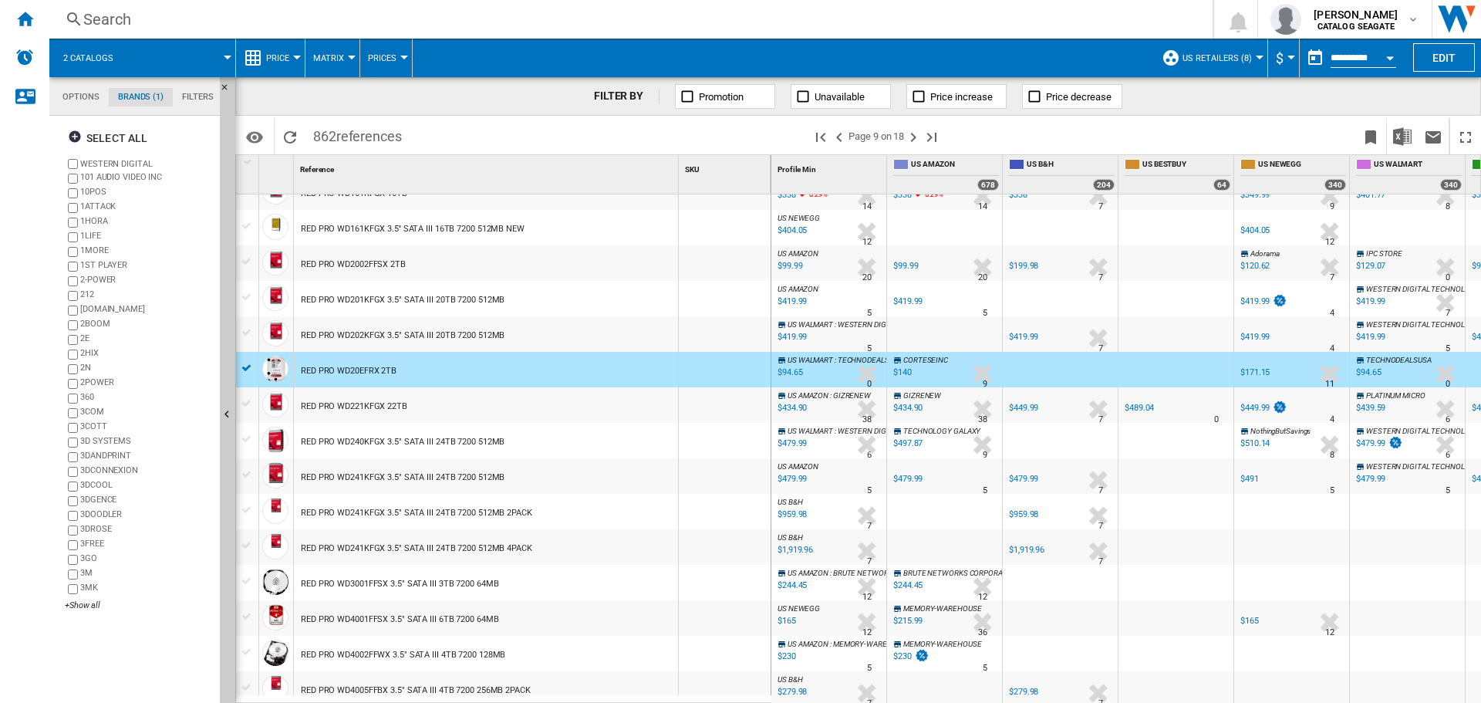
click at [314, 261] on div "RED PRO WD2002FFSX 2TB" at bounding box center [353, 264] width 105 height 35
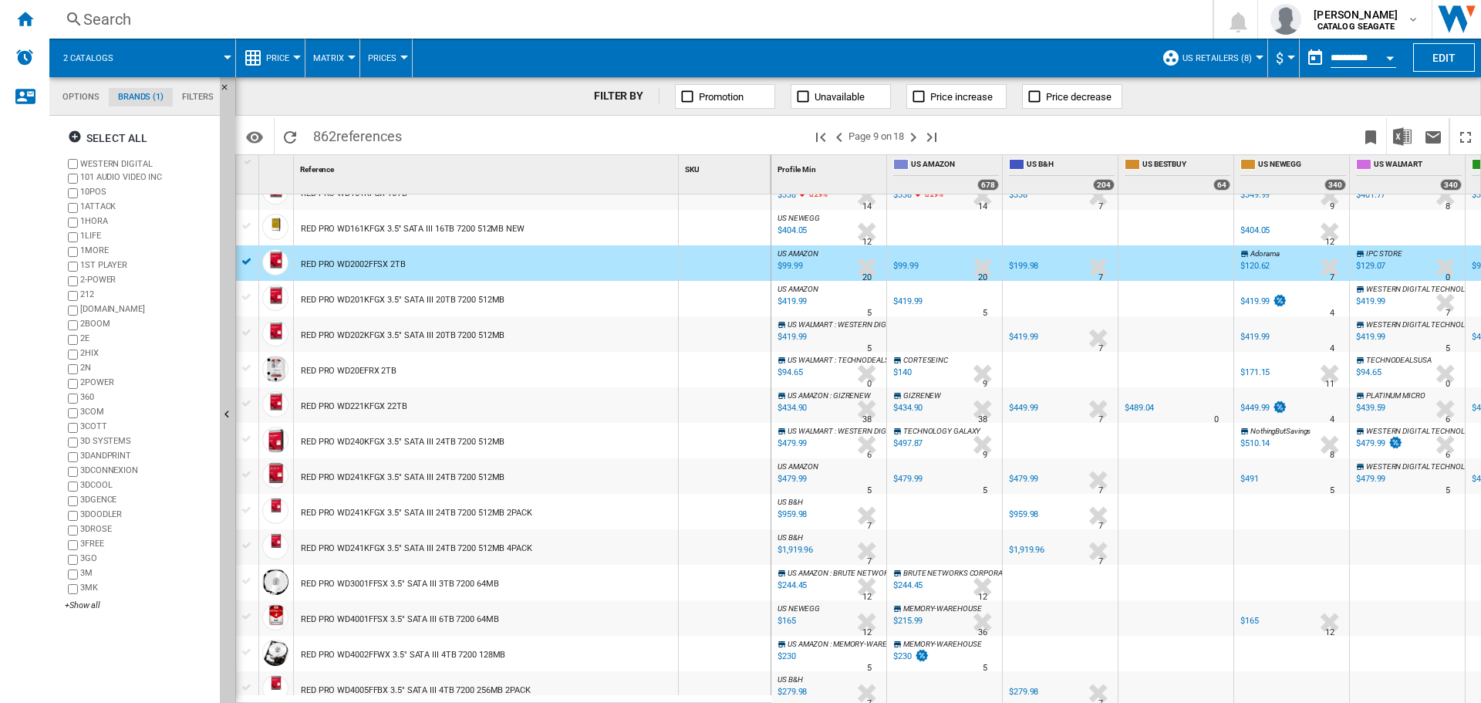
click at [541, 80] on div "FILTER BY Promotion Unavailable Price increase Price decrease" at bounding box center [858, 96] width 1246 height 39
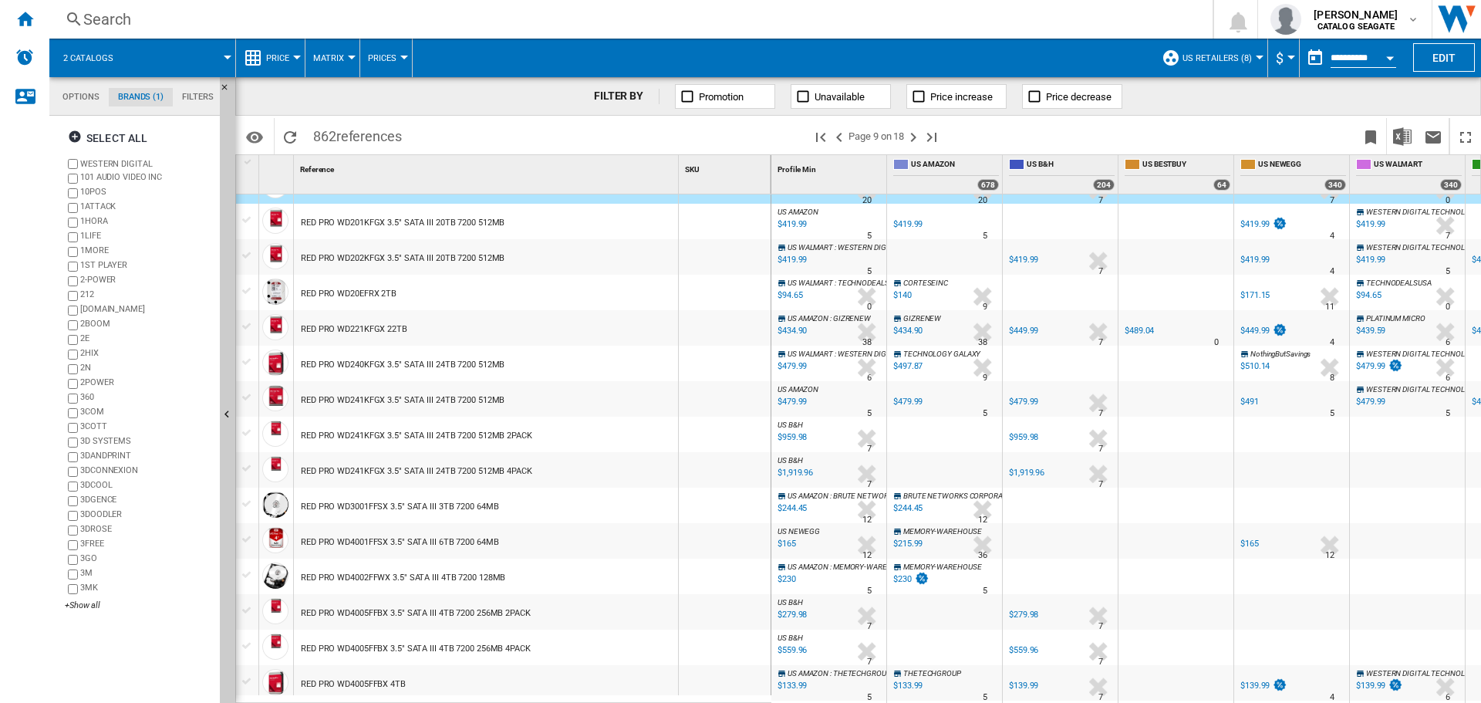
scroll to position [980, 0]
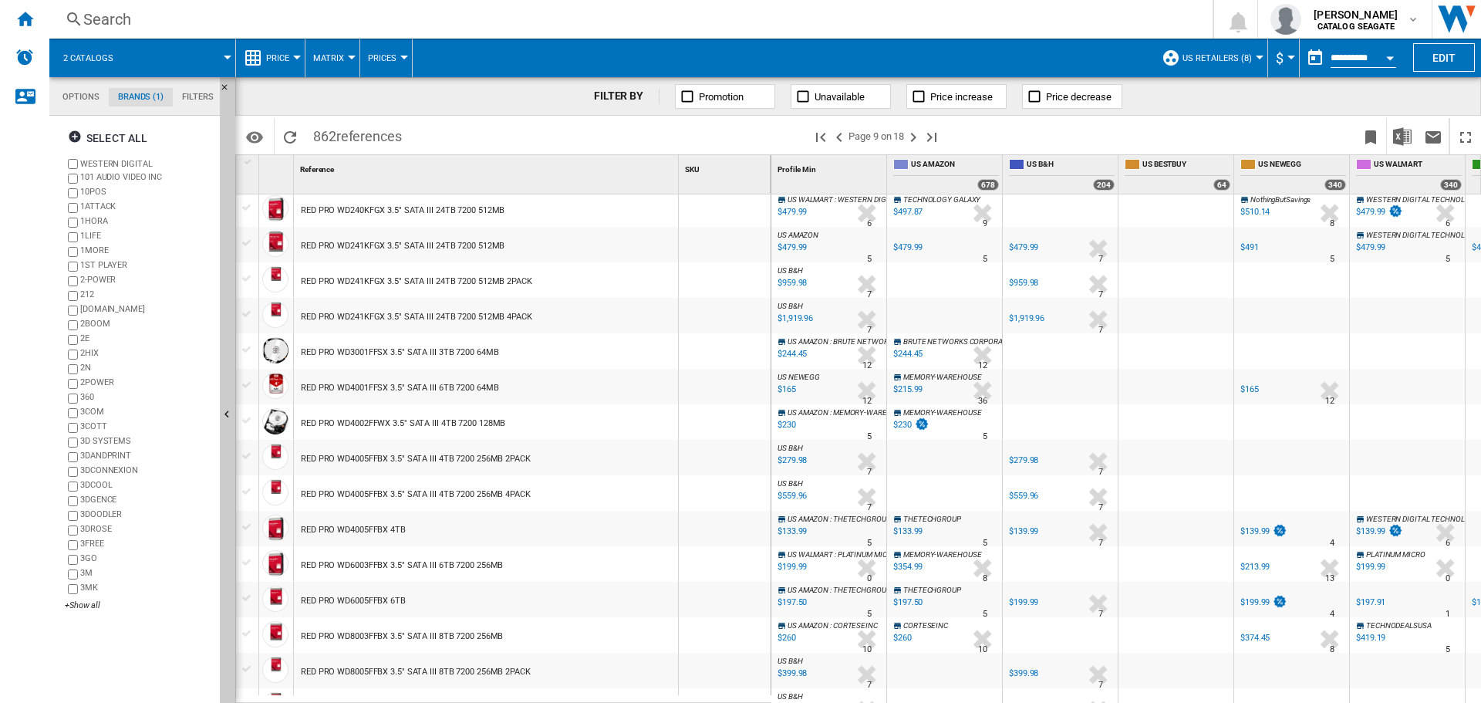
click at [393, 532] on div "RED PRO WD4005FFBX 4TB" at bounding box center [353, 529] width 105 height 35
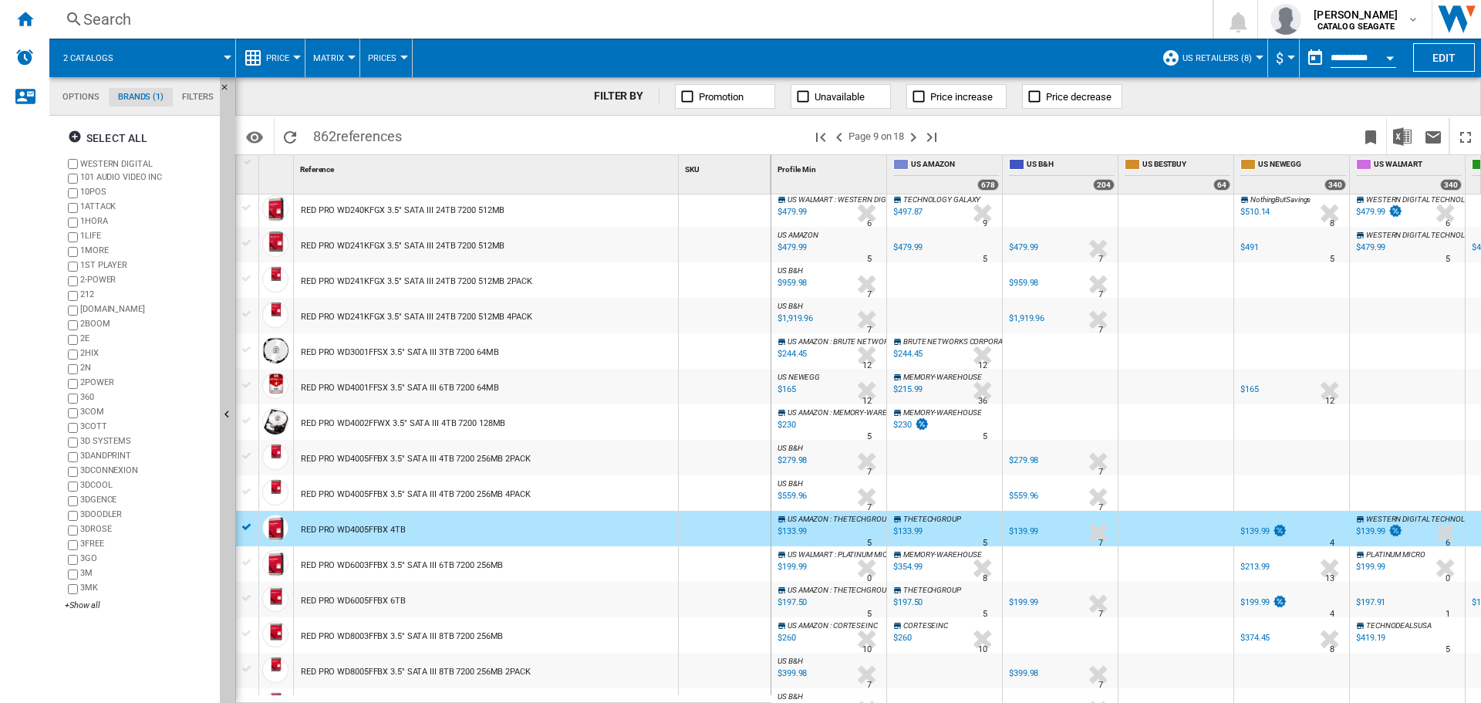
click at [248, 493] on div at bounding box center [247, 491] width 16 height 14
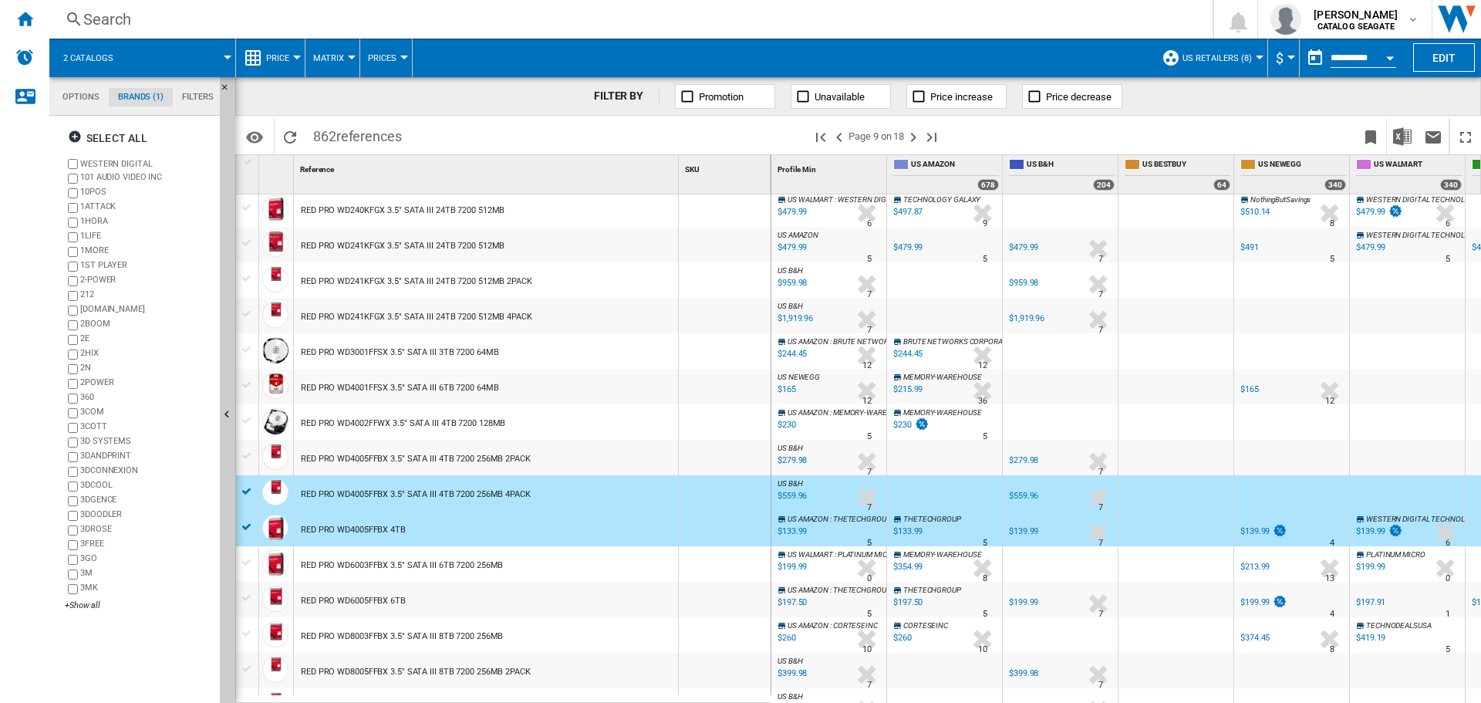
click at [245, 457] on div at bounding box center [247, 456] width 16 height 14
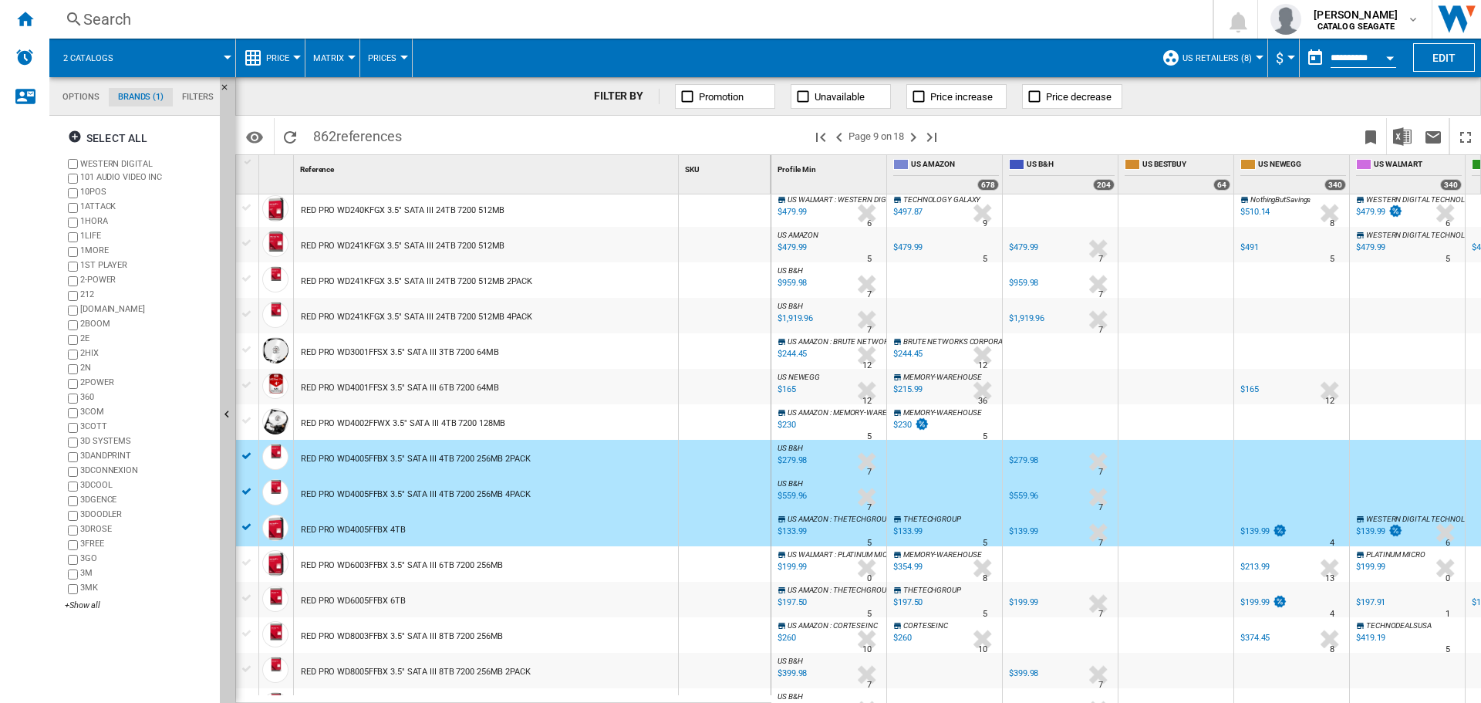
click at [241, 419] on div at bounding box center [247, 420] width 16 height 14
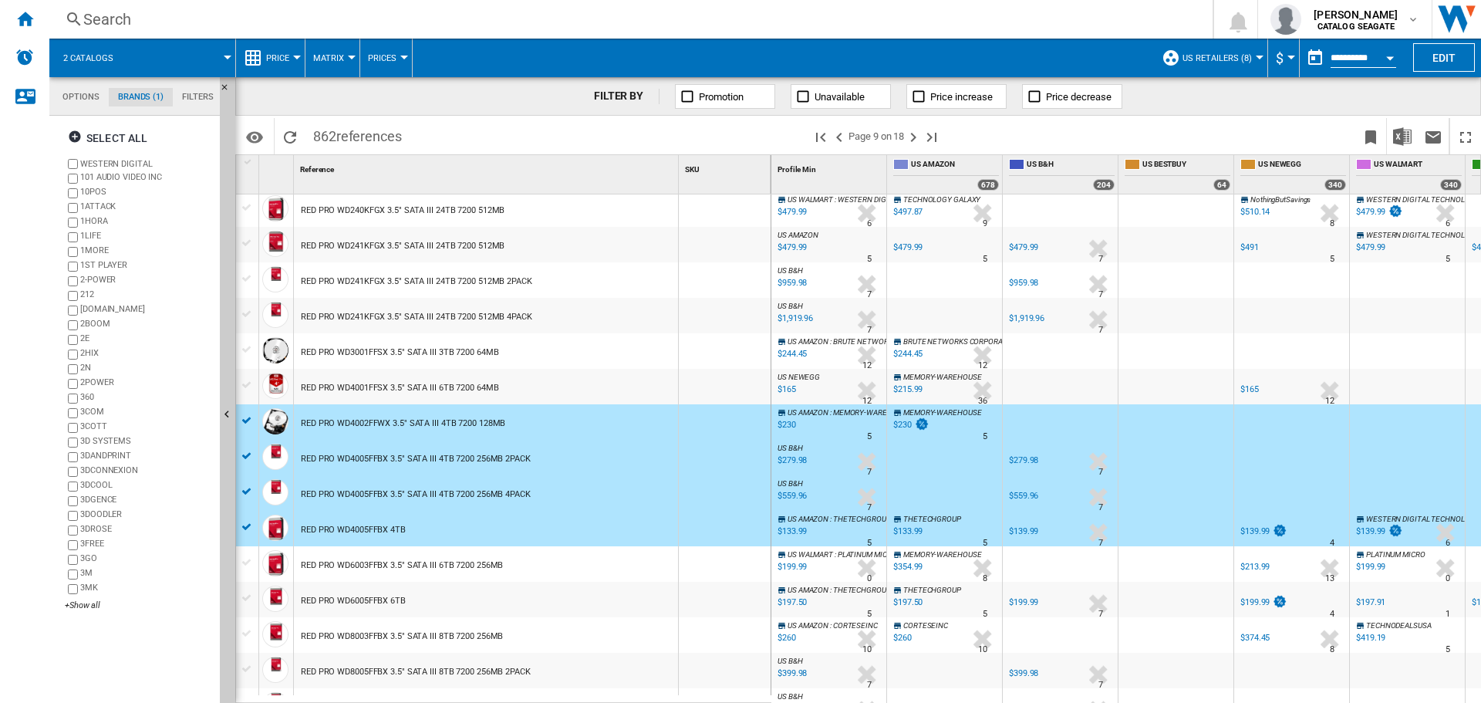
click at [245, 450] on div at bounding box center [247, 456] width 16 height 14
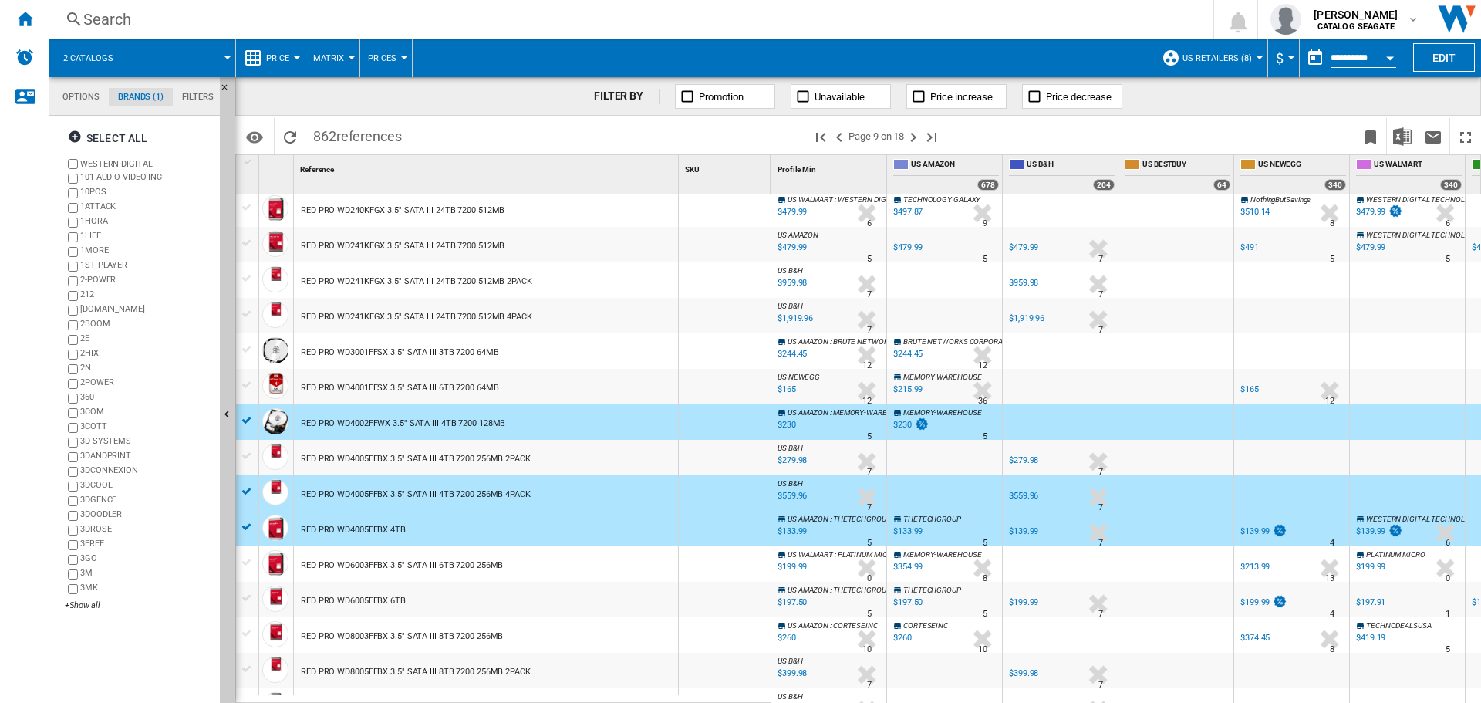
click at [247, 490] on div at bounding box center [247, 491] width 16 height 14
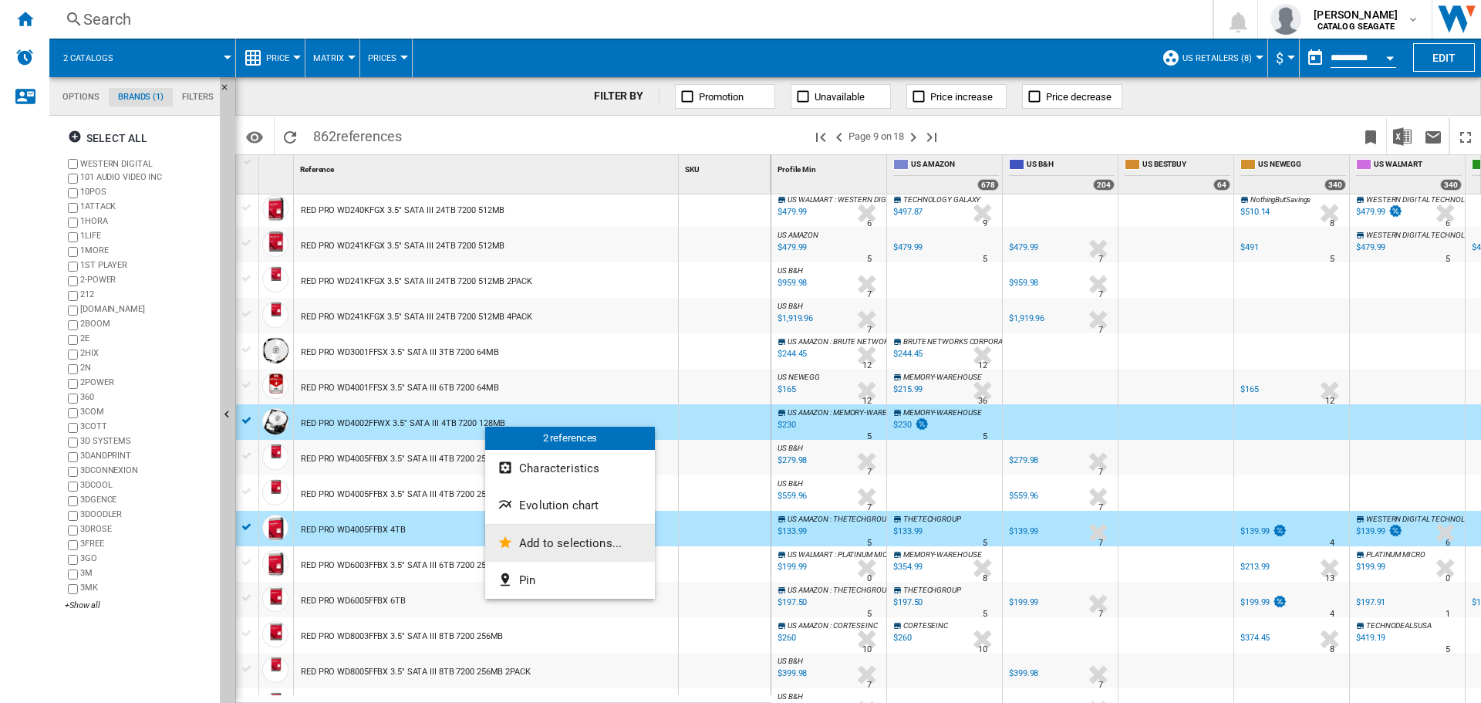
click at [590, 543] on span "Add to selections..." at bounding box center [570, 543] width 103 height 14
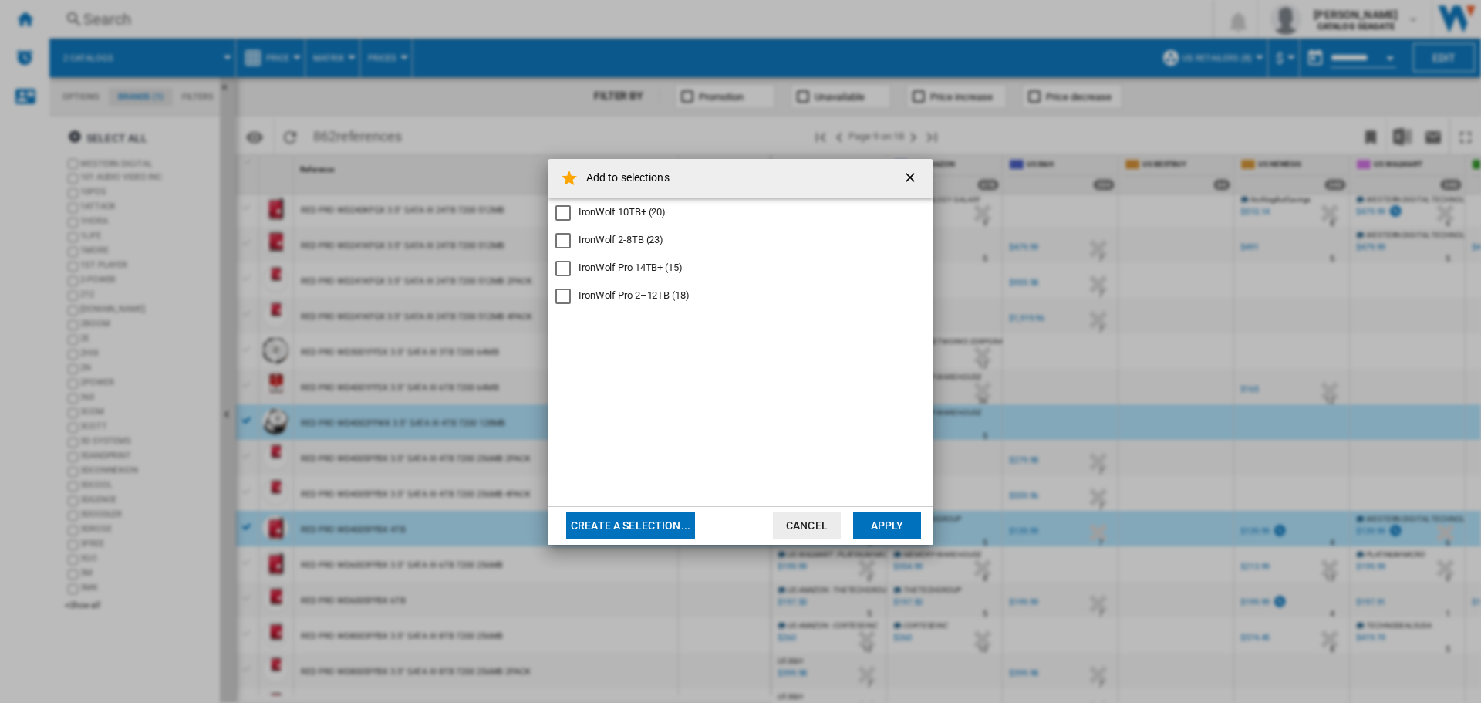
click at [687, 295] on div "IronWolf Pro 2–12TB (18)" at bounding box center [634, 295] width 111 height 14
click at [911, 527] on button "Apply" at bounding box center [887, 525] width 68 height 28
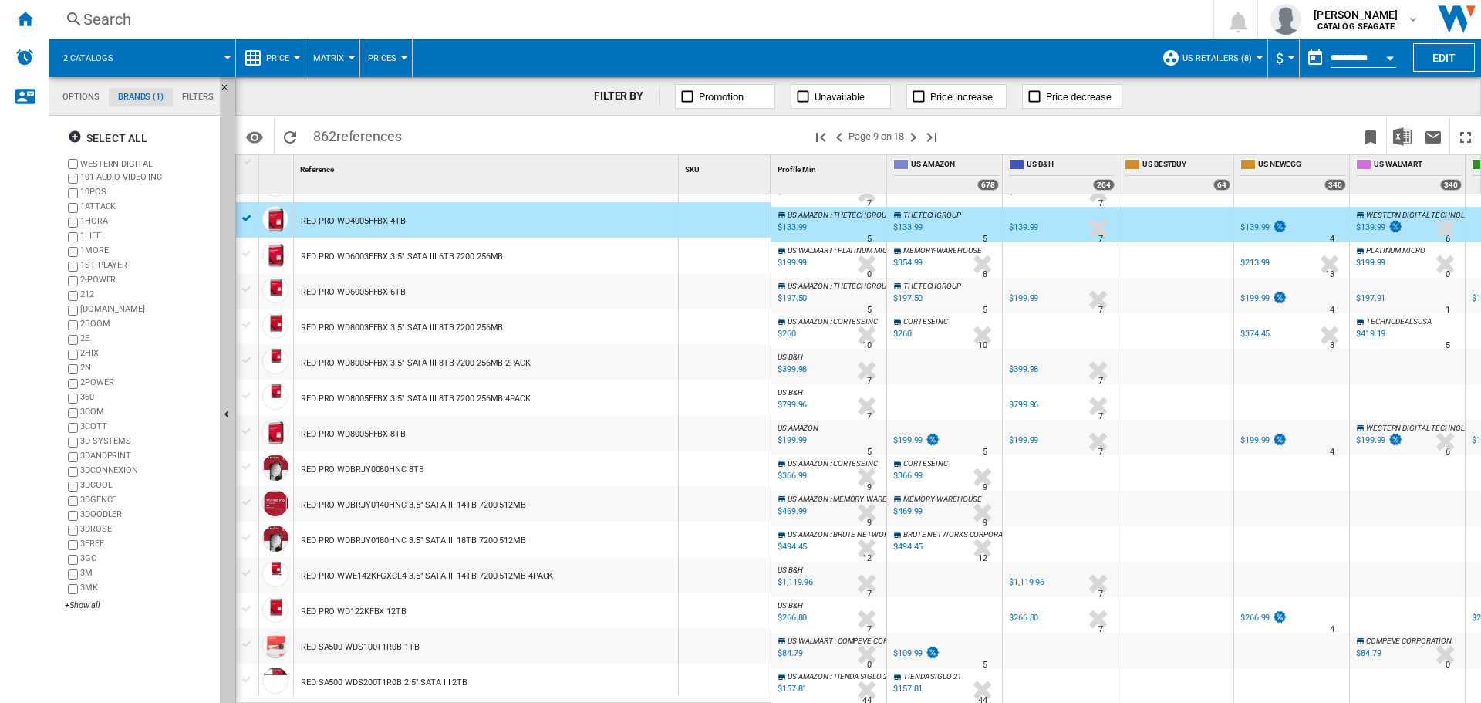
scroll to position [1058, 0]
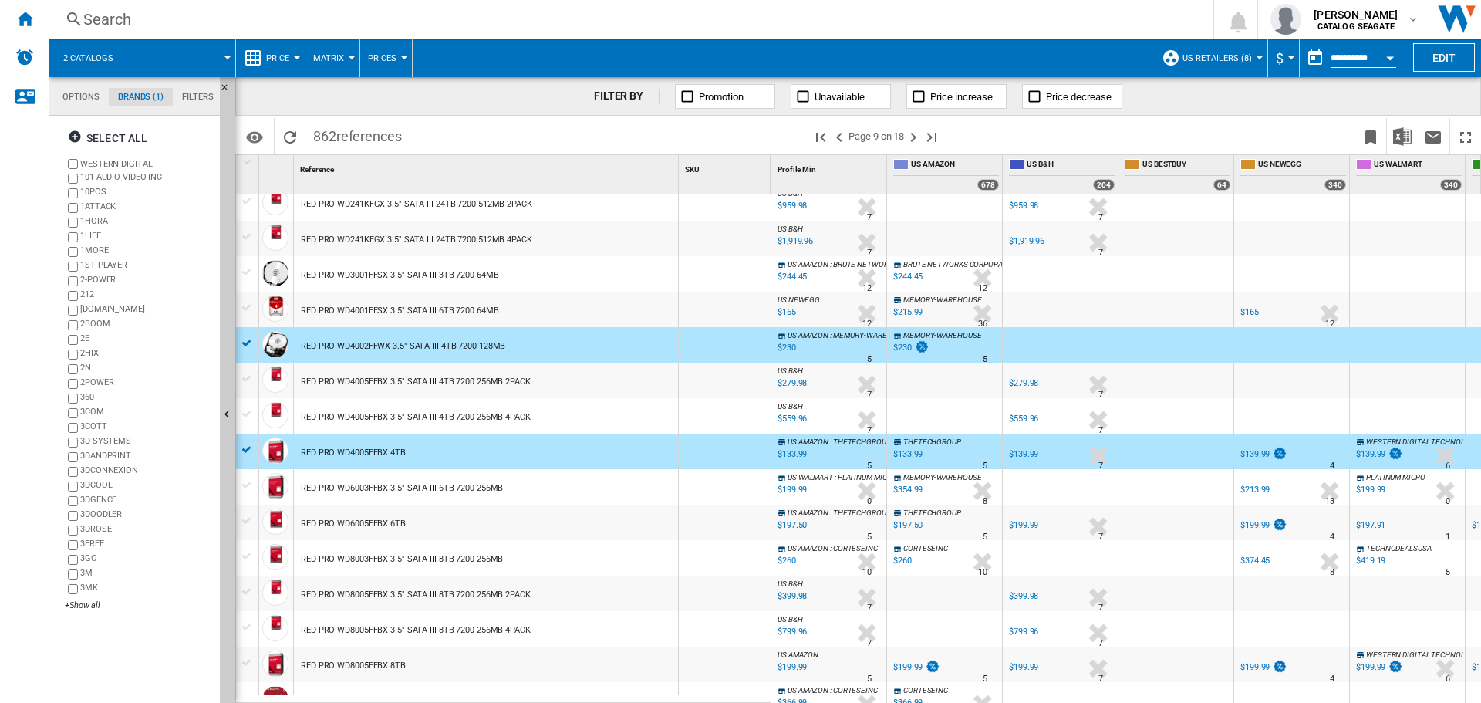
click at [243, 346] on div at bounding box center [247, 343] width 16 height 14
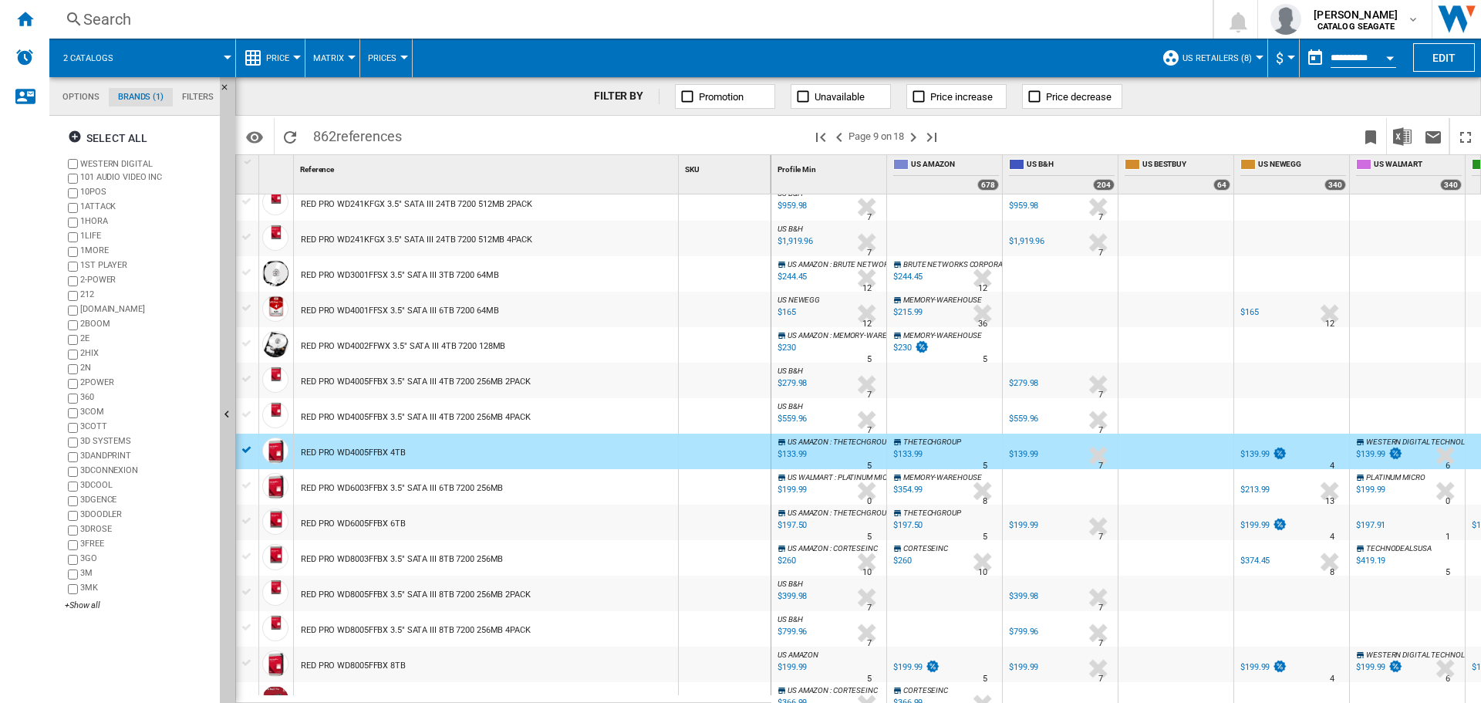
click at [242, 454] on div at bounding box center [247, 450] width 16 height 14
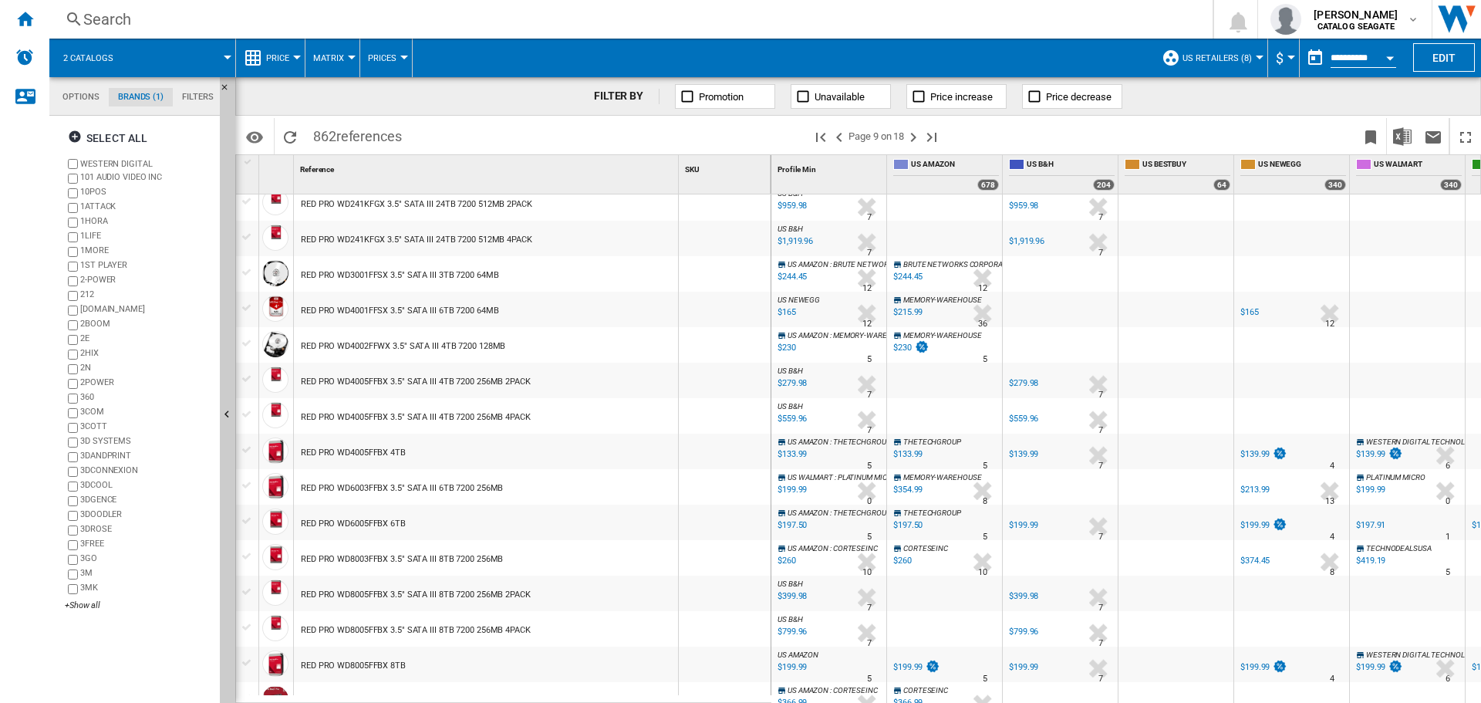
click at [359, 310] on div "RED PRO WD4001FFSX 3.5" SATA III 6TB 7200 64MB" at bounding box center [399, 310] width 197 height 35
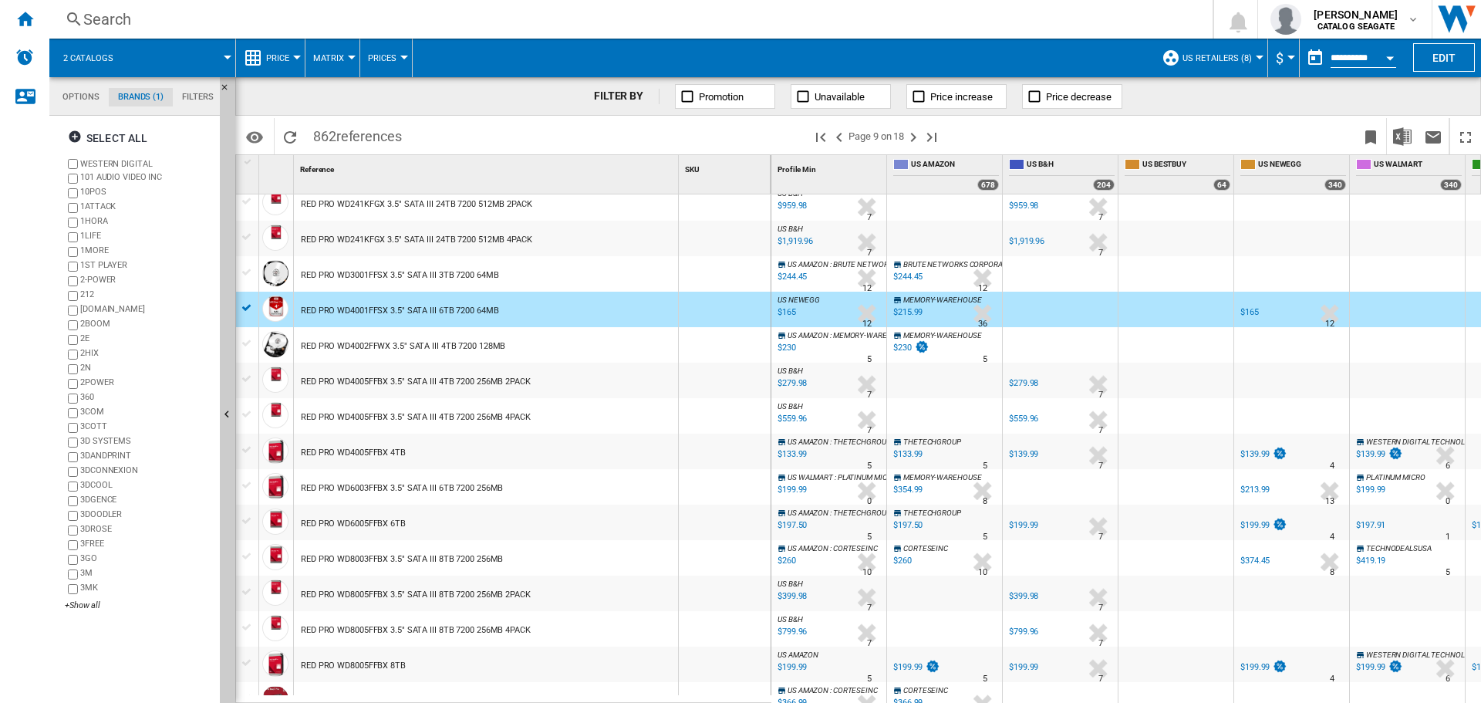
click at [440, 487] on div "RED PRO WD6003FFBX 3.5" SATA III 6TB 7200 256MB" at bounding box center [402, 488] width 202 height 35
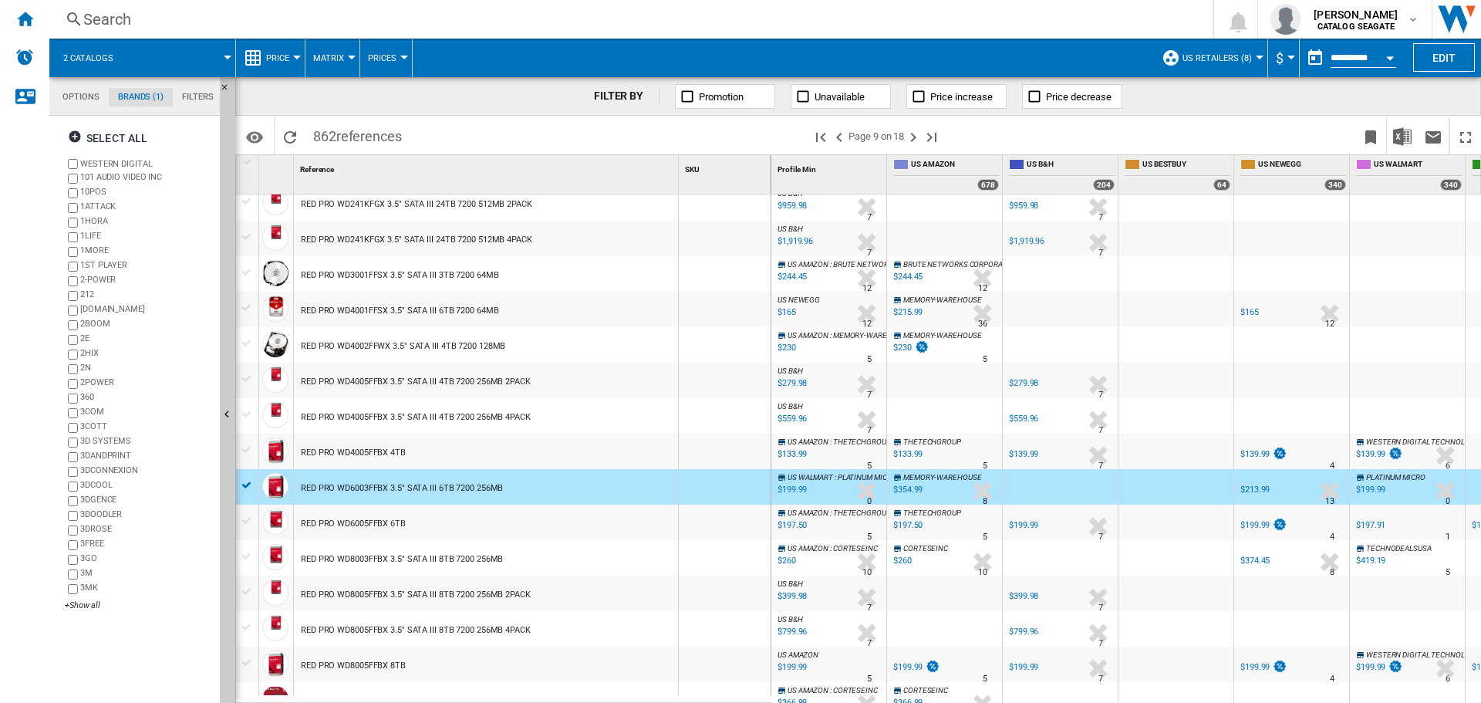
click at [246, 308] on div at bounding box center [247, 308] width 16 height 14
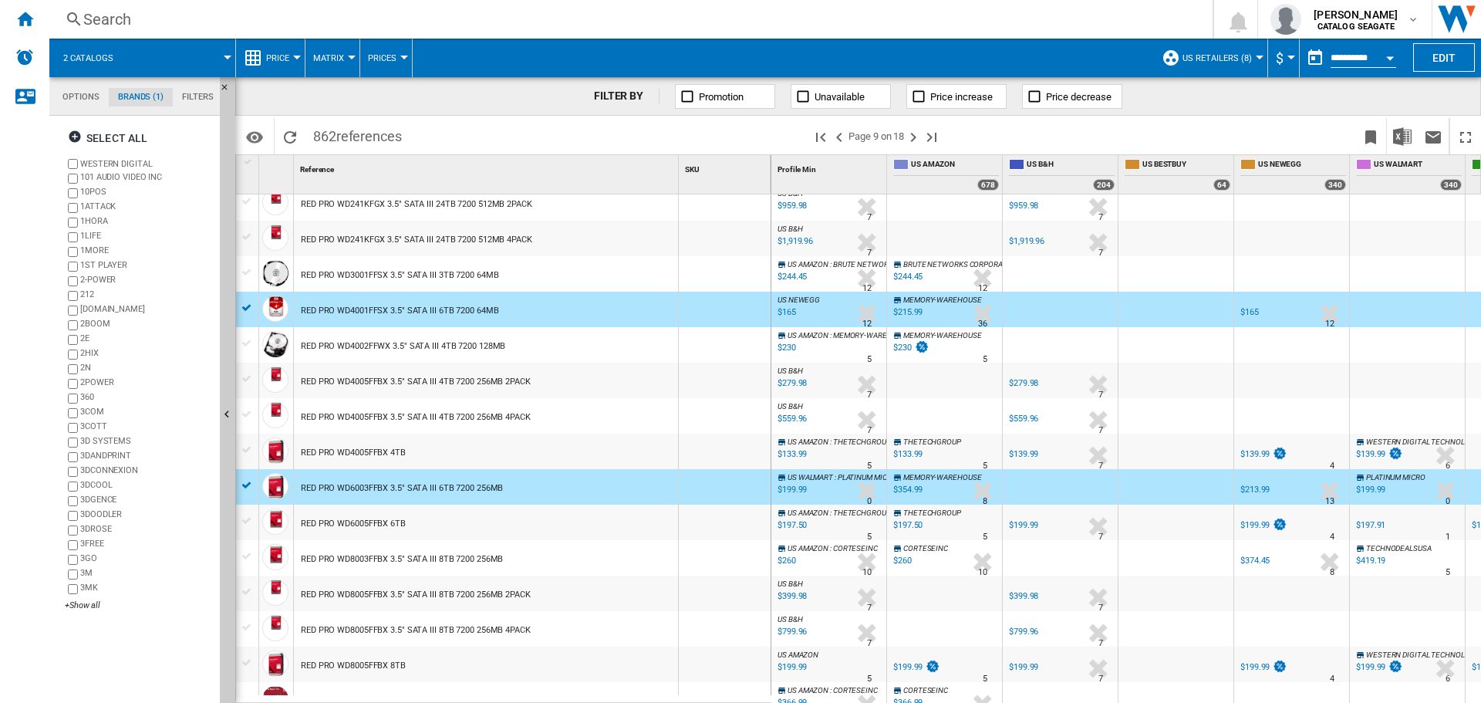
click at [247, 524] on div at bounding box center [247, 521] width 16 height 14
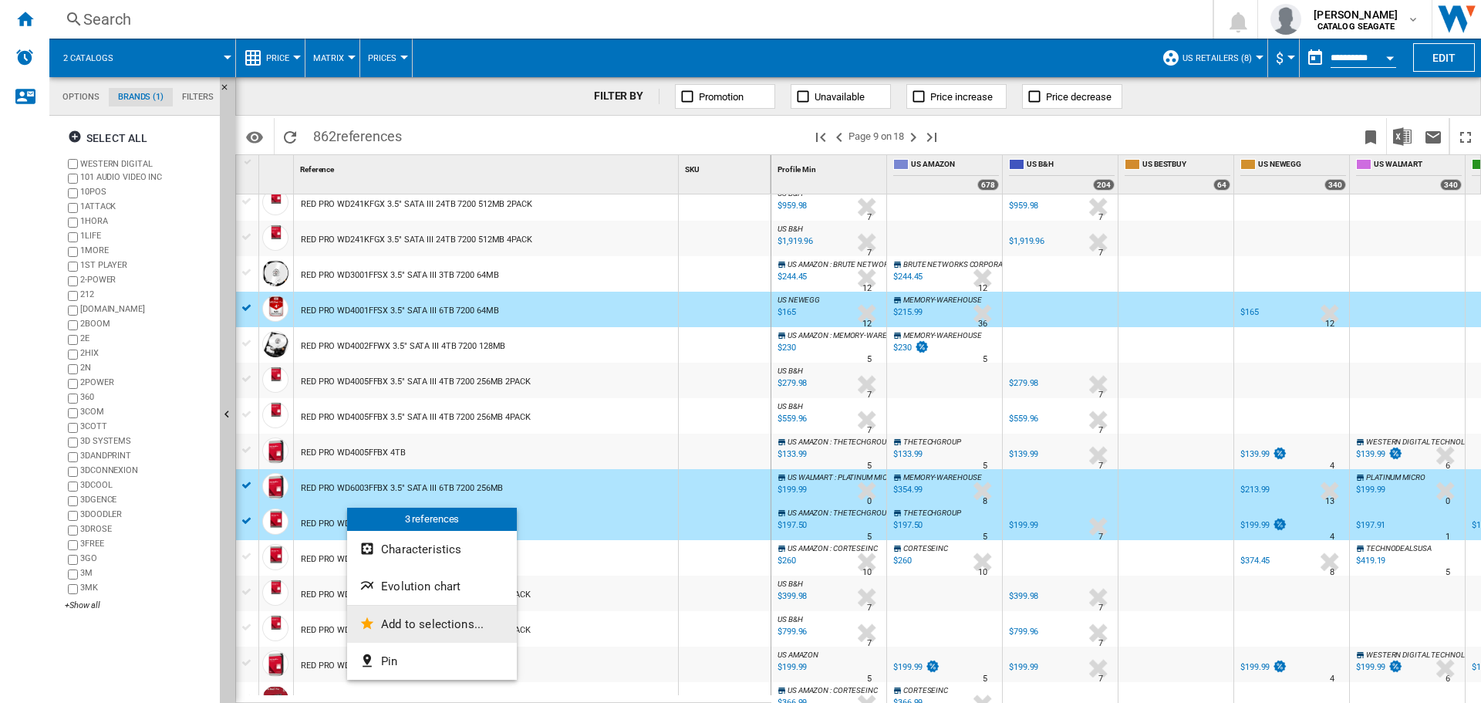
click at [409, 619] on span "Add to selections..." at bounding box center [432, 624] width 103 height 14
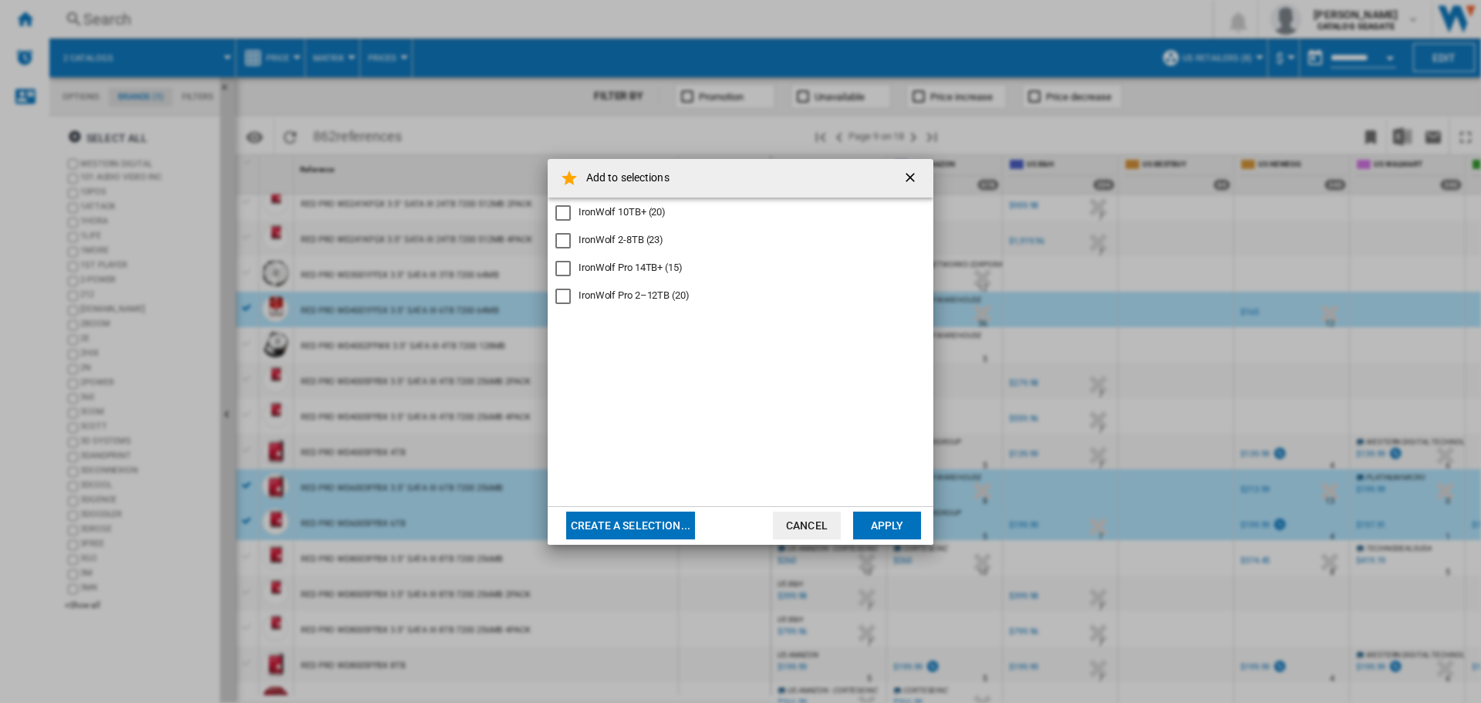
click at [656, 299] on div "IronWolf Pro 2–12TB (20)" at bounding box center [634, 295] width 111 height 14
click at [884, 534] on button "Apply" at bounding box center [887, 525] width 68 height 28
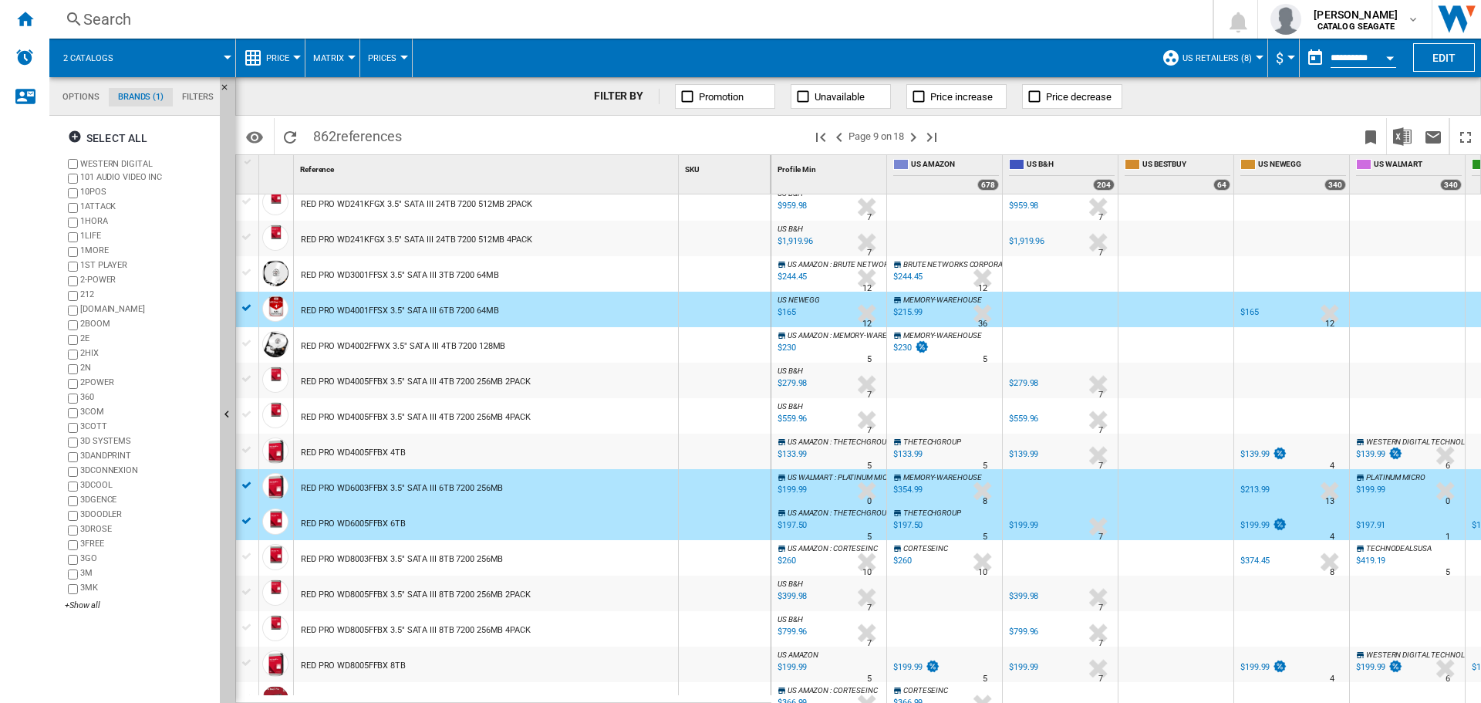
scroll to position [1135, 0]
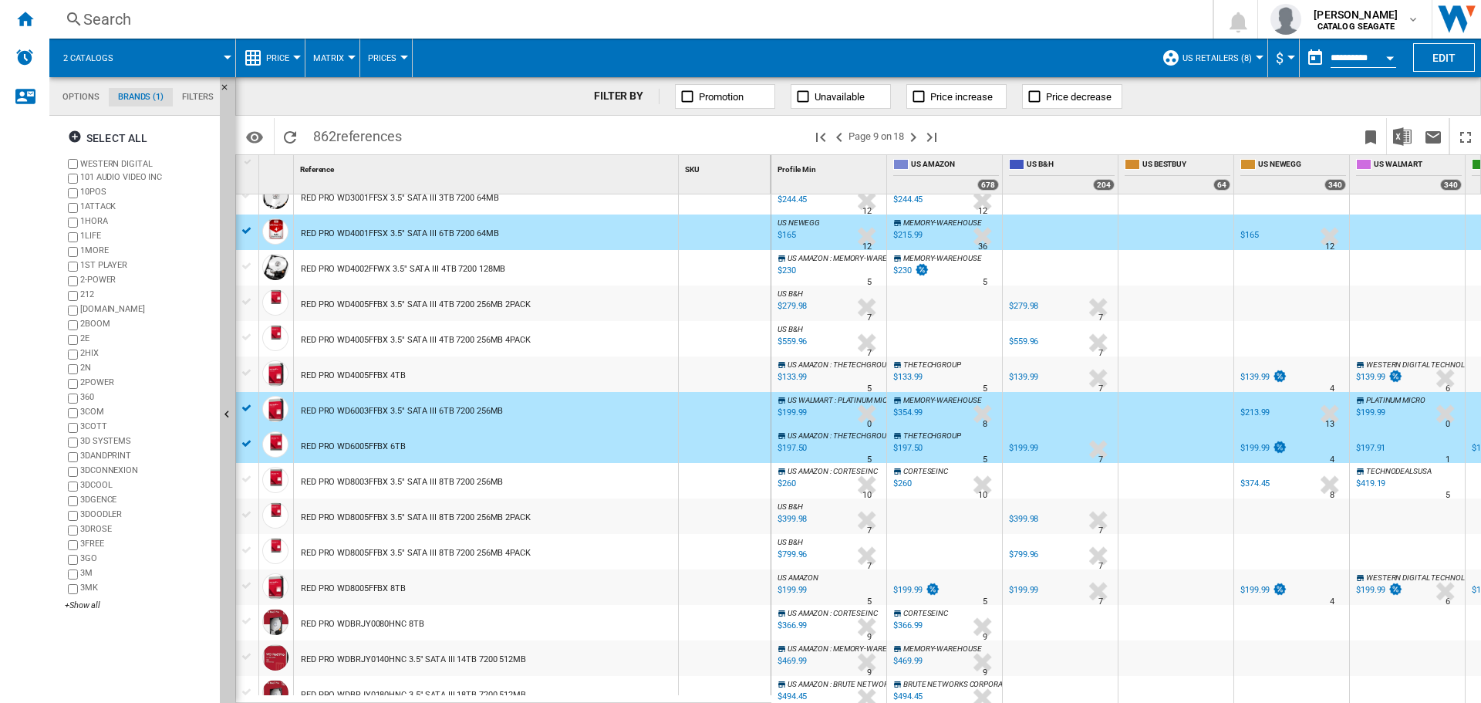
click at [537, 482] on div "RED PRO WD8003FFBX 3.5" SATA III 8TB 7200 256MB" at bounding box center [486, 480] width 384 height 35
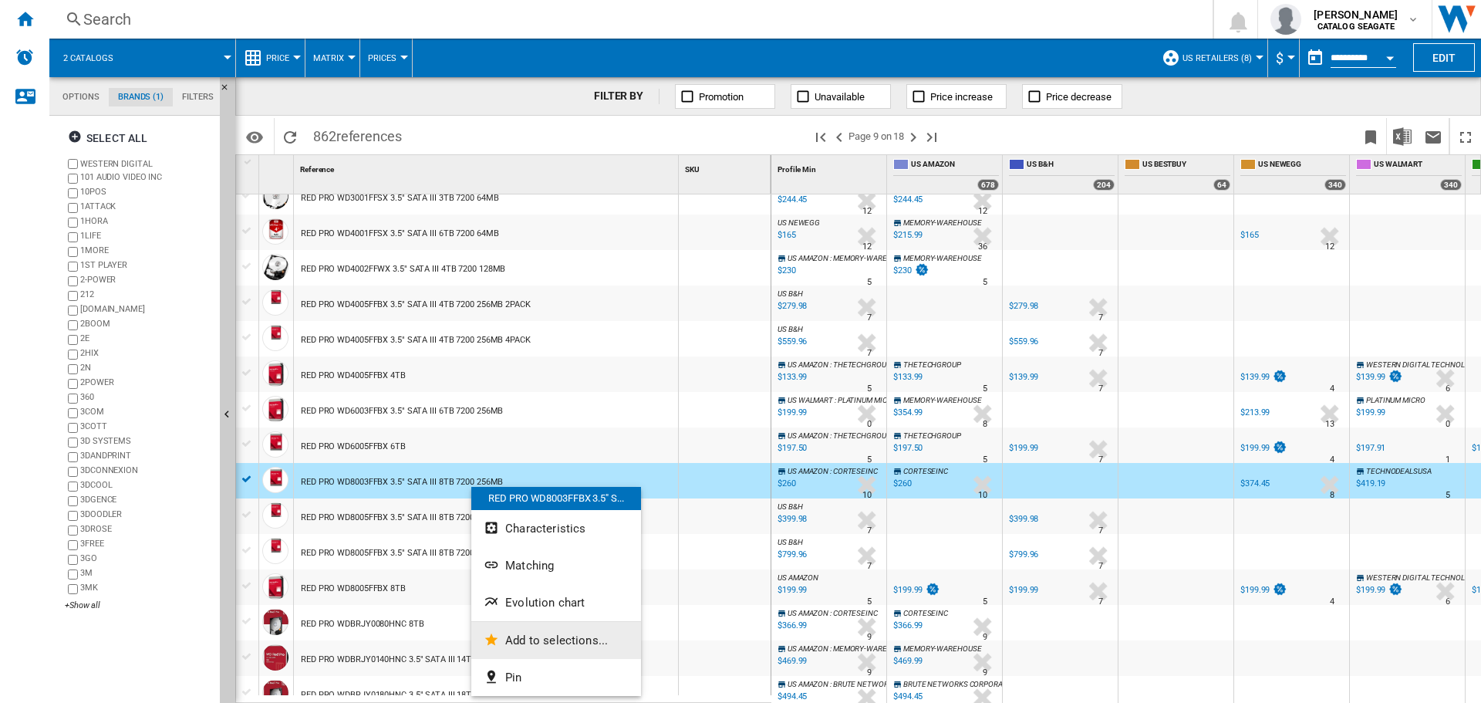
click at [525, 635] on span "Add to selections..." at bounding box center [556, 640] width 103 height 14
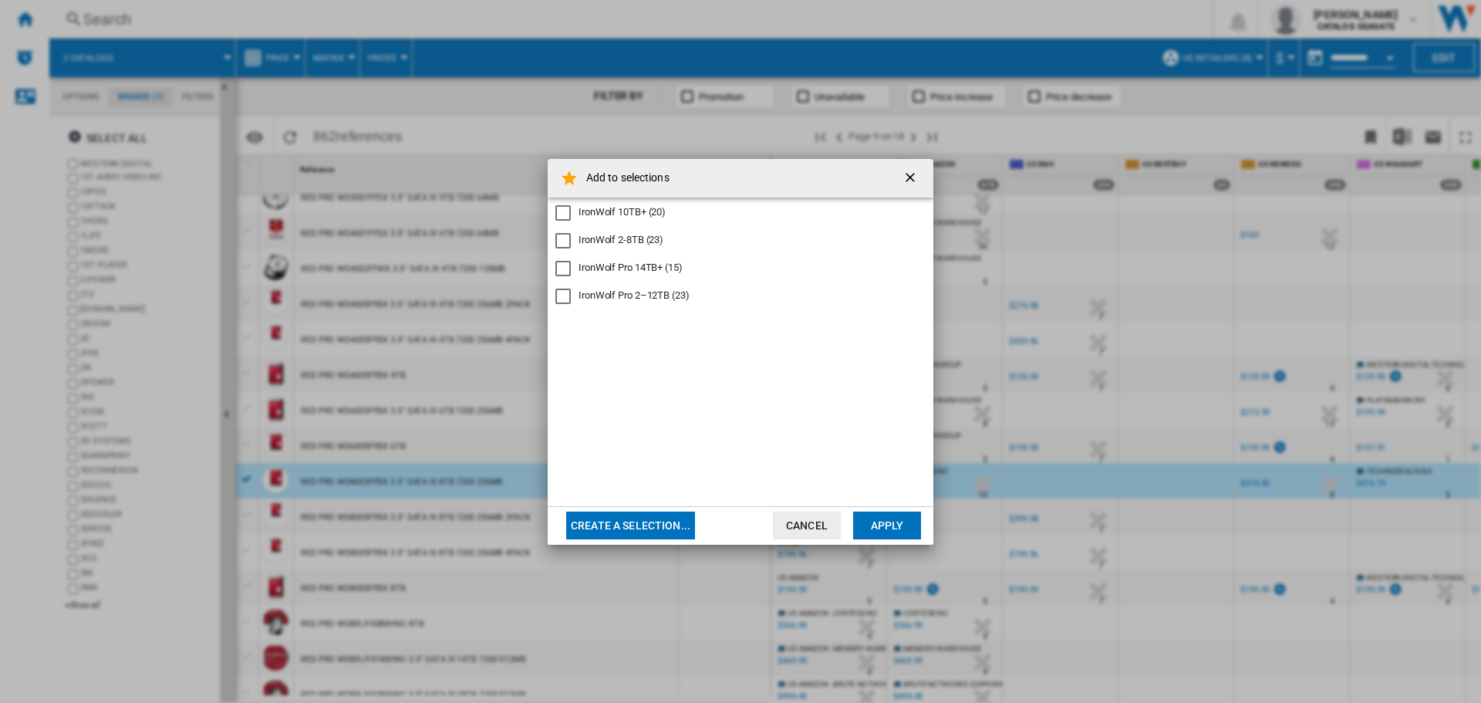
click at [651, 297] on div "IronWolf Pro 2–12TB (23)" at bounding box center [634, 295] width 111 height 14
drag, startPoint x: 803, startPoint y: 527, endPoint x: 744, endPoint y: 532, distance: 59.6
click at [804, 527] on button "Cancel" at bounding box center [807, 525] width 68 height 28
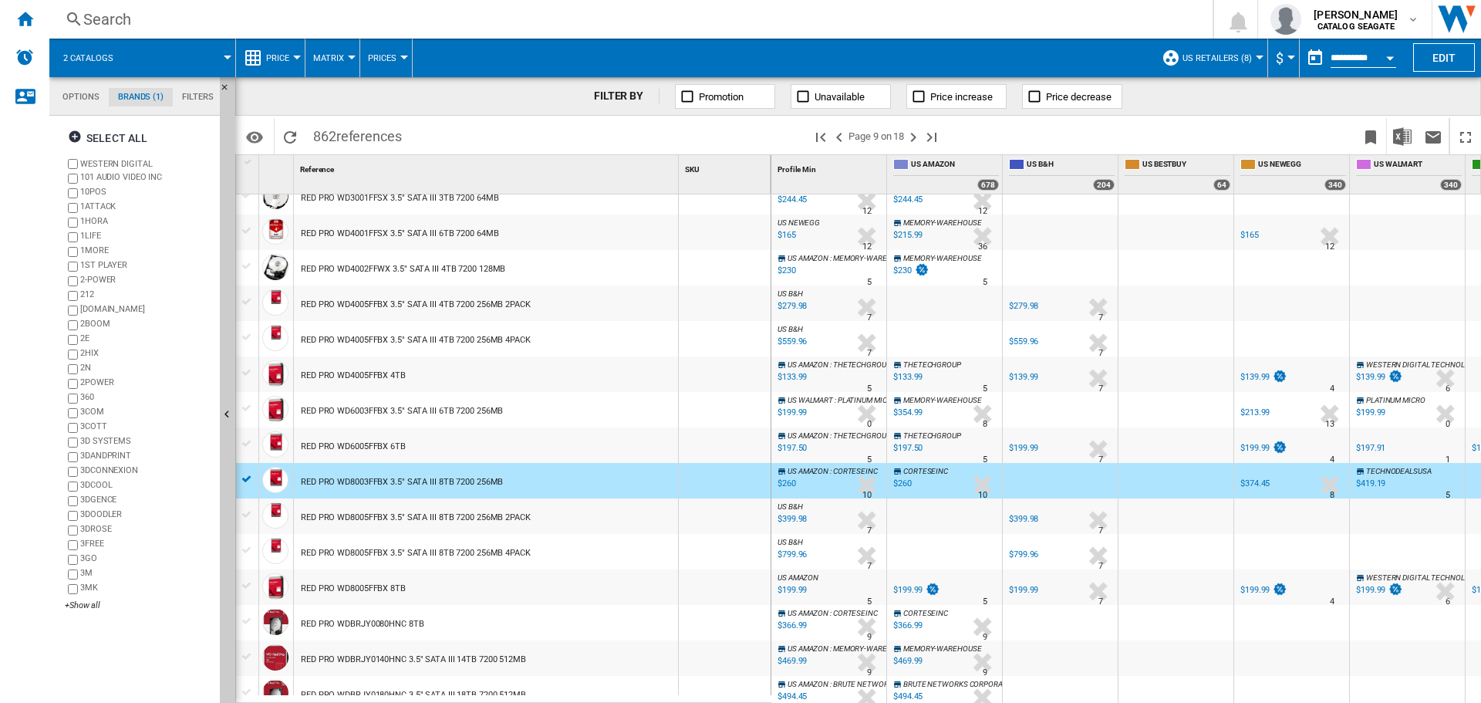
click at [421, 588] on div "RED PRO WD8005FFBX 8TB" at bounding box center [486, 586] width 384 height 35
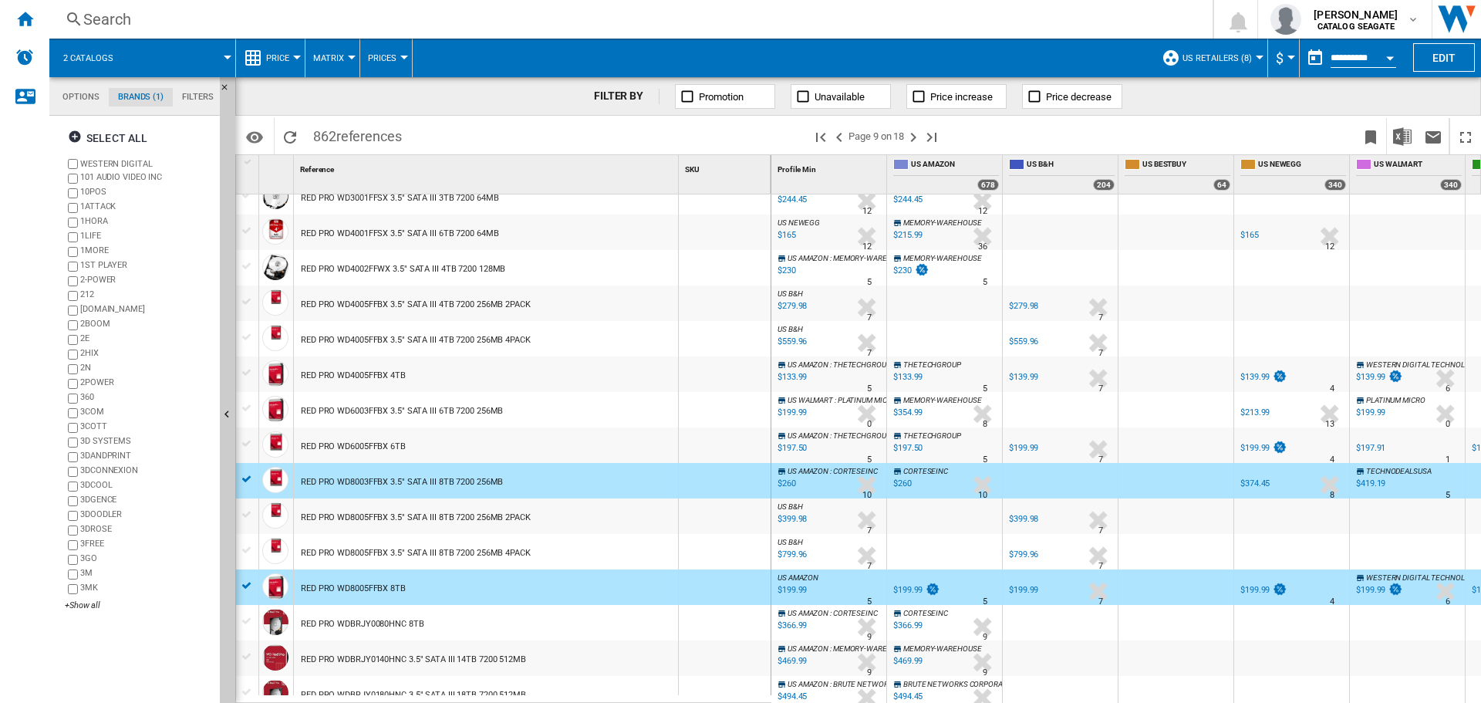
click at [788, 620] on div "$366.99" at bounding box center [791, 625] width 32 height 15
click at [794, 589] on div "$199.99" at bounding box center [791, 589] width 32 height 15
click at [250, 622] on div at bounding box center [247, 621] width 16 height 14
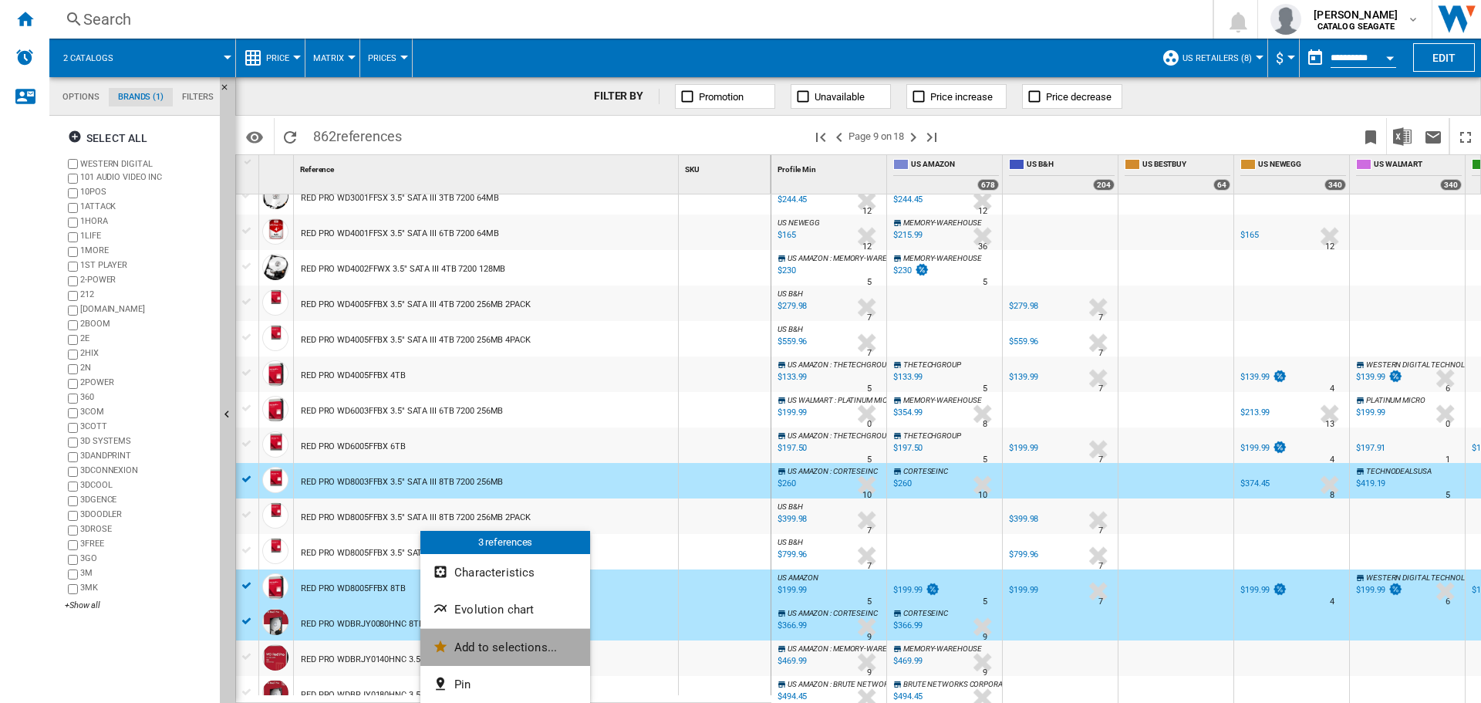
click at [474, 654] on button "Add to selections..." at bounding box center [505, 647] width 170 height 37
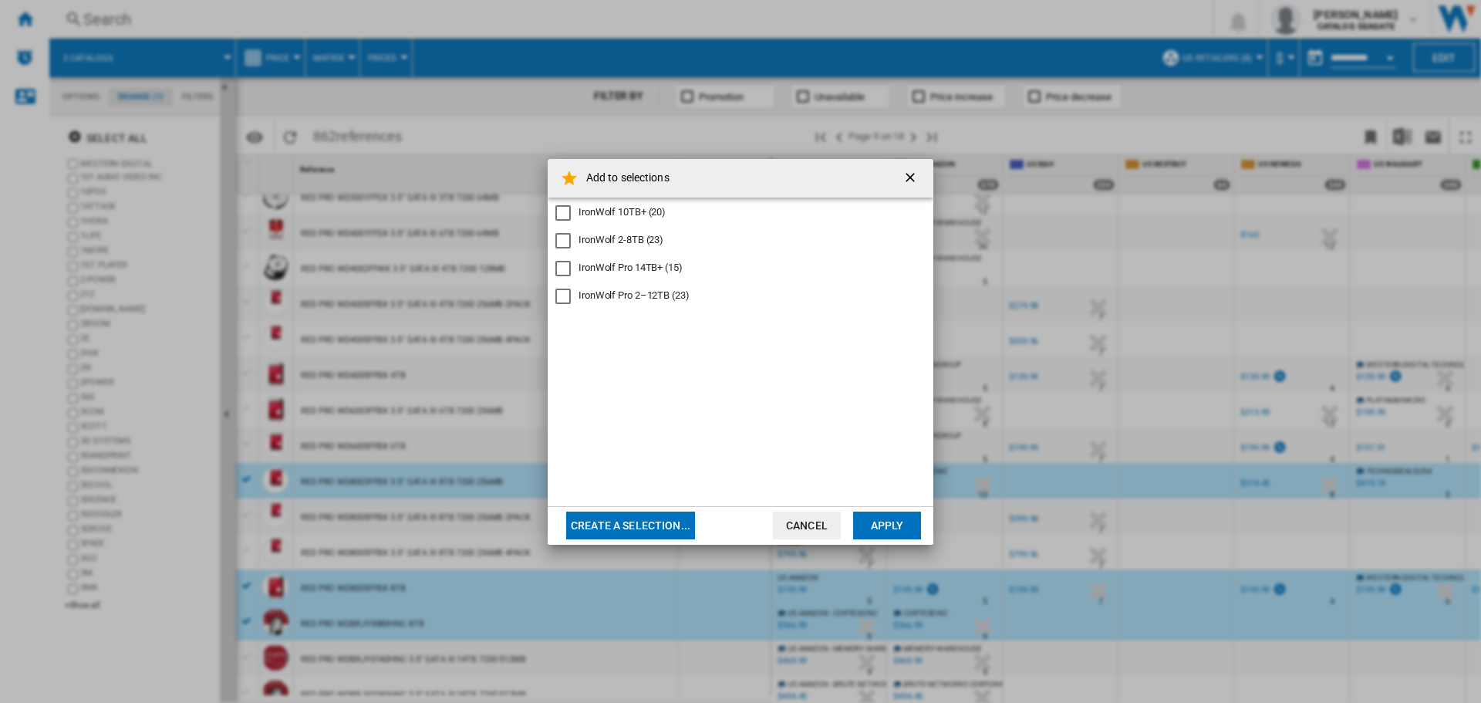
click at [634, 300] on div "IronWolf Pro 2–12TB (23)" at bounding box center [634, 295] width 111 height 14
click at [897, 522] on button "Apply" at bounding box center [887, 525] width 68 height 28
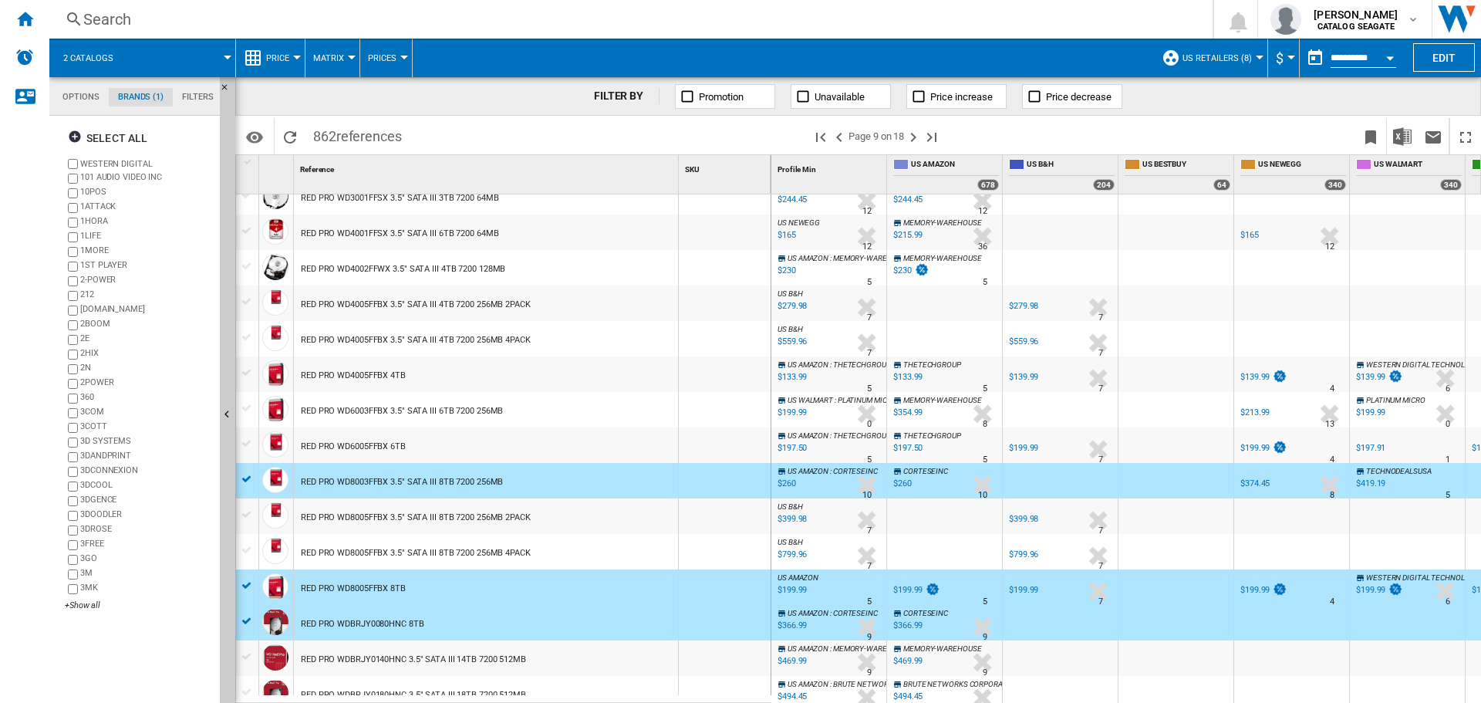
scroll to position [1289, 0]
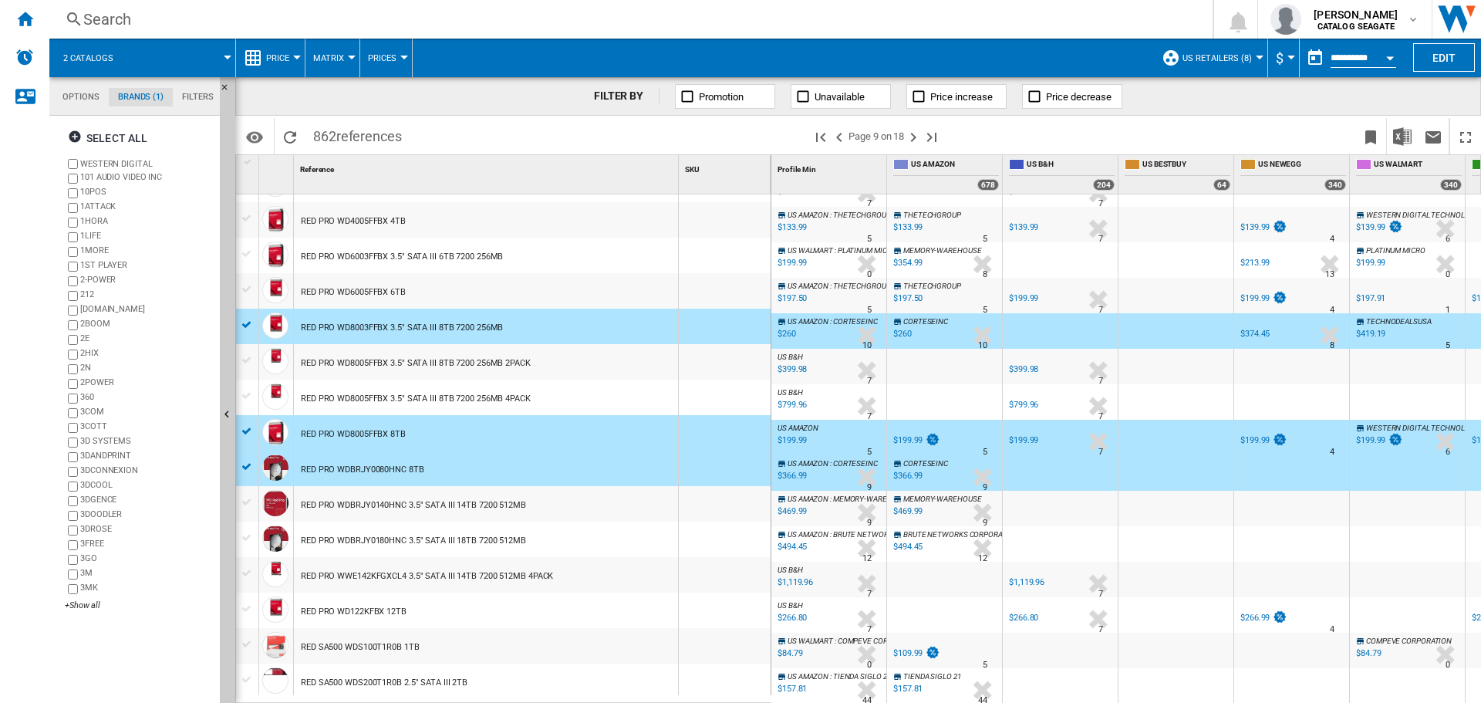
click at [243, 427] on div at bounding box center [247, 431] width 16 height 14
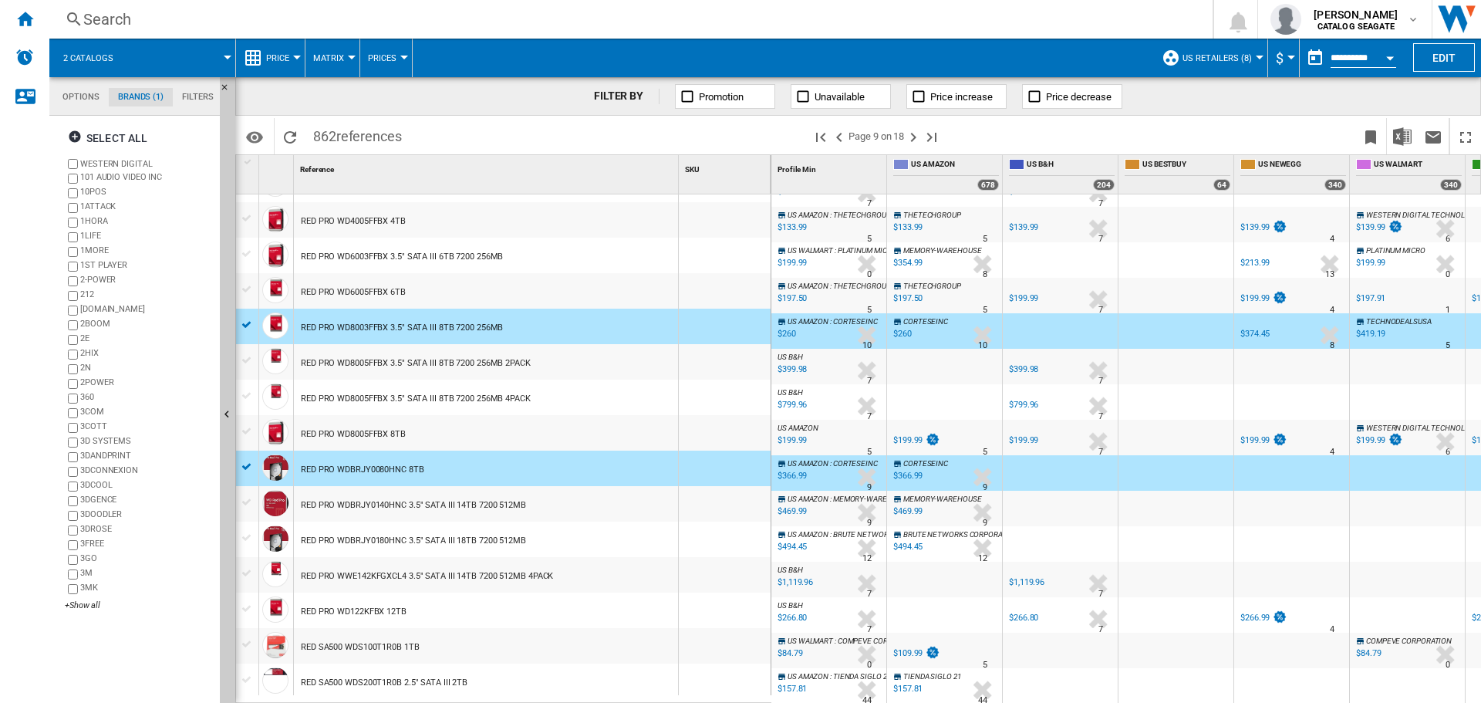
click at [244, 468] on div at bounding box center [247, 467] width 16 height 14
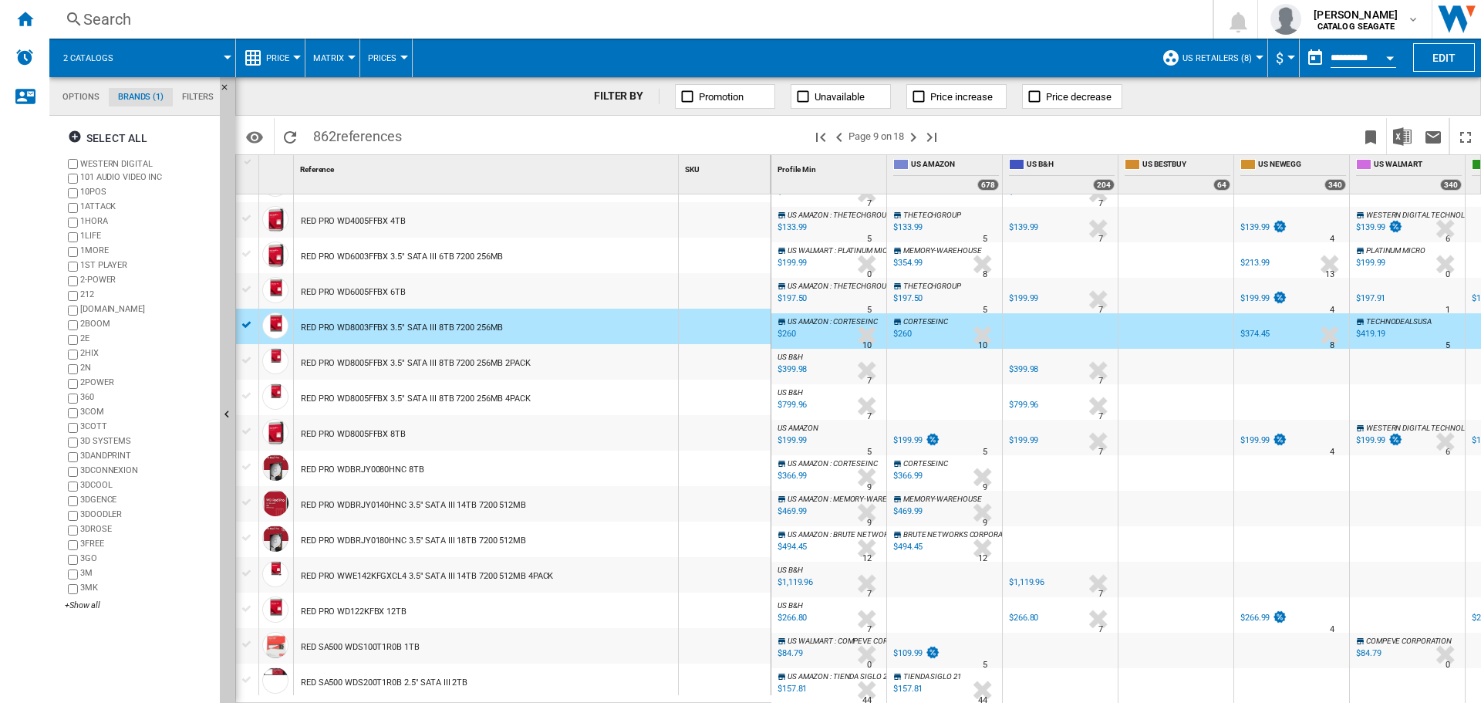
click at [246, 322] on div at bounding box center [247, 325] width 16 height 14
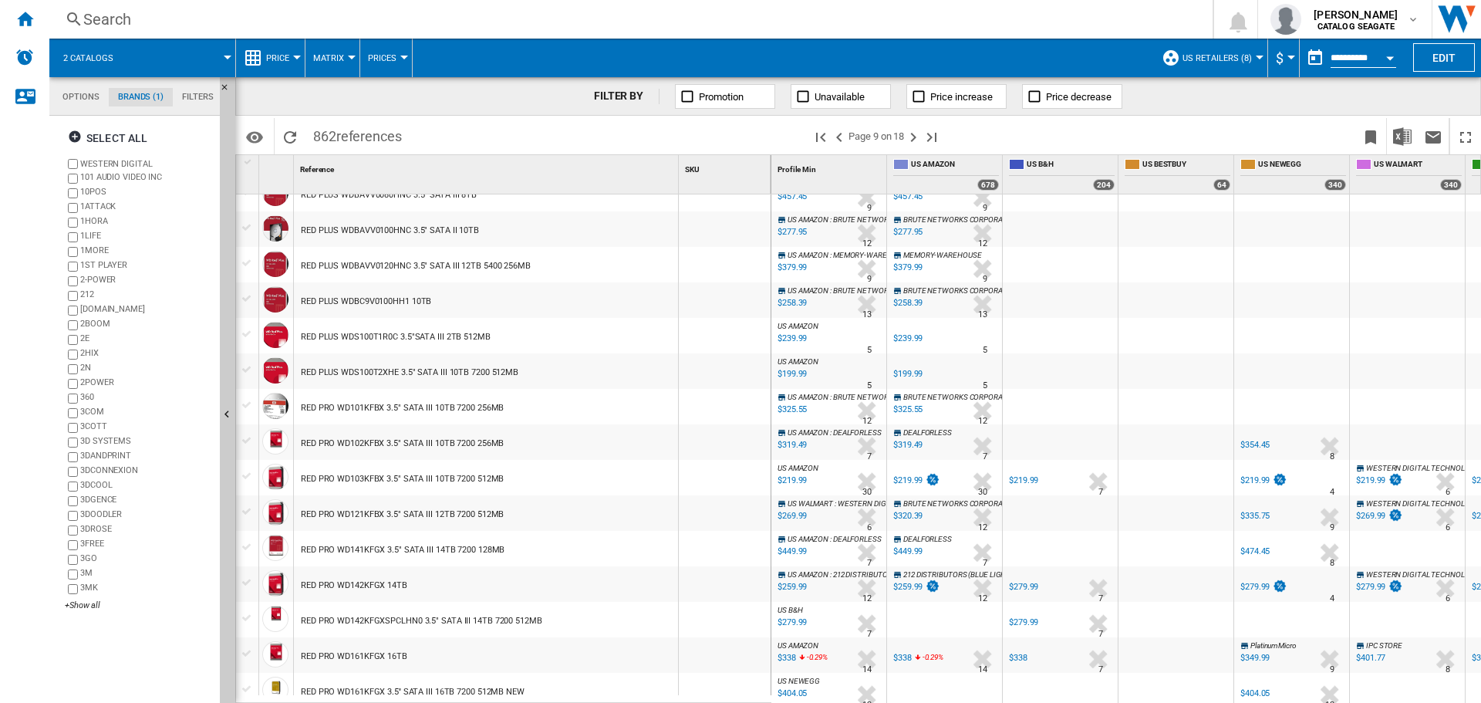
scroll to position [209, 0]
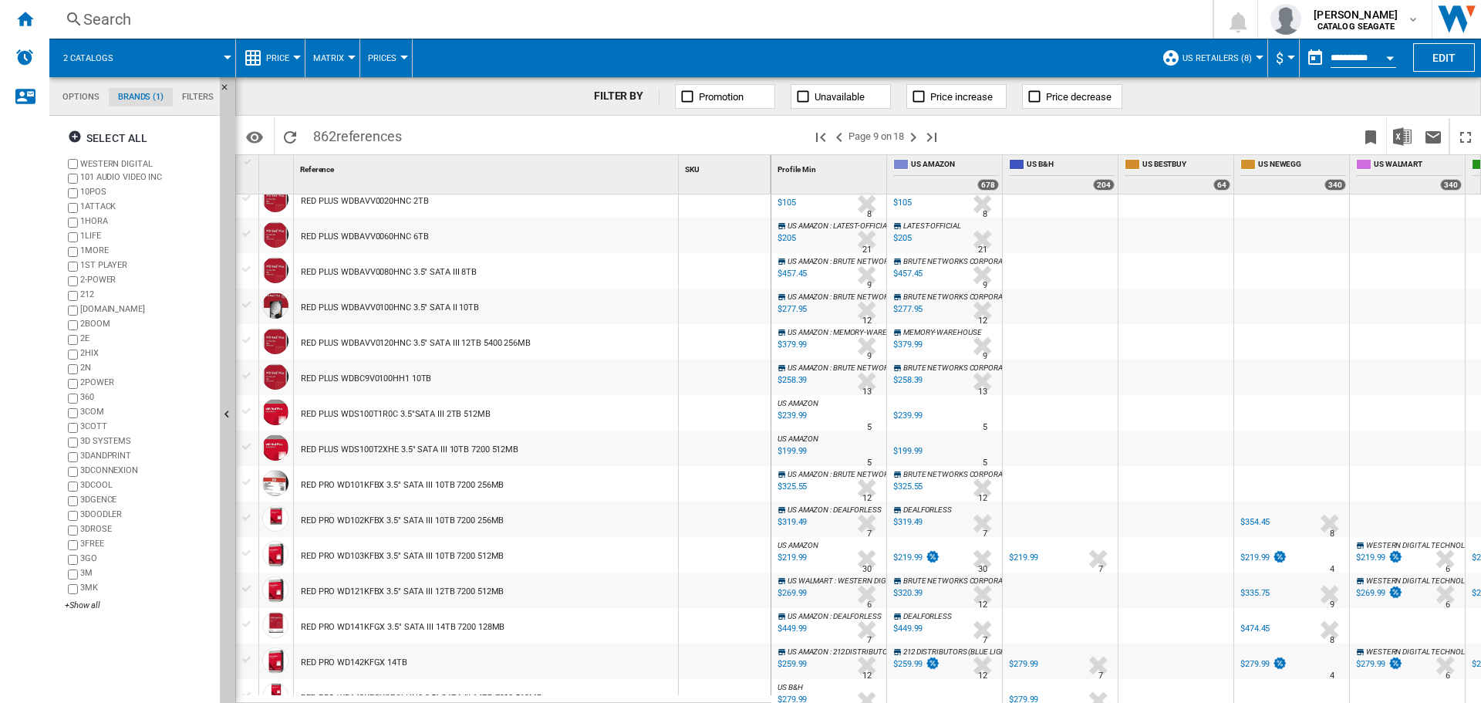
click at [246, 554] on div at bounding box center [247, 553] width 16 height 14
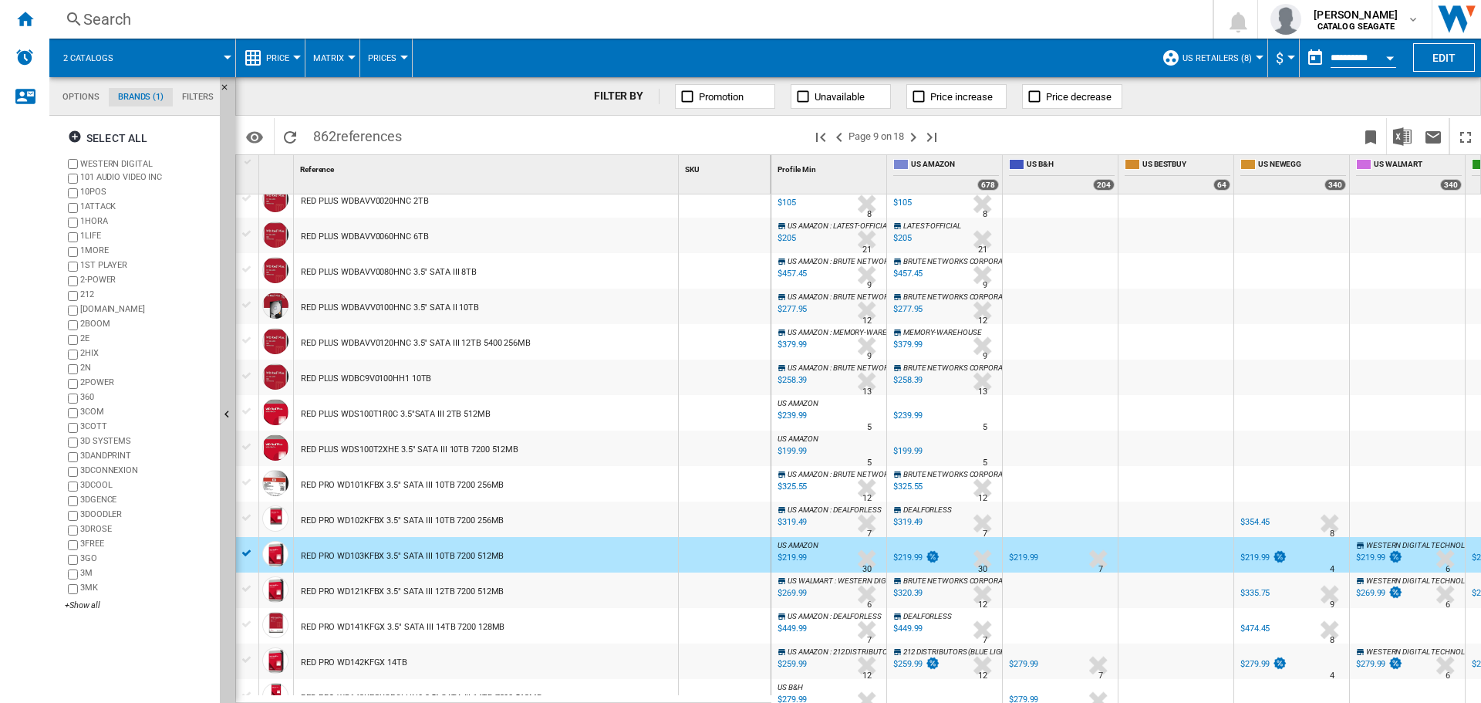
click at [247, 518] on div at bounding box center [247, 518] width 16 height 14
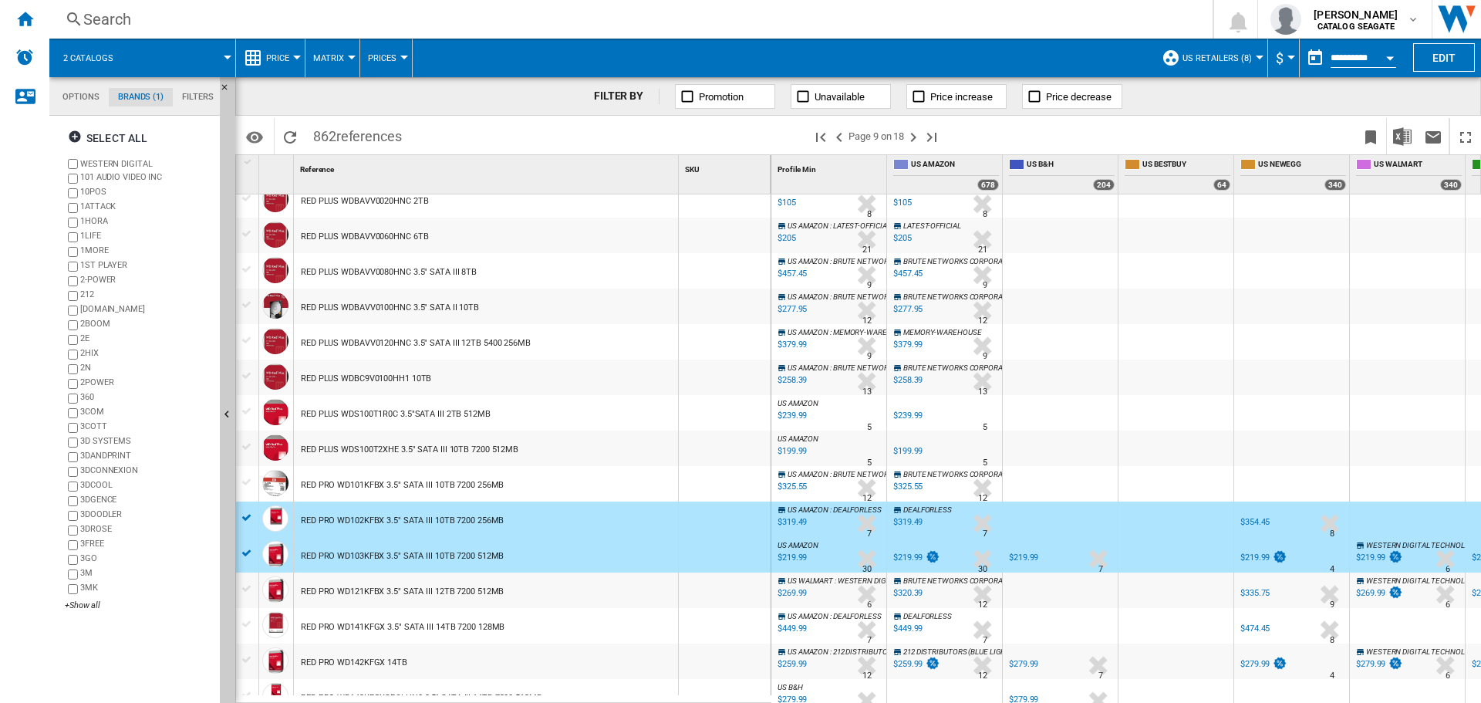
click at [254, 484] on div at bounding box center [247, 482] width 16 height 14
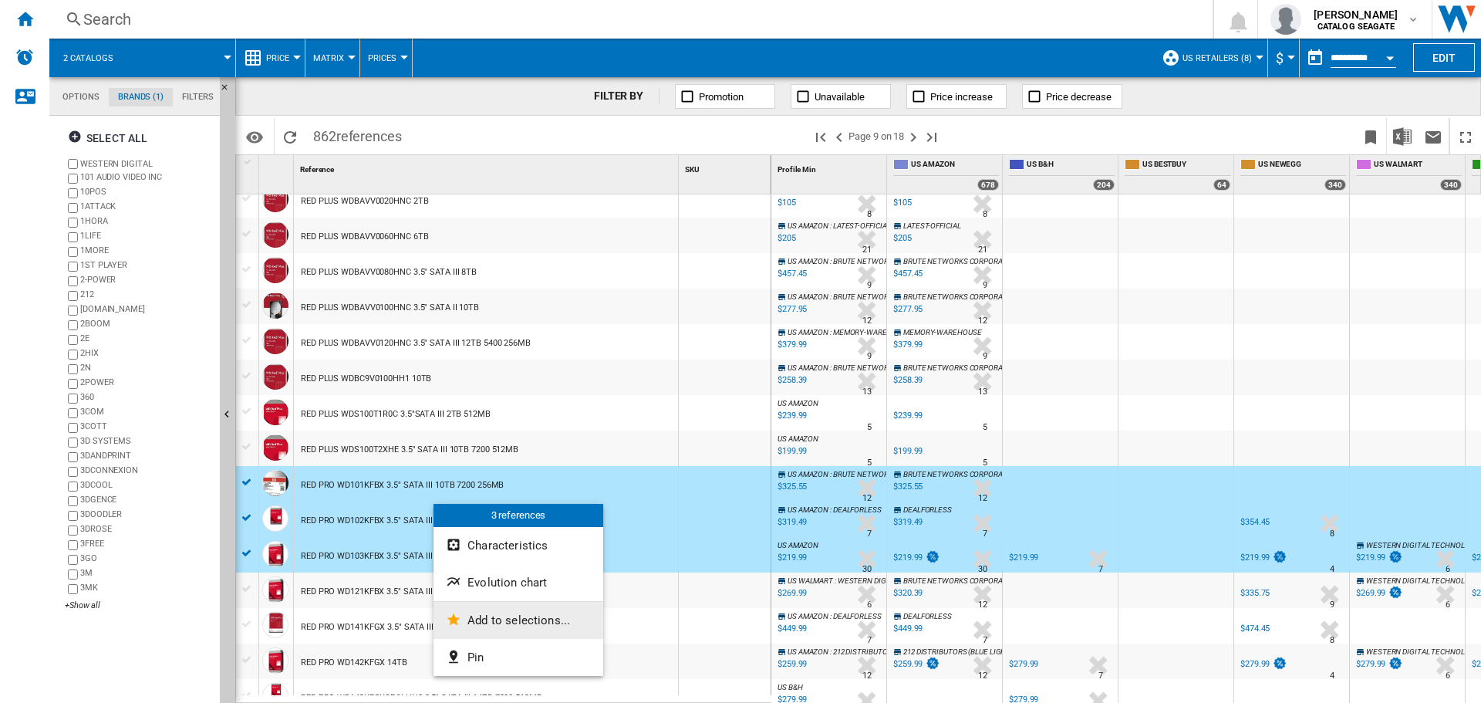
click at [502, 615] on span "Add to selections..." at bounding box center [518, 620] width 103 height 14
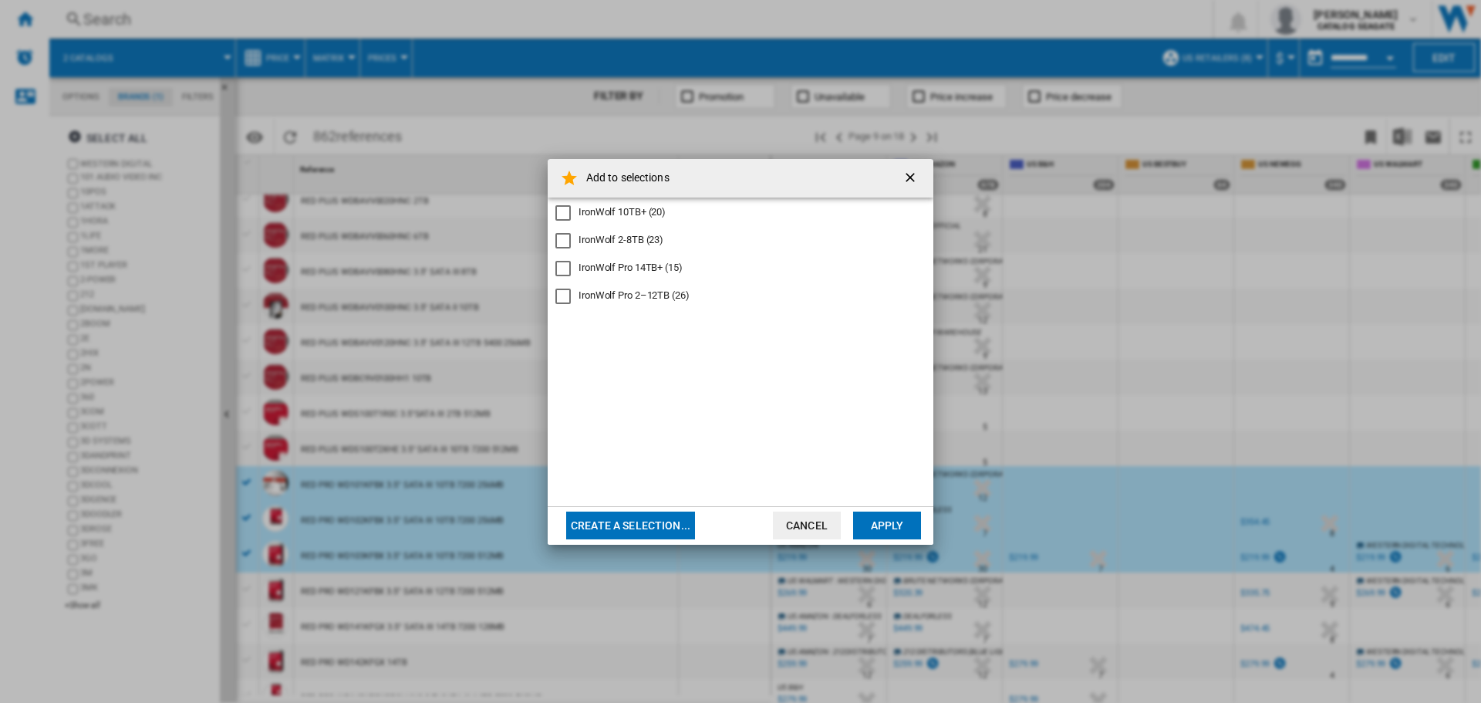
click at [804, 531] on button "Cancel" at bounding box center [807, 525] width 68 height 28
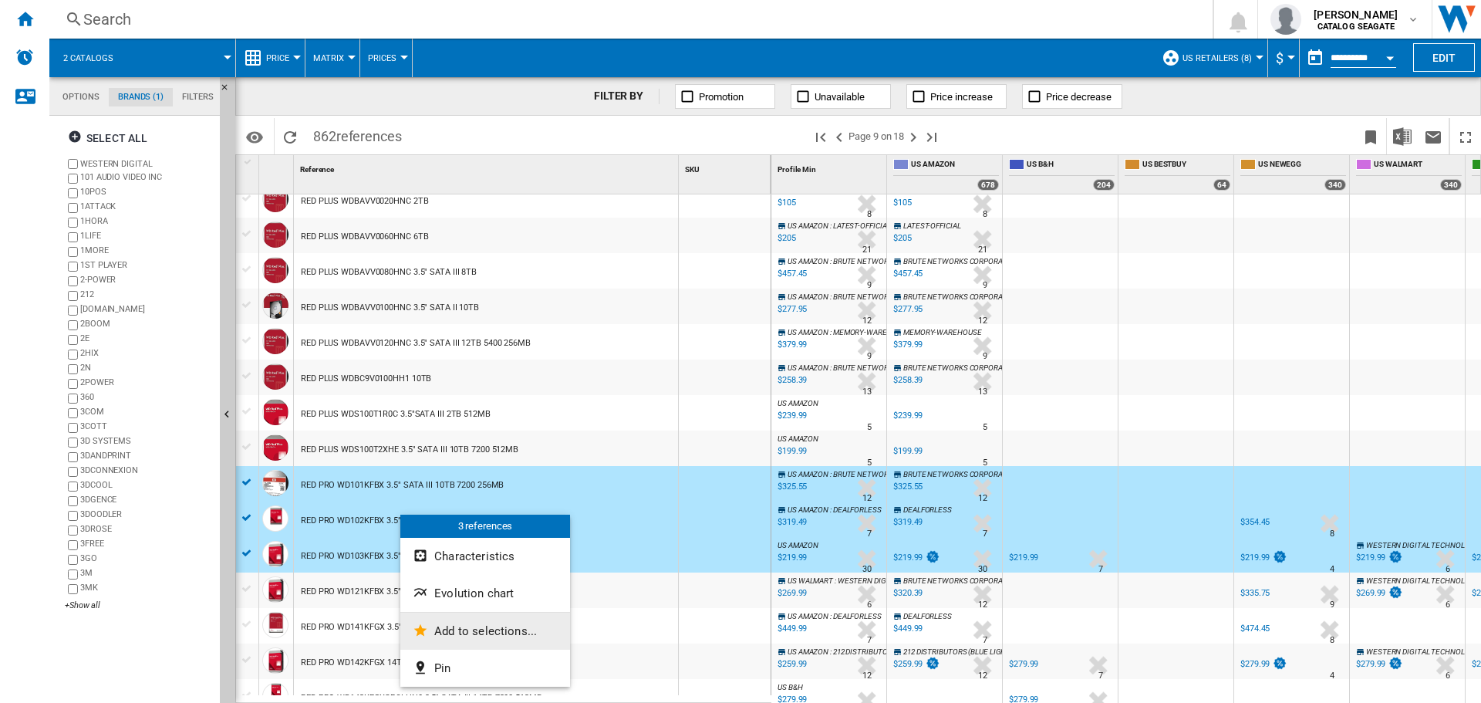
click at [446, 626] on span "Add to selections..." at bounding box center [485, 631] width 103 height 14
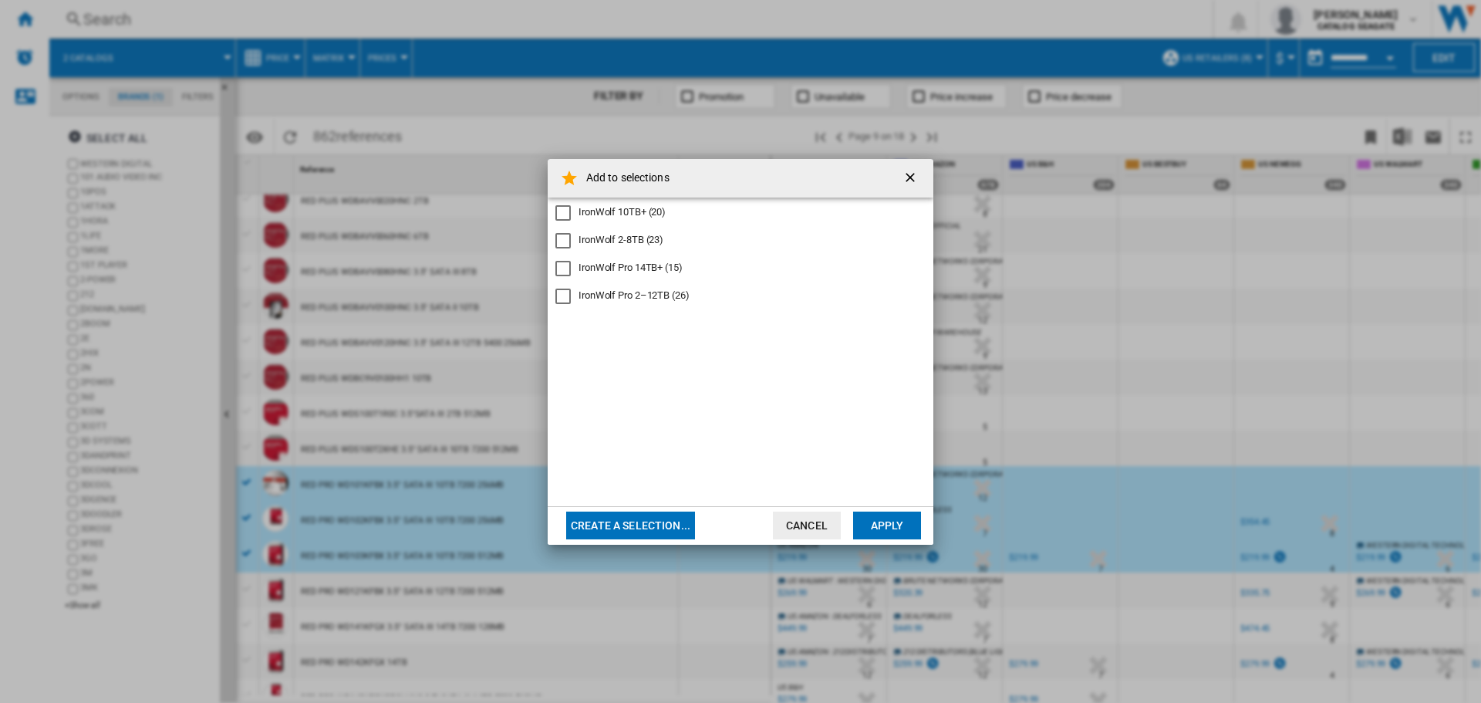
click at [672, 299] on div "IronWolf Pro 2–12TB (26)" at bounding box center [634, 295] width 111 height 14
click at [875, 530] on button "Apply" at bounding box center [887, 525] width 68 height 28
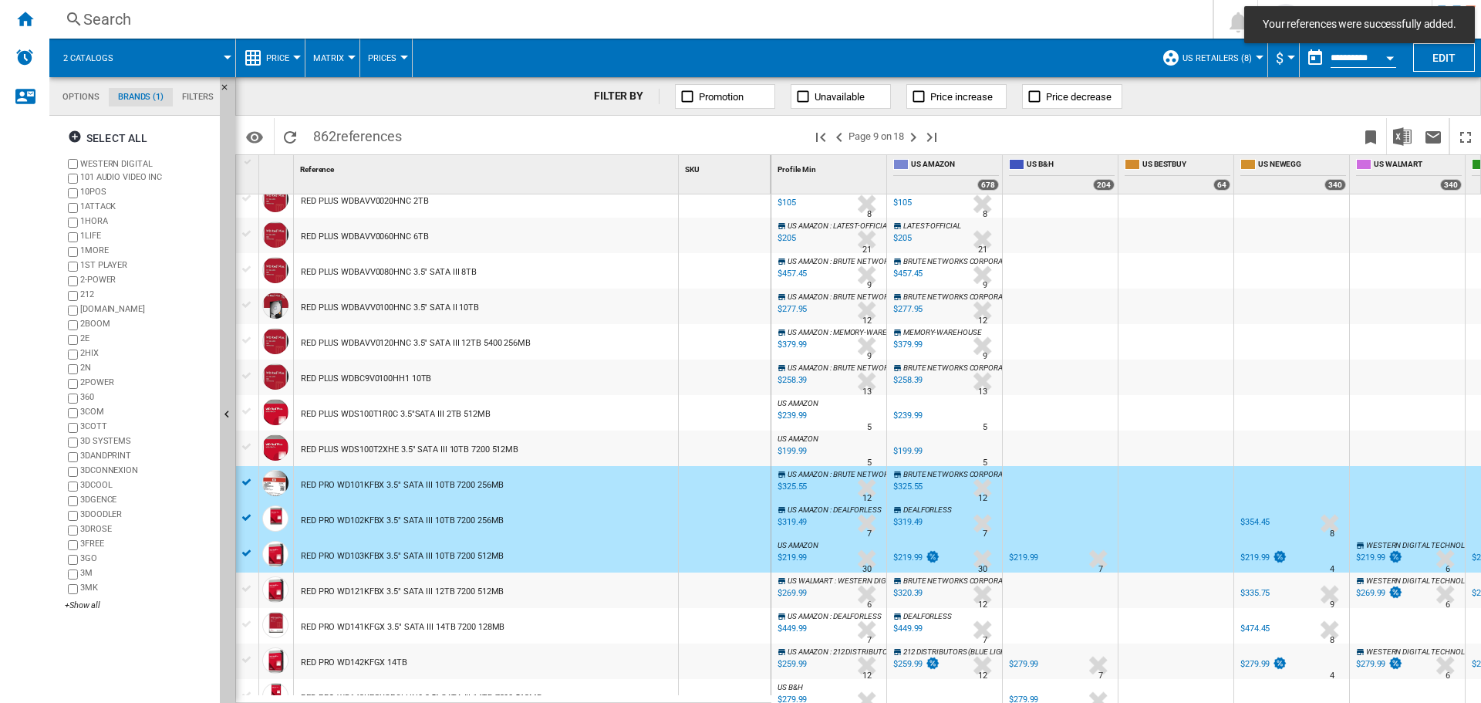
click at [426, 329] on div "RED PLUS WDBAVV0120HNC 3.5" SATA III 12TB 5400 256MB" at bounding box center [416, 343] width 230 height 35
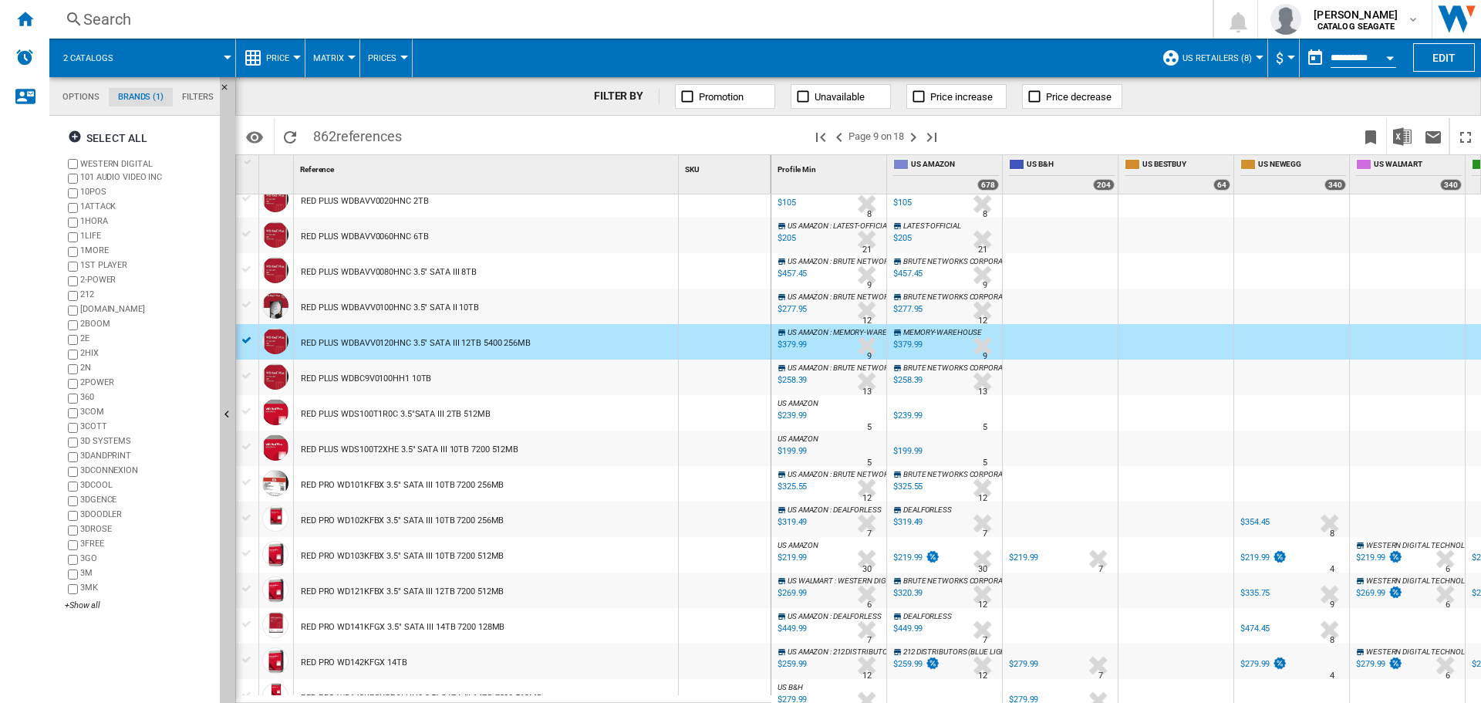
click at [240, 335] on div at bounding box center [247, 340] width 16 height 14
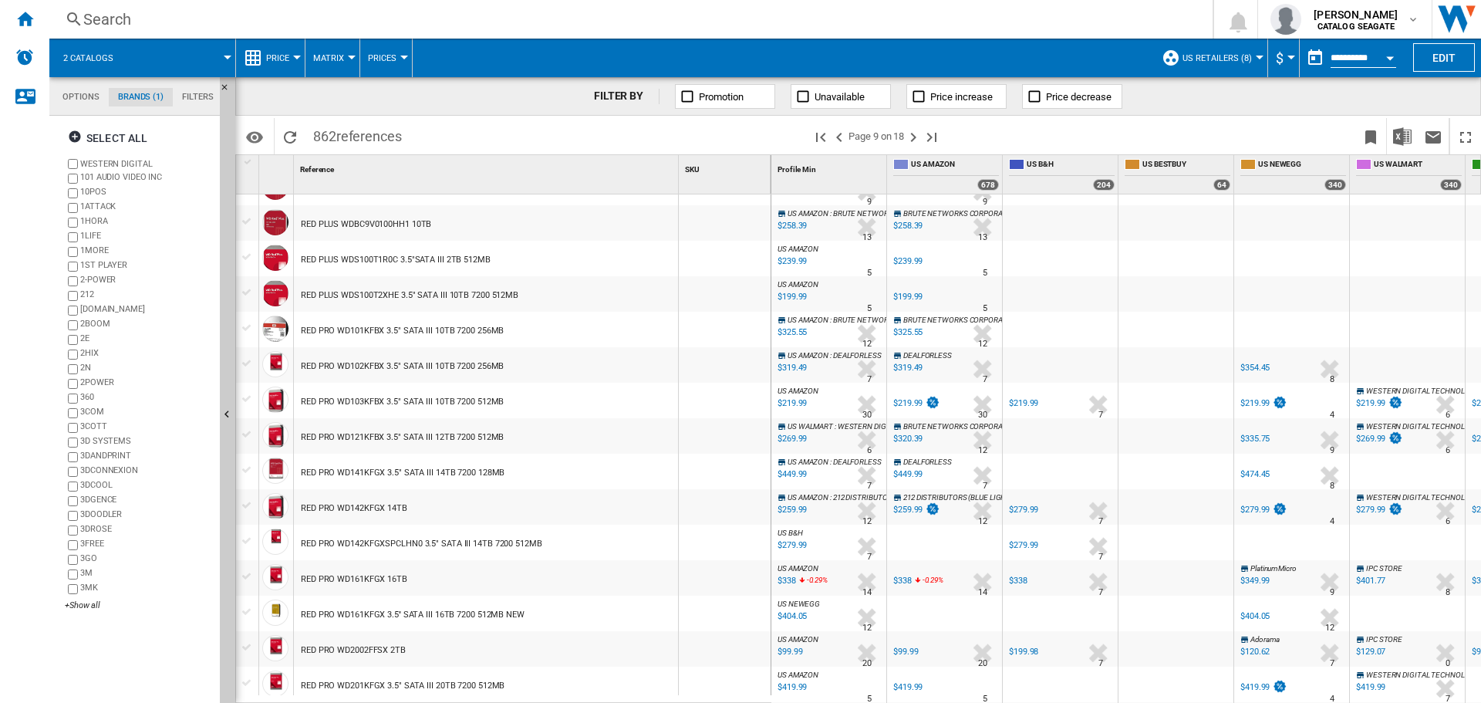
scroll to position [440, 0]
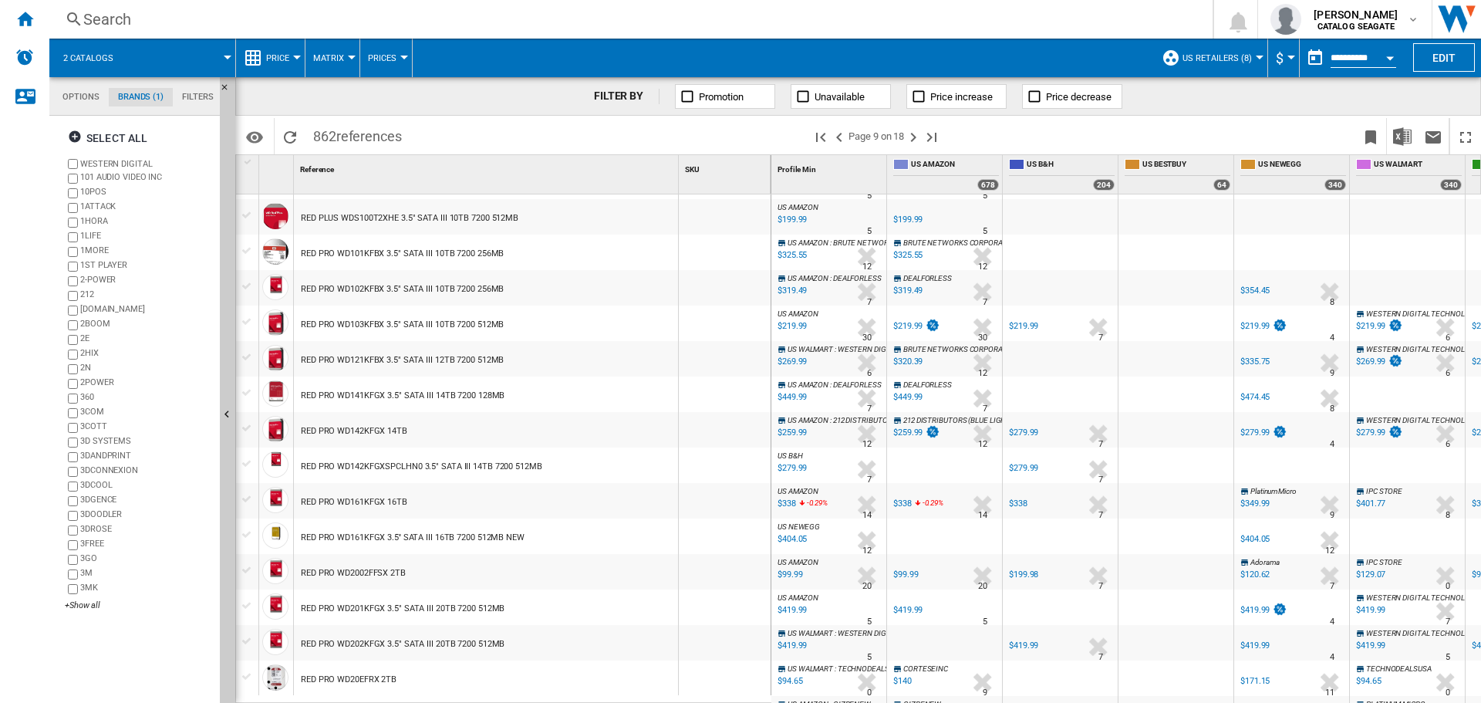
click at [384, 360] on div "RED PRO WD121KFBX 3.5" SATA III 12TB 7200 512MB" at bounding box center [402, 359] width 203 height 35
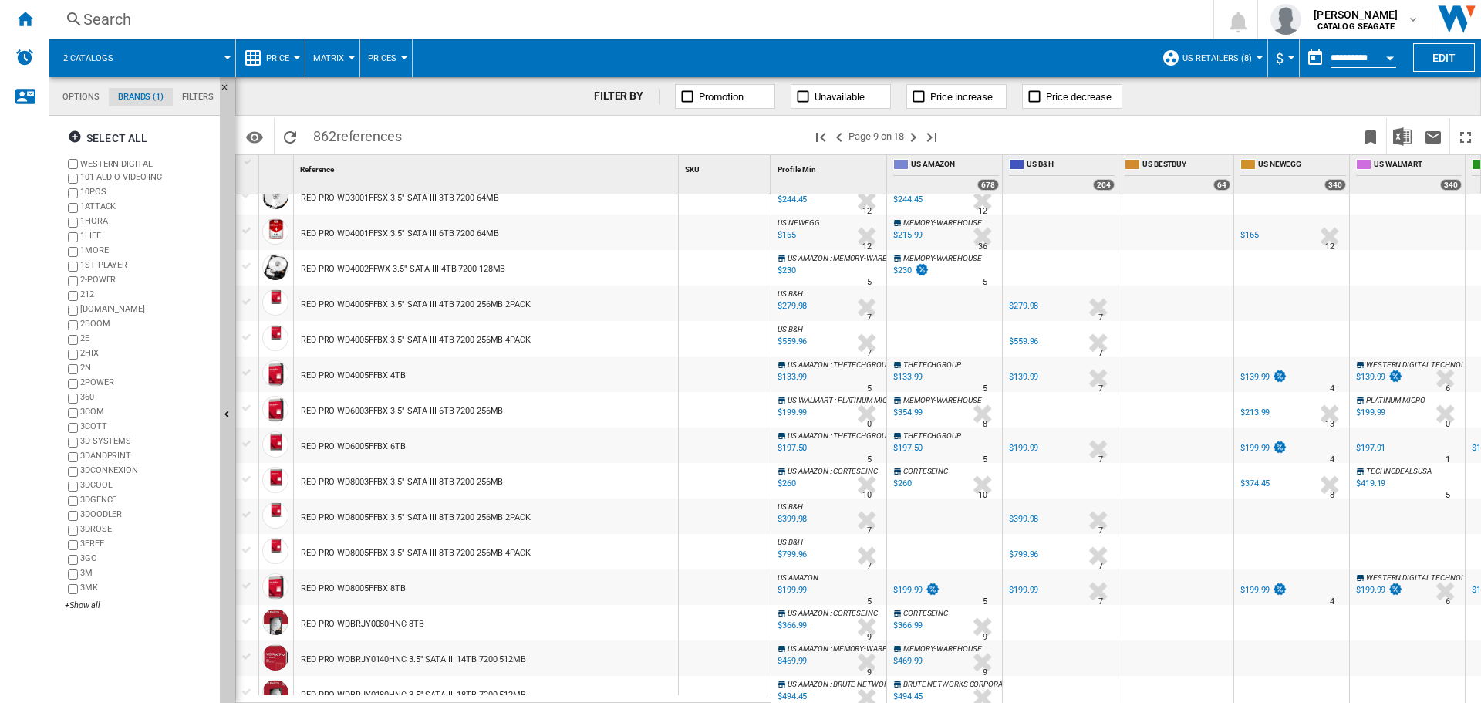
scroll to position [1289, 0]
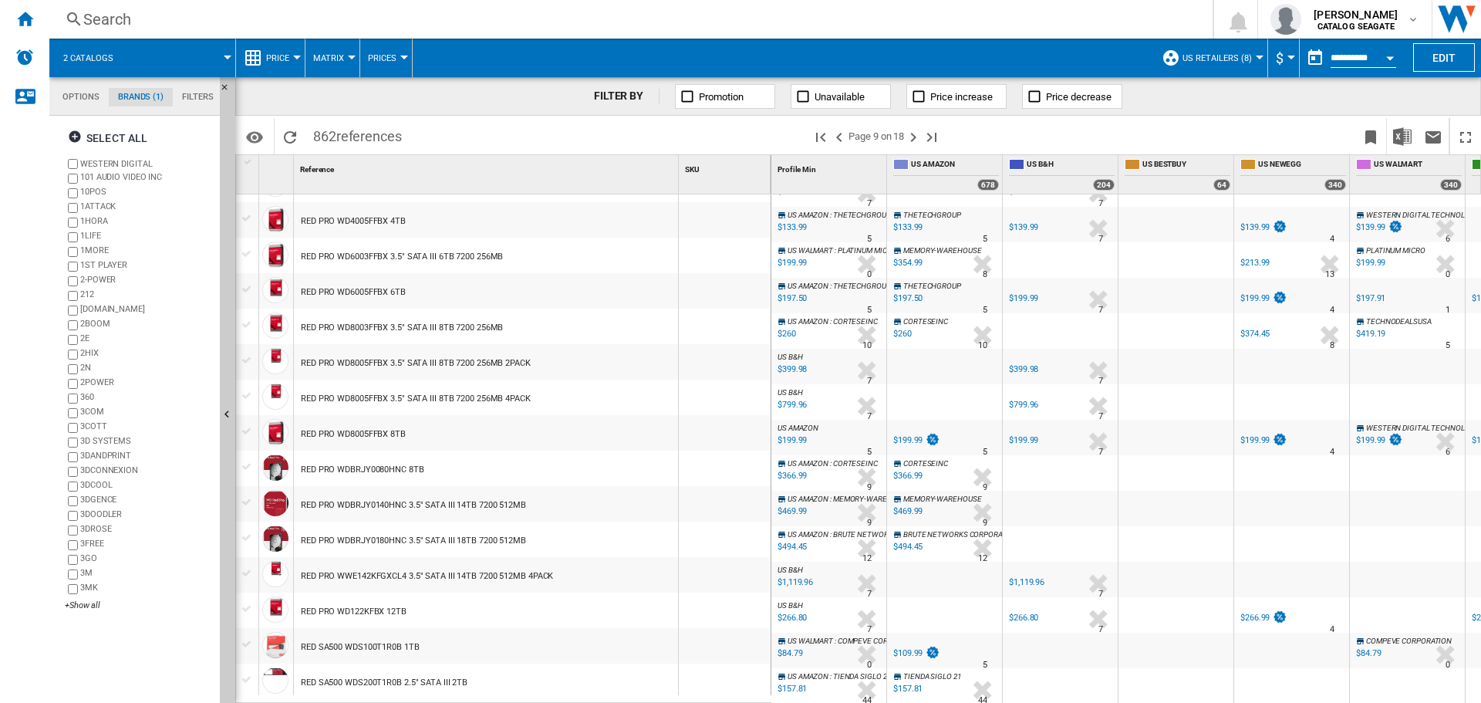
click at [245, 608] on div at bounding box center [247, 609] width 16 height 14
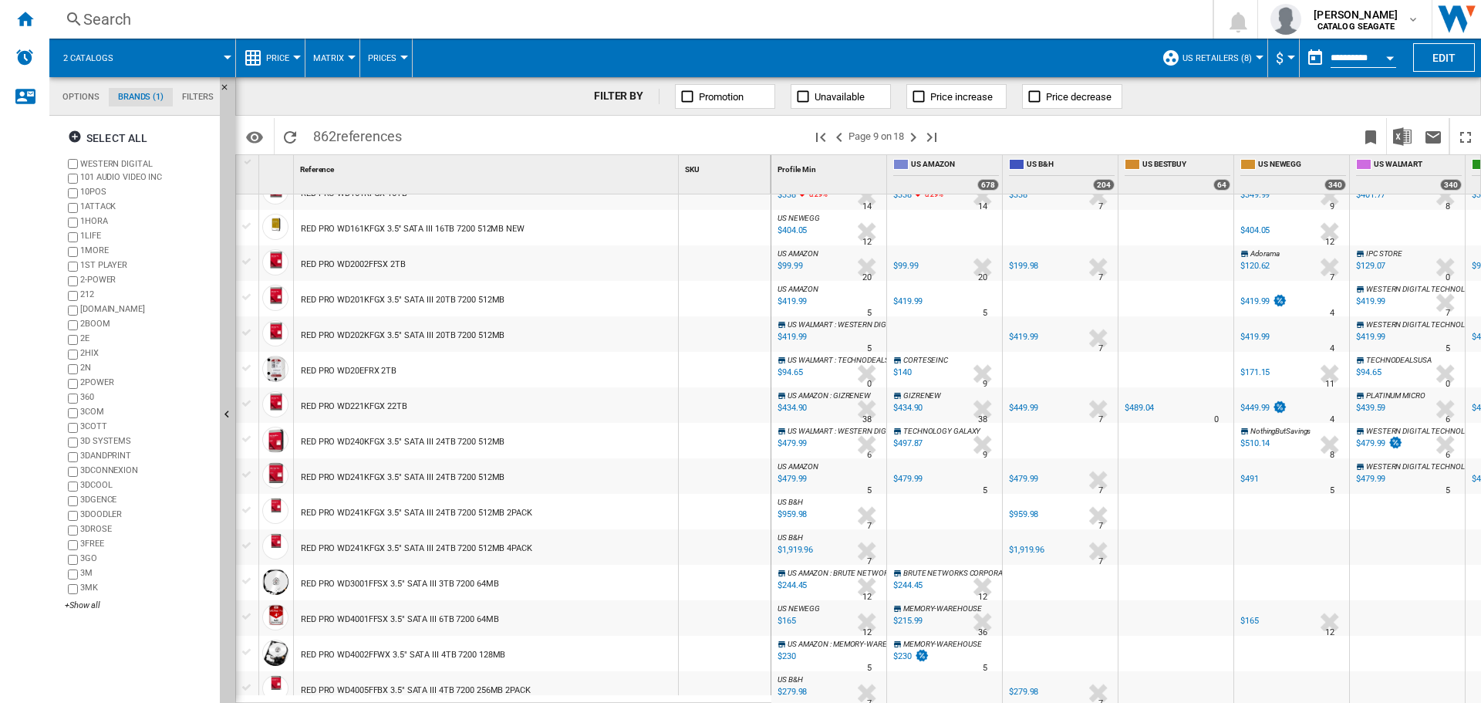
scroll to position [363, 0]
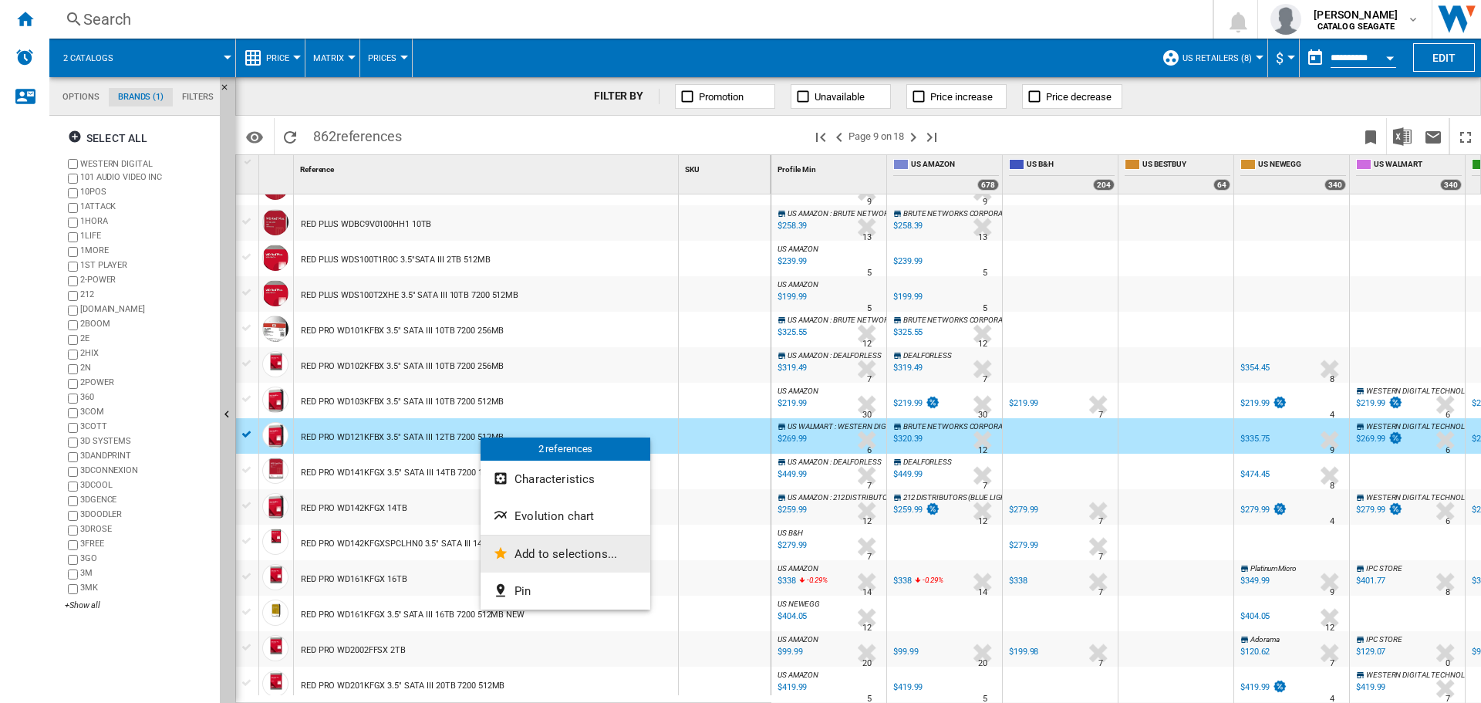
click at [528, 543] on button "Add to selections..." at bounding box center [566, 553] width 170 height 37
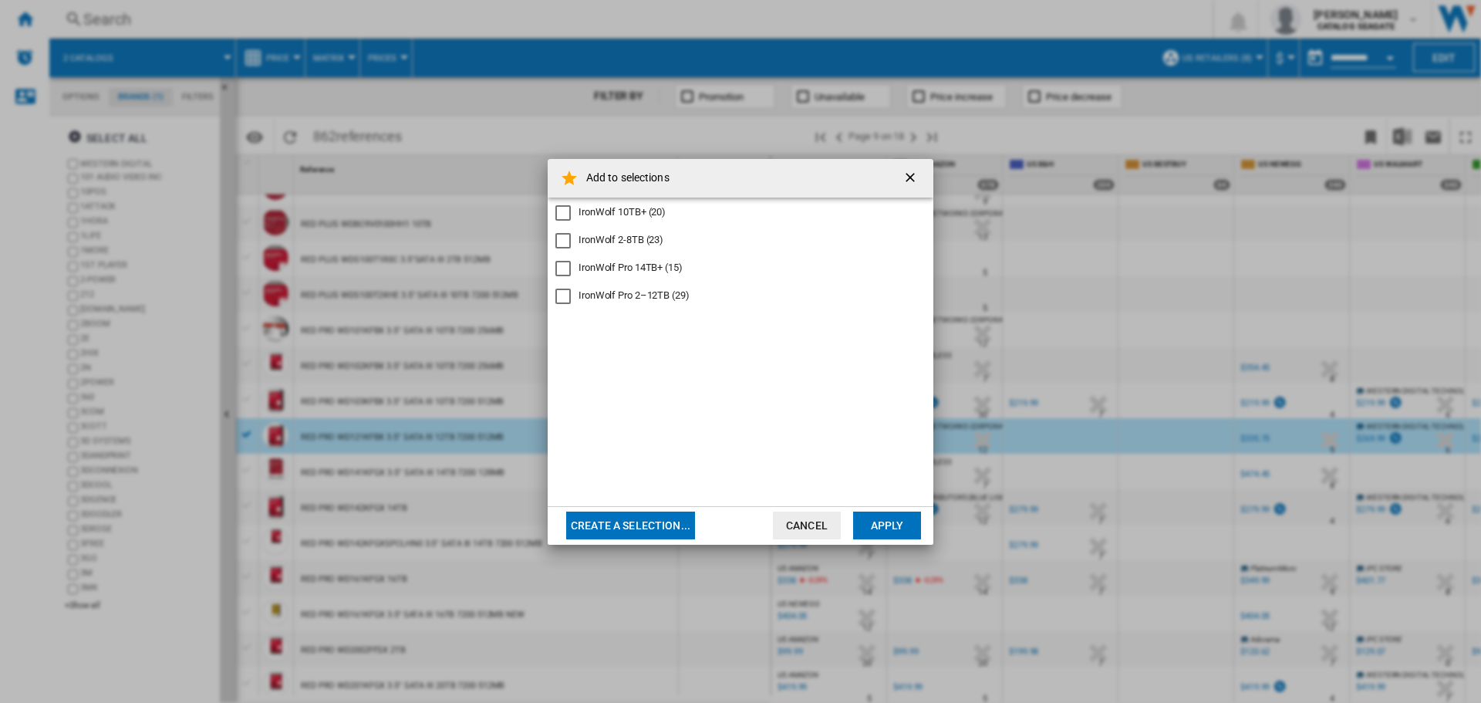
click at [568, 299] on div "IronWolf Pro 2–12TB" at bounding box center [562, 295] width 15 height 15
click at [877, 522] on button "Apply" at bounding box center [887, 525] width 68 height 28
